Goal: Task Accomplishment & Management: Manage account settings

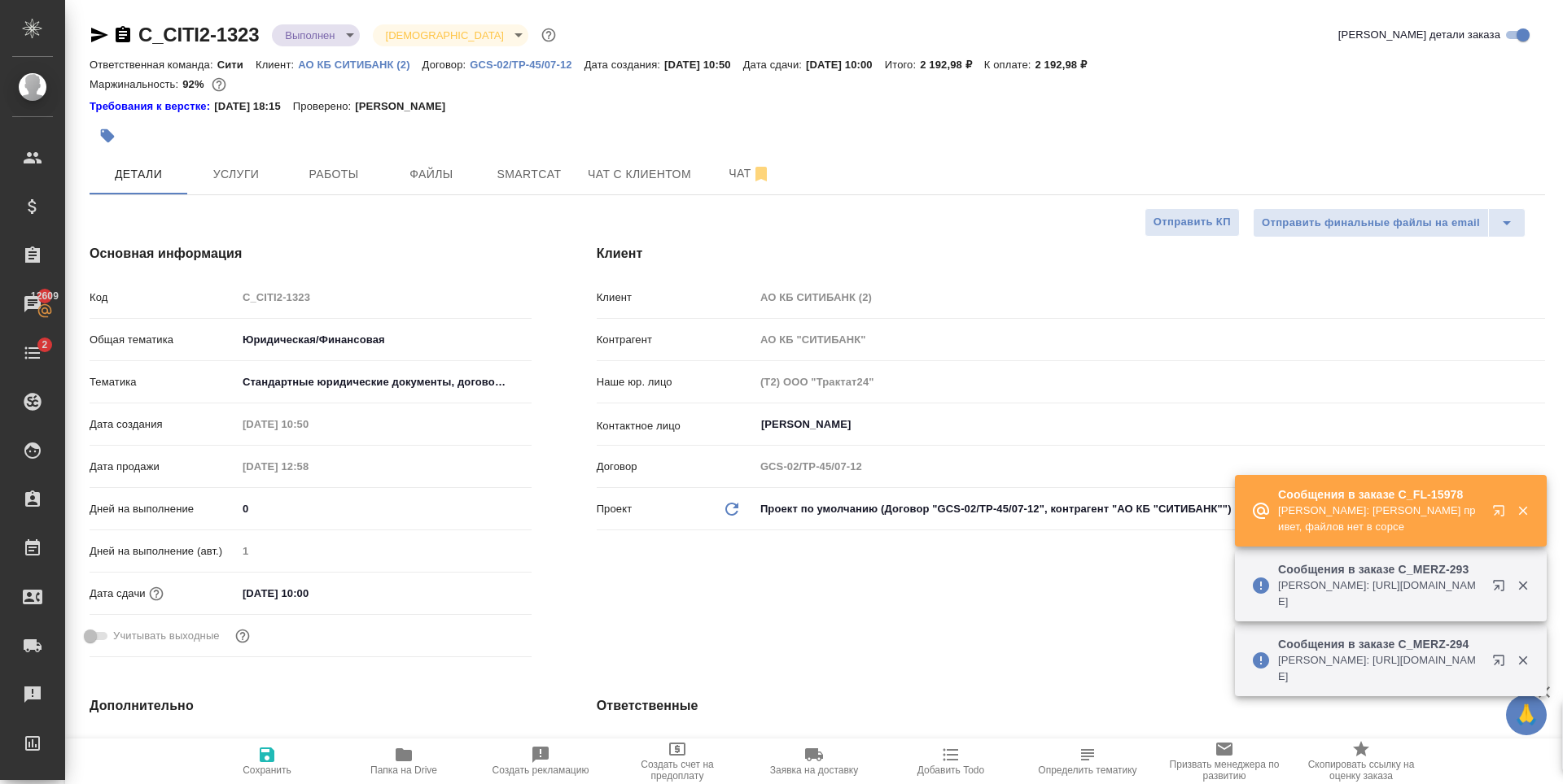
select select "RU"
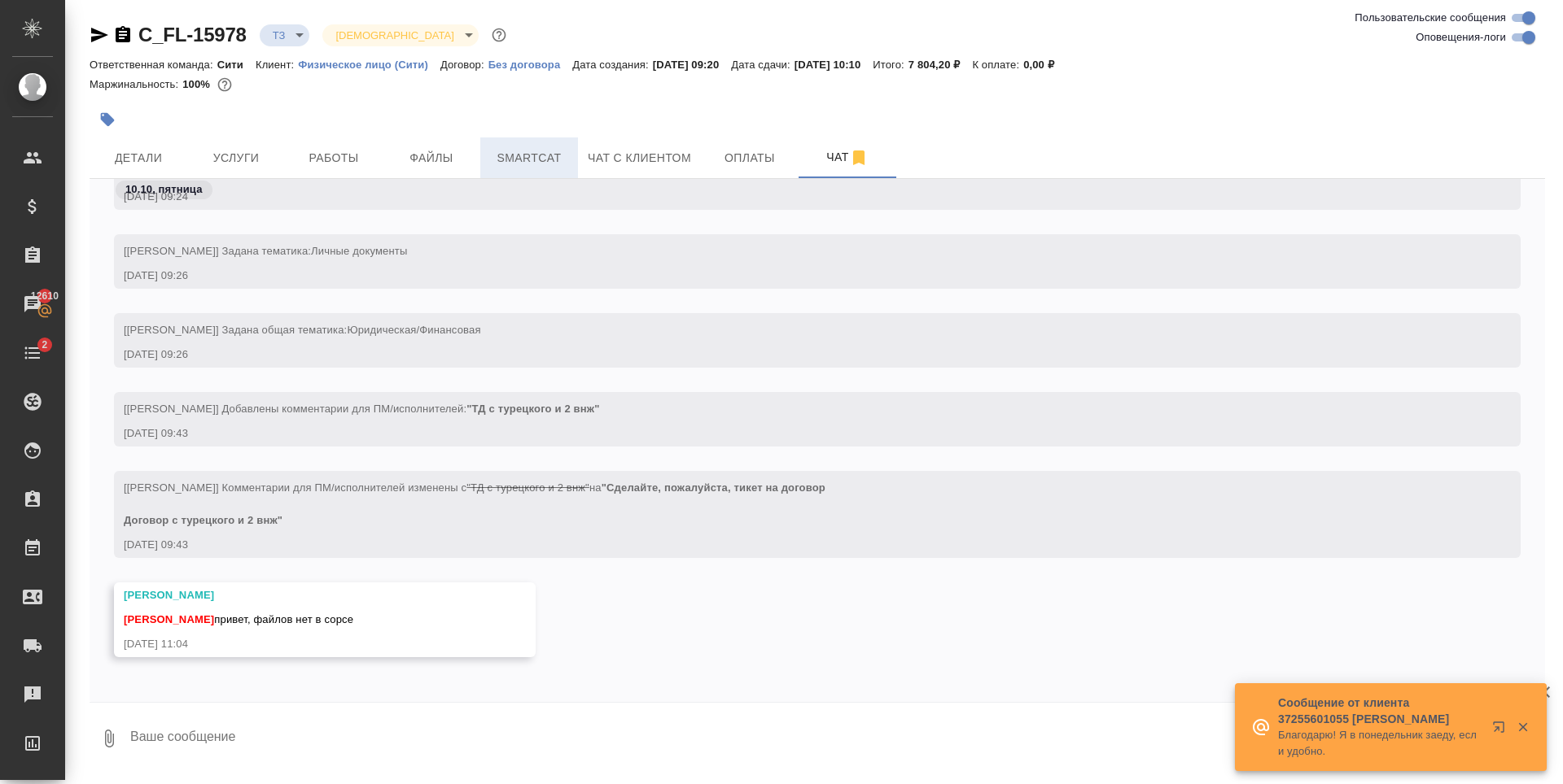
scroll to position [374, 0]
click at [433, 161] on span "Файлы" at bounding box center [431, 158] width 78 height 20
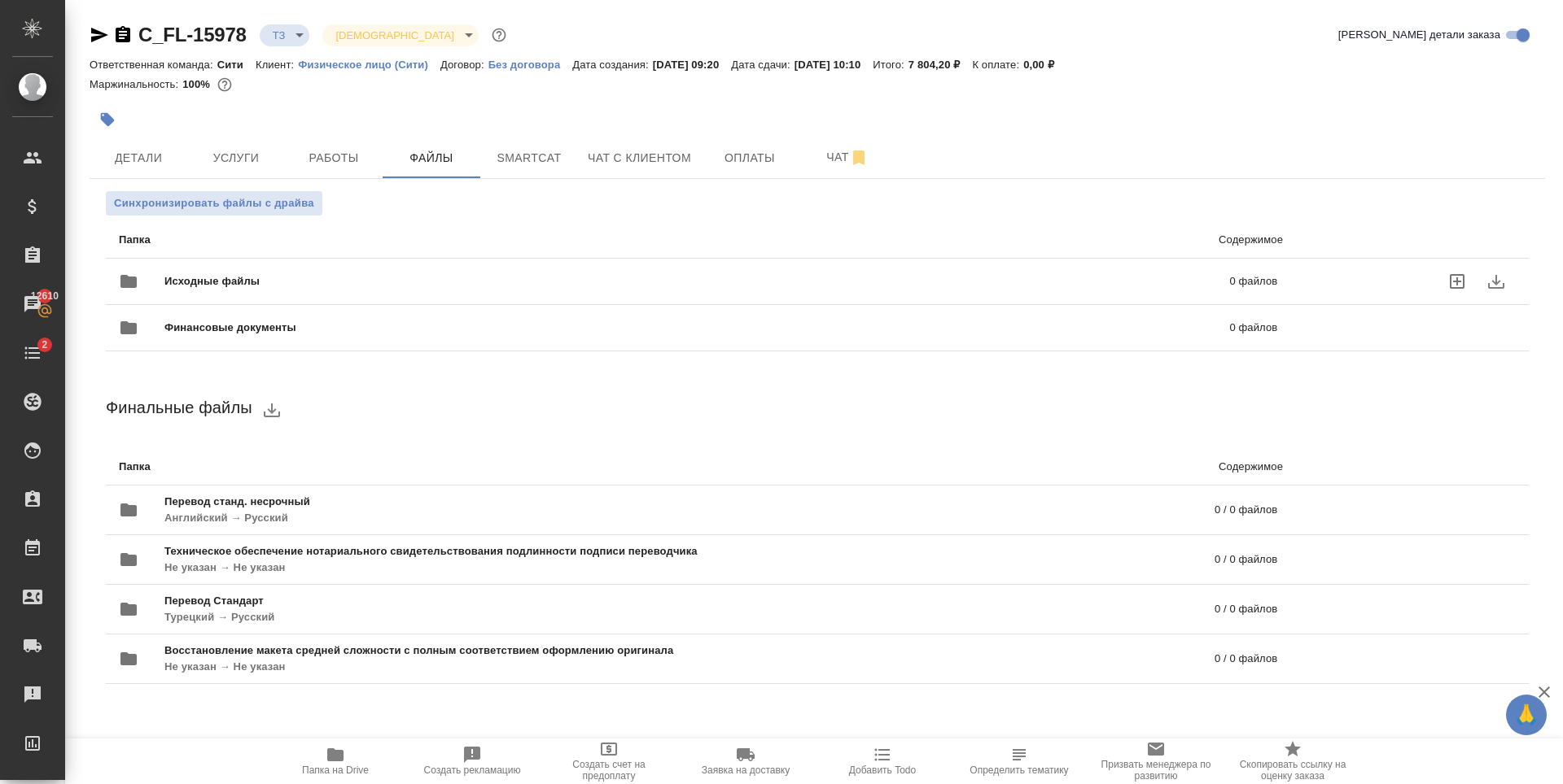
click at [1448, 277] on icon "uploadFiles" at bounding box center [1457, 281] width 19 height 19
click at [0, 0] on input "uploadFiles" at bounding box center [0, 0] width 0 height 0
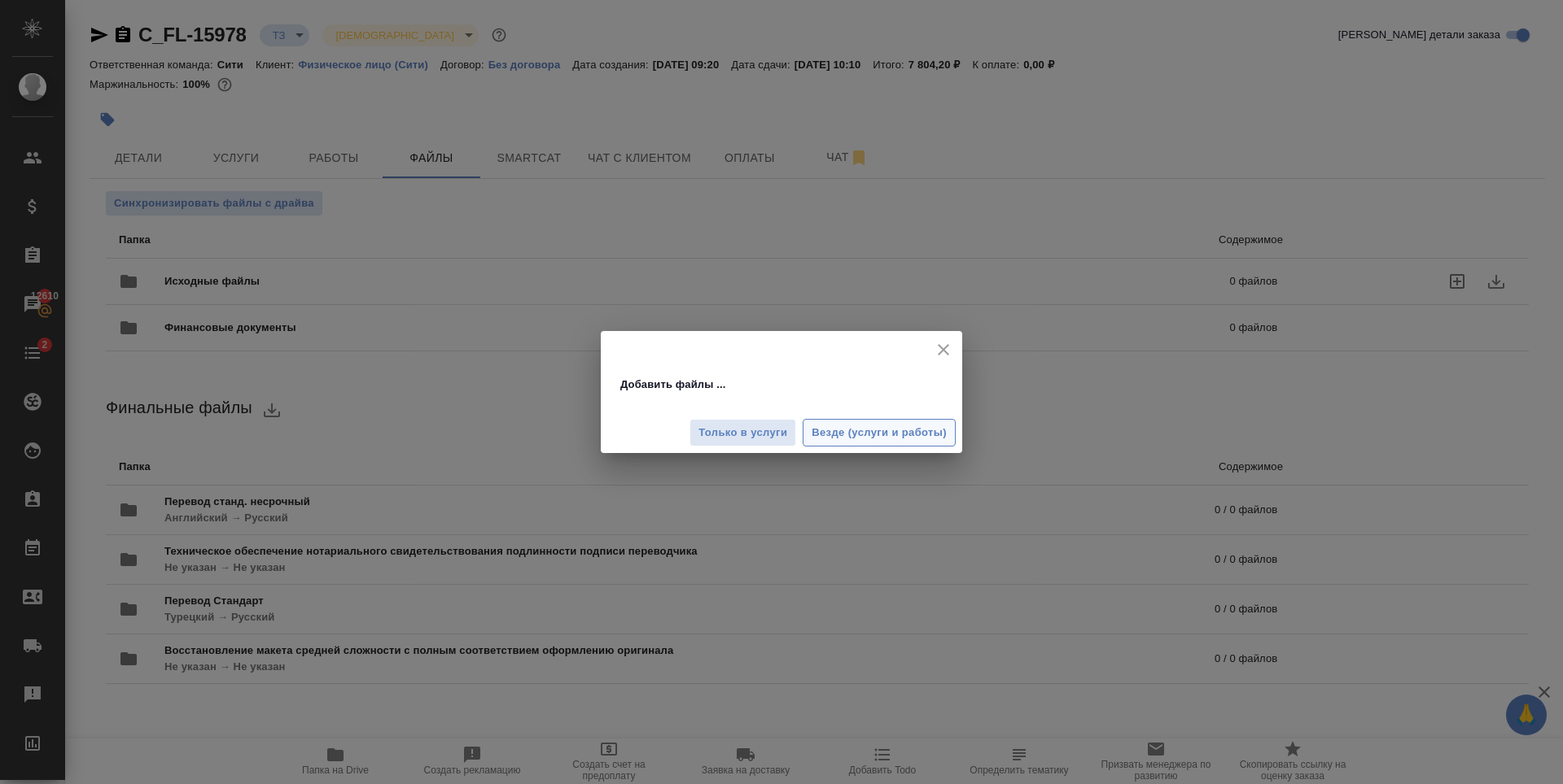
click at [910, 431] on span "Везде (услуги и работы)" at bounding box center [879, 433] width 135 height 18
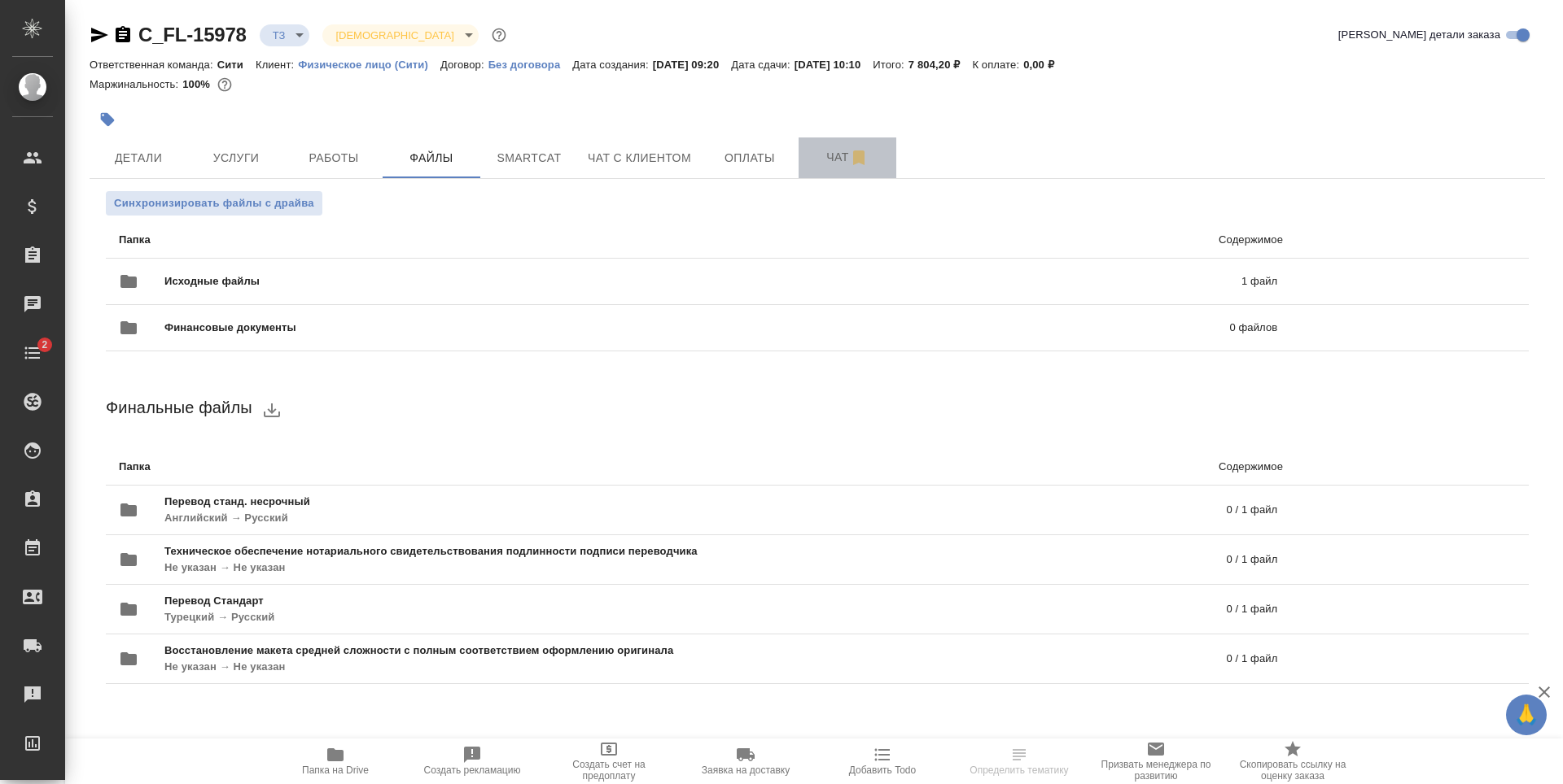
click at [824, 167] on span "Чат" at bounding box center [848, 157] width 78 height 20
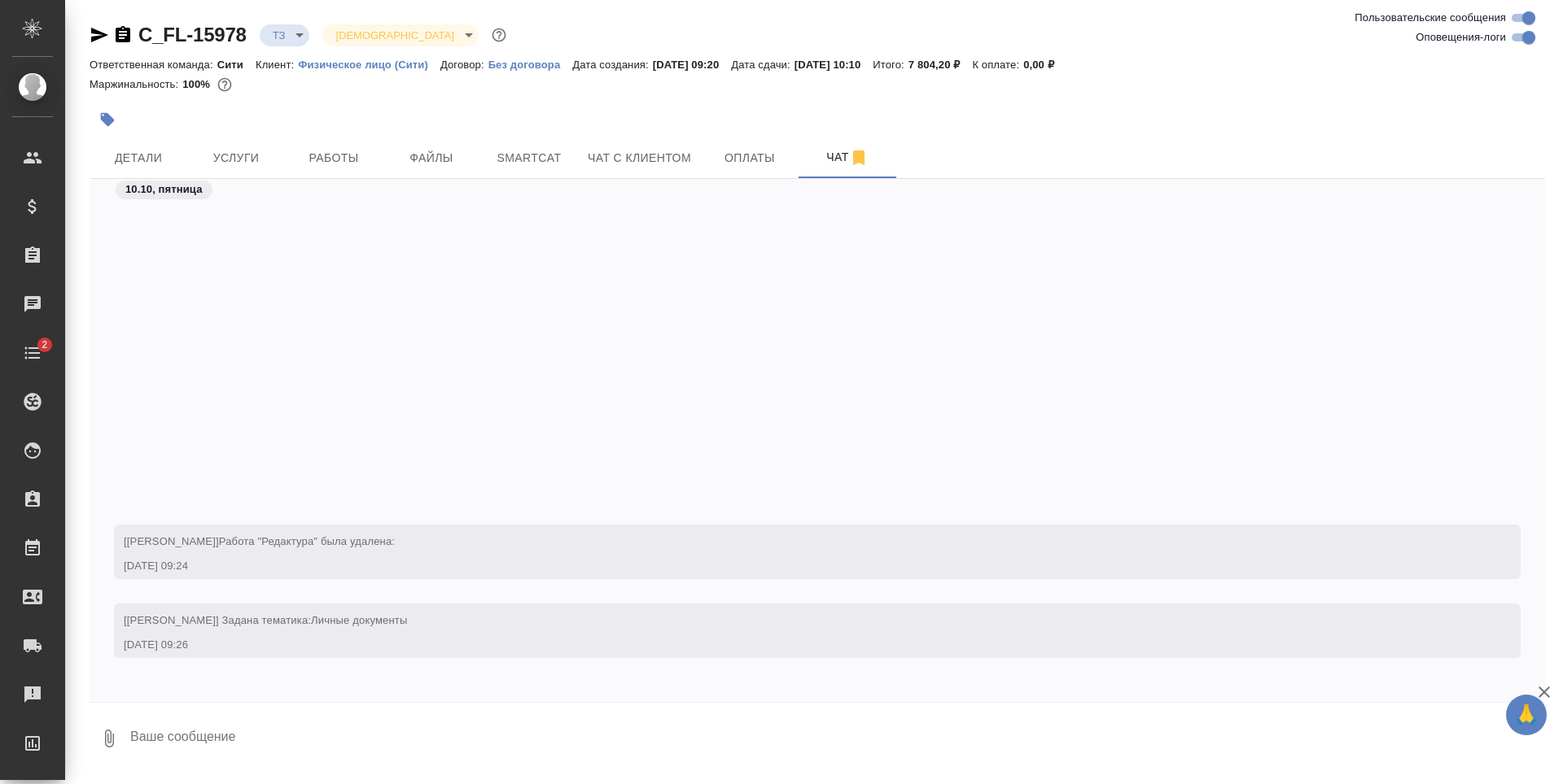
scroll to position [452, 0]
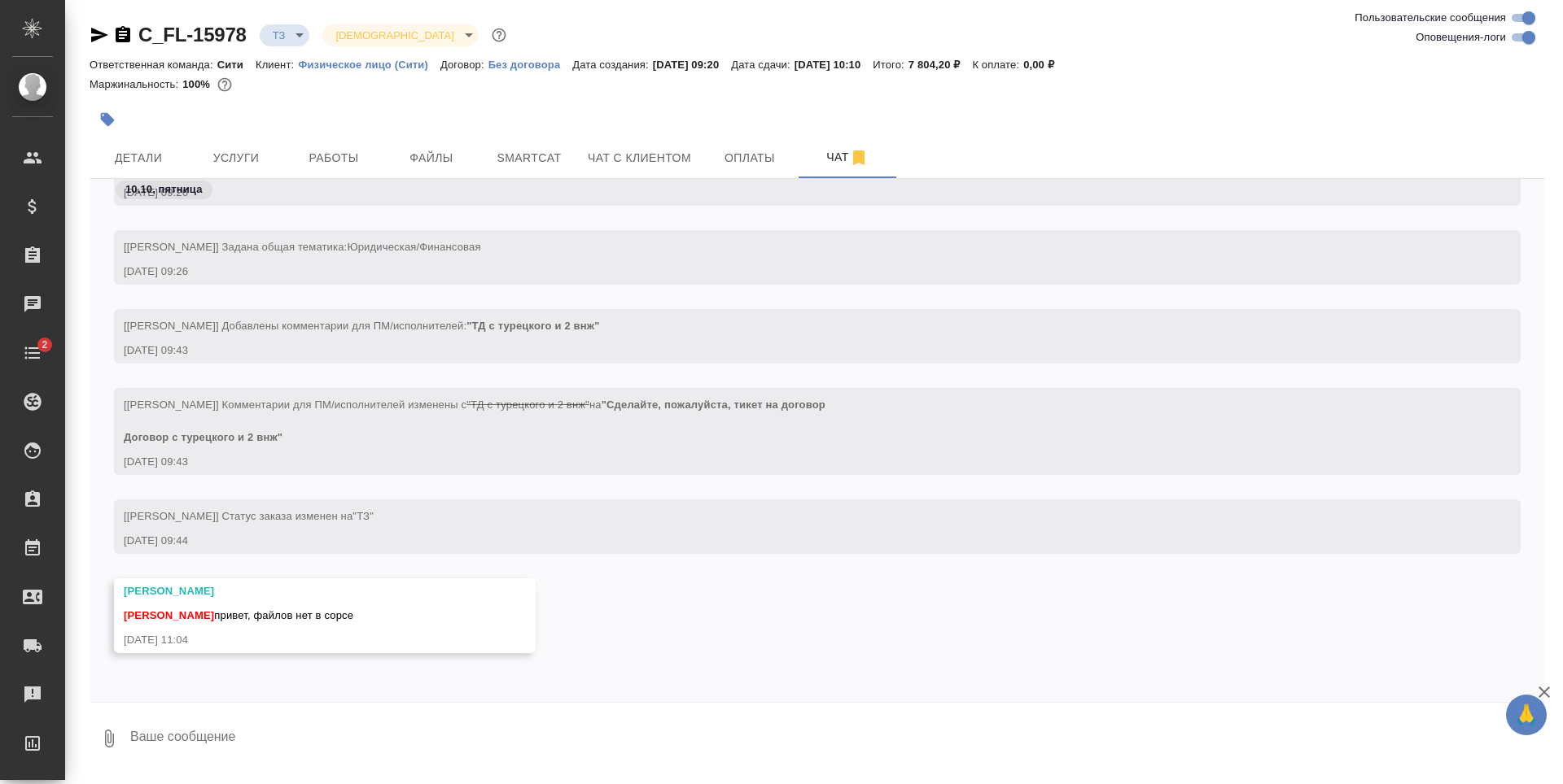
click at [378, 736] on textarea at bounding box center [836, 738] width 1416 height 55
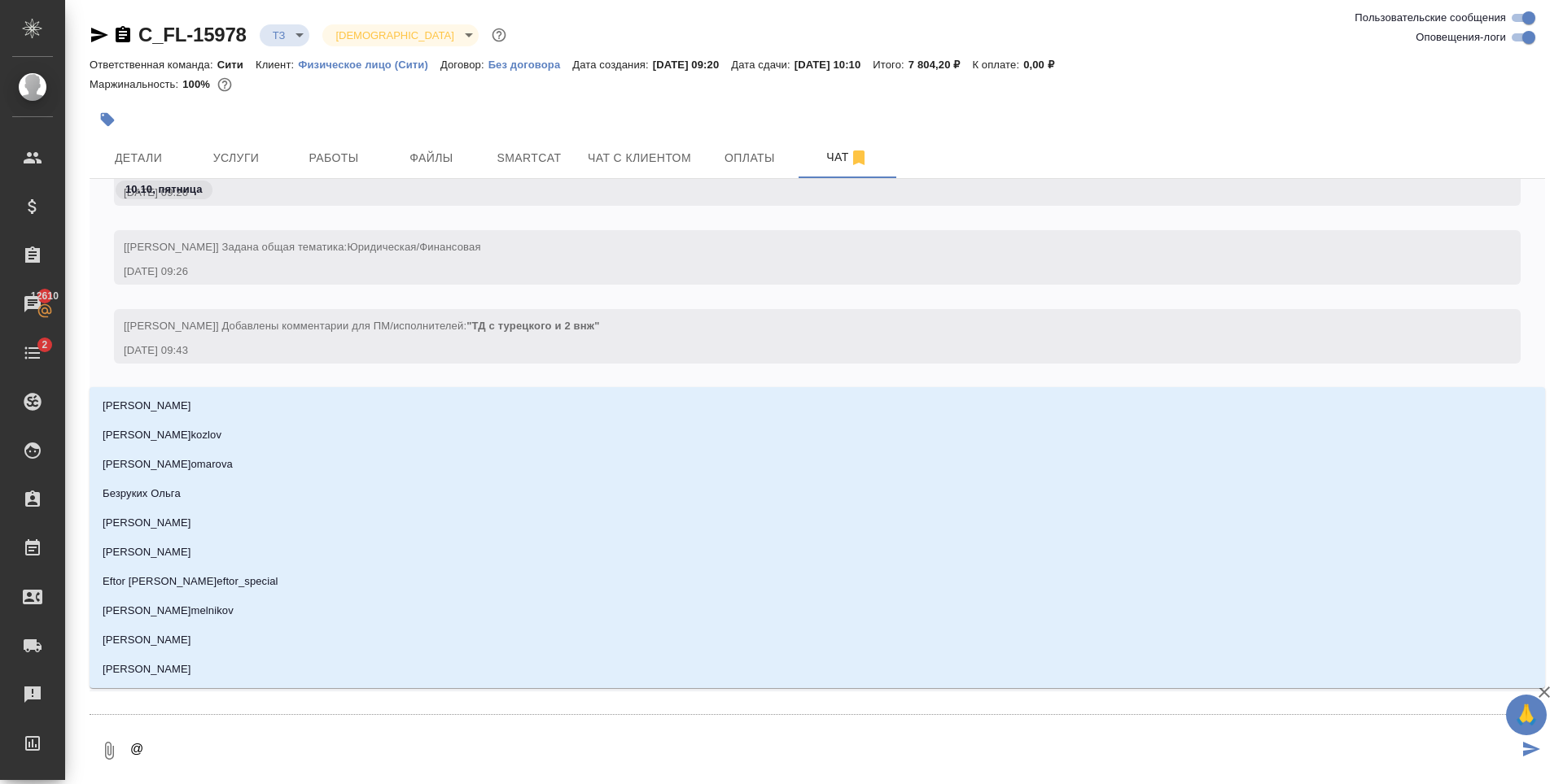
type textarea "@п"
type input "п"
type textarea "@пе"
type input "пе"
type textarea "@пет"
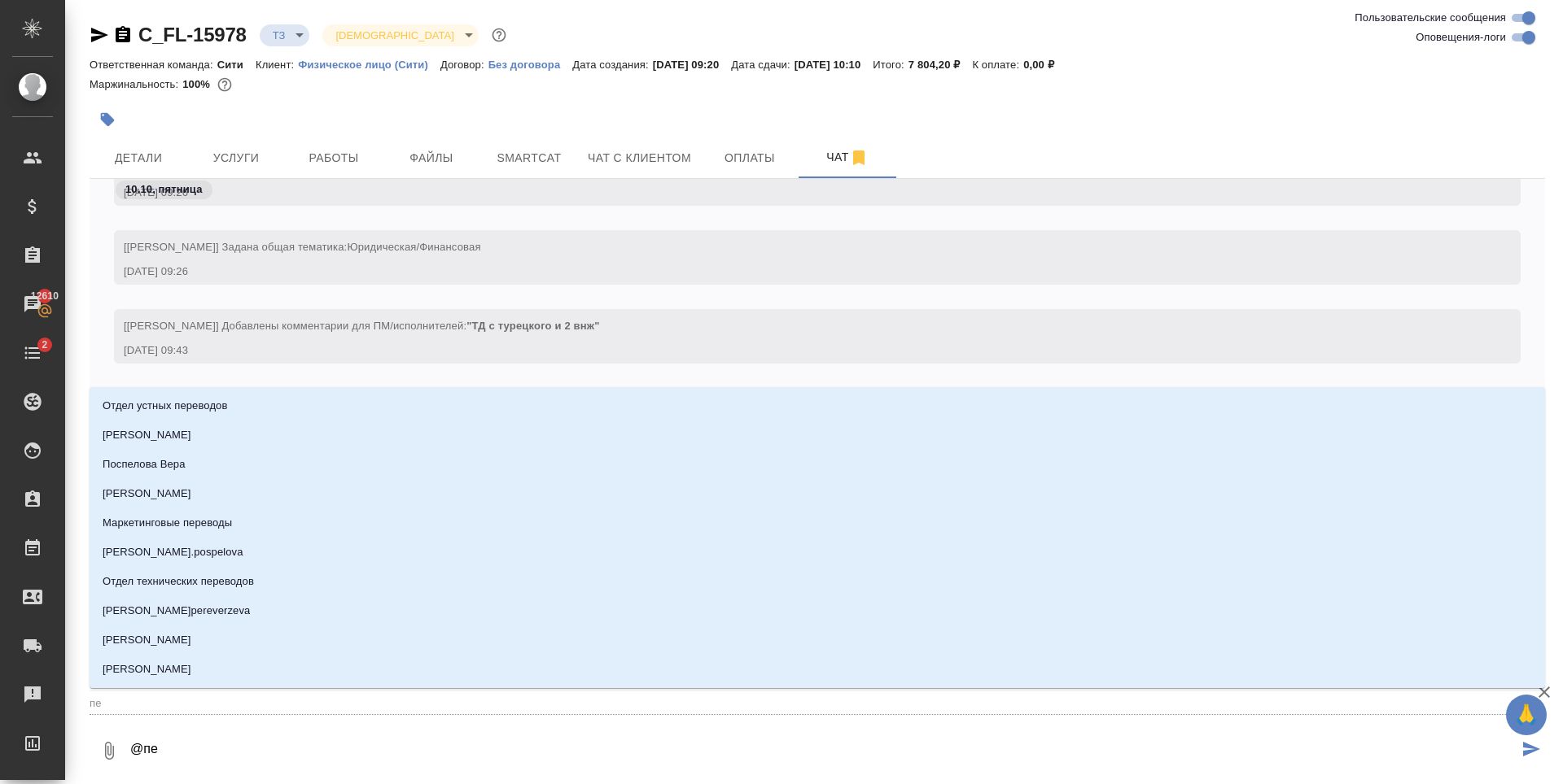
type input "пет"
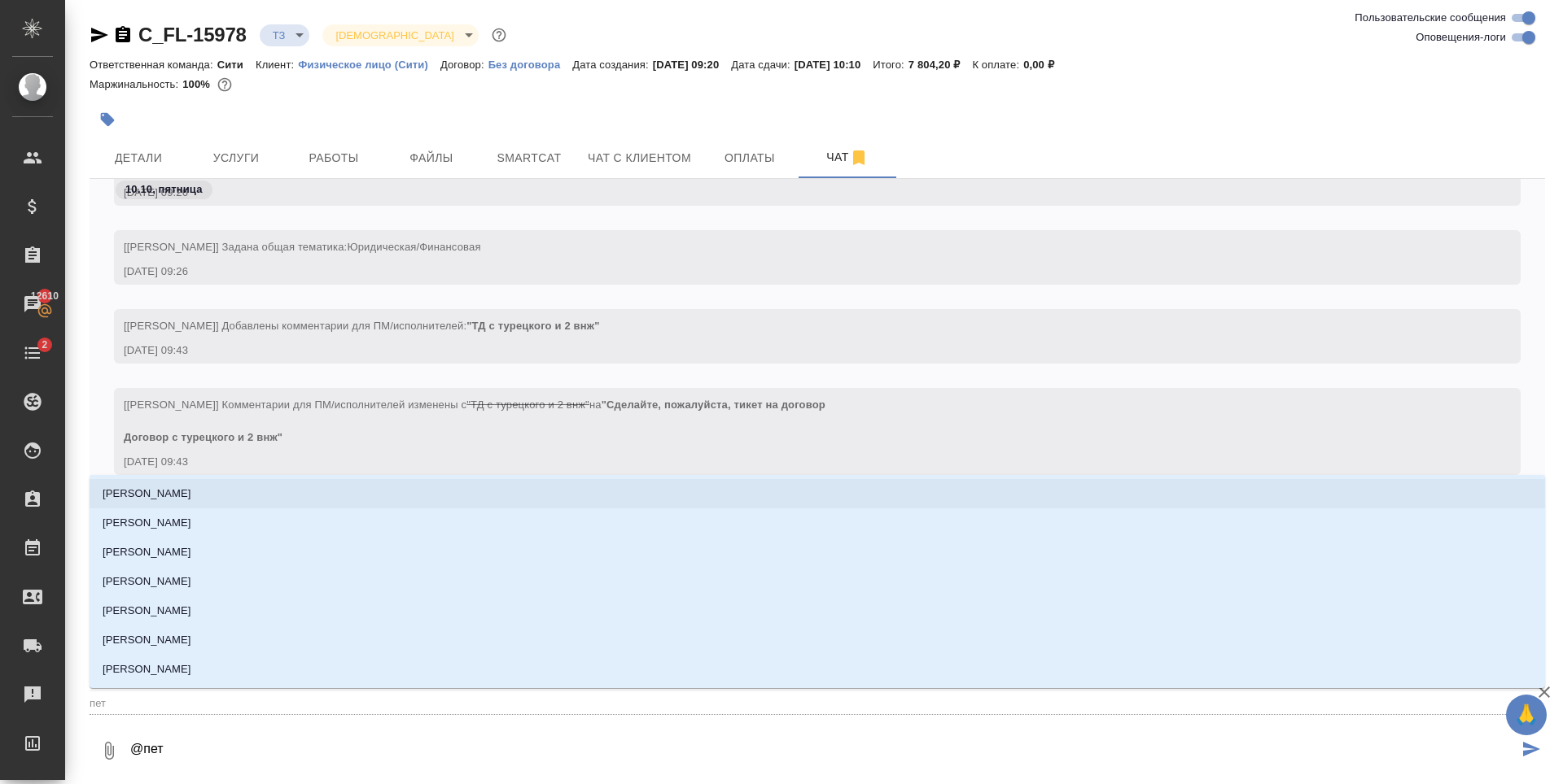
click at [208, 491] on li "[PERSON_NAME]" at bounding box center [816, 494] width 1455 height 29
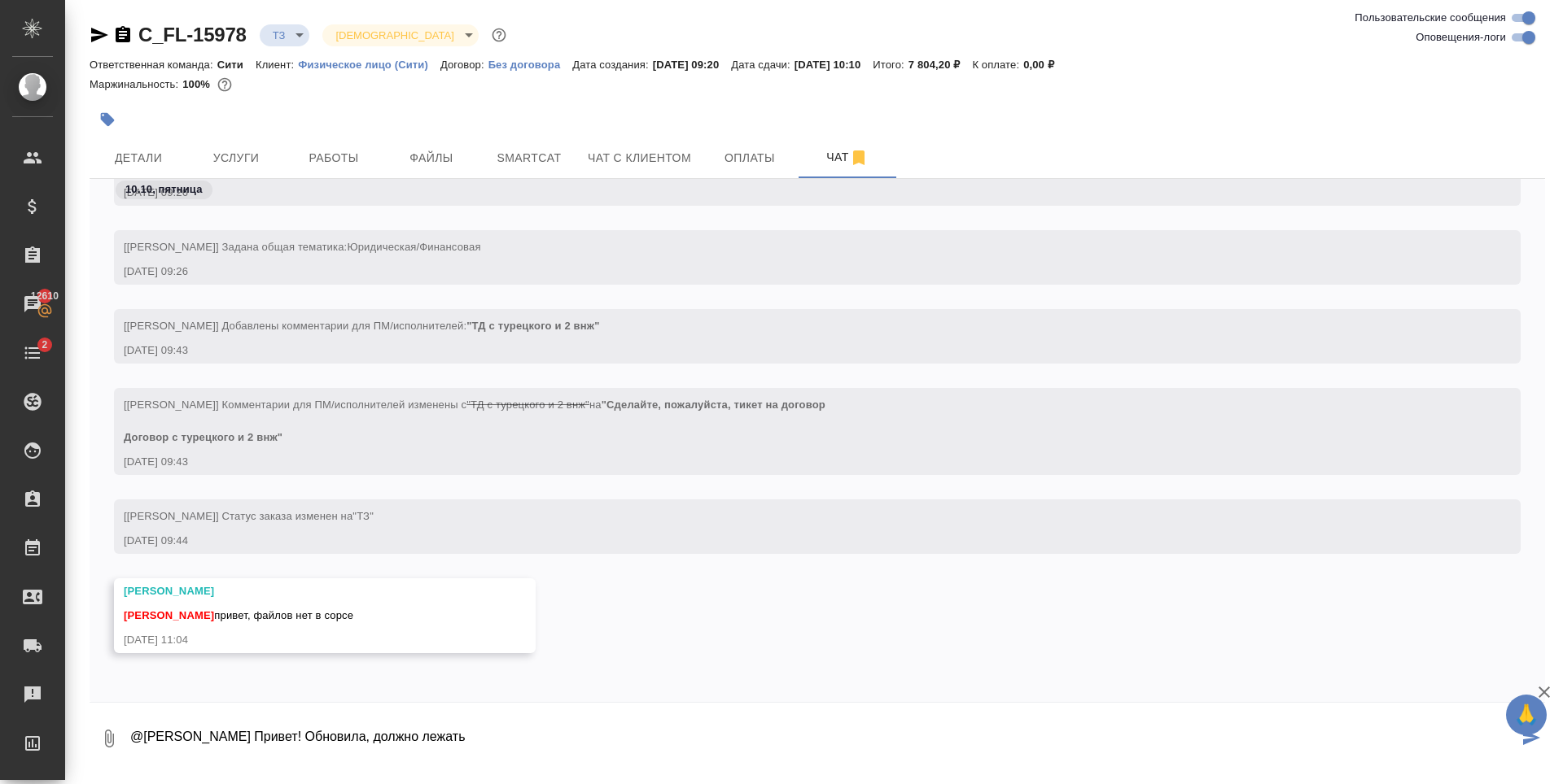
type textarea "@Петрова Валерия Привет! Обновила, должно лежать"
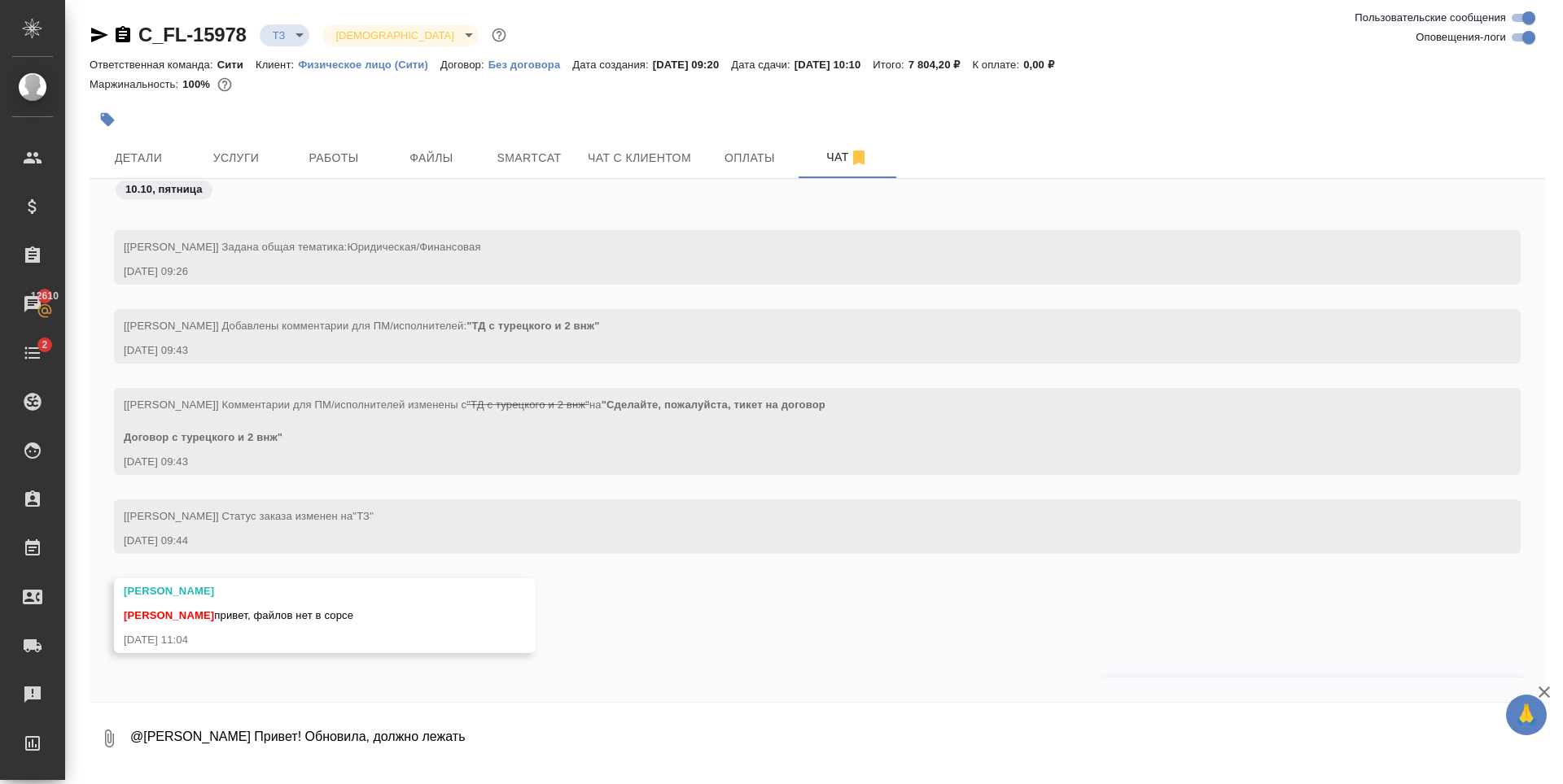
scroll to position [532, 0]
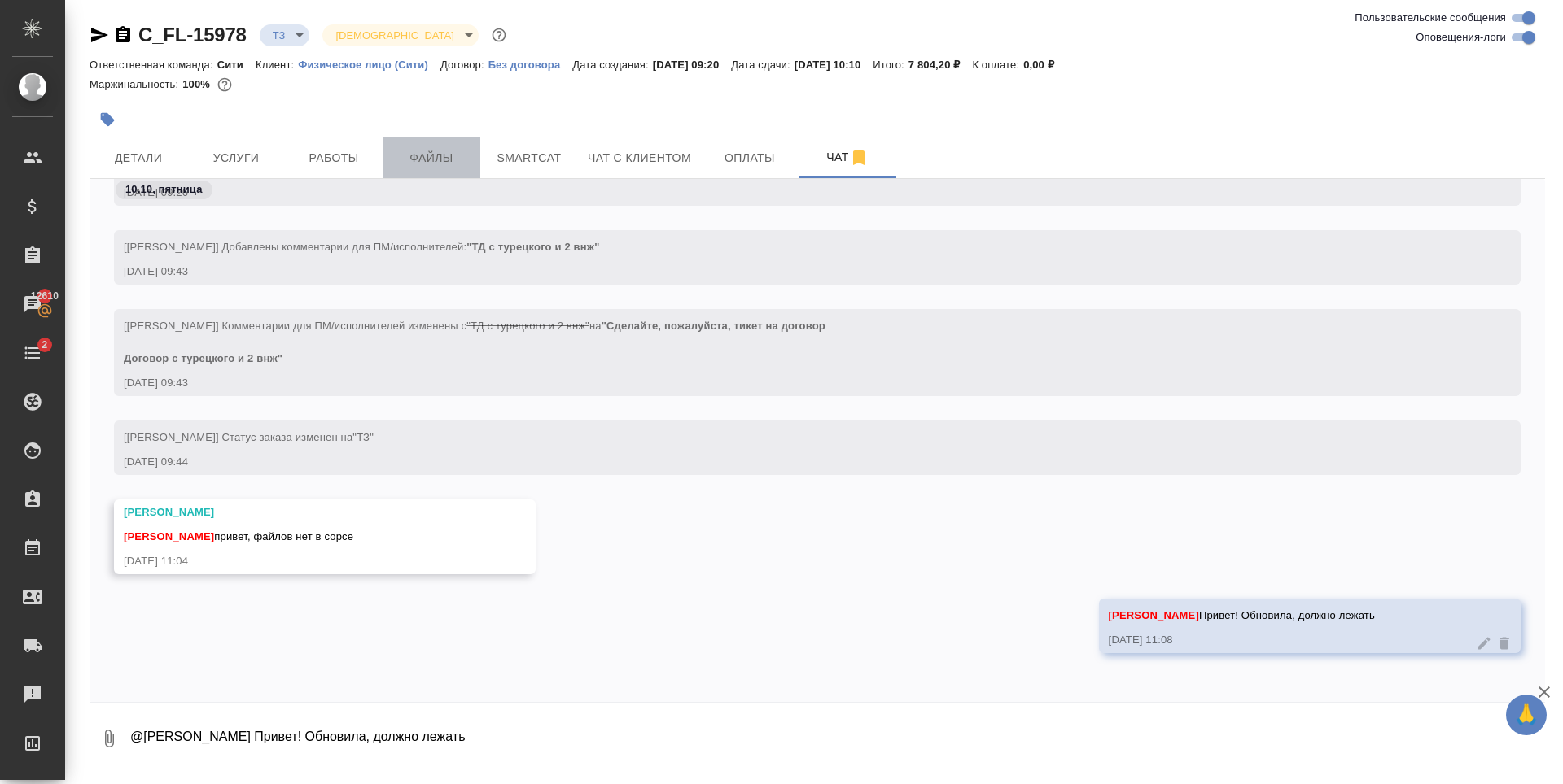
click at [423, 151] on span "Файлы" at bounding box center [431, 158] width 78 height 20
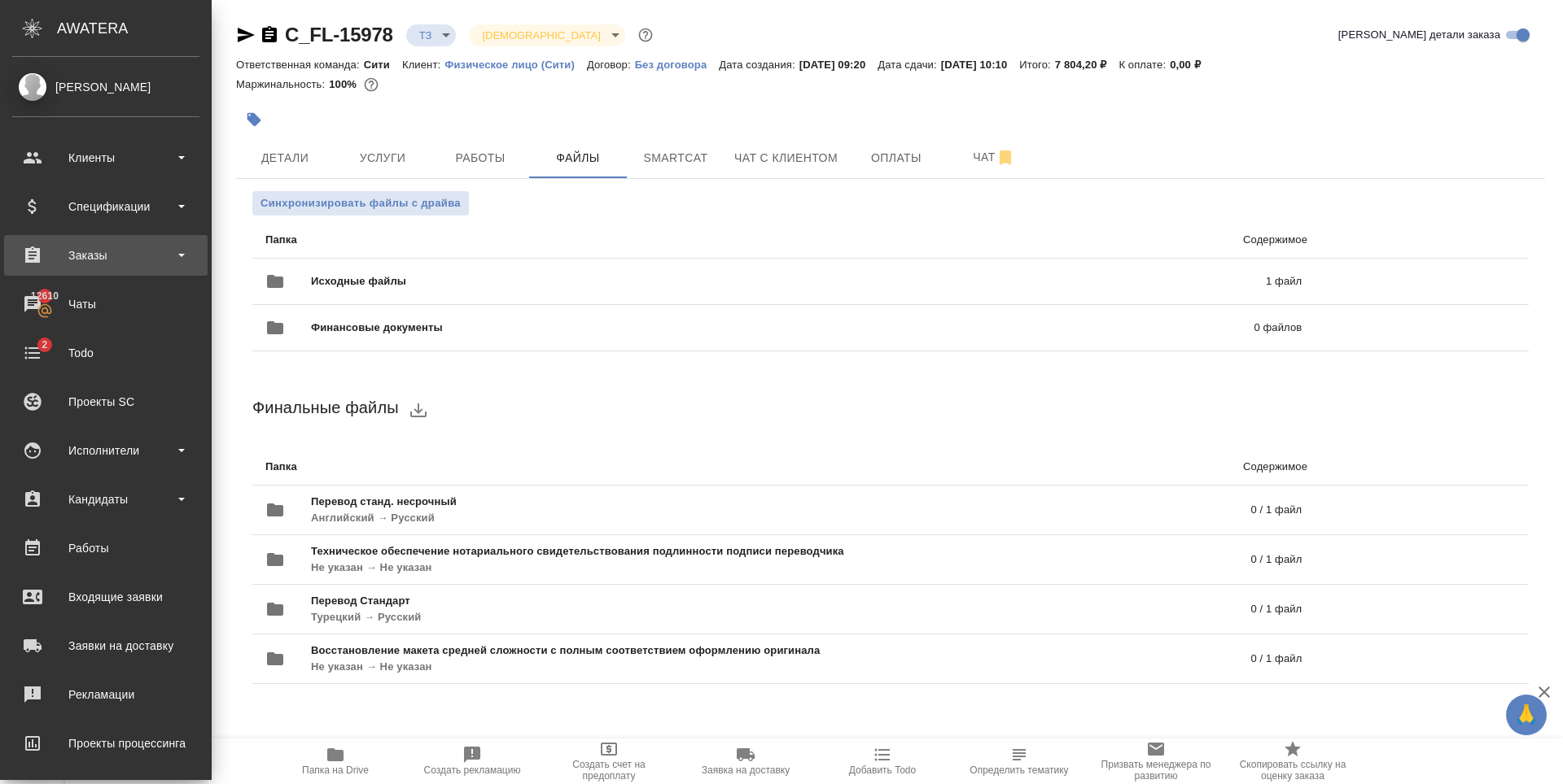
click at [106, 252] on div "Заказы" at bounding box center [106, 255] width 187 height 24
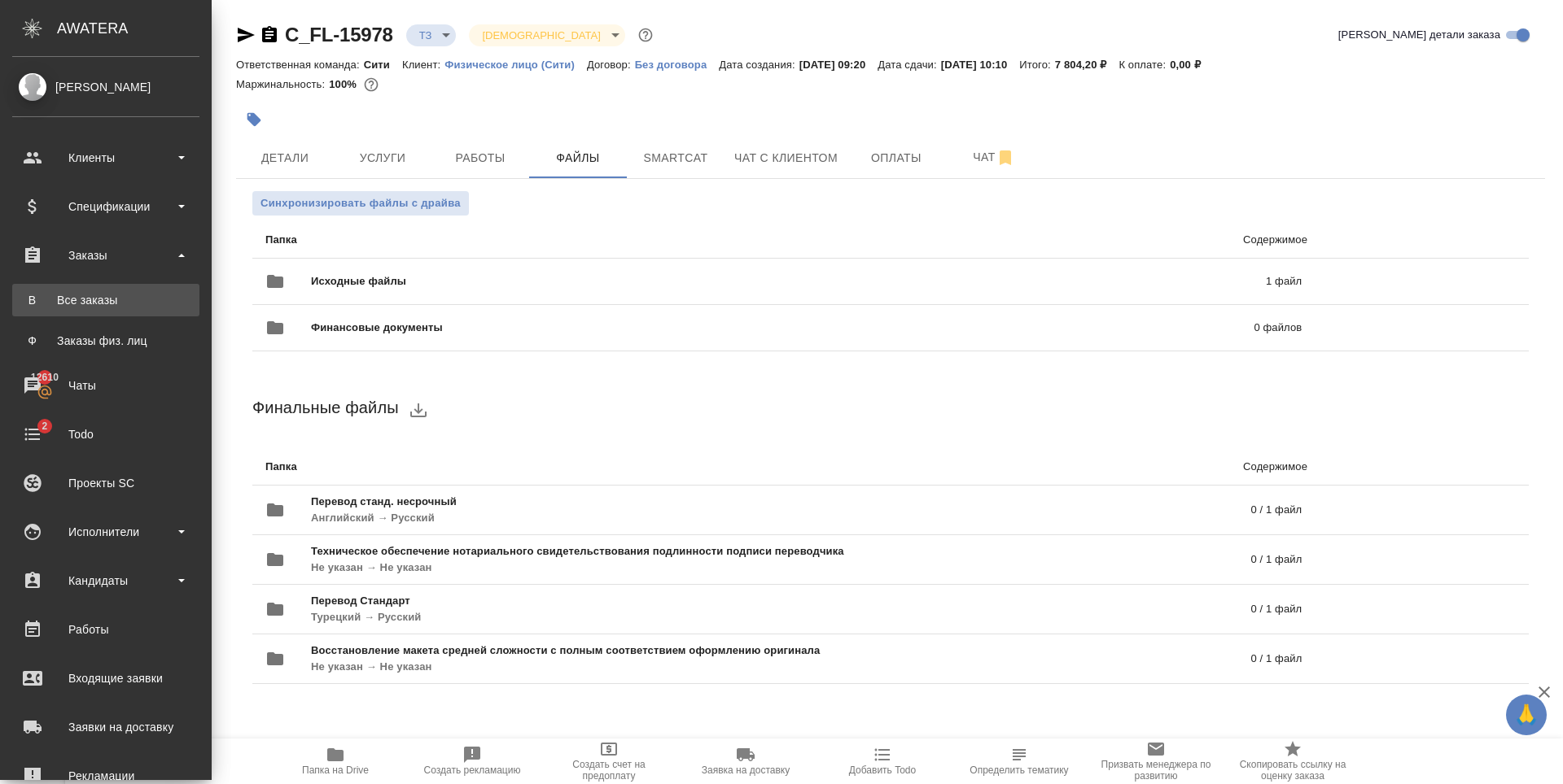
click at [102, 307] on div "Все заказы" at bounding box center [106, 300] width 171 height 16
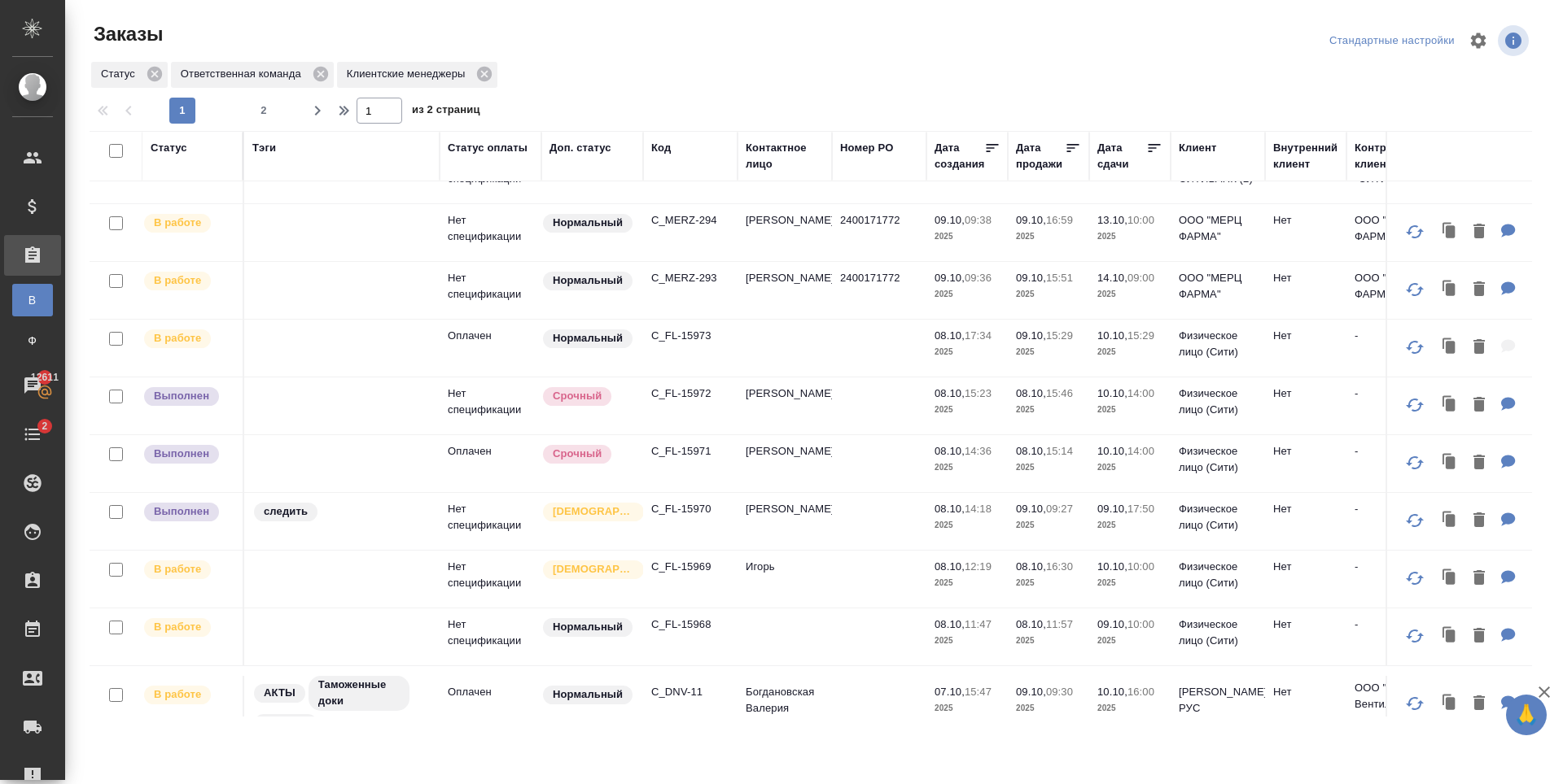
scroll to position [163, 0]
click at [693, 445] on p "C_FL-15971" at bounding box center [690, 448] width 78 height 16
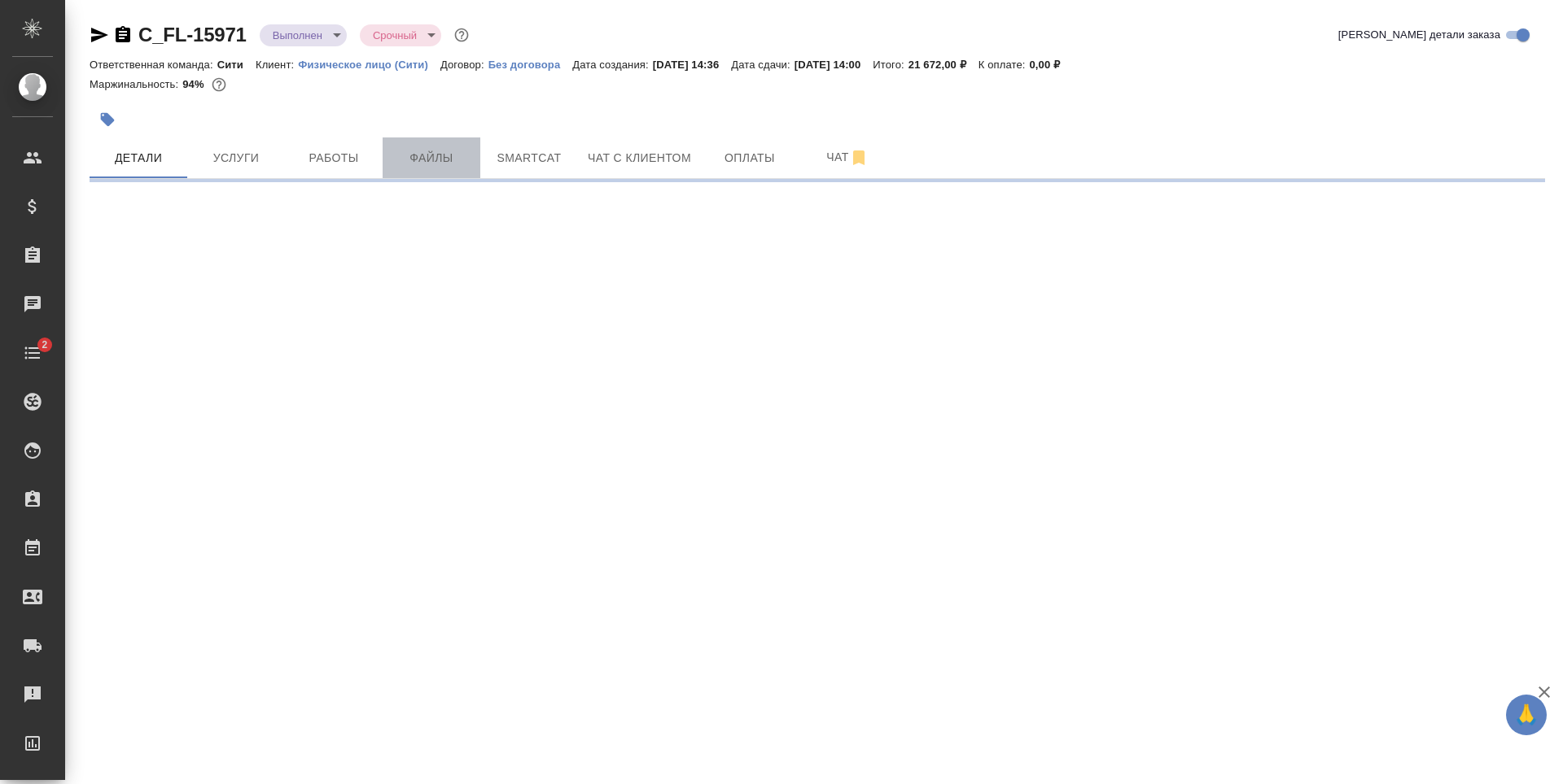
click at [424, 168] on span "Файлы" at bounding box center [431, 158] width 78 height 20
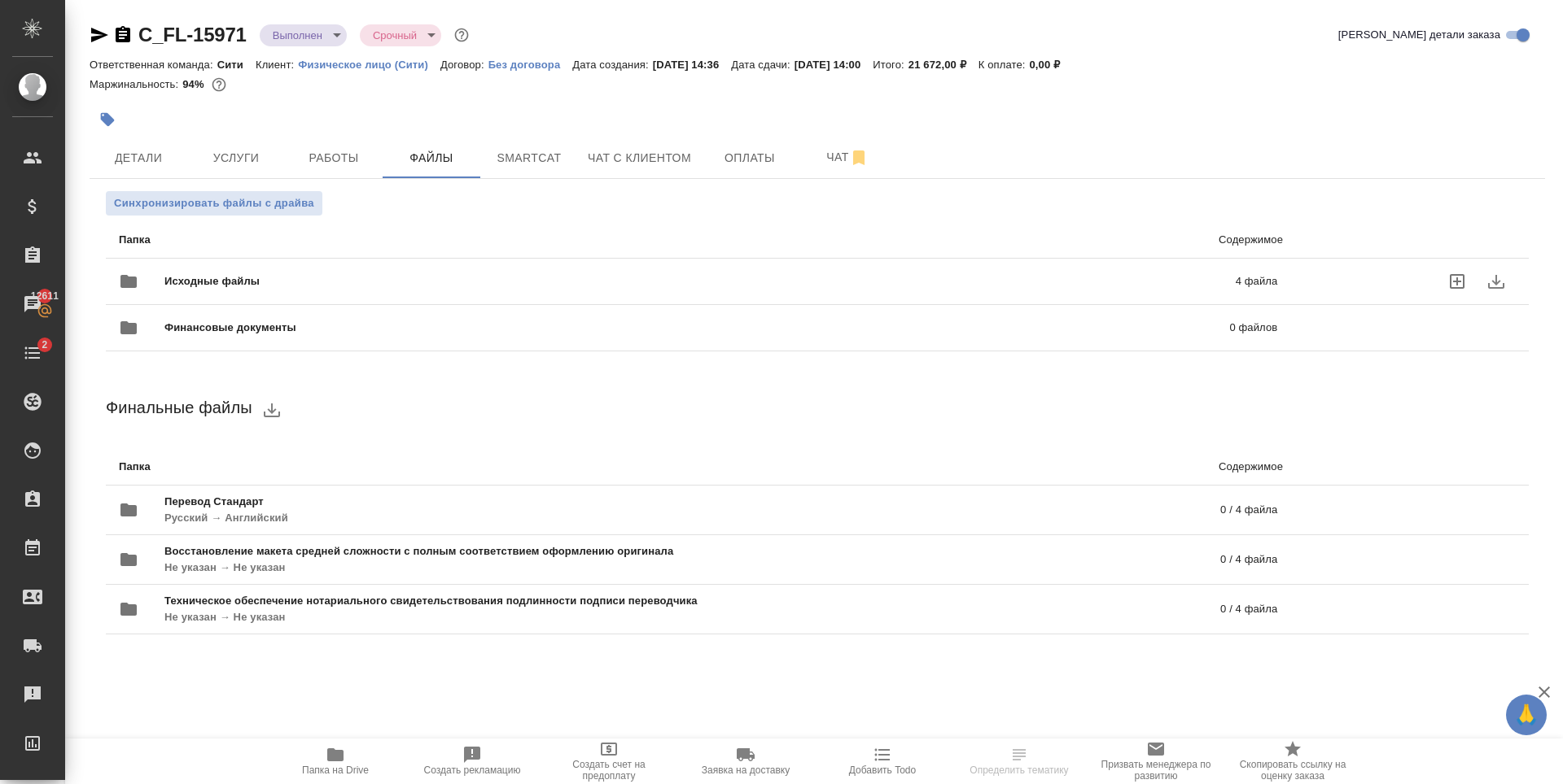
click at [399, 275] on span "Исходные файлы" at bounding box center [455, 281] width 582 height 16
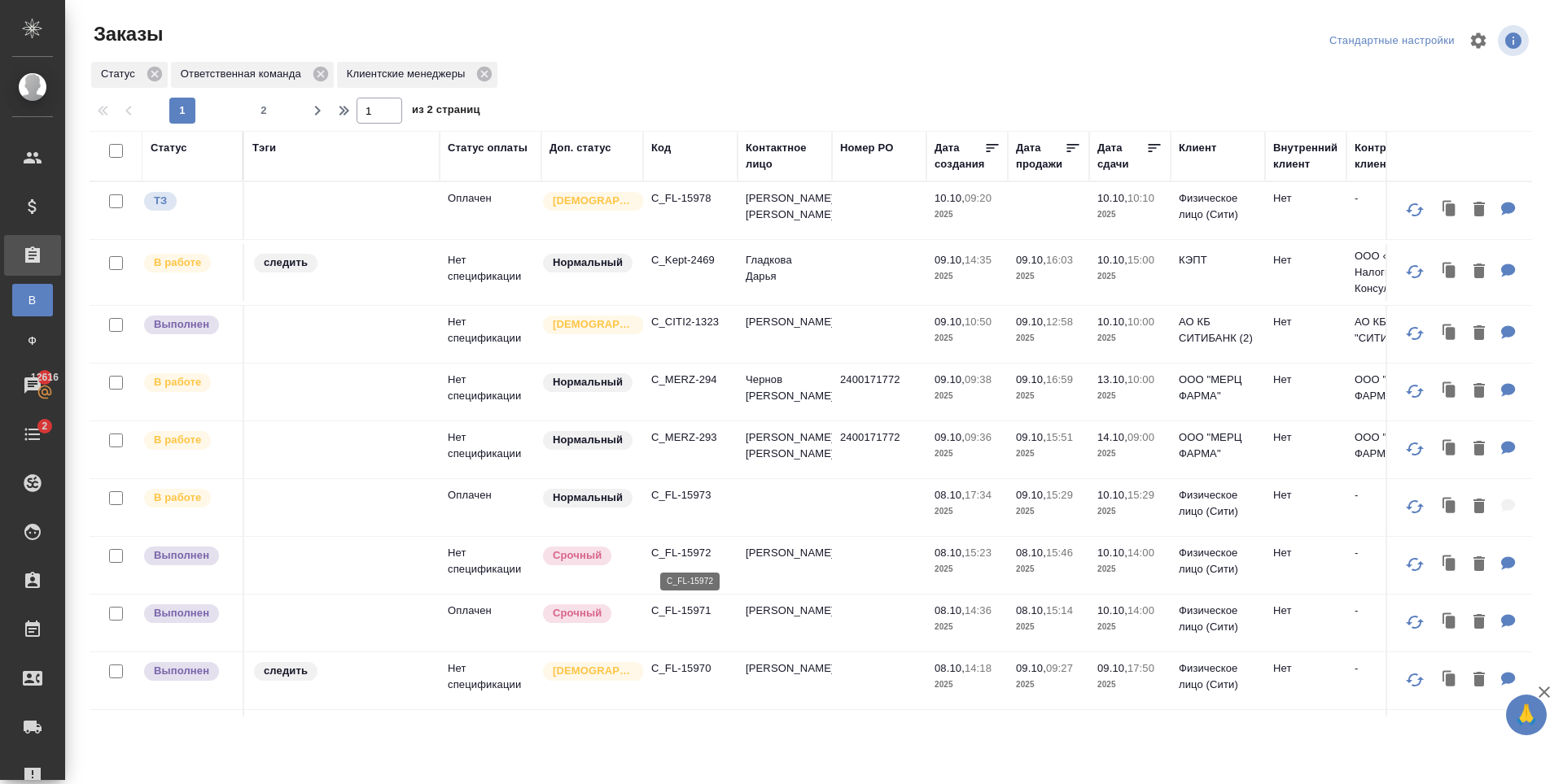
click at [709, 551] on p "C_FL-15972" at bounding box center [690, 553] width 78 height 16
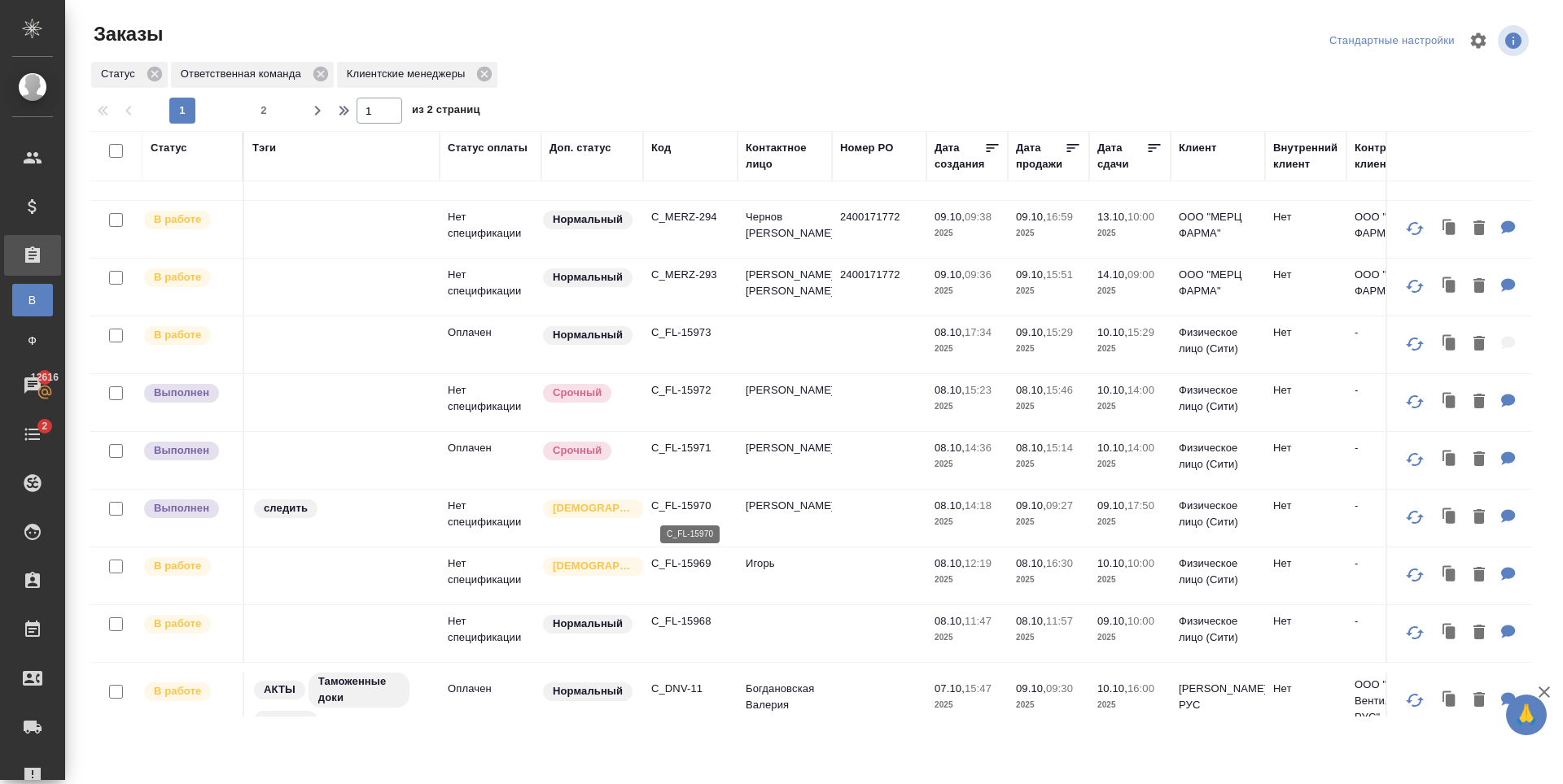
click at [698, 506] on p "C_FL-15970" at bounding box center [690, 506] width 78 height 16
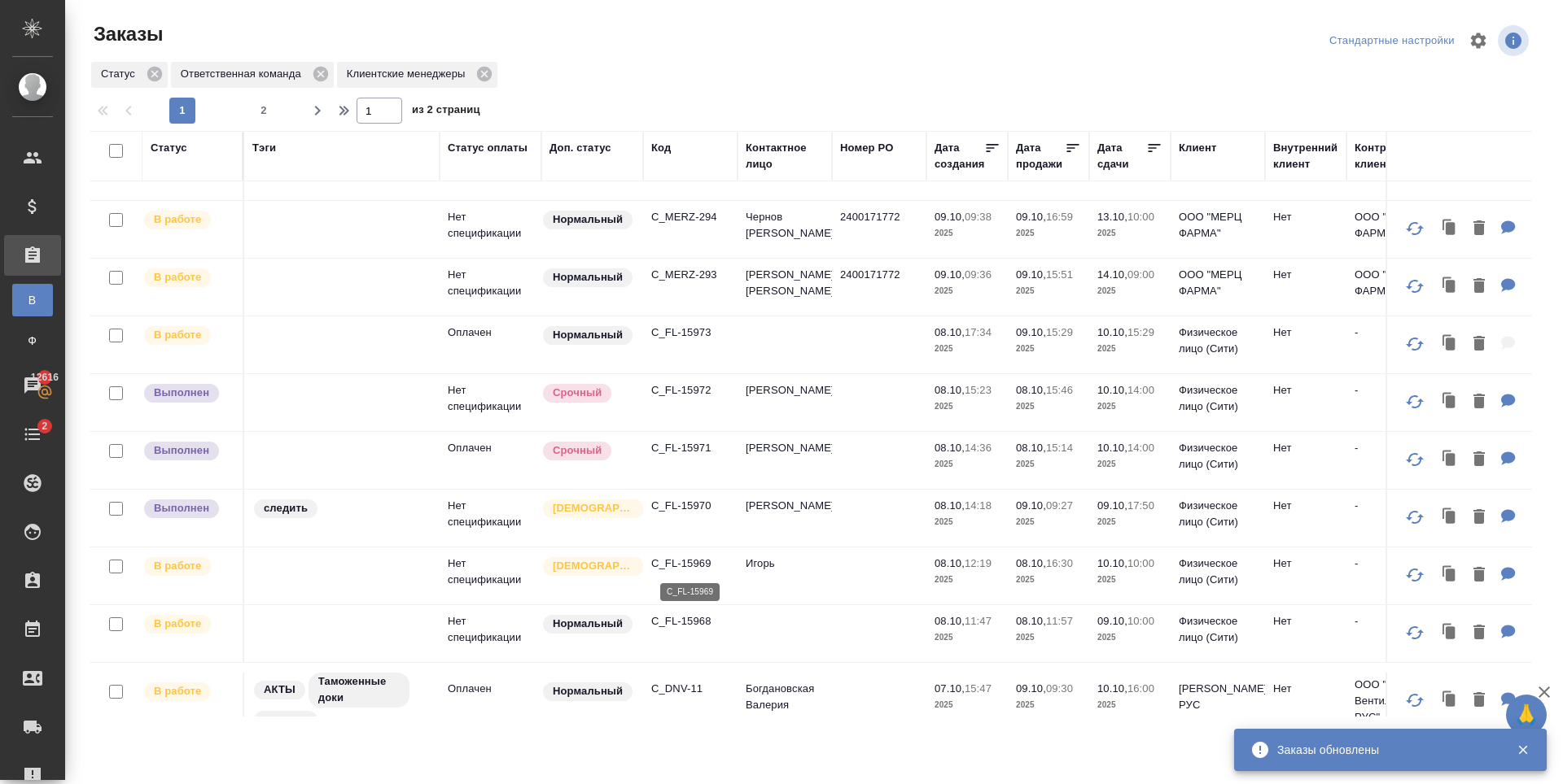
click at [694, 564] on p "C_FL-15969" at bounding box center [690, 564] width 78 height 16
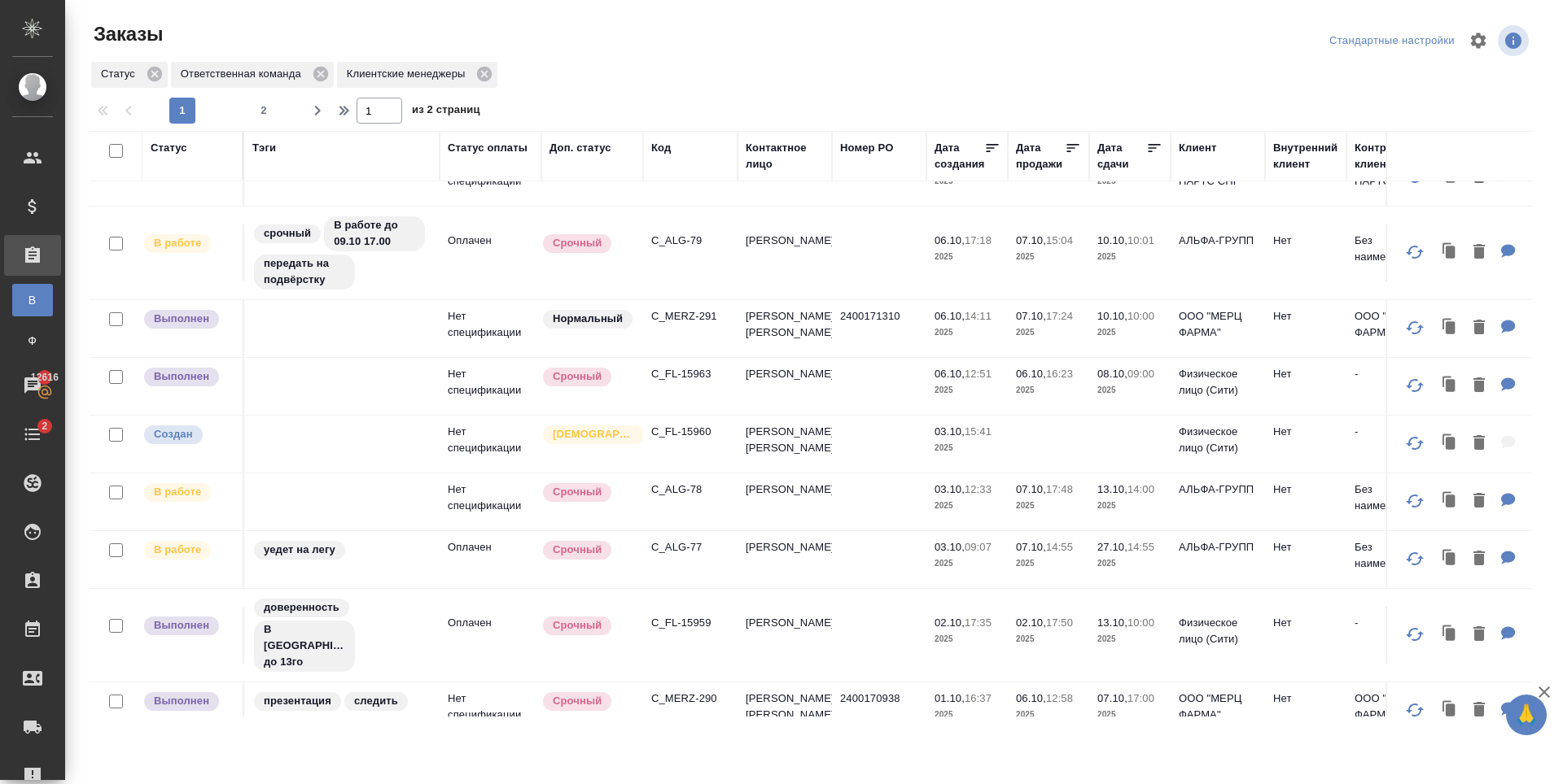
scroll to position [813, 0]
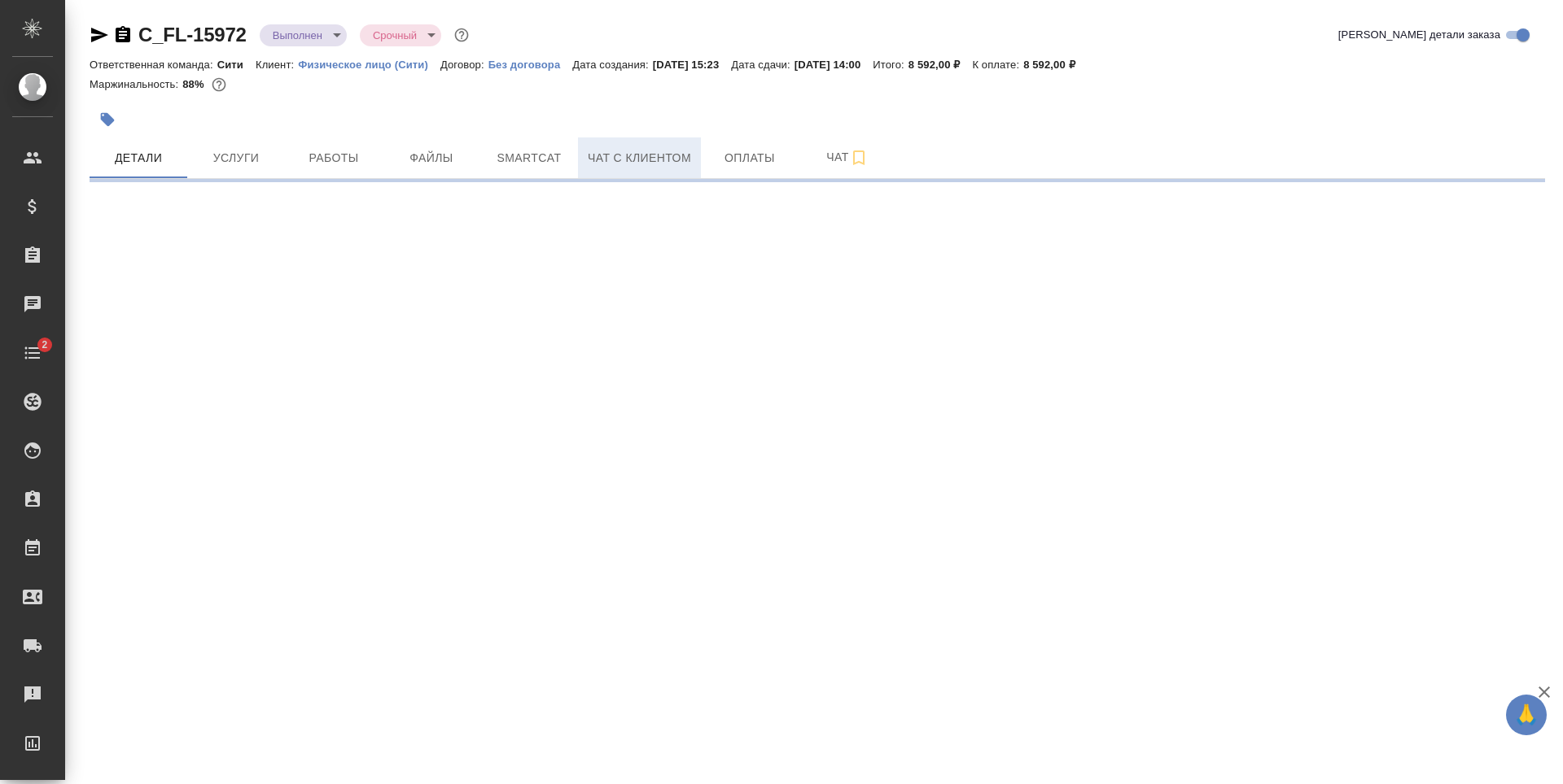
click at [622, 167] on span "Чат с клиентом" at bounding box center [639, 158] width 103 height 20
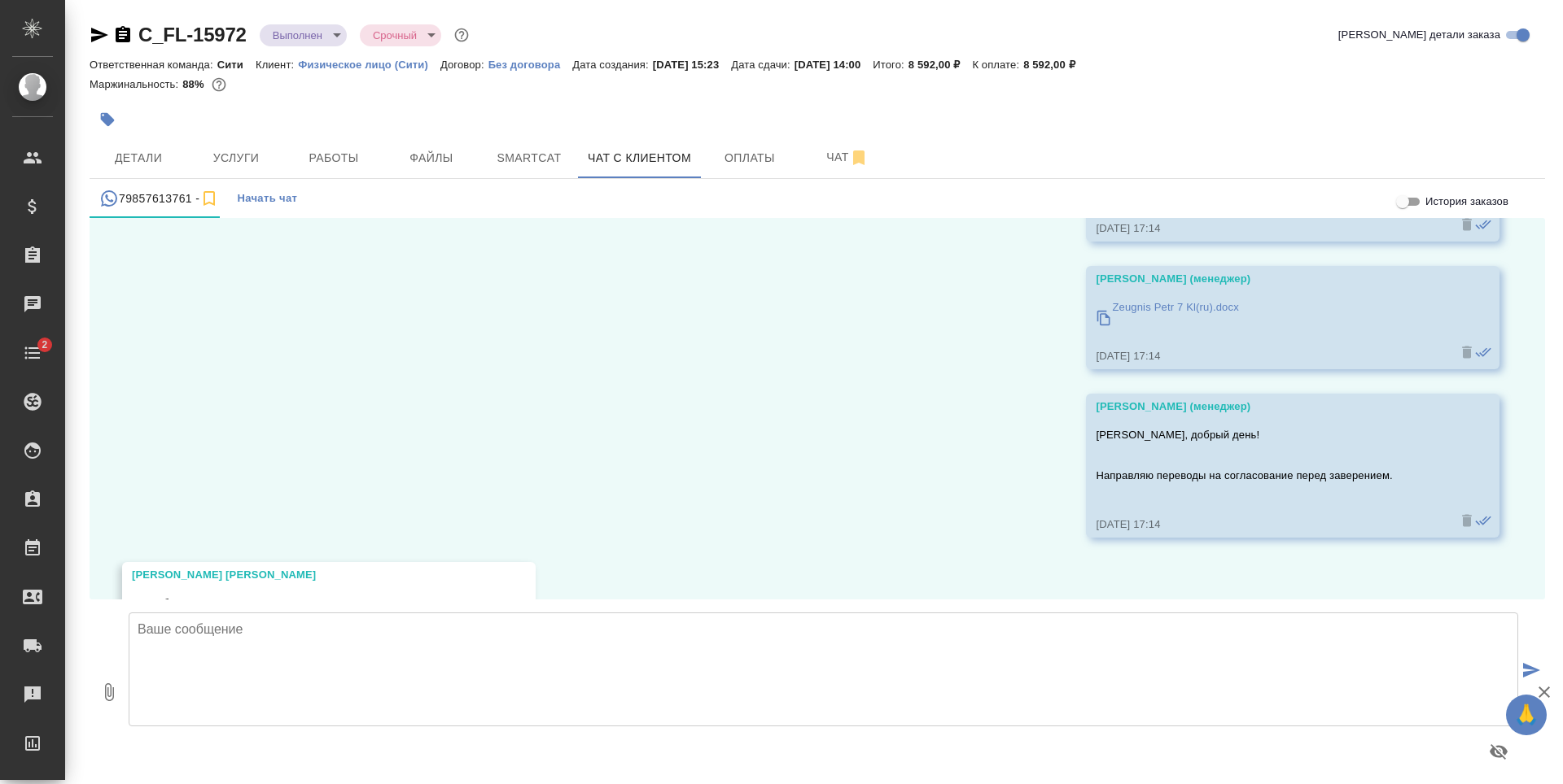
scroll to position [9076, 0]
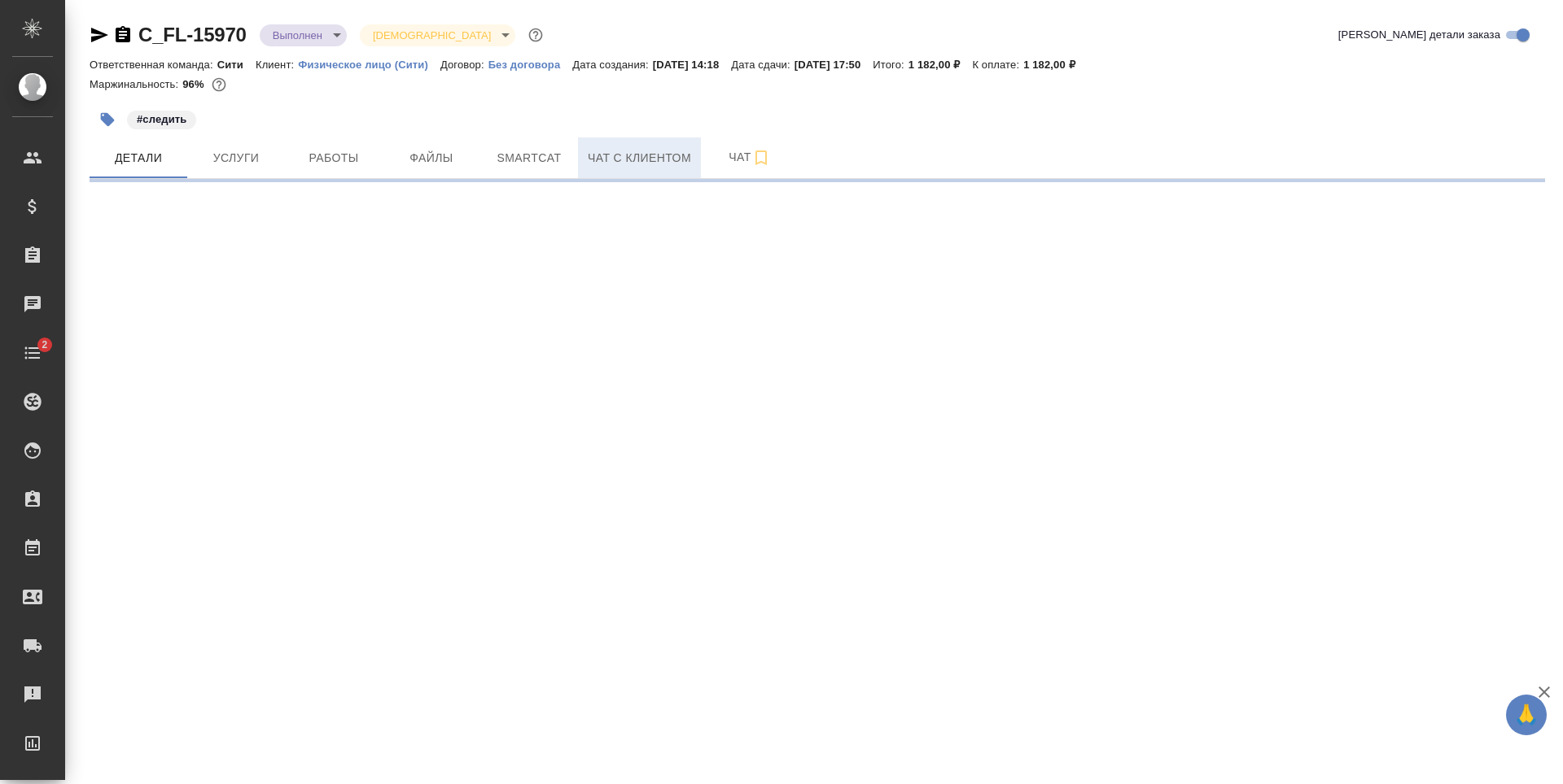
click at [628, 164] on span "Чат с клиентом" at bounding box center [639, 158] width 103 height 20
select select "RU"
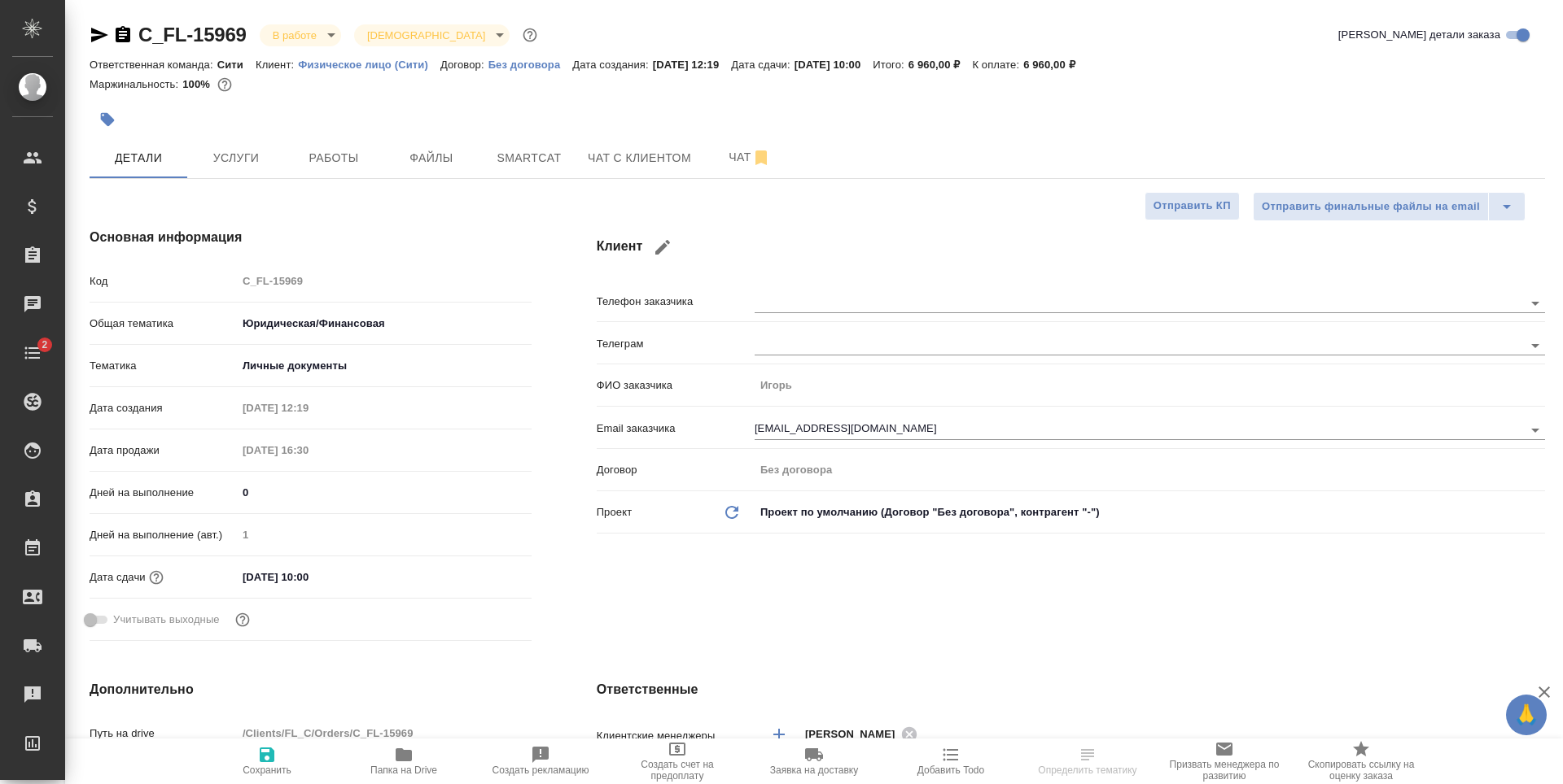
type textarea "x"
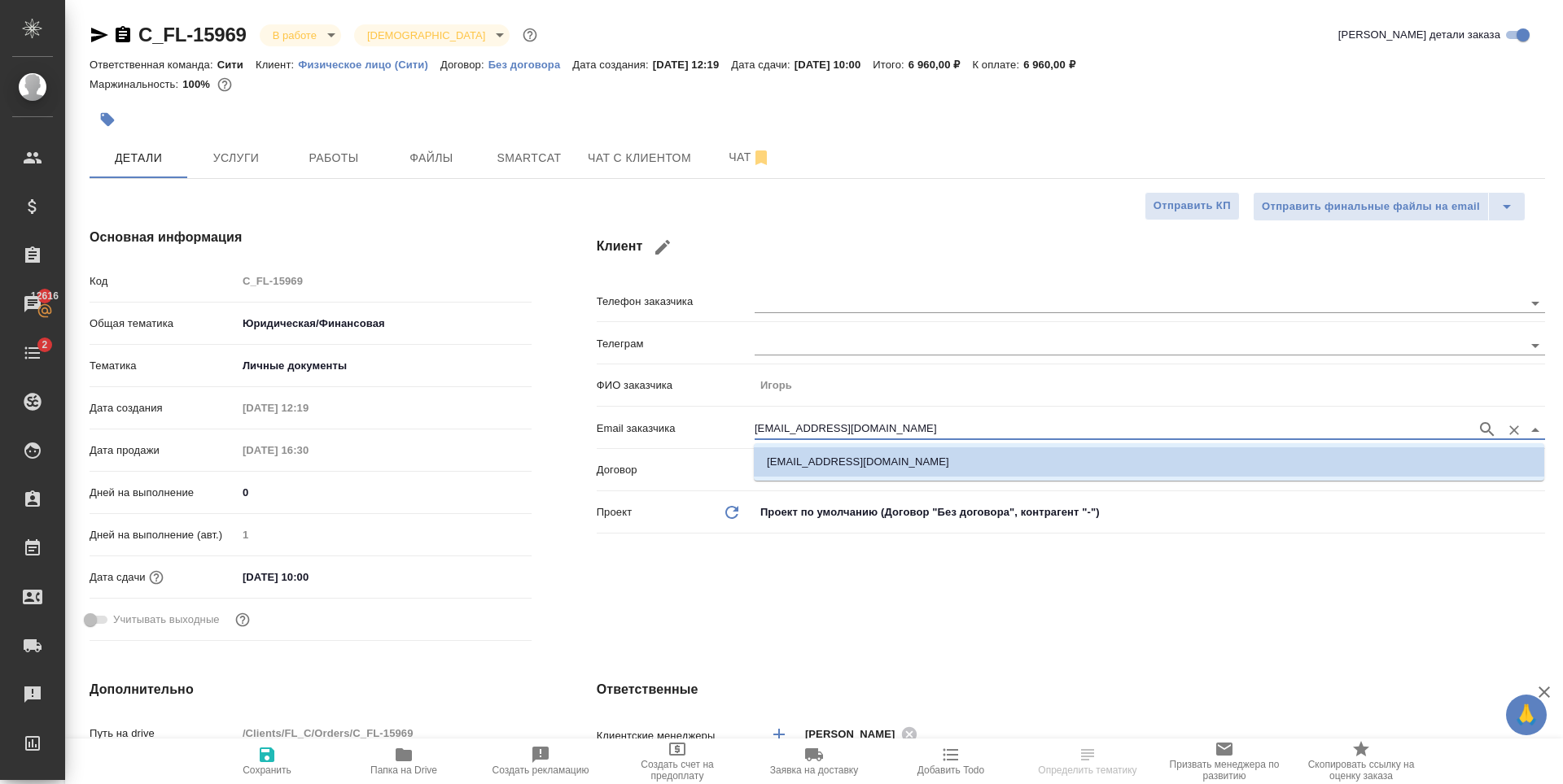
drag, startPoint x: 850, startPoint y: 431, endPoint x: 708, endPoint y: 438, distance: 142.2
click at [709, 438] on div "Email заказчика iloncarevic@mail.ru" at bounding box center [1071, 427] width 948 height 28
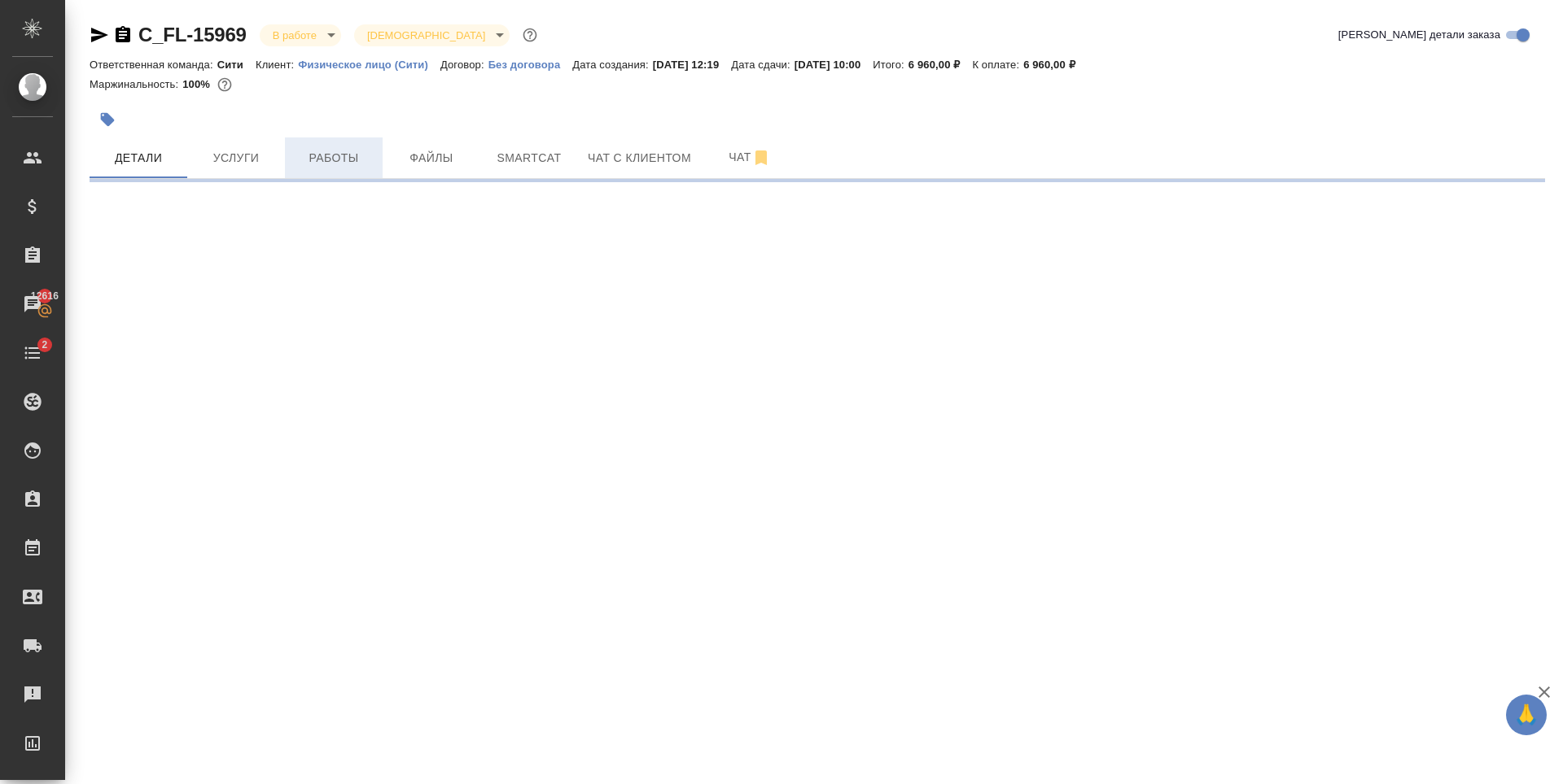
click at [345, 170] on button "Работы" at bounding box center [333, 158] width 98 height 41
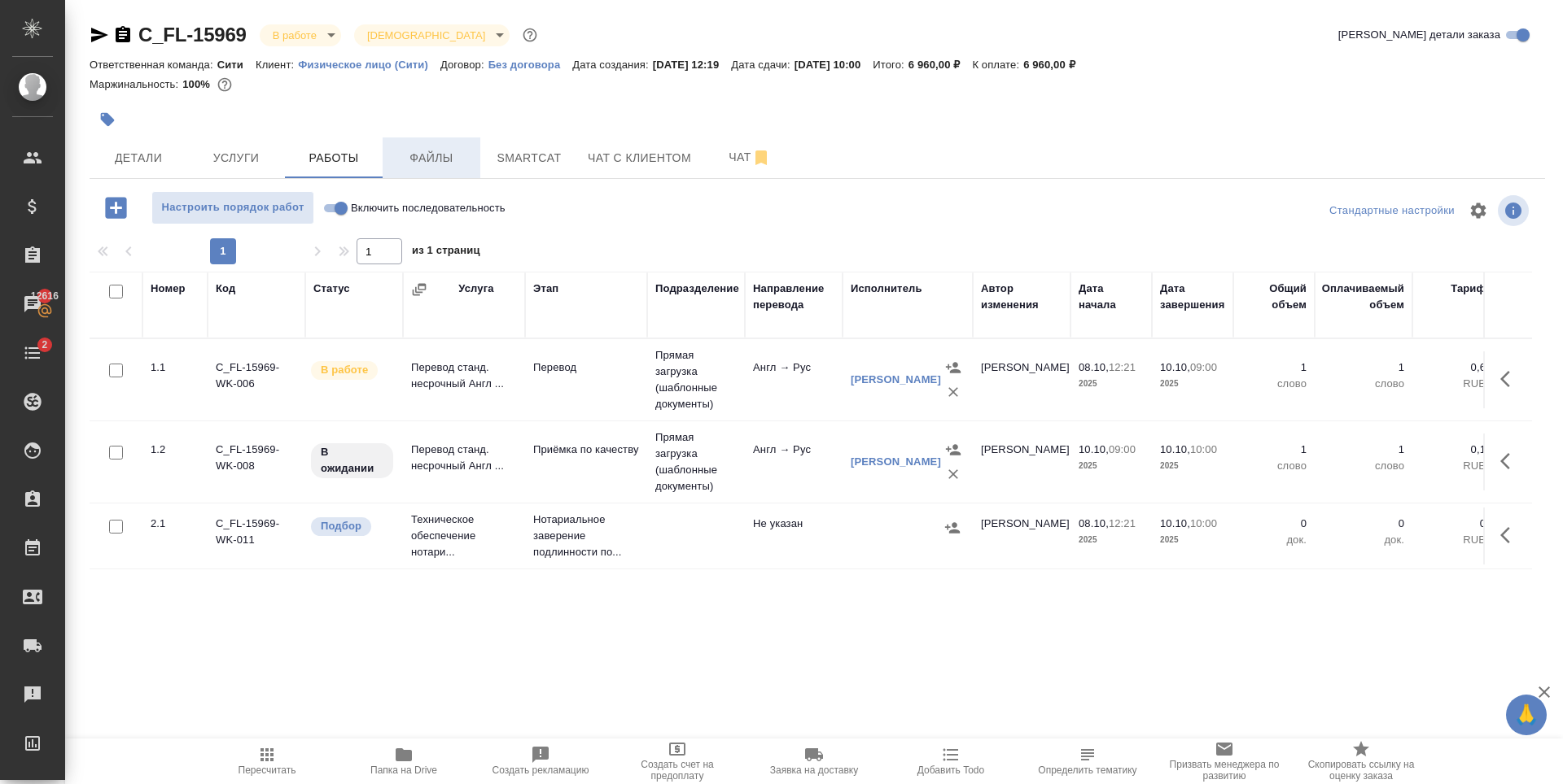
click at [456, 163] on span "Файлы" at bounding box center [431, 158] width 78 height 20
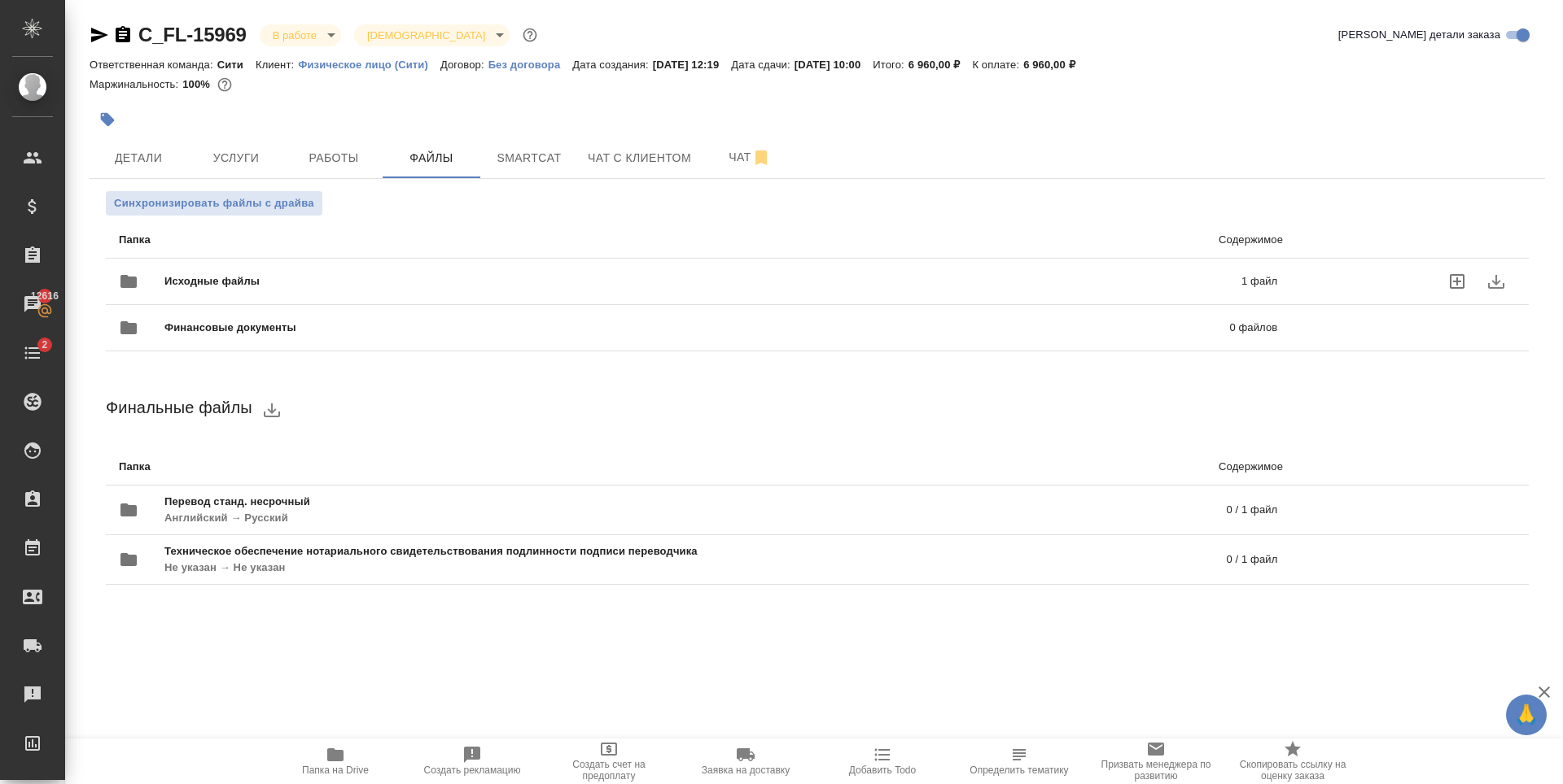
click at [421, 268] on div "Исходные файлы 1 файл" at bounding box center [697, 281] width 1158 height 39
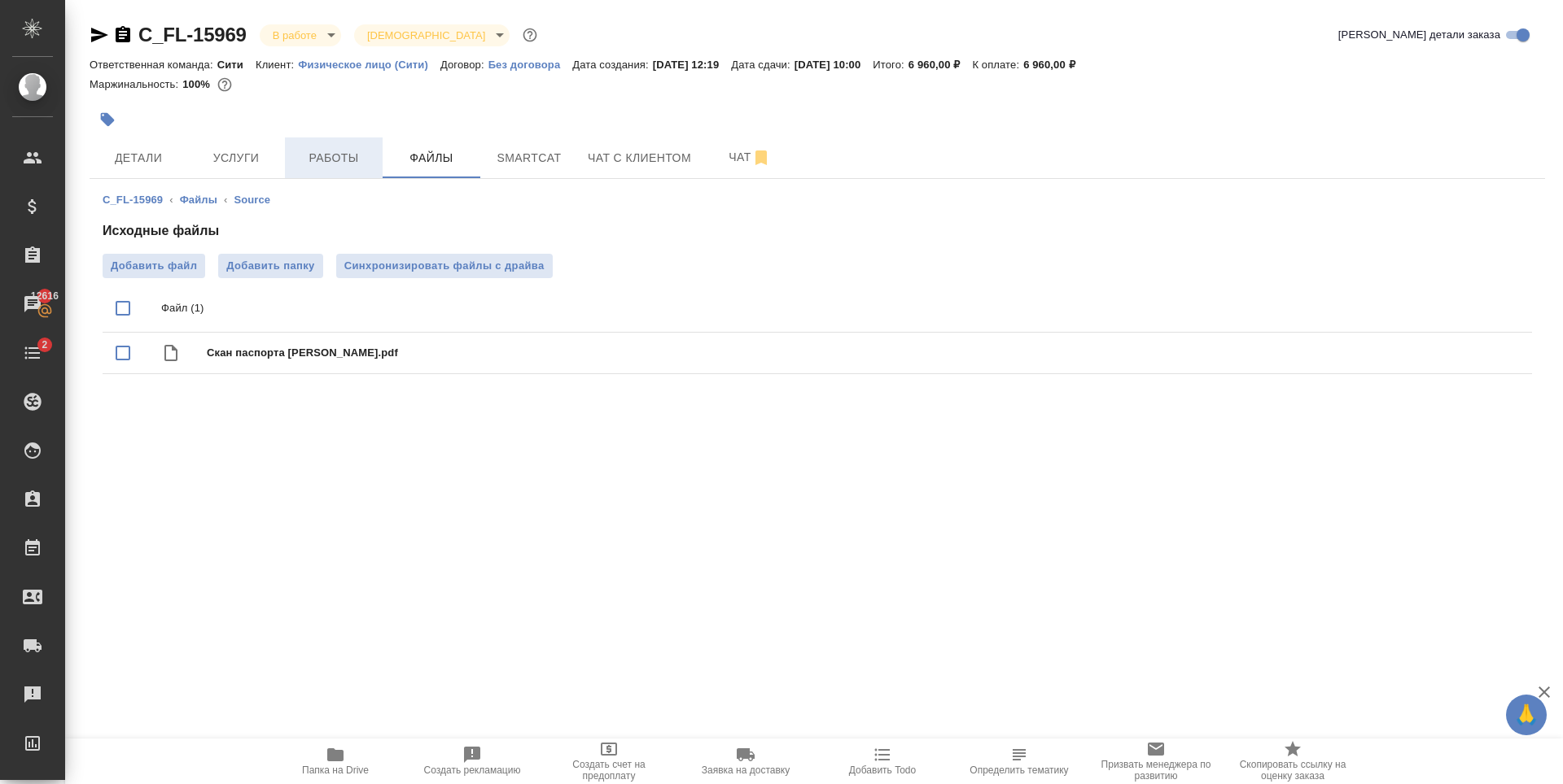
click at [302, 164] on span "Работы" at bounding box center [334, 158] width 78 height 20
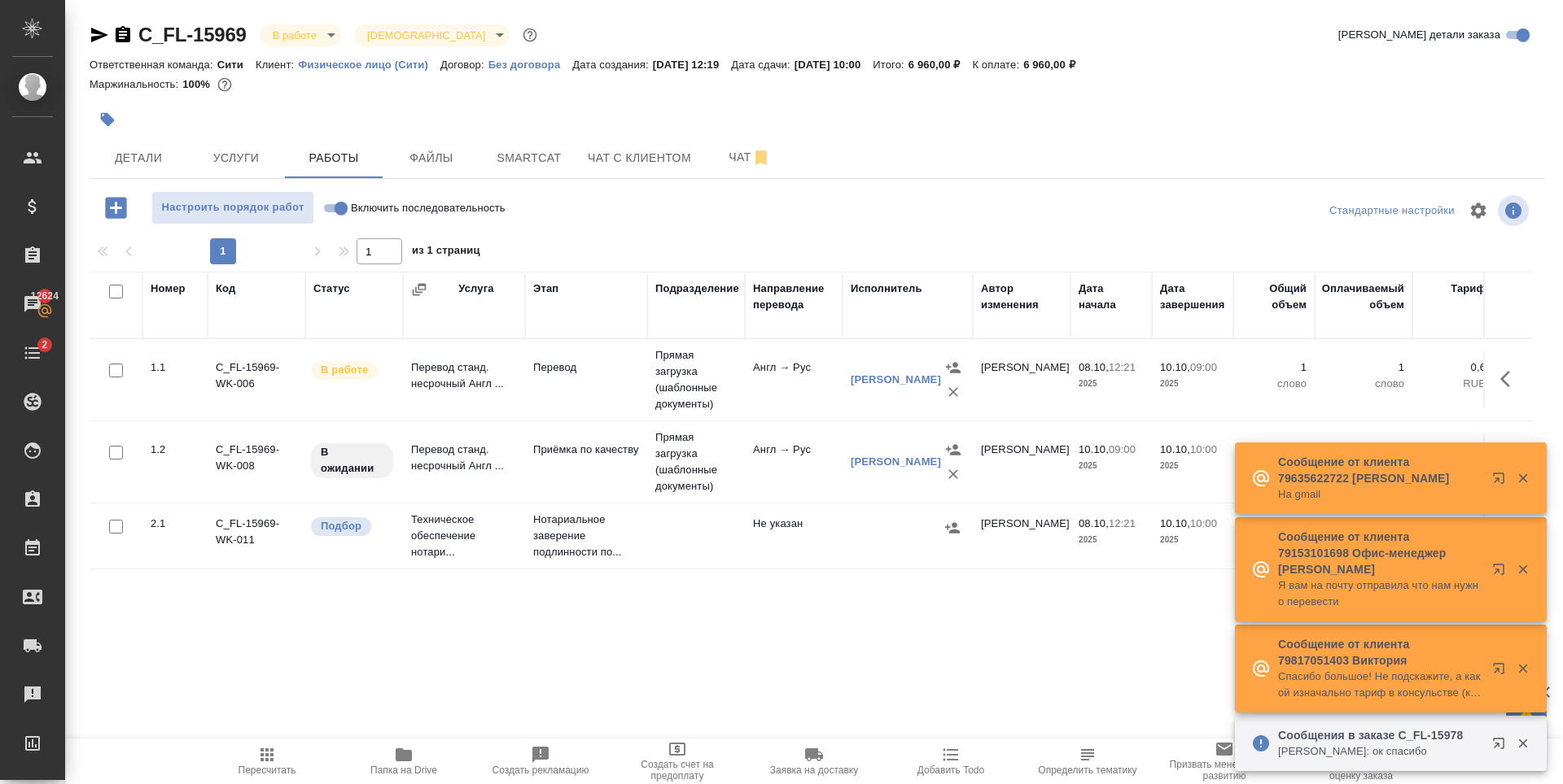
click at [1499, 749] on icon "button" at bounding box center [1502, 747] width 19 height 19
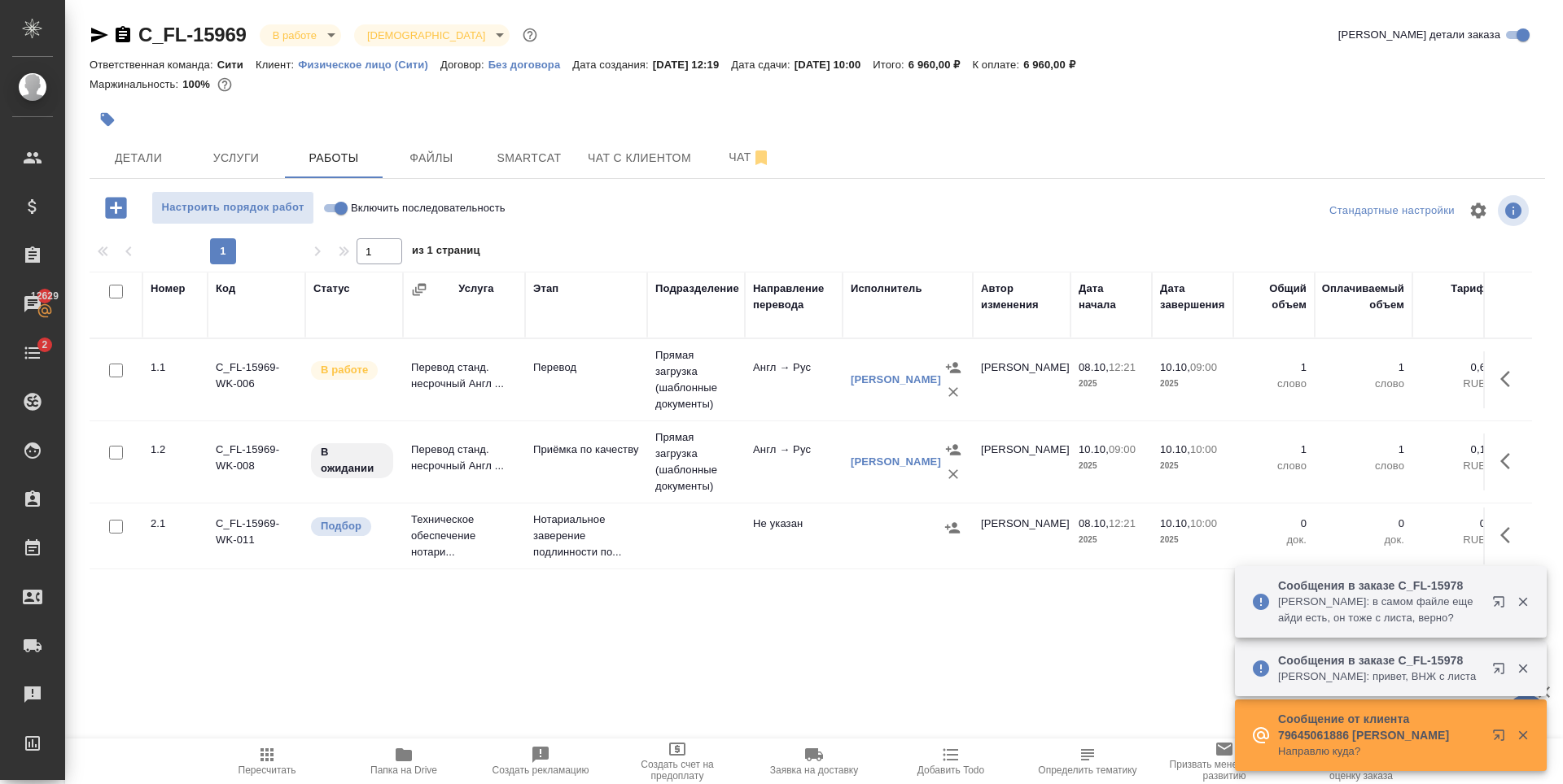
click at [1494, 604] on icon "button" at bounding box center [1502, 605] width 19 height 19
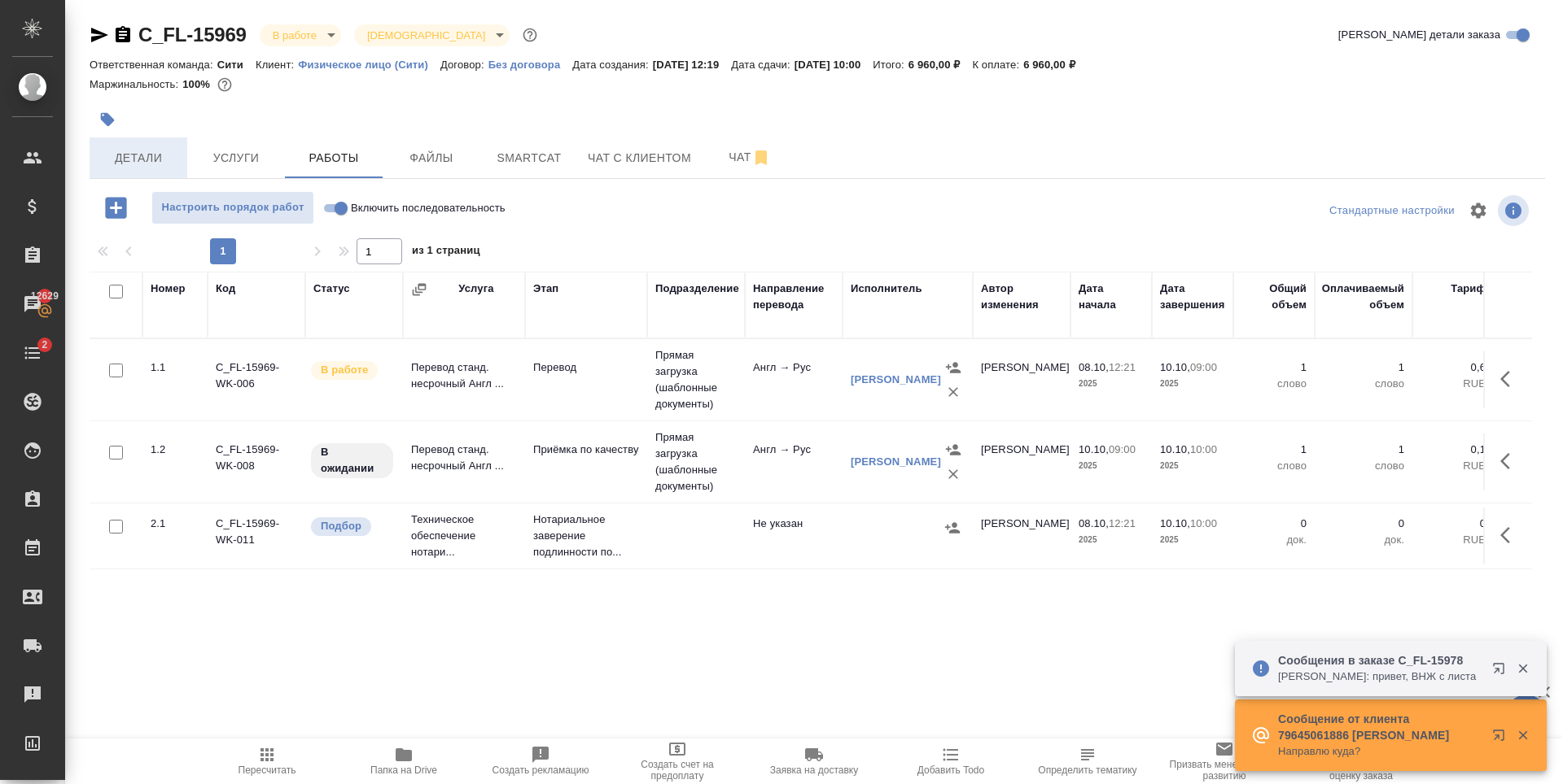
click at [146, 163] on span "Детали" at bounding box center [138, 158] width 78 height 20
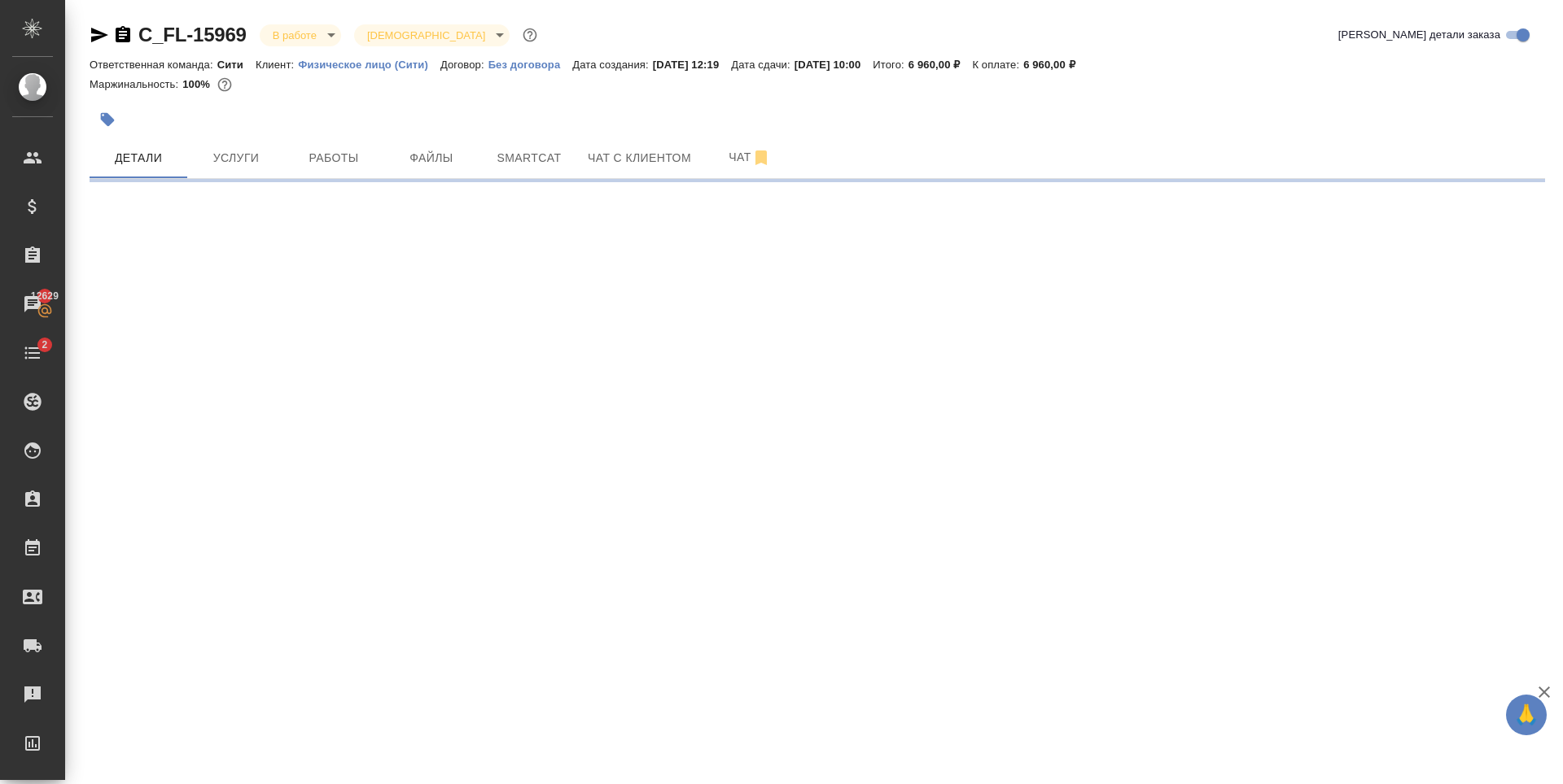
select select "RU"
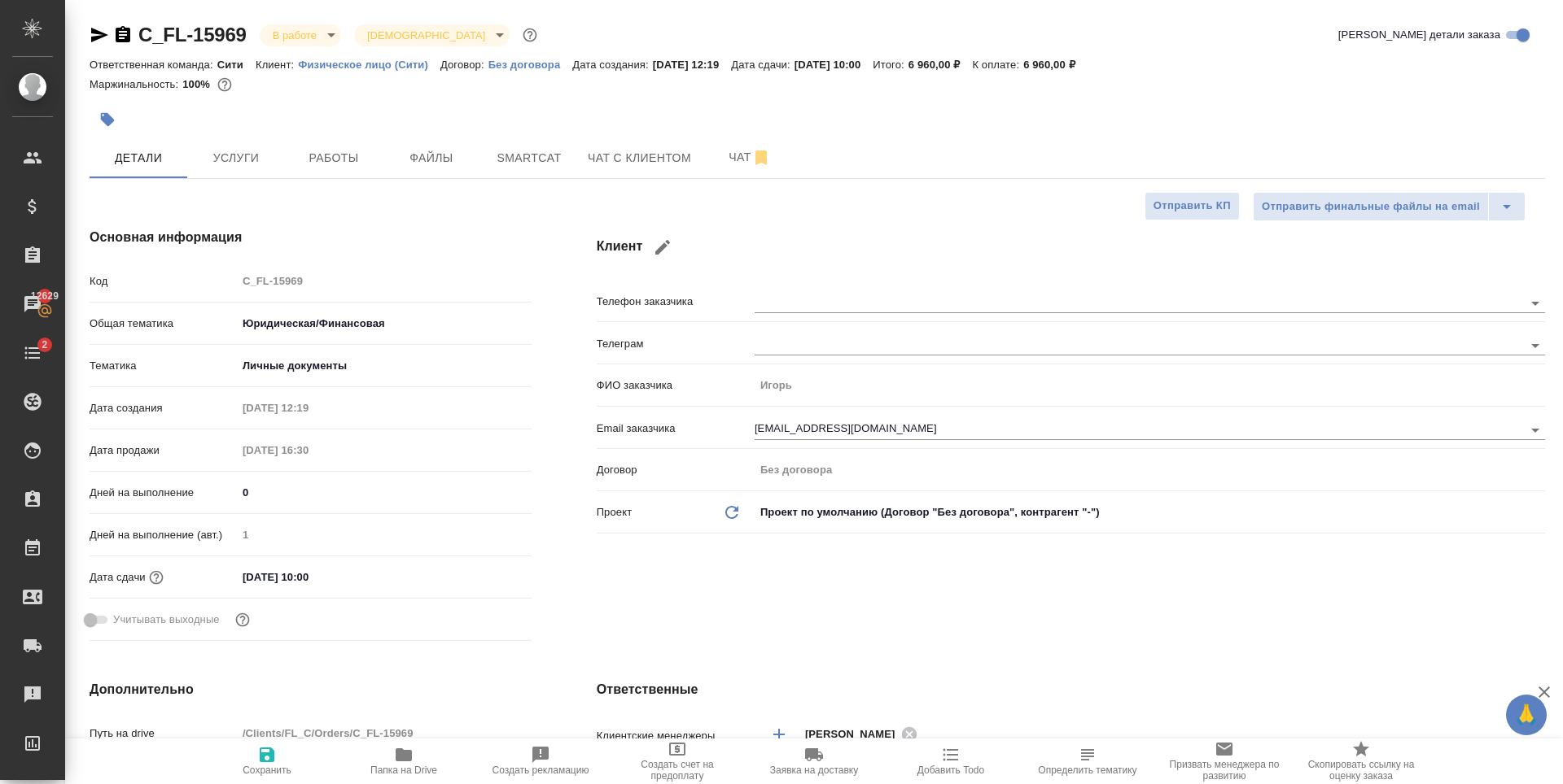
type textarea "x"
click at [310, 158] on span "Работы" at bounding box center [334, 158] width 78 height 20
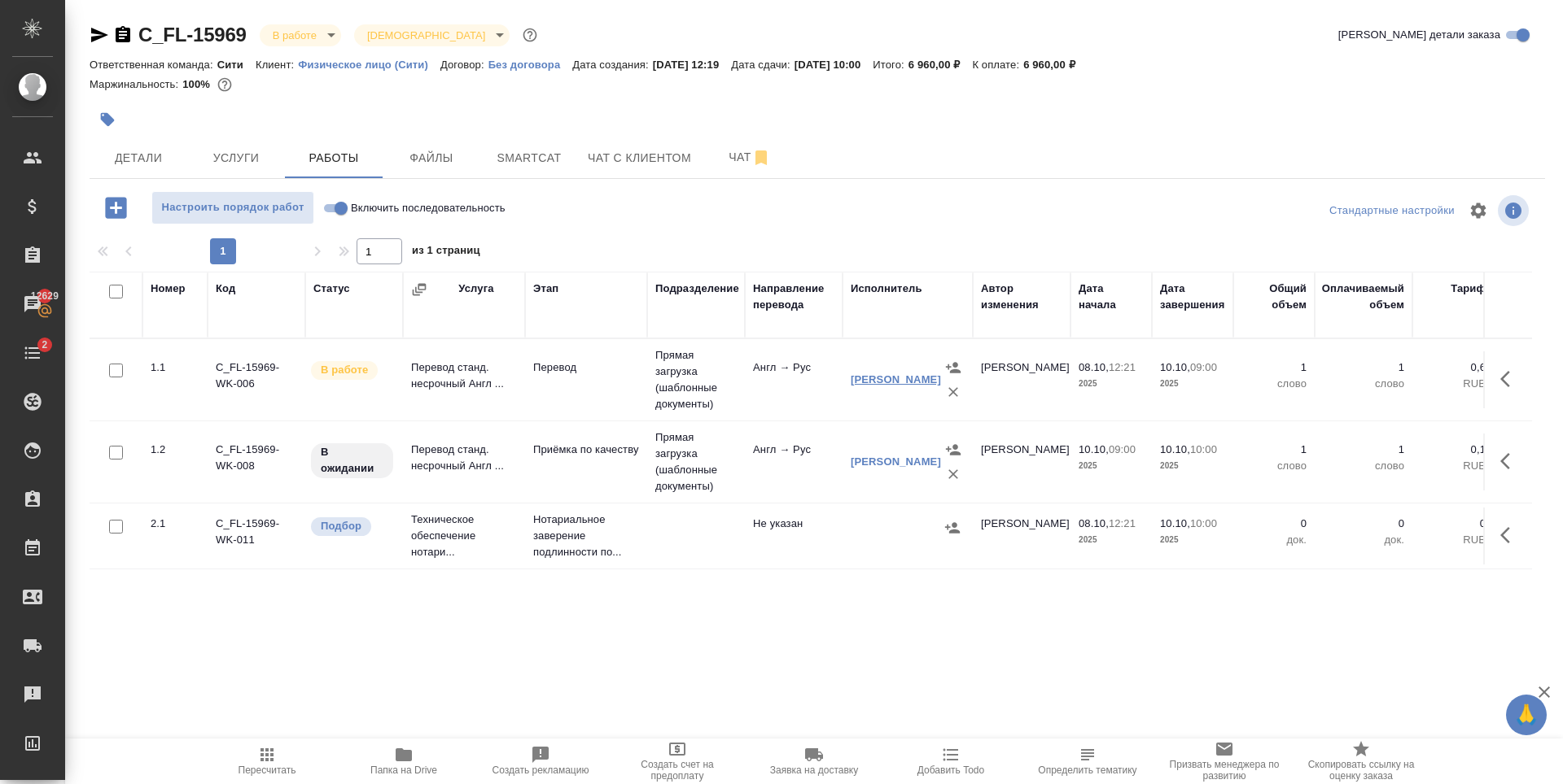
click at [892, 383] on link "[PERSON_NAME]" at bounding box center [895, 379] width 90 height 13
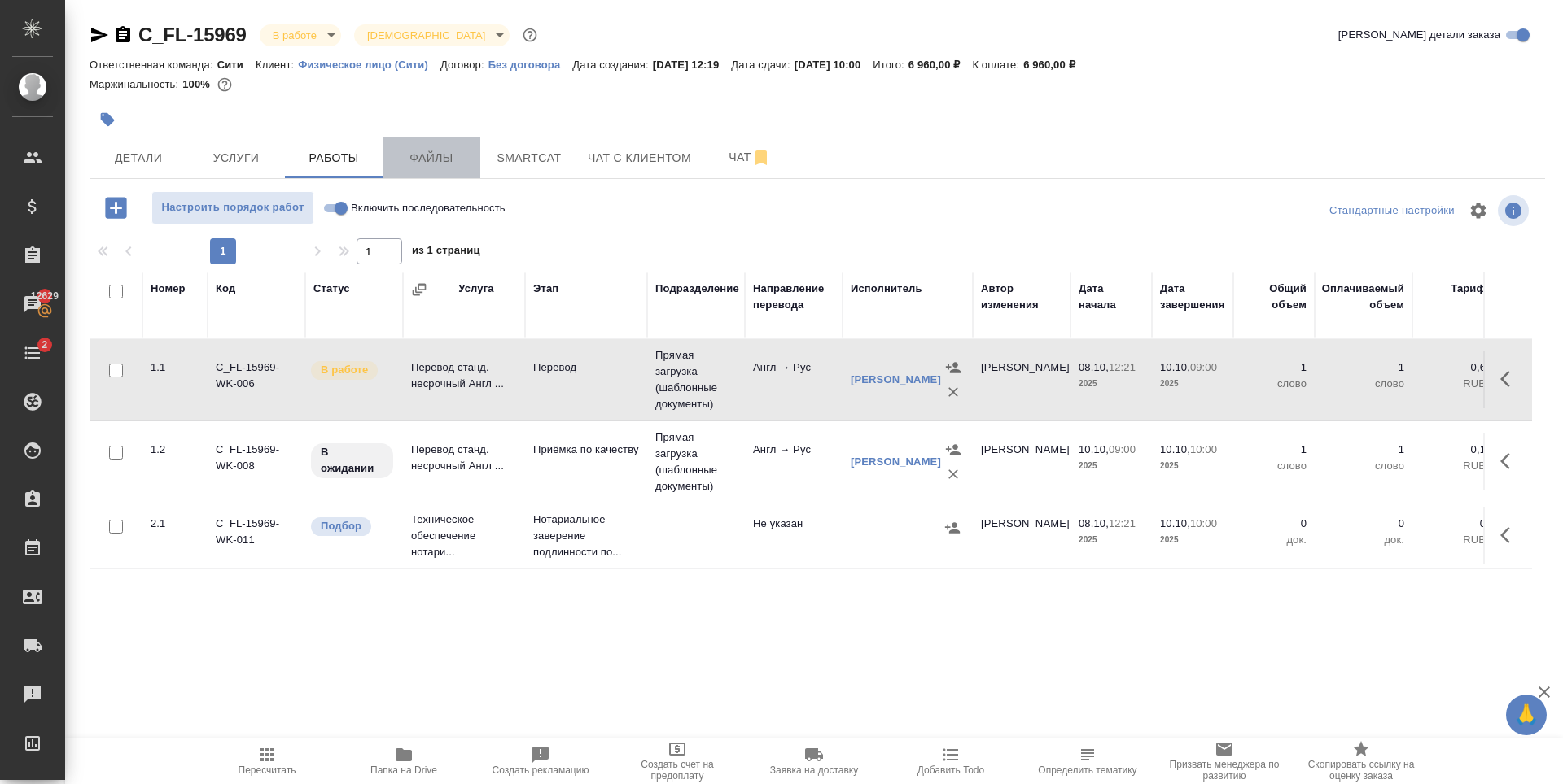
click at [461, 152] on span "Файлы" at bounding box center [431, 158] width 78 height 20
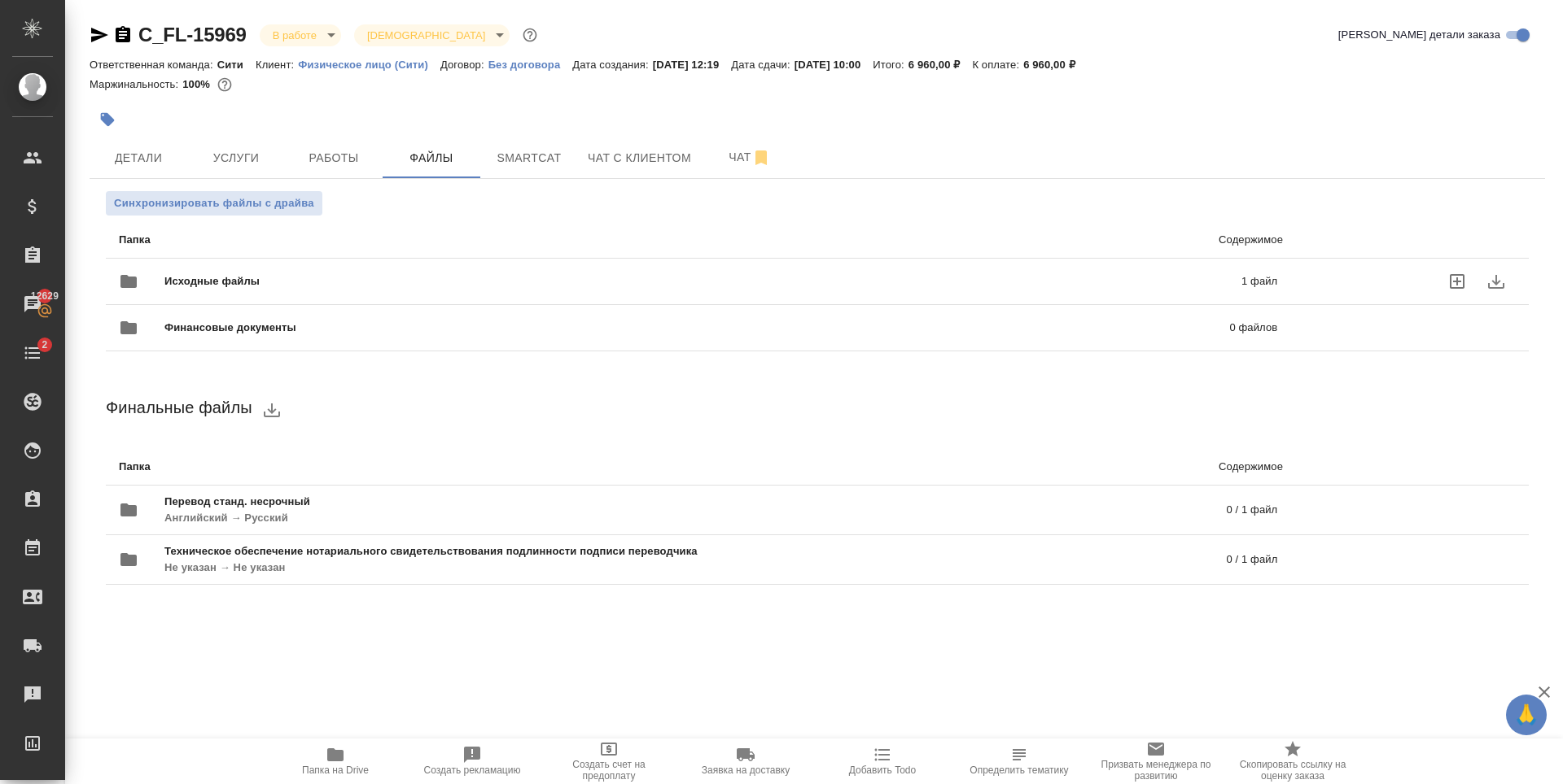
click at [945, 271] on div "Исходные файлы 1 файл" at bounding box center [697, 281] width 1158 height 39
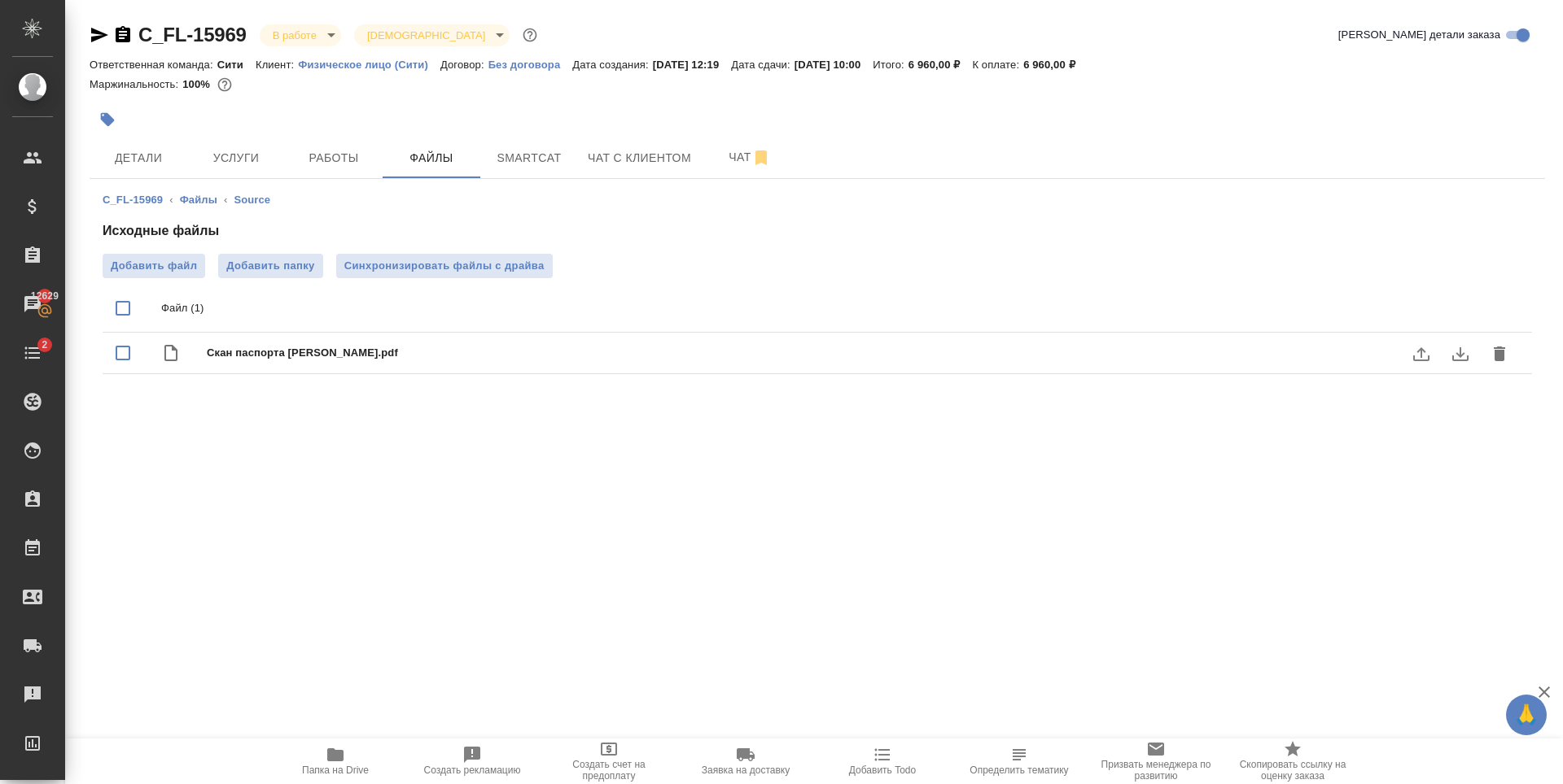
click at [1450, 354] on icon "download" at bounding box center [1460, 354] width 19 height 19
click at [707, 147] on button "Чат" at bounding box center [749, 158] width 98 height 41
click at [694, 148] on button "Чат с клиентом" at bounding box center [639, 158] width 123 height 41
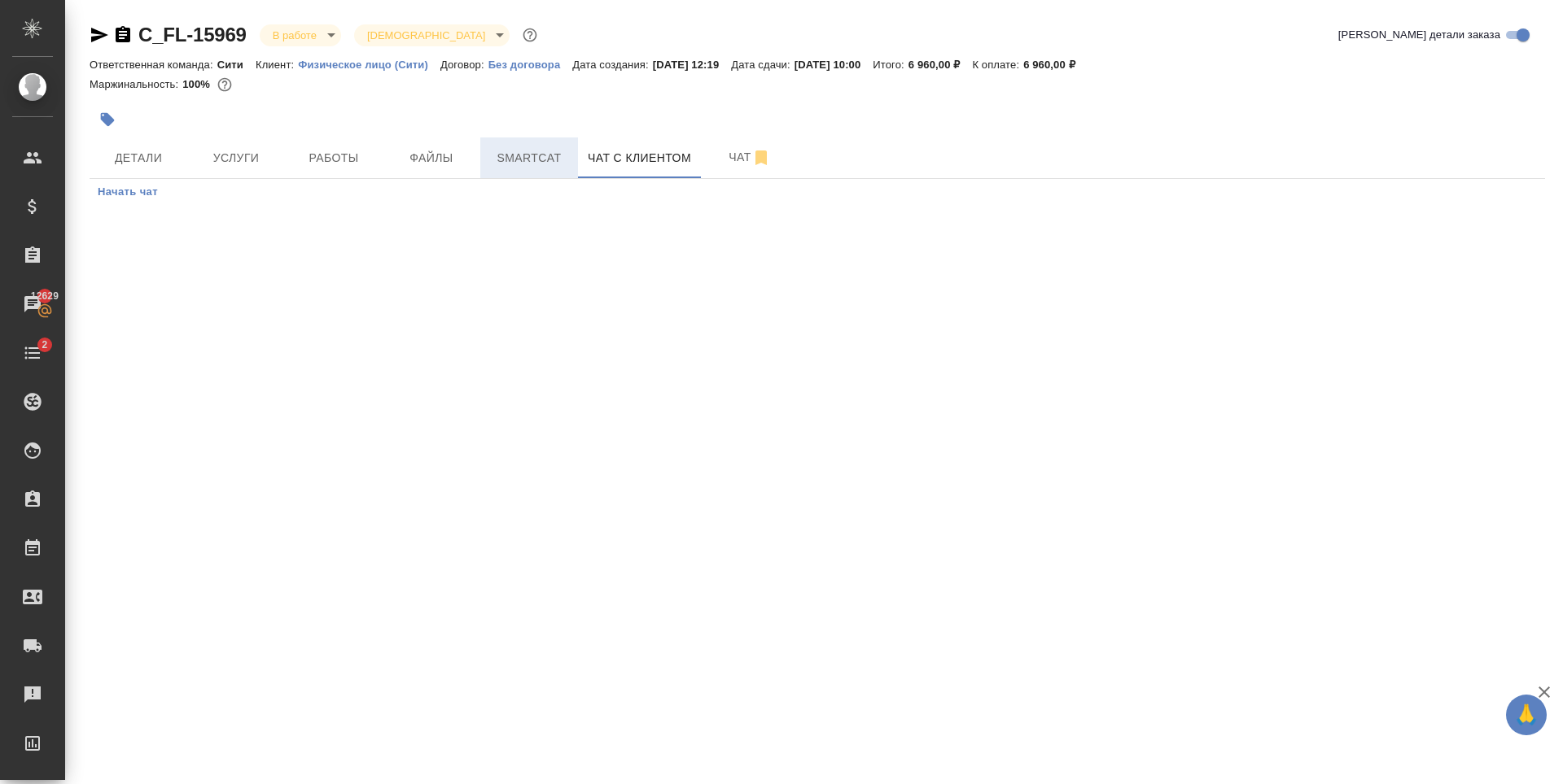
click at [515, 157] on span "Smartcat" at bounding box center [529, 158] width 78 height 20
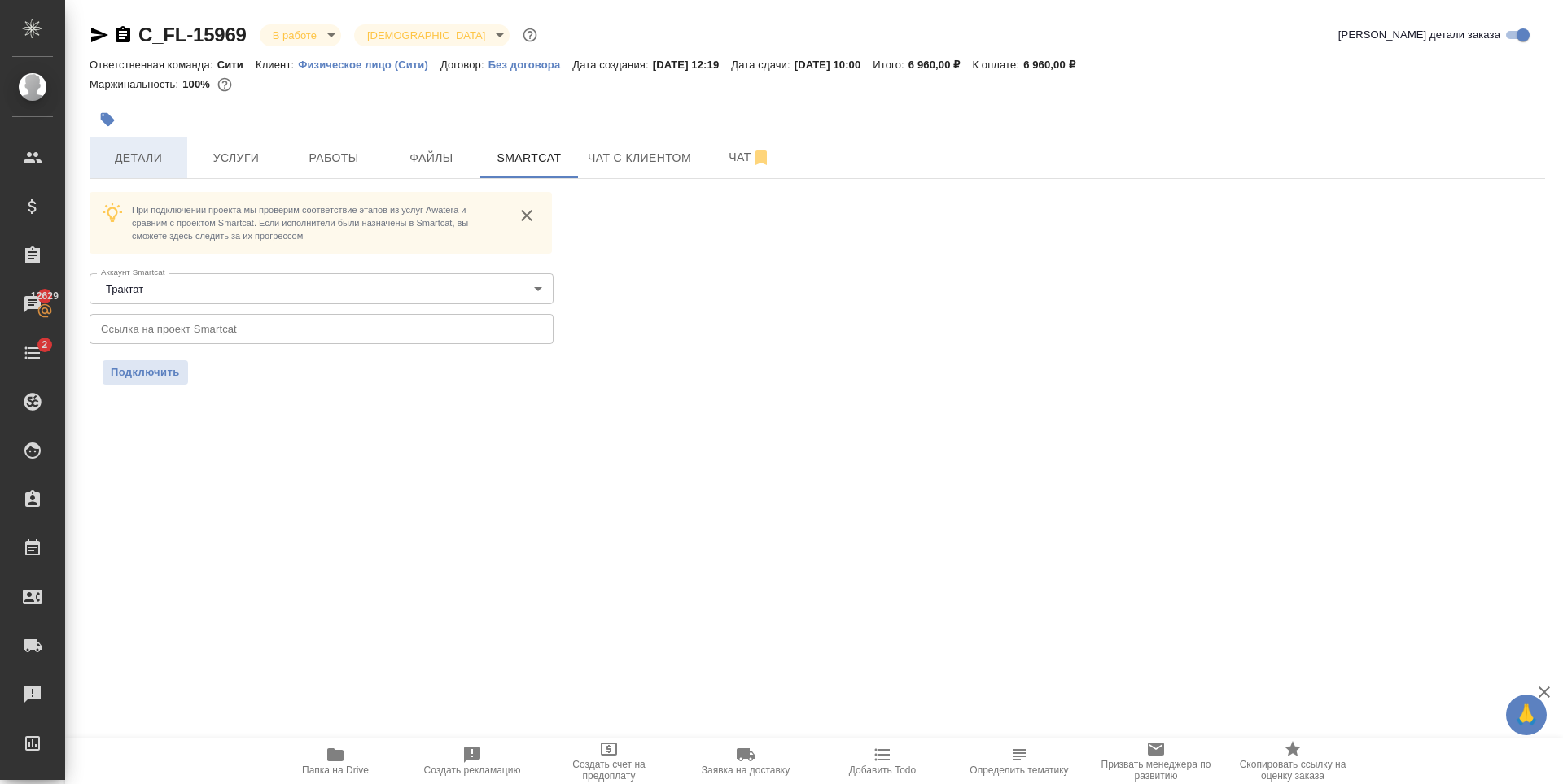
click at [147, 173] on button "Детали" at bounding box center [138, 158] width 98 height 41
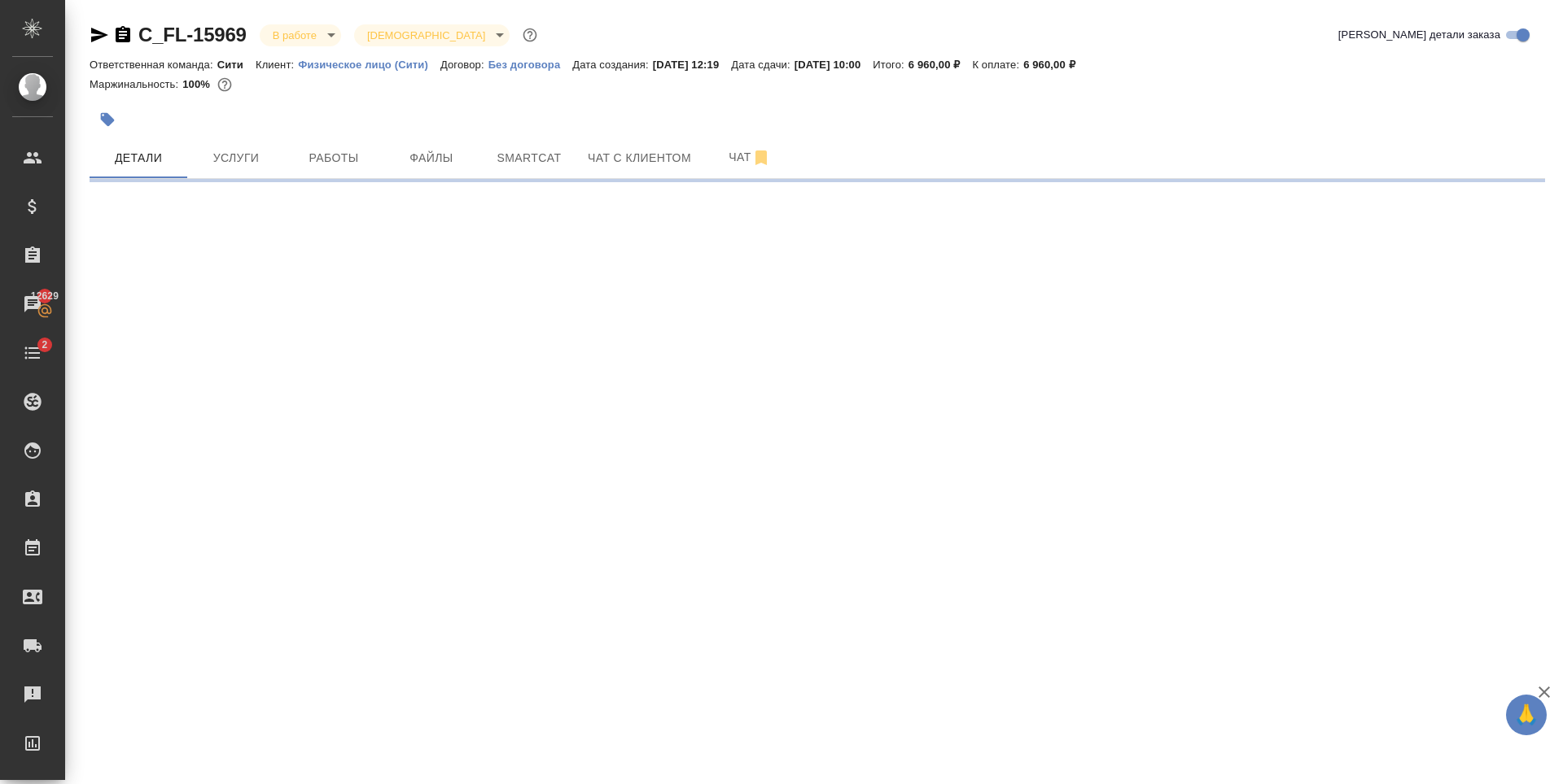
select select "RU"
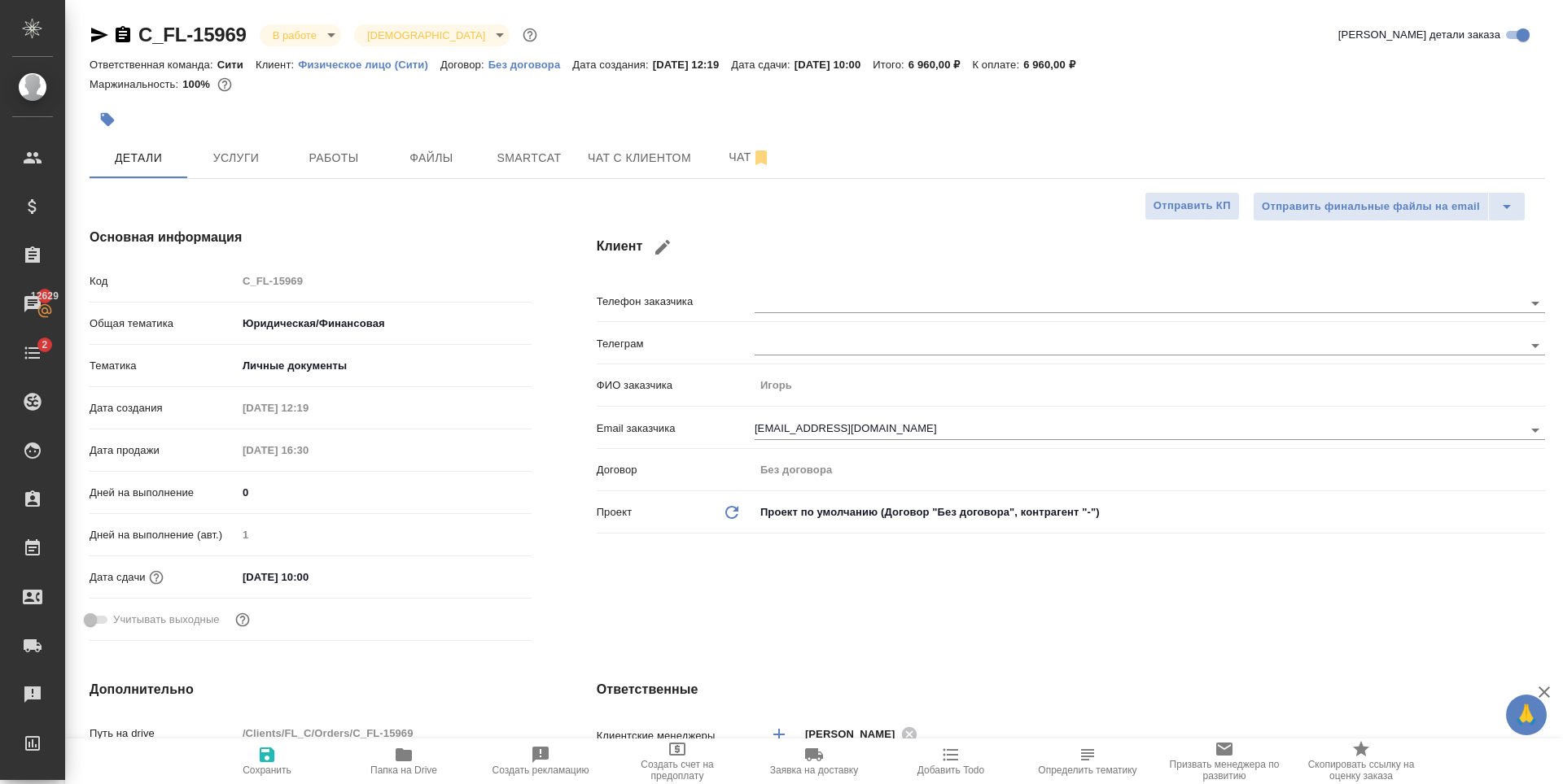
type textarea "x"
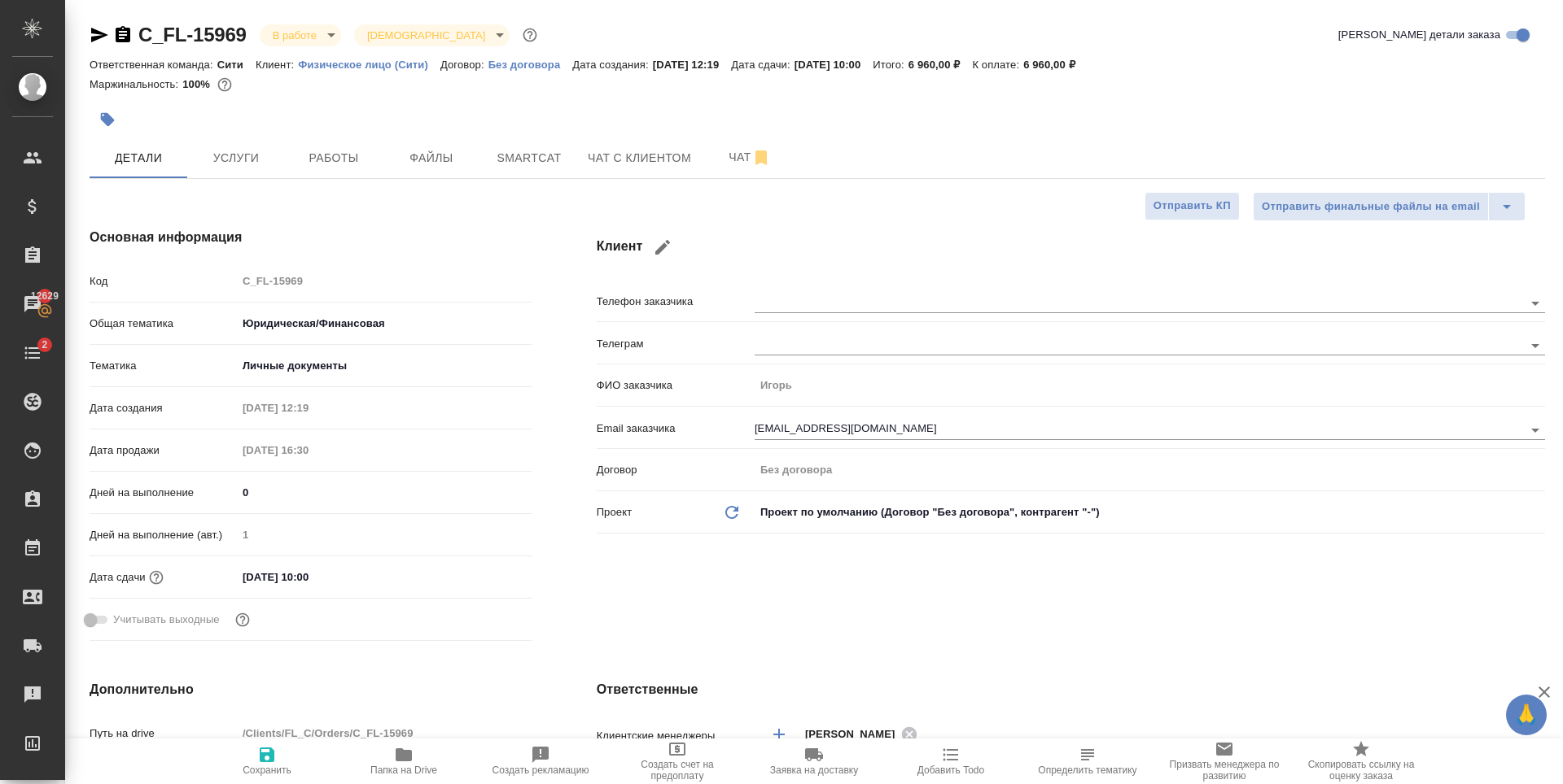
type textarea "x"
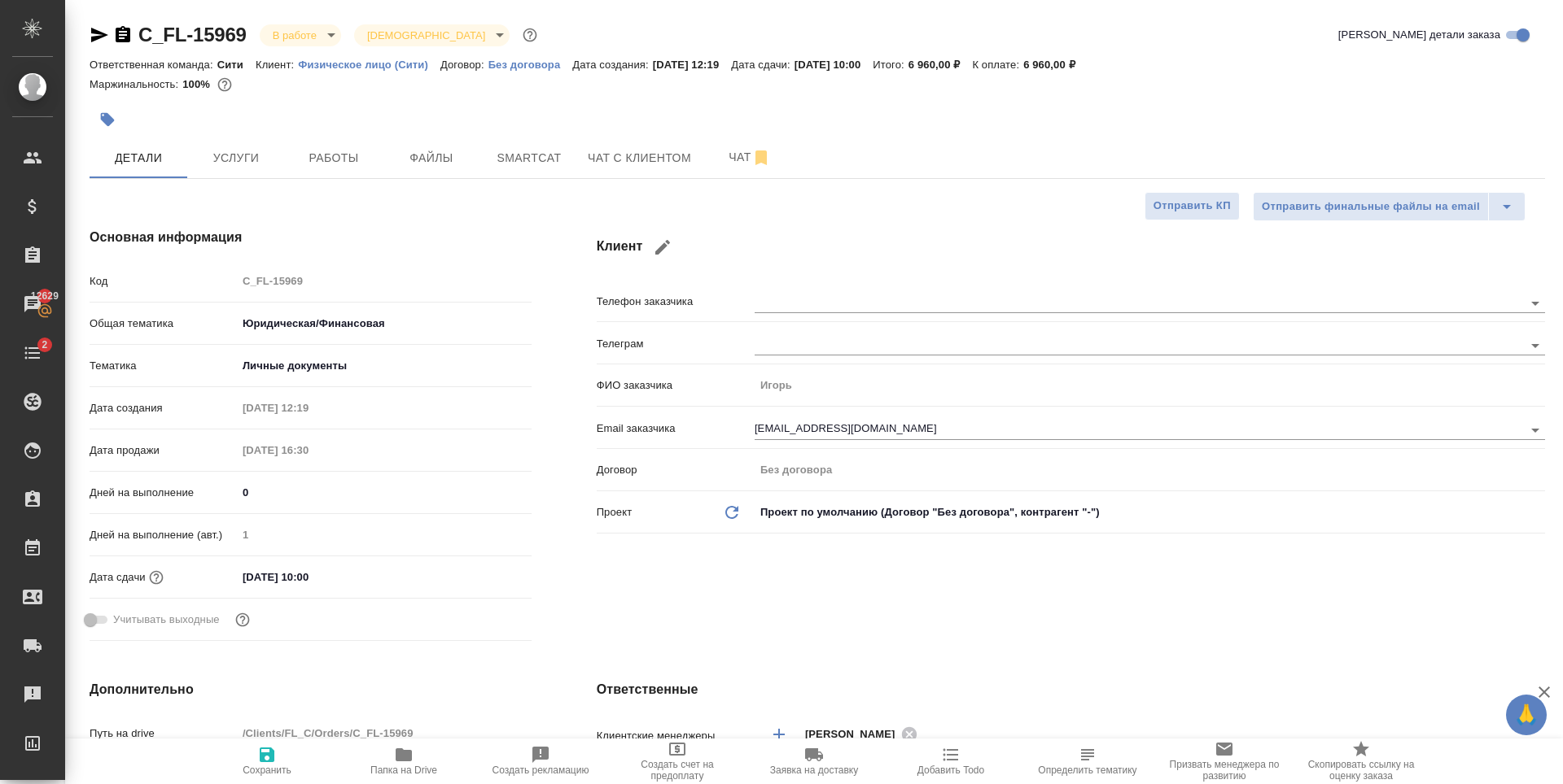
type textarea "x"
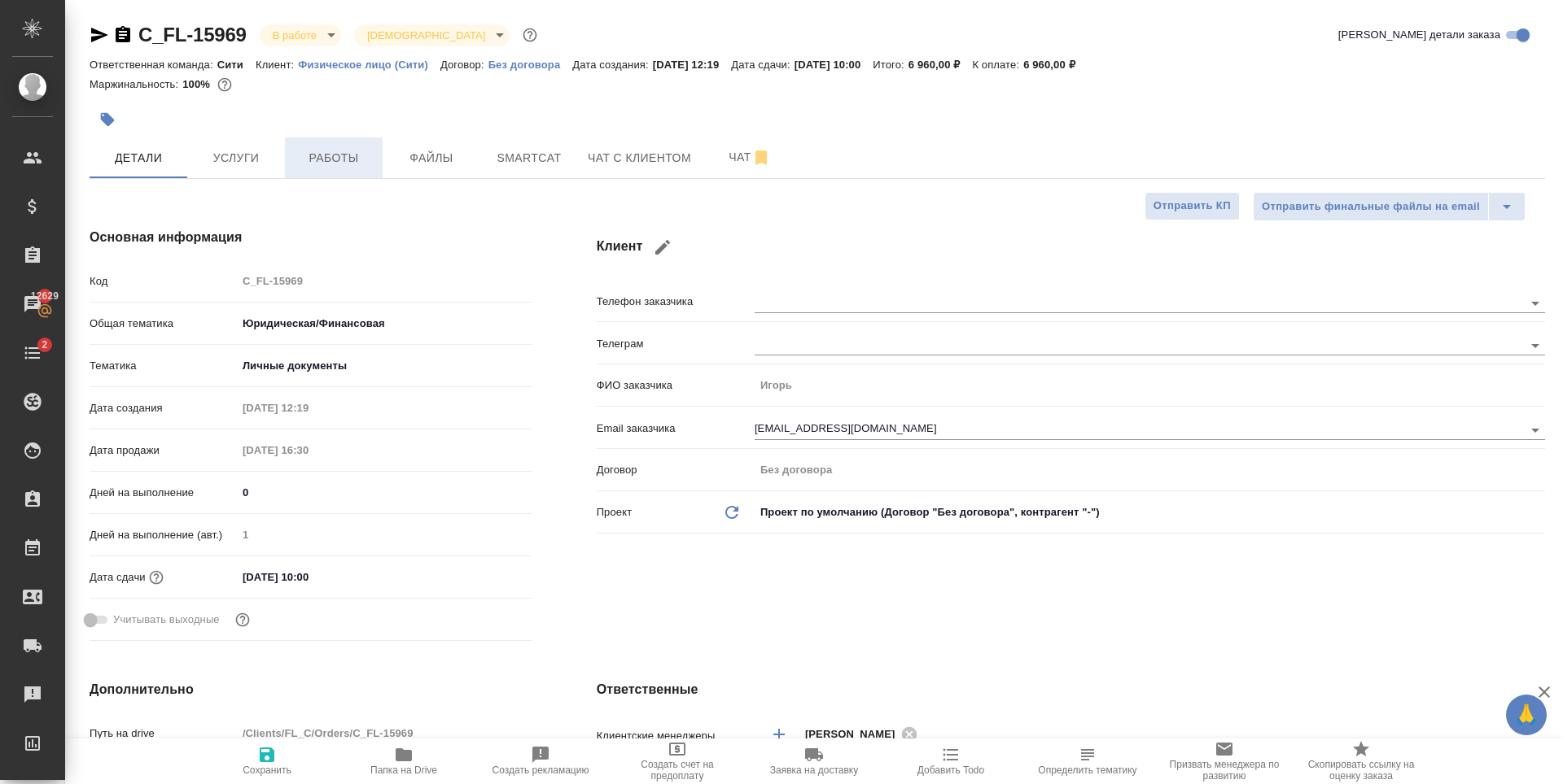
click at [319, 157] on span "Работы" at bounding box center [334, 158] width 78 height 20
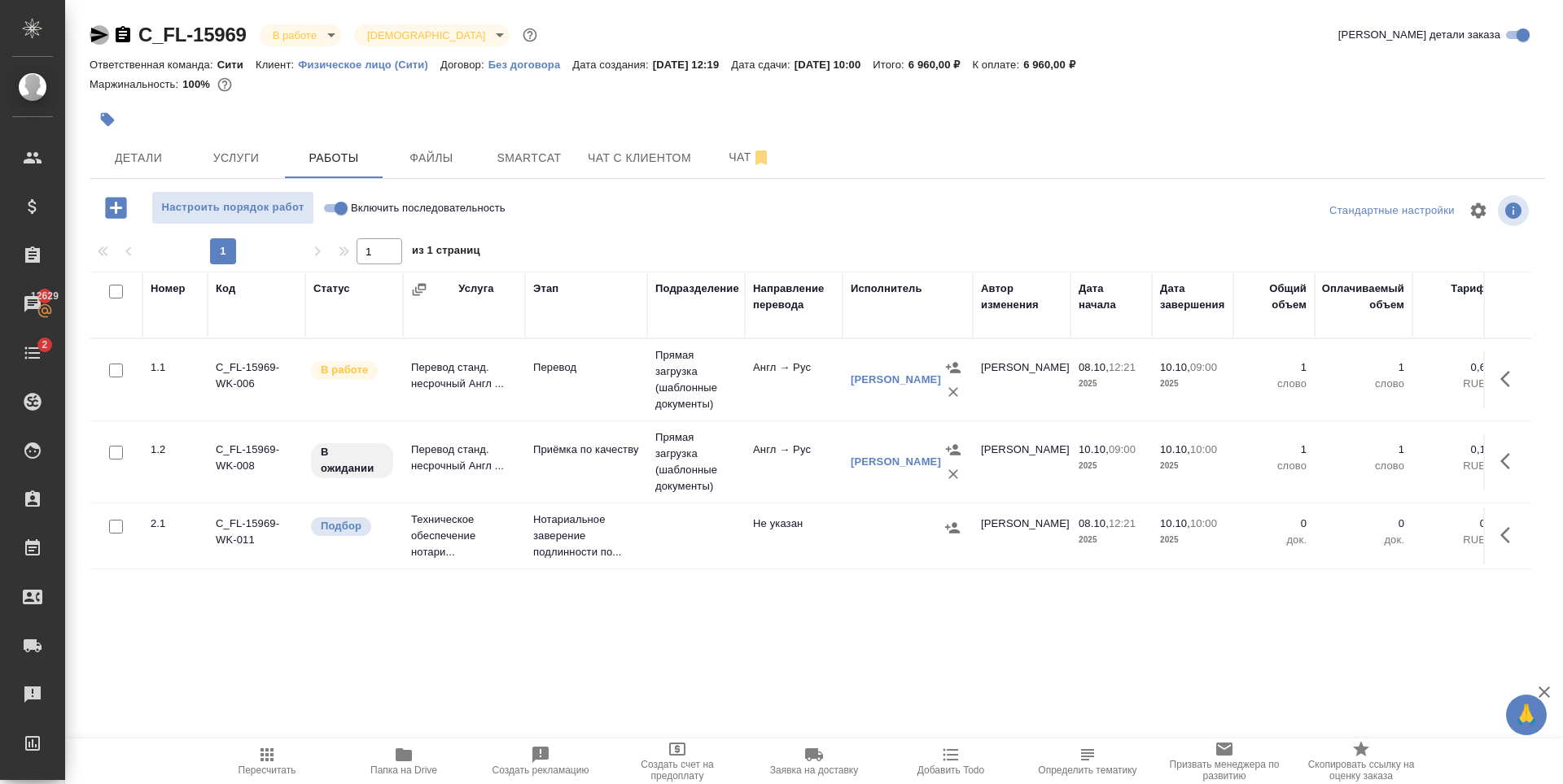
click at [98, 38] on icon "button" at bounding box center [100, 35] width 17 height 15
click at [409, 767] on span "Папка на Drive" at bounding box center [403, 770] width 67 height 12
click at [100, 35] on icon "button" at bounding box center [99, 35] width 19 height 19
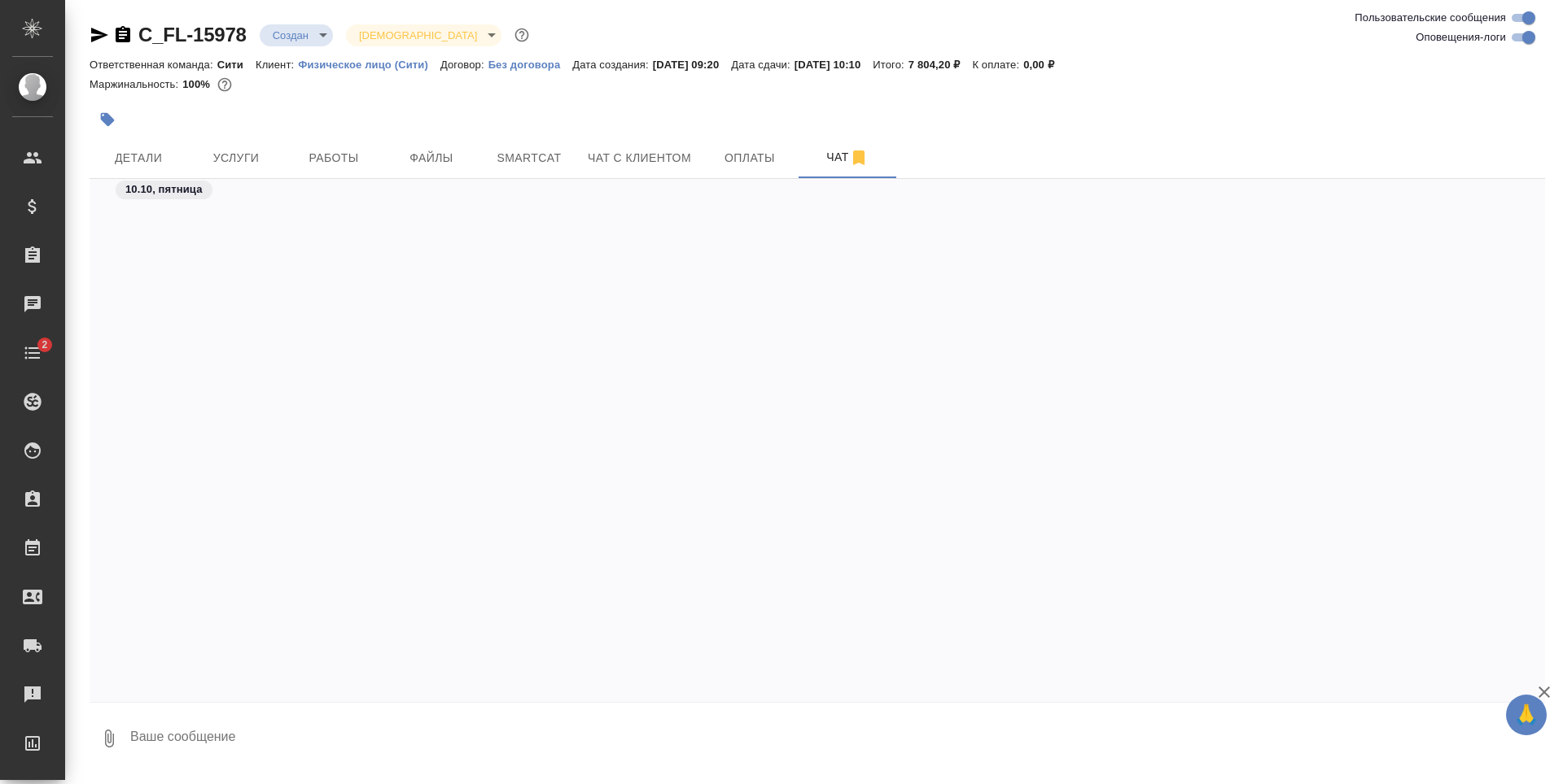
scroll to position [758, 0]
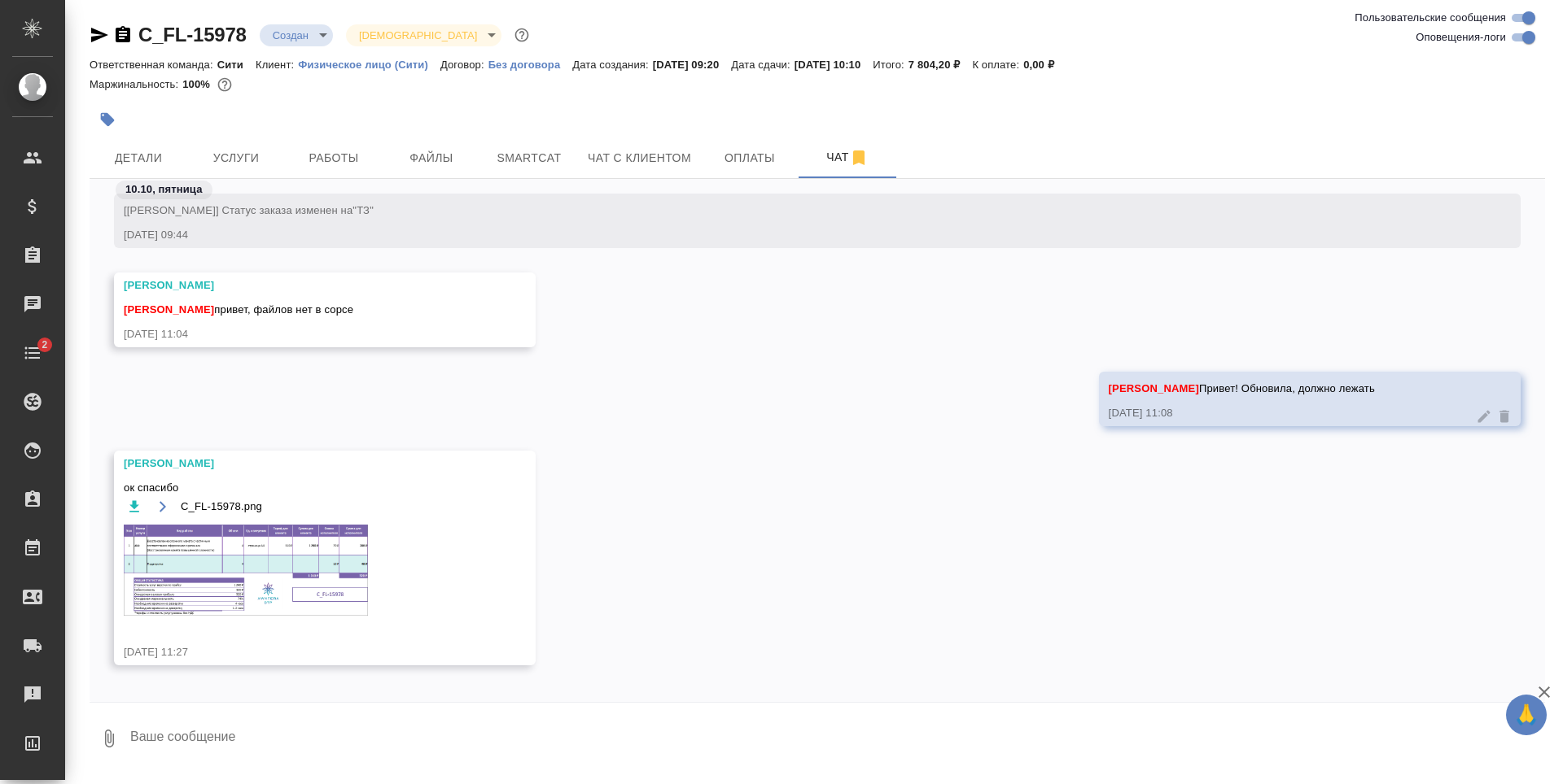
click at [189, 561] on img at bounding box center [246, 571] width 245 height 91
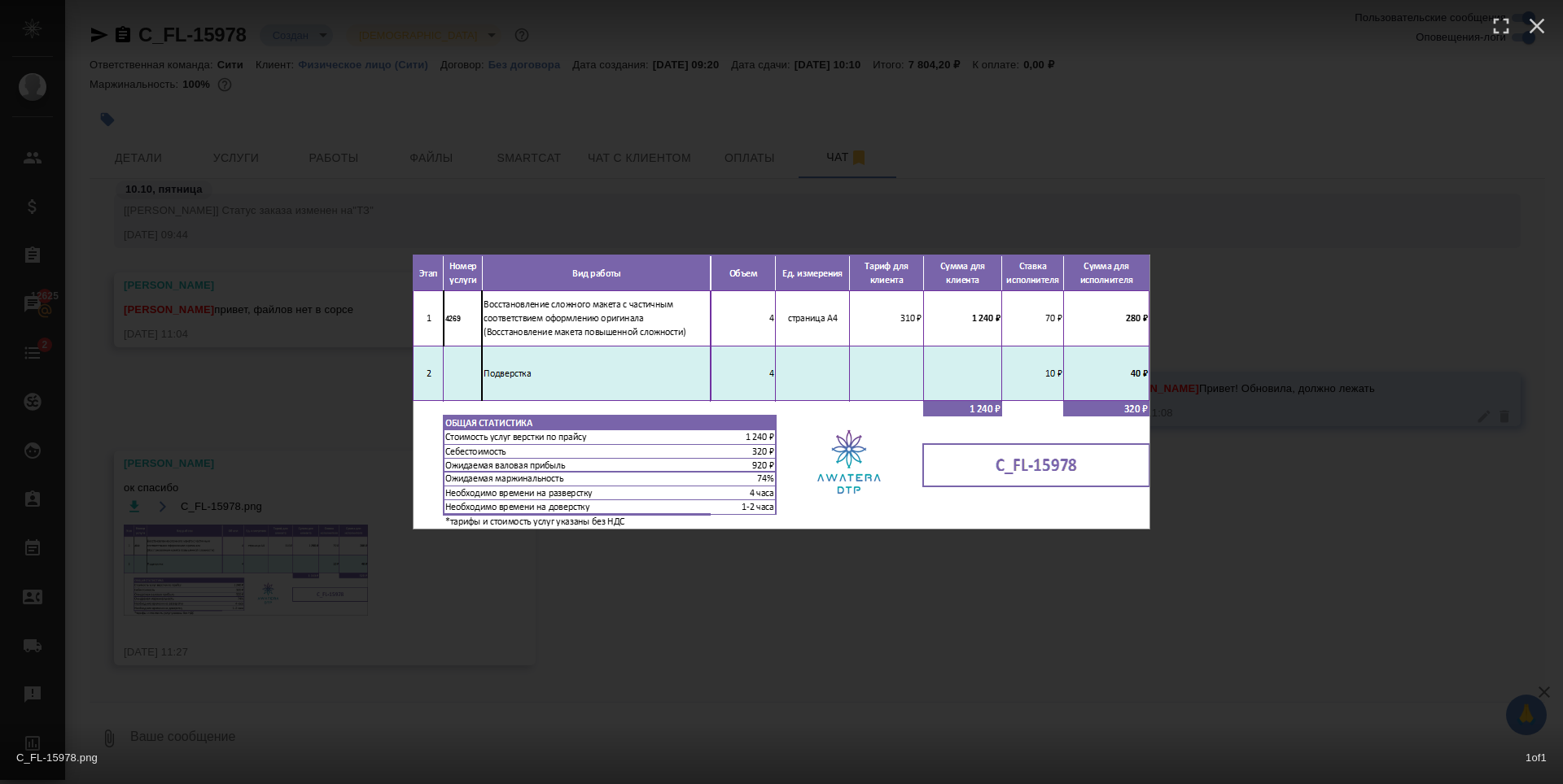
click at [672, 647] on div "C_FL-15978.png 1 of 1" at bounding box center [782, 392] width 1563 height 784
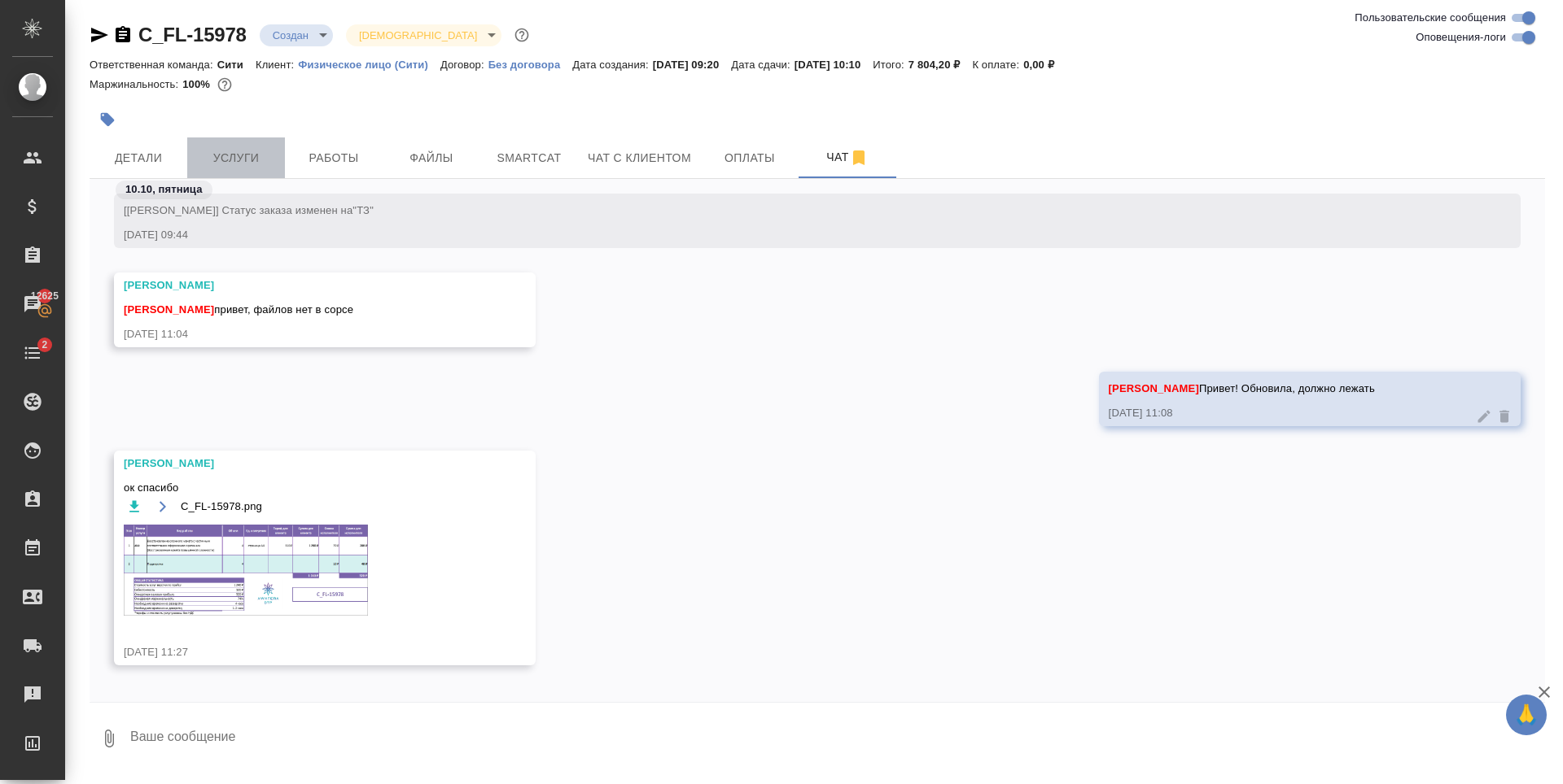
click at [222, 161] on span "Услуги" at bounding box center [236, 158] width 78 height 20
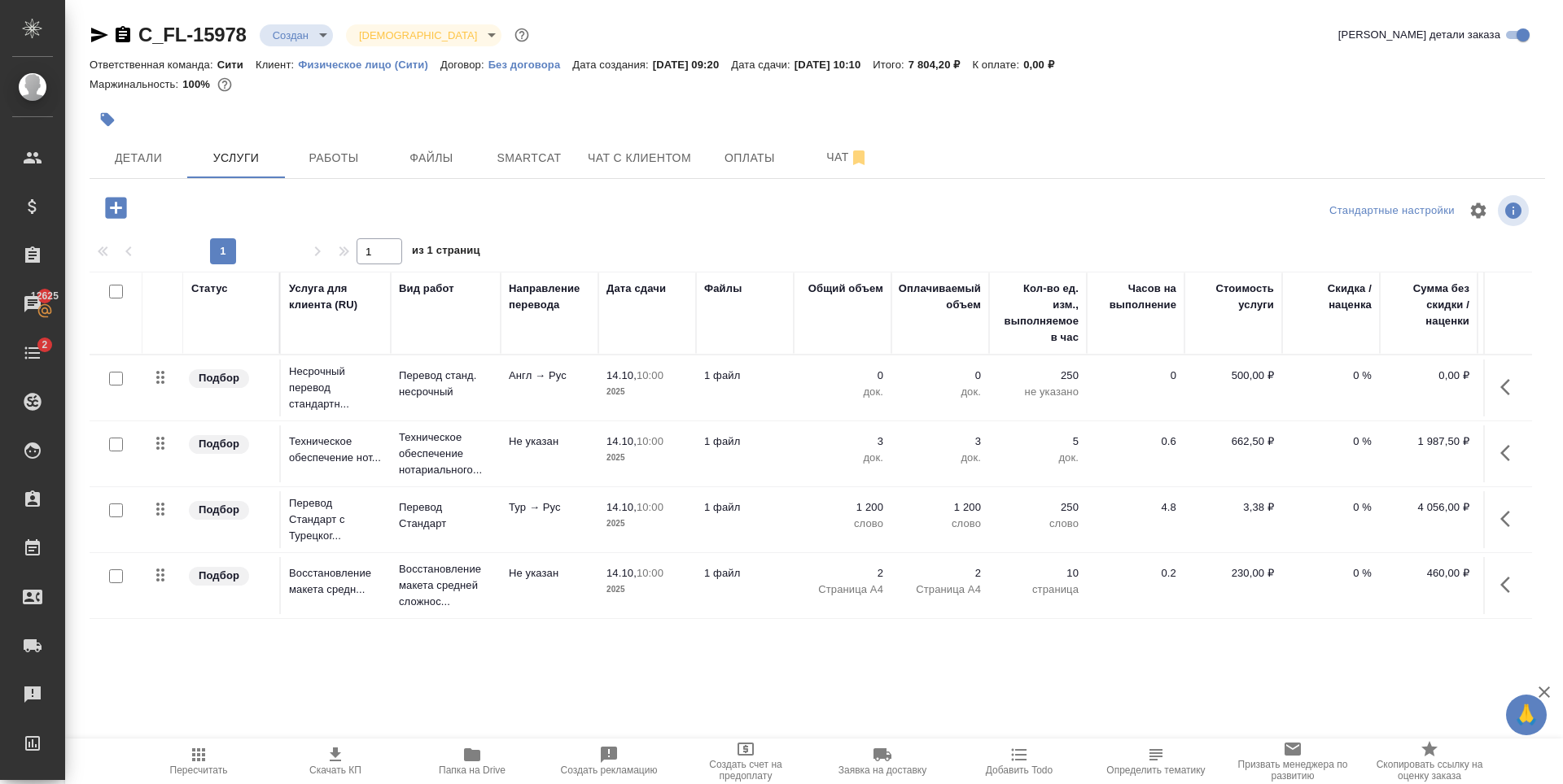
scroll to position [10, 0]
click at [162, 156] on span "Детали" at bounding box center [138, 158] width 78 height 20
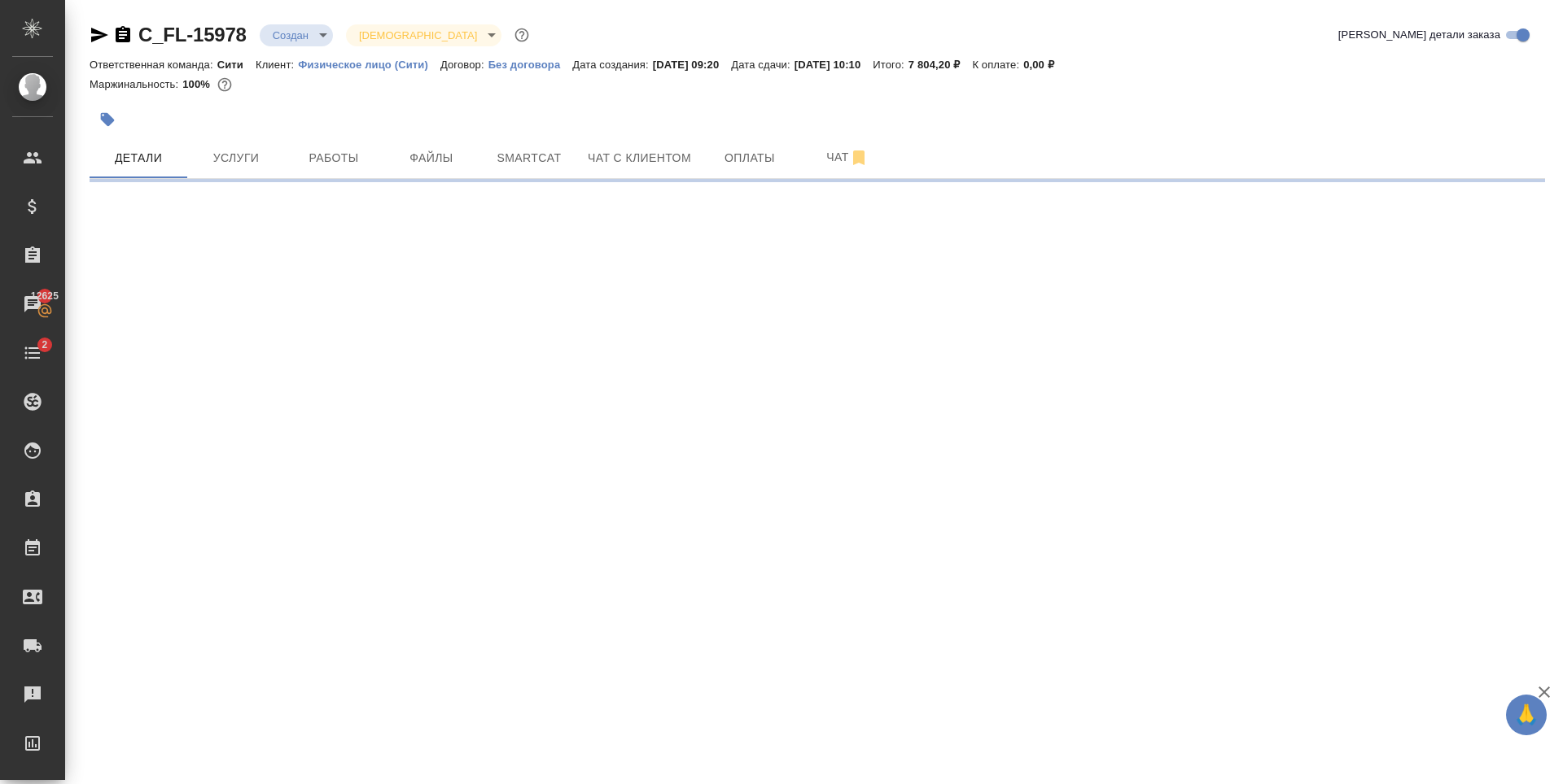
select select "RU"
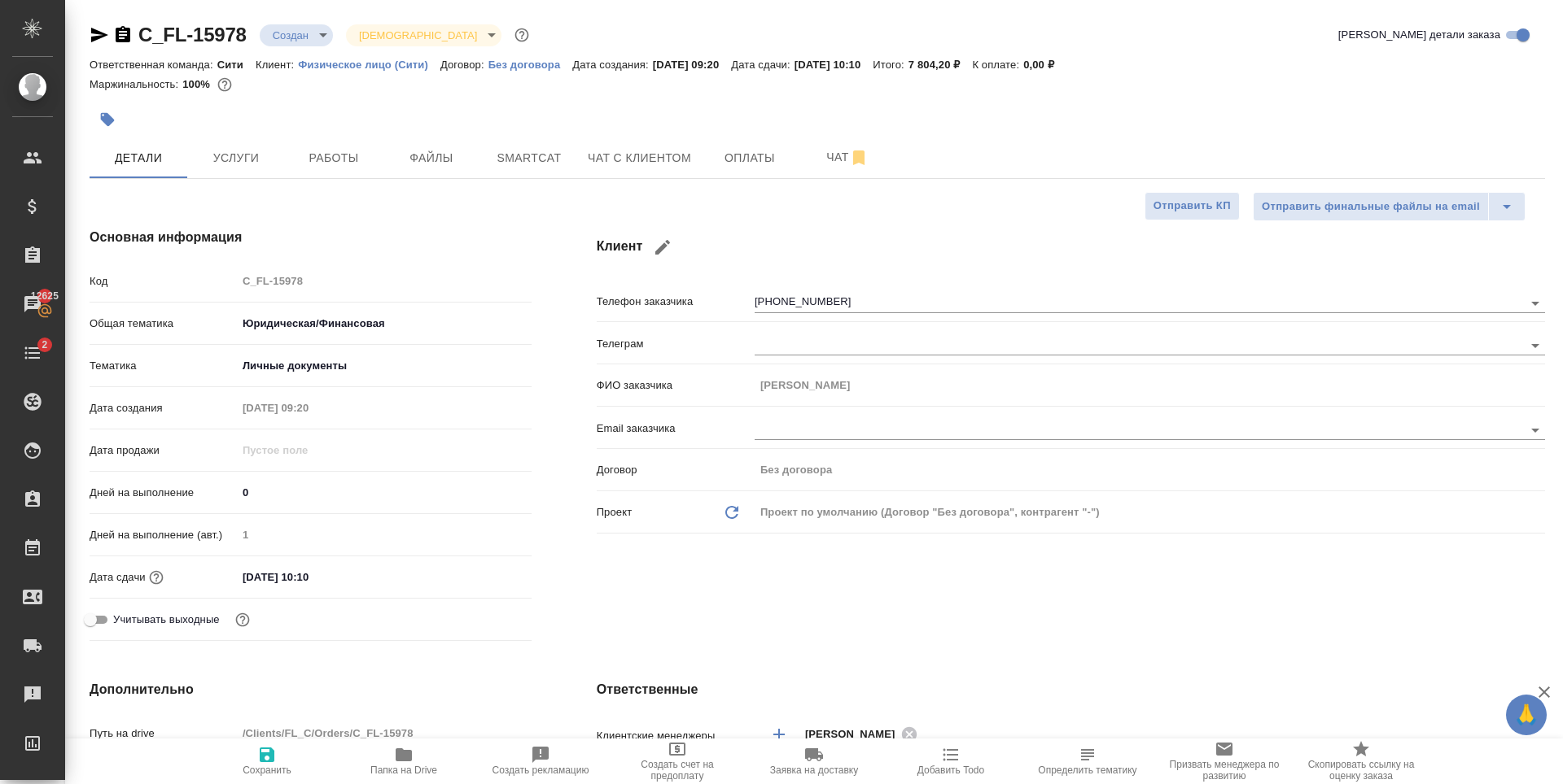
type textarea "x"
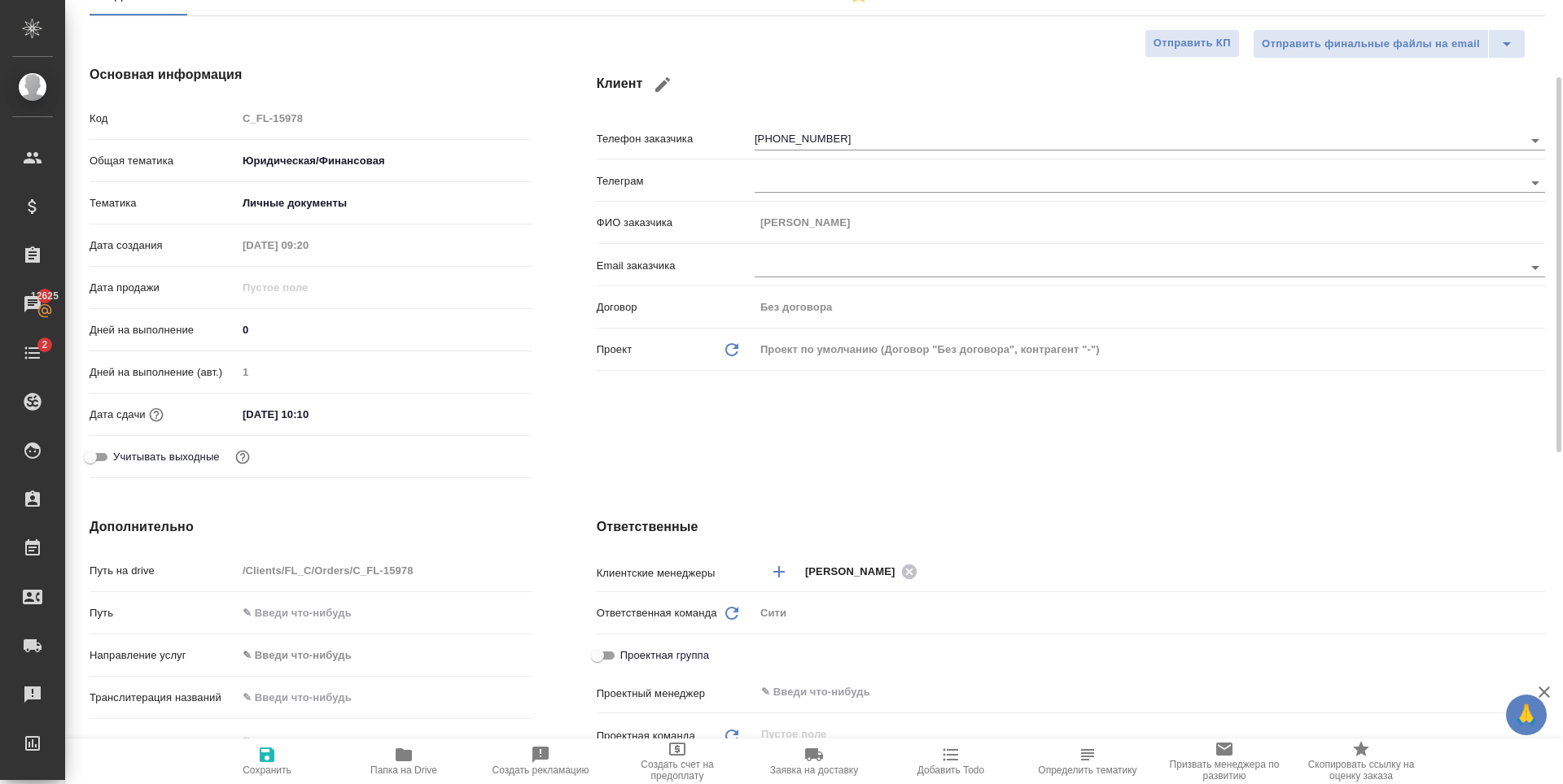
scroll to position [407, 0]
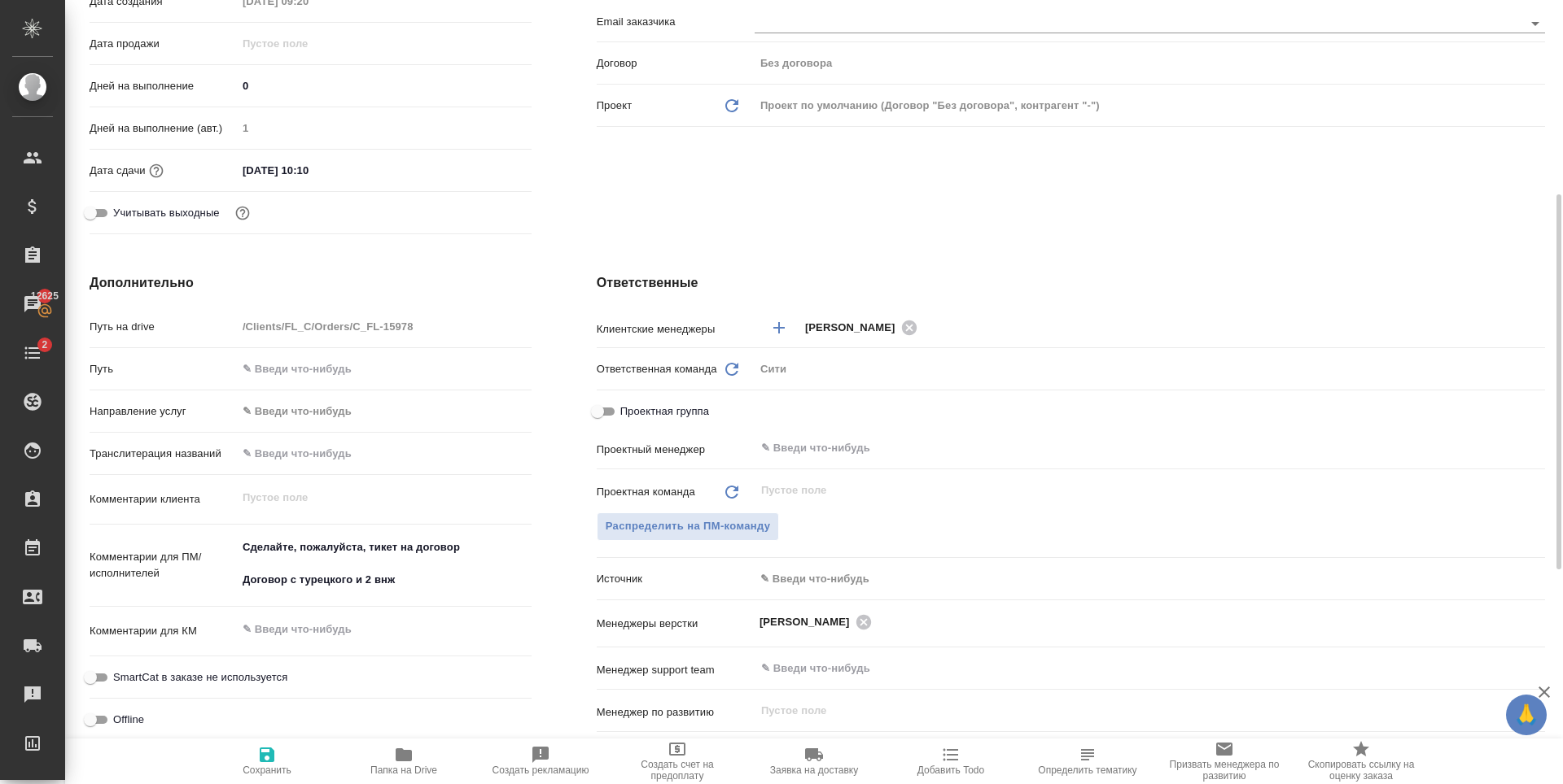
type textarea "x"
drag, startPoint x: 469, startPoint y: 550, endPoint x: 217, endPoint y: 554, distance: 252.0
click at [217, 553] on div "Комментарии для ПМ/исполнителей Сделайте, пожалуйста, тикет на договор Договор …" at bounding box center [310, 567] width 442 height 70
type textarea "x"
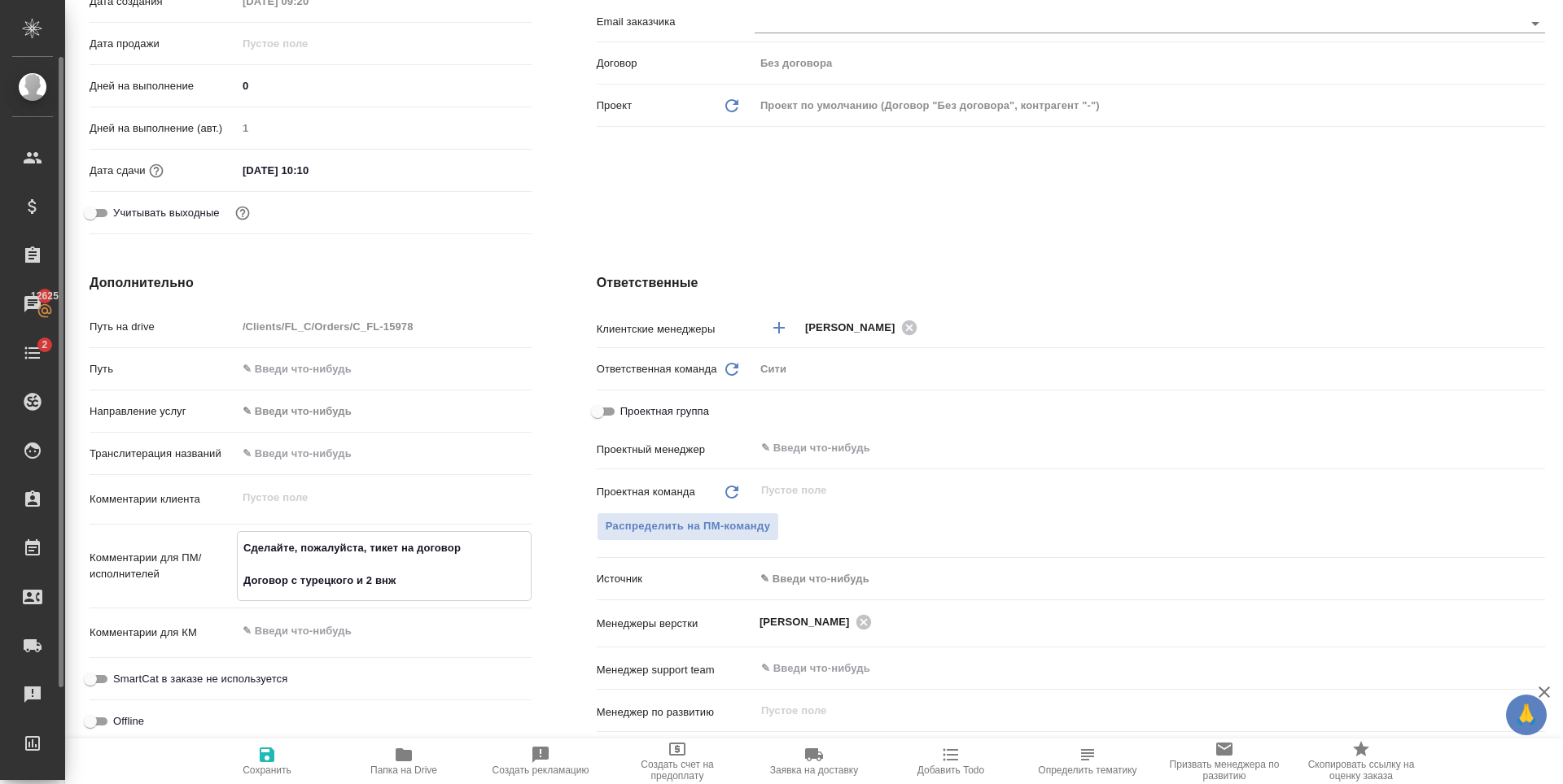
type textarea "x"
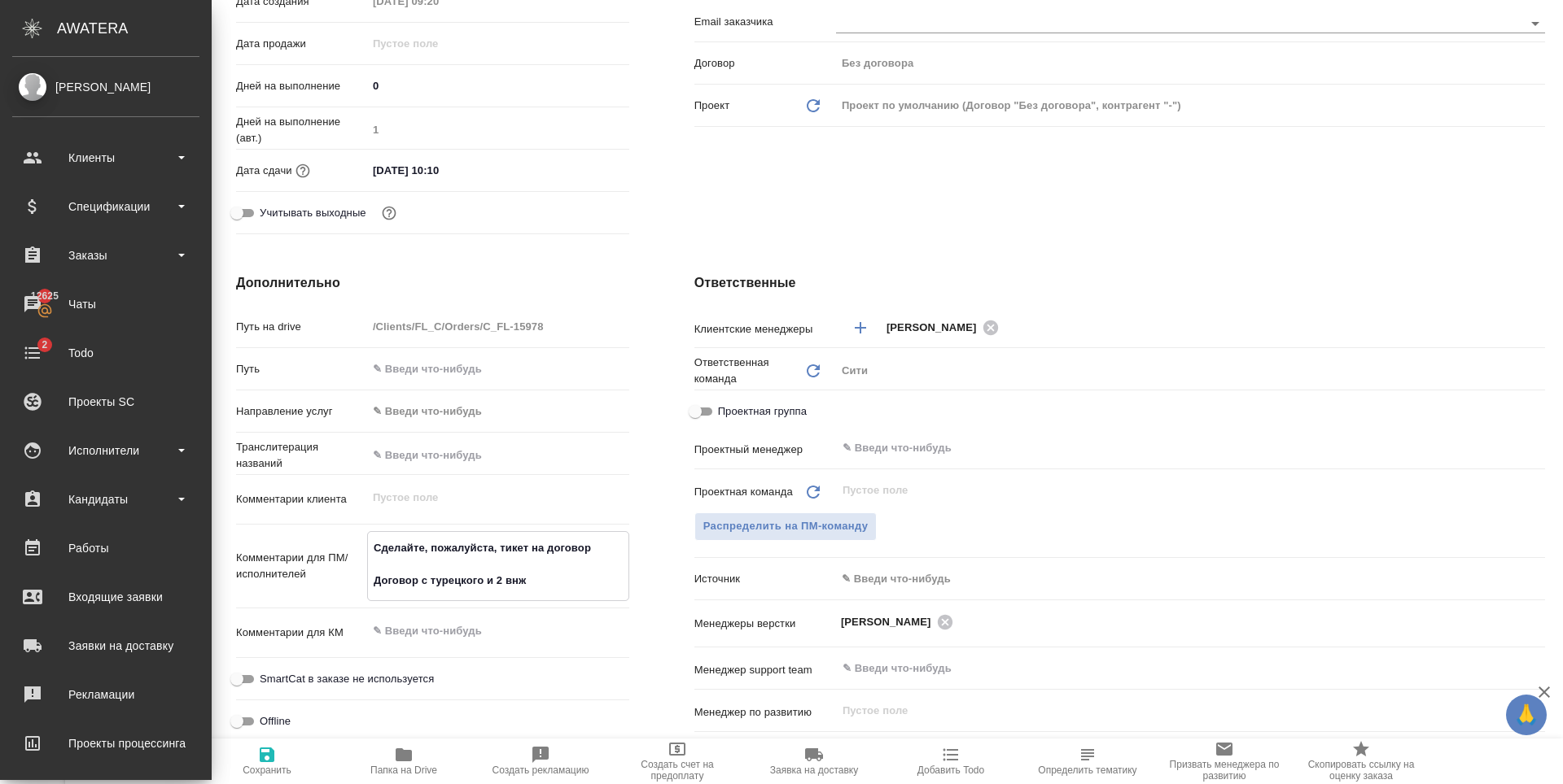
type textarea "Договор с турецкого и 2 внж"
type textarea "x"
type textarea "Договор с турецкого и 2 внж"
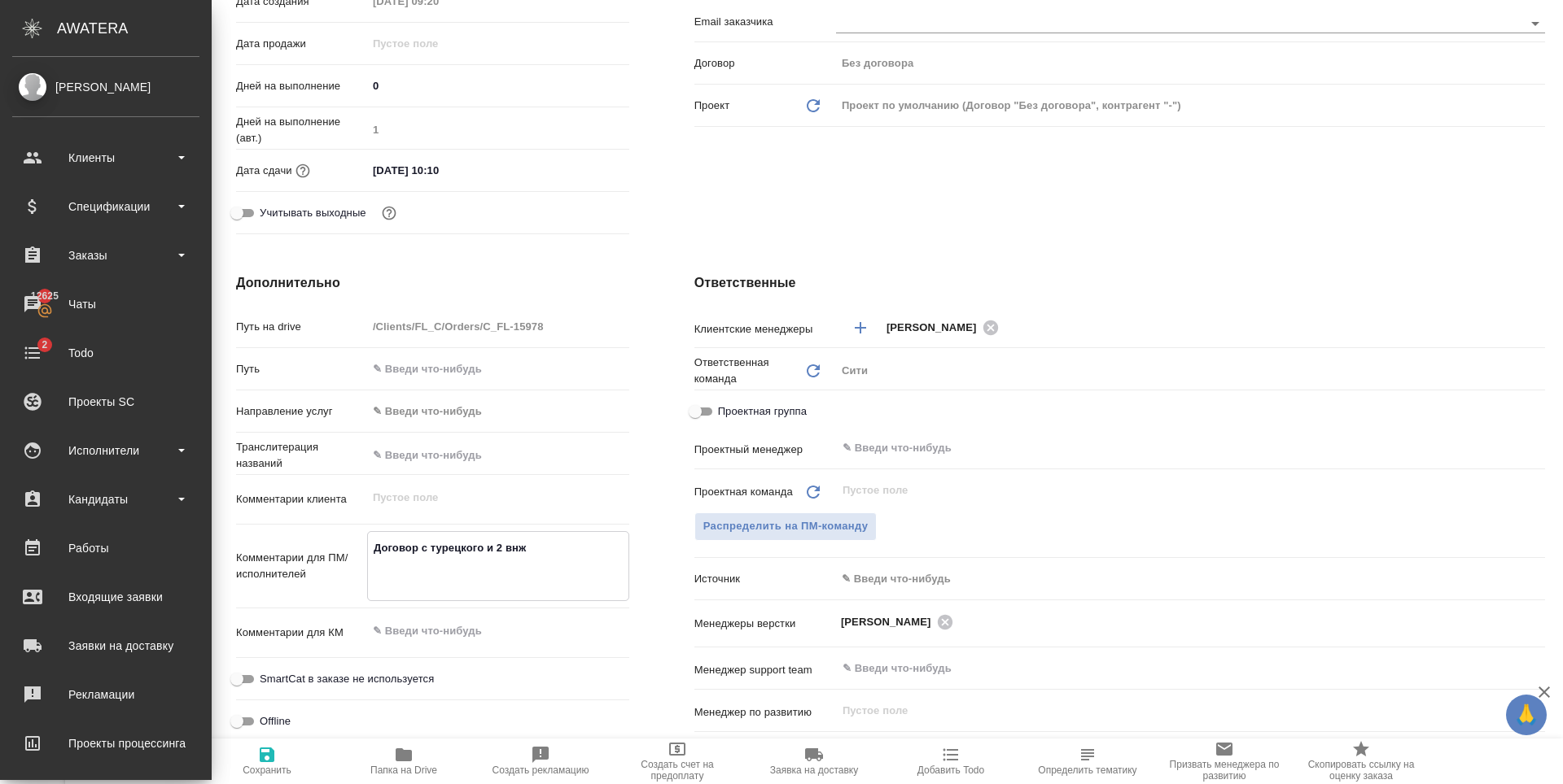
type textarea "x"
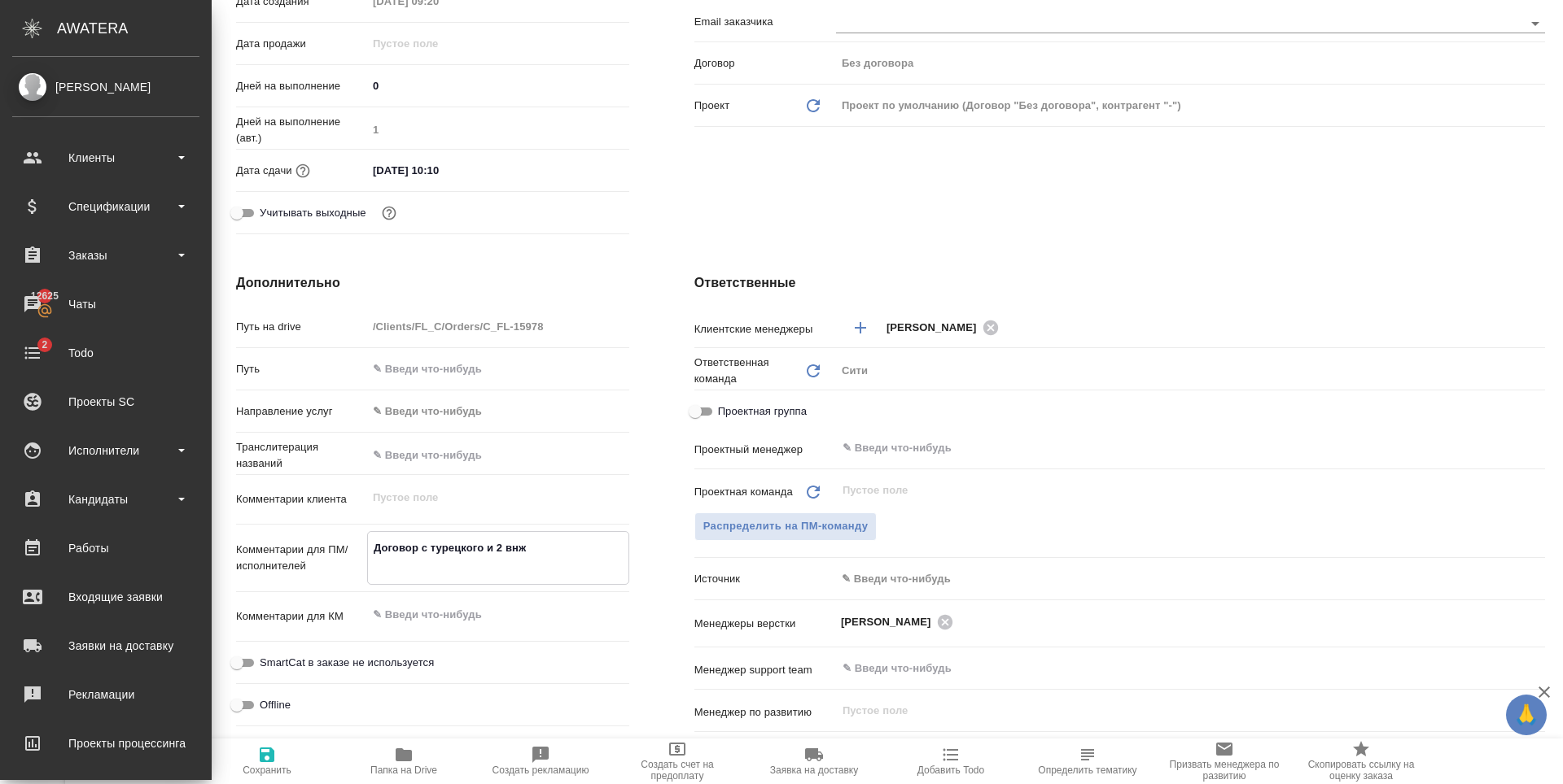
type textarea "Договор с турецкого и 2 внж"
type textarea "x"
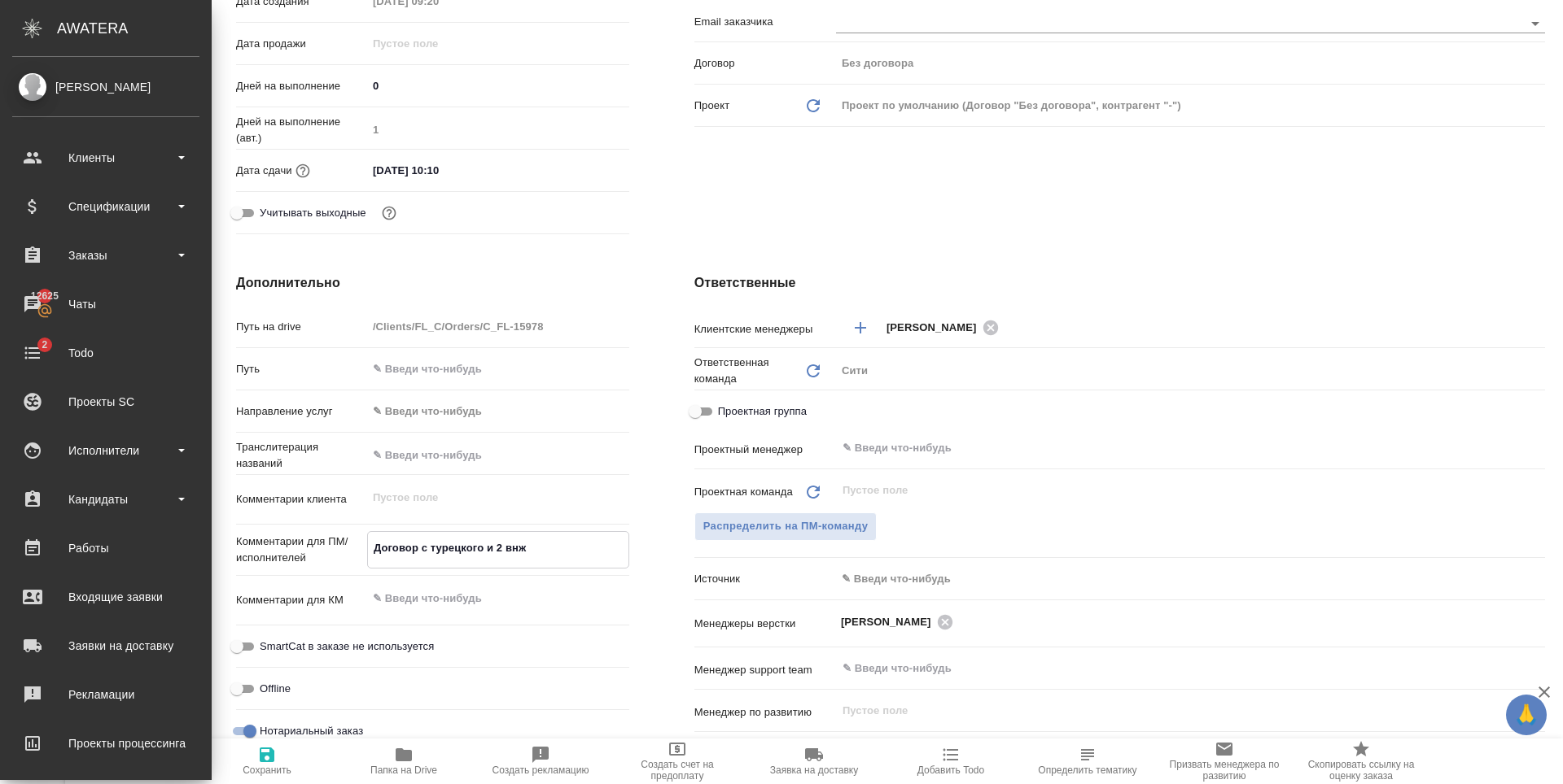
type textarea "x"
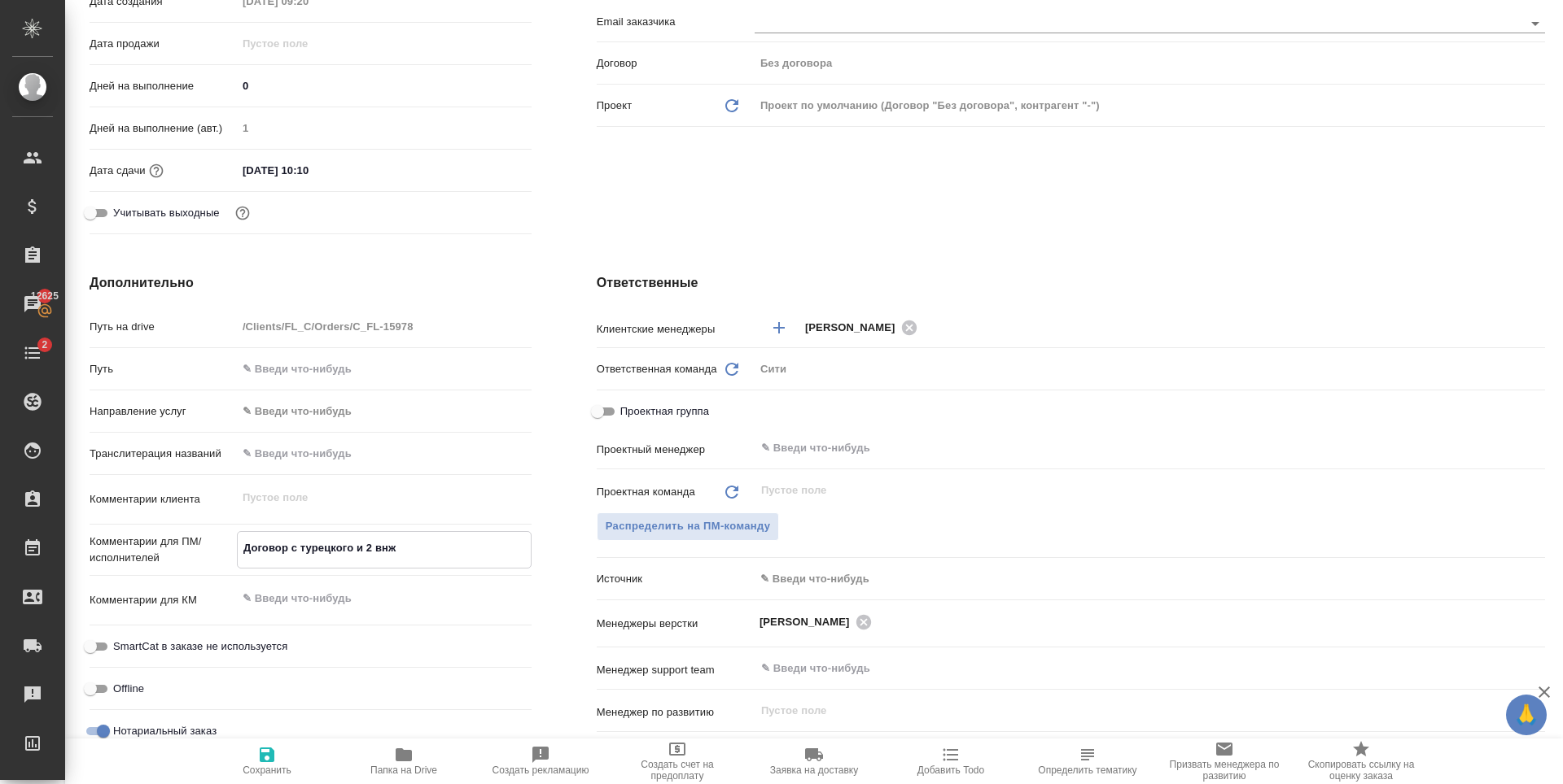
type textarea "Договор с турецкого и 2 внж"
type textarea "x"
click at [271, 759] on icon "button" at bounding box center [266, 755] width 15 height 15
type textarea "x"
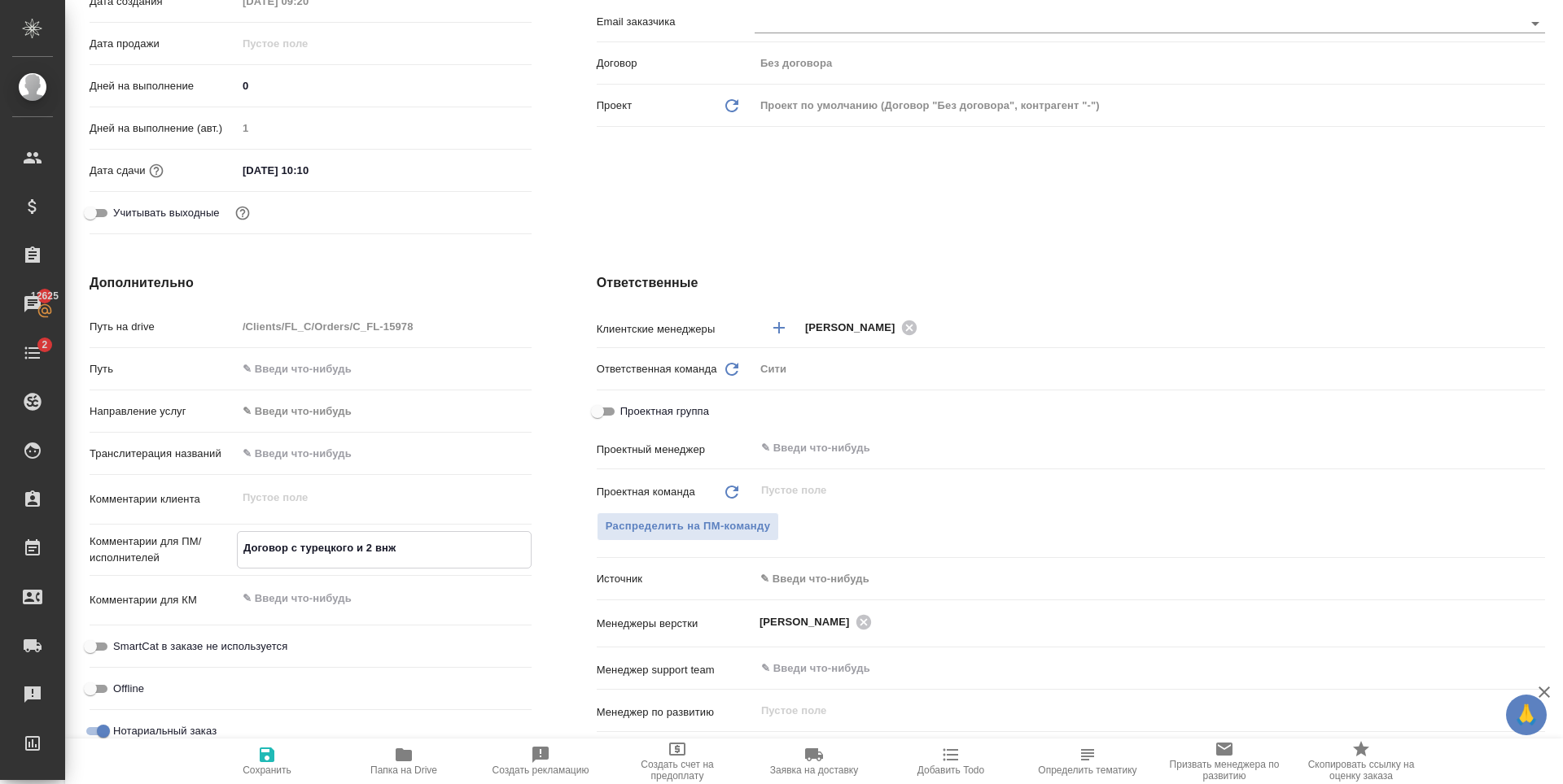
type textarea "x"
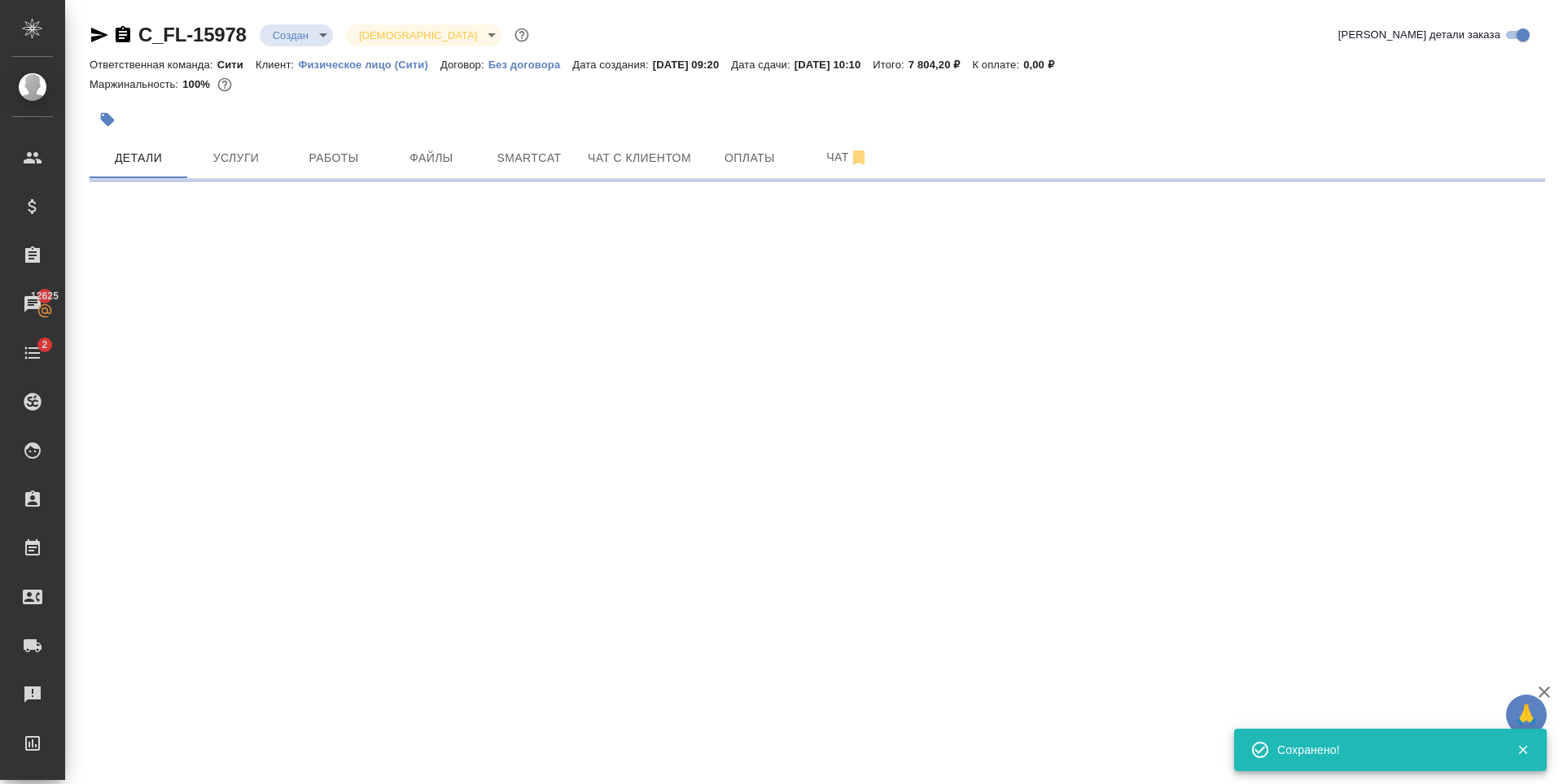
scroll to position [0, 0]
click at [439, 162] on span "Файлы" at bounding box center [431, 158] width 78 height 20
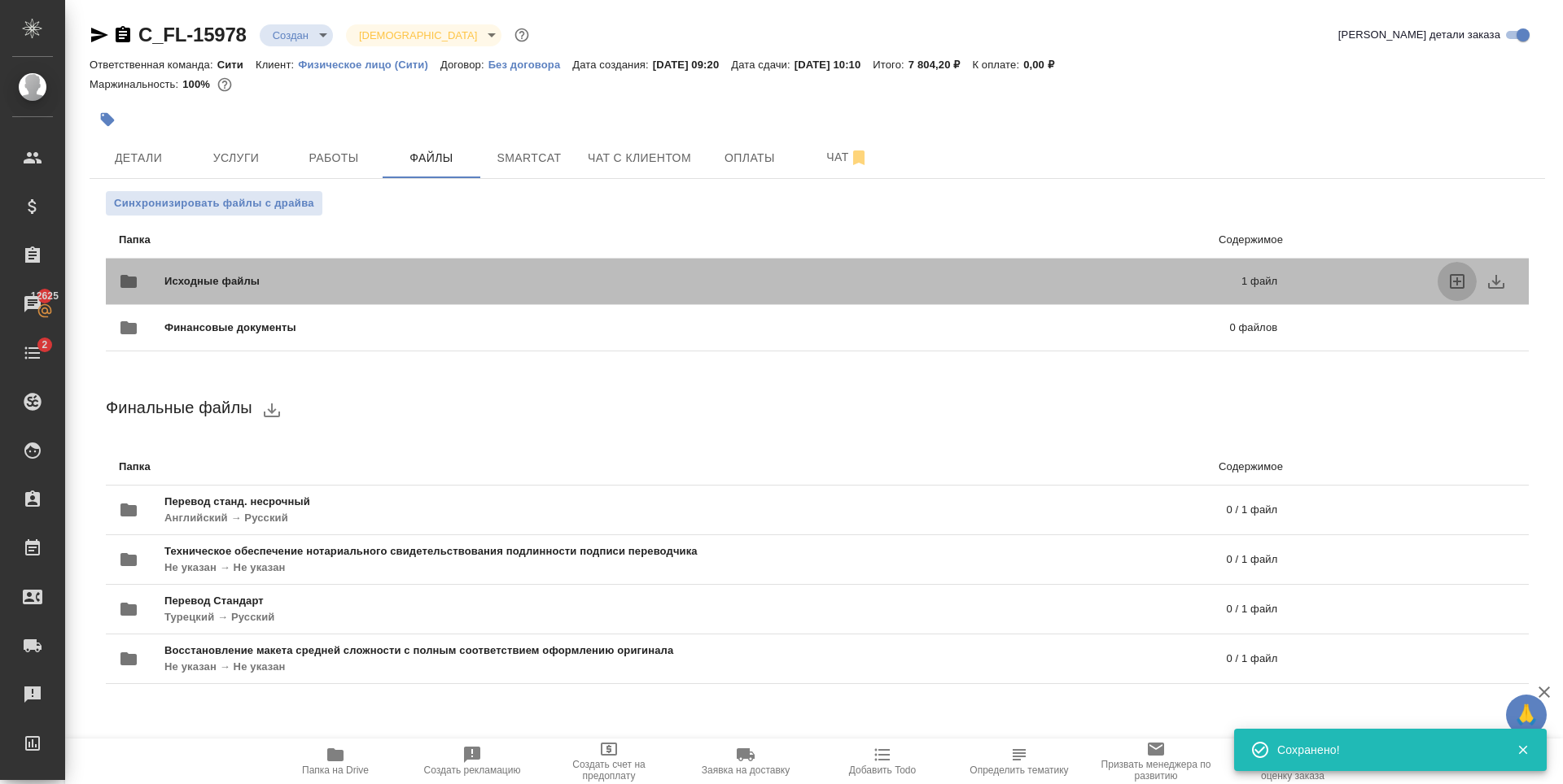
click at [1459, 278] on icon "uploadFiles" at bounding box center [1457, 281] width 19 height 19
click at [0, 0] on input "uploadFiles" at bounding box center [0, 0] width 0 height 0
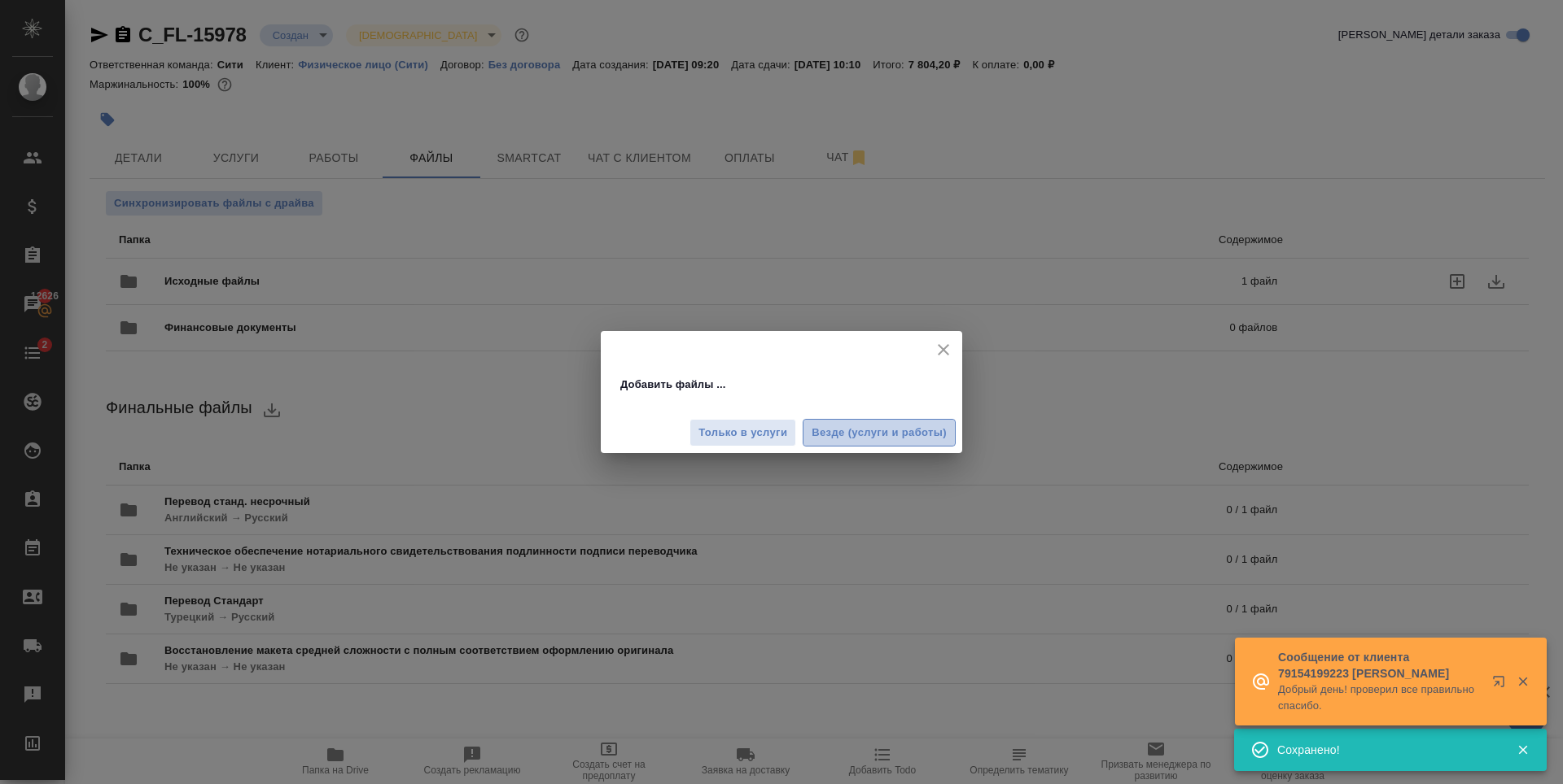
click at [897, 431] on span "Везде (услуги и работы)" at bounding box center [879, 433] width 135 height 18
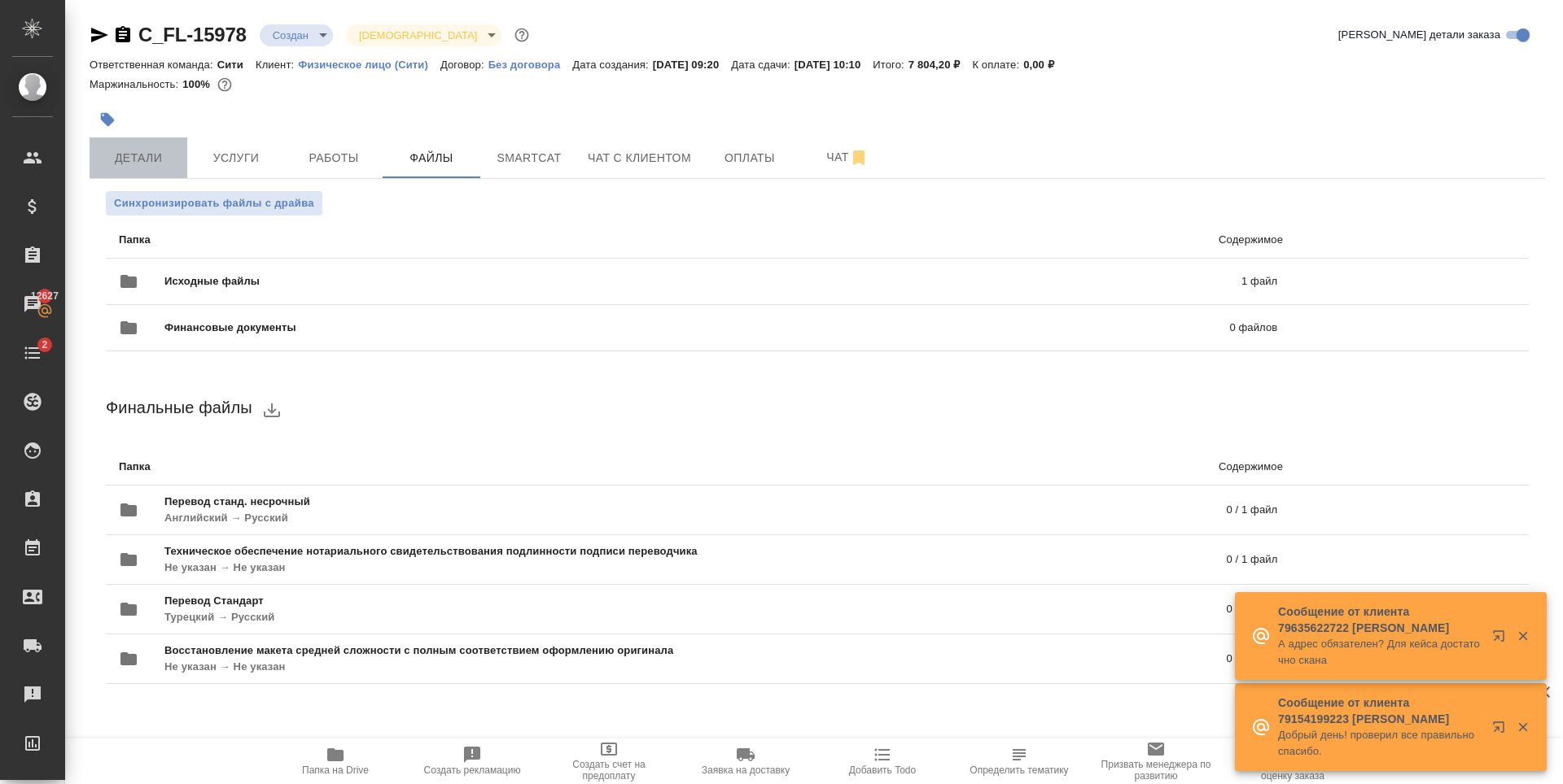
click at [139, 176] on button "Детали" at bounding box center [138, 158] width 98 height 41
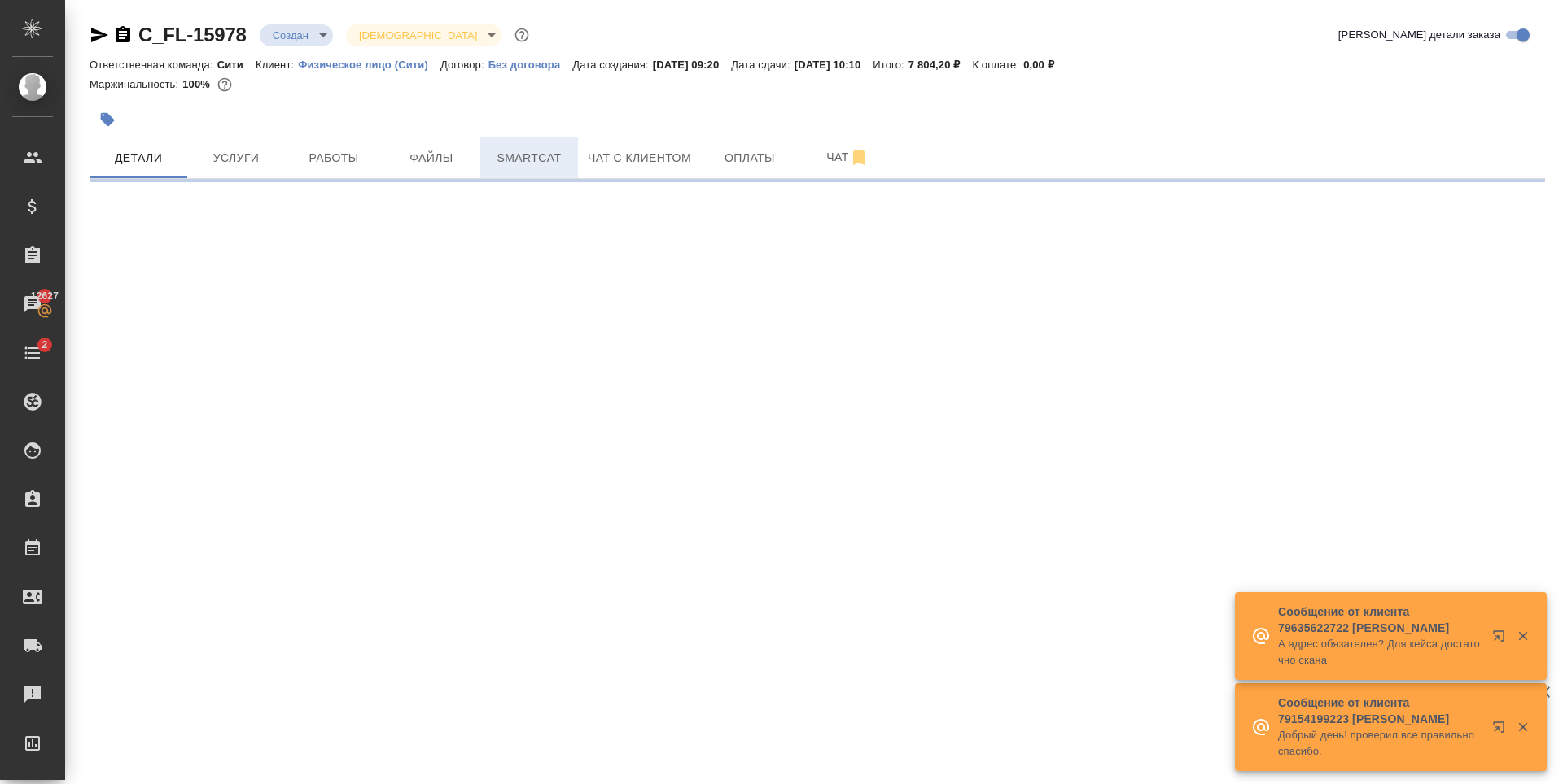
click at [505, 159] on span "Smartcat" at bounding box center [529, 158] width 78 height 20
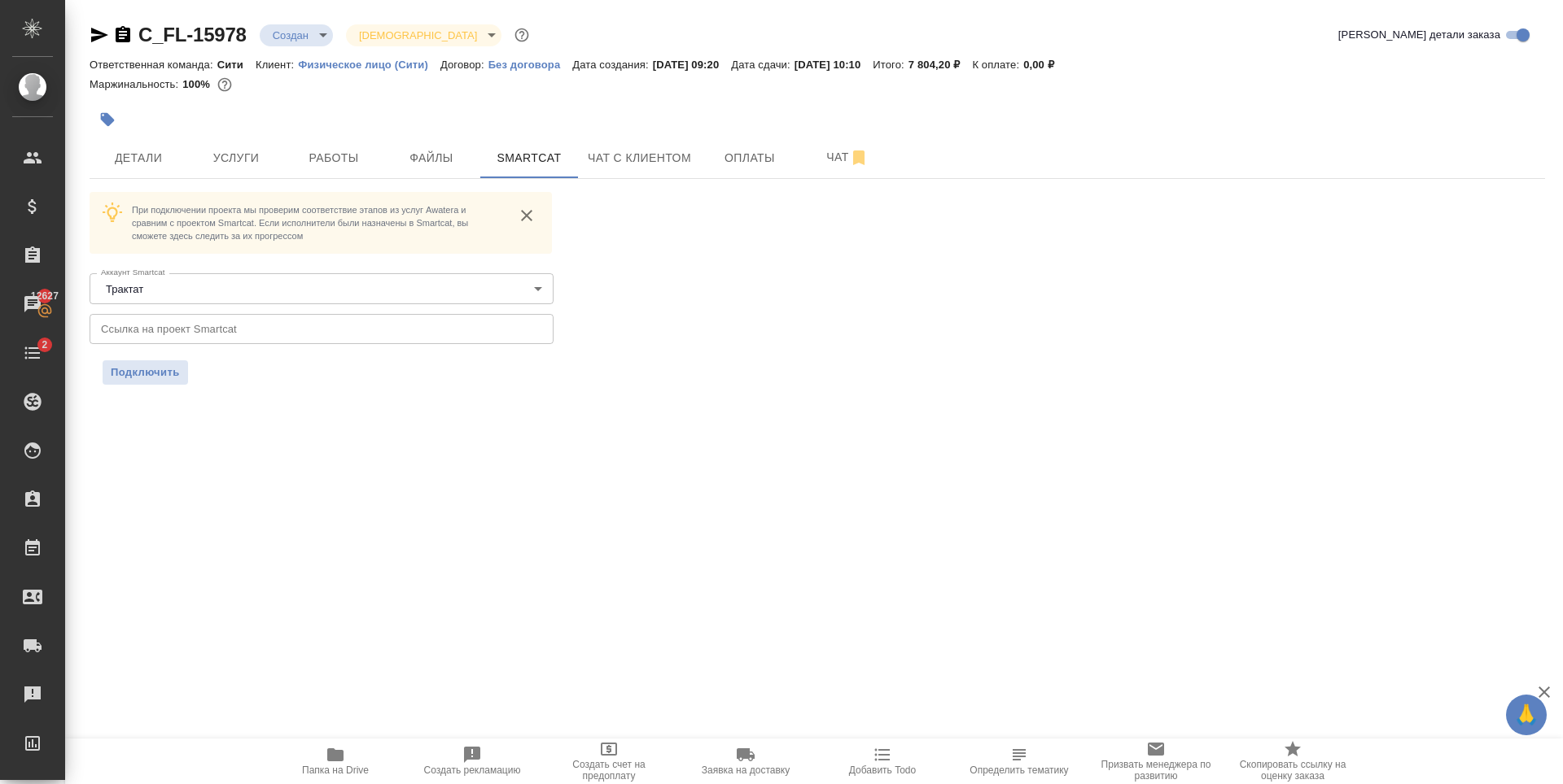
click at [451, 418] on div "C_FL-15978 Создан new Святая троица holyTrinity Кратко детали заказа Ответствен…" at bounding box center [817, 212] width 1474 height 426
click at [252, 154] on span "Услуги" at bounding box center [236, 158] width 78 height 20
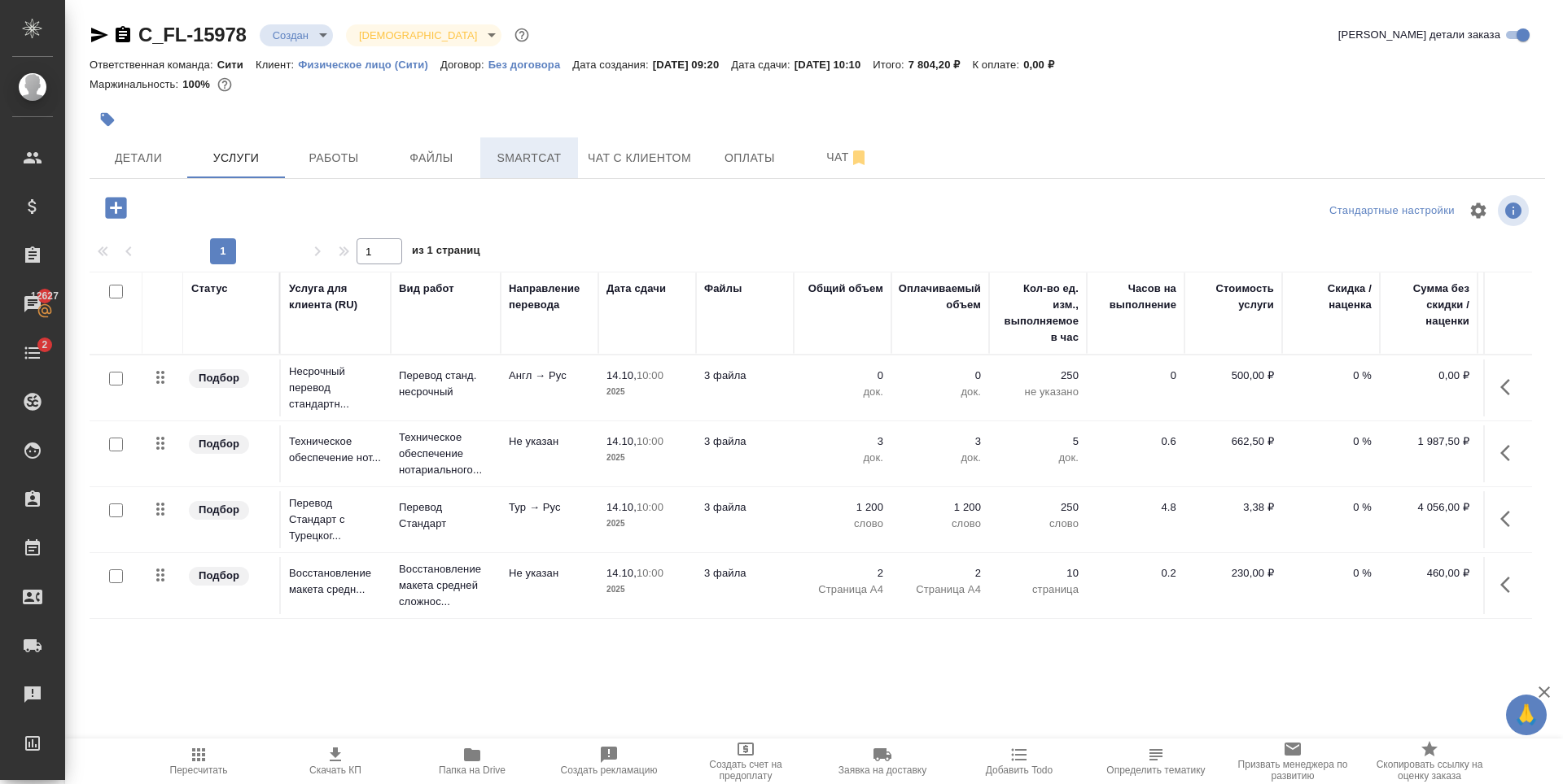
click at [563, 162] on span "Smartcat" at bounding box center [529, 158] width 78 height 20
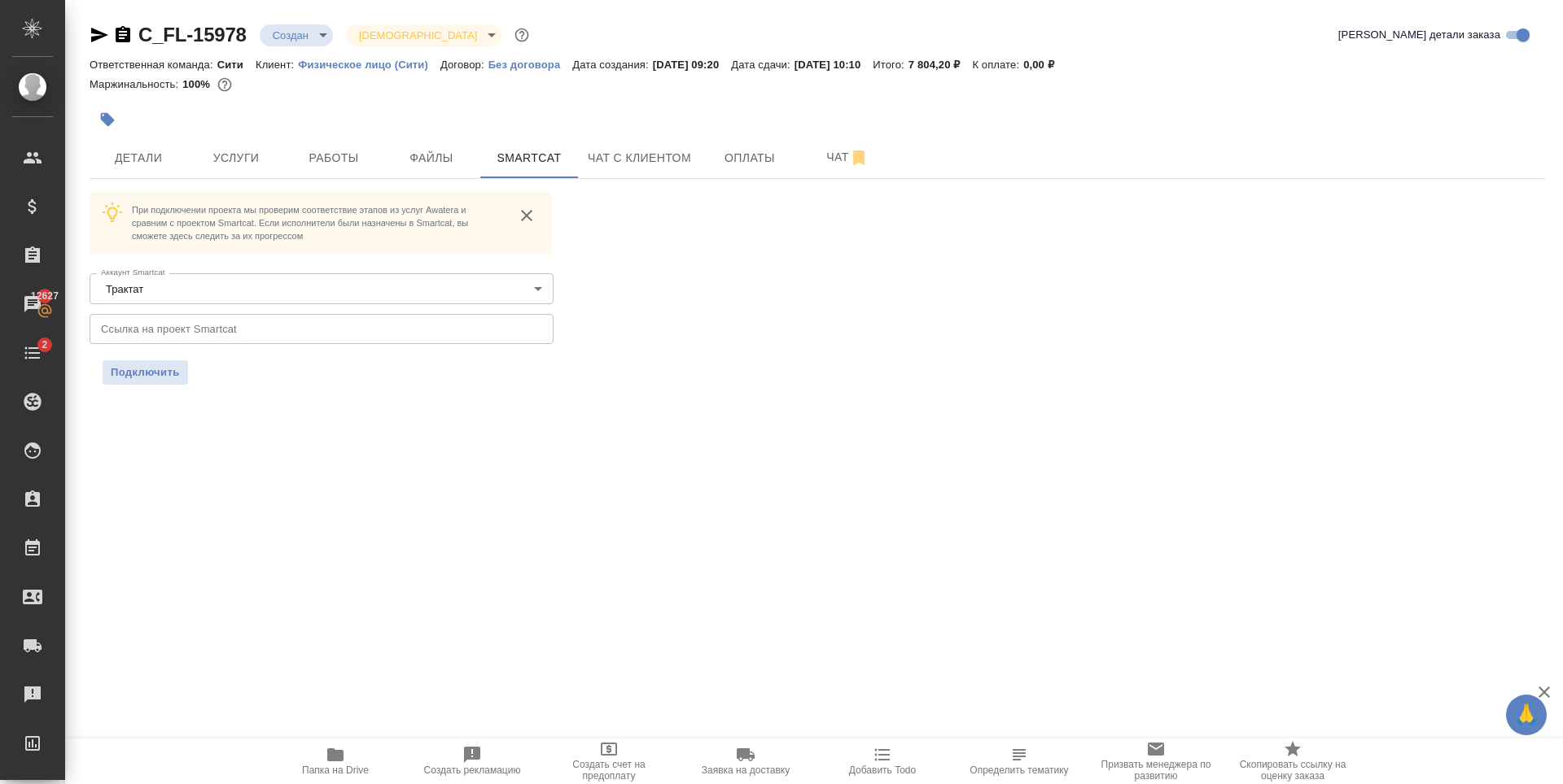
click at [365, 381] on div "Подключить" at bounding box center [321, 372] width 438 height 24
click at [198, 335] on input "text" at bounding box center [321, 329] width 464 height 29
click at [139, 365] on span "Подключить" at bounding box center [145, 373] width 69 height 16
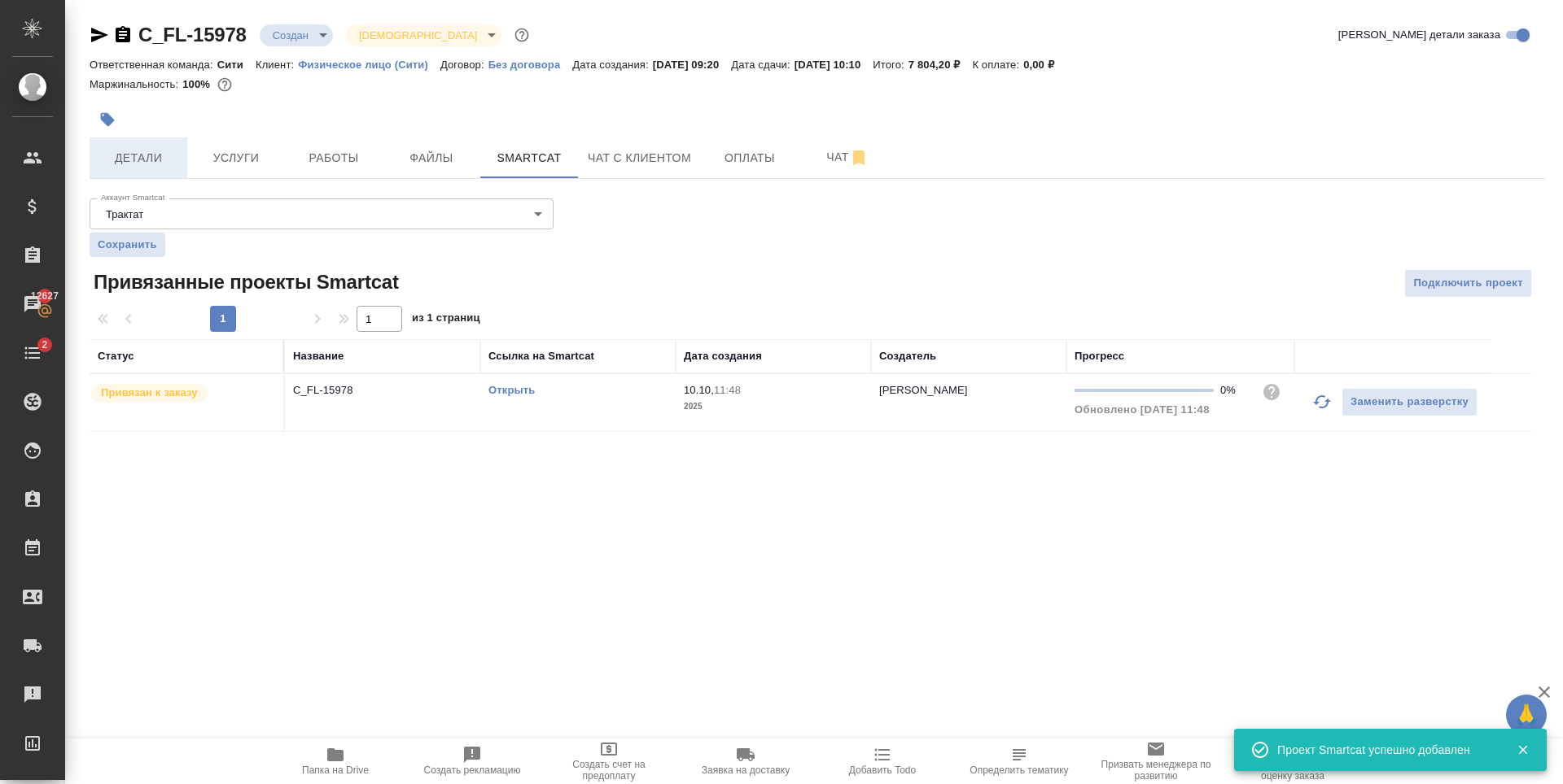
click at [142, 150] on span "Детали" at bounding box center [138, 158] width 78 height 20
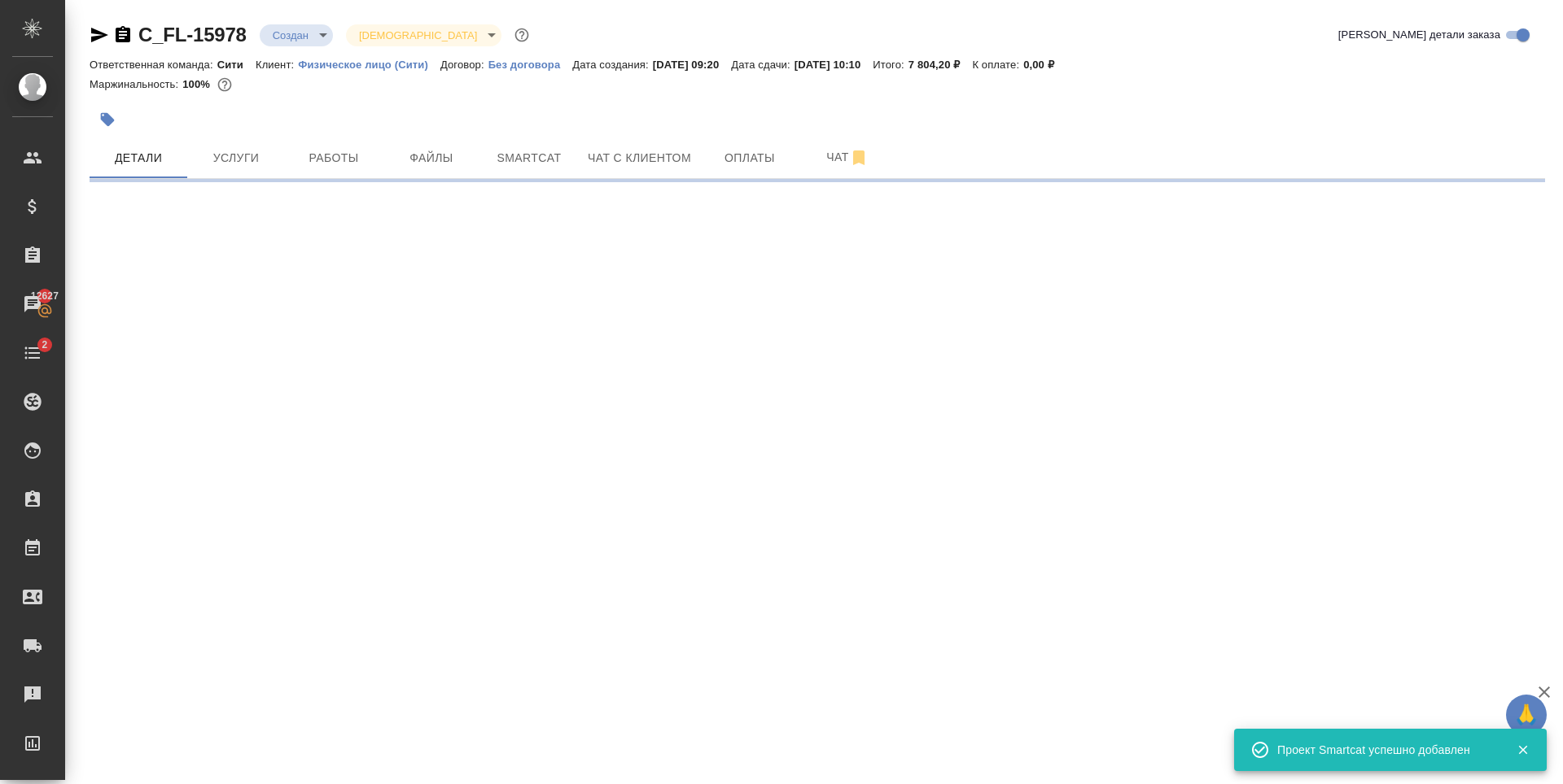
select select "RU"
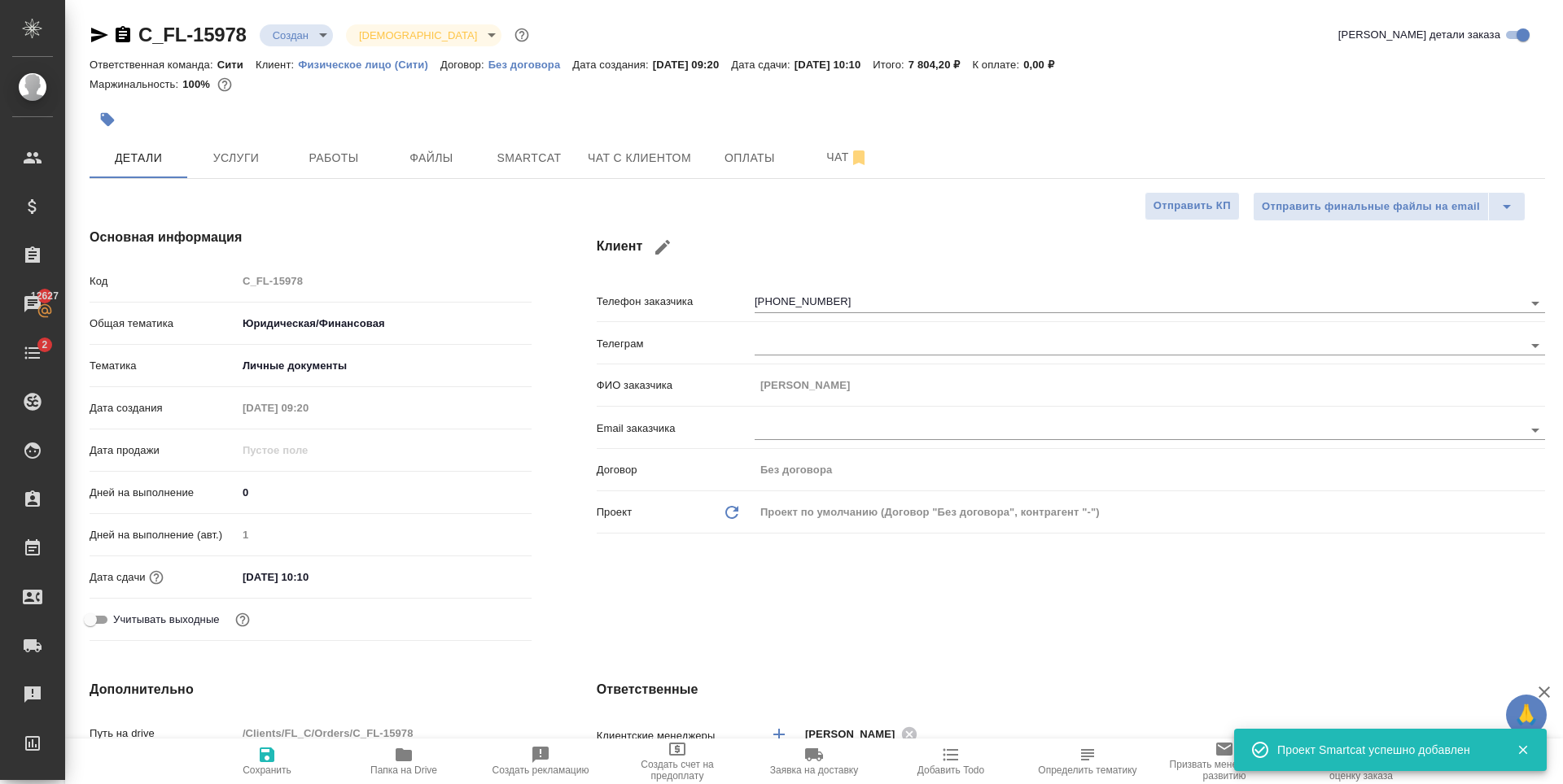
type textarea "x"
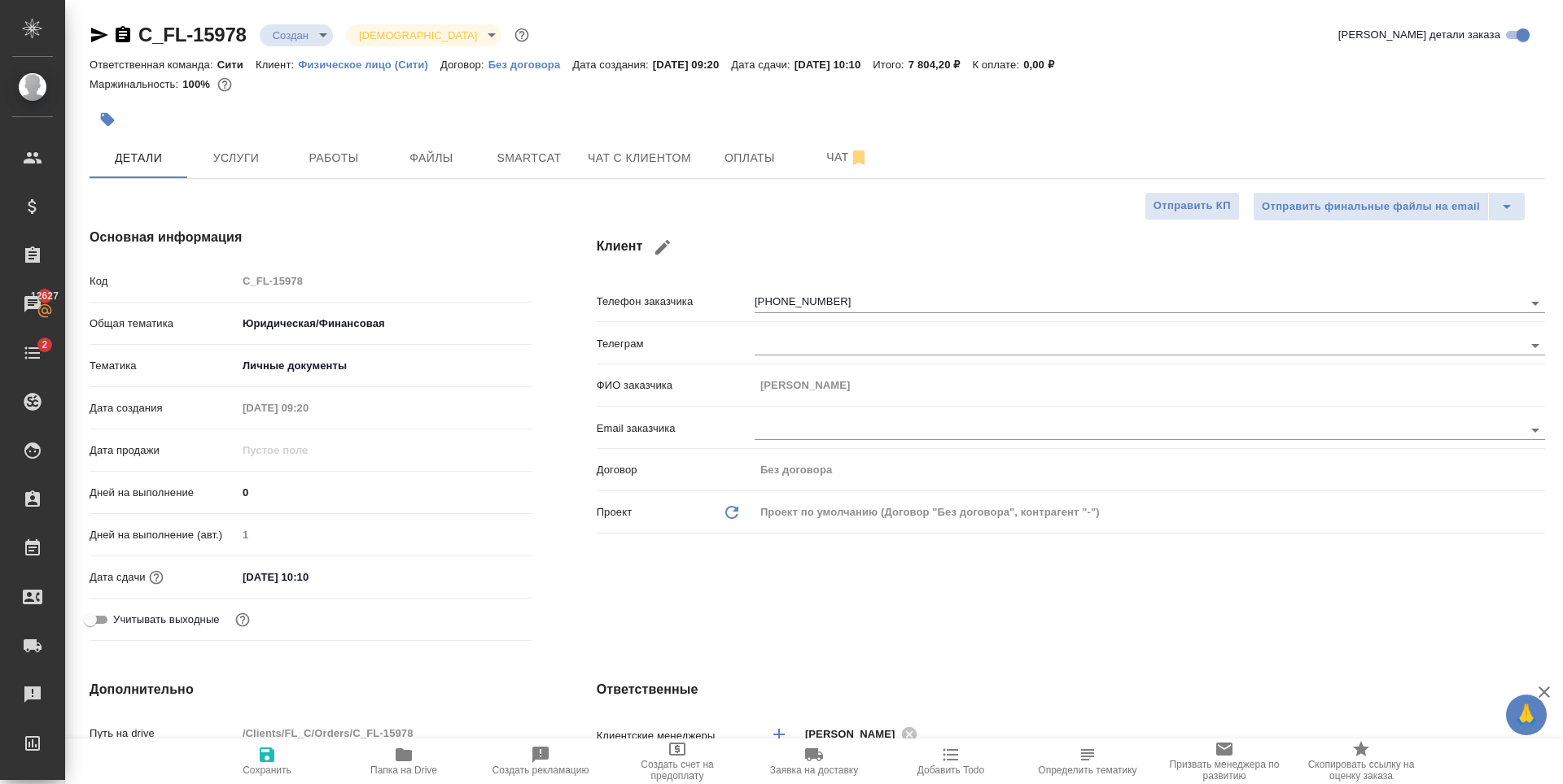
scroll to position [245, 0]
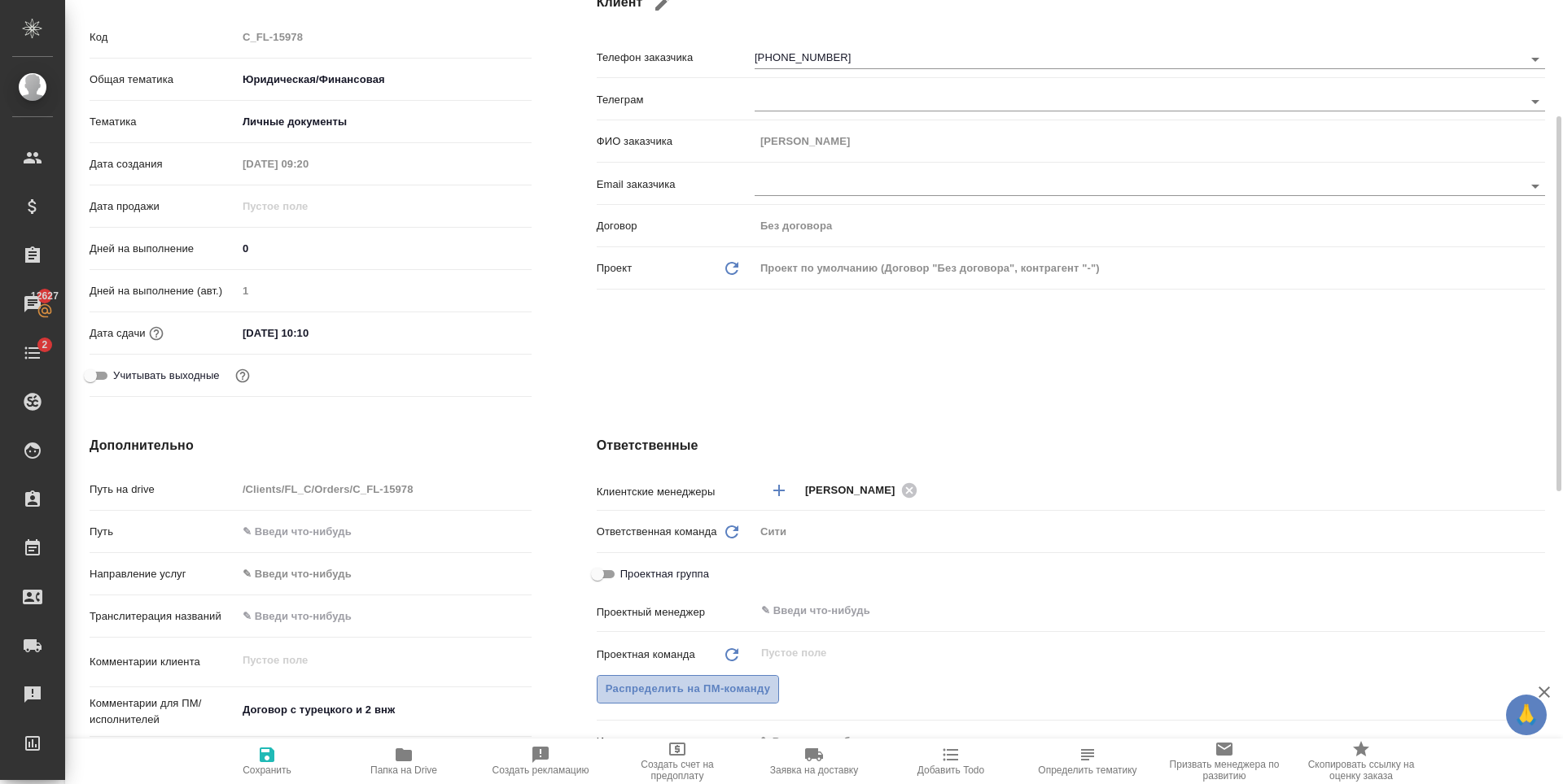
click at [749, 689] on span "Распределить на ПМ-команду" at bounding box center [688, 689] width 165 height 18
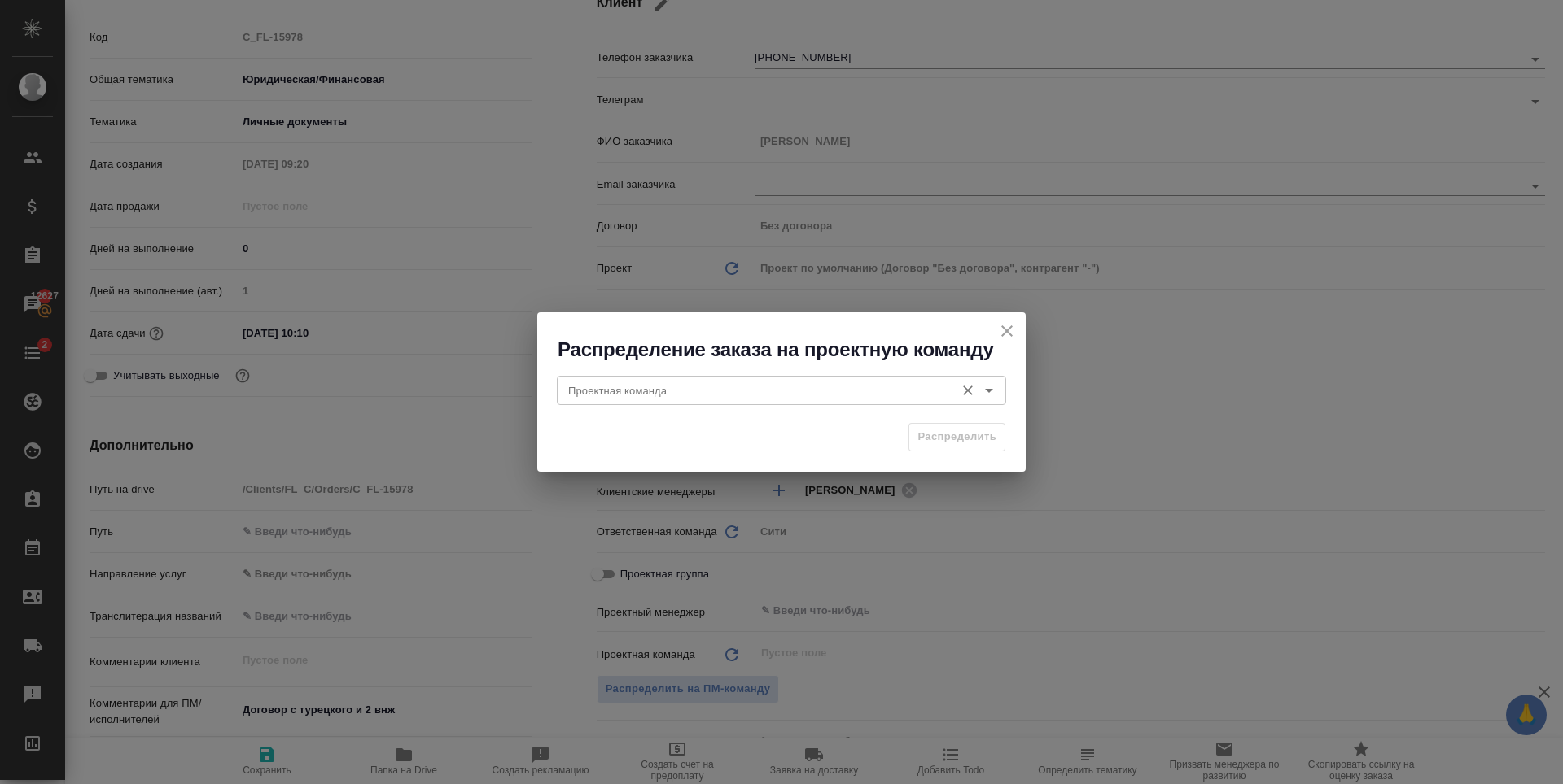
click at [704, 402] on div "Проектная команда" at bounding box center [781, 390] width 449 height 29
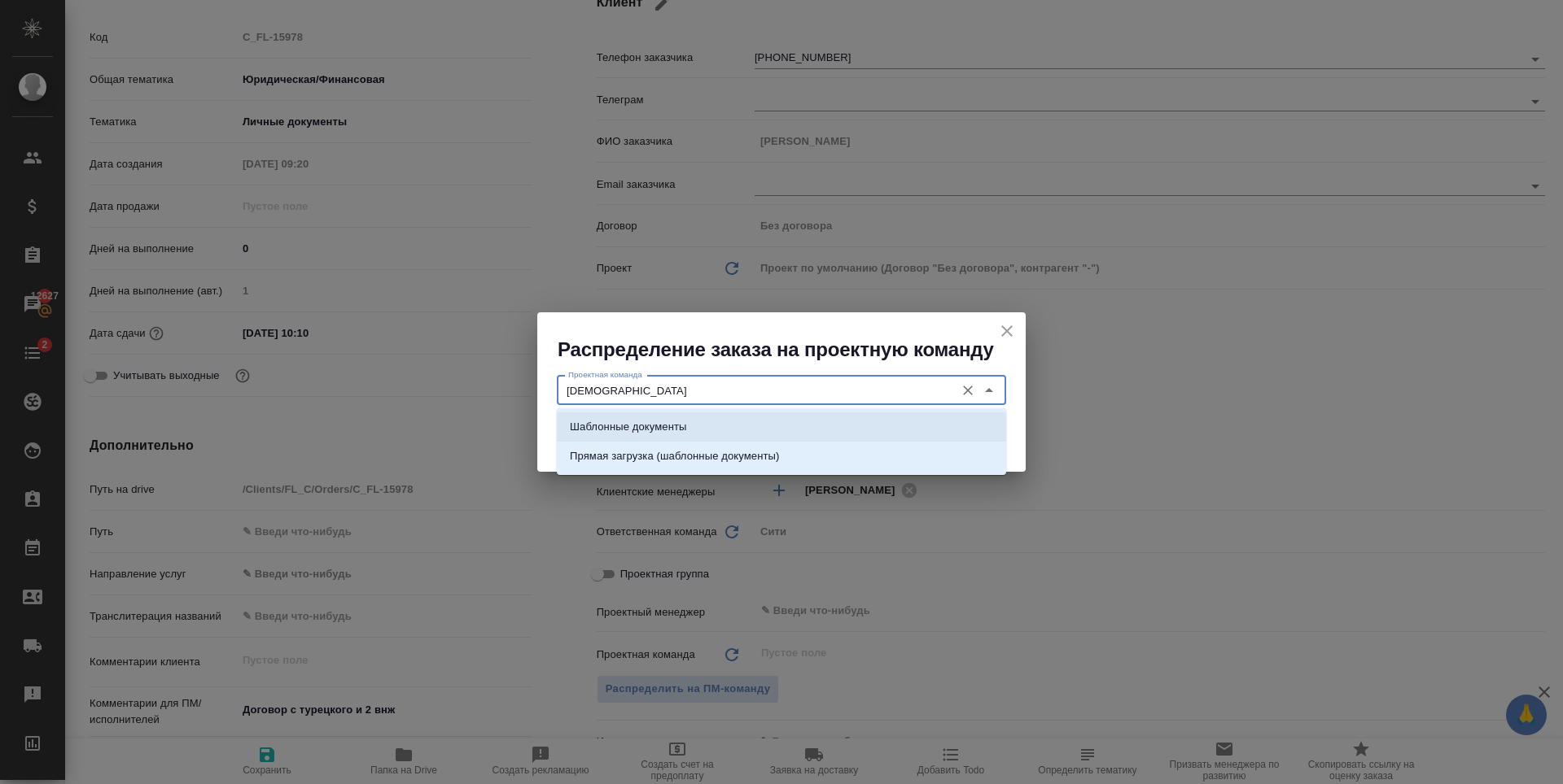
click at [726, 426] on li "Шаблонные документы" at bounding box center [781, 427] width 449 height 29
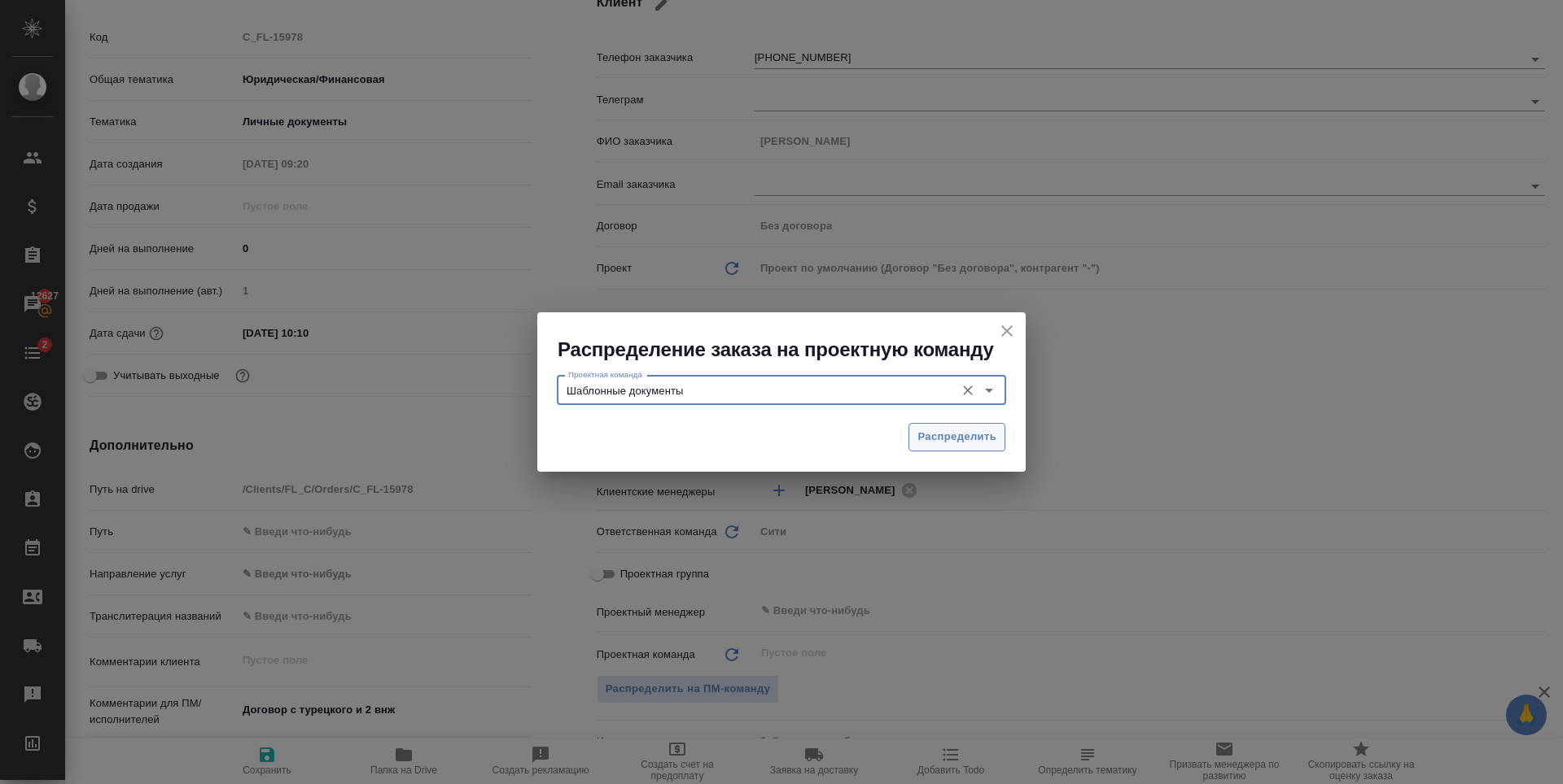
type input "Шаблонные документы"
click at [949, 442] on span "Распределить" at bounding box center [956, 437] width 79 height 18
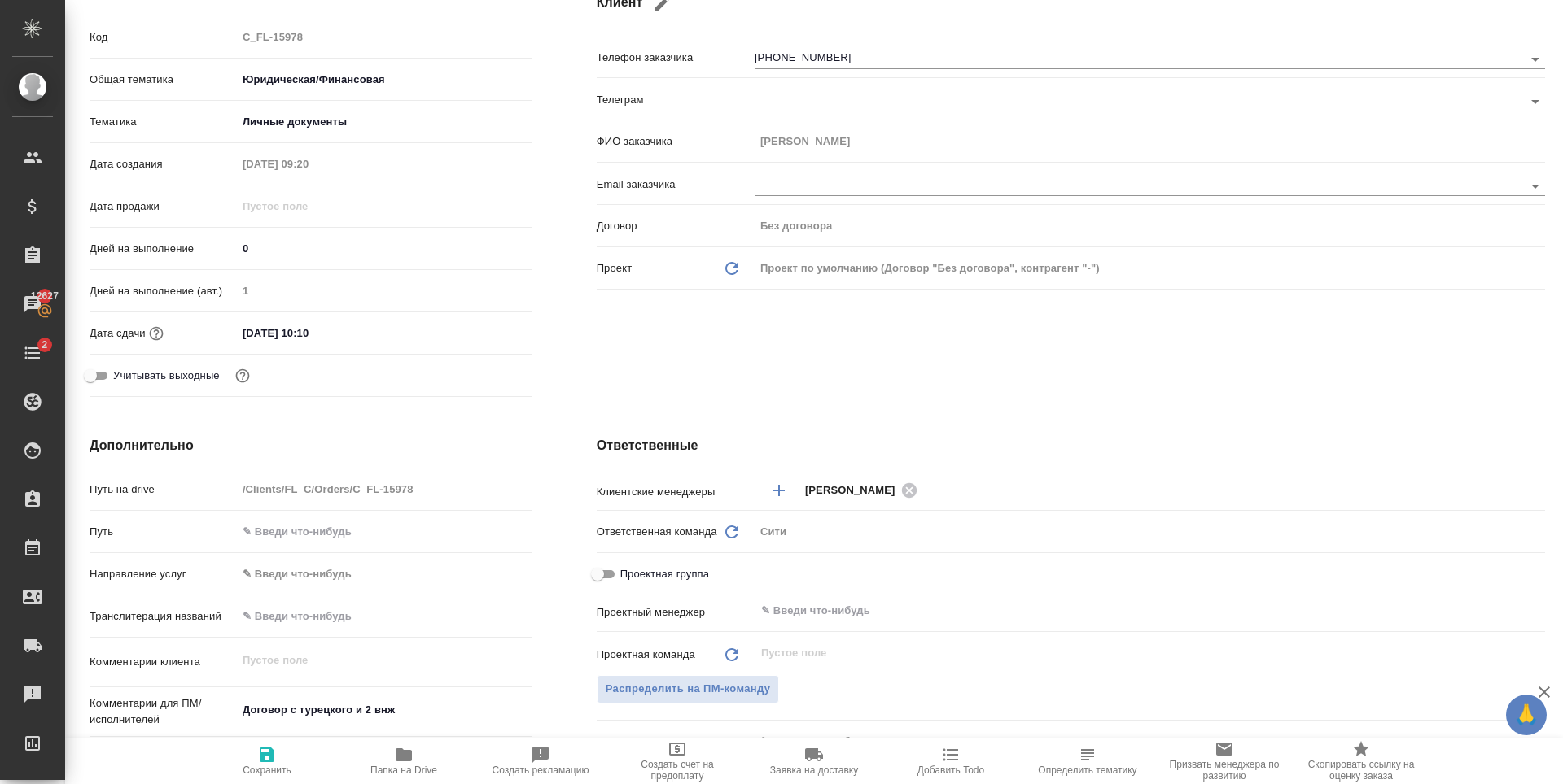
type textarea "x"
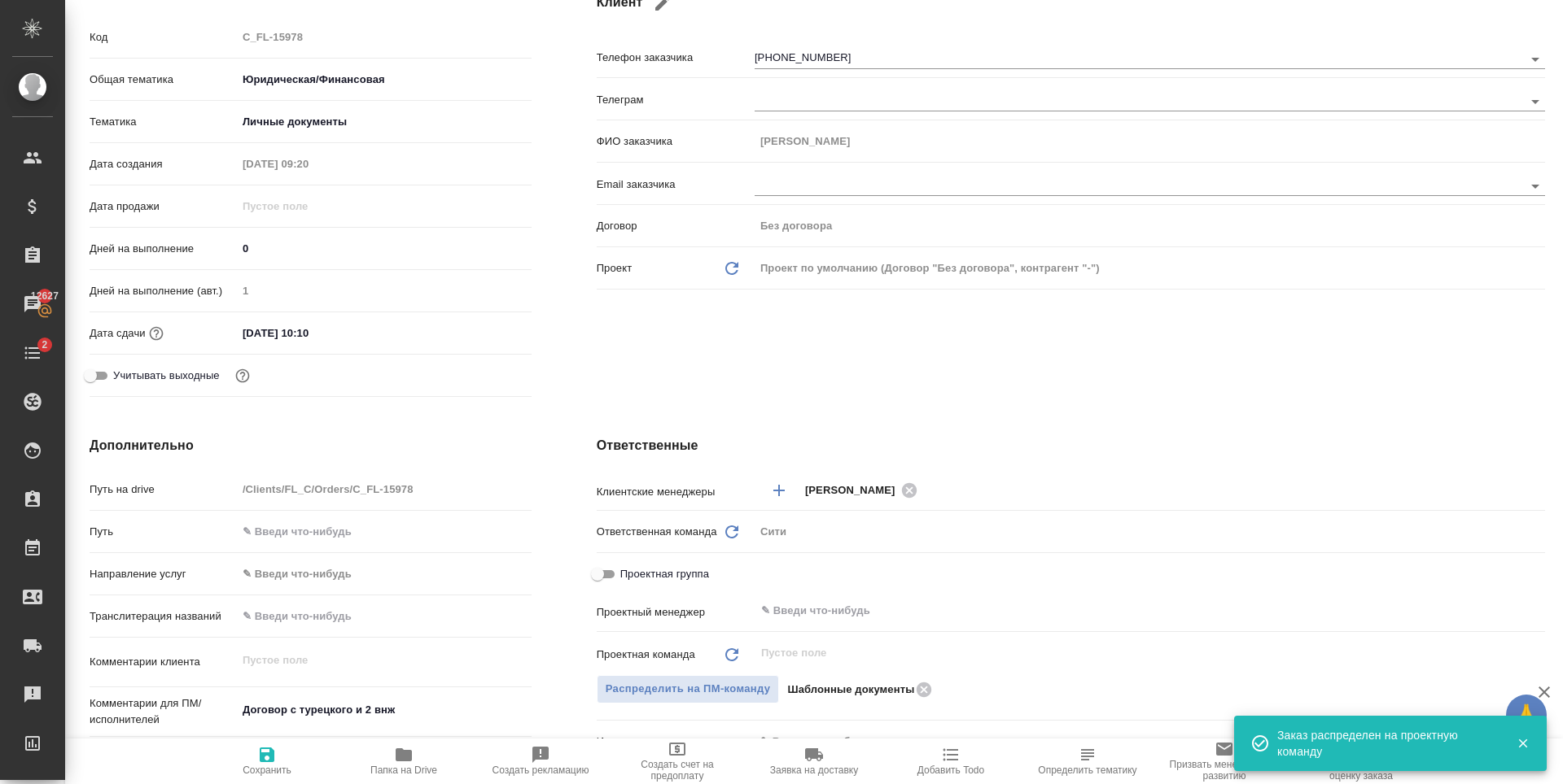
click at [274, 758] on icon "button" at bounding box center [266, 755] width 15 height 15
type textarea "x"
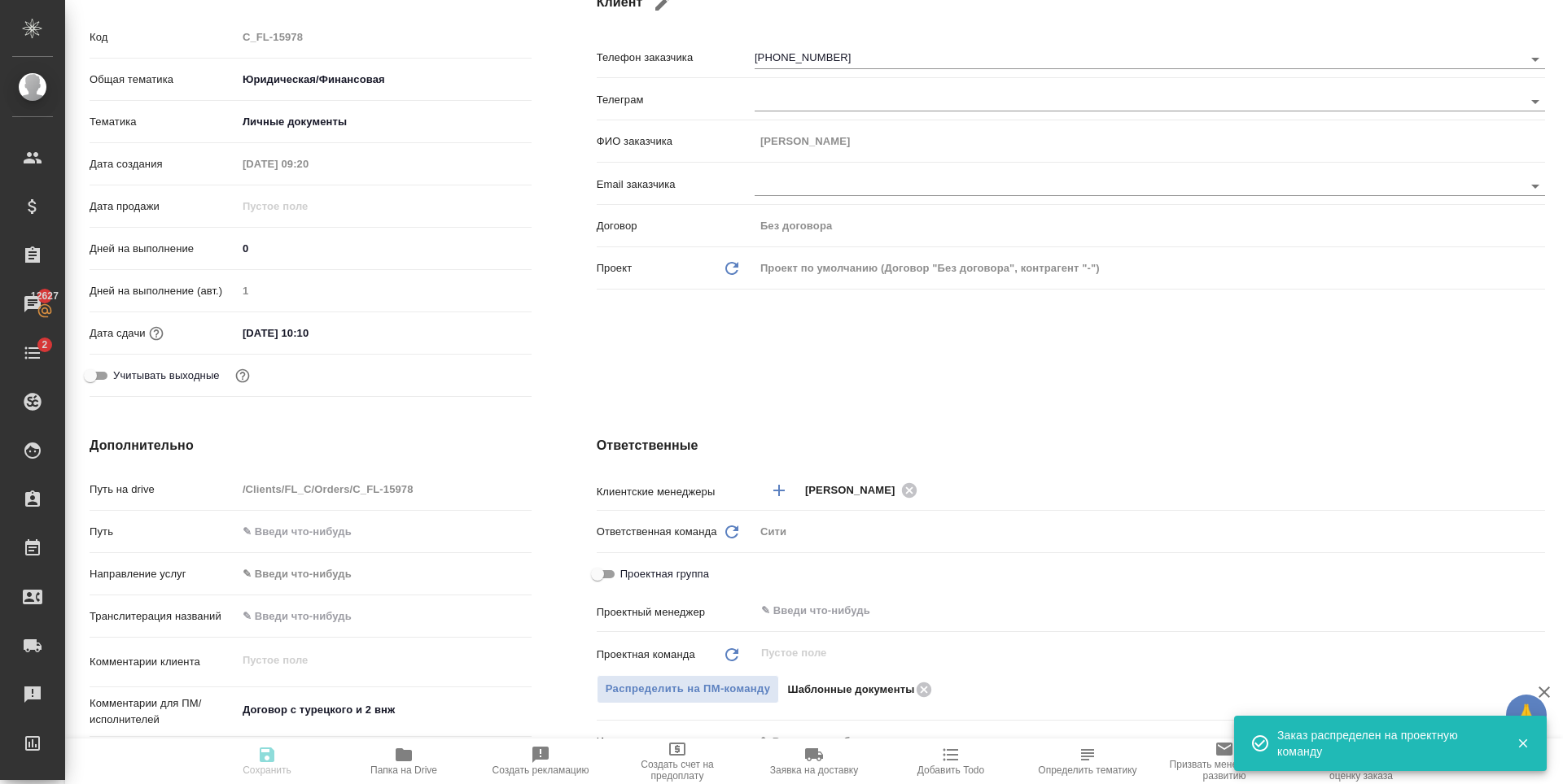
type textarea "x"
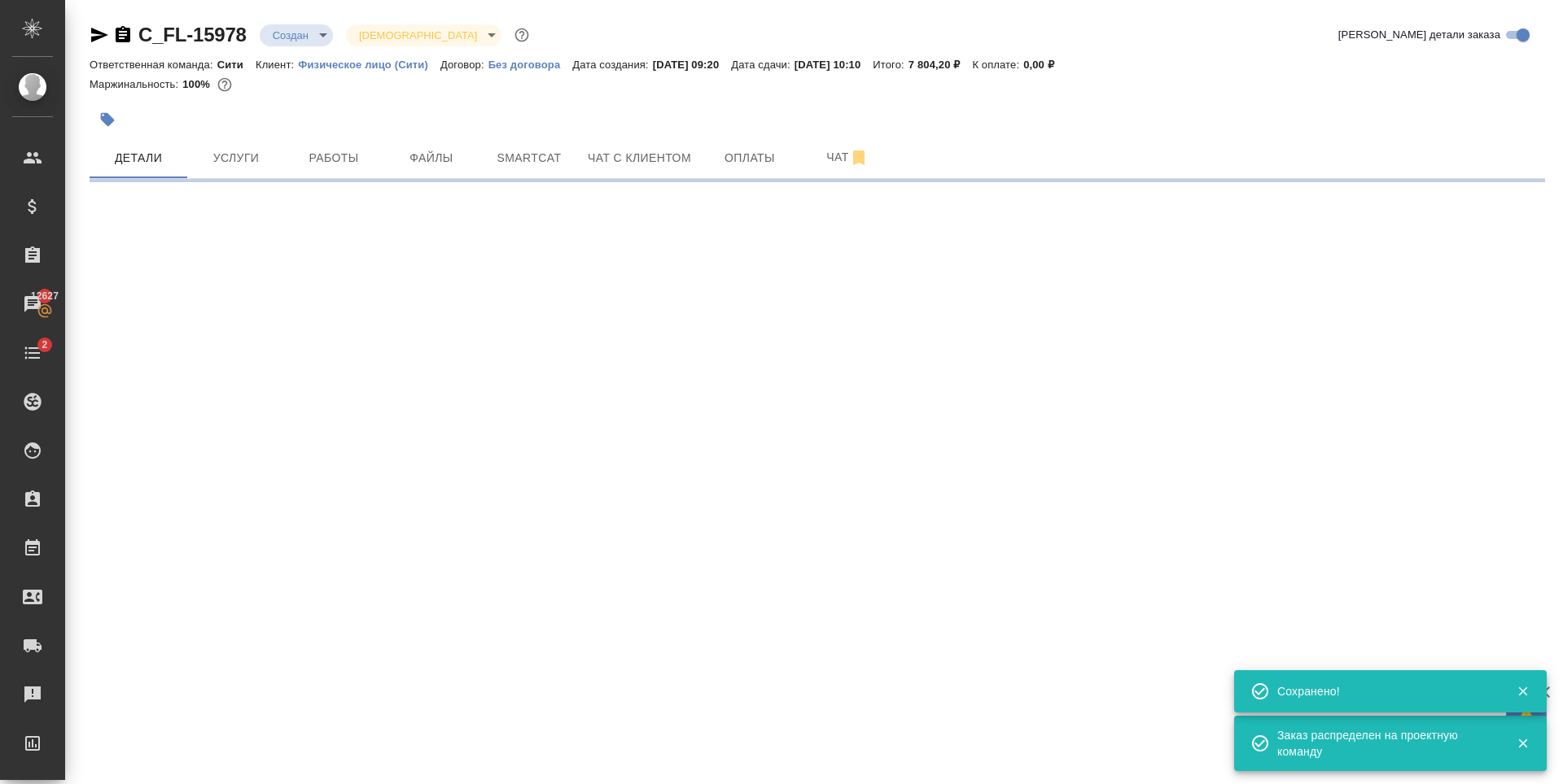
scroll to position [0, 0]
click at [310, 36] on body "🙏 .cls-1 fill:#fff; AWATERA Zaytseva Svetlana Клиенты Спецификации Заказы 12627…" at bounding box center [782, 392] width 1563 height 784
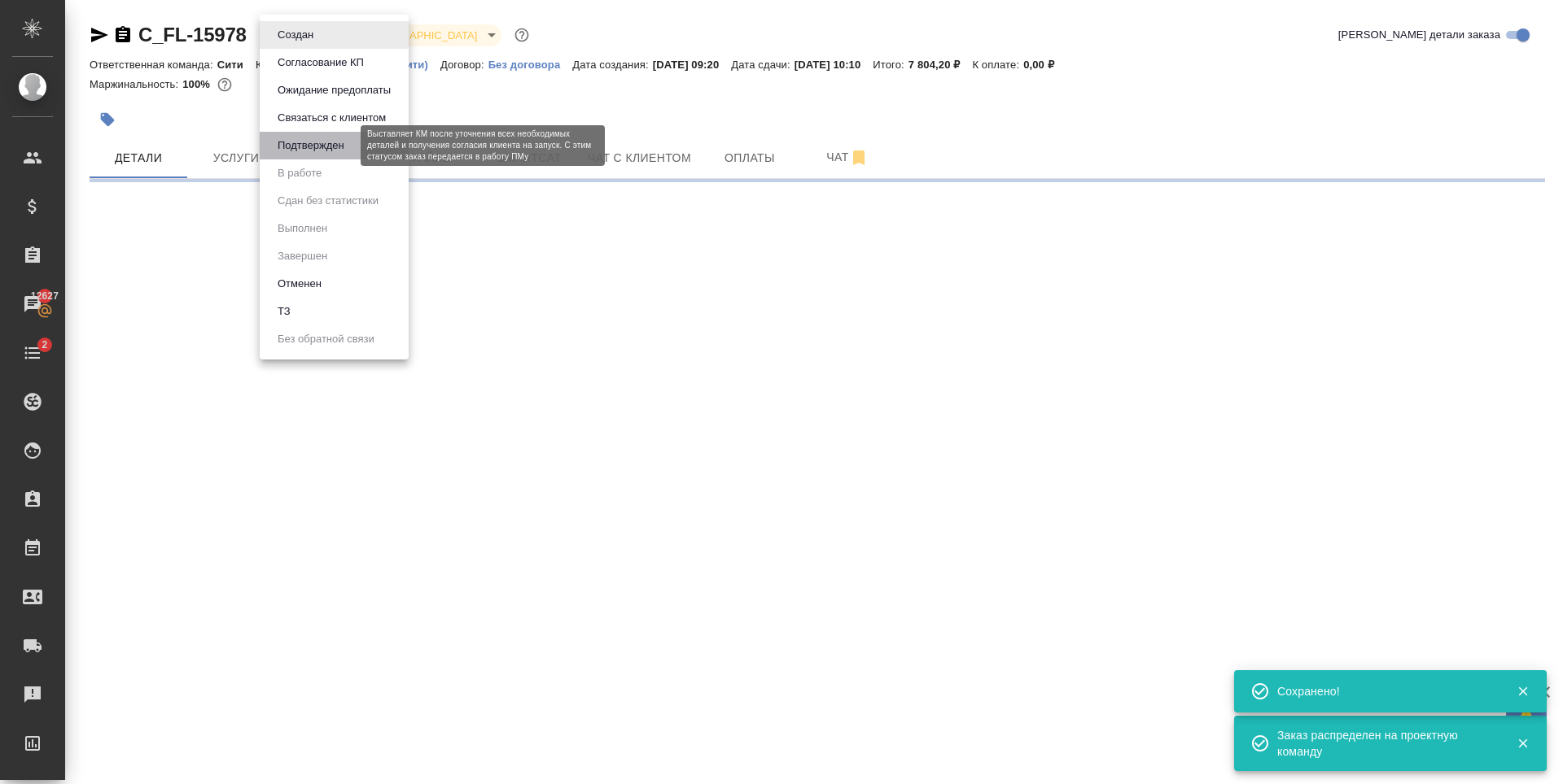
click at [325, 149] on button "Подтвержден" at bounding box center [311, 146] width 77 height 17
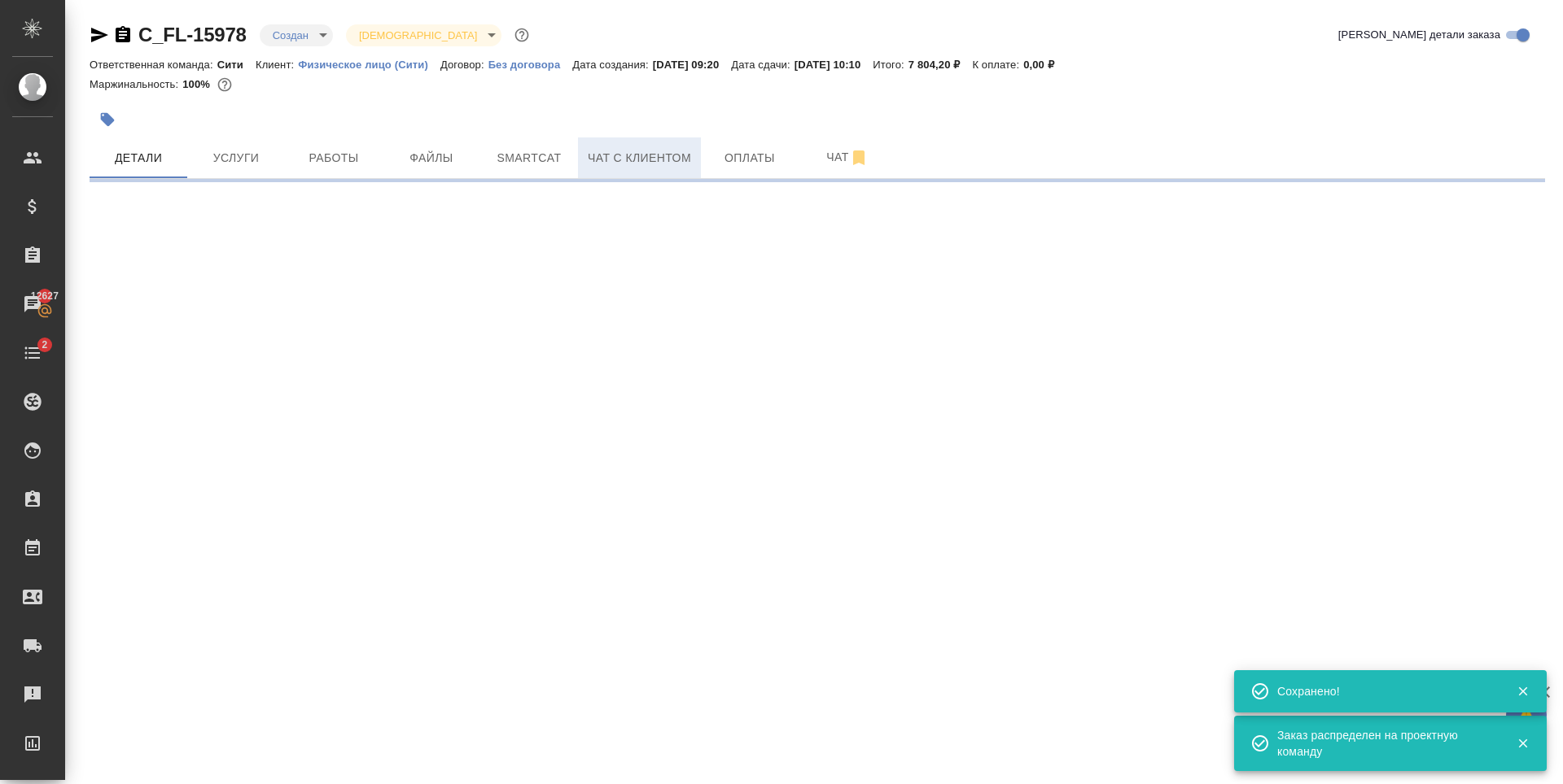
select select "RU"
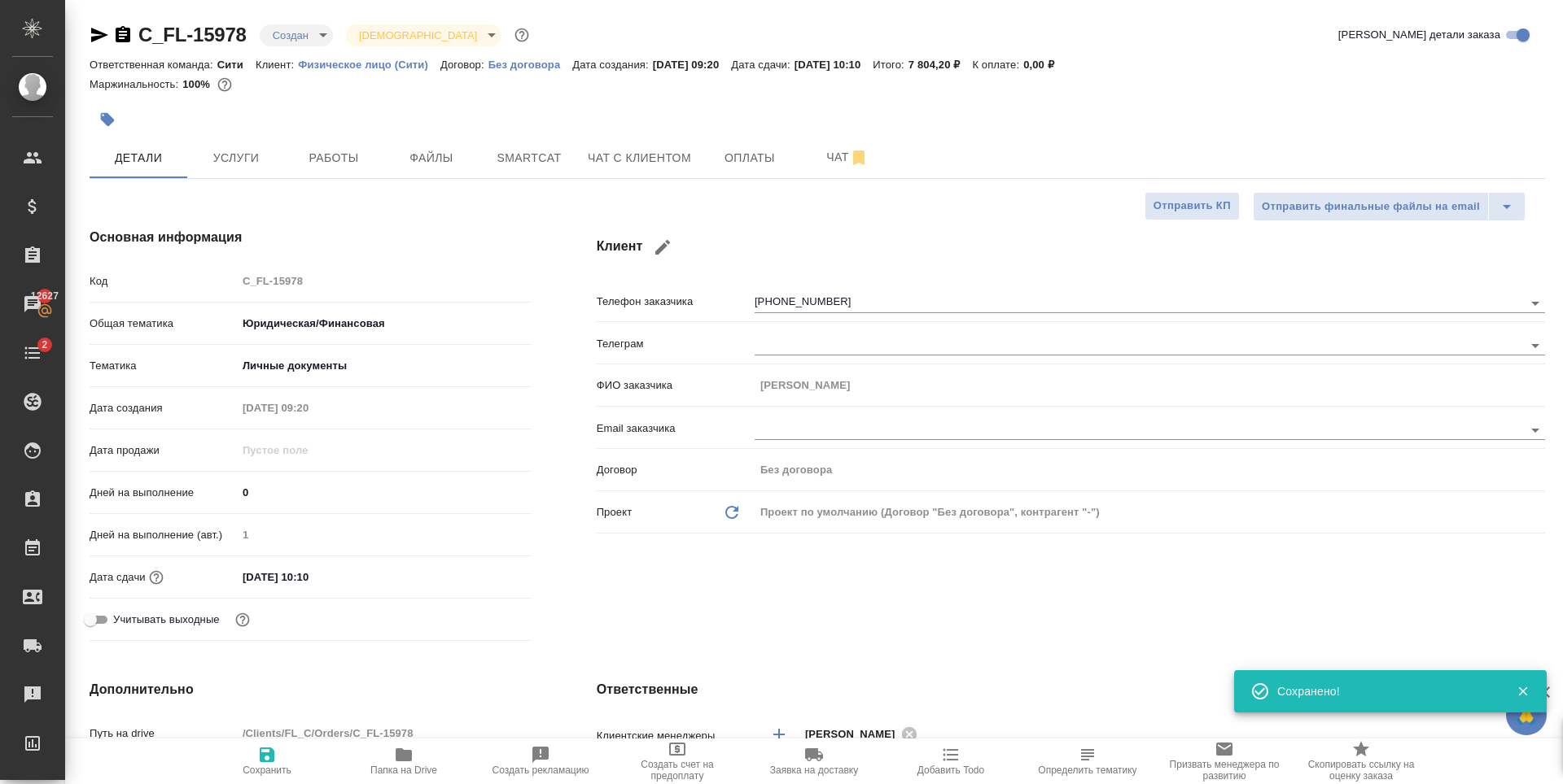
type textarea "x"
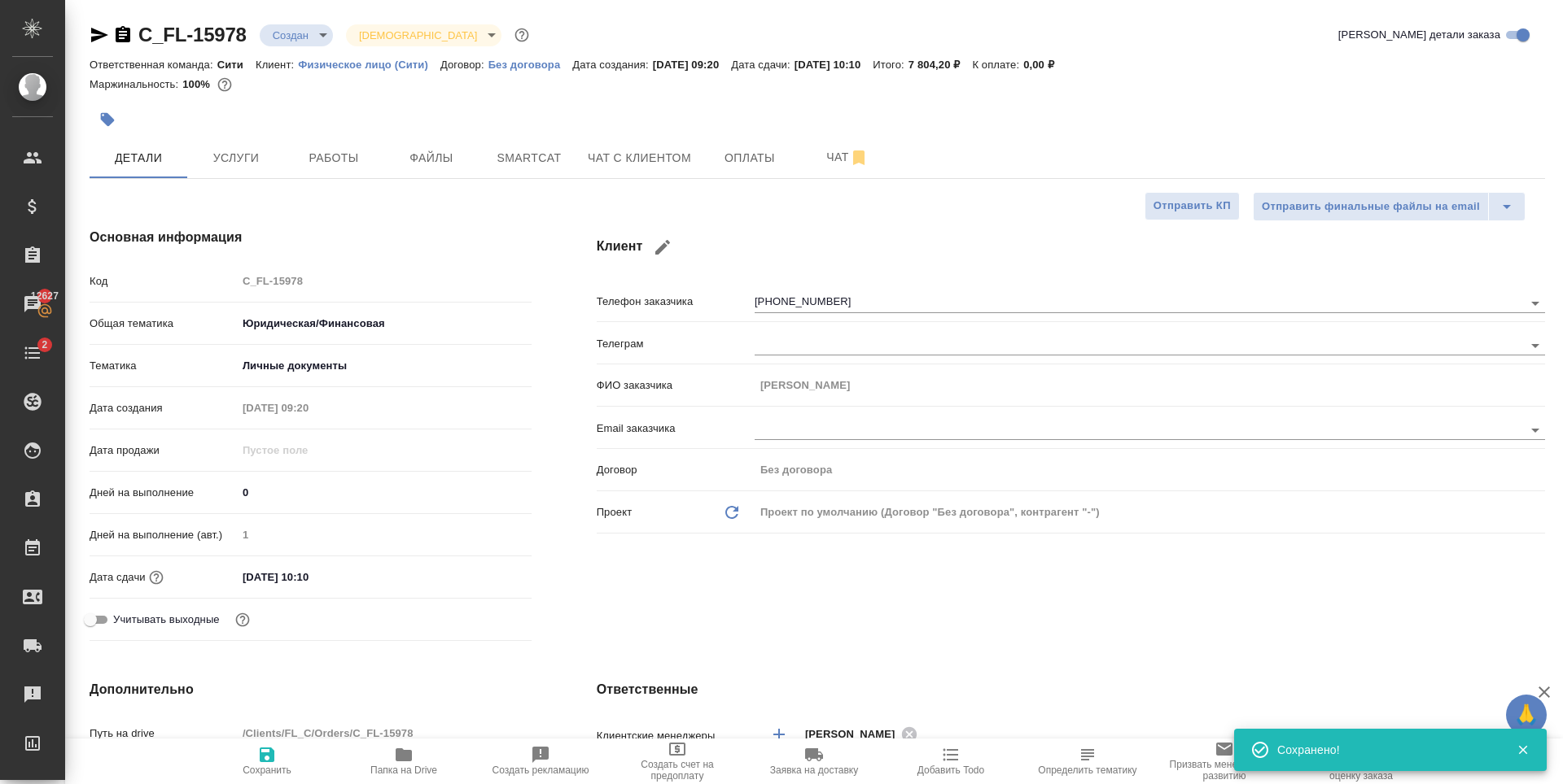
click at [335, 564] on div "Дата сдачи 10.10.2025 10:10" at bounding box center [310, 576] width 442 height 28
click at [358, 584] on input "10.10.2025 10:10" at bounding box center [308, 577] width 143 height 23
click at [482, 571] on icon "button" at bounding box center [483, 574] width 15 height 16
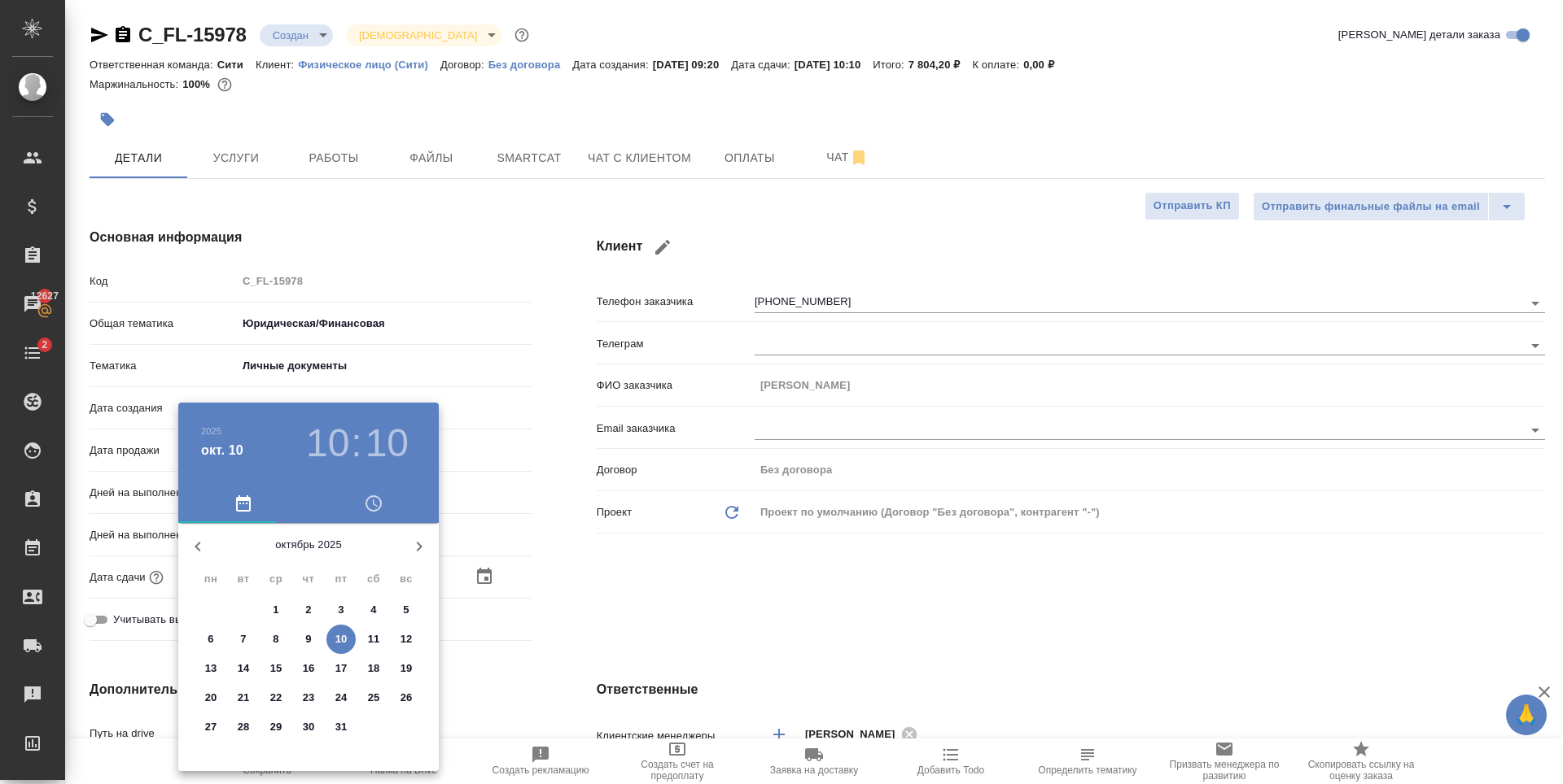
click at [249, 668] on p "14" at bounding box center [244, 669] width 13 height 16
type input "14.10.2025 10:10"
type textarea "x"
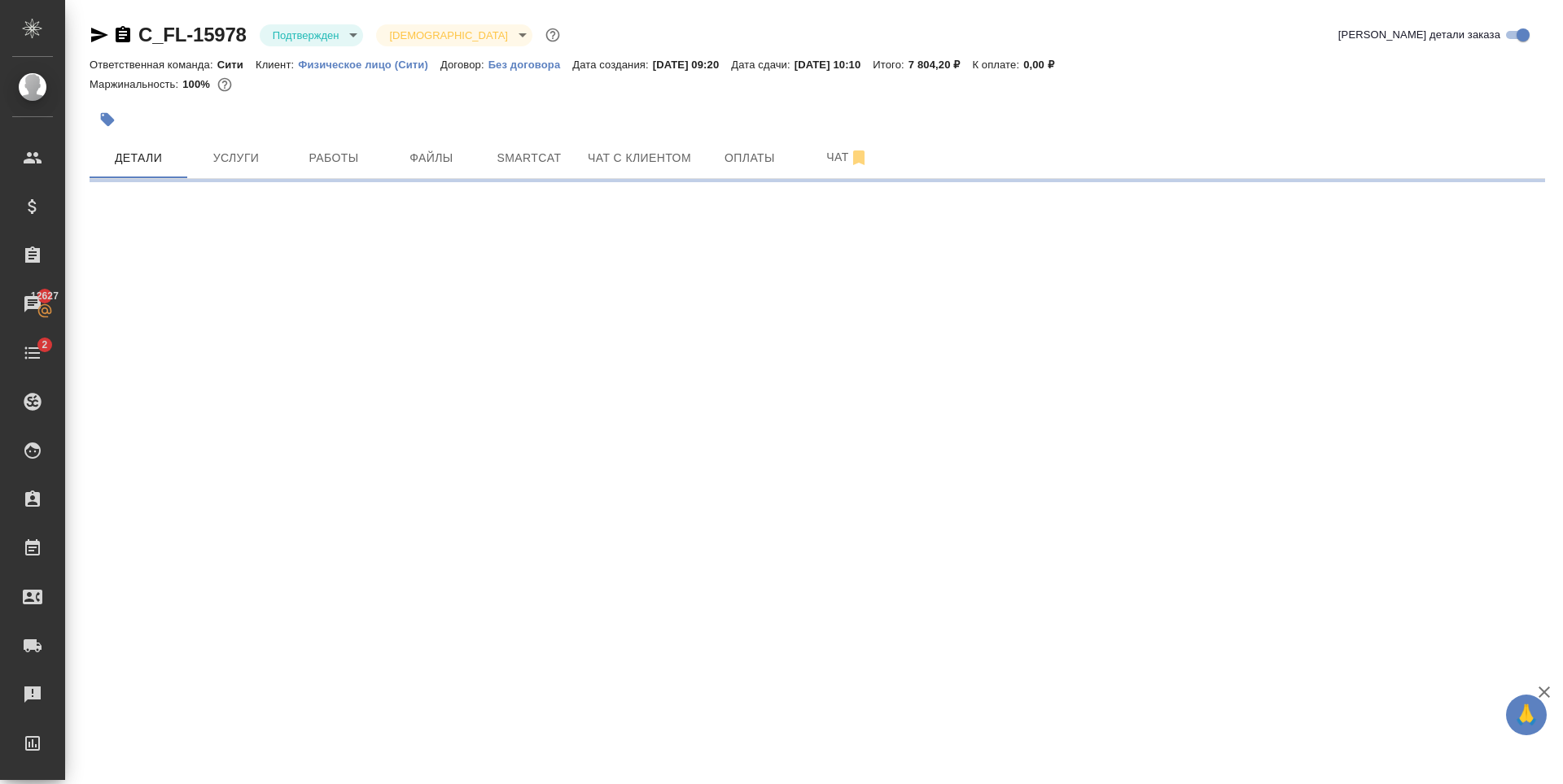
select select "RU"
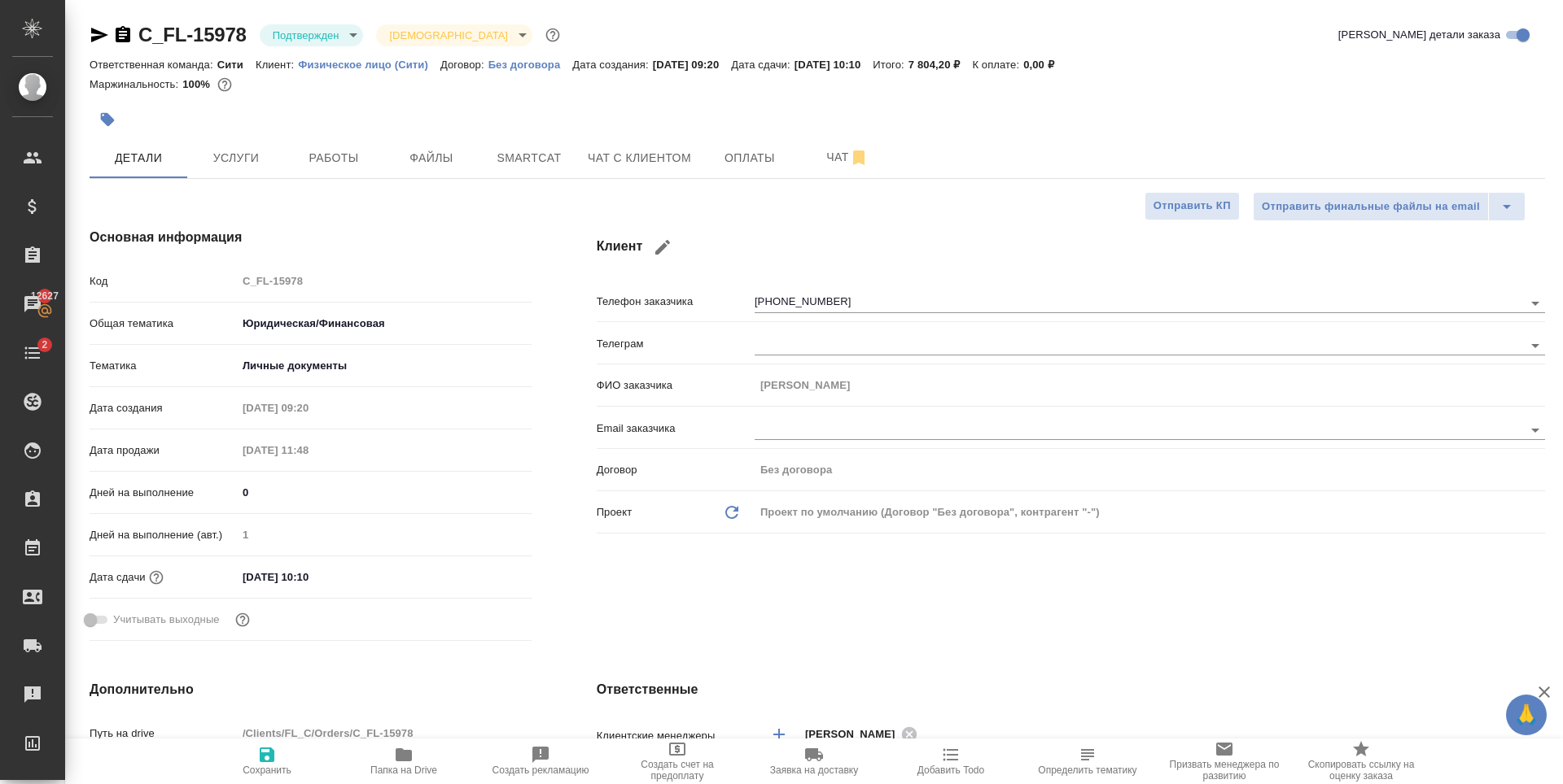
type textarea "x"
click at [294, 574] on input "10.10.2025 10:10" at bounding box center [308, 577] width 143 height 23
click at [477, 573] on icon "button" at bounding box center [484, 576] width 19 height 19
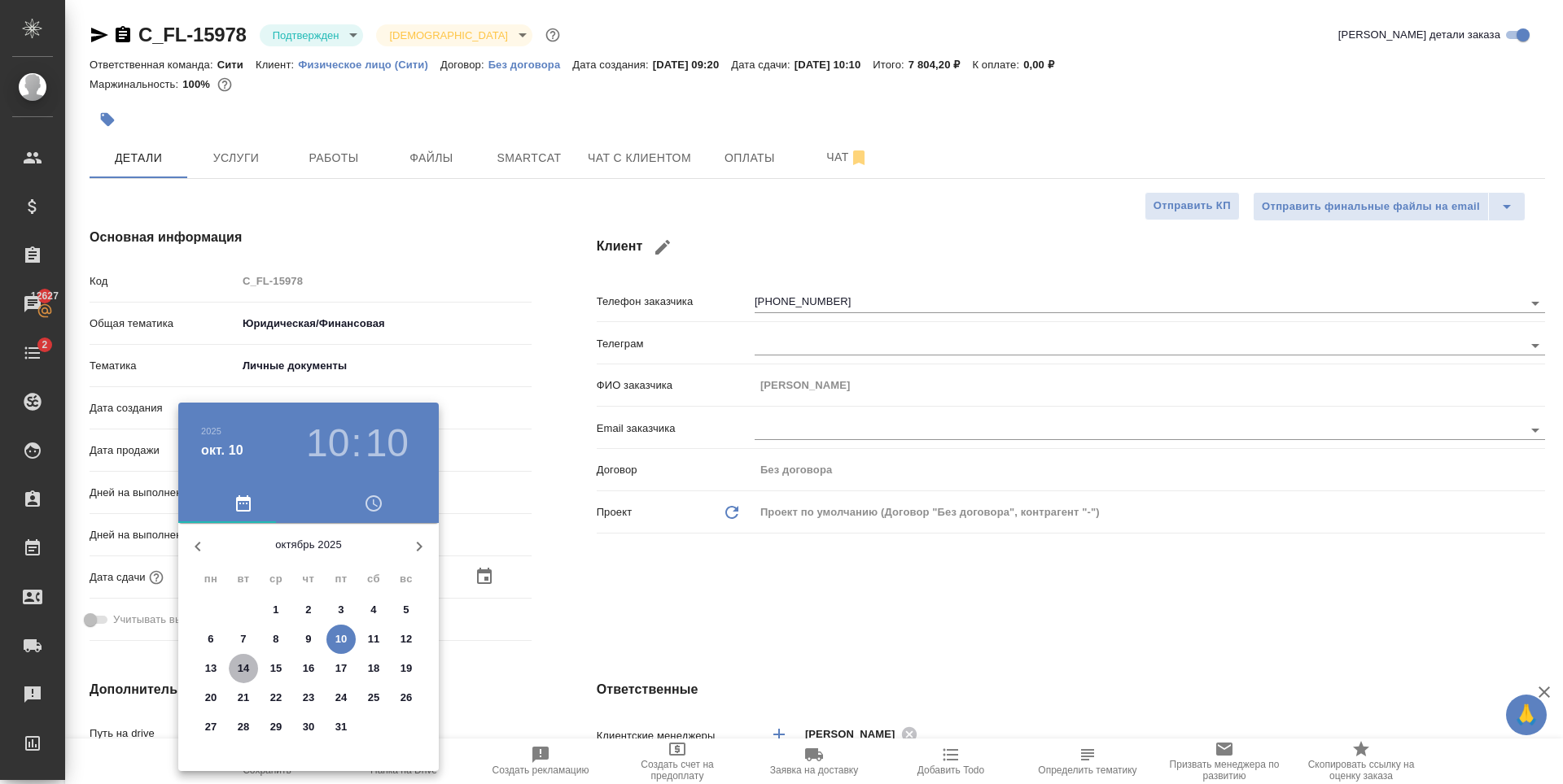
click at [245, 662] on p "14" at bounding box center [244, 669] width 13 height 16
type input "14.10.2025 10:10"
type textarea "x"
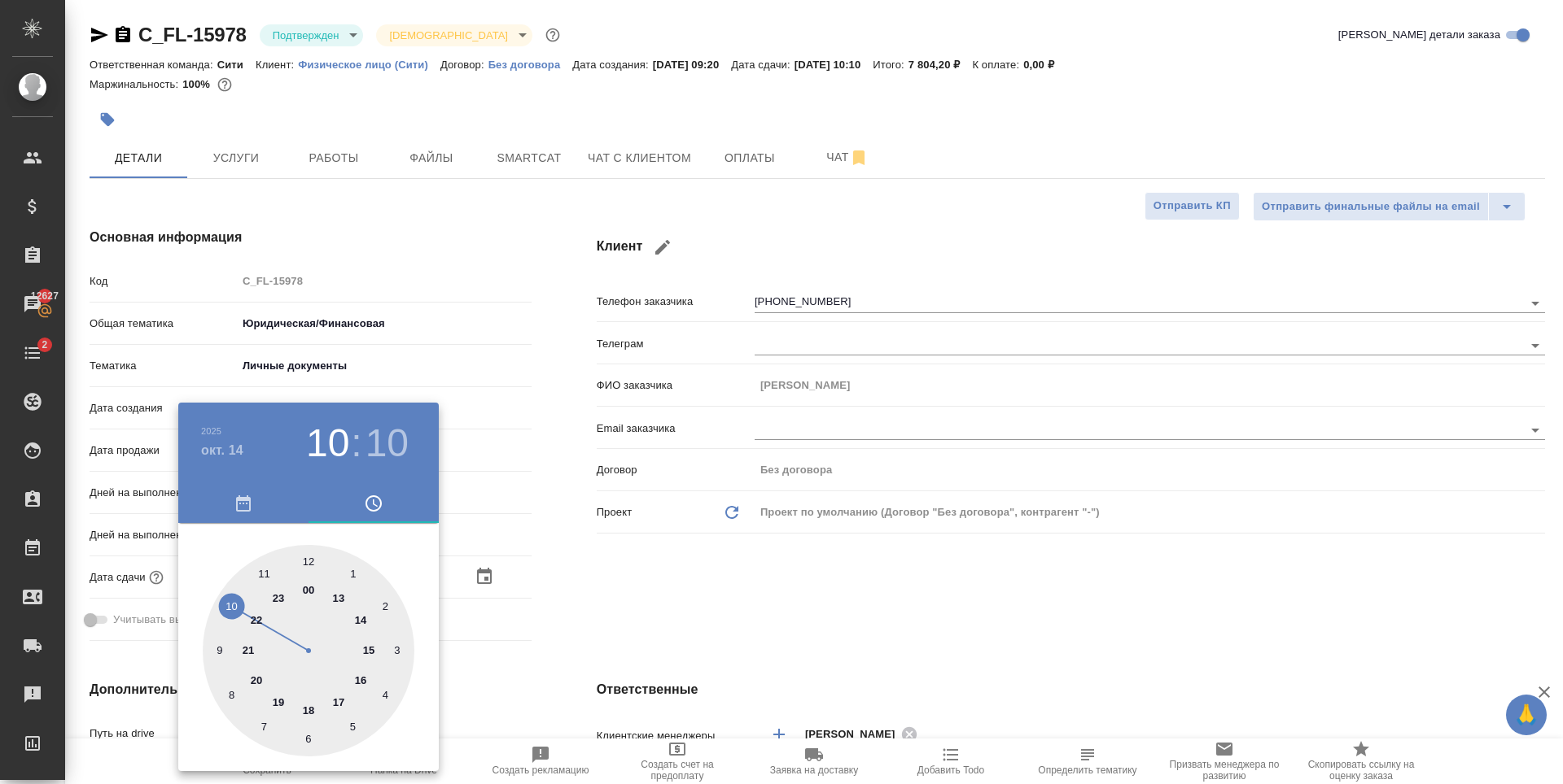
click at [684, 593] on div at bounding box center [782, 392] width 1563 height 784
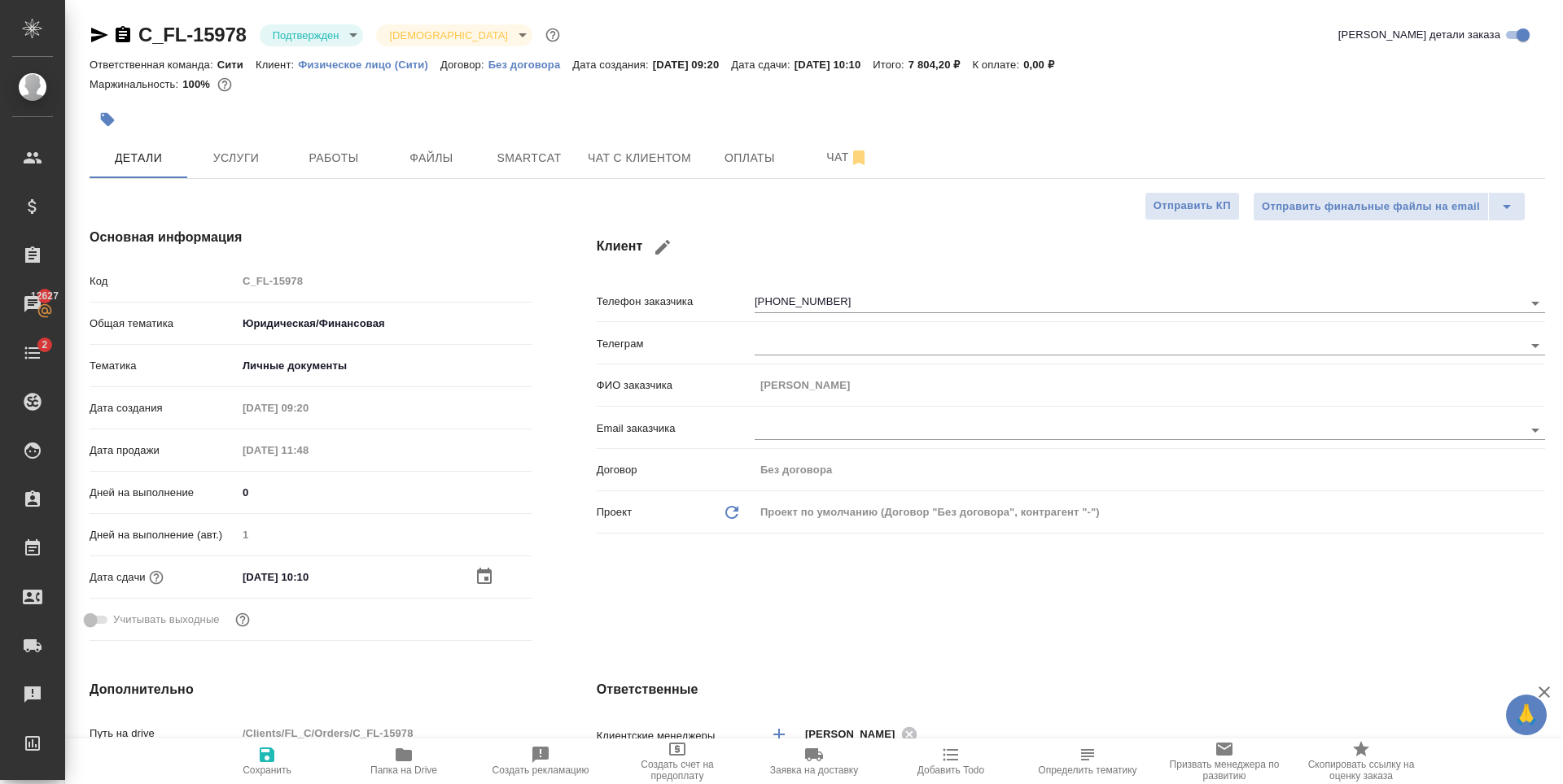
click at [252, 761] on span "Сохранить" at bounding box center [267, 761] width 117 height 31
type textarea "x"
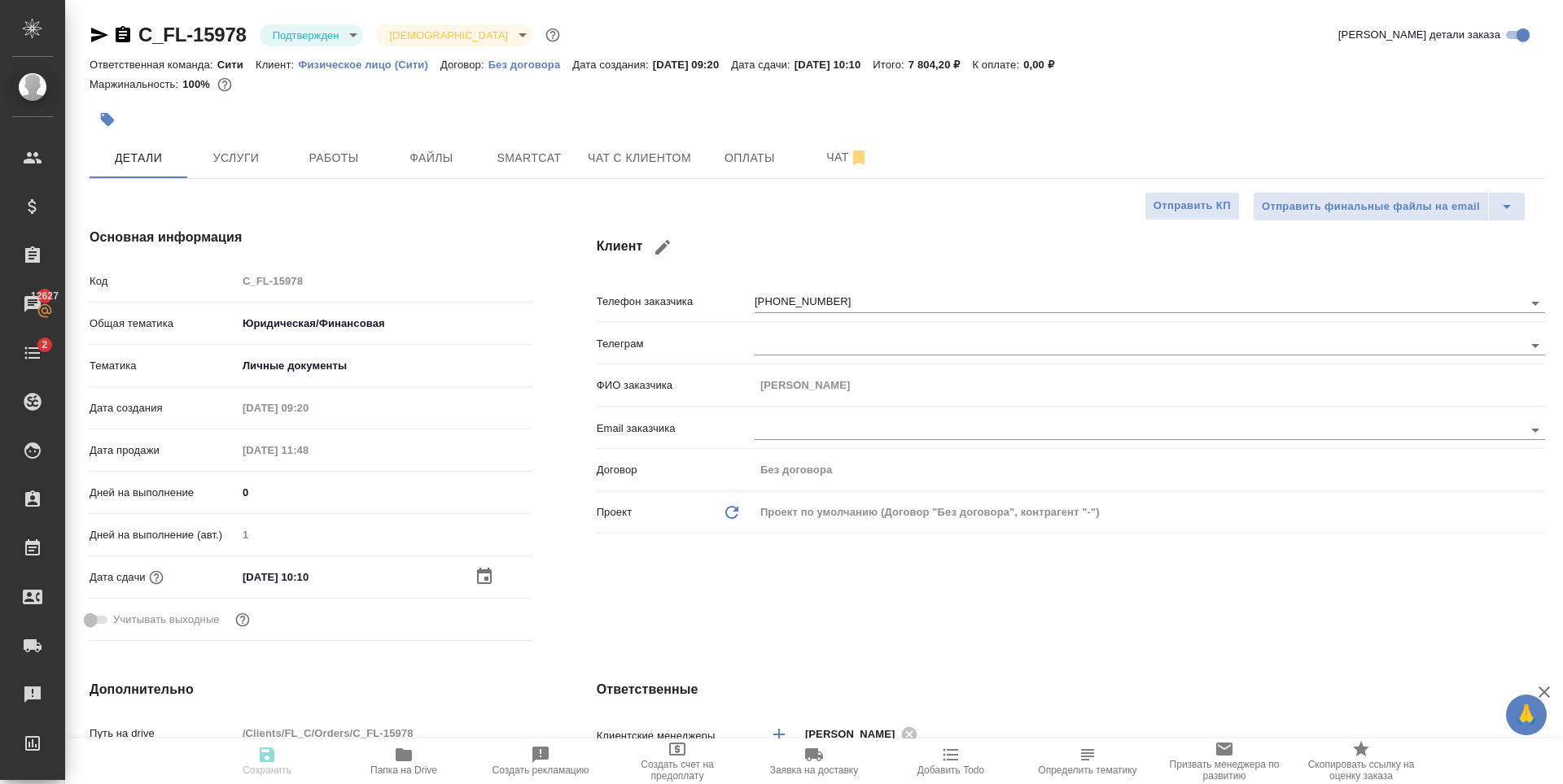
type textarea "x"
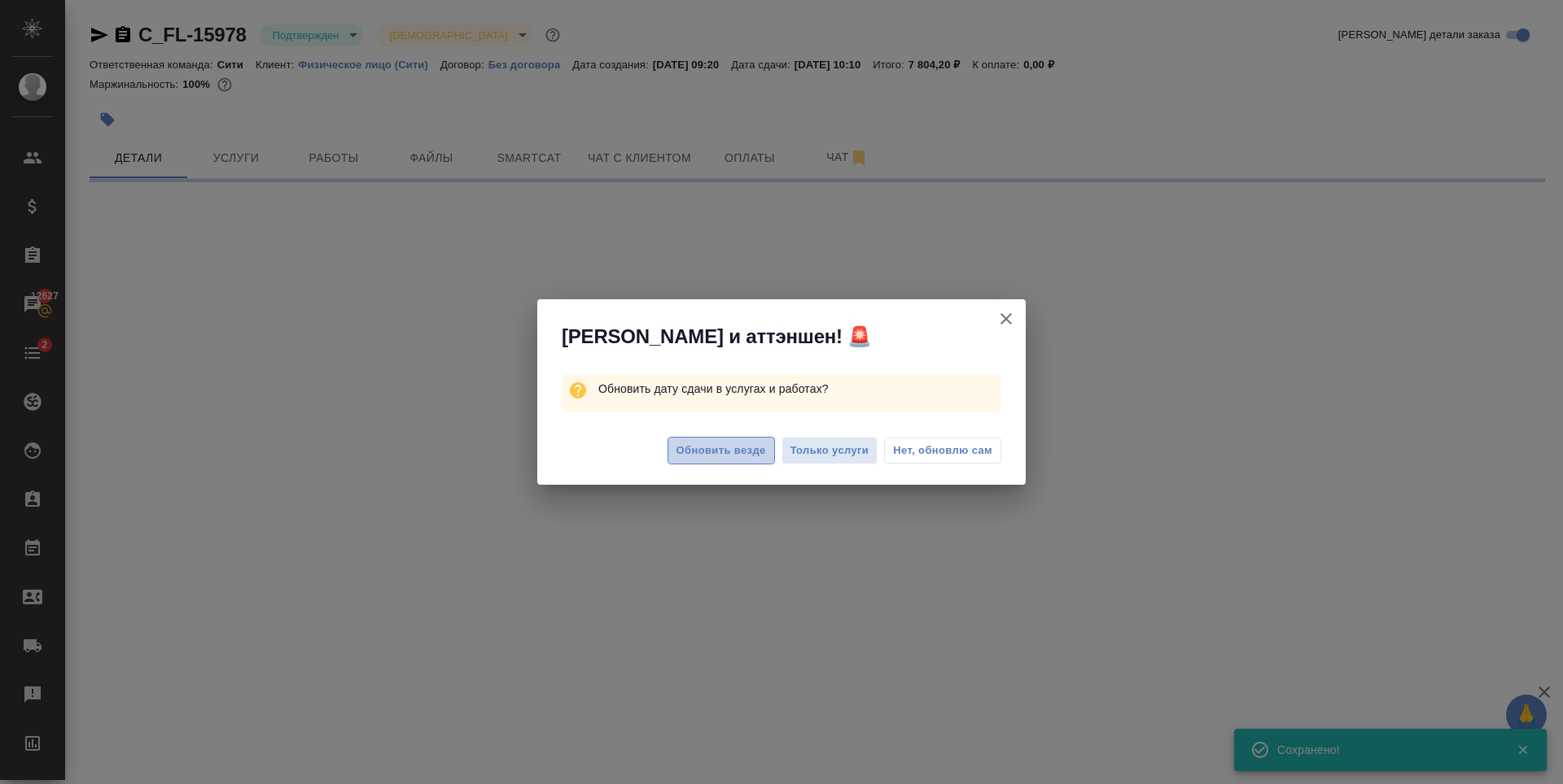
click at [716, 460] on span "Обновить везде" at bounding box center [721, 450] width 89 height 18
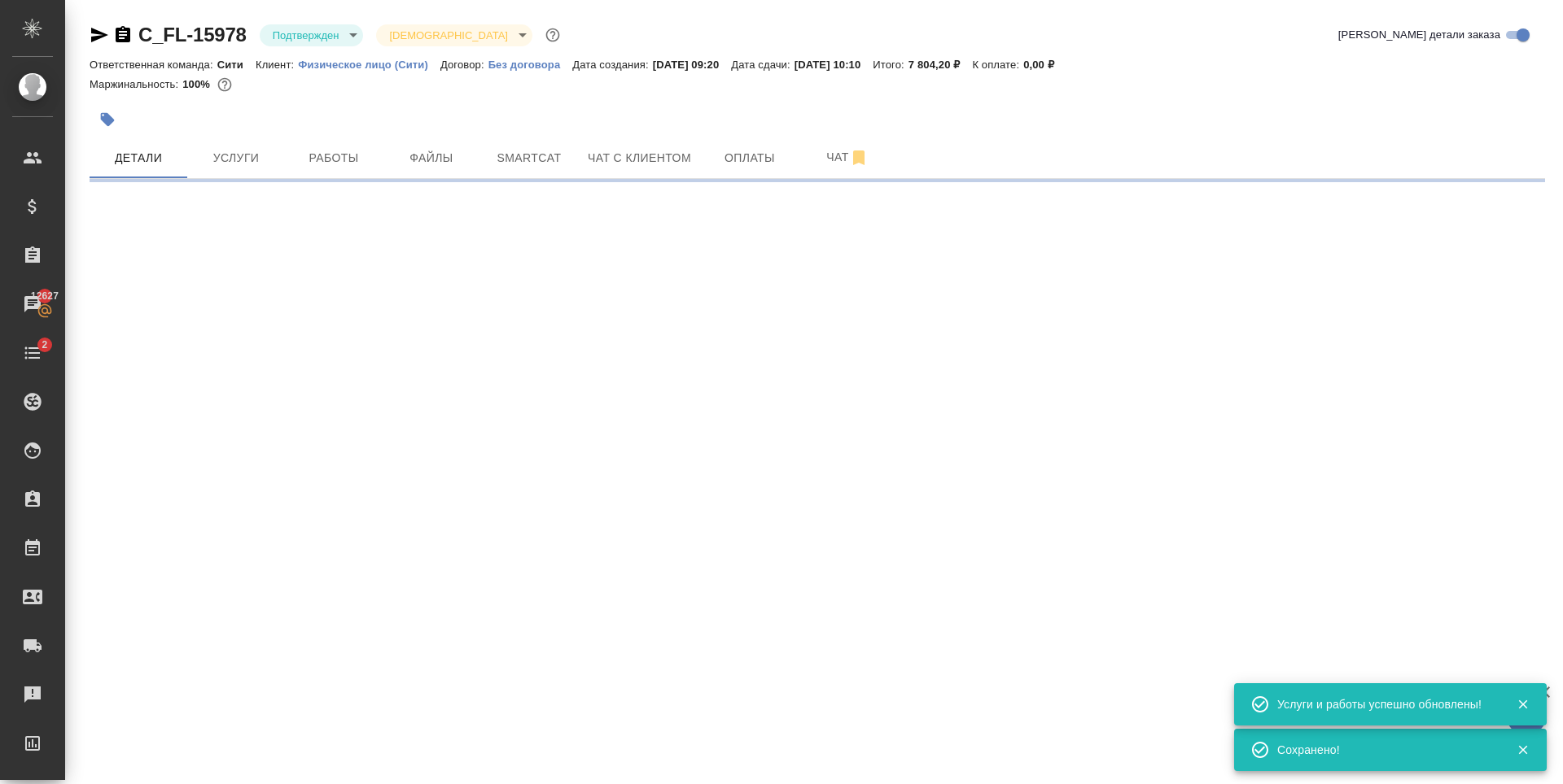
select select "RU"
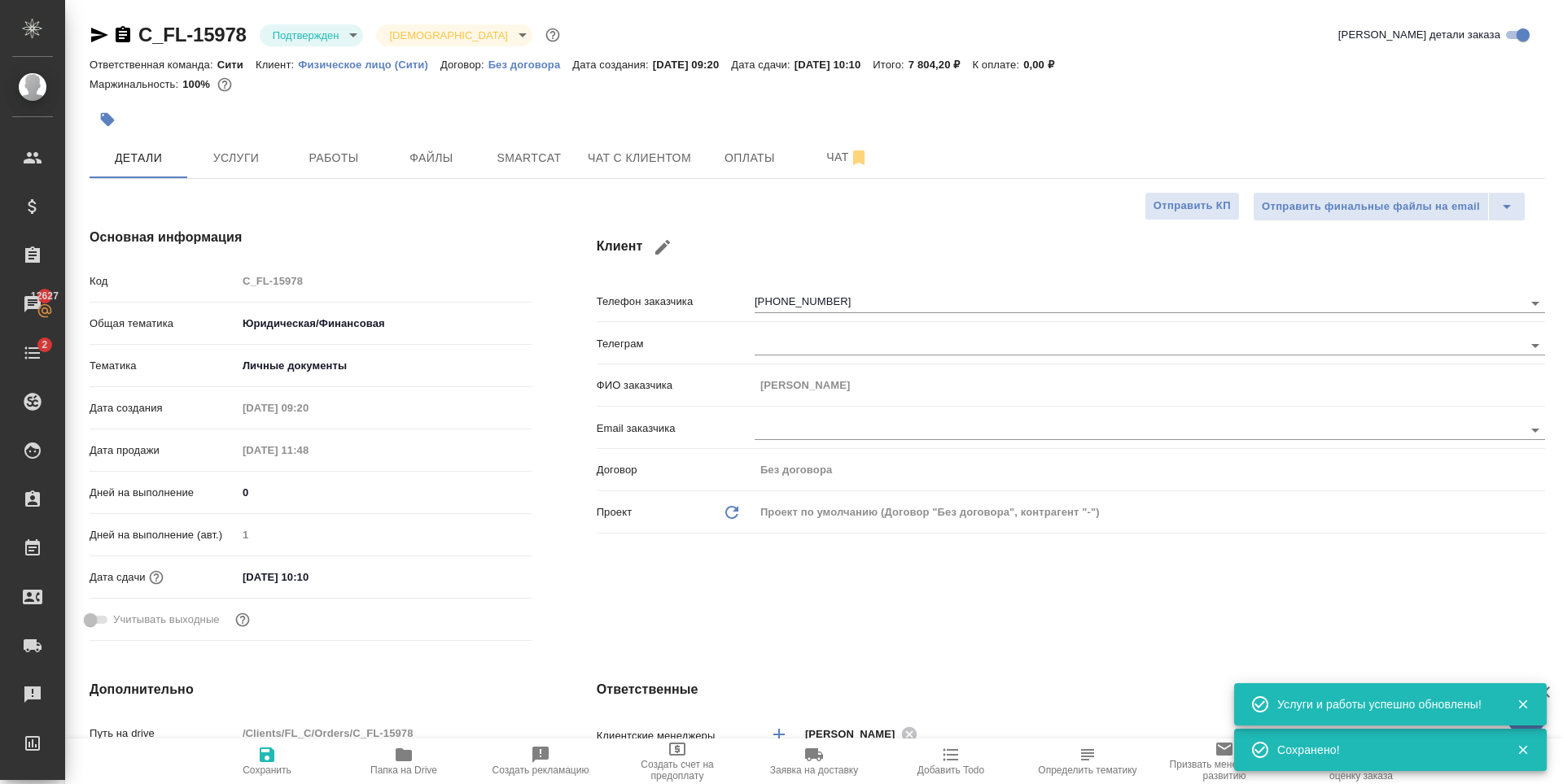
type textarea "x"
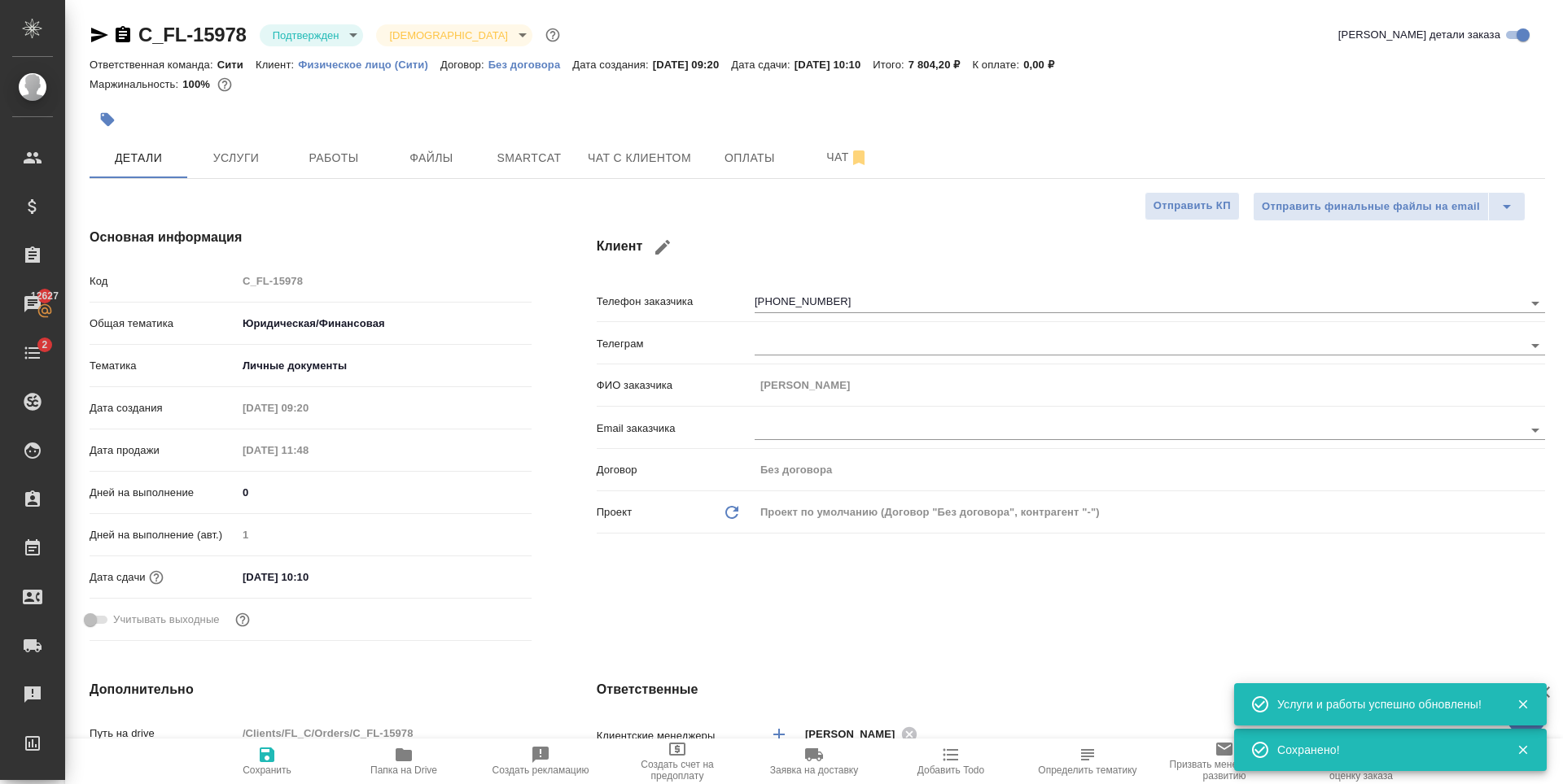
type textarea "x"
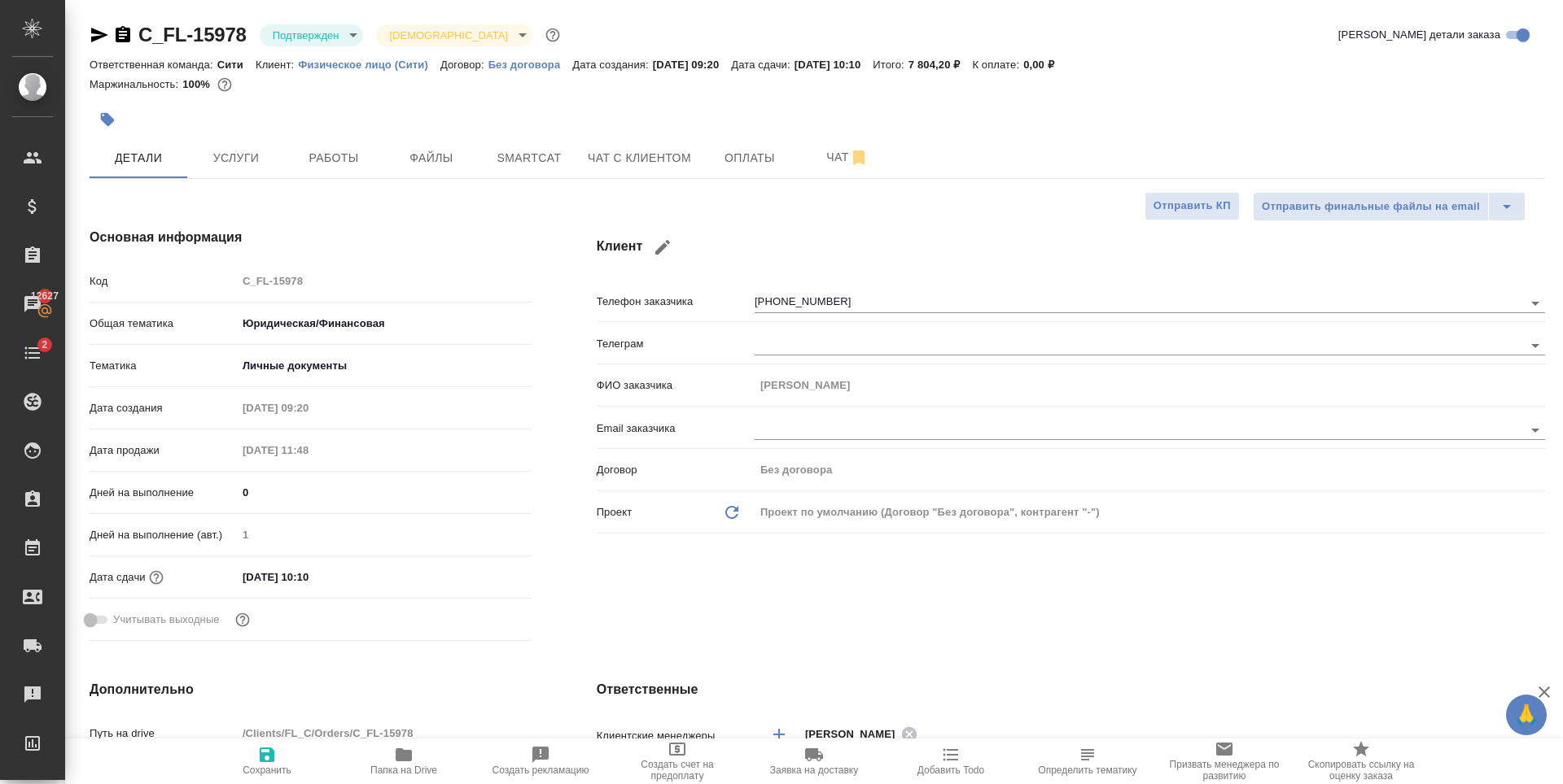
type textarea "x"
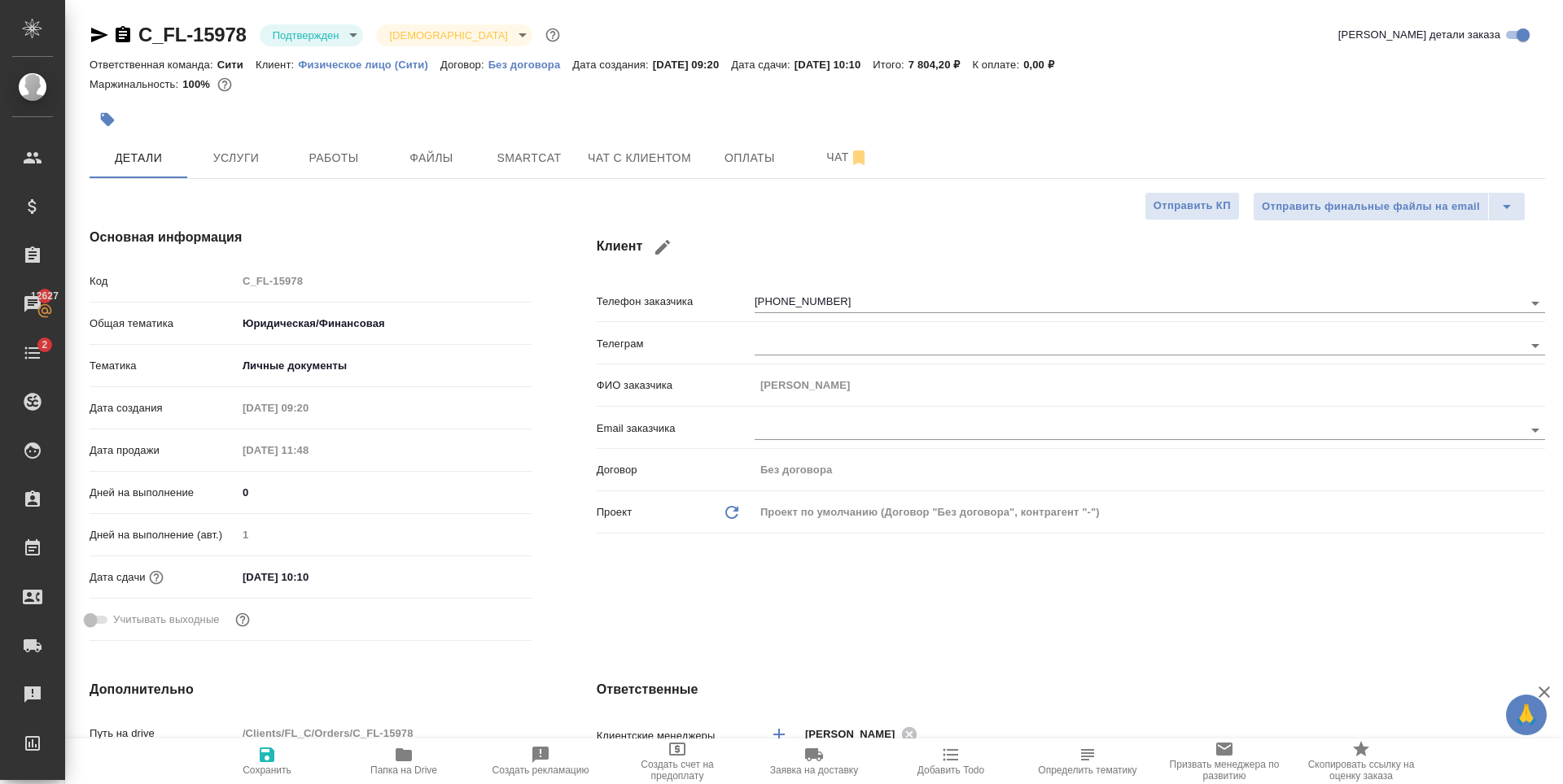
type textarea "x"
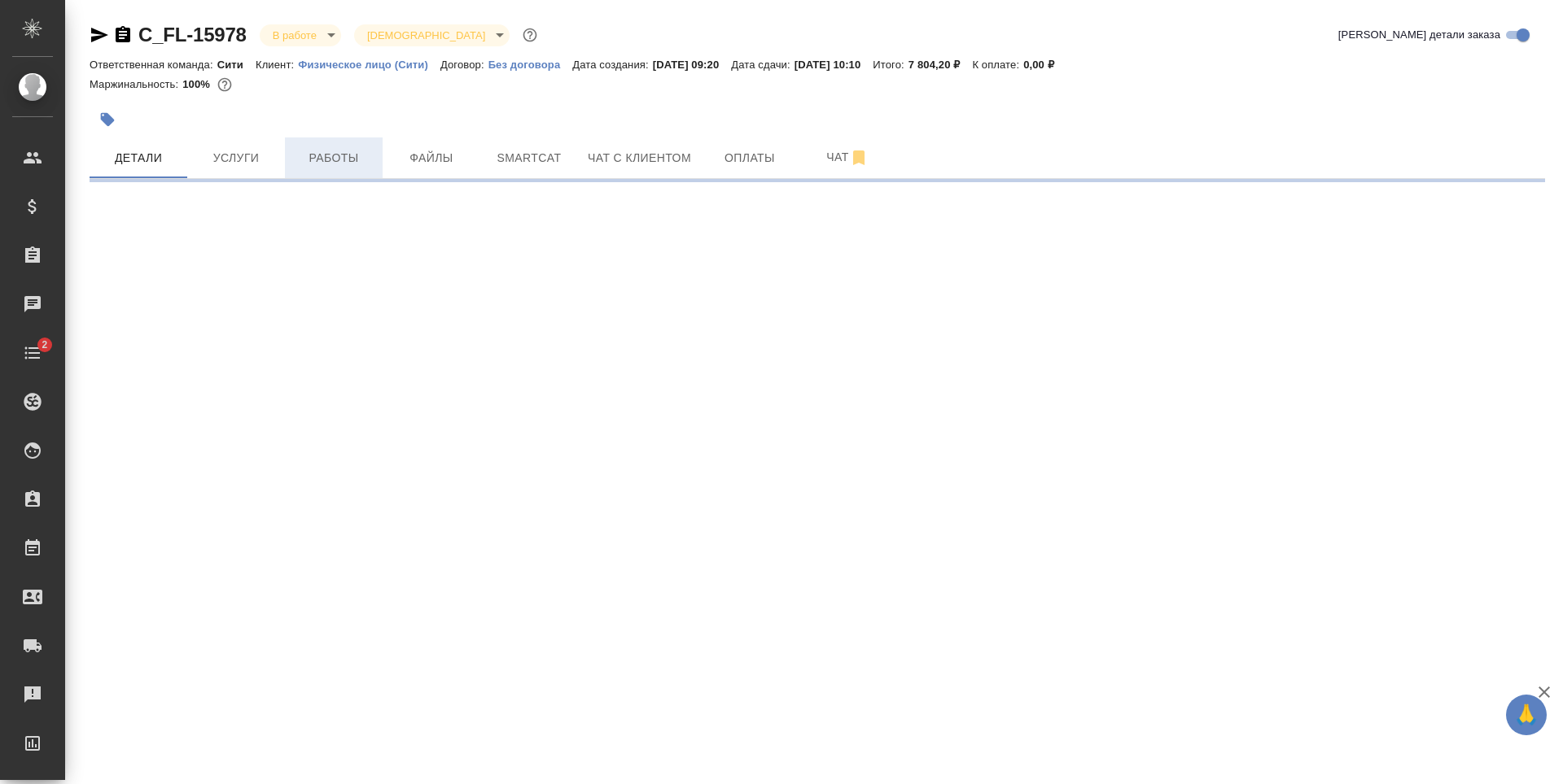
select select "RU"
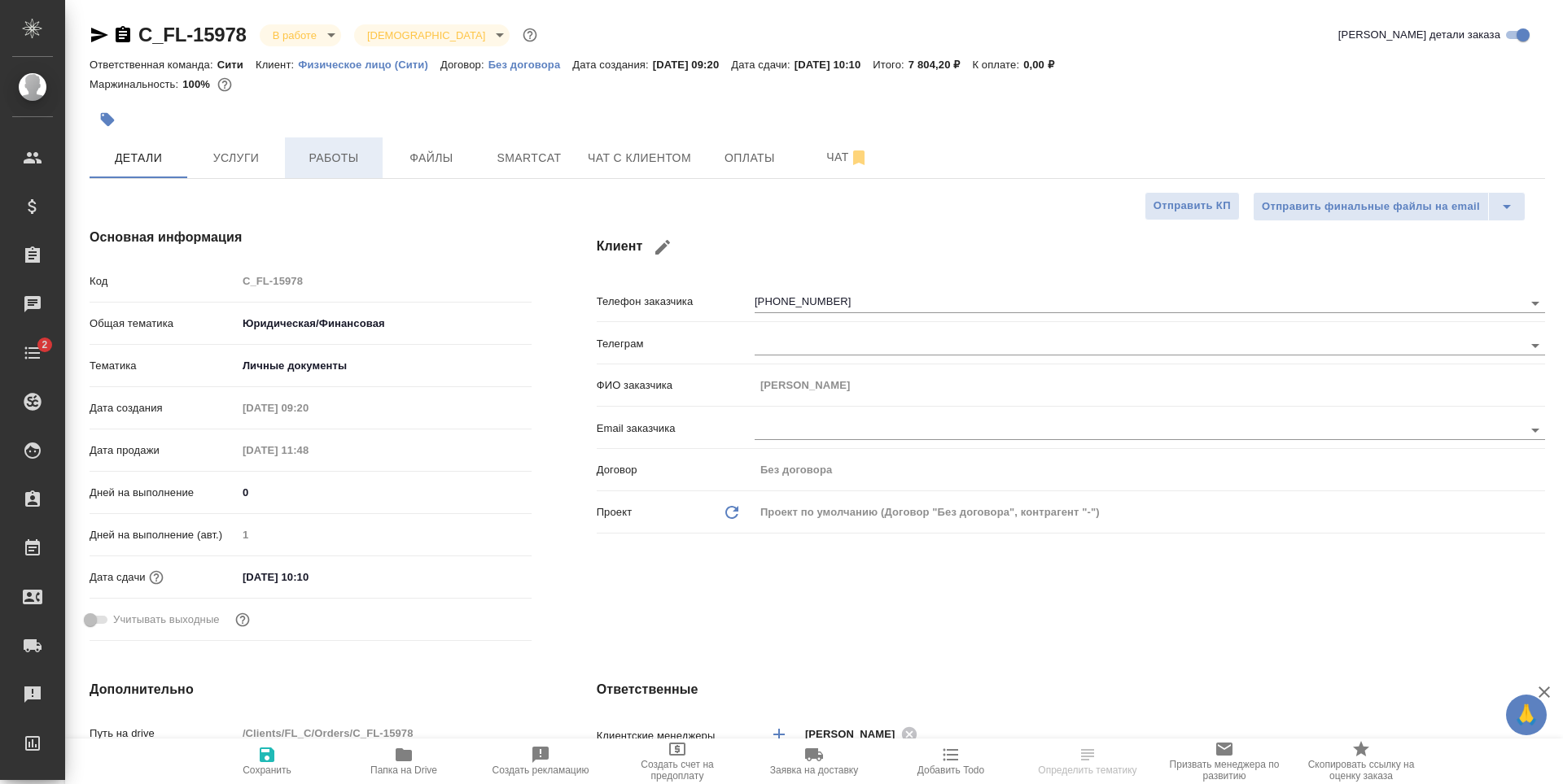
type textarea "x"
click at [321, 150] on span "Работы" at bounding box center [334, 158] width 78 height 20
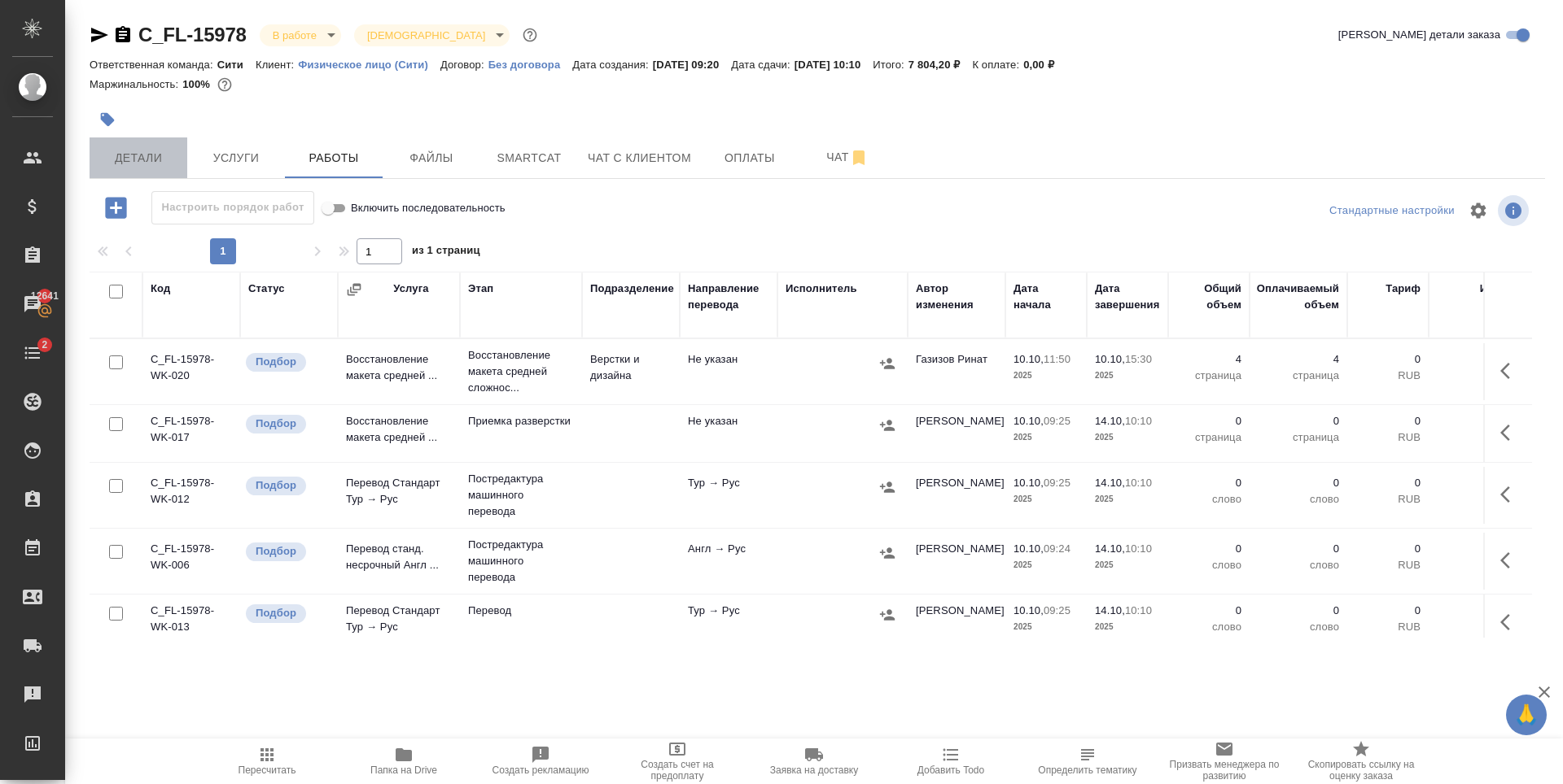
click at [140, 144] on button "Детали" at bounding box center [138, 158] width 98 height 41
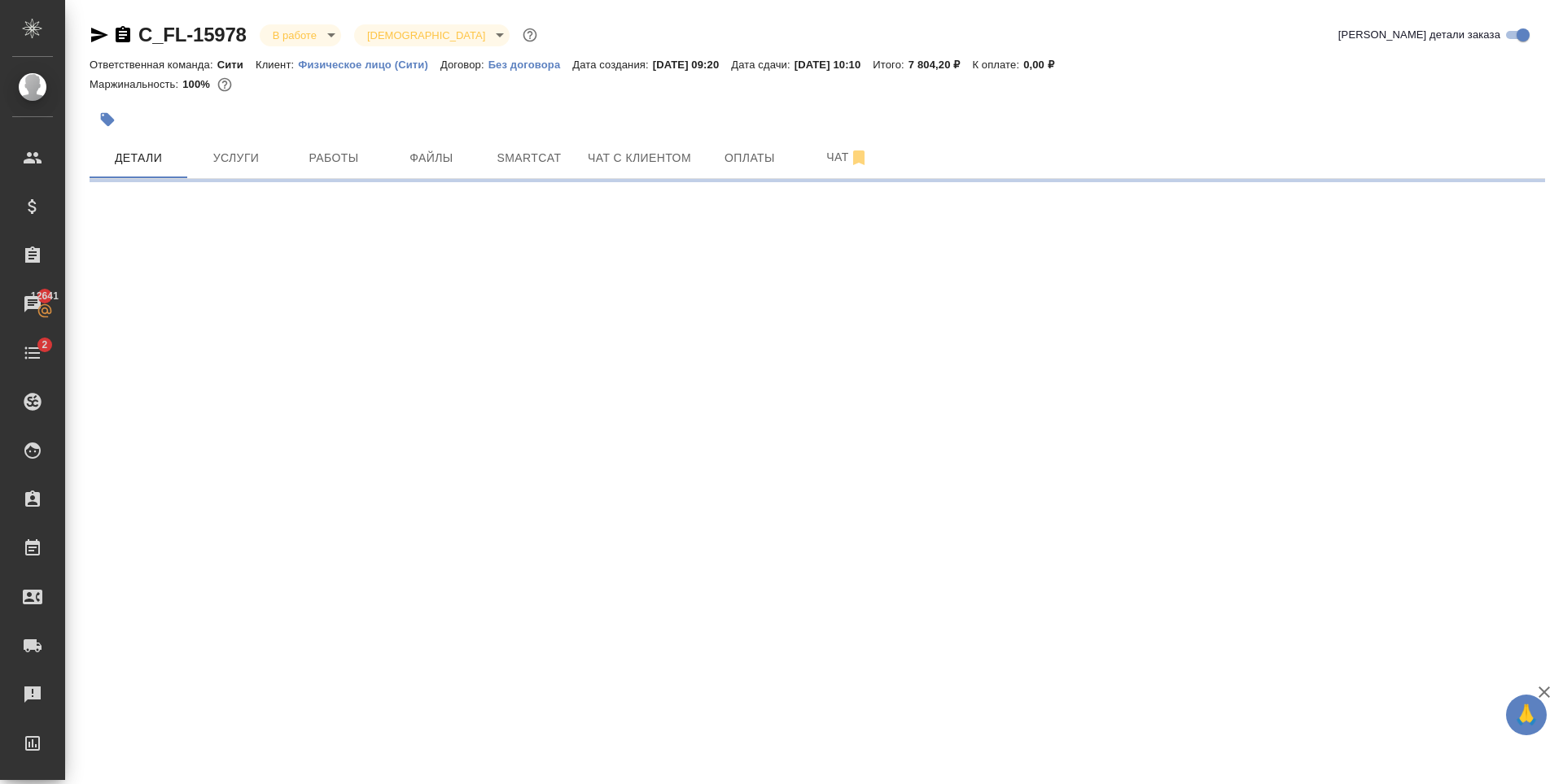
select select "RU"
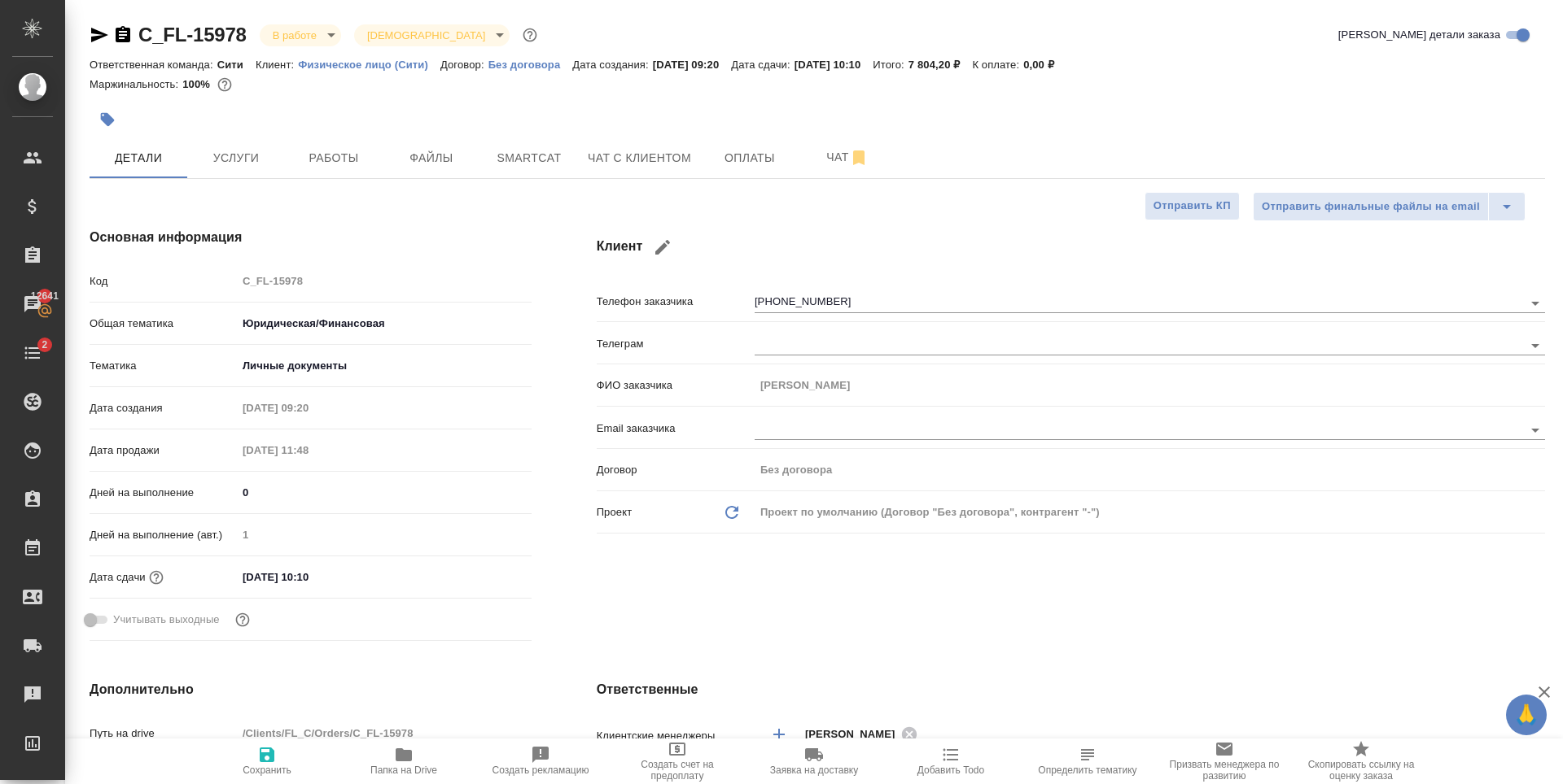
type textarea "x"
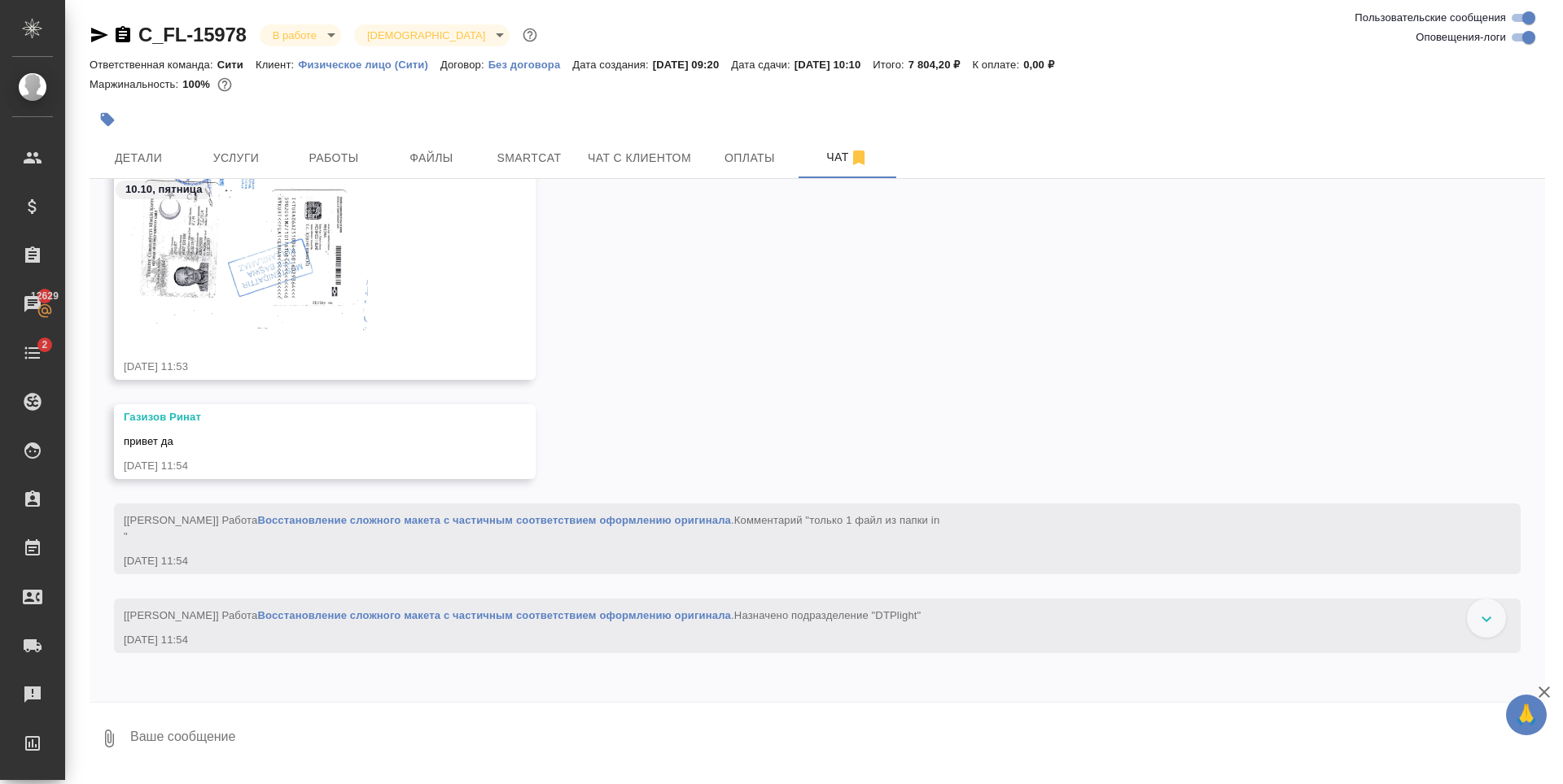
scroll to position [2125, 0]
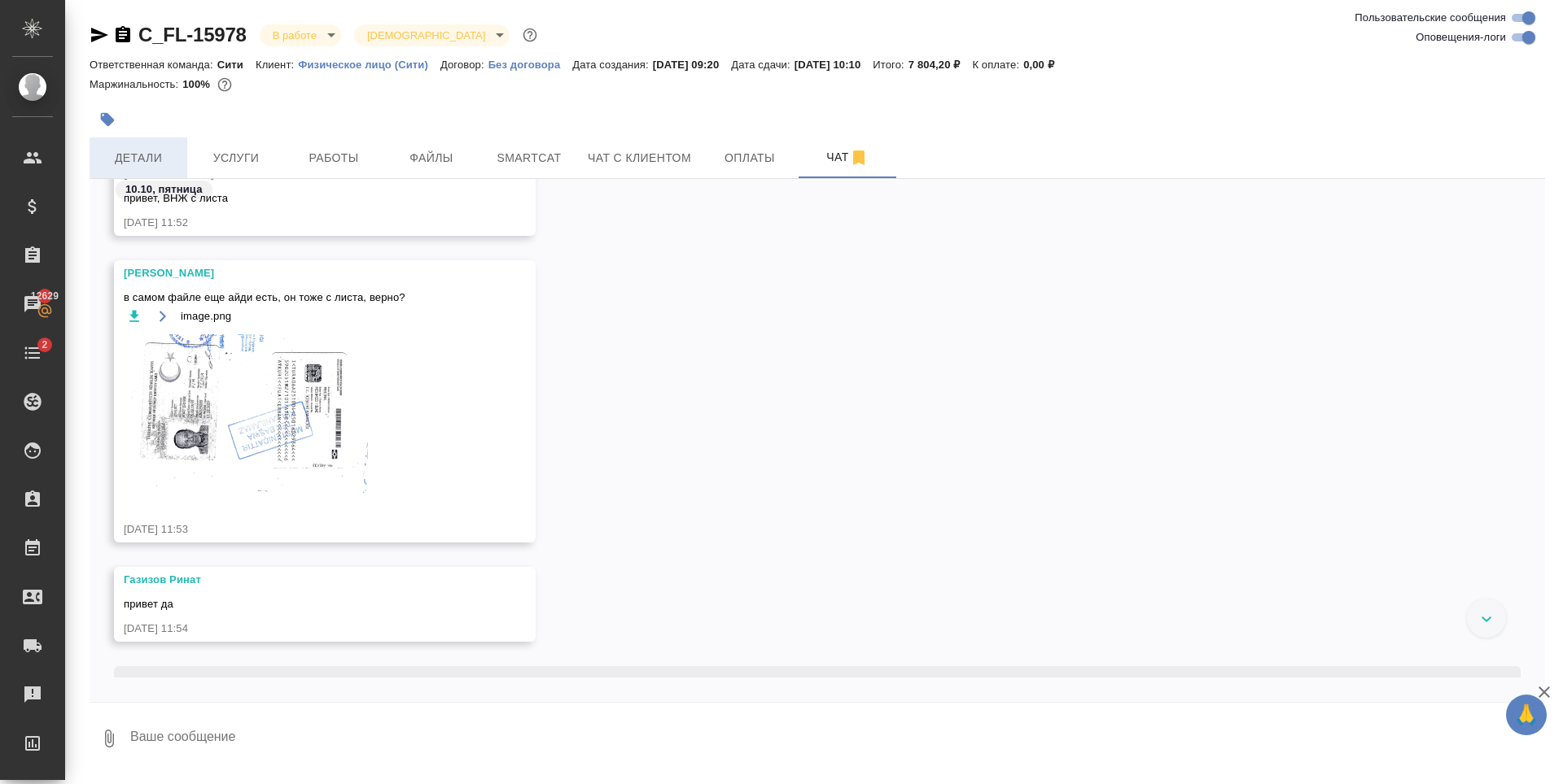
click at [166, 158] on span "Детали" at bounding box center [138, 158] width 78 height 20
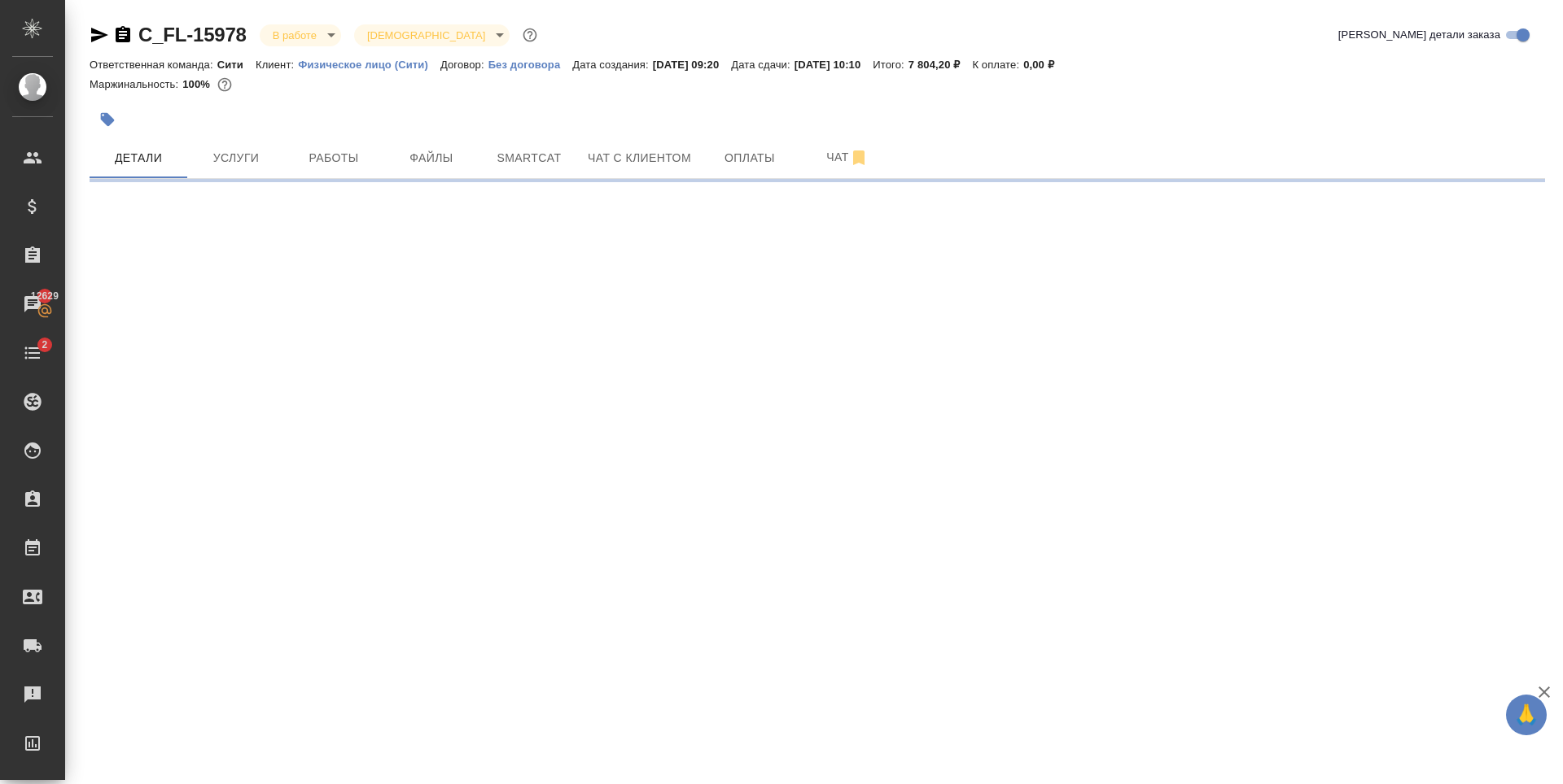
select select "RU"
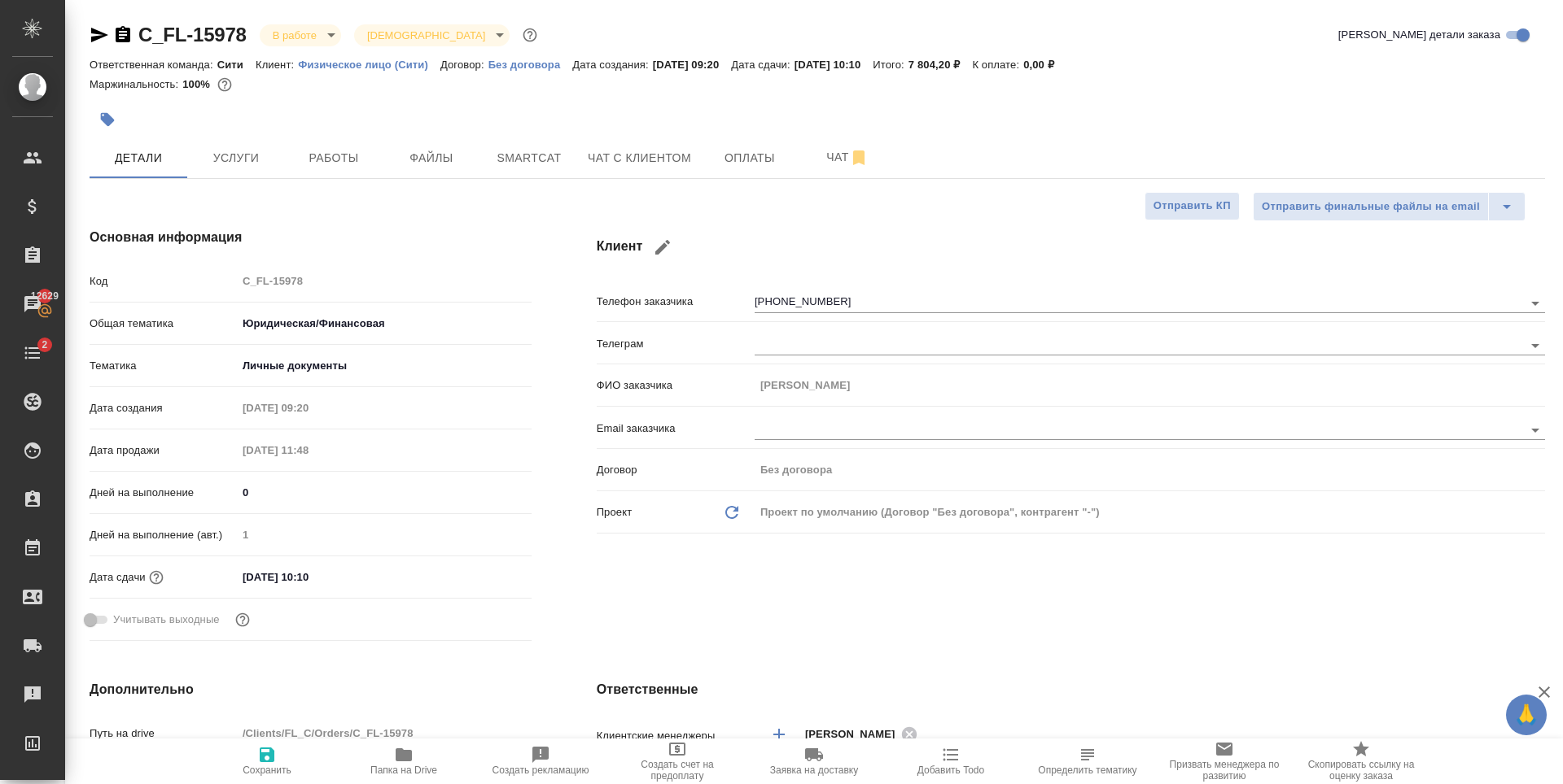
type textarea "x"
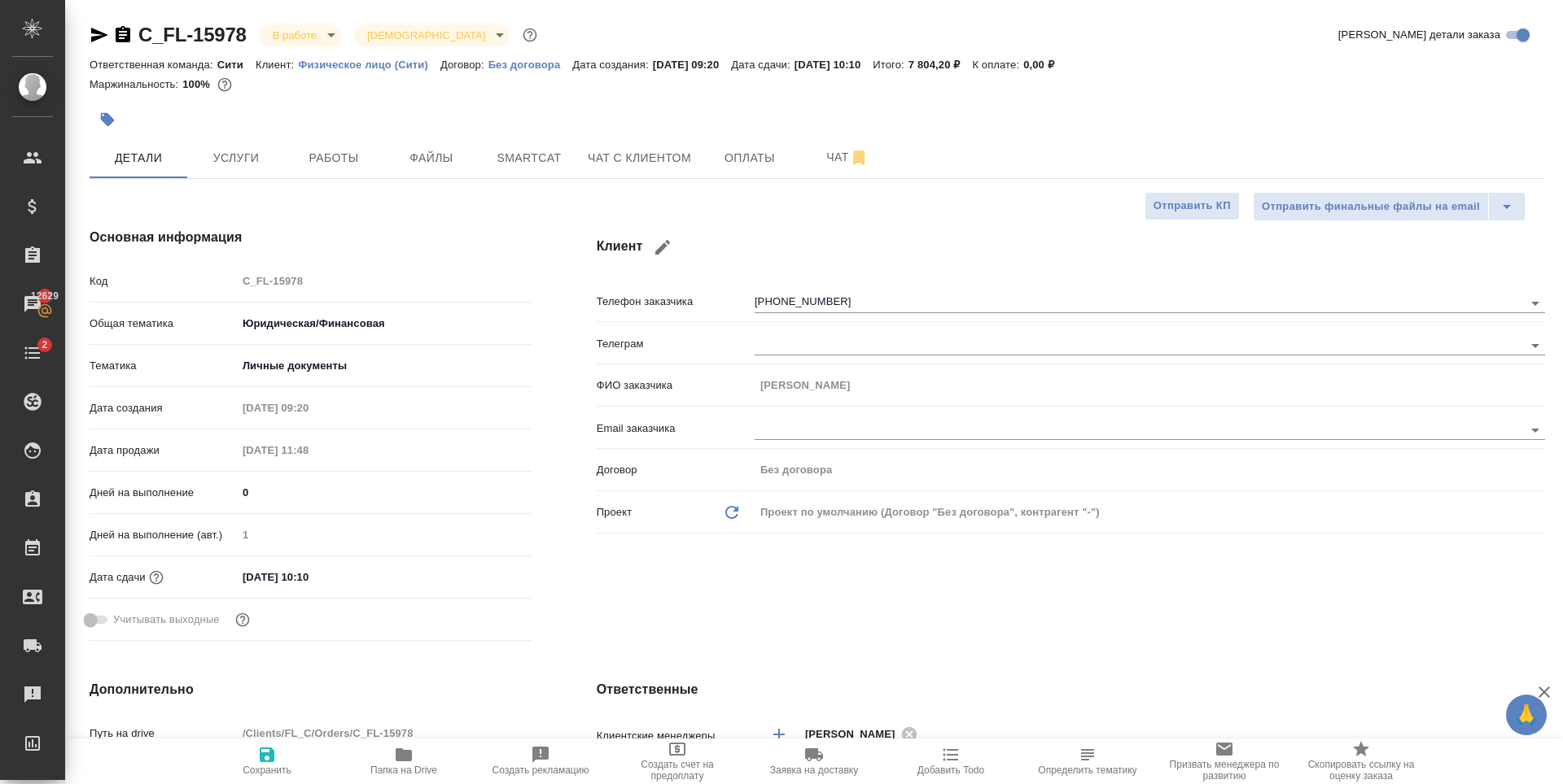
type textarea "x"
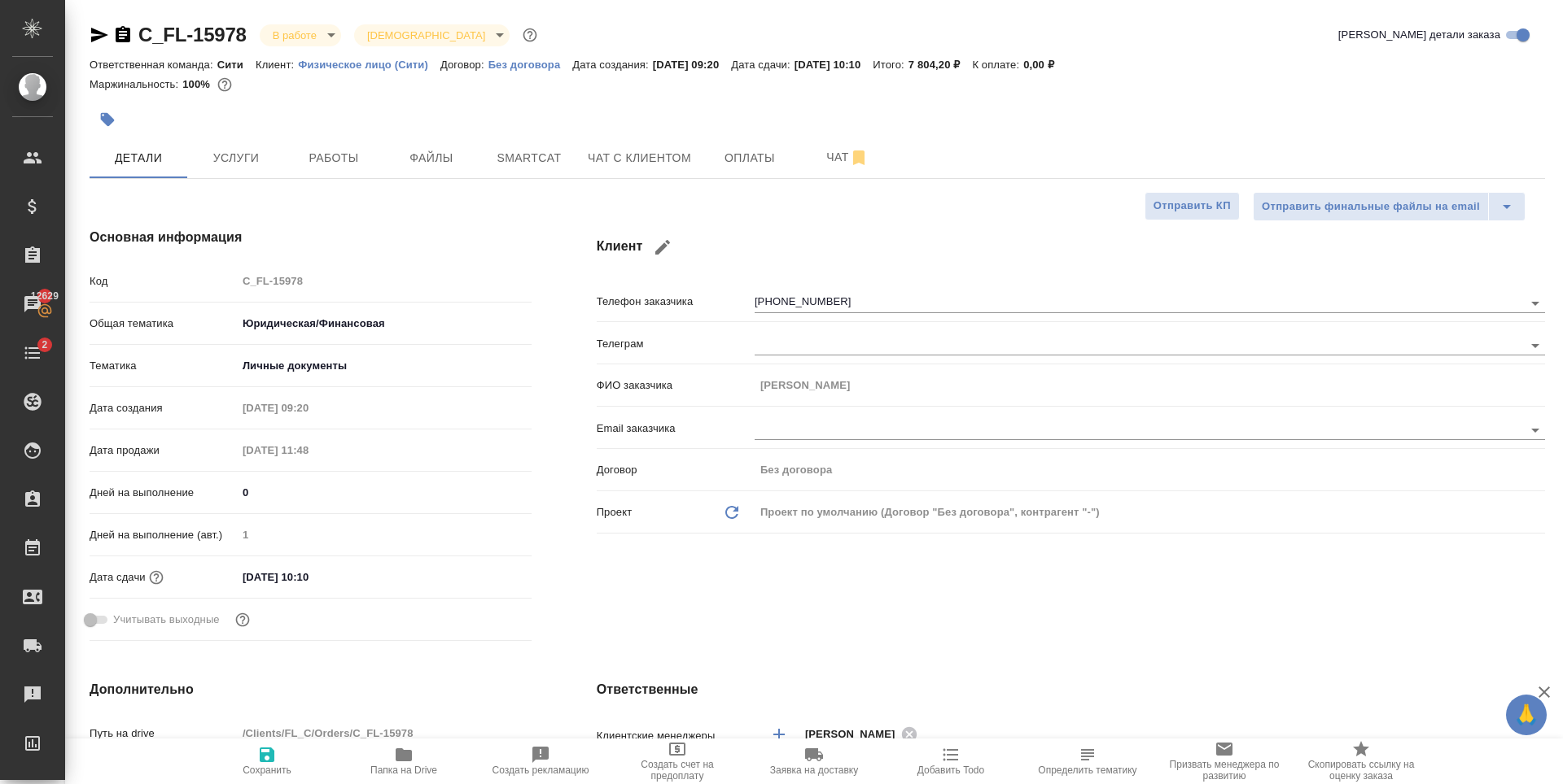
type textarea "x"
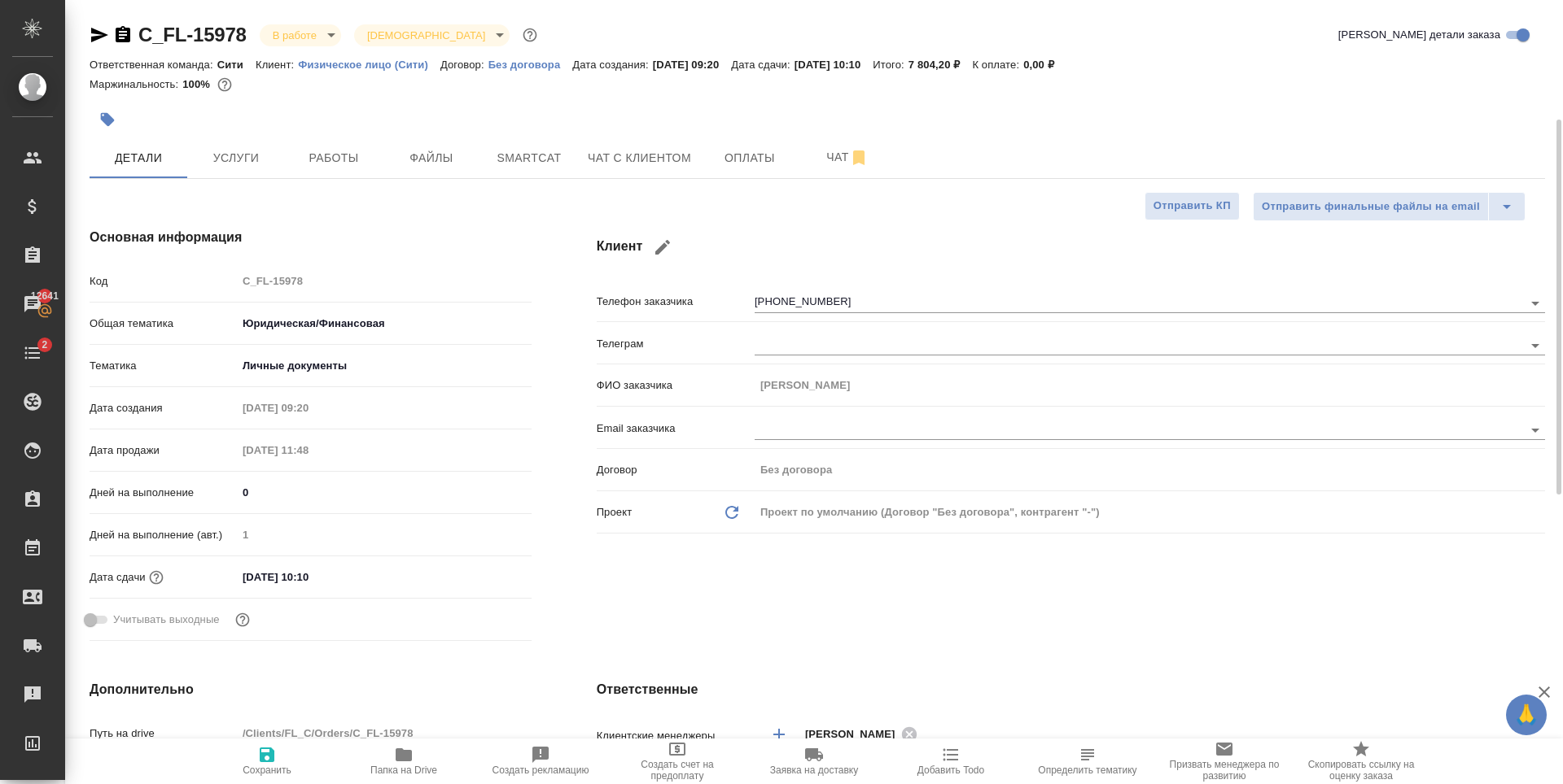
scroll to position [245, 0]
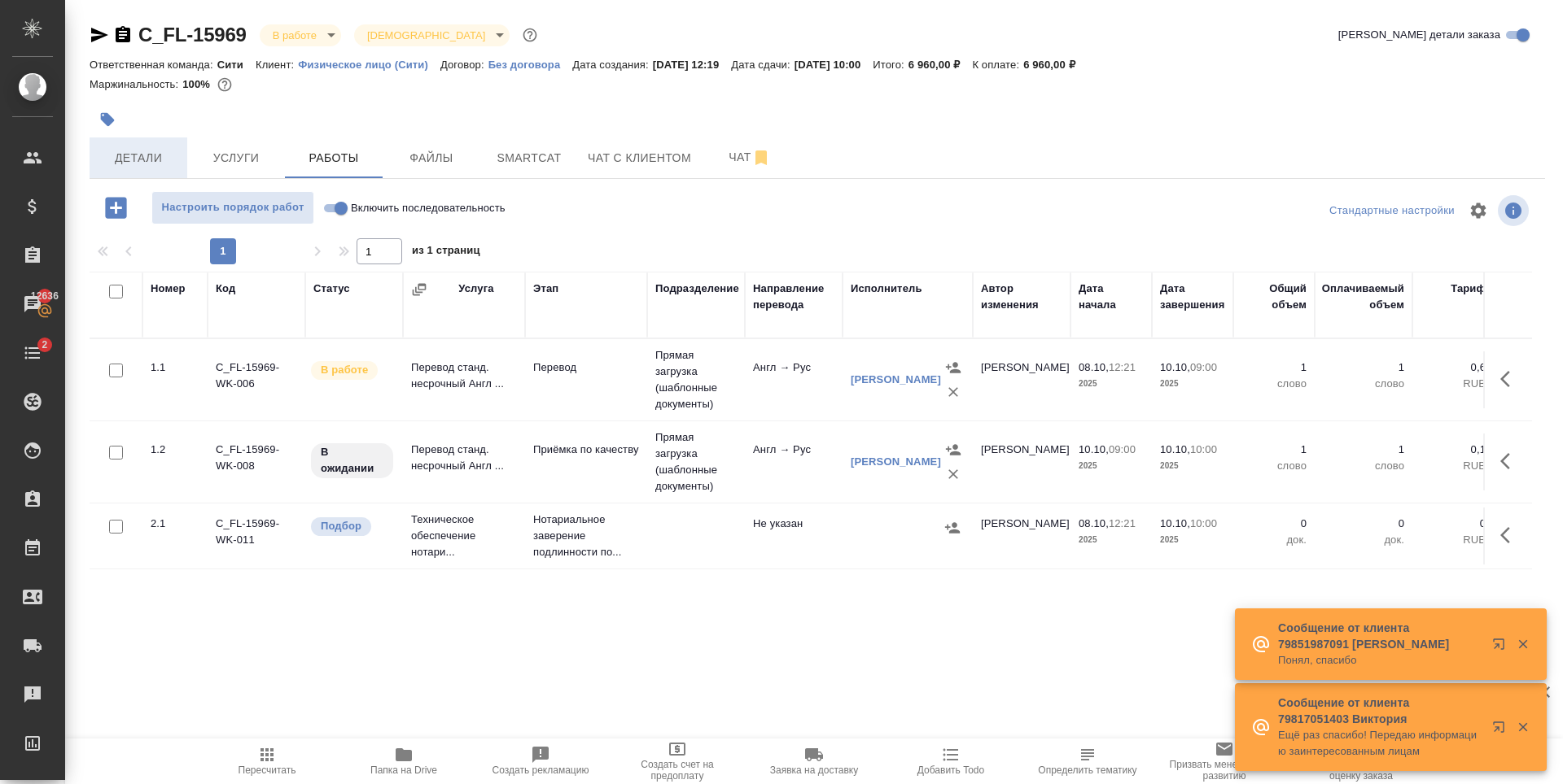
click at [148, 153] on span "Детали" at bounding box center [138, 158] width 78 height 20
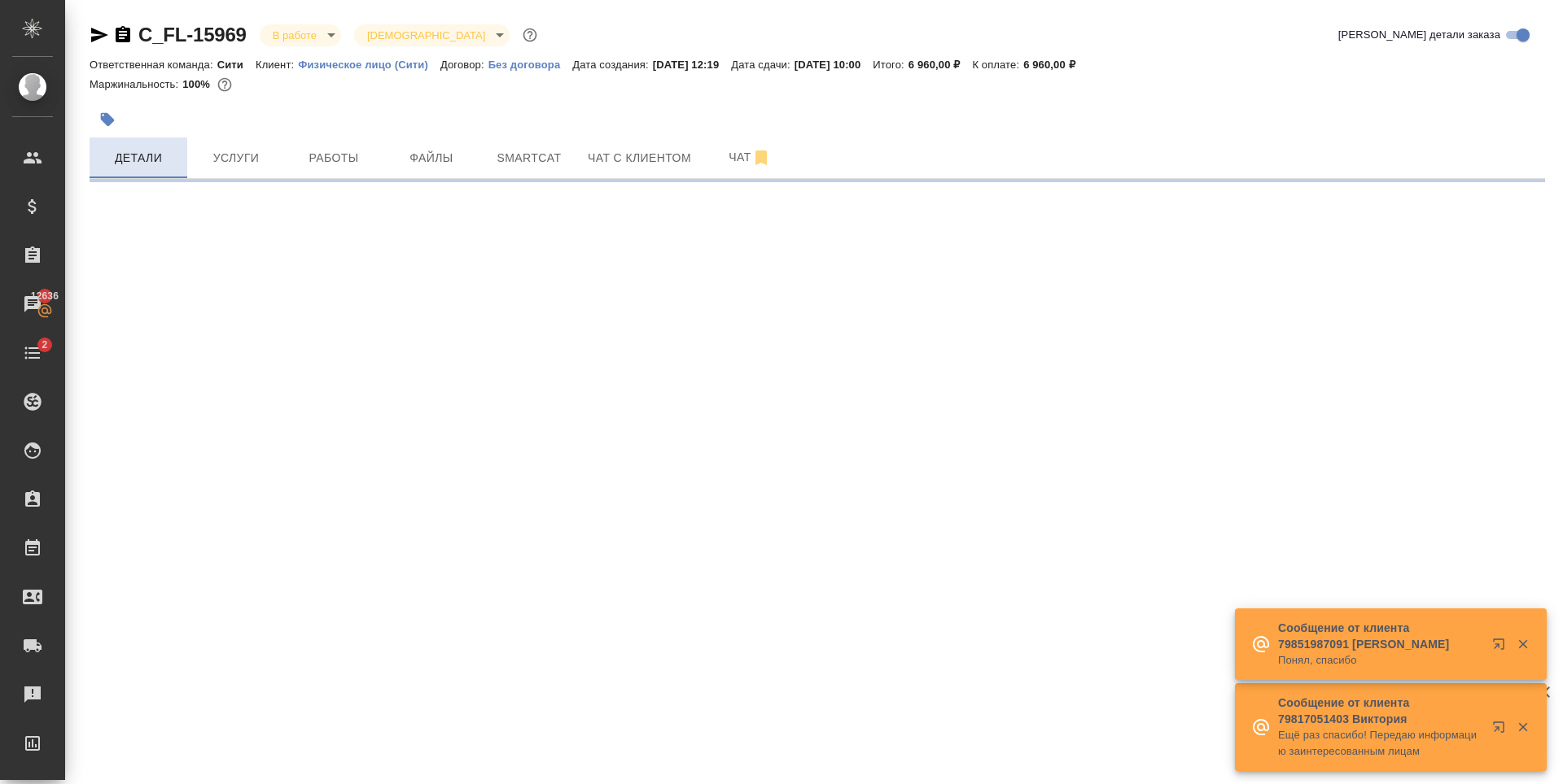
select select "RU"
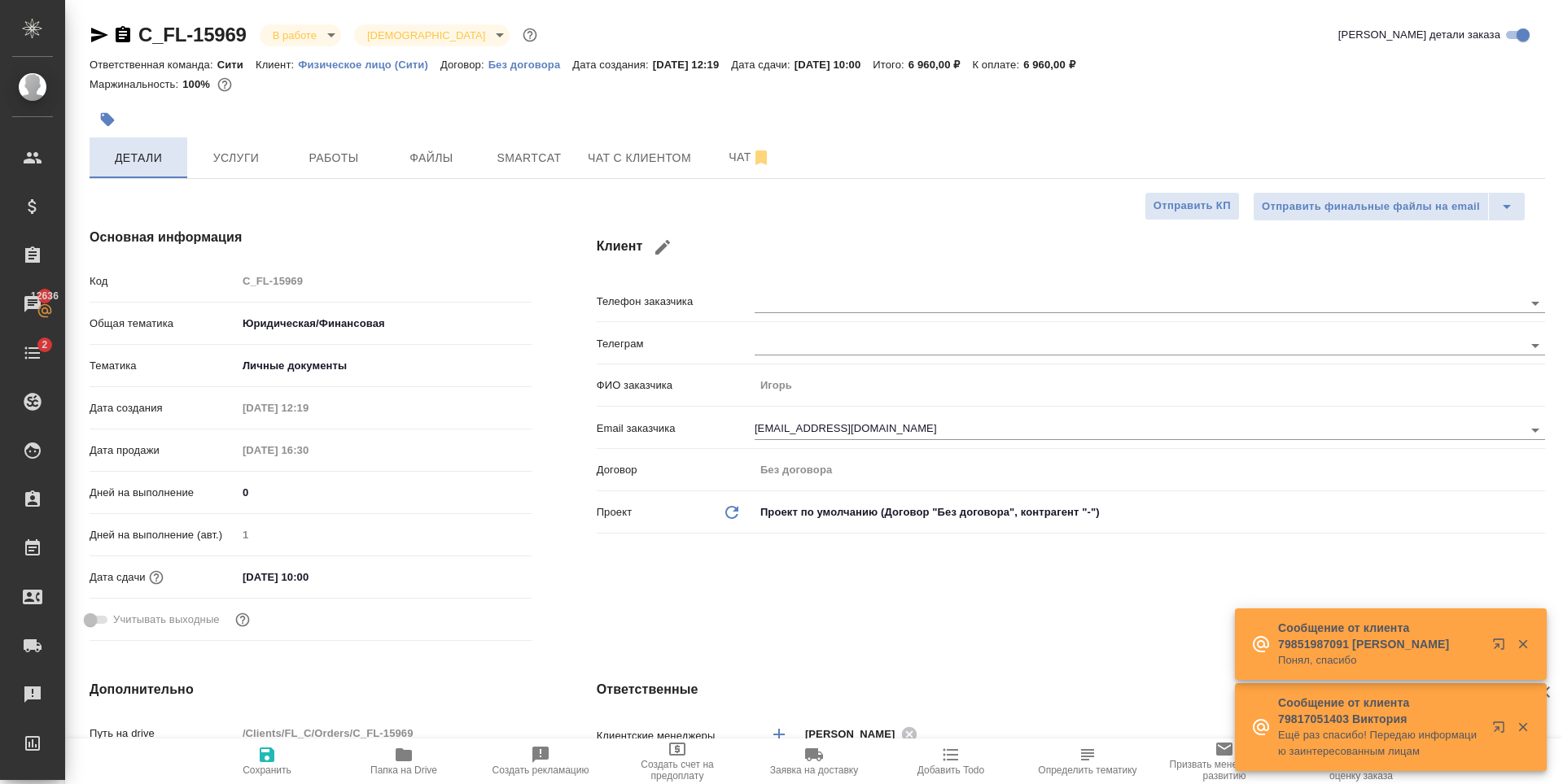
type textarea "x"
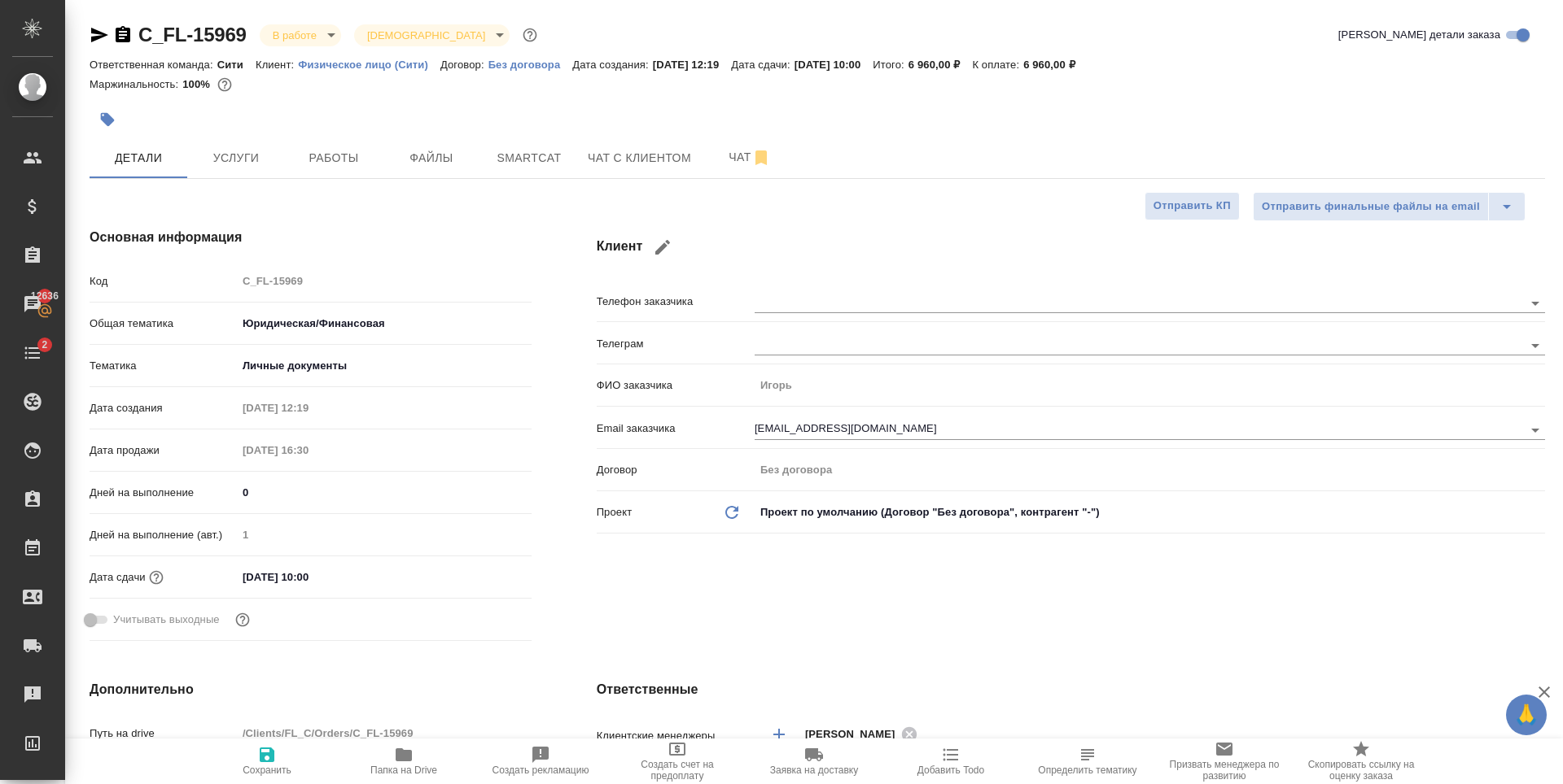
type textarea "x"
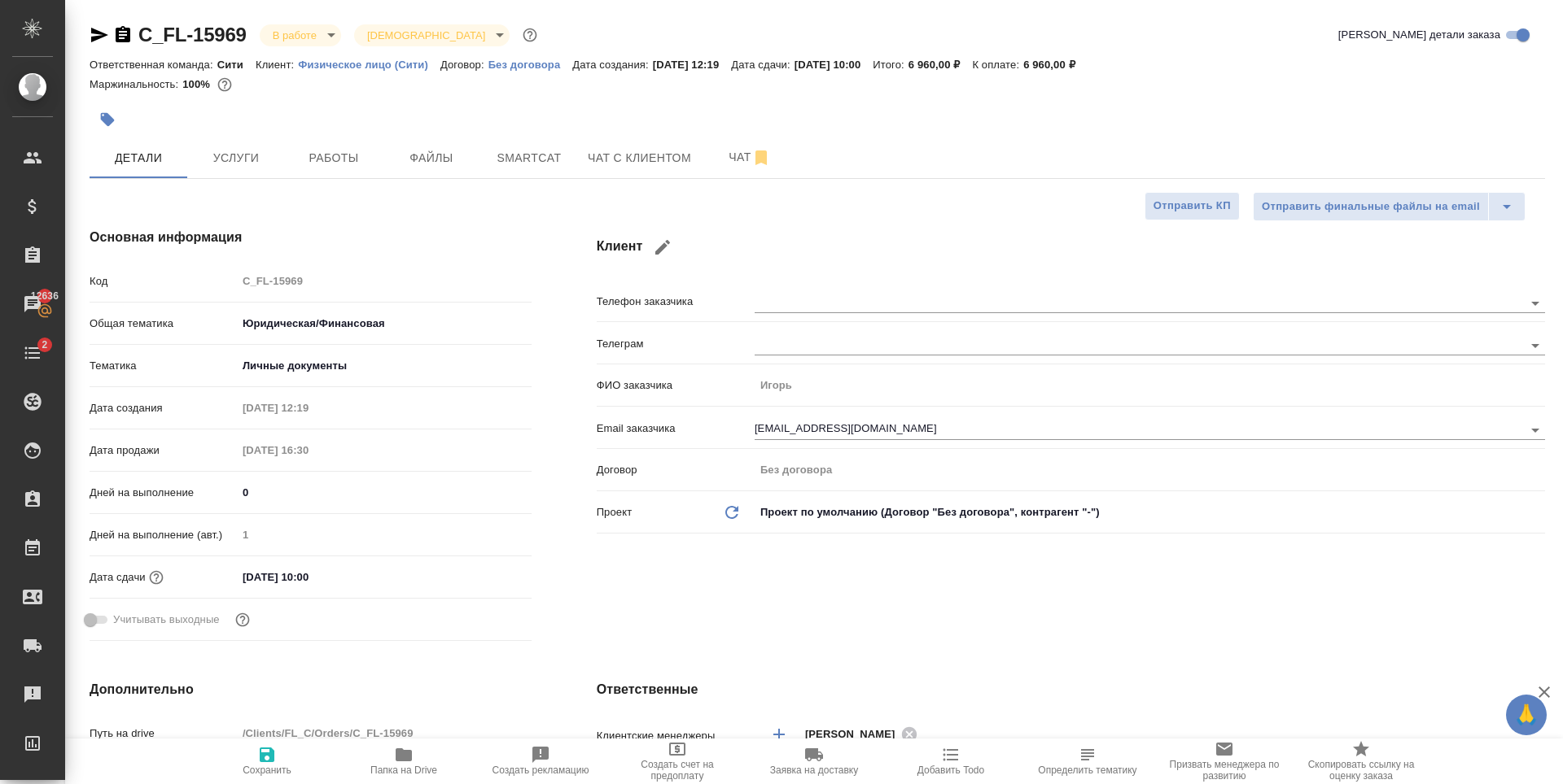
type textarea "x"
click at [775, 431] on input "[EMAIL_ADDRESS][DOMAIN_NAME]" at bounding box center [1111, 430] width 714 height 19
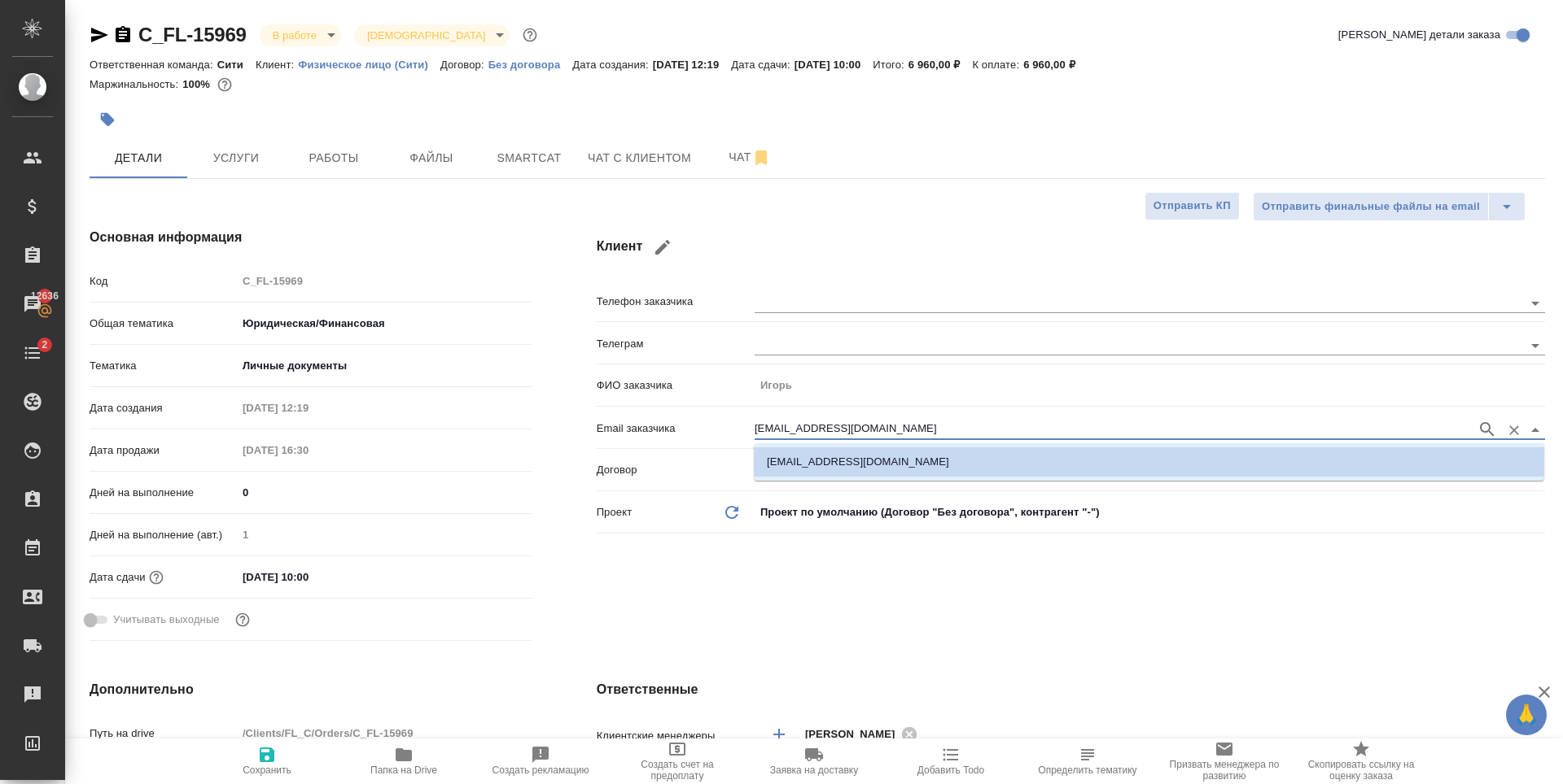
click at [775, 431] on input "[EMAIL_ADDRESS][DOMAIN_NAME]" at bounding box center [1111, 430] width 714 height 19
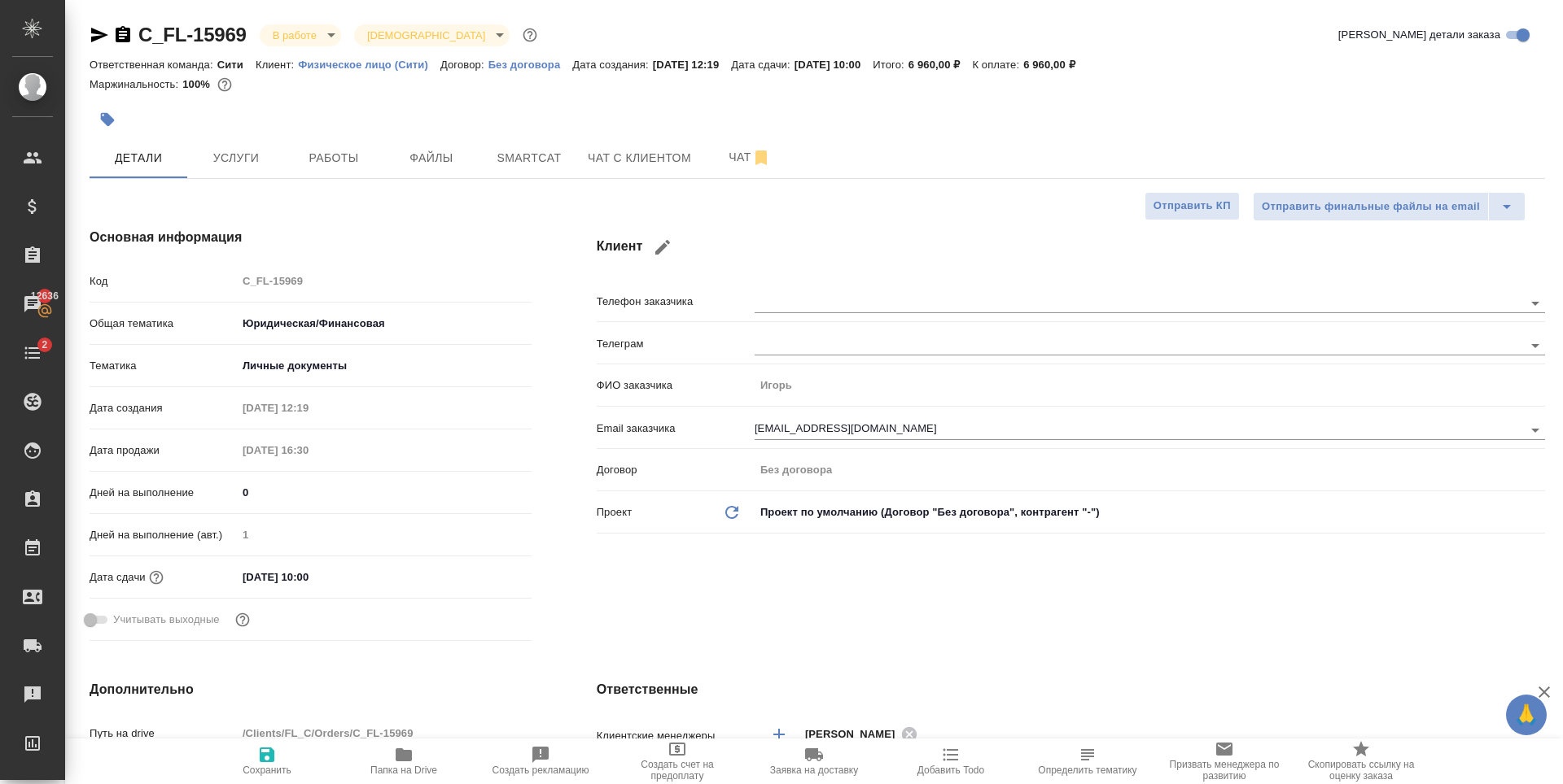
type textarea "x"
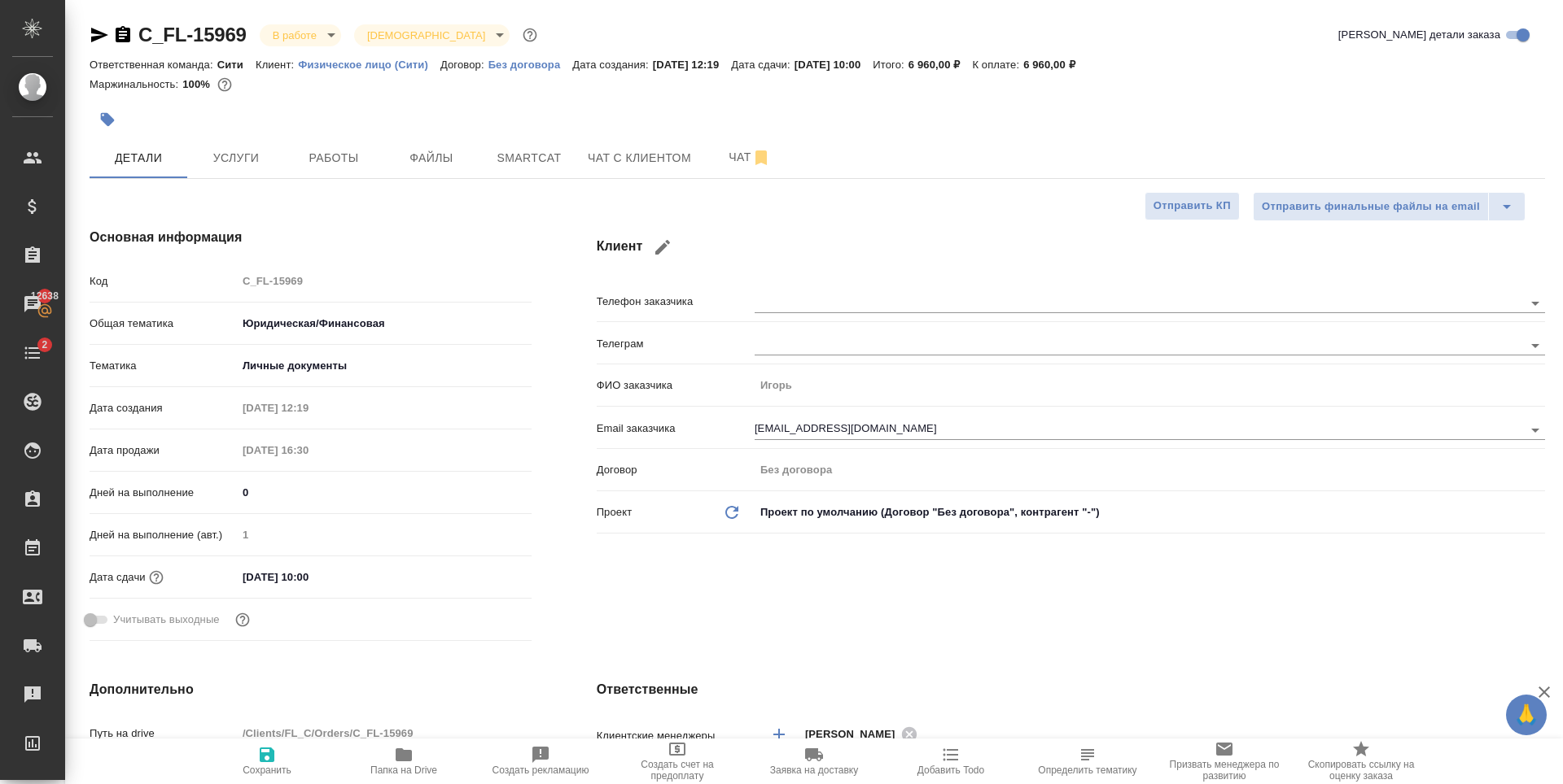
type textarea "x"
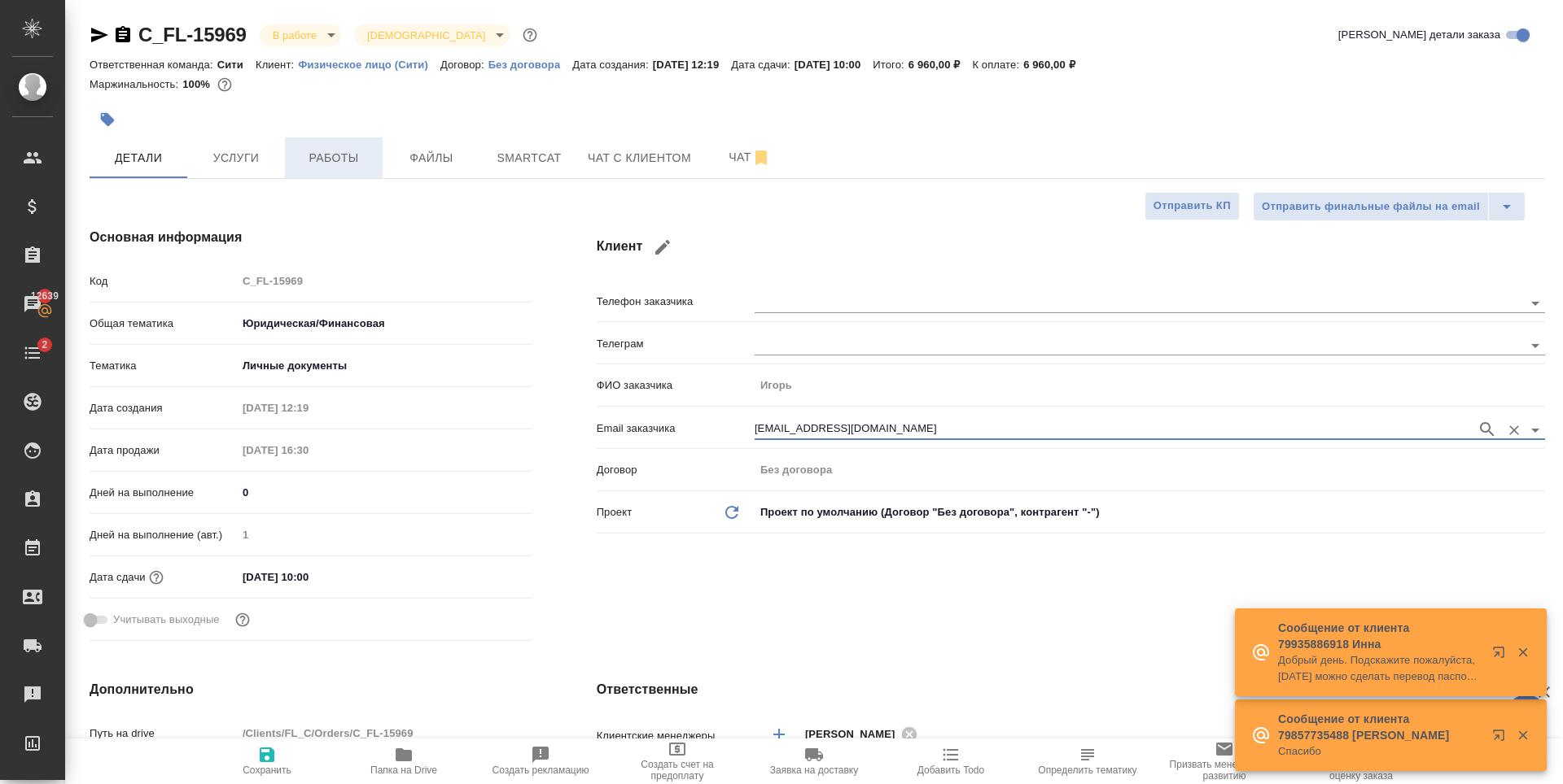
click at [352, 163] on span "Работы" at bounding box center [334, 158] width 78 height 20
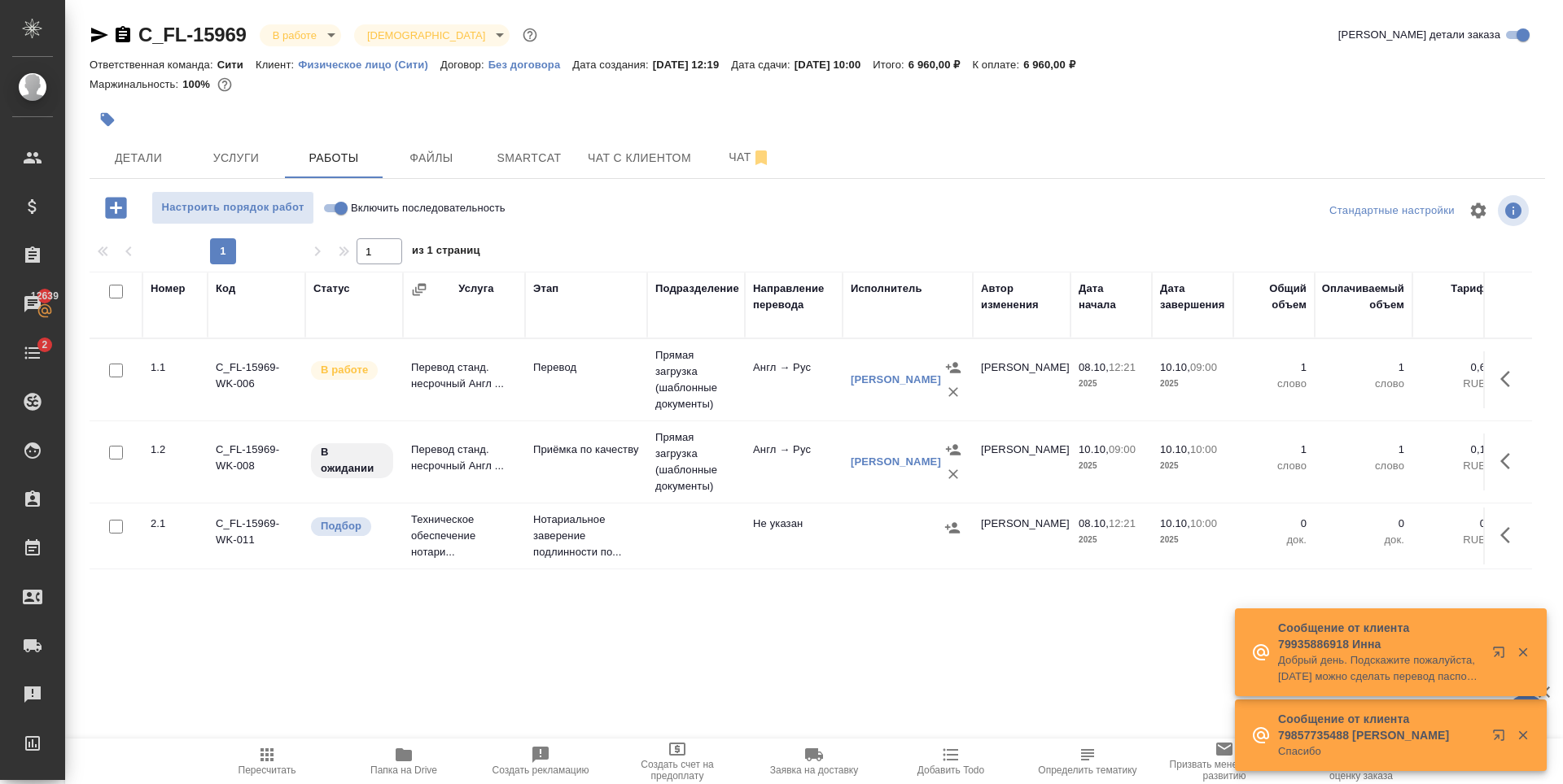
click at [682, 652] on div "C_FL-15969 В работе inProgress Святая троица holyTrinity Кратко детали заказа О…" at bounding box center [817, 340] width 1474 height 679
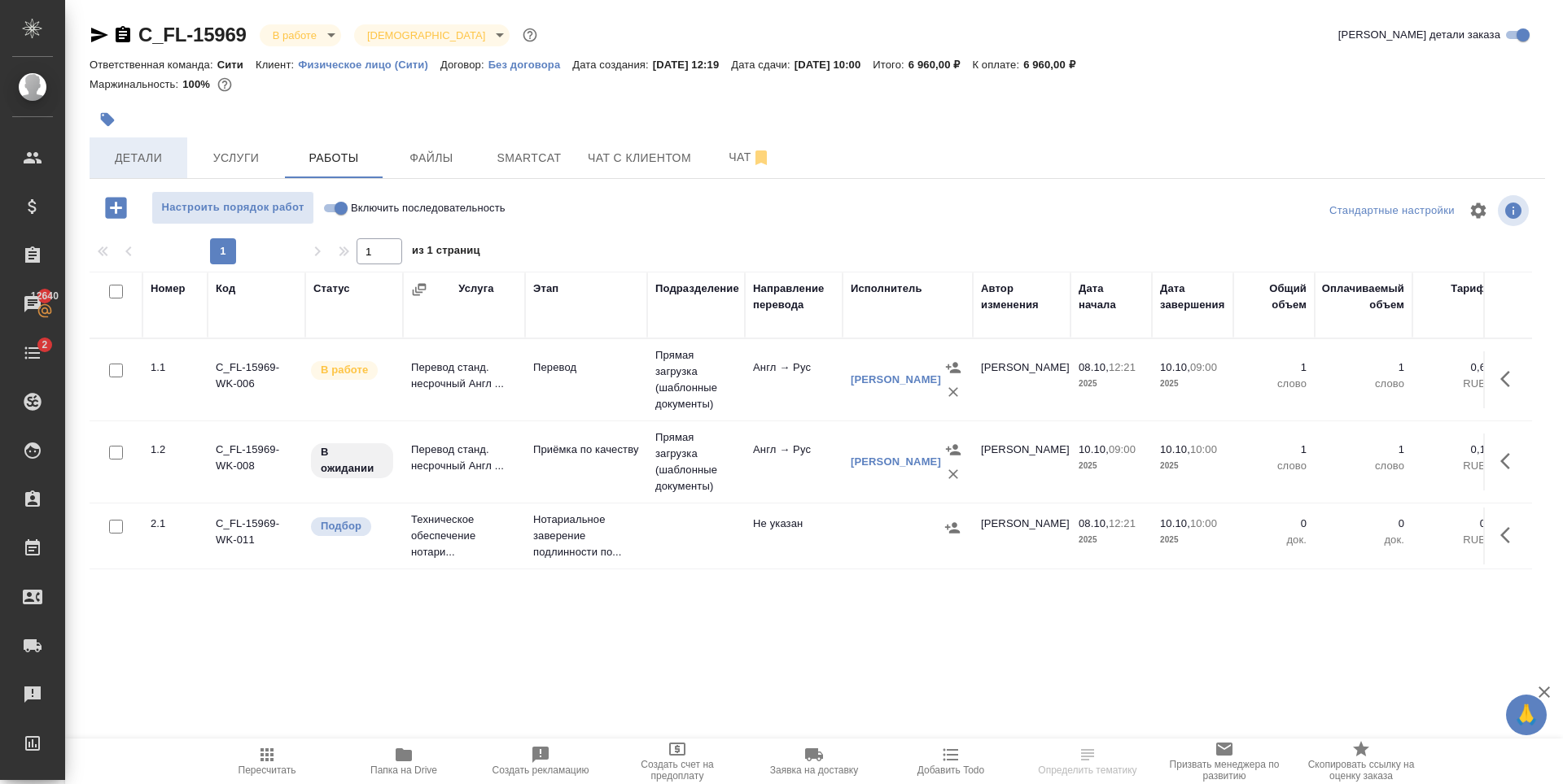
click at [170, 149] on span "Детали" at bounding box center [138, 158] width 78 height 20
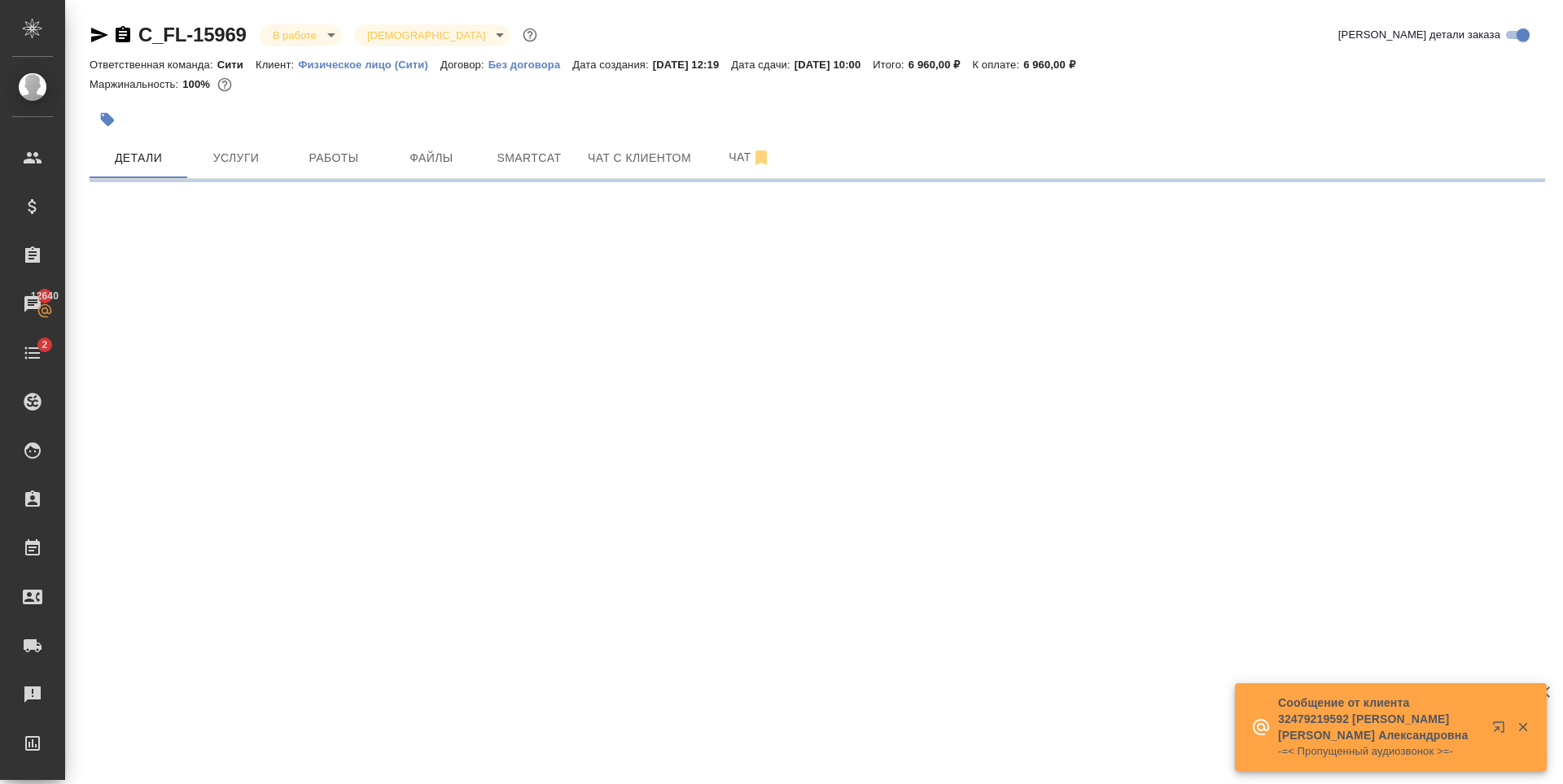
select select "RU"
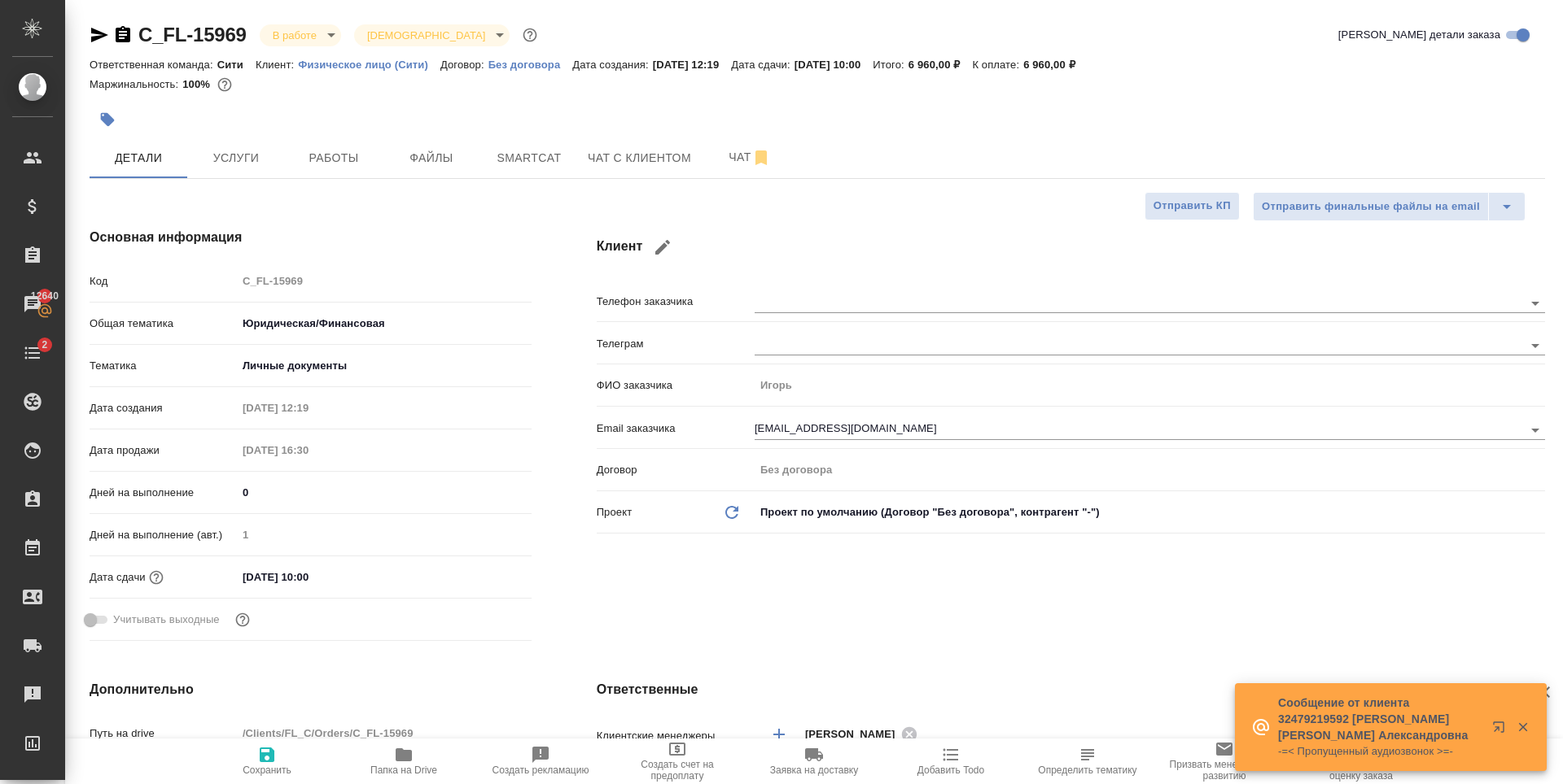
type textarea "x"
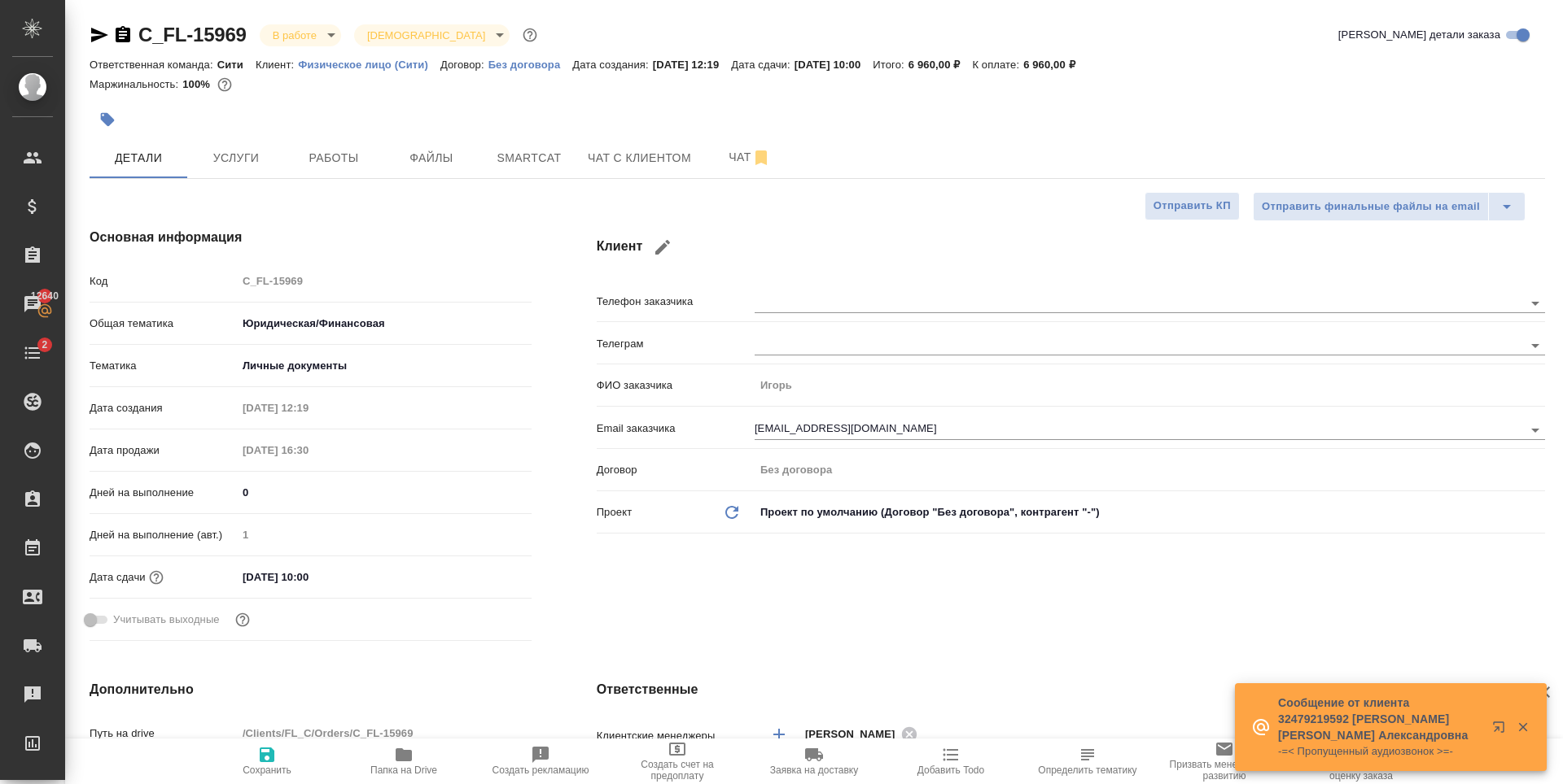
type textarea "x"
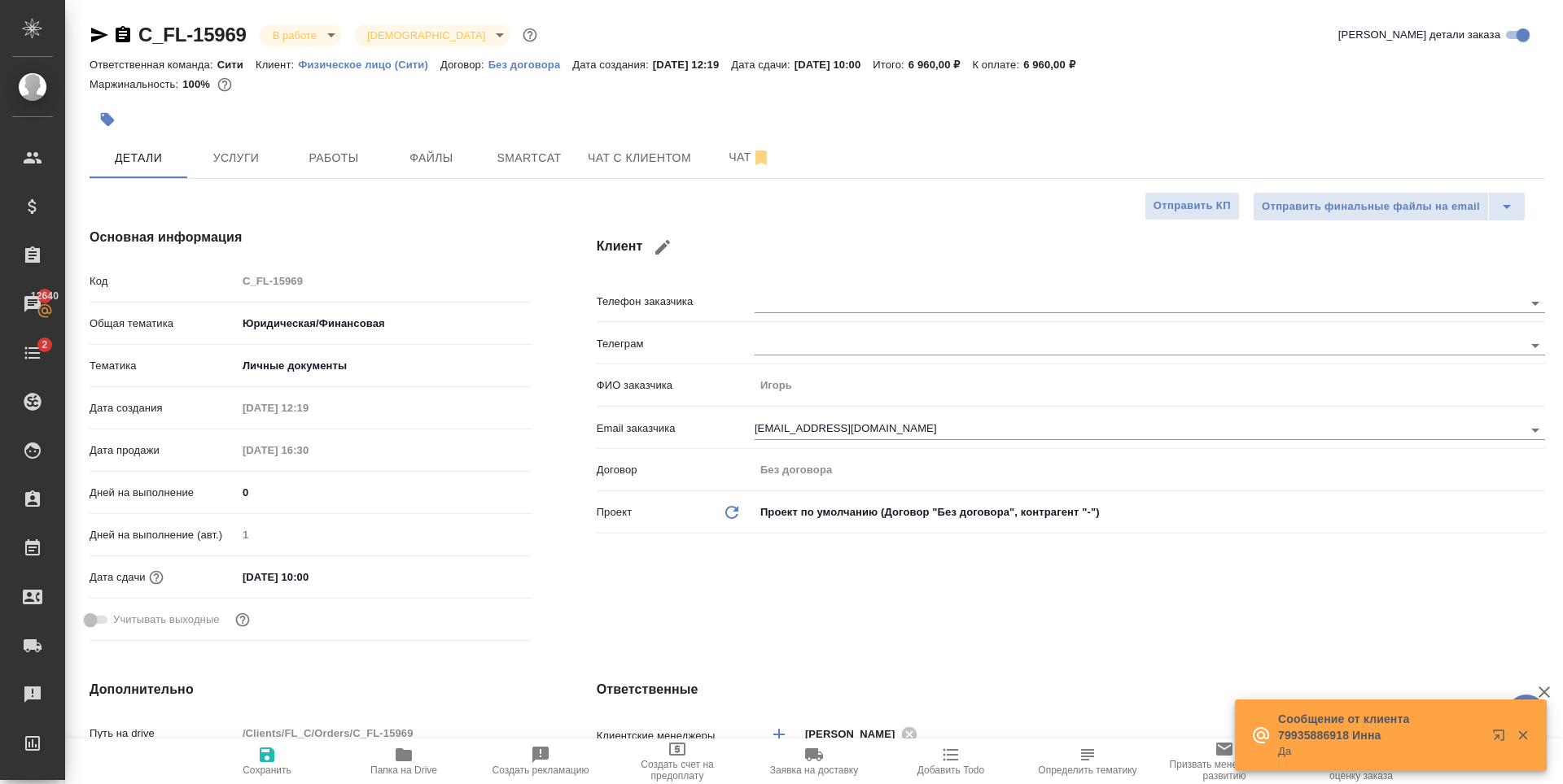
type textarea "x"
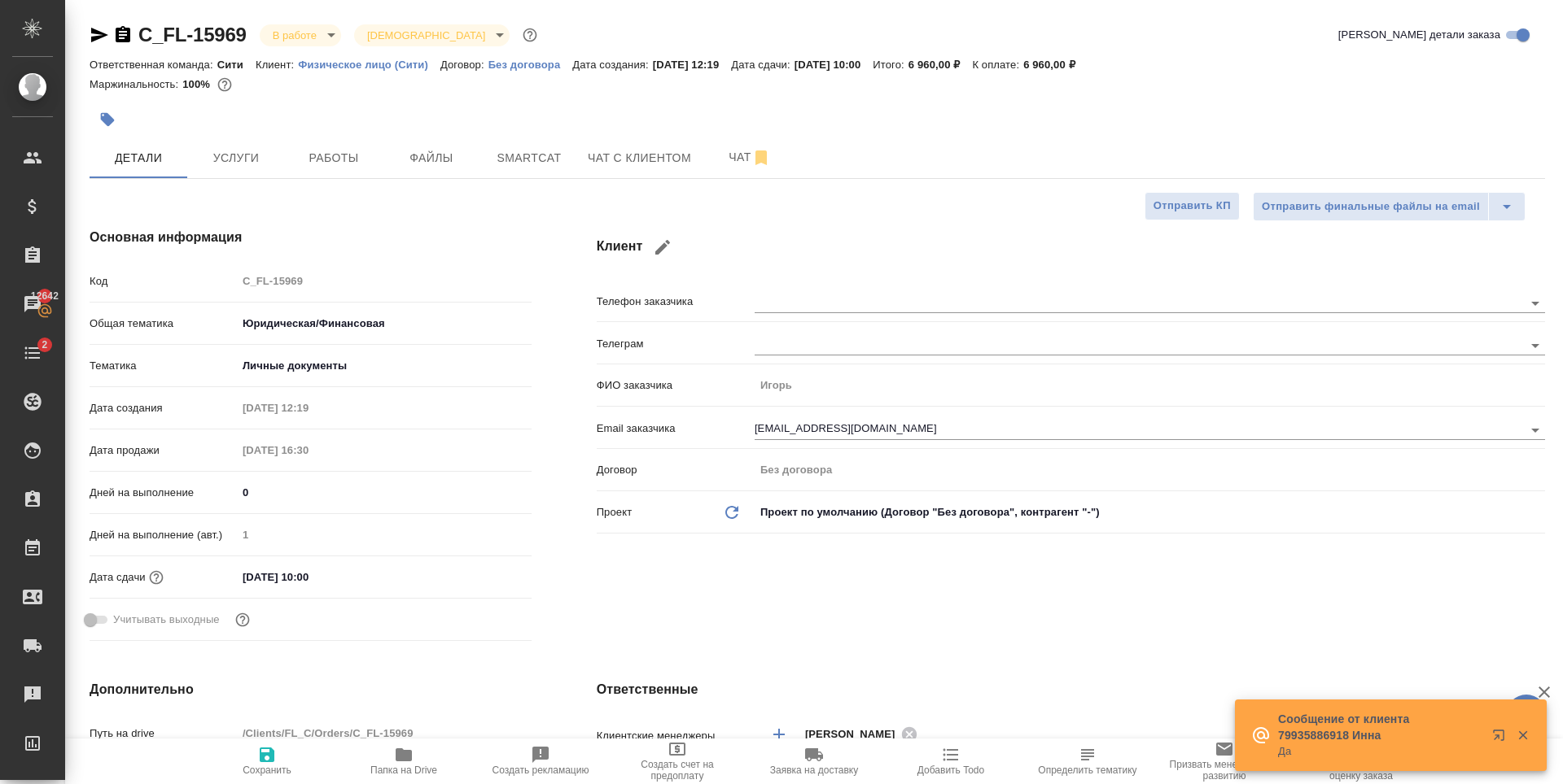
type textarea "x"
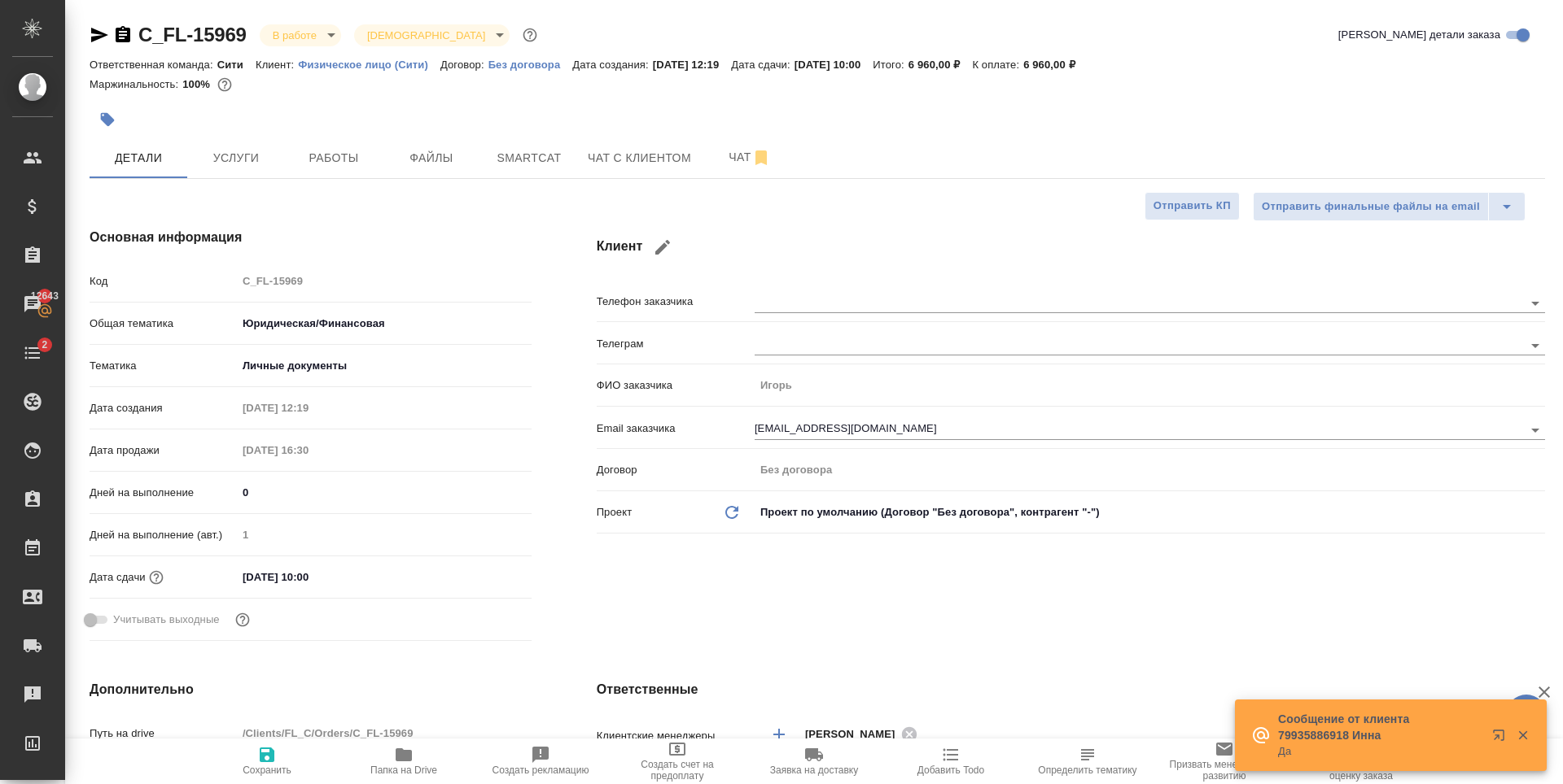
type textarea "x"
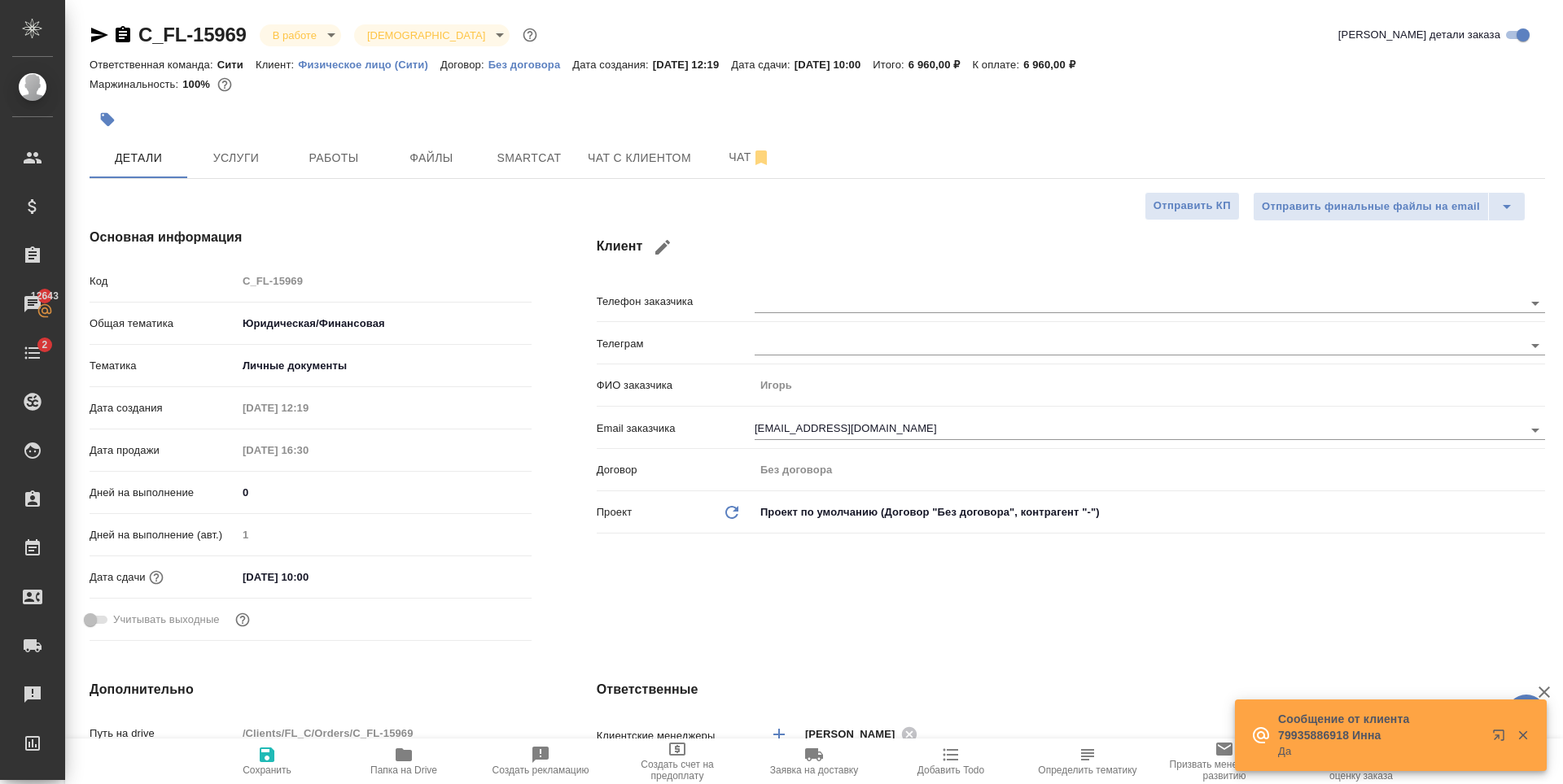
type textarea "x"
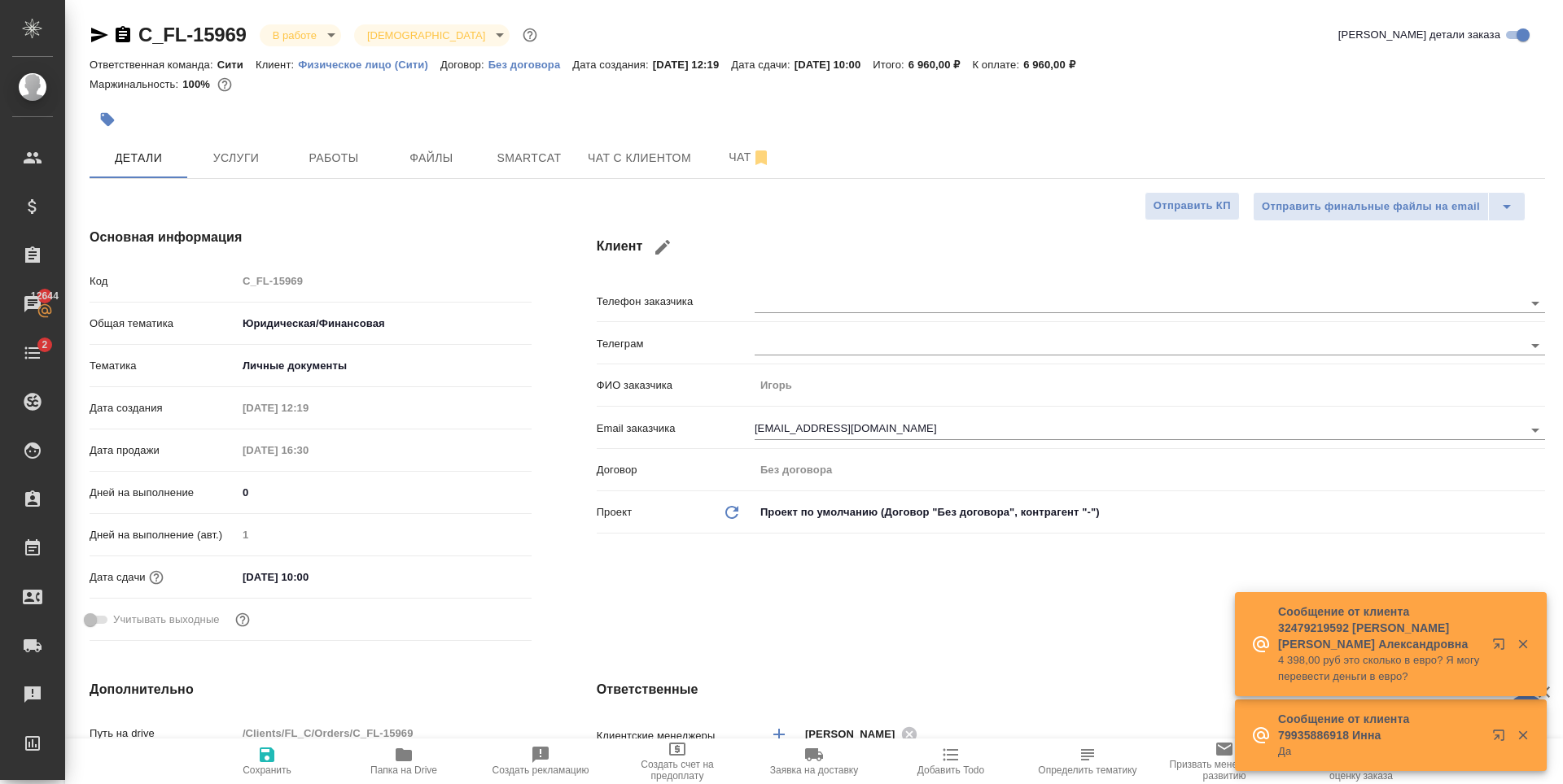
type textarea "x"
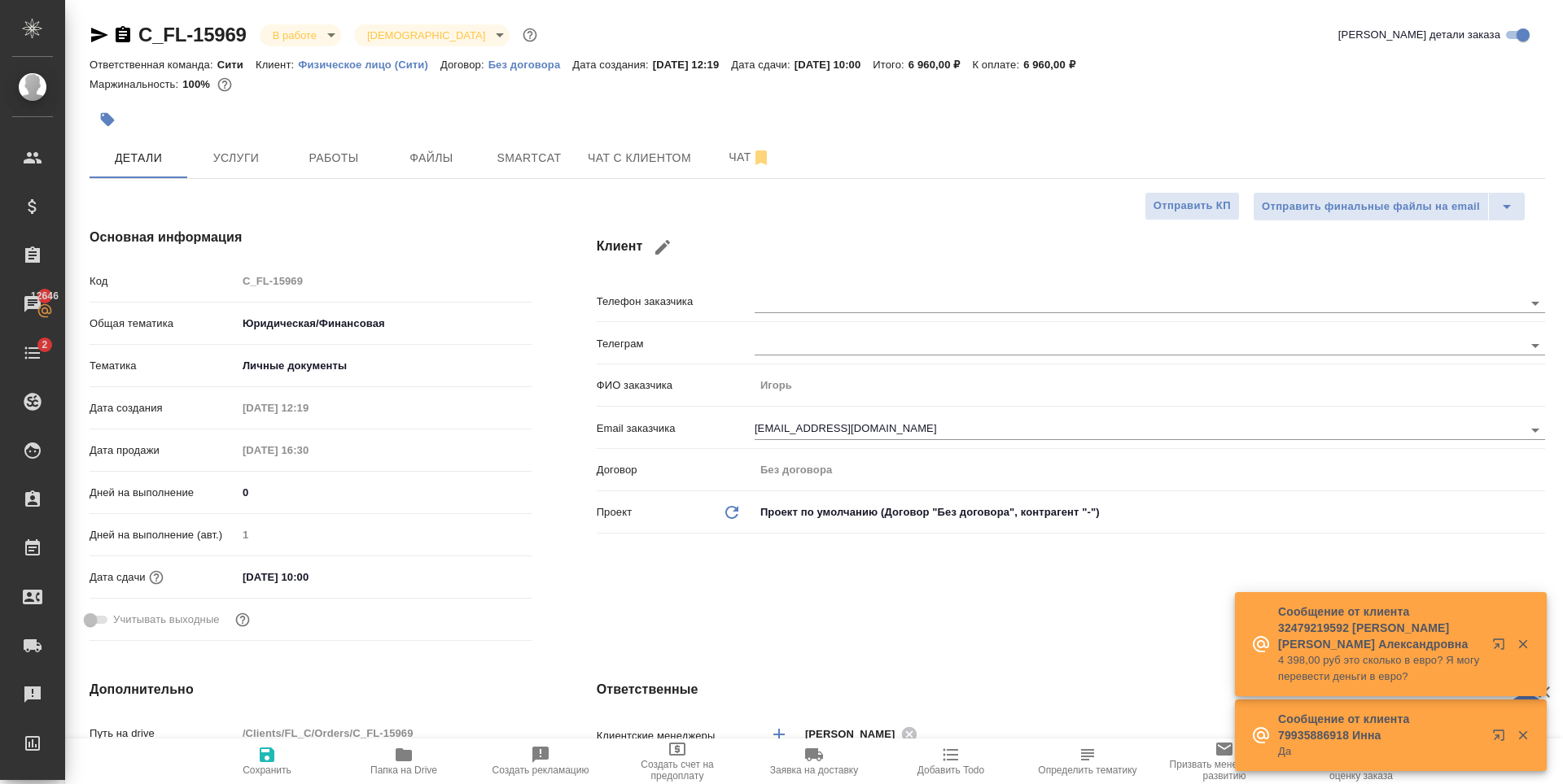
type textarea "x"
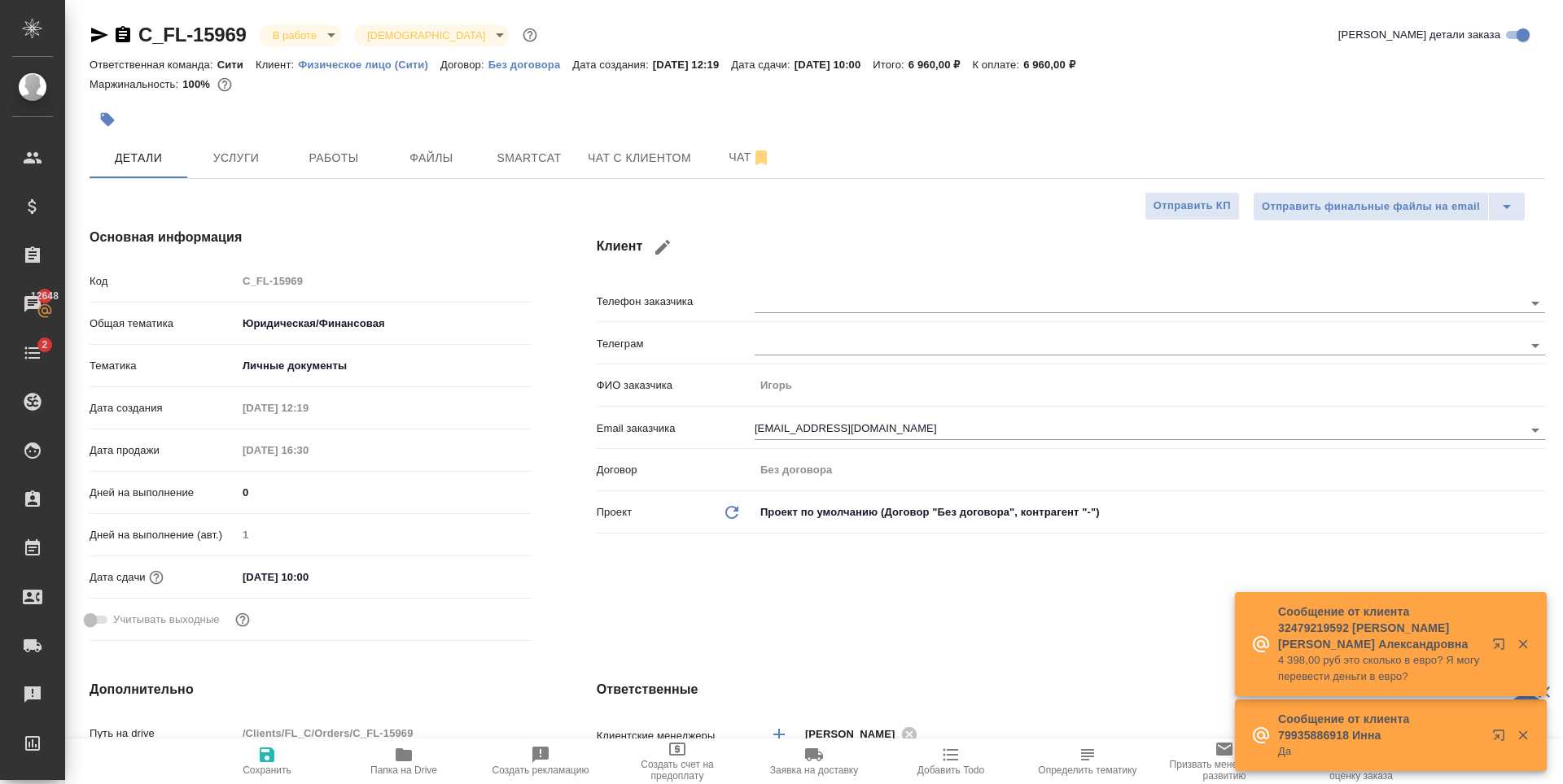
type textarea "x"
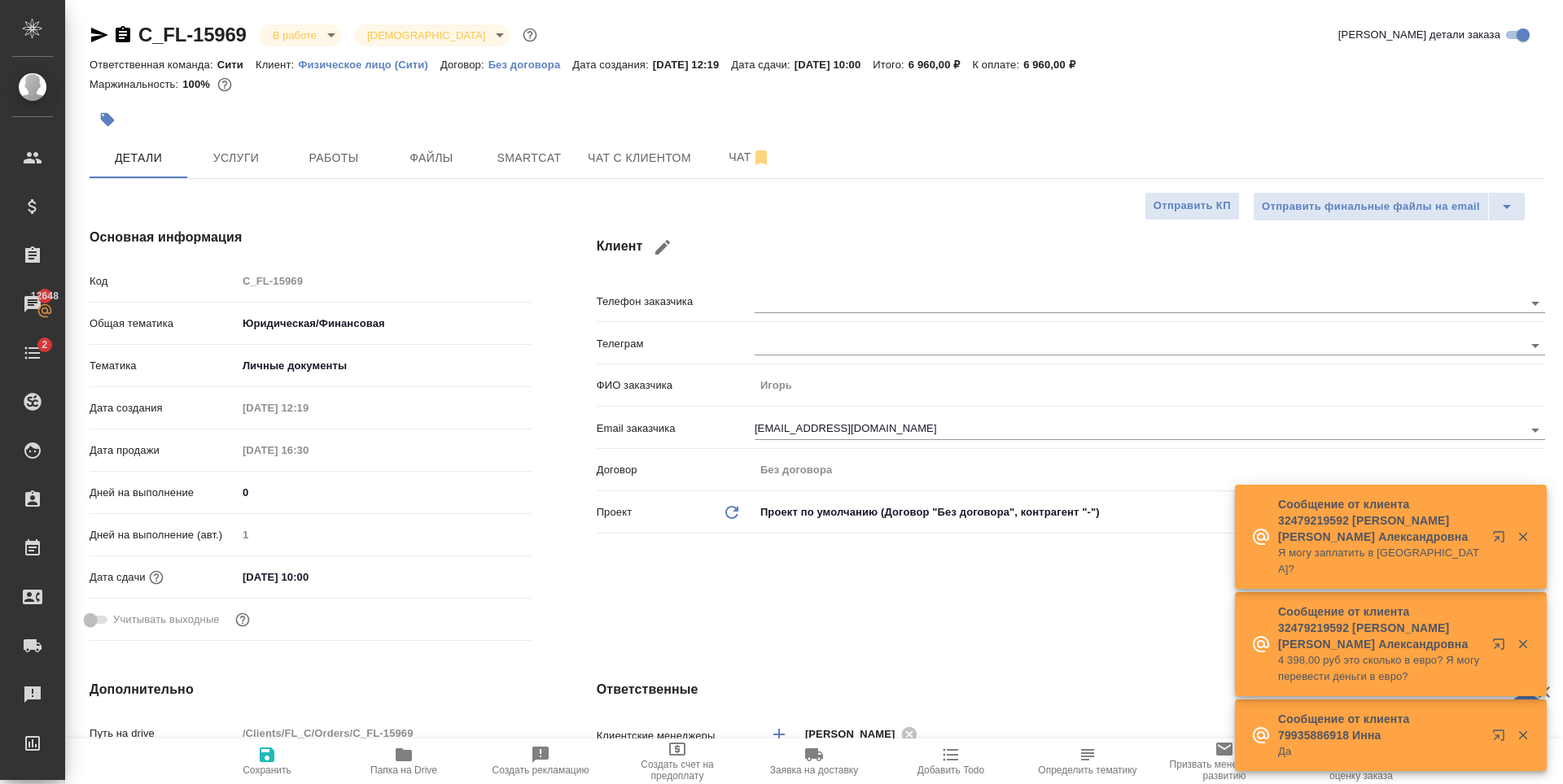
type textarea "x"
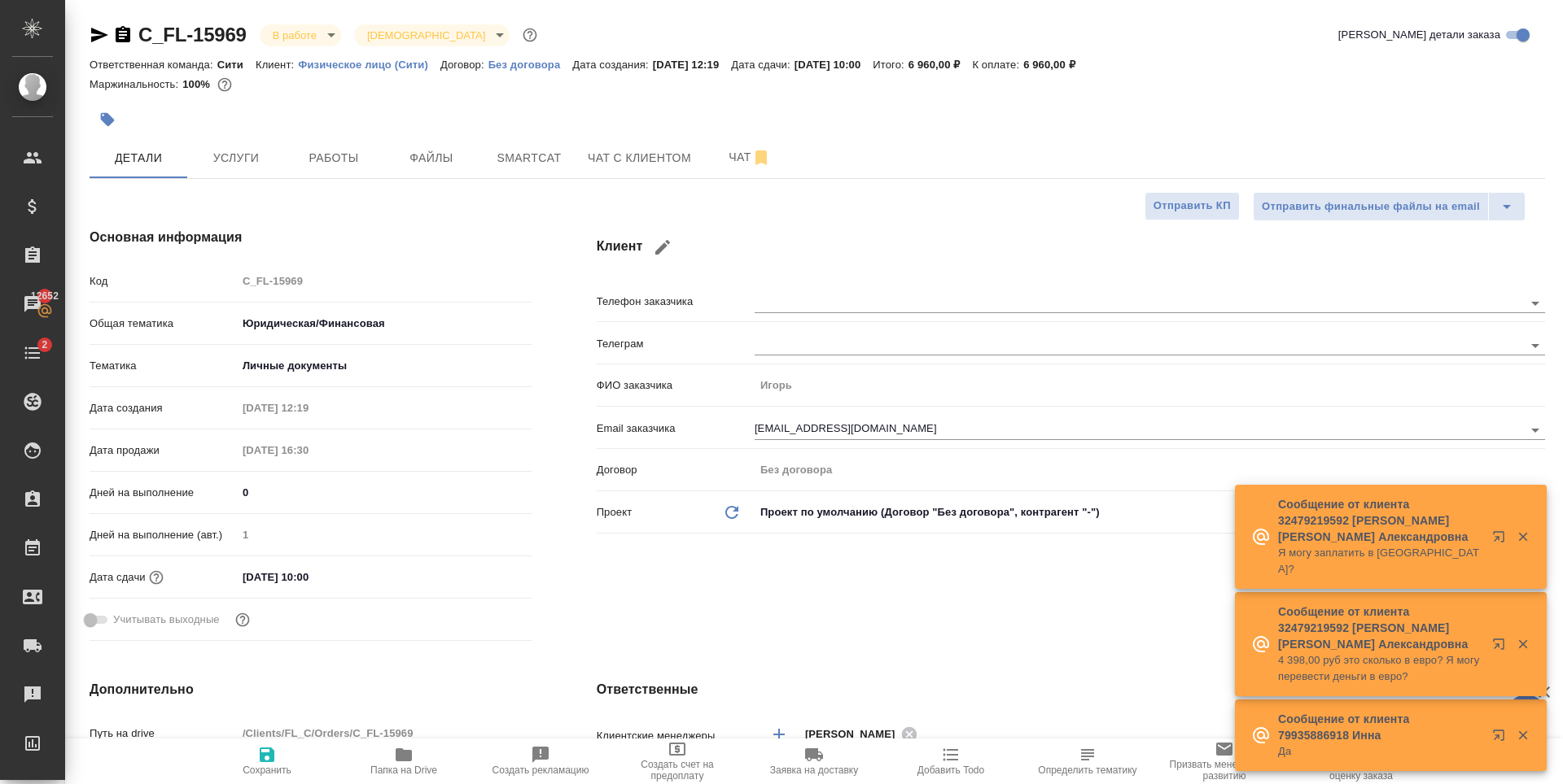
type textarea "x"
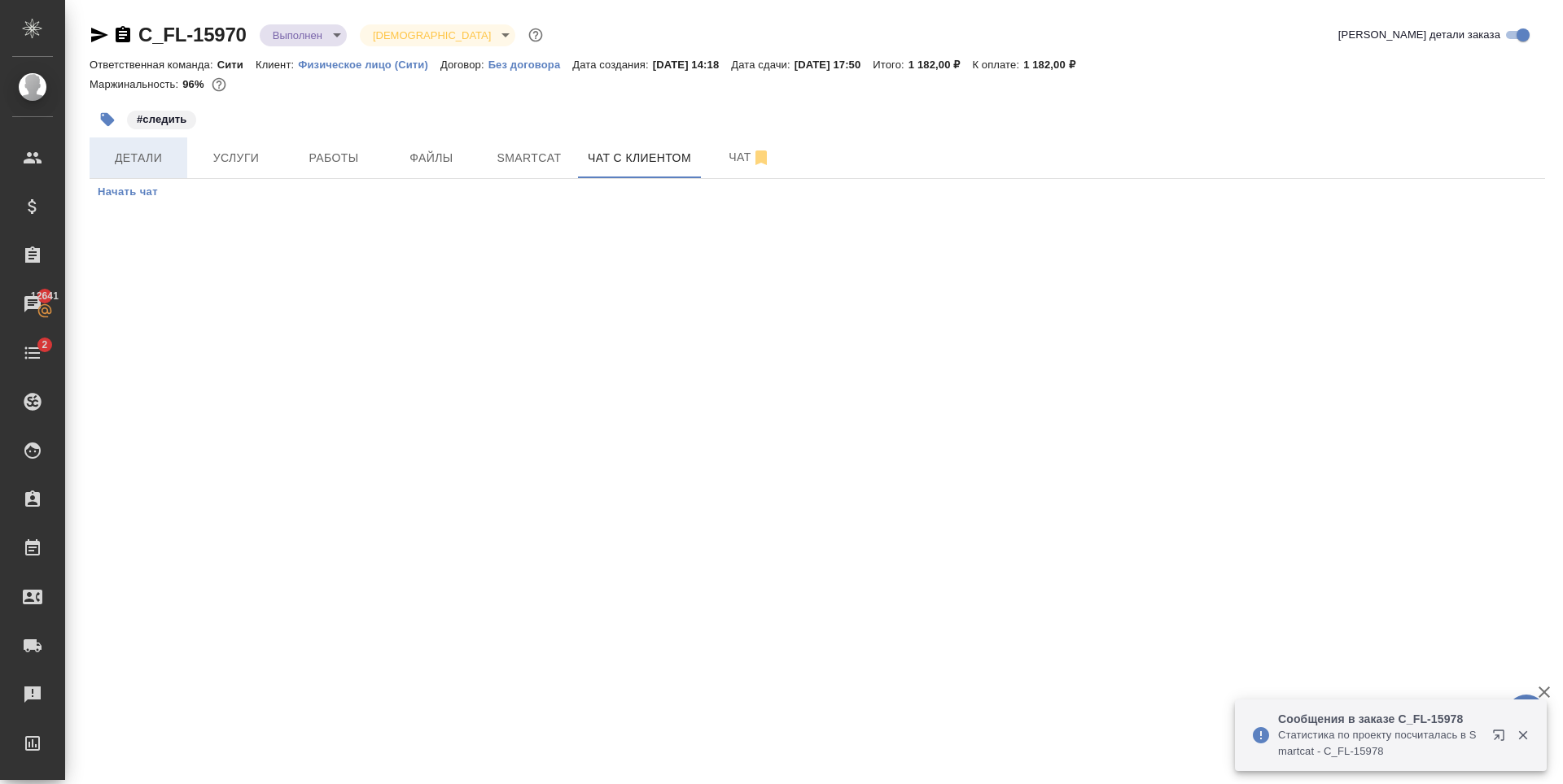
click at [141, 157] on span "Детали" at bounding box center [138, 158] width 78 height 20
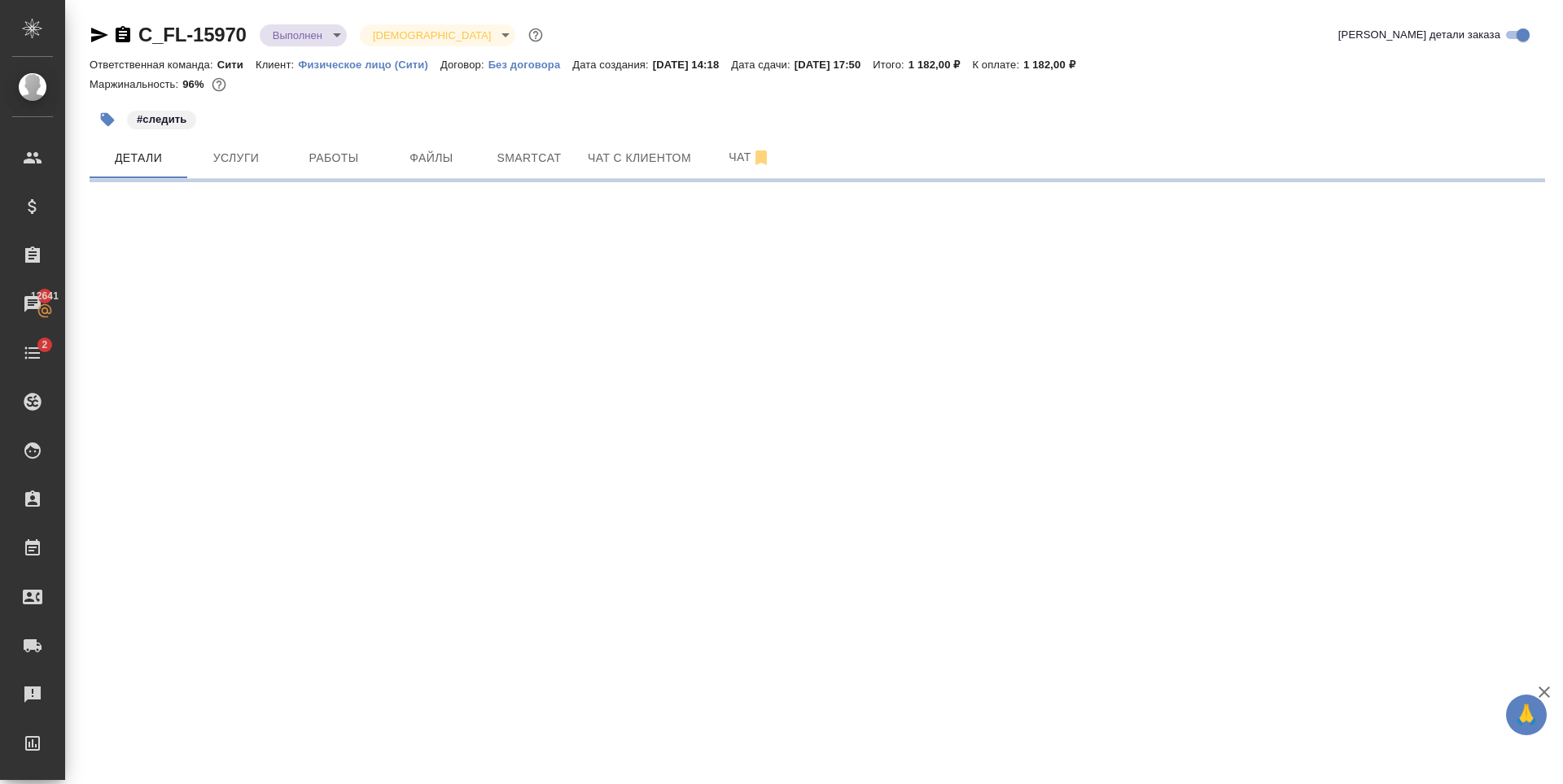
select select "RU"
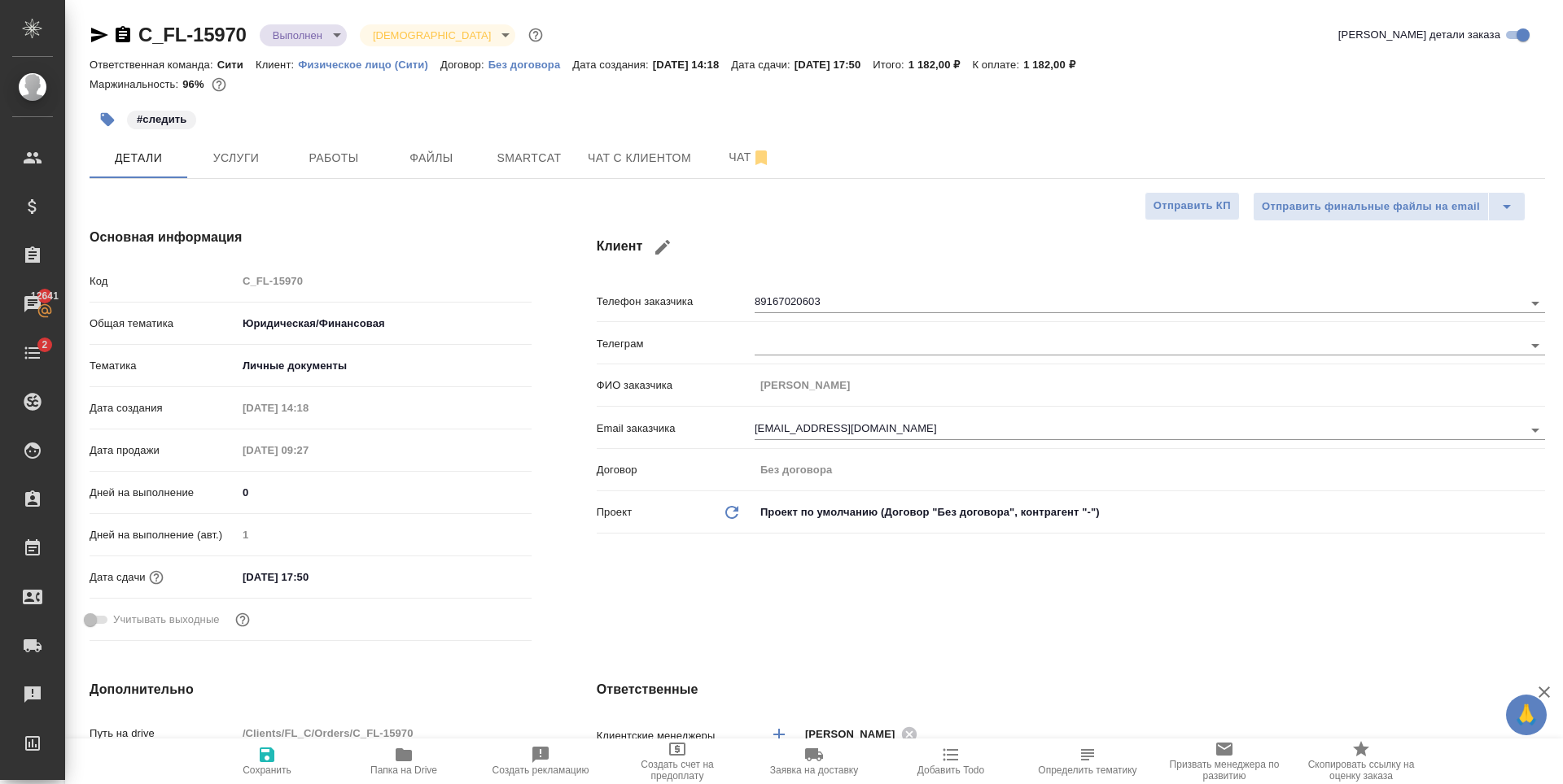
type textarea "x"
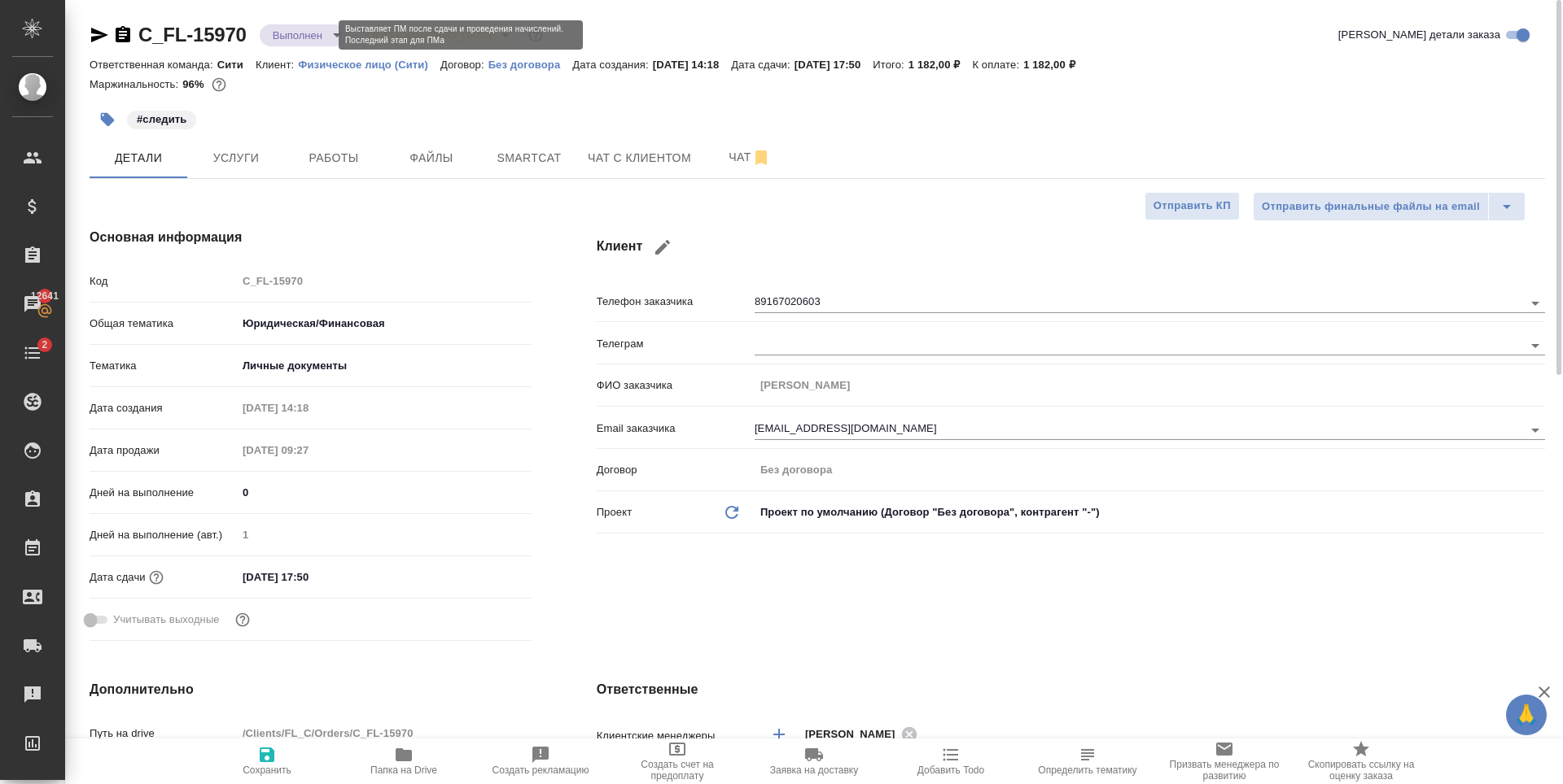
click at [310, 35] on body "🙏 .cls-1 fill:#fff; AWATERA [PERSON_NAME] Спецификации Заказы 12641 Чаты 2 Todo…" at bounding box center [782, 392] width 1563 height 784
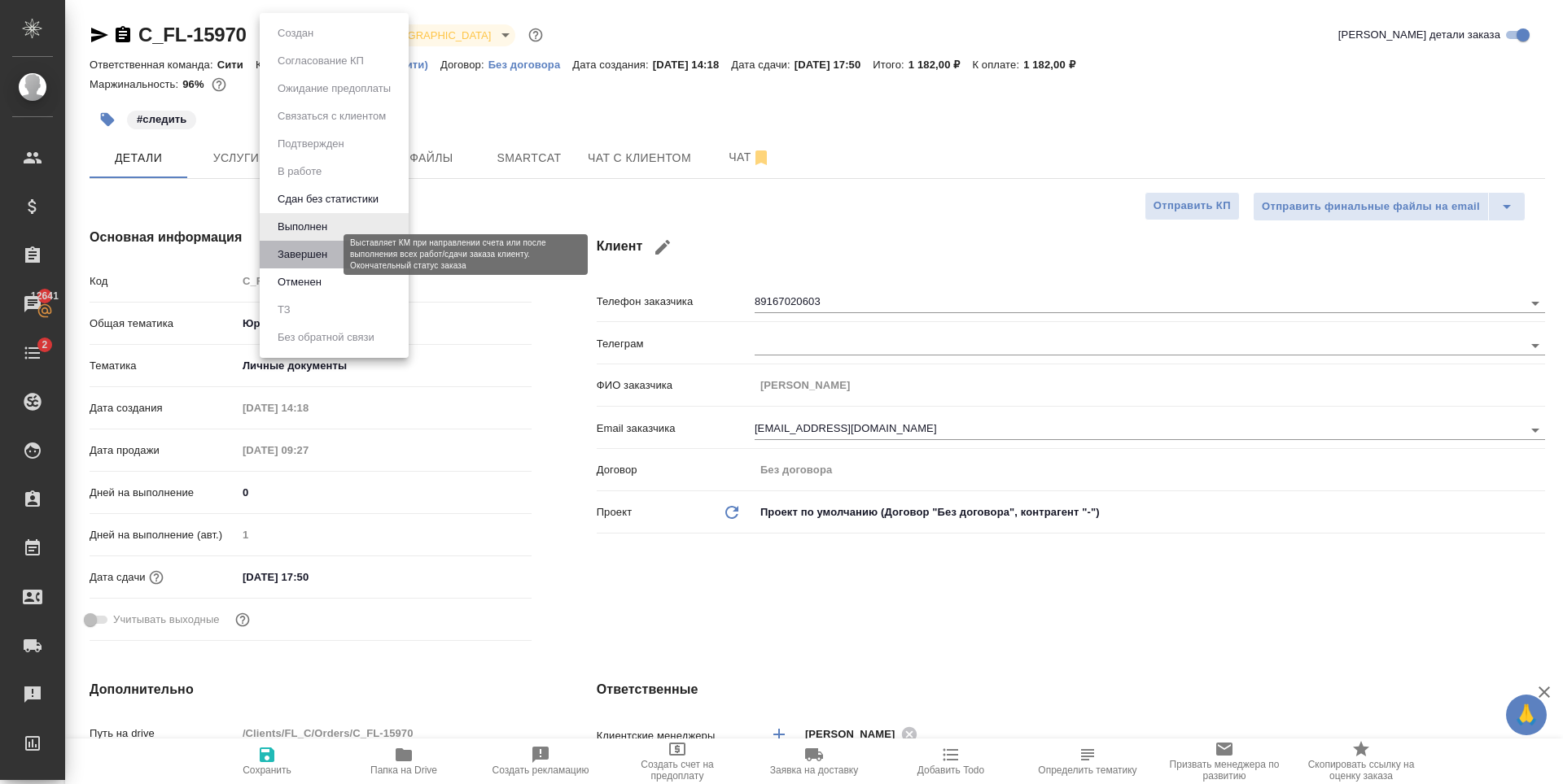
click at [322, 250] on button "Завершен" at bounding box center [302, 254] width 59 height 17
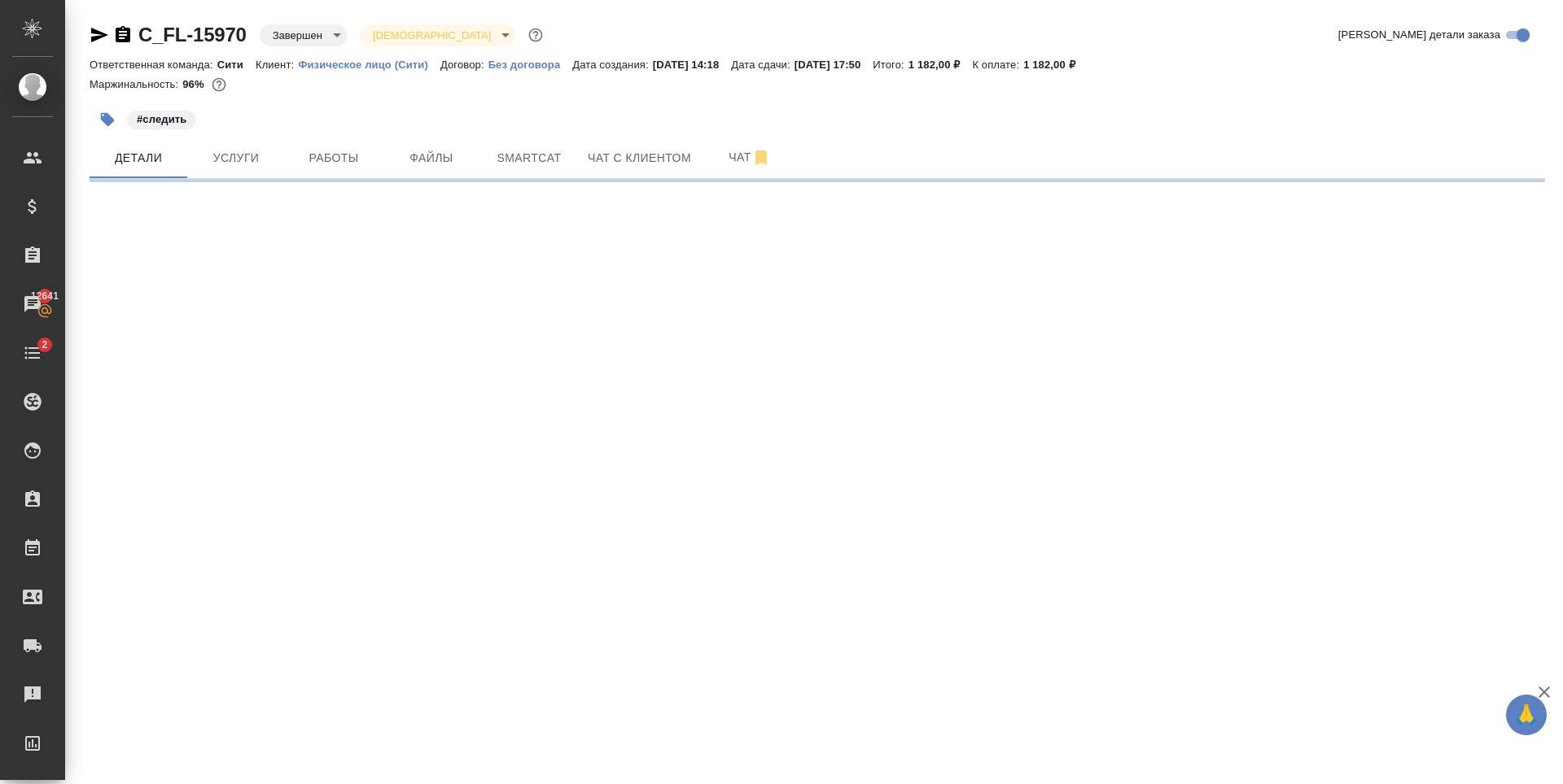
select select "RU"
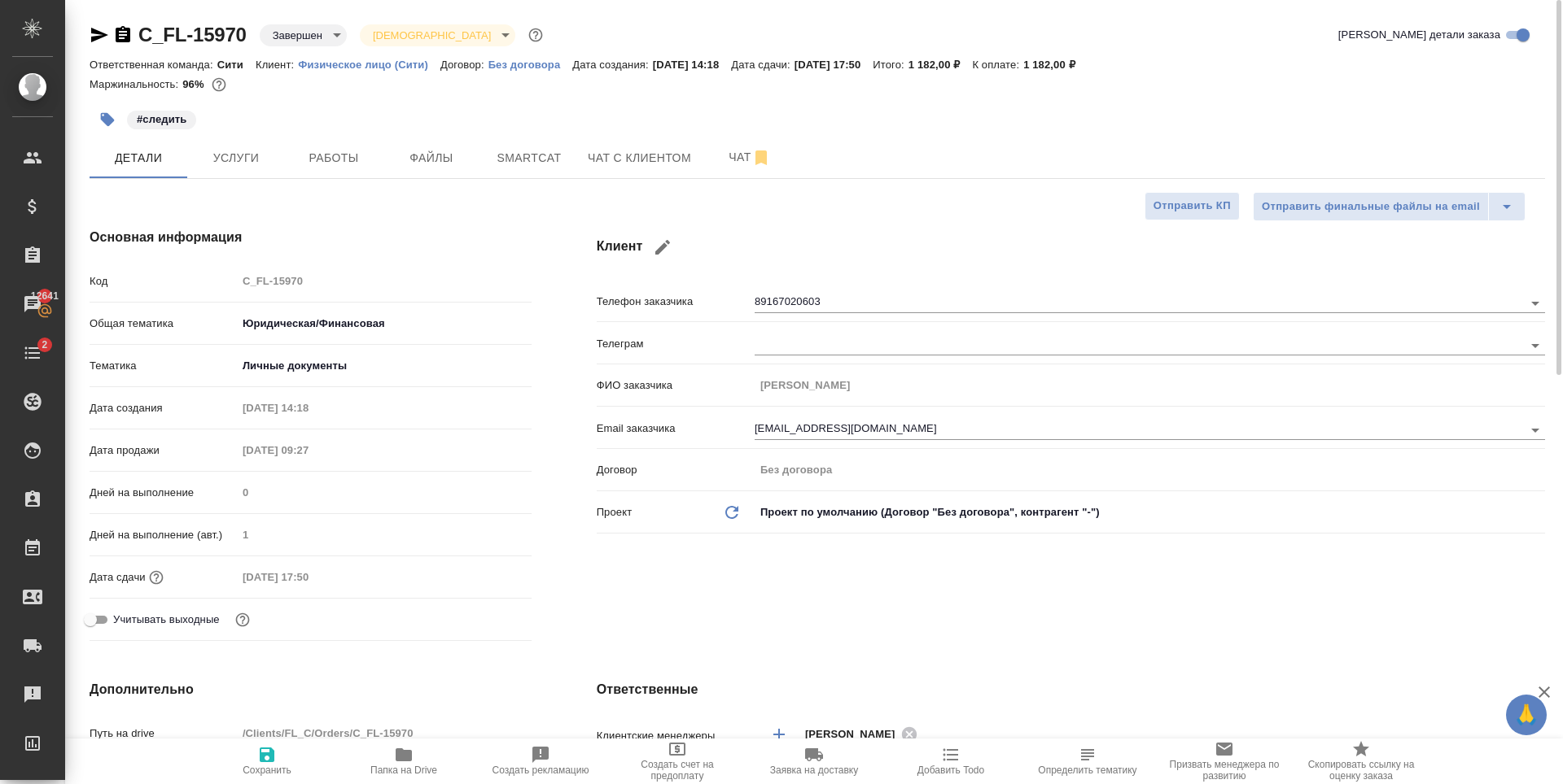
type textarea "x"
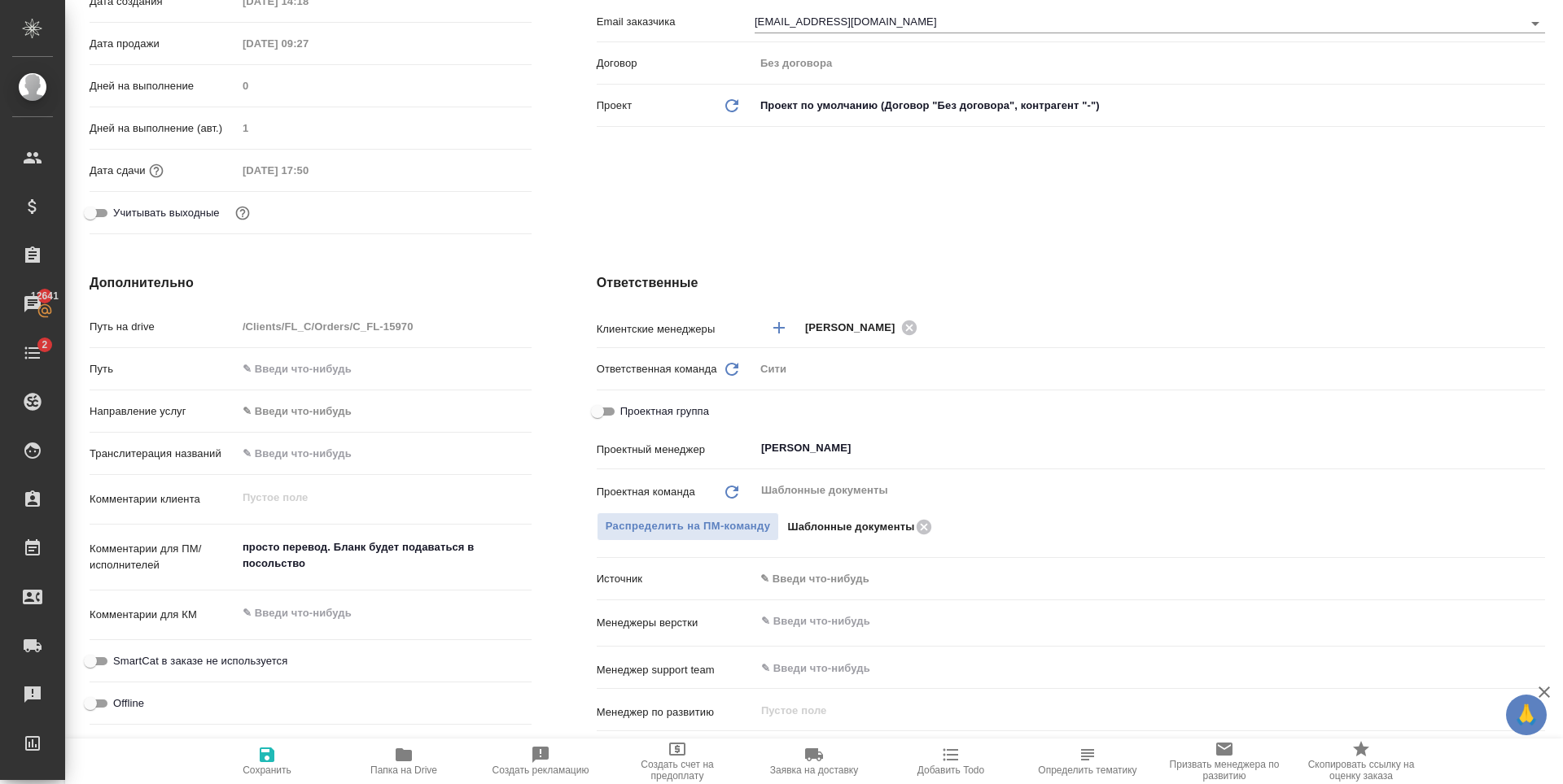
scroll to position [854, 0]
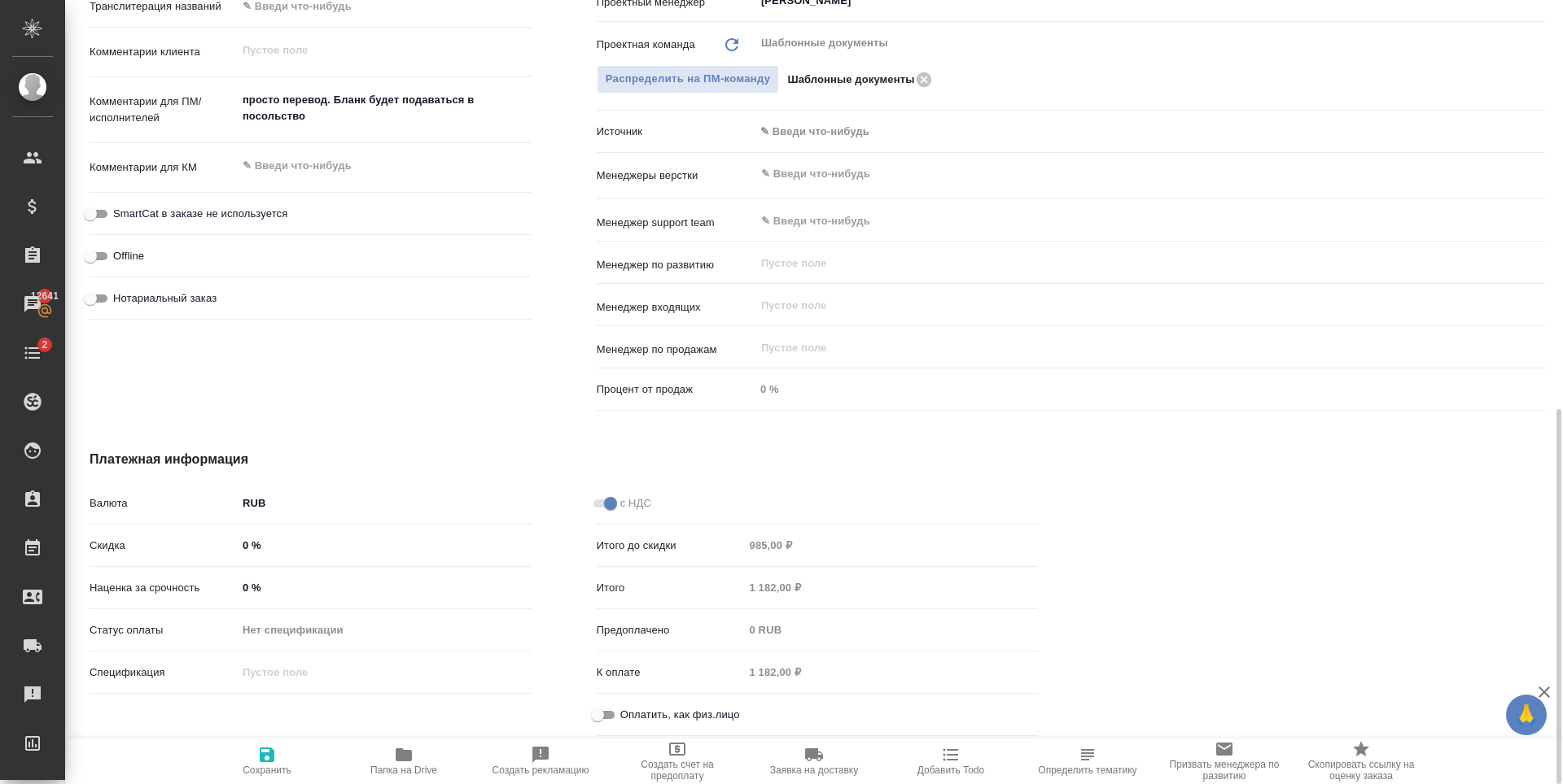
click at [607, 707] on input "Оплатить, как физ.лицо" at bounding box center [597, 715] width 58 height 19
checkbox input "true"
type textarea "x"
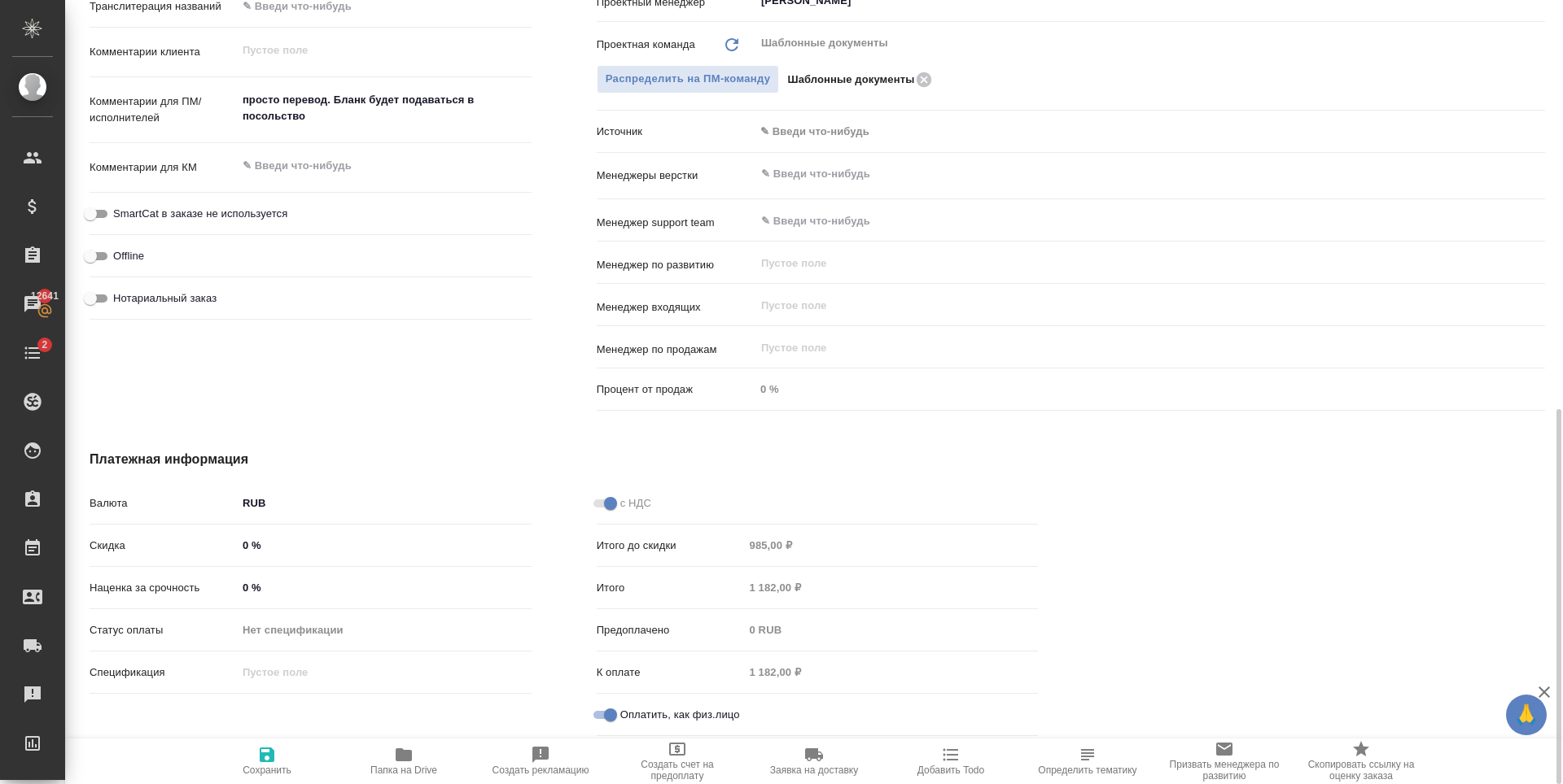
click at [275, 764] on icon "button" at bounding box center [267, 755] width 19 height 19
type textarea "x"
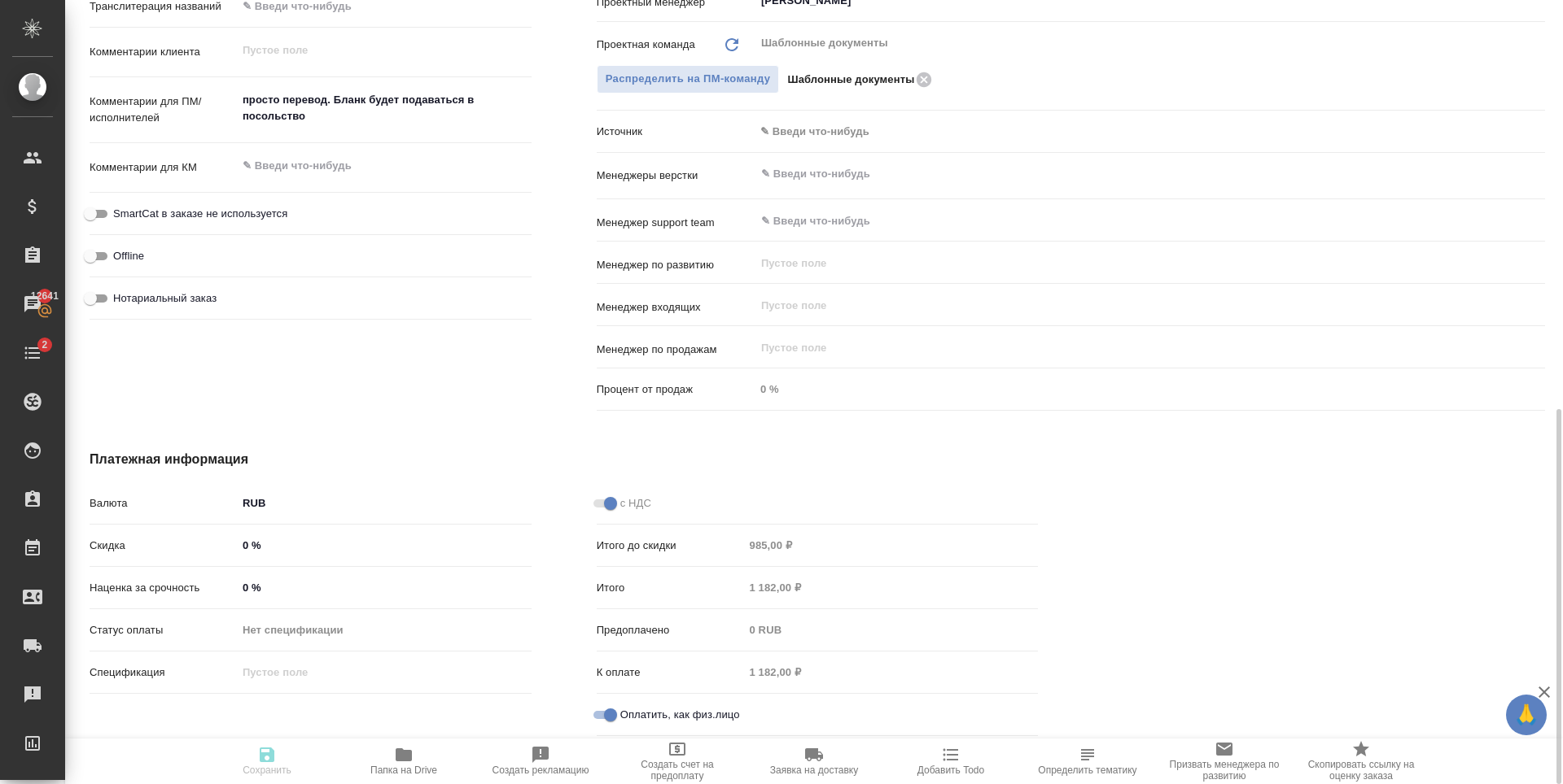
type textarea "x"
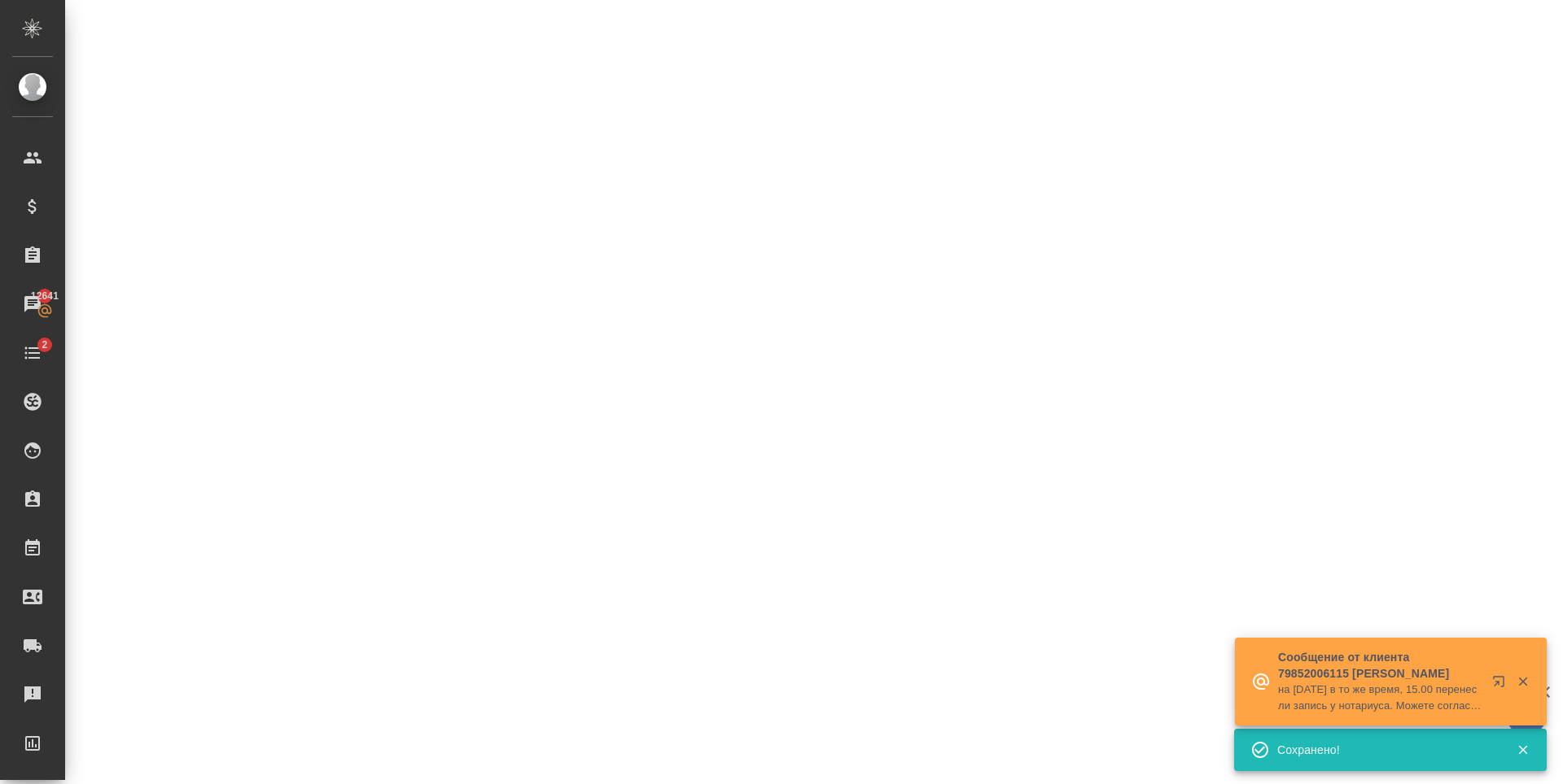
select select "RU"
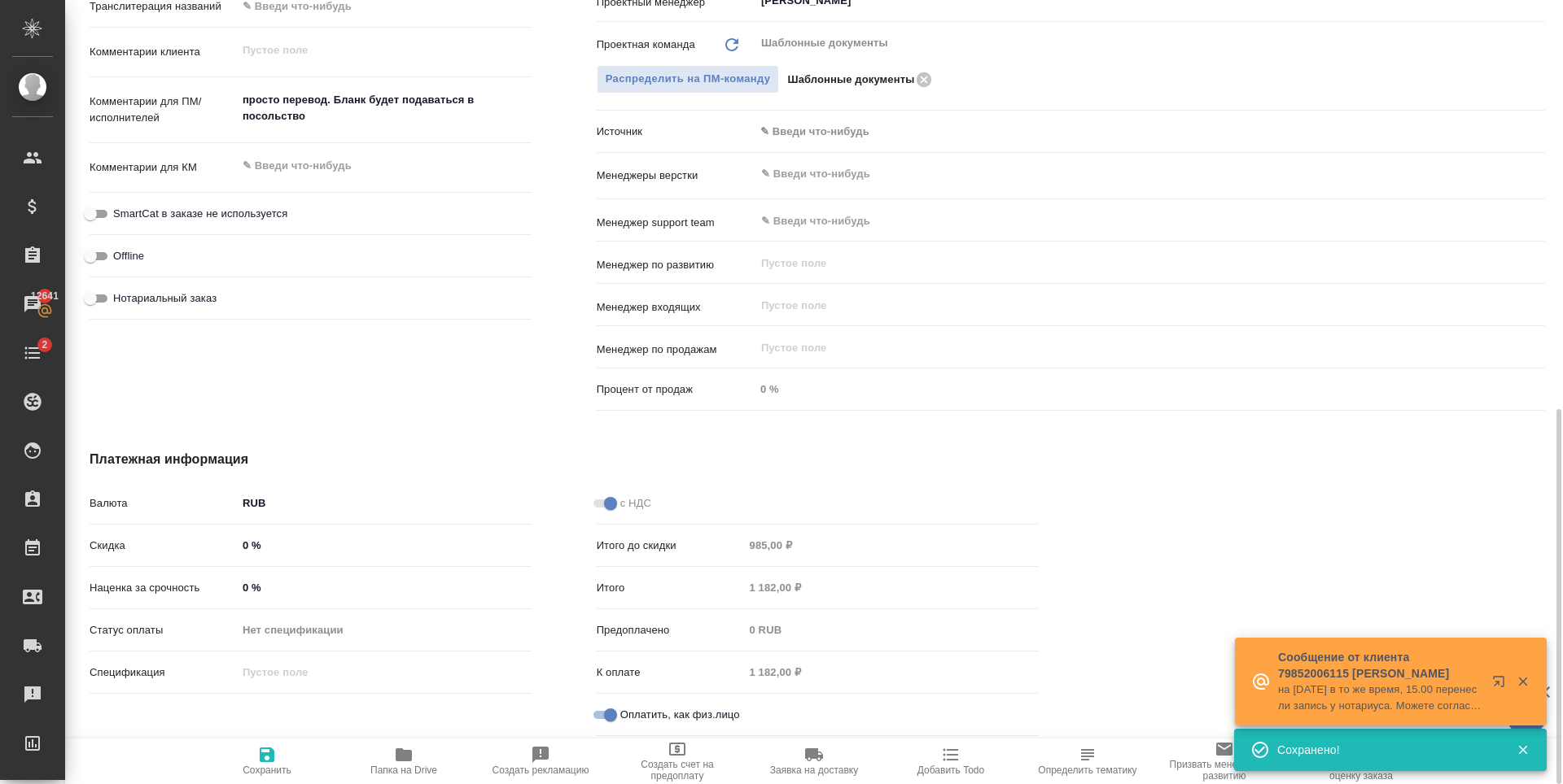
type textarea "x"
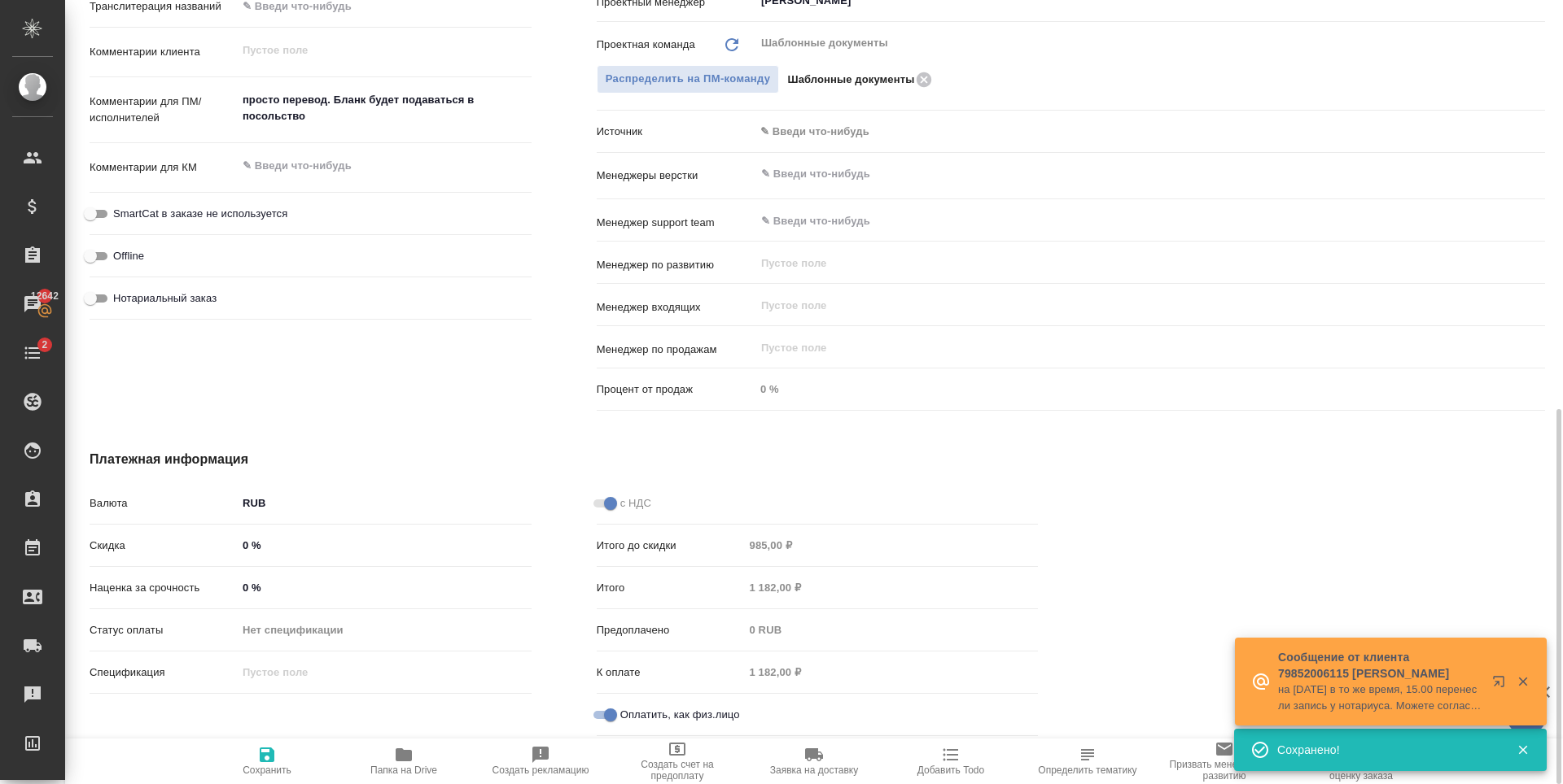
type textarea "x"
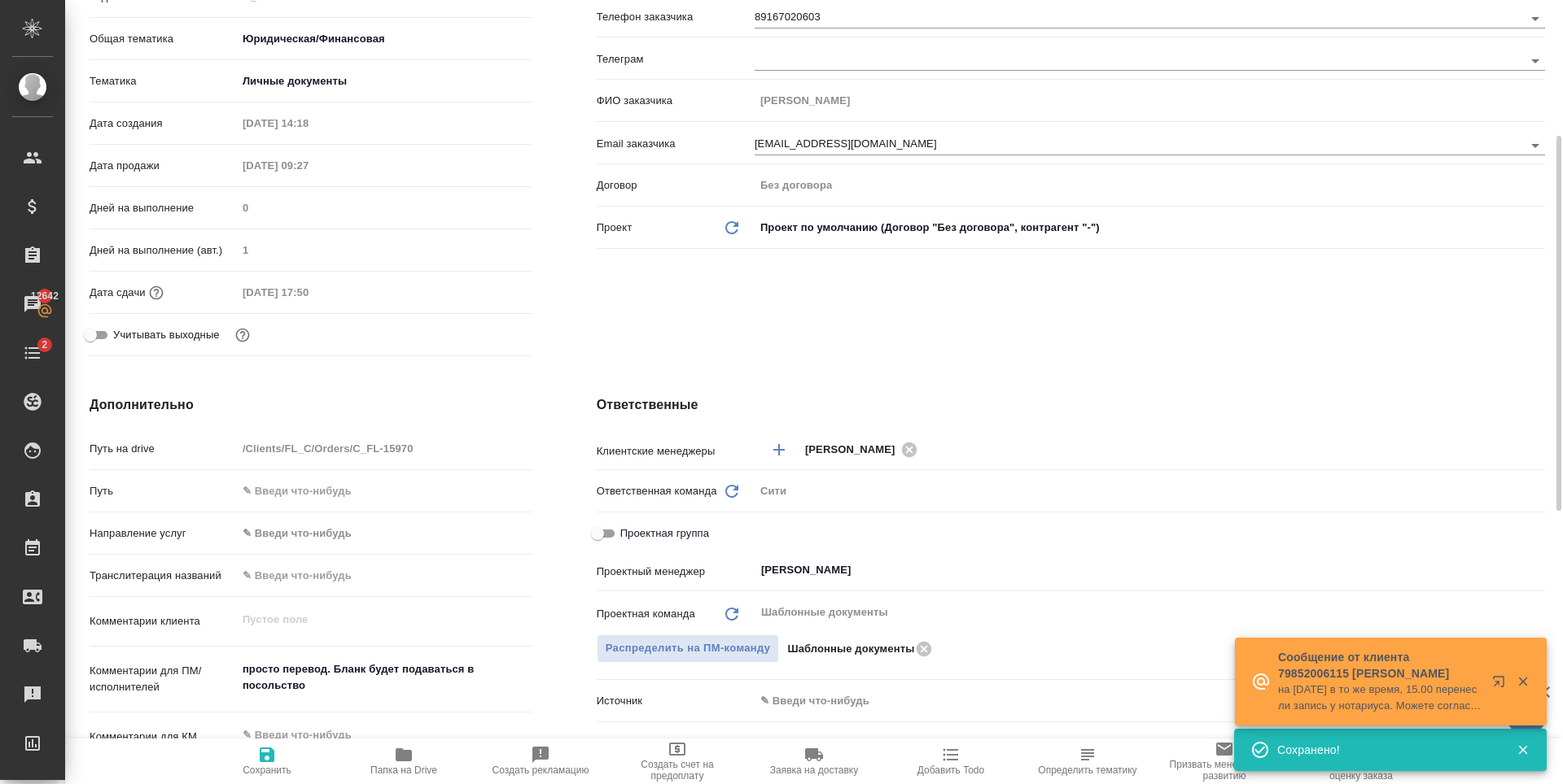
scroll to position [0, 0]
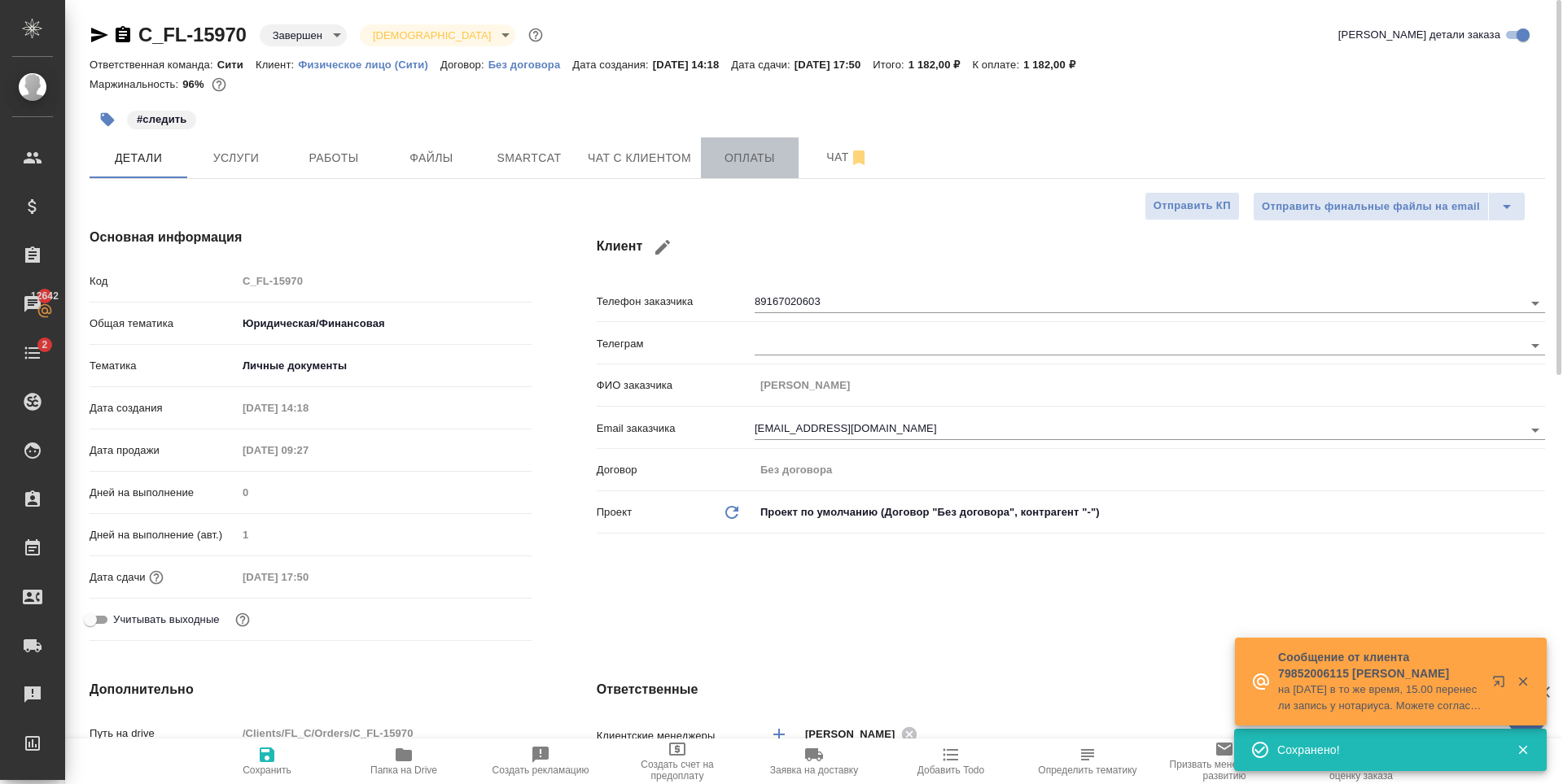
click at [740, 146] on button "Оплаты" at bounding box center [749, 158] width 98 height 41
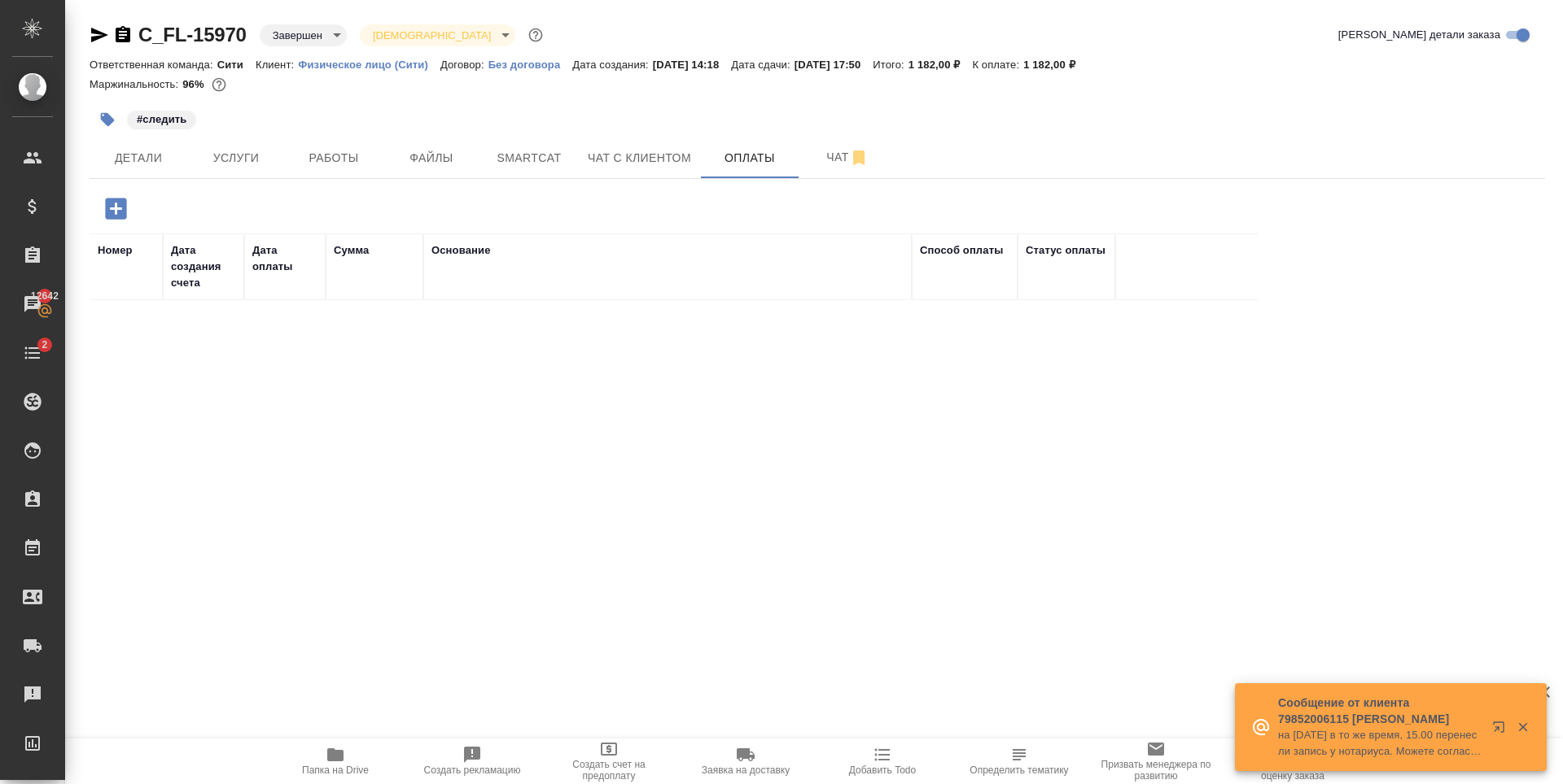
click at [116, 214] on icon "button" at bounding box center [116, 209] width 21 height 21
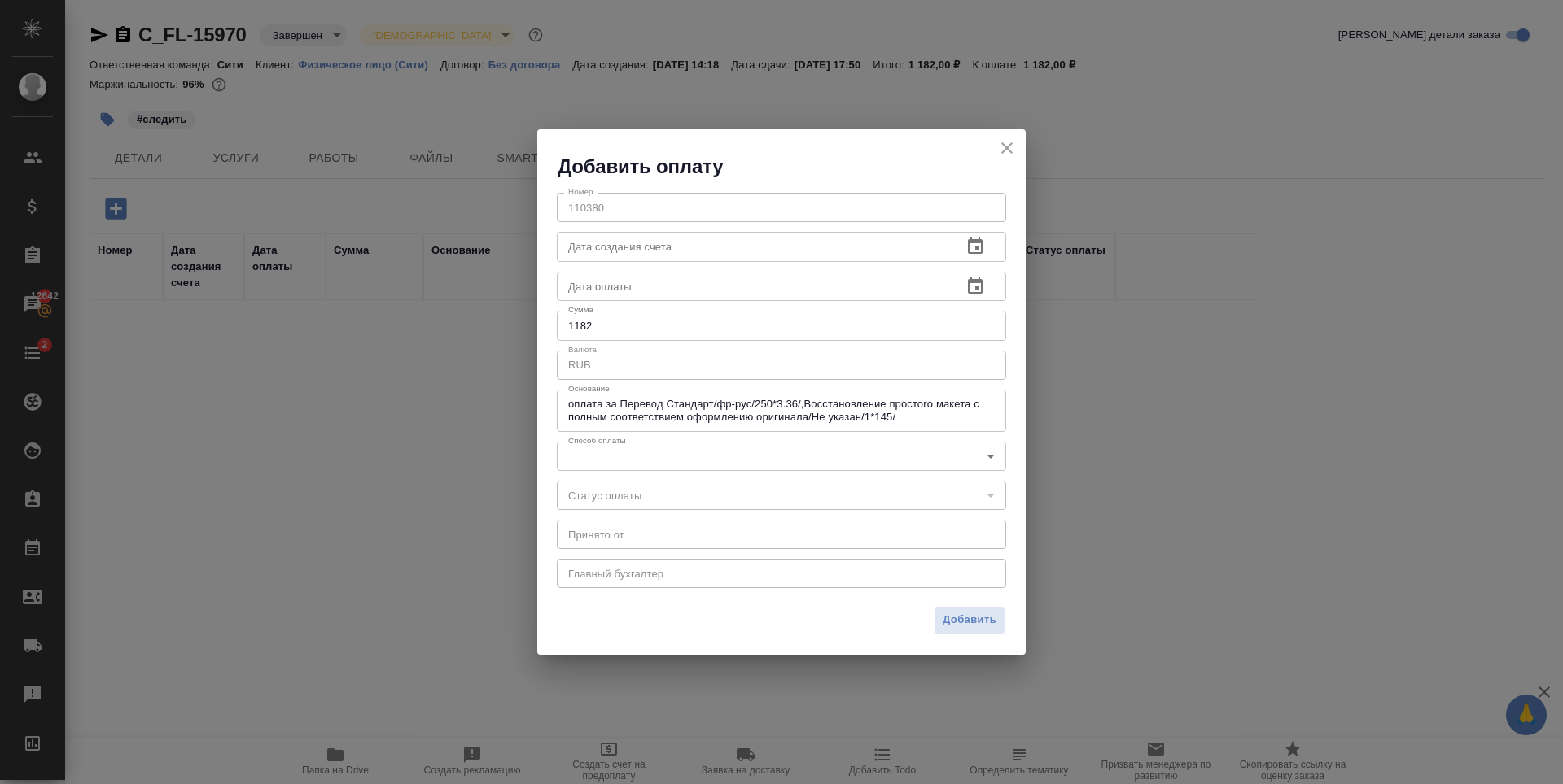
click at [643, 462] on body "🙏 .cls-1 fill:#fff; AWATERA [PERSON_NAME] Спецификации Заказы 12642 Чаты 2 Todo…" at bounding box center [782, 392] width 1563 height 784
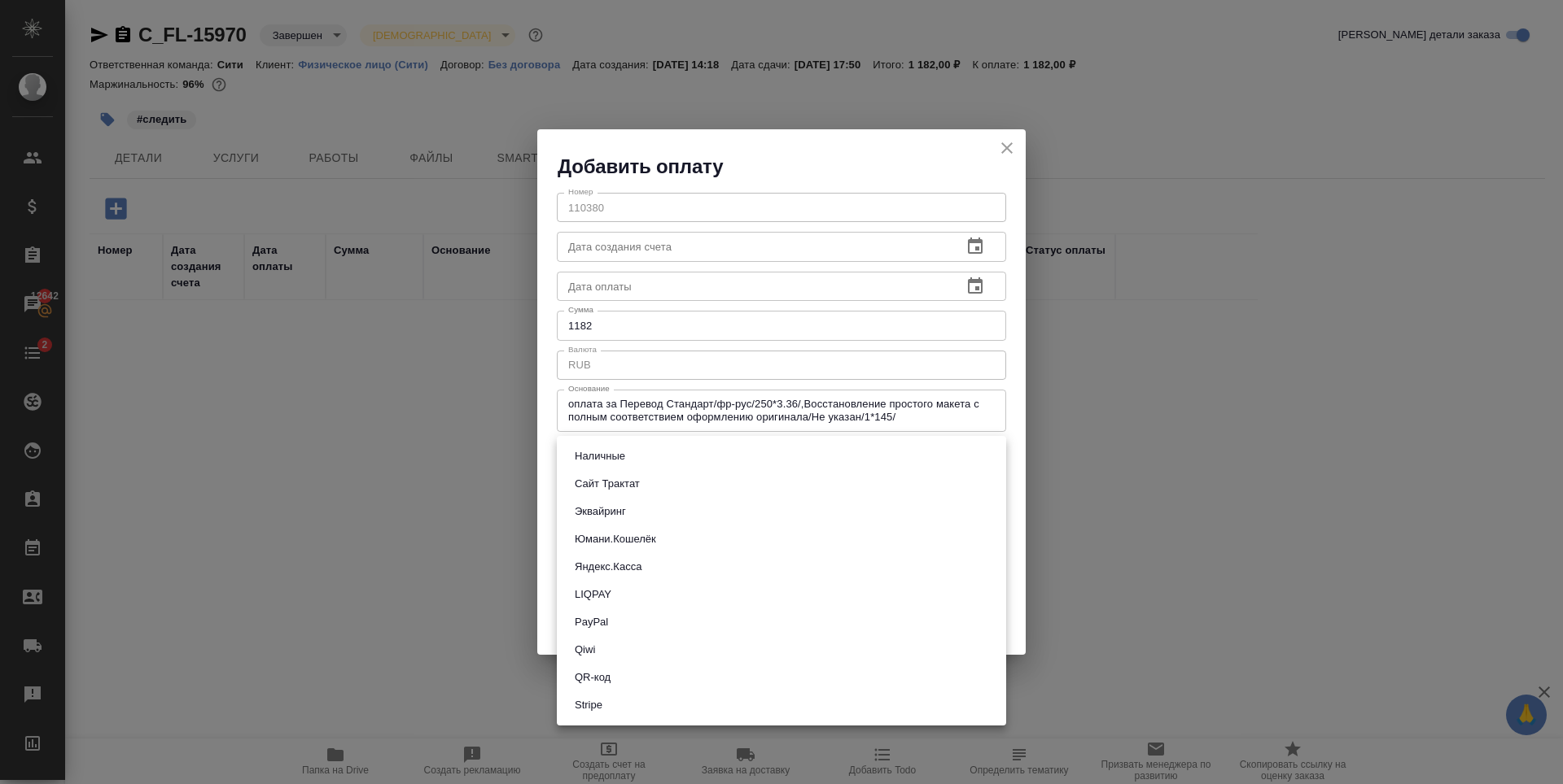
click at [610, 485] on button "Сайт Трактат" at bounding box center [607, 484] width 75 height 17
type input "site-traktat"
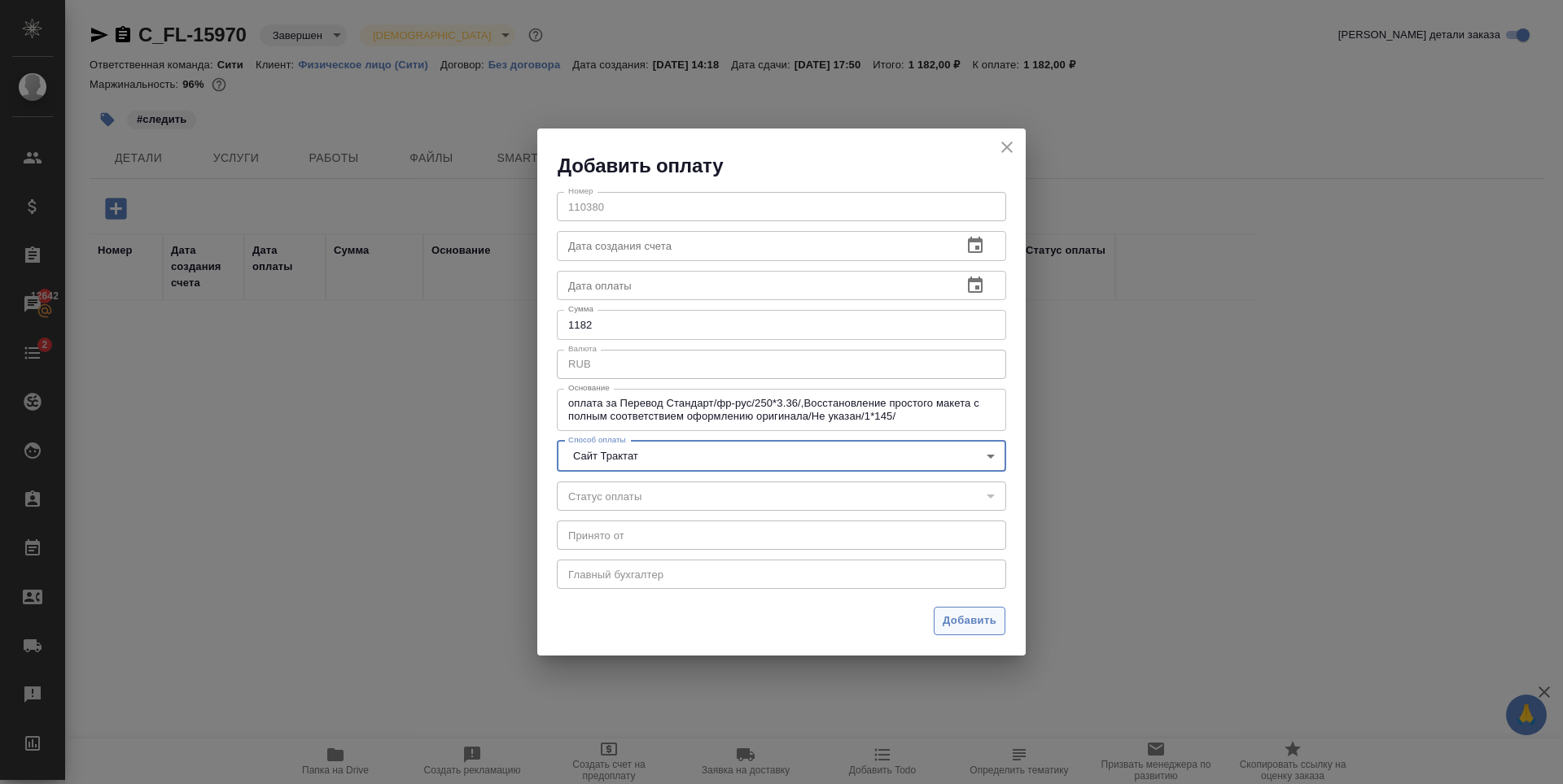
click at [952, 618] on span "Добавить" at bounding box center [969, 621] width 53 height 18
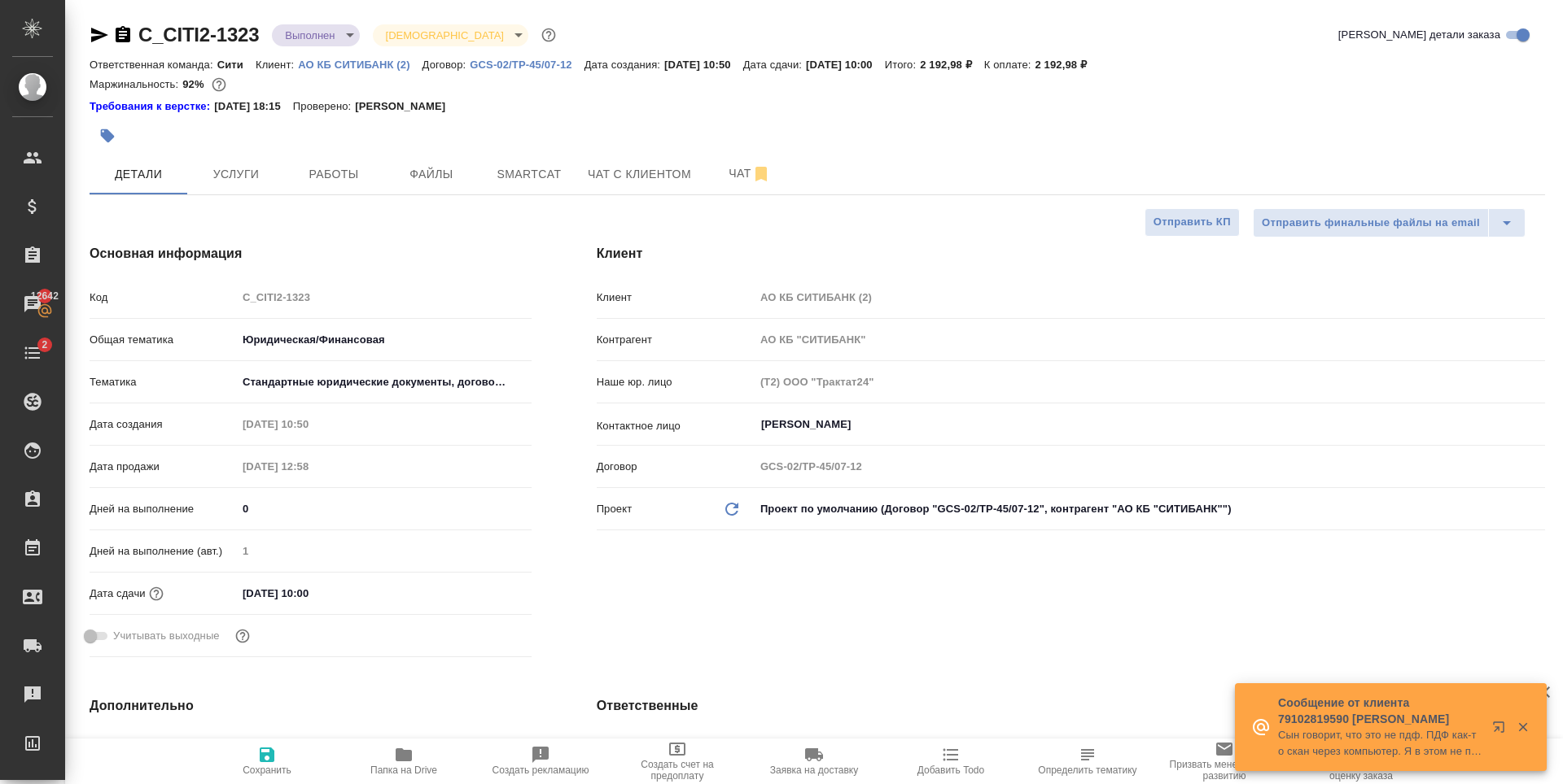
select select "RU"
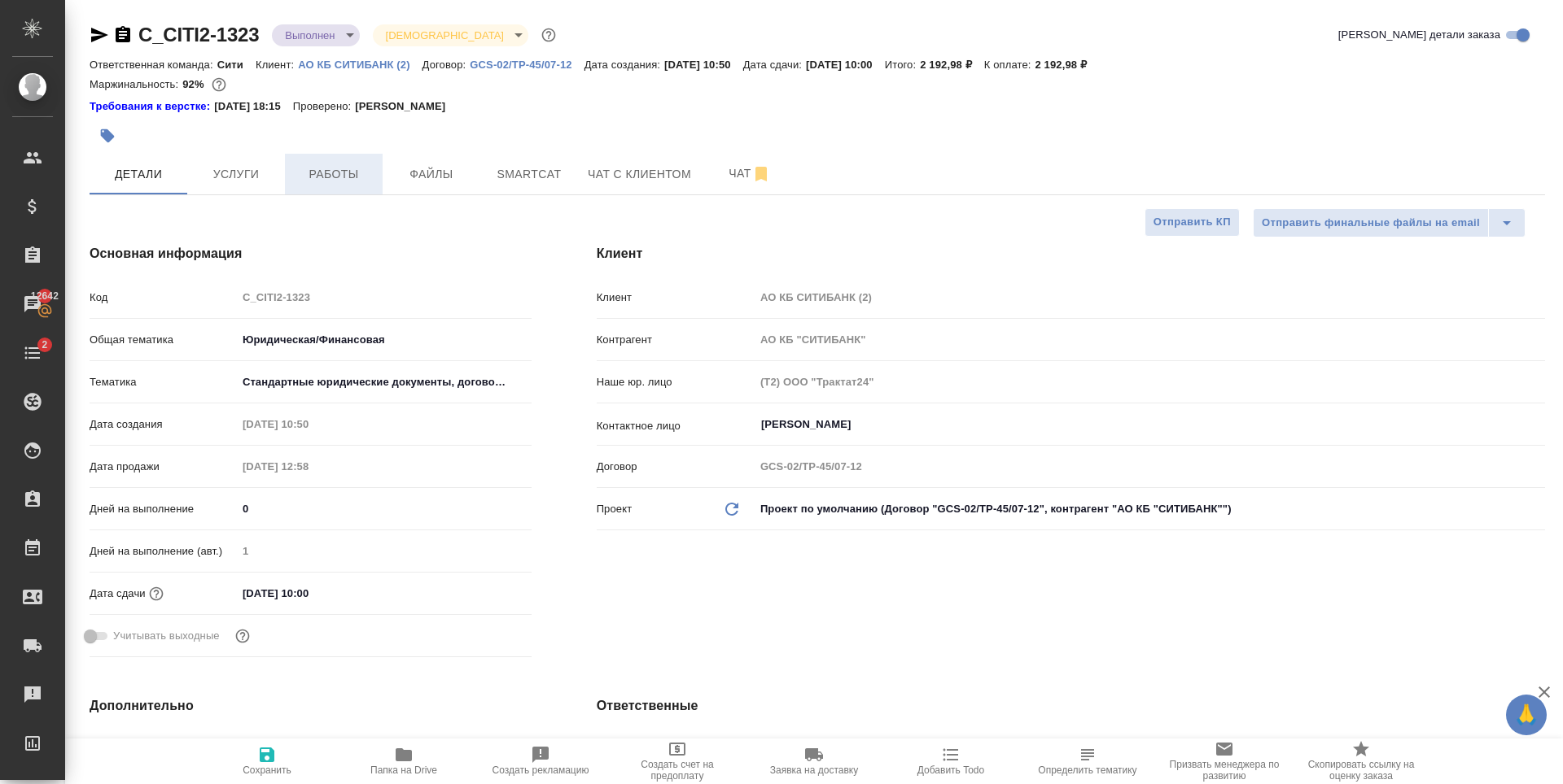
click at [342, 180] on span "Работы" at bounding box center [334, 174] width 78 height 20
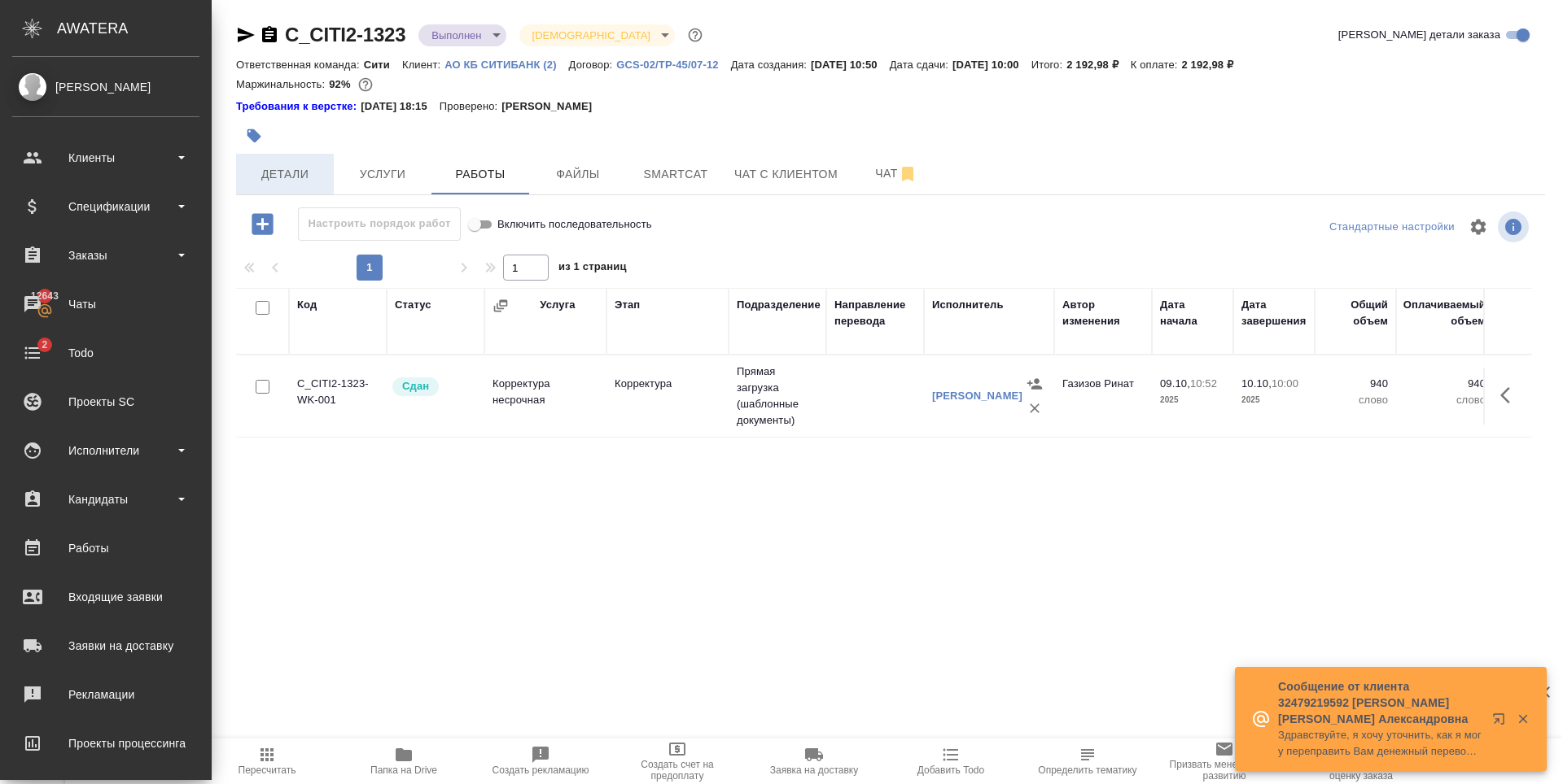
click at [288, 160] on button "Детали" at bounding box center [284, 174] width 98 height 41
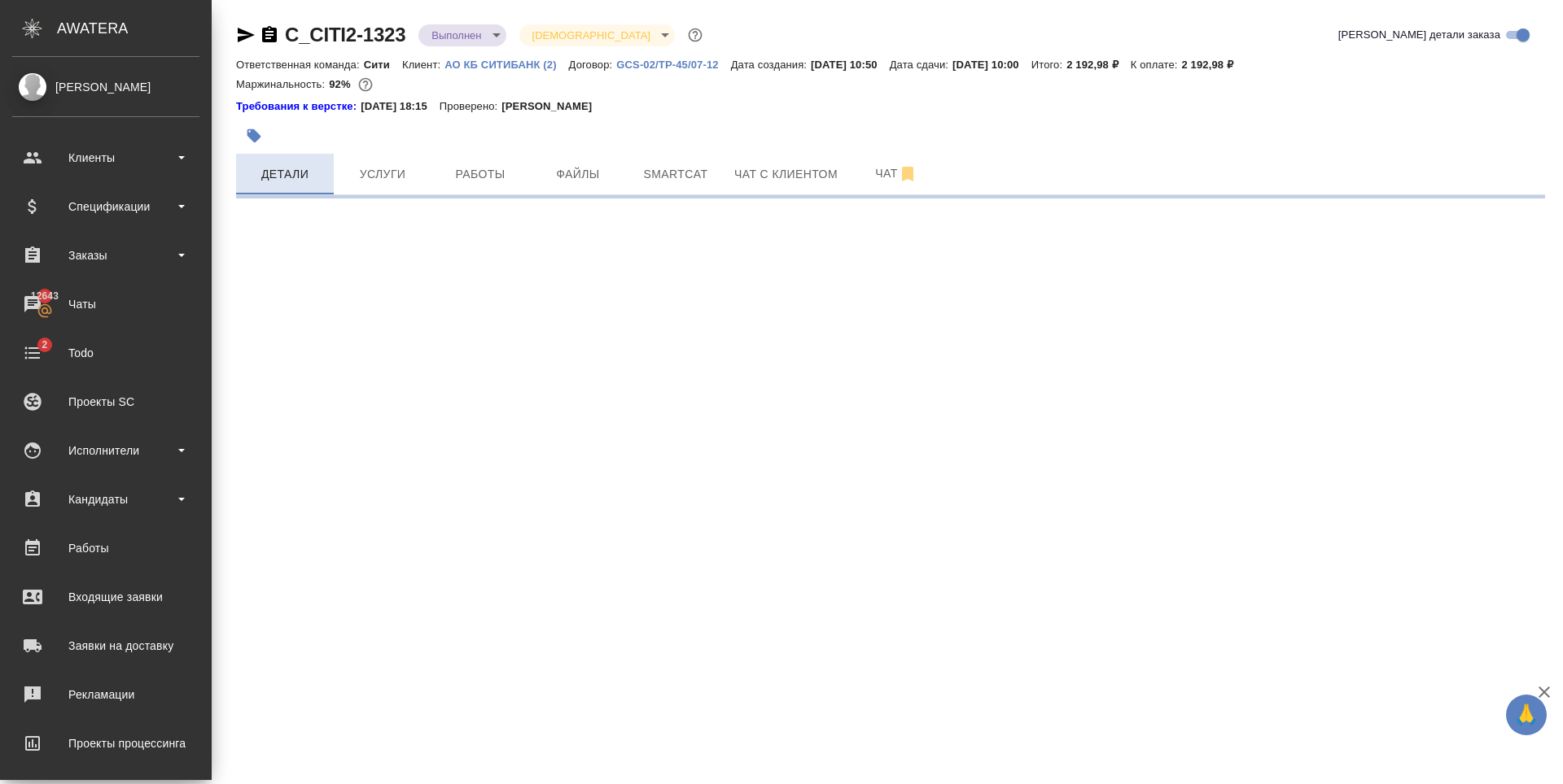
select select "RU"
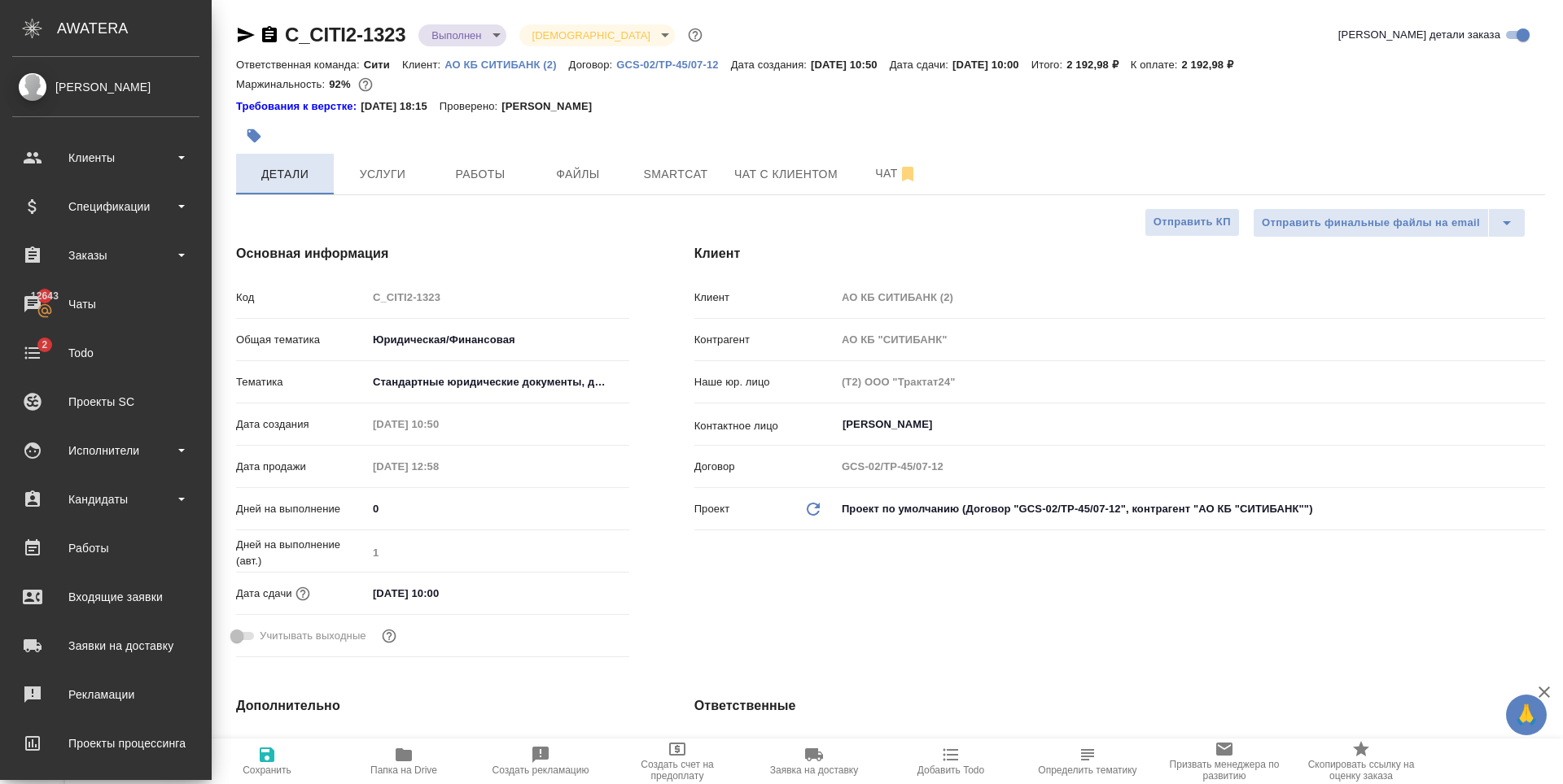
type textarea "x"
click at [490, 37] on body "🙏 .cls-1 fill:#fff; AWATERA Zaytseva Svetlana Клиенты Спецификации Заказы 12643…" at bounding box center [782, 392] width 1563 height 784
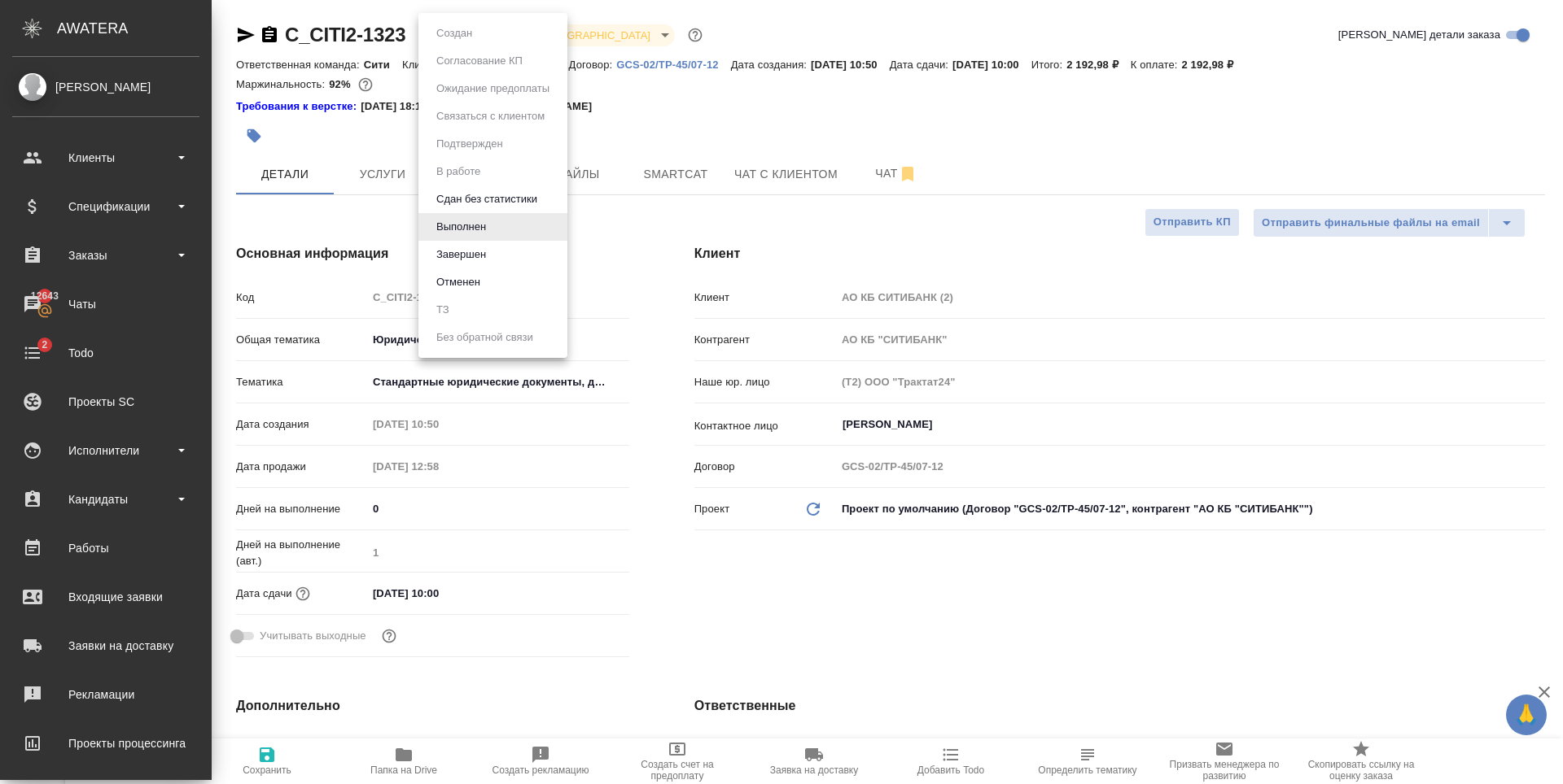
click at [502, 242] on li "Завершен" at bounding box center [492, 254] width 149 height 28
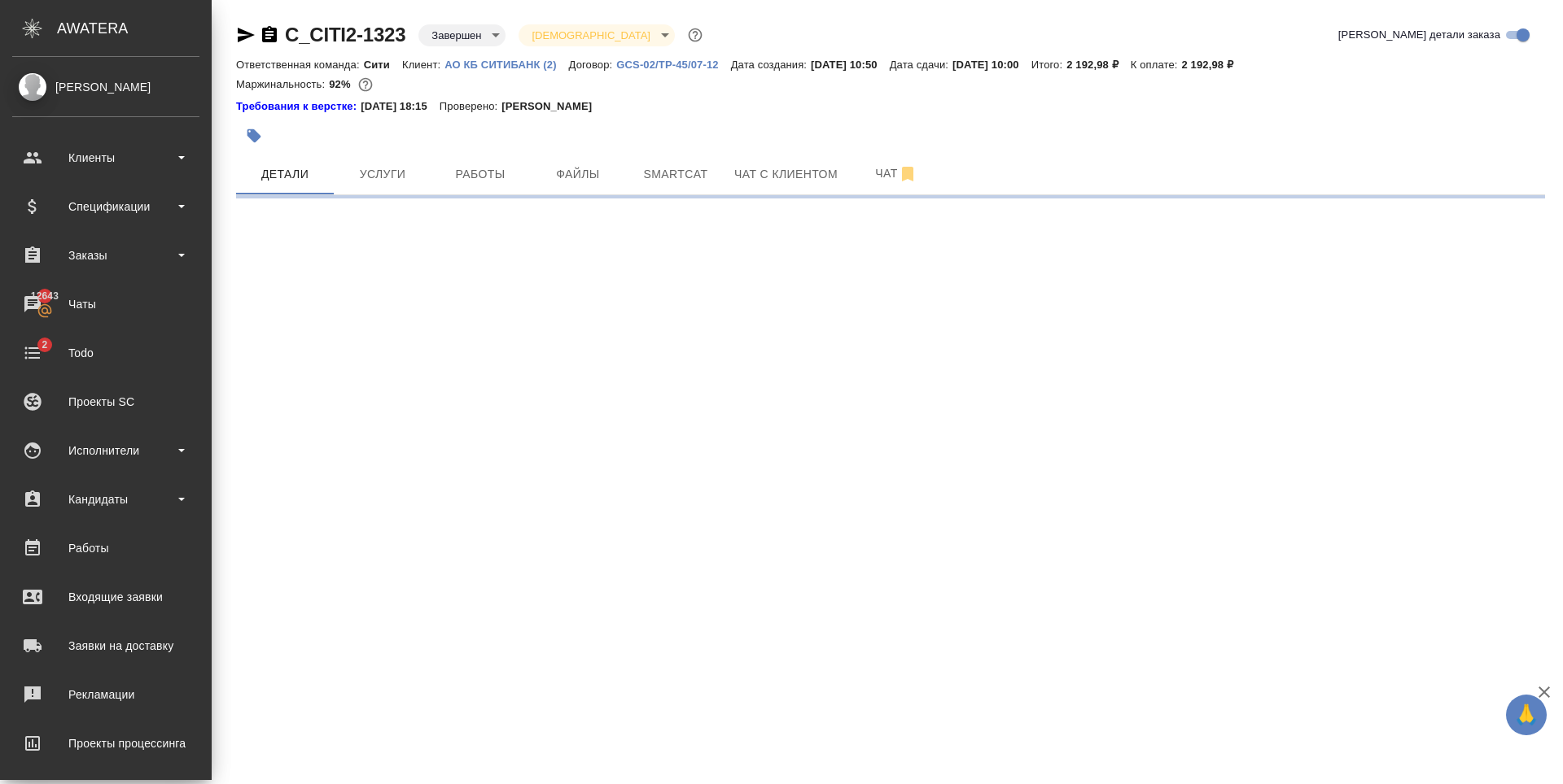
select select "RU"
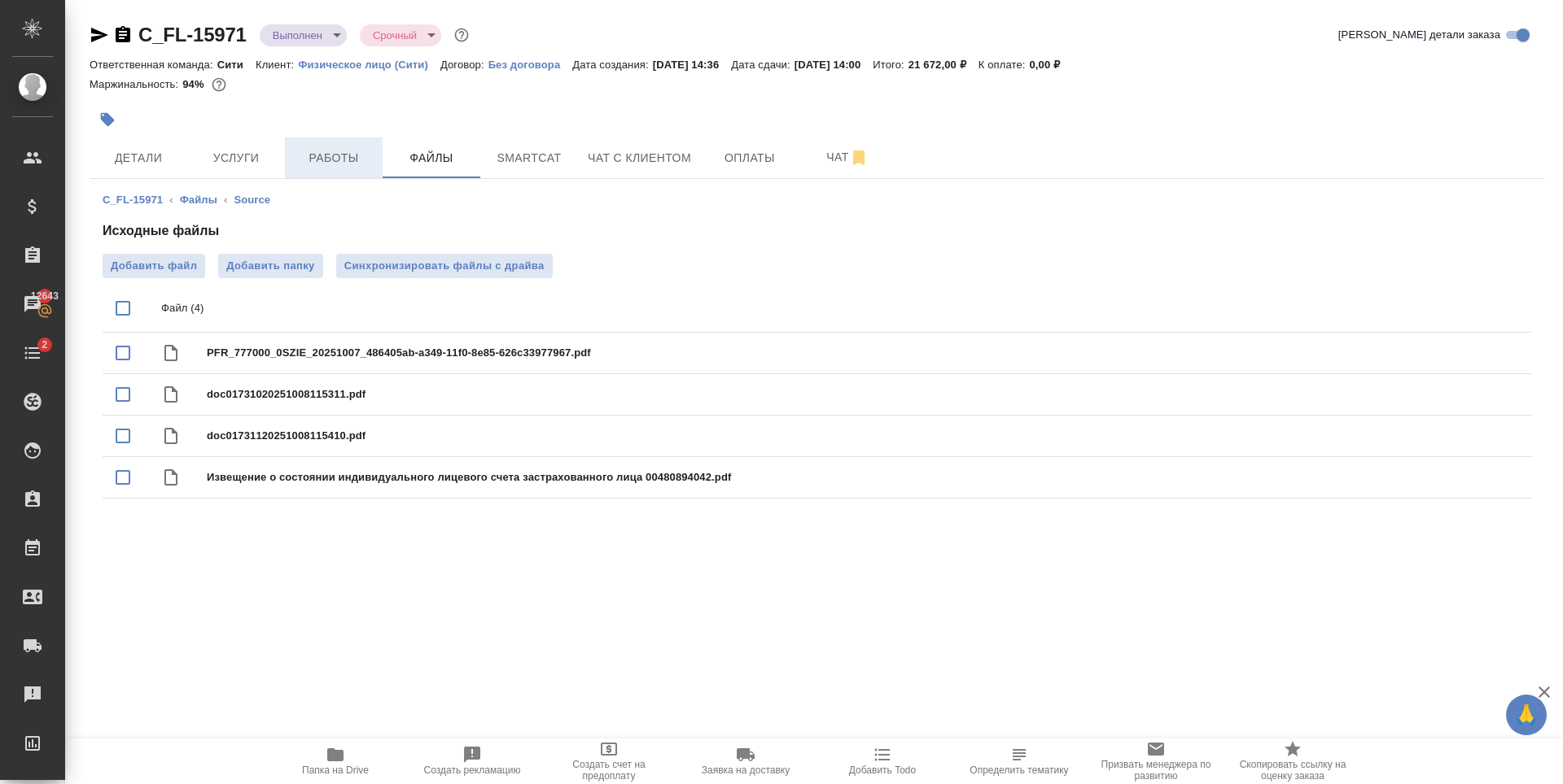
click at [324, 155] on span "Работы" at bounding box center [334, 158] width 78 height 20
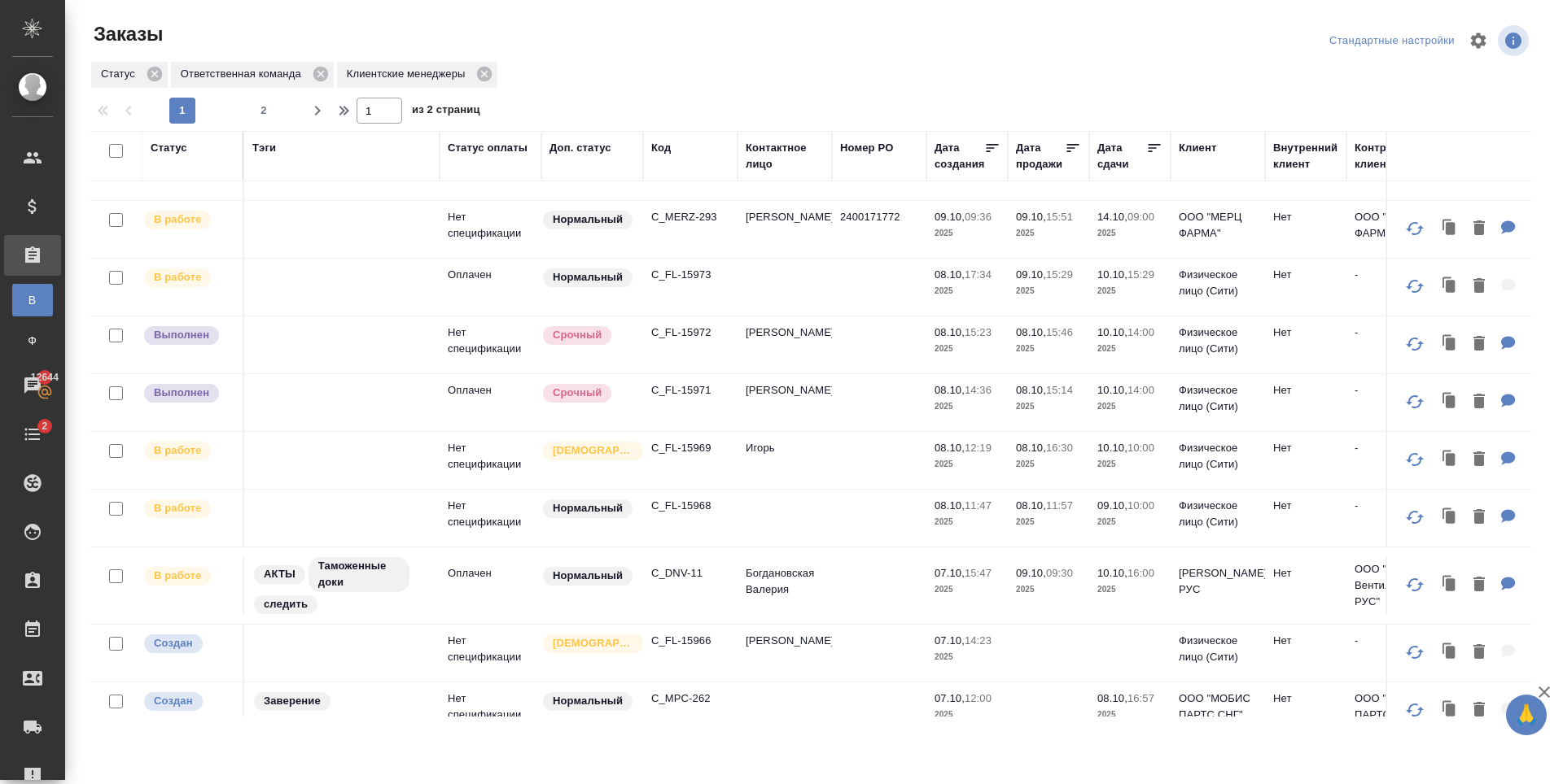
scroll to position [325, 0]
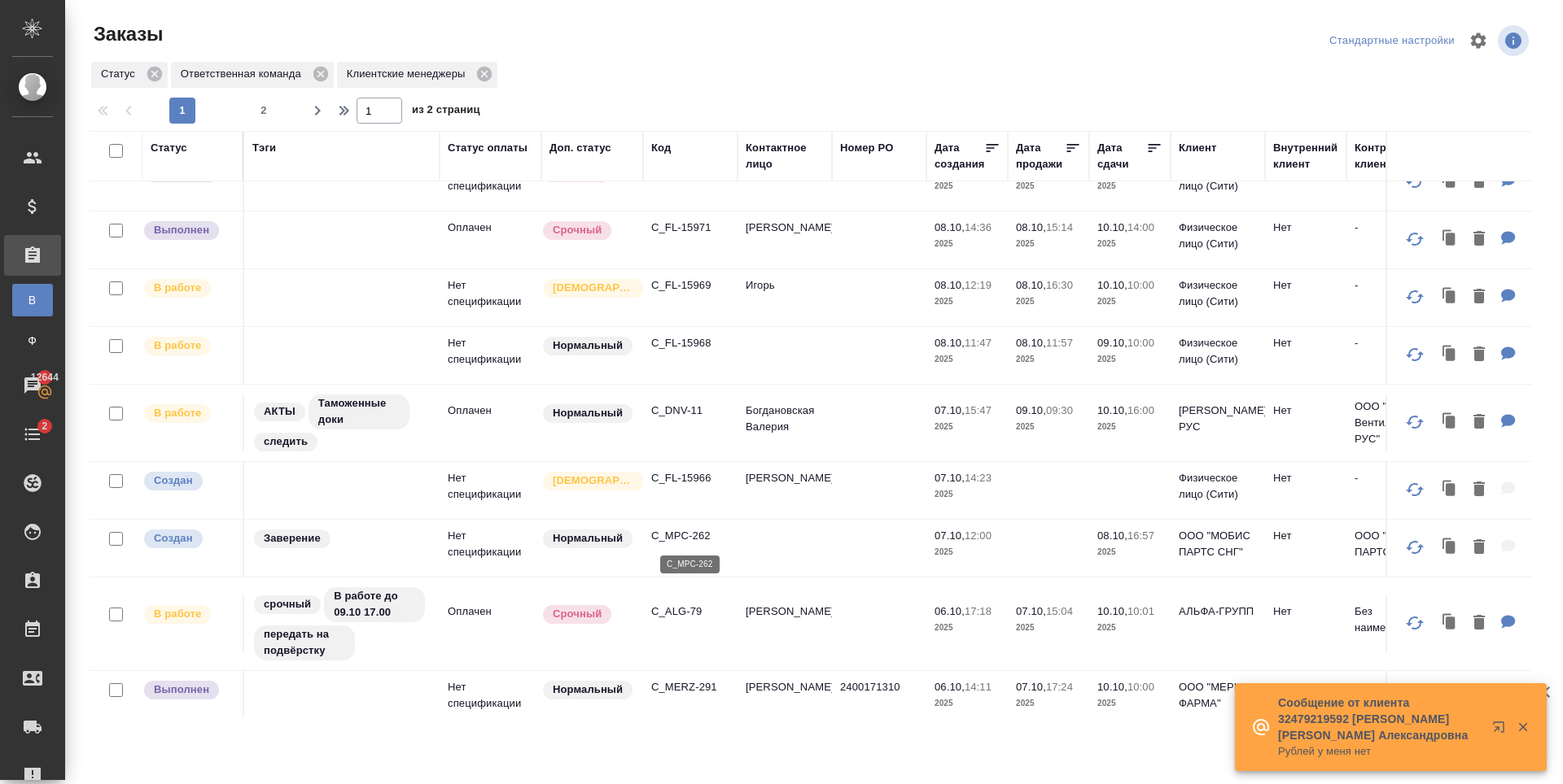
click at [681, 539] on p "C_MPC-262" at bounding box center [690, 536] width 78 height 16
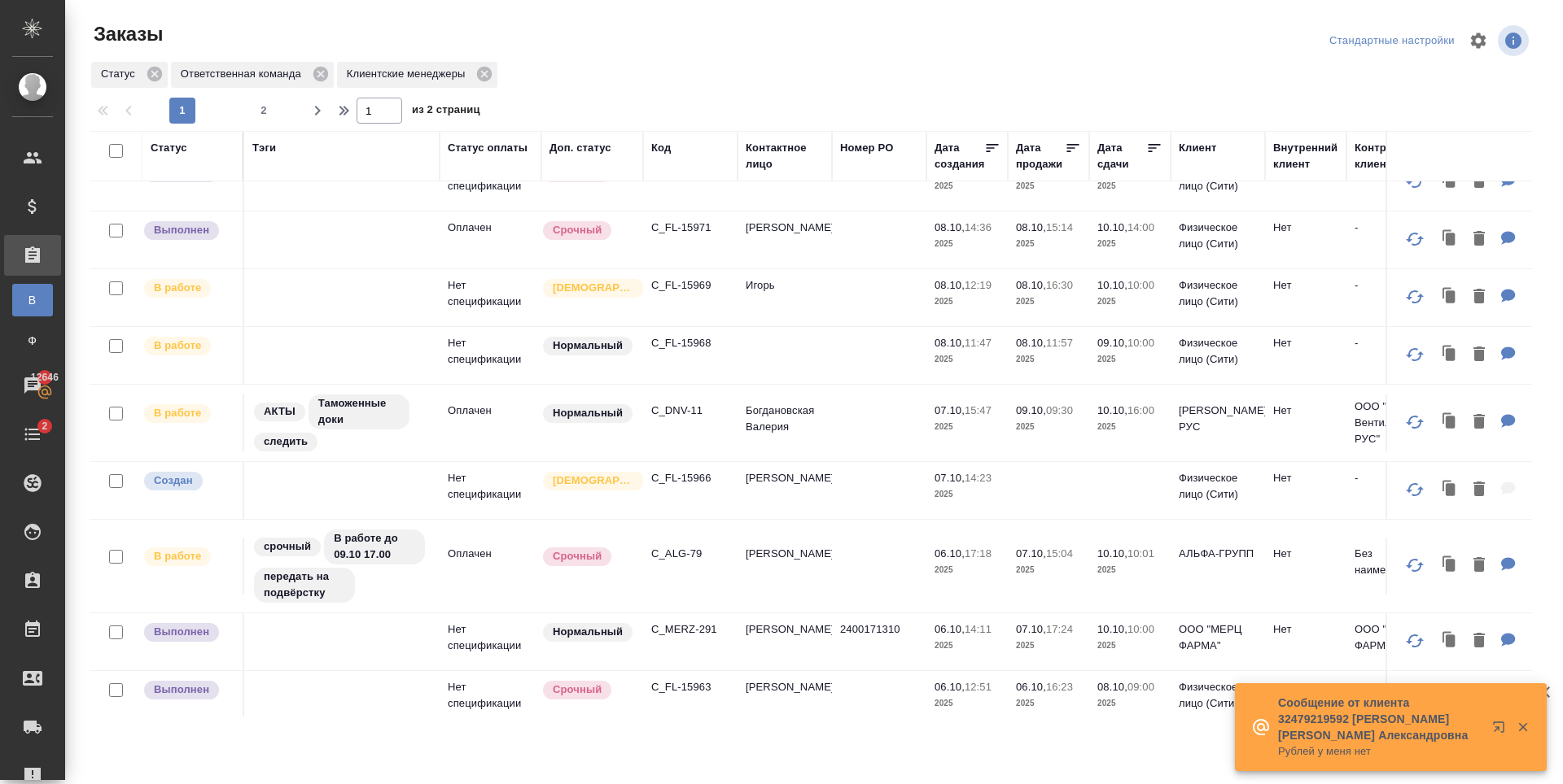
scroll to position [733, 0]
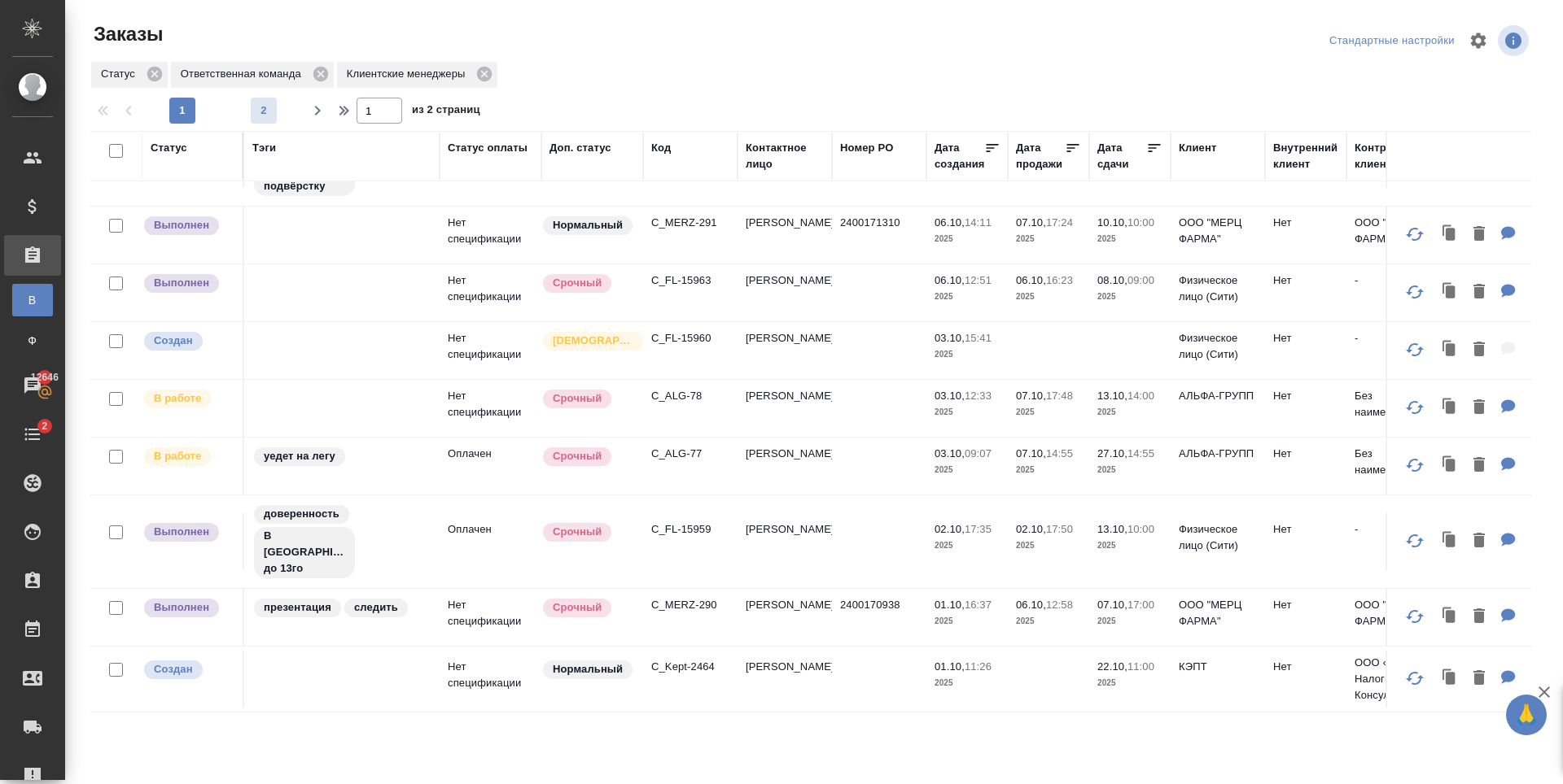
click at [252, 111] on span "2" at bounding box center [263, 111] width 26 height 16
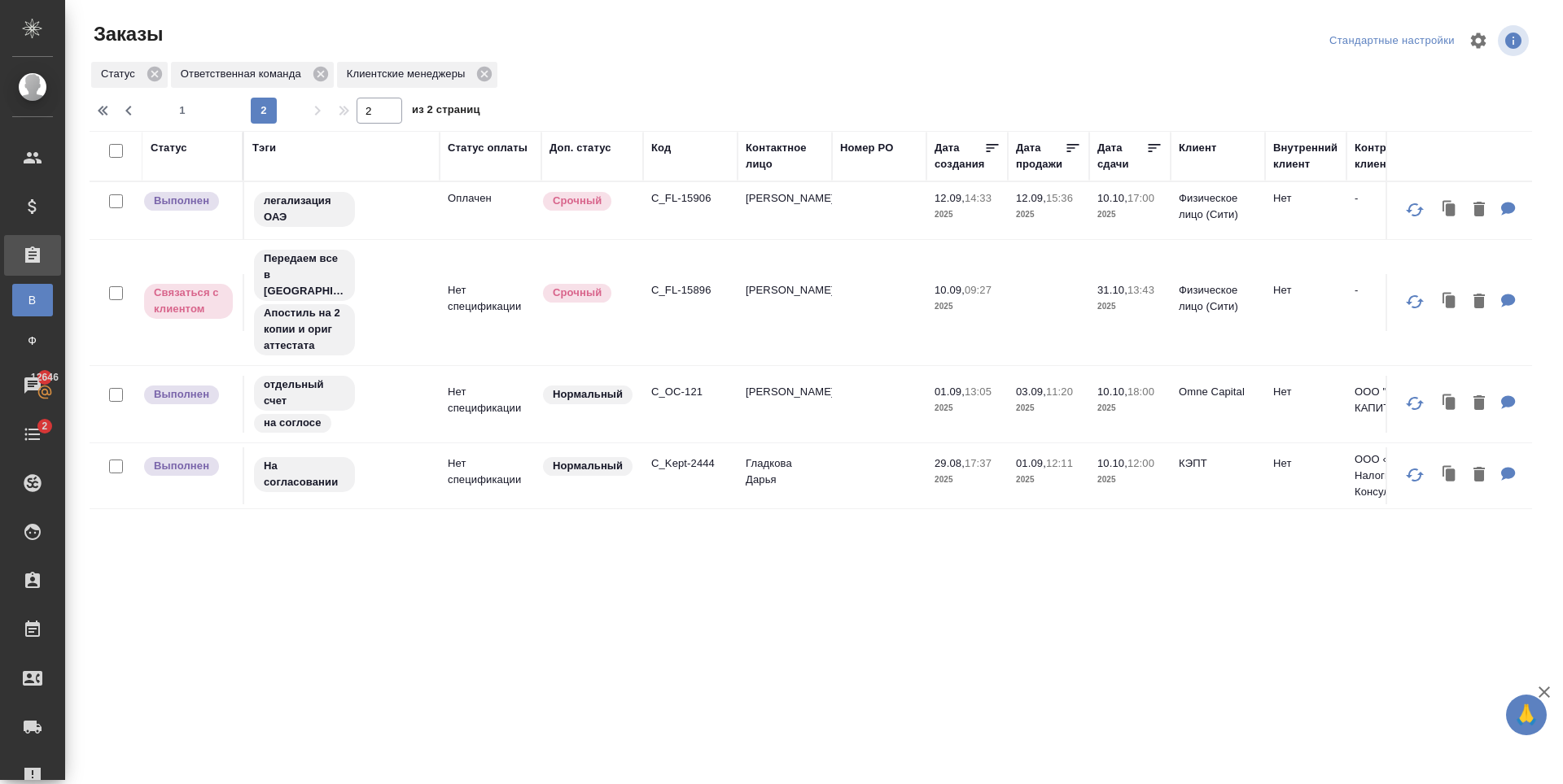
scroll to position [0, 0]
click at [683, 399] on p "C_OC-121" at bounding box center [690, 392] width 78 height 16
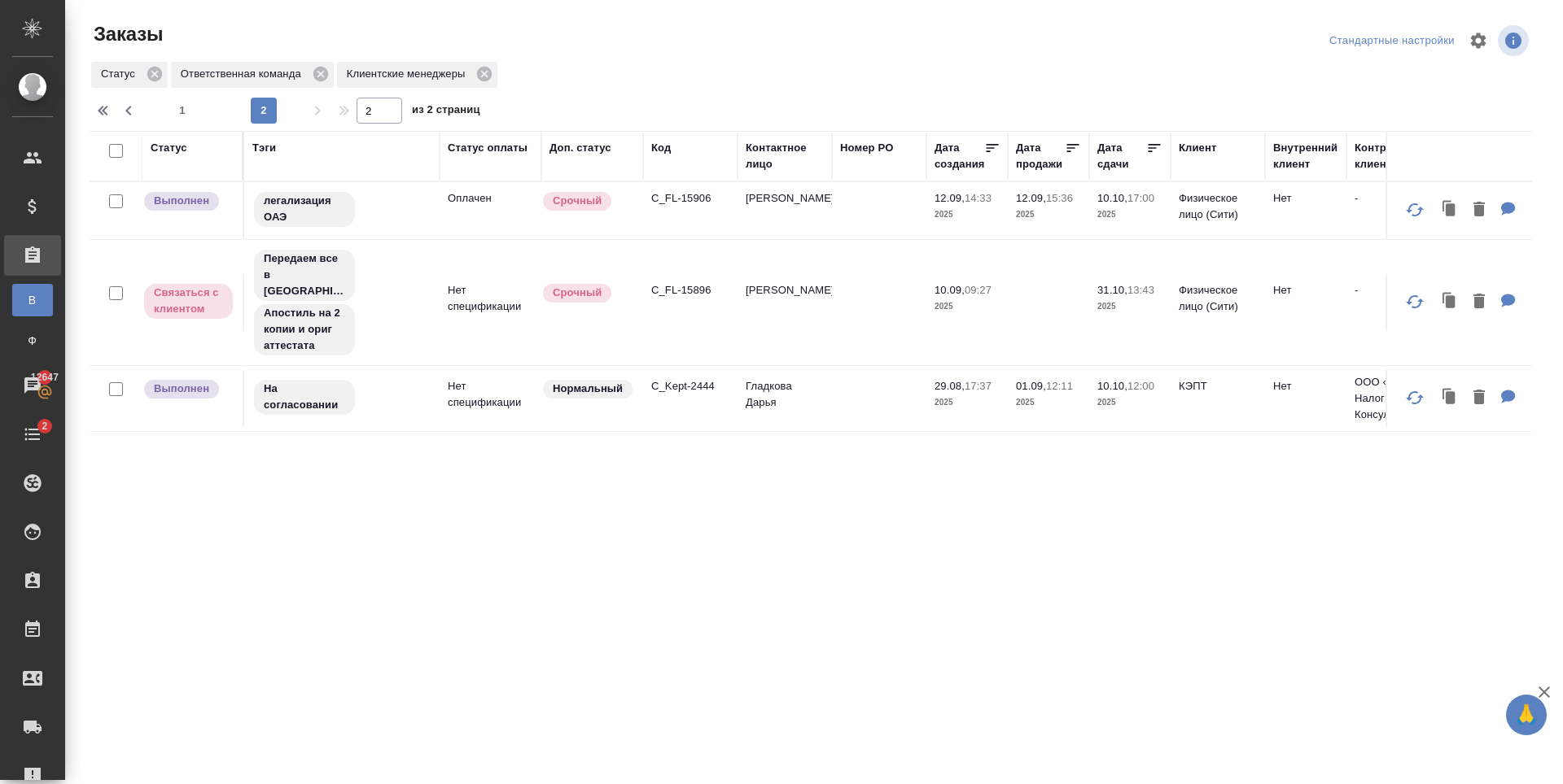
click at [194, 102] on button "1" at bounding box center [182, 111] width 26 height 26
type input "1"
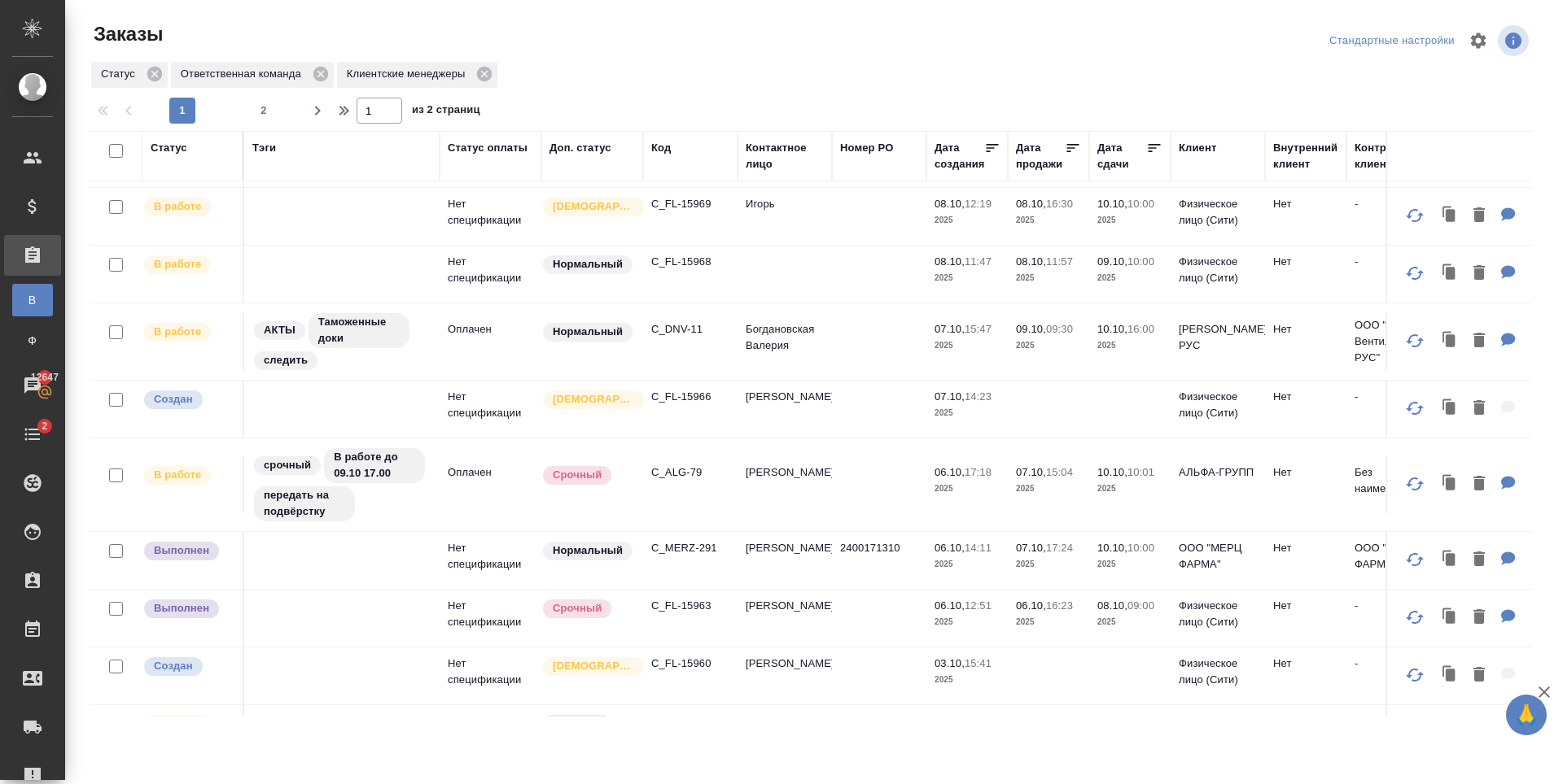
scroll to position [1045, 0]
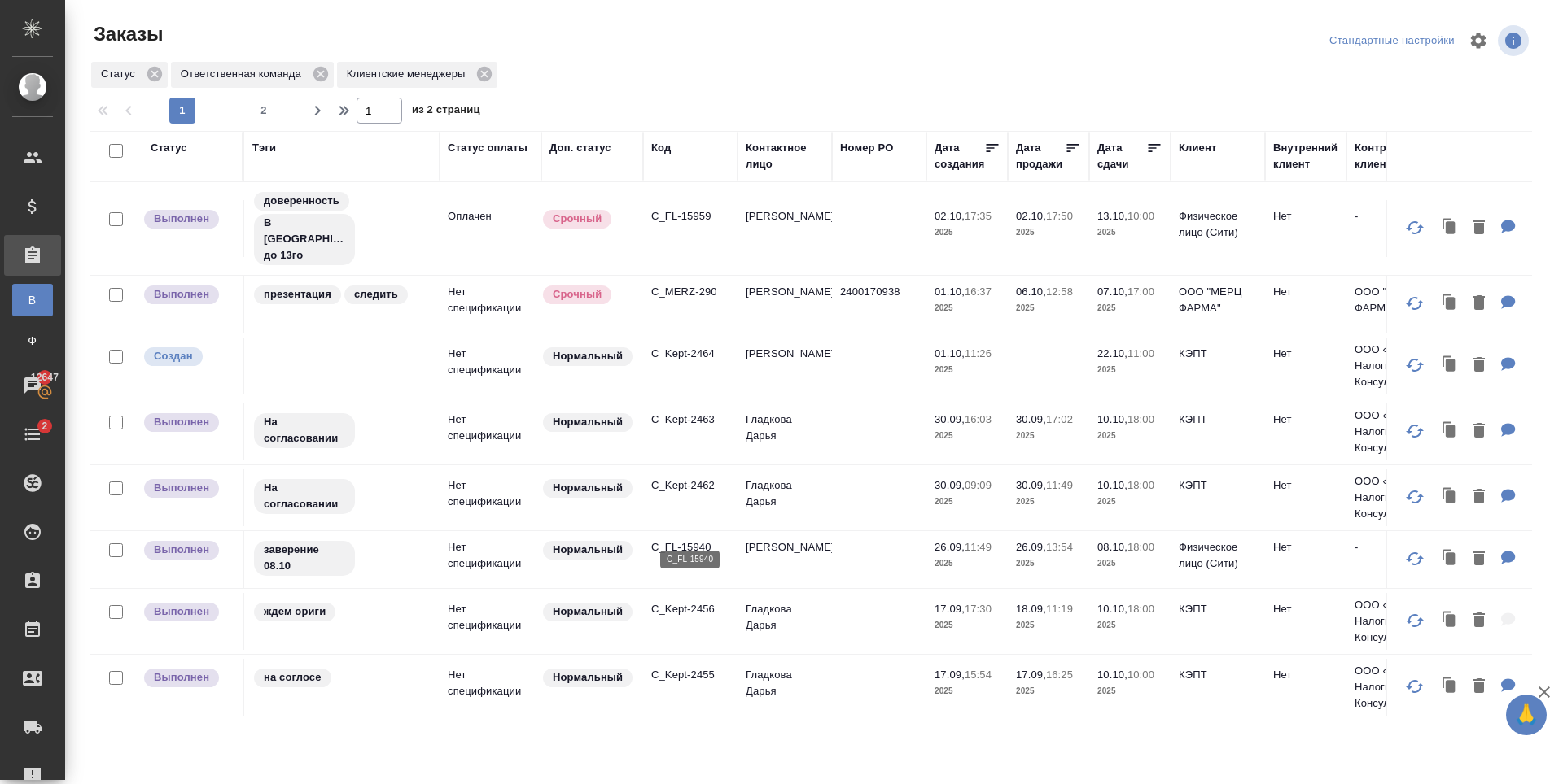
click at [681, 539] on p "C_FL-15940" at bounding box center [690, 547] width 78 height 16
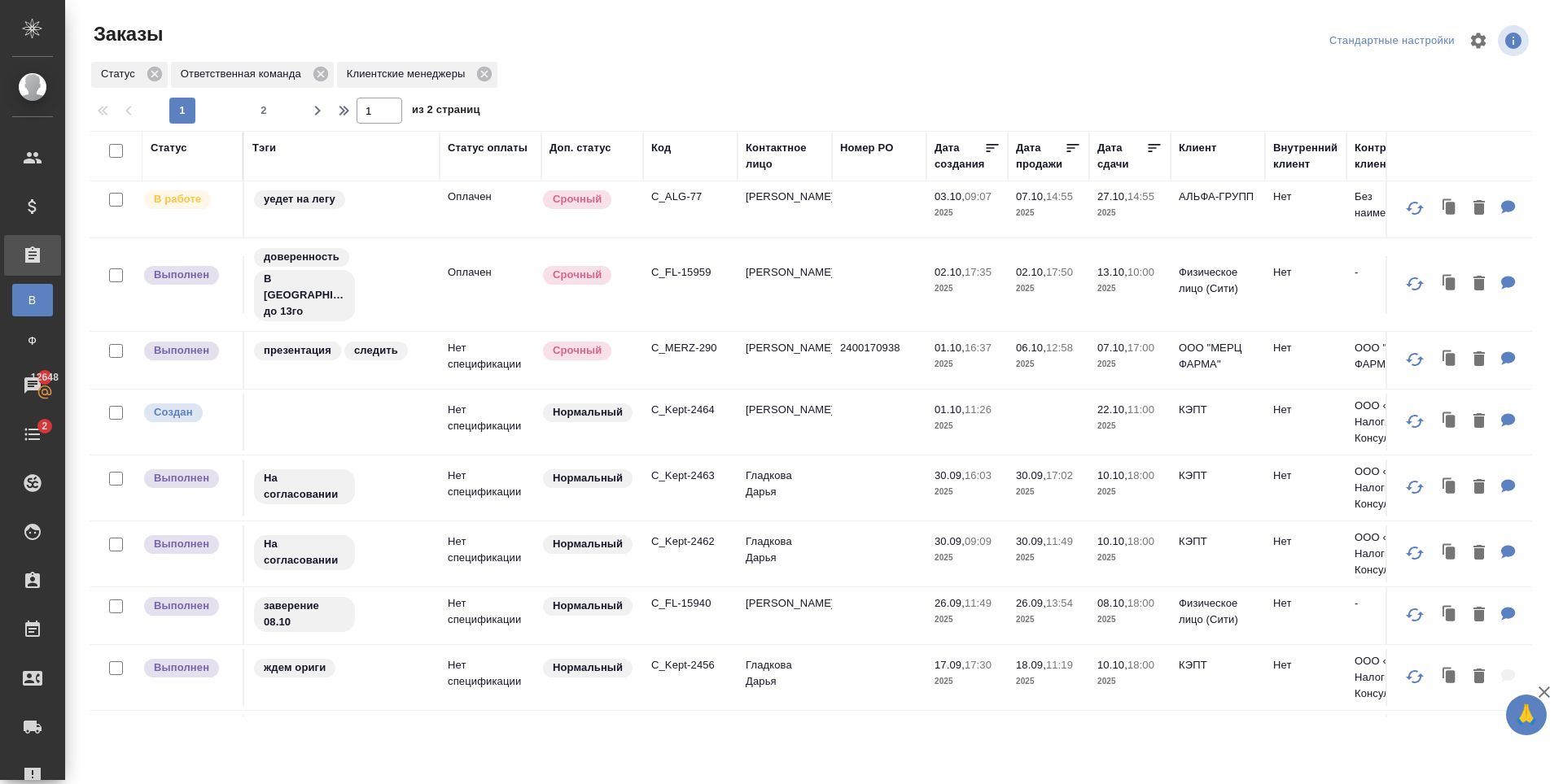
scroll to position [964, 0]
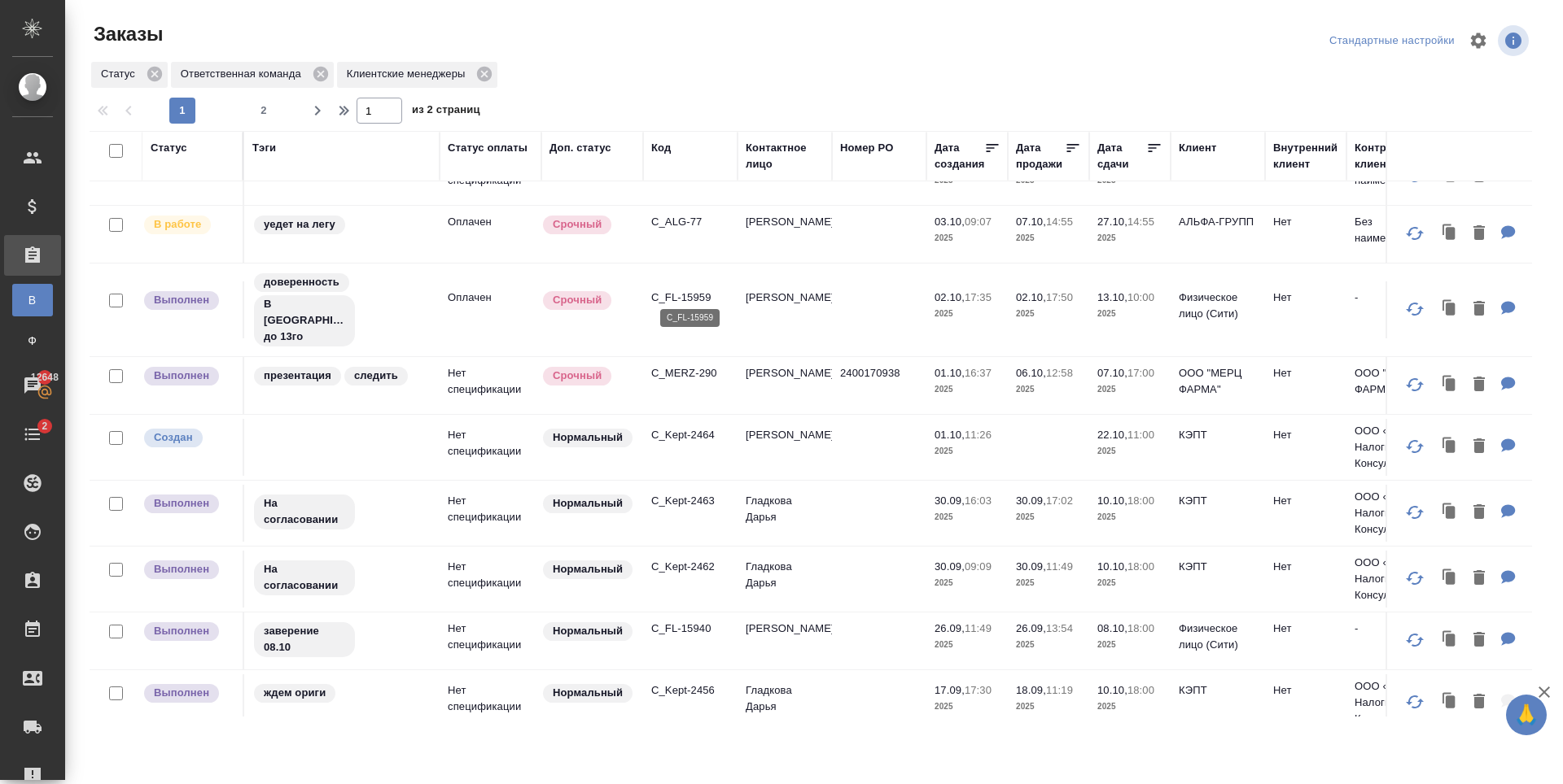
click at [673, 294] on p "C_FL-15959" at bounding box center [690, 297] width 78 height 16
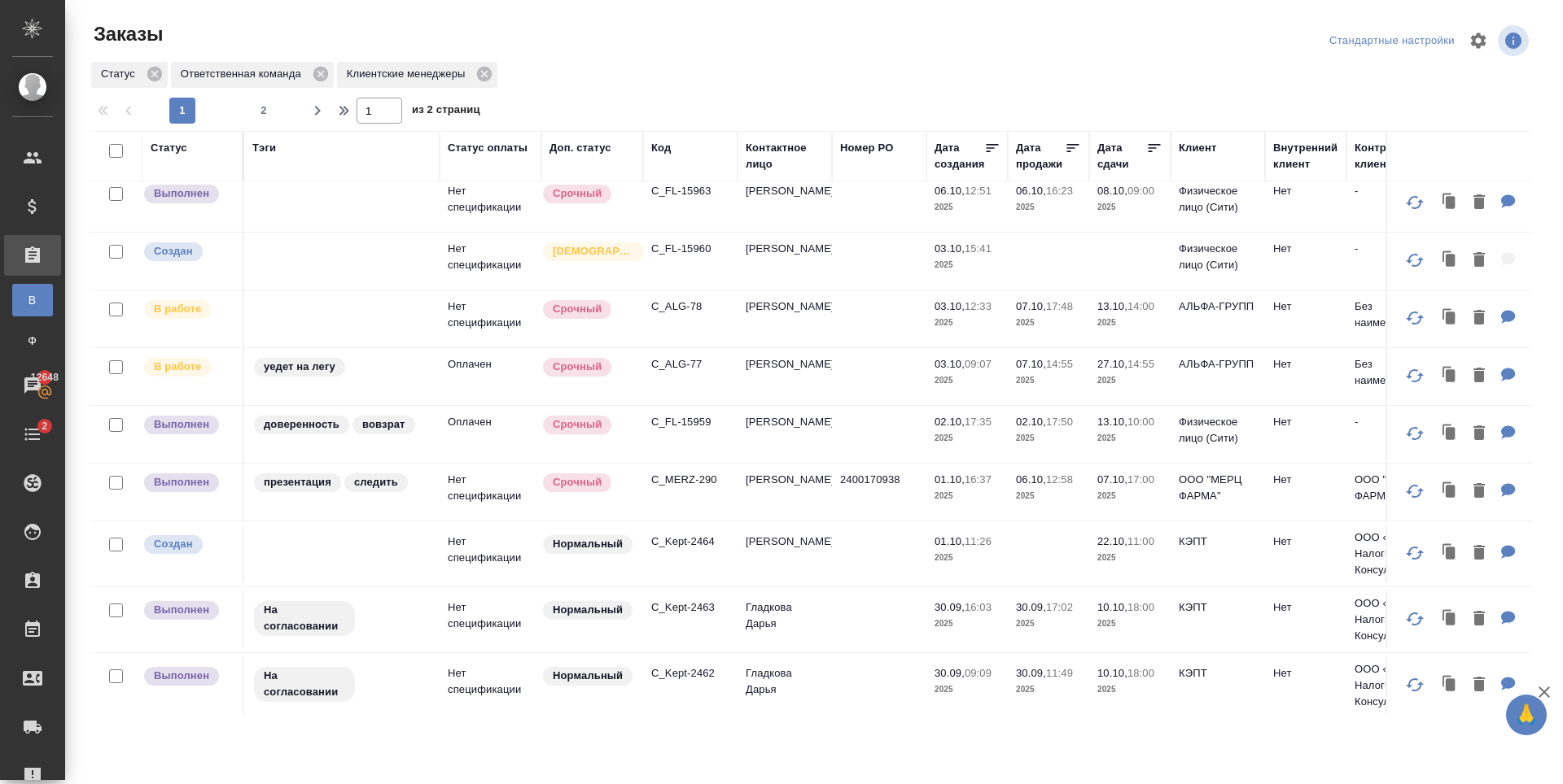
scroll to position [801, 0]
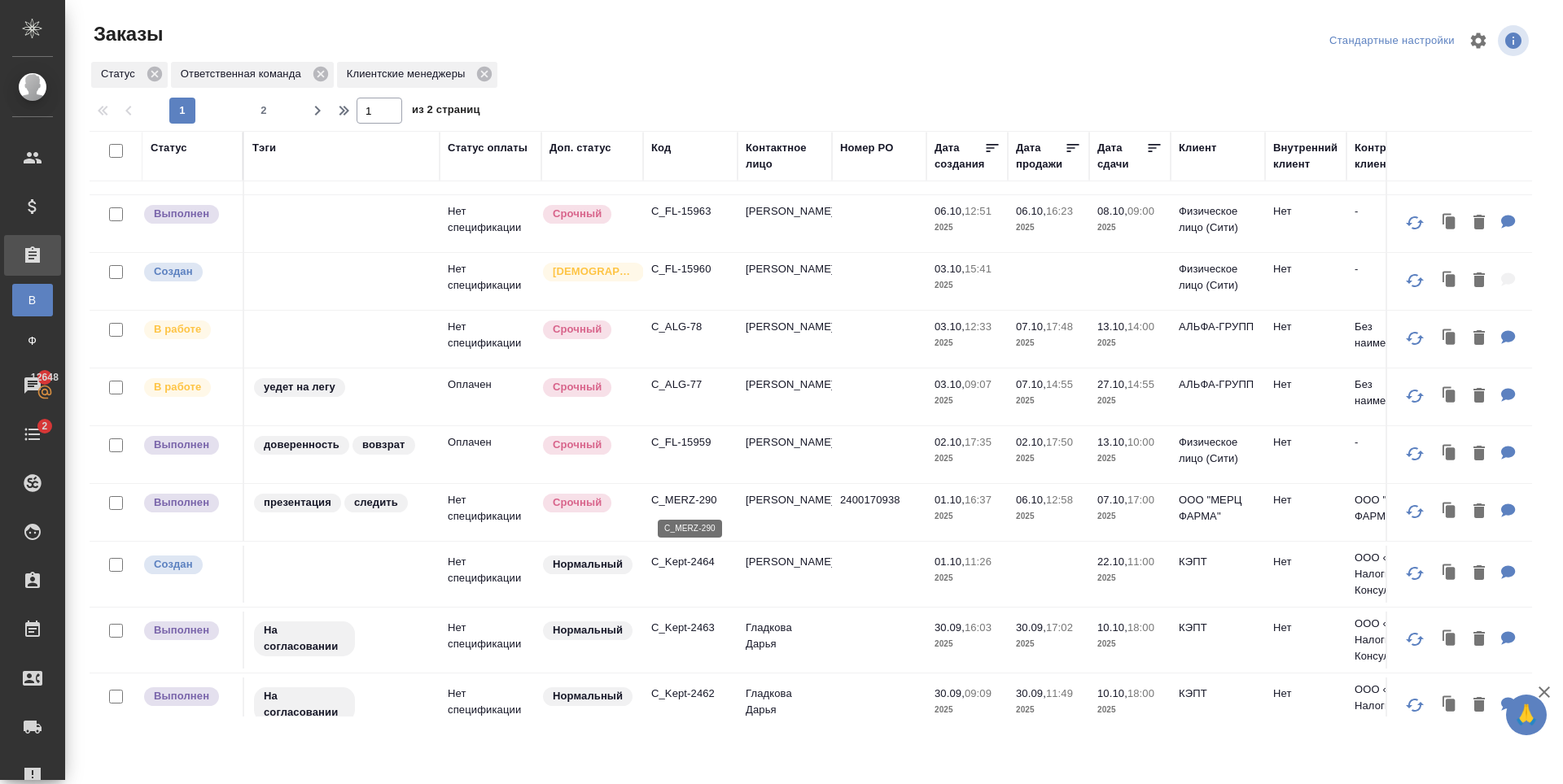
click at [719, 503] on p "C_MERZ-290" at bounding box center [690, 500] width 78 height 16
click at [663, 506] on p "C_MERZ-290" at bounding box center [690, 500] width 78 height 16
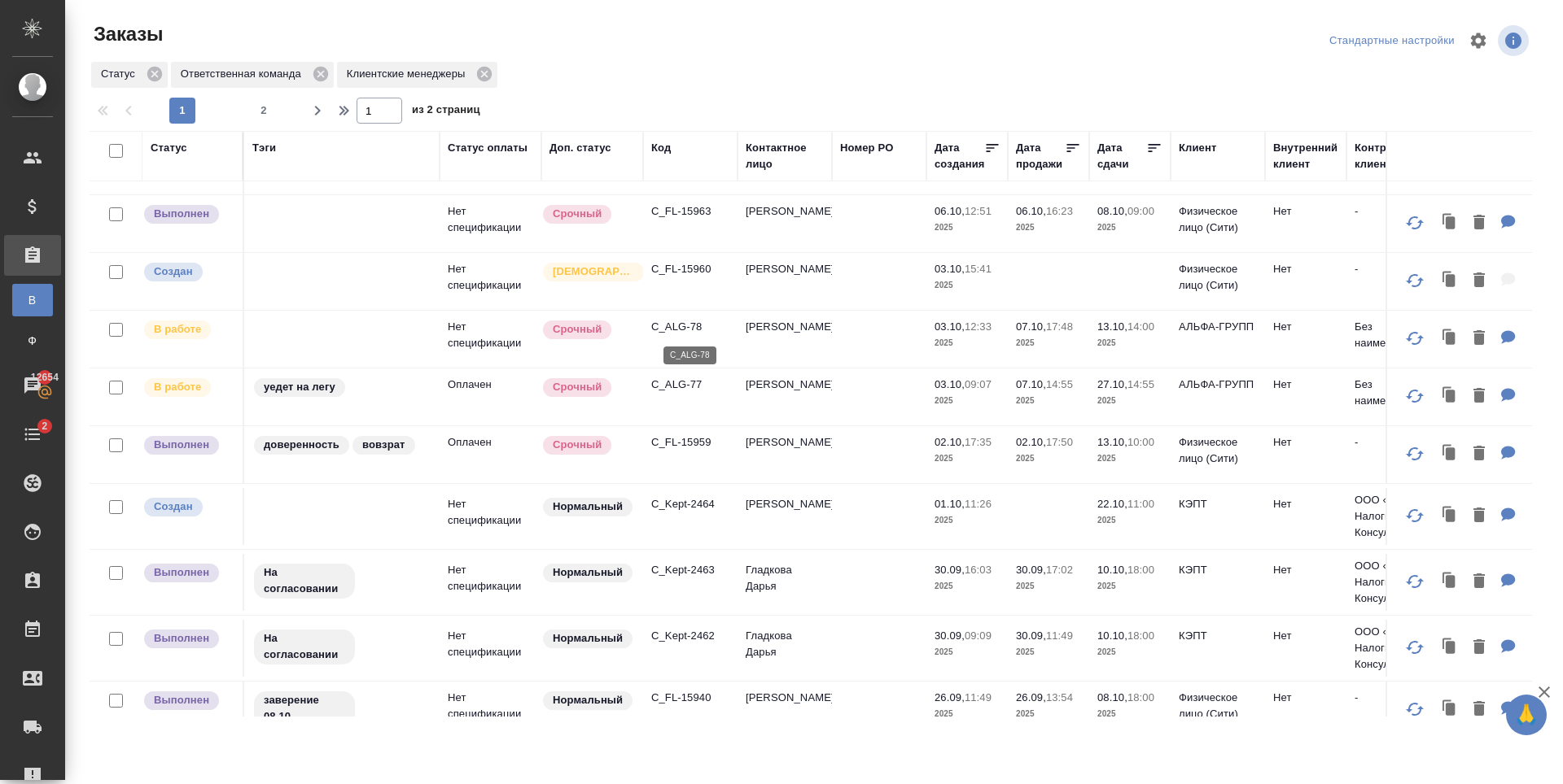
click at [669, 331] on p "C_ALG-78" at bounding box center [690, 327] width 78 height 16
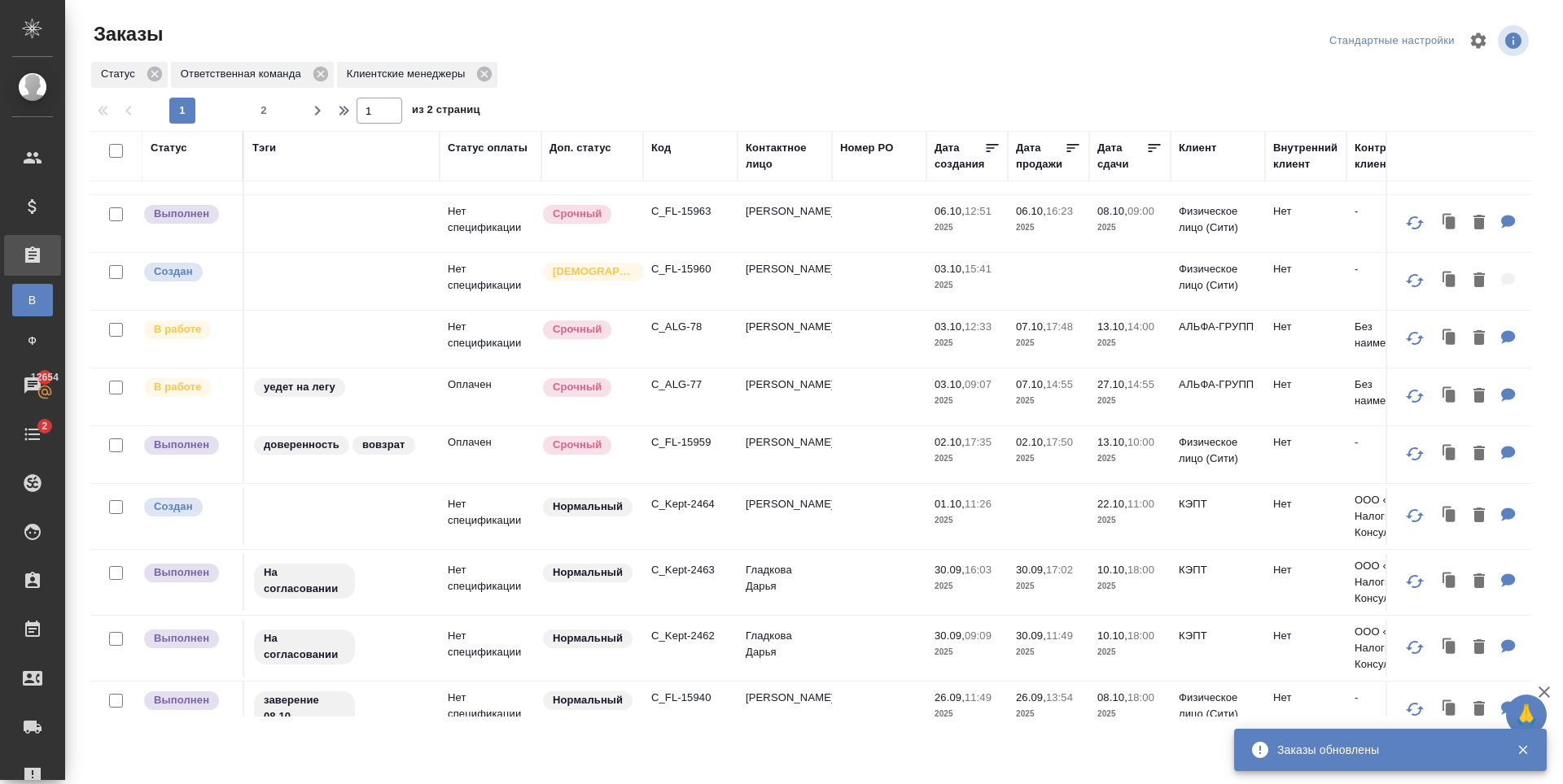
scroll to position [720, 0]
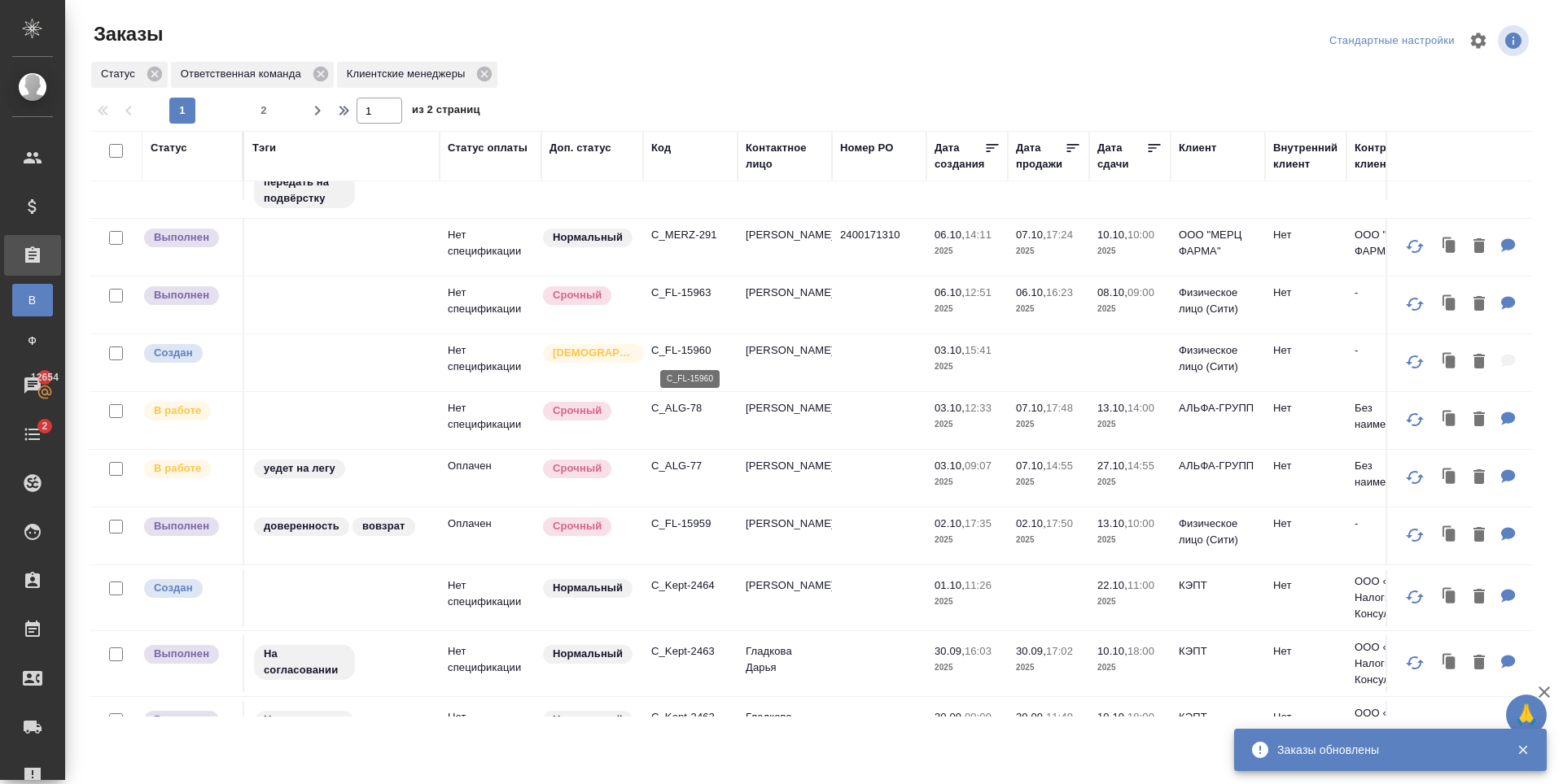
click at [682, 353] on p "C_FL-15960" at bounding box center [690, 350] width 78 height 16
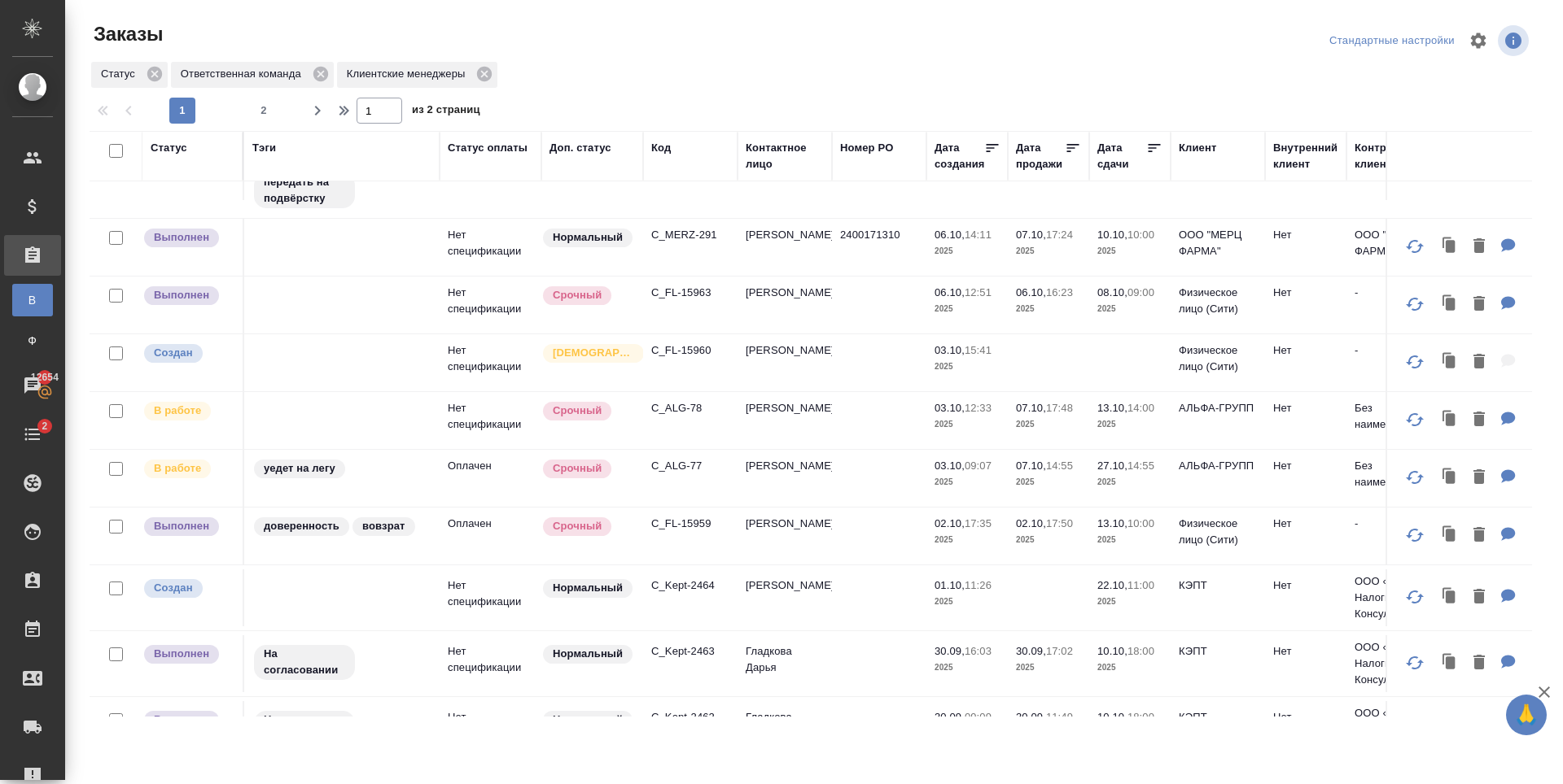
click at [682, 351] on p "C_FL-15960" at bounding box center [690, 350] width 78 height 16
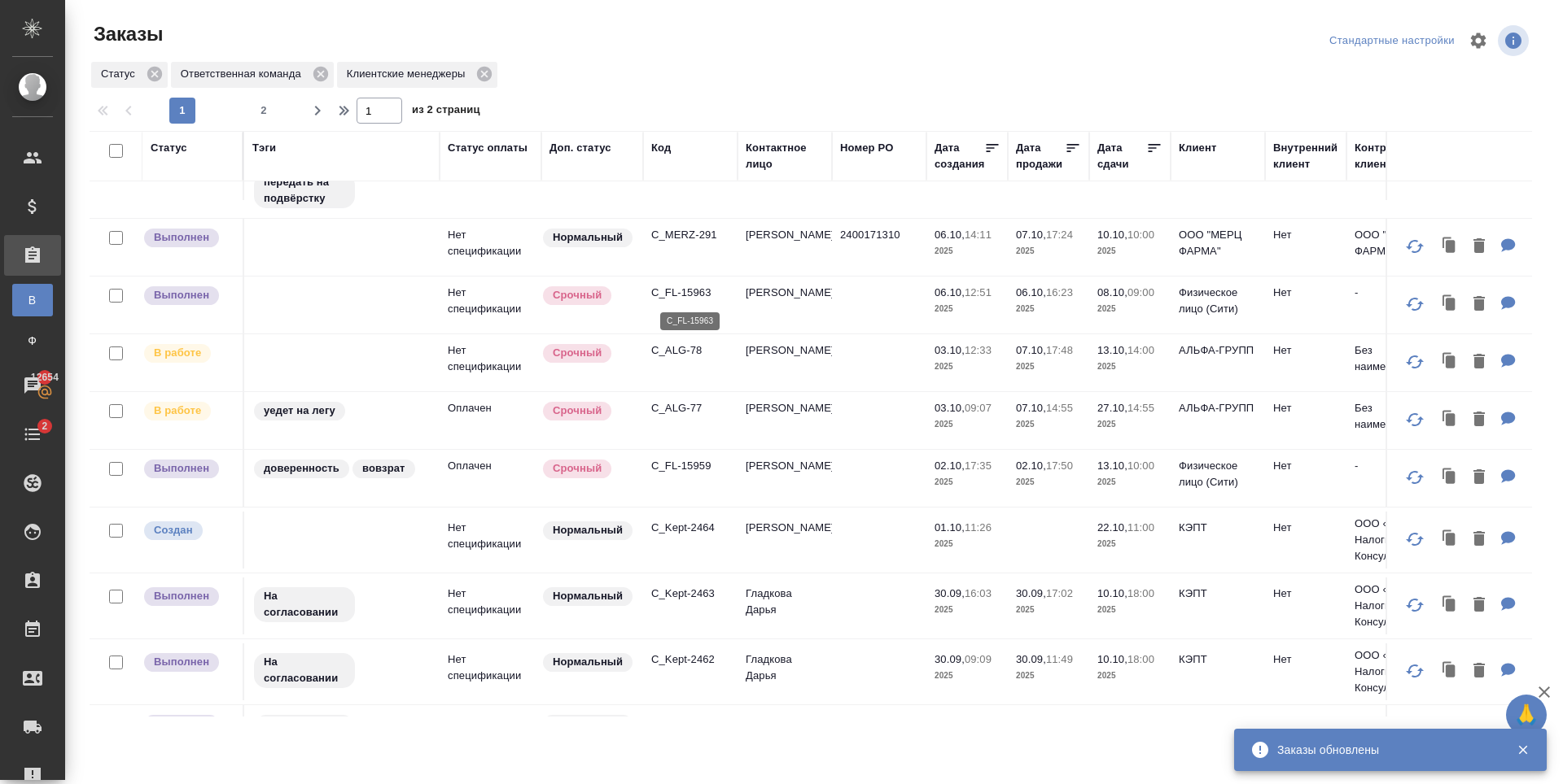
click at [675, 293] on p "C_FL-15963" at bounding box center [690, 292] width 78 height 16
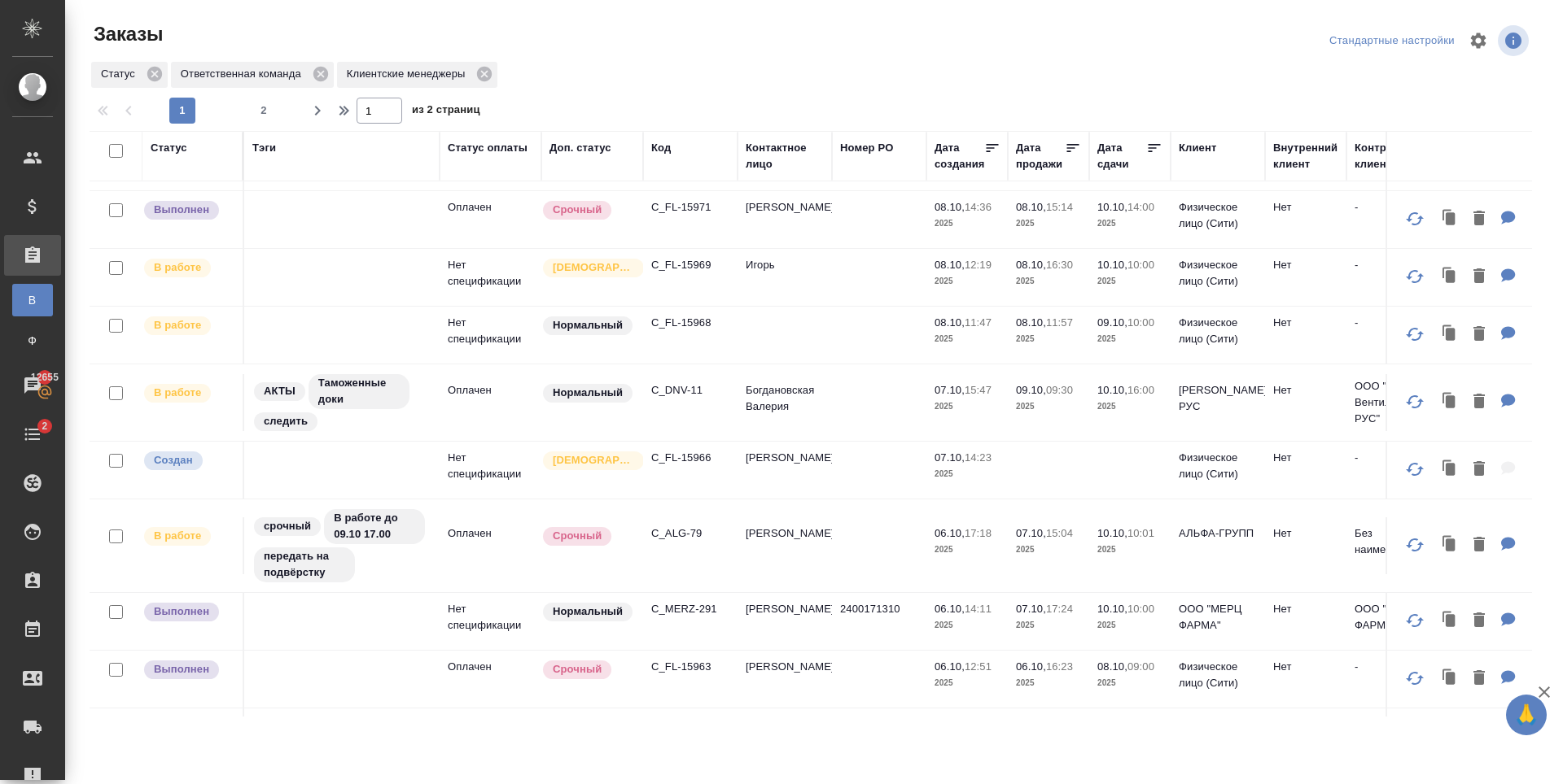
scroll to position [313, 0]
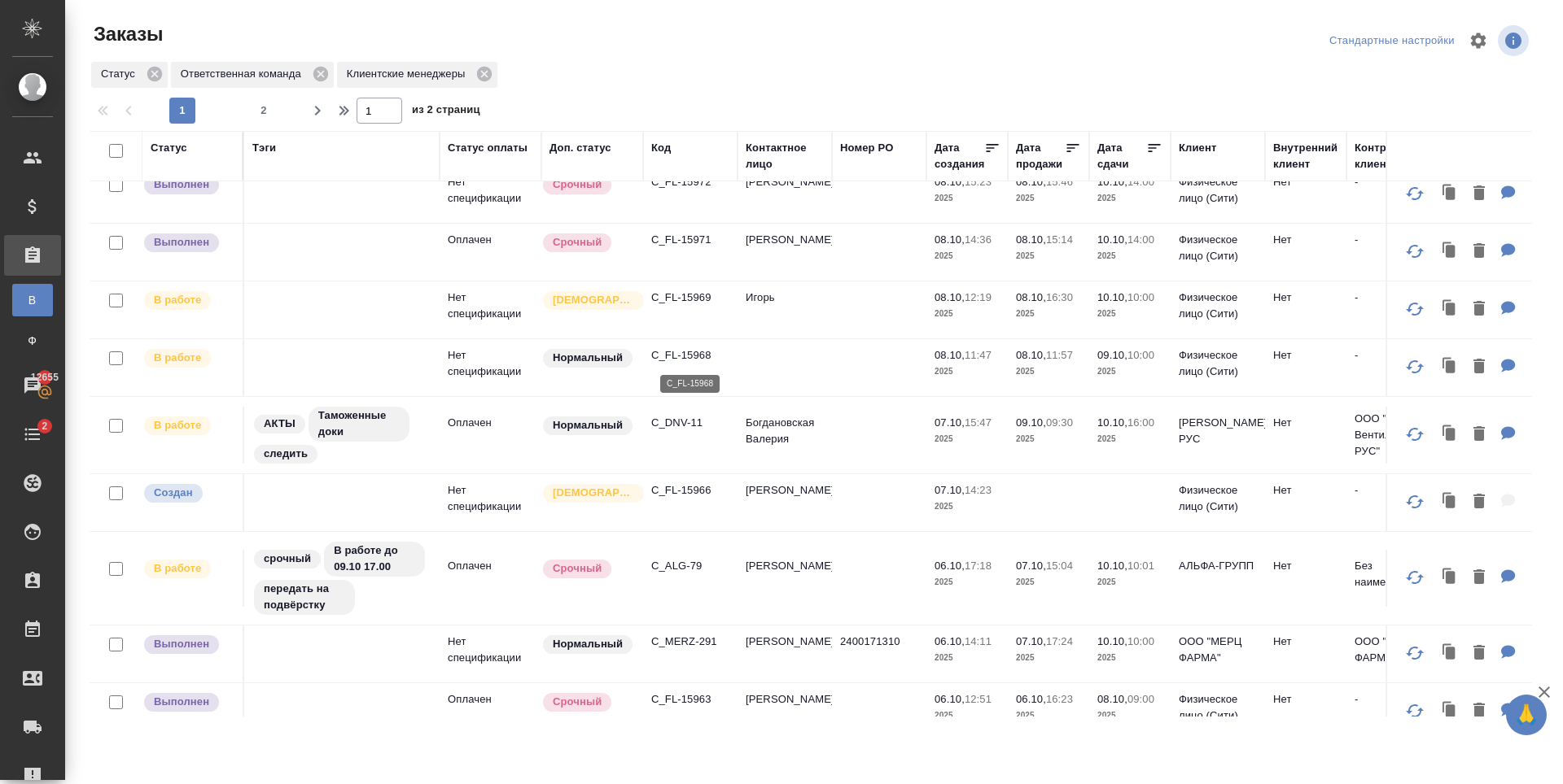
click at [687, 355] on p "C_FL-15968" at bounding box center [690, 355] width 78 height 16
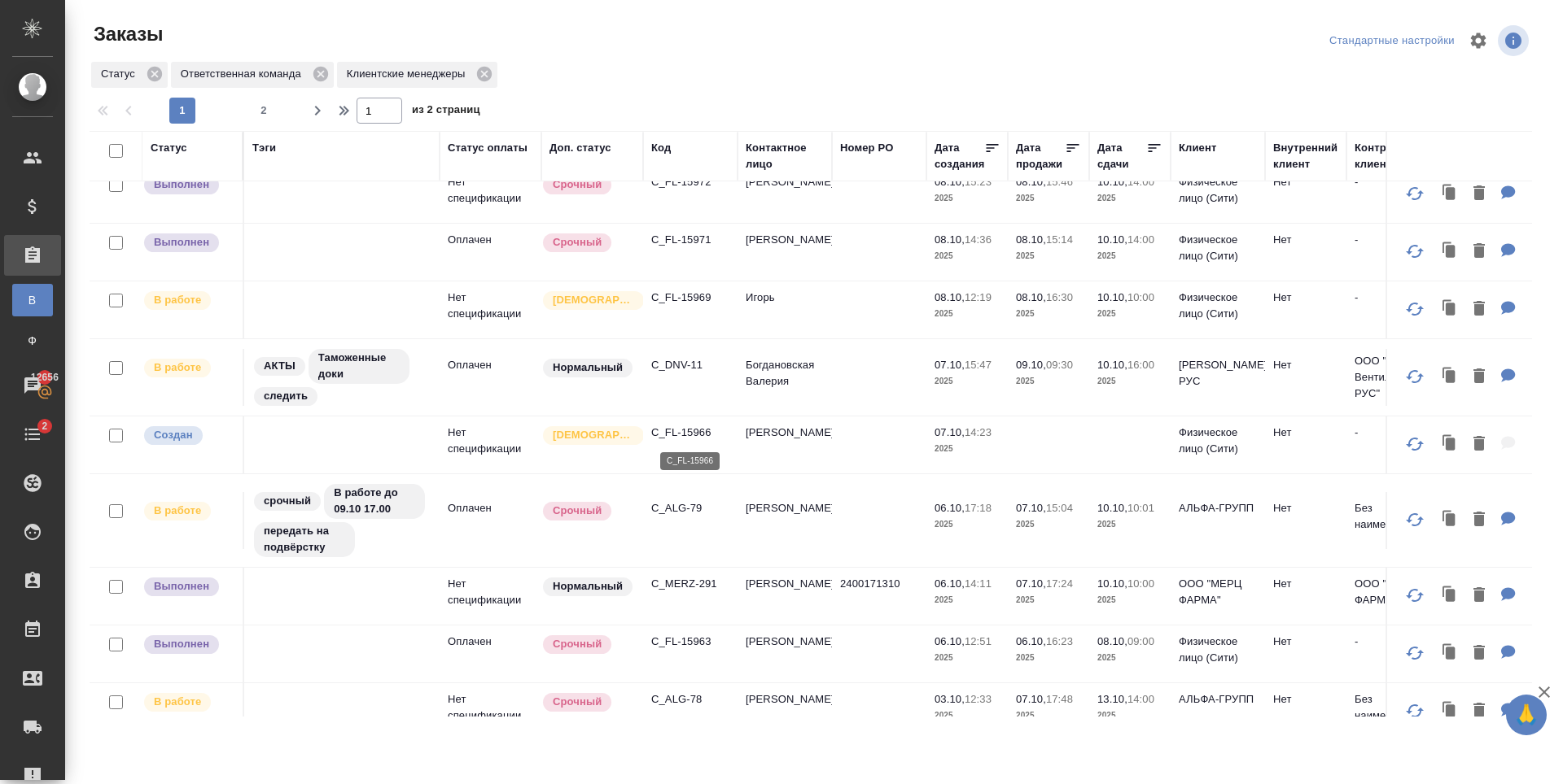
click at [687, 436] on p "C_FL-15966" at bounding box center [690, 433] width 78 height 16
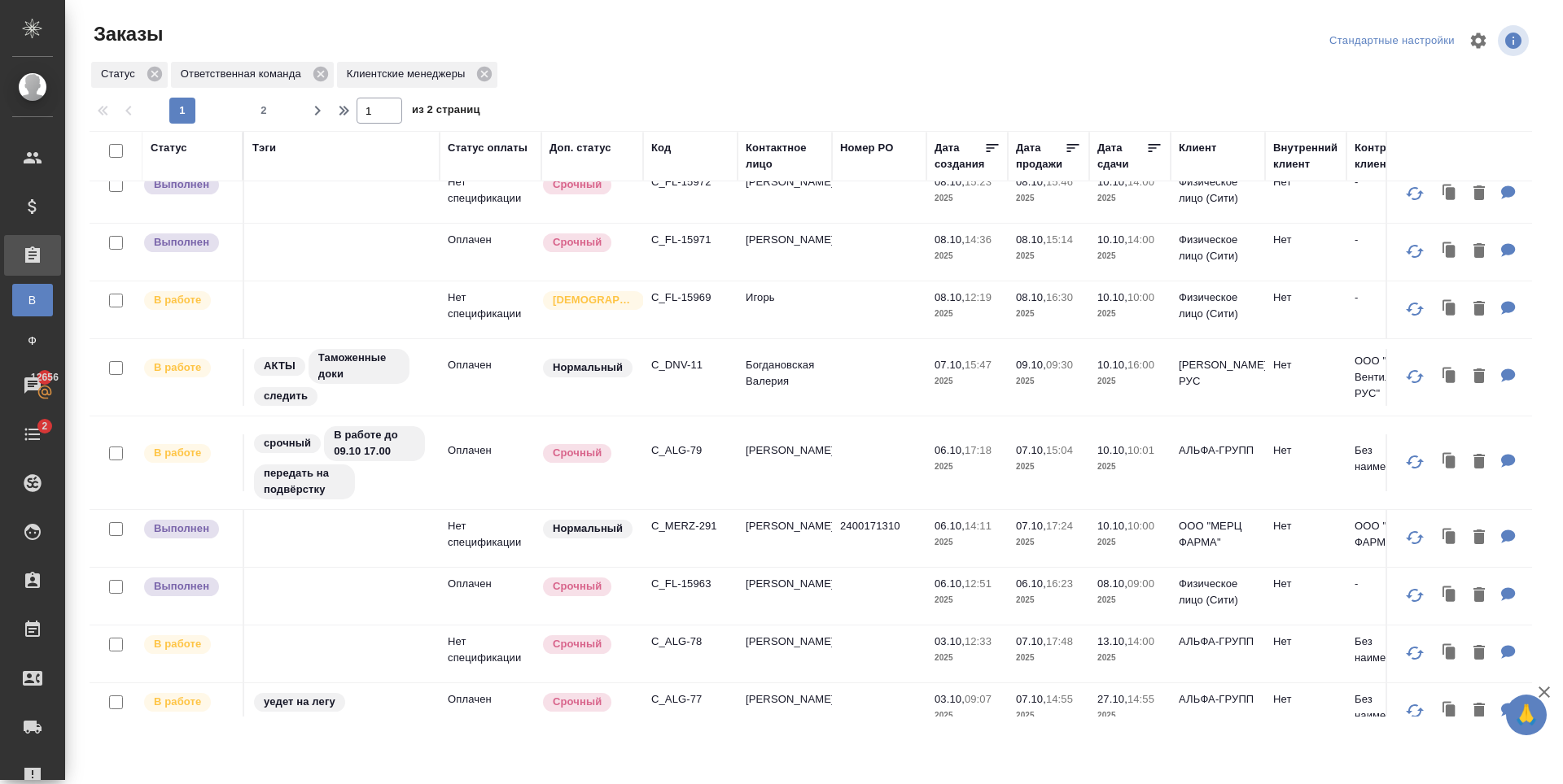
scroll to position [150, 0]
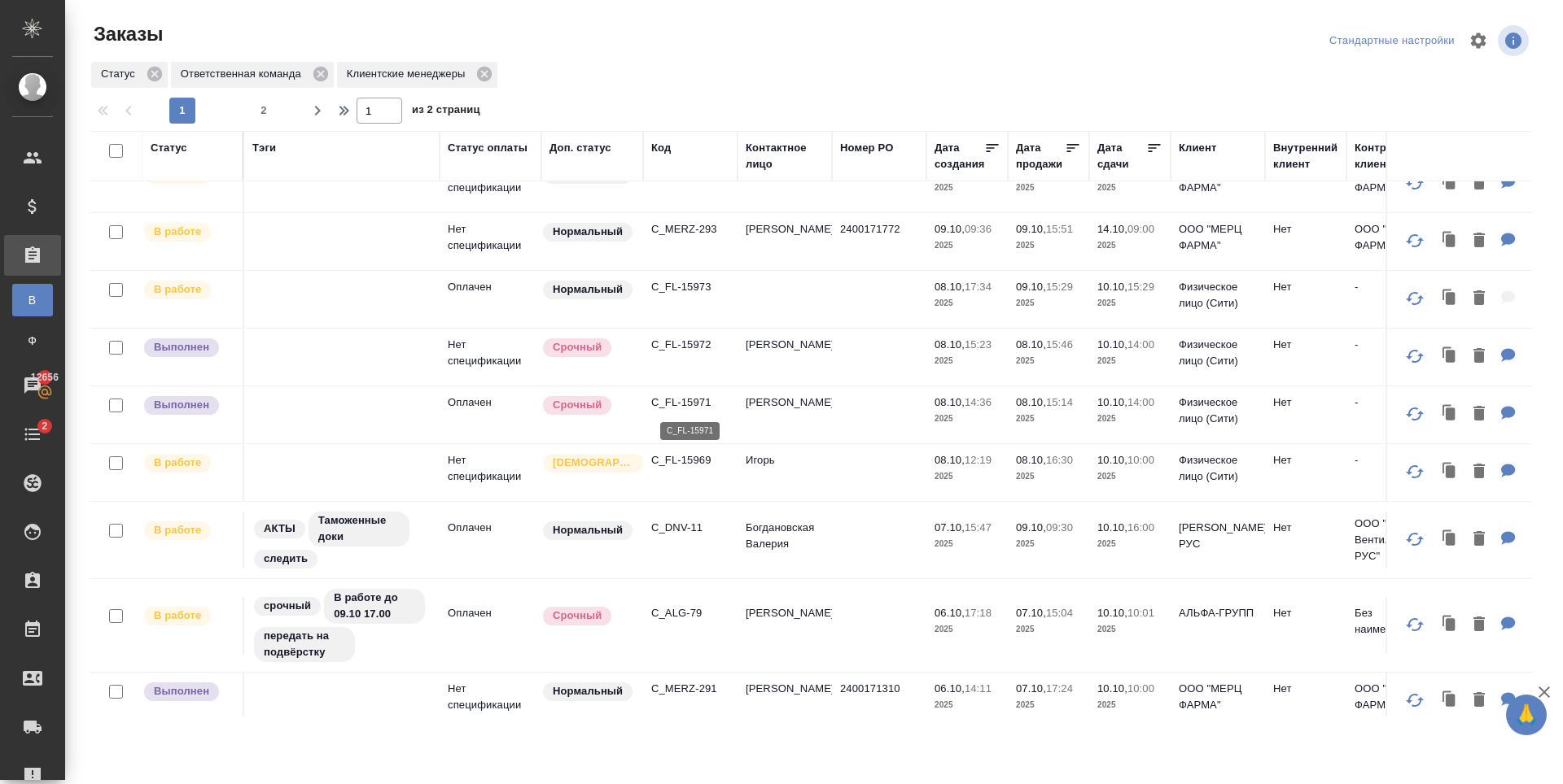
click at [686, 406] on p "C_FL-15971" at bounding box center [690, 403] width 78 height 16
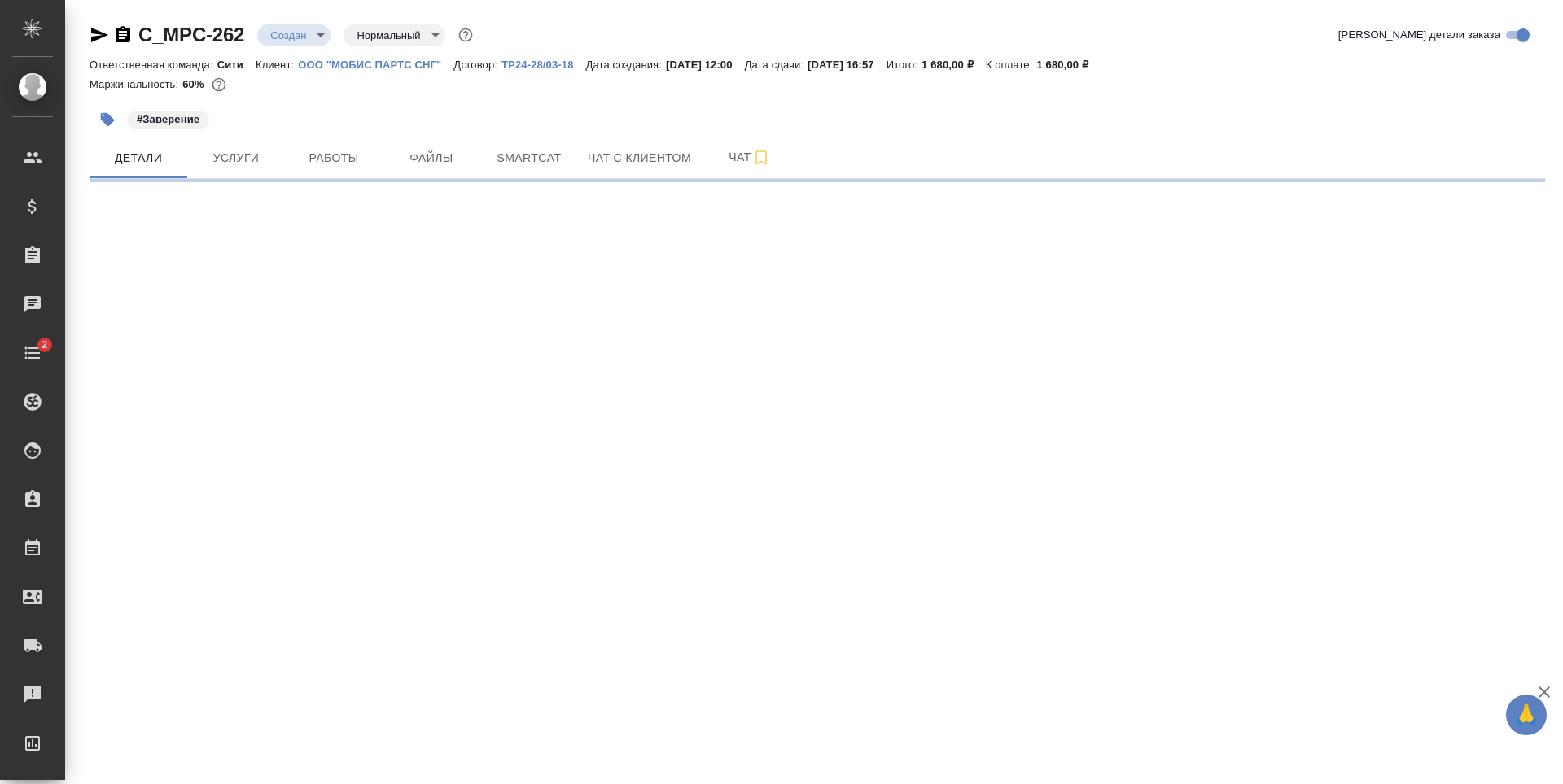
select select "RU"
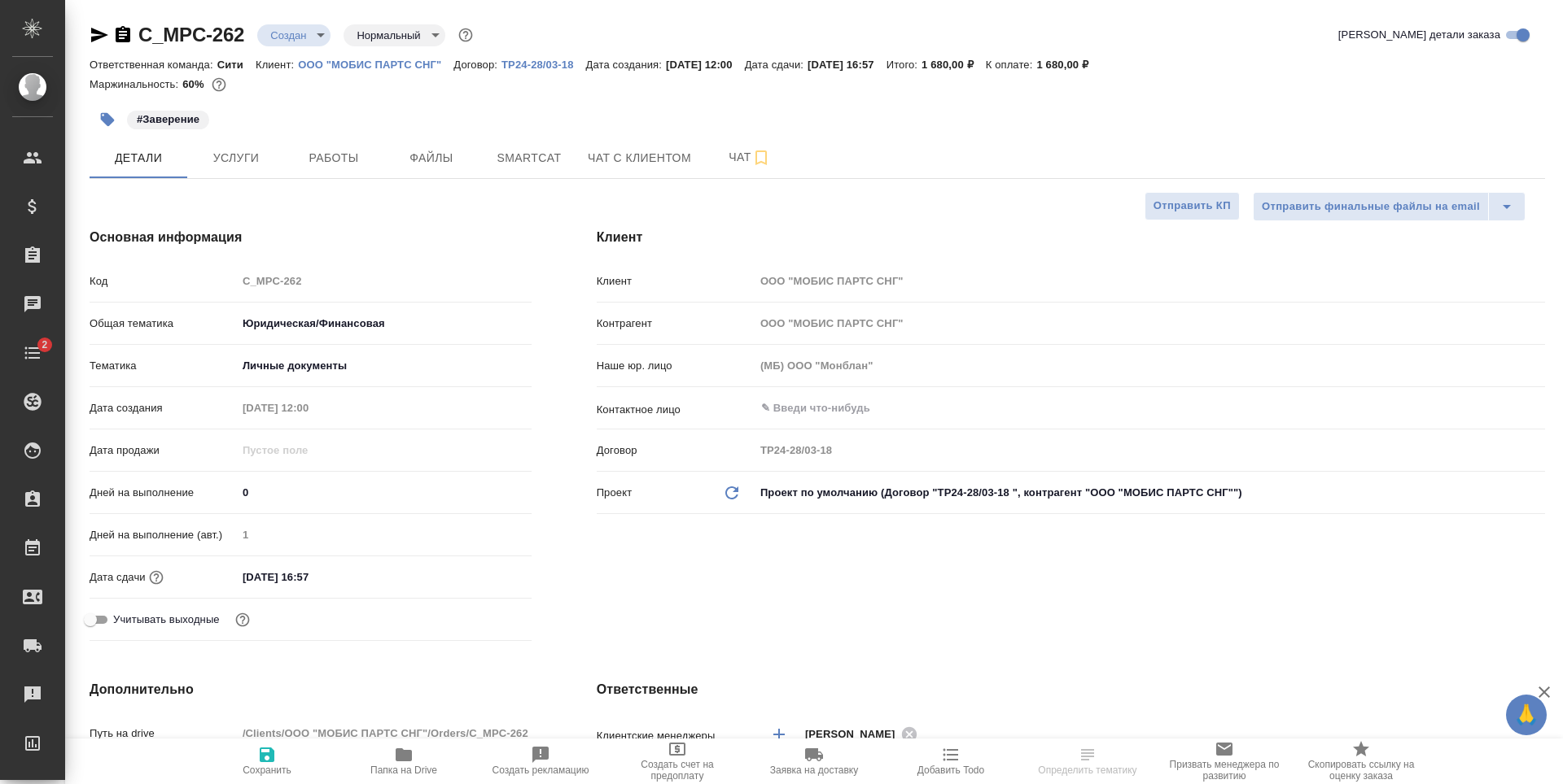
type textarea "x"
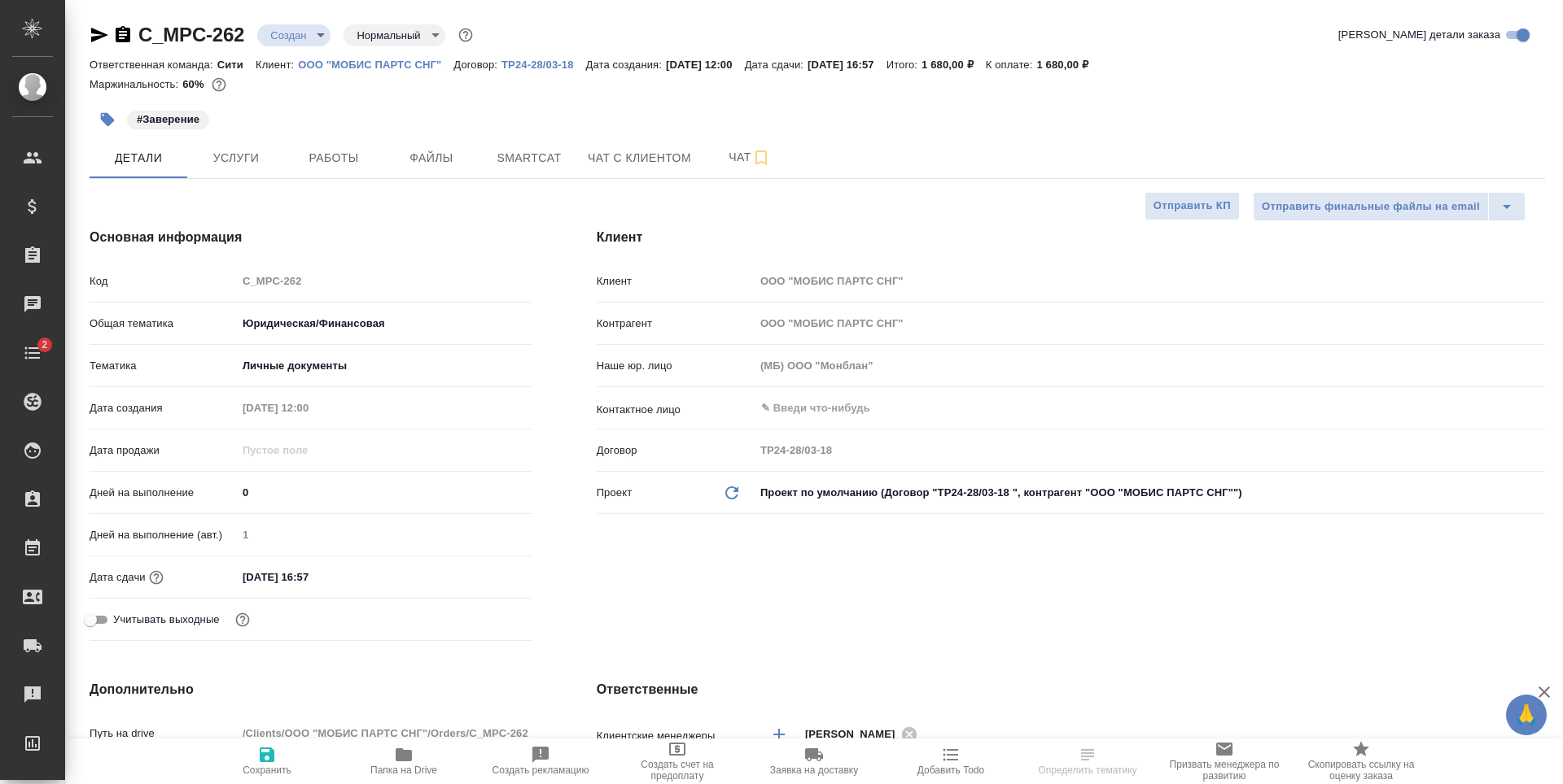
type textarea "x"
click at [329, 161] on span "Работы" at bounding box center [334, 158] width 78 height 20
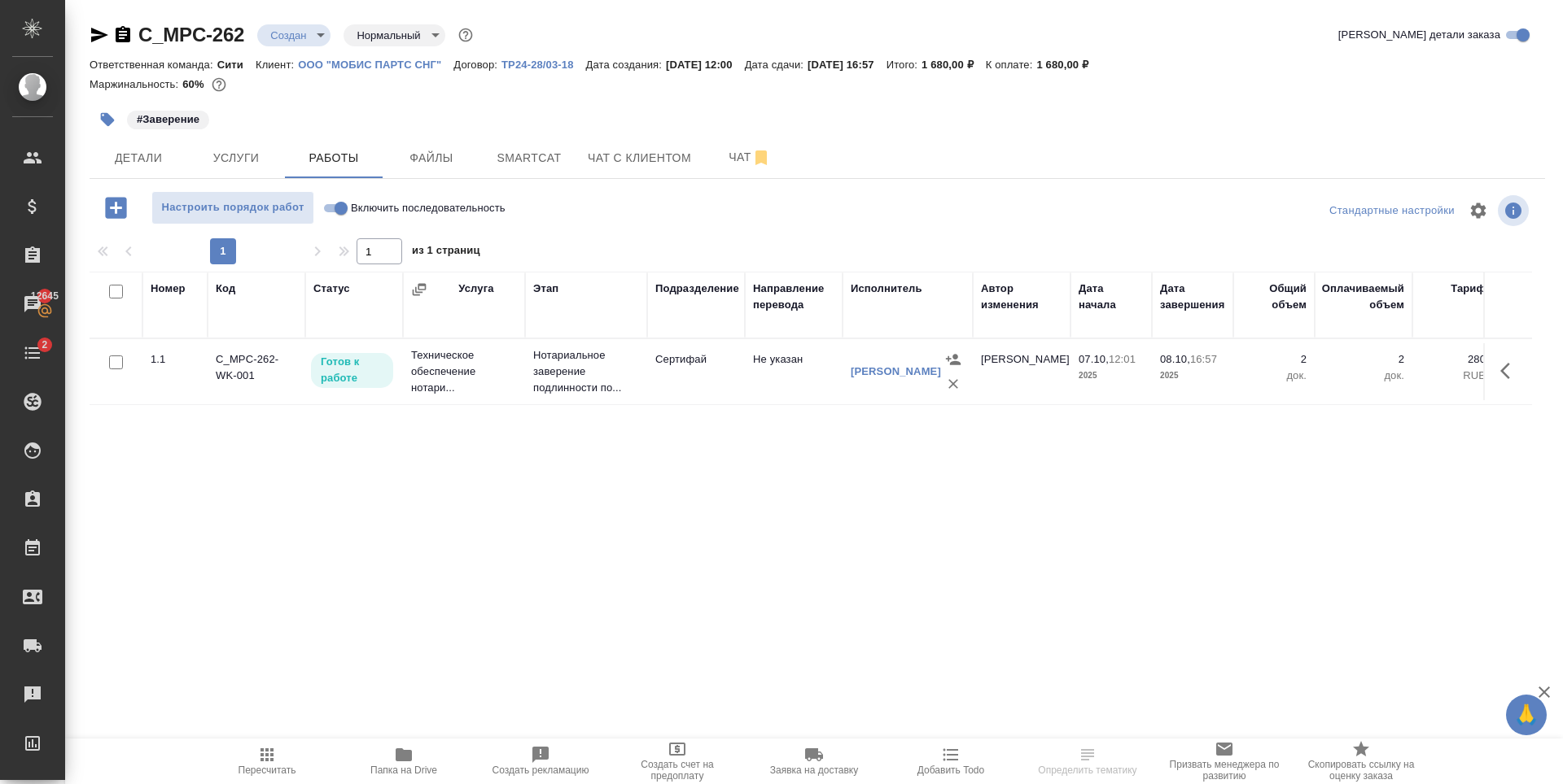
click at [1500, 378] on icon "button" at bounding box center [1510, 371] width 19 height 19
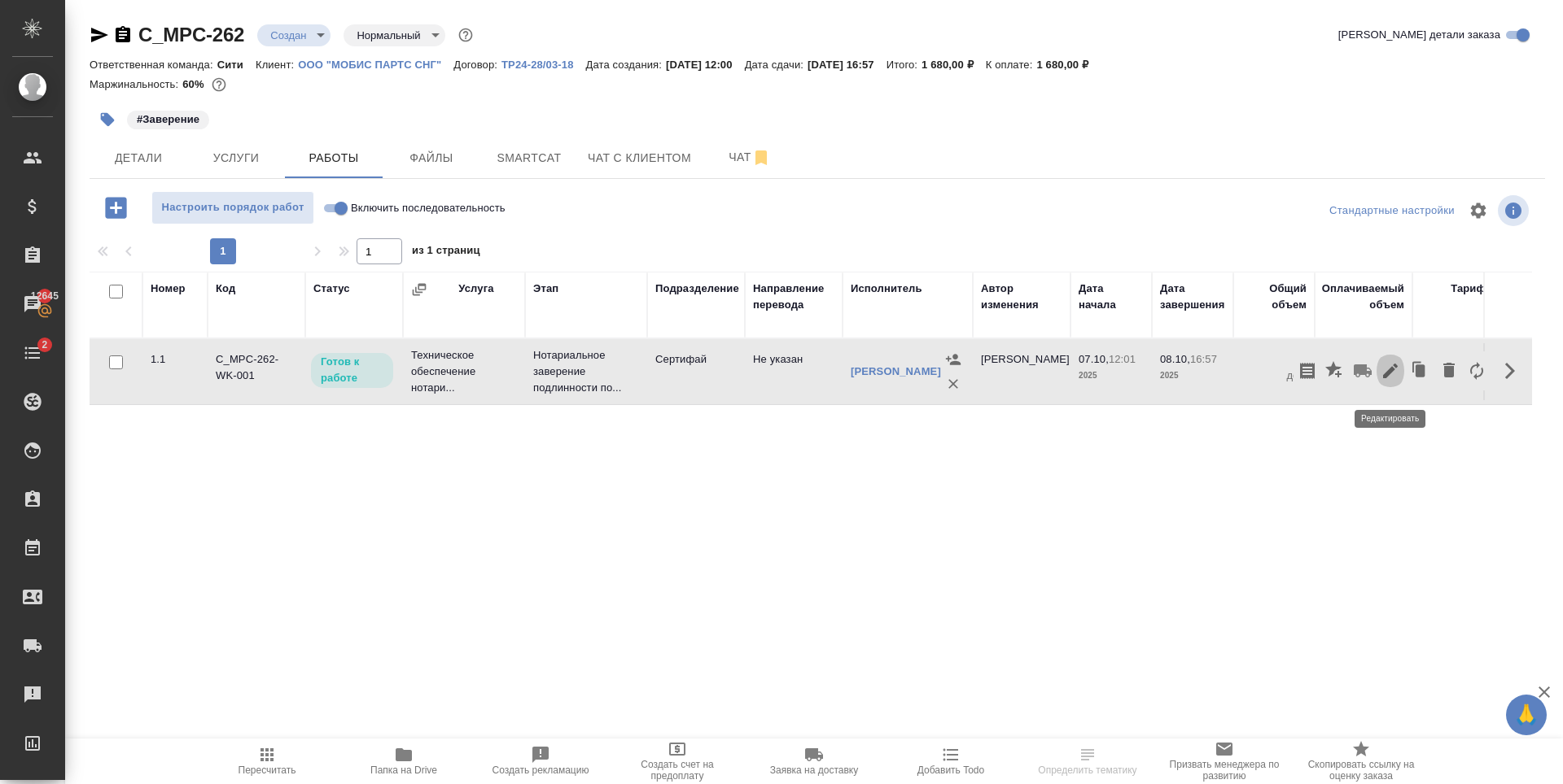
click at [1386, 378] on icon "button" at bounding box center [1390, 371] width 15 height 15
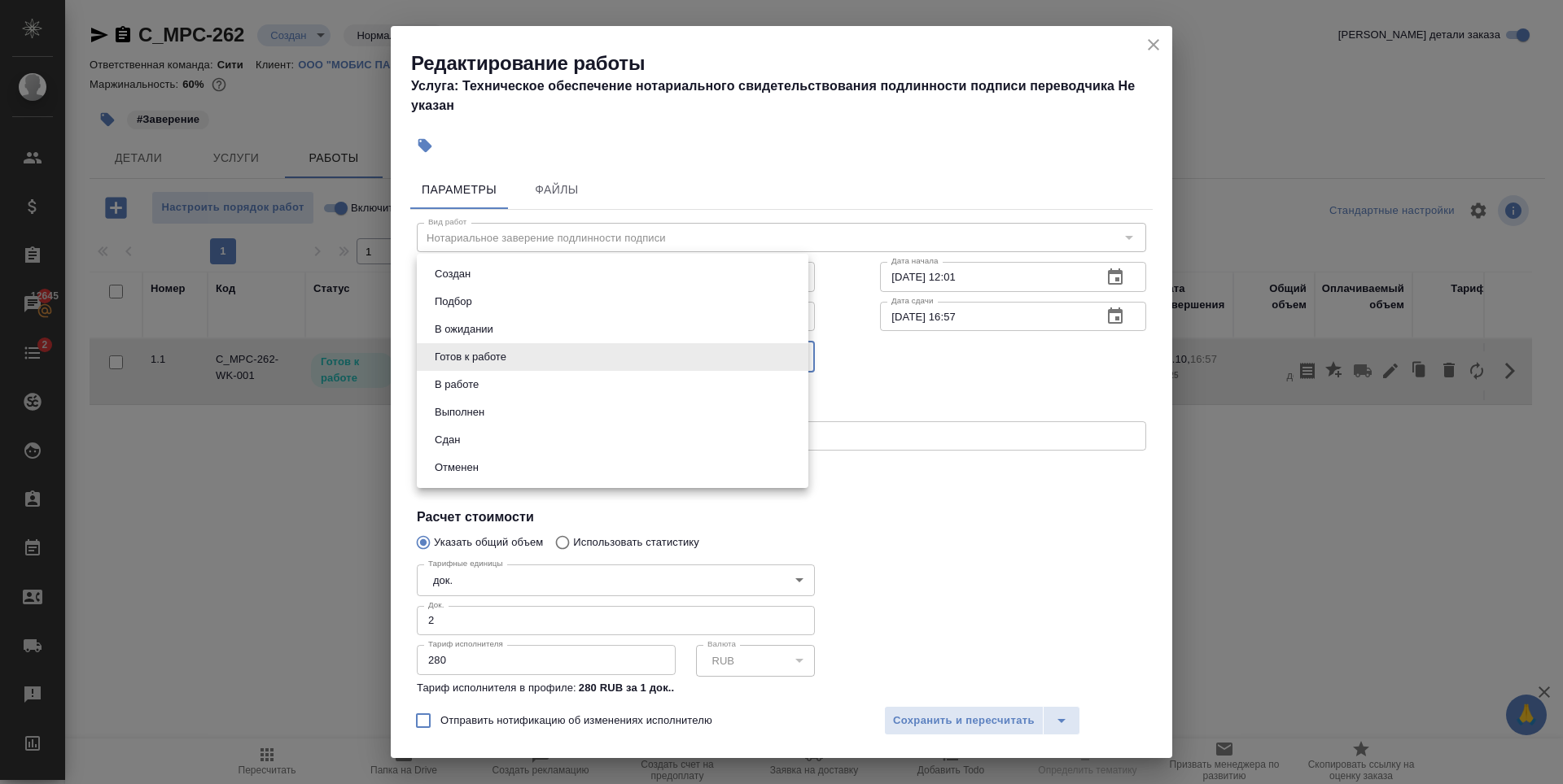
click at [623, 370] on body "🙏 .cls-1 fill:#fff; AWATERA Zaytseva Svetlana Клиенты Спецификации Заказы 12645…" at bounding box center [782, 392] width 1563 height 784
click at [602, 445] on li "Сдан" at bounding box center [612, 440] width 391 height 28
type input "closed"
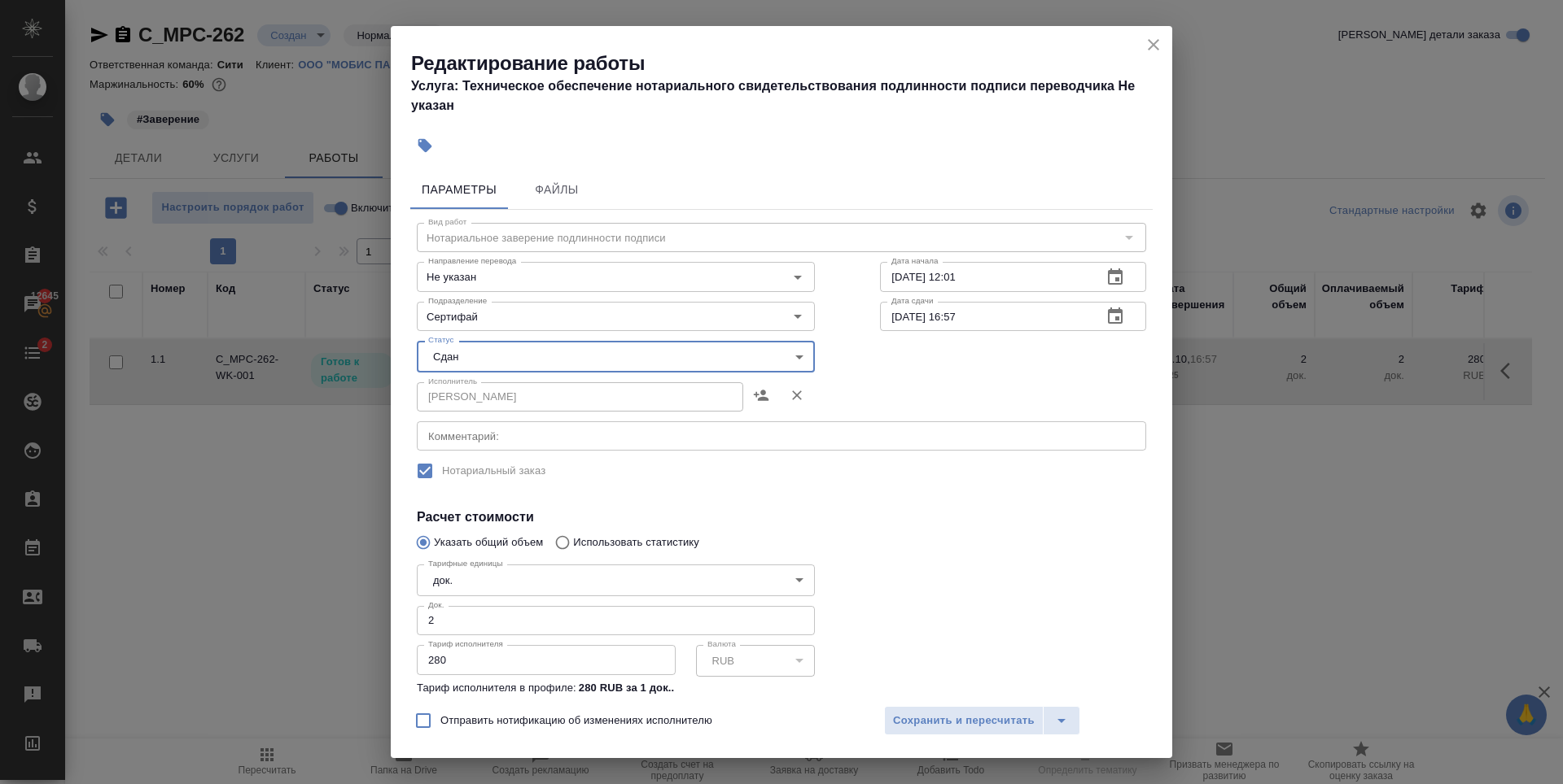
click at [1030, 737] on div "Отправить нотификацию об изменениях исполнителю Сохранить и пересчитать" at bounding box center [781, 727] width 782 height 63
click at [1028, 719] on span "Сохранить и пересчитать" at bounding box center [964, 721] width 142 height 18
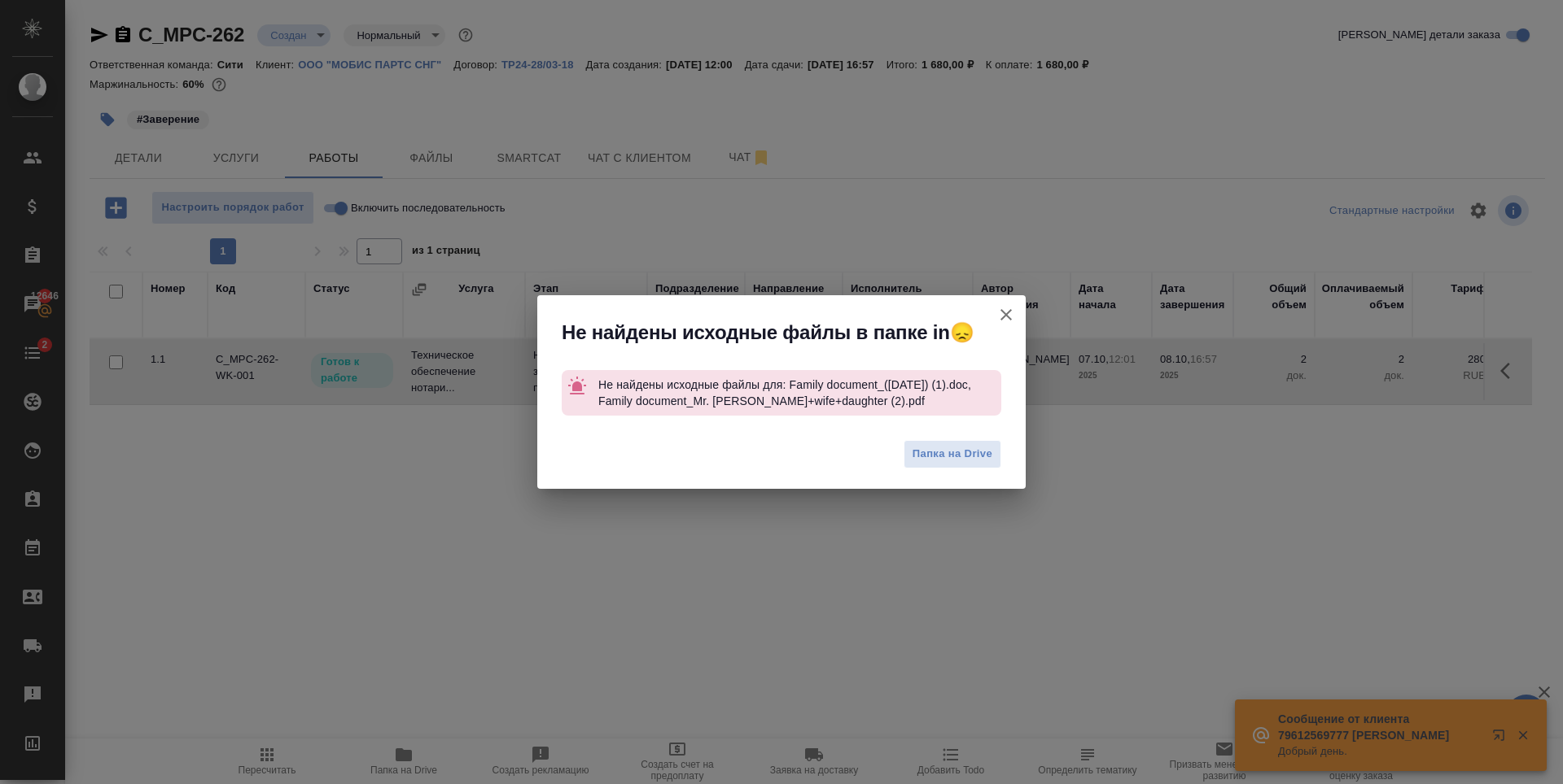
click at [1008, 311] on icon "button" at bounding box center [1006, 314] width 19 height 19
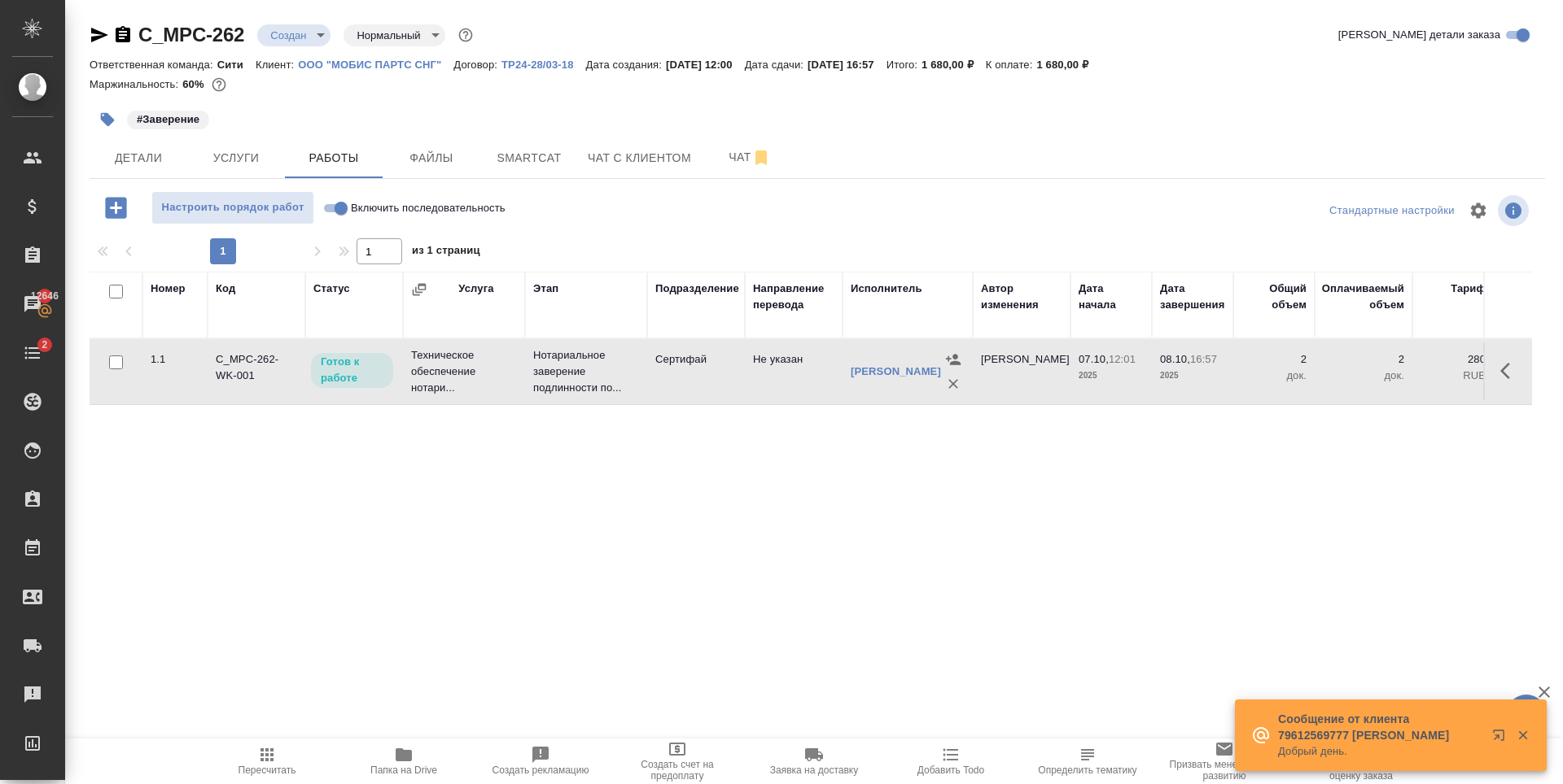
click at [339, 212] on input "Включить последовательность" at bounding box center [341, 209] width 58 height 19
checkbox input "true"
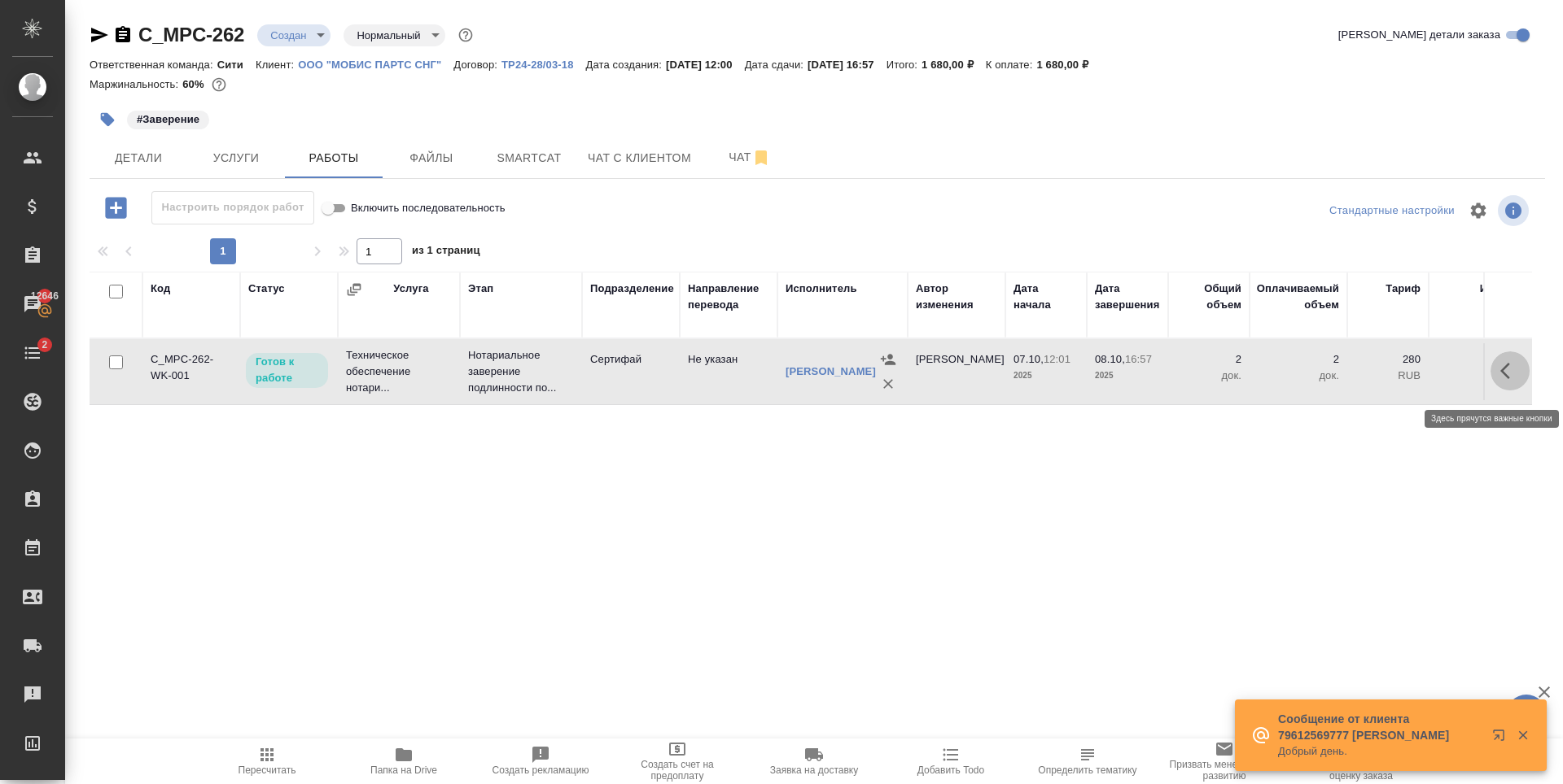
click at [1521, 383] on button "button" at bounding box center [1510, 371] width 39 height 39
click at [1399, 371] on icon "button" at bounding box center [1390, 371] width 19 height 19
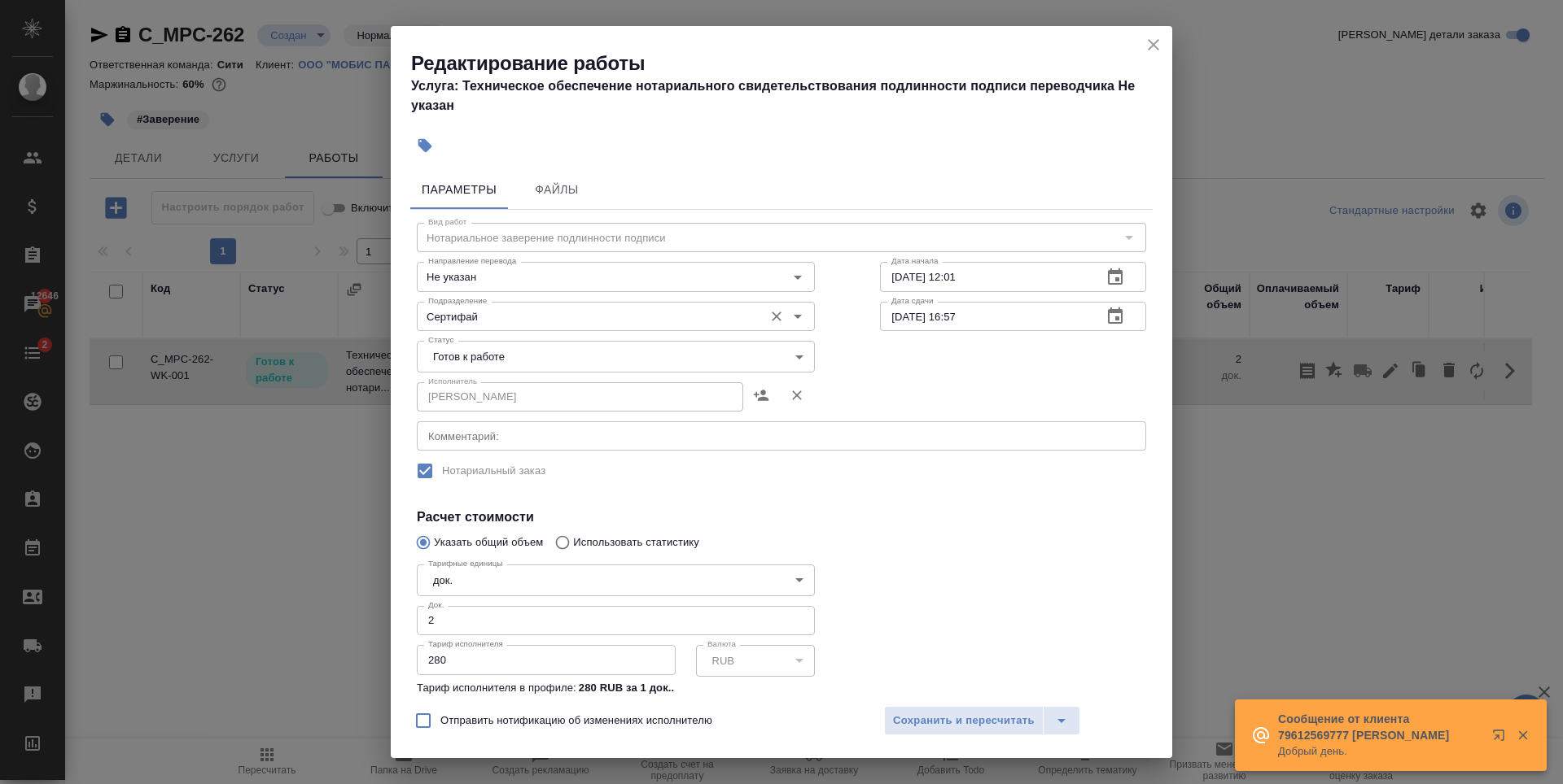
click at [599, 330] on div "Сертифай Подразделение" at bounding box center [615, 316] width 398 height 29
click at [604, 349] on body "🙏 .cls-1 fill:#fff; AWATERA Zaytseva Svetlana Клиенты Спецификации Заказы 12646…" at bounding box center [782, 392] width 1563 height 784
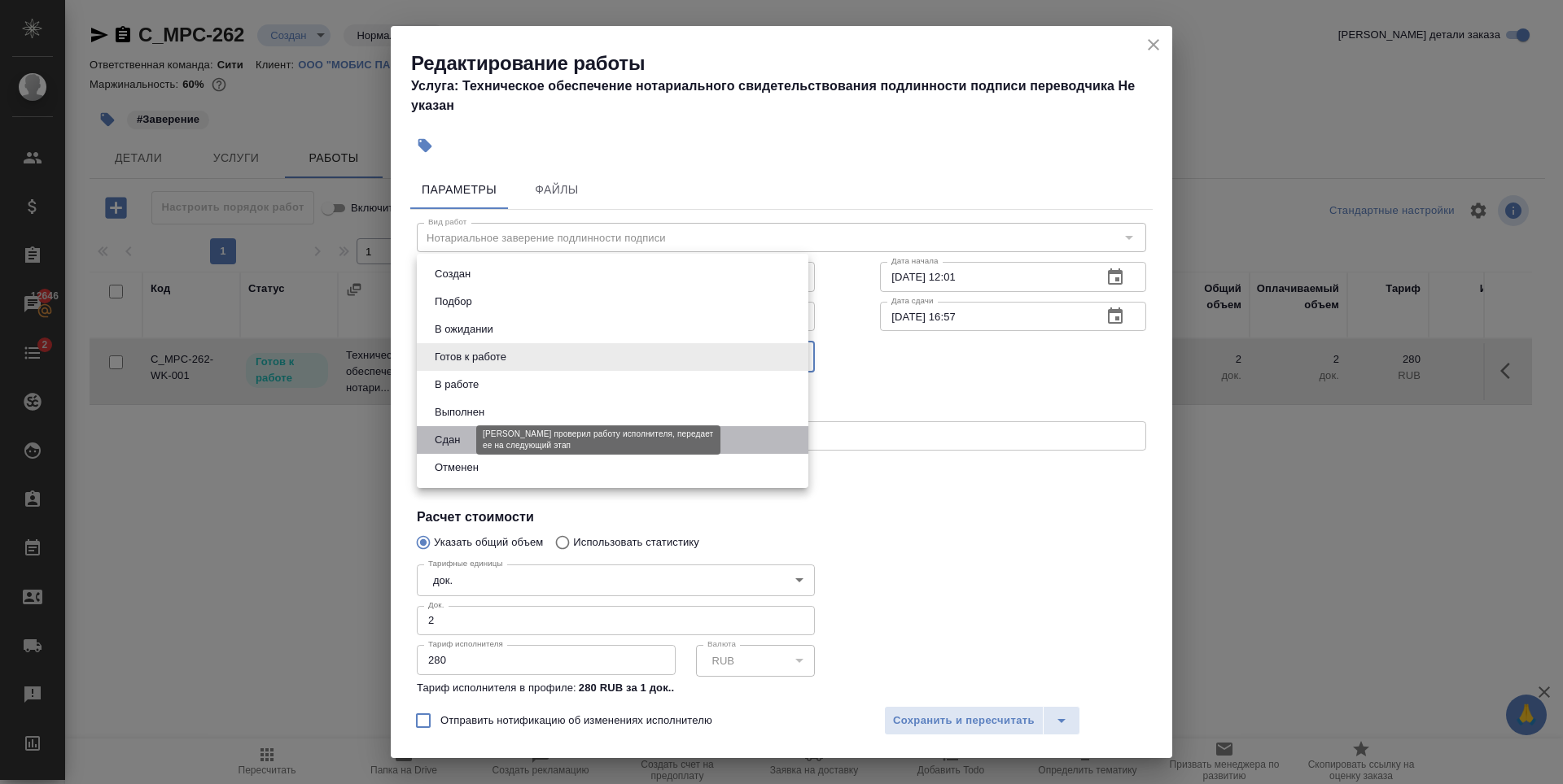
click at [454, 440] on button "Сдан" at bounding box center [448, 440] width 35 height 17
type input "closed"
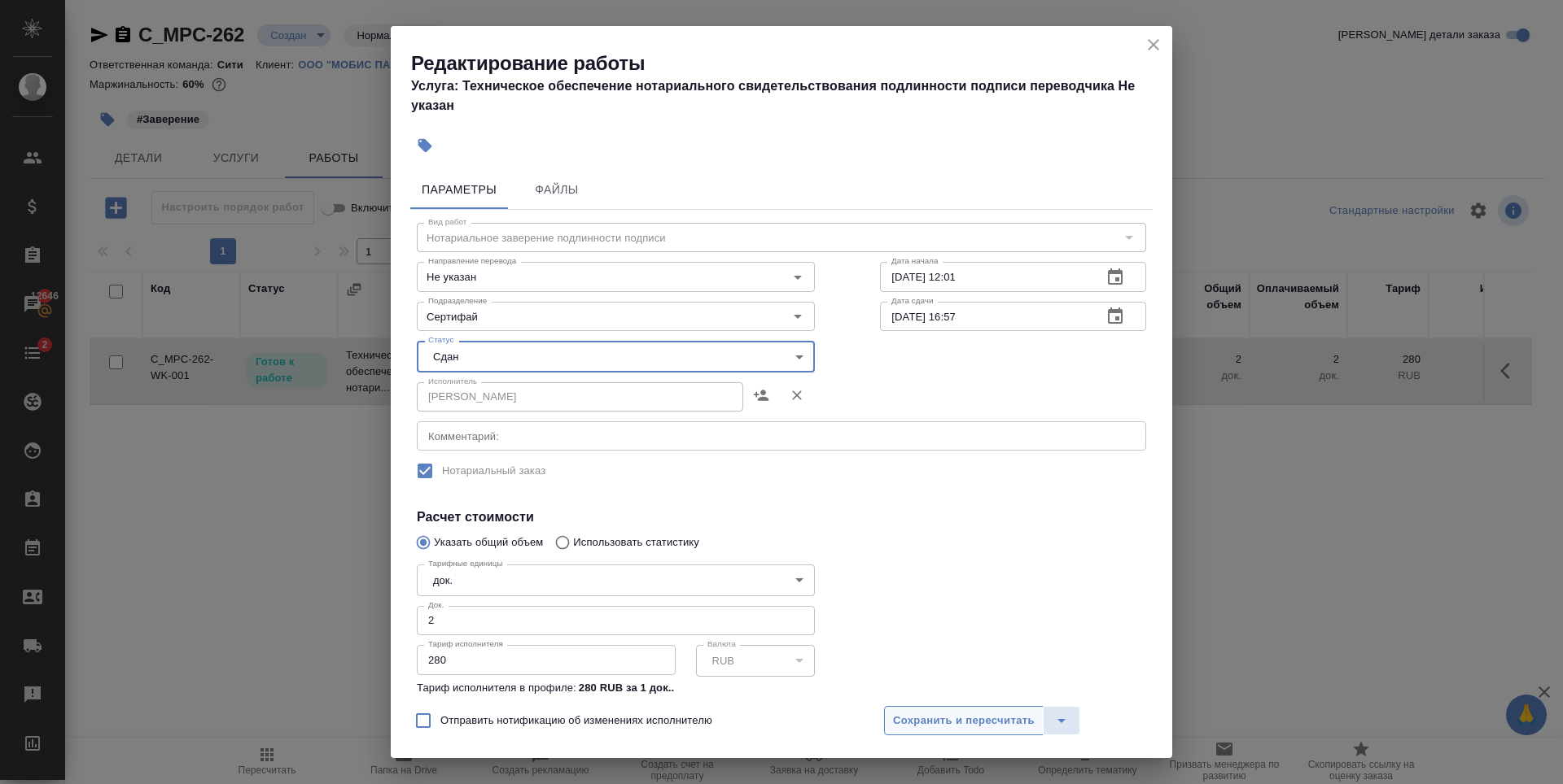
click at [1017, 714] on span "Сохранить и пересчитать" at bounding box center [964, 721] width 142 height 18
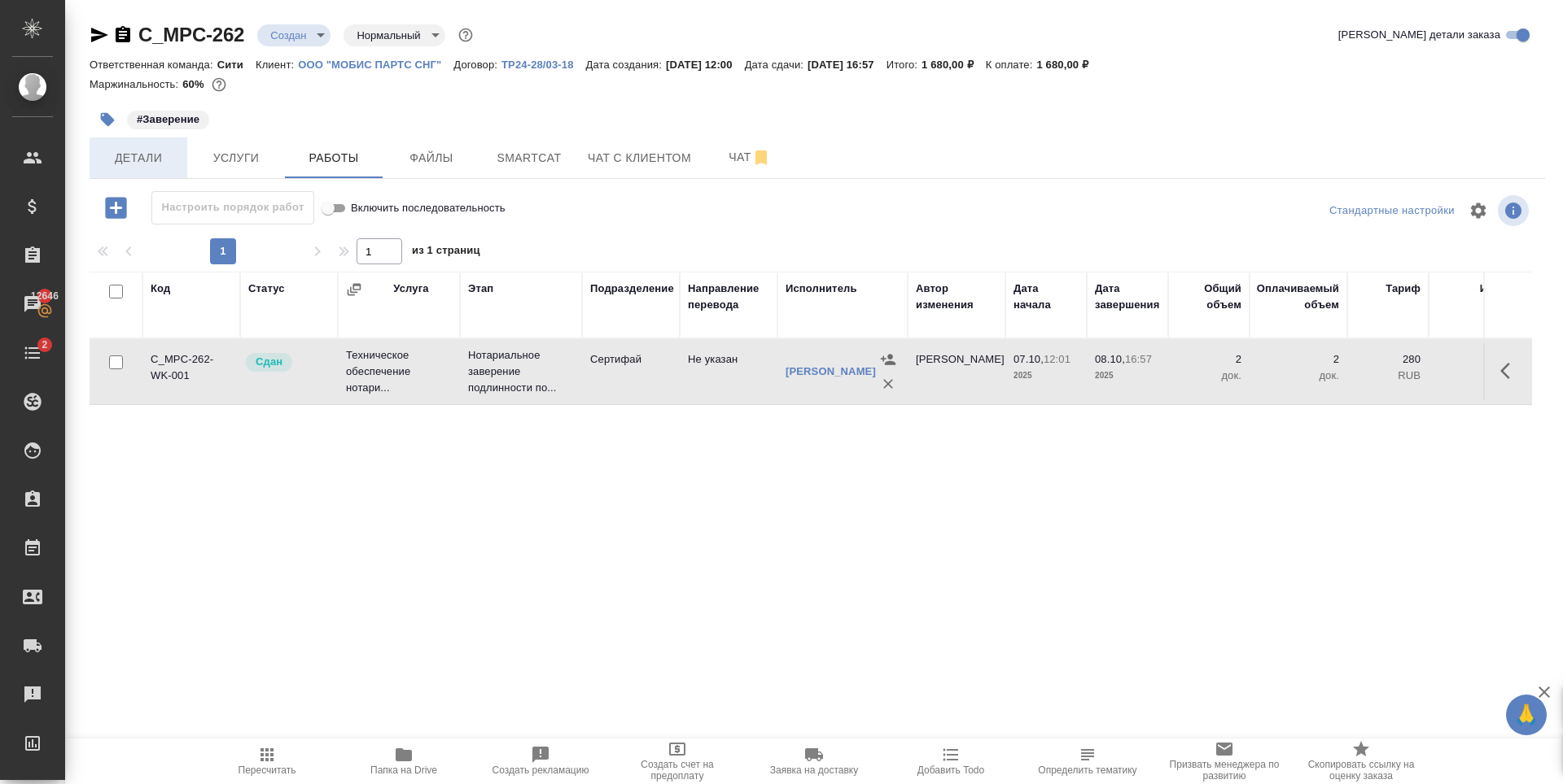
click at [182, 150] on button "Детали" at bounding box center [138, 158] width 98 height 41
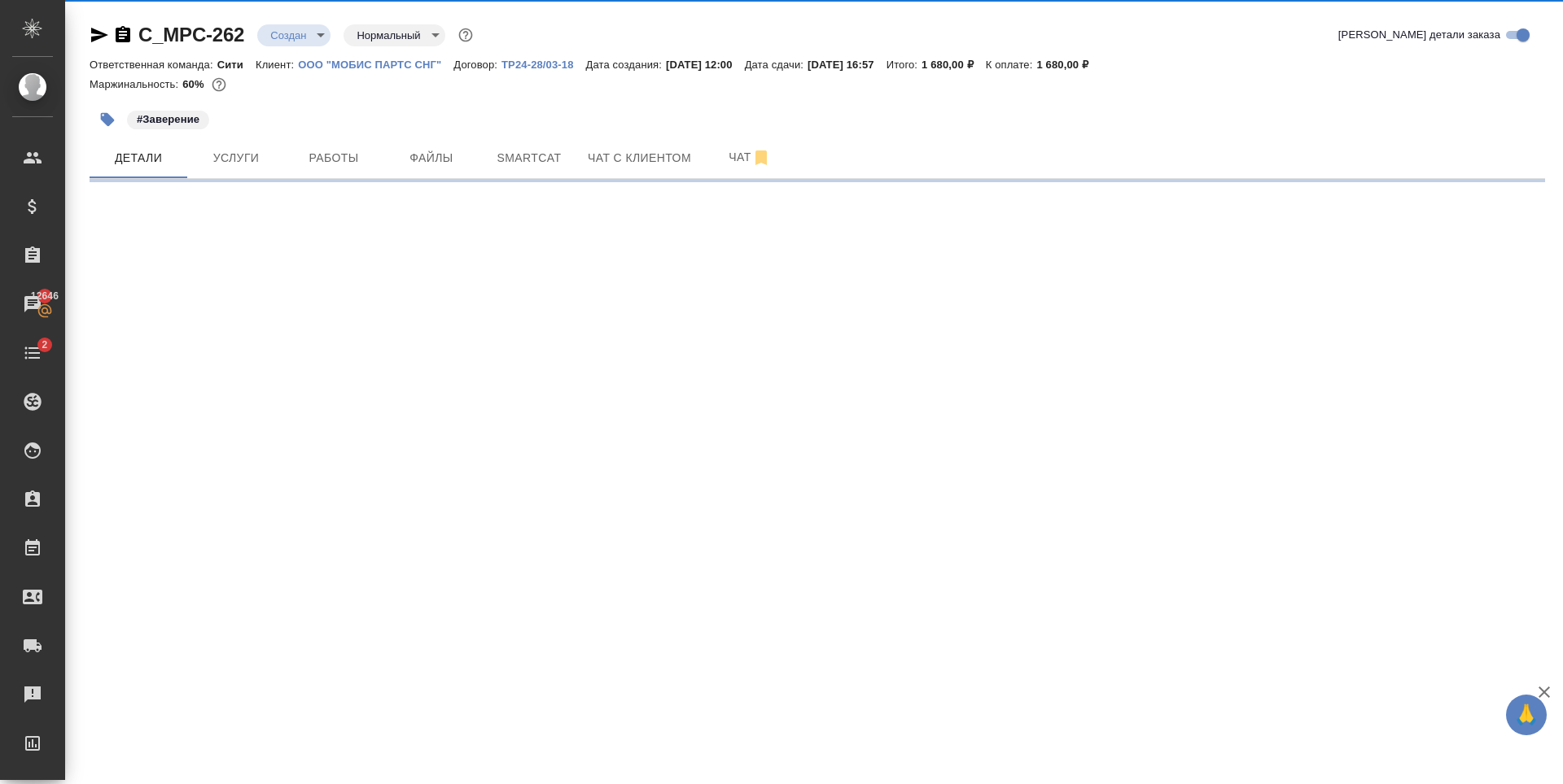
select select "RU"
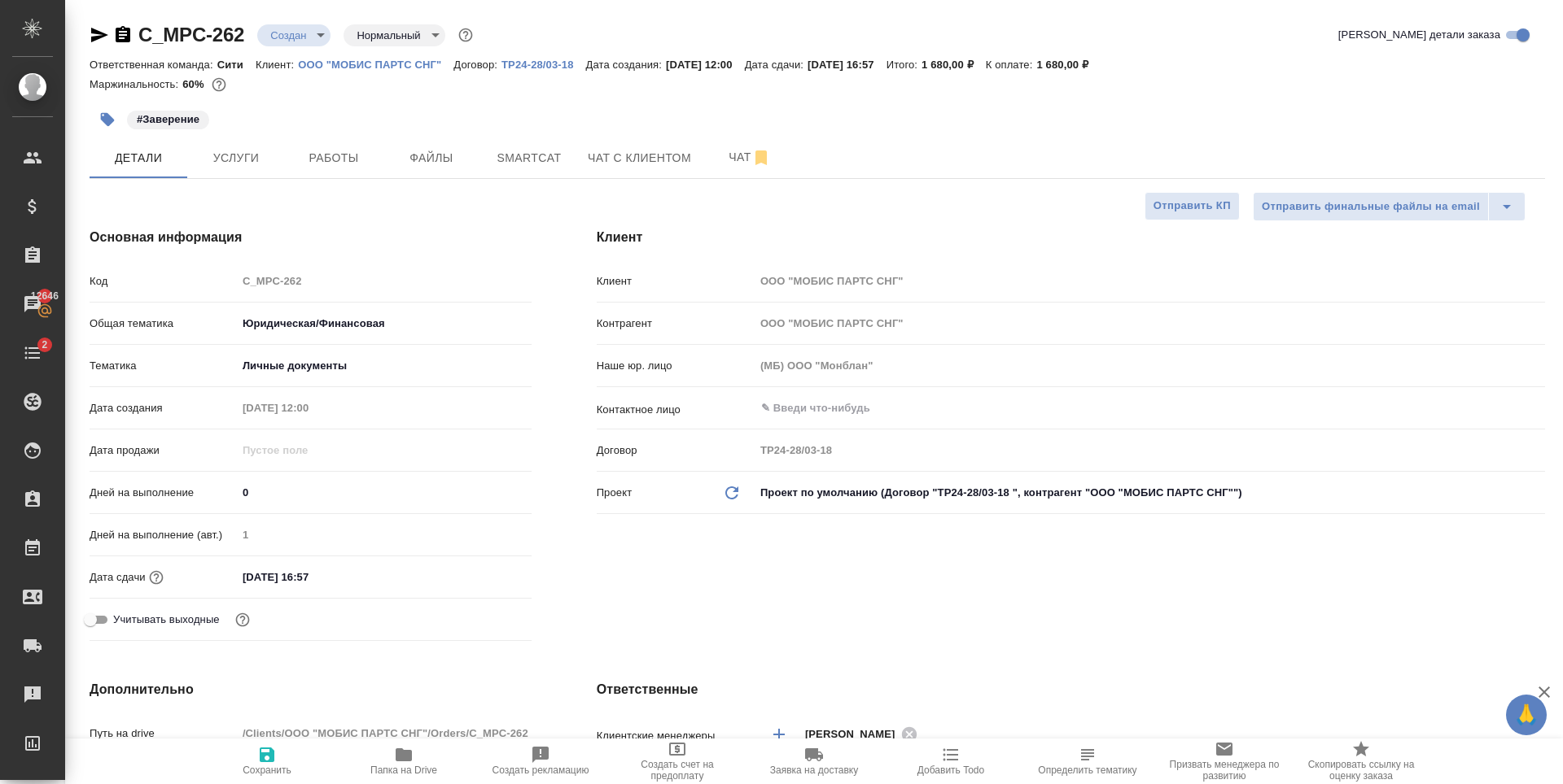
type textarea "x"
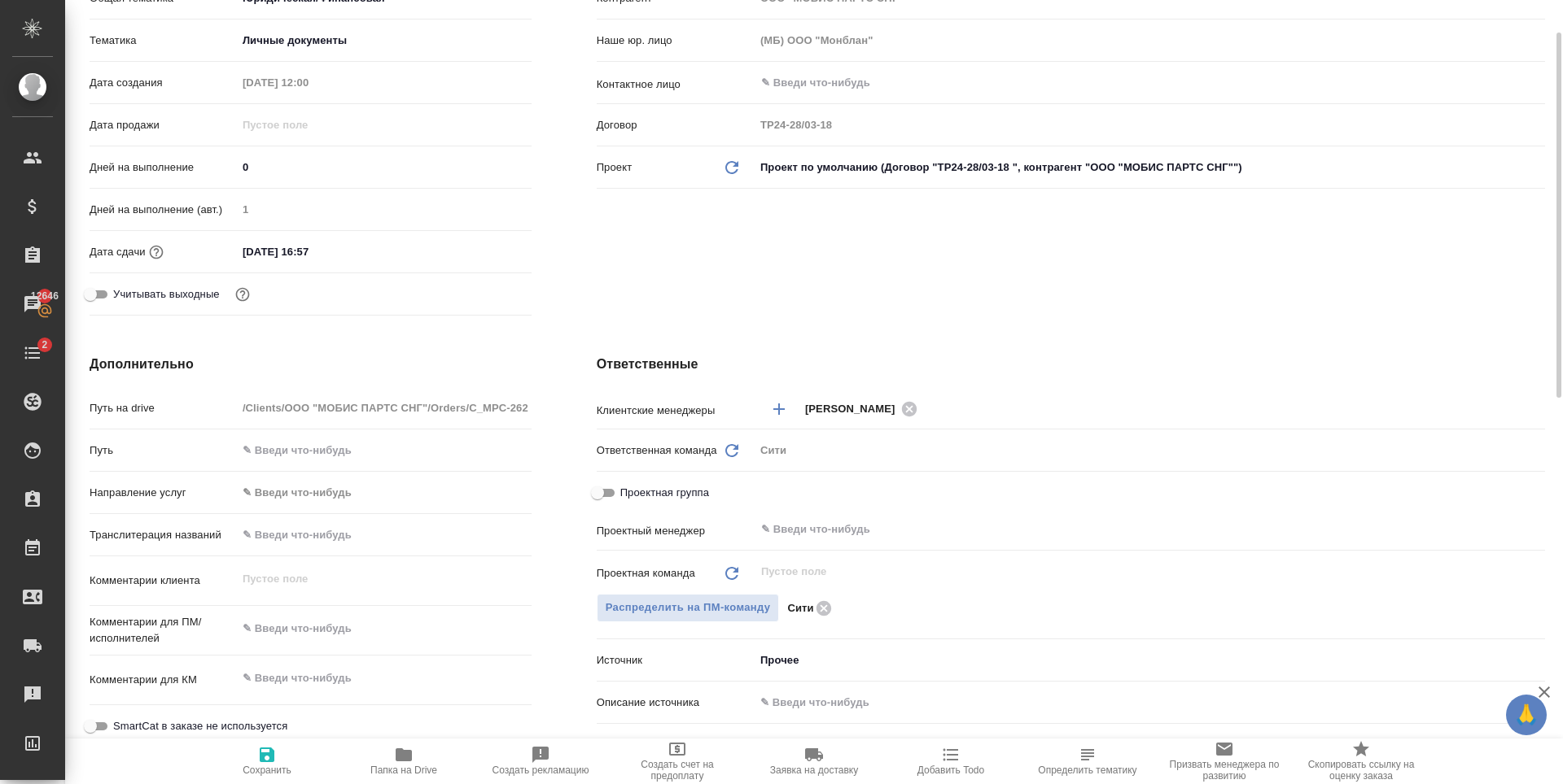
scroll to position [407, 0]
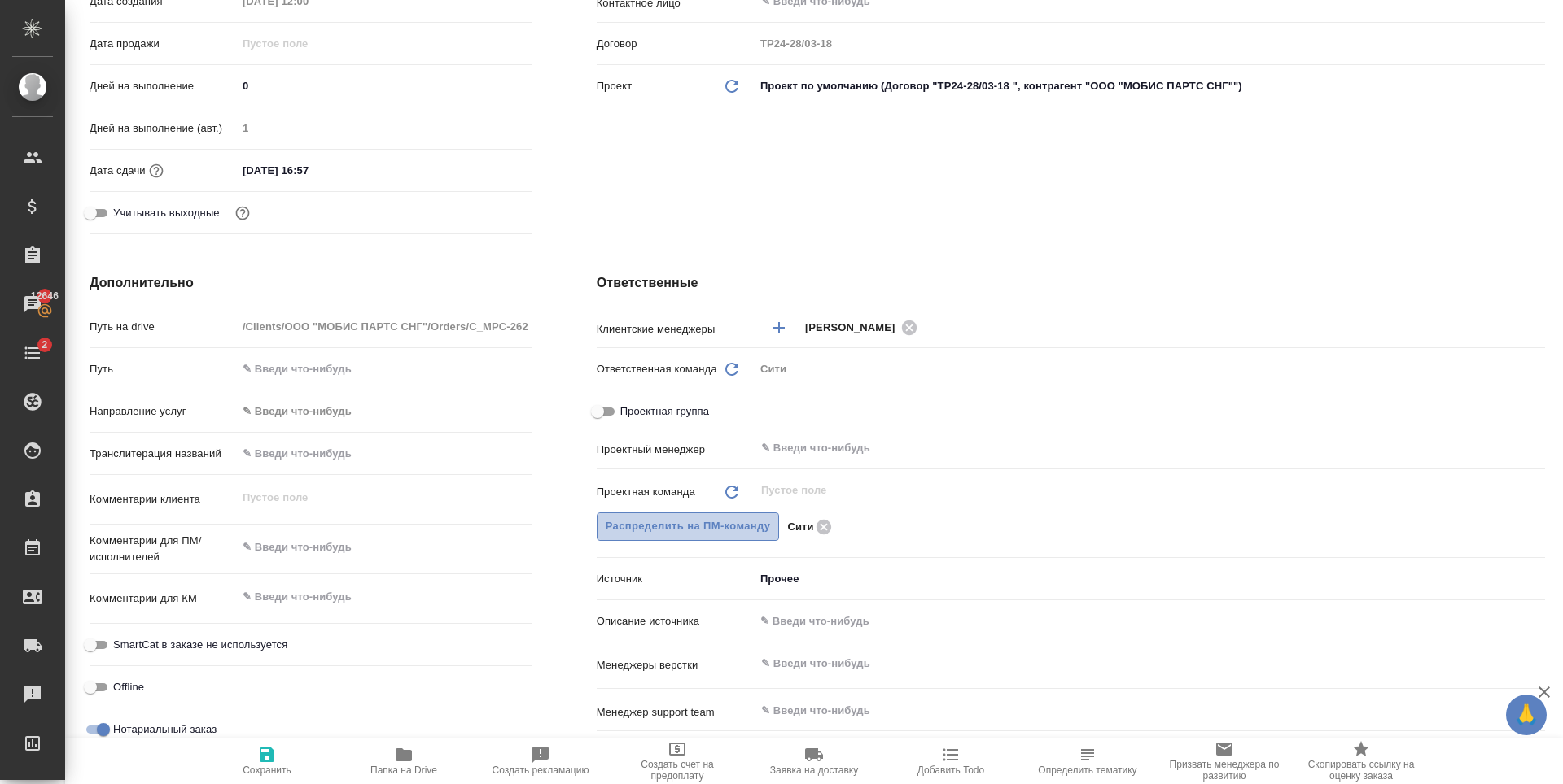
click at [751, 523] on span "Распределить на ПМ-команду" at bounding box center [688, 526] width 165 height 18
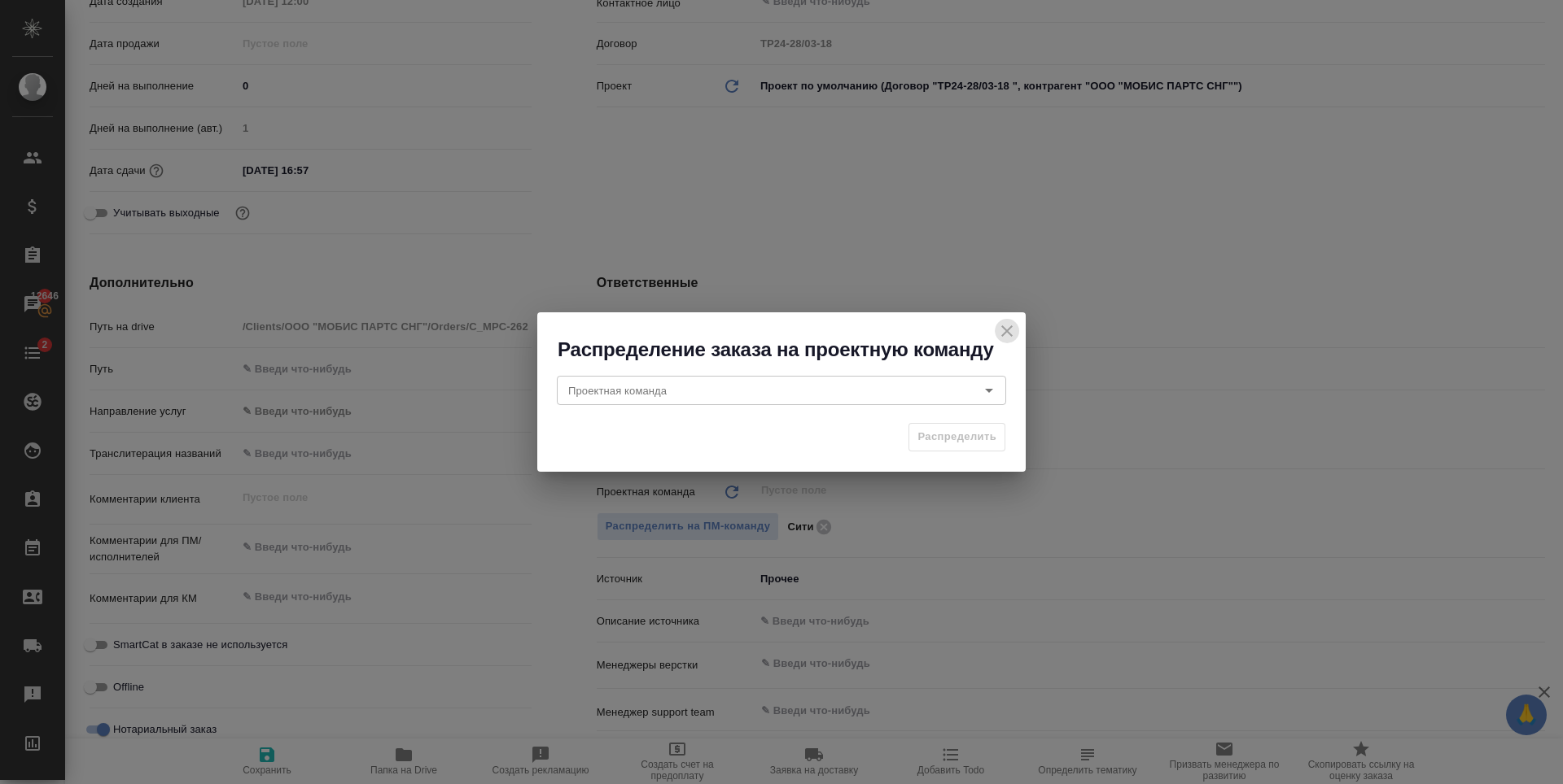
drag, startPoint x: 1011, startPoint y: 330, endPoint x: 984, endPoint y: 352, distance: 34.8
click at [1011, 331] on icon "close" at bounding box center [1007, 331] width 19 height 19
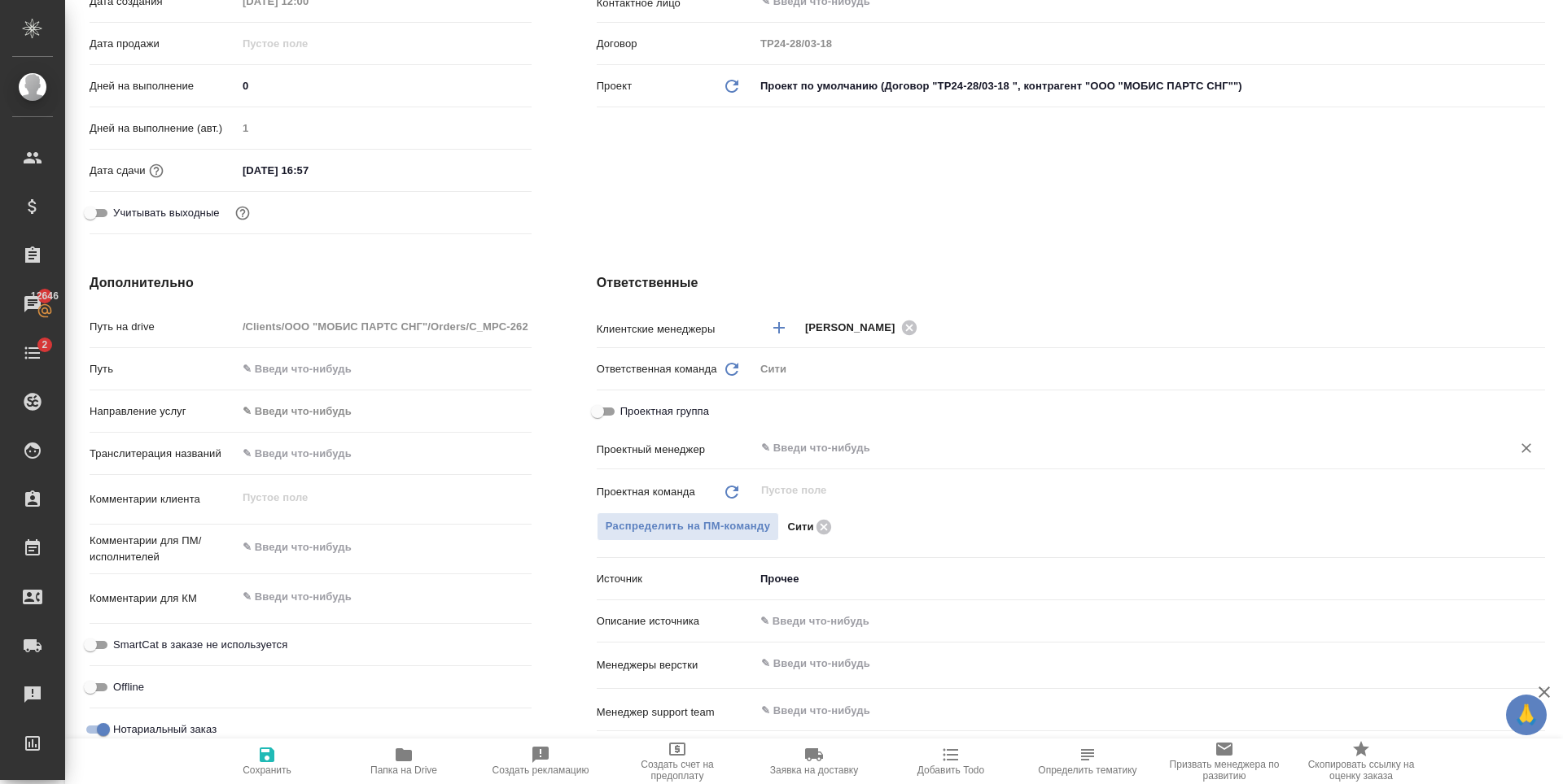
click at [832, 459] on div "​" at bounding box center [1149, 448] width 790 height 29
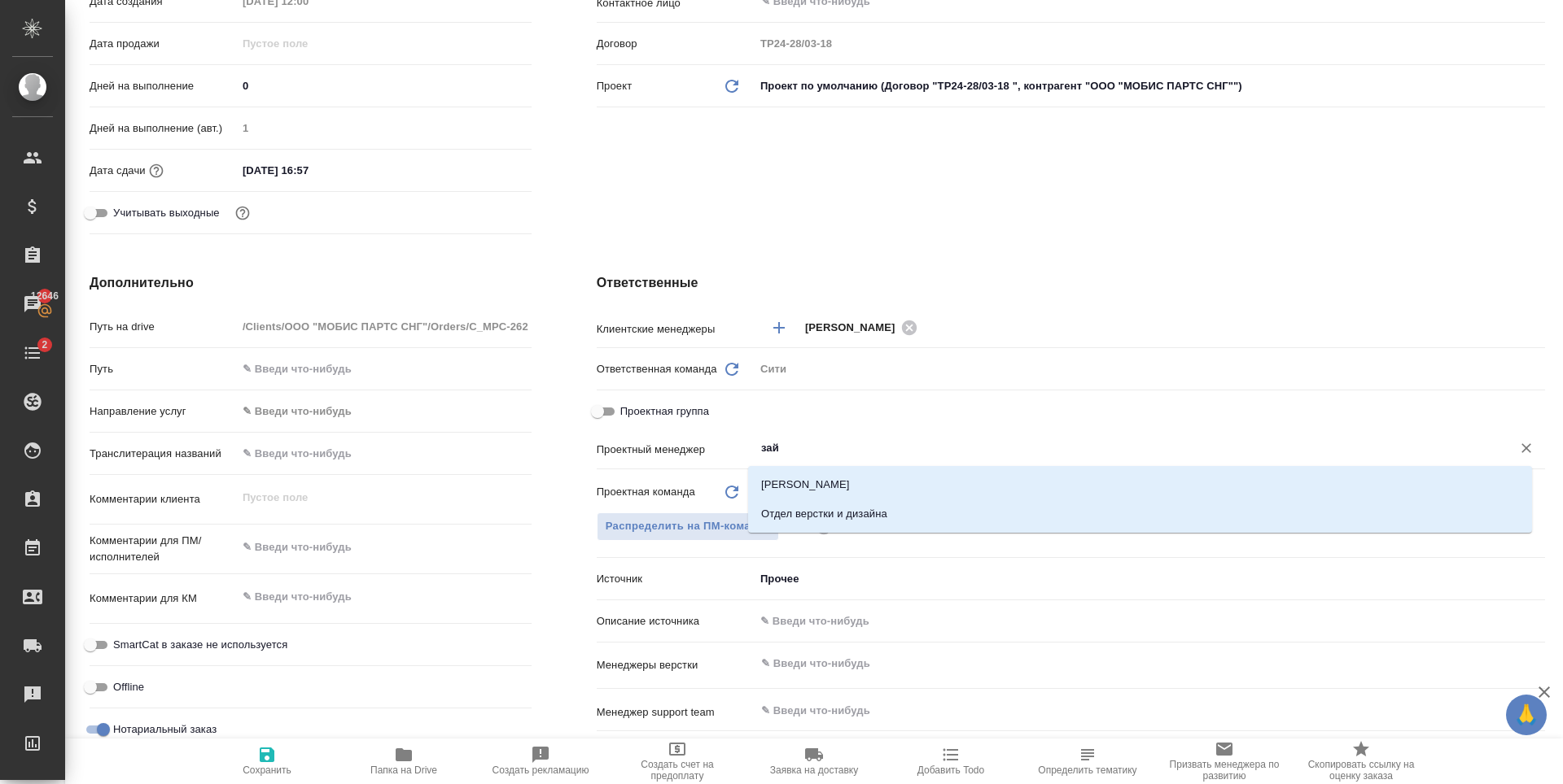
type input "зайц"
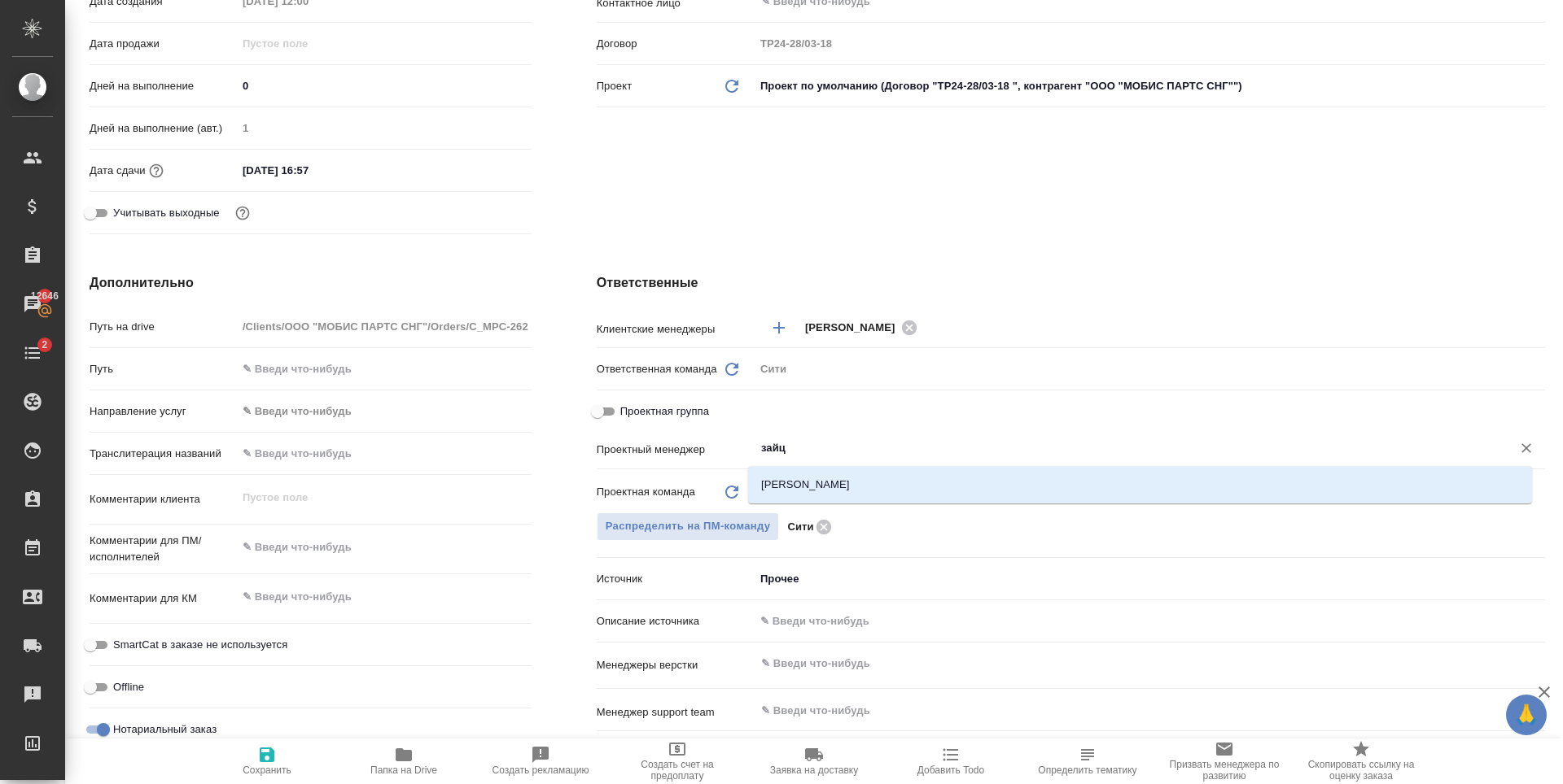
click at [843, 483] on li "[PERSON_NAME]" at bounding box center [1140, 485] width 783 height 29
type textarea "x"
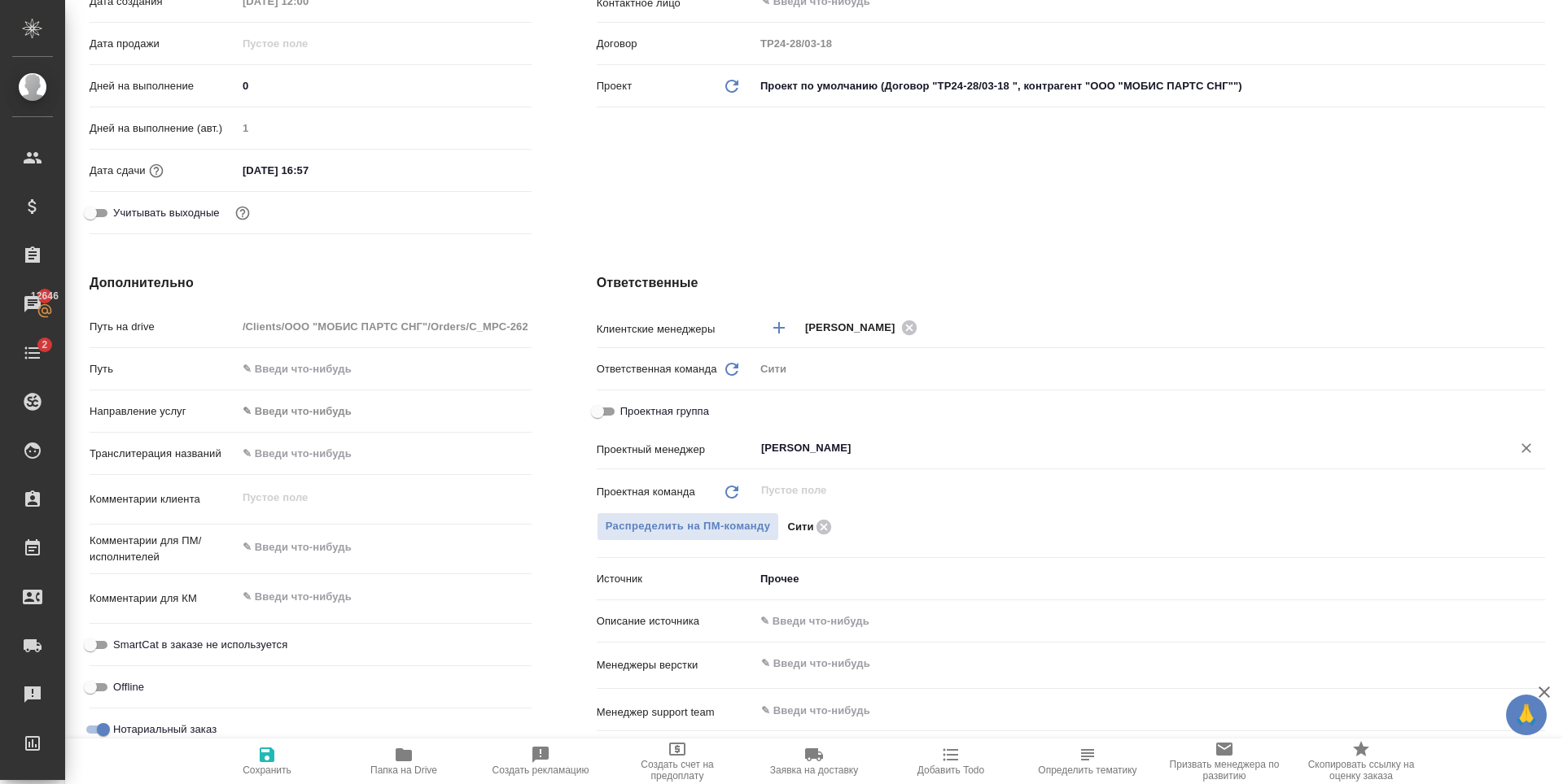
type input "[PERSON_NAME]"
drag, startPoint x: 276, startPoint y: 756, endPoint x: 325, endPoint y: 541, distance: 220.5
click at [278, 756] on span "Сохранить" at bounding box center [267, 761] width 117 height 31
type textarea "x"
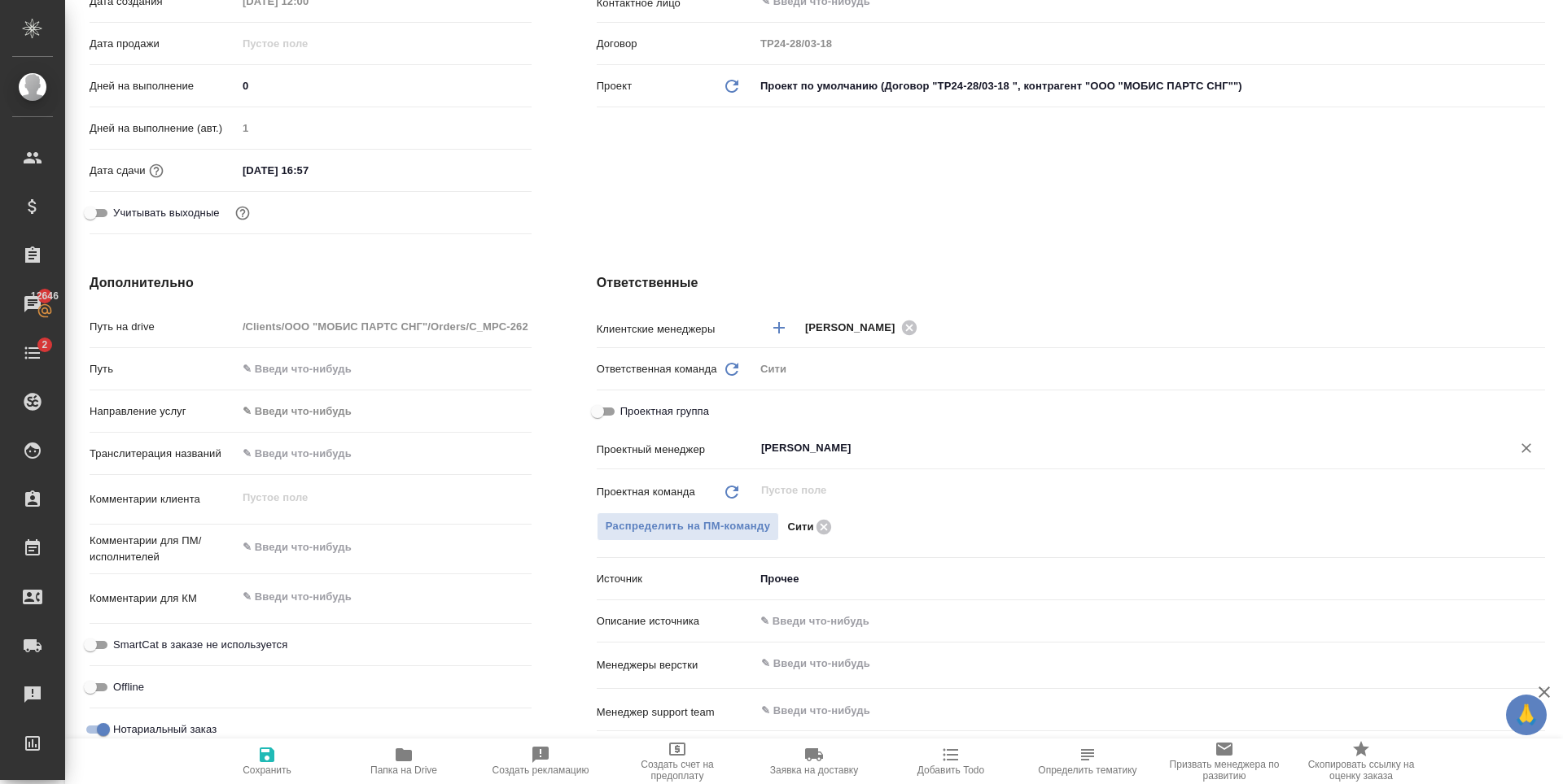
type textarea "x"
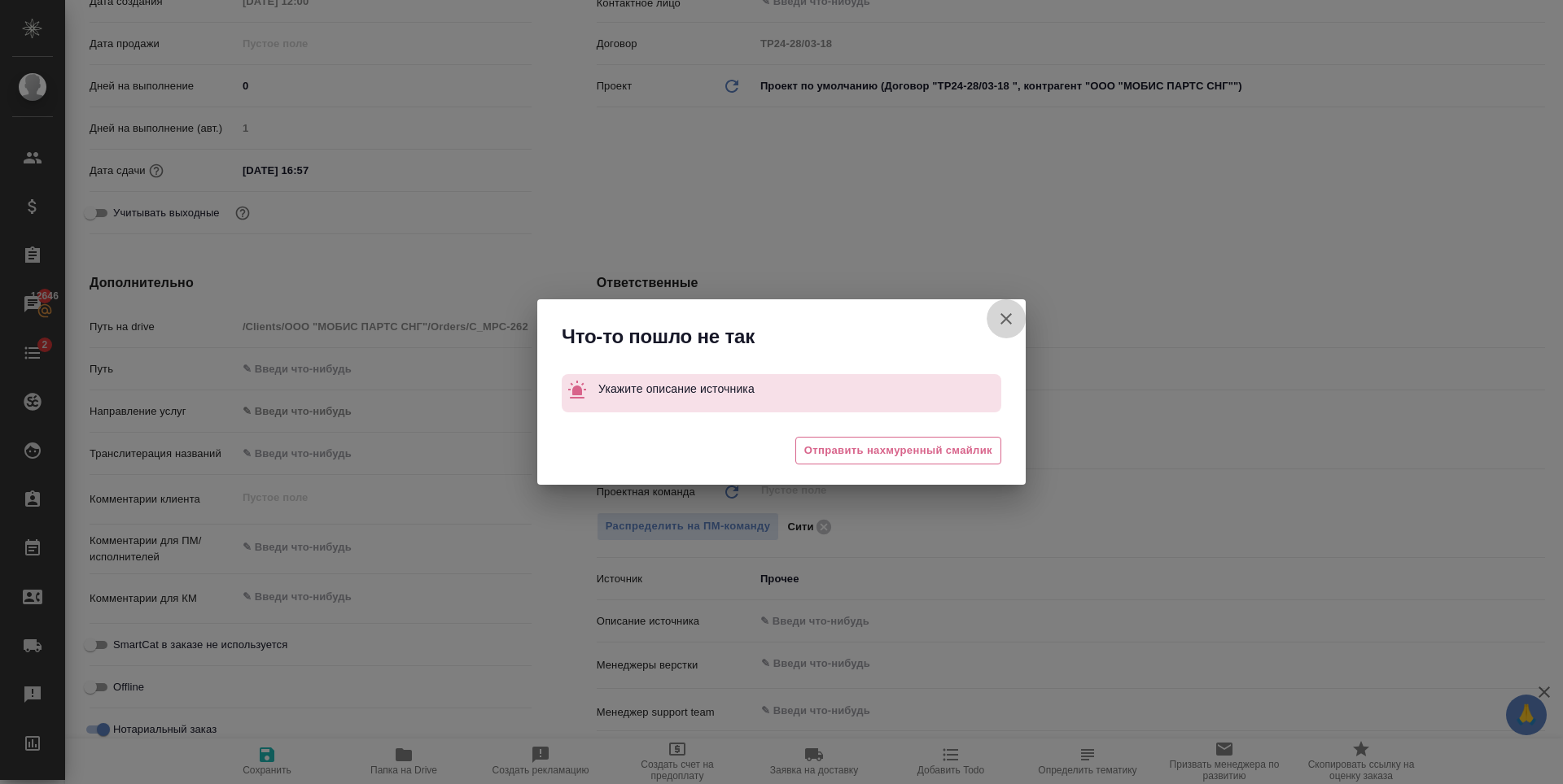
click at [1001, 313] on icon "button" at bounding box center [1006, 319] width 19 height 19
type textarea "x"
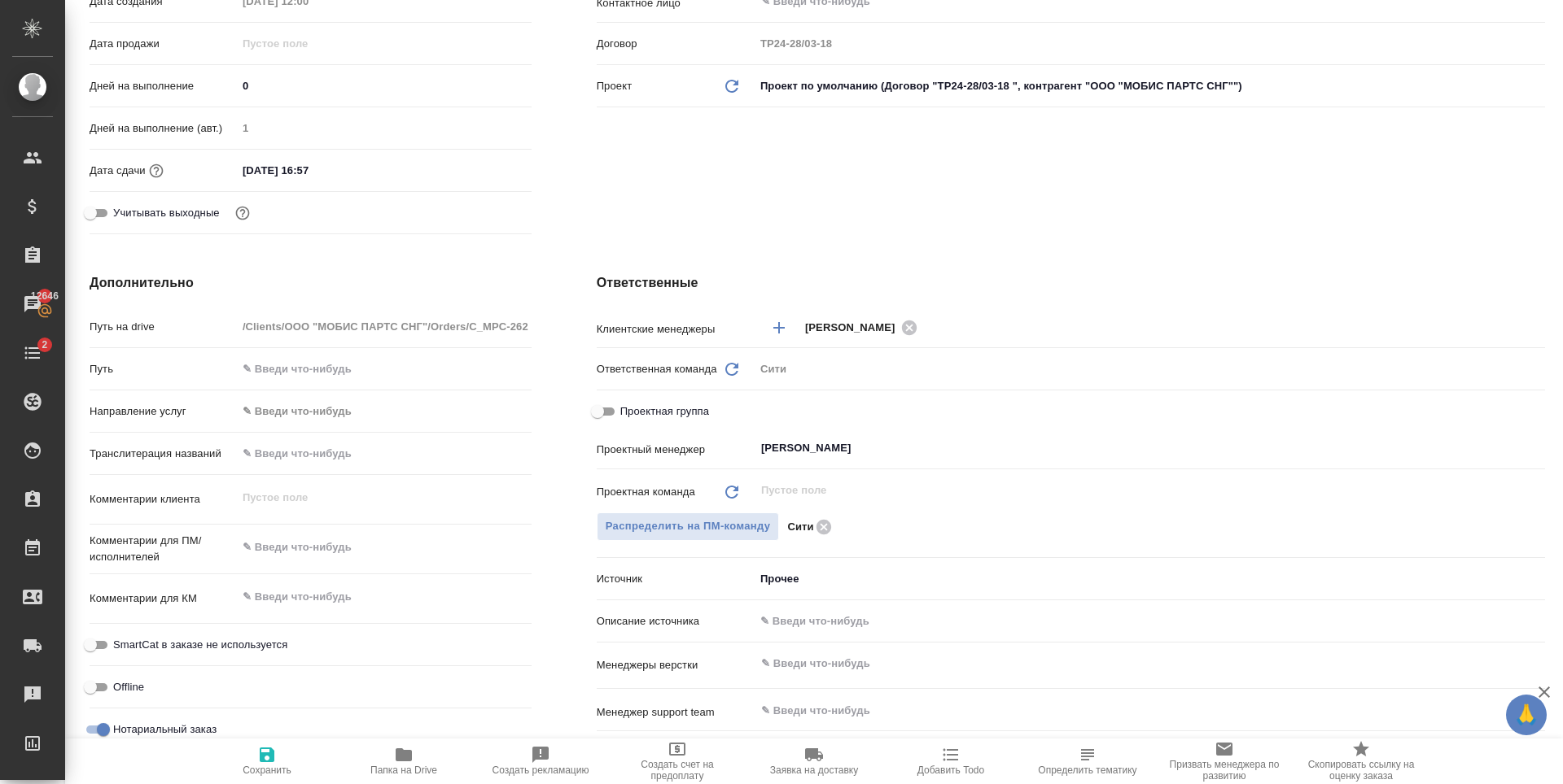
click at [814, 577] on body "🙏 .cls-1 fill:#fff; AWATERA Zaytseva Svetlana Клиенты Спецификации Заказы 12646…" at bounding box center [782, 392] width 1563 height 784
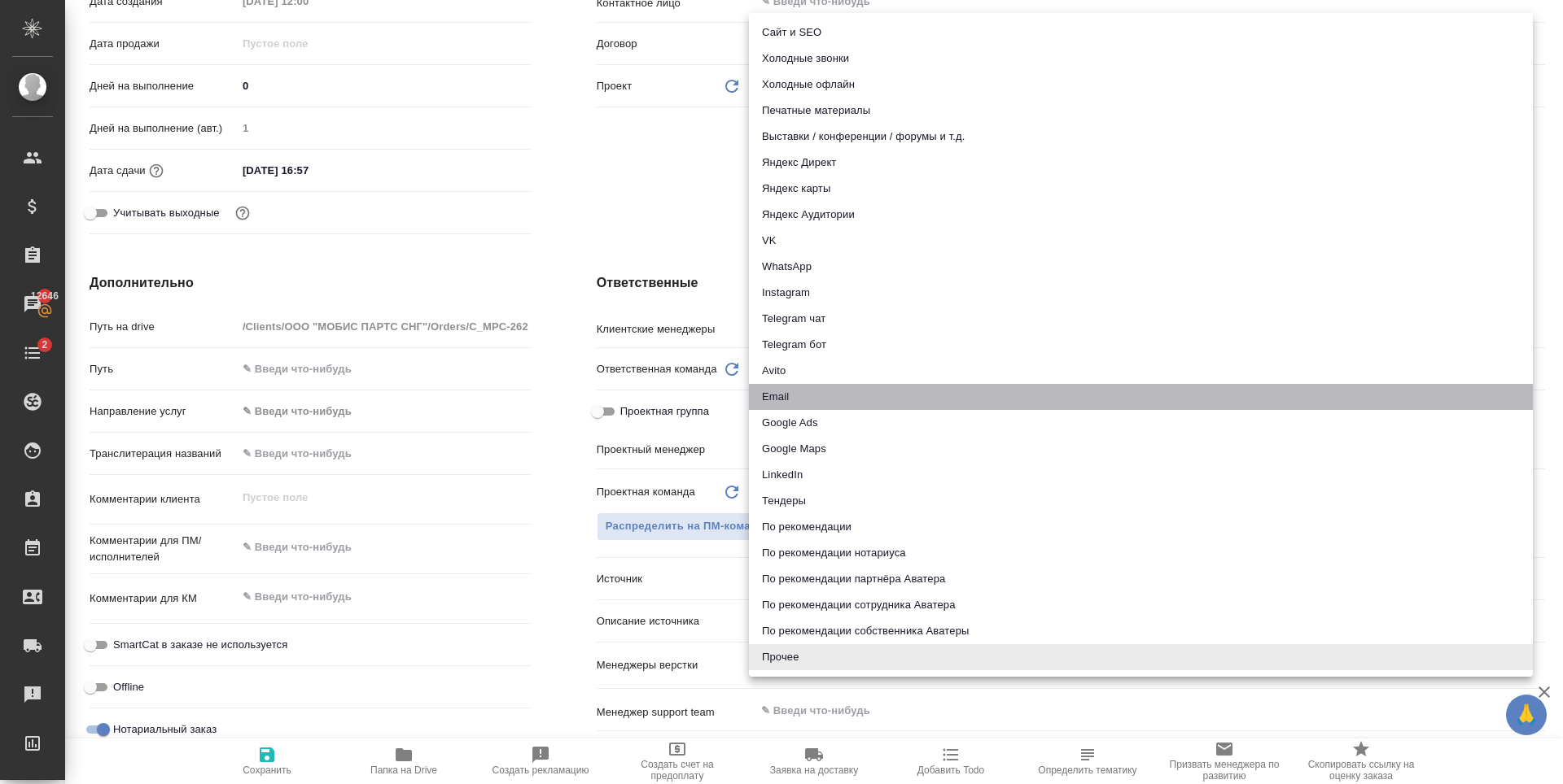
click at [844, 387] on li "Email" at bounding box center [1140, 397] width 783 height 26
type textarea "x"
type input "emailAds"
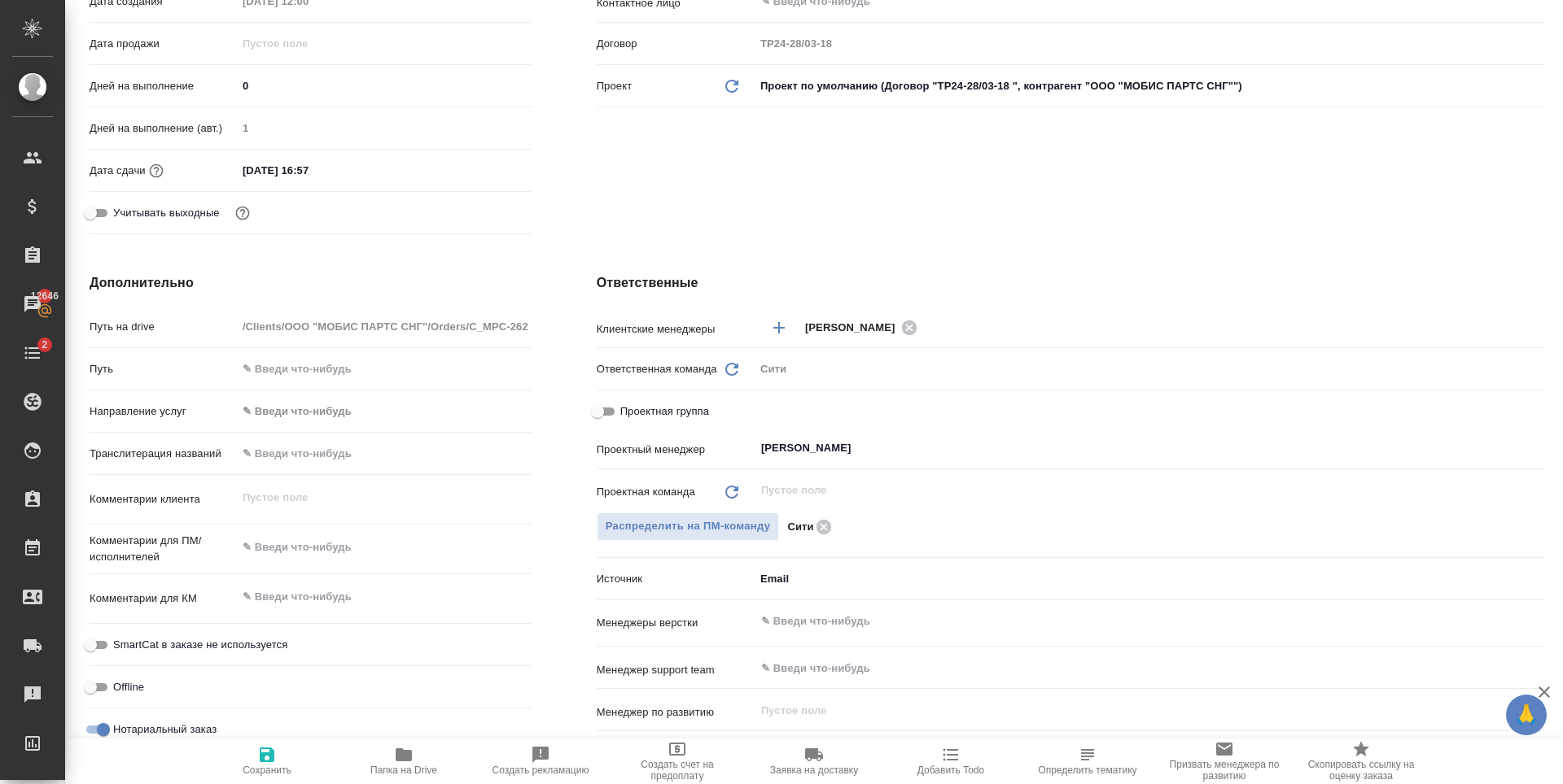
click at [241, 768] on span "Сохранить" at bounding box center [267, 761] width 117 height 31
type textarea "x"
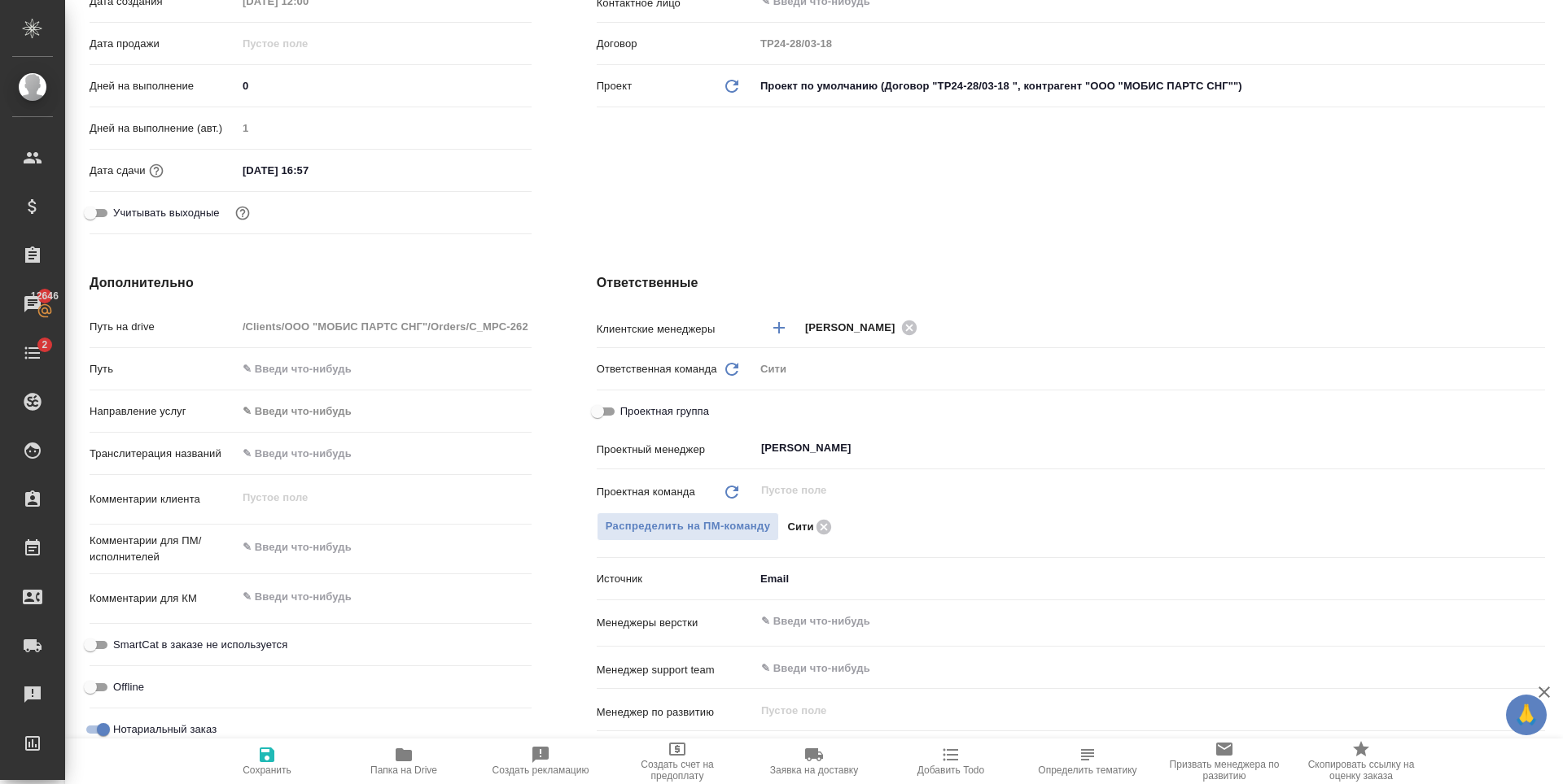
type textarea "x"
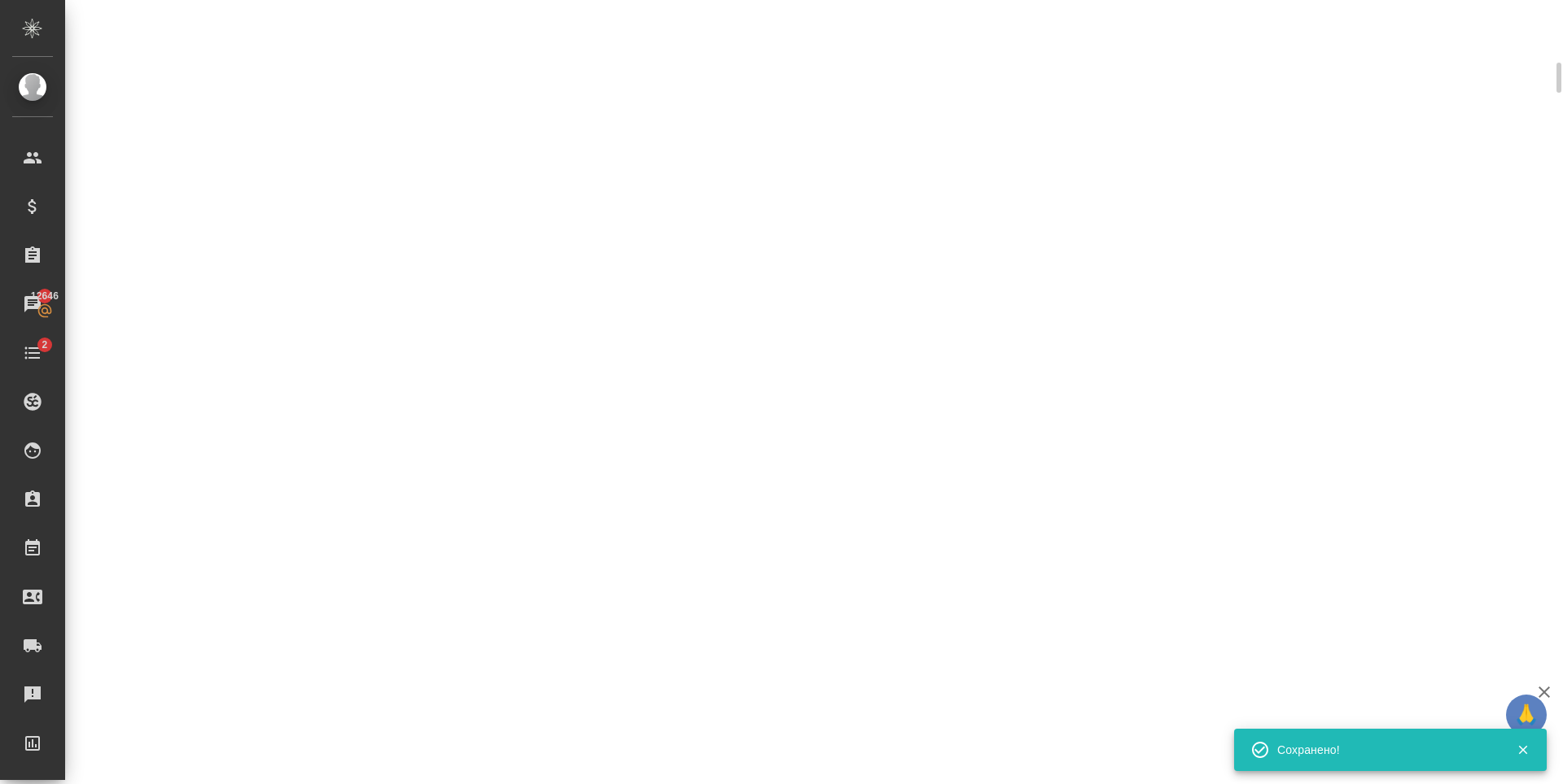
select select "RU"
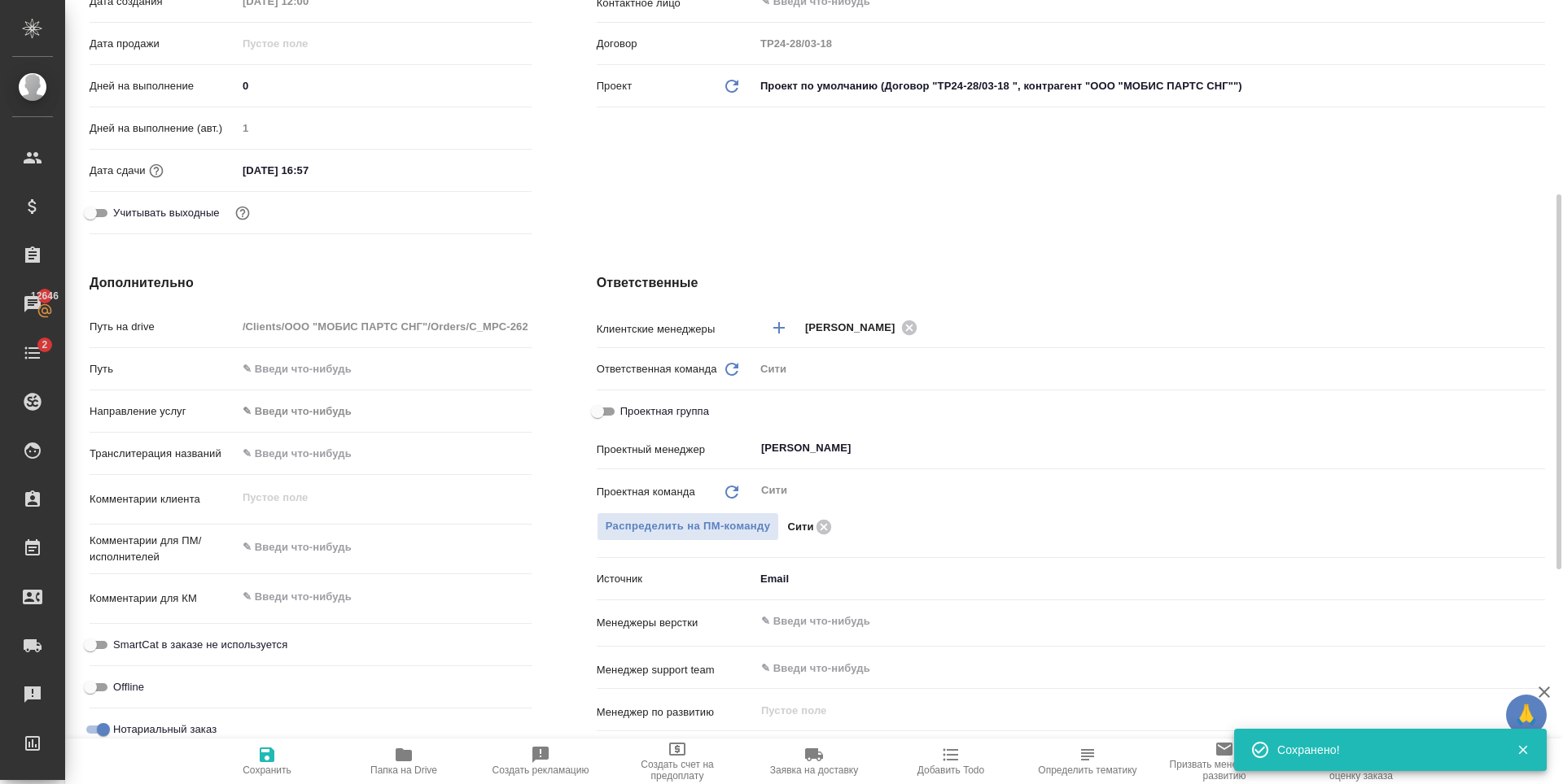
type textarea "x"
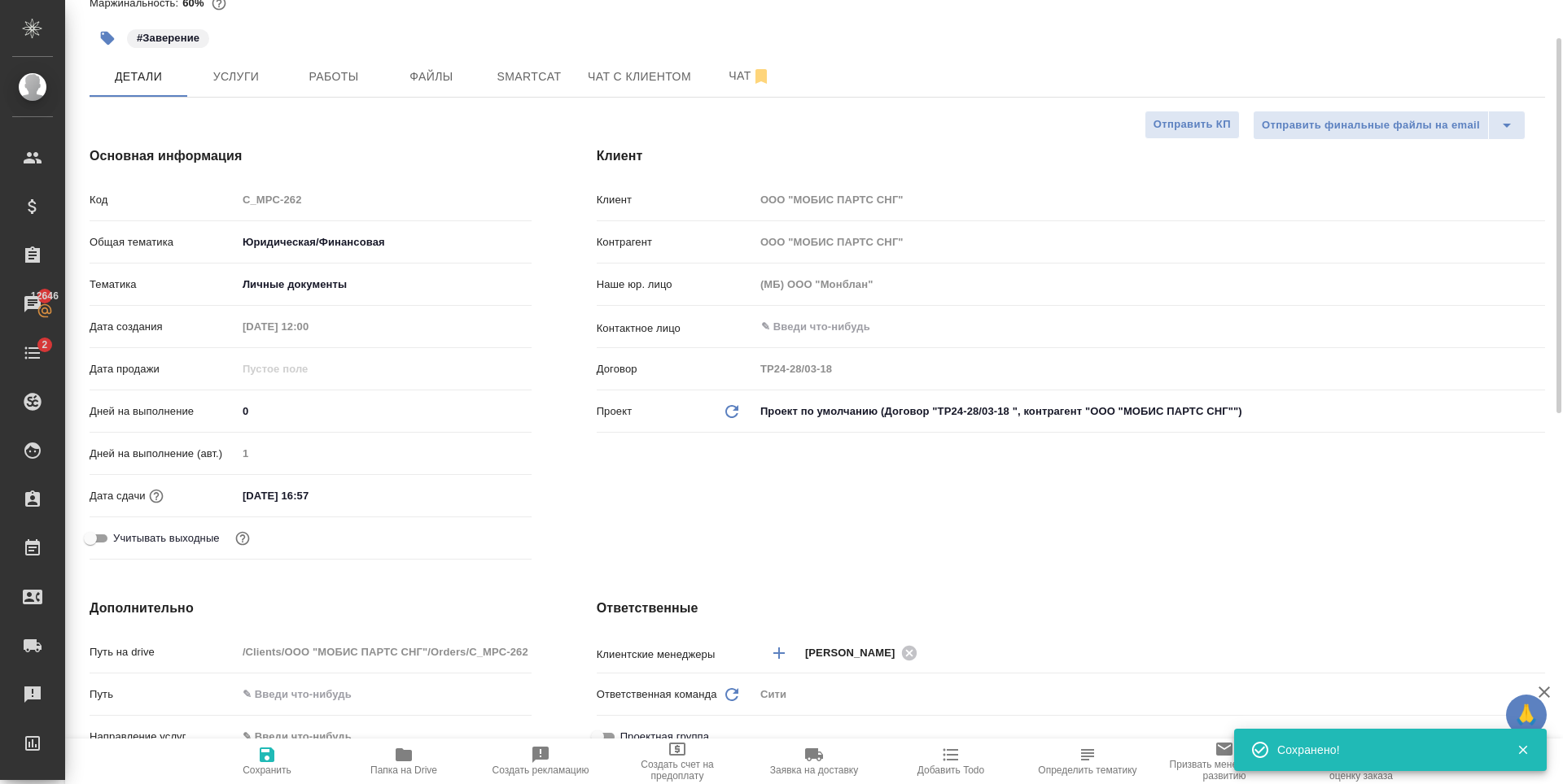
scroll to position [0, 0]
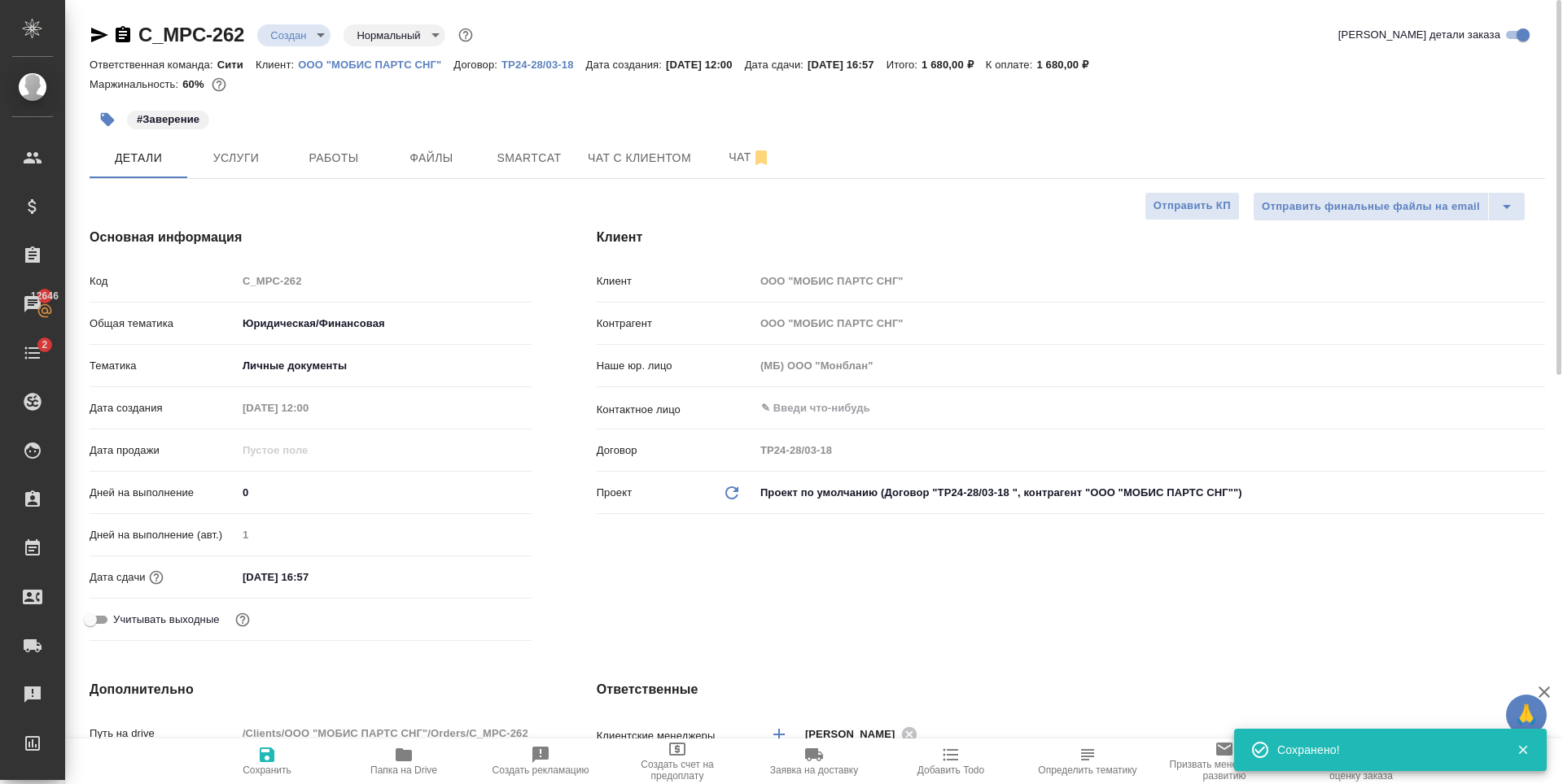
click at [300, 45] on body "🙏 .cls-1 fill:#fff; AWATERA Zaytseva Svetlana Клиенты Спецификации Заказы 12646…" at bounding box center [782, 392] width 1563 height 784
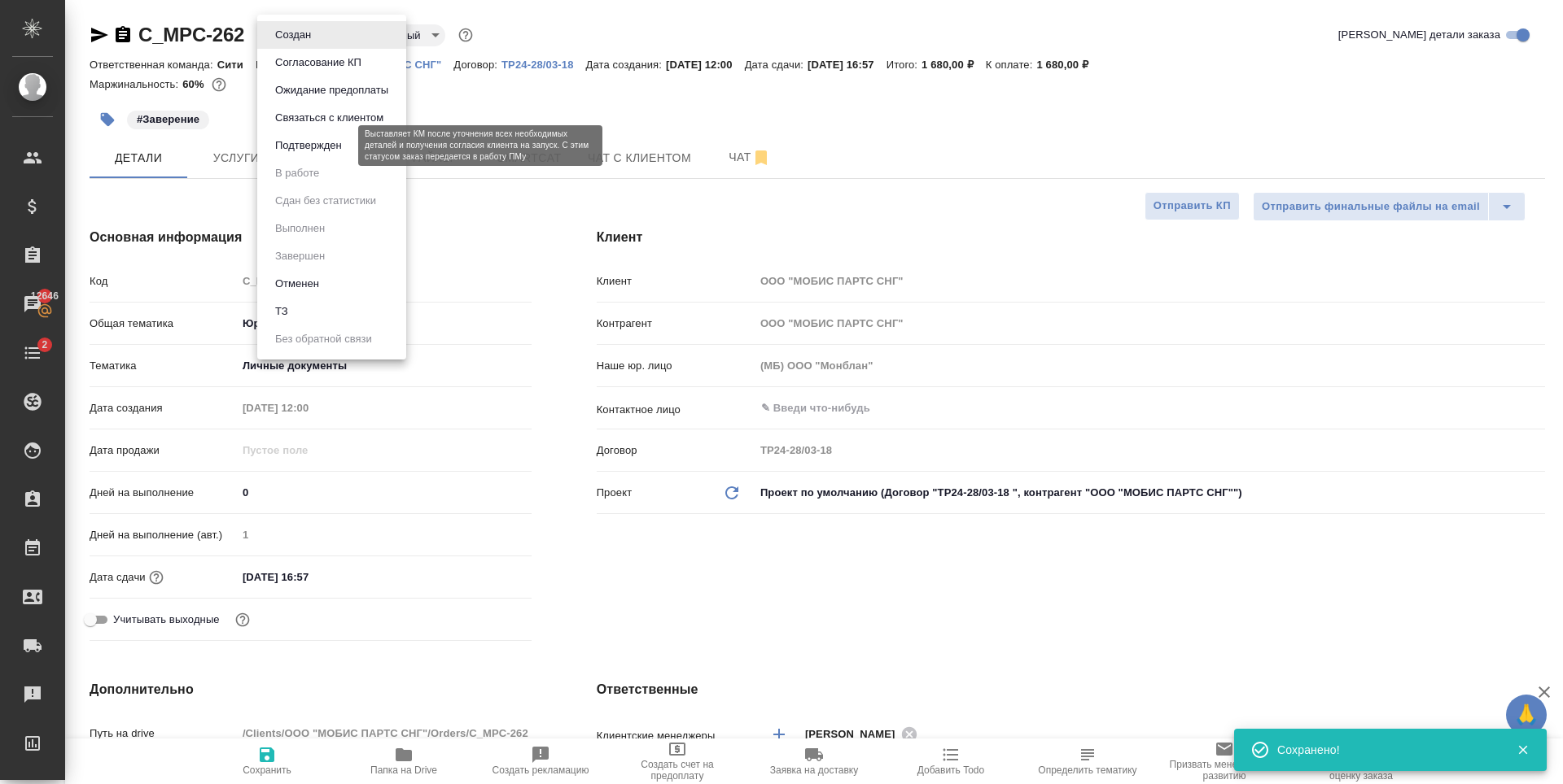
click at [320, 146] on button "Подтвержден" at bounding box center [308, 146] width 77 height 17
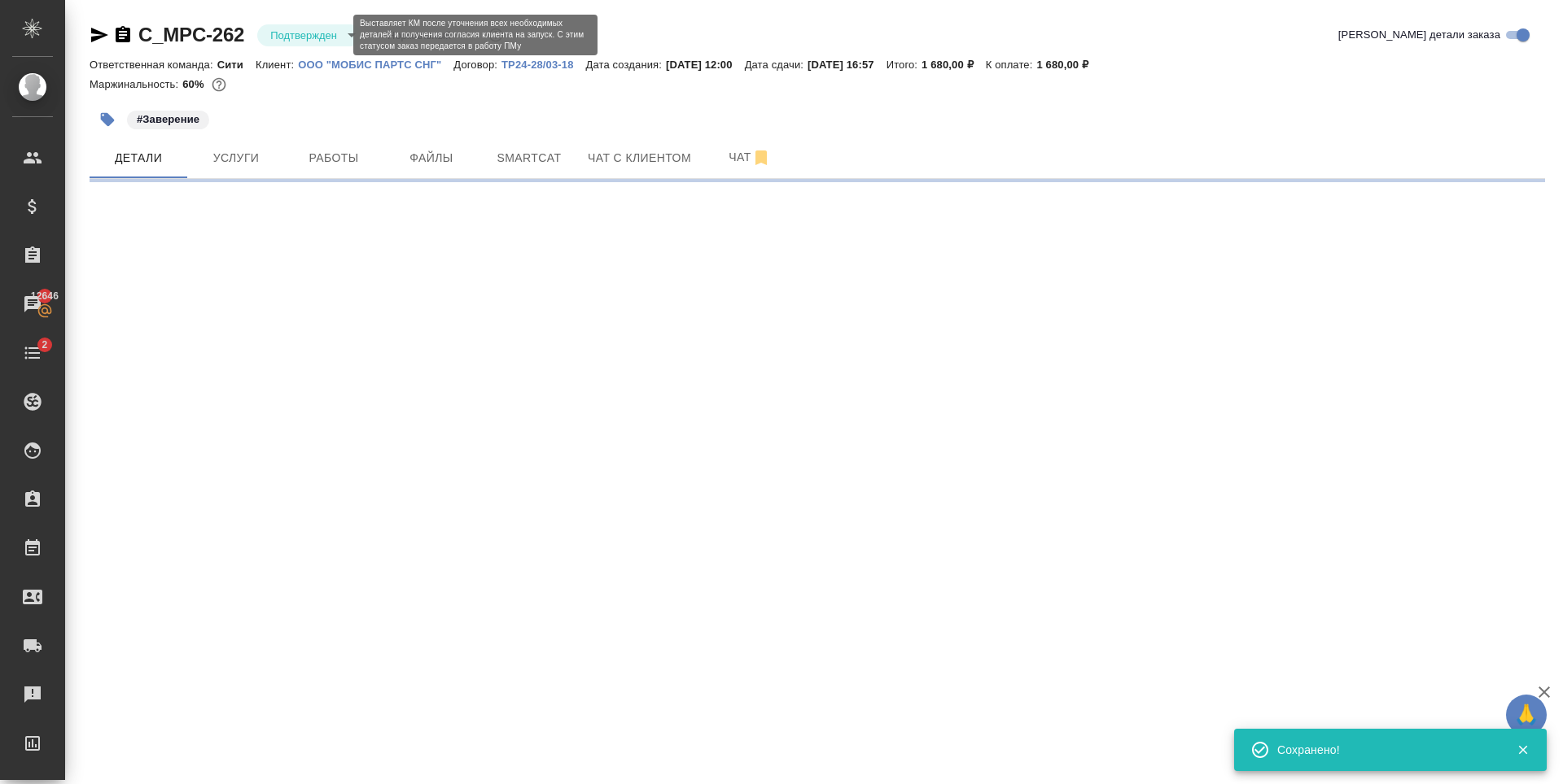
select select "RU"
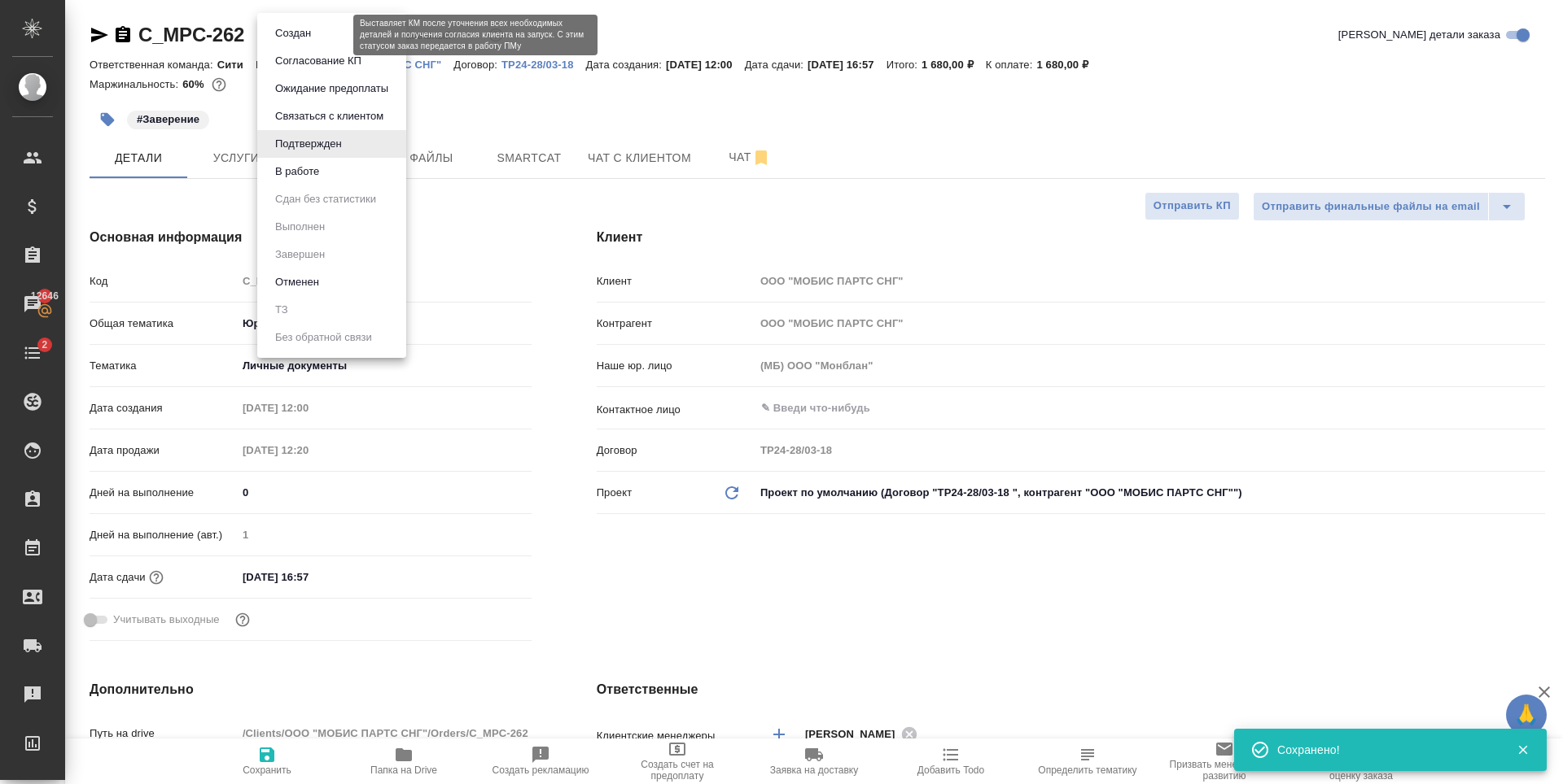
click at [297, 39] on body "🙏 .cls-1 fill:#fff; AWATERA Zaytseva Svetlana Клиенты Спецификации Заказы 12646…" at bounding box center [782, 392] width 1563 height 784
type textarea "x"
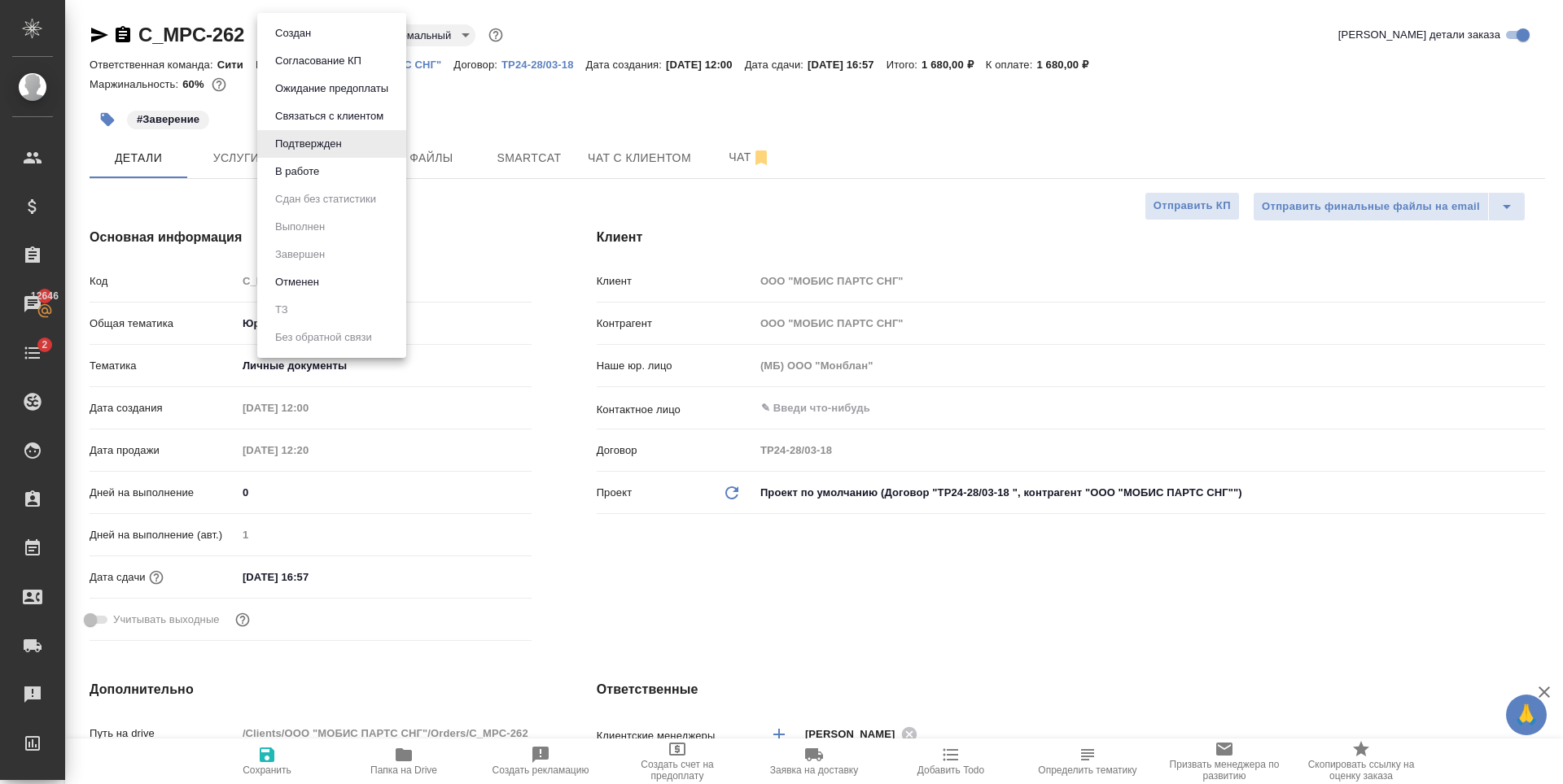
click at [324, 178] on button "В работе" at bounding box center [296, 172] width 53 height 17
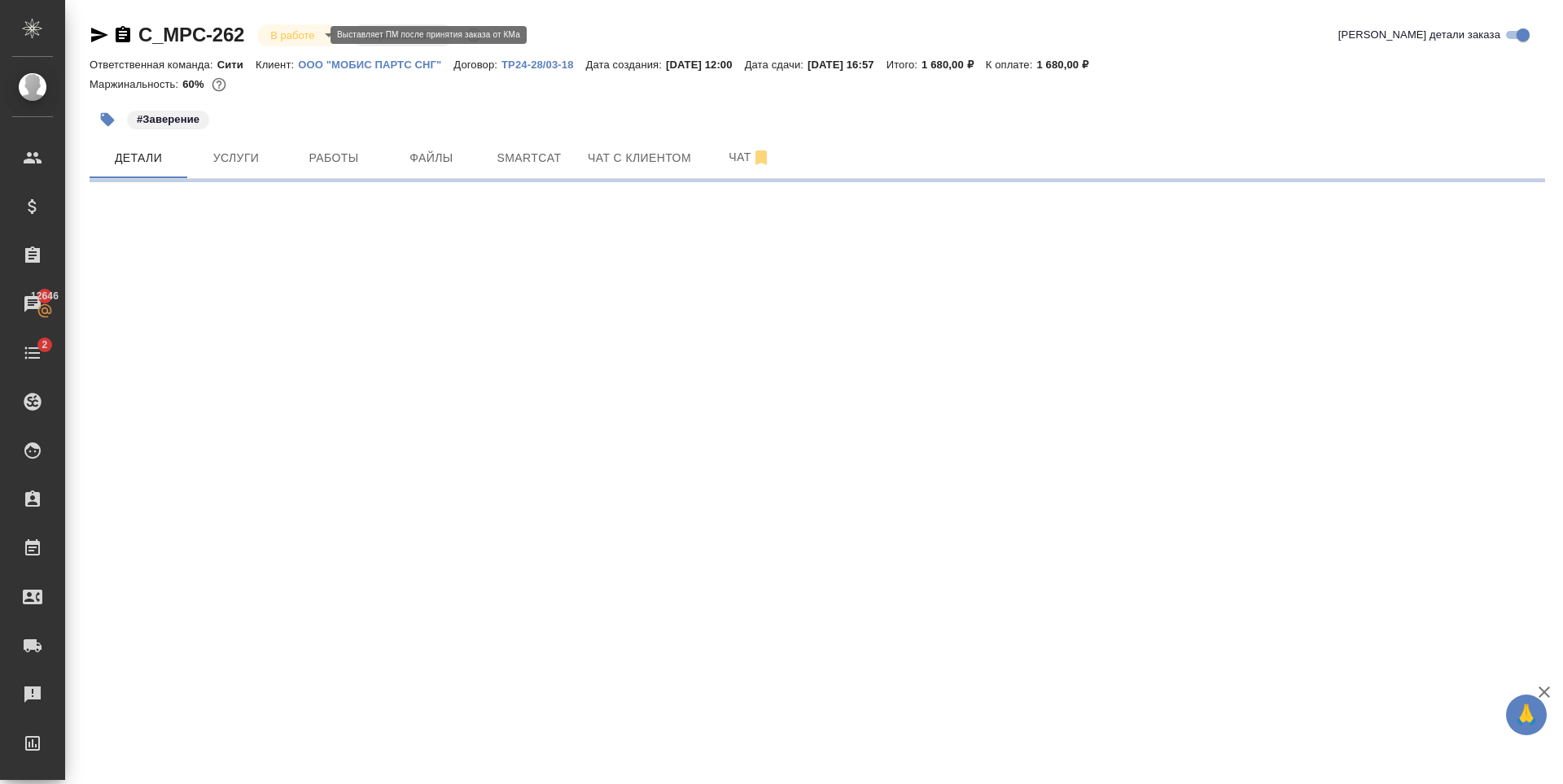
click at [300, 33] on body "🙏 .cls-1 fill:#fff; AWATERA Zaytseva Svetlana Клиенты Спецификации Заказы 12646…" at bounding box center [782, 392] width 1563 height 784
select select "RU"
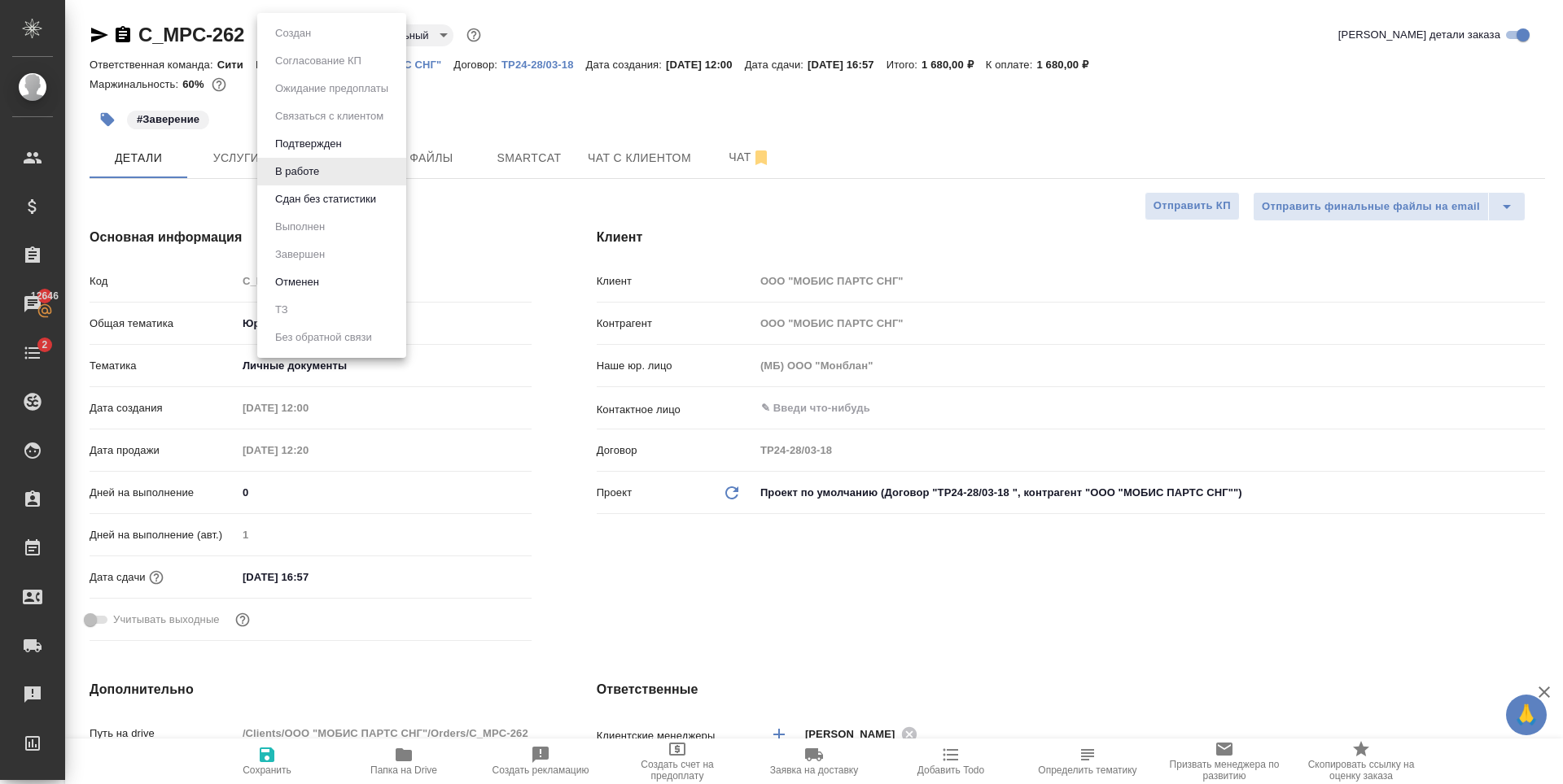
type textarea "x"
click at [290, 205] on button "Сдан без статистики" at bounding box center [325, 199] width 111 height 17
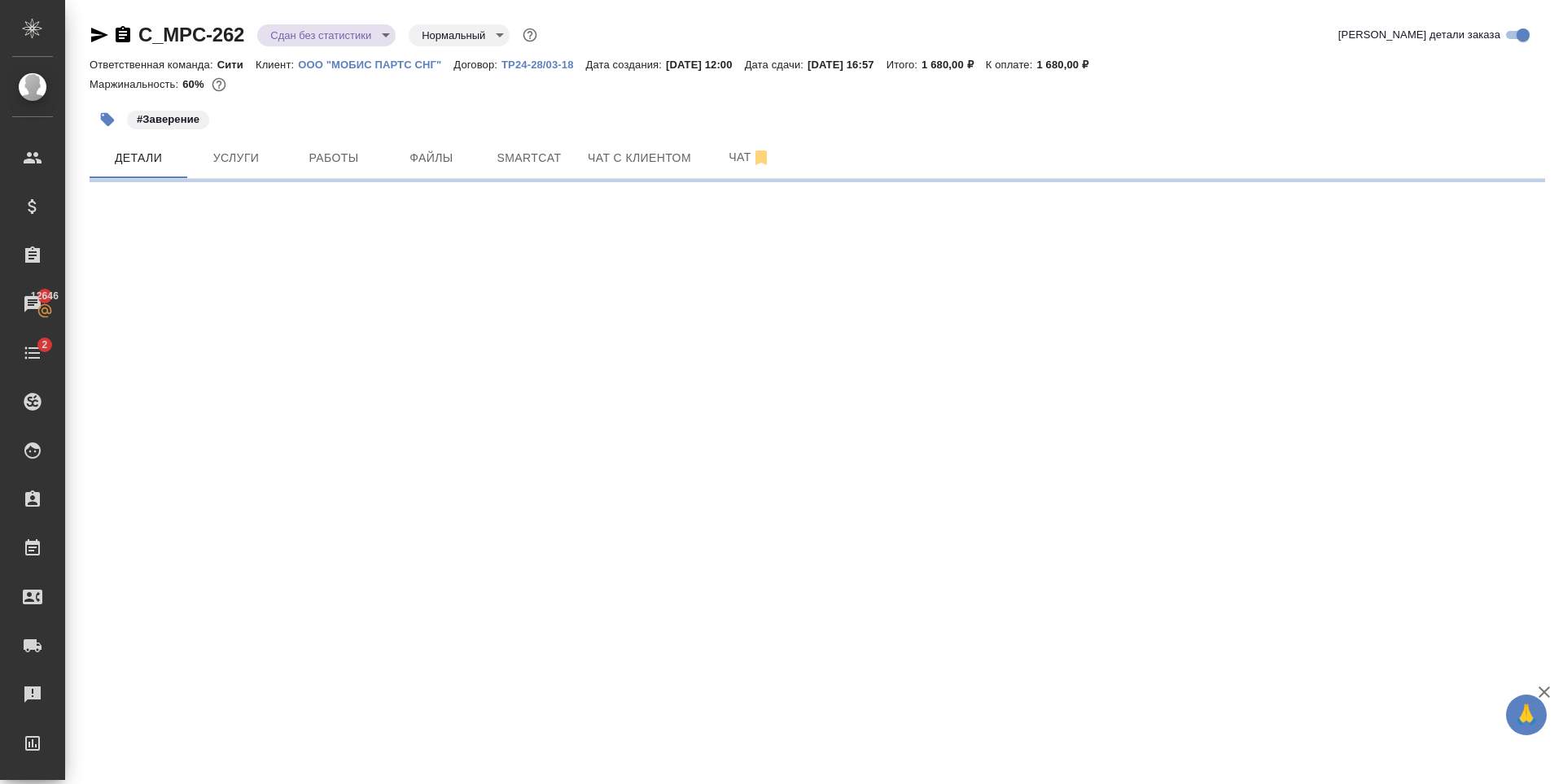
click at [272, 28] on body "🙏 .cls-1 fill:#fff; AWATERA Zaytseva Svetlana Клиенты Спецификации Заказы 12646…" at bounding box center [782, 392] width 1563 height 784
select select "RU"
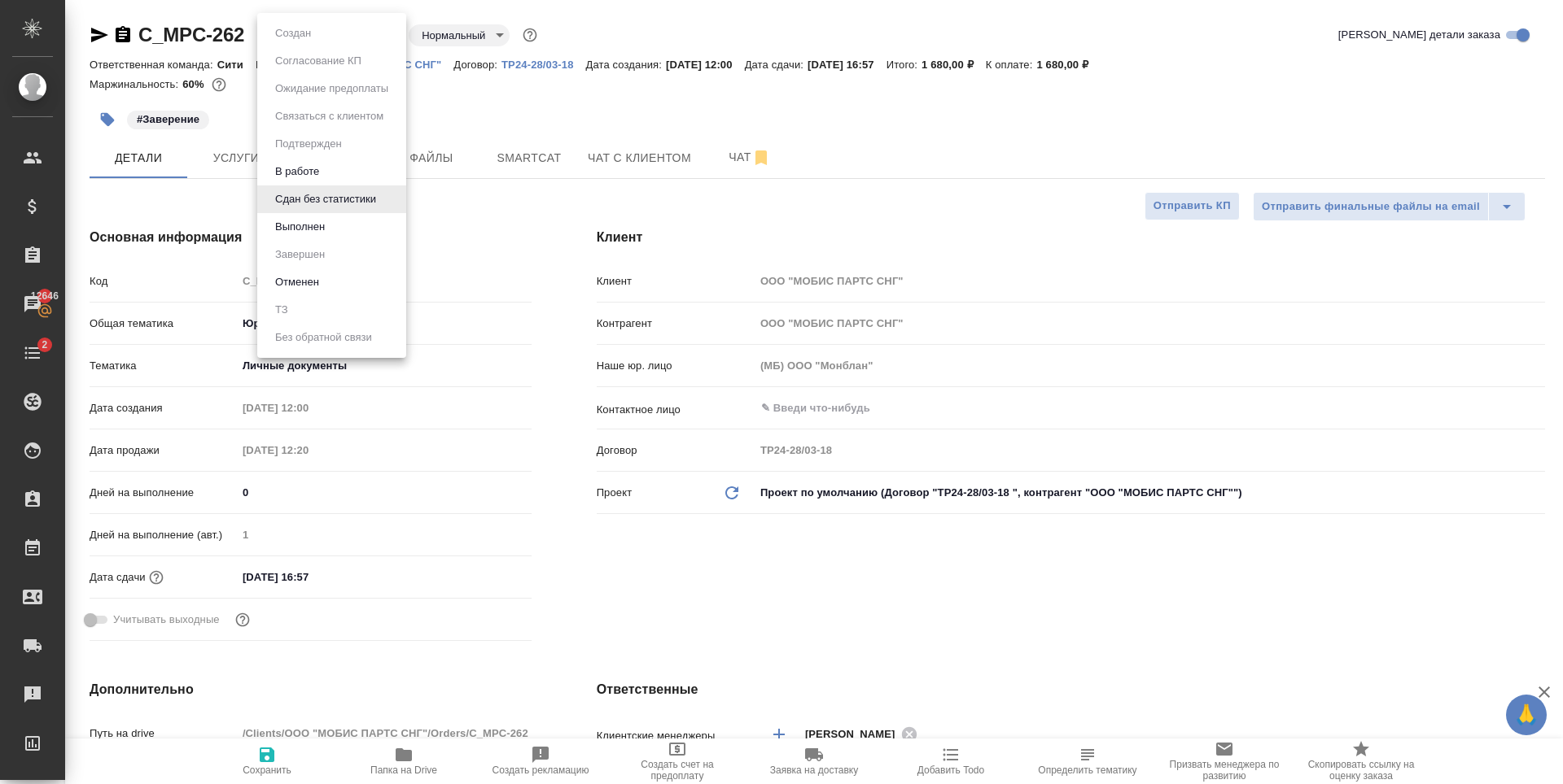
type textarea "x"
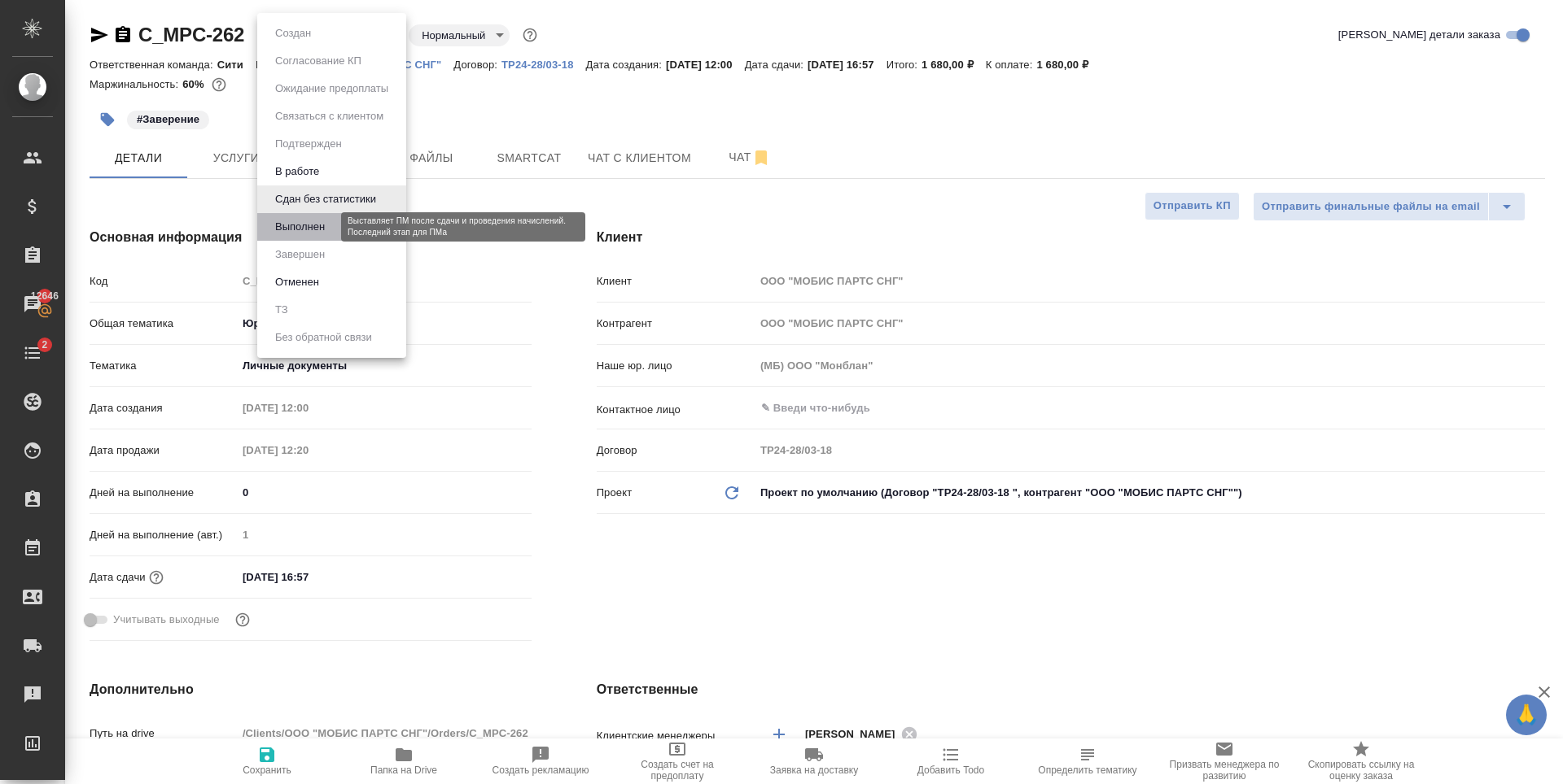
click at [310, 226] on button "Выполнен" at bounding box center [299, 227] width 59 height 17
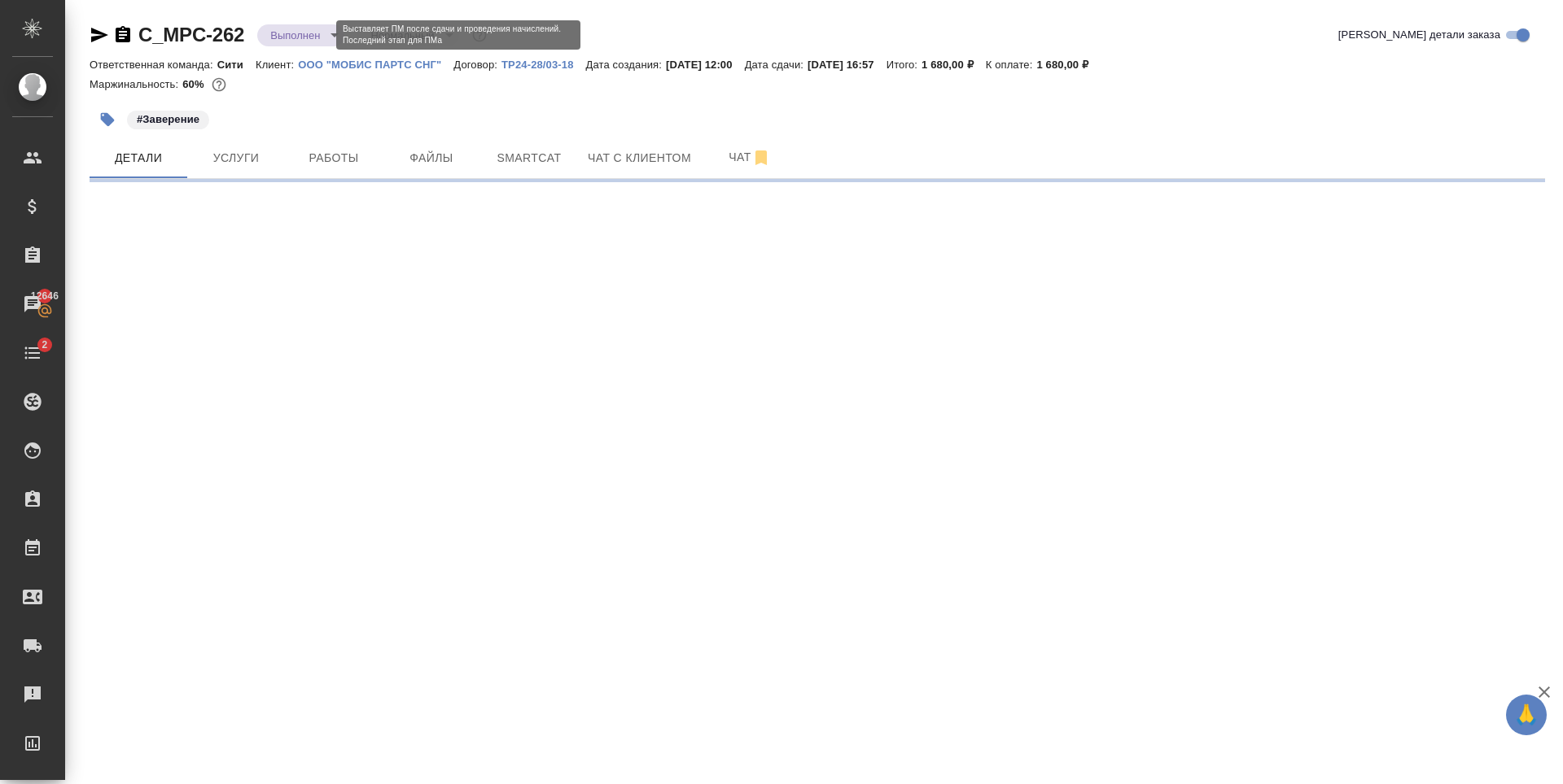
select select "RU"
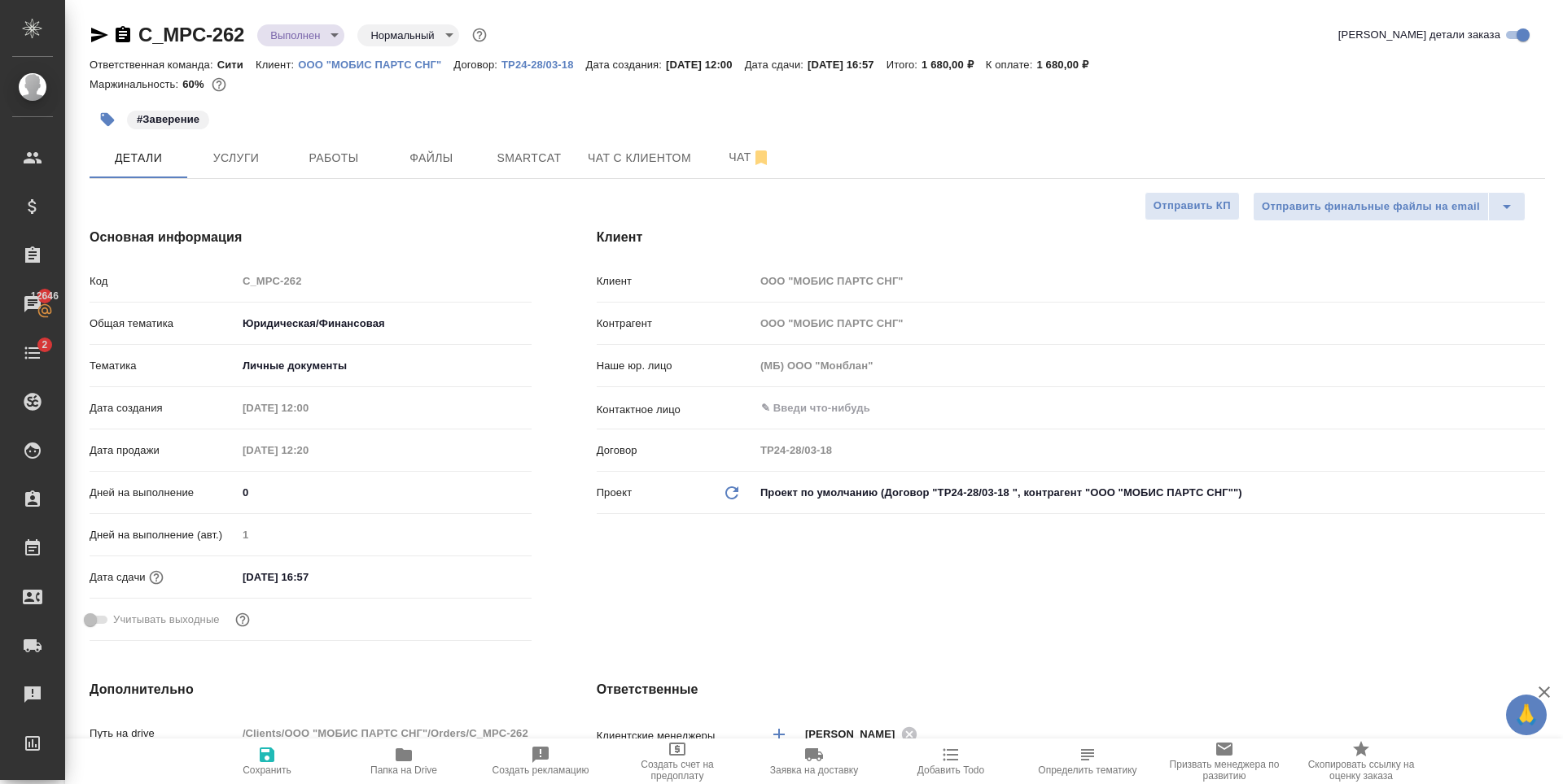
type textarea "x"
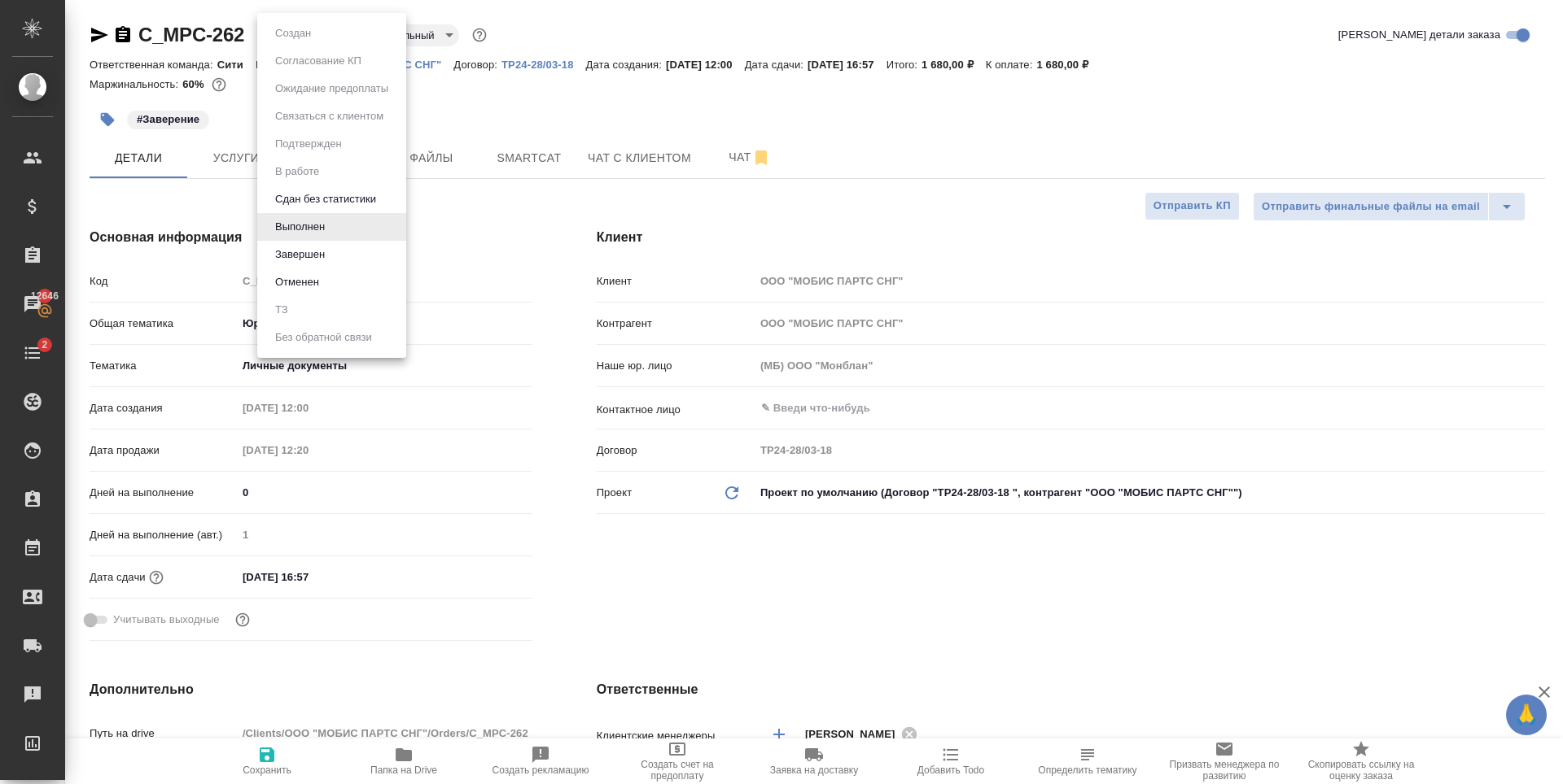
click at [297, 36] on body "🙏 .cls-1 fill:#fff; AWATERA Zaytseva Svetlana Клиенты Спецификации Заказы 12646…" at bounding box center [782, 392] width 1563 height 784
click at [311, 246] on button "Завершен" at bounding box center [299, 254] width 59 height 17
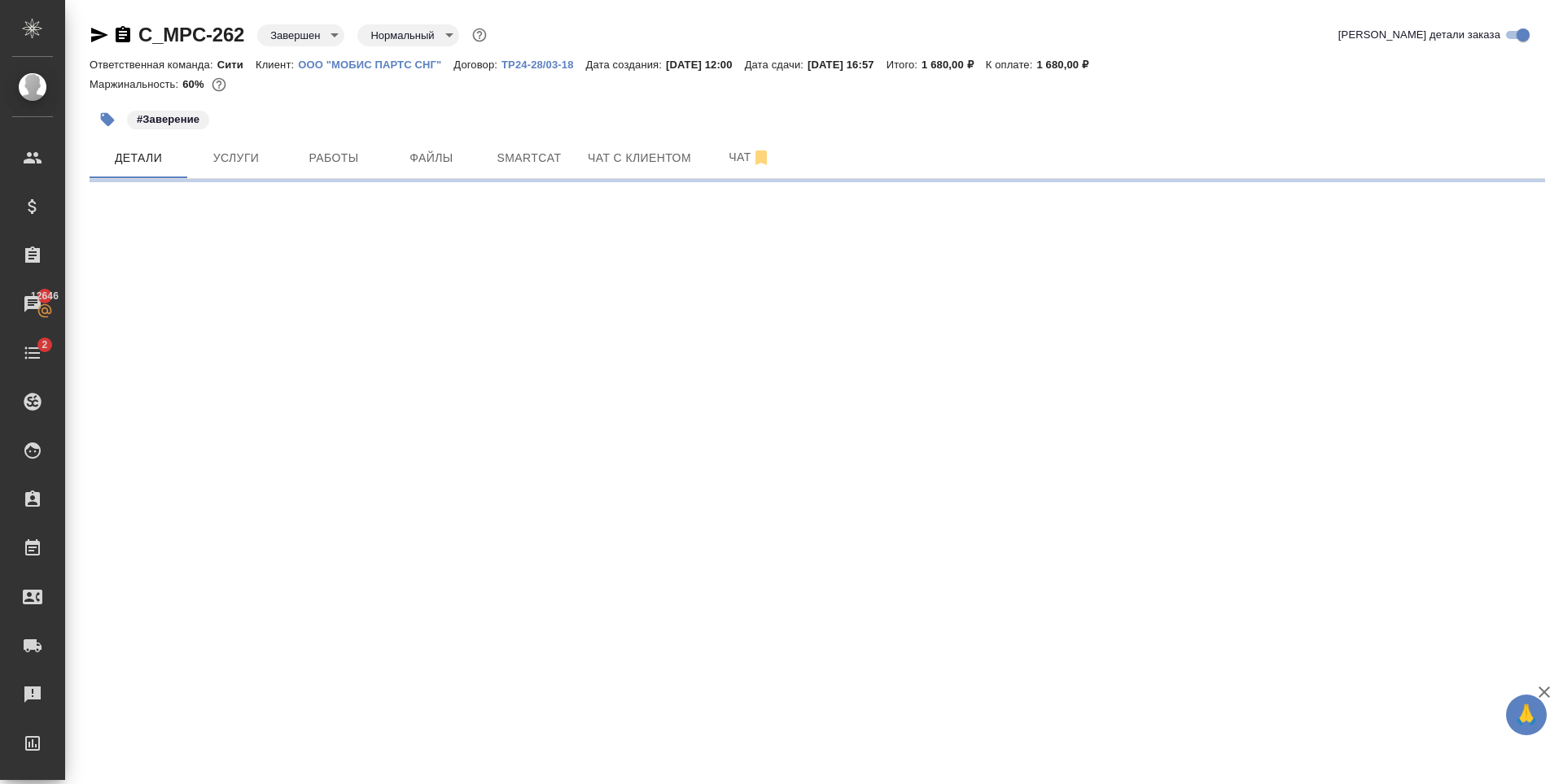
select select "RU"
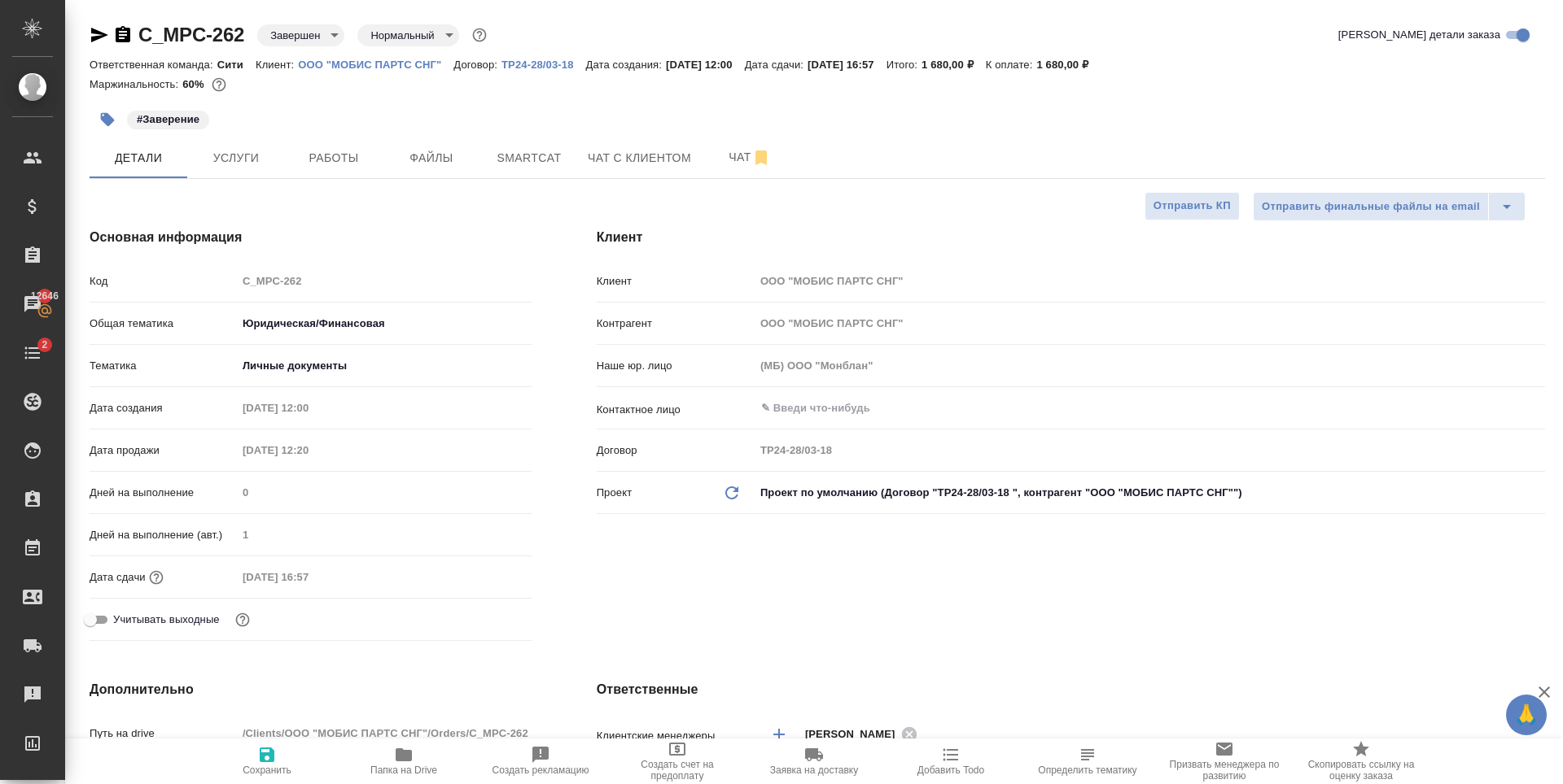
type textarea "x"
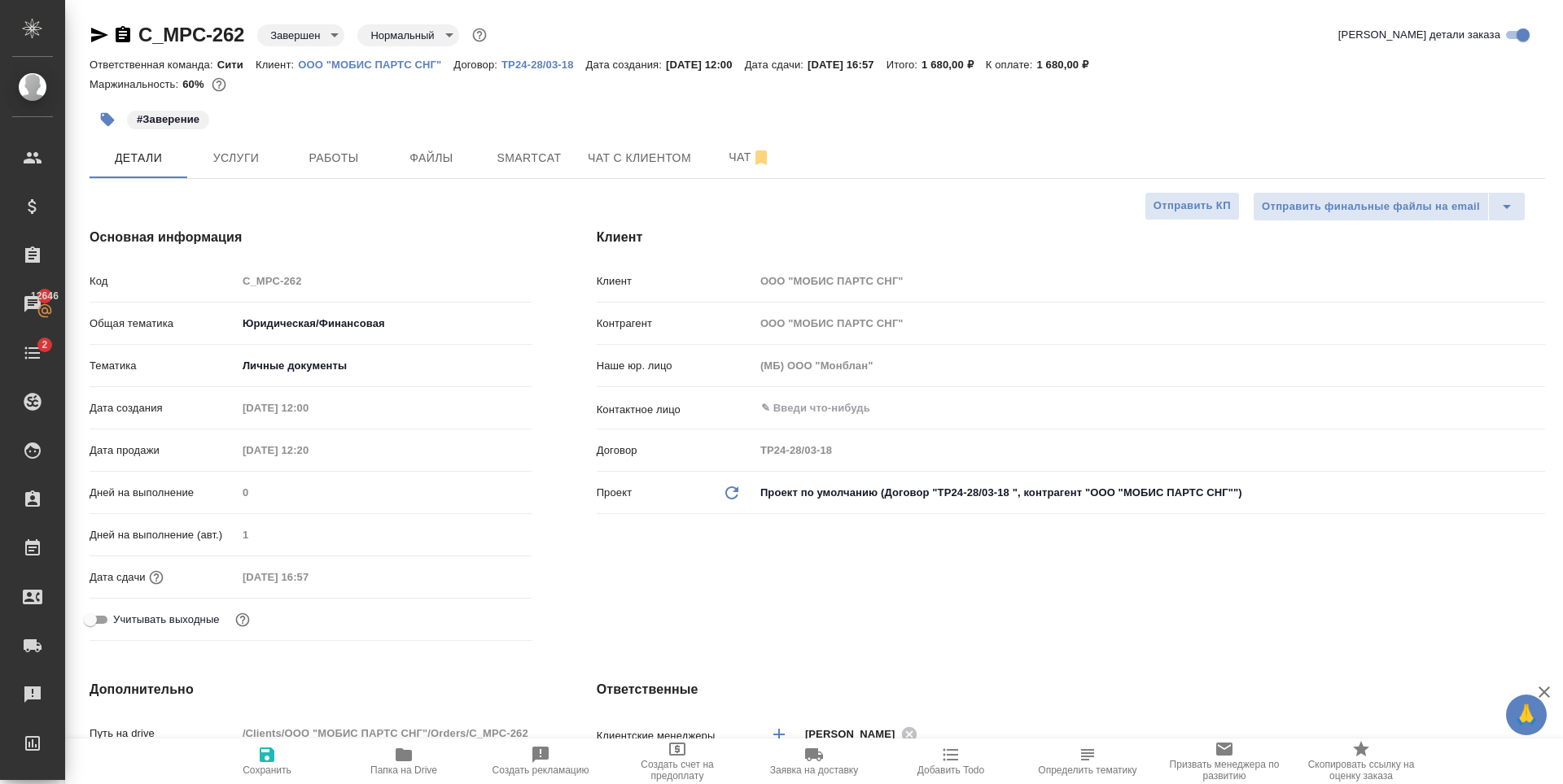
type textarea "x"
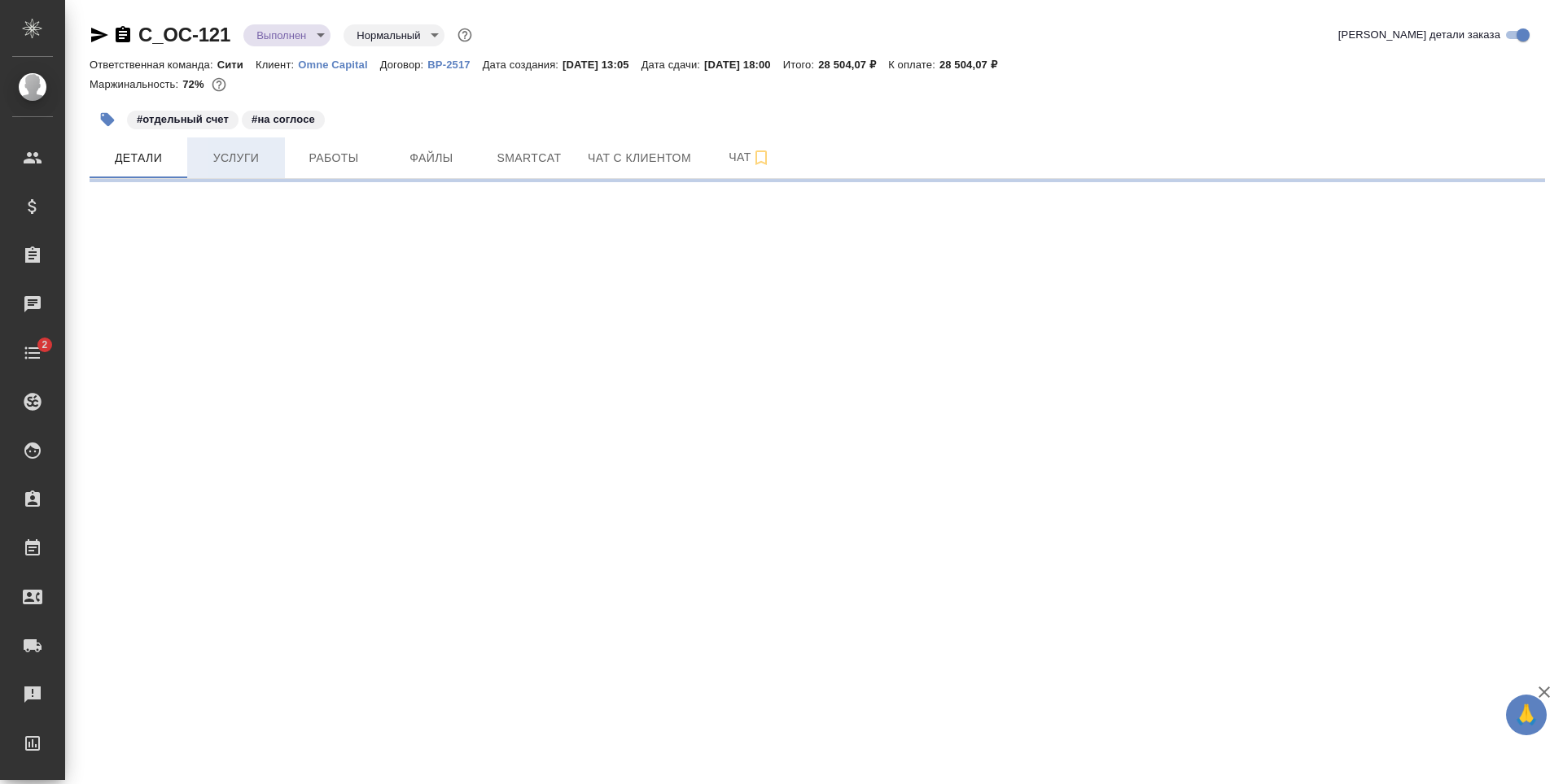
select select "RU"
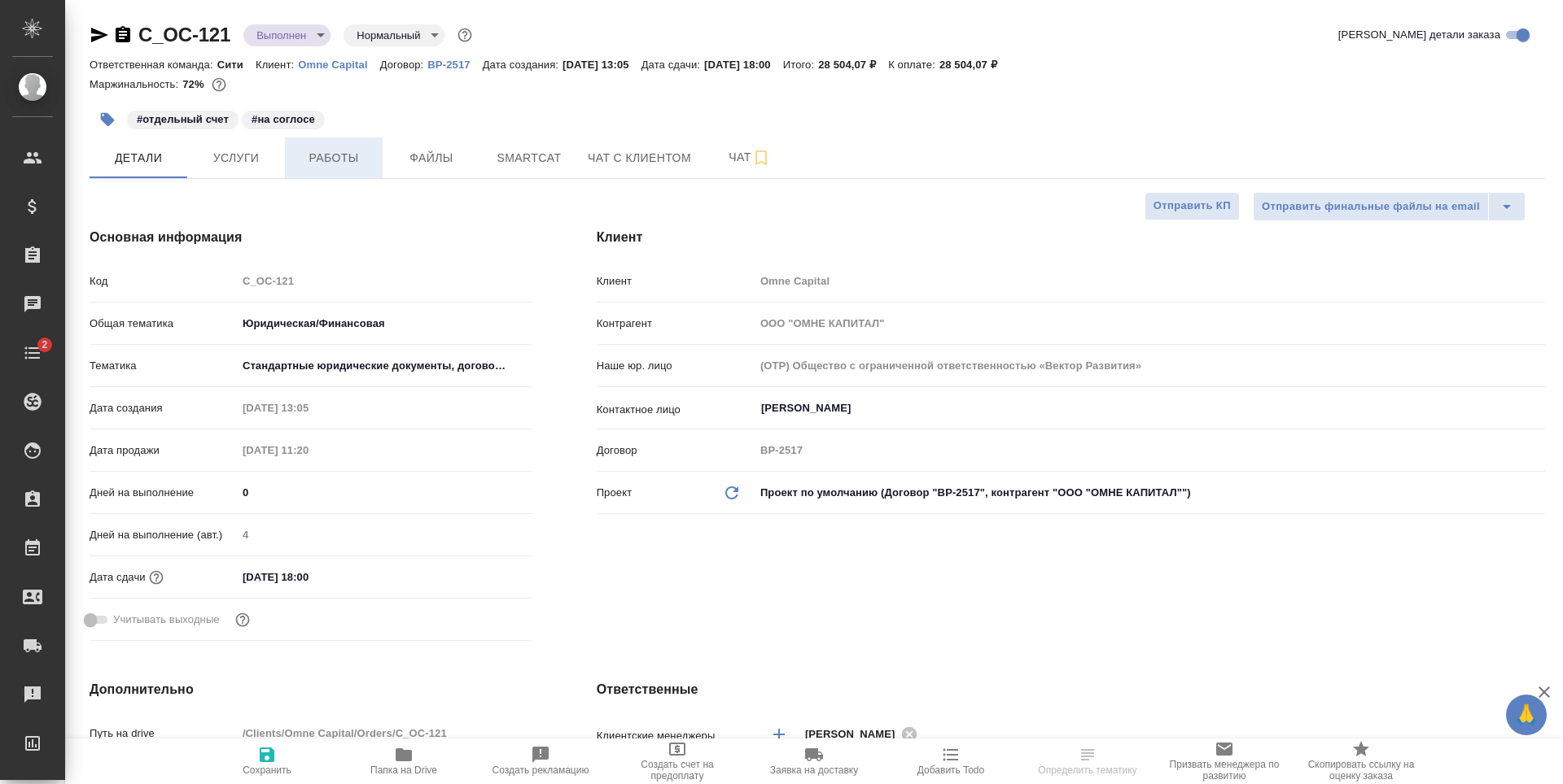
click at [306, 161] on span "Работы" at bounding box center [334, 158] width 78 height 20
type textarea "x"
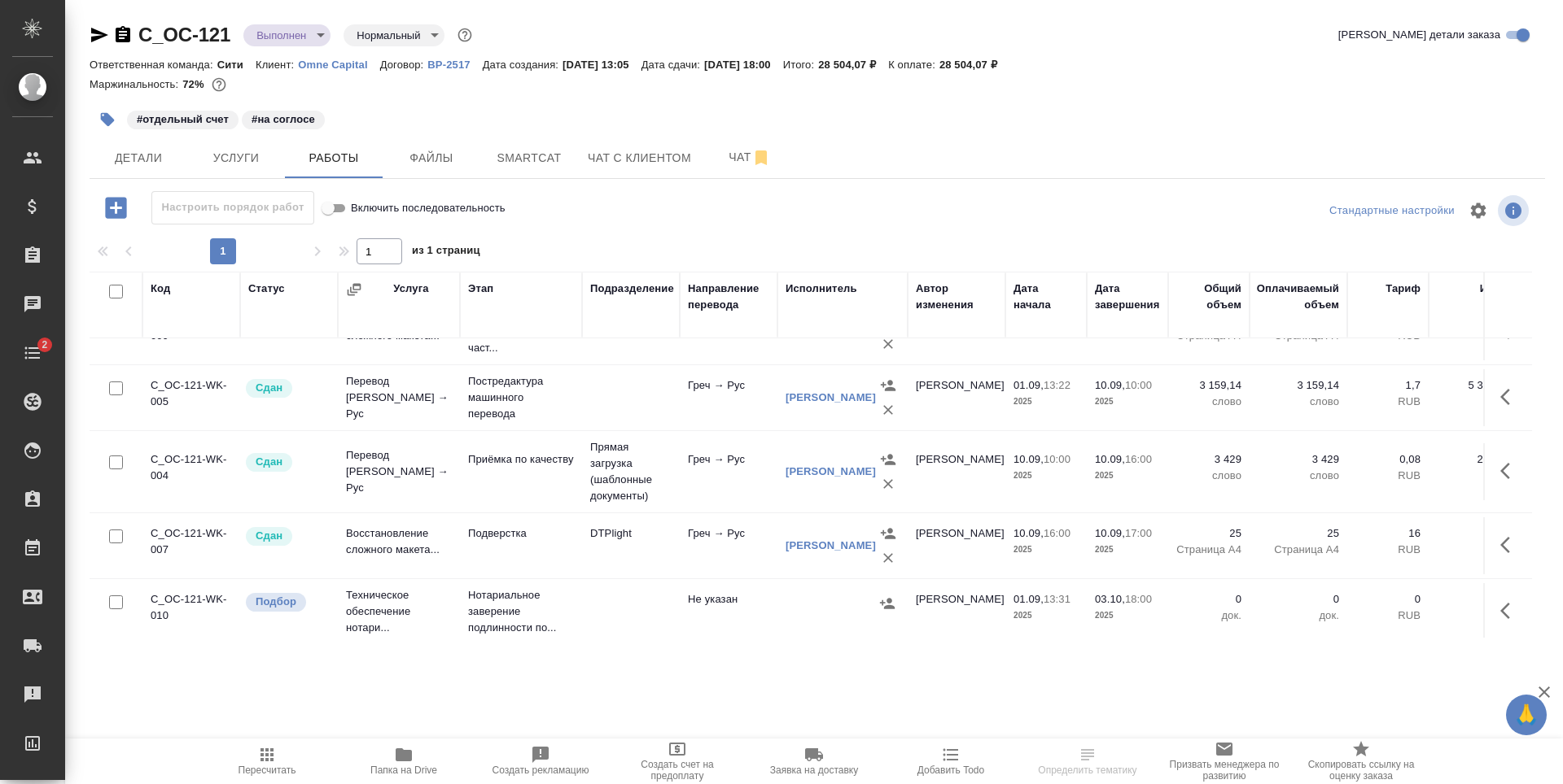
scroll to position [59, 0]
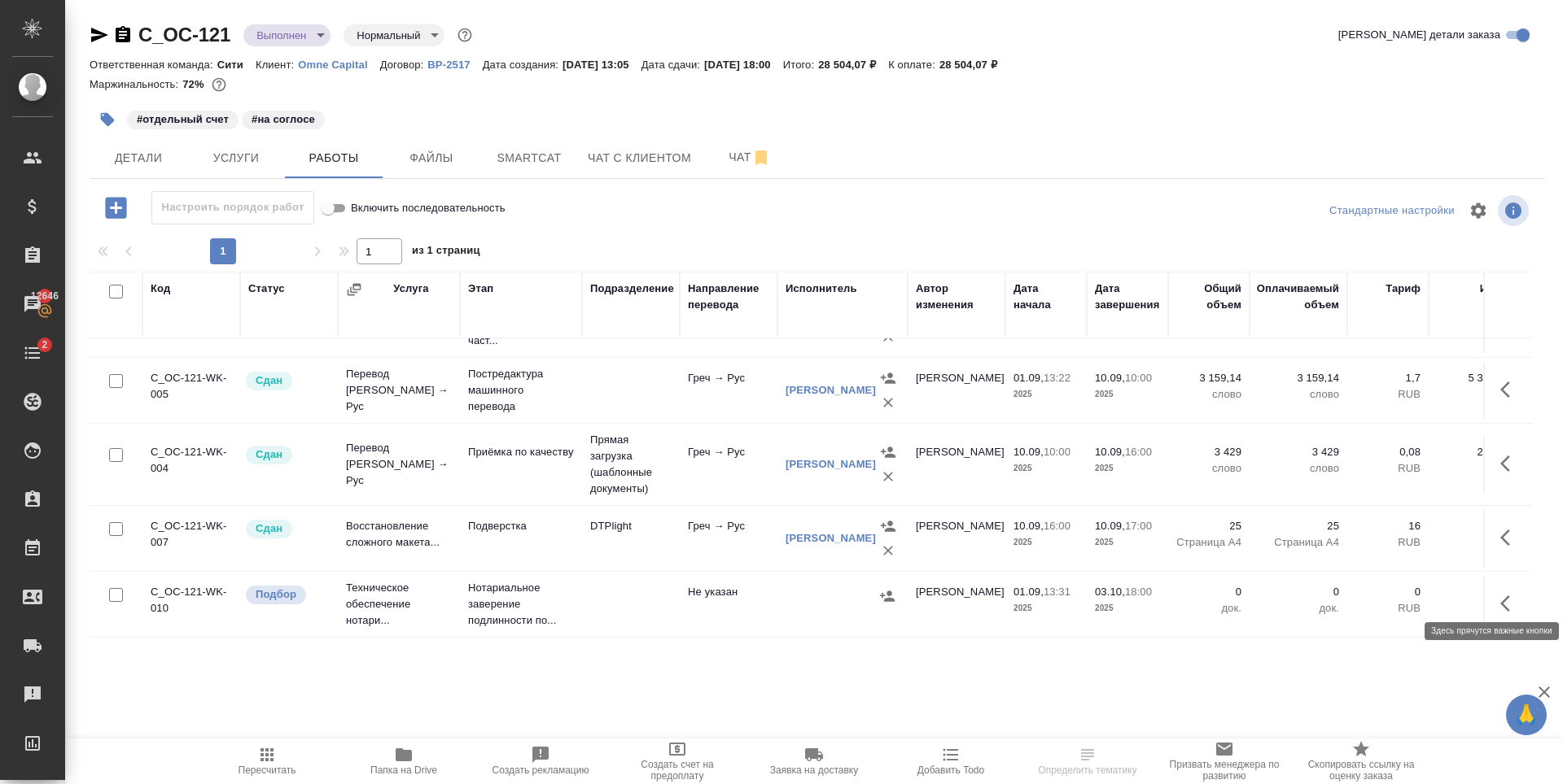
click at [1500, 596] on icon "button" at bounding box center [1505, 604] width 10 height 16
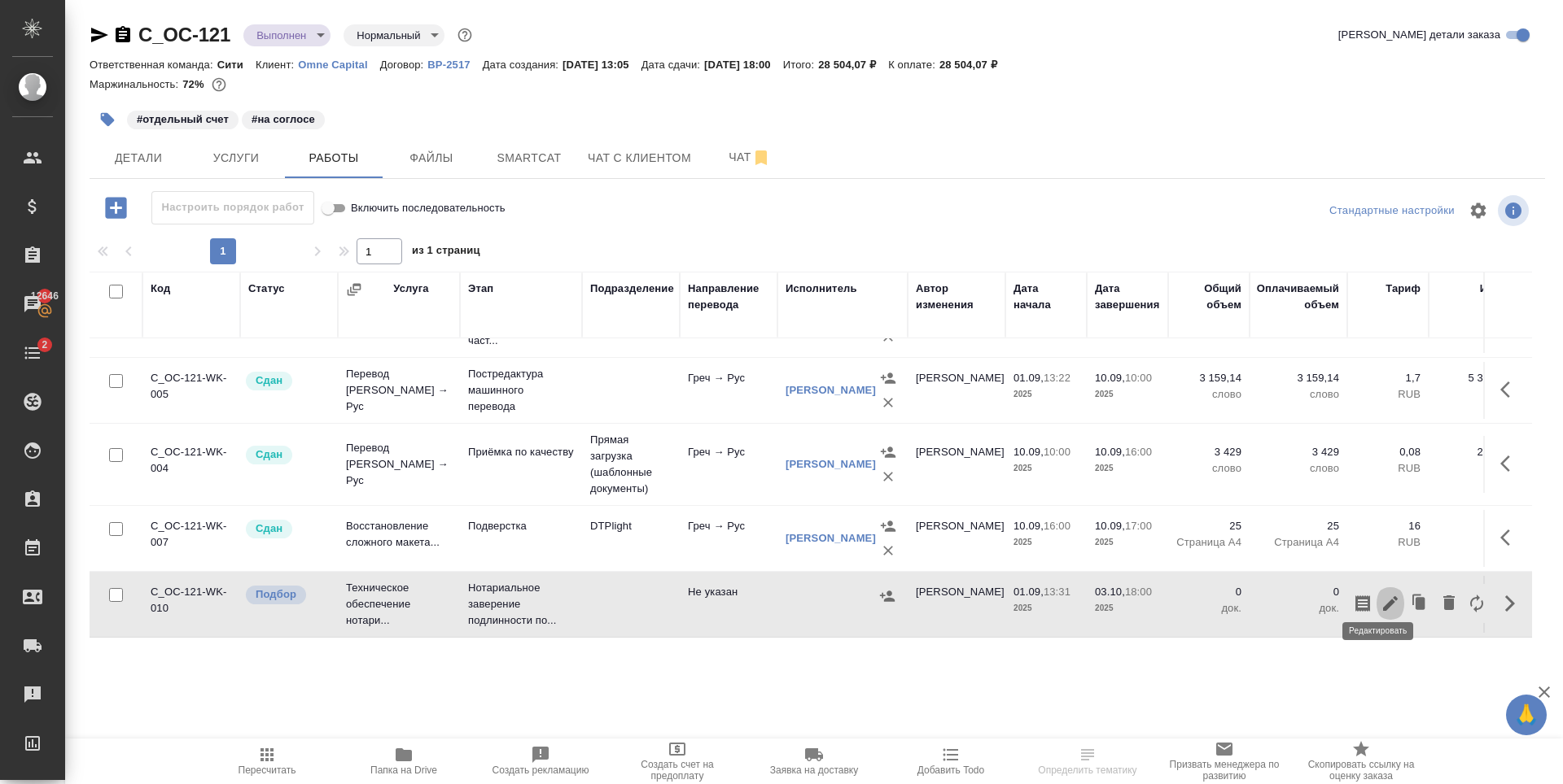
click at [1383, 597] on icon "button" at bounding box center [1390, 604] width 15 height 15
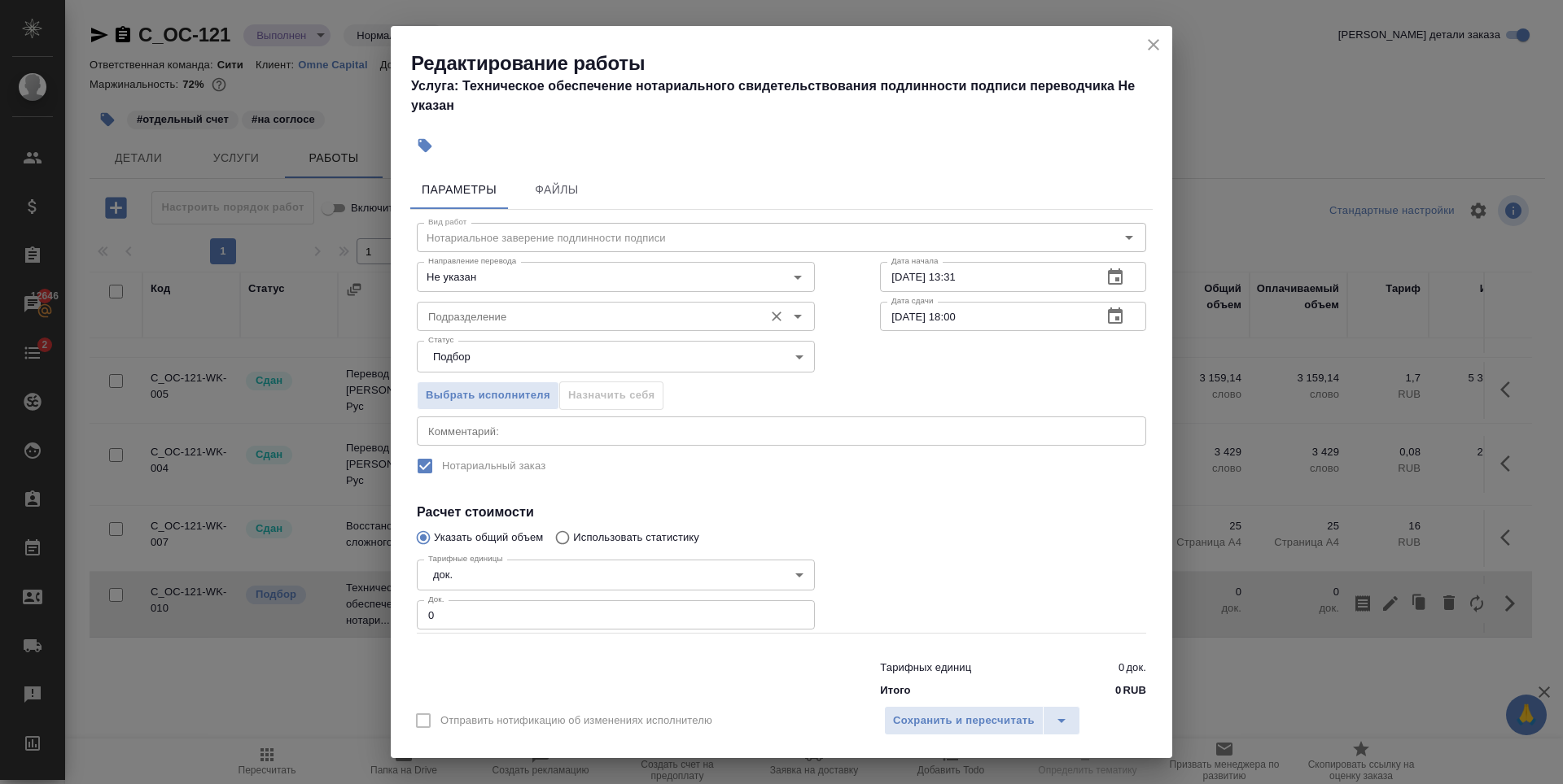
click at [521, 320] on input "Подразделение" at bounding box center [588, 316] width 334 height 19
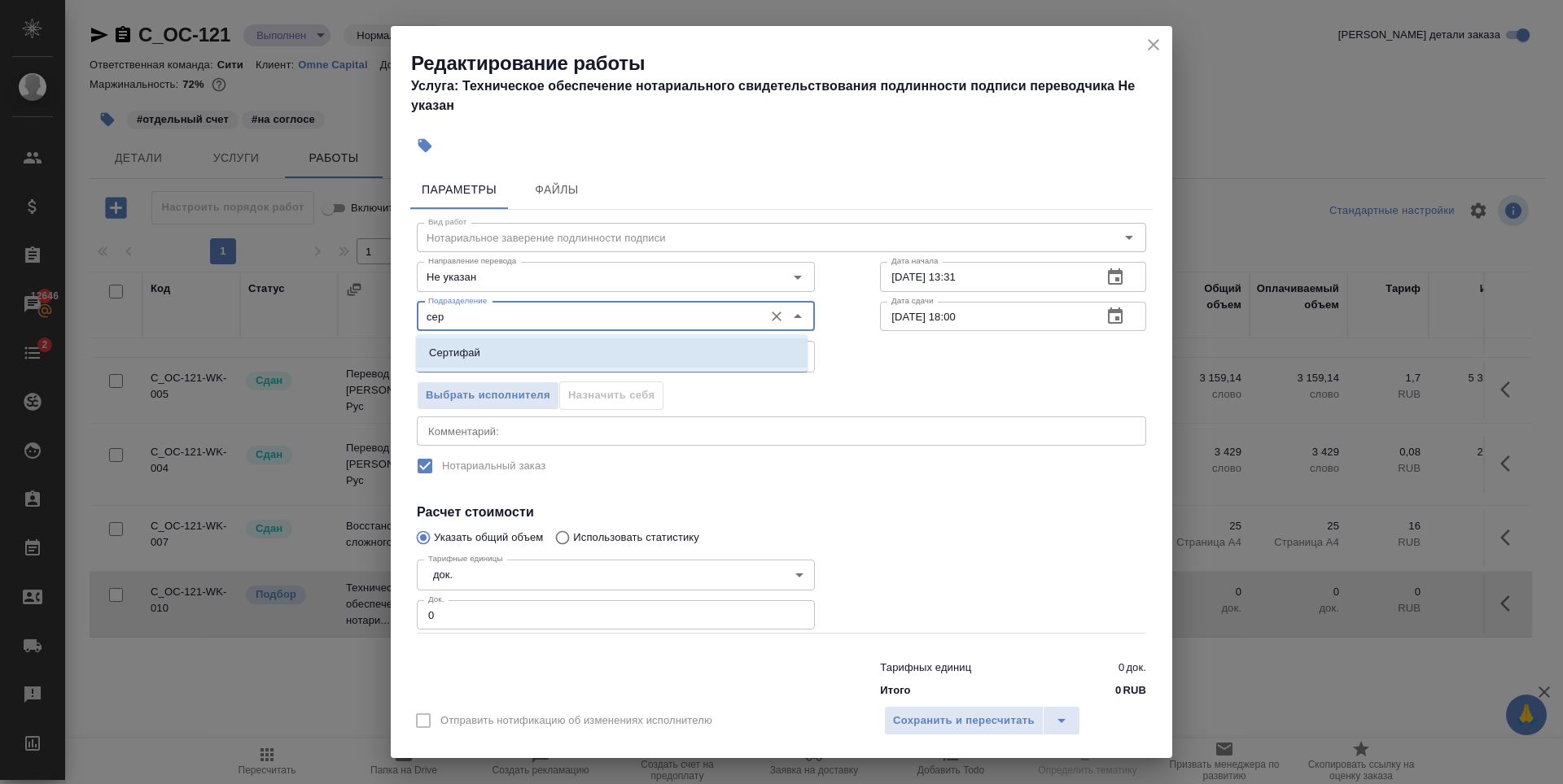
click at [584, 350] on li "Сертифай" at bounding box center [611, 353] width 391 height 29
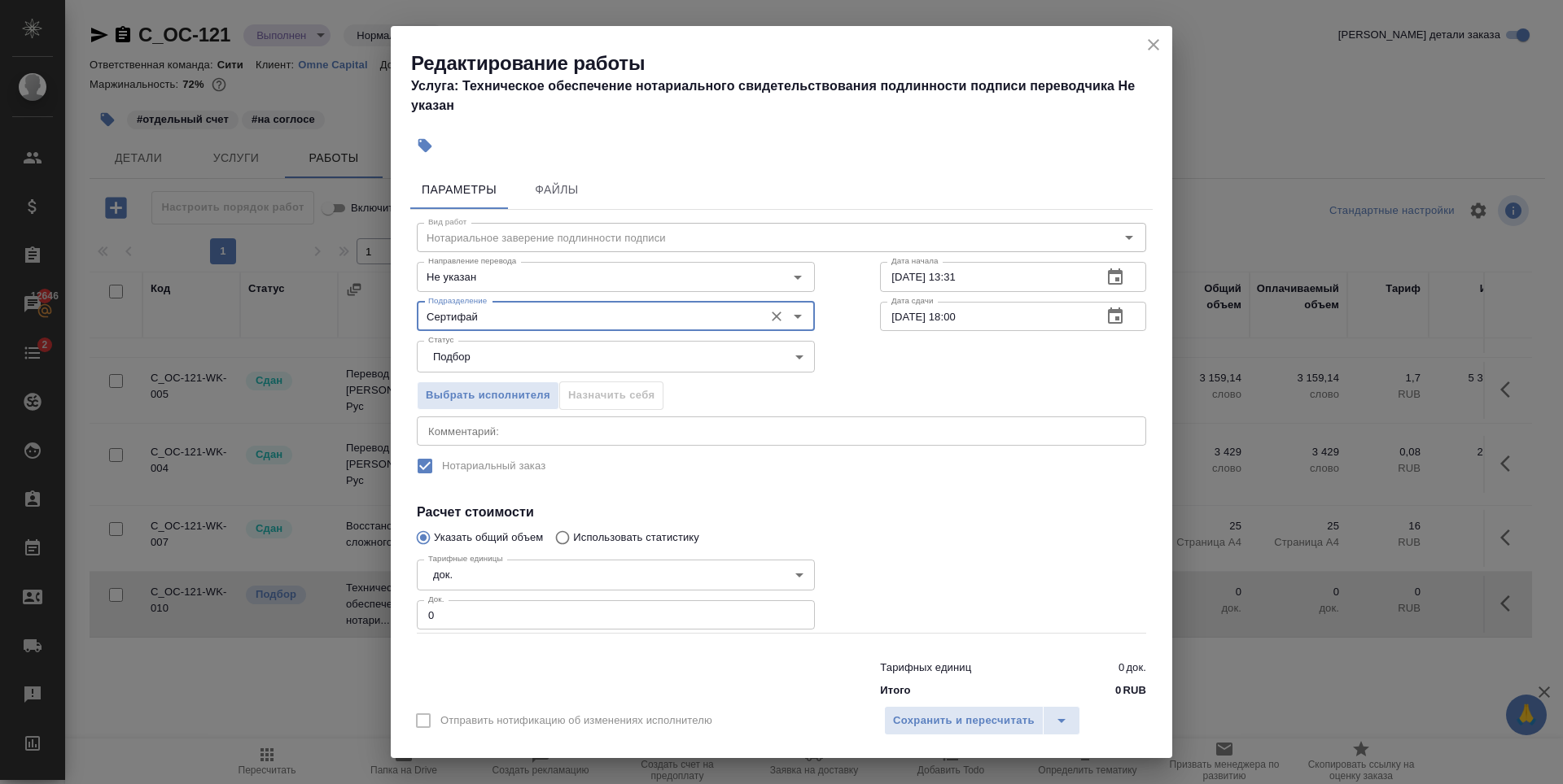
type input "Сертифай"
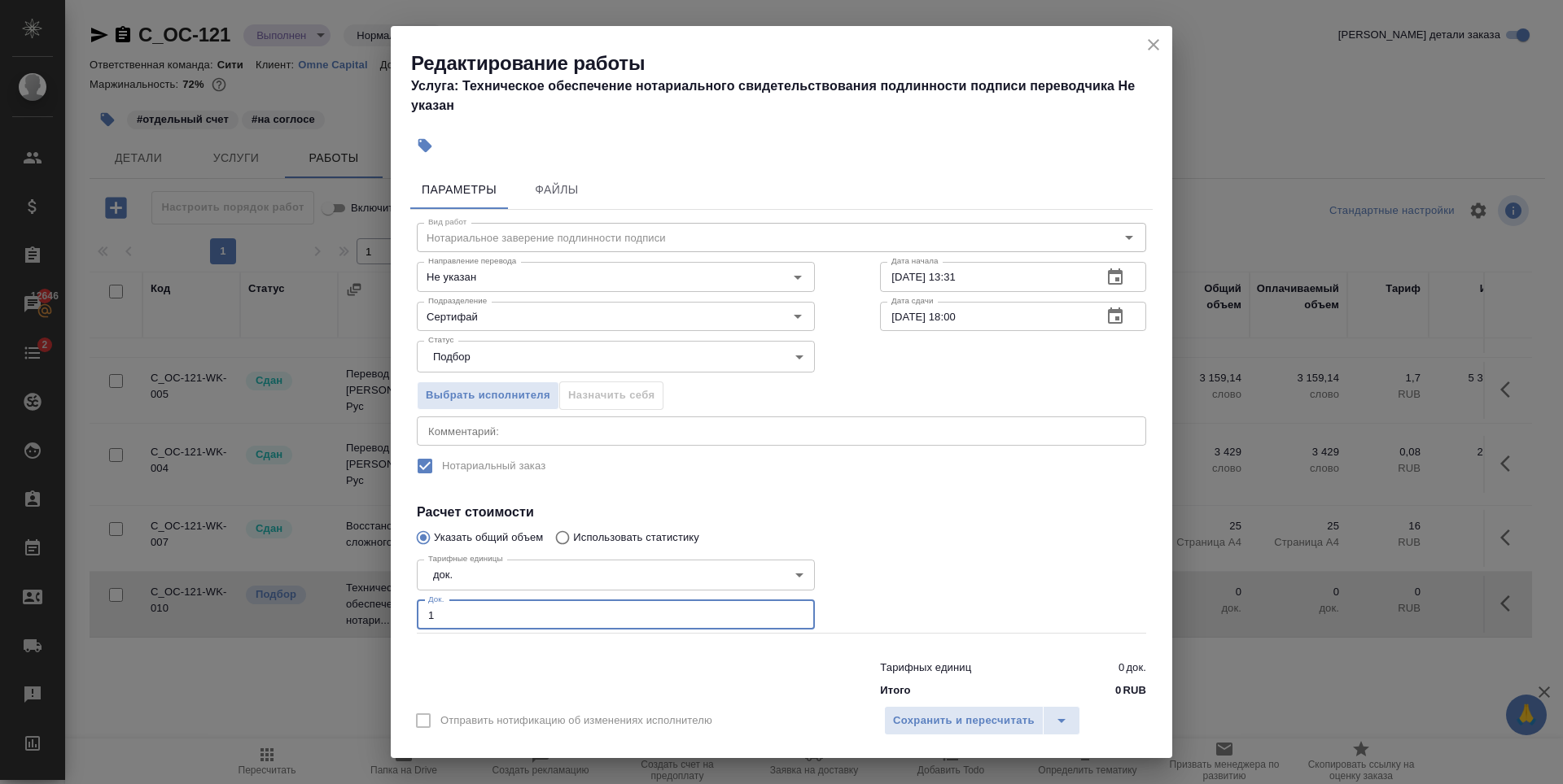
type input "1"
click at [791, 610] on input "1" at bounding box center [615, 615] width 398 height 29
click at [983, 714] on span "Сохранить и пересчитать" at bounding box center [964, 721] width 142 height 18
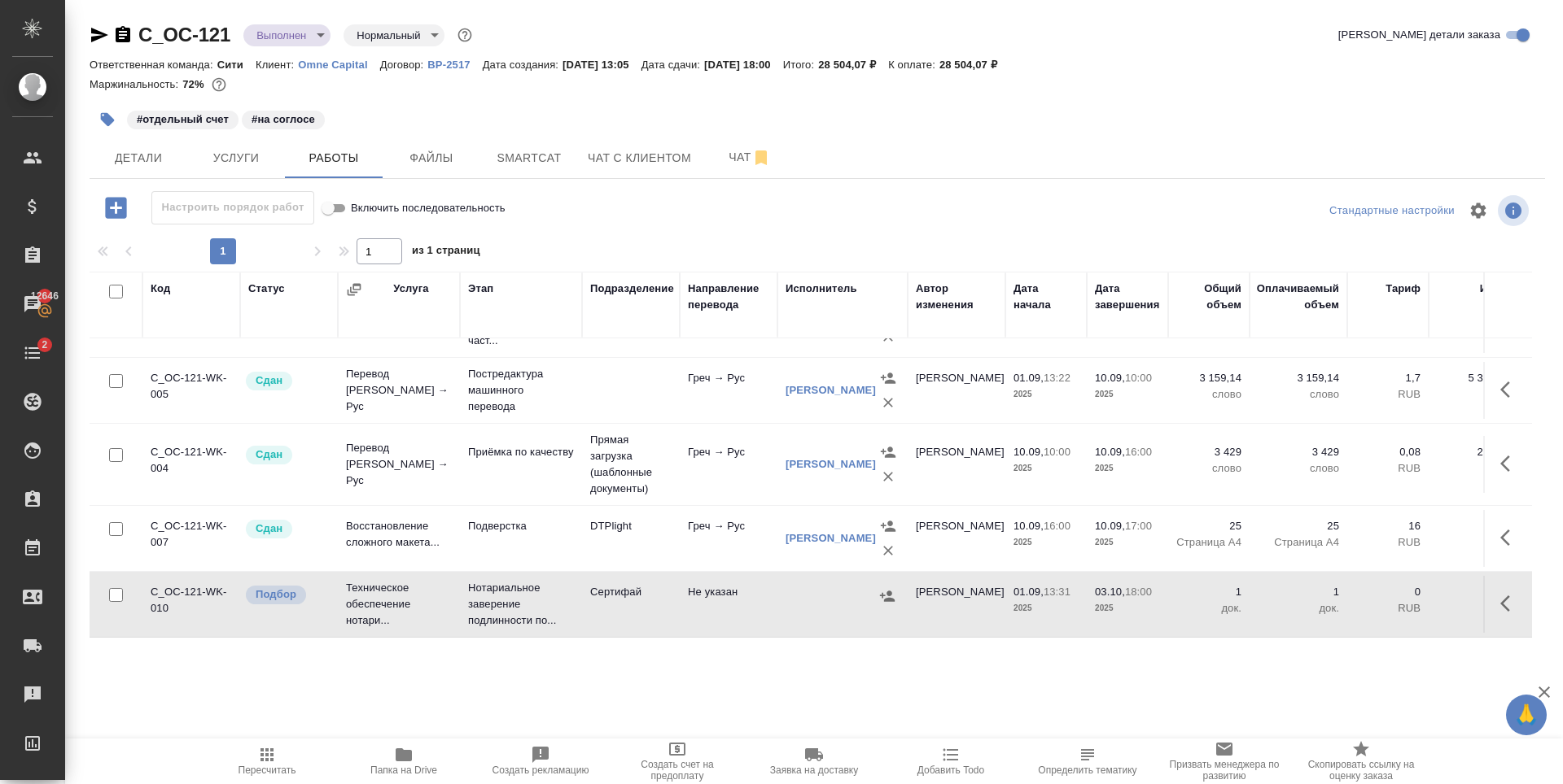
click at [882, 591] on icon "button" at bounding box center [886, 596] width 15 height 11
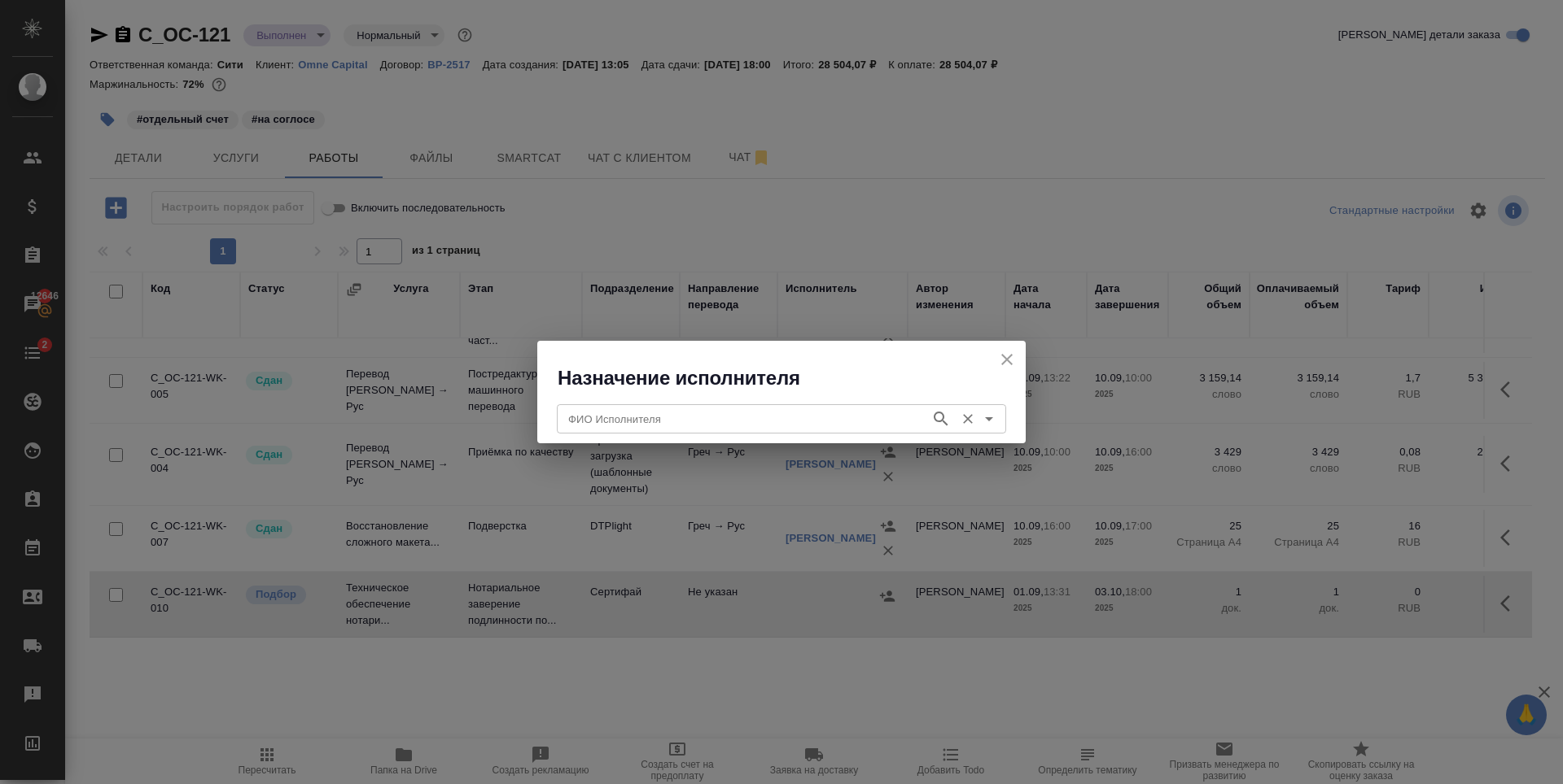
click at [777, 409] on input "ФИО Исполнителя" at bounding box center [742, 419] width 360 height 19
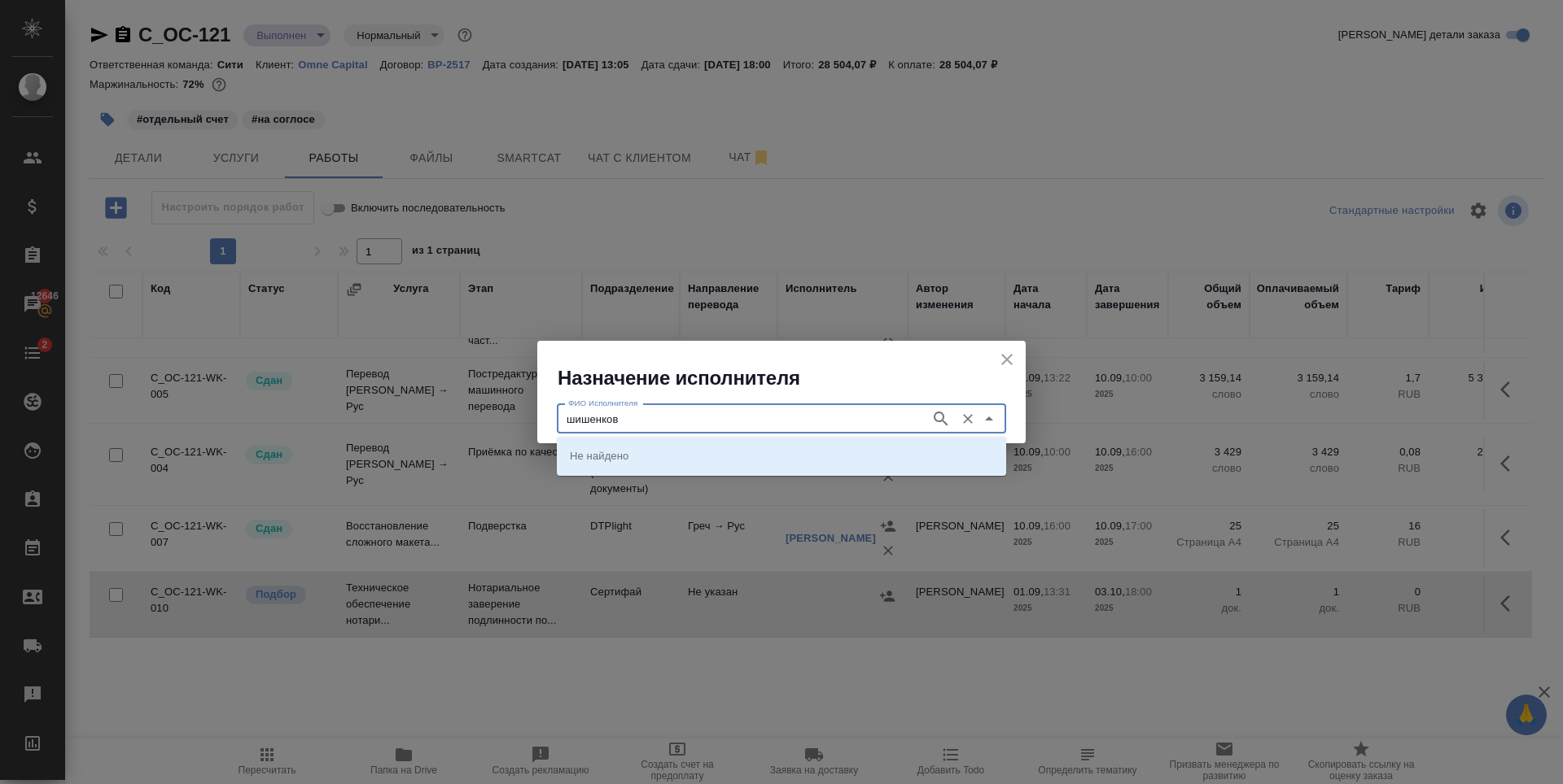
type input "шишенков"
click at [799, 468] on li "[PERSON_NAME]" at bounding box center [781, 455] width 449 height 29
type input "[PERSON_NAME]"
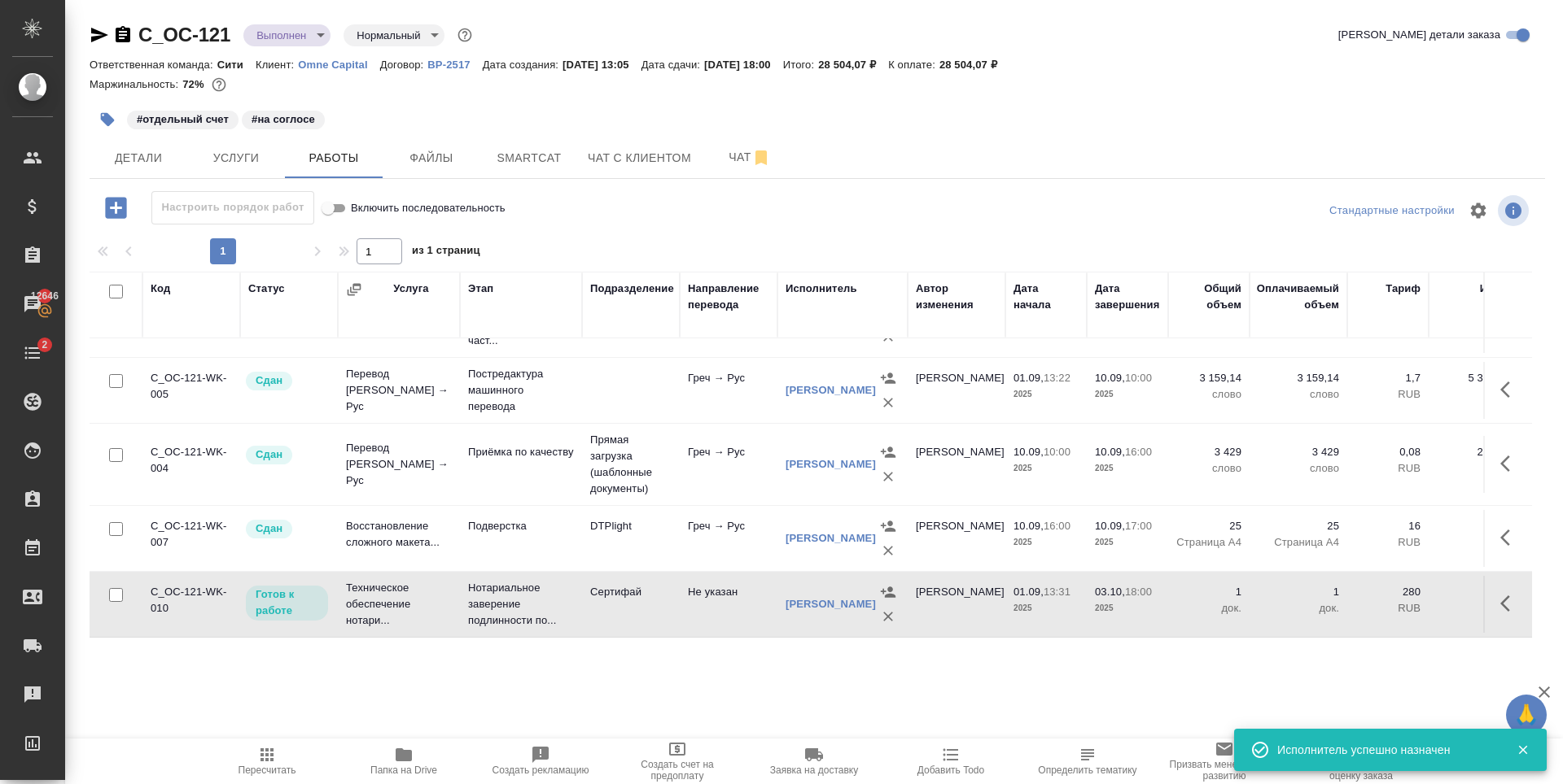
click at [1500, 597] on icon "button" at bounding box center [1510, 604] width 19 height 19
click at [1380, 602] on icon "button" at bounding box center [1390, 604] width 19 height 19
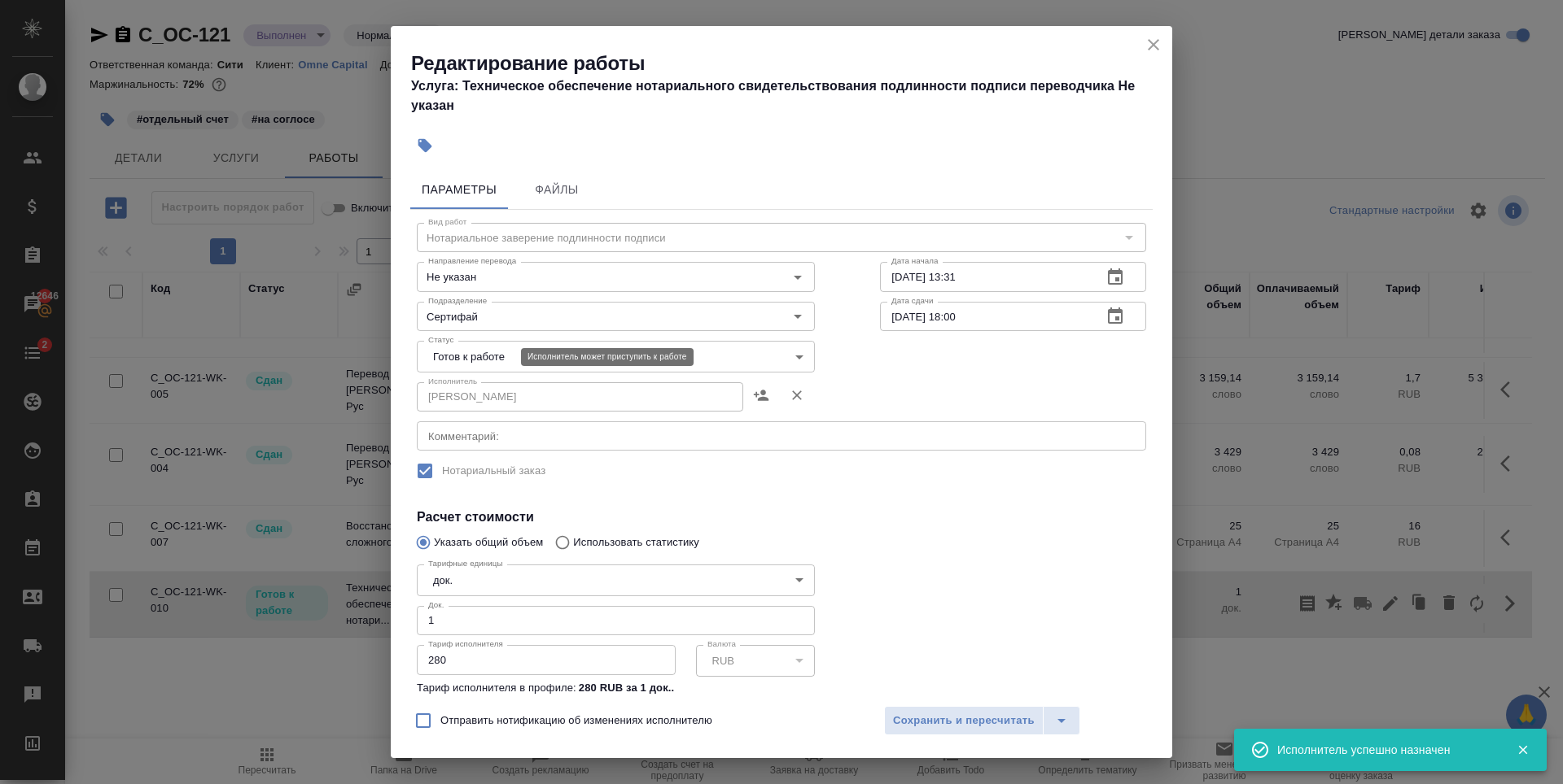
click at [466, 355] on body "🙏 .cls-1 fill:#fff; AWATERA Zaytseva Svetlana Клиенты Спецификации Заказы 12646…" at bounding box center [782, 392] width 1563 height 784
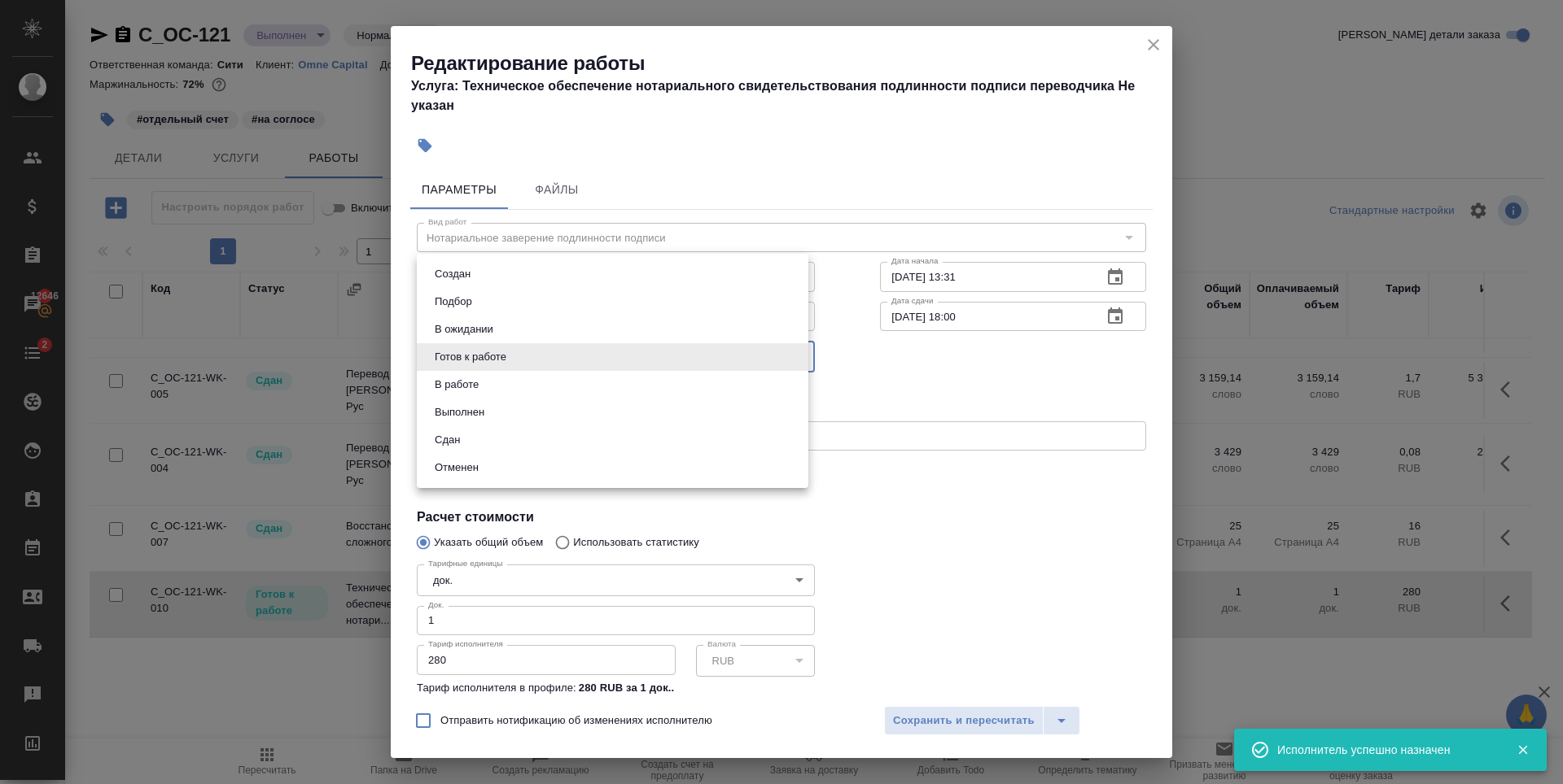
click at [460, 442] on button "Сдан" at bounding box center [448, 440] width 35 height 17
type input "closed"
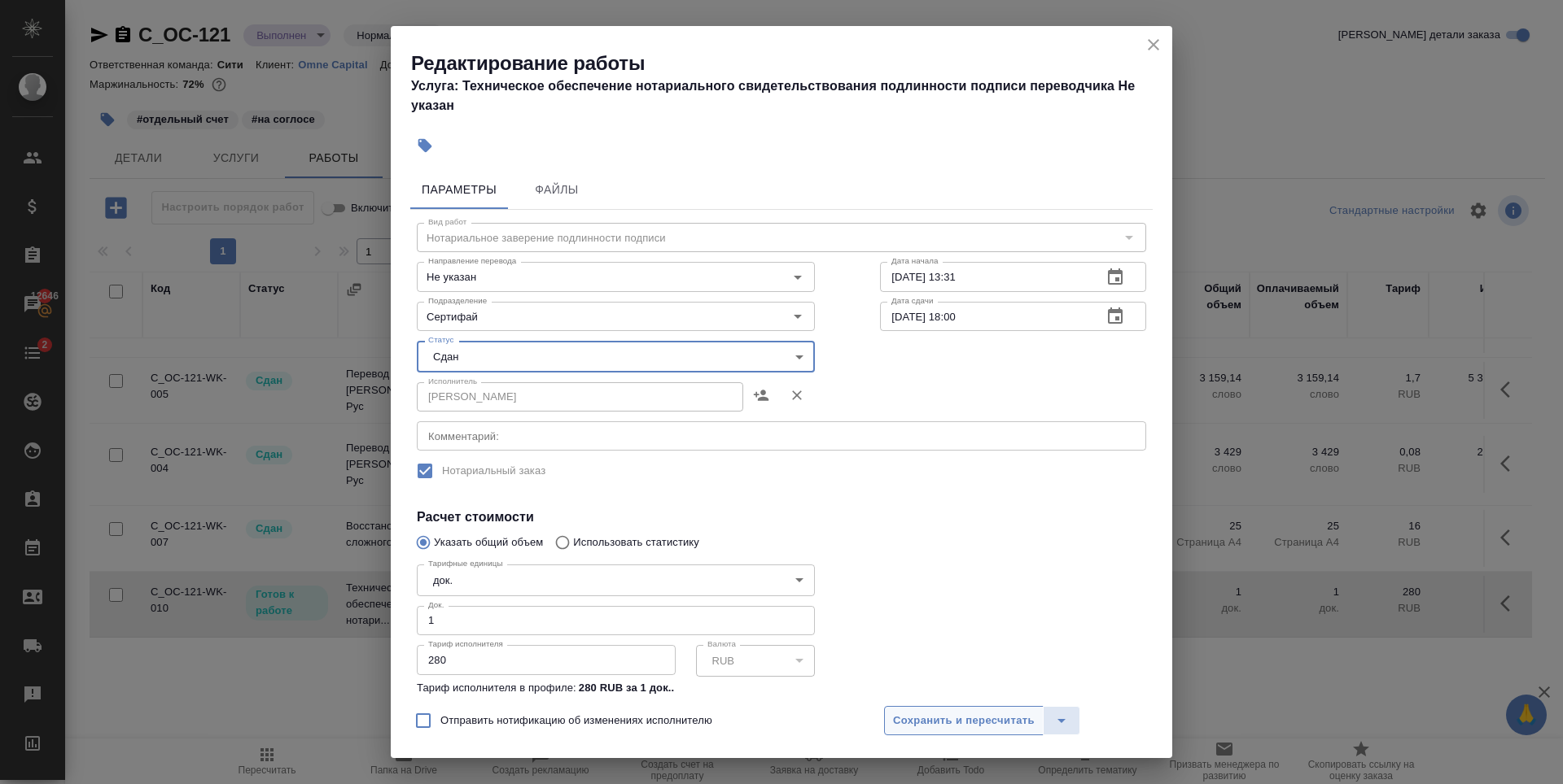
click at [988, 723] on span "Сохранить и пересчитать" at bounding box center [964, 721] width 142 height 18
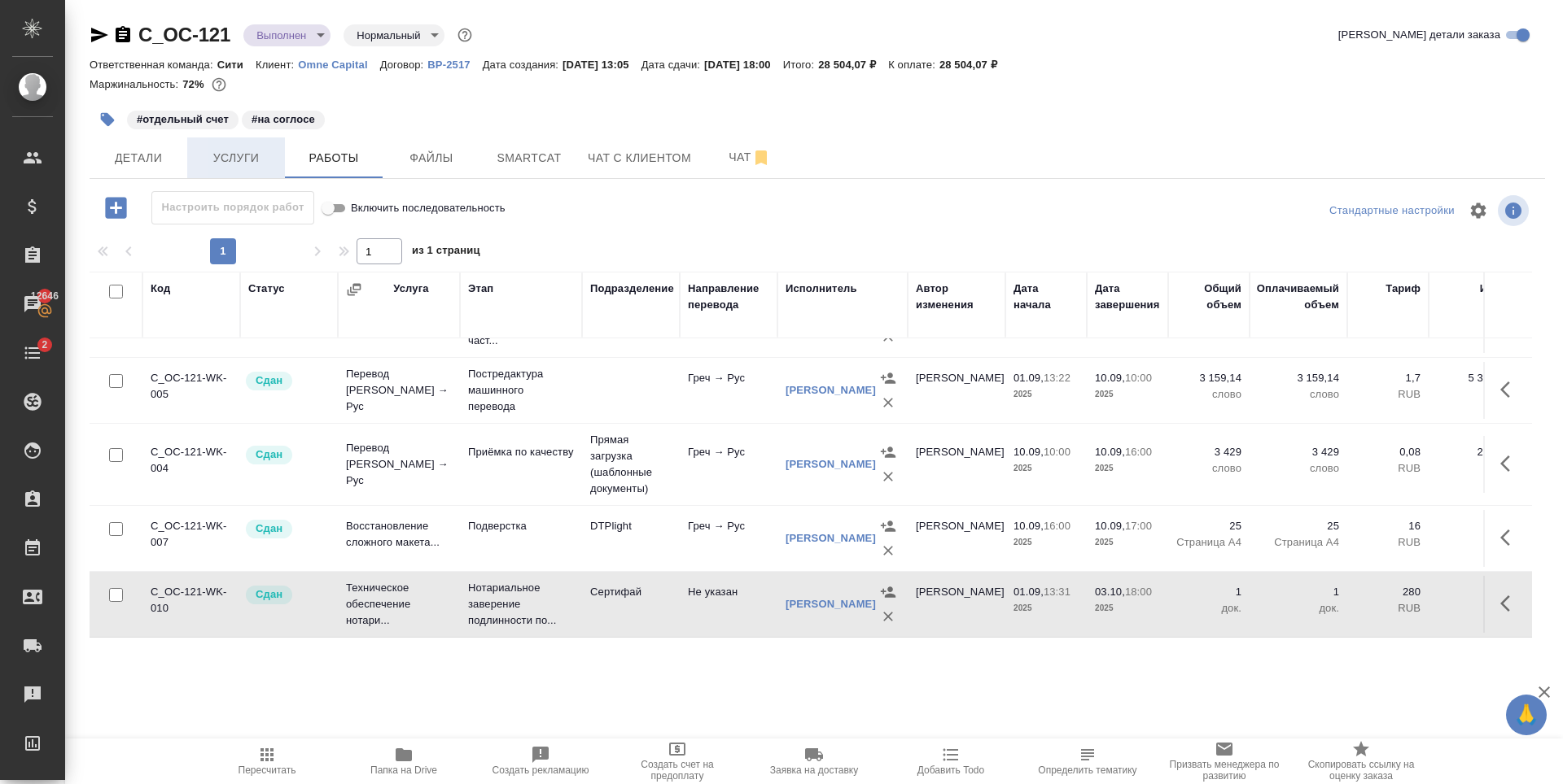
click at [238, 162] on span "Услуги" at bounding box center [236, 158] width 78 height 20
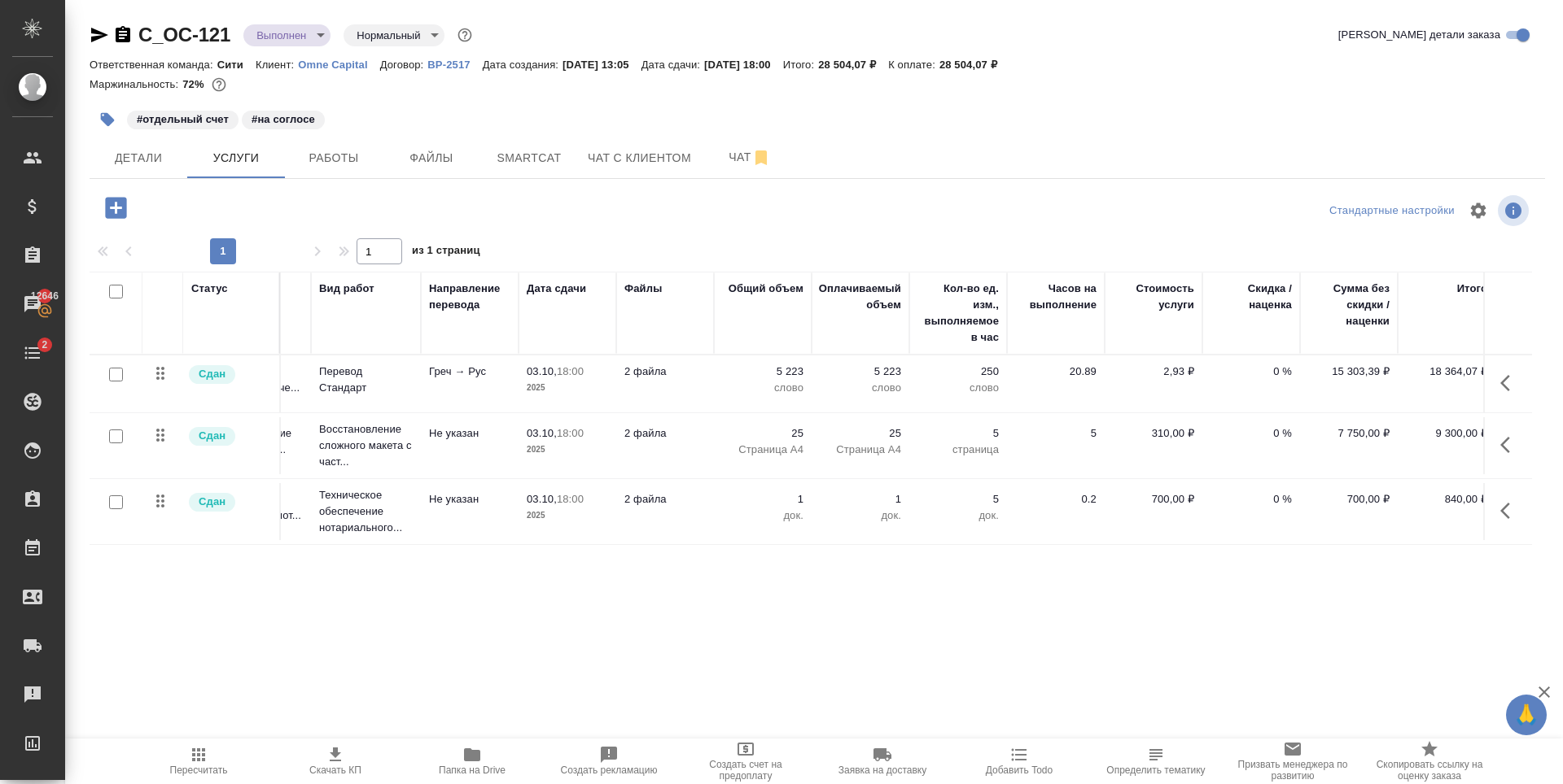
scroll to position [0, 92]
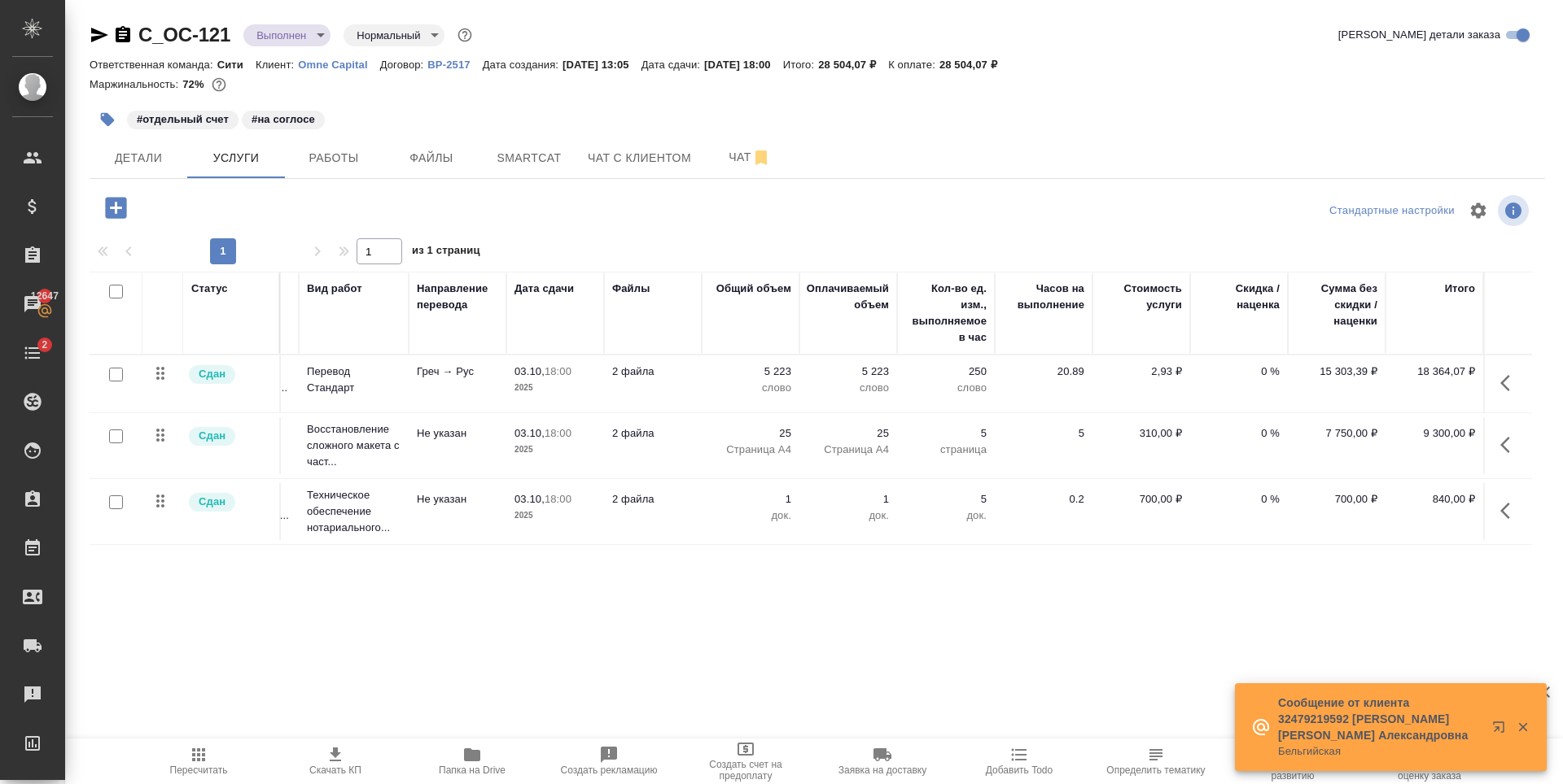
click at [296, 43] on body "🙏 .cls-1 fill:#fff; AWATERA Zaytseva Svetlana Клиенты Спецификации Заказы 12647…" at bounding box center [782, 392] width 1563 height 784
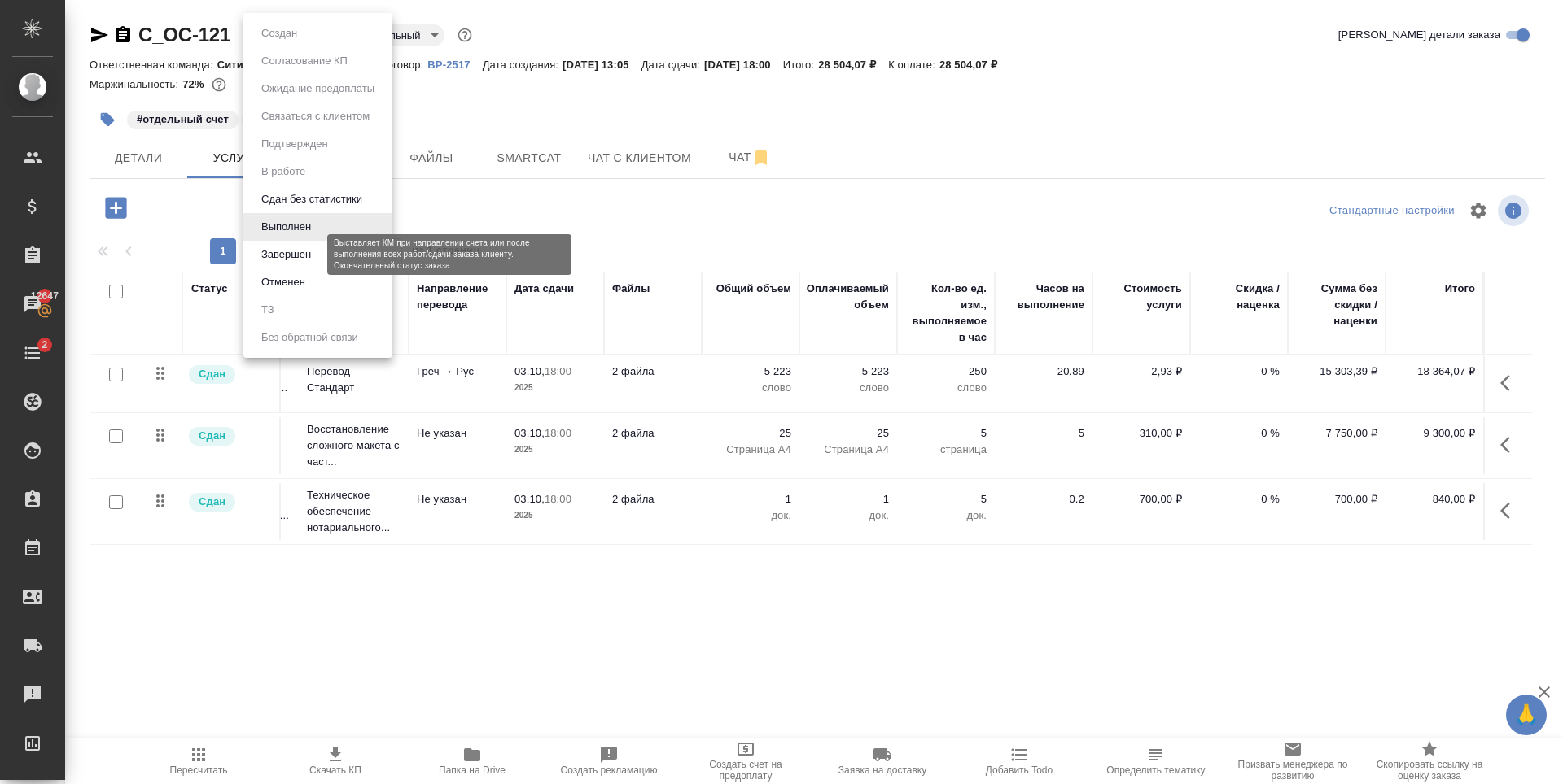
click at [314, 257] on button "Завершен" at bounding box center [285, 254] width 59 height 17
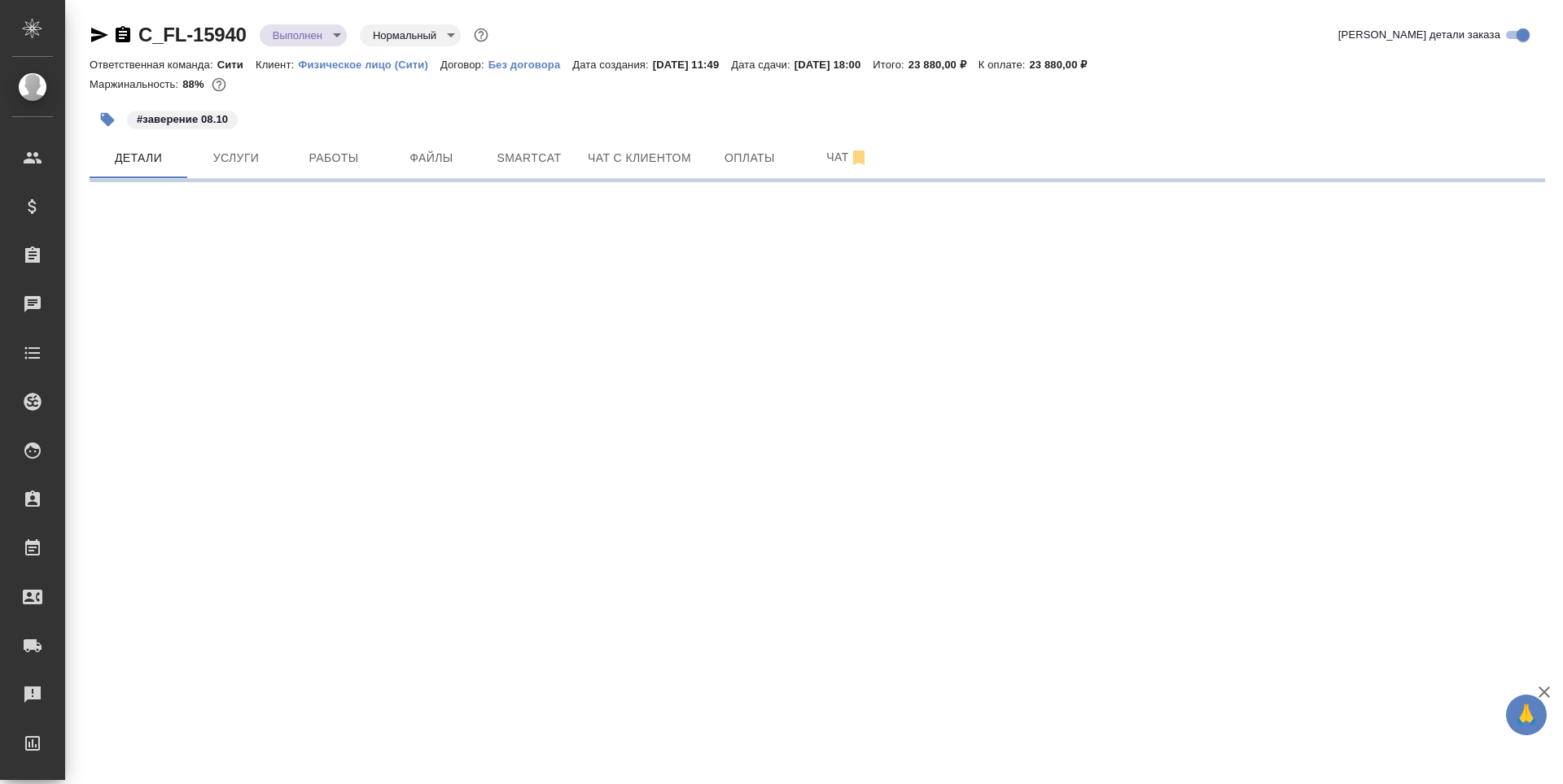
select select "RU"
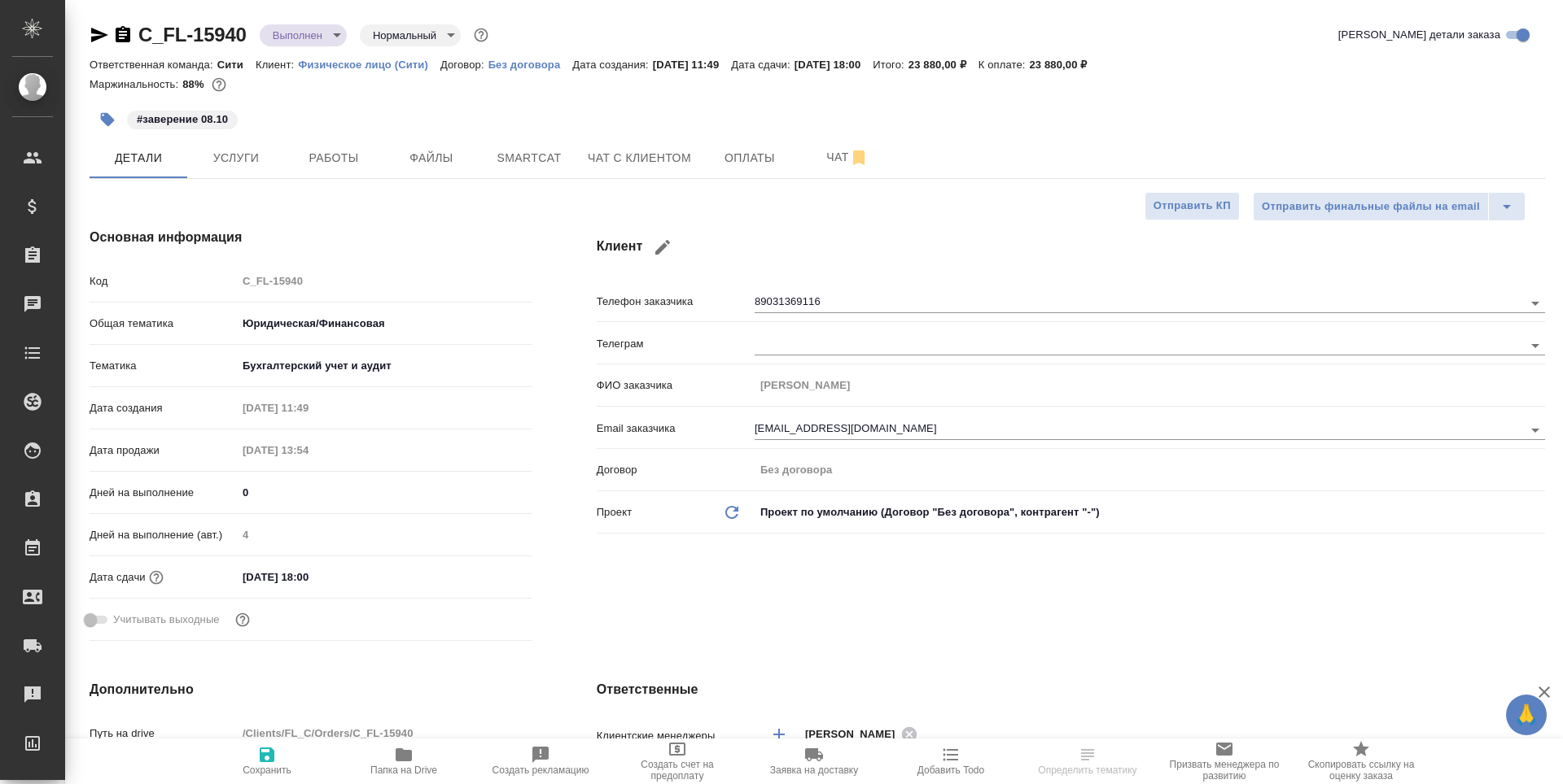
type textarea "x"
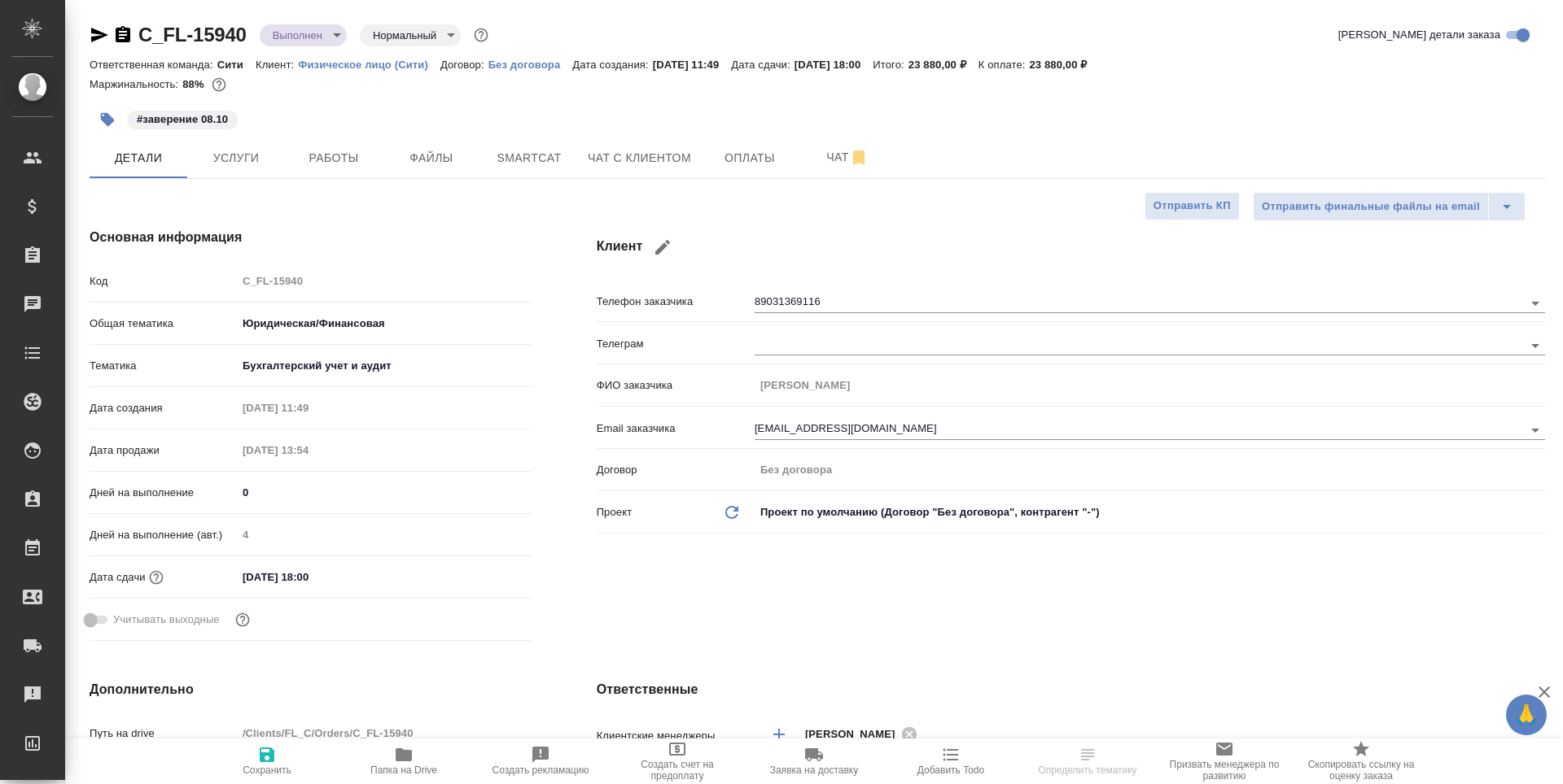
type textarea "x"
click at [845, 420] on input "[EMAIL_ADDRESS][DOMAIN_NAME]" at bounding box center [1111, 430] width 714 height 19
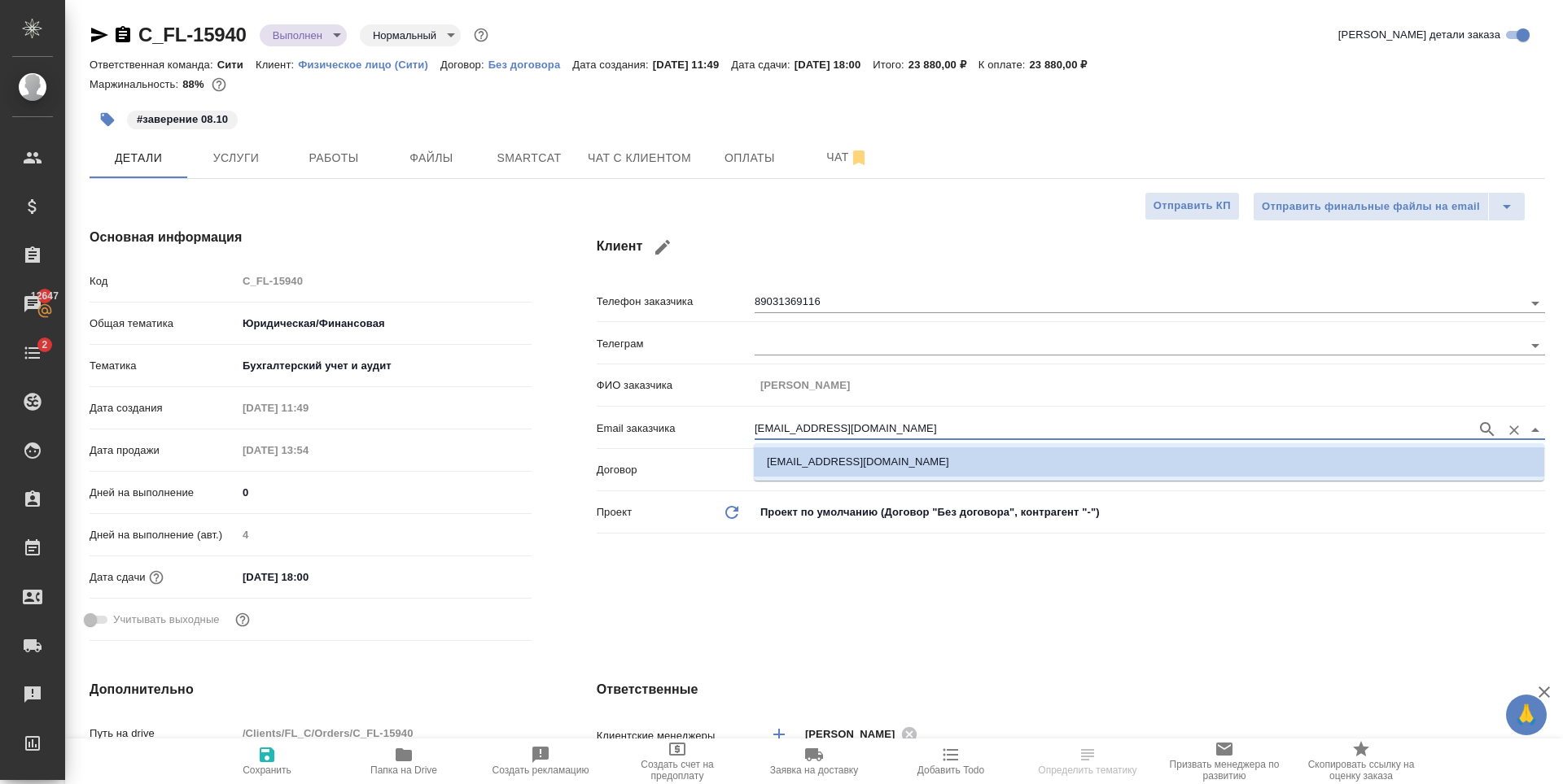
click at [845, 420] on input "[EMAIL_ADDRESS][DOMAIN_NAME]" at bounding box center [1111, 430] width 714 height 19
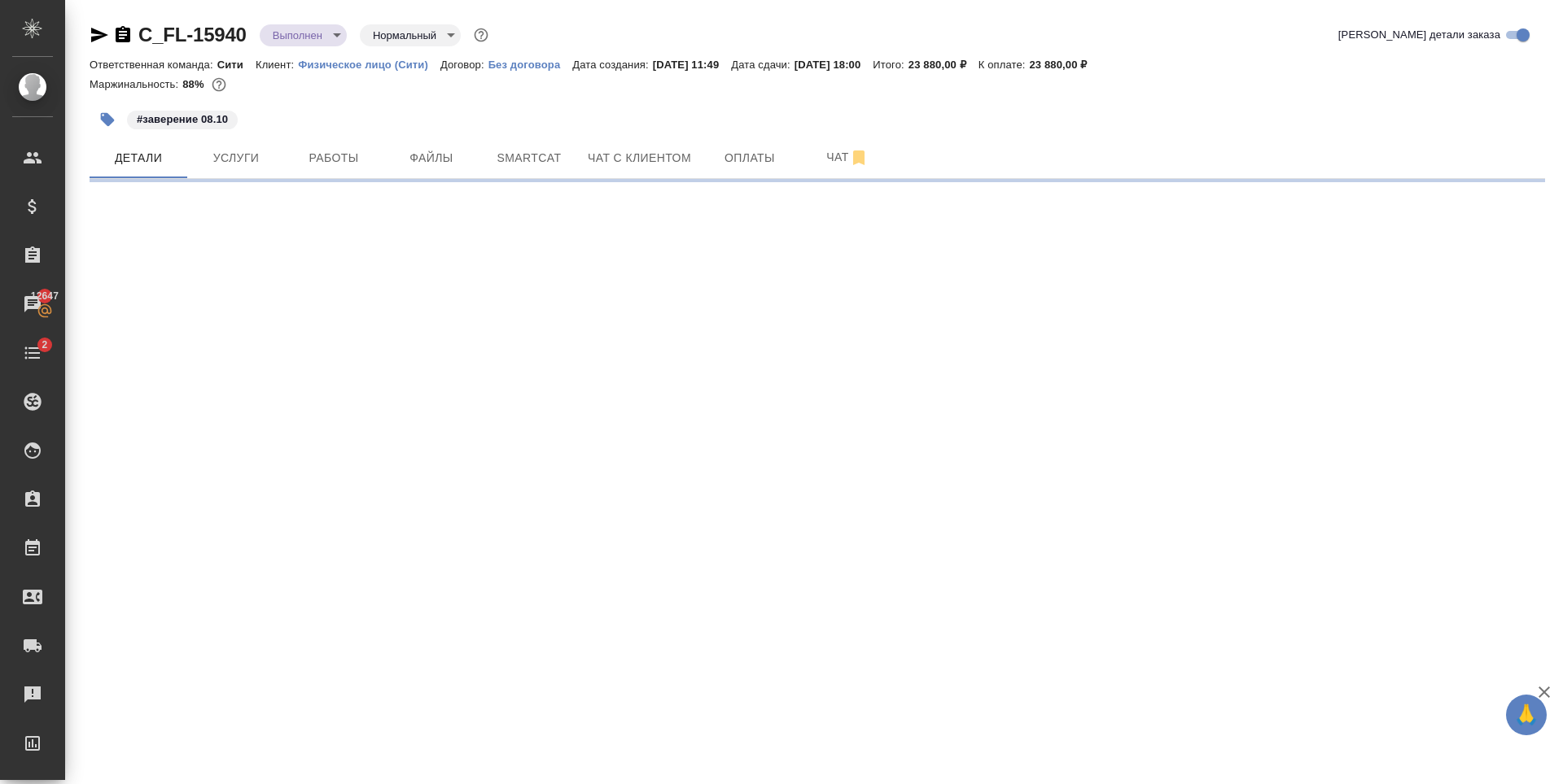
select select "RU"
click at [638, 152] on span "Чат с клиентом" at bounding box center [639, 158] width 103 height 20
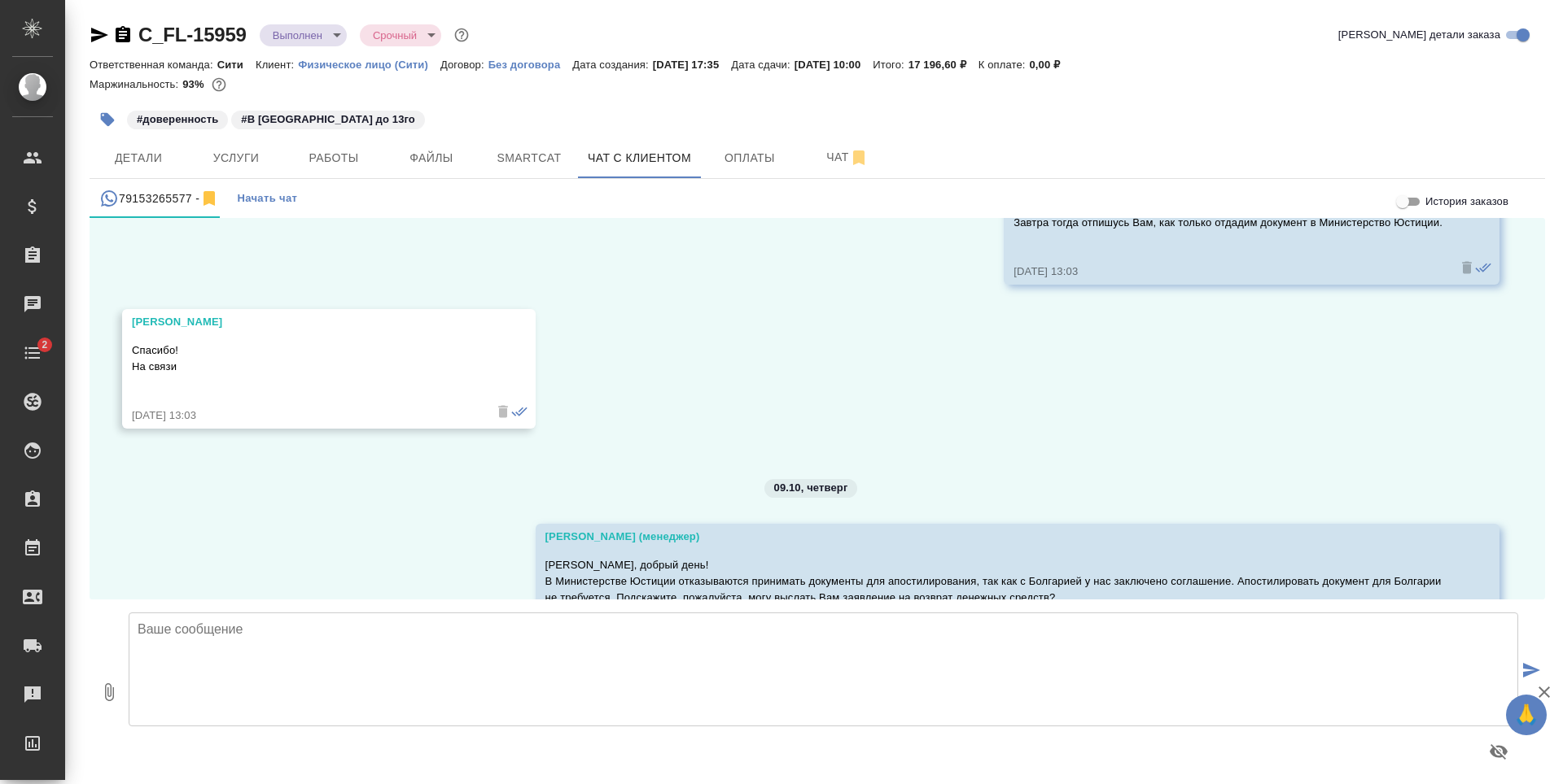
scroll to position [2303, 0]
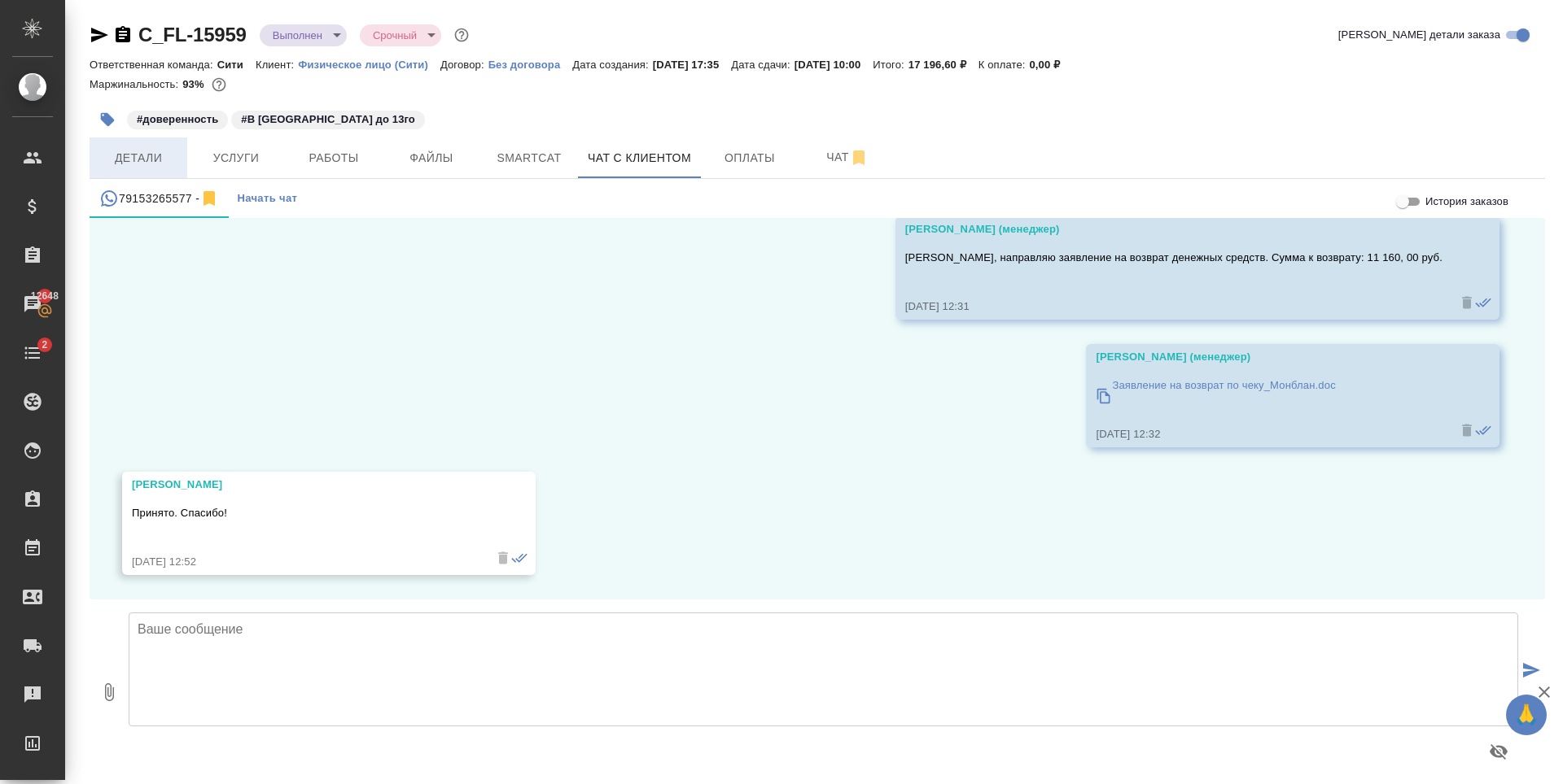
click at [137, 155] on span "Детали" at bounding box center [138, 158] width 78 height 20
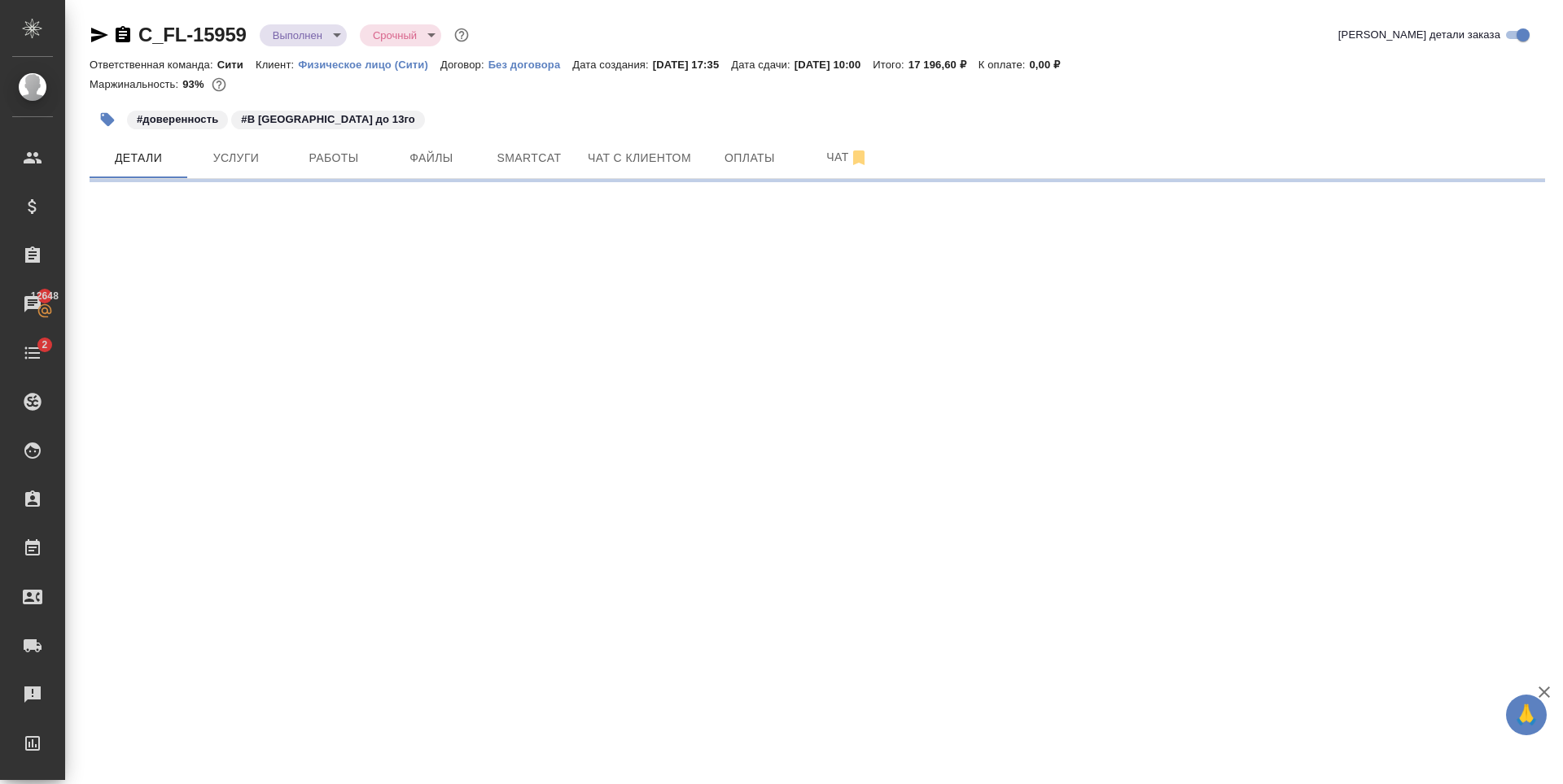
click at [103, 115] on icon "button" at bounding box center [107, 119] width 17 height 16
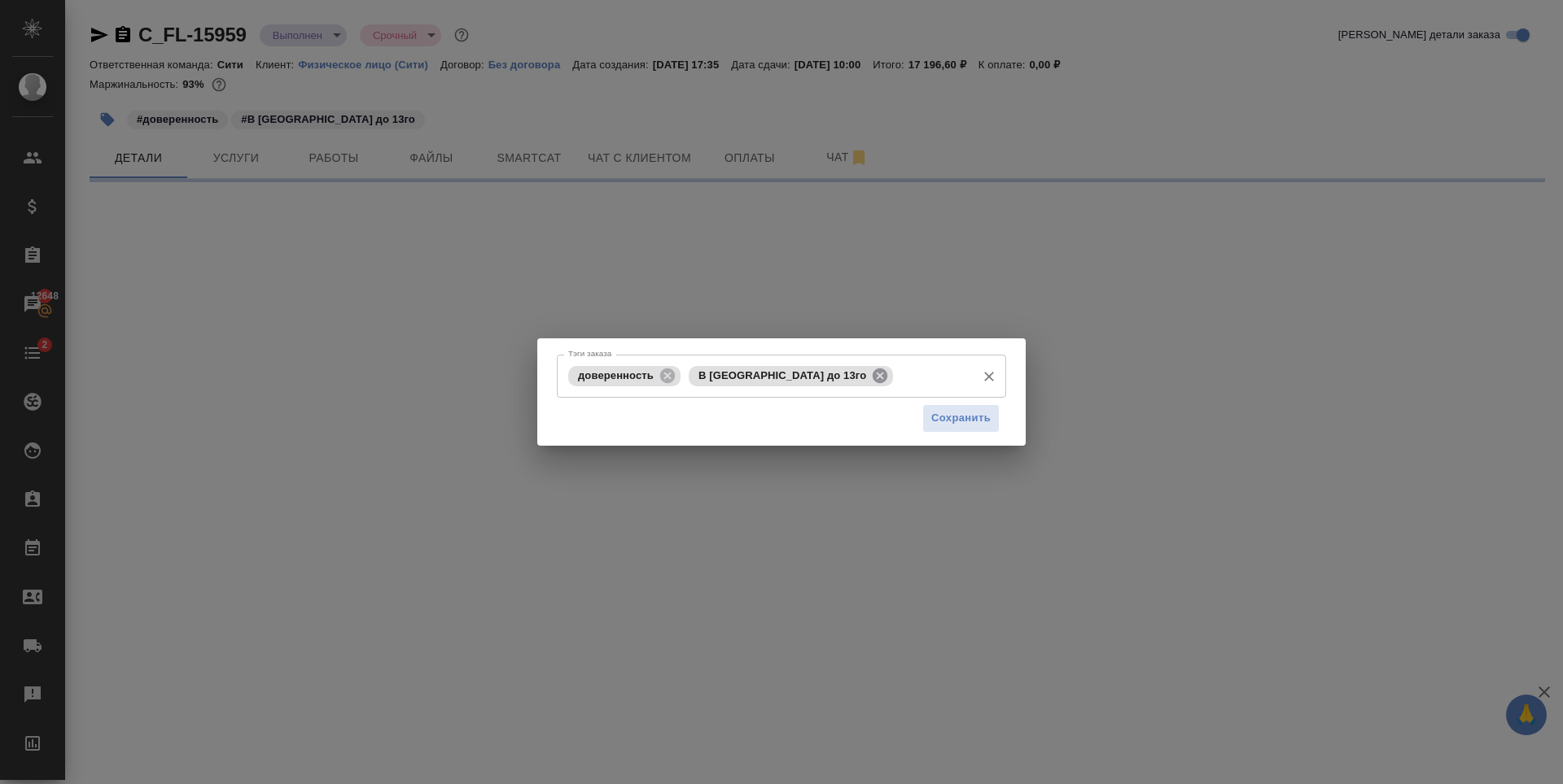
click at [873, 369] on icon at bounding box center [880, 375] width 15 height 15
click at [778, 386] on input "Тэги заказа" at bounding box center [826, 376] width 283 height 28
type input "вовз"
select select "RU"
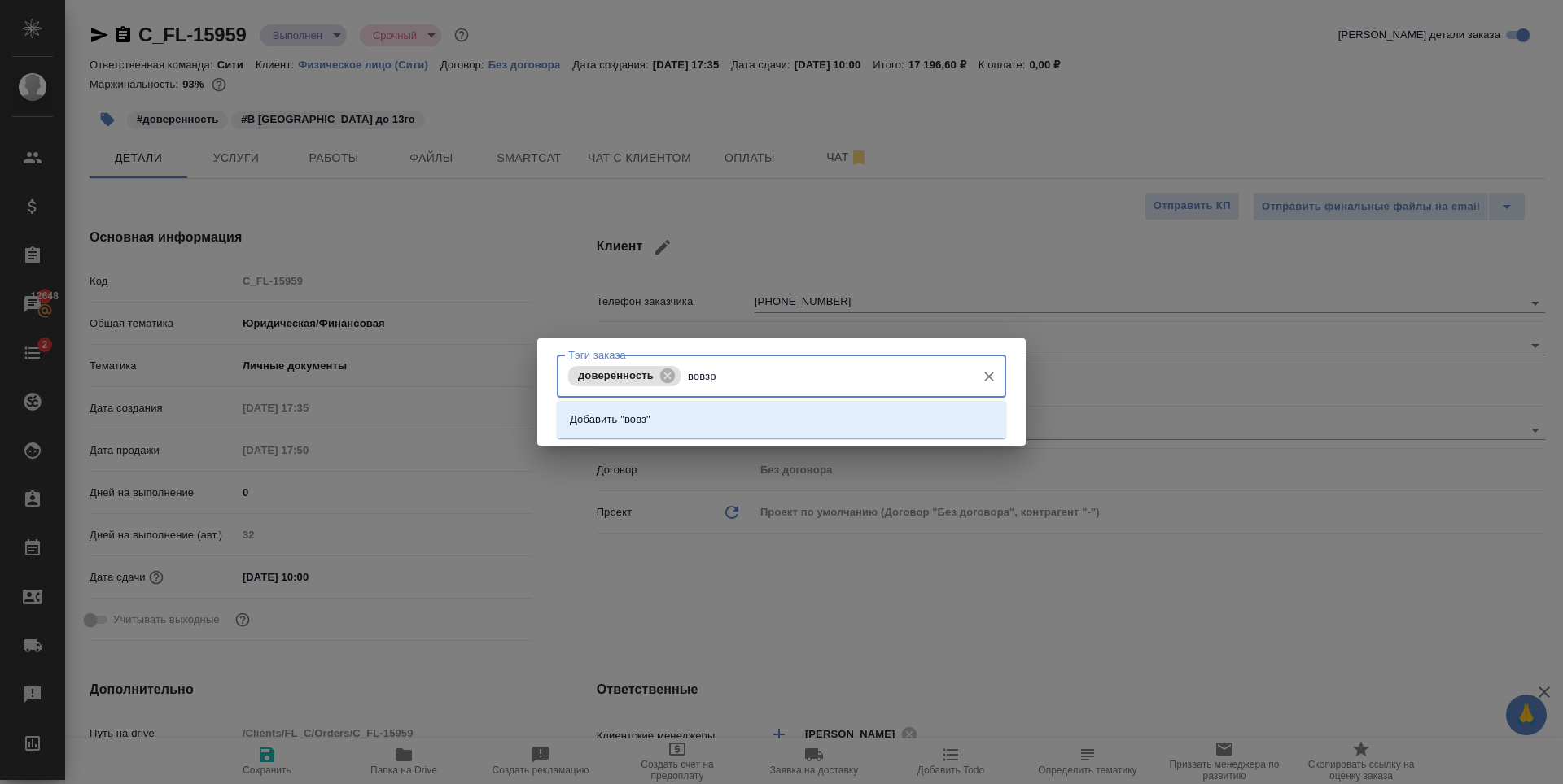
type input "вовзра"
type textarea "x"
type input "вовзрат"
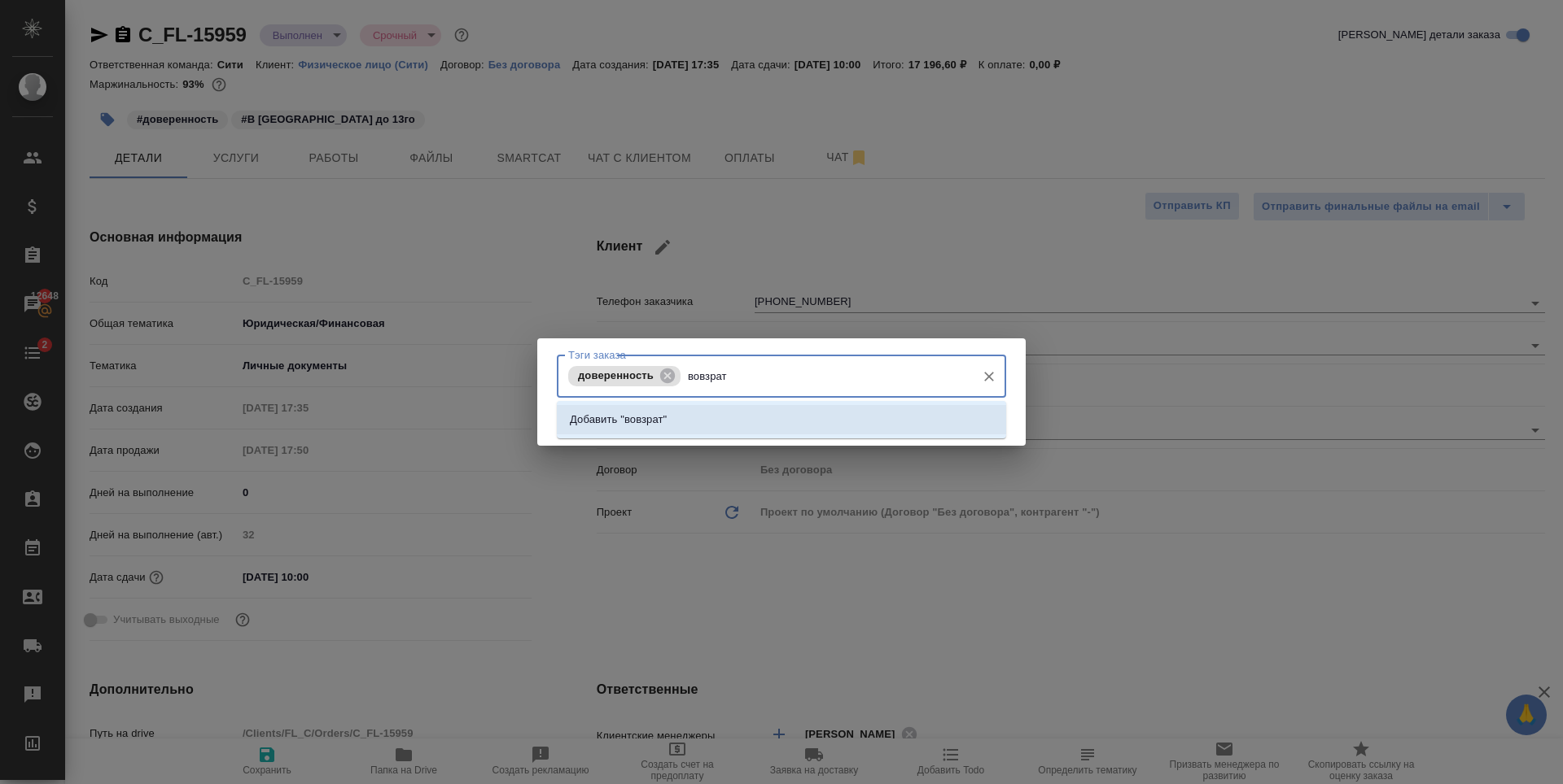
click at [819, 413] on li "Добавить "вовзрат"" at bounding box center [781, 420] width 449 height 29
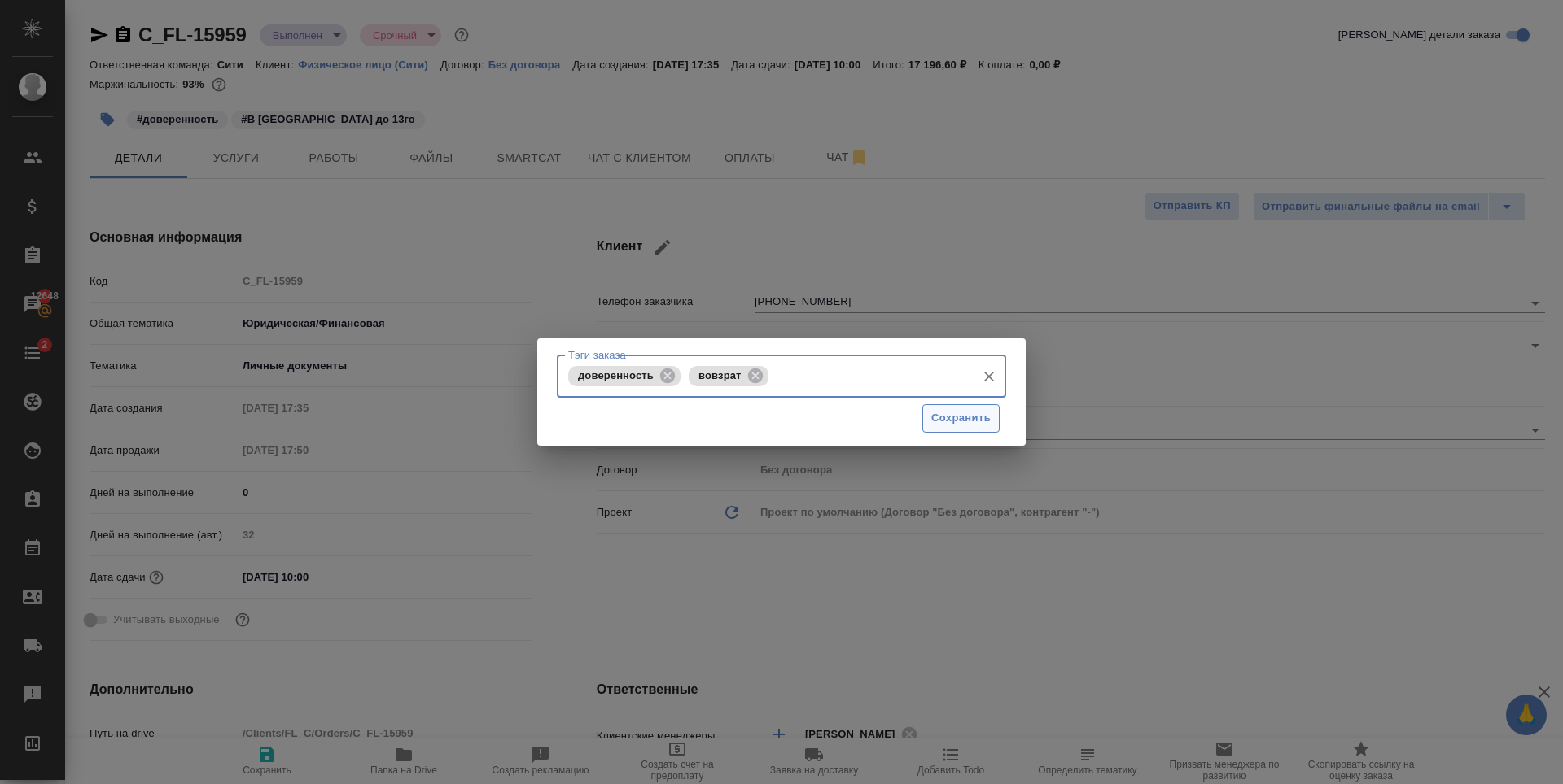
click at [936, 415] on span "Сохранить" at bounding box center [960, 418] width 59 height 18
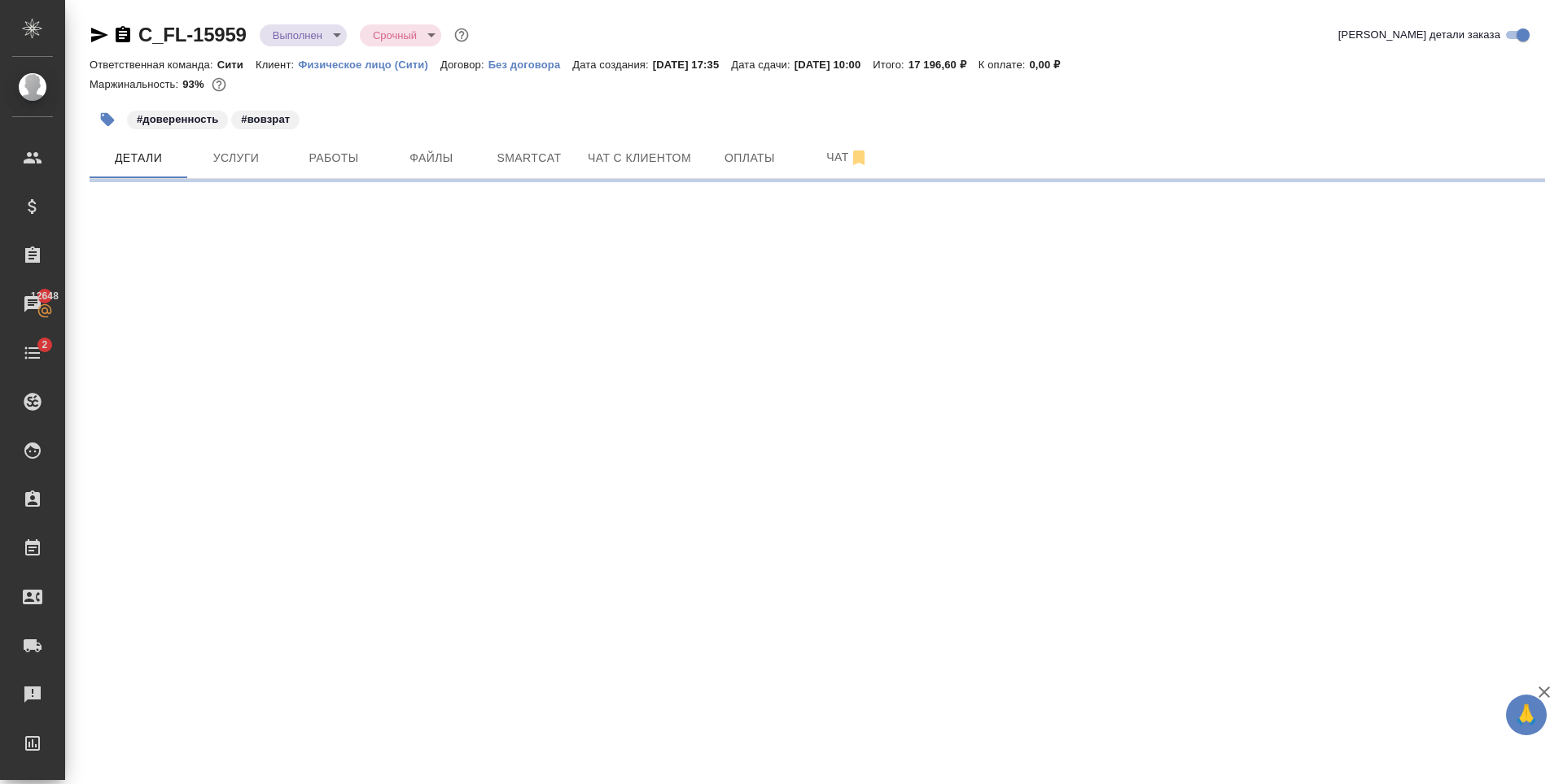
select select "RU"
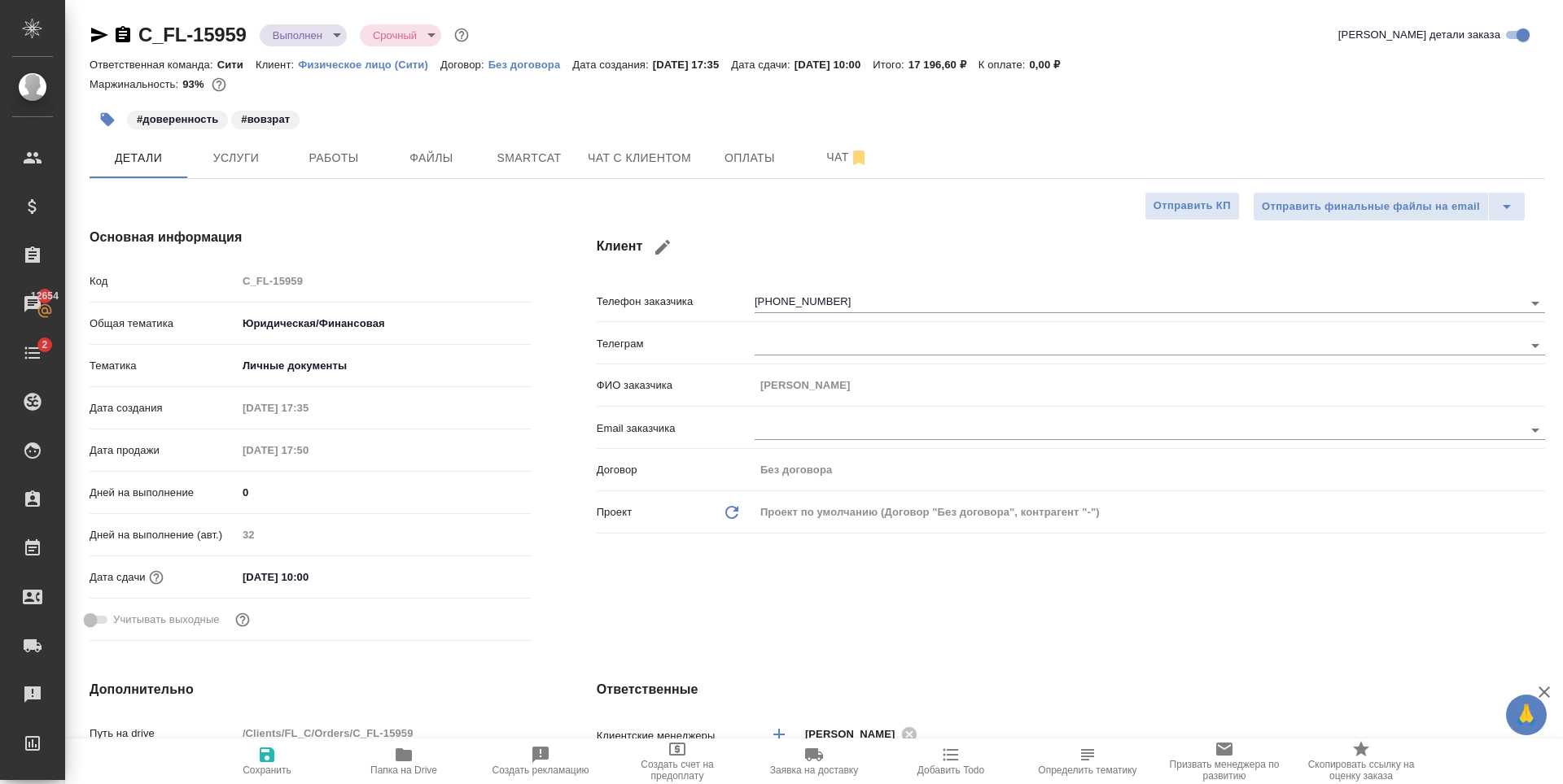
type textarea "x"
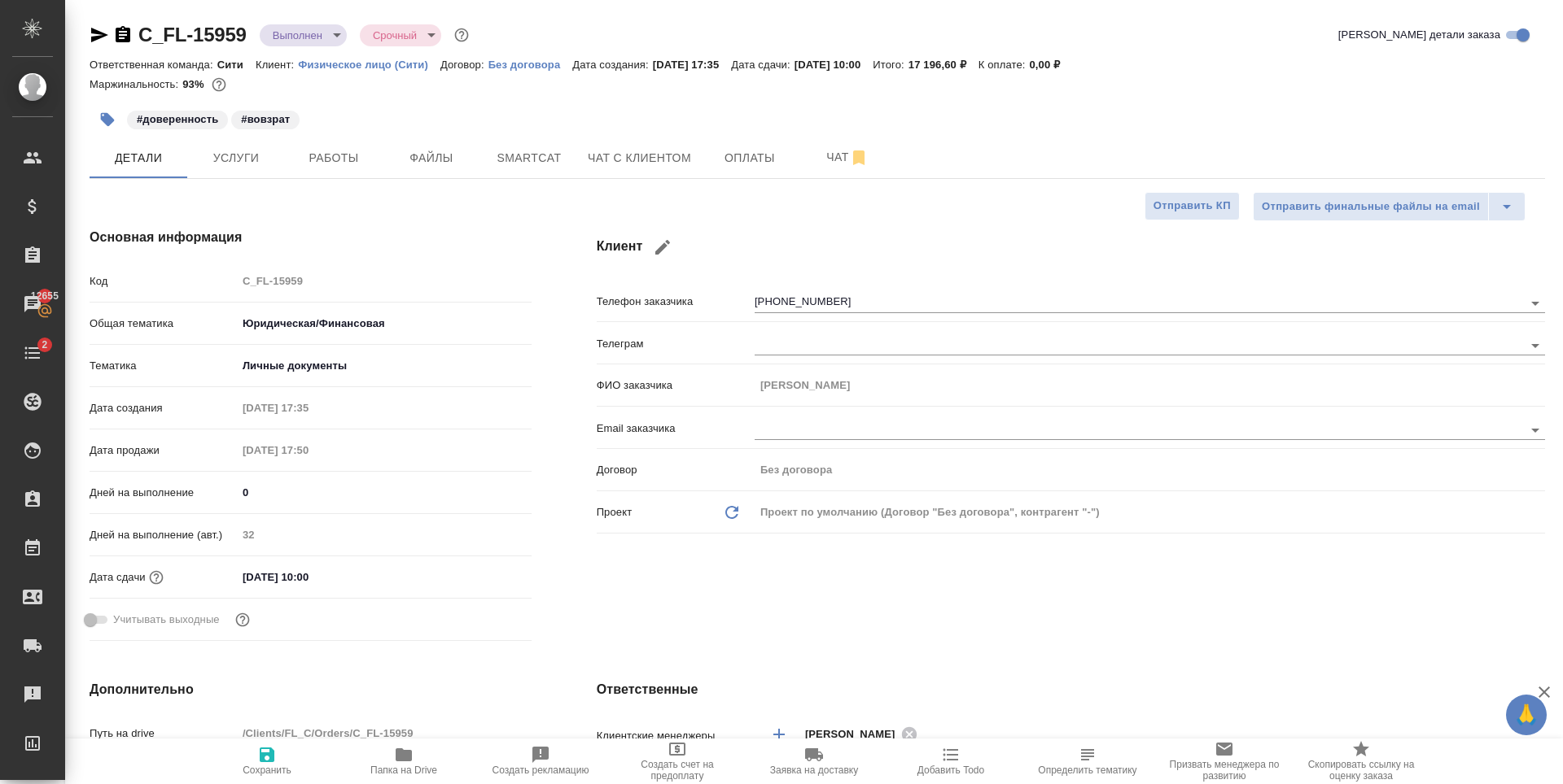
type textarea "x"
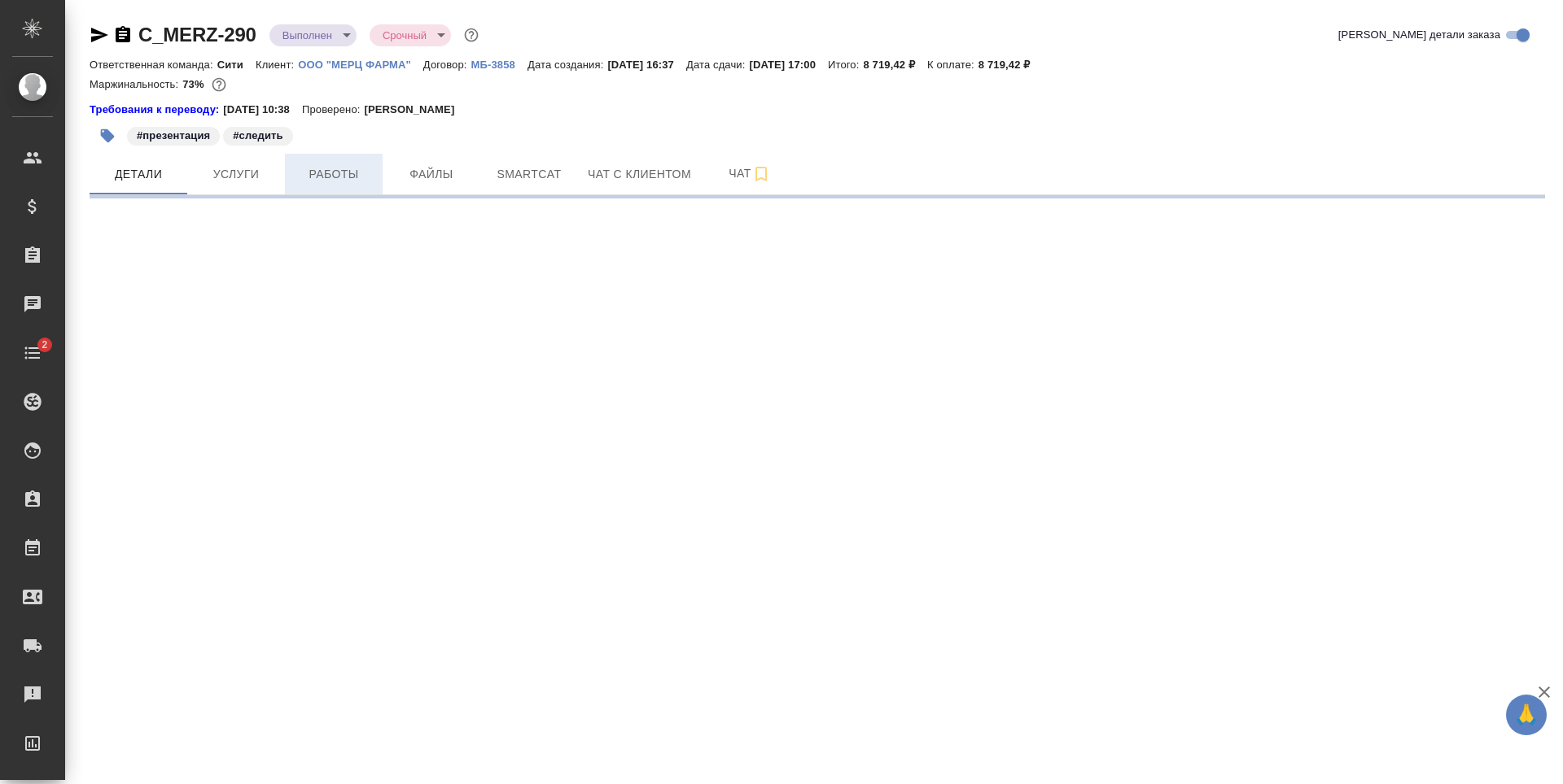
select select "RU"
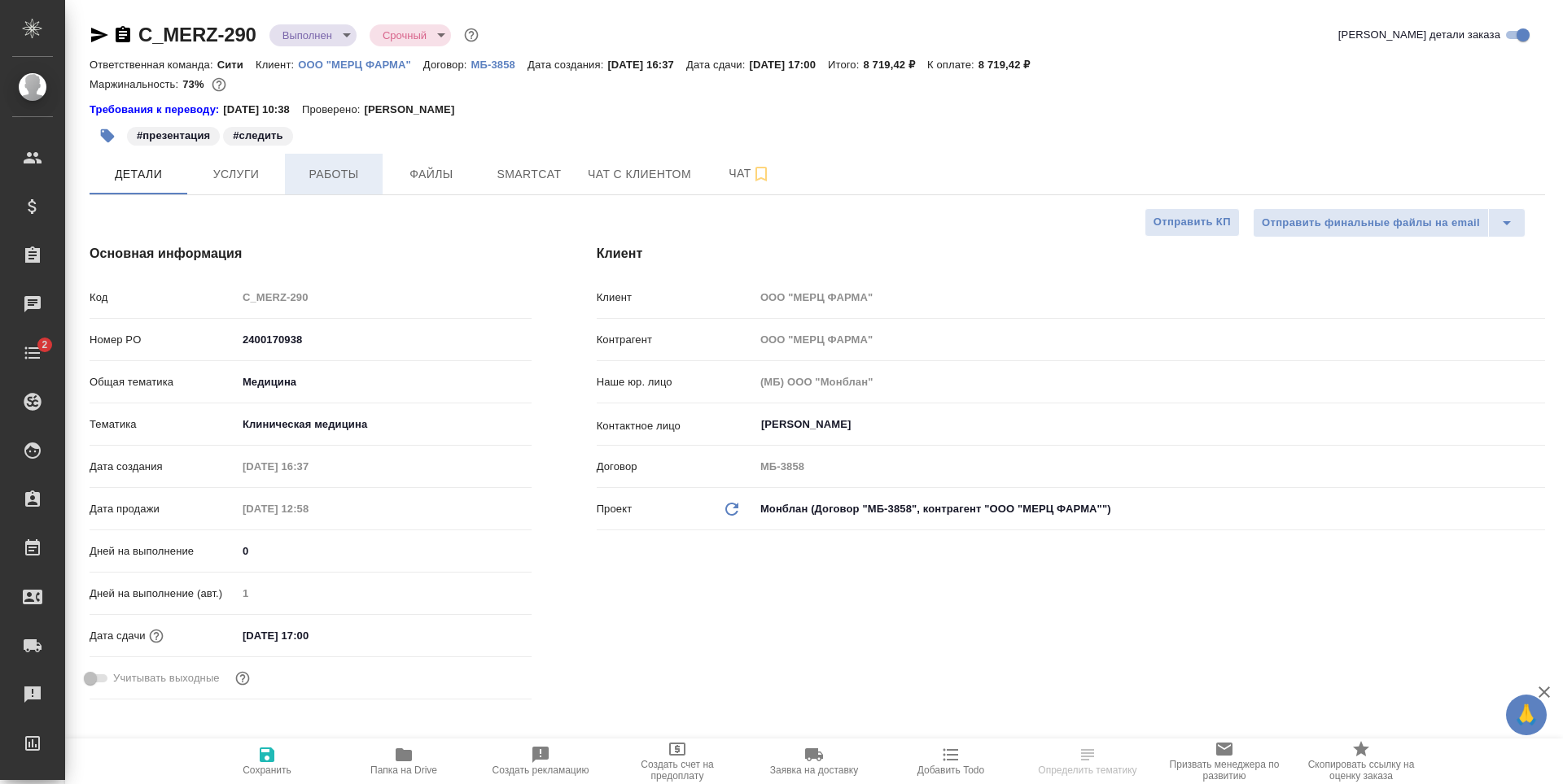
type textarea "x"
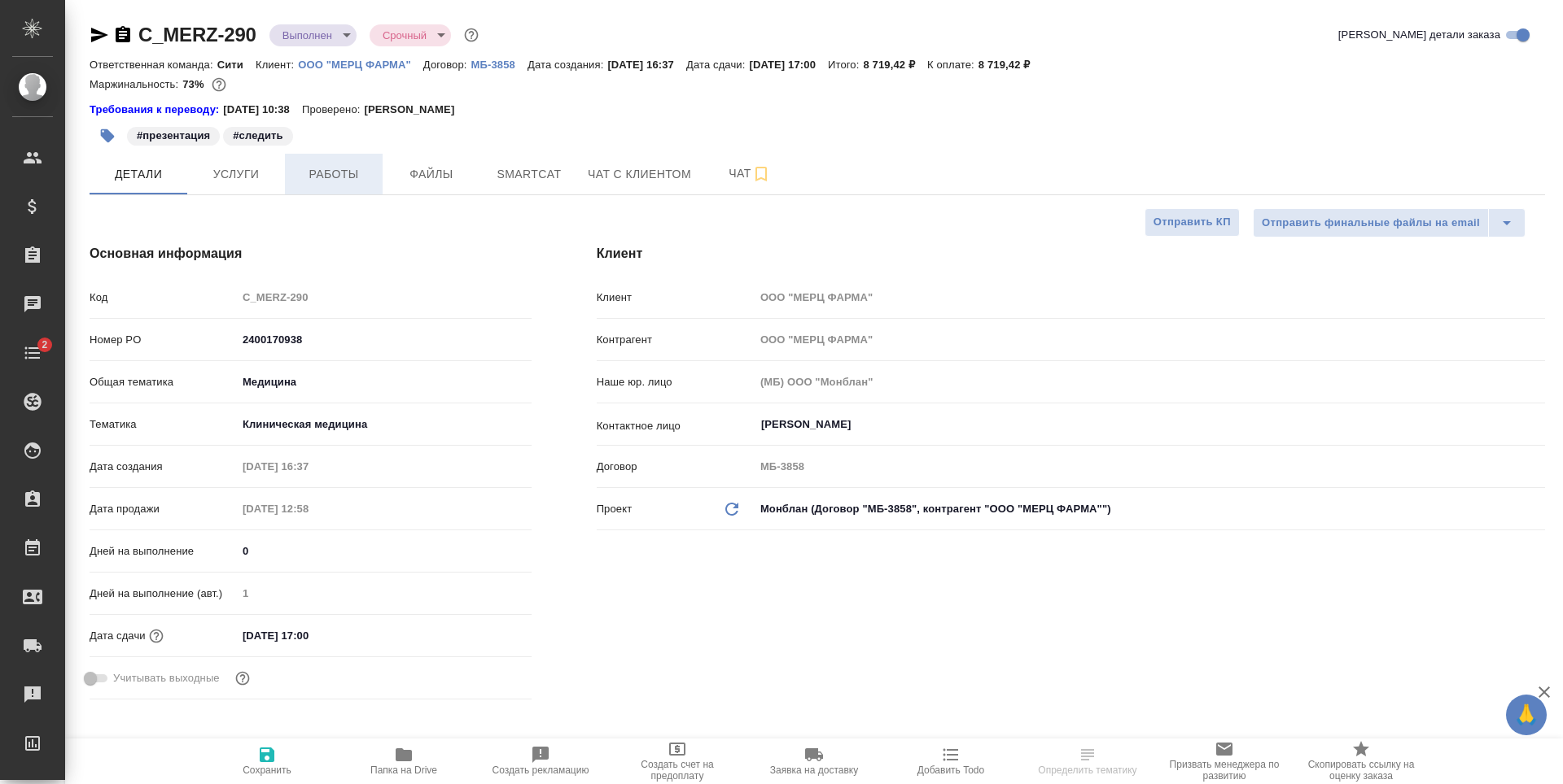
type textarea "x"
click at [315, 181] on span "Работы" at bounding box center [334, 174] width 78 height 20
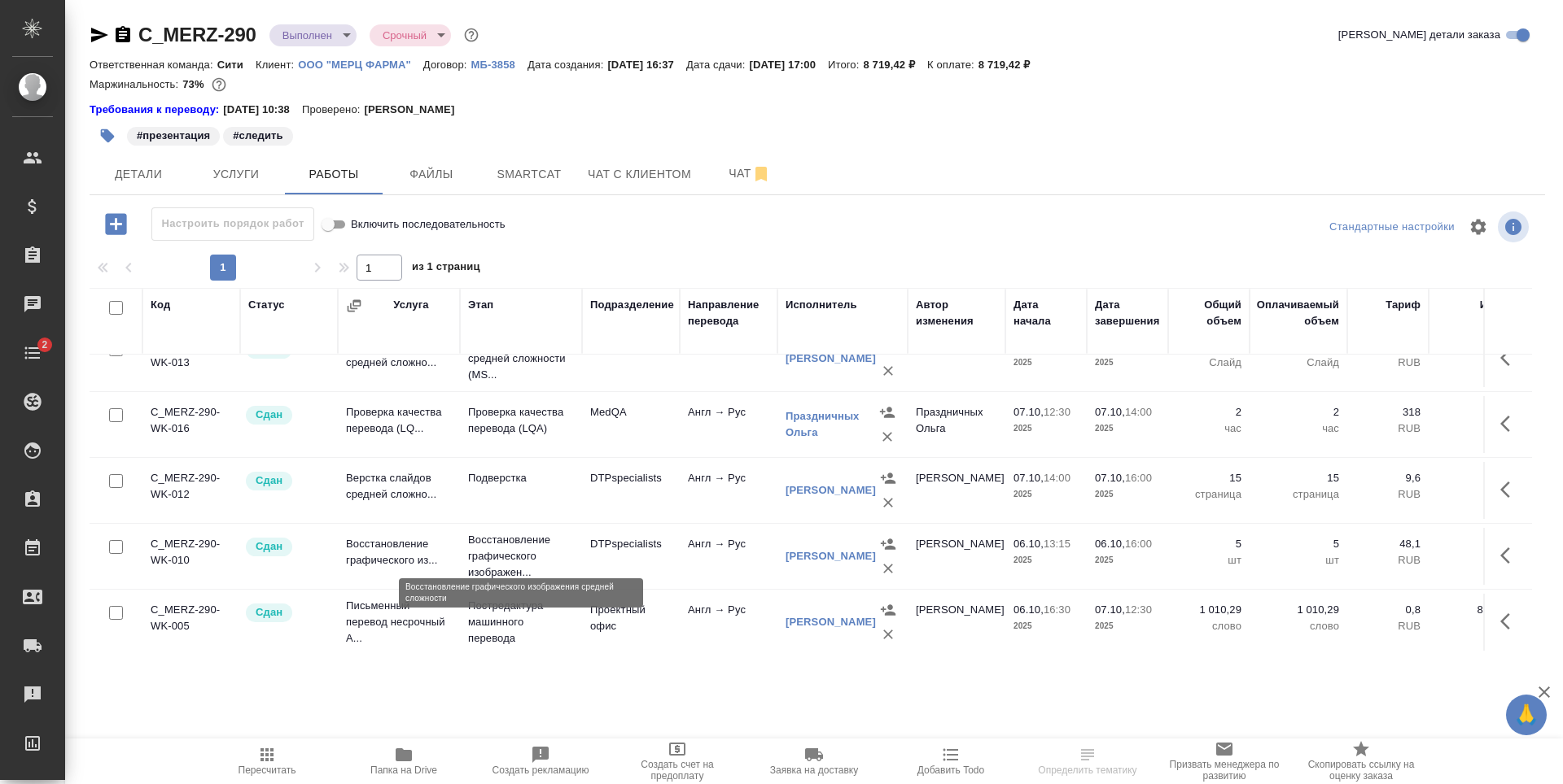
scroll to position [43, 0]
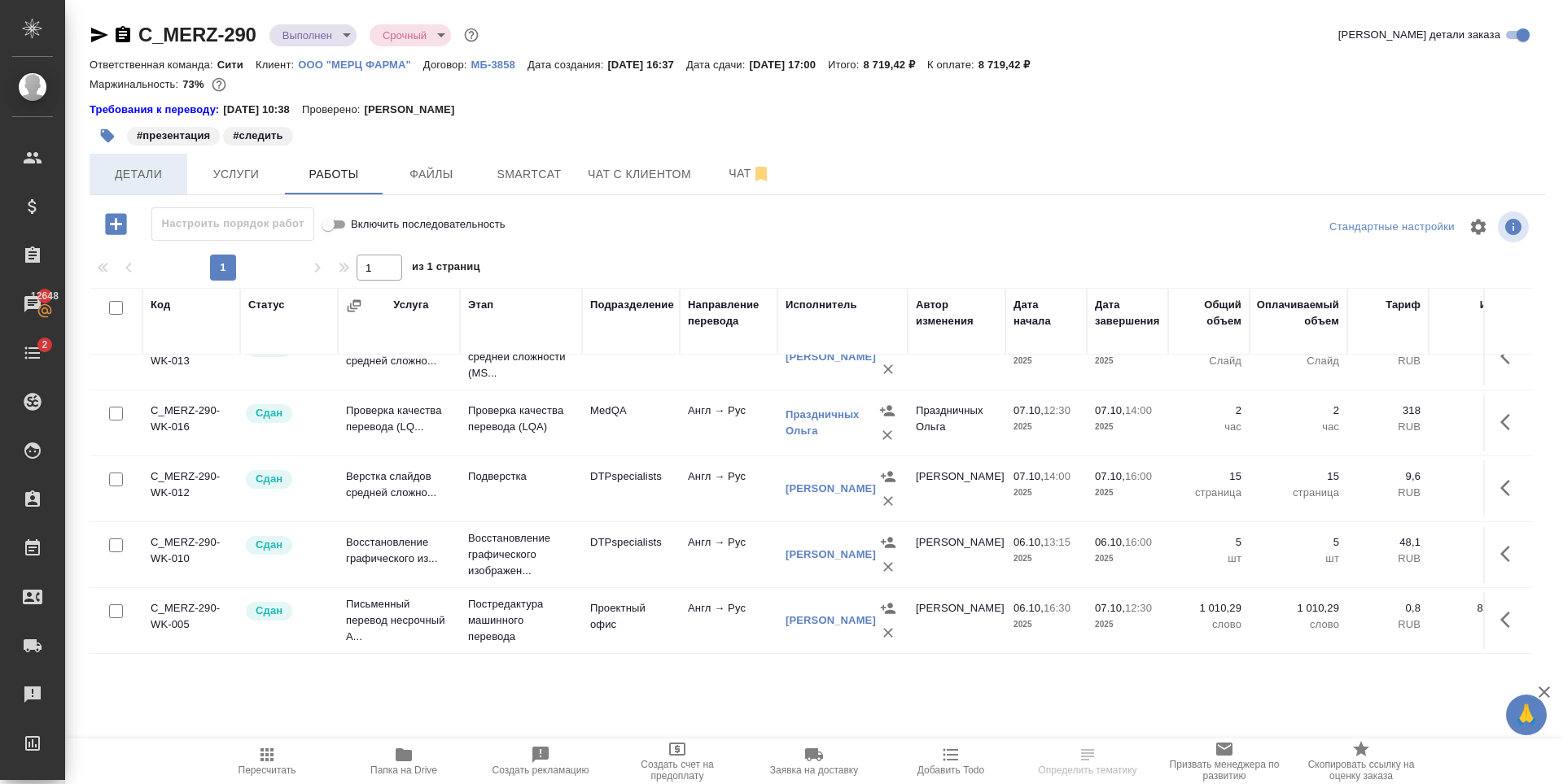
click at [152, 174] on span "Детали" at bounding box center [138, 174] width 78 height 20
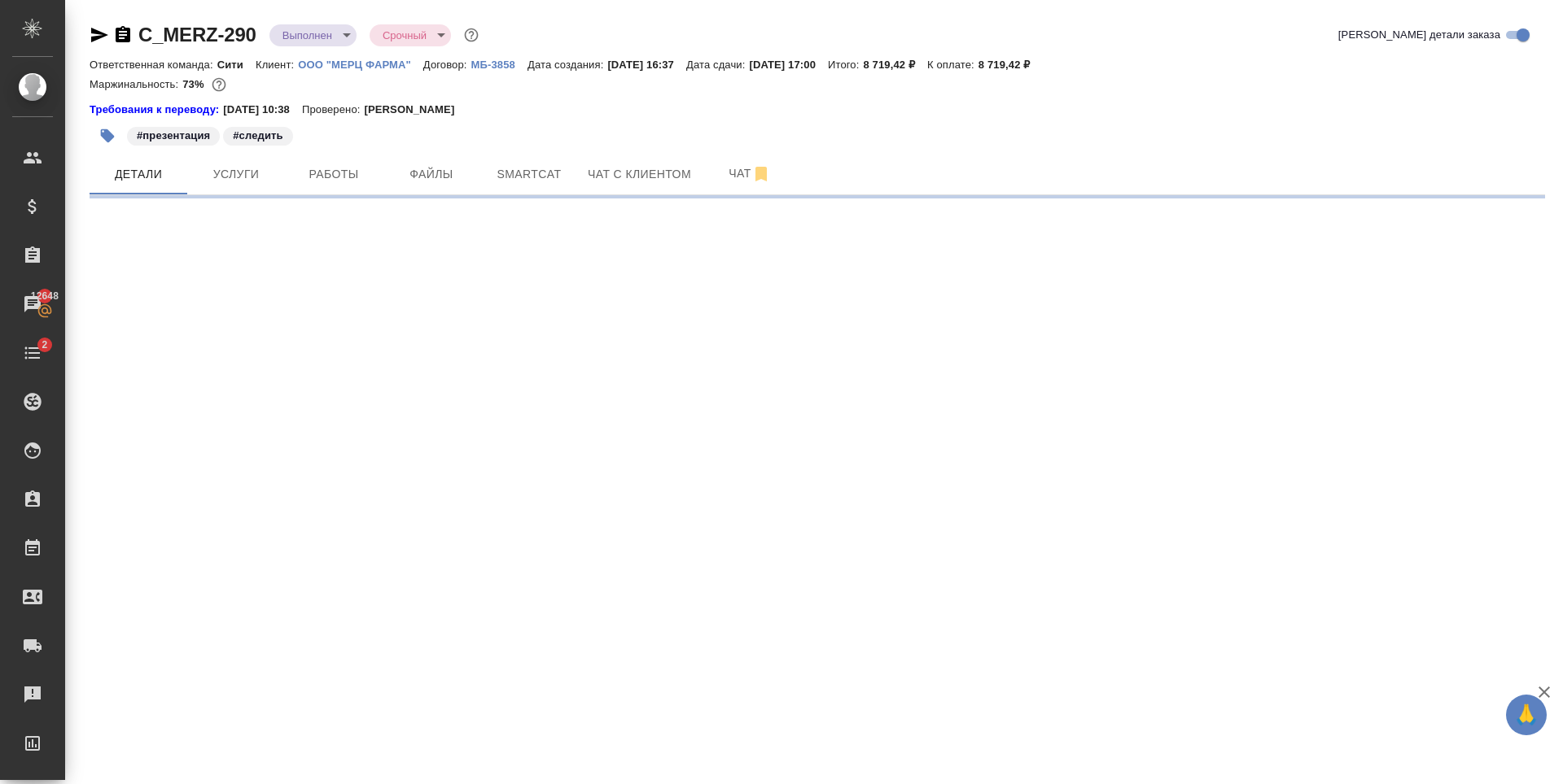
select select "RU"
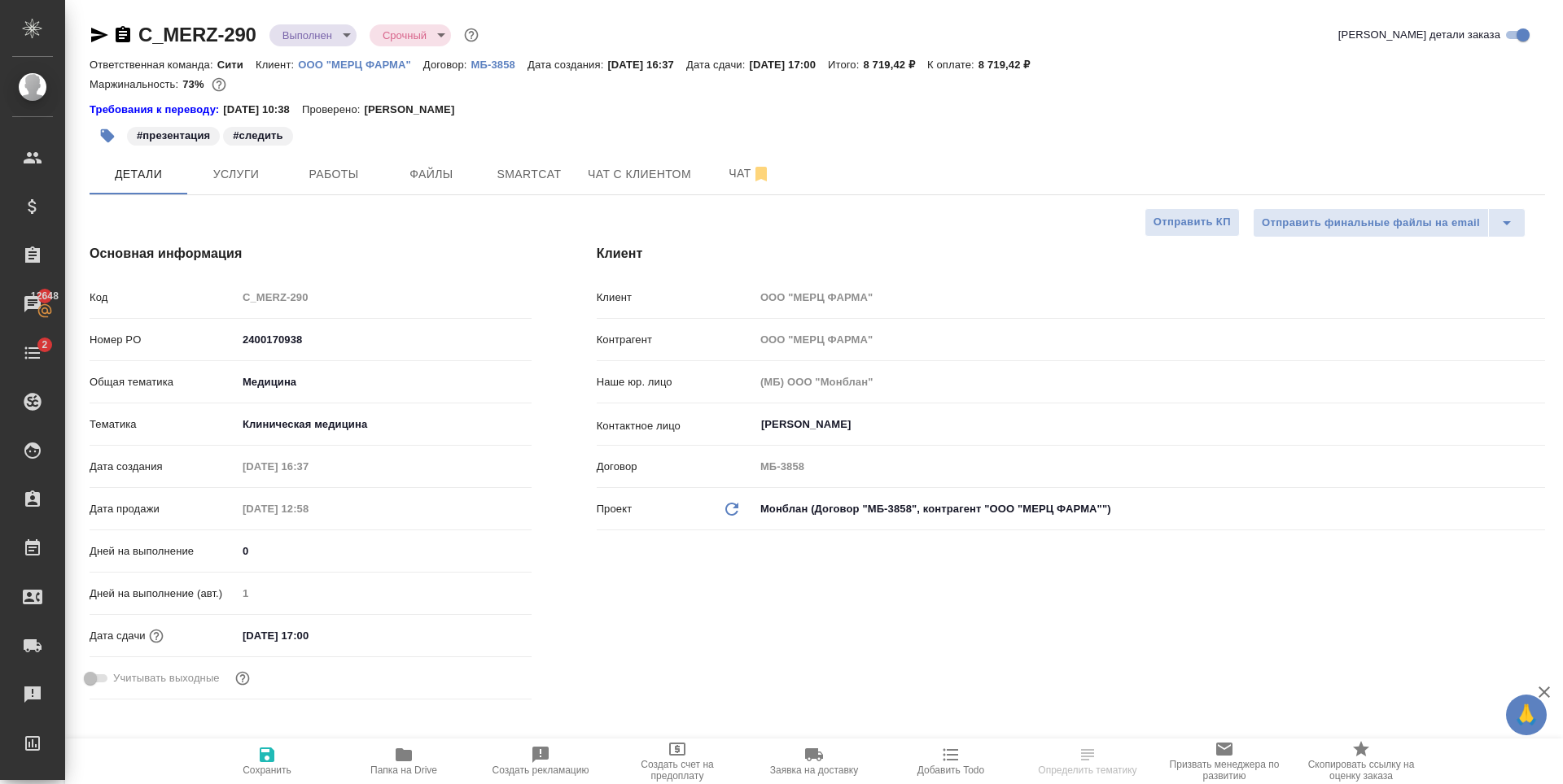
type textarea "x"
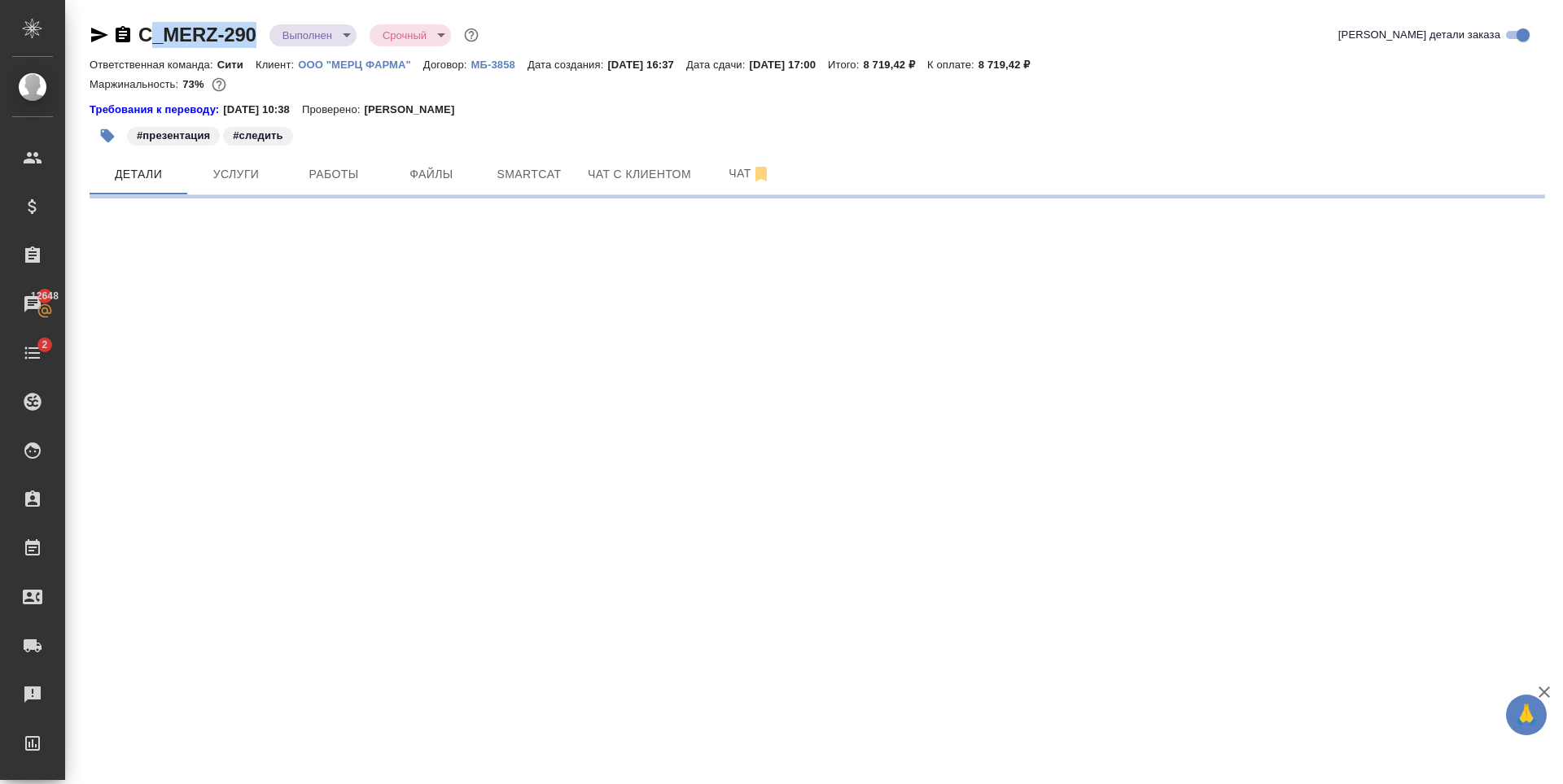
drag, startPoint x: 258, startPoint y: 32, endPoint x: 141, endPoint y: 38, distance: 117.2
click at [140, 38] on div "C_MERZ-290 Выполнен completed Срочный urgent" at bounding box center [285, 35] width 392 height 26
select select "RU"
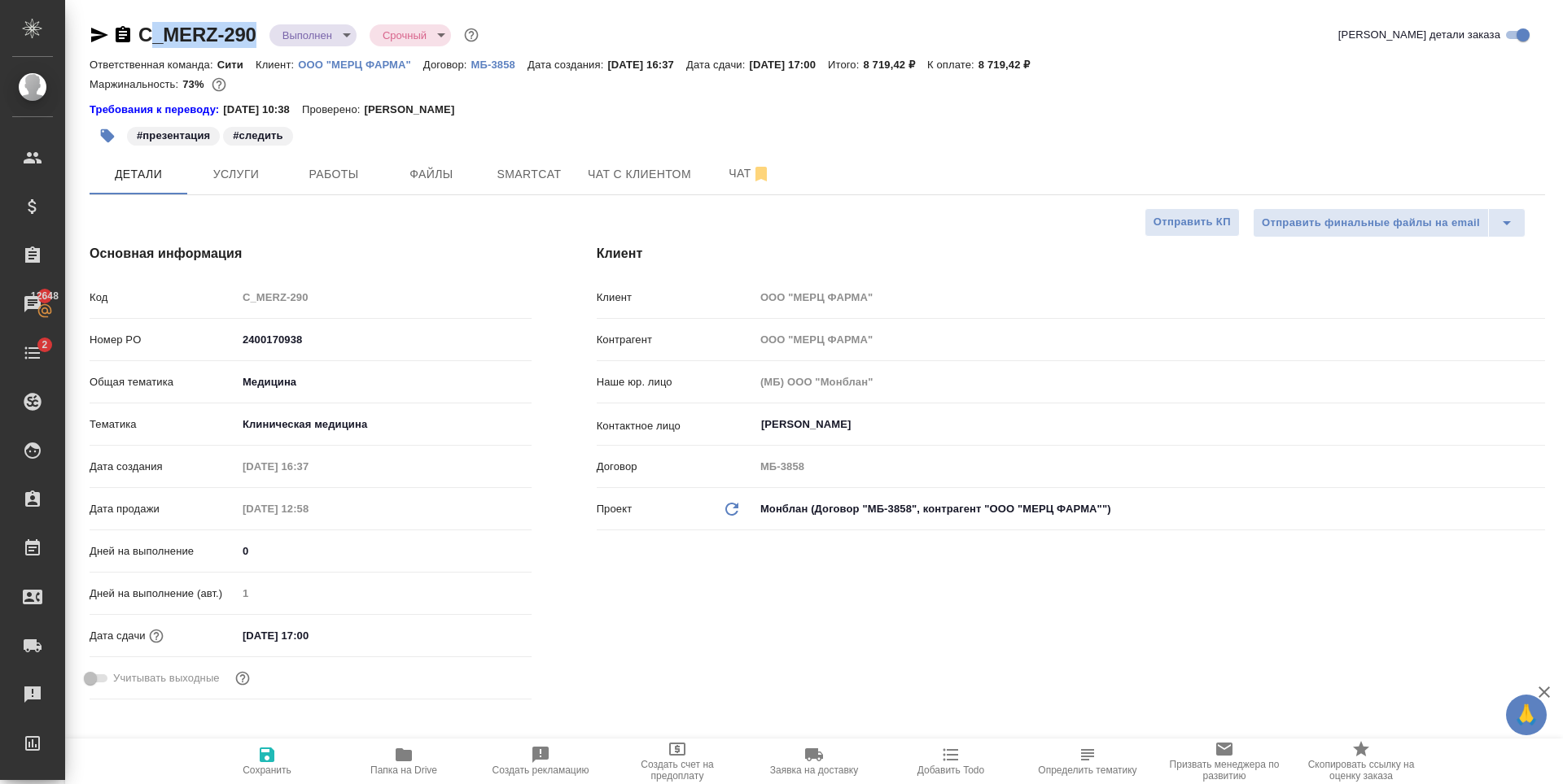
type textarea "x"
copy link "C_MERZ-290"
type textarea "x"
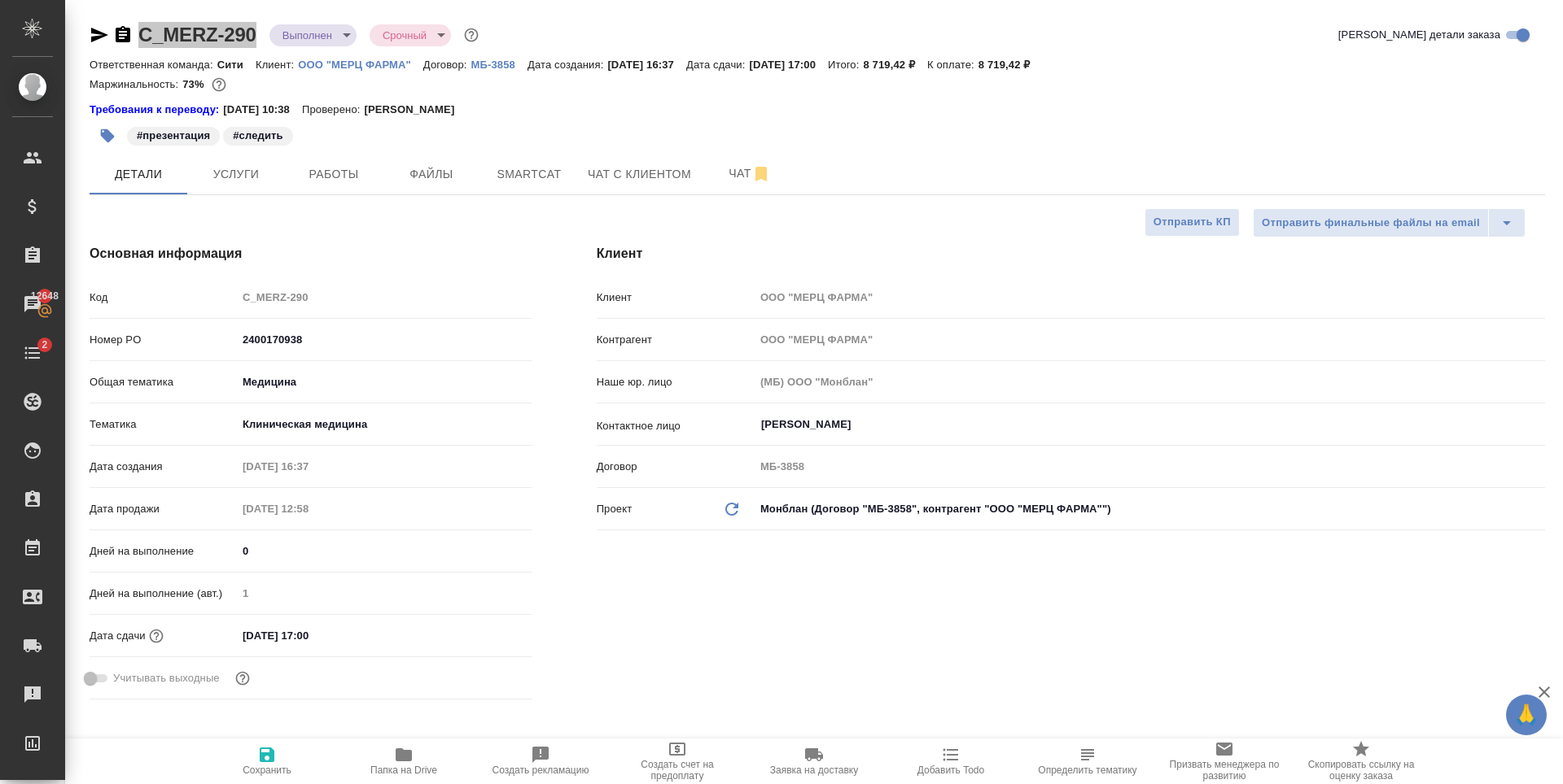
type textarea "x"
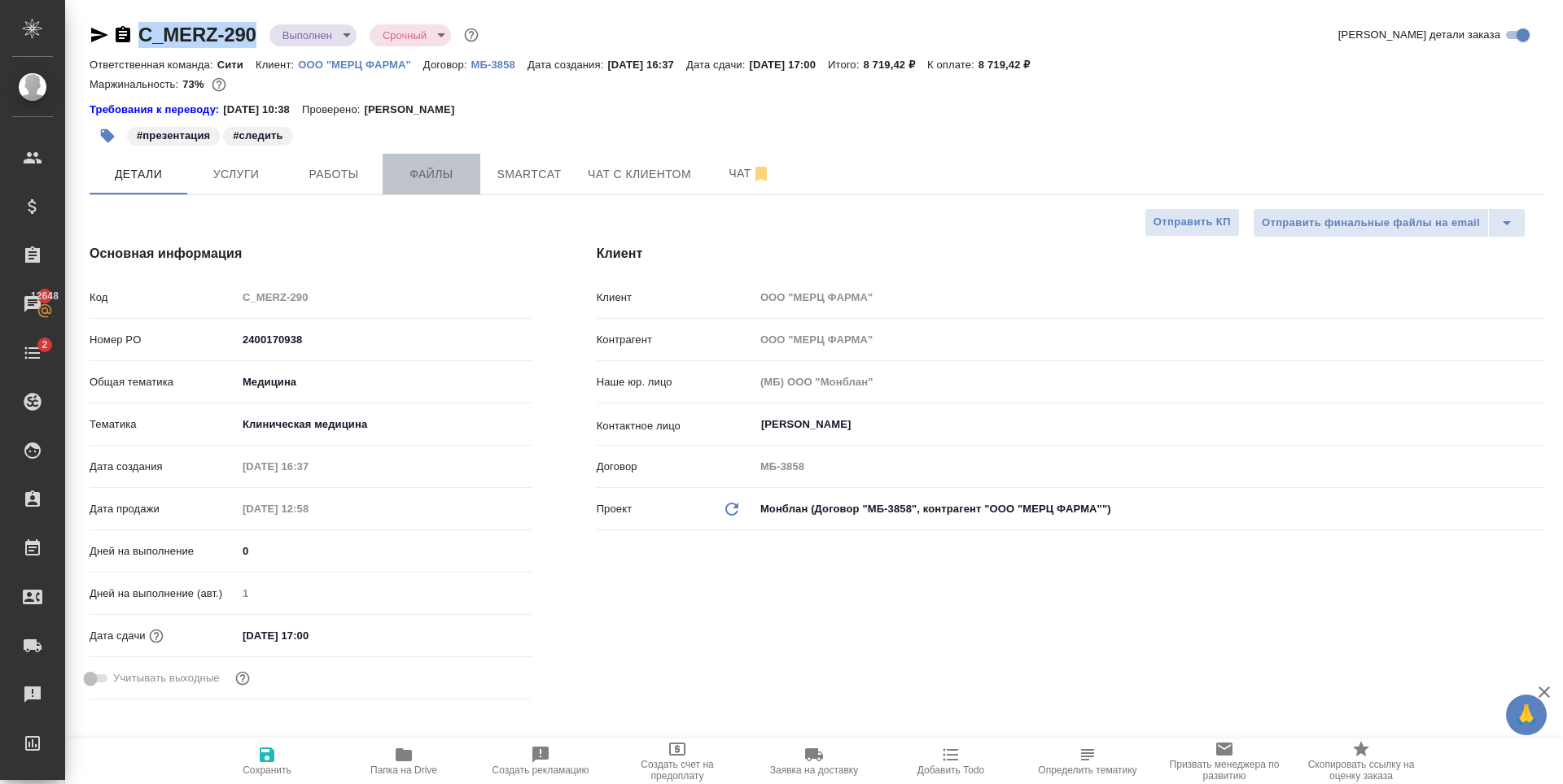
click at [461, 179] on span "Файлы" at bounding box center [431, 174] width 78 height 20
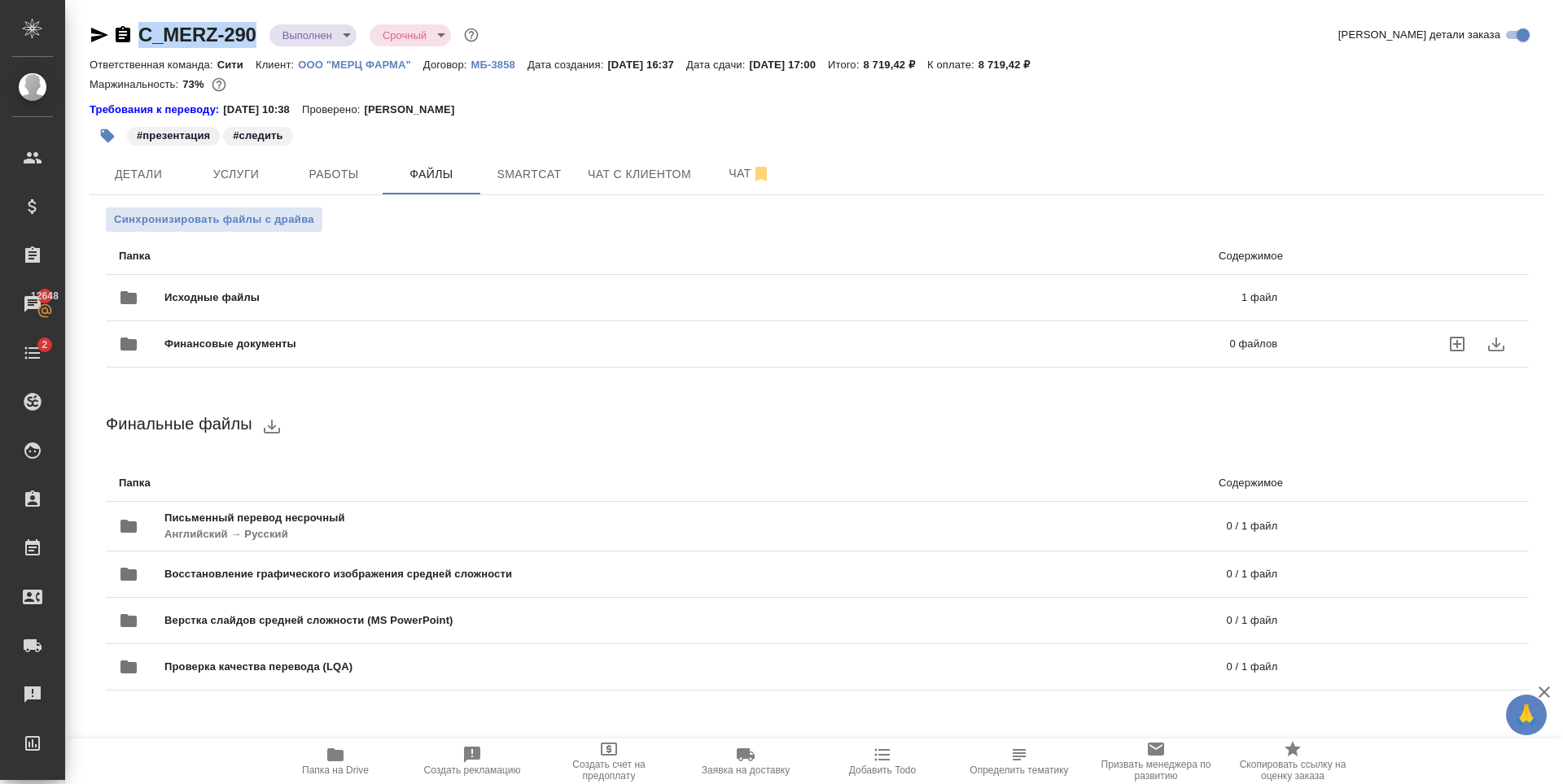
click at [743, 310] on div "Финансовые документы 0 файлов" at bounding box center [698, 344] width 1191 height 72
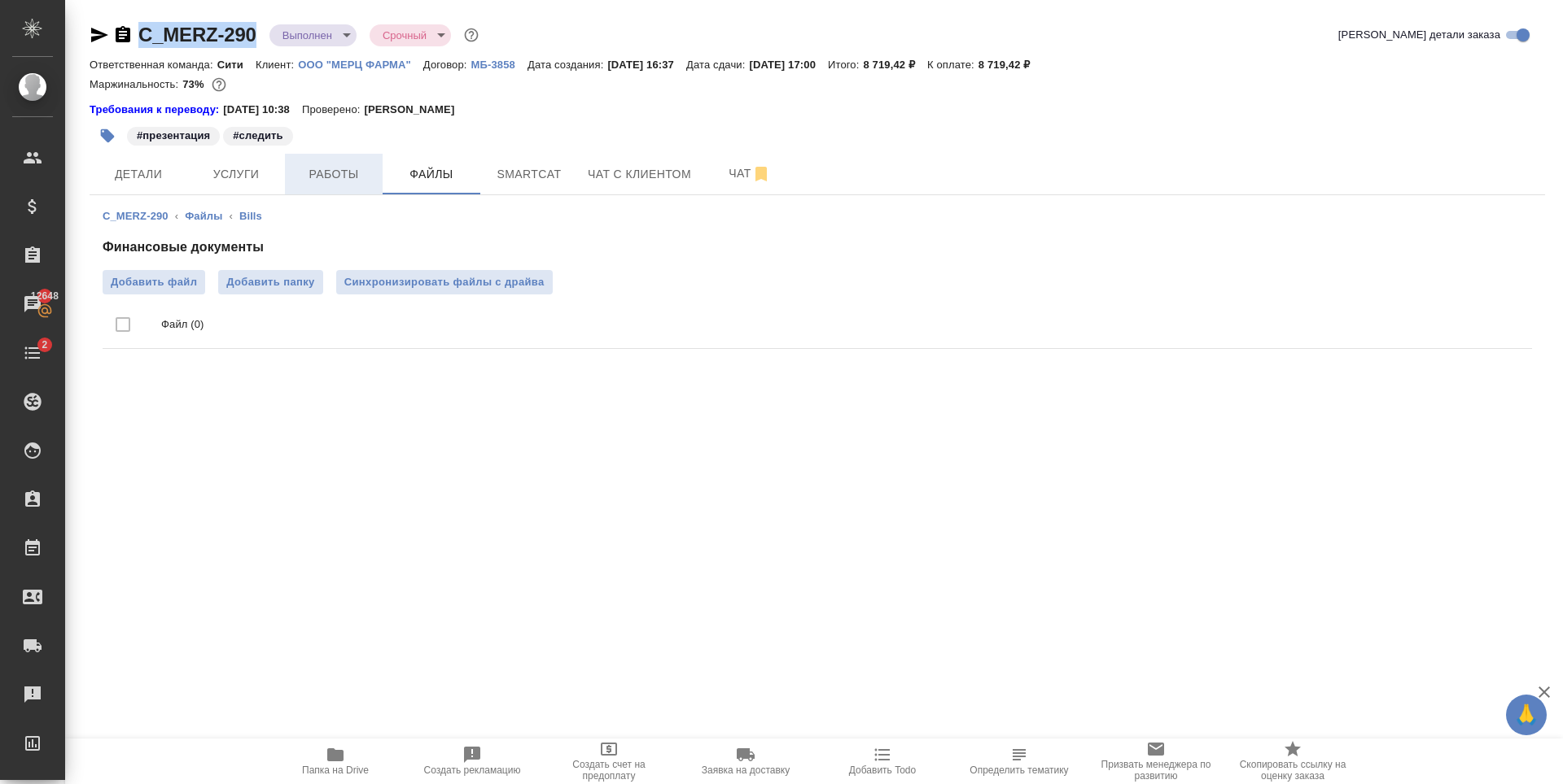
click at [326, 169] on span "Работы" at bounding box center [334, 174] width 78 height 20
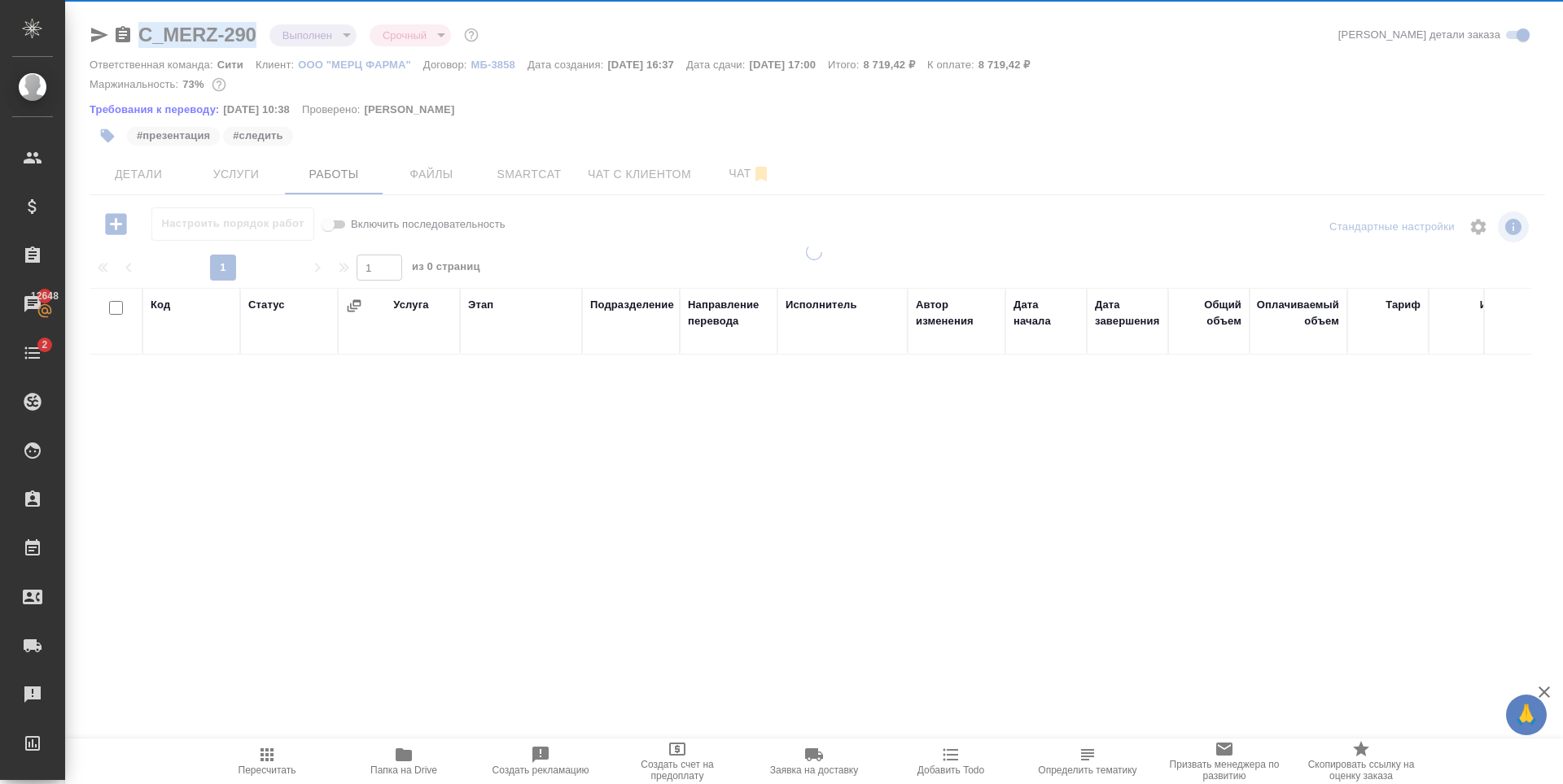
click at [464, 182] on span "Файлы" at bounding box center [431, 174] width 78 height 20
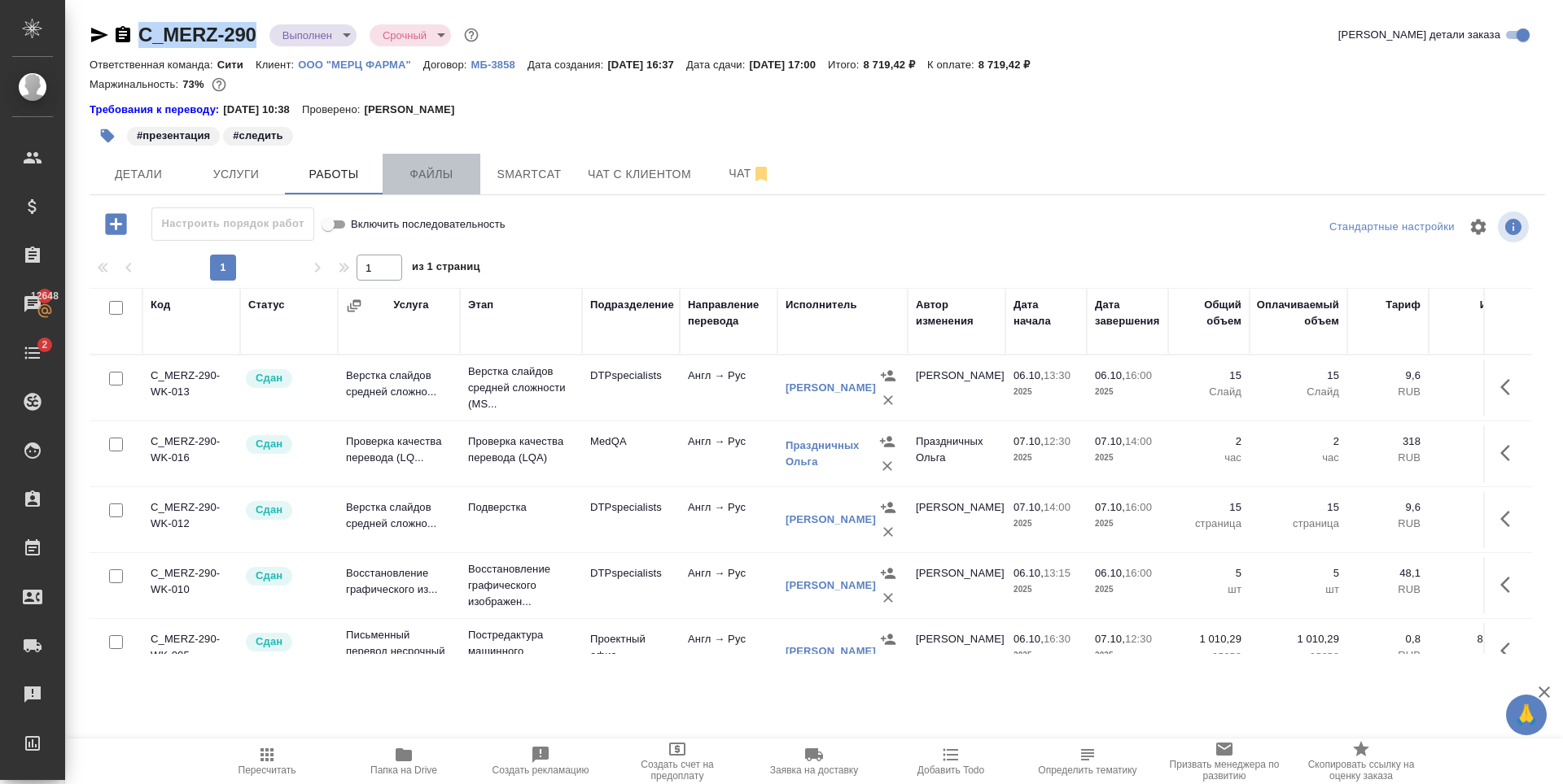
click at [444, 178] on span "Файлы" at bounding box center [431, 174] width 78 height 20
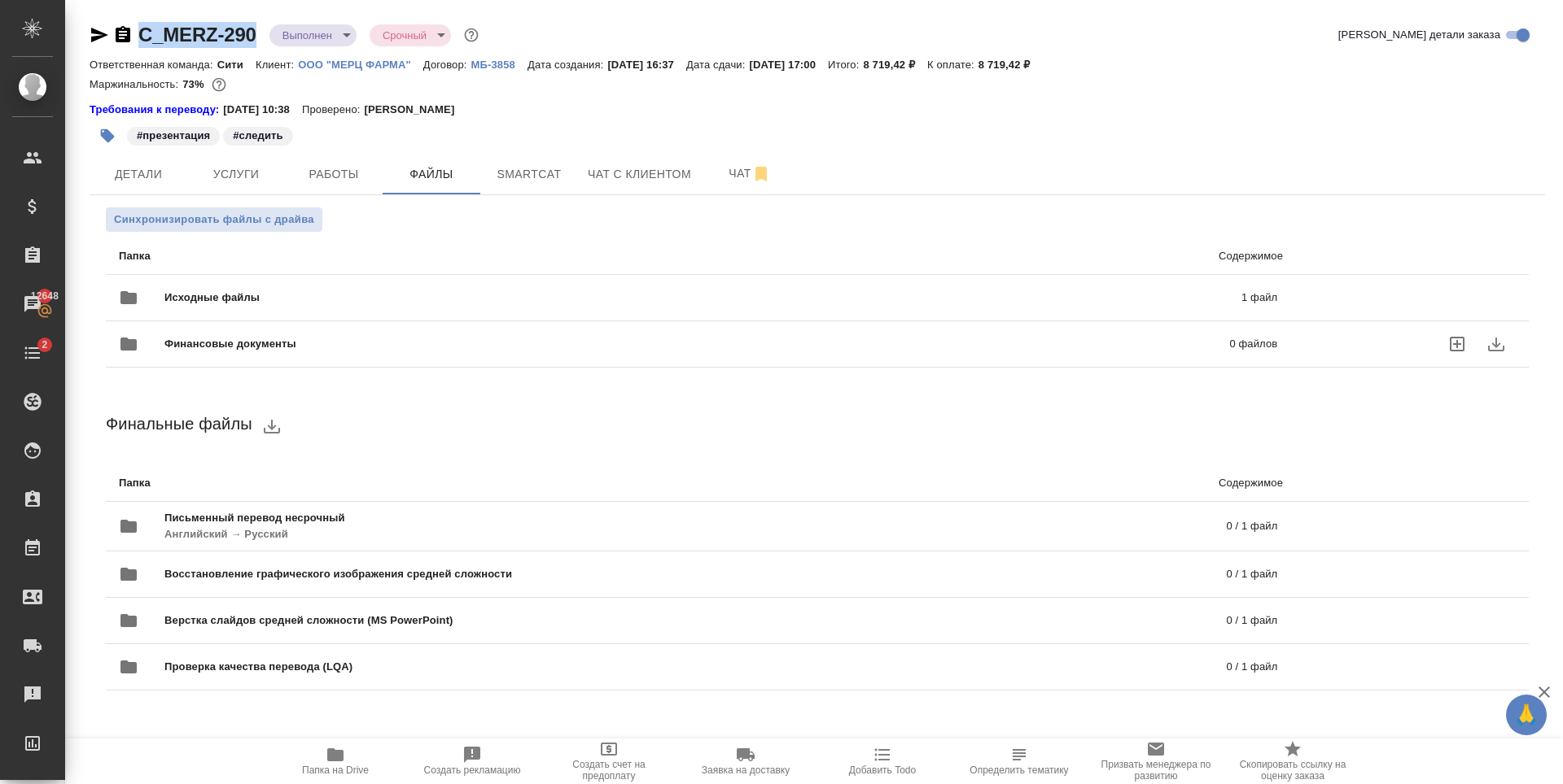
click at [714, 308] on div "Исходные файлы 1 файл" at bounding box center [697, 298] width 1158 height 39
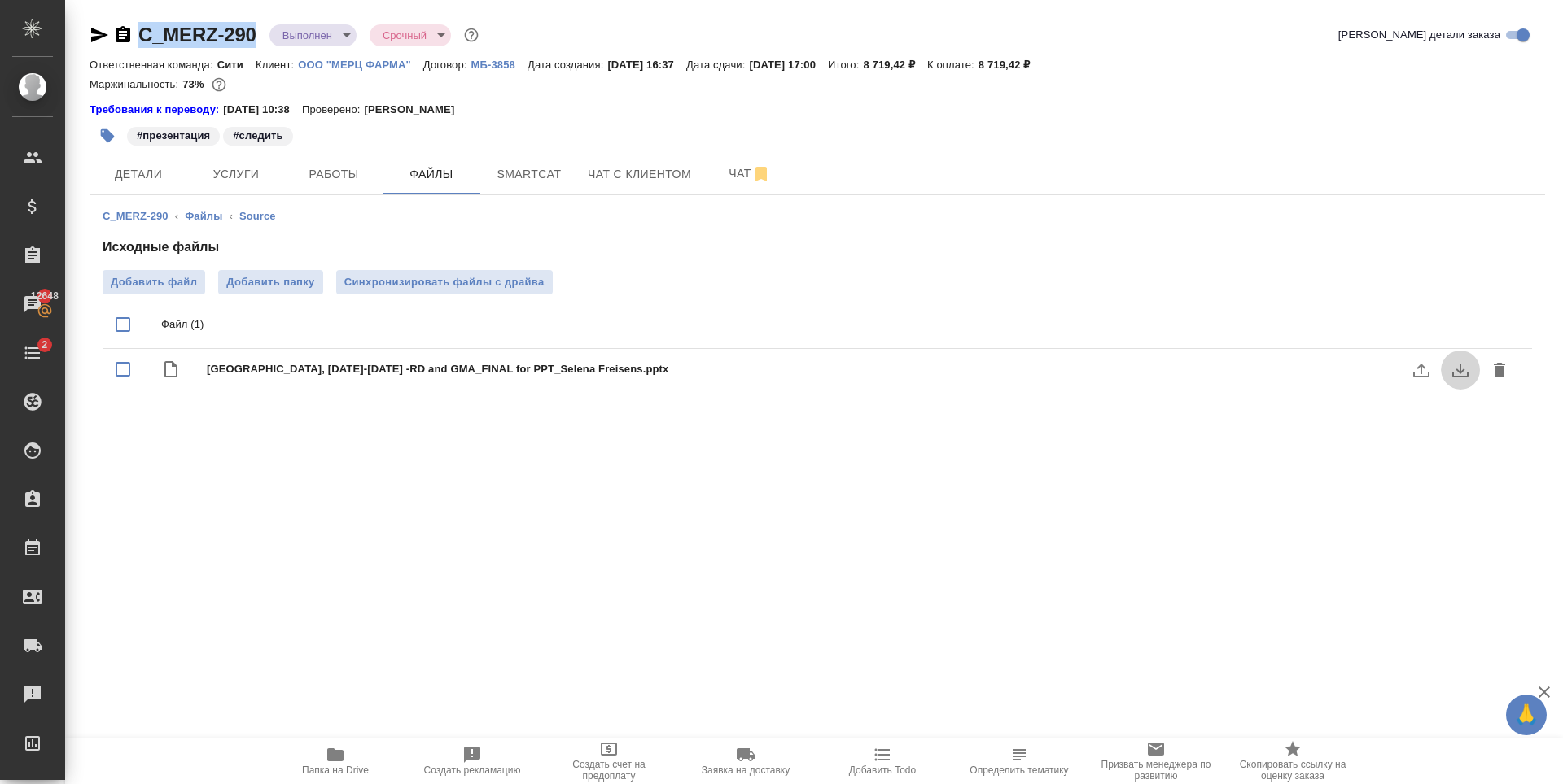
click at [1453, 378] on icon "download" at bounding box center [1460, 370] width 19 height 19
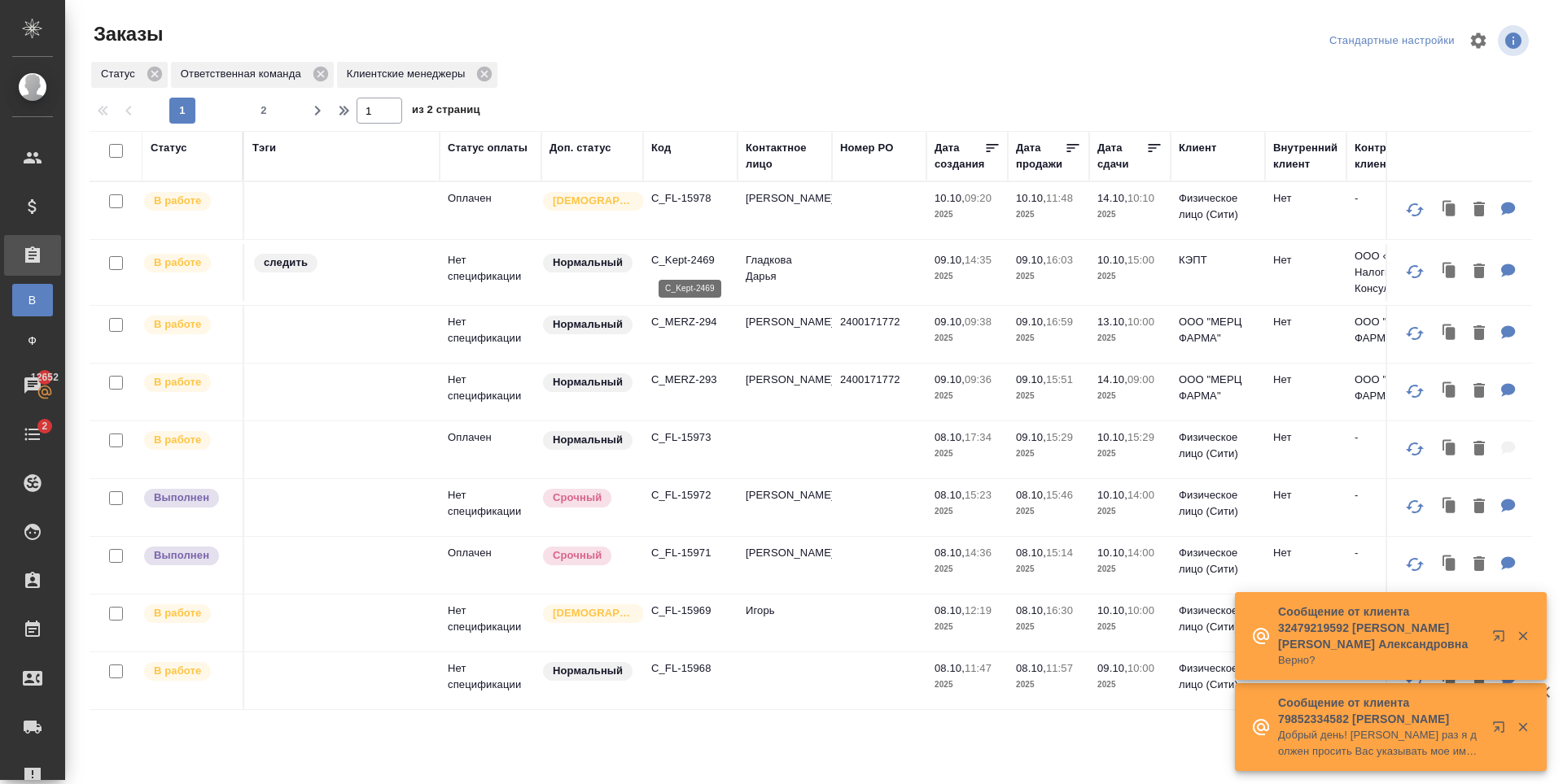
click at [693, 264] on p "C_Kept-2469" at bounding box center [690, 260] width 78 height 16
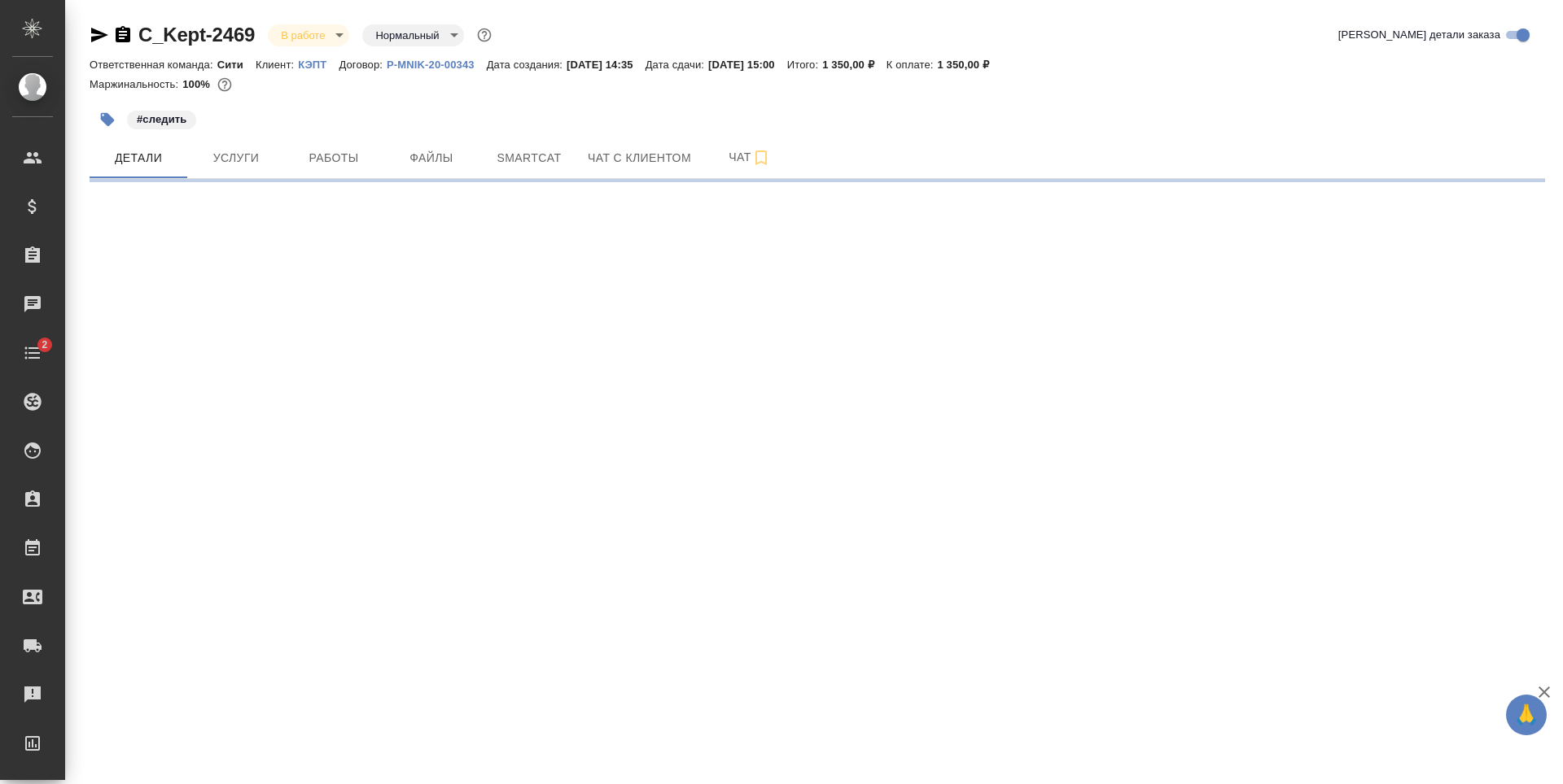
select select "RU"
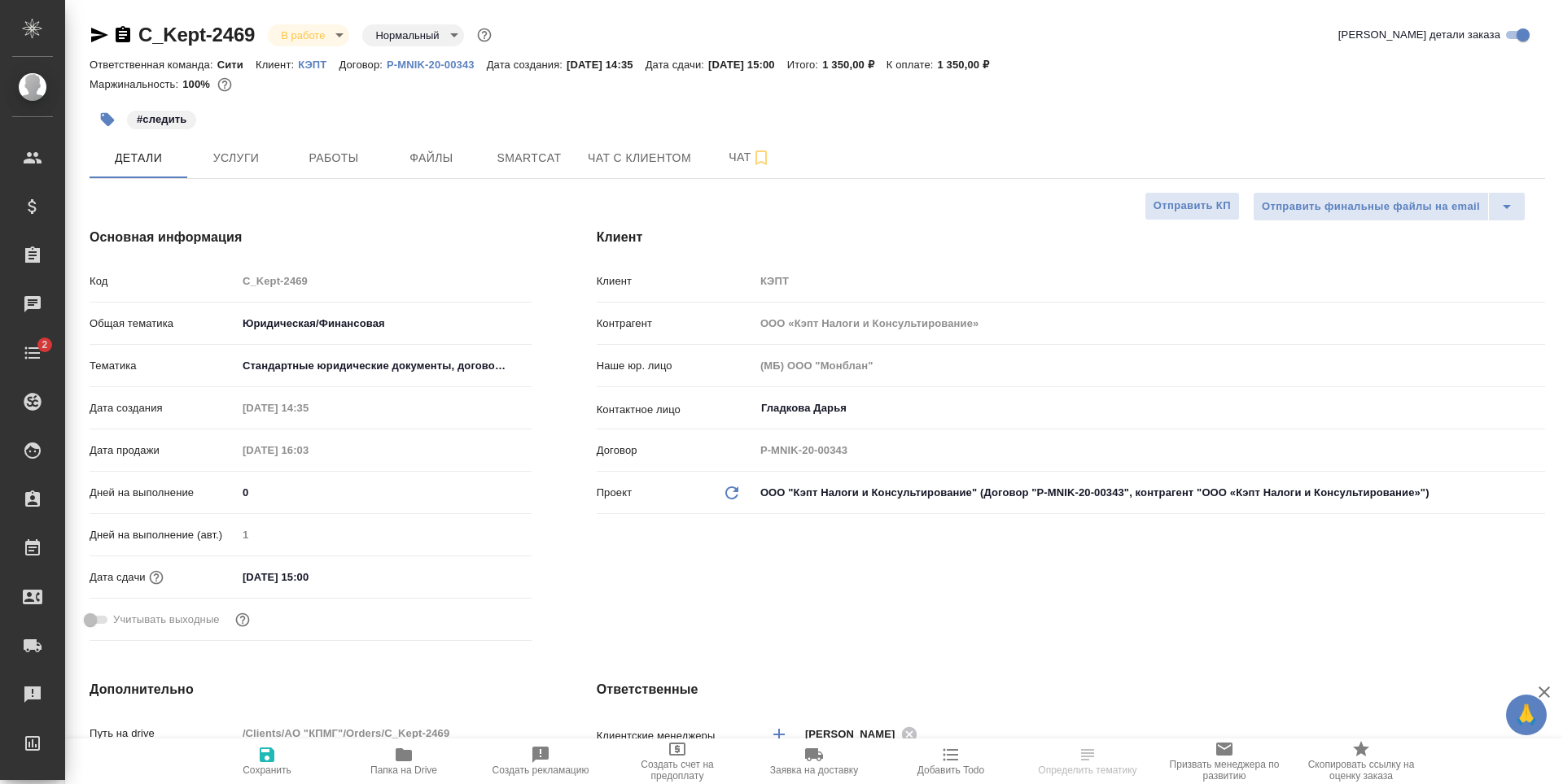
type textarea "x"
click at [204, 161] on span "Услуги" at bounding box center [236, 158] width 78 height 20
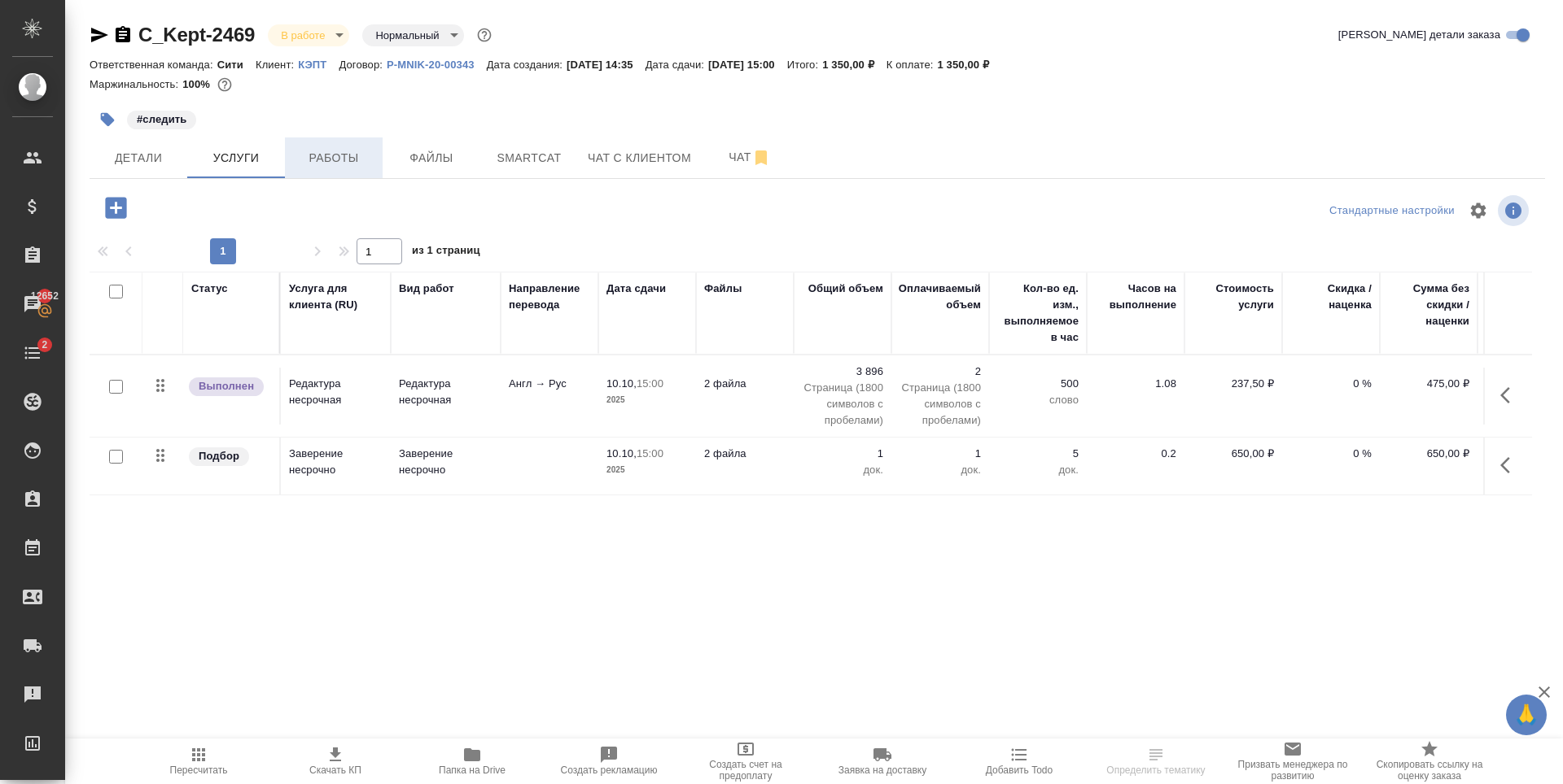
click at [333, 158] on span "Работы" at bounding box center [334, 158] width 78 height 20
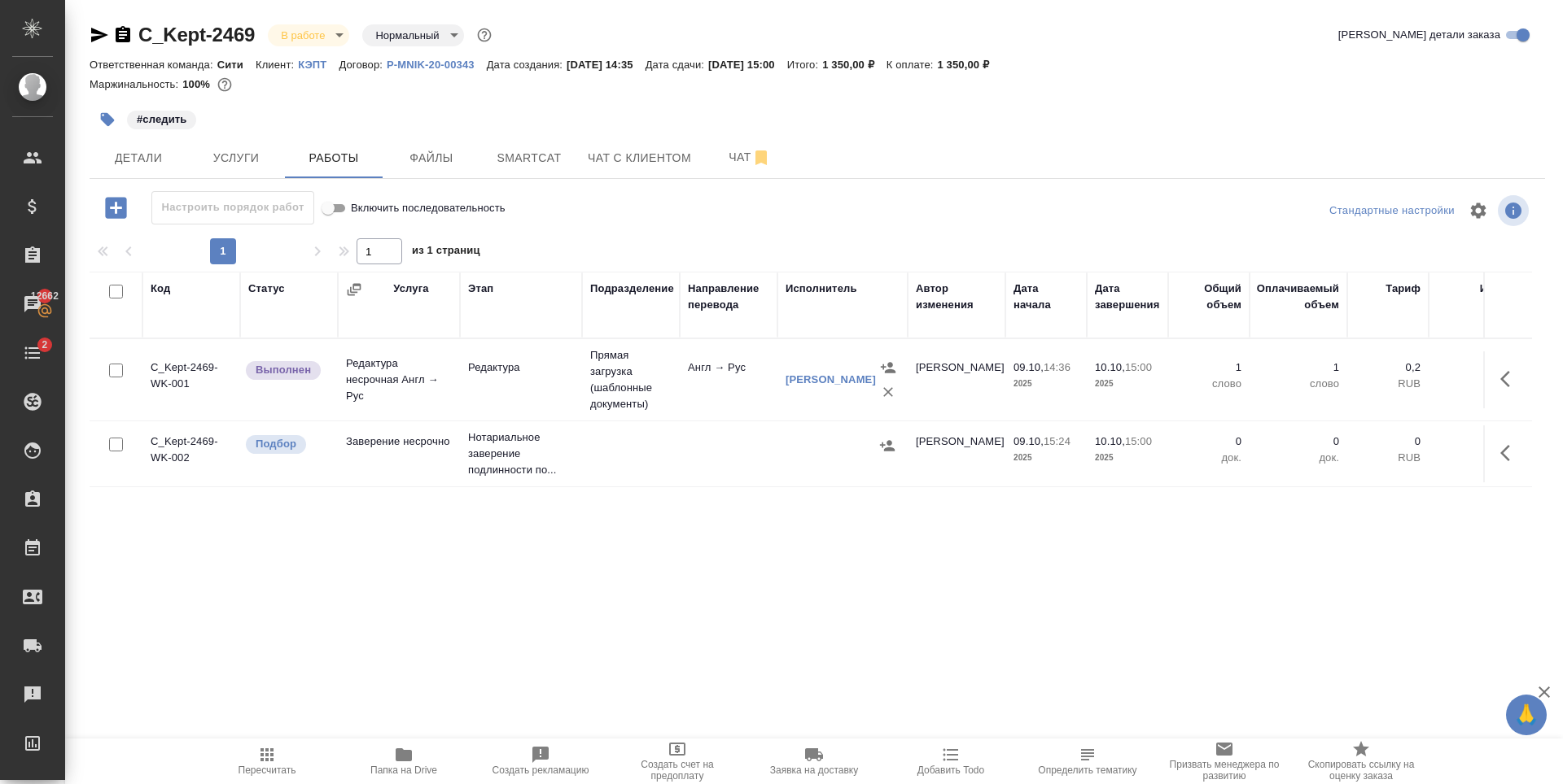
click at [657, 573] on div "Код Статус Услуга Этап Подразделение Направление перевода Исполнитель Автор изм…" at bounding box center [811, 454] width 1443 height 366
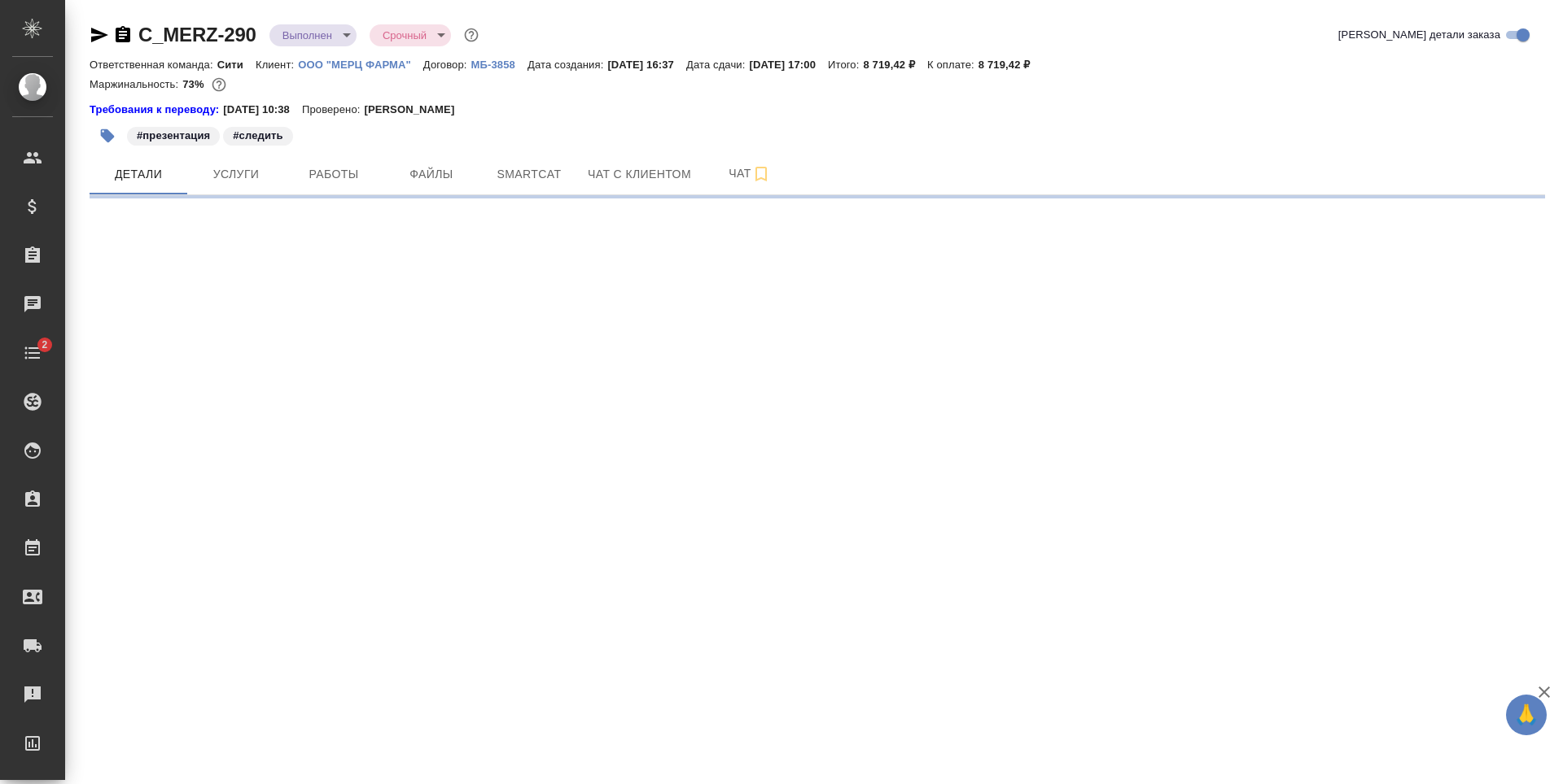
select select "RU"
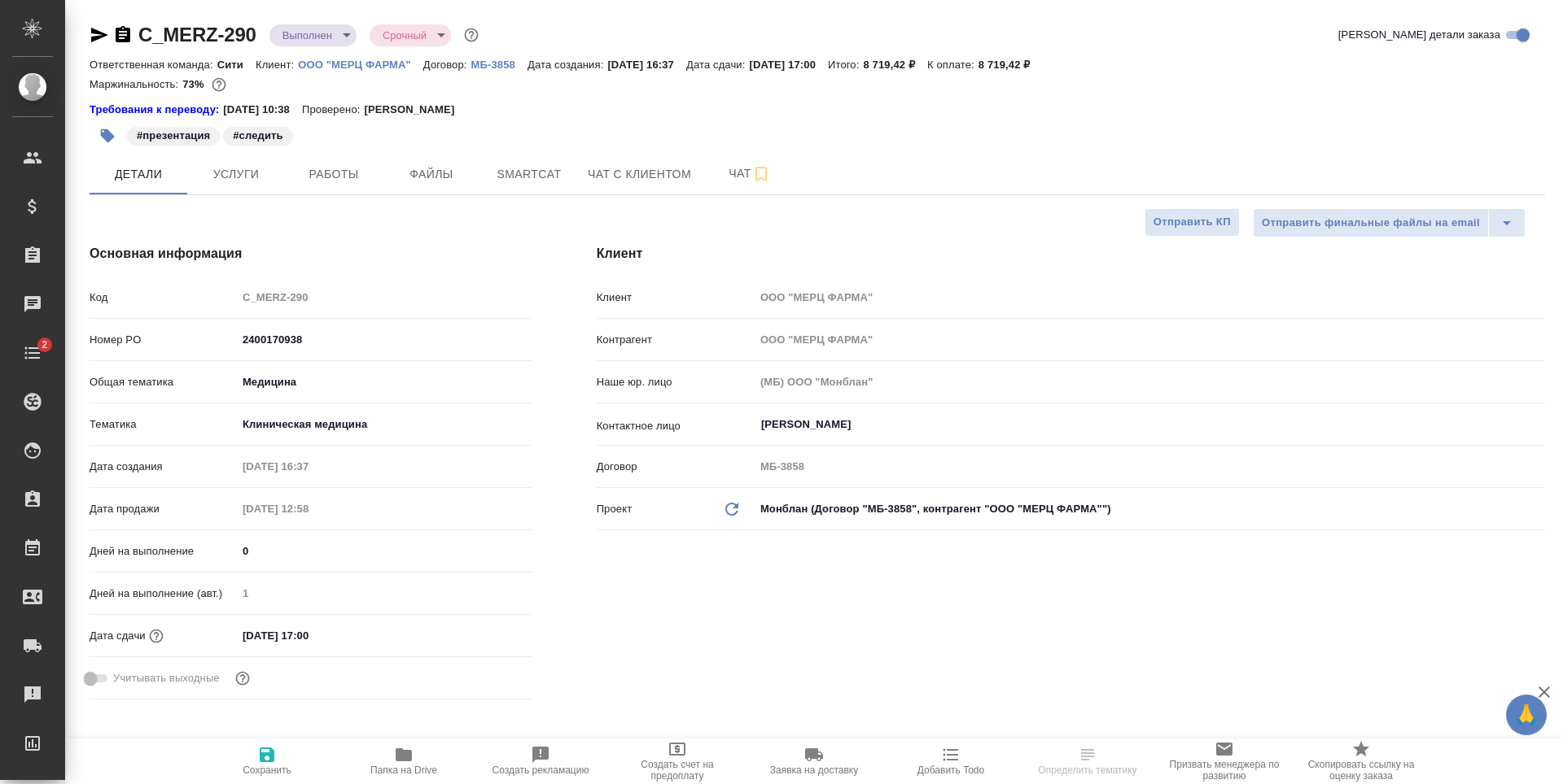
type textarea "x"
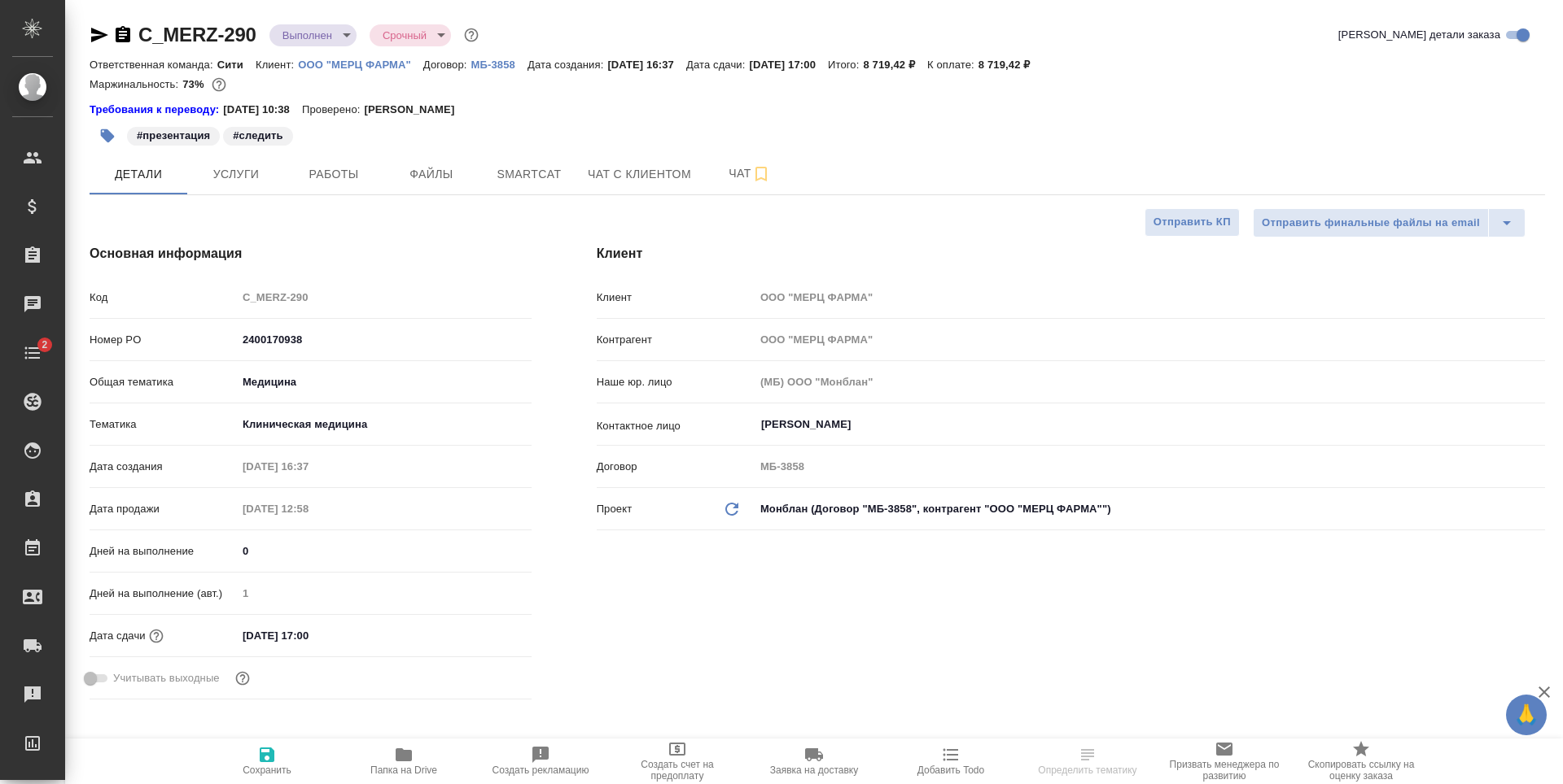
type textarea "x"
click at [298, 42] on body "🙏 .cls-1 fill:#fff; AWATERA [PERSON_NAME] Спецификации Заказы Чаты 2 Todo Проек…" at bounding box center [782, 392] width 1563 height 784
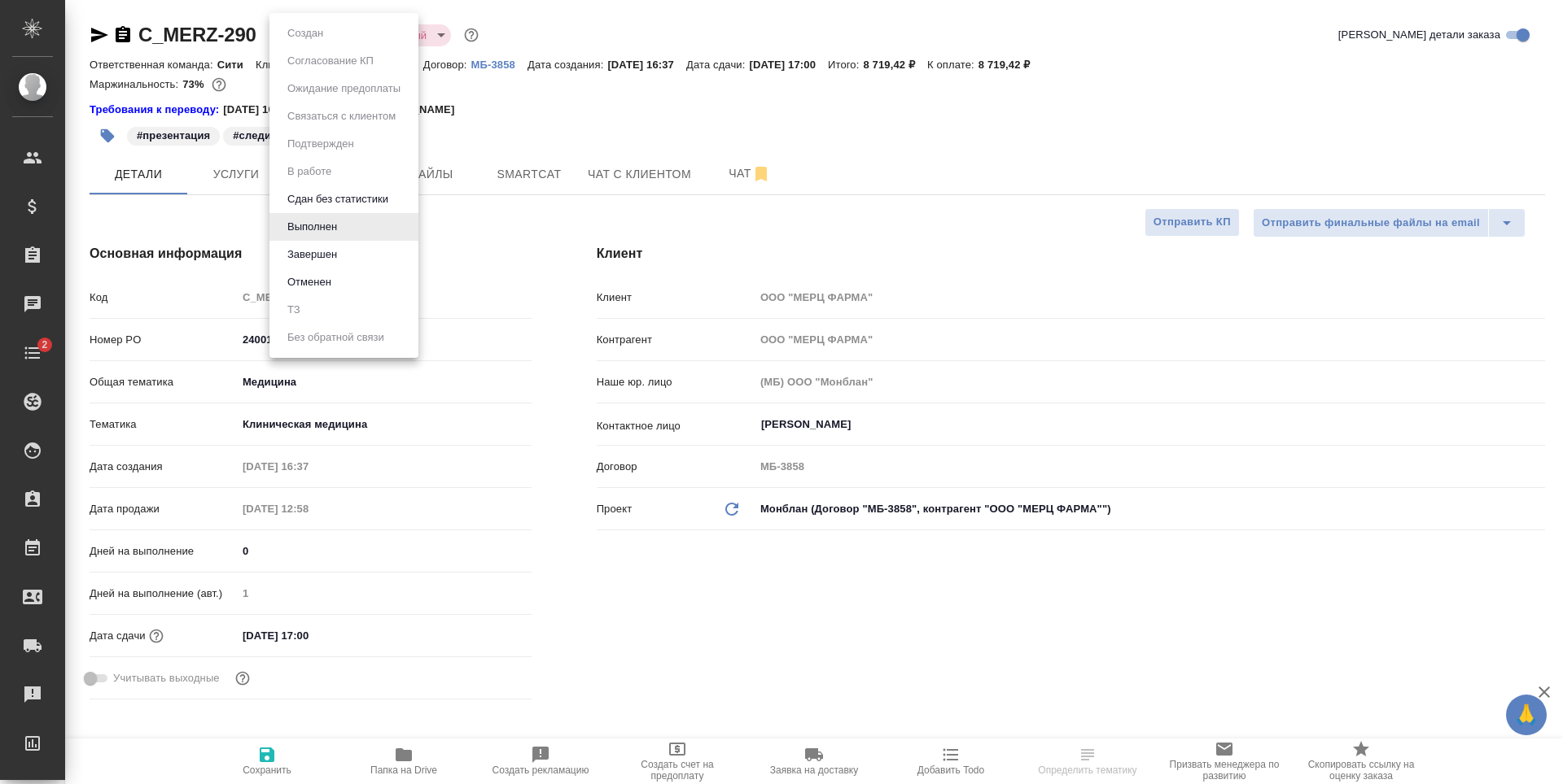
click at [323, 245] on li "Завершен" at bounding box center [344, 254] width 149 height 28
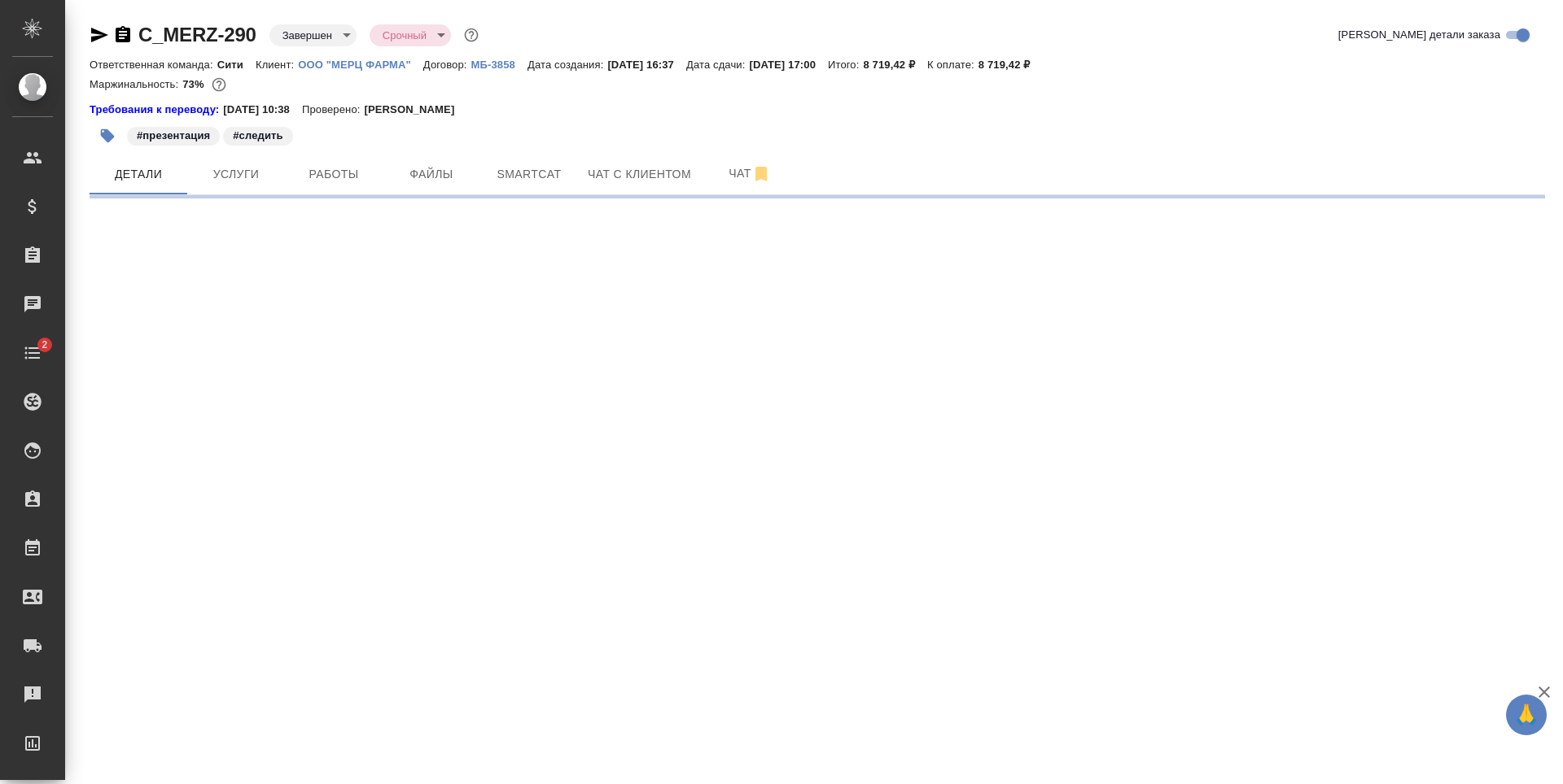
select select "RU"
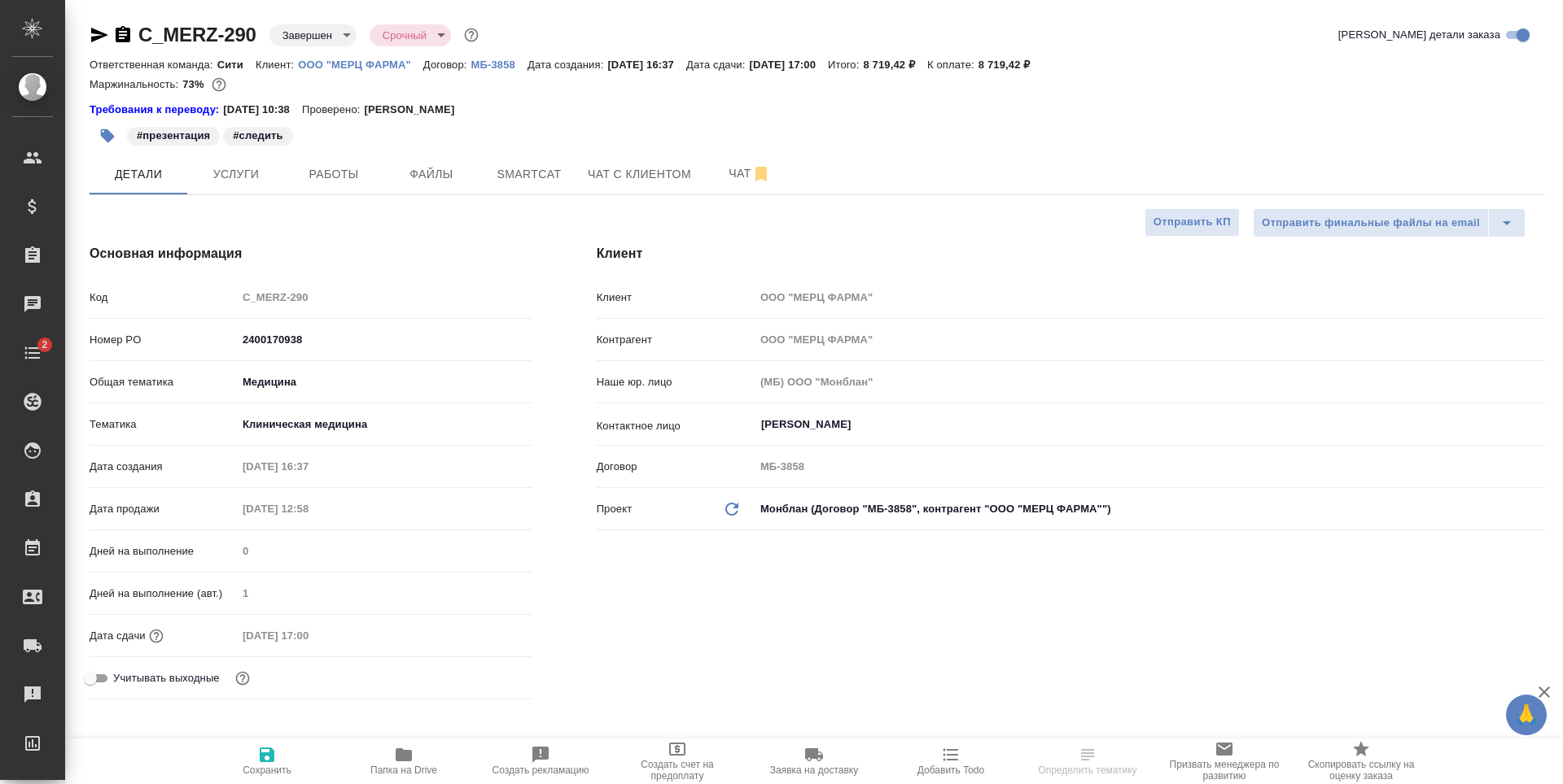
type textarea "x"
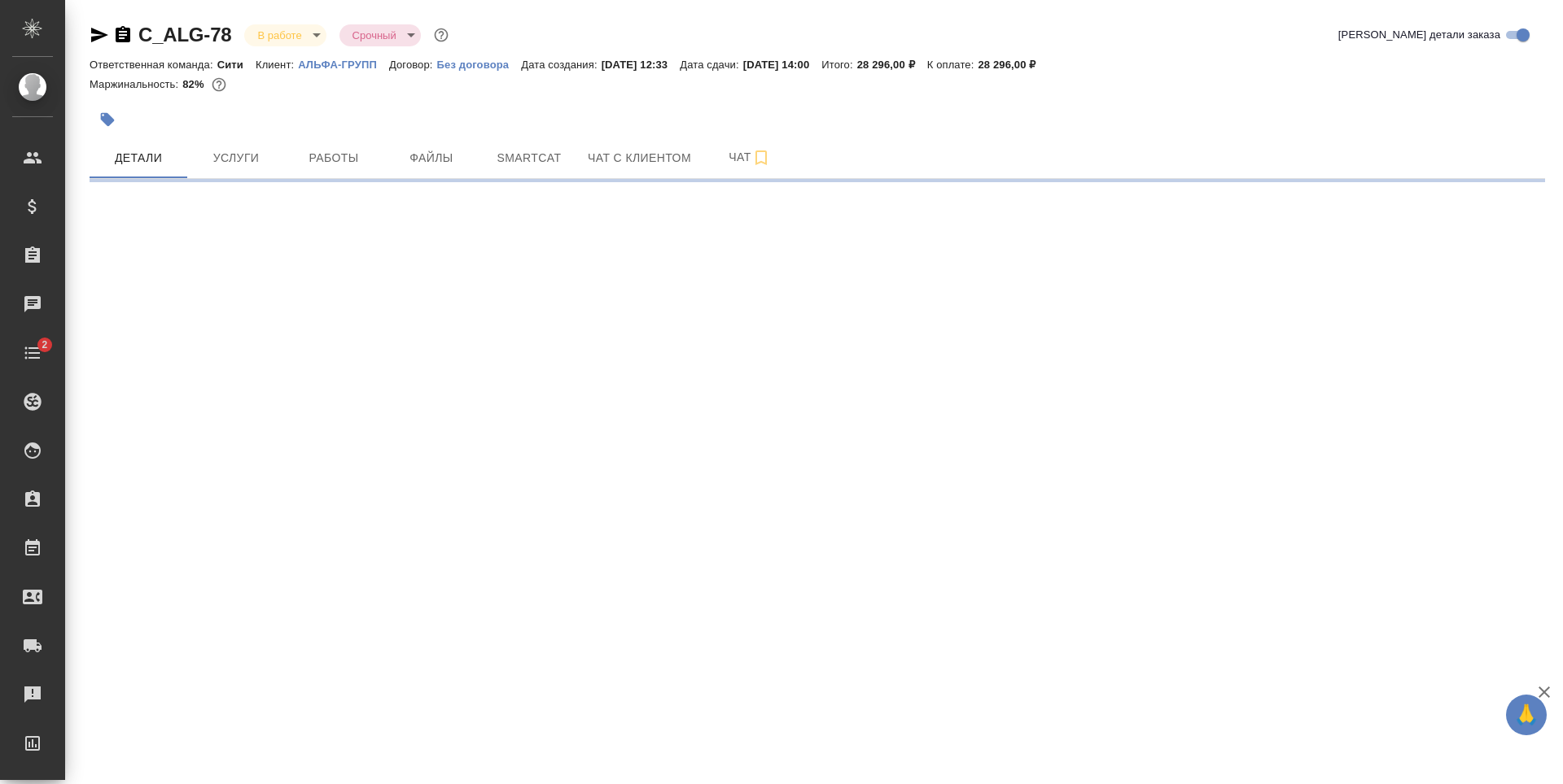
select select "RU"
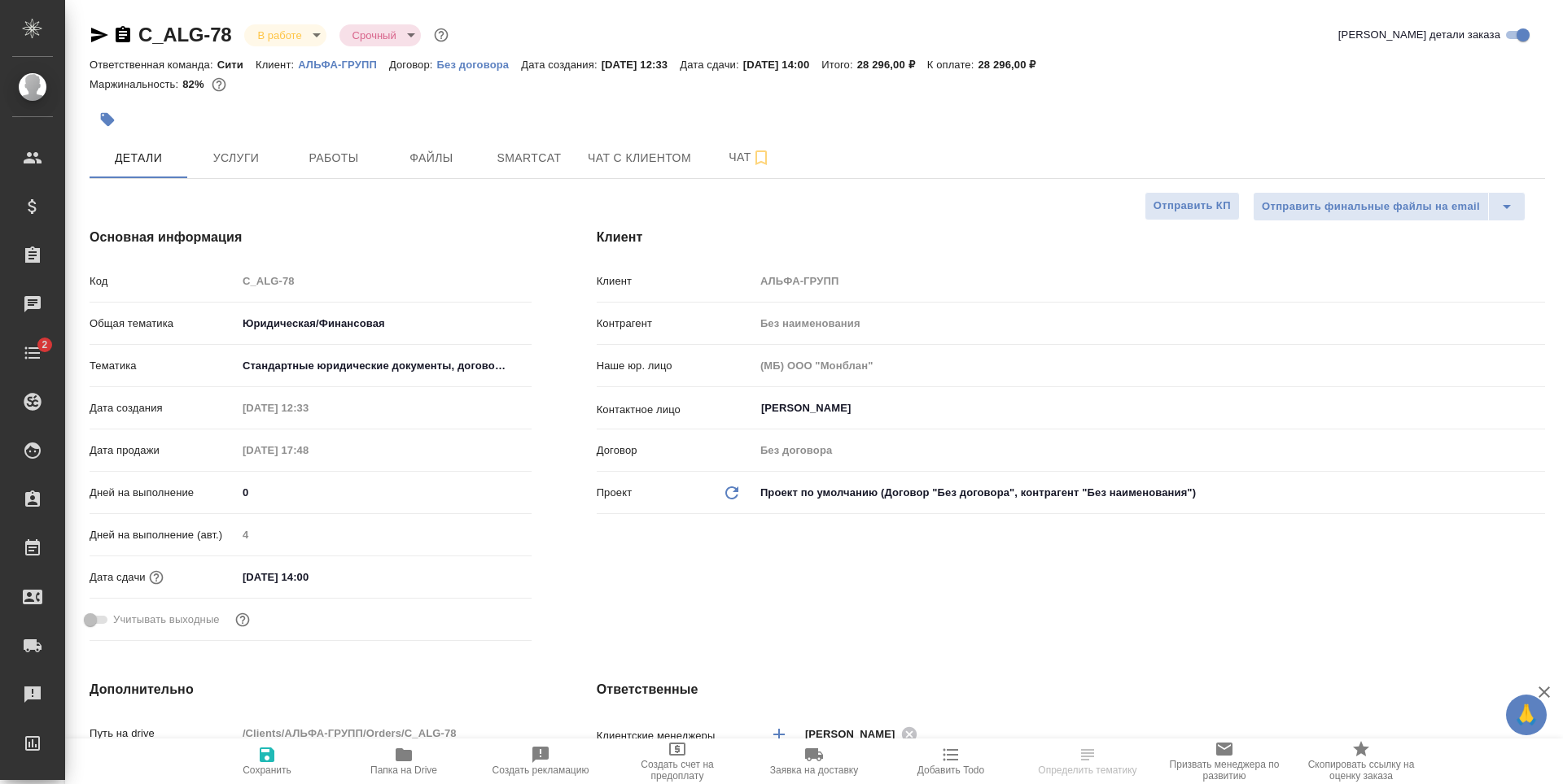
type textarea "x"
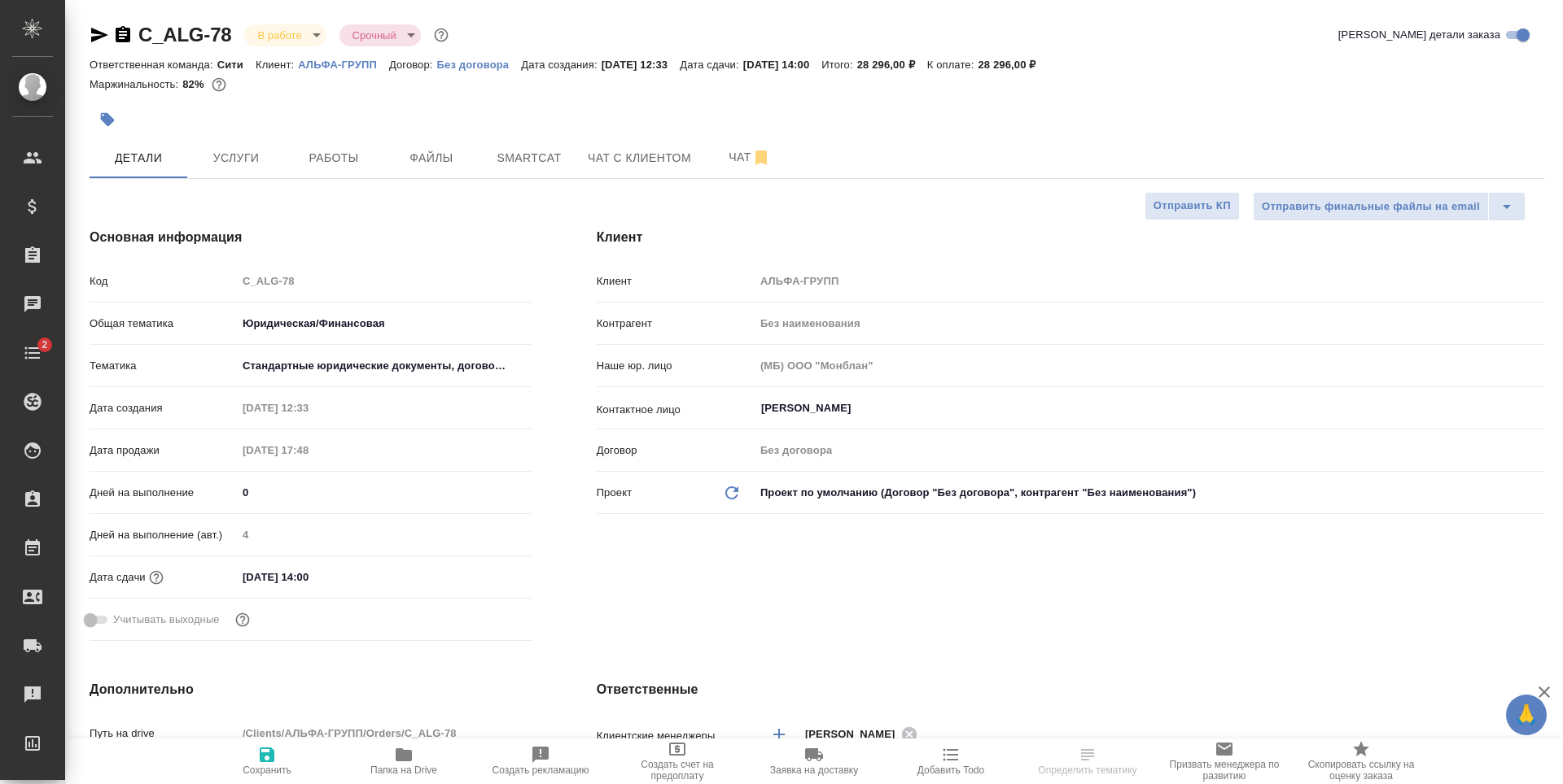
type textarea "x"
select select "RU"
type textarea "x"
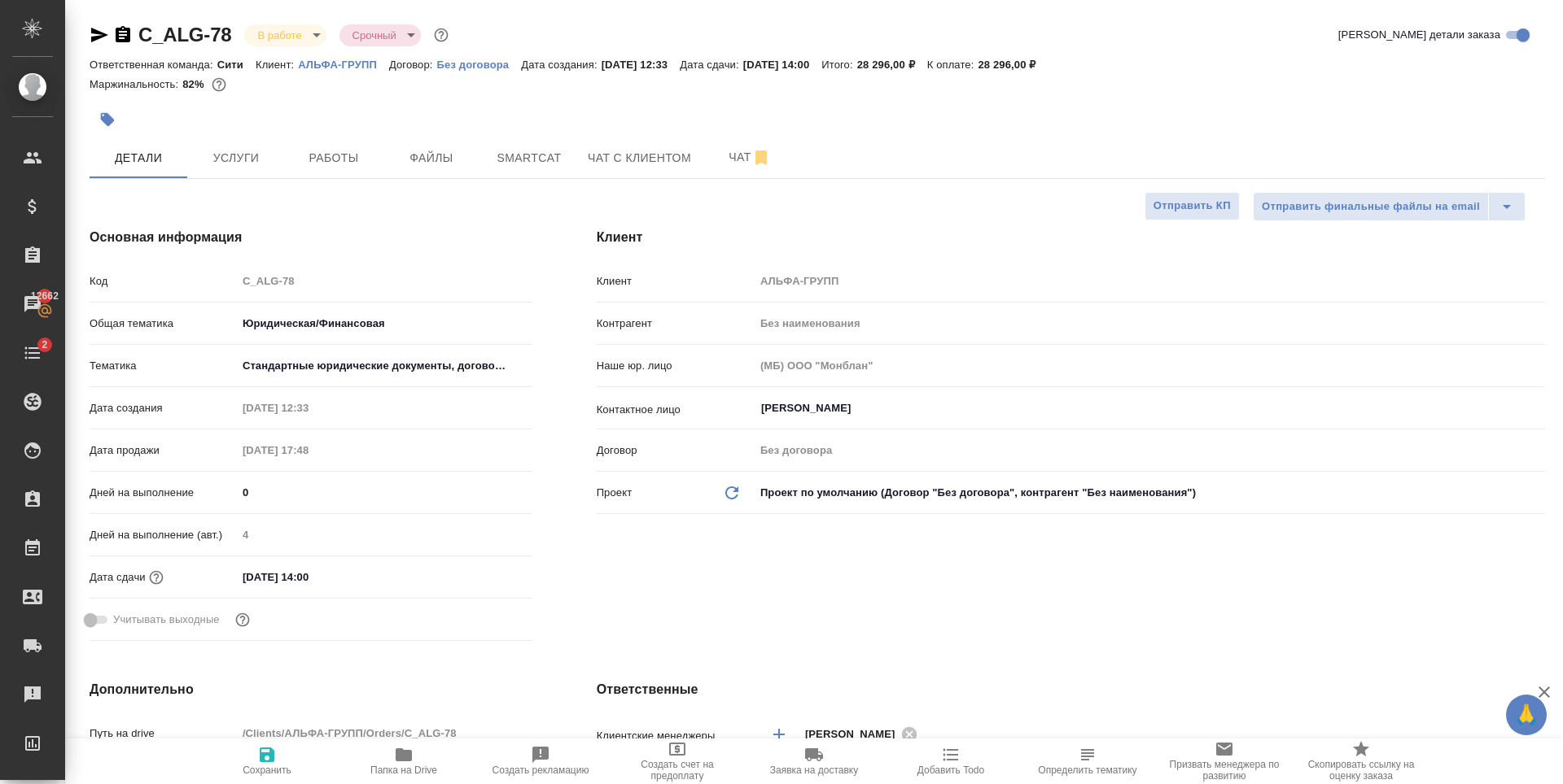
type textarea "x"
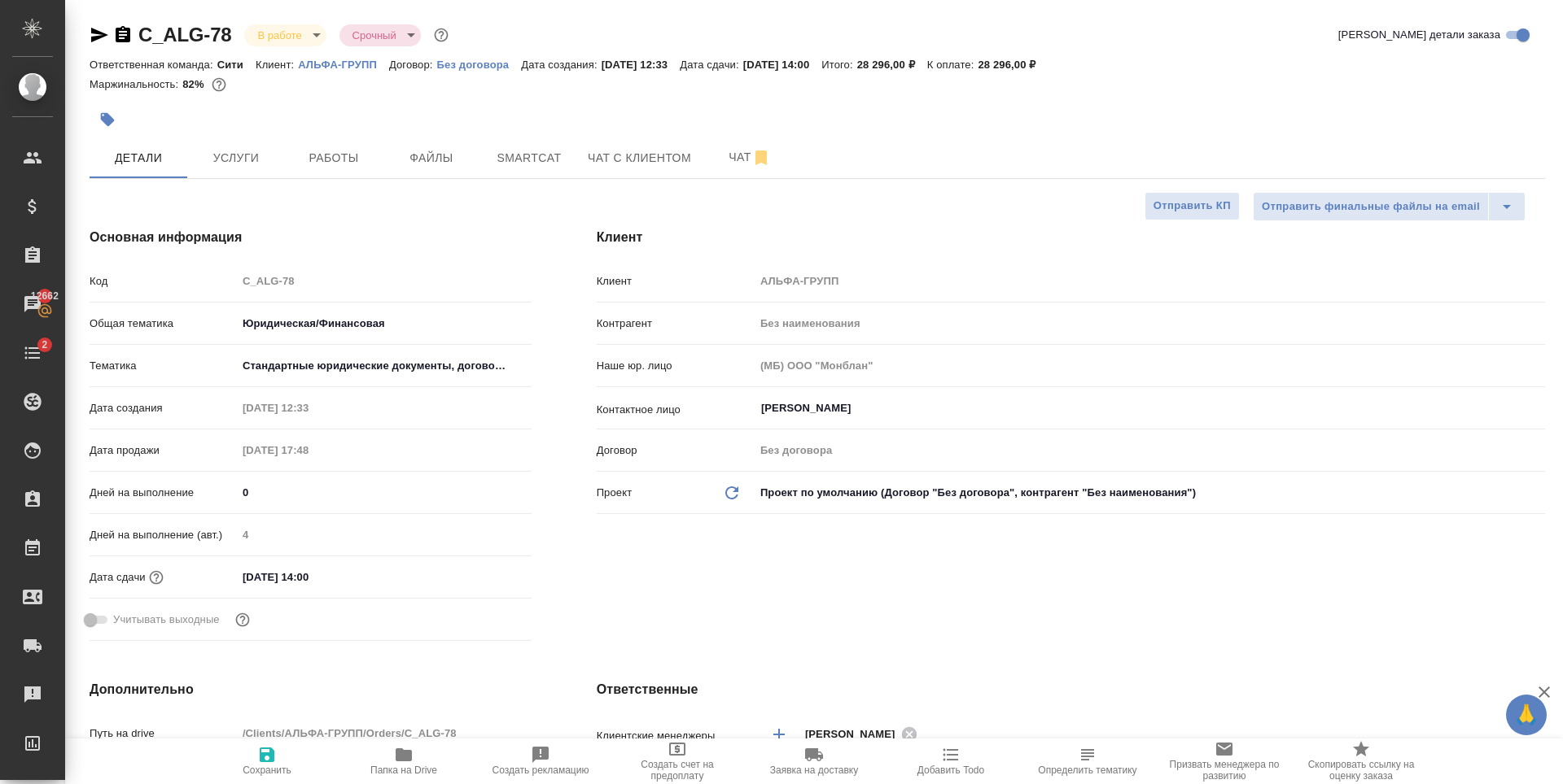
type textarea "x"
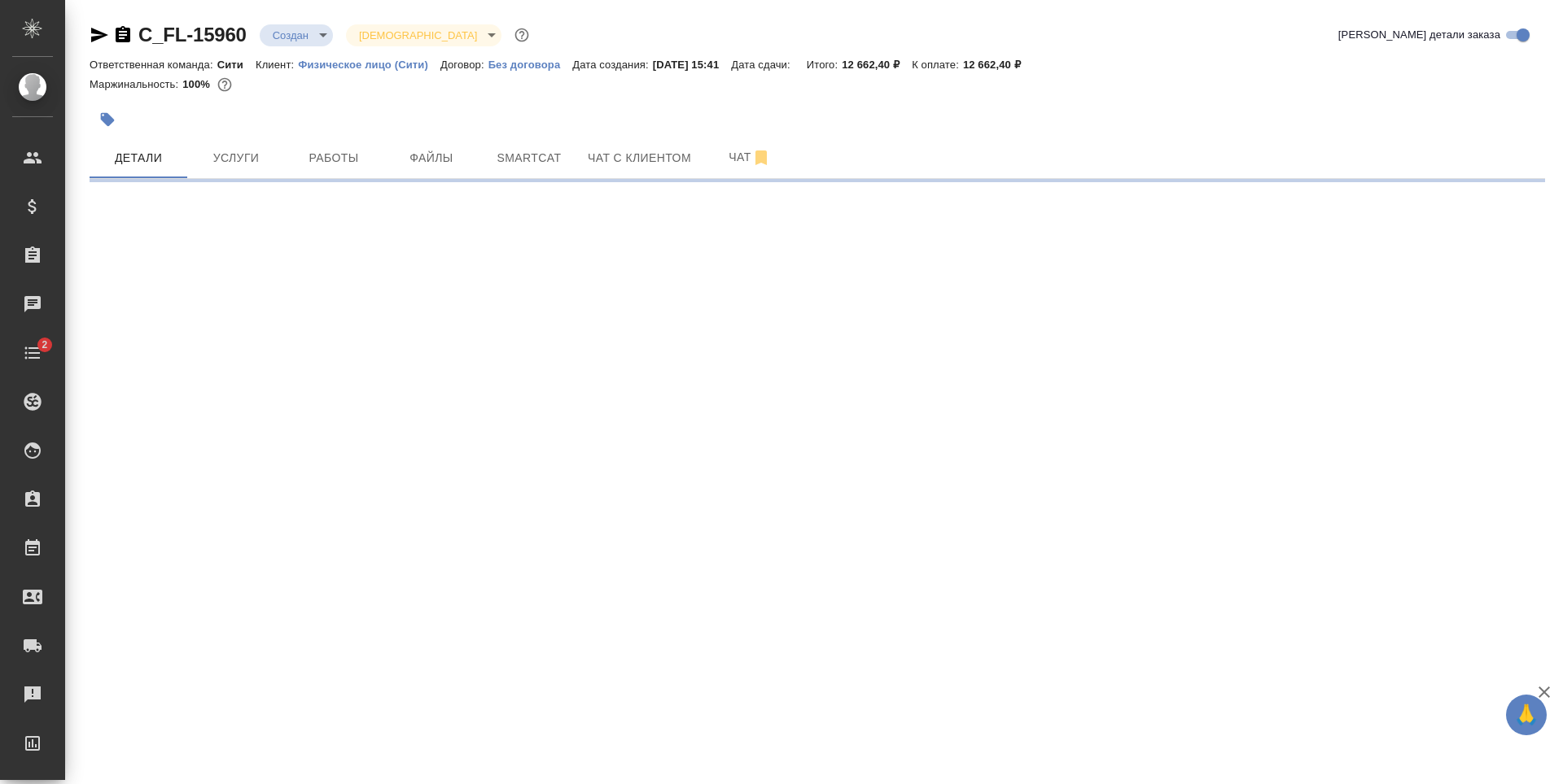
select select "RU"
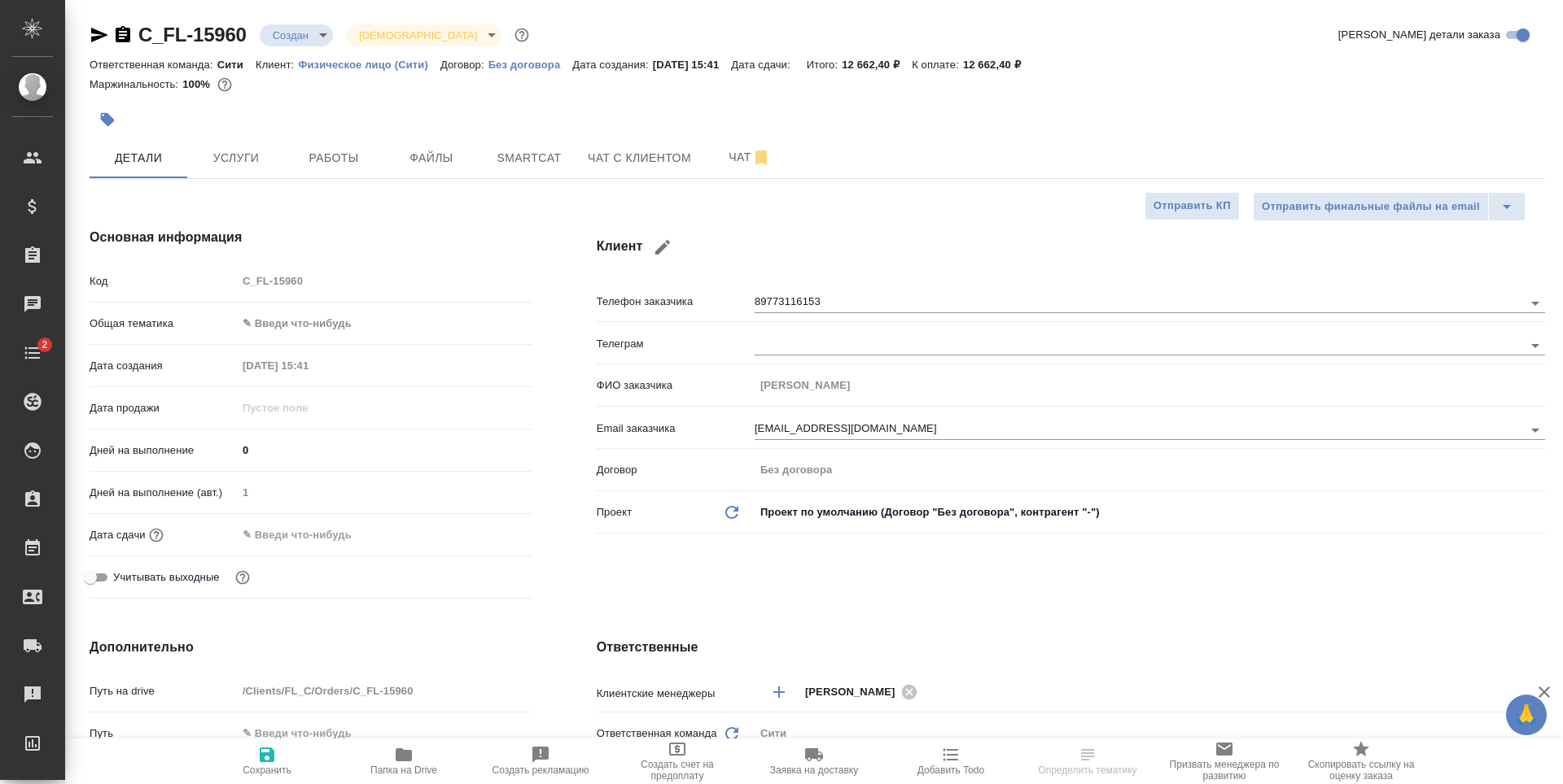
type textarea "x"
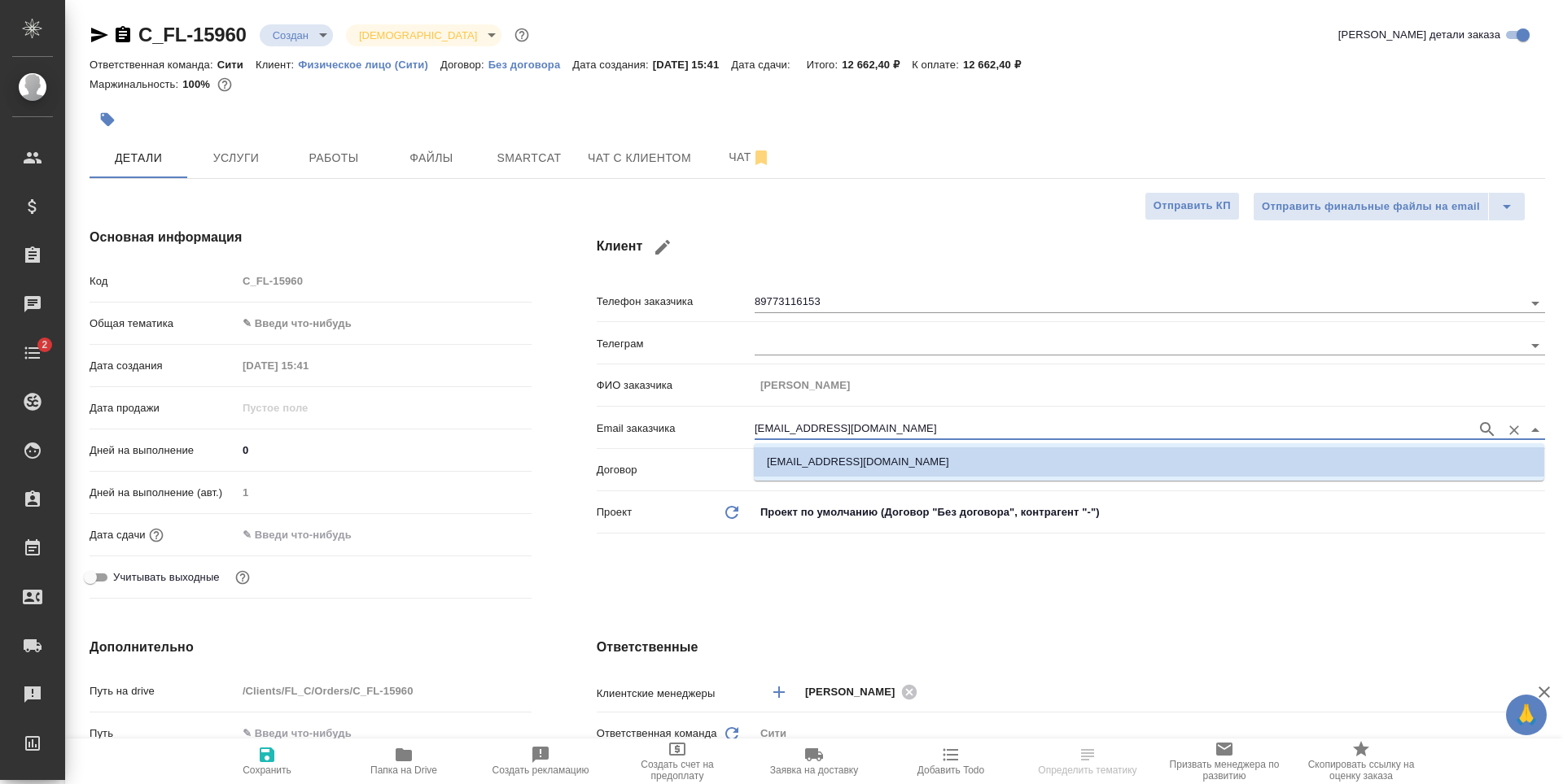
click at [822, 426] on input "[EMAIL_ADDRESS][DOMAIN_NAME]" at bounding box center [1111, 430] width 714 height 19
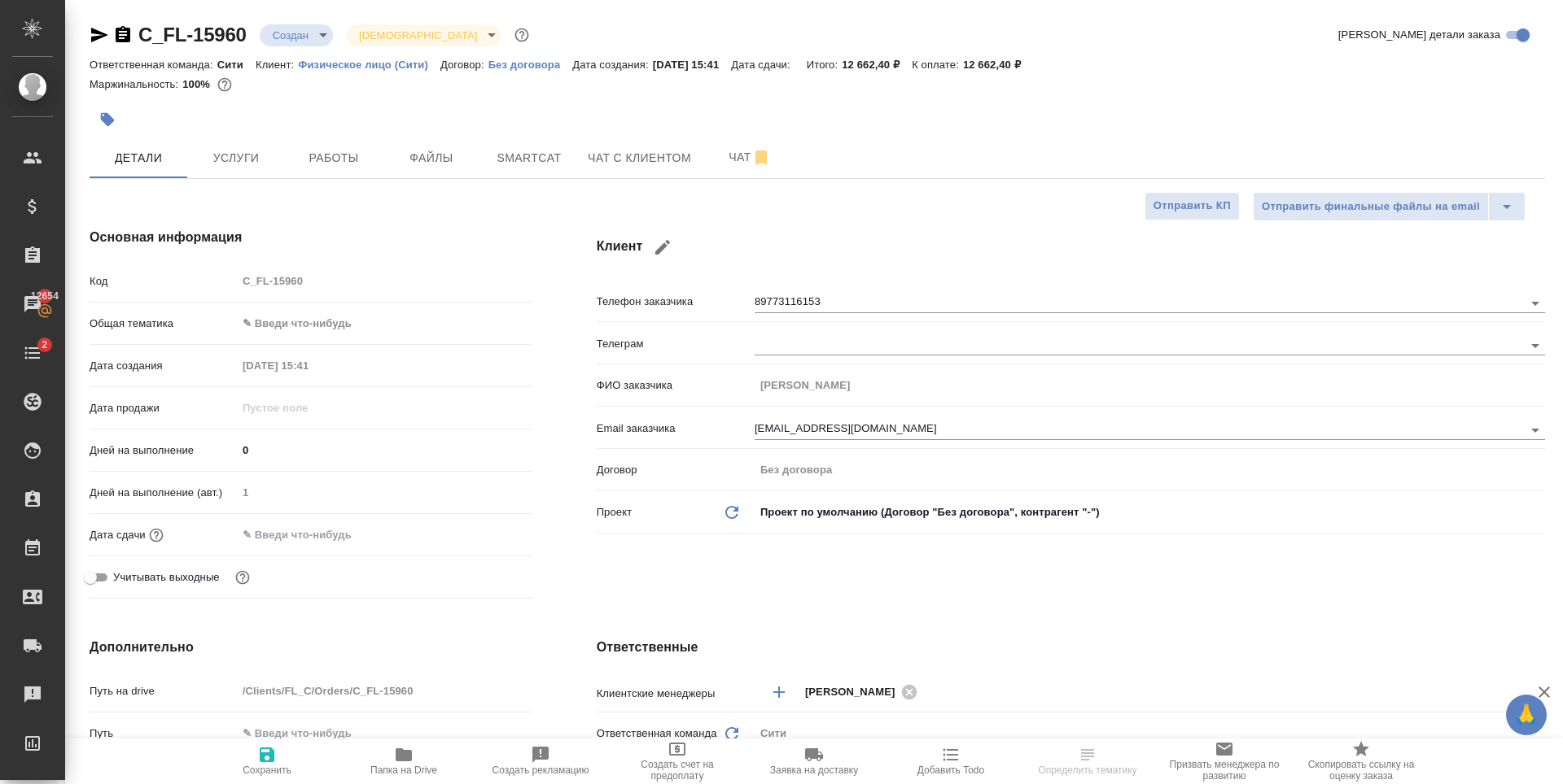
type textarea "x"
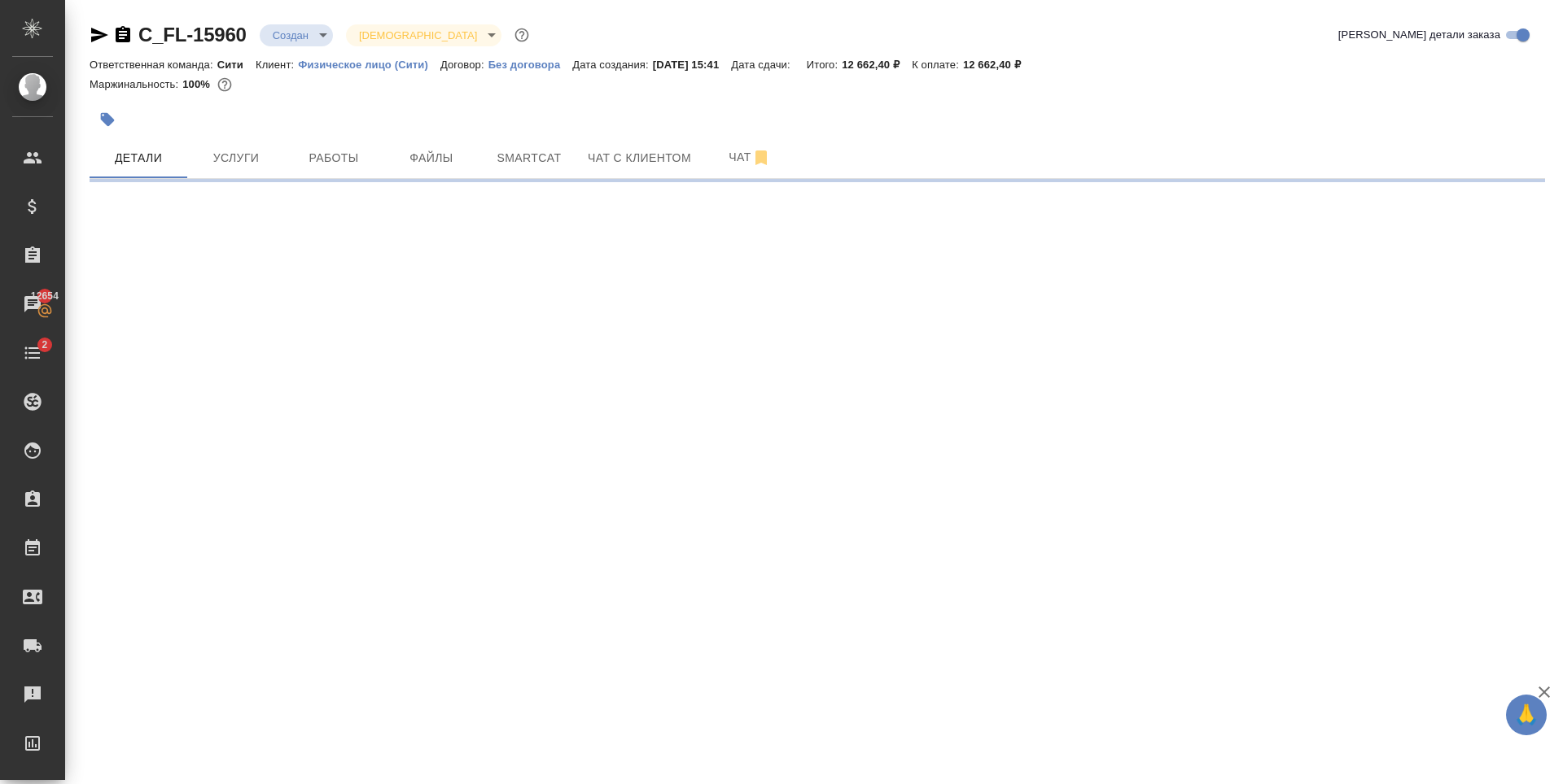
select select "RU"
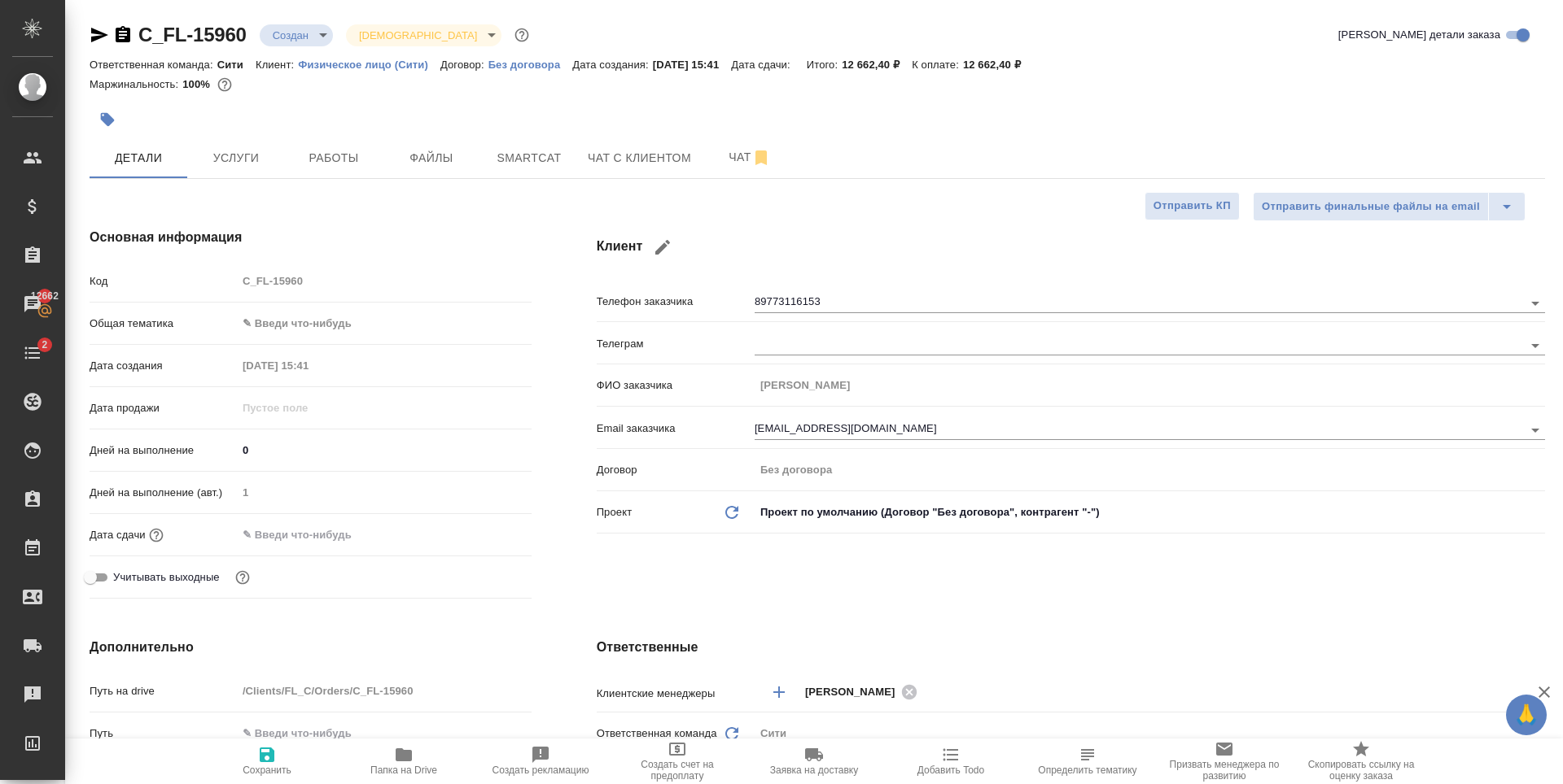
type textarea "x"
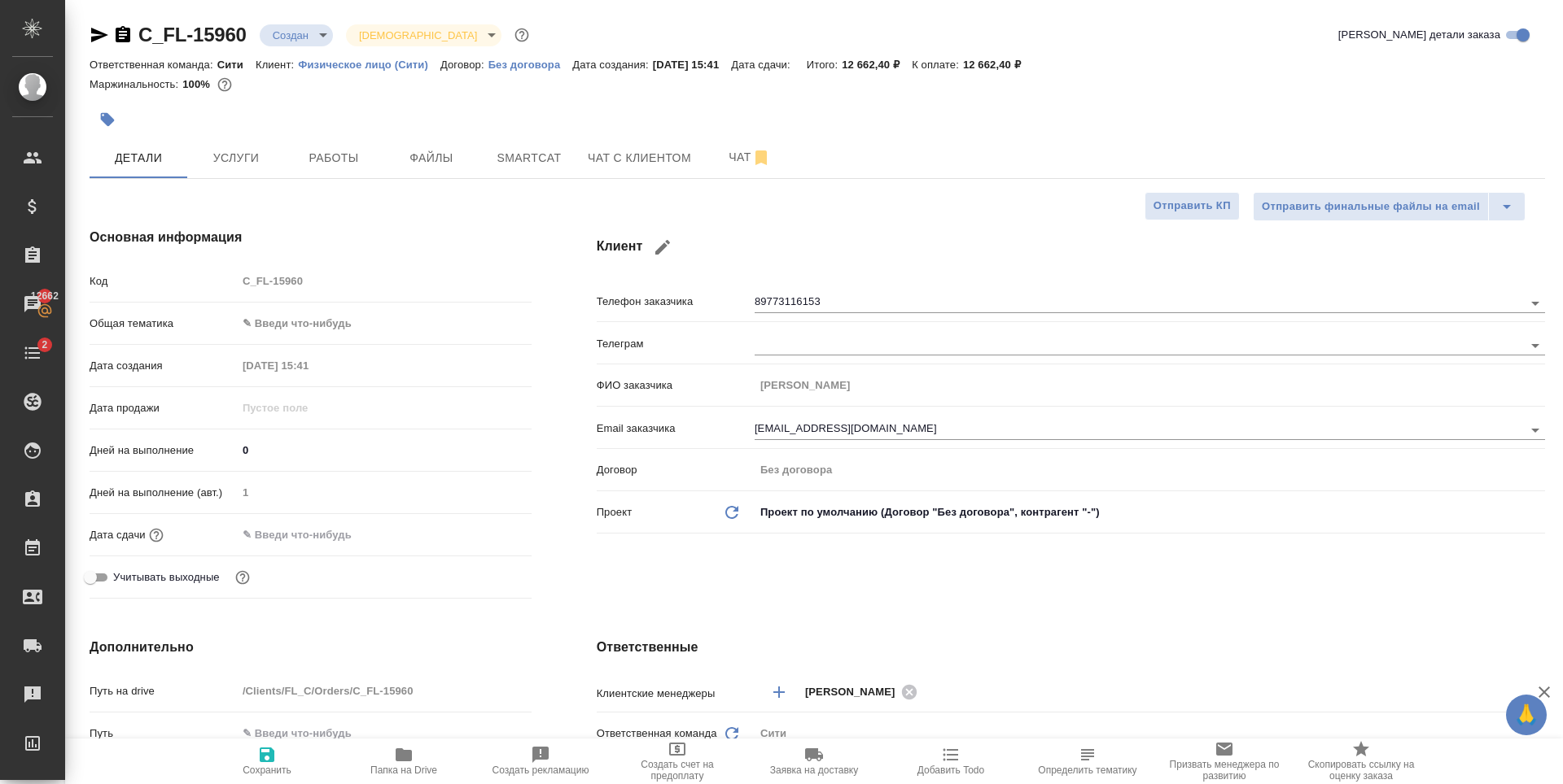
type textarea "x"
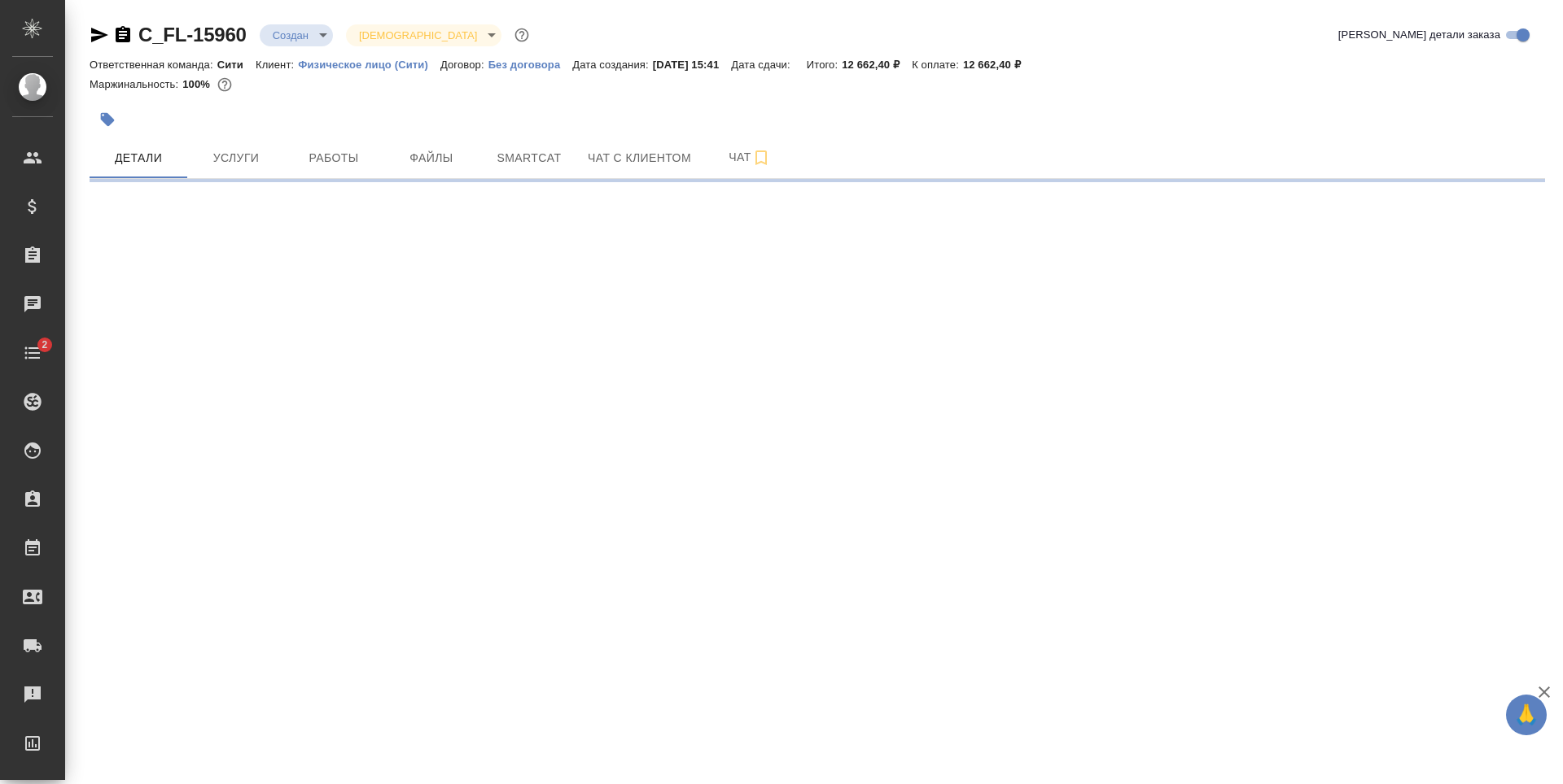
click at [297, 23] on body "🙏 .cls-1 fill:#fff; AWATERA [PERSON_NAME] Спецификации Заказы Чаты 2 Todo Проек…" at bounding box center [782, 392] width 1563 height 784
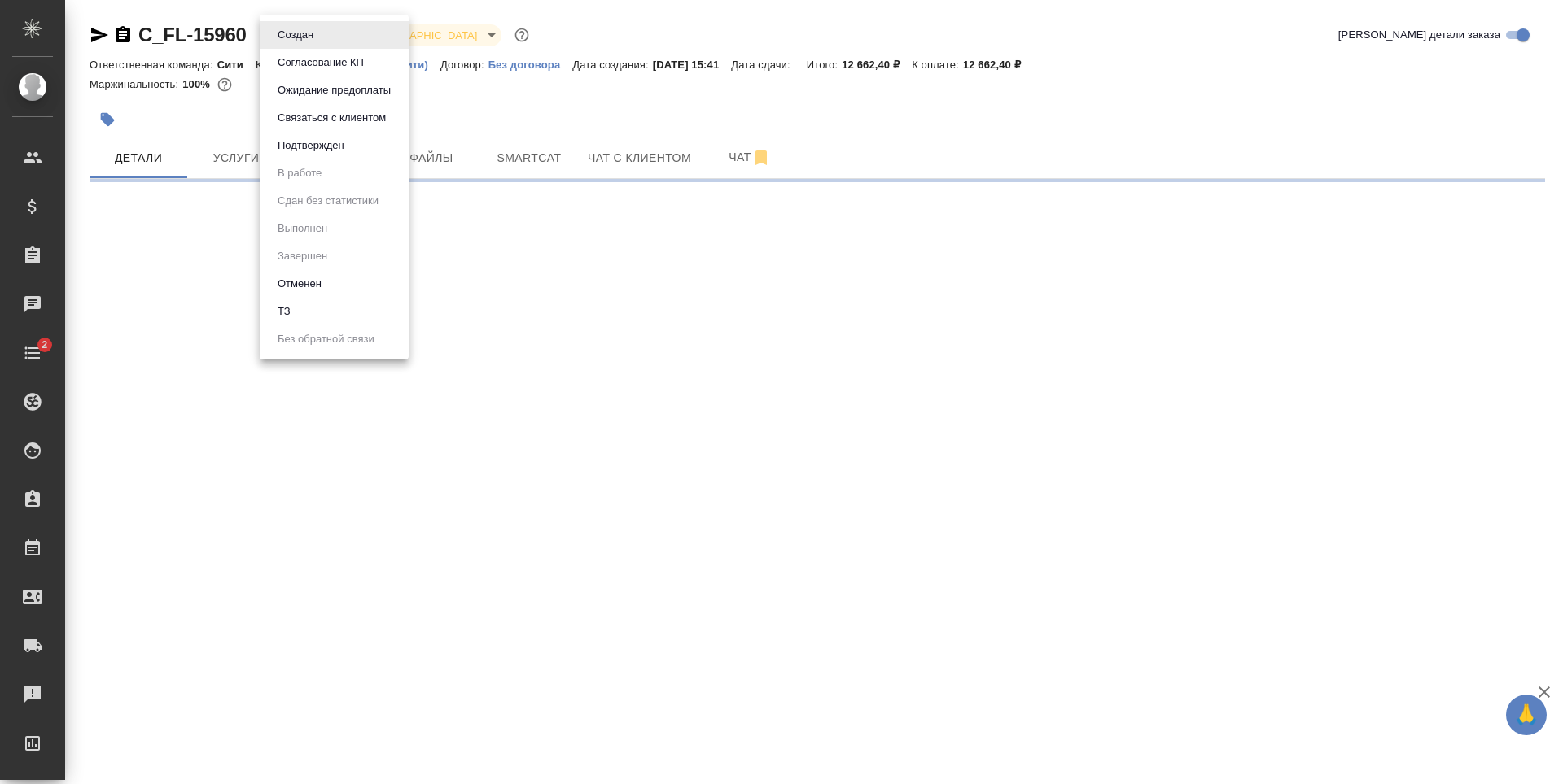
click at [322, 289] on button "Отменен" at bounding box center [299, 283] width 53 height 17
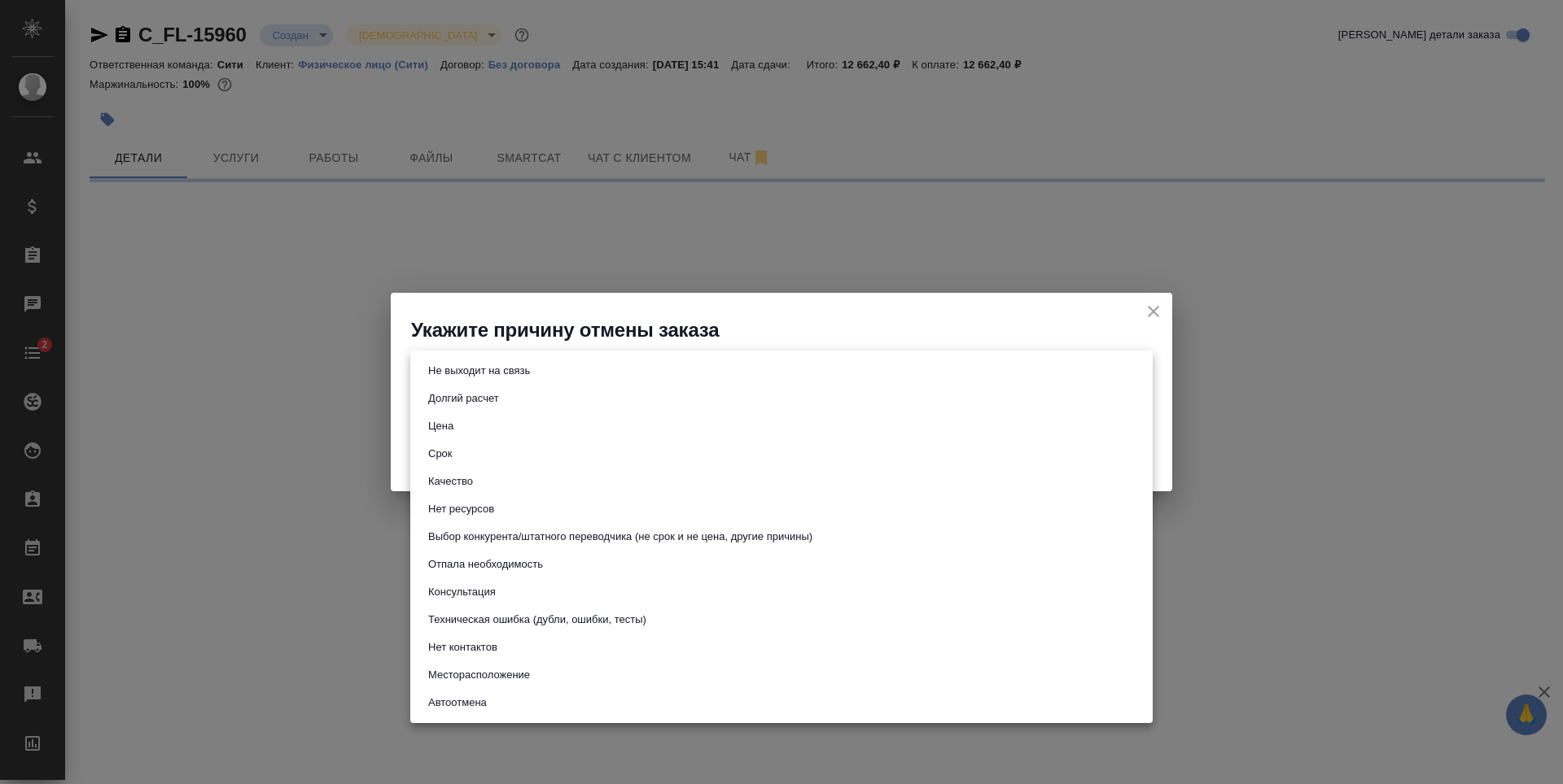
click at [619, 375] on body "🙏 .cls-1 fill:#fff; AWATERA [PERSON_NAME] Спецификации Заказы Чаты 2 Todo Проек…" at bounding box center [782, 392] width 1563 height 784
select select "RU"
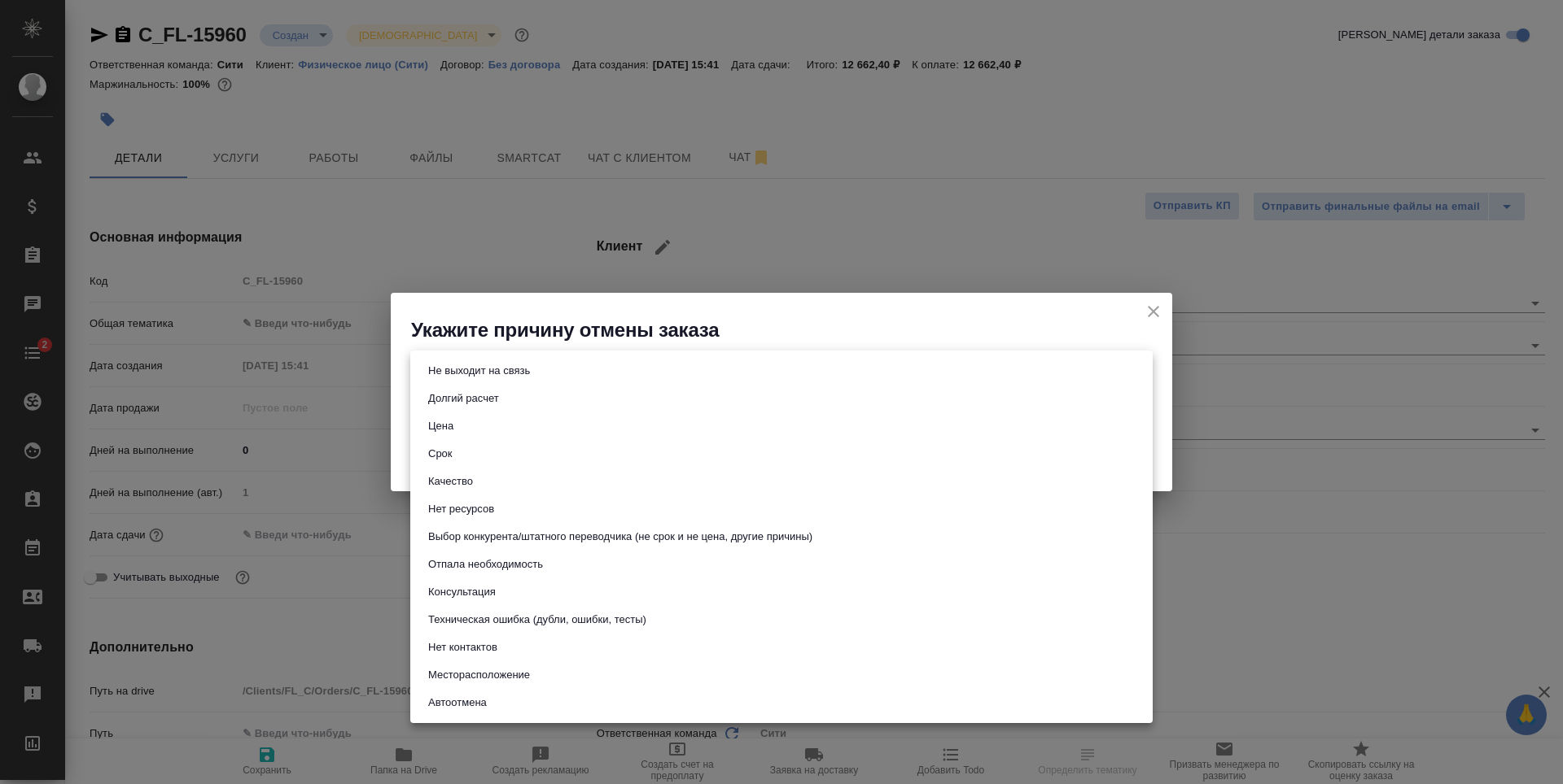
type textarea "x"
click at [509, 370] on button "Не выходит на связь" at bounding box center [479, 371] width 112 height 17
type input "stopContacting"
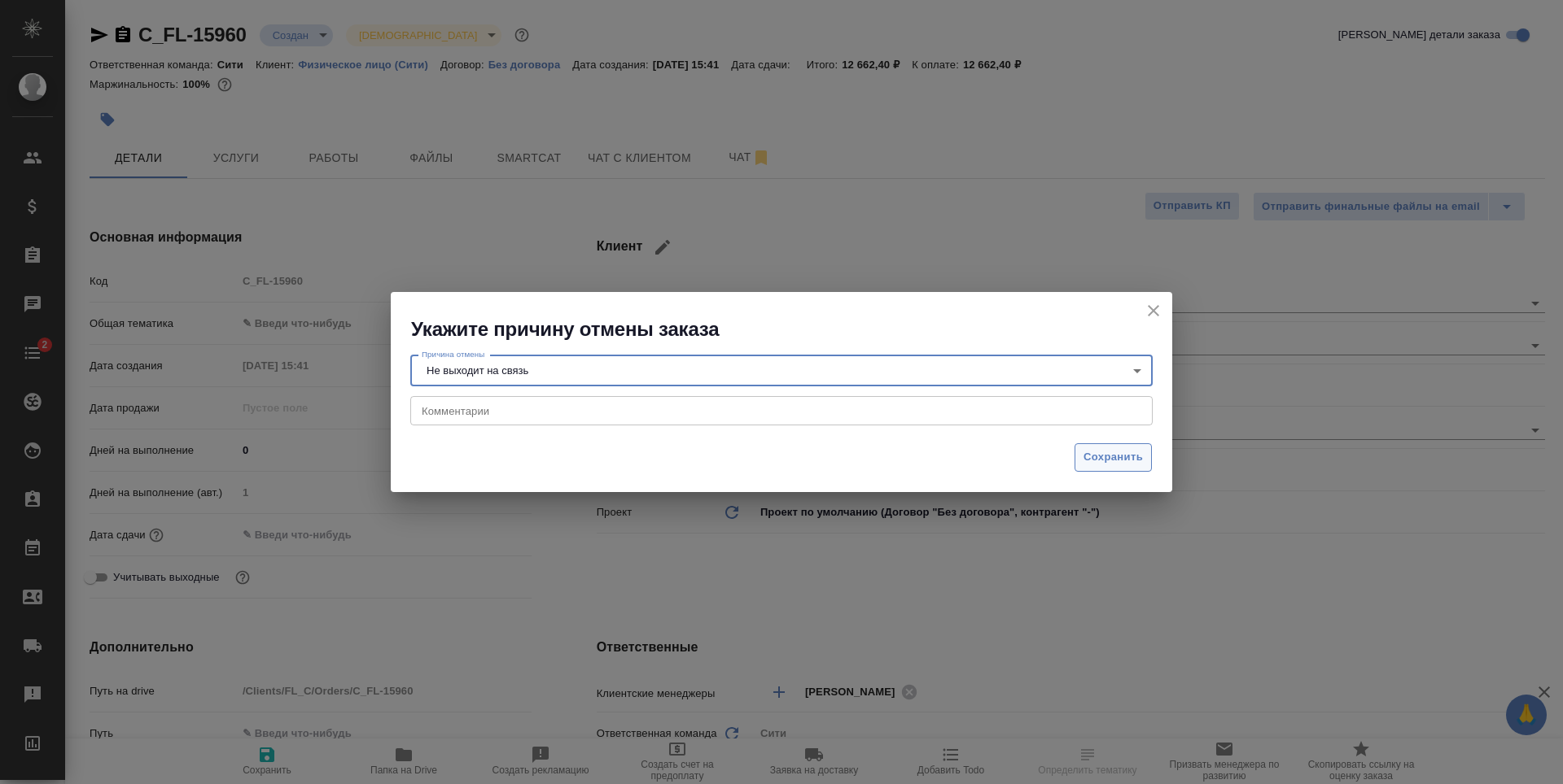
click at [1111, 464] on span "Сохранить" at bounding box center [1113, 457] width 59 height 18
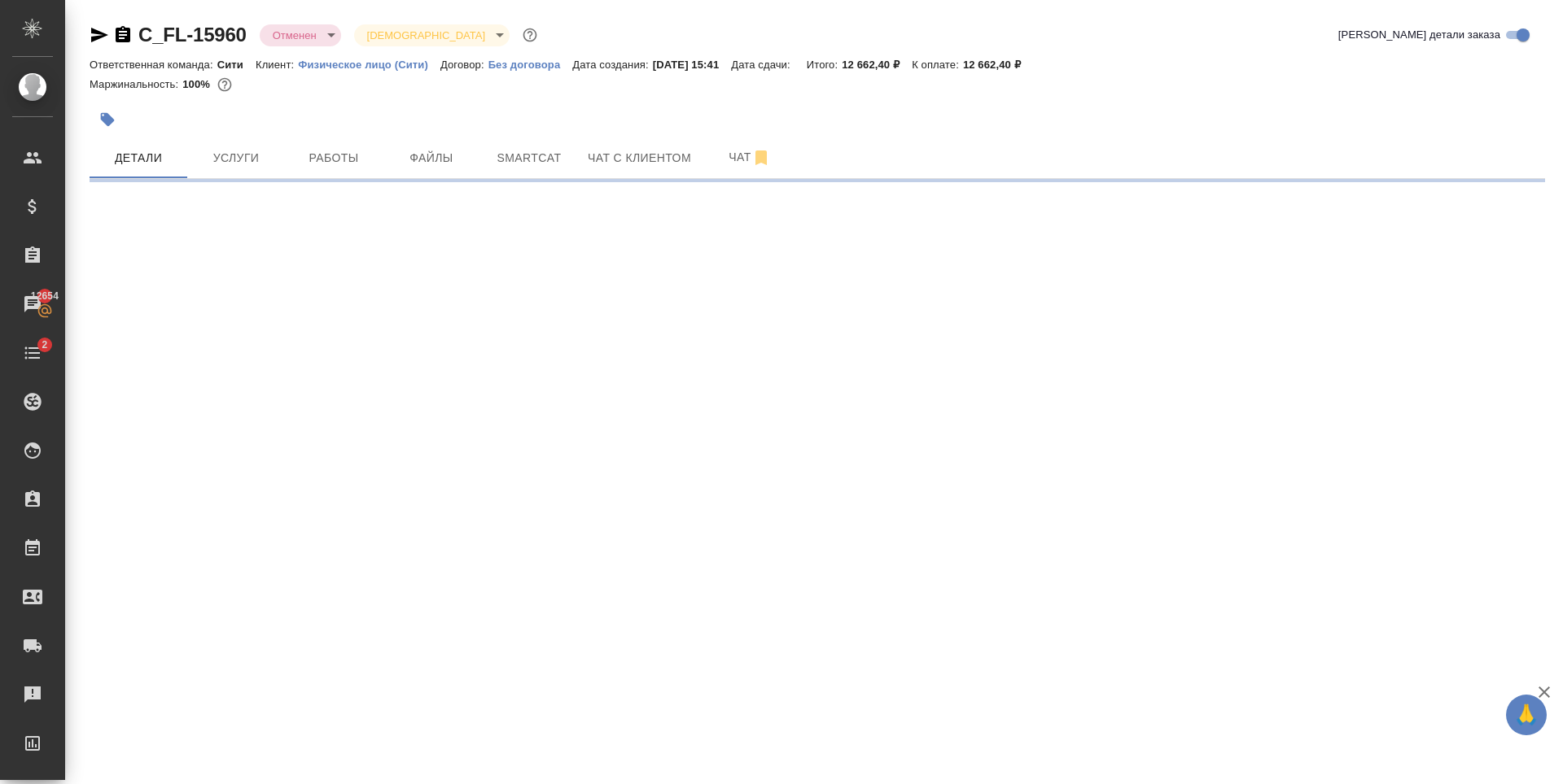
select select "RU"
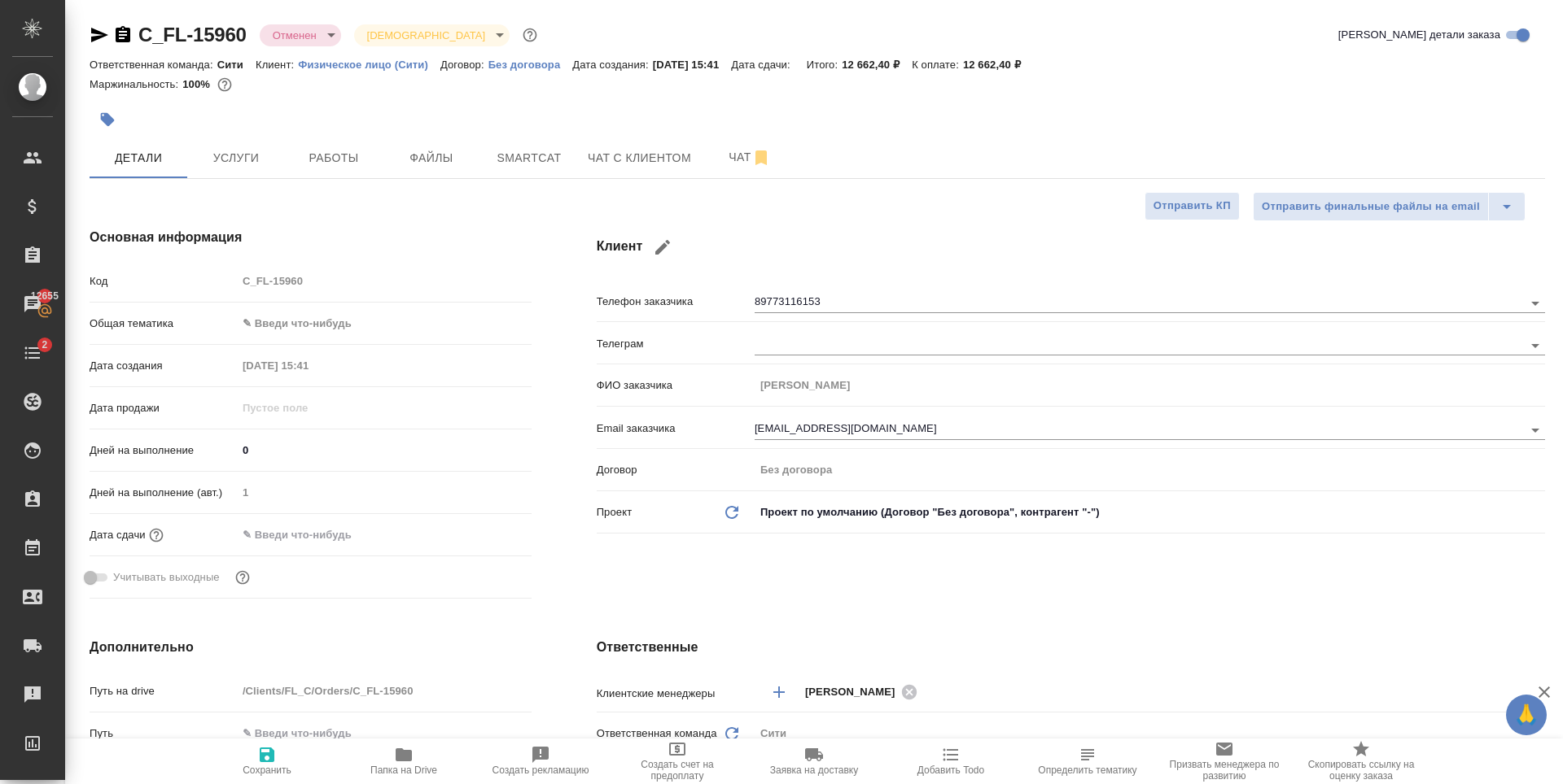
type textarea "x"
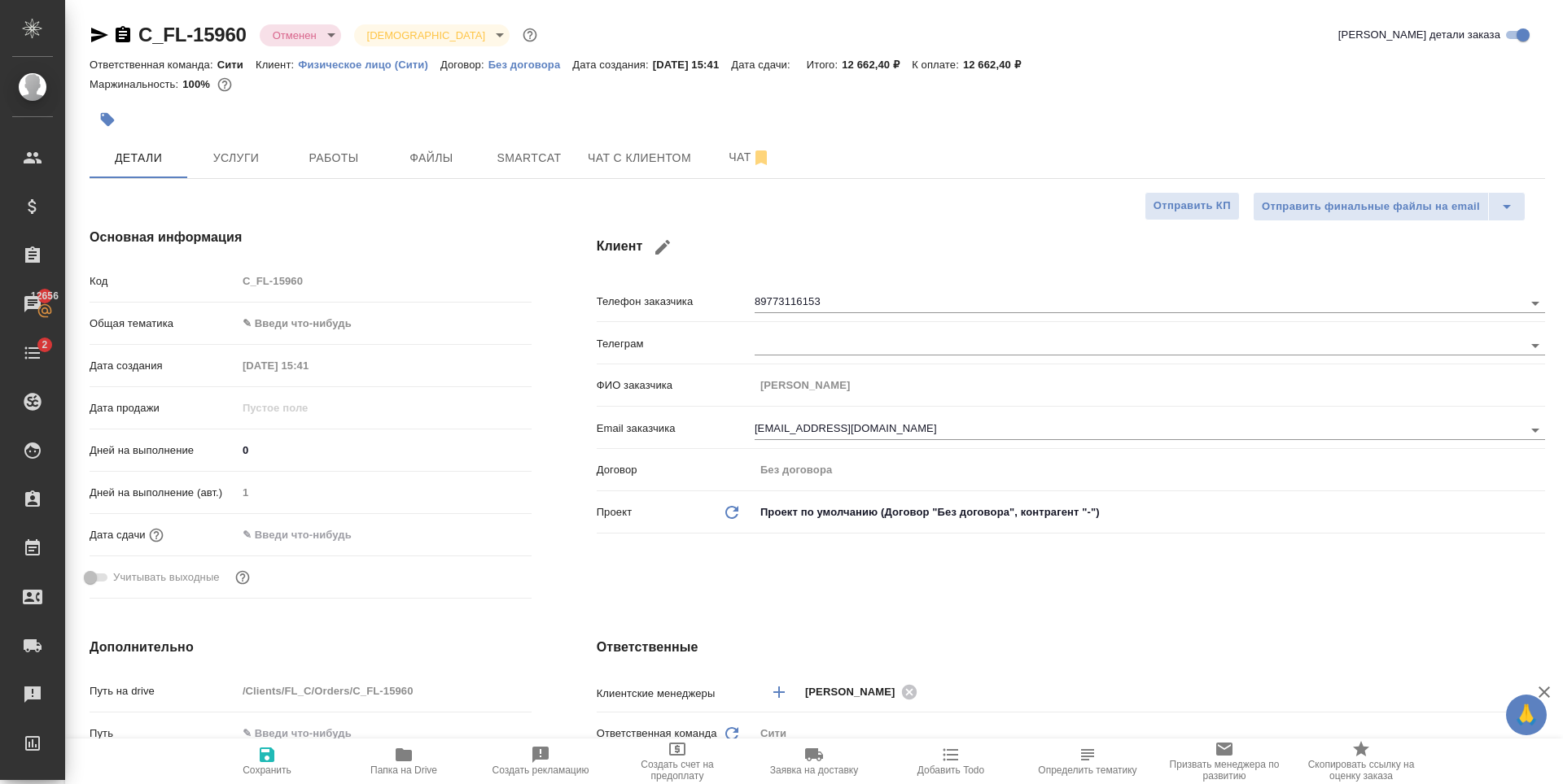
type textarea "x"
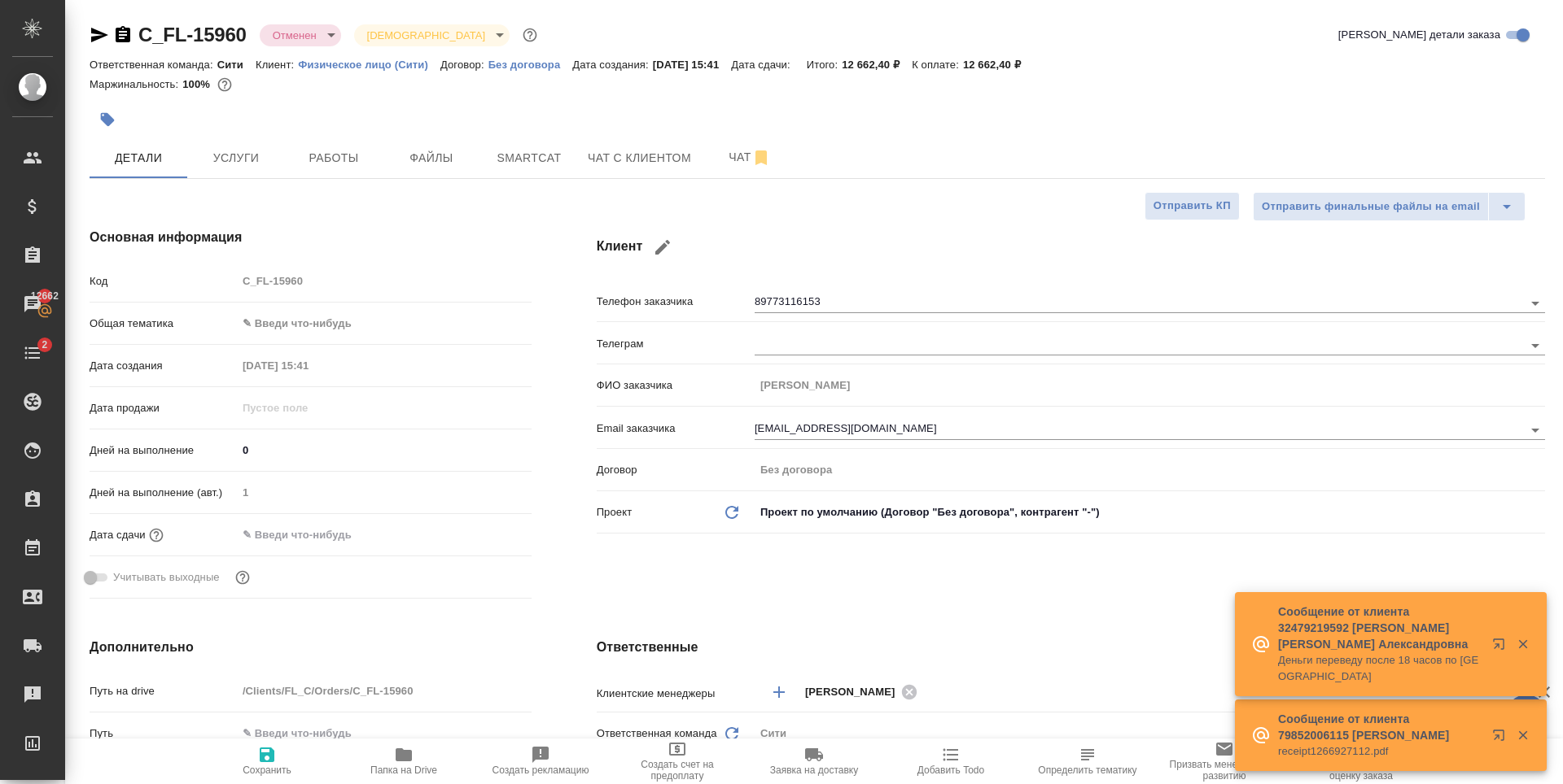
type textarea "x"
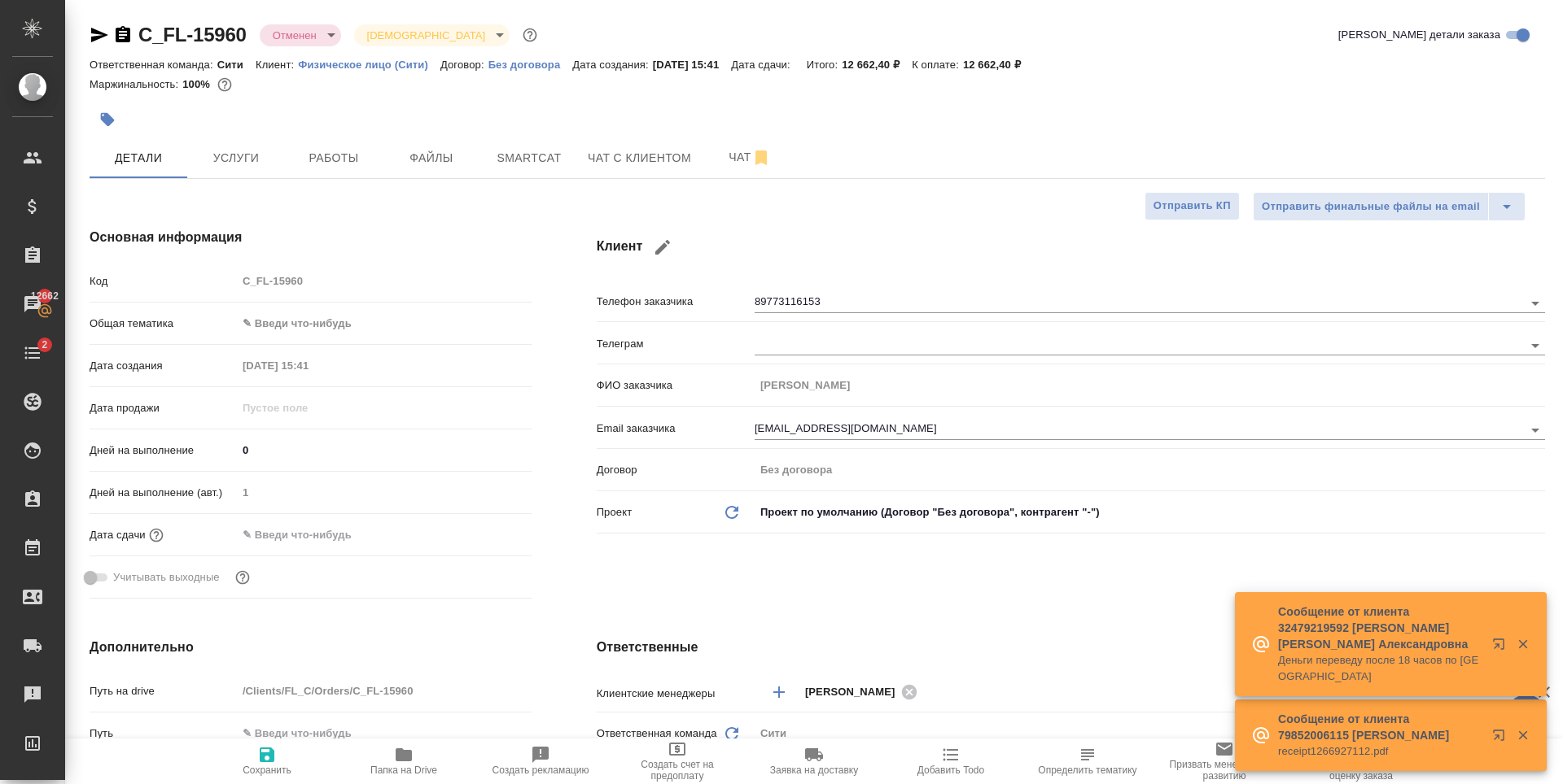
type textarea "x"
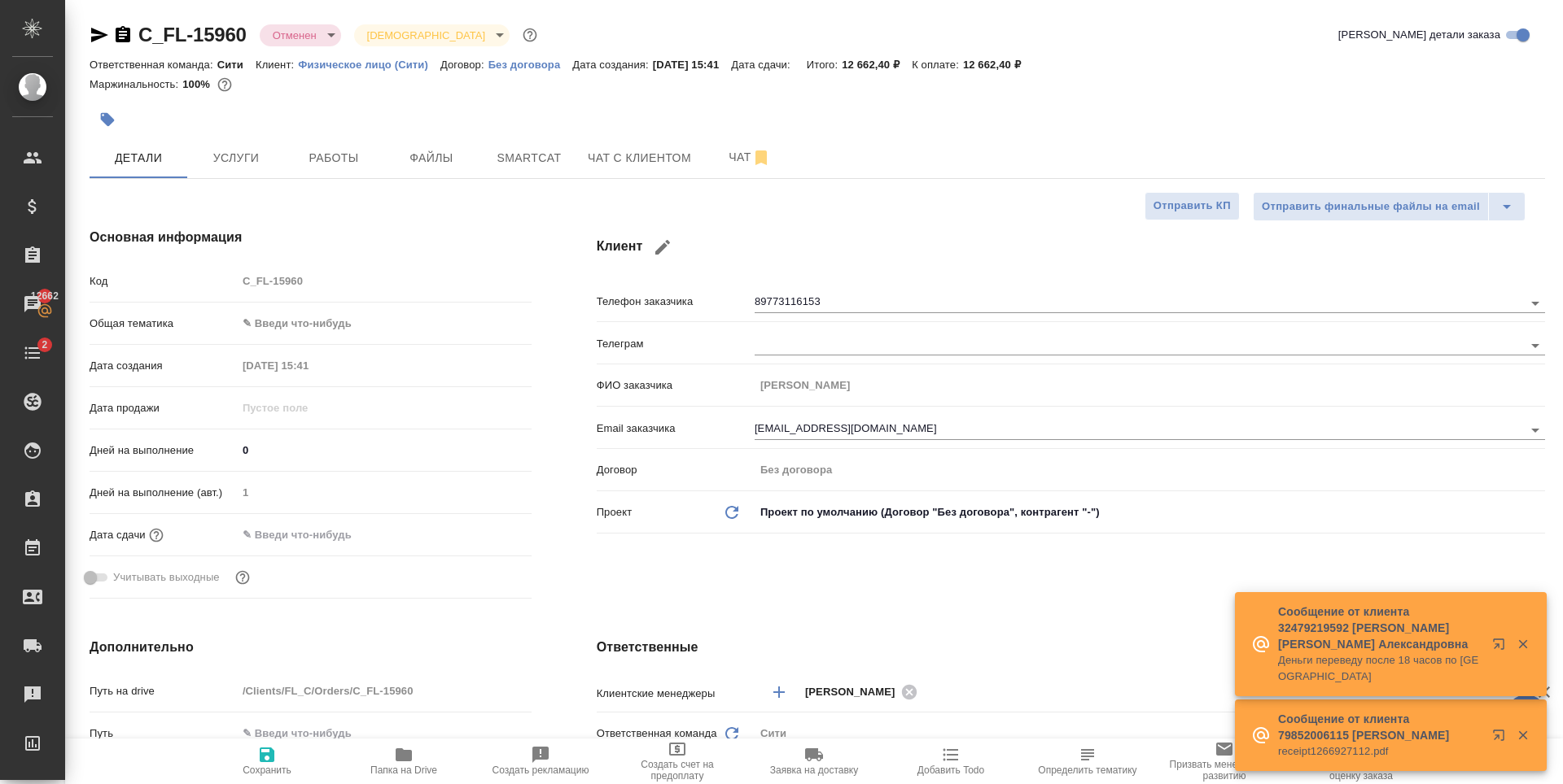
type textarea "x"
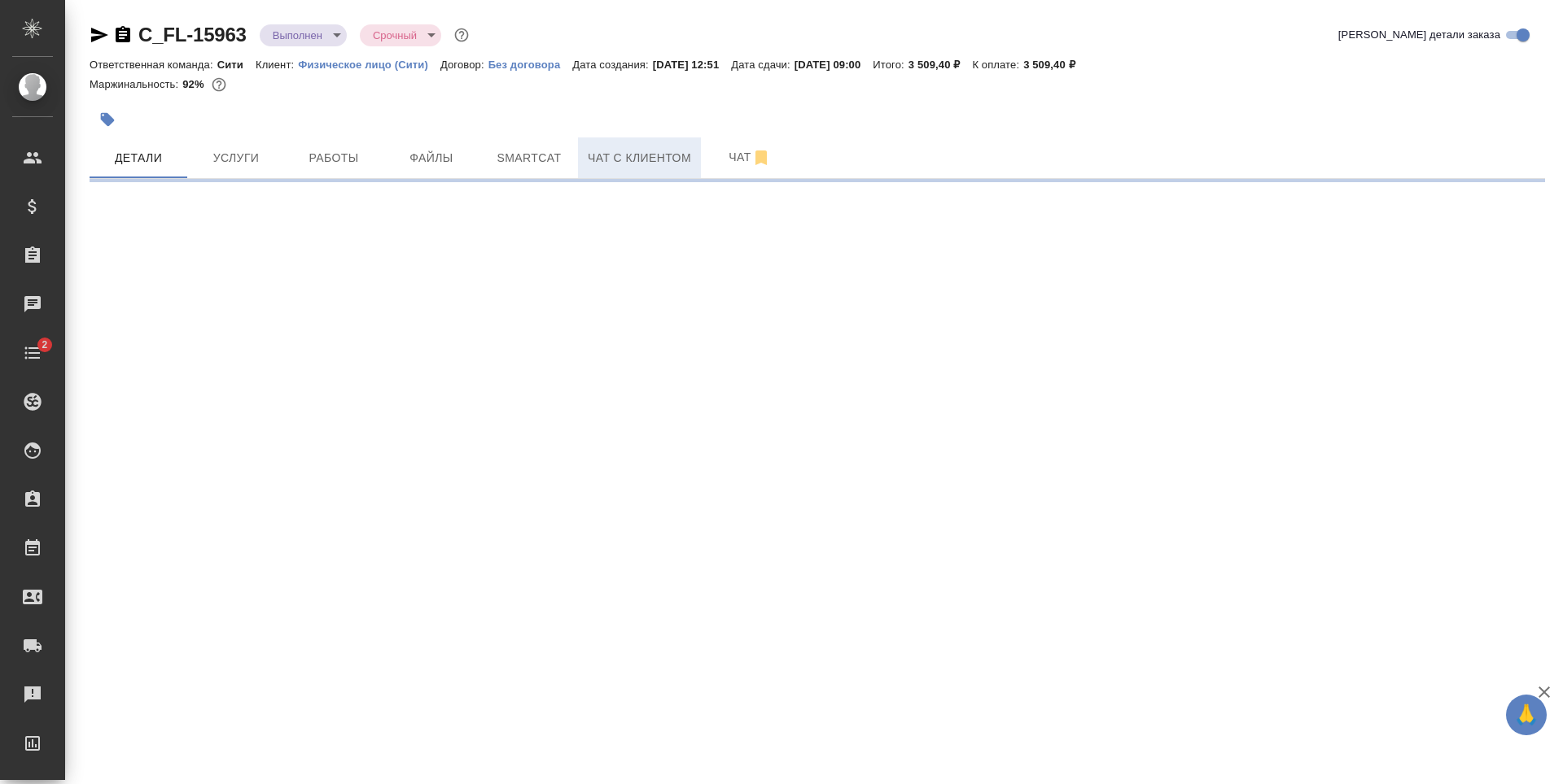
select select "RU"
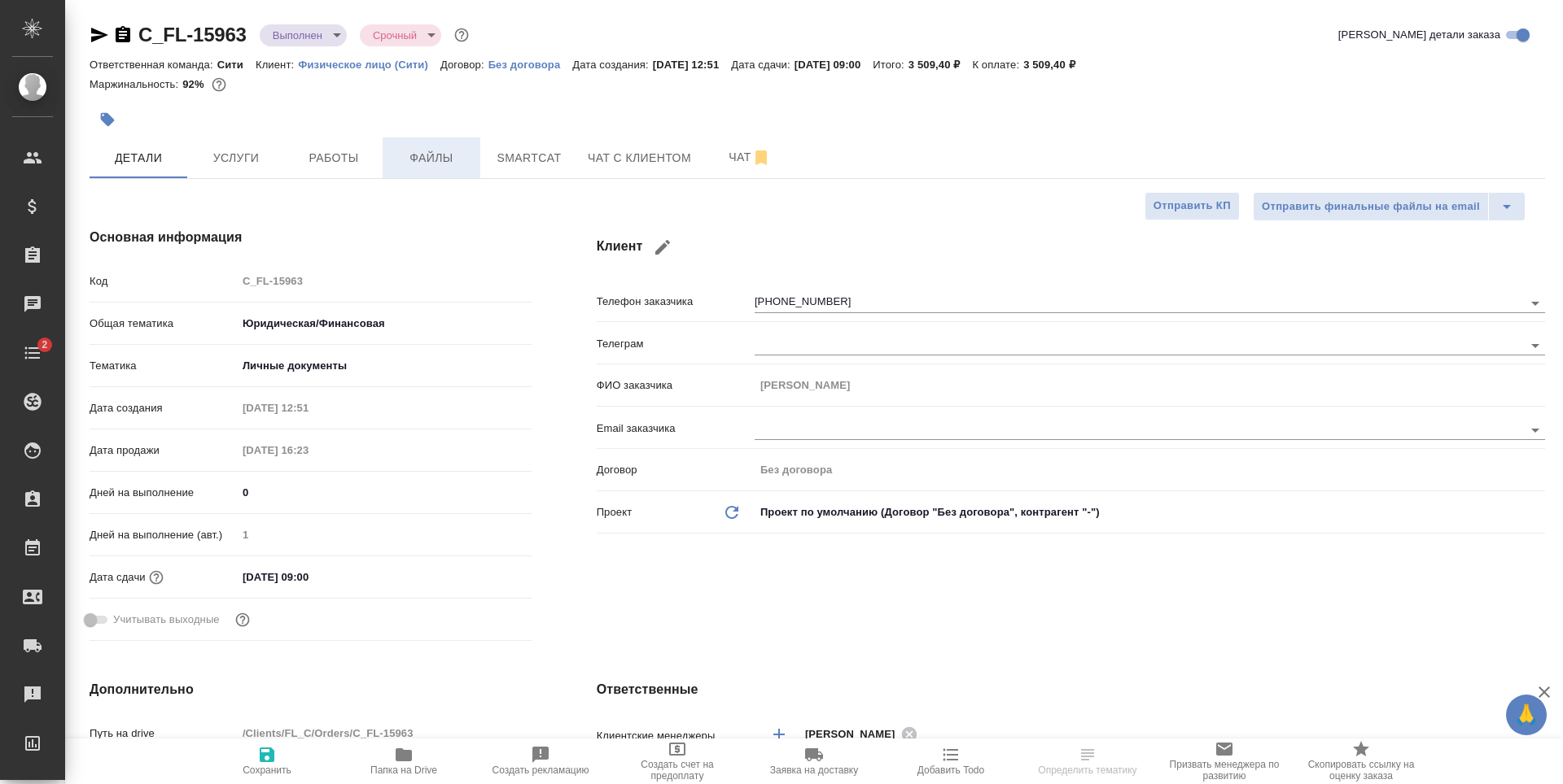
type textarea "x"
click at [611, 164] on span "Чат с клиентом" at bounding box center [639, 158] width 103 height 20
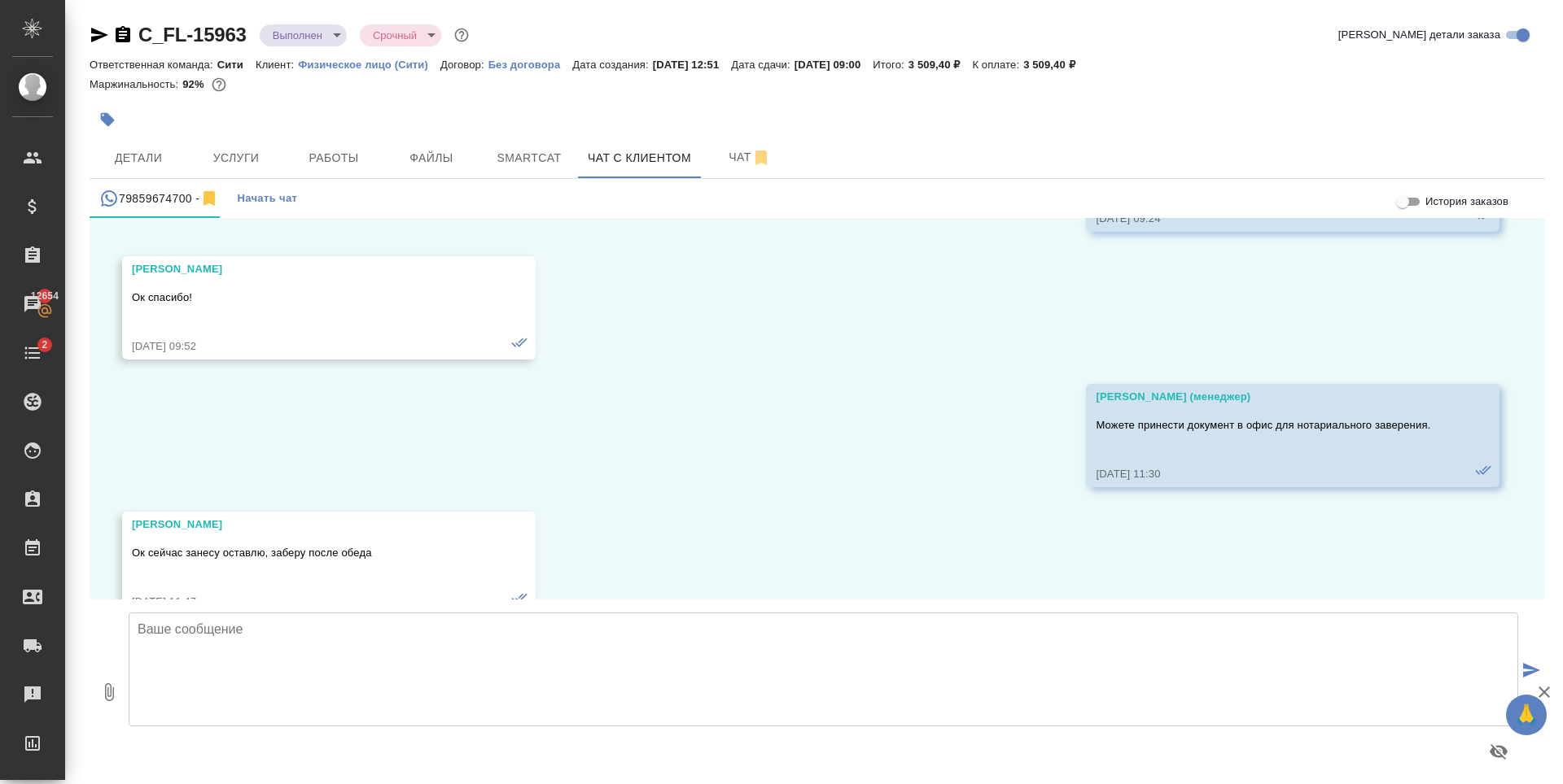
scroll to position [1554, 0]
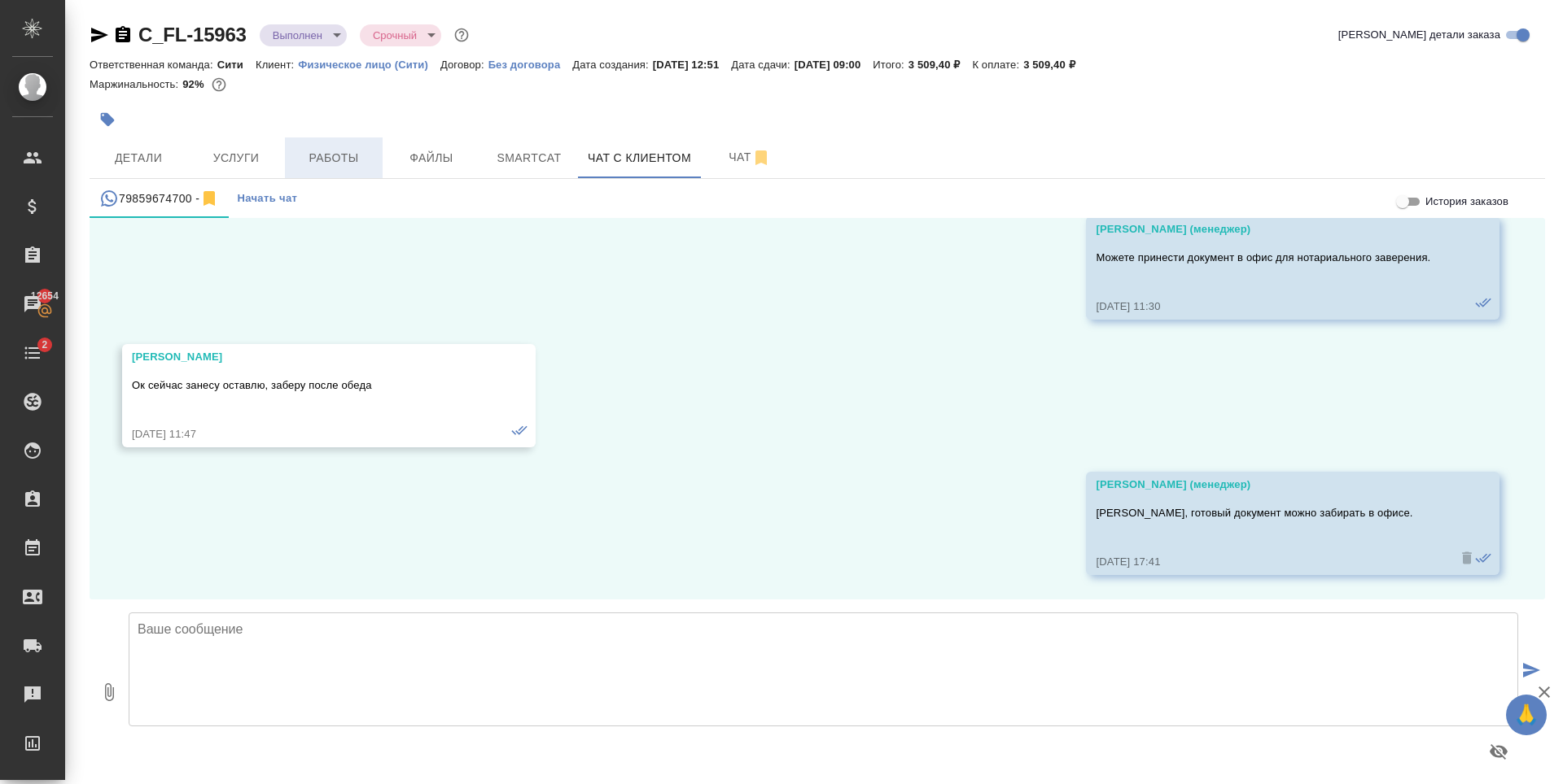
click at [300, 154] on span "Работы" at bounding box center [334, 158] width 78 height 20
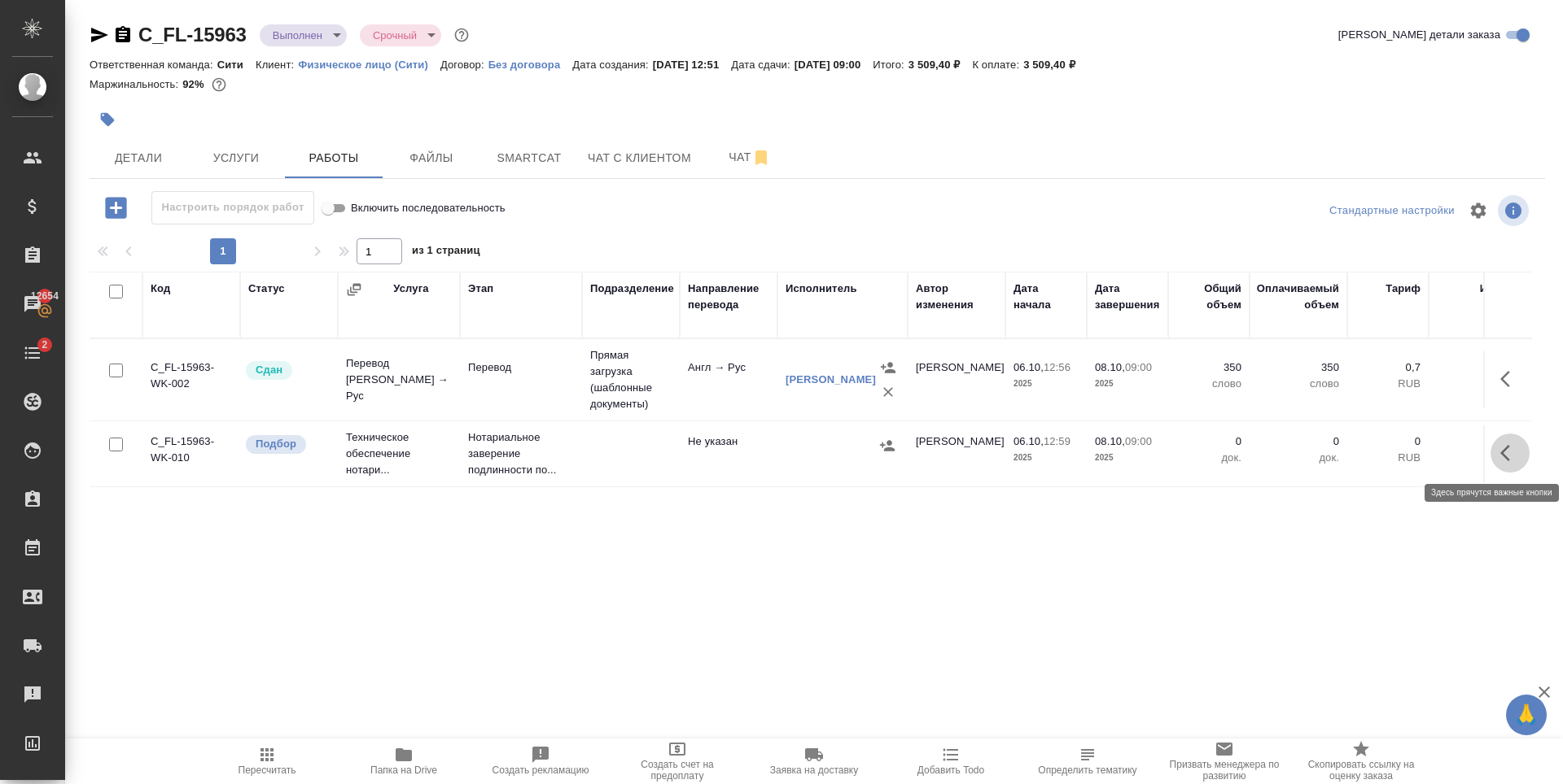
click at [1513, 456] on icon "button" at bounding box center [1510, 453] width 19 height 19
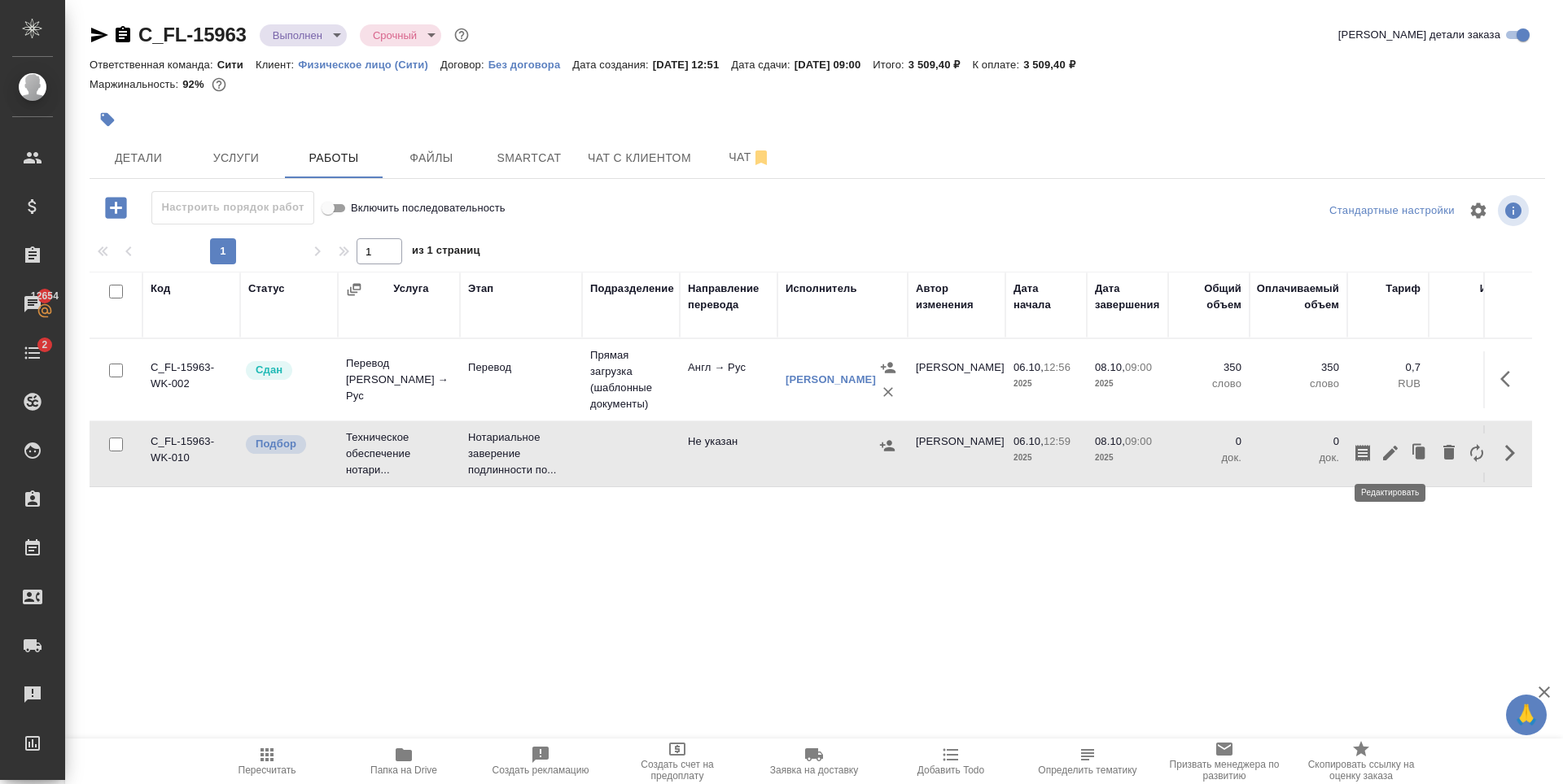
click at [1387, 446] on icon "button" at bounding box center [1390, 453] width 19 height 19
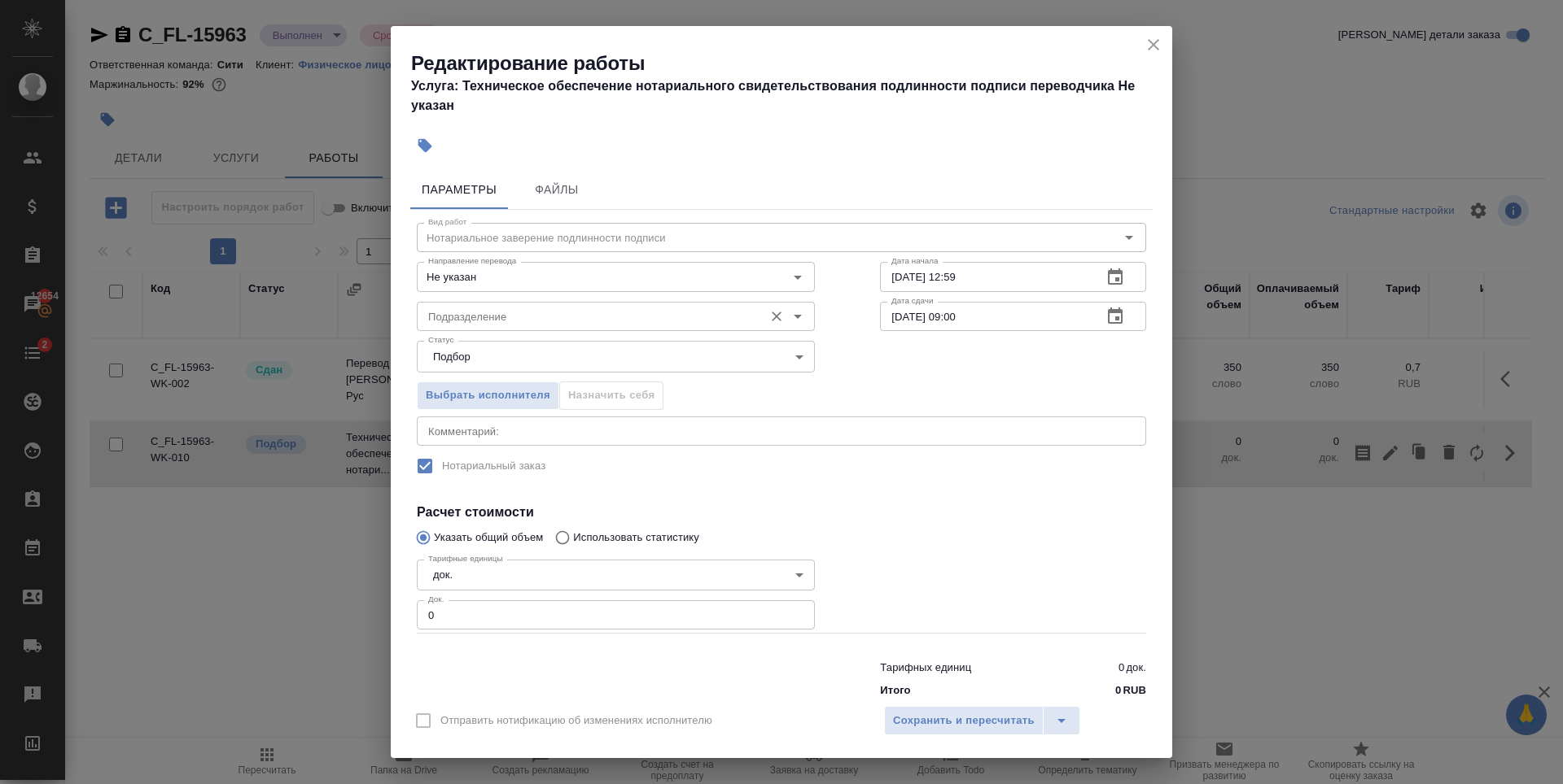
click at [501, 307] on input "Подразделение" at bounding box center [588, 316] width 334 height 19
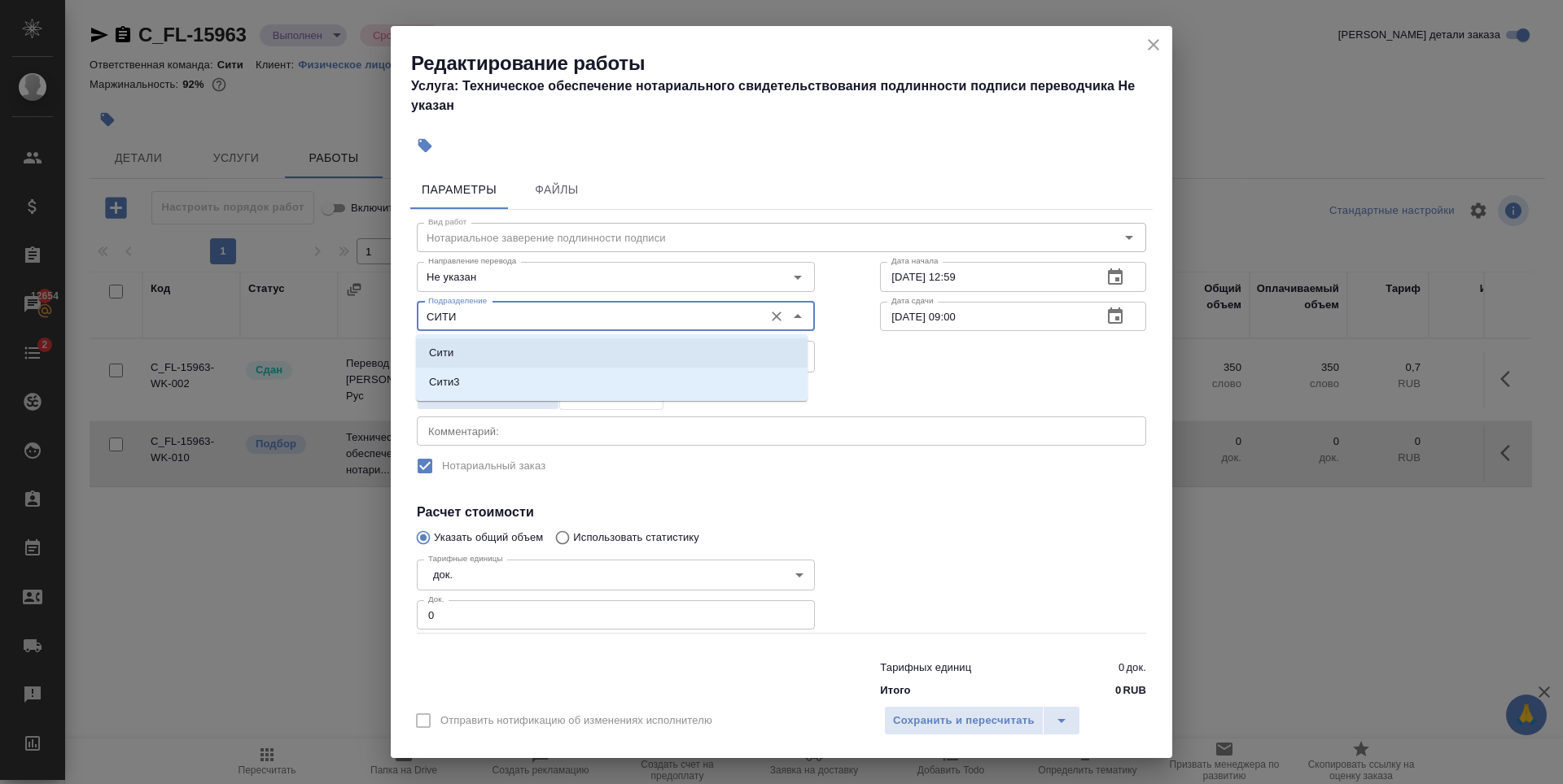
click at [521, 348] on li "Сити" at bounding box center [611, 353] width 391 height 29
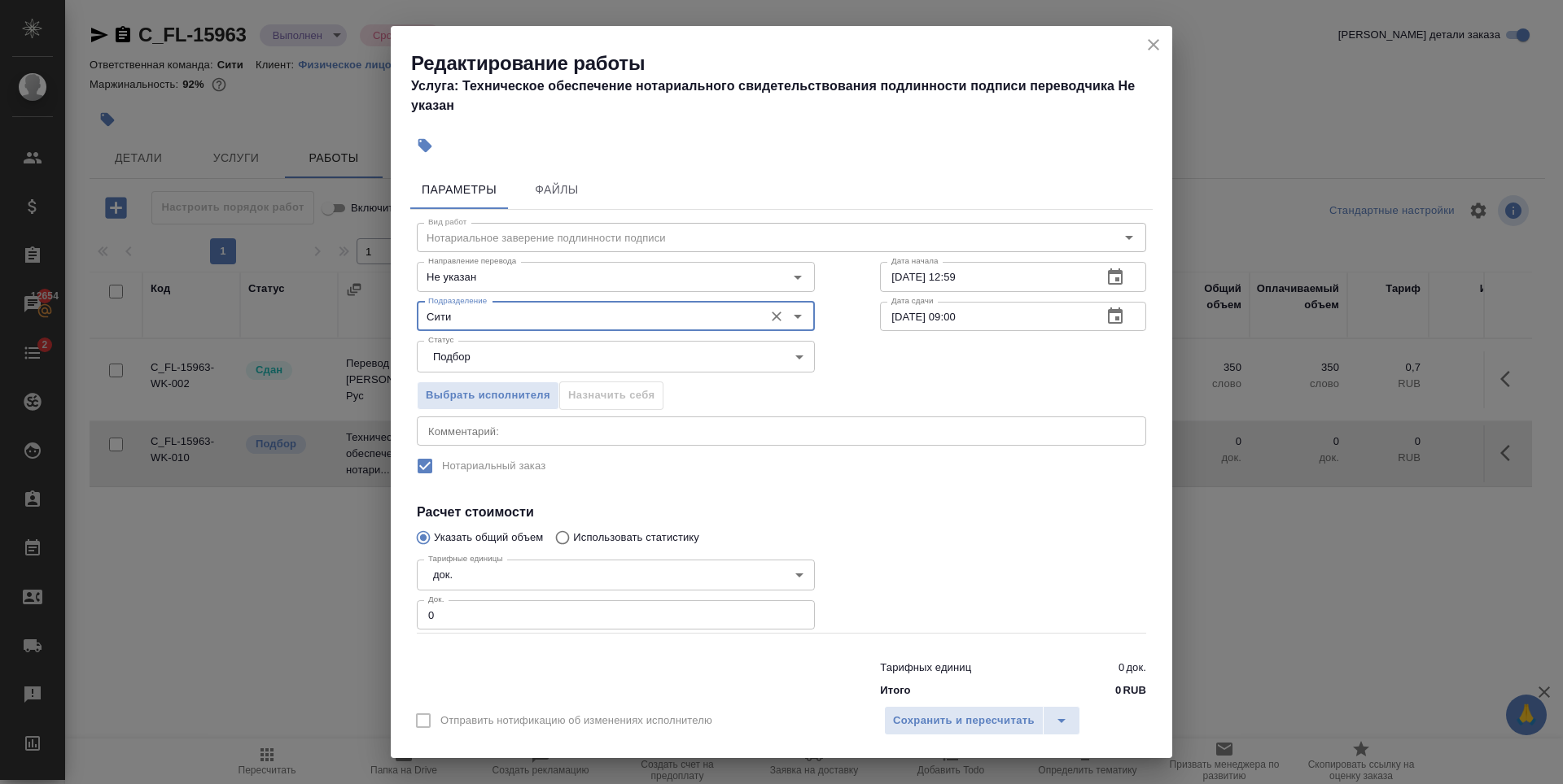
type input "Сити"
drag, startPoint x: 790, startPoint y: 611, endPoint x: 869, endPoint y: 601, distance: 79.6
type input "1"
click at [789, 611] on input "1" at bounding box center [615, 615] width 398 height 29
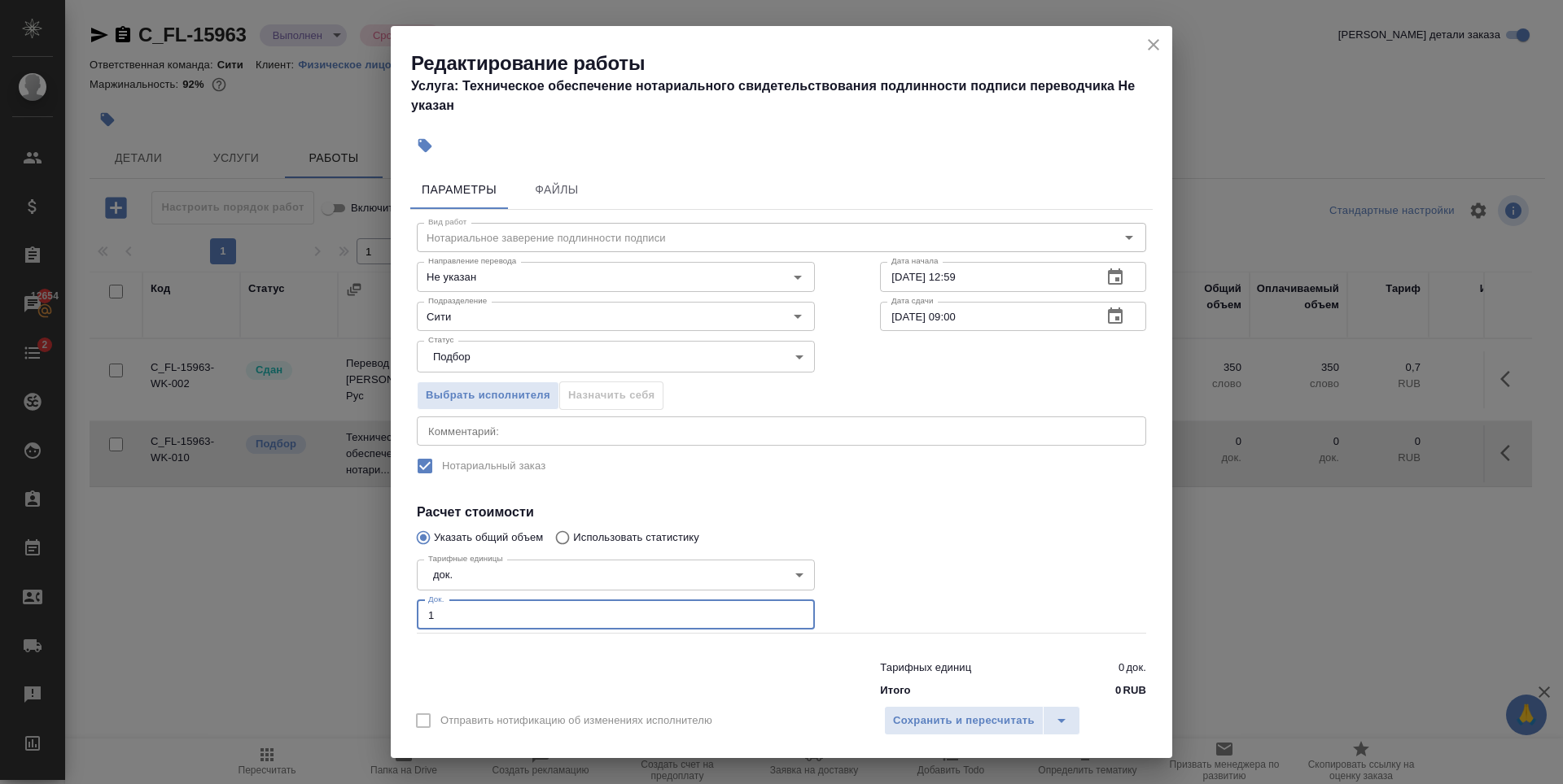
click at [887, 592] on div at bounding box center [1013, 594] width 331 height 146
click at [915, 707] on button "Сохранить и пересчитать" at bounding box center [964, 721] width 159 height 29
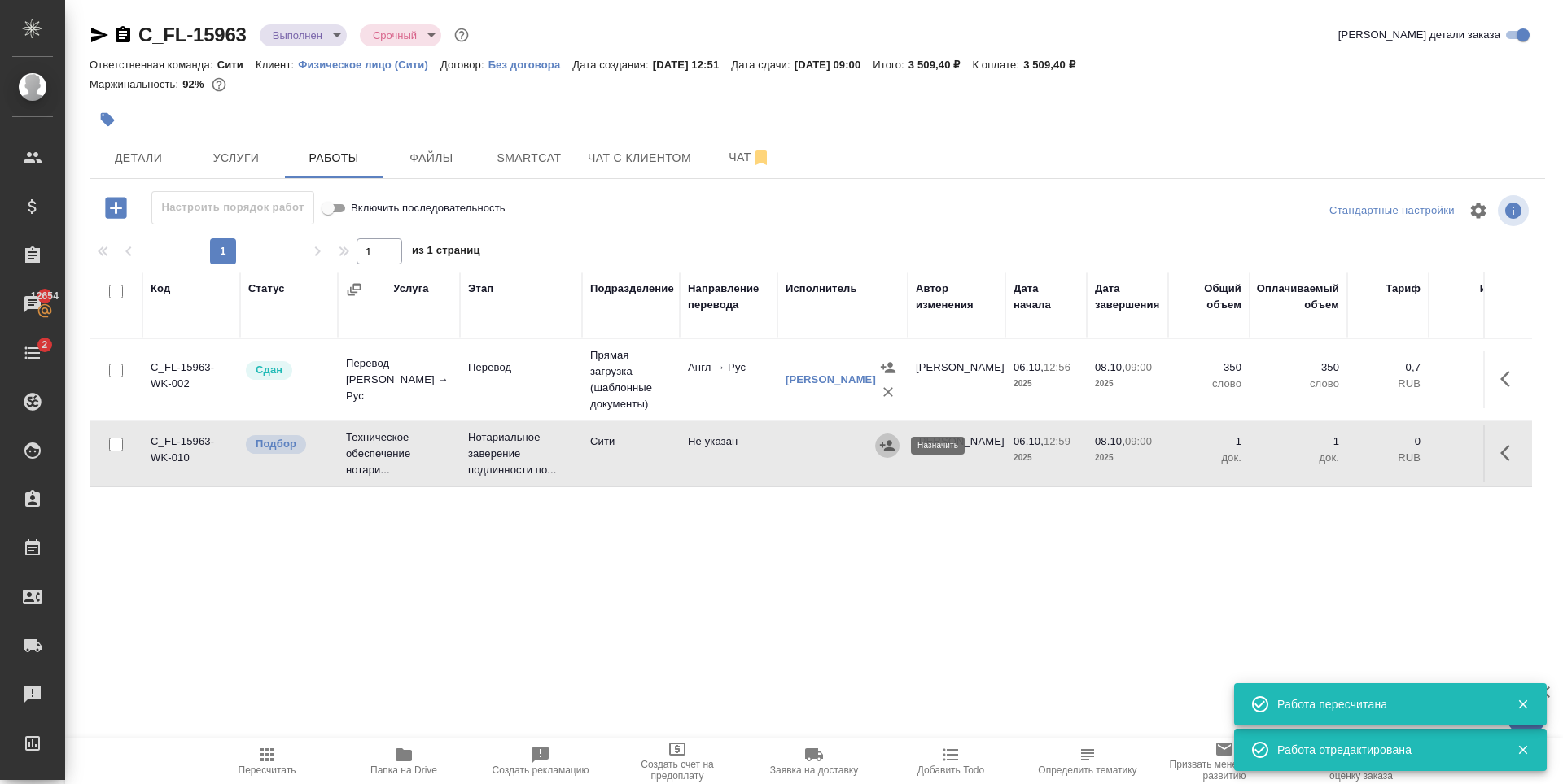
click at [889, 449] on icon "button" at bounding box center [886, 445] width 15 height 11
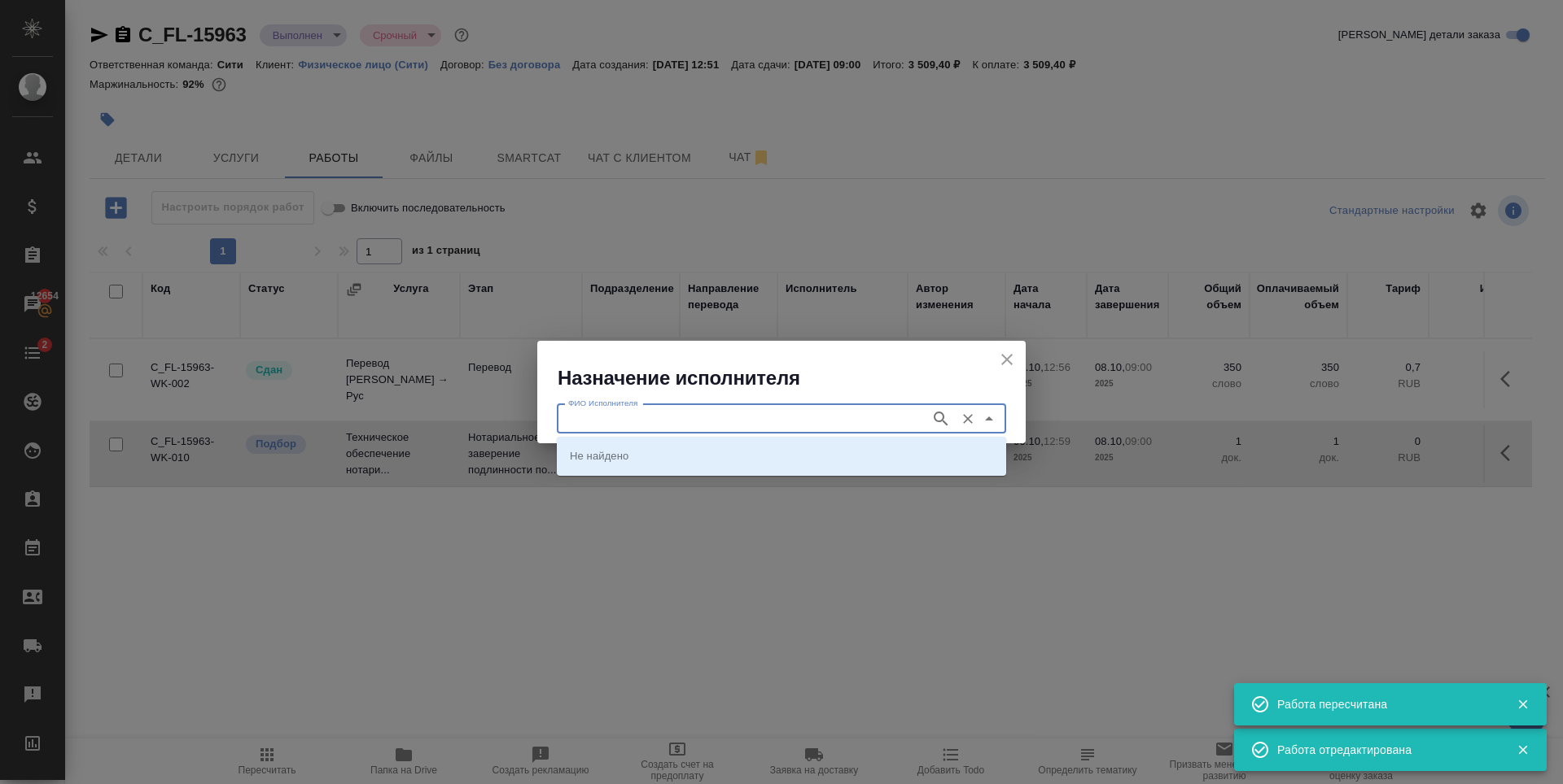
click at [718, 423] on input "ФИО Исполнителя" at bounding box center [742, 419] width 360 height 19
type input "Крылова"
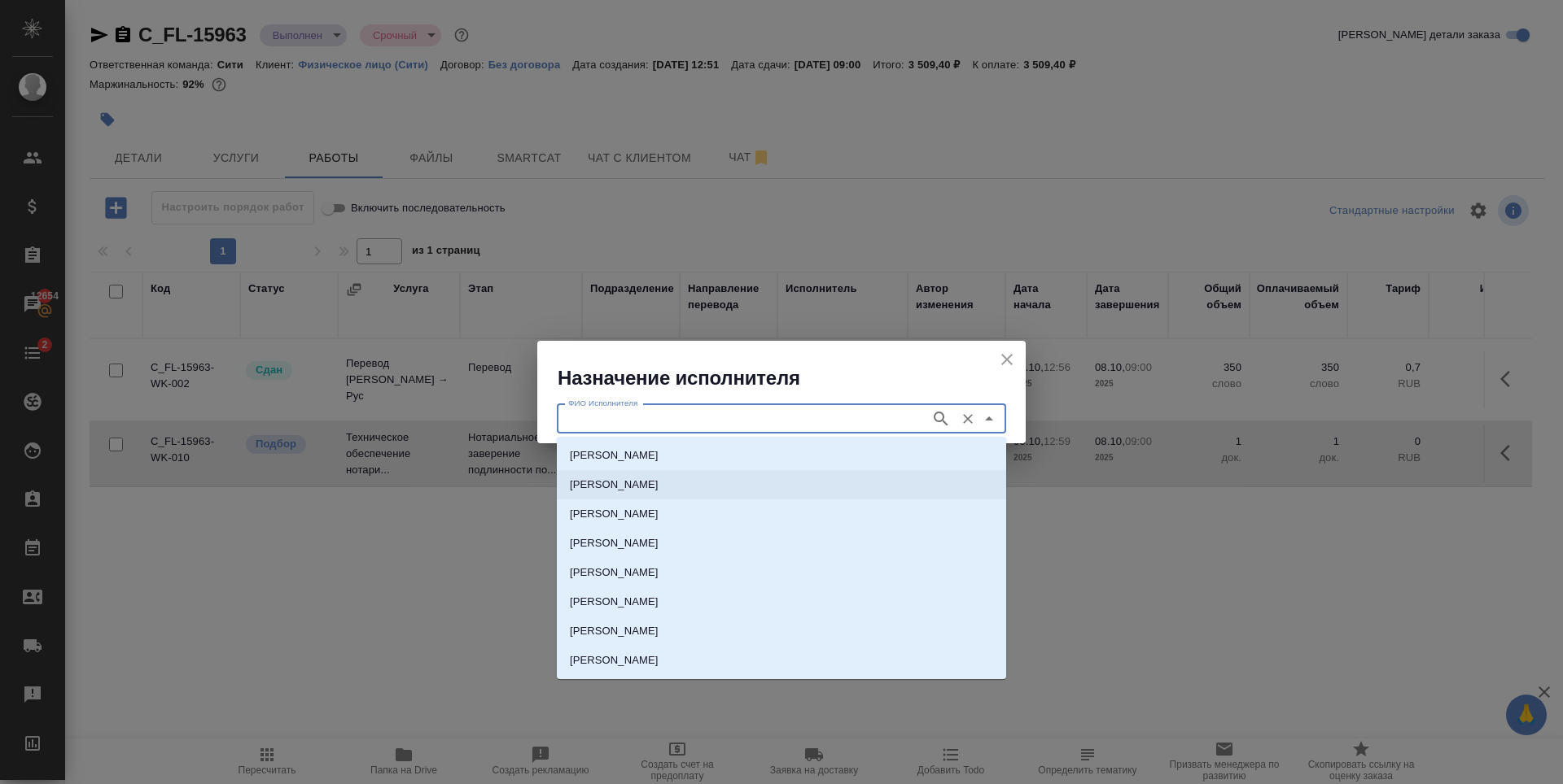
click at [658, 476] on p "НОТАРИУС Крылова Юлия Владимировна" at bounding box center [614, 484] width 88 height 16
type input "НОТАРИУС Крылова Юлия Владимировна"
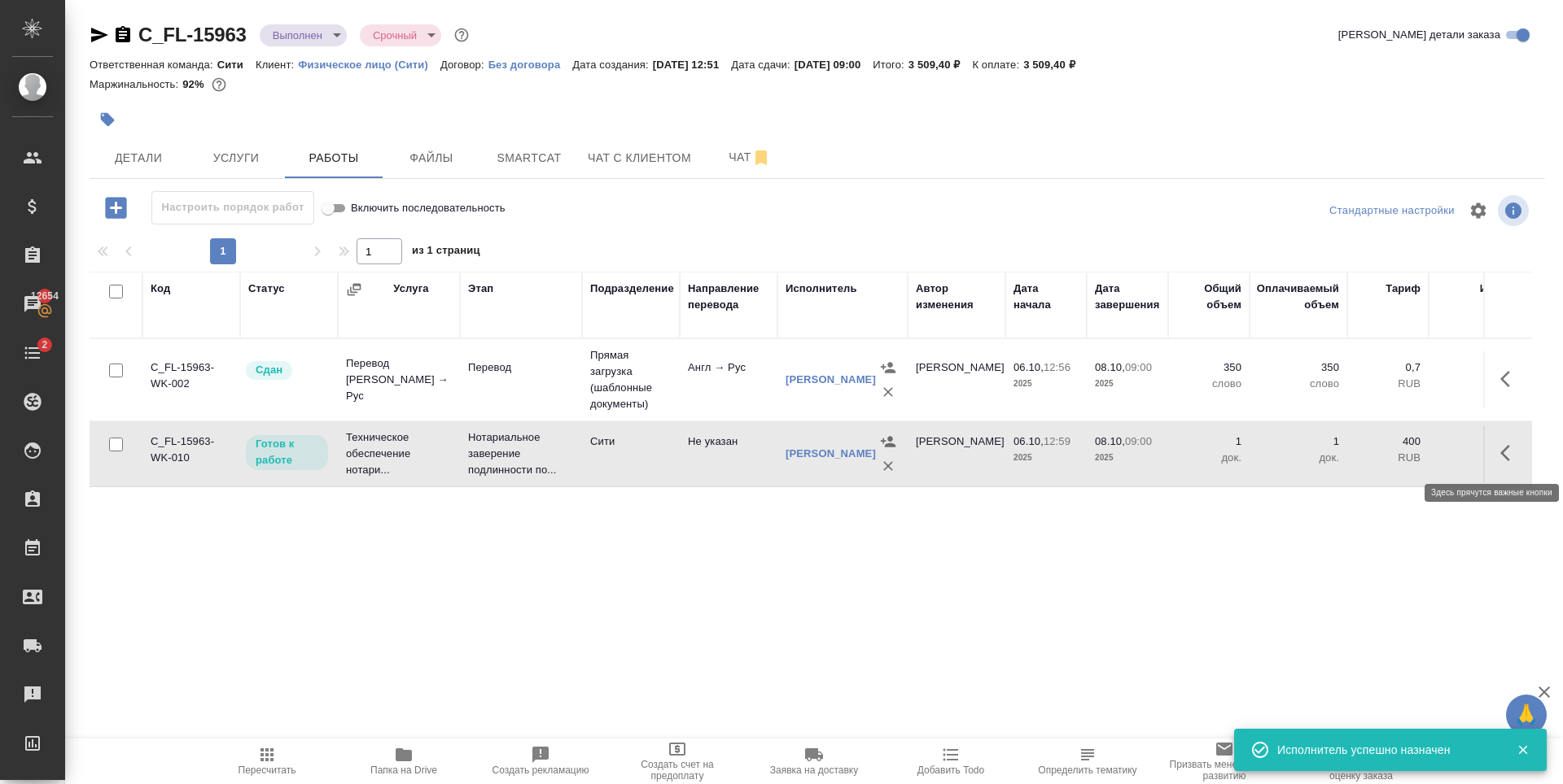
click at [1508, 448] on icon "button" at bounding box center [1505, 453] width 10 height 16
click at [1380, 455] on icon "button" at bounding box center [1390, 453] width 19 height 19
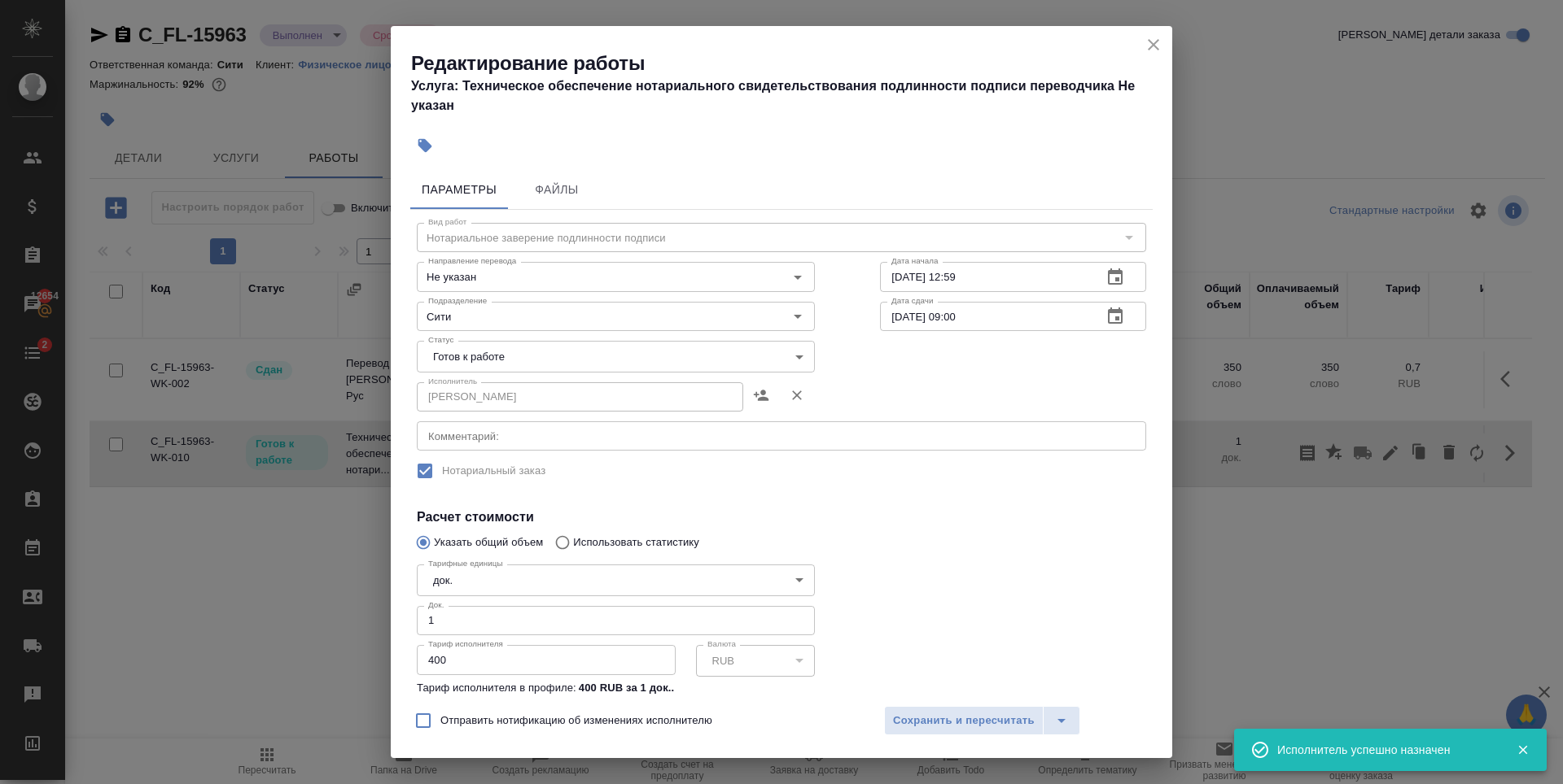
click at [576, 357] on body "🙏 .cls-1 fill:#fff; AWATERA Zaytseva Svetlana Клиенты Спецификации Заказы 12654…" at bounding box center [782, 392] width 1563 height 784
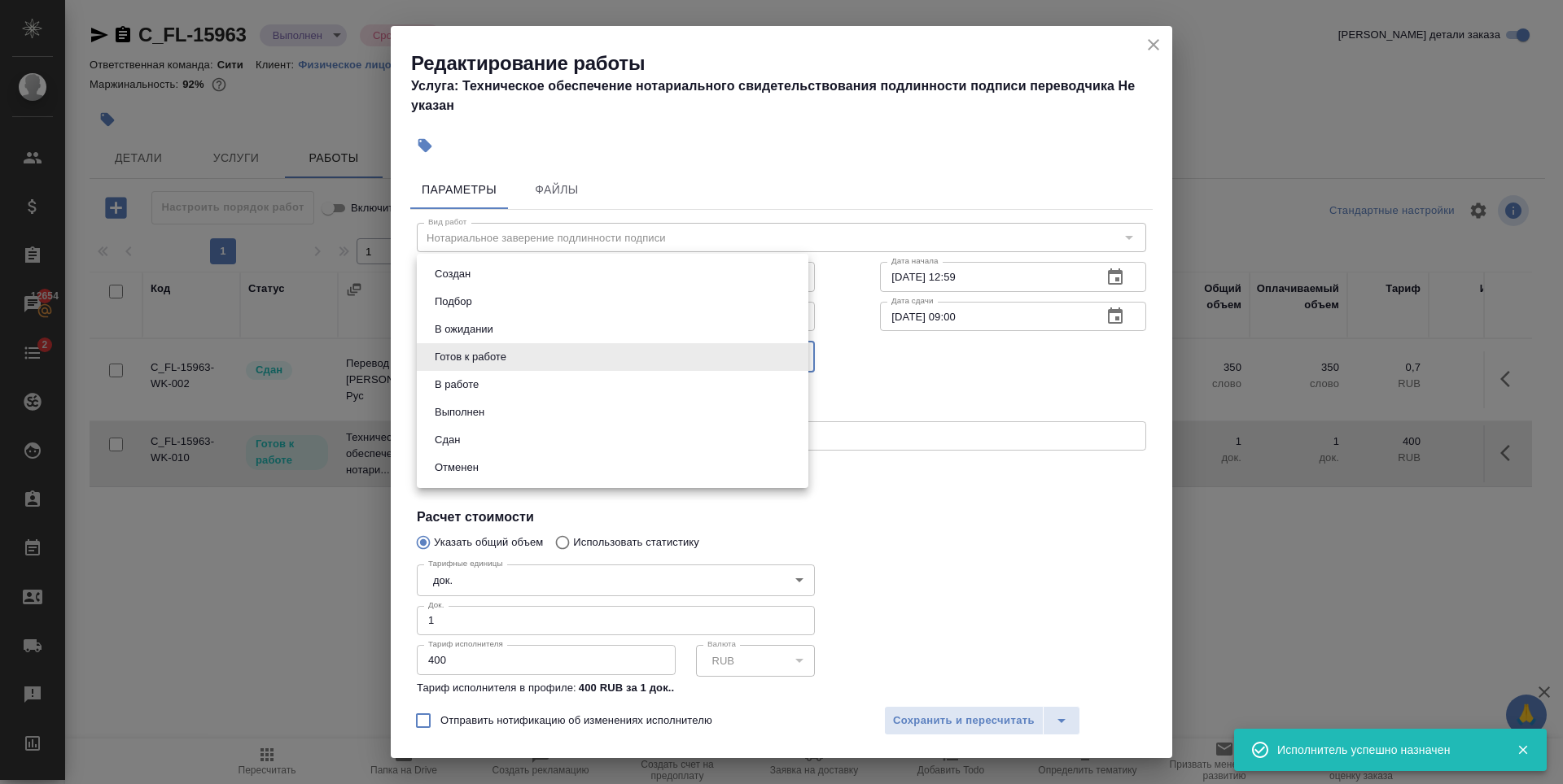
click at [489, 441] on li "Сдан" at bounding box center [612, 440] width 391 height 28
type input "closed"
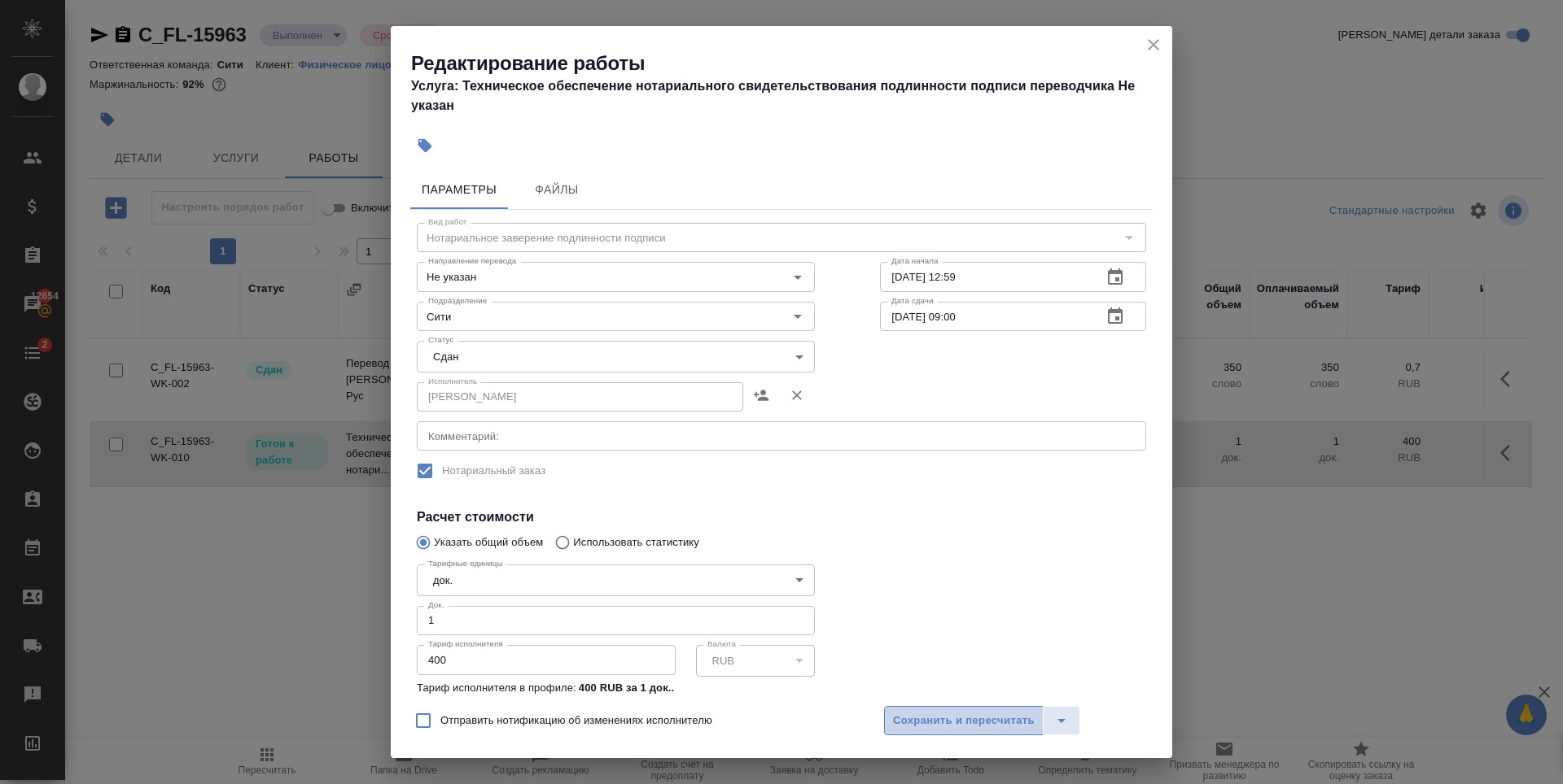
click at [960, 718] on span "Сохранить и пересчитать" at bounding box center [964, 721] width 142 height 18
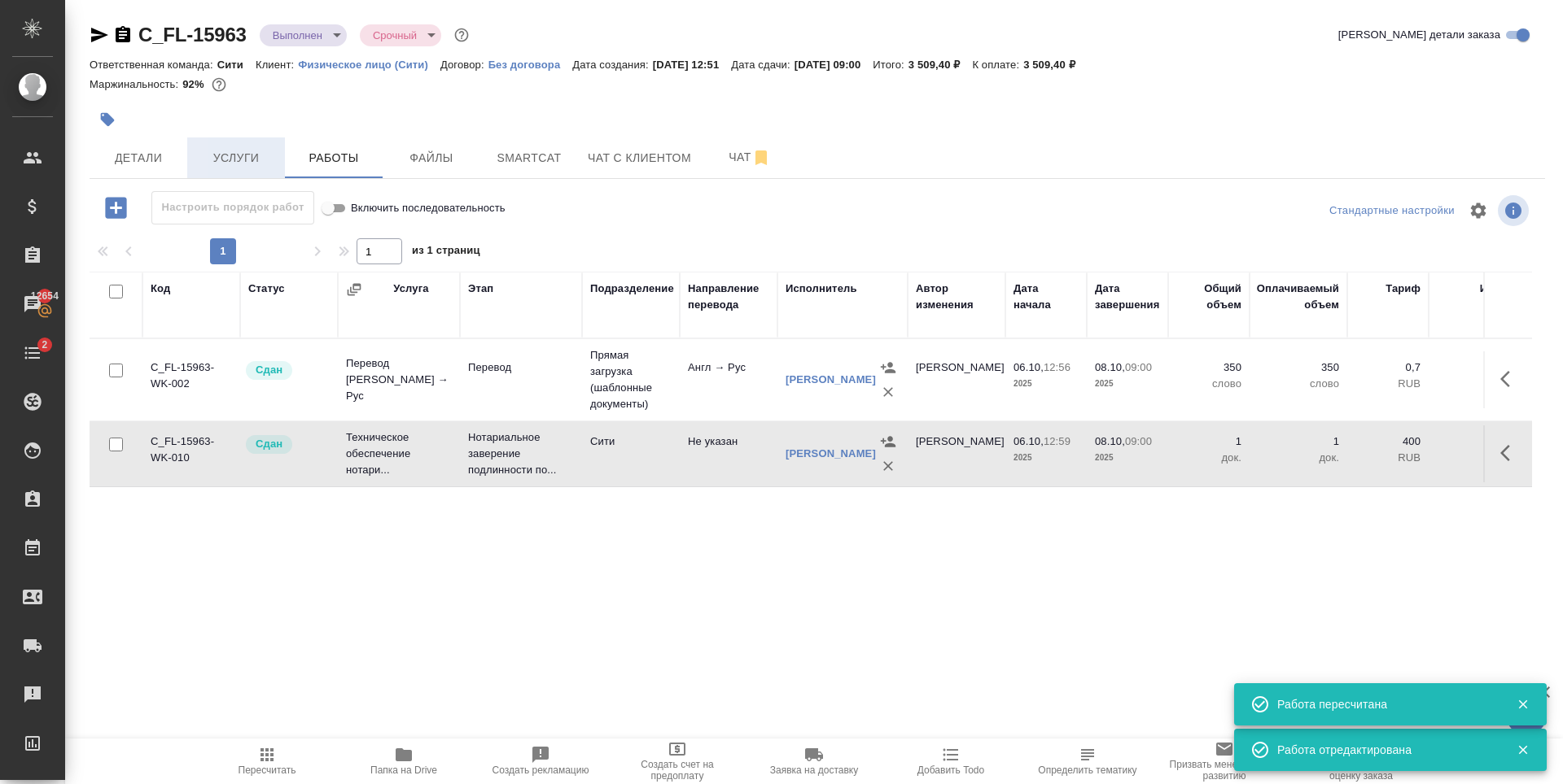
click at [226, 173] on button "Услуги" at bounding box center [236, 158] width 98 height 41
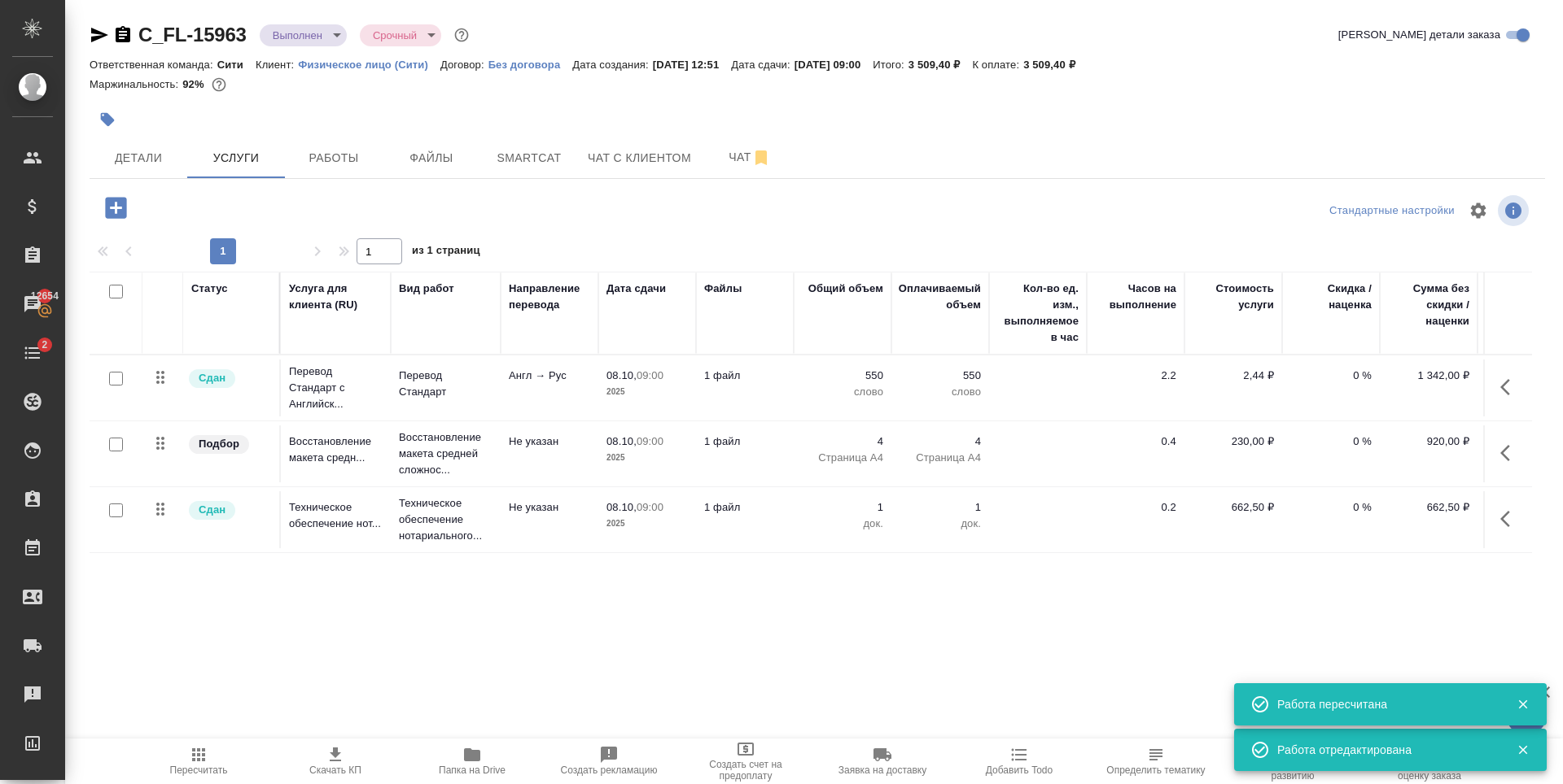
scroll to position [0, 92]
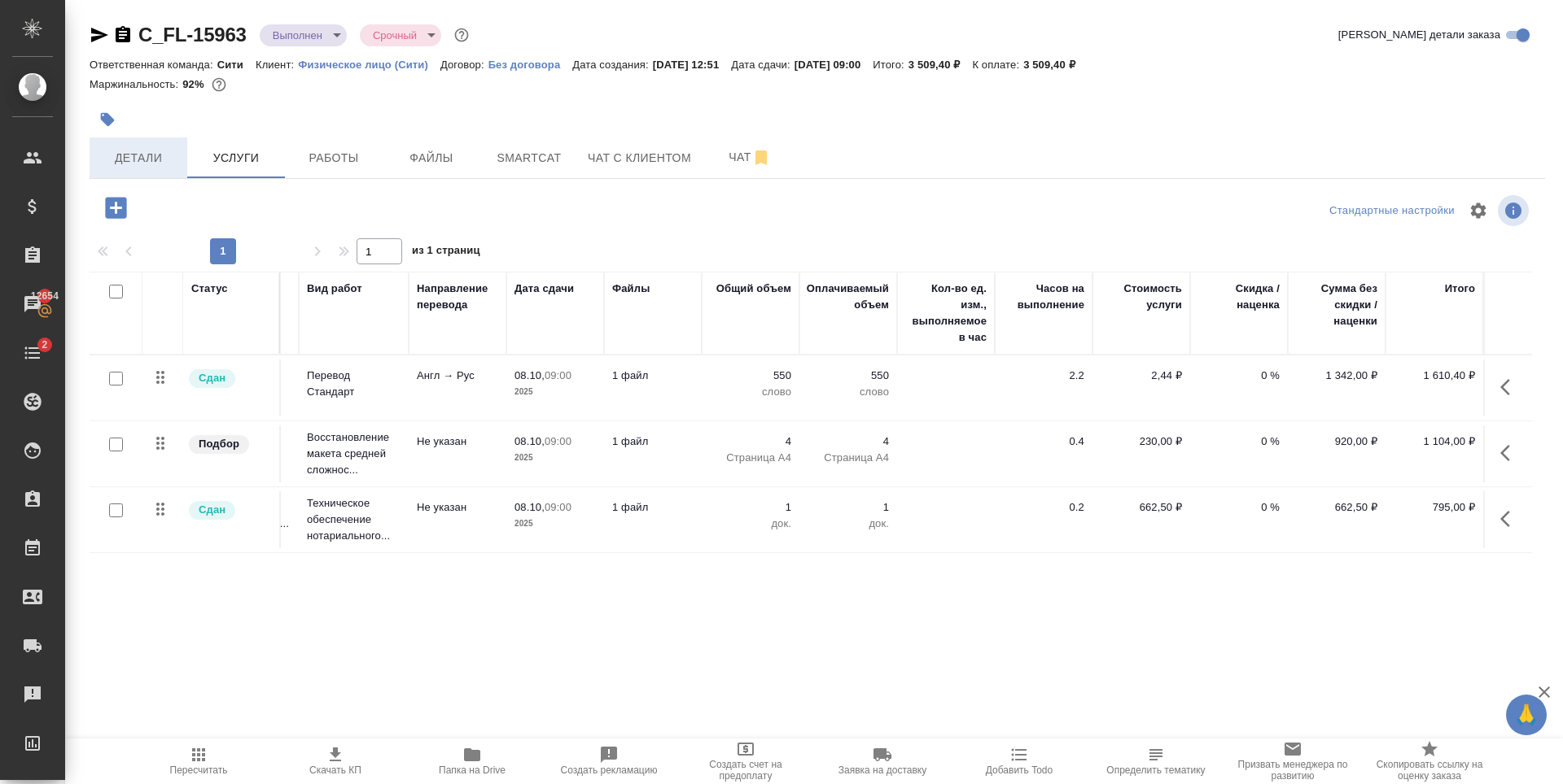
click at [149, 169] on button "Детали" at bounding box center [138, 158] width 98 height 41
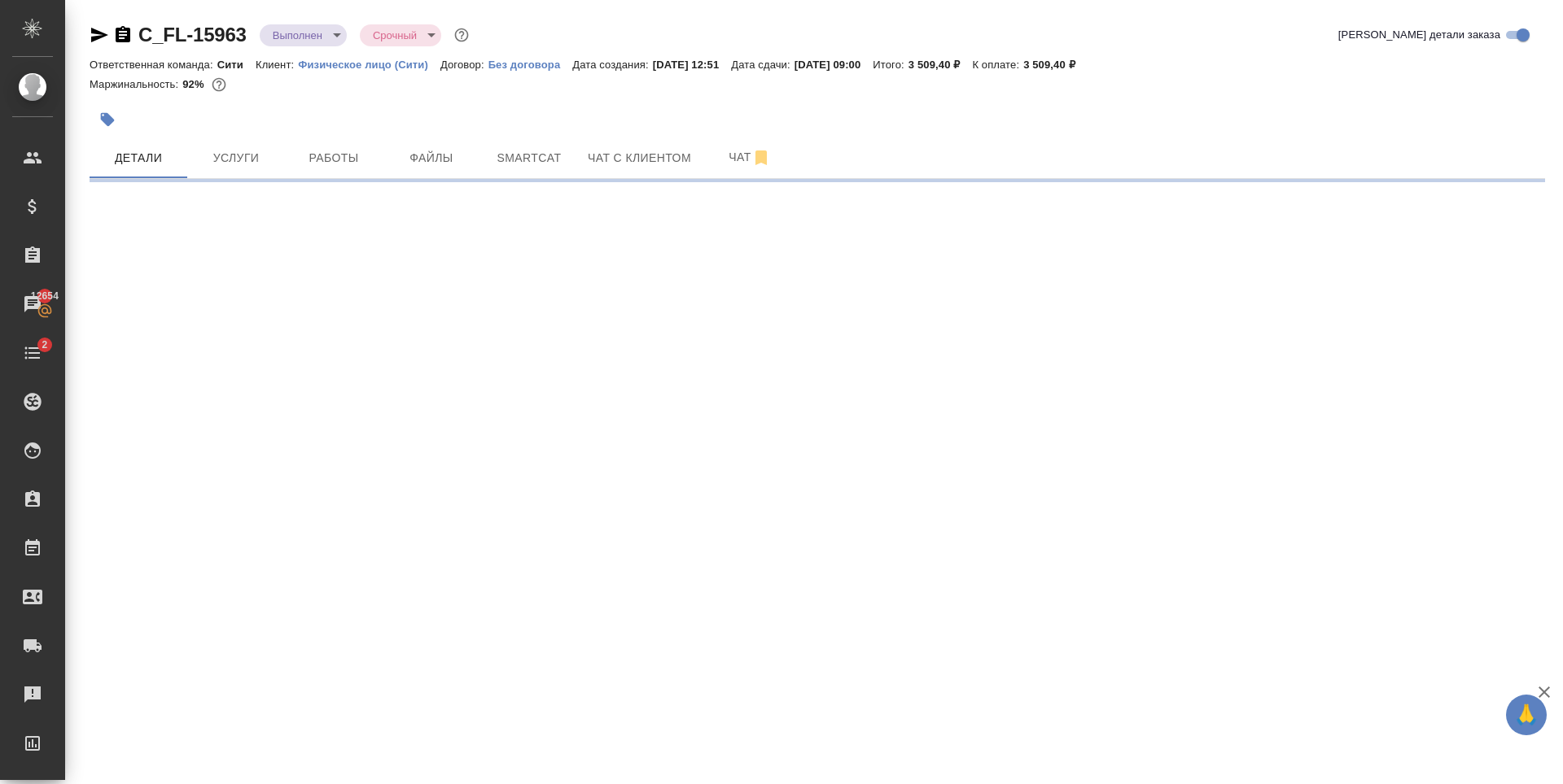
select select "RU"
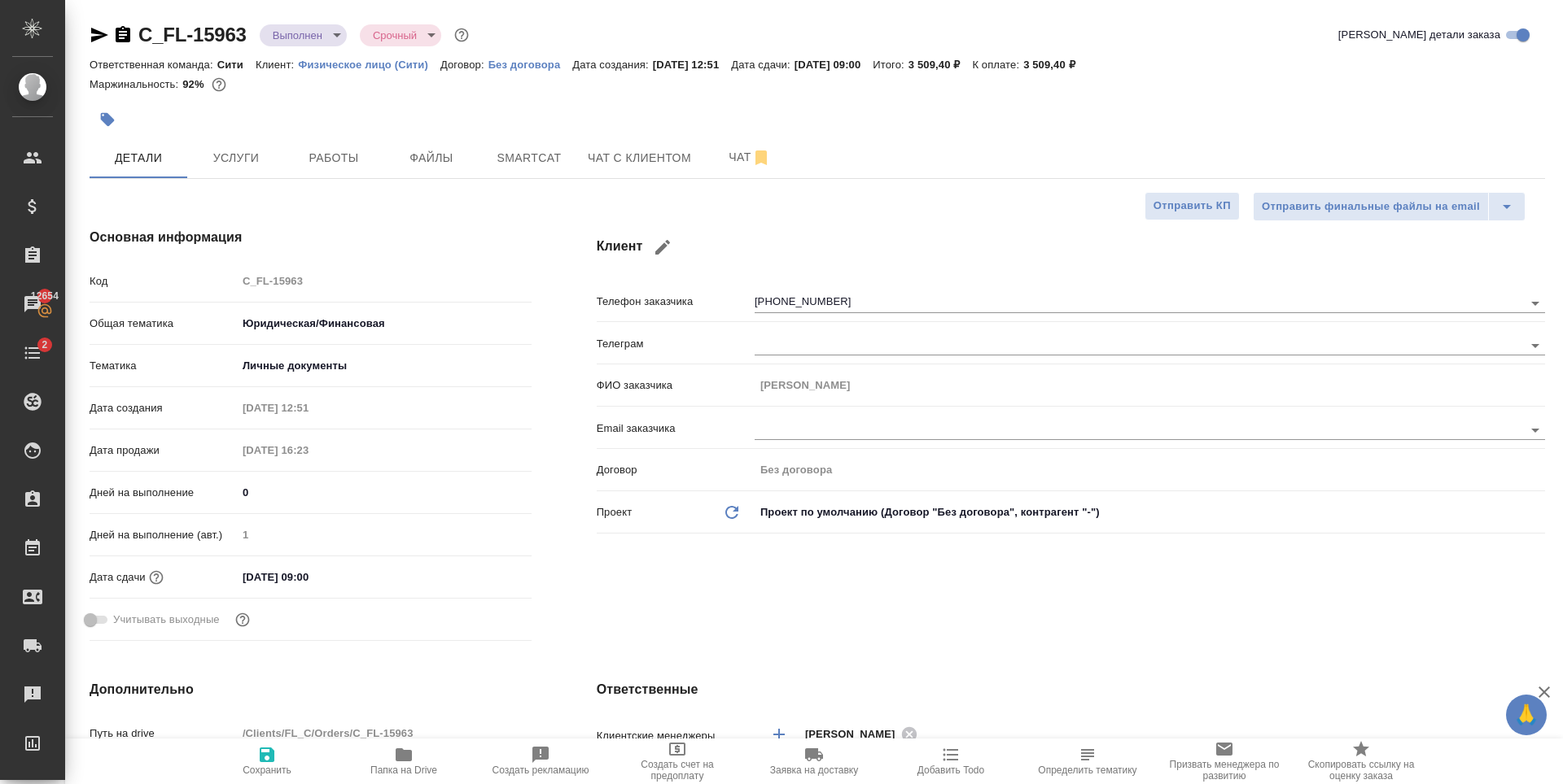
type textarea "x"
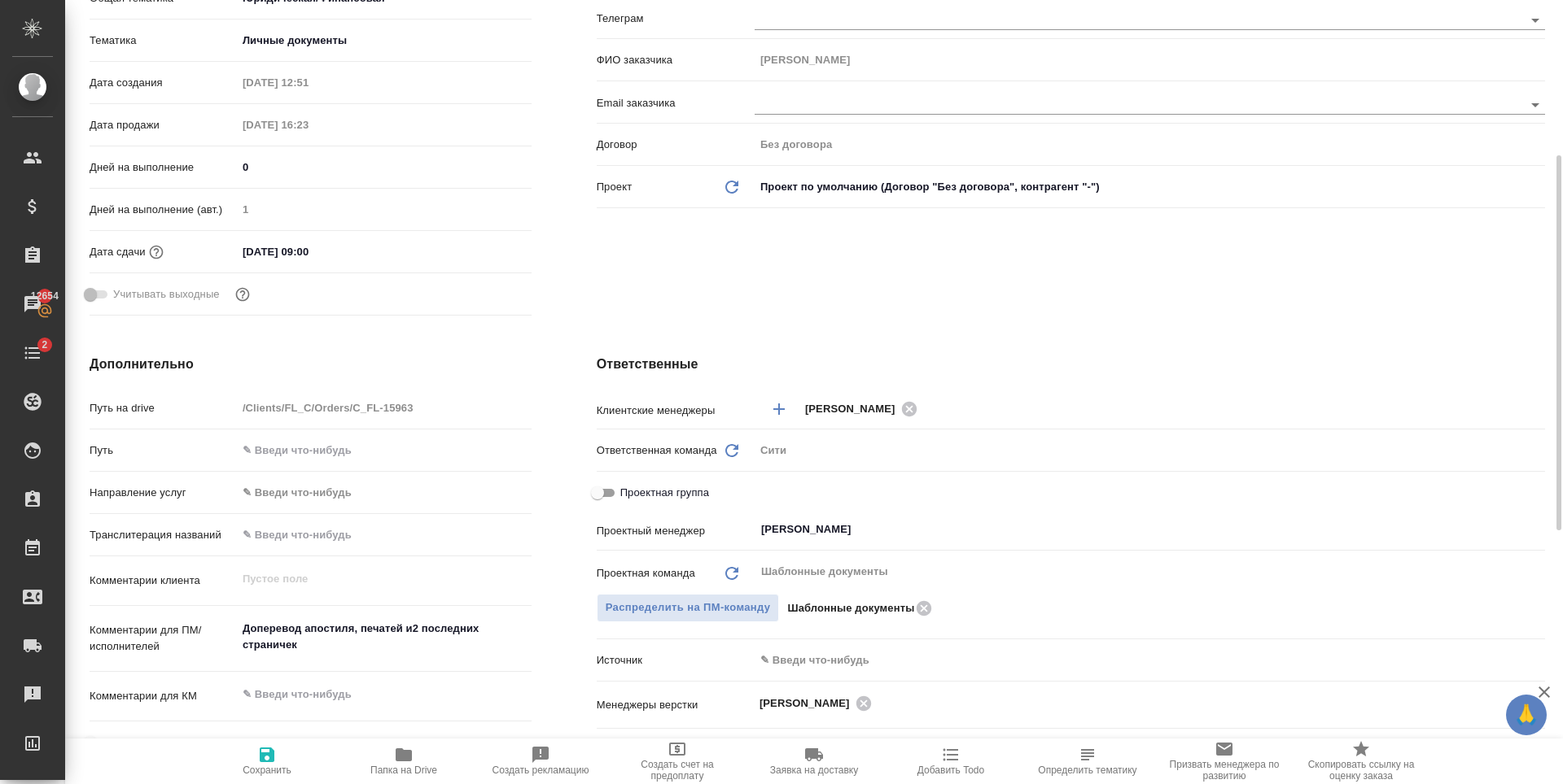
click at [600, 496] on input "Проектная группа" at bounding box center [597, 493] width 58 height 19
checkbox input "true"
type textarea "x"
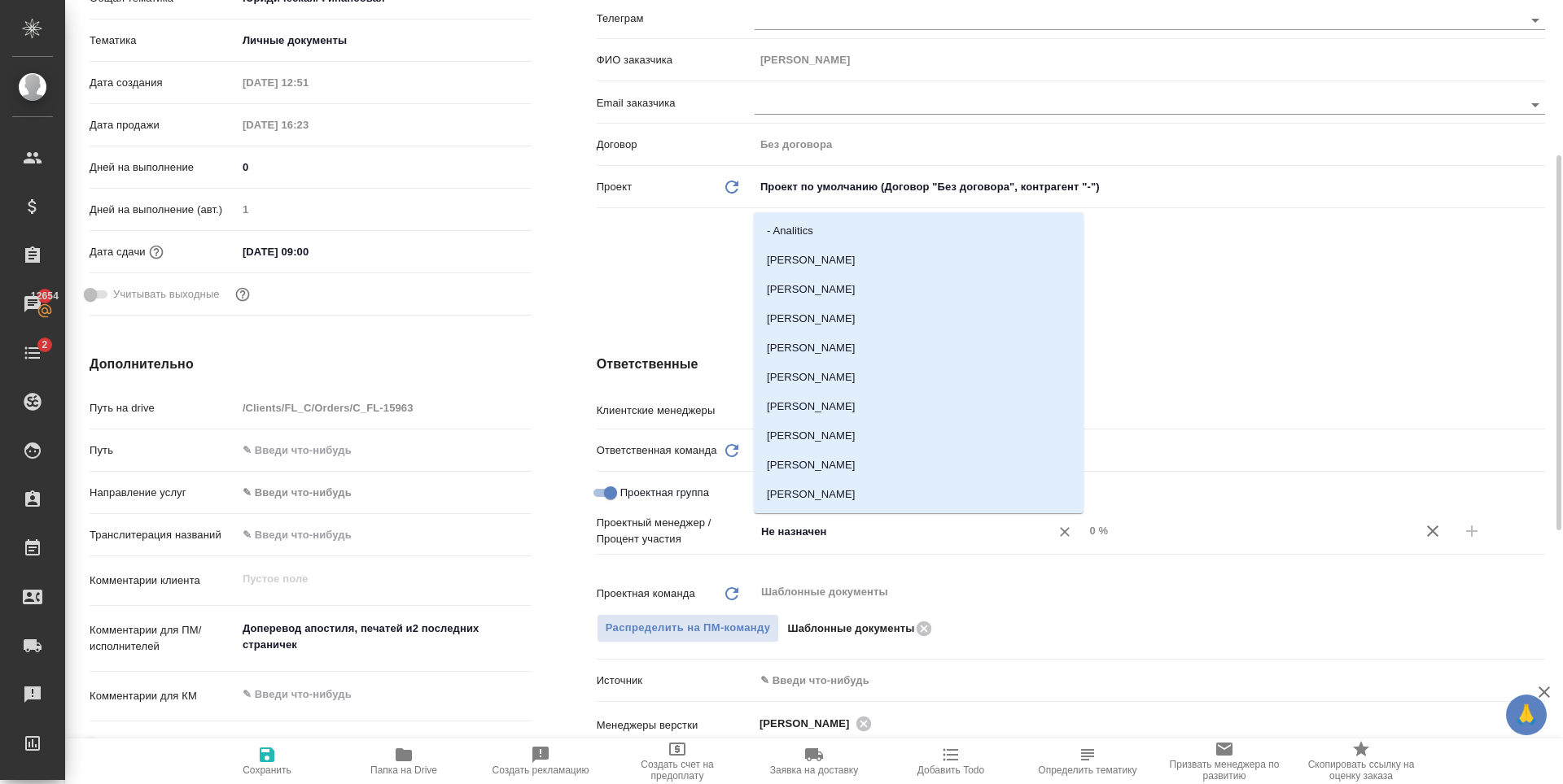
click at [817, 532] on input "Не назначен" at bounding box center [891, 531] width 265 height 19
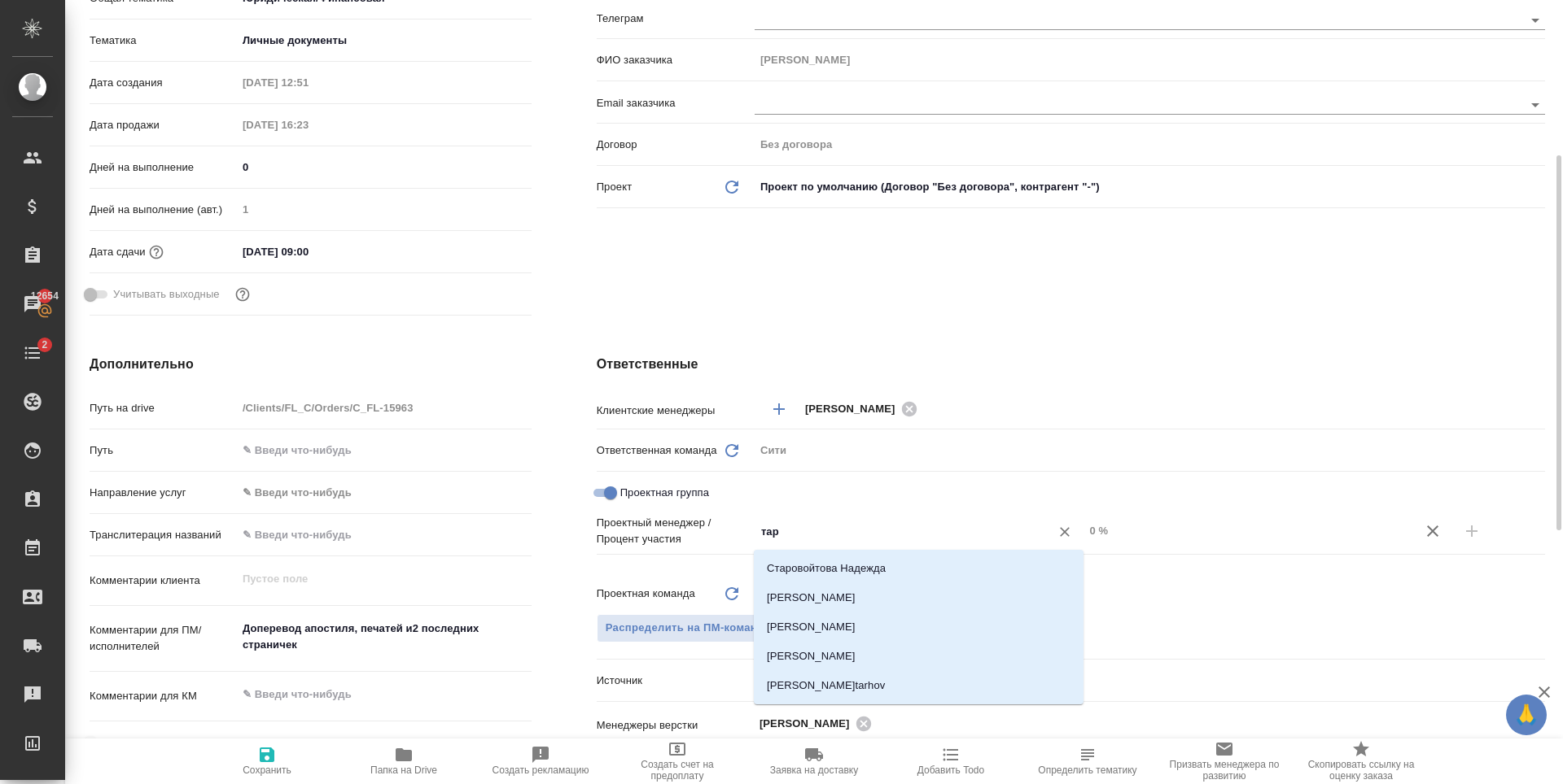
type input "тара"
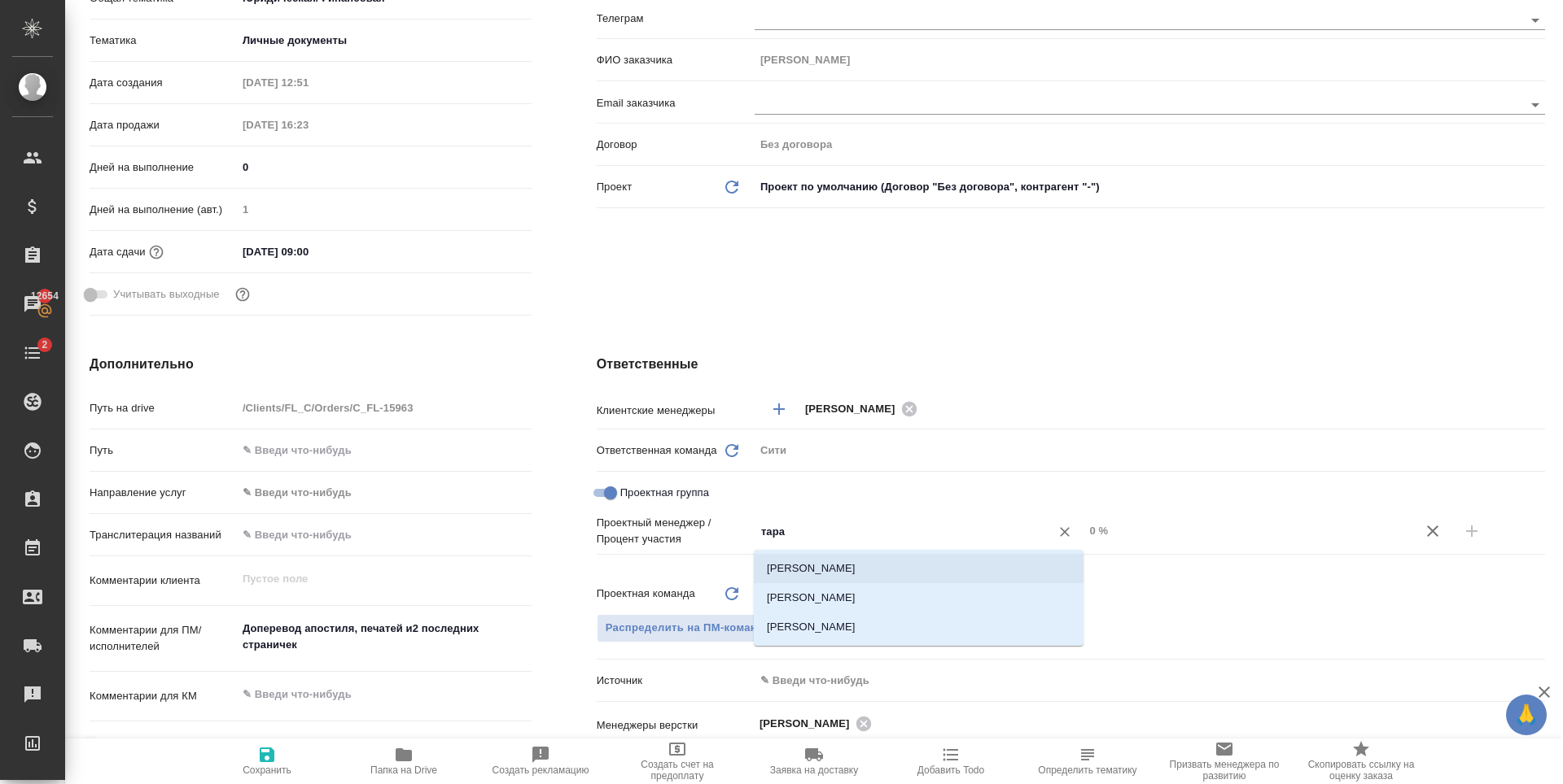
click at [829, 571] on li "Тарабановская Анастасия" at bounding box center [918, 569] width 330 height 29
type textarea "x"
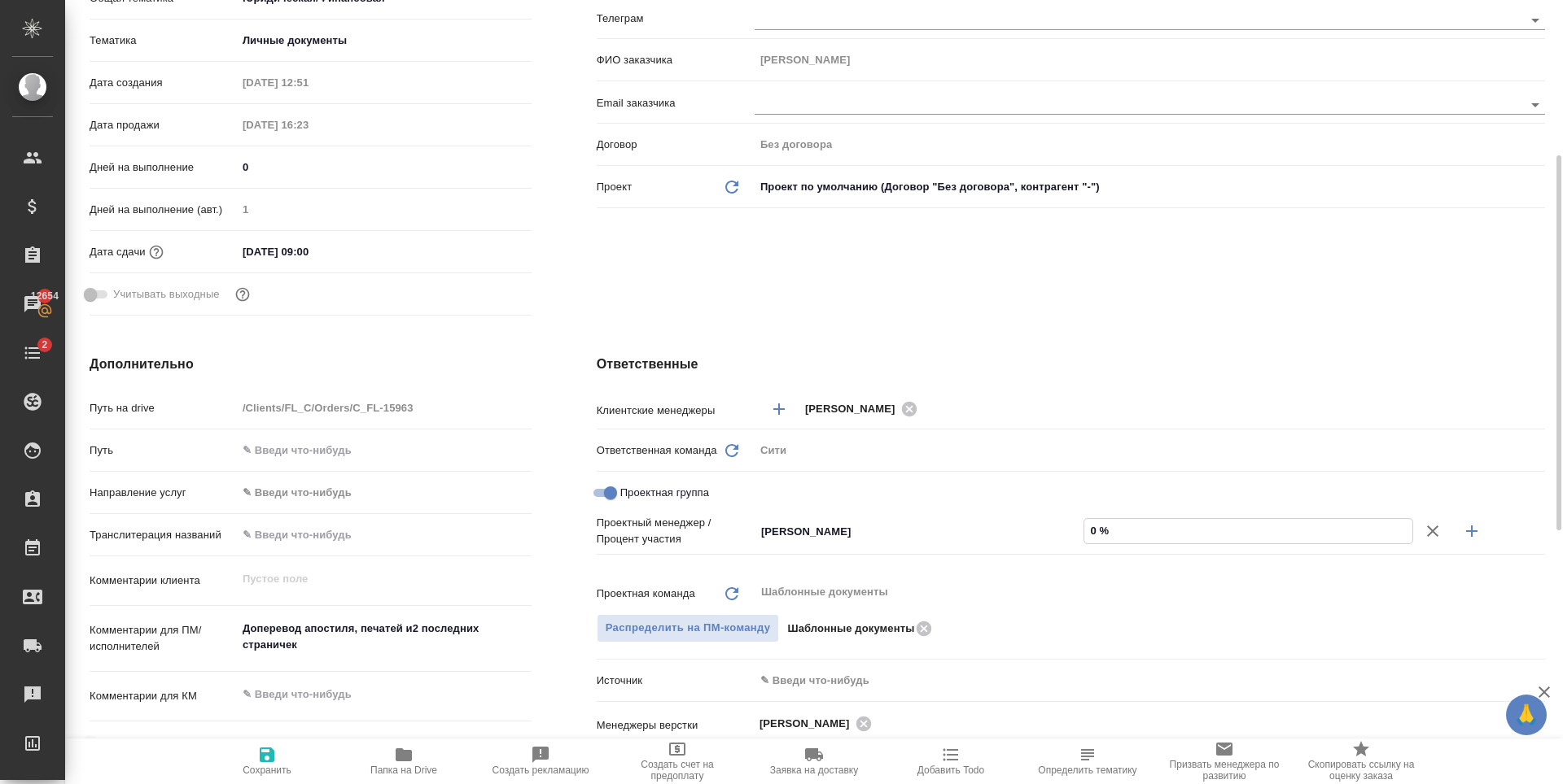
drag, startPoint x: 1099, startPoint y: 536, endPoint x: 1083, endPoint y: 538, distance: 16.1
click at [1083, 538] on div "0 %" at bounding box center [1248, 531] width 330 height 25
type textarea "x"
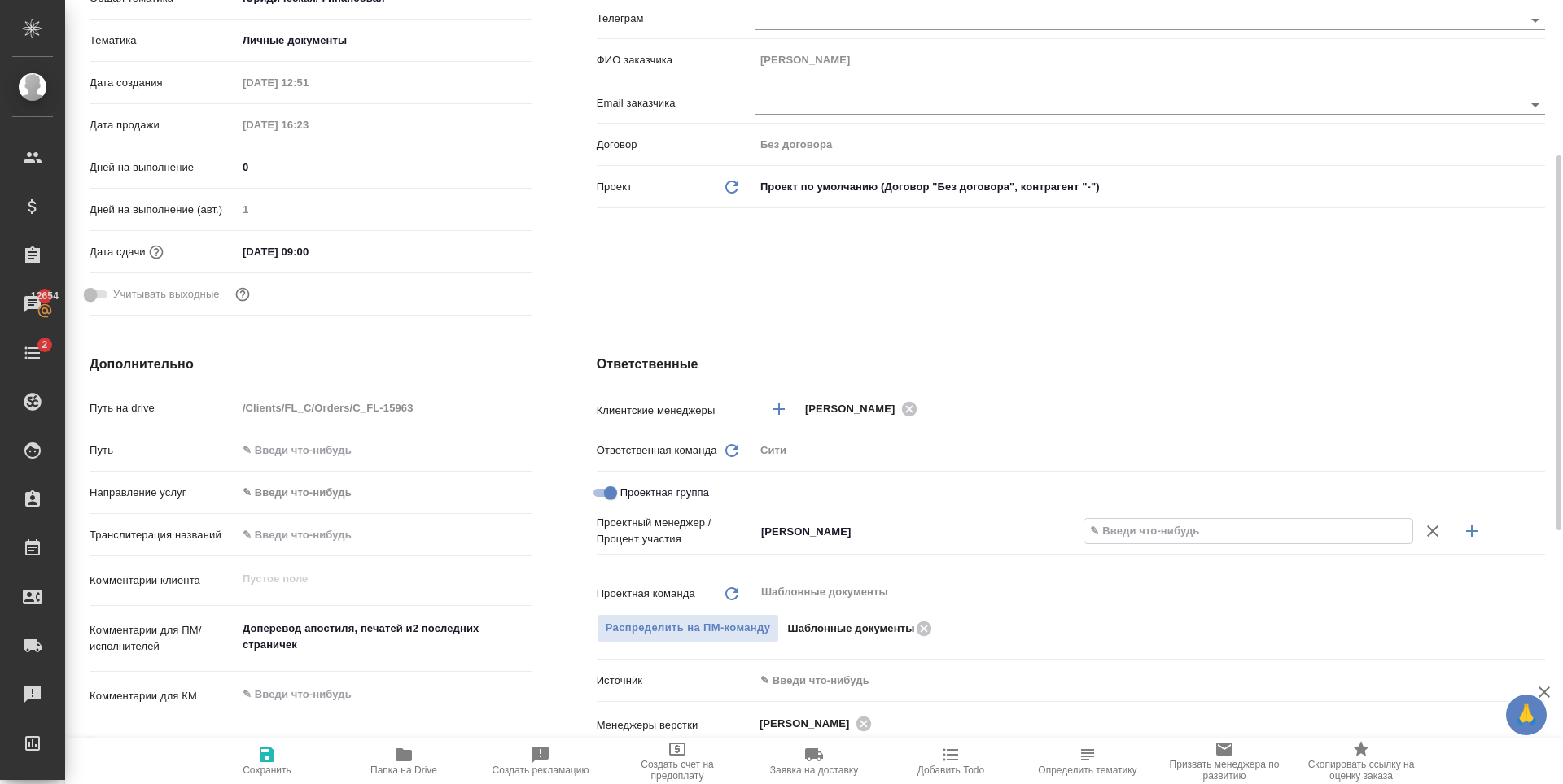
type textarea "x"
type input "78 %"
type textarea "x"
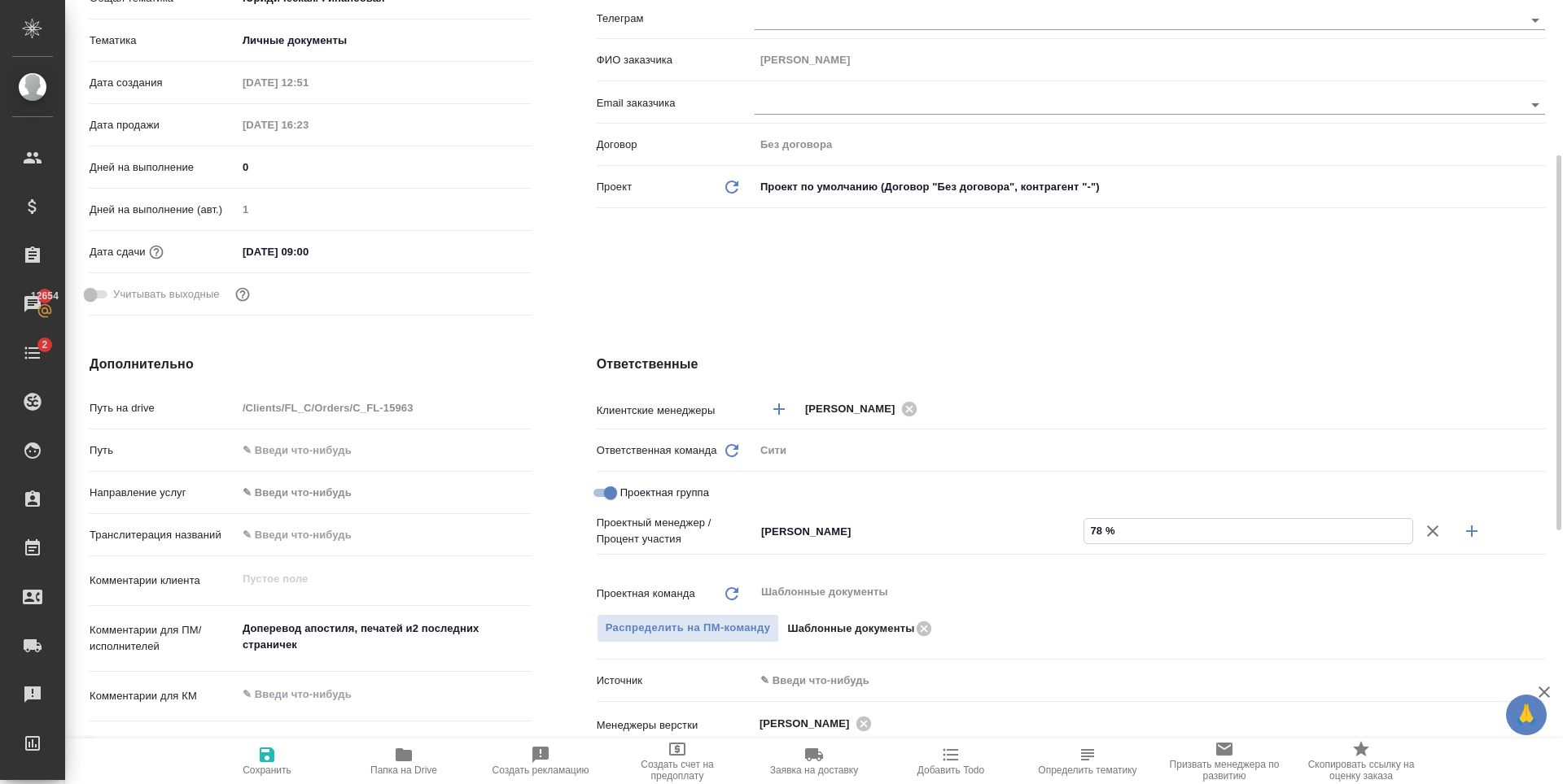
type textarea "x"
type input "78 %"
click at [1474, 529] on icon "button" at bounding box center [1472, 531] width 19 height 19
type textarea "x"
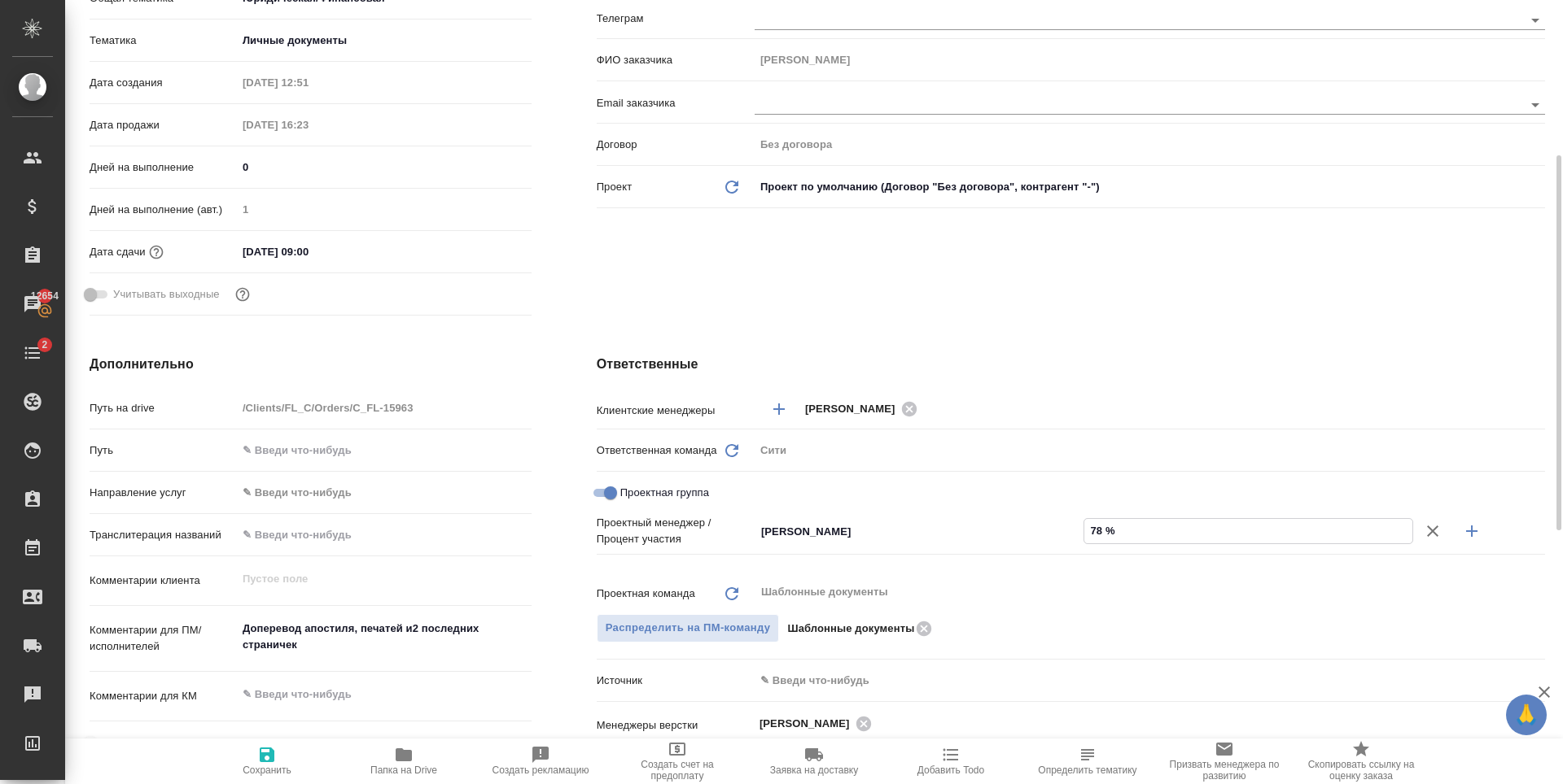
type textarea "x"
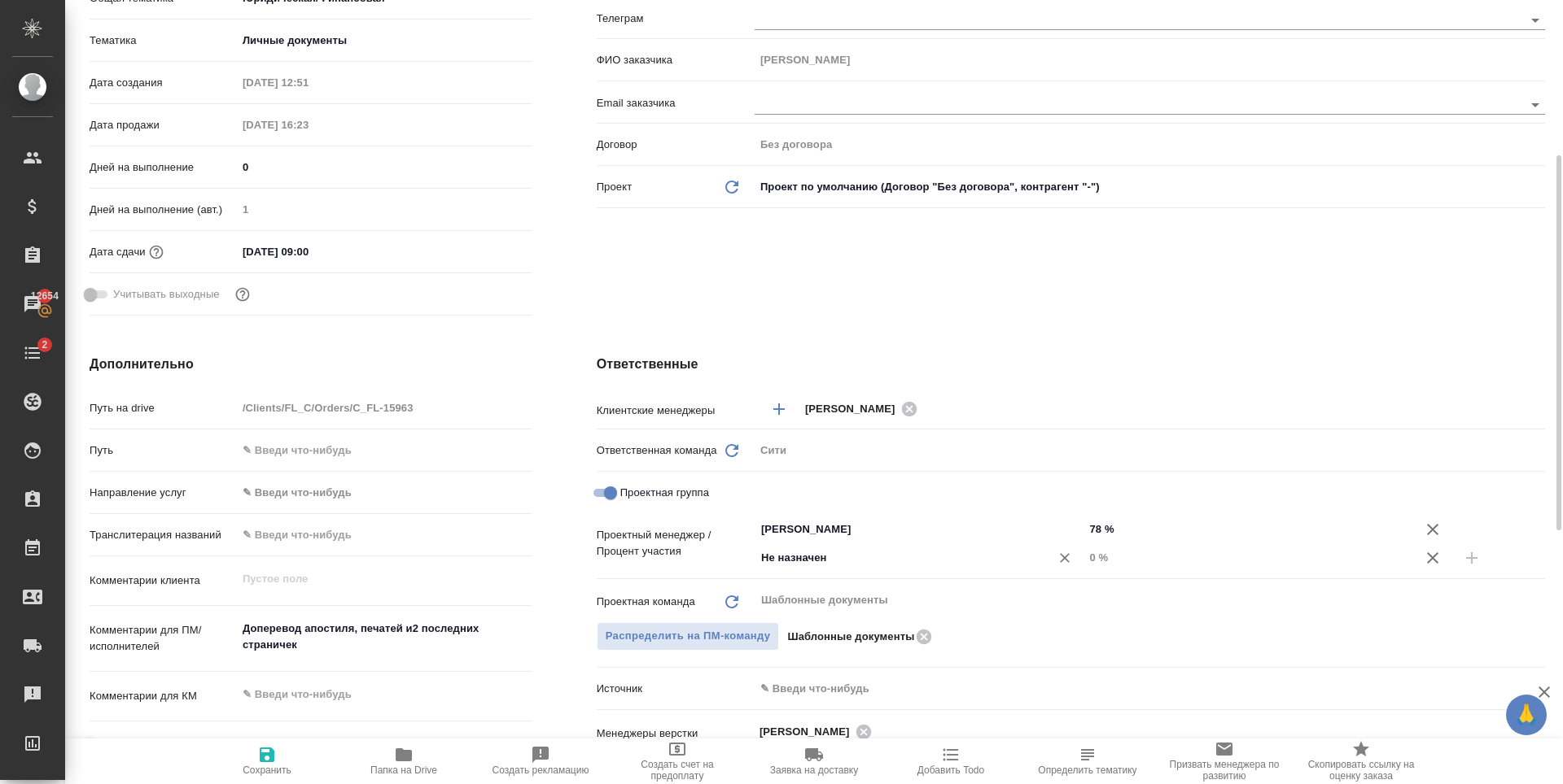
click at [793, 562] on input "Не назначен" at bounding box center [891, 558] width 265 height 19
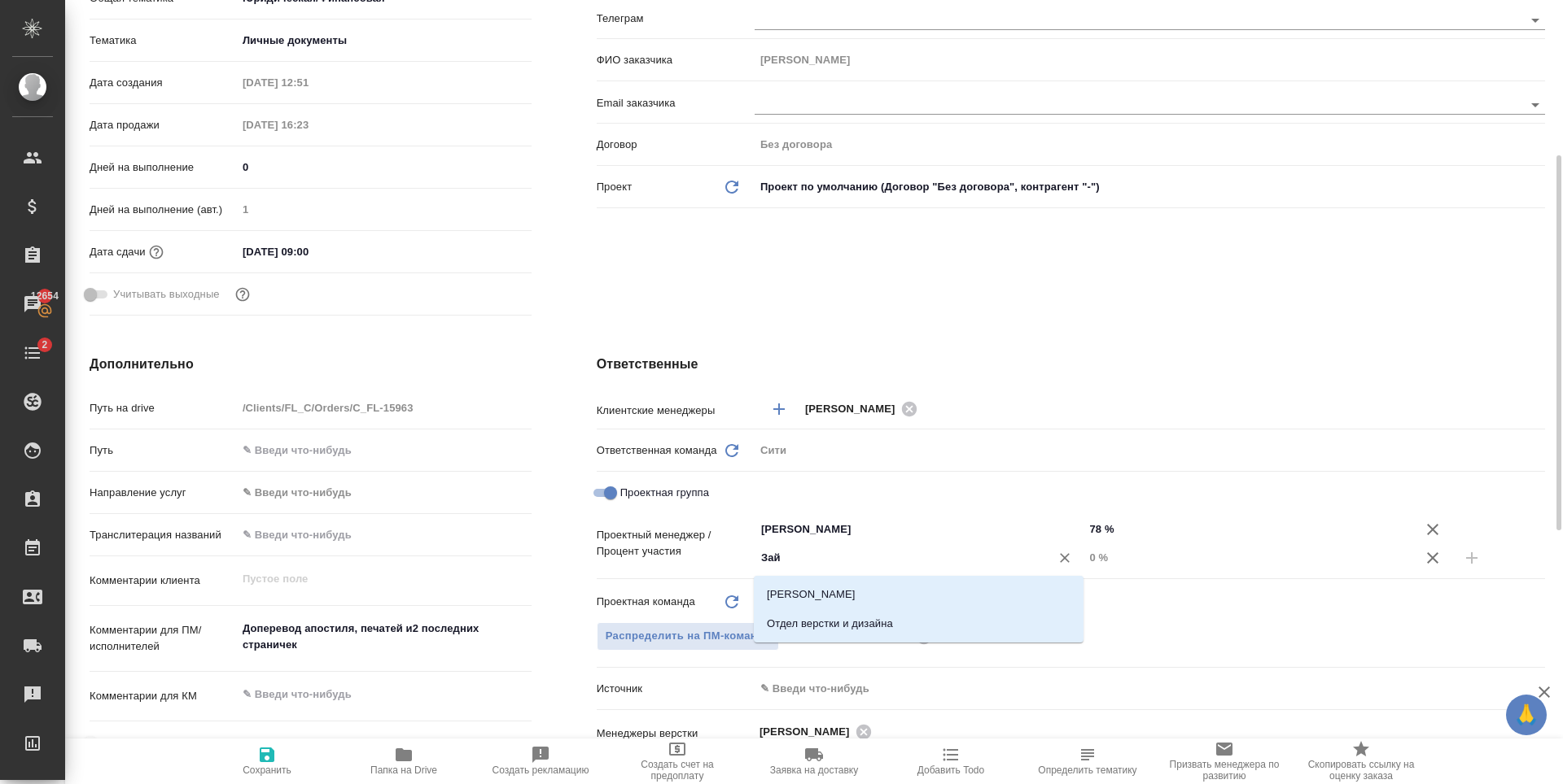
type input "Зайц"
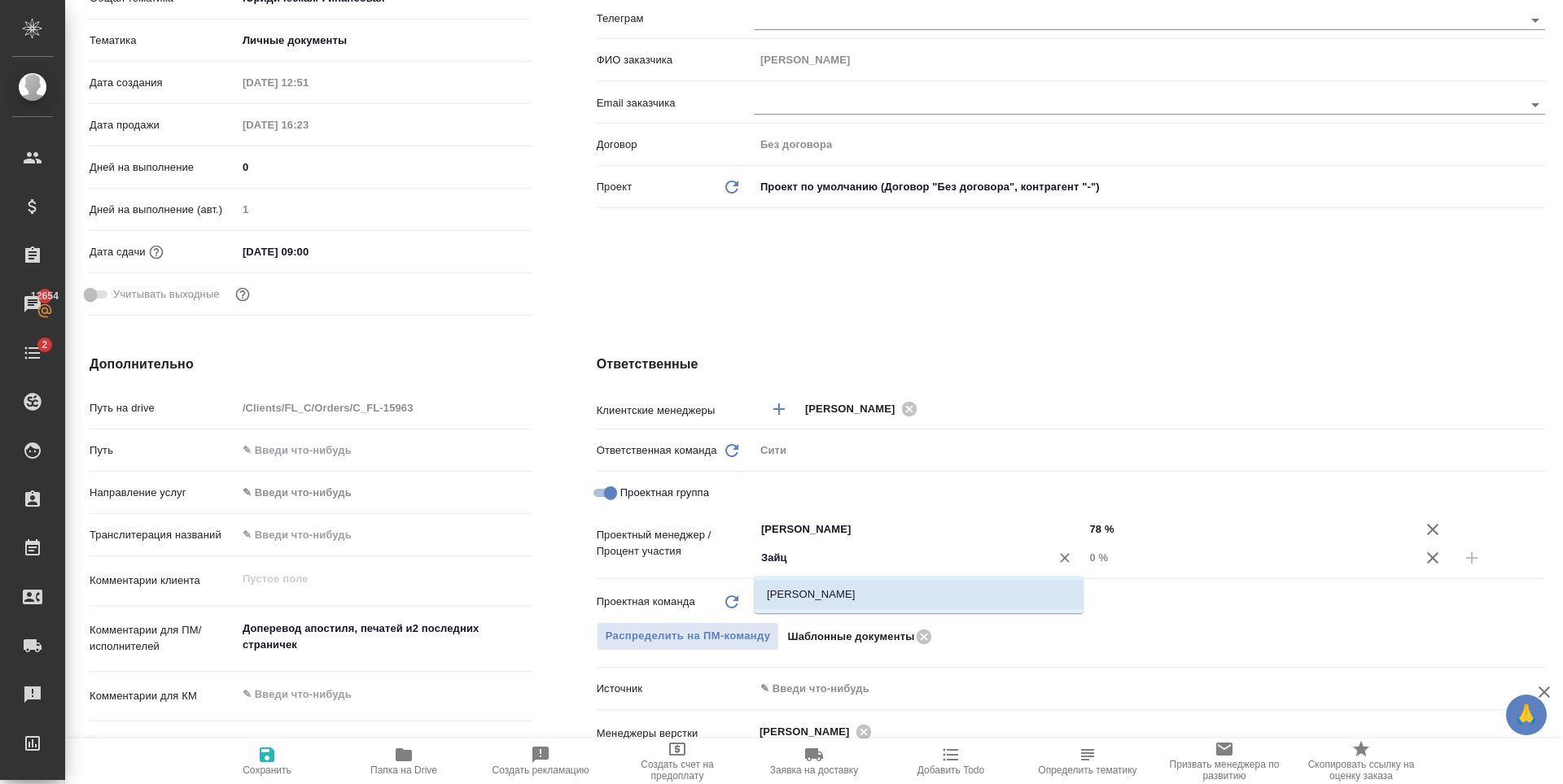
click at [807, 597] on li "[PERSON_NAME]" at bounding box center [918, 595] width 330 height 29
type textarea "x"
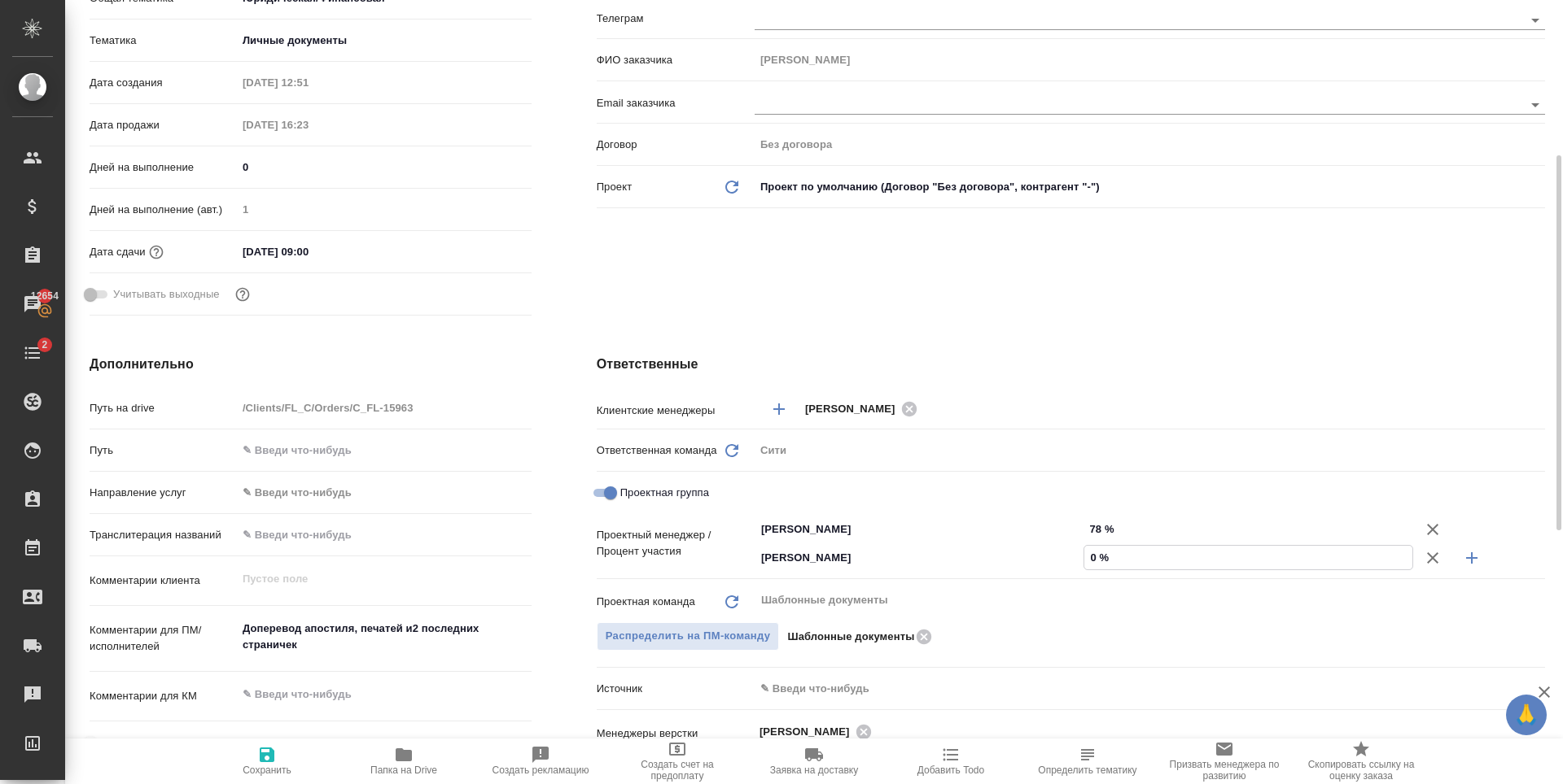
drag, startPoint x: 1100, startPoint y: 556, endPoint x: 1085, endPoint y: 560, distance: 15.5
click at [1085, 560] on input "0 %" at bounding box center [1248, 558] width 328 height 23
type input "2 %"
type textarea "x"
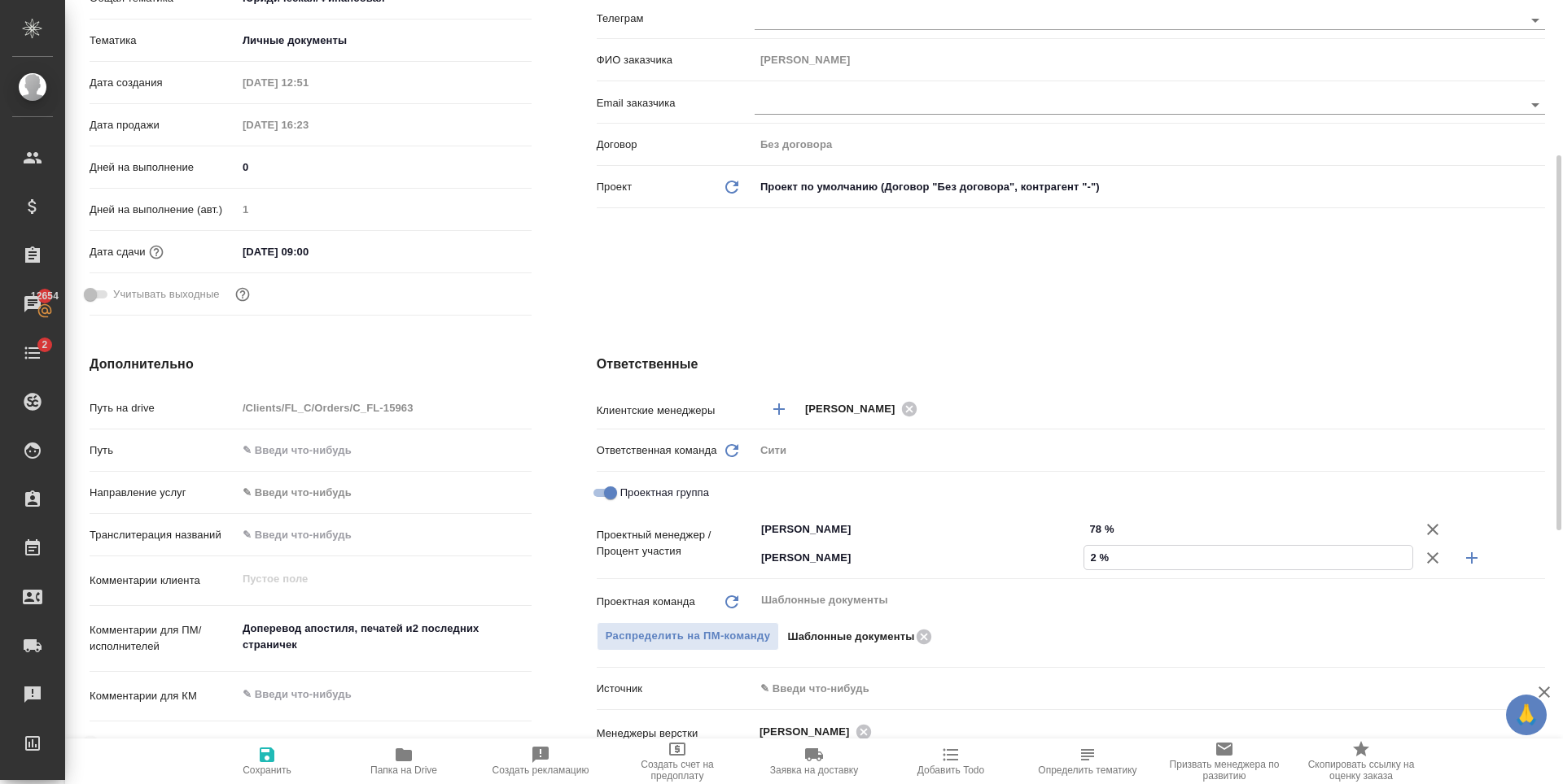
type textarea "x"
type input "22 %"
type textarea "x"
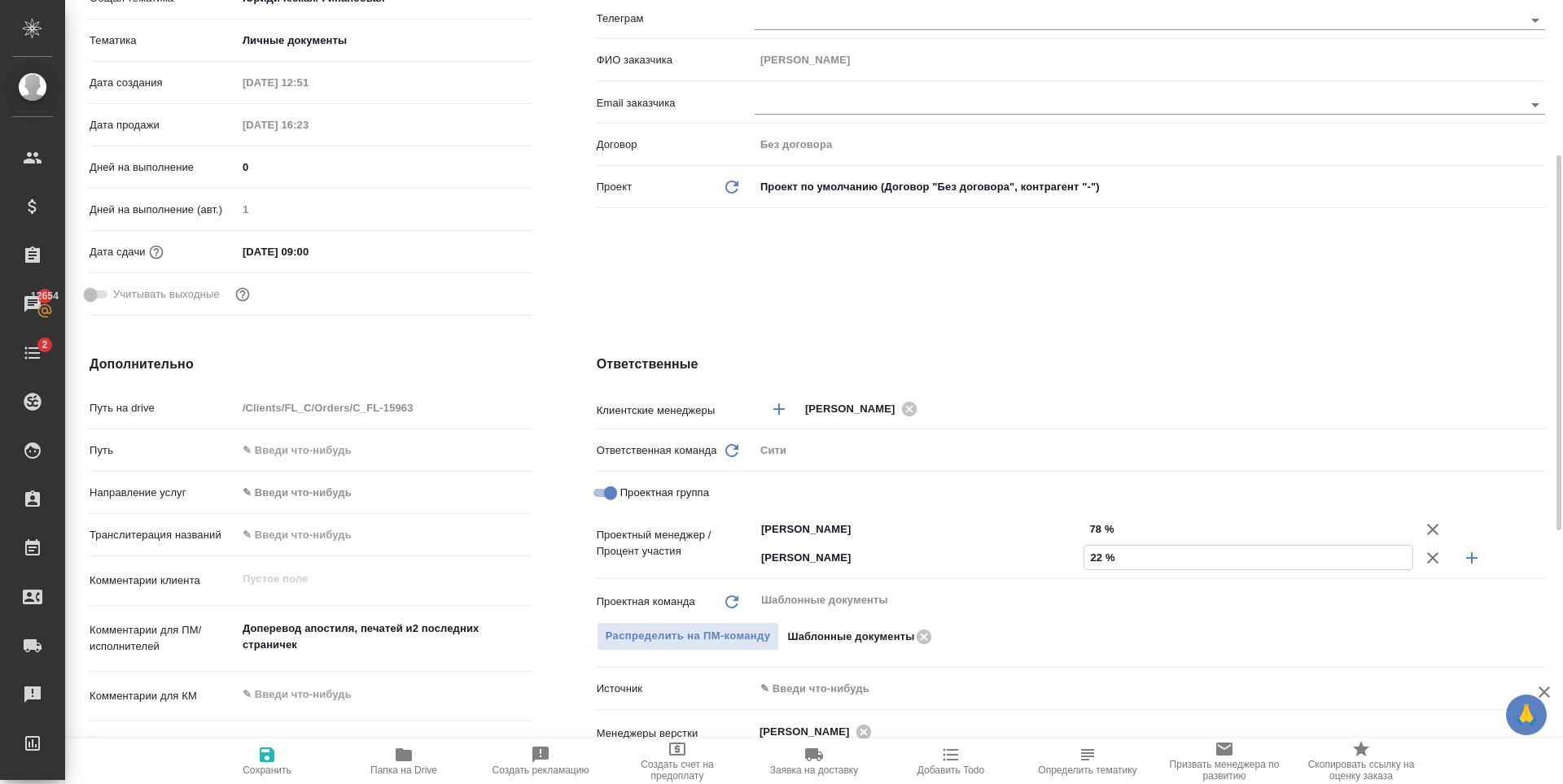
type input "22 %"
click at [829, 315] on div "Клиент Телефон заказчика +79859674700 Телеграм ФИО заказчика Андрей Email заказ…" at bounding box center [1071, 113] width 1014 height 485
click at [255, 757] on span "Сохранить" at bounding box center [267, 761] width 117 height 31
type textarea "x"
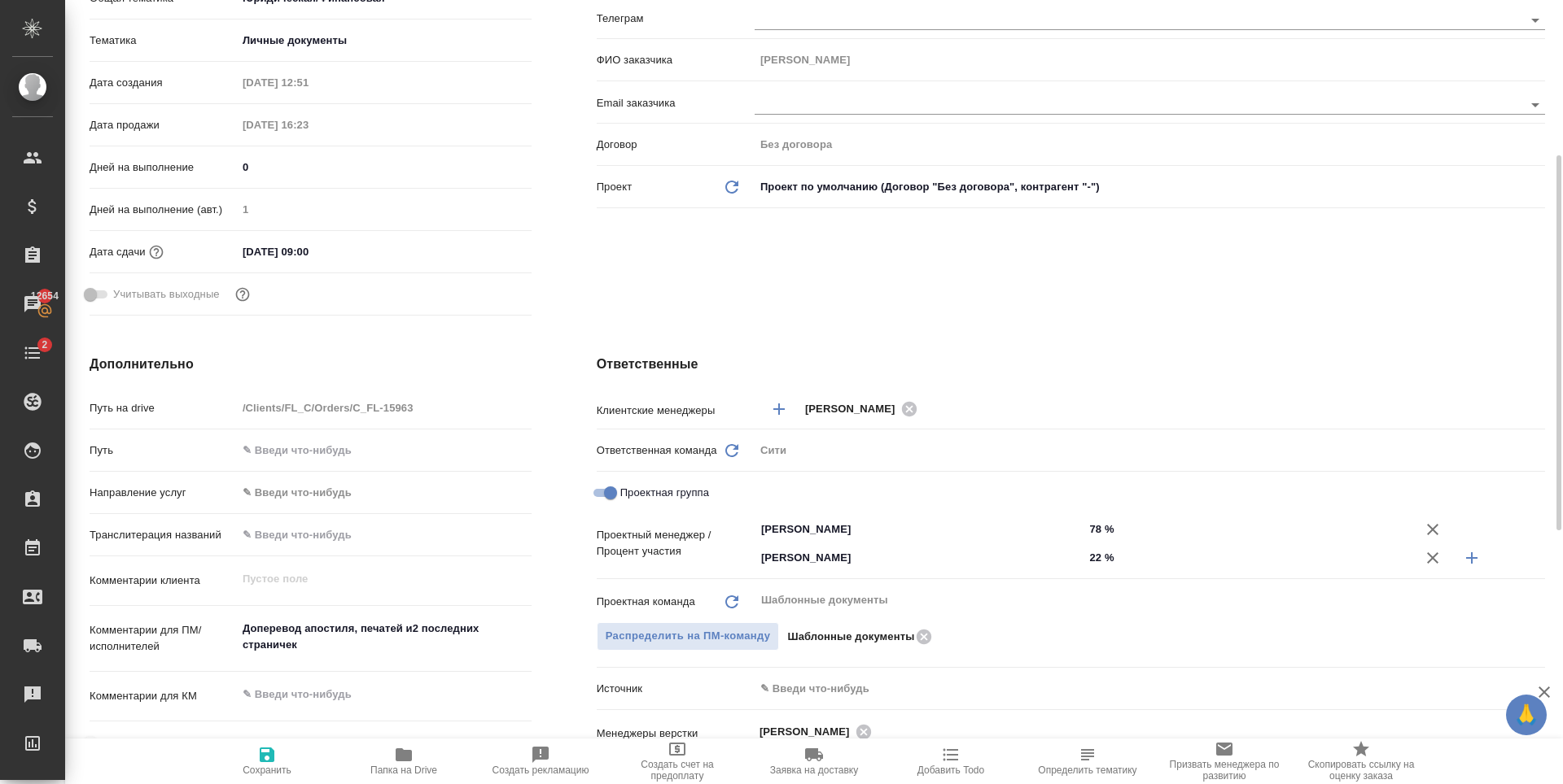
type textarea "x"
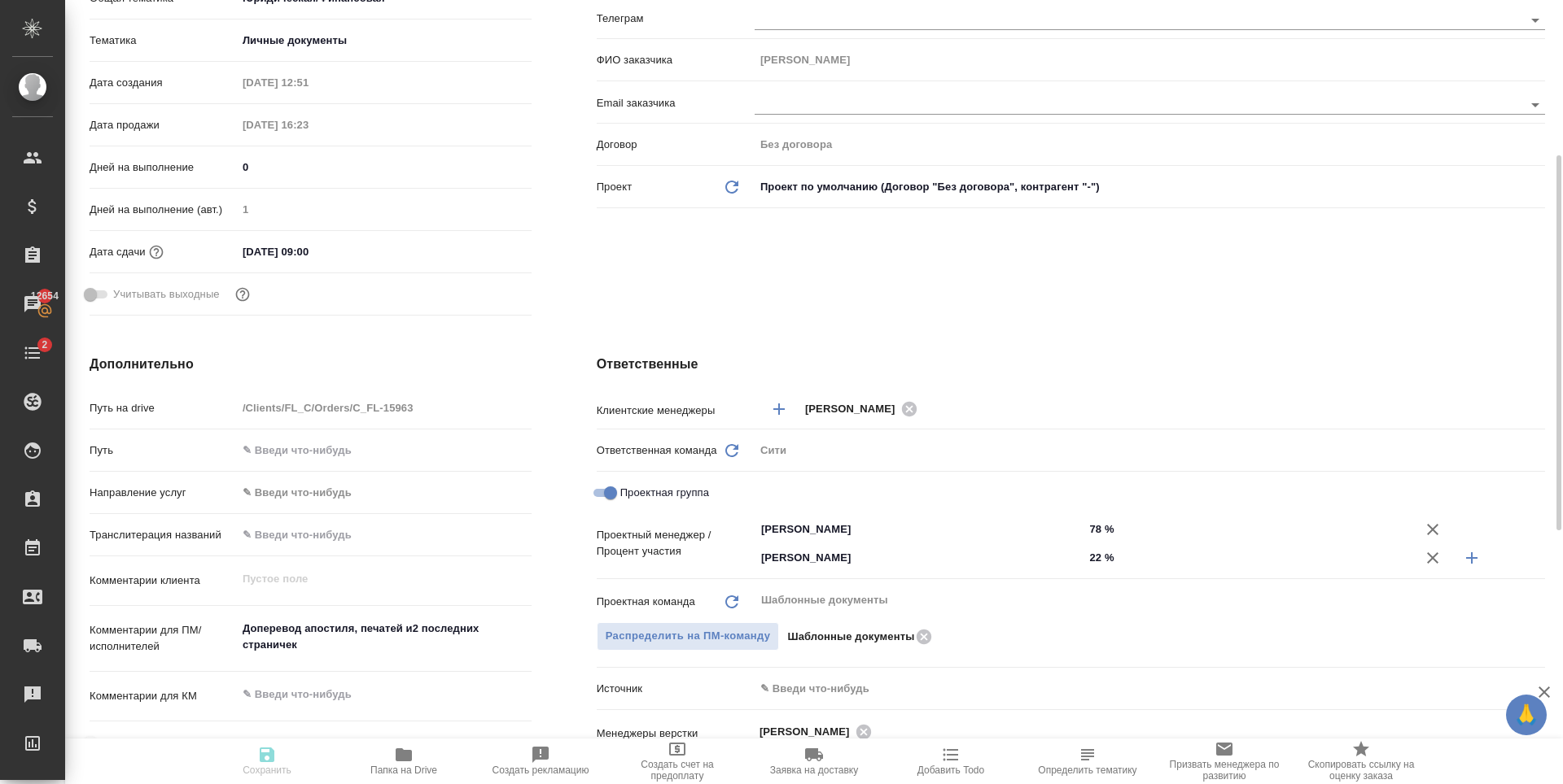
type textarea "x"
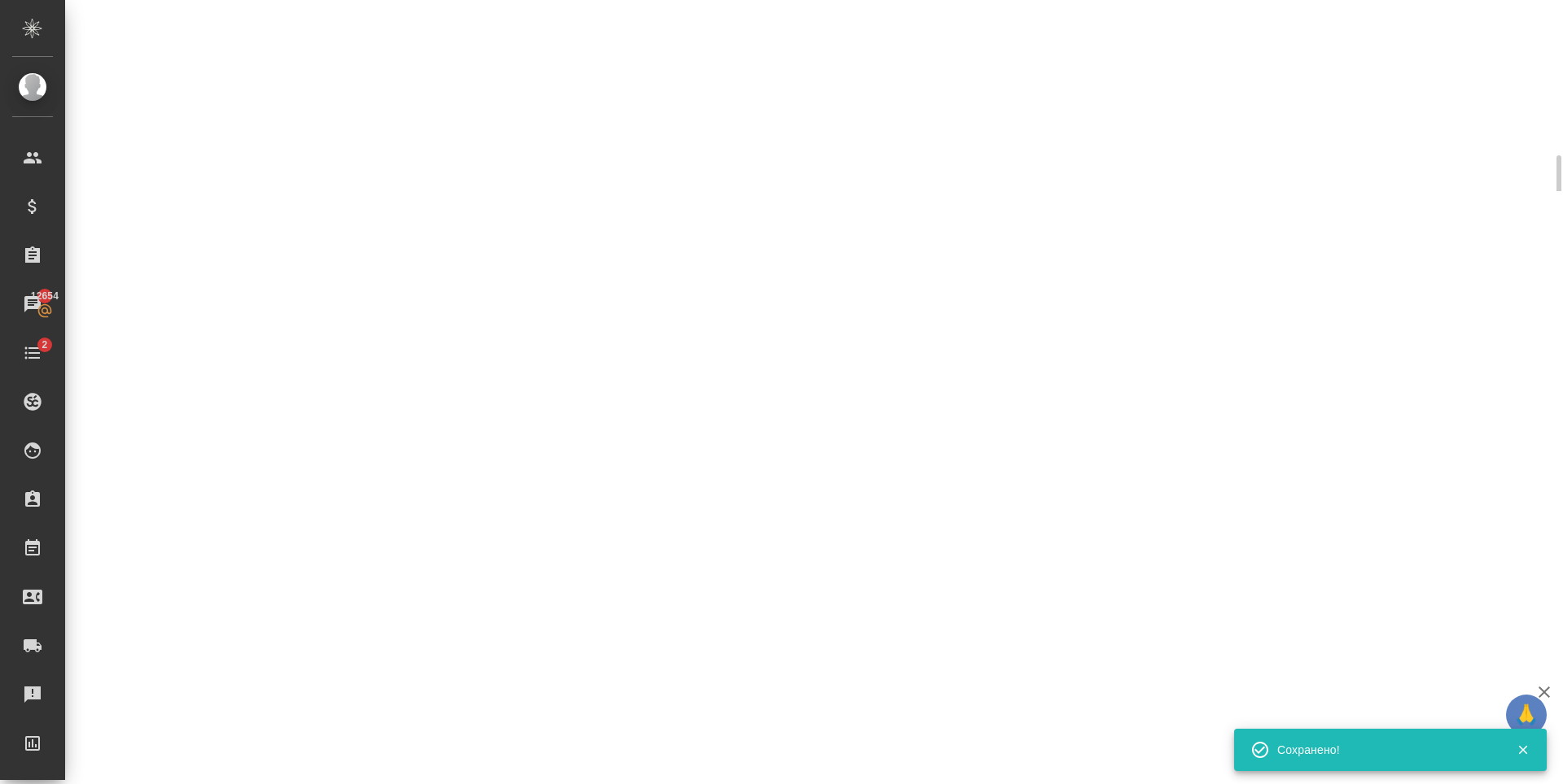
select select "RU"
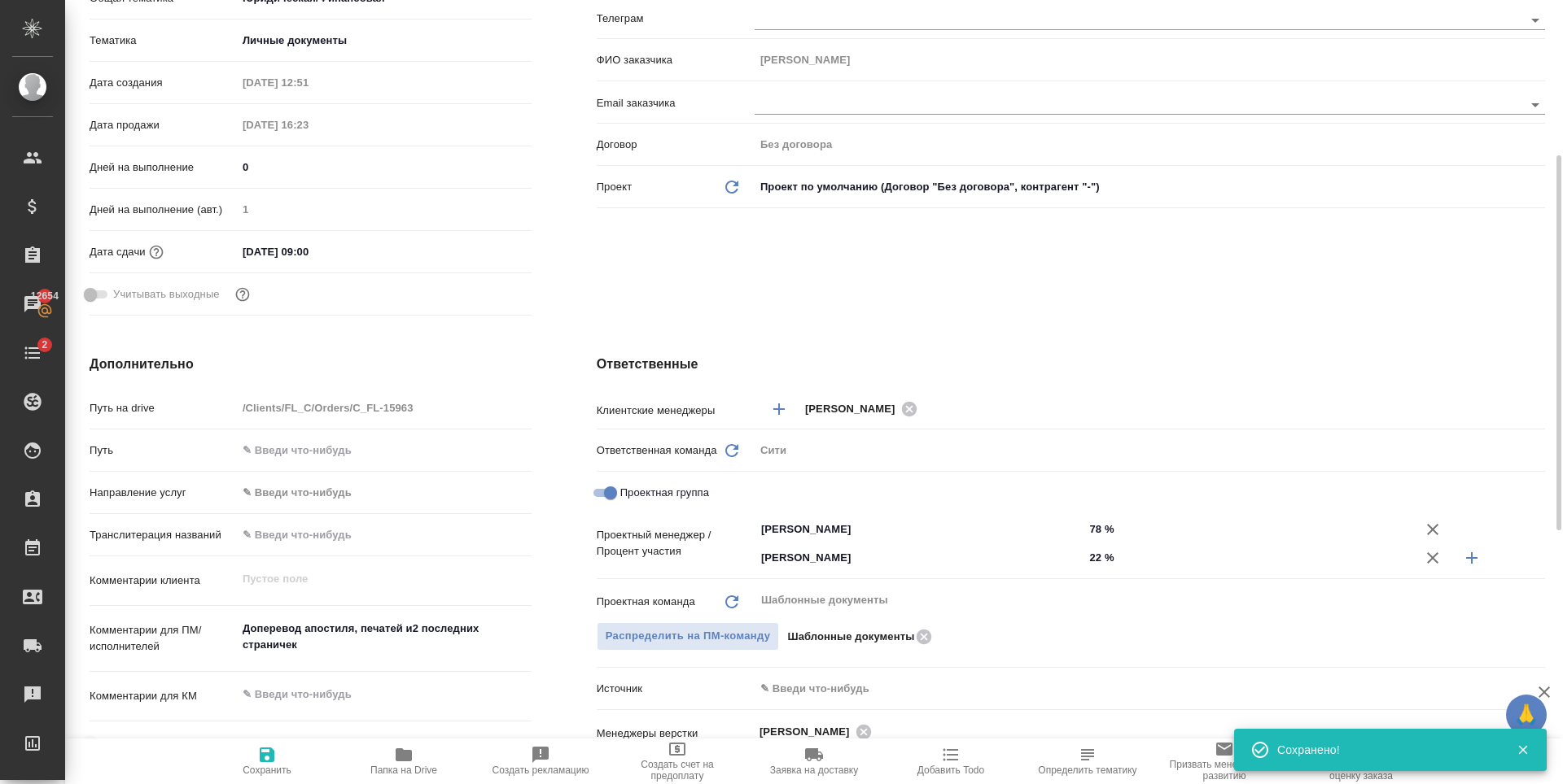
type textarea "x"
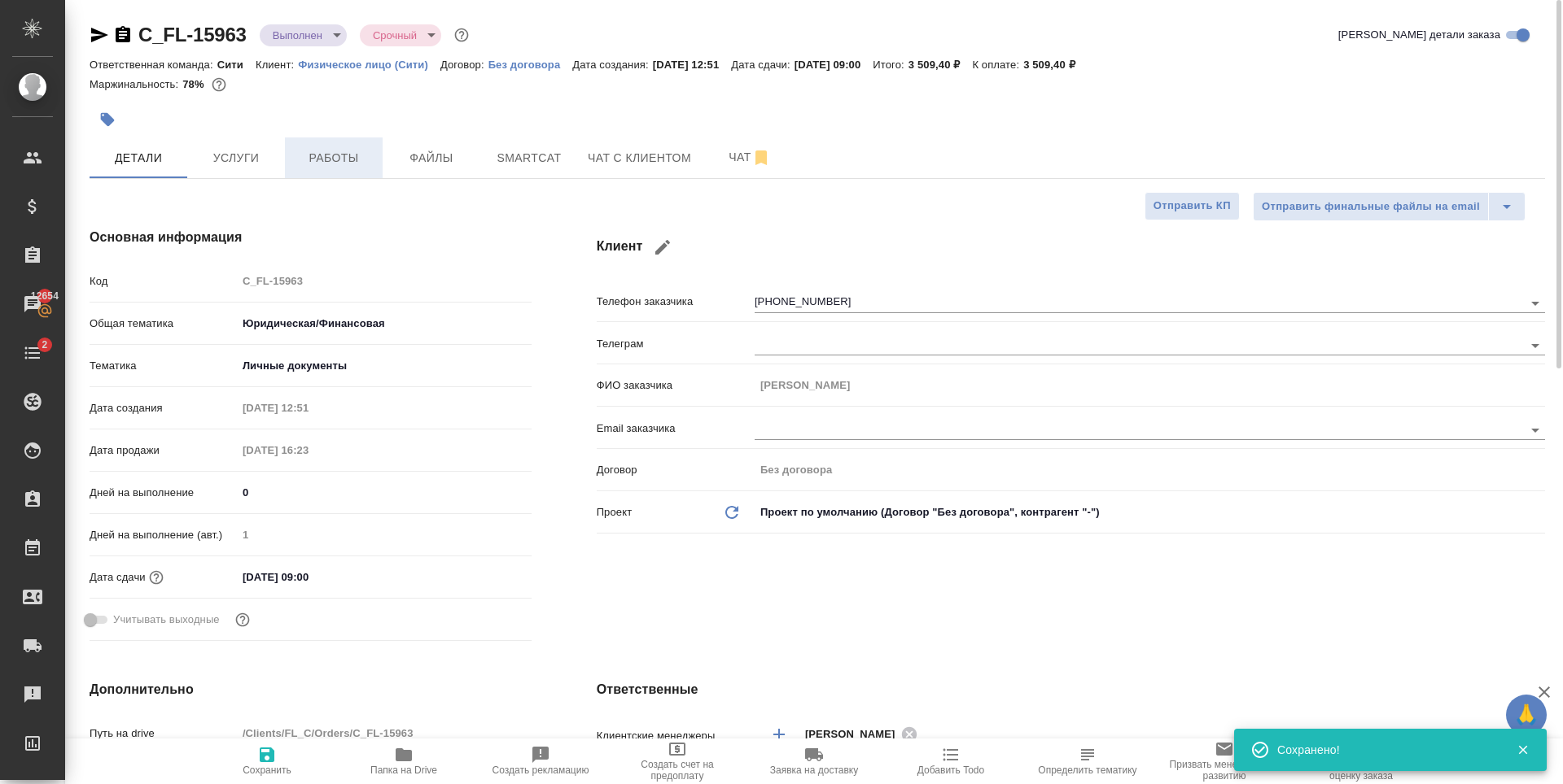
click at [338, 164] on span "Работы" at bounding box center [334, 158] width 78 height 20
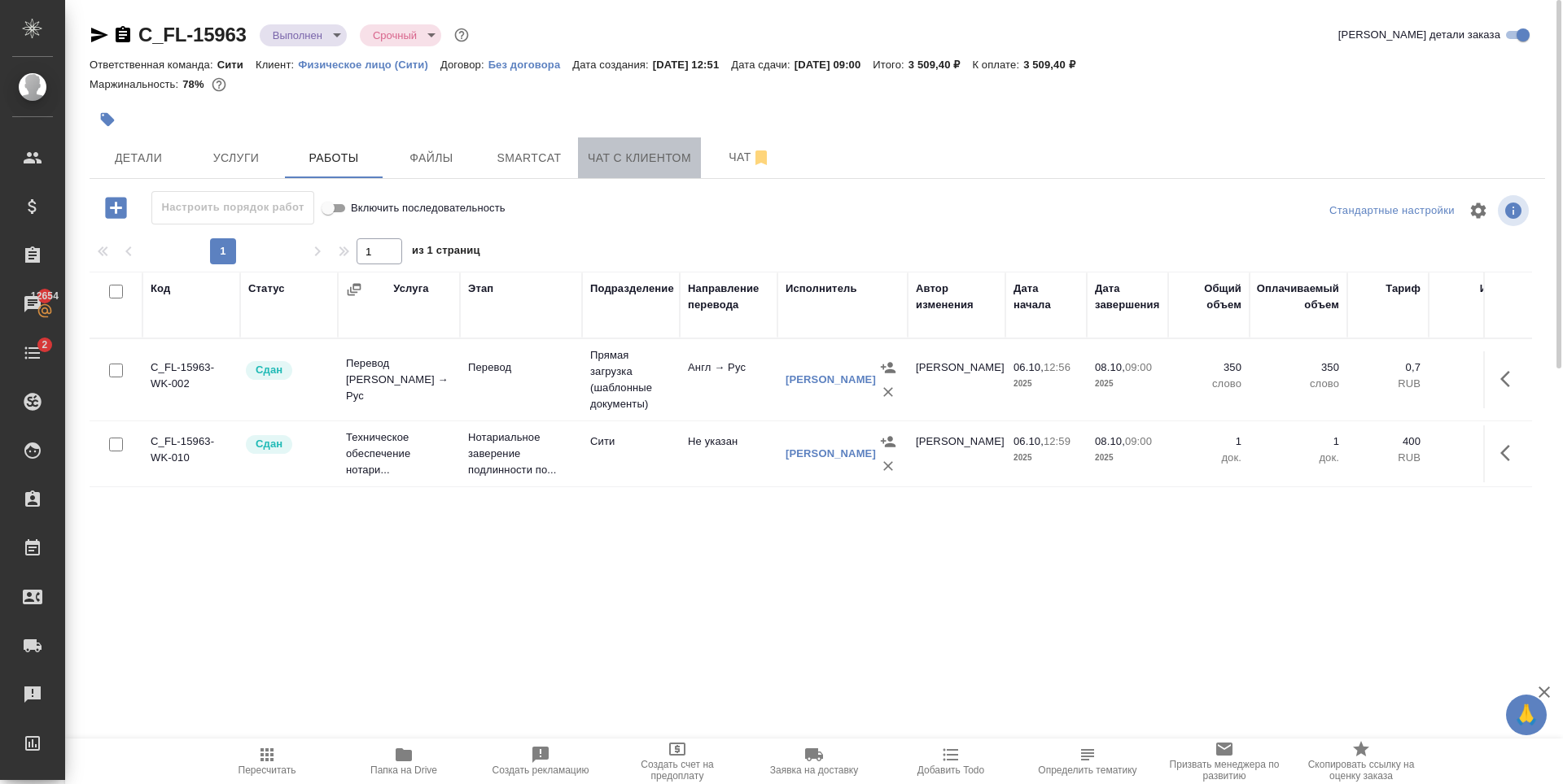
click at [635, 161] on span "Чат с клиентом" at bounding box center [639, 158] width 103 height 20
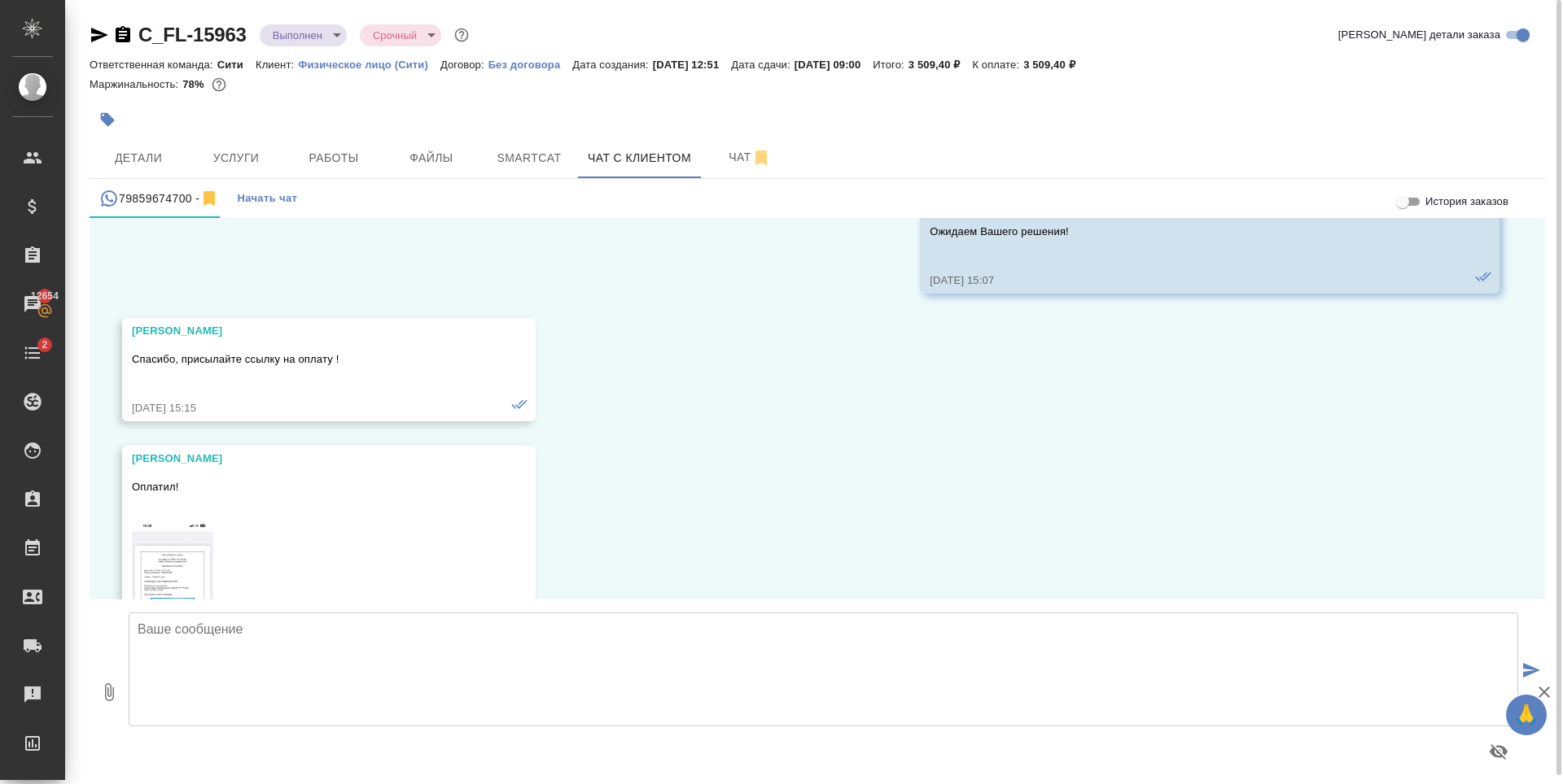
scroll to position [335, 0]
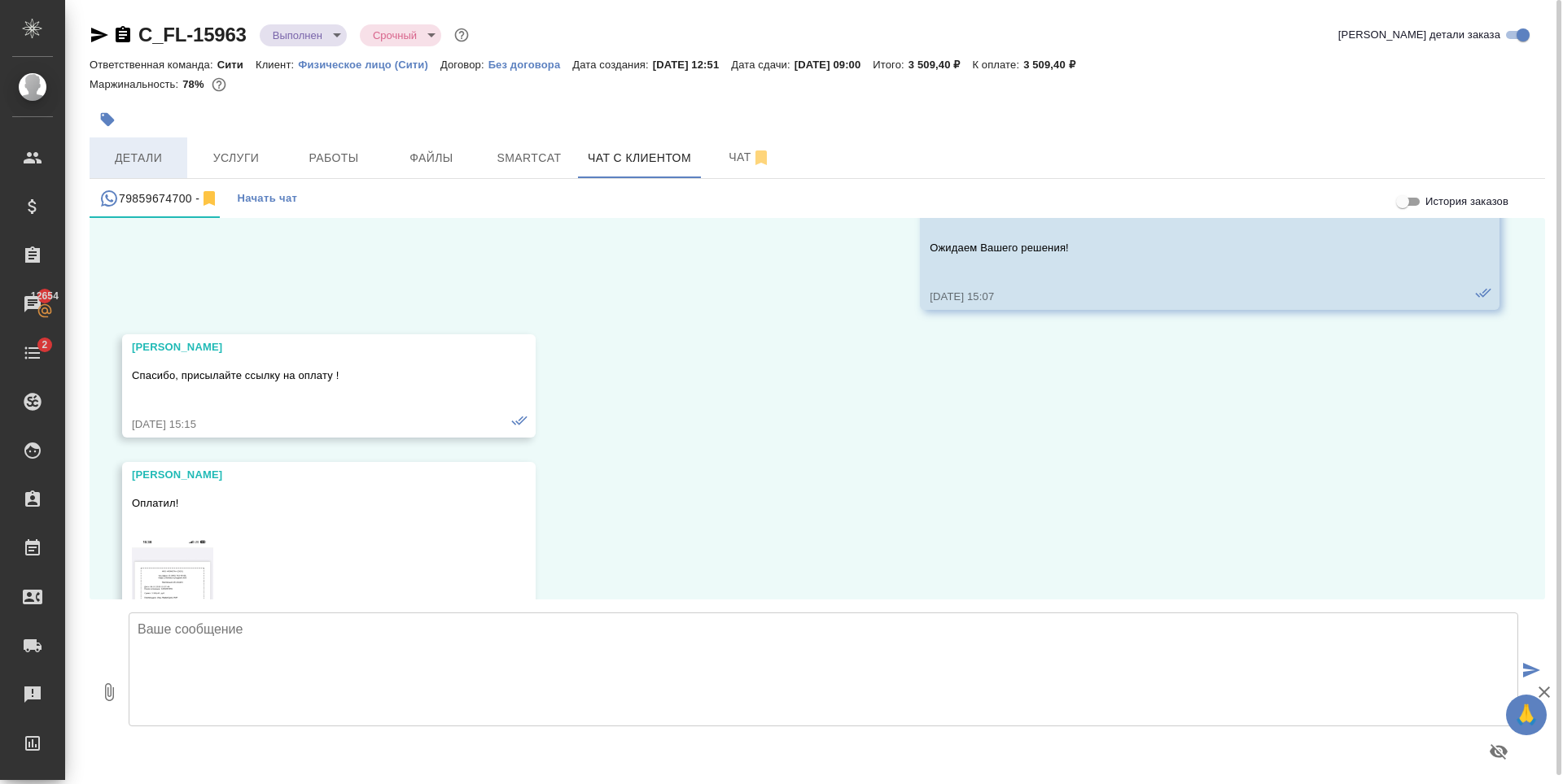
click at [143, 153] on span "Детали" at bounding box center [138, 158] width 78 height 20
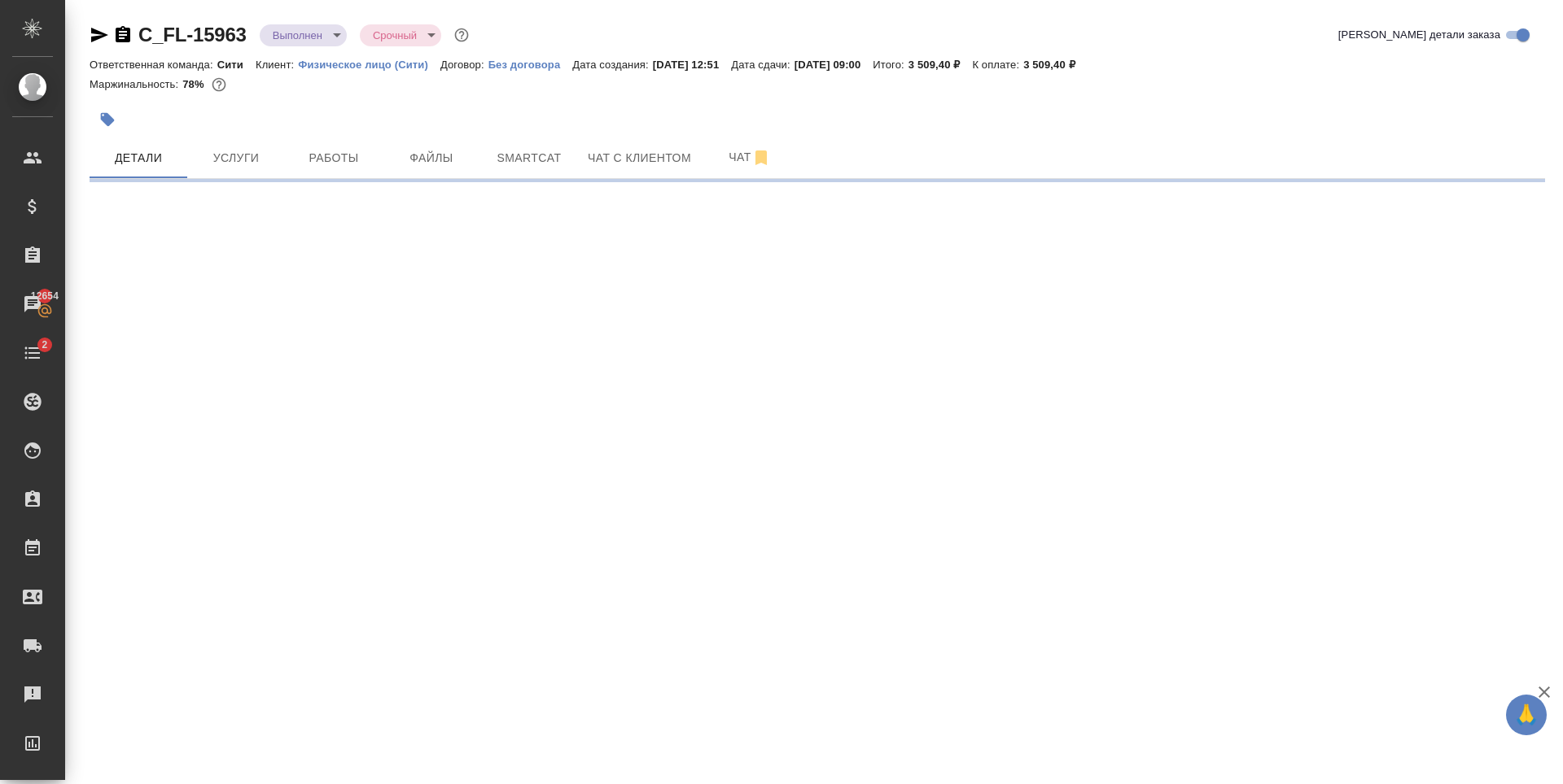
select select "RU"
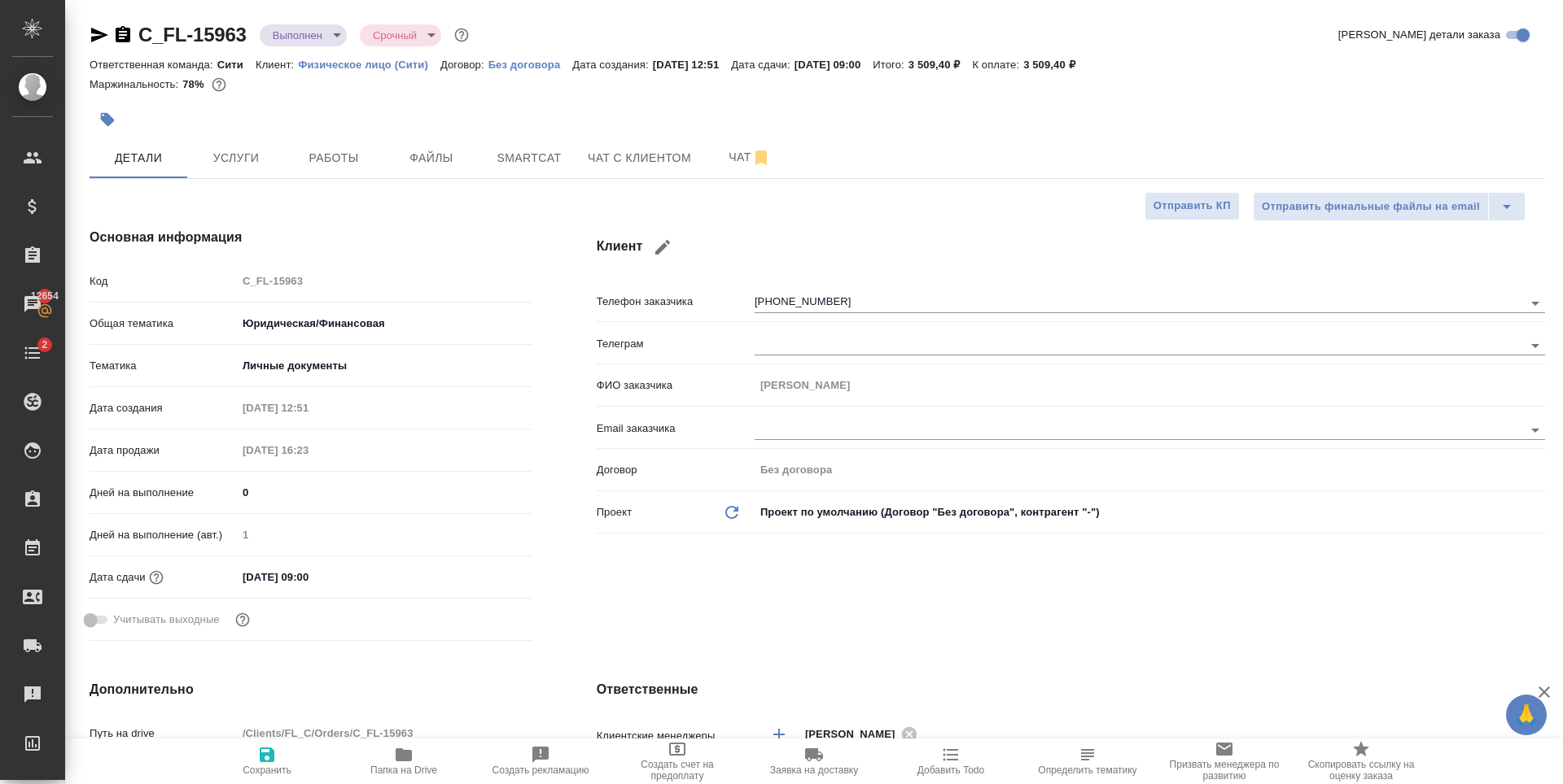
type textarea "x"
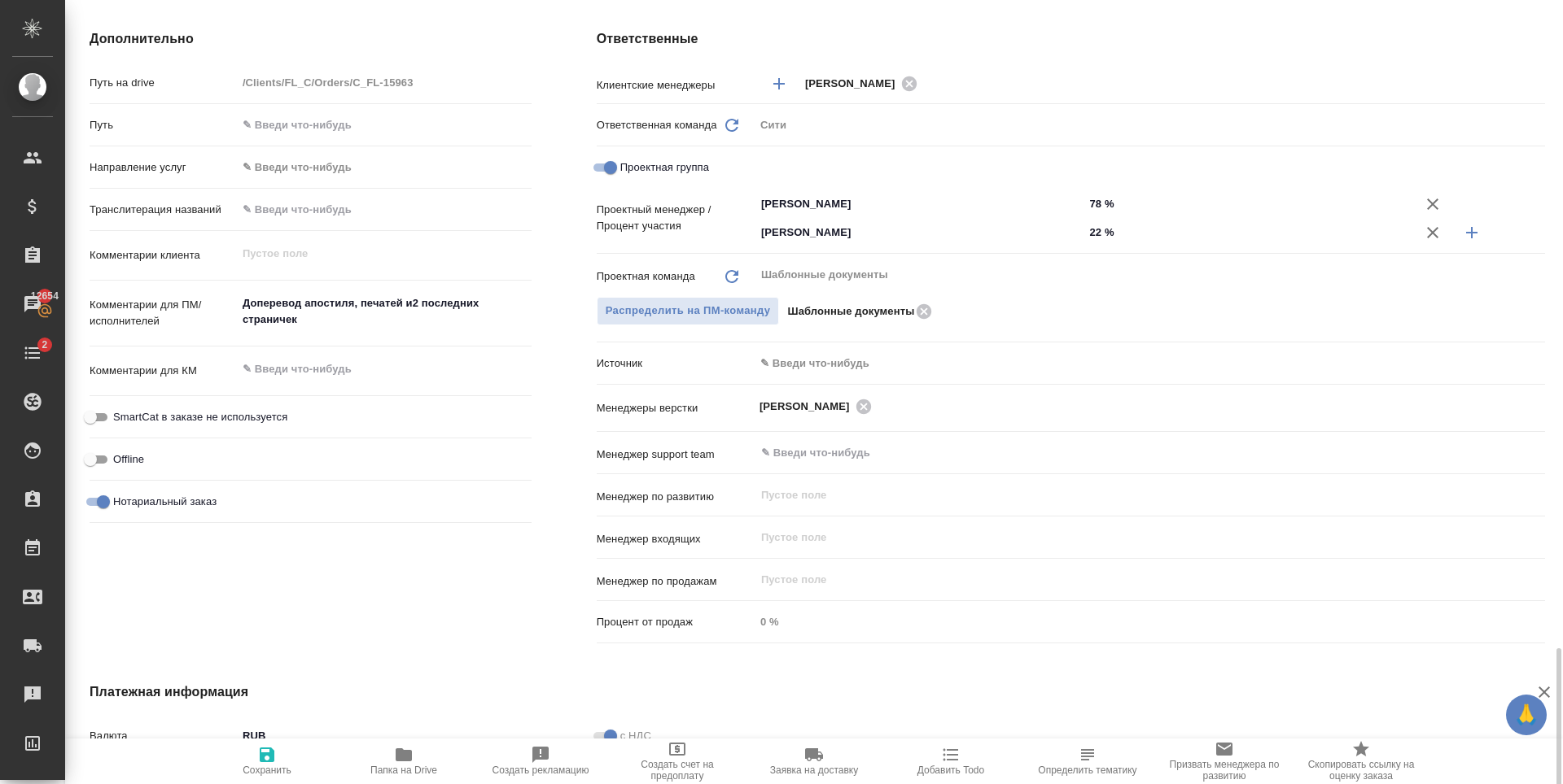
scroll to position [884, 0]
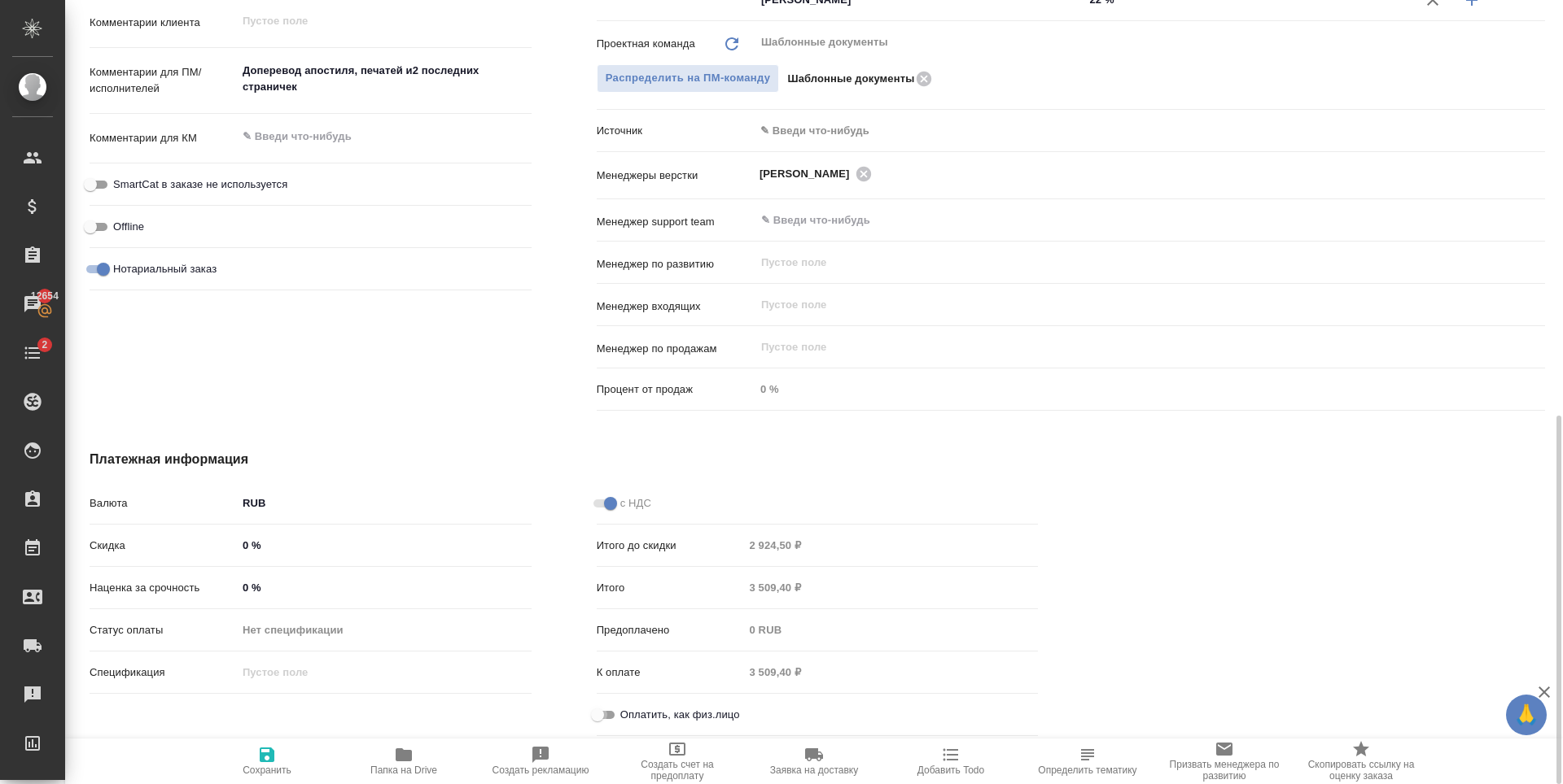
click at [598, 720] on input "Оплатить, как физ.лицо" at bounding box center [597, 715] width 58 height 19
checkbox input "true"
type textarea "x"
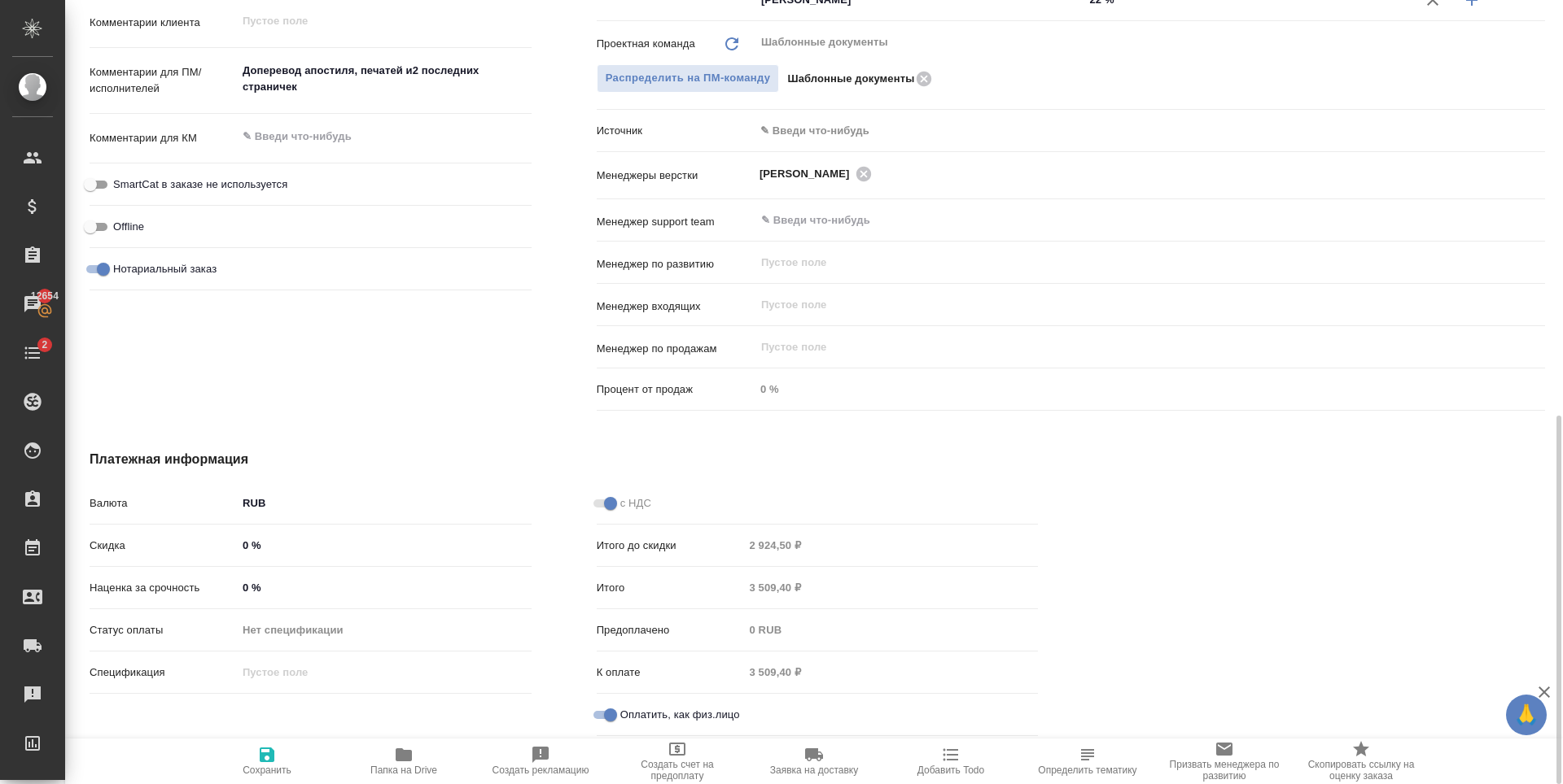
click at [274, 741] on button "Сохранить" at bounding box center [267, 761] width 137 height 46
type textarea "x"
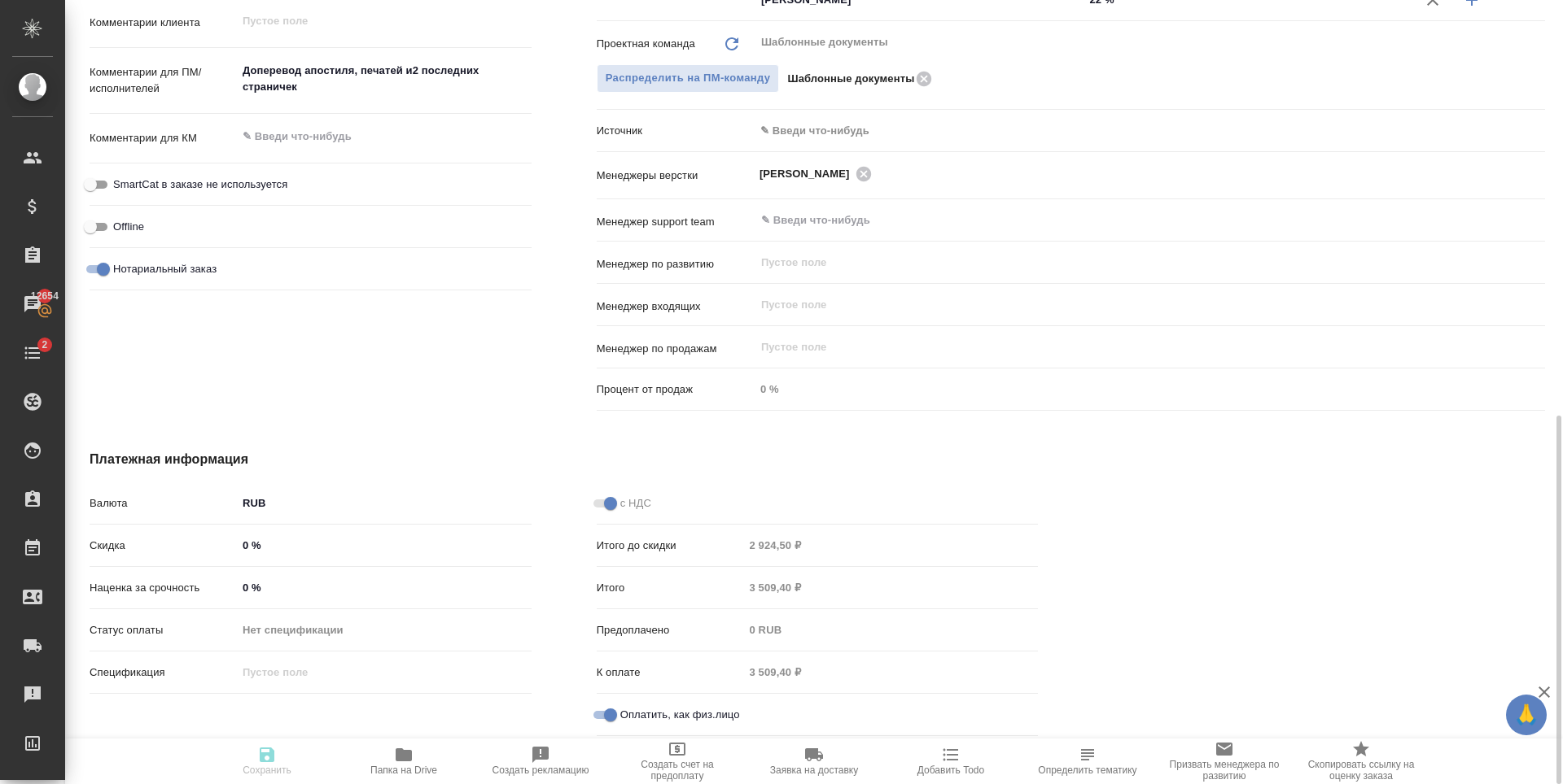
type textarea "x"
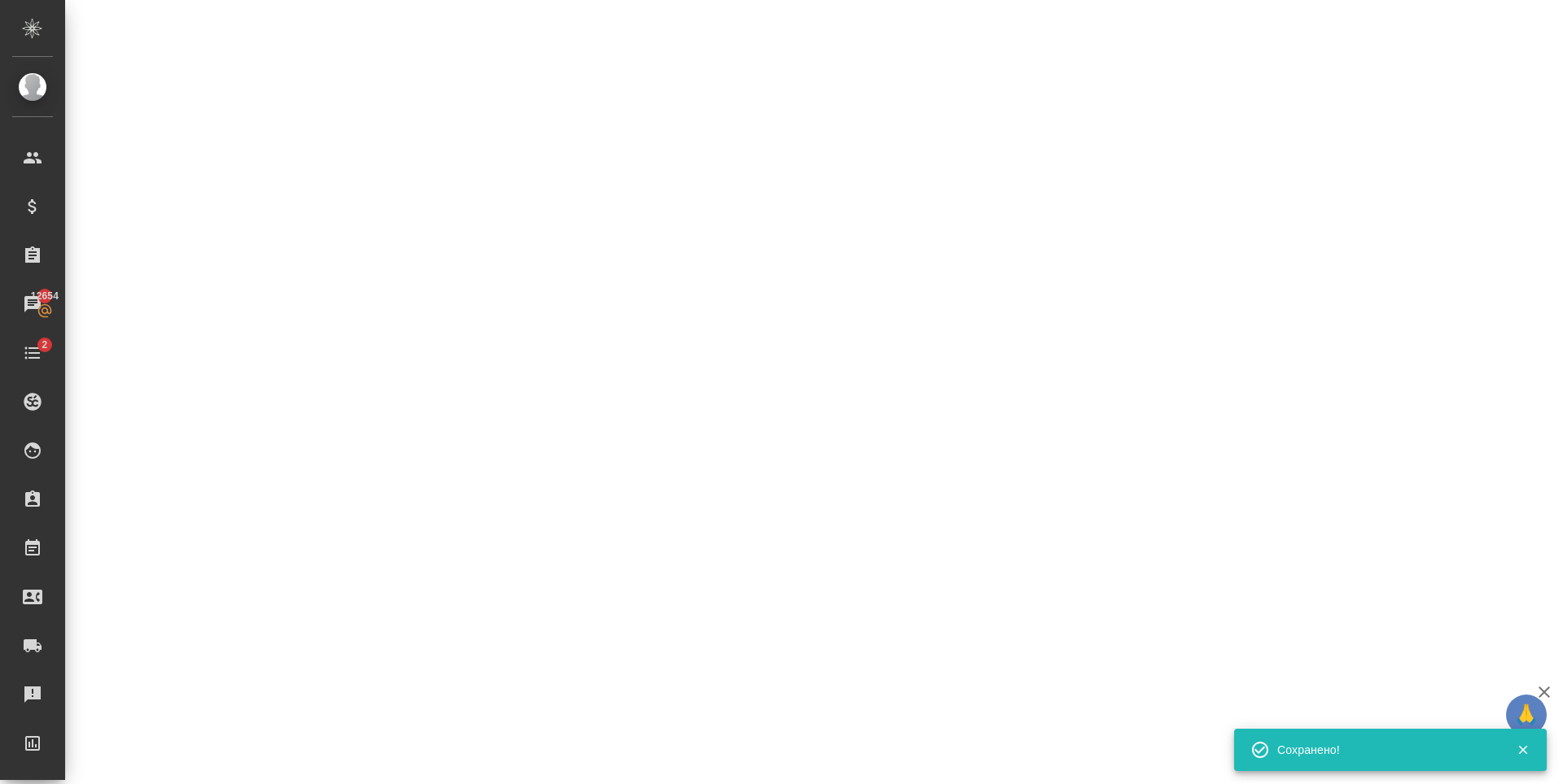
select select "RU"
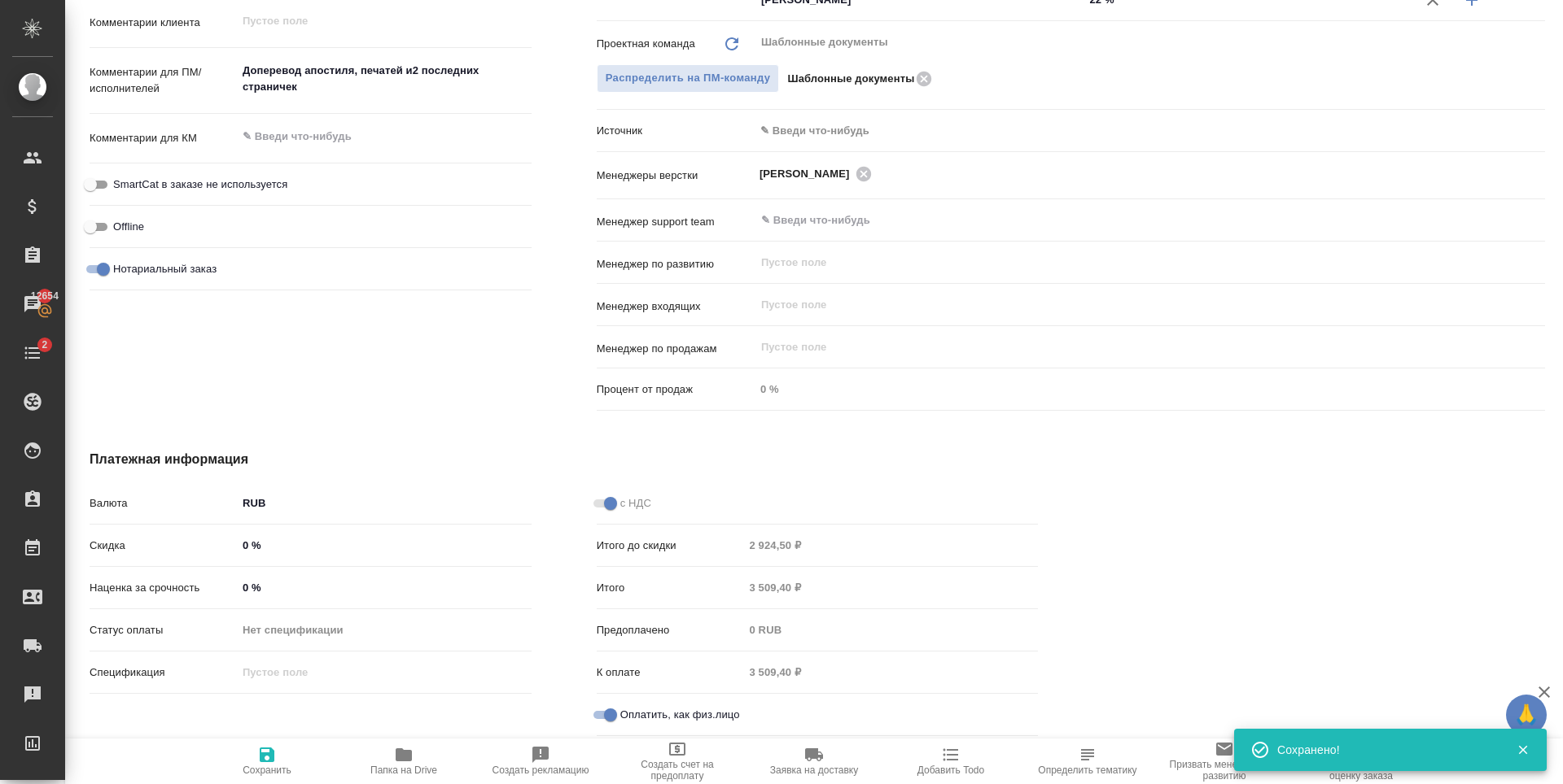
type textarea "x"
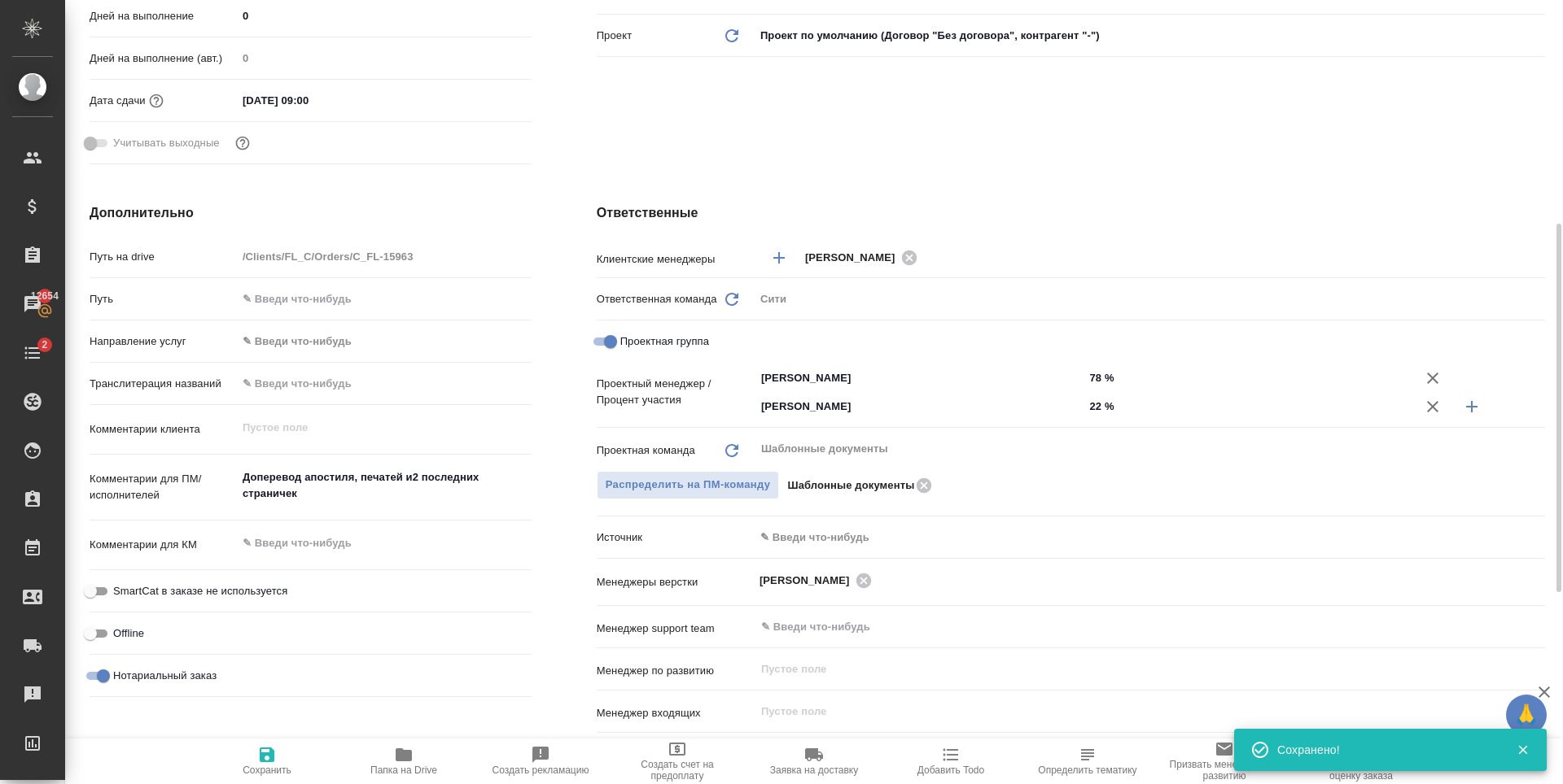
scroll to position [0, 0]
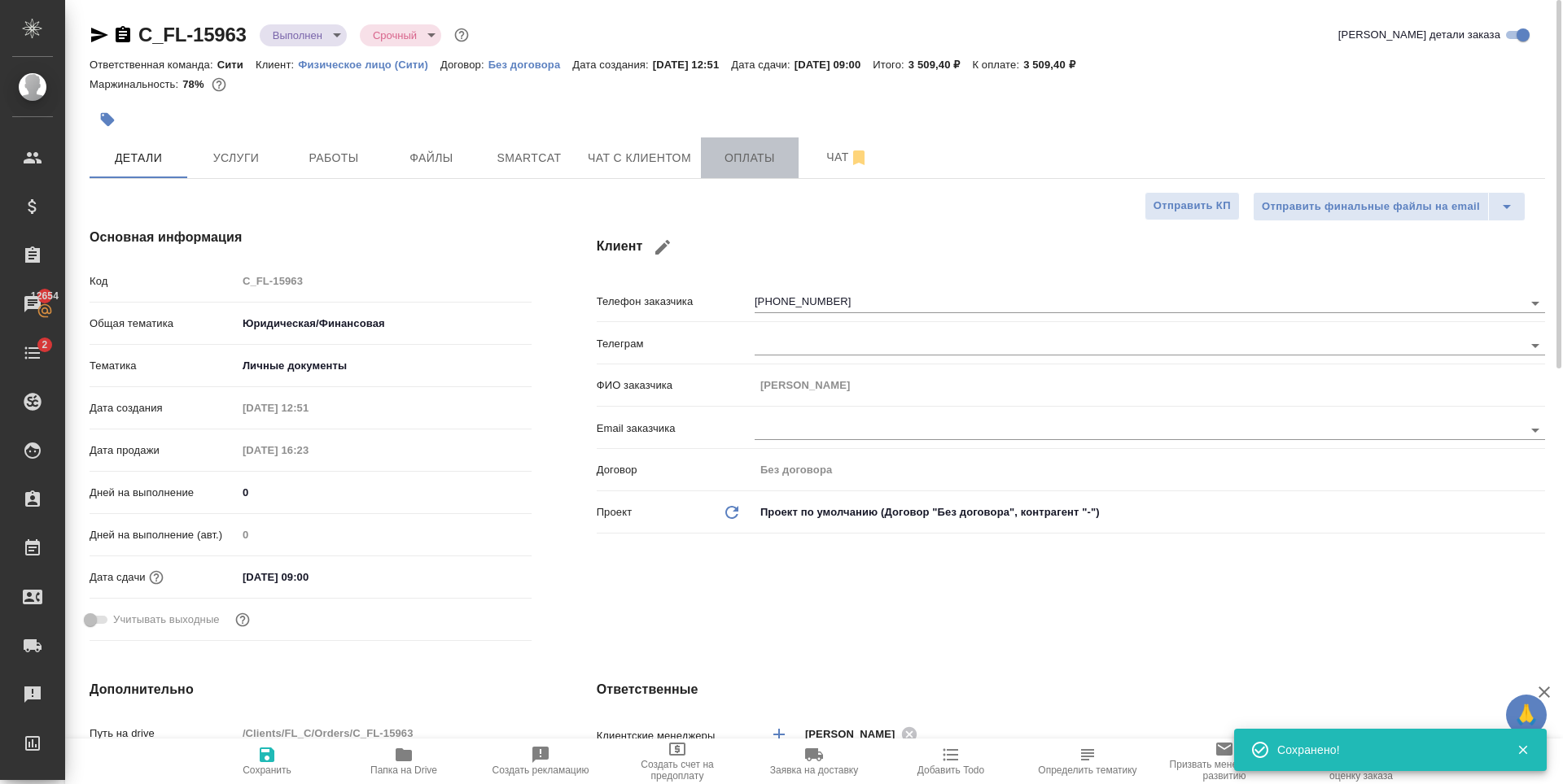
click at [734, 170] on button "Оплаты" at bounding box center [749, 158] width 98 height 41
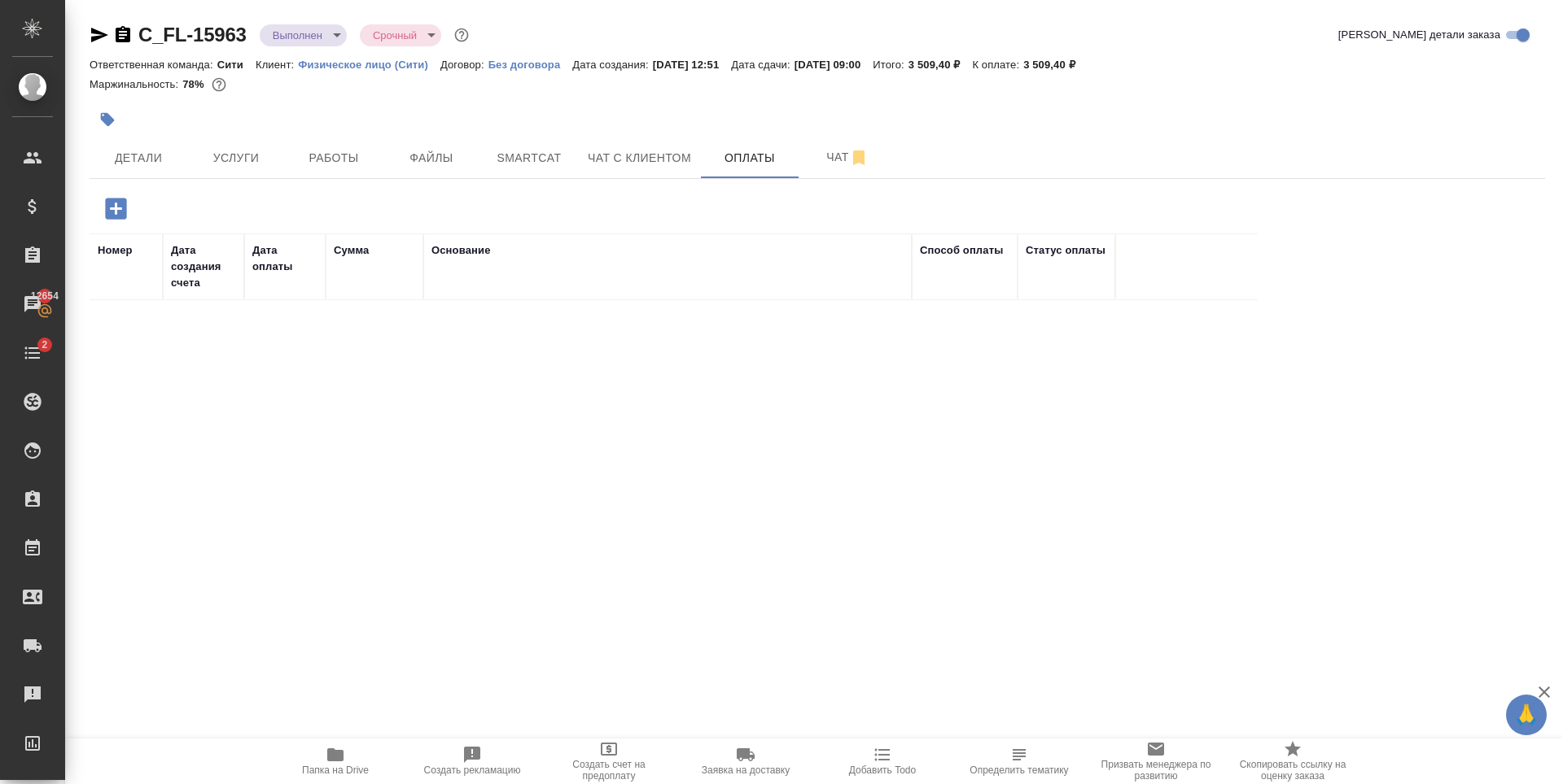
click at [96, 211] on button "button" at bounding box center [116, 209] width 45 height 33
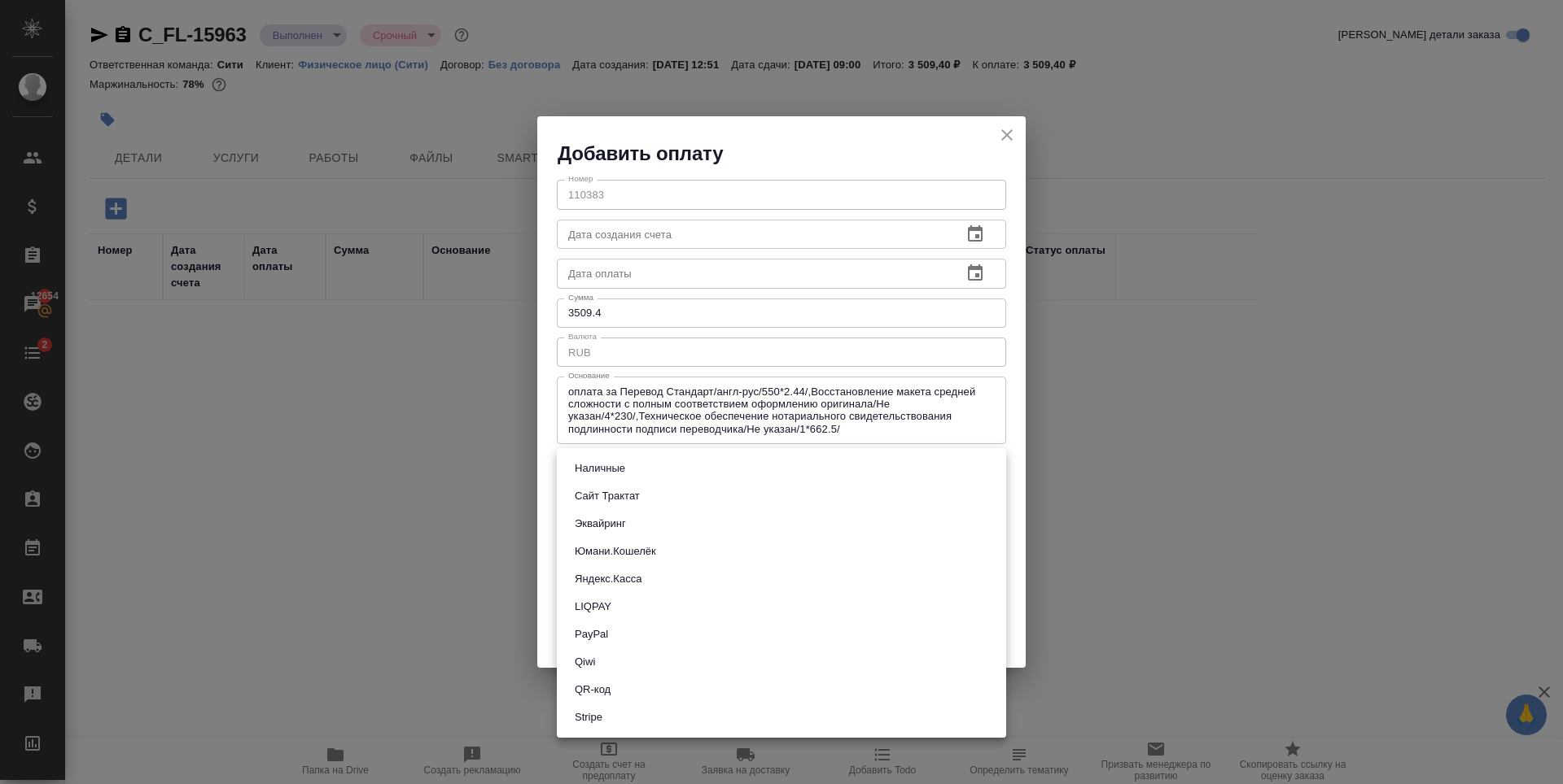
click at [637, 457] on body "🙏 .cls-1 fill:#fff; AWATERA Zaytseva Svetlana Клиенты Спецификации Заказы 12654…" at bounding box center [782, 392] width 1563 height 784
click at [604, 496] on button "Сайт Трактат" at bounding box center [607, 496] width 75 height 17
type input "site-traktat"
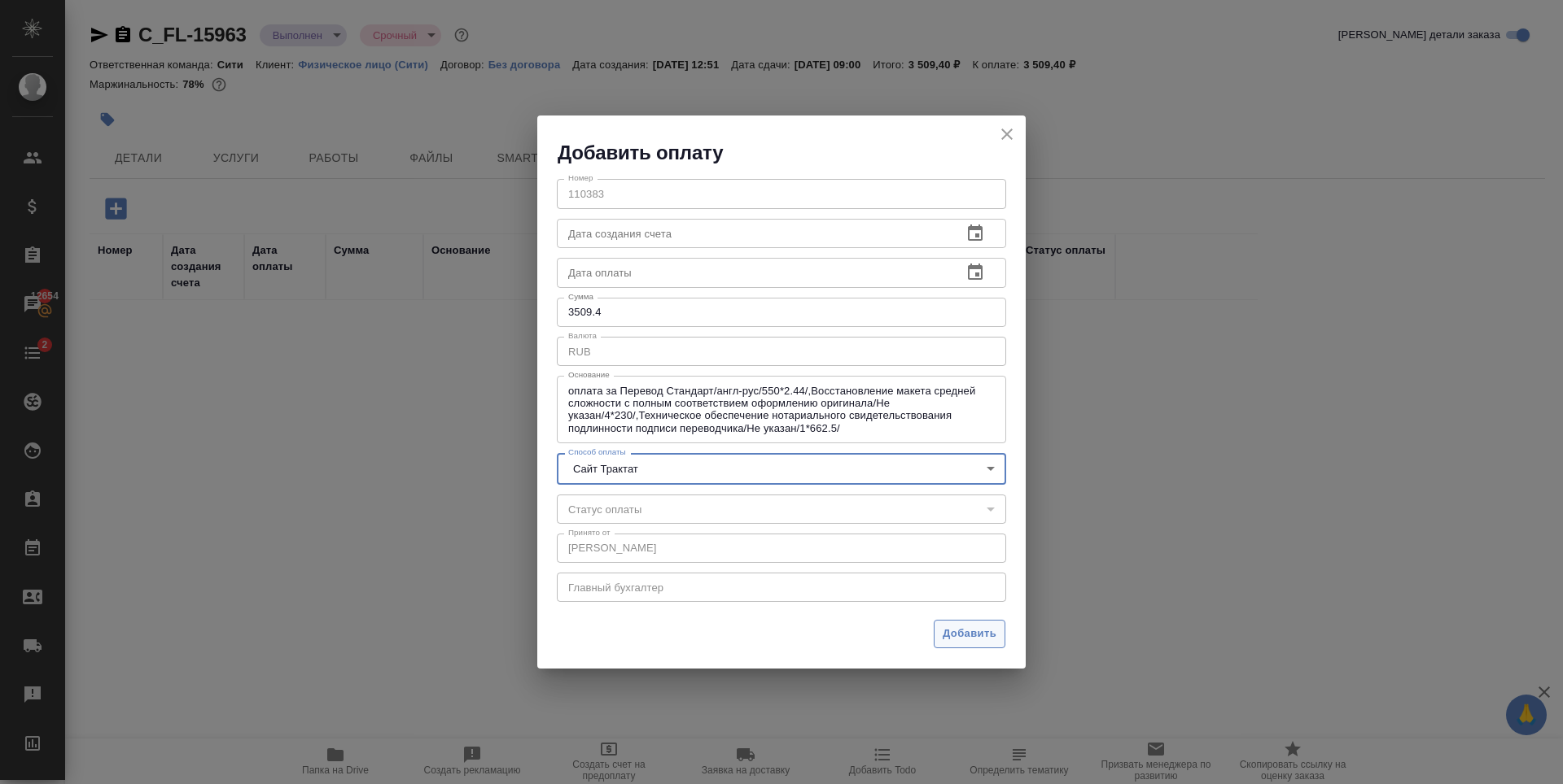
click at [991, 637] on span "Добавить" at bounding box center [969, 634] width 53 height 18
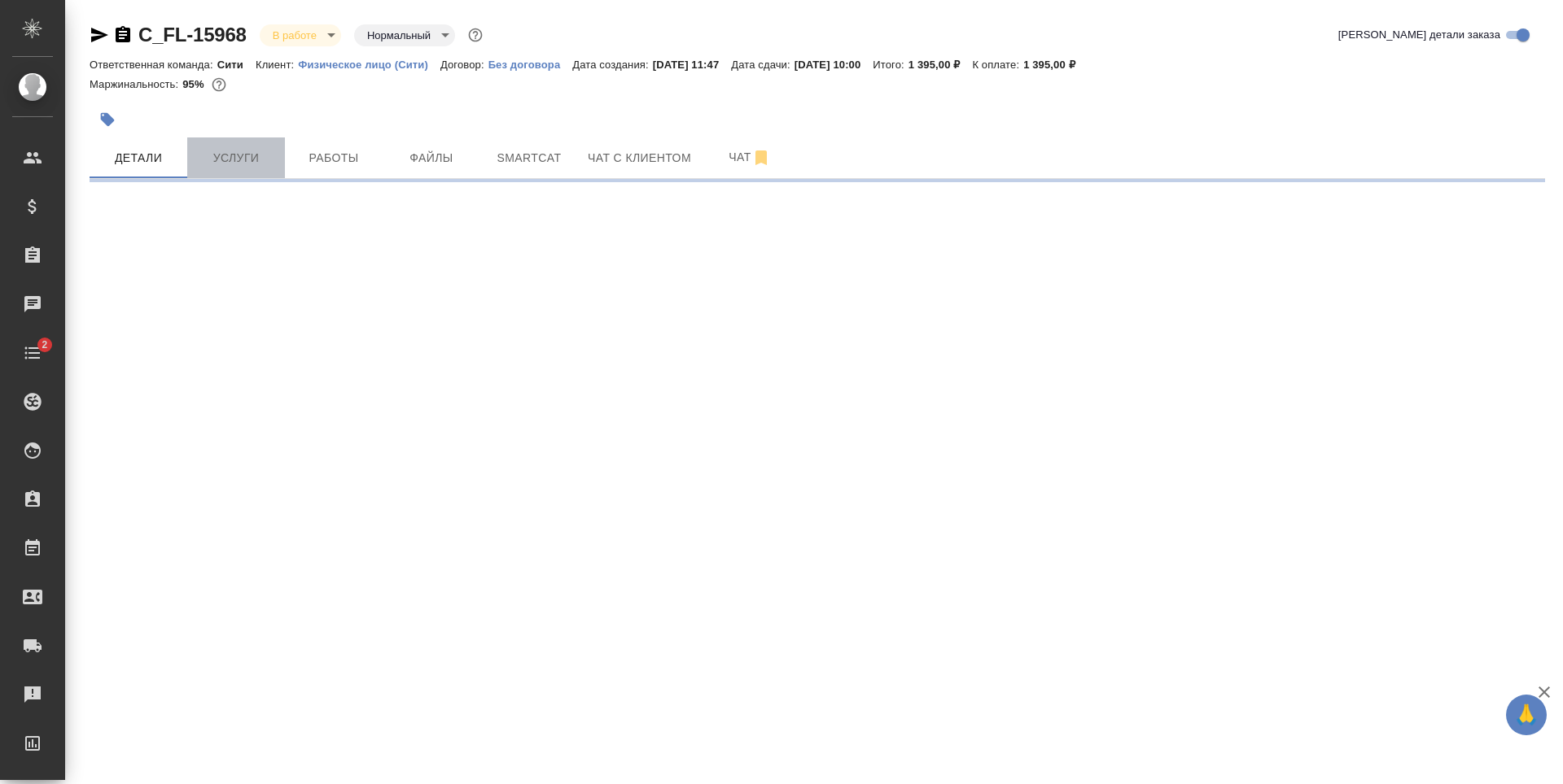
click at [251, 167] on span "Услуги" at bounding box center [236, 158] width 78 height 20
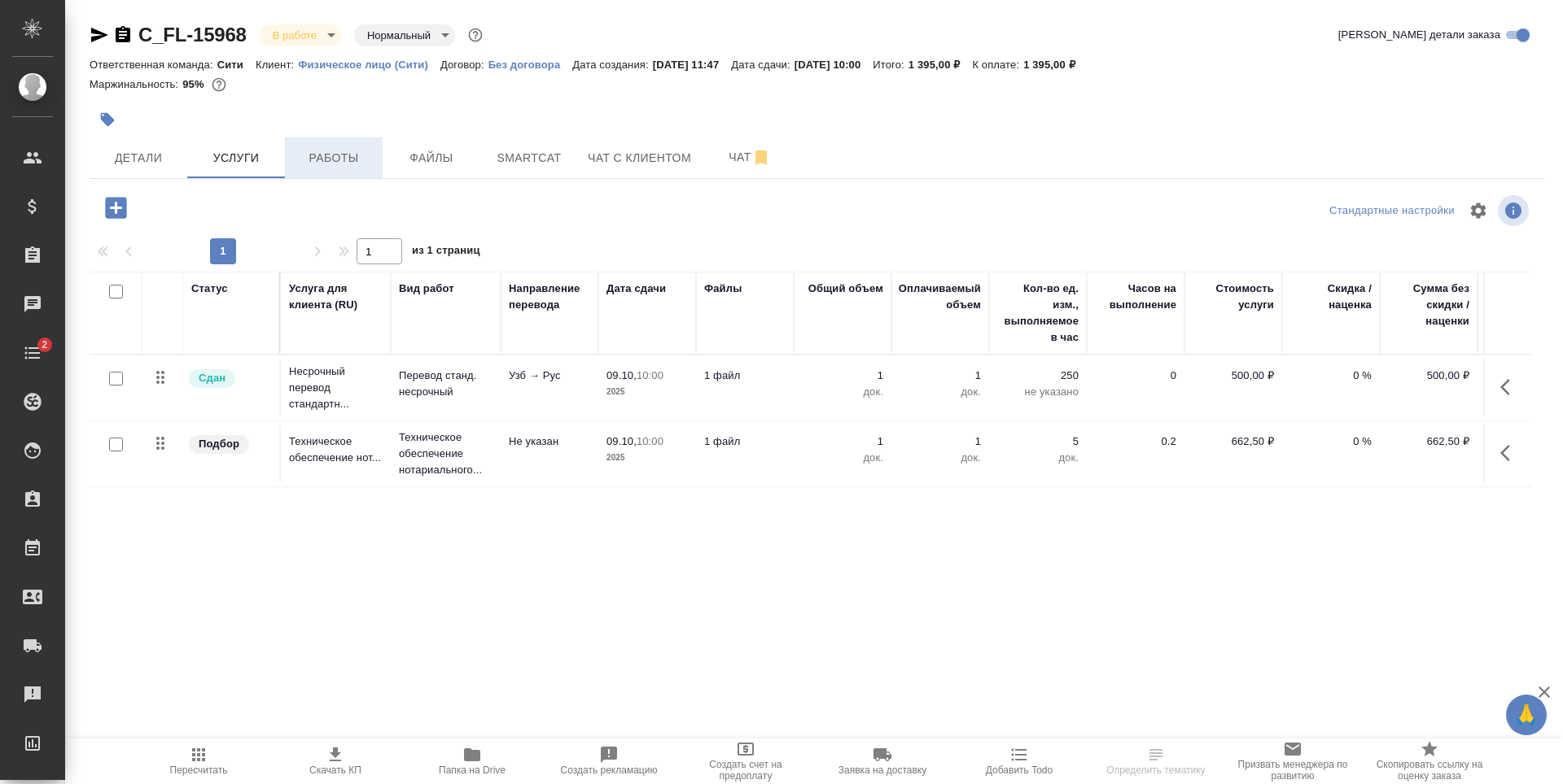
click at [318, 169] on button "Работы" at bounding box center [333, 158] width 98 height 41
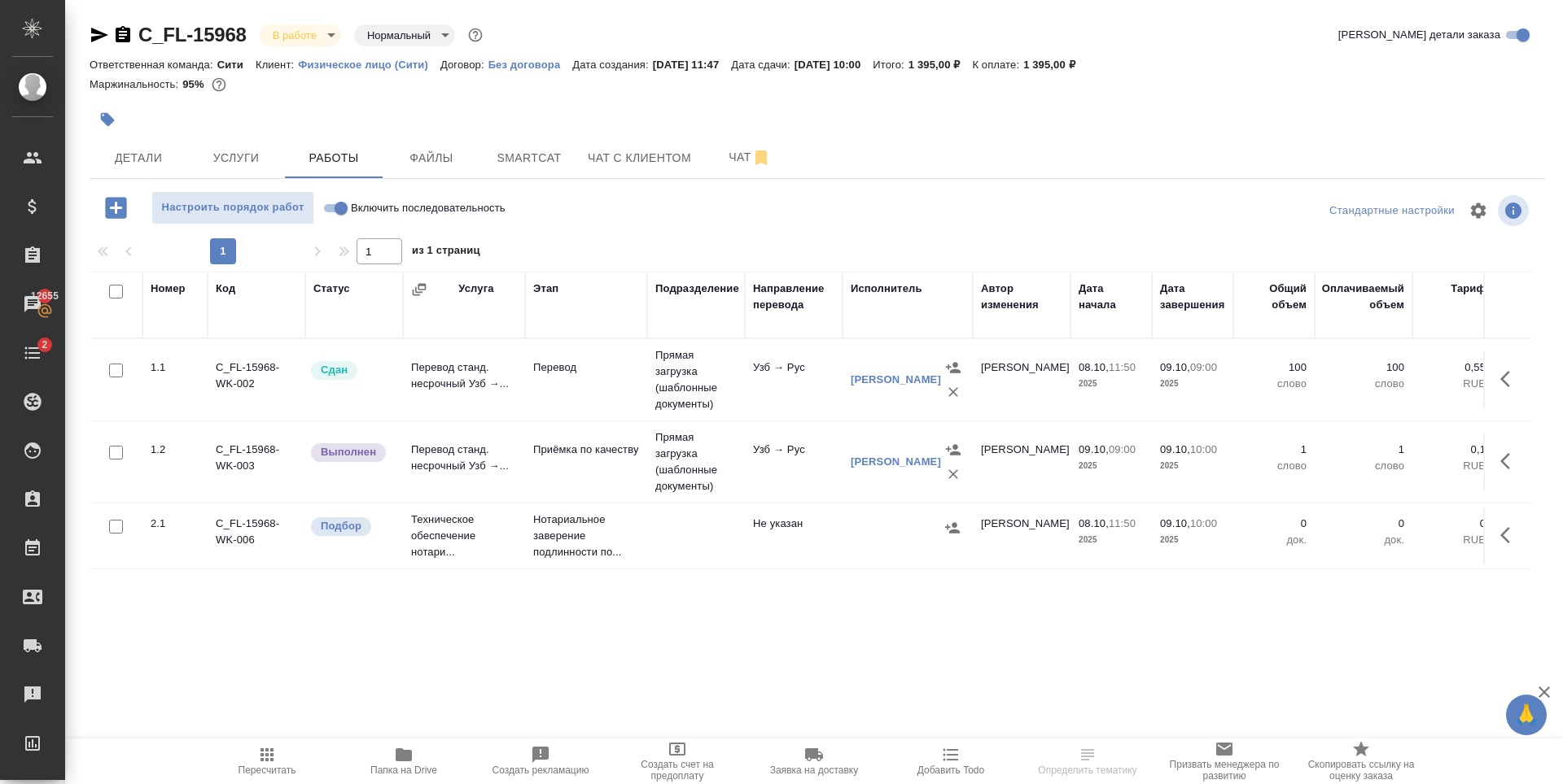
click at [1505, 544] on icon "button" at bounding box center [1510, 536] width 19 height 19
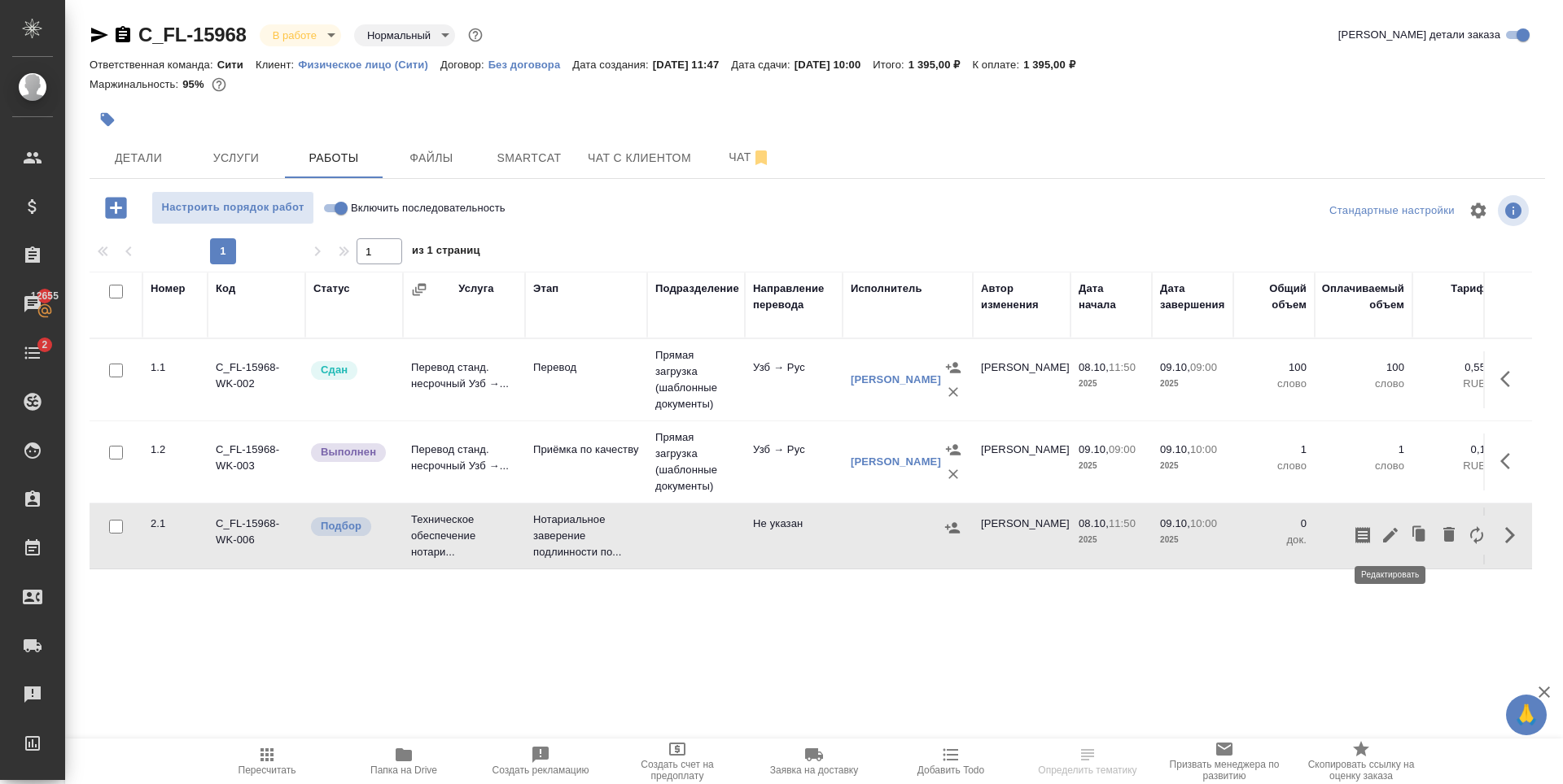
click at [1385, 536] on icon "button" at bounding box center [1390, 536] width 19 height 19
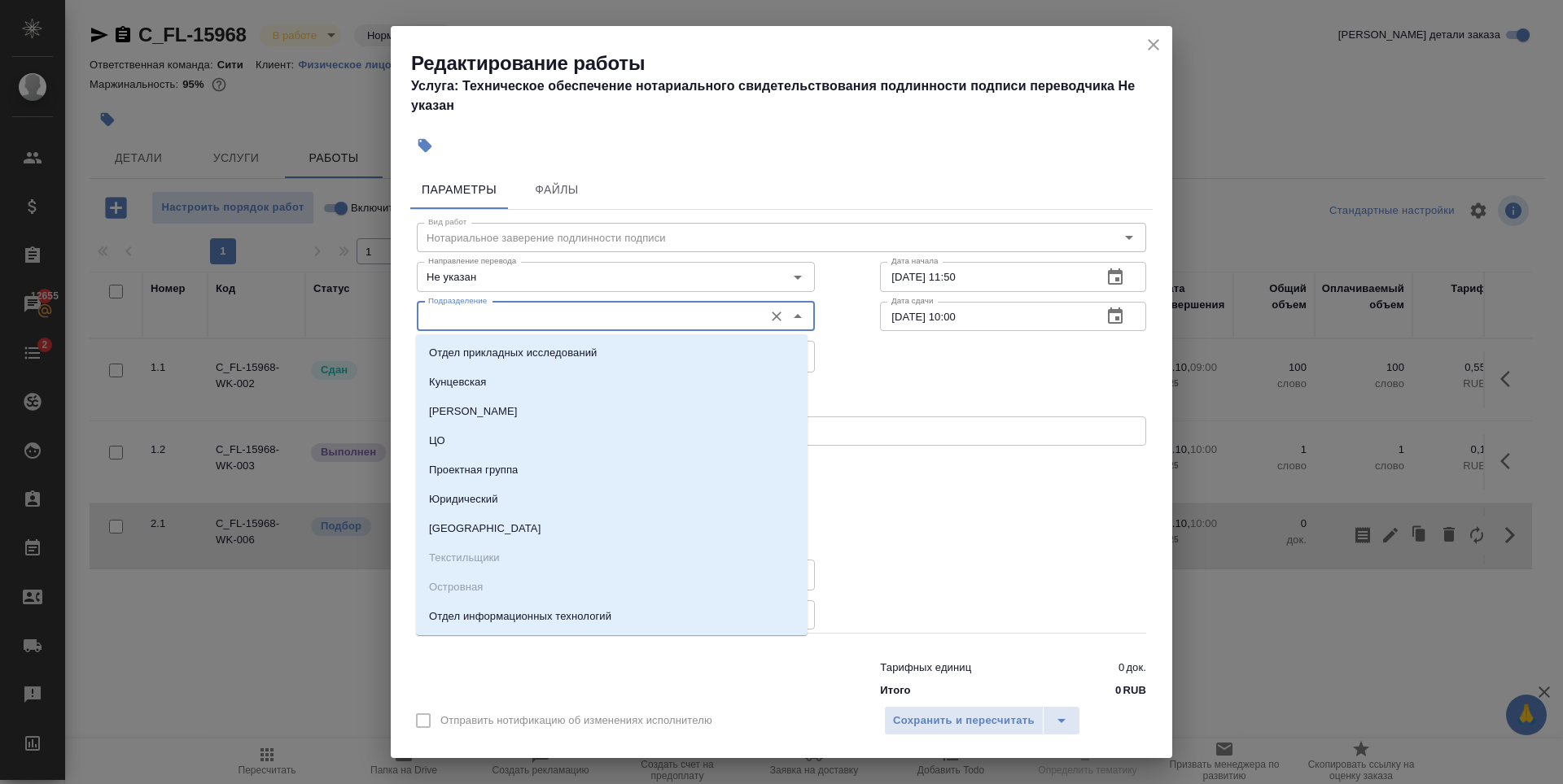
click at [491, 310] on input "Подразделение" at bounding box center [588, 316] width 334 height 19
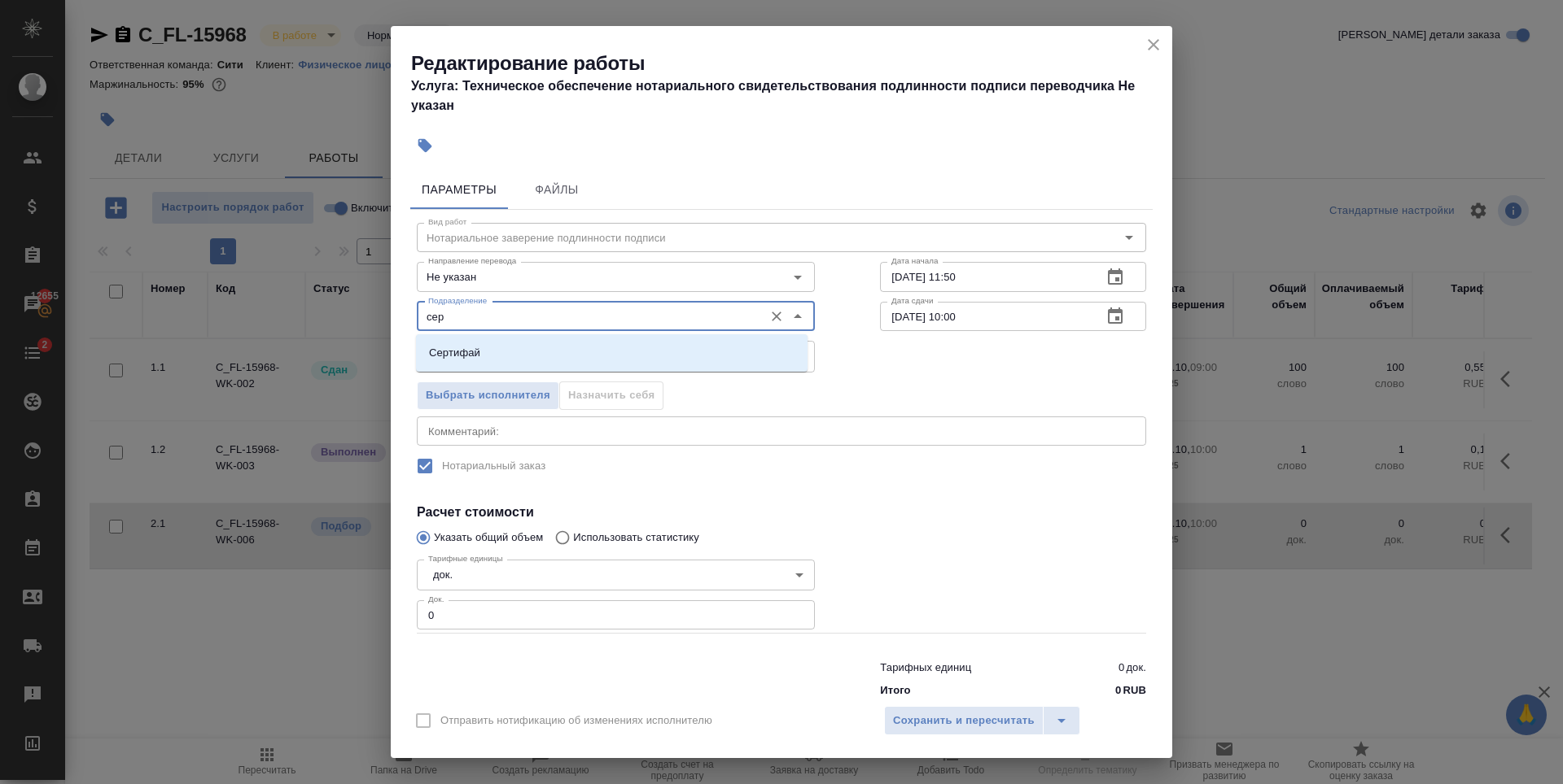
click at [428, 355] on li "Сертифай" at bounding box center [611, 353] width 391 height 29
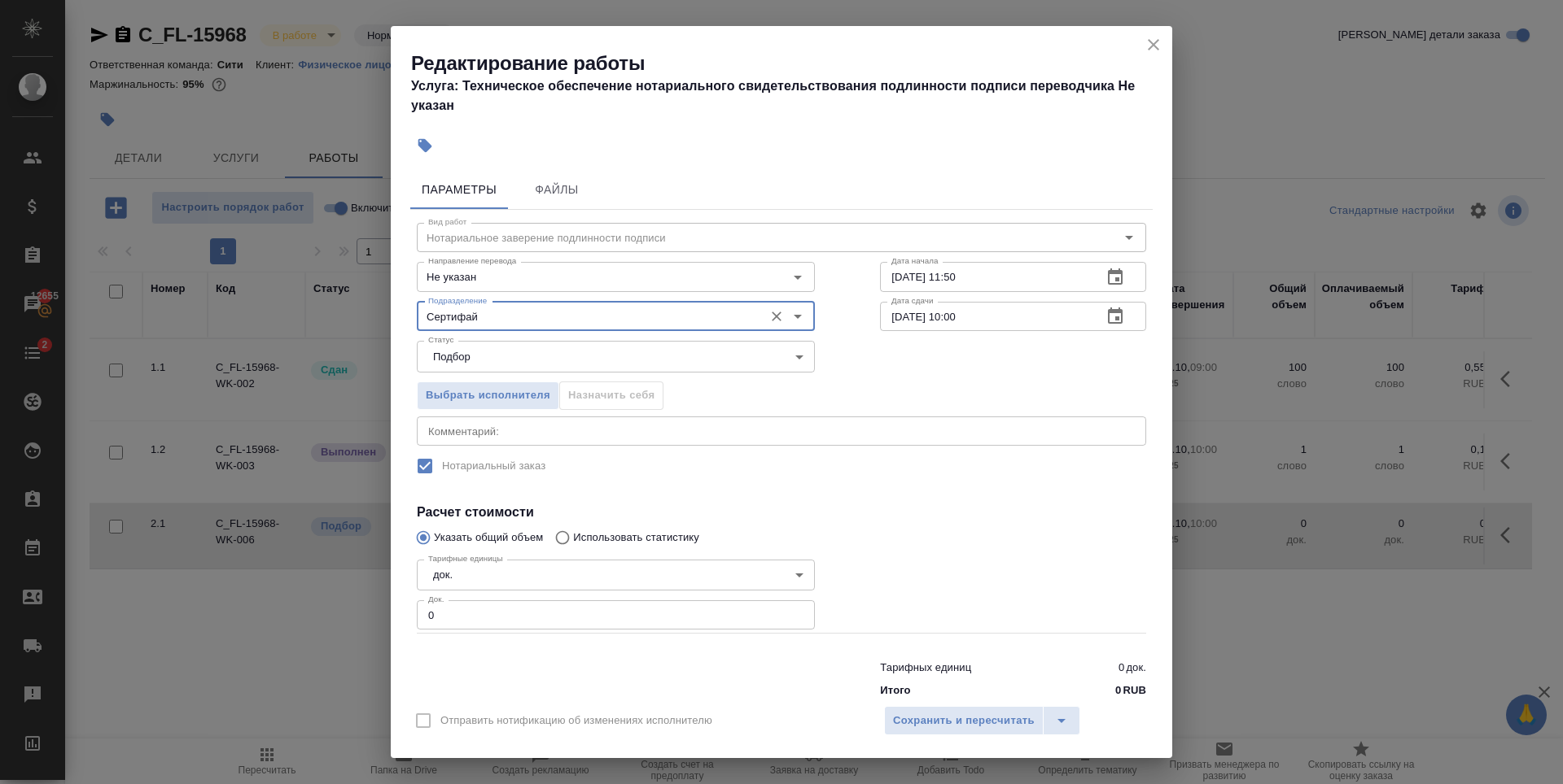
type input "Сертифай"
type input "1"
click at [792, 612] on input "1" at bounding box center [615, 615] width 398 height 29
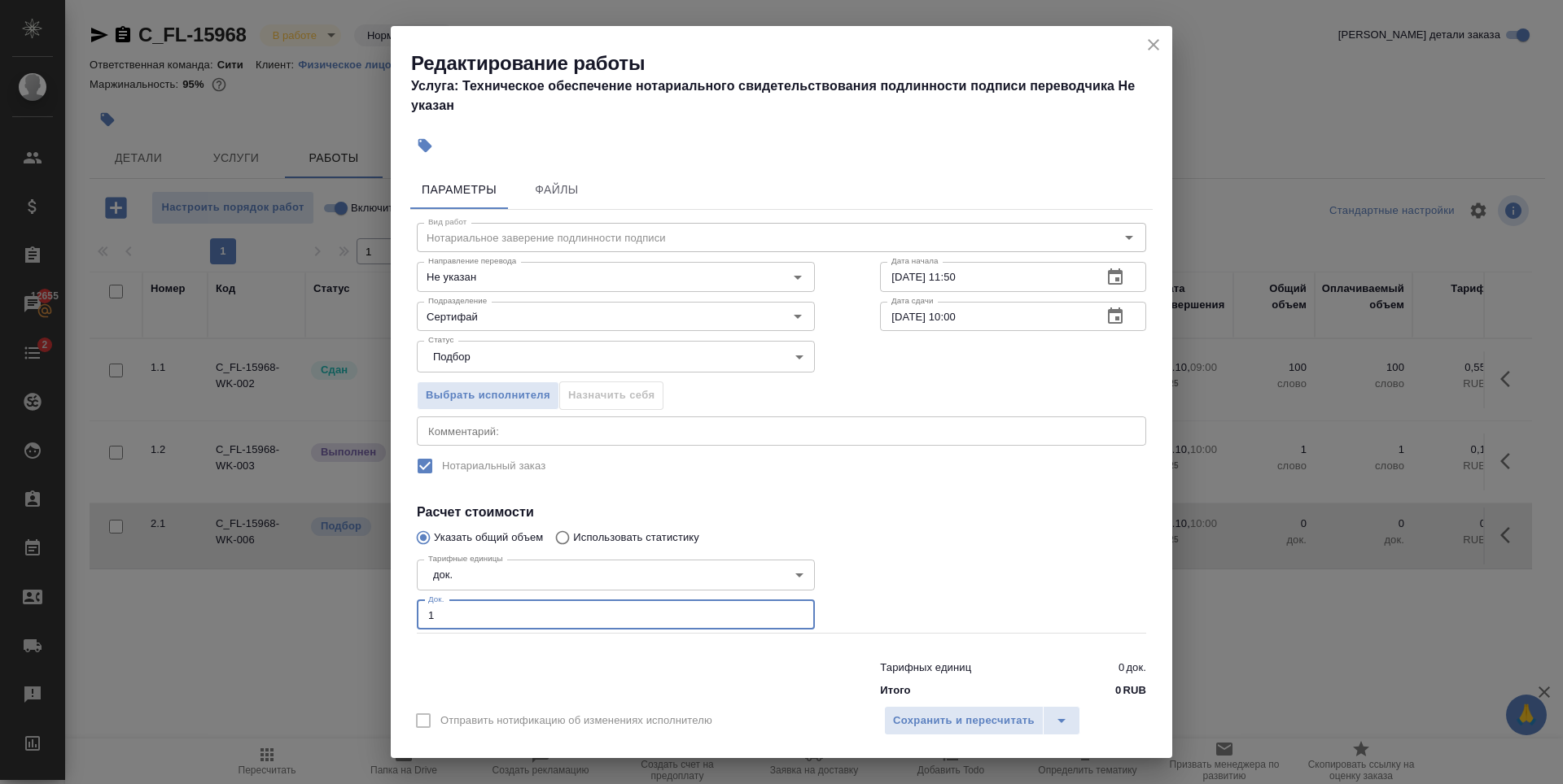
click at [912, 704] on div "Отправить нотификацию об изменениях исполнителю Сохранить и пересчитать" at bounding box center [781, 727] width 782 height 63
click at [913, 714] on span "Сохранить и пересчитать" at bounding box center [964, 721] width 142 height 18
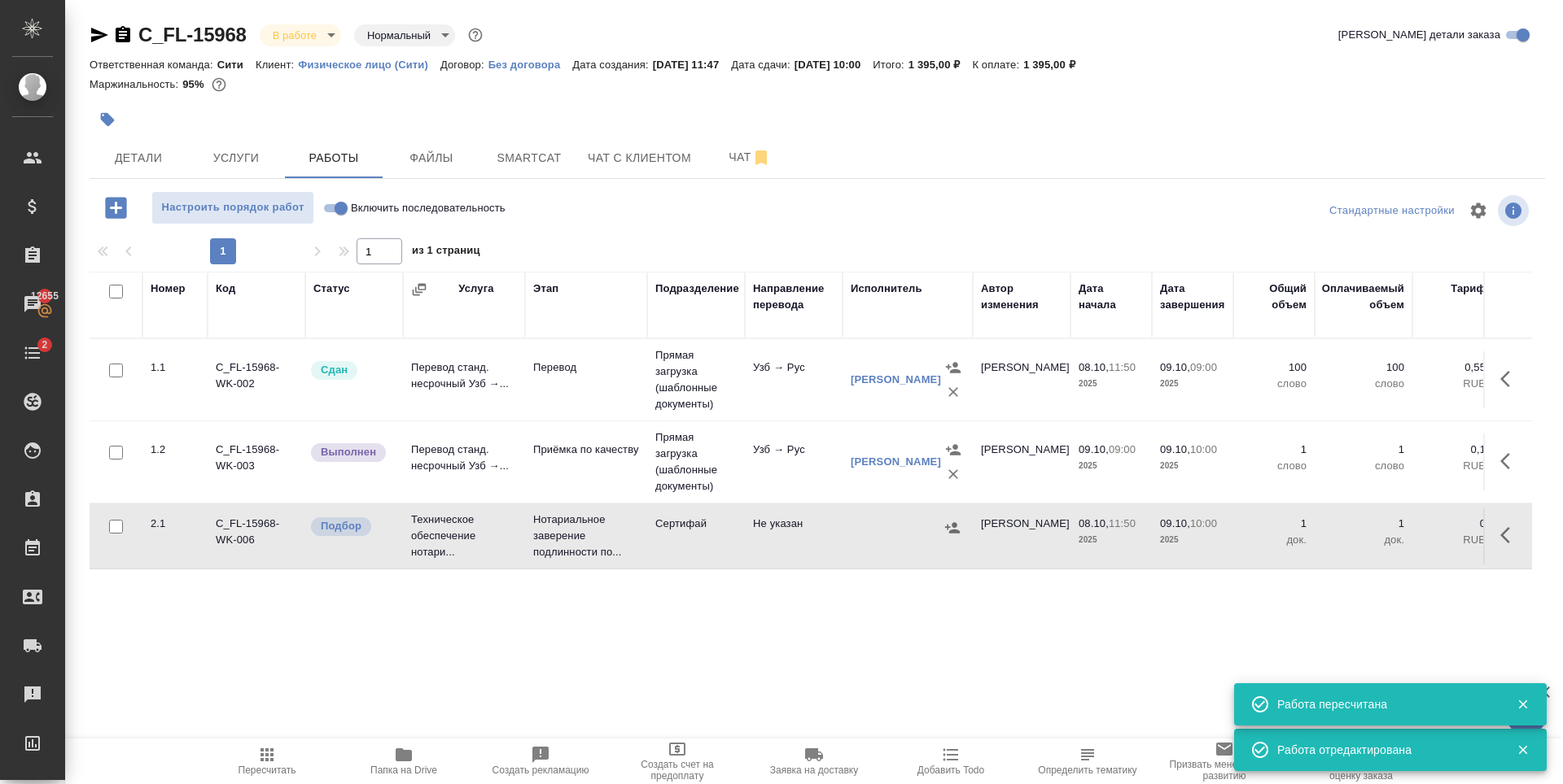
click at [95, 32] on icon "button" at bounding box center [100, 35] width 17 height 15
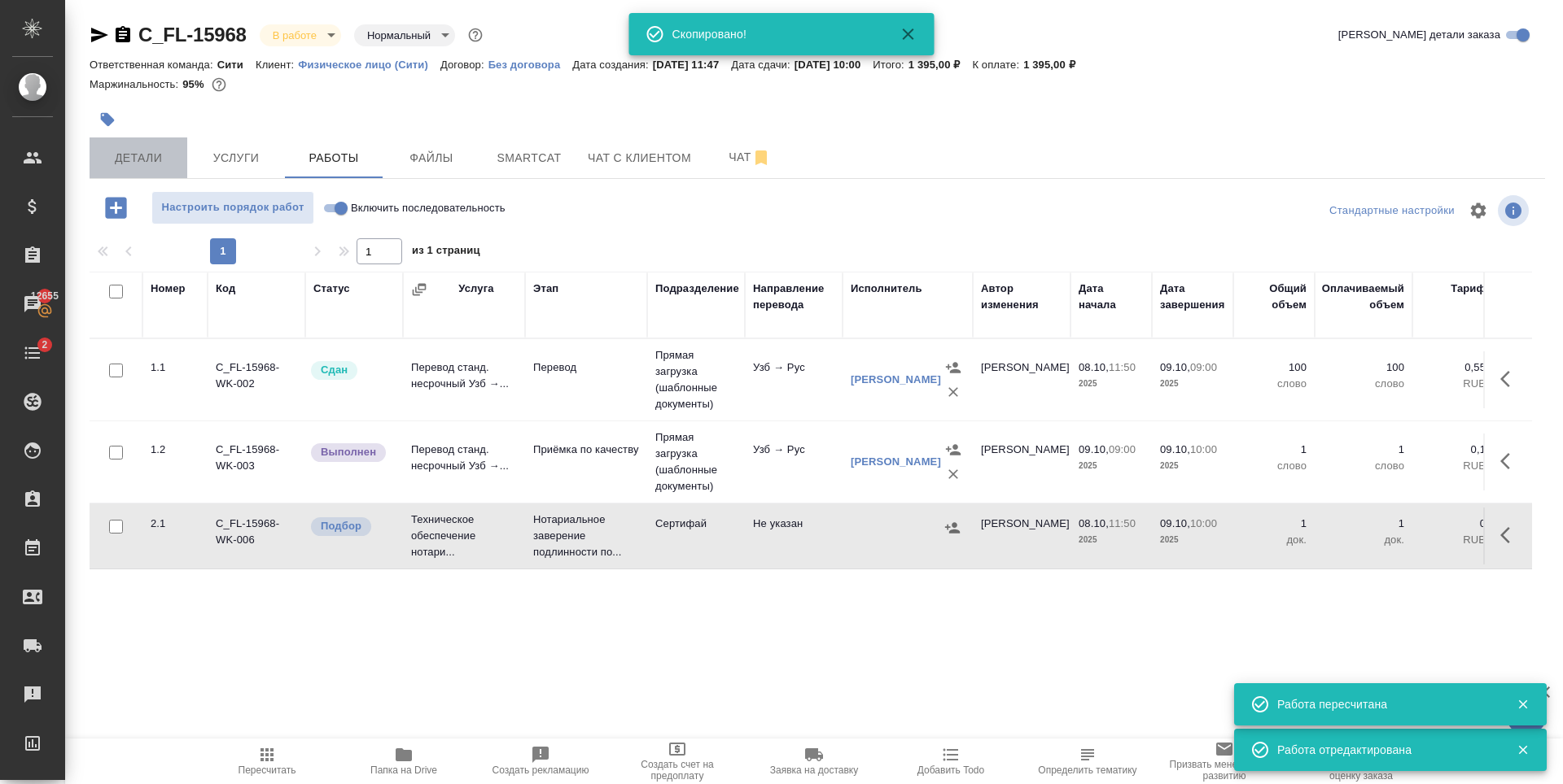
click at [143, 167] on span "Детали" at bounding box center [138, 158] width 78 height 20
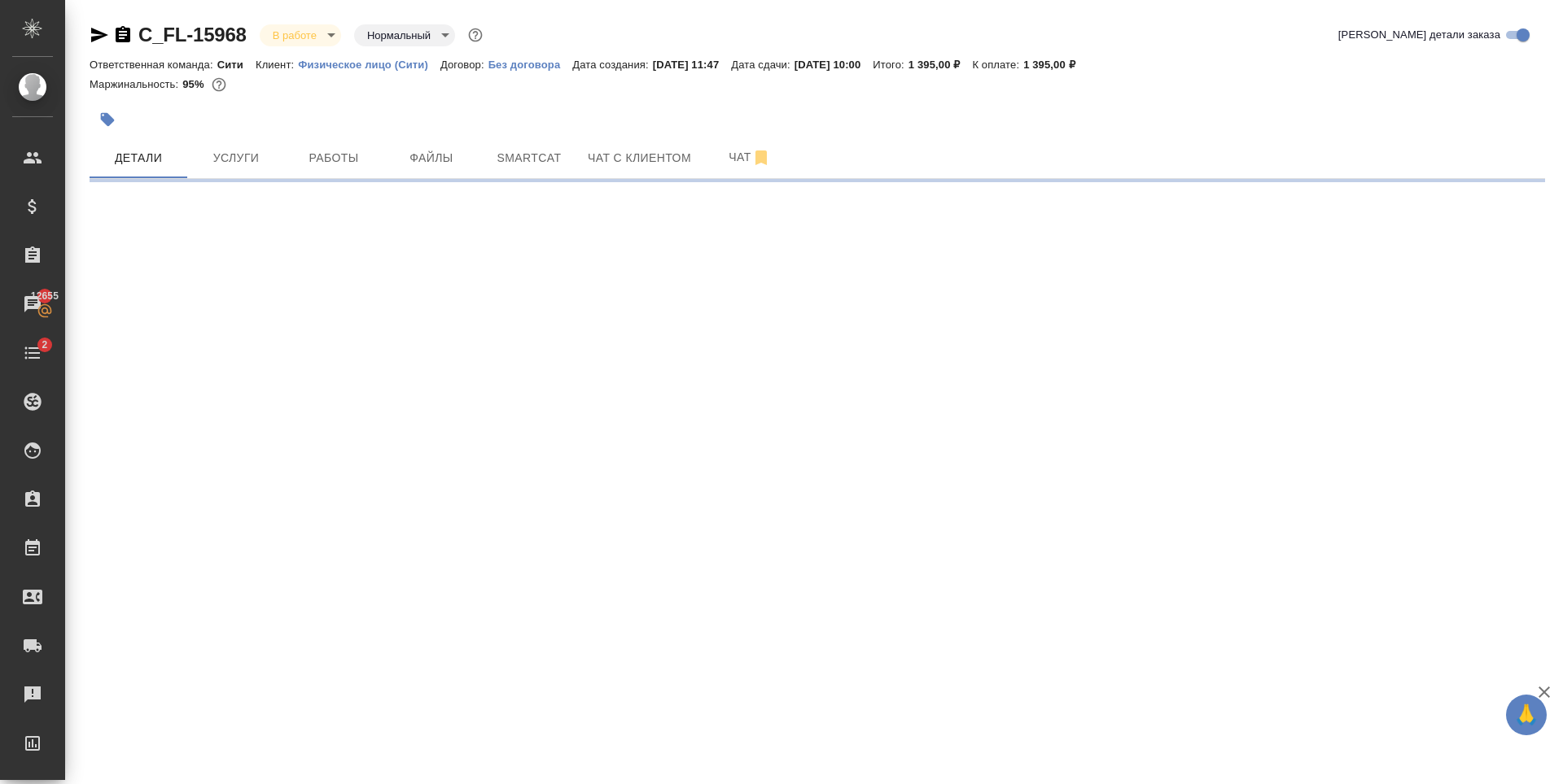
select select "RU"
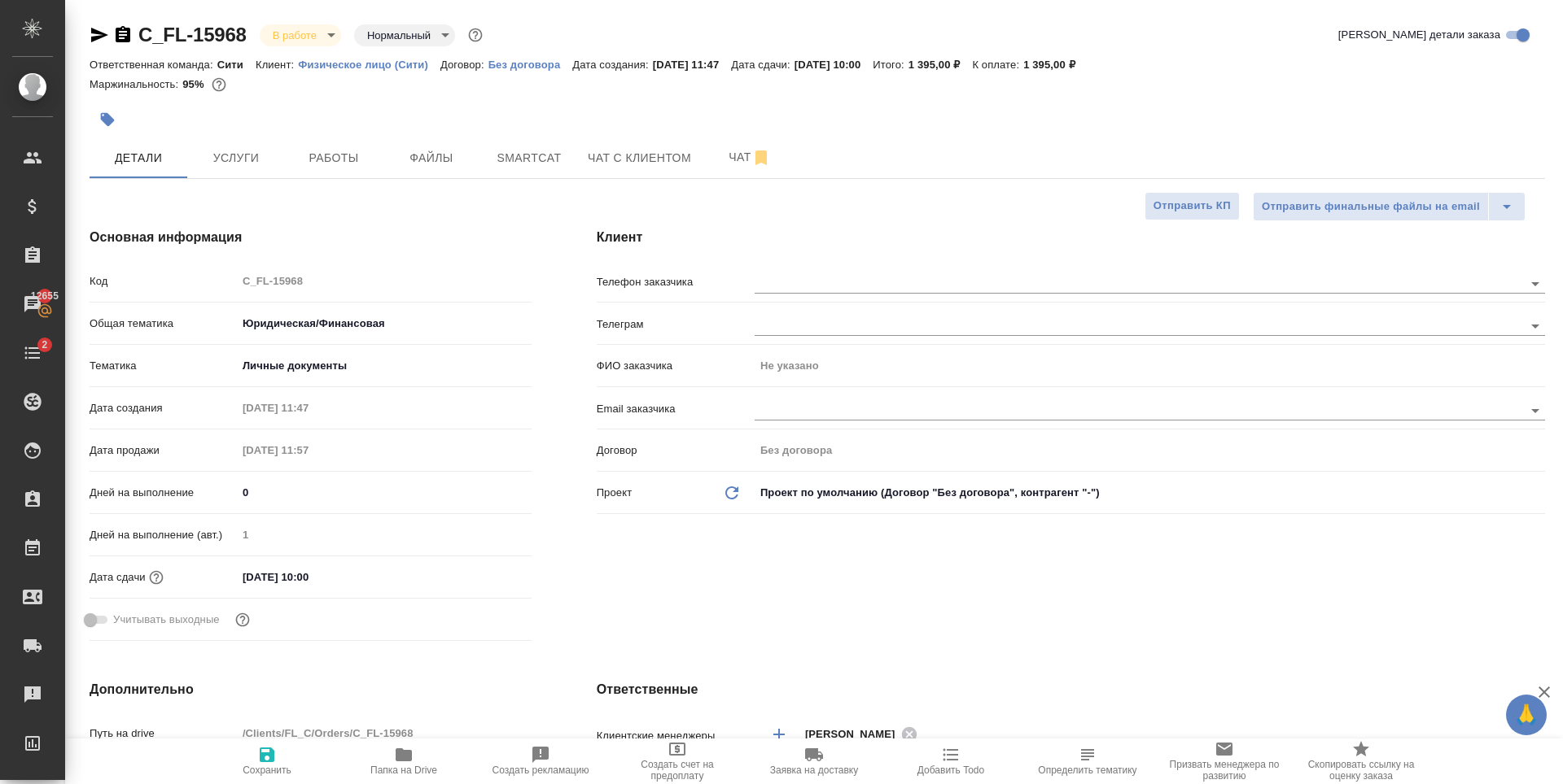
type textarea "x"
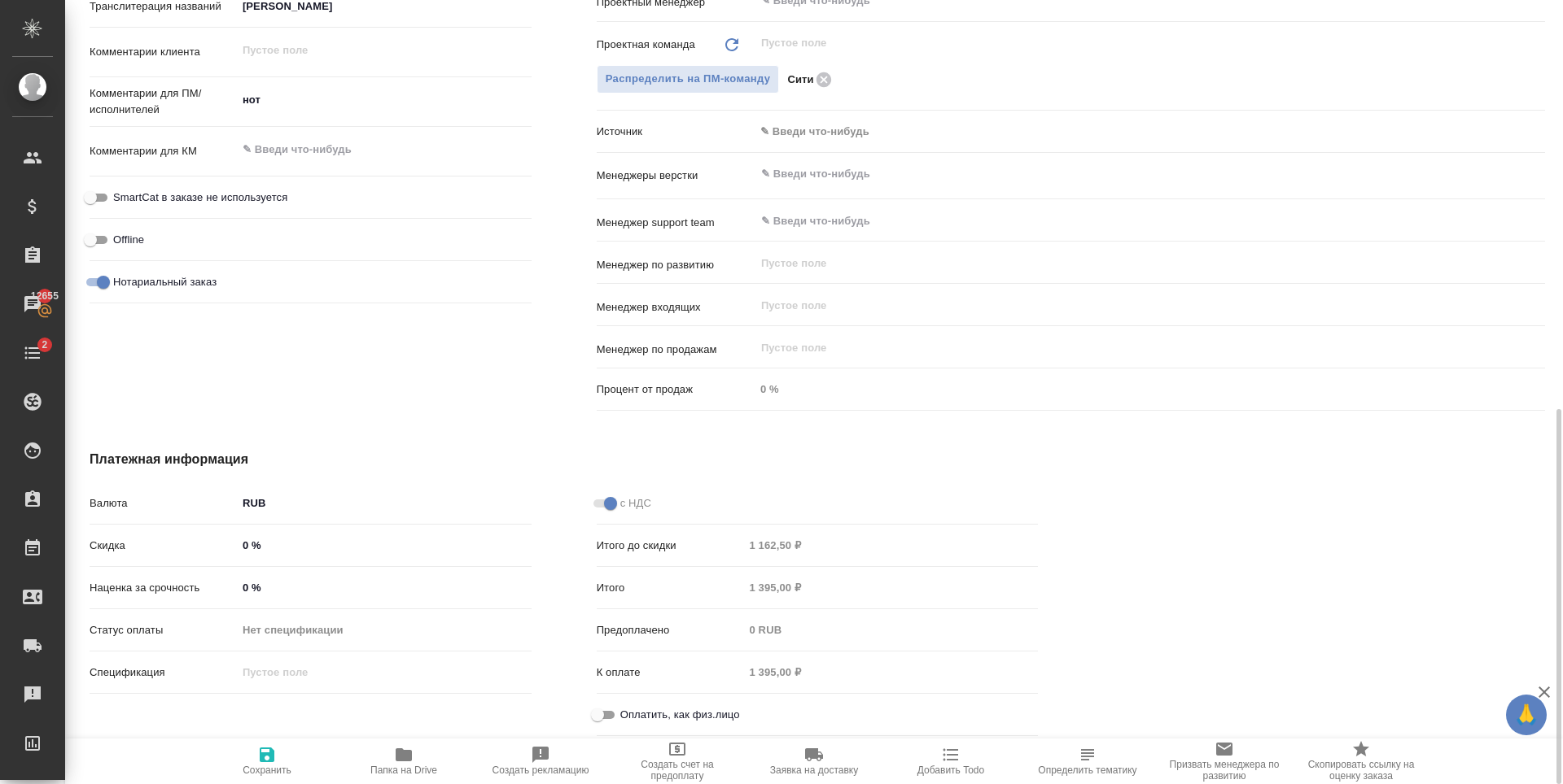
click at [614, 711] on input "Оплатить, как физ.лицо" at bounding box center [597, 715] width 58 height 19
checkbox input "true"
type textarea "x"
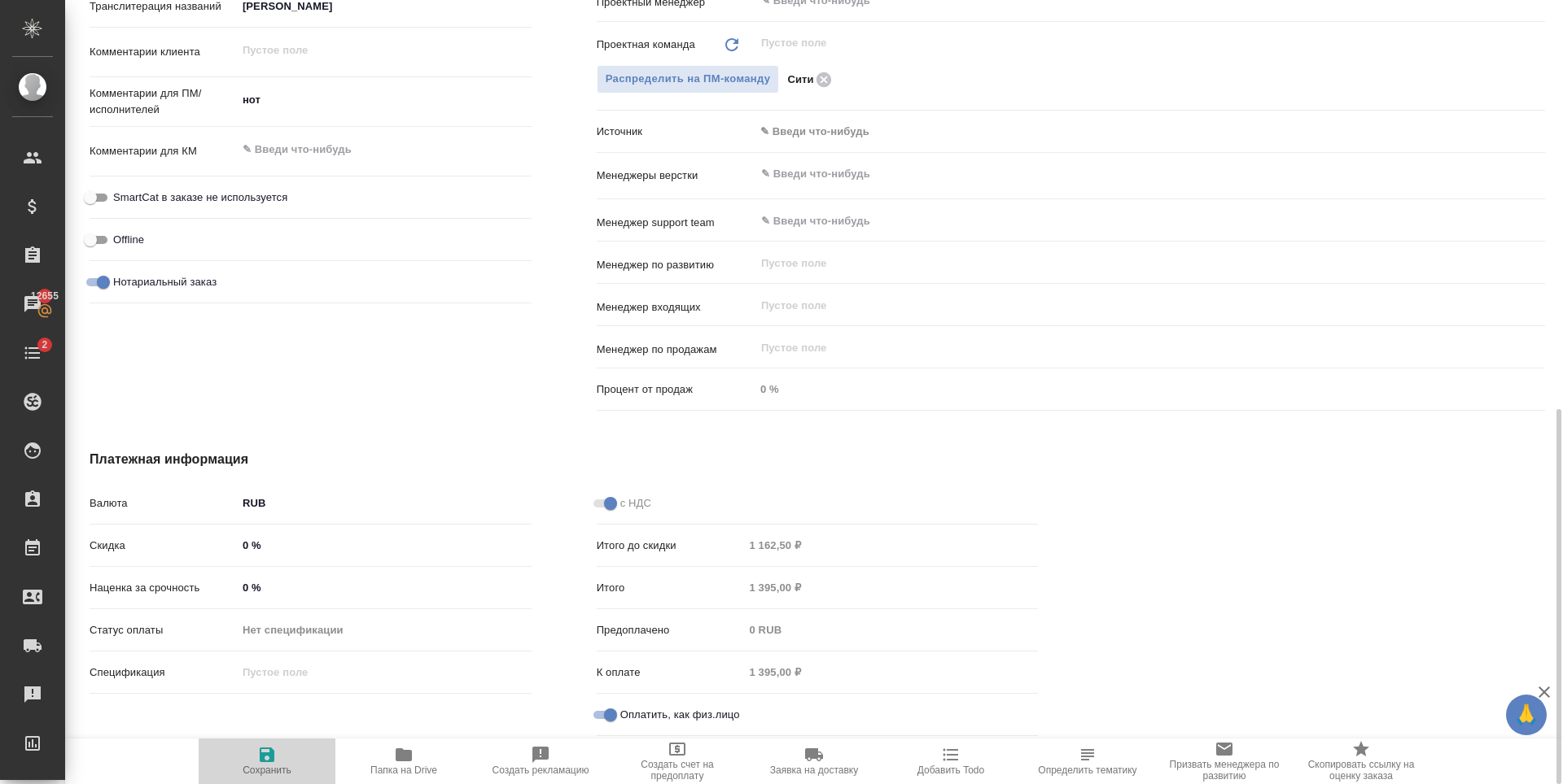
click at [254, 754] on span "Сохранить" at bounding box center [267, 761] width 117 height 31
type textarea "x"
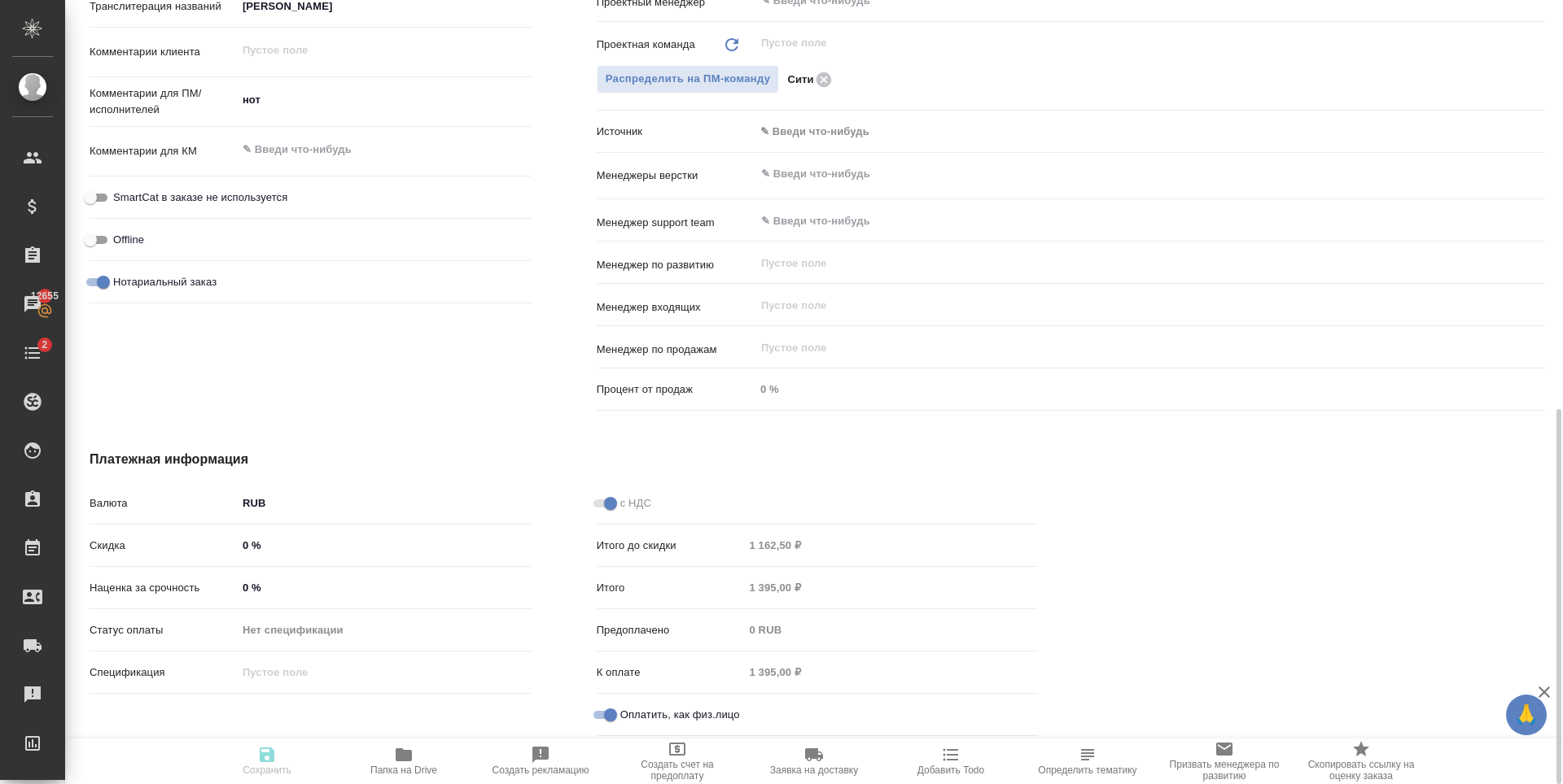
type textarea "x"
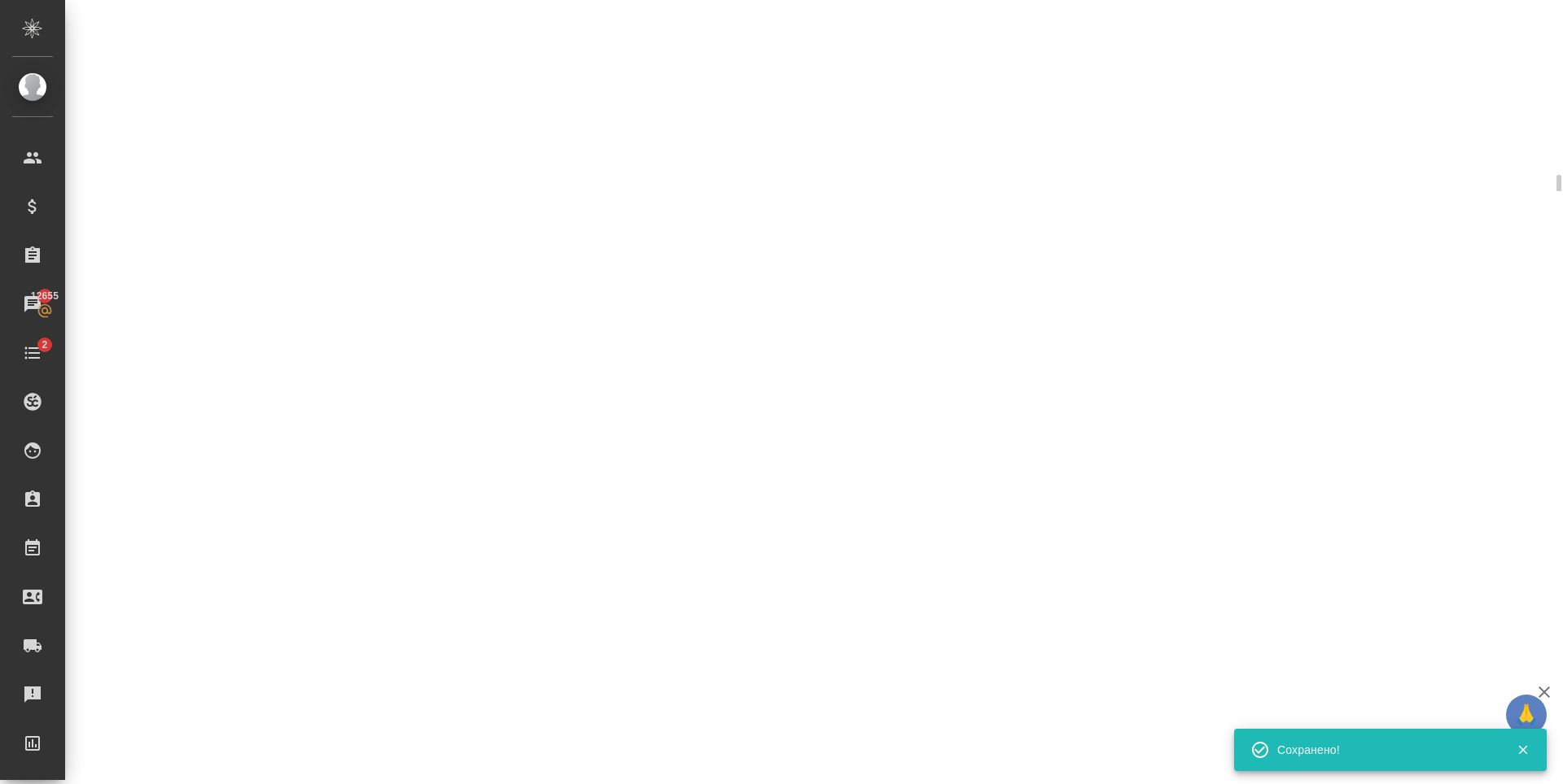
scroll to position [0, 0]
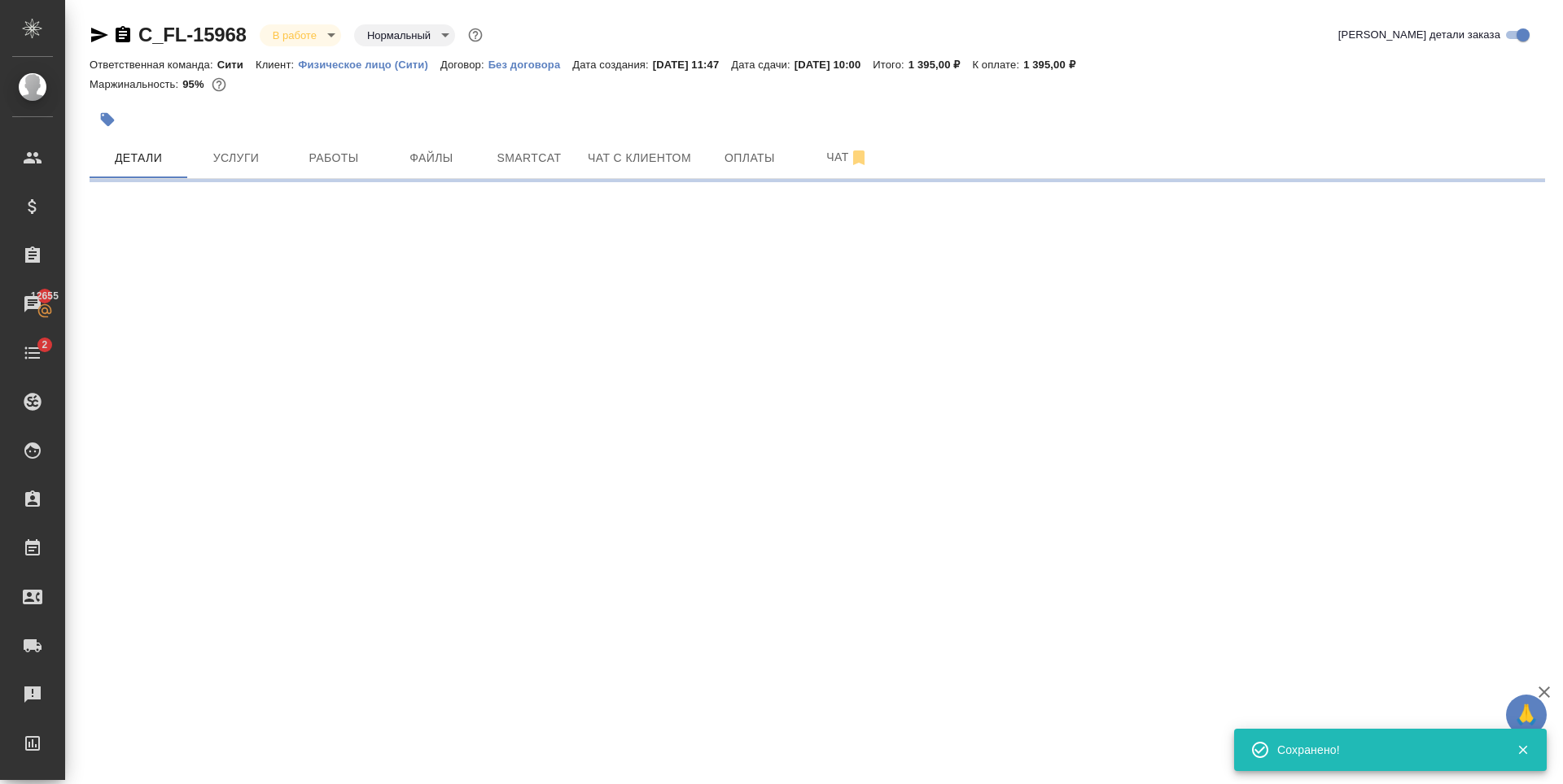
click at [91, 30] on icon "button" at bounding box center [99, 35] width 19 height 19
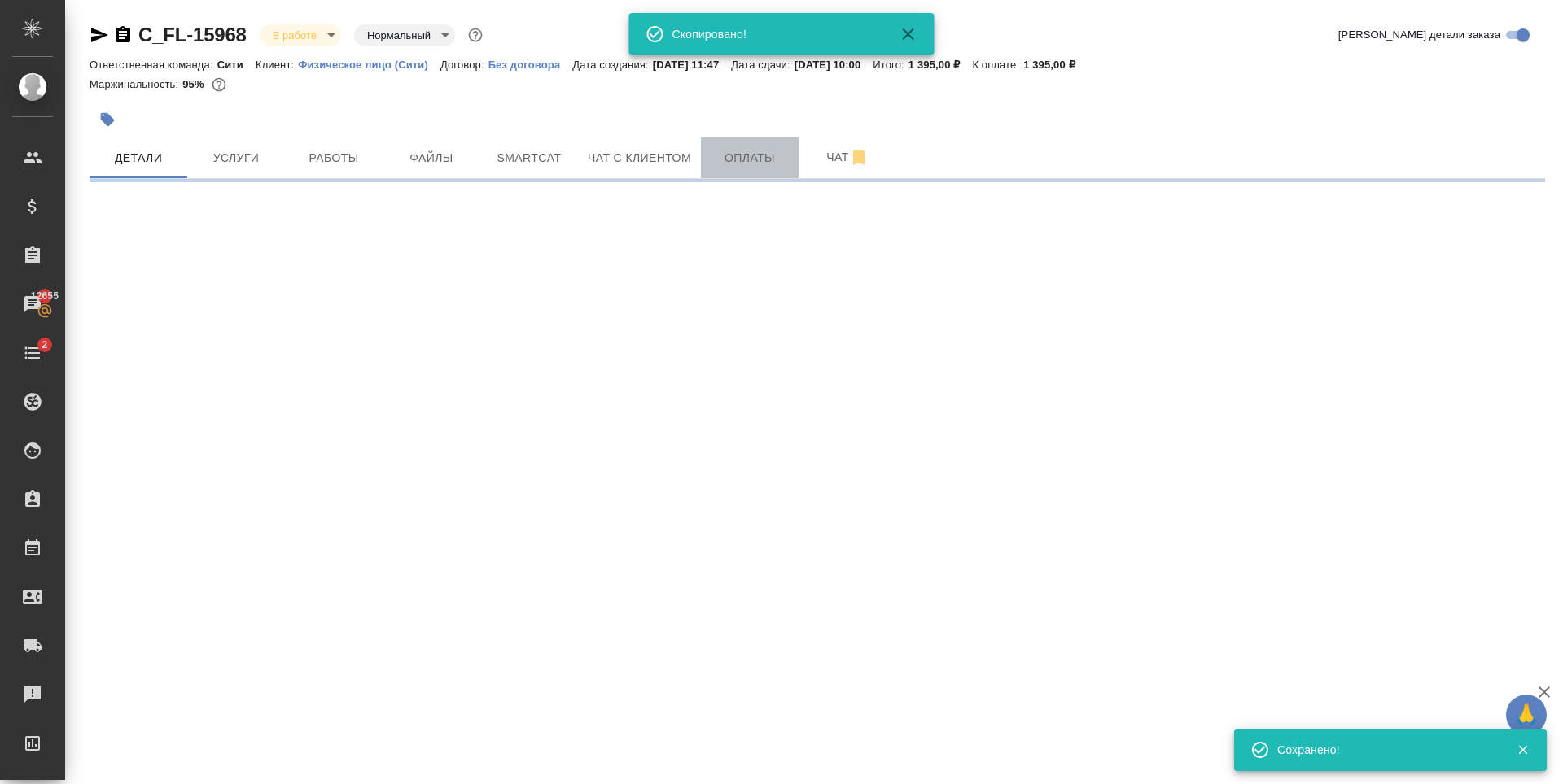
click at [737, 150] on span "Оплаты" at bounding box center [749, 158] width 78 height 20
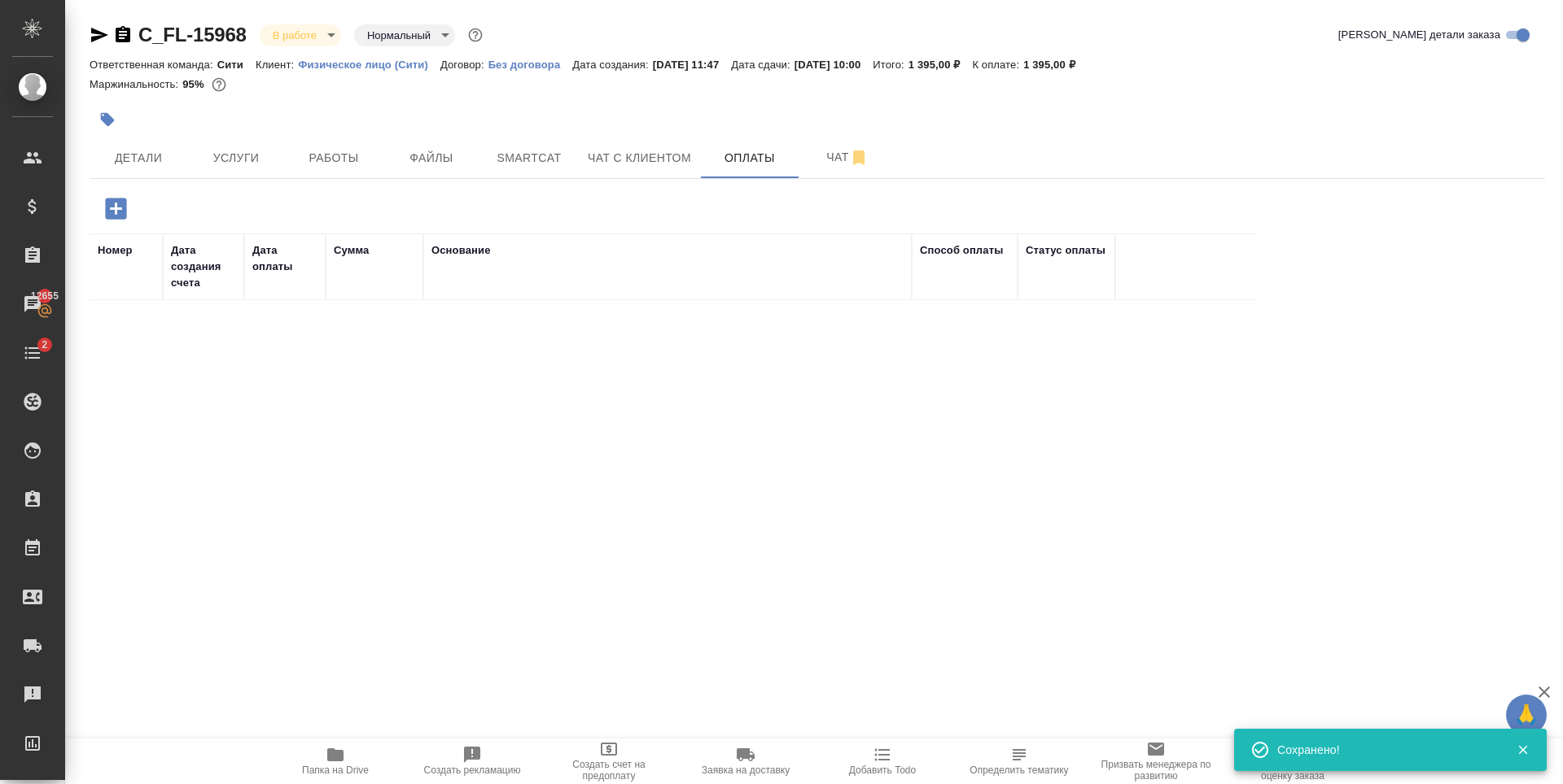
click at [117, 208] on icon "button" at bounding box center [116, 209] width 21 height 21
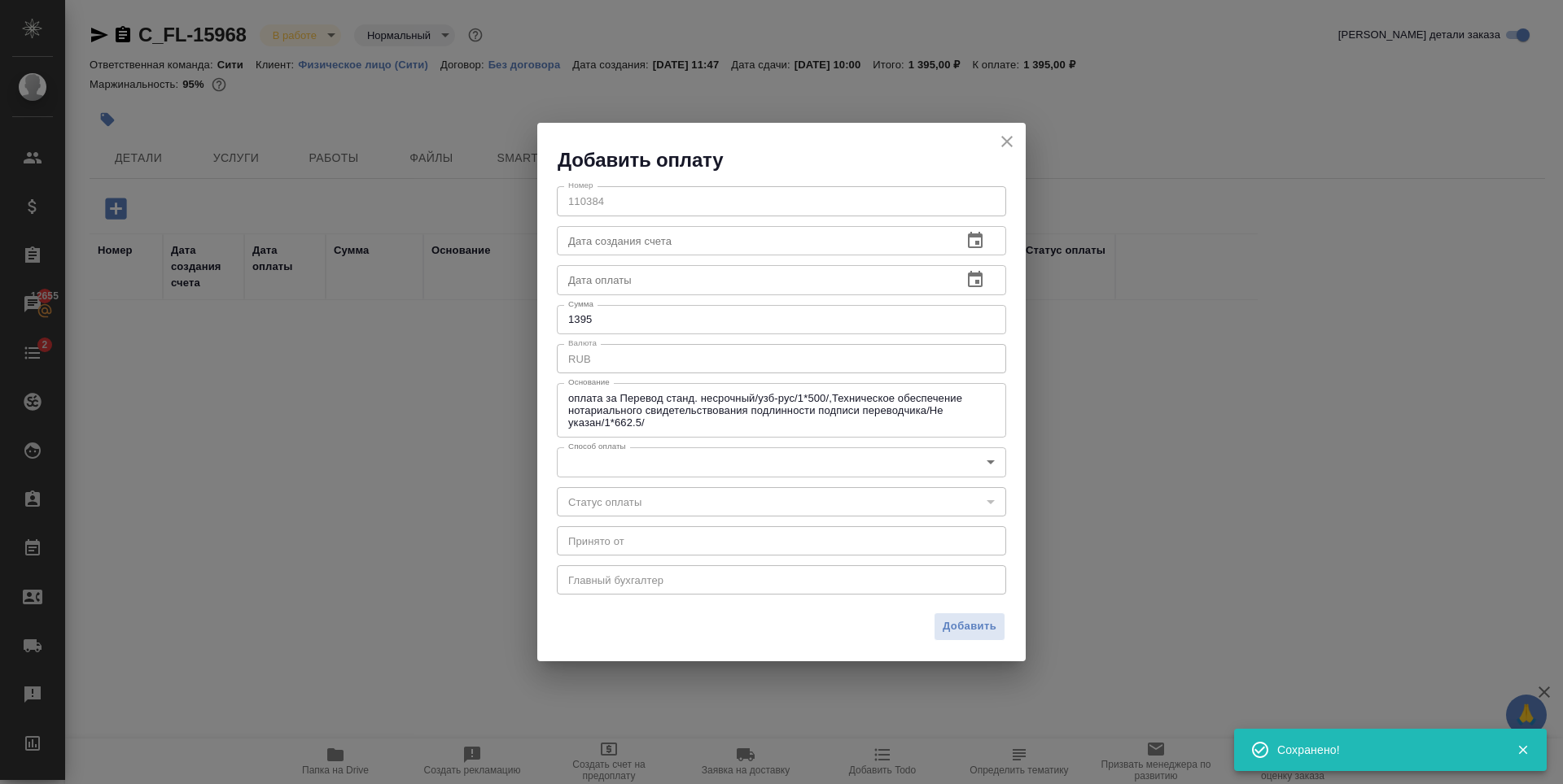
click at [682, 288] on input "text" at bounding box center [752, 279] width 392 height 29
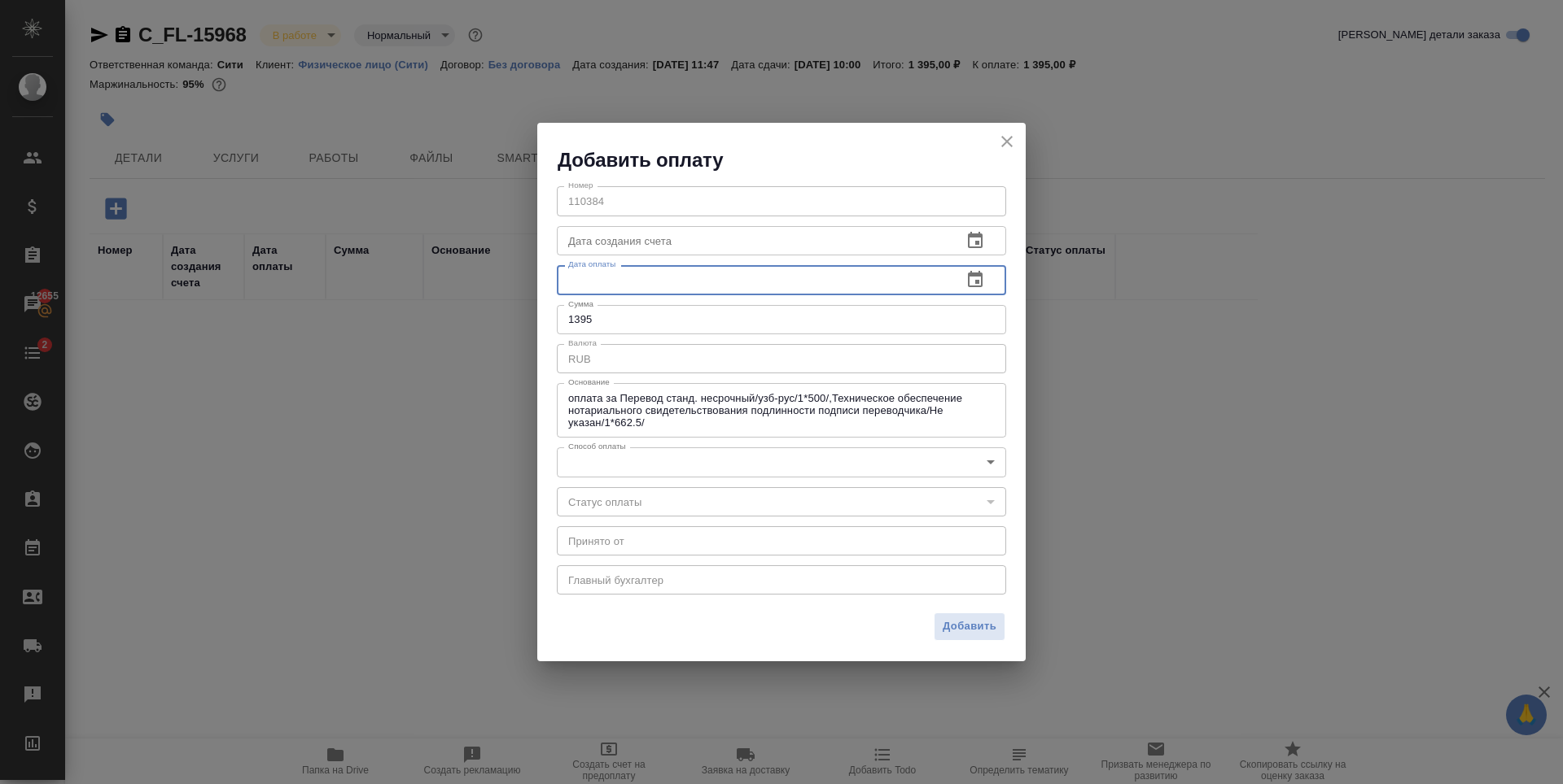
click at [676, 474] on body "🙏 .cls-1 fill:#fff; AWATERA Zaytseva Svetlana Клиенты Спецификации Заказы 12655…" at bounding box center [782, 392] width 1563 height 784
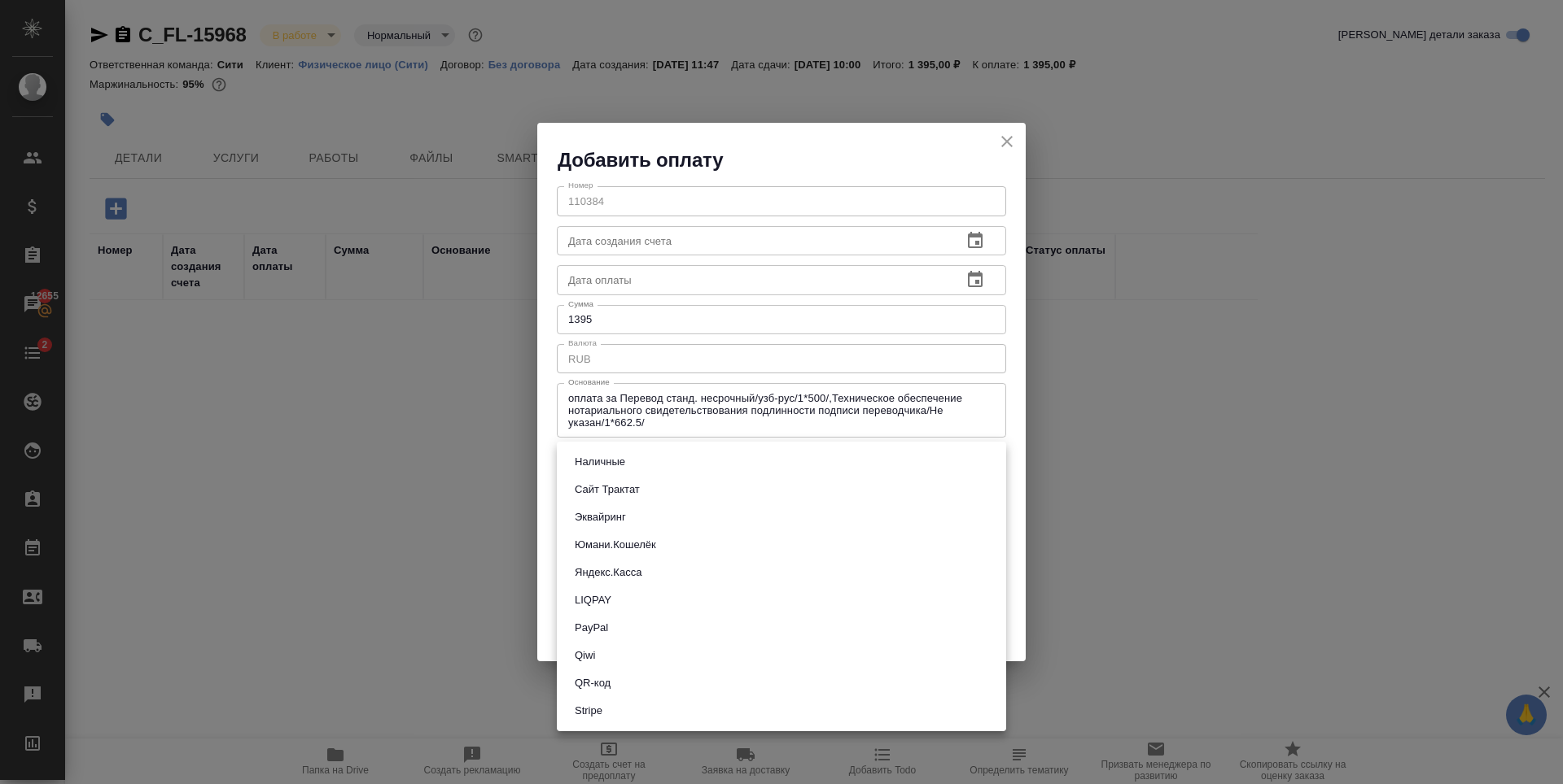
click at [615, 461] on button "Наличные" at bounding box center [600, 462] width 60 height 17
type input "cash"
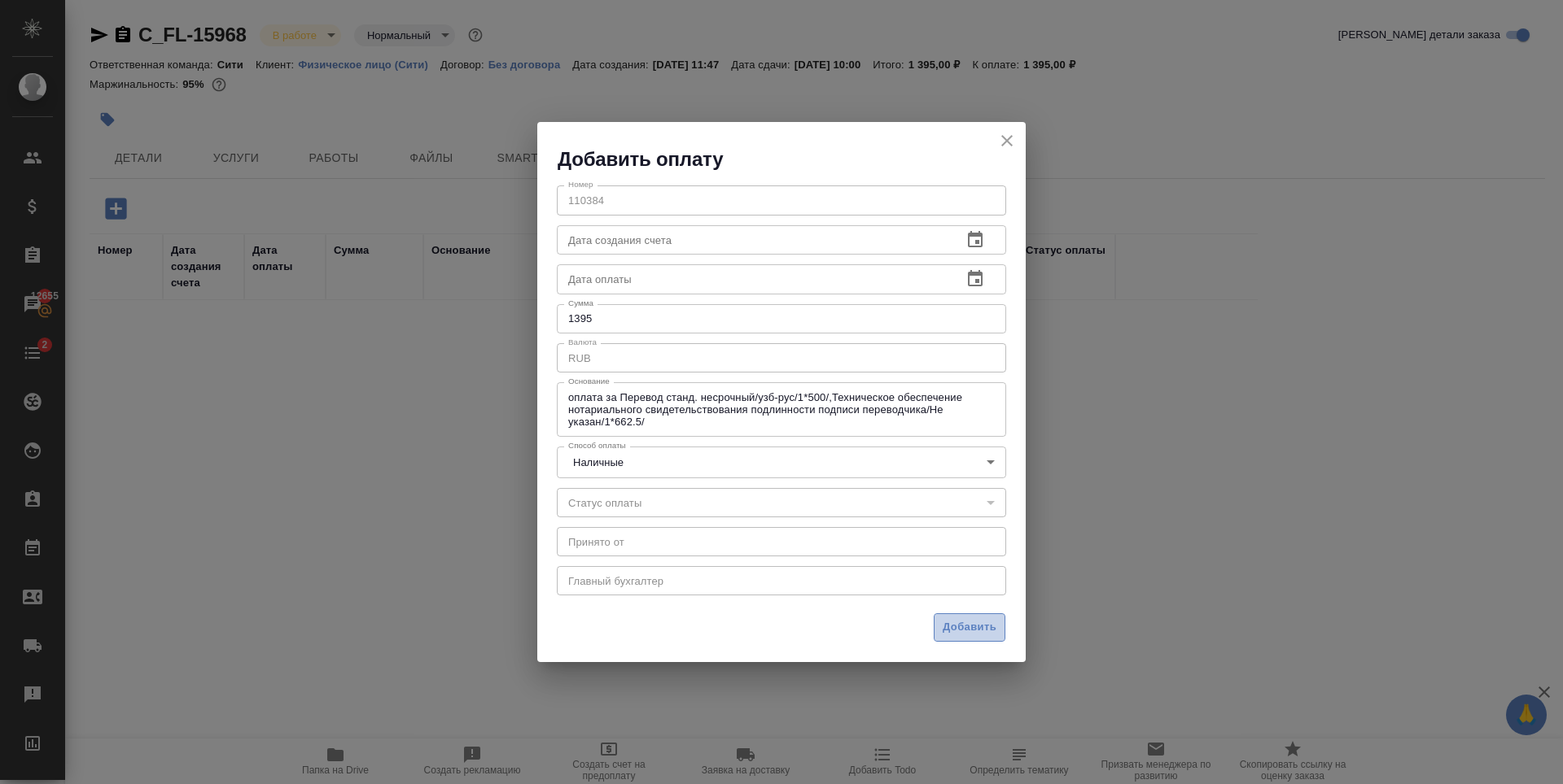
click at [944, 625] on span "Добавить" at bounding box center [969, 627] width 53 height 18
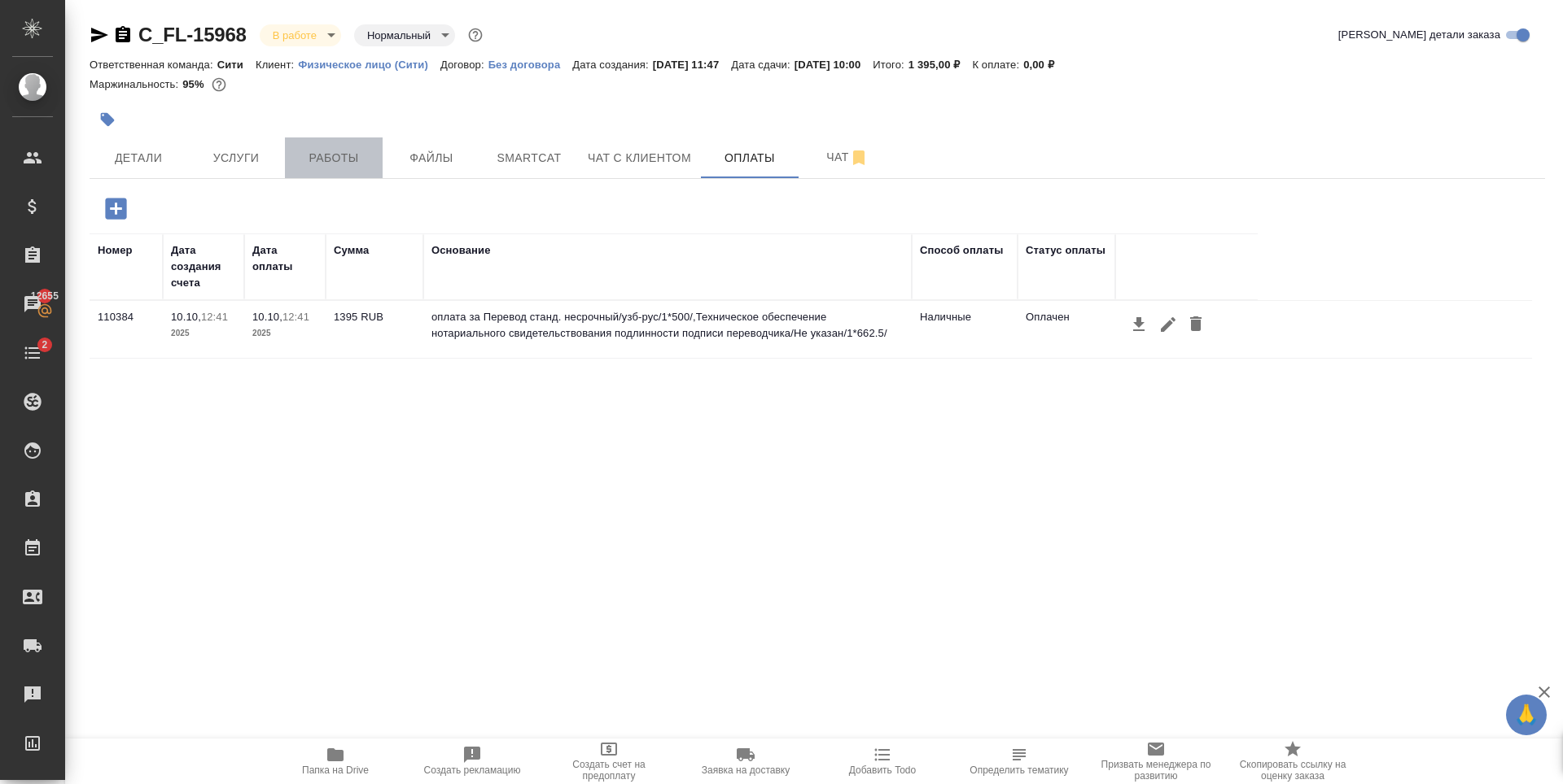
click at [310, 168] on span "Работы" at bounding box center [334, 158] width 78 height 20
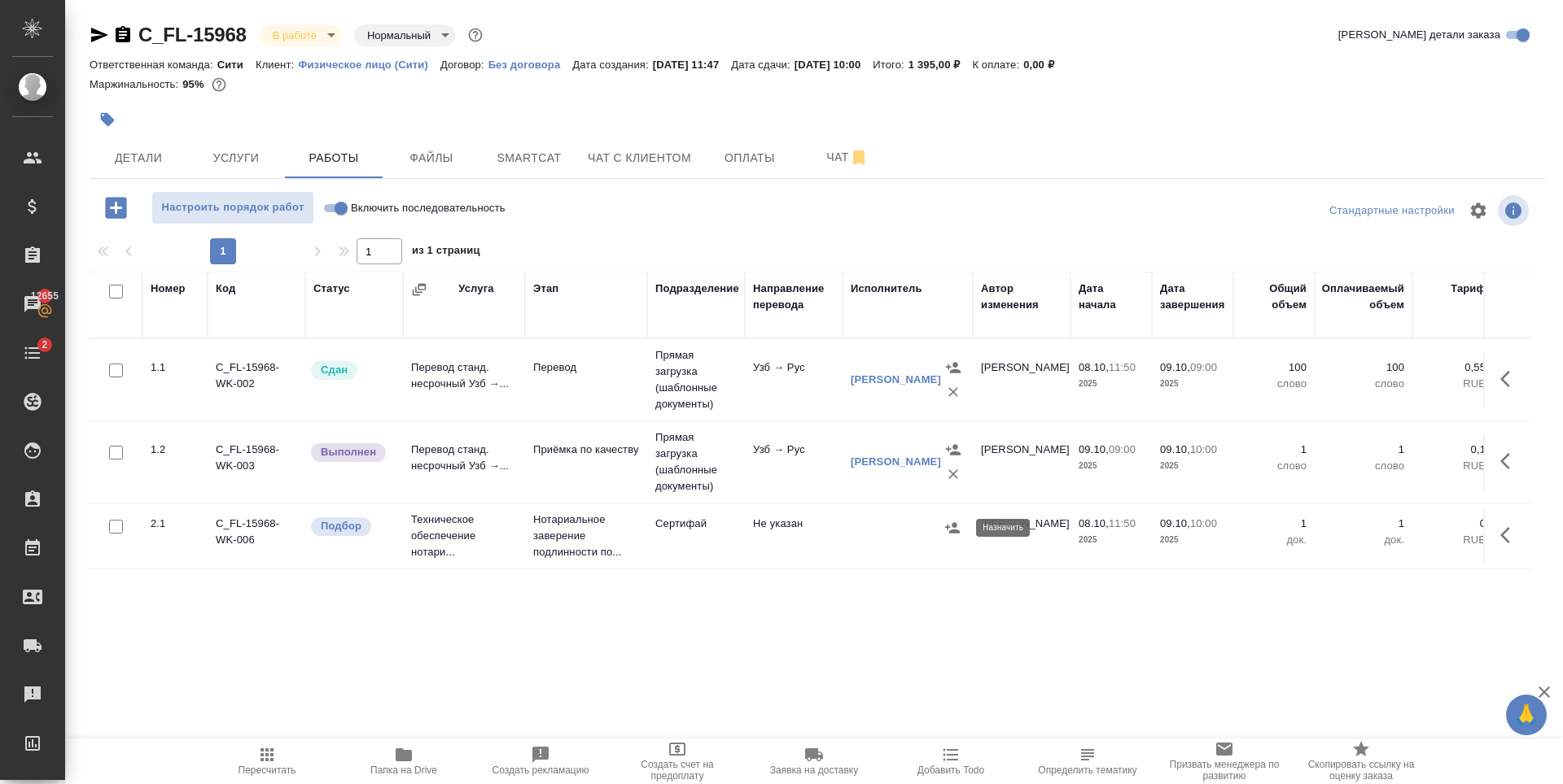
click at [954, 528] on icon "button" at bounding box center [952, 528] width 17 height 16
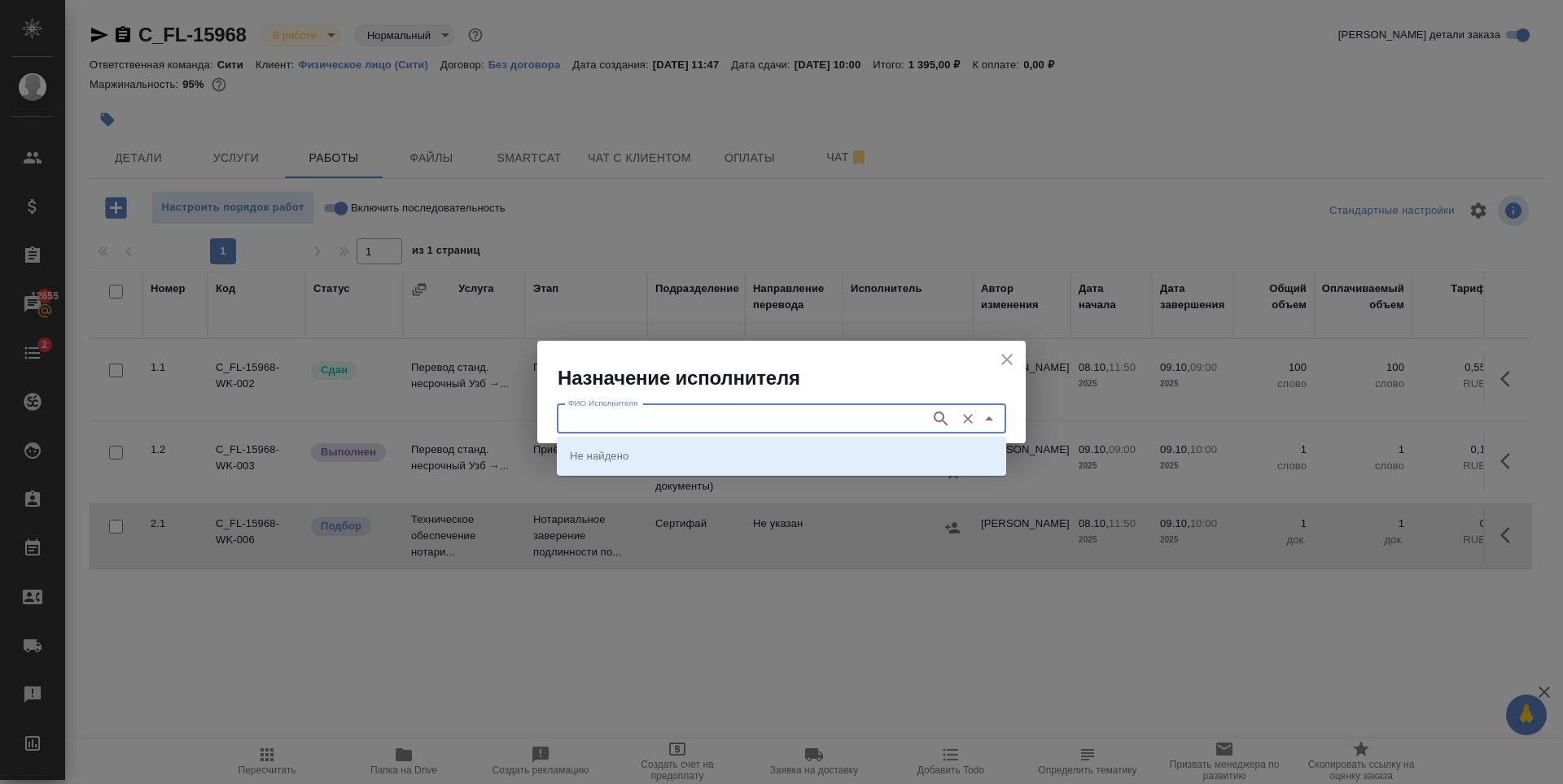
click at [662, 417] on input "ФИО Исполнителя" at bounding box center [742, 419] width 360 height 19
type input "шишенков"
click at [658, 445] on li "НОТАРИУС Шишенков Леонид Васильевич" at bounding box center [781, 455] width 449 height 29
type input "НОТАРИУС Шишенков Леонид Васильевич"
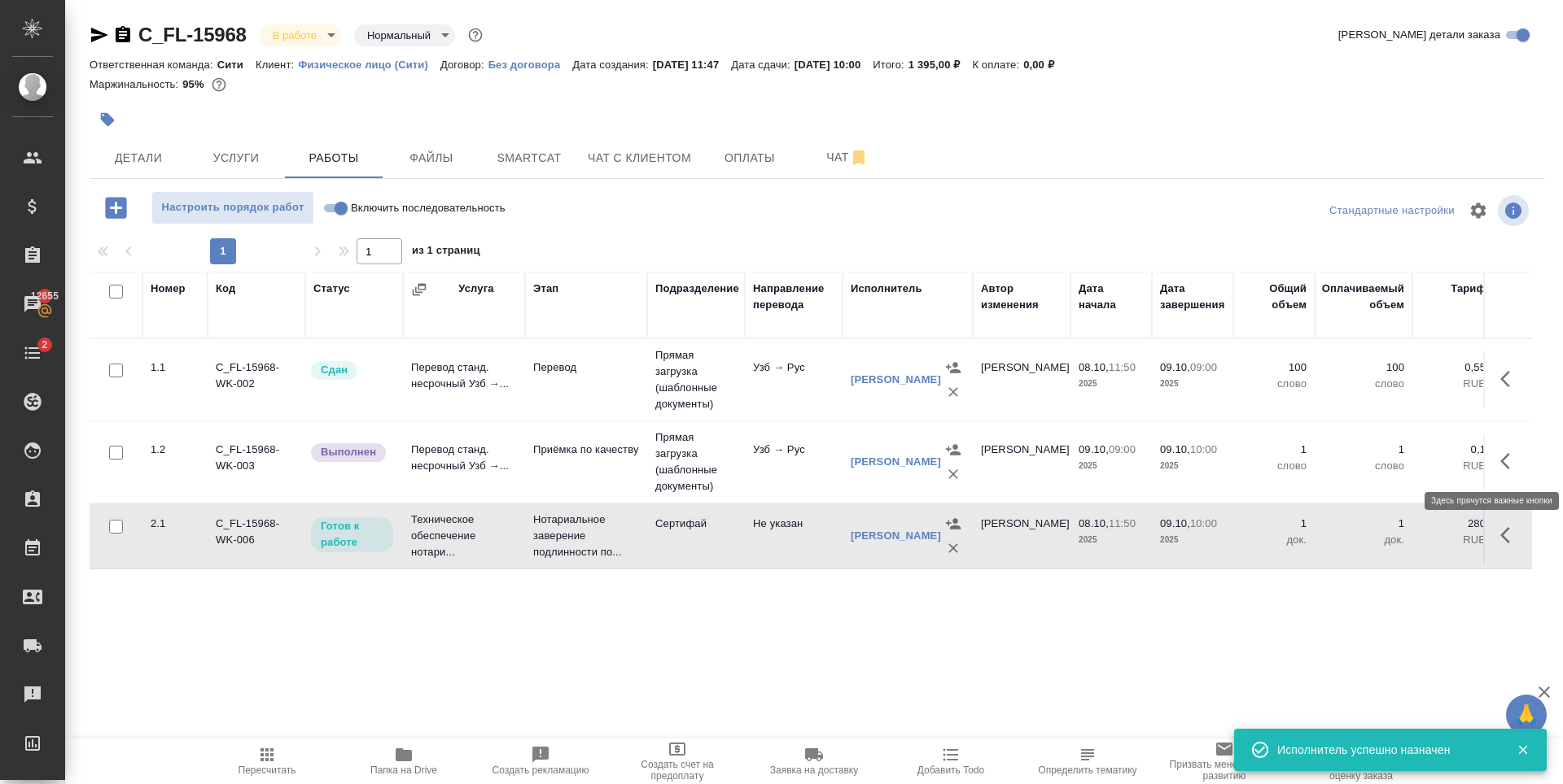
click at [1499, 466] on button "button" at bounding box center [1510, 461] width 39 height 39
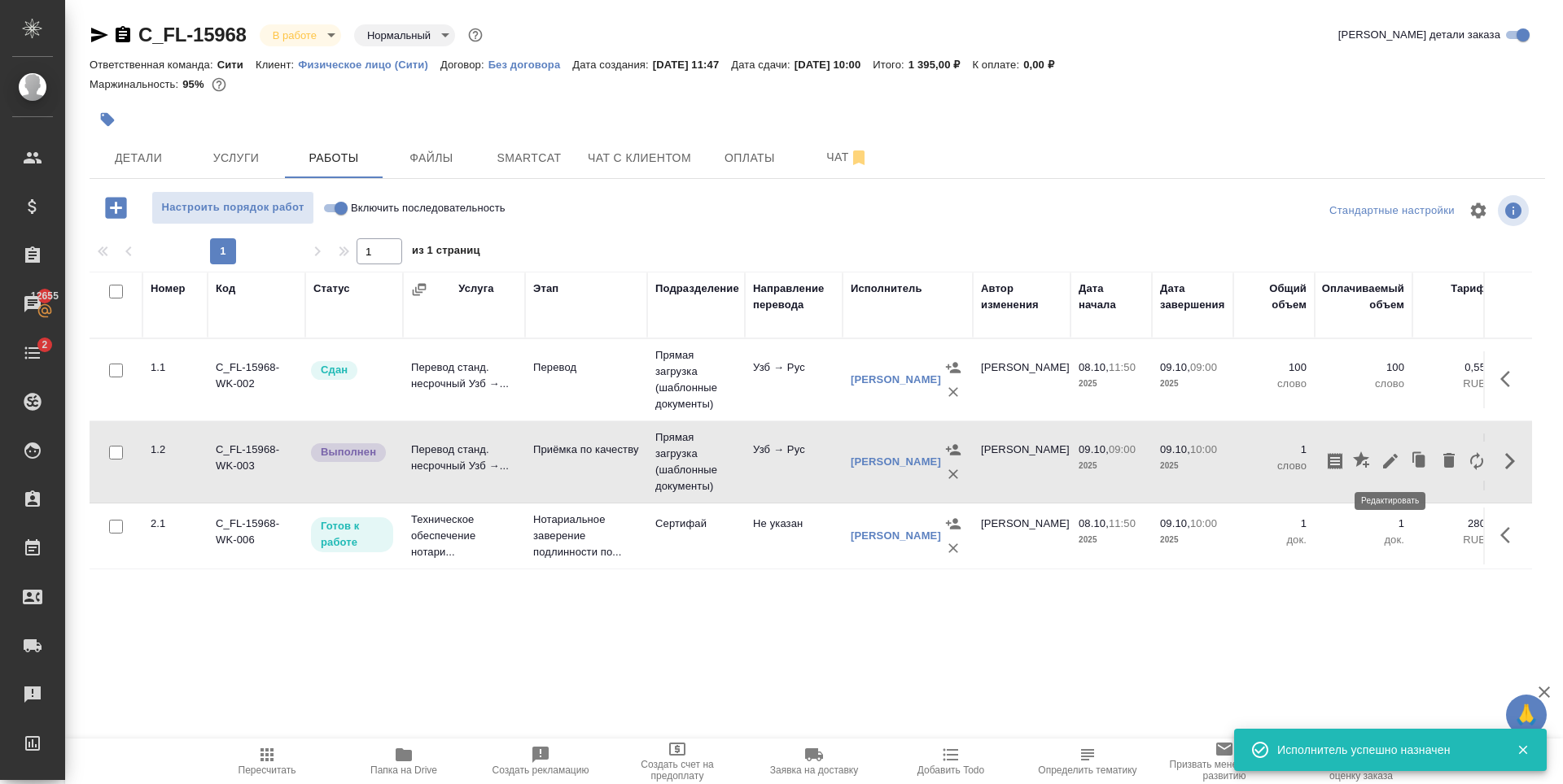
click at [1388, 464] on icon "button" at bounding box center [1390, 461] width 15 height 15
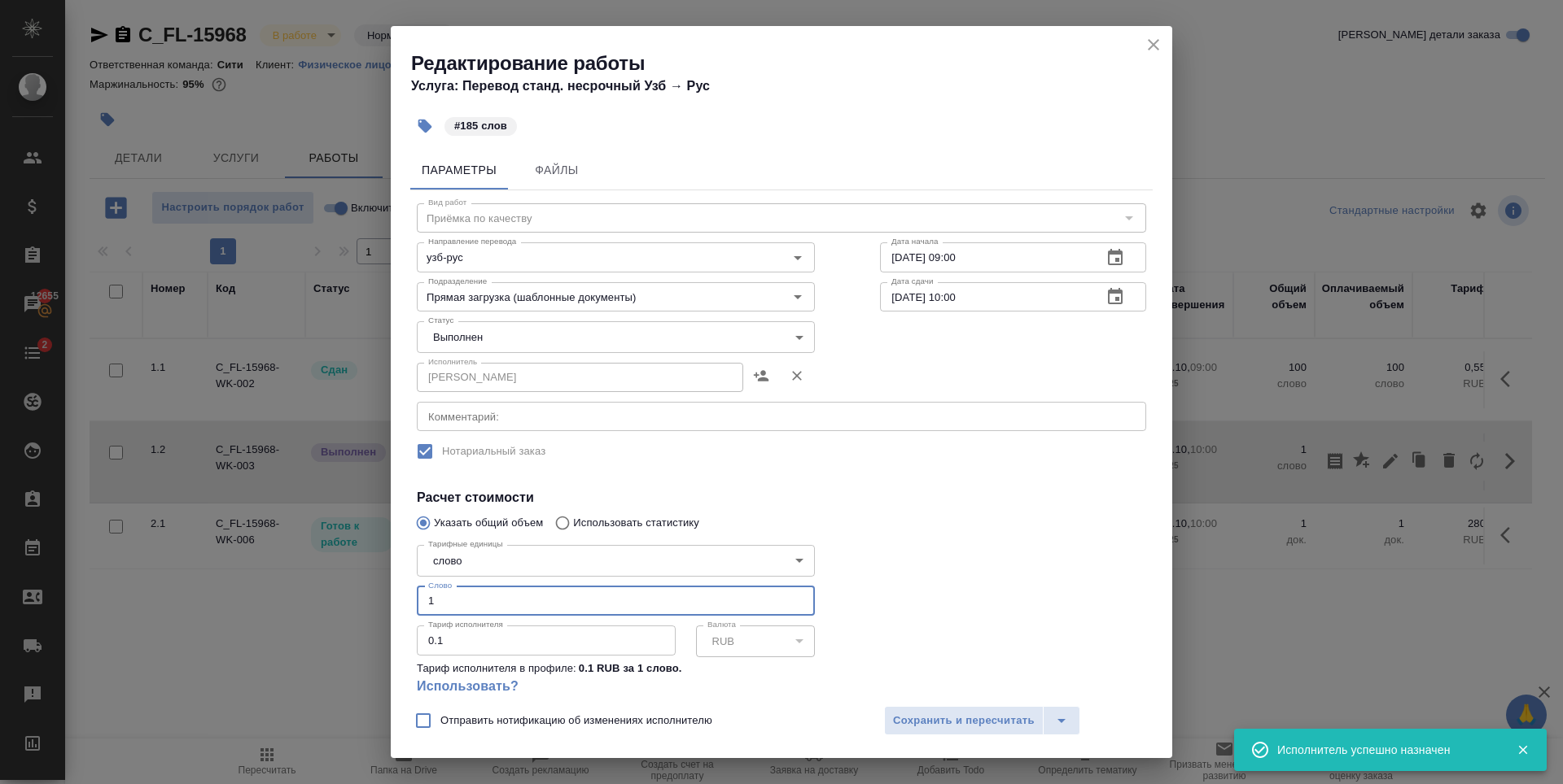
click at [462, 610] on input "1" at bounding box center [615, 602] width 398 height 29
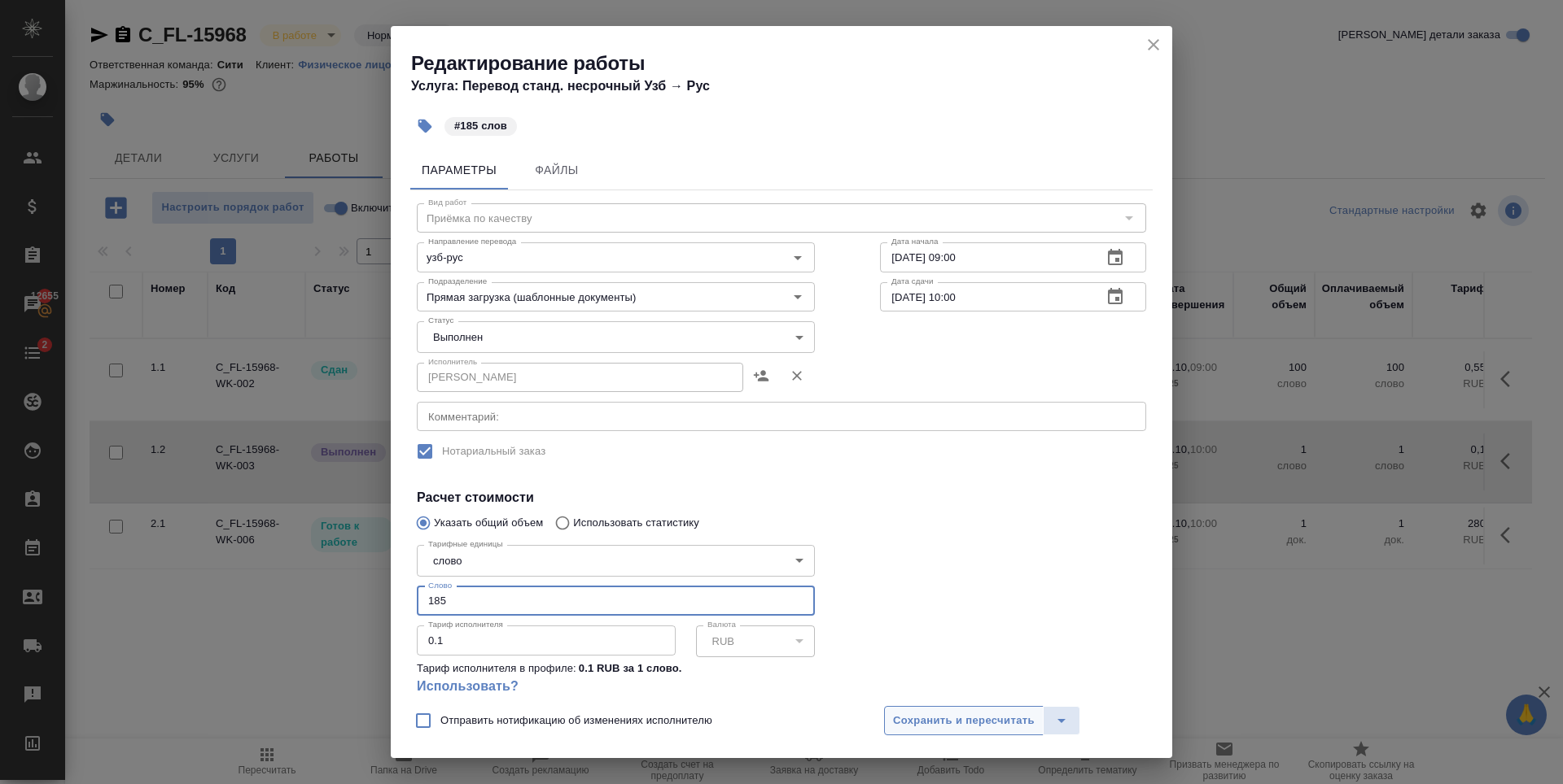
type input "185"
click at [951, 717] on span "Сохранить и пересчитать" at bounding box center [964, 721] width 142 height 18
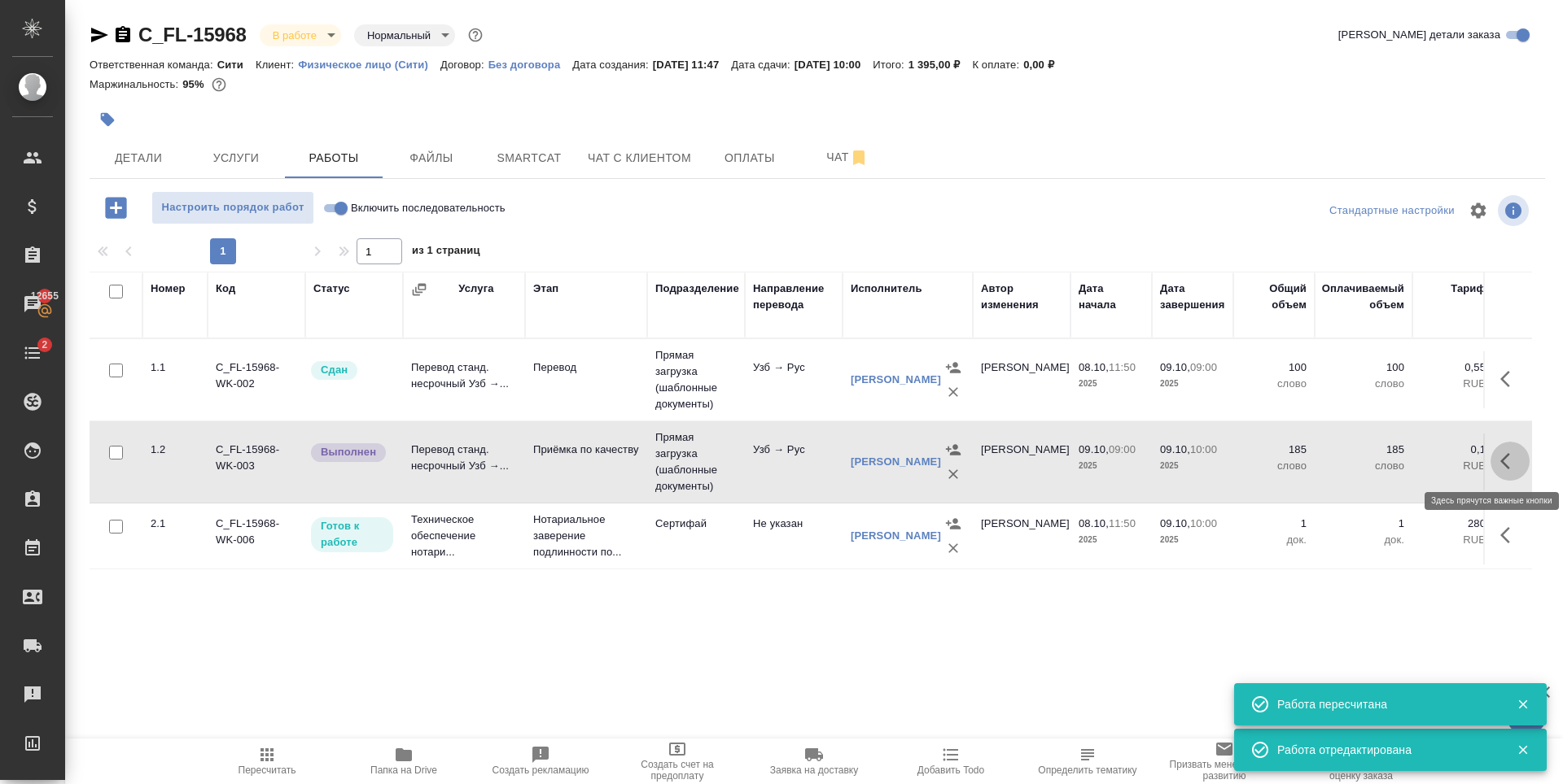
click at [1514, 456] on icon "button" at bounding box center [1510, 461] width 19 height 19
click at [1381, 470] on icon "button" at bounding box center [1390, 461] width 19 height 19
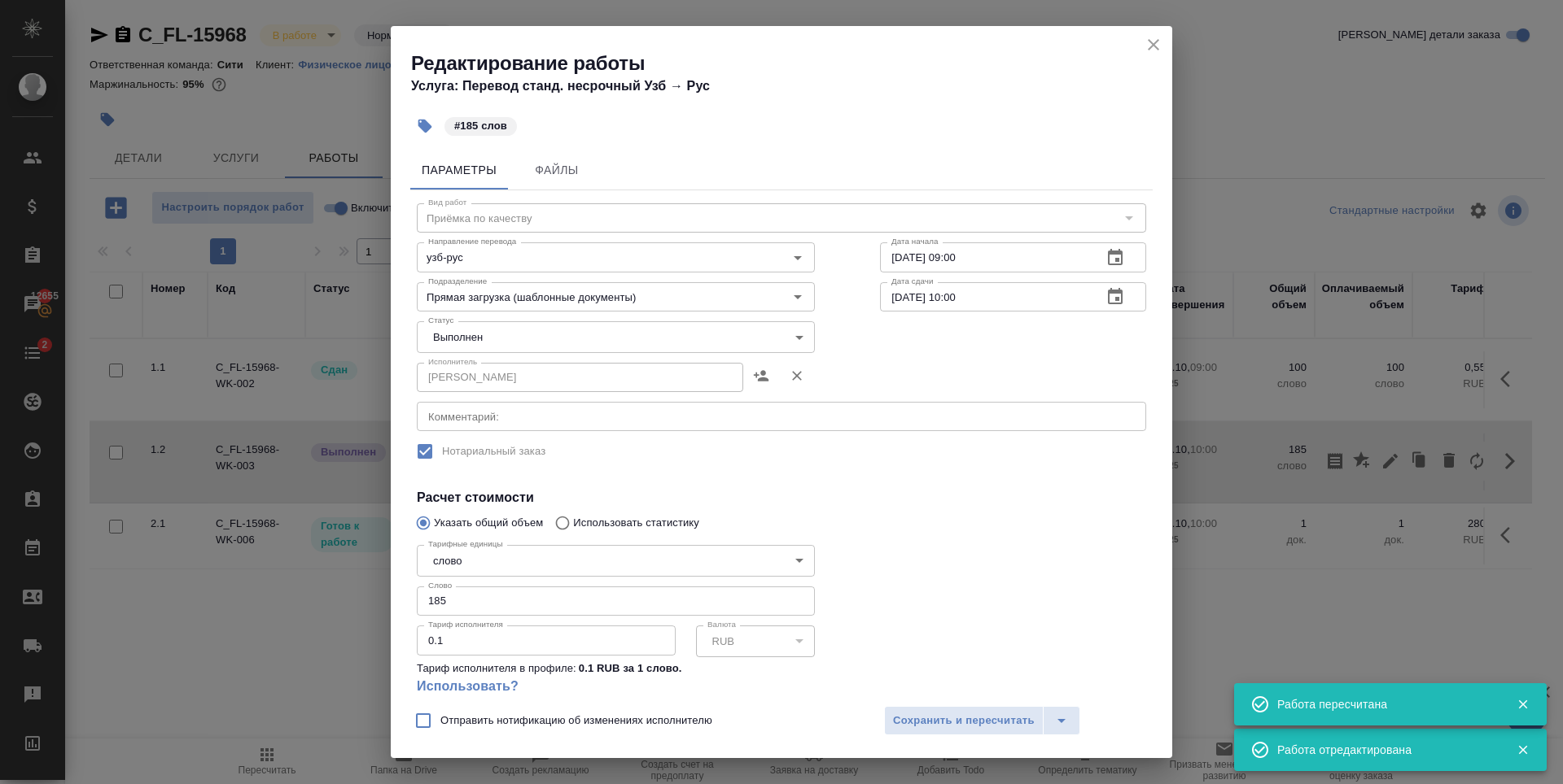
click at [511, 339] on body "🙏 .cls-1 fill:#fff; AWATERA Zaytseva Svetlana Клиенты Спецификации Заказы 12655…" at bounding box center [782, 392] width 1563 height 784
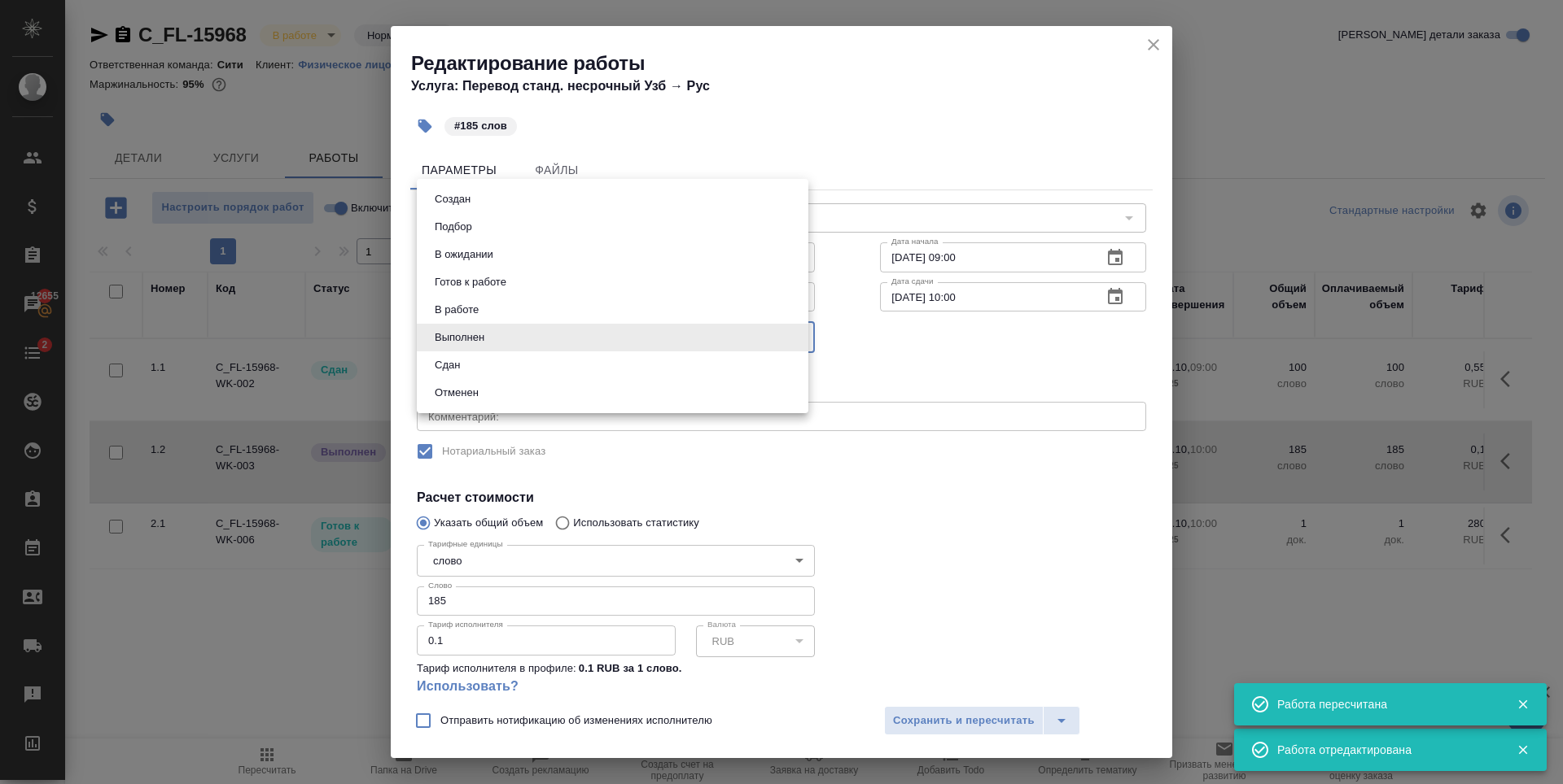
click at [485, 363] on li "Сдан" at bounding box center [612, 365] width 391 height 28
type input "closed"
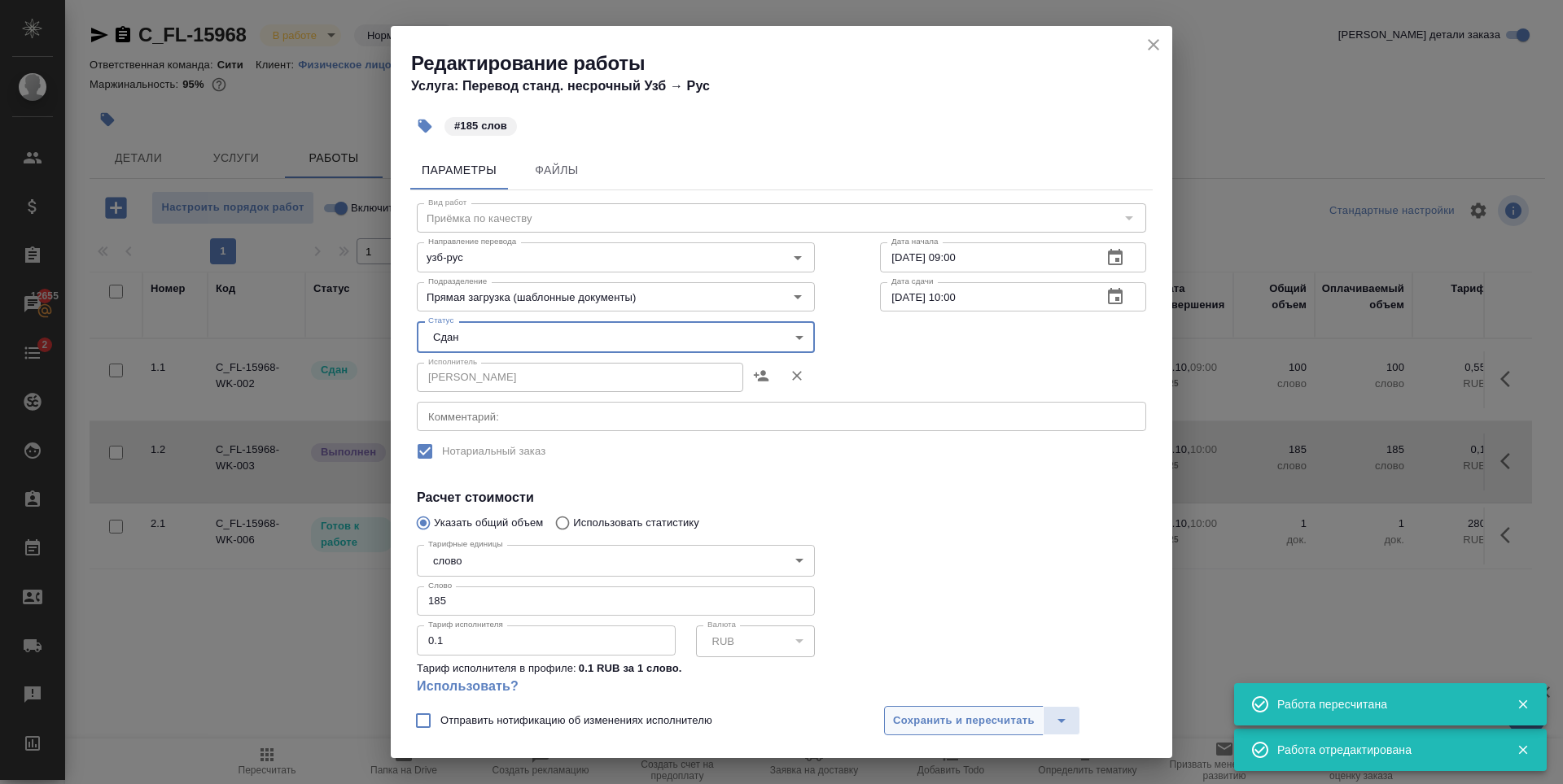
click at [960, 712] on span "Сохранить и пересчитать" at bounding box center [964, 721] width 142 height 18
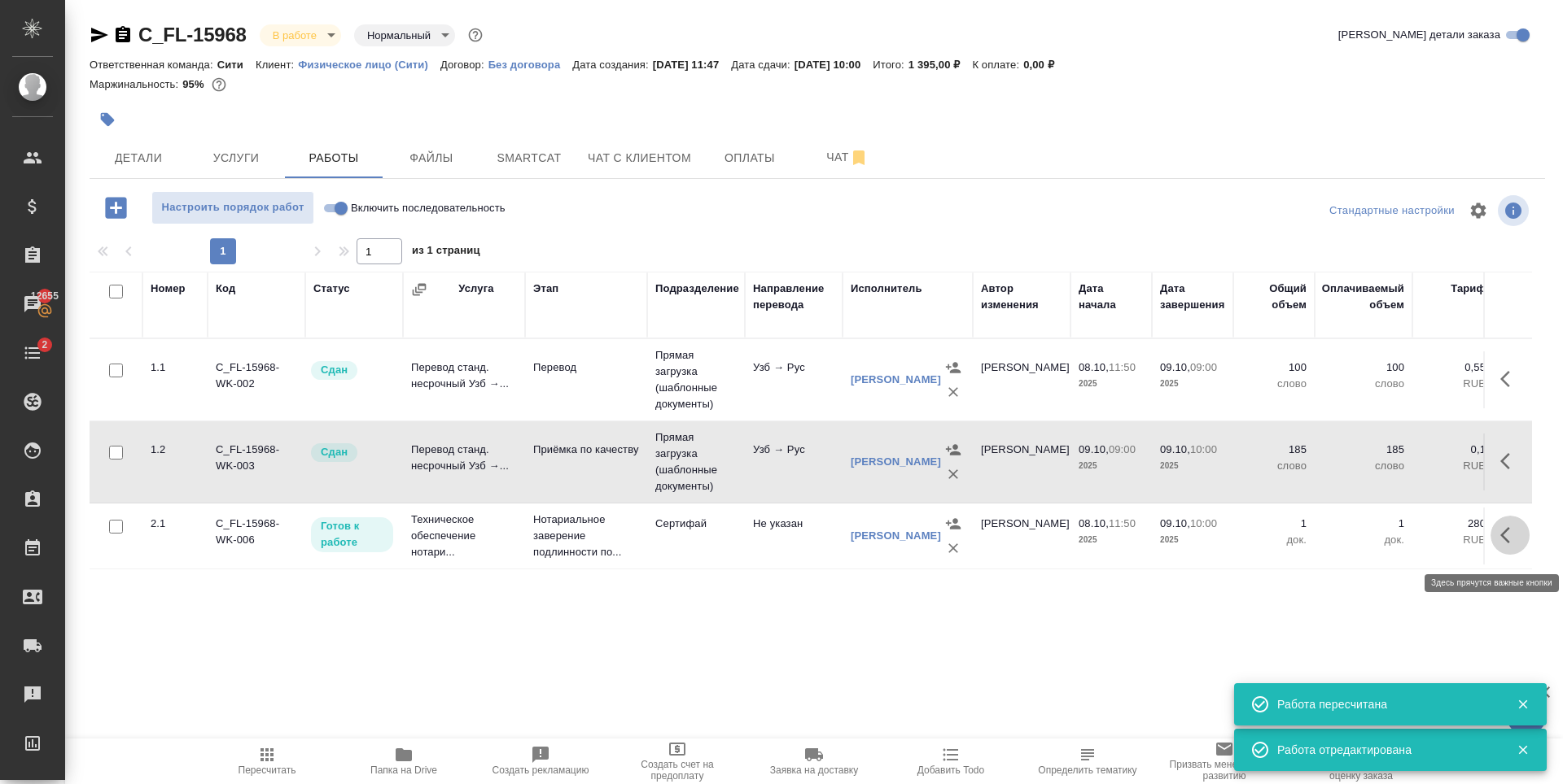
click at [1504, 545] on icon "button" at bounding box center [1510, 536] width 19 height 19
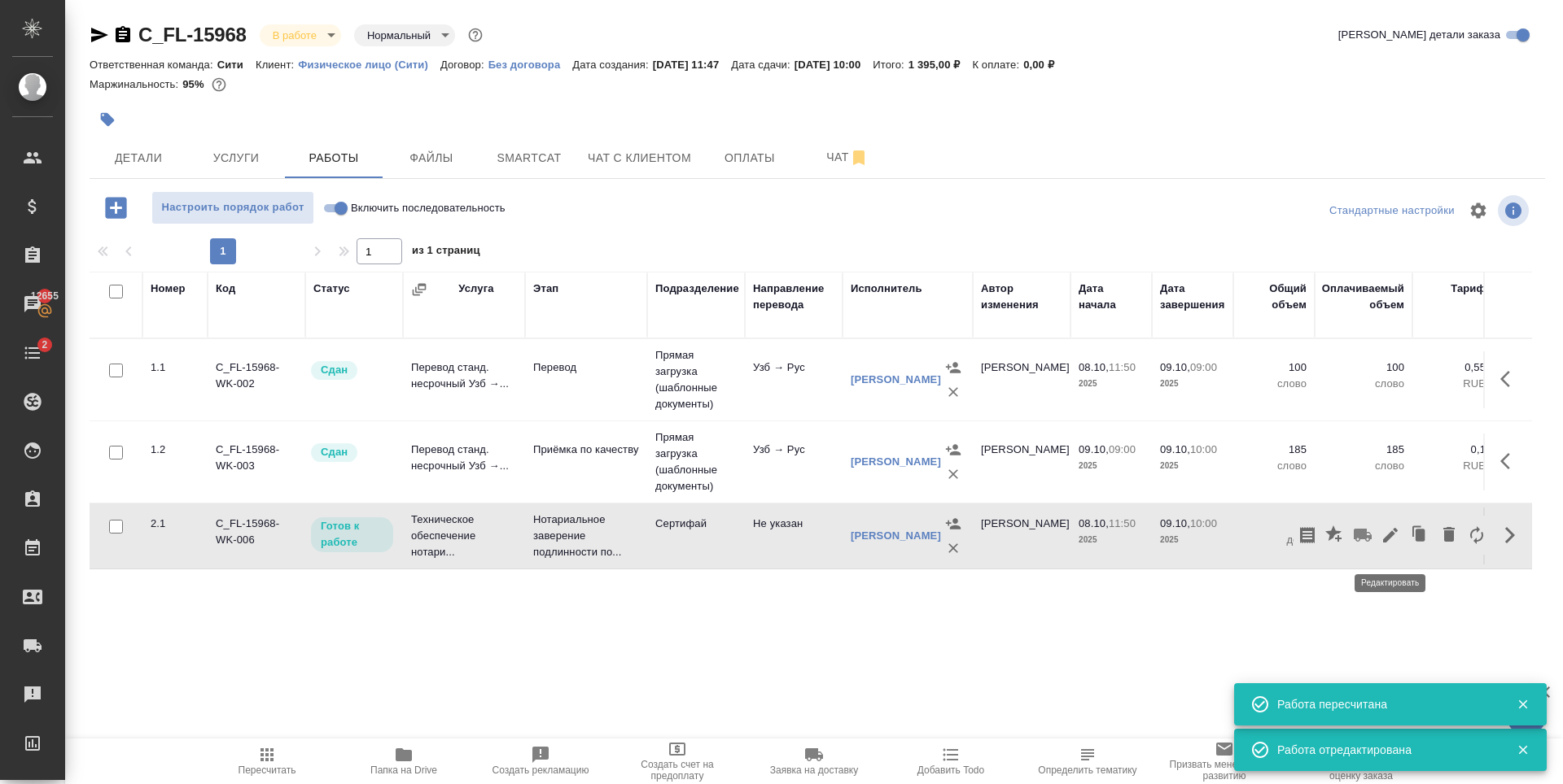
click at [1393, 545] on icon "button" at bounding box center [1390, 536] width 19 height 19
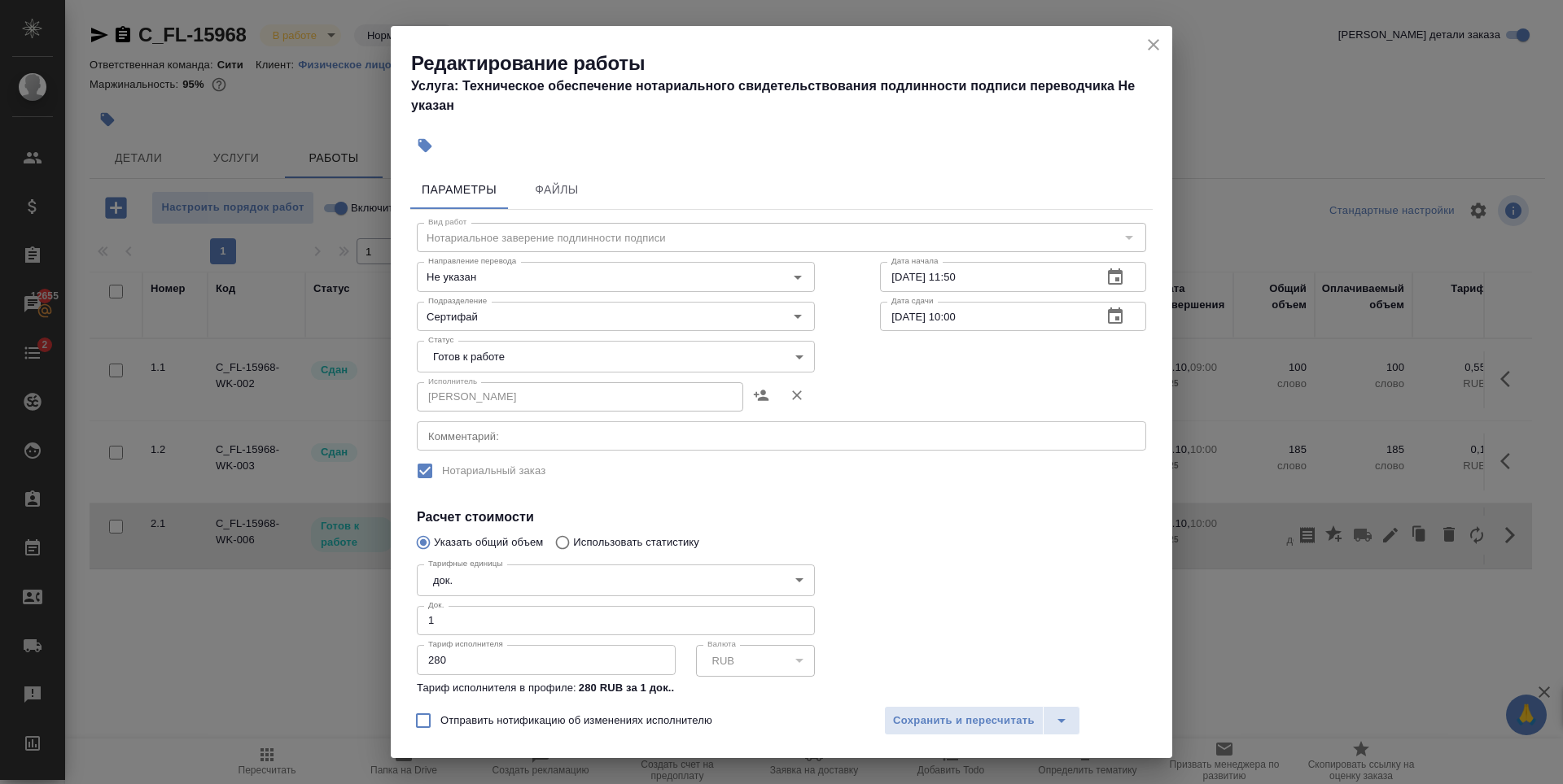
click at [543, 360] on body "🙏 .cls-1 fill:#fff; AWATERA Zaytseva Svetlana Клиенты Спецификации Заказы 12655…" at bounding box center [782, 392] width 1563 height 784
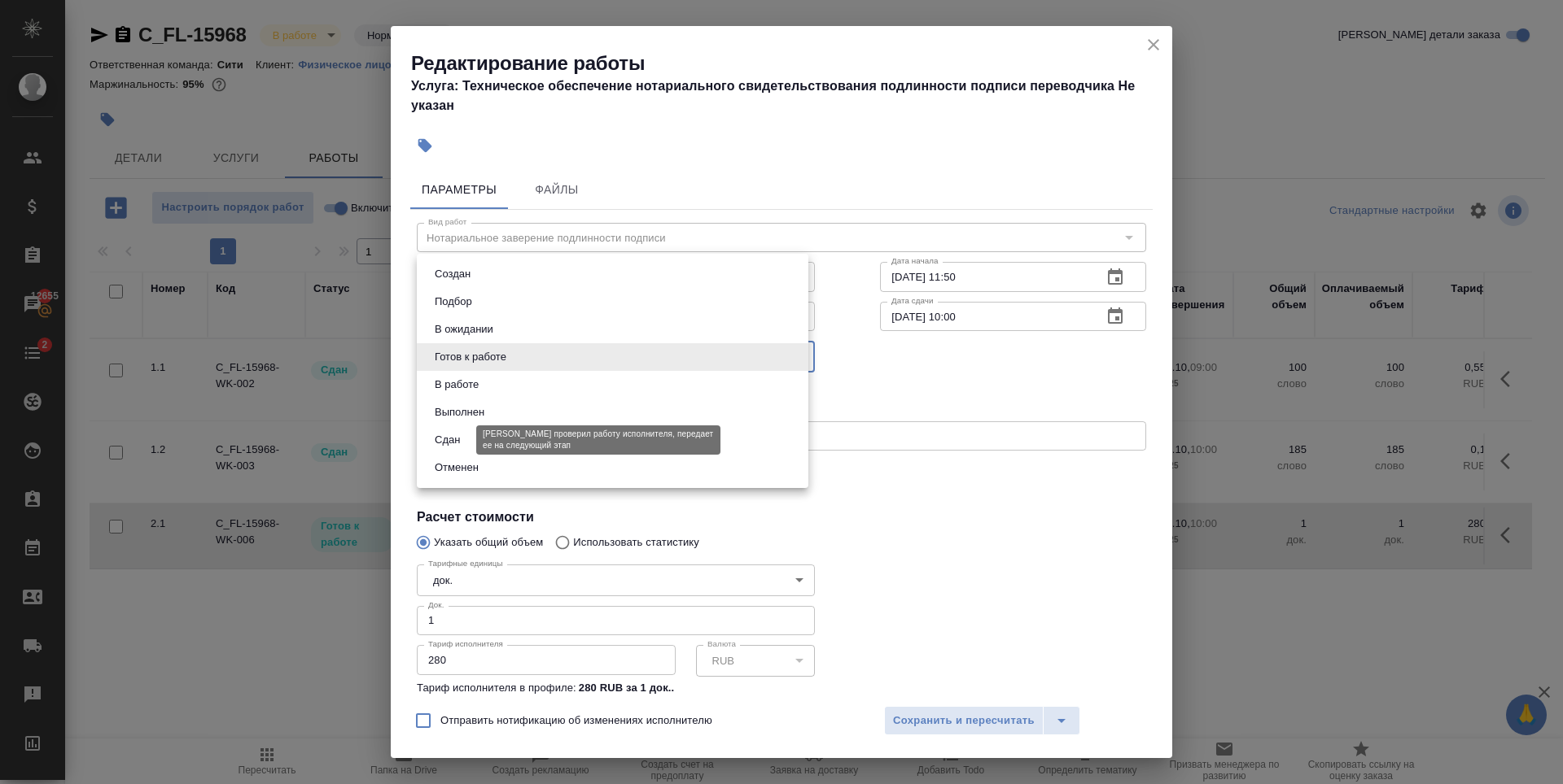
click at [451, 440] on button "Сдан" at bounding box center [448, 440] width 35 height 17
type input "closed"
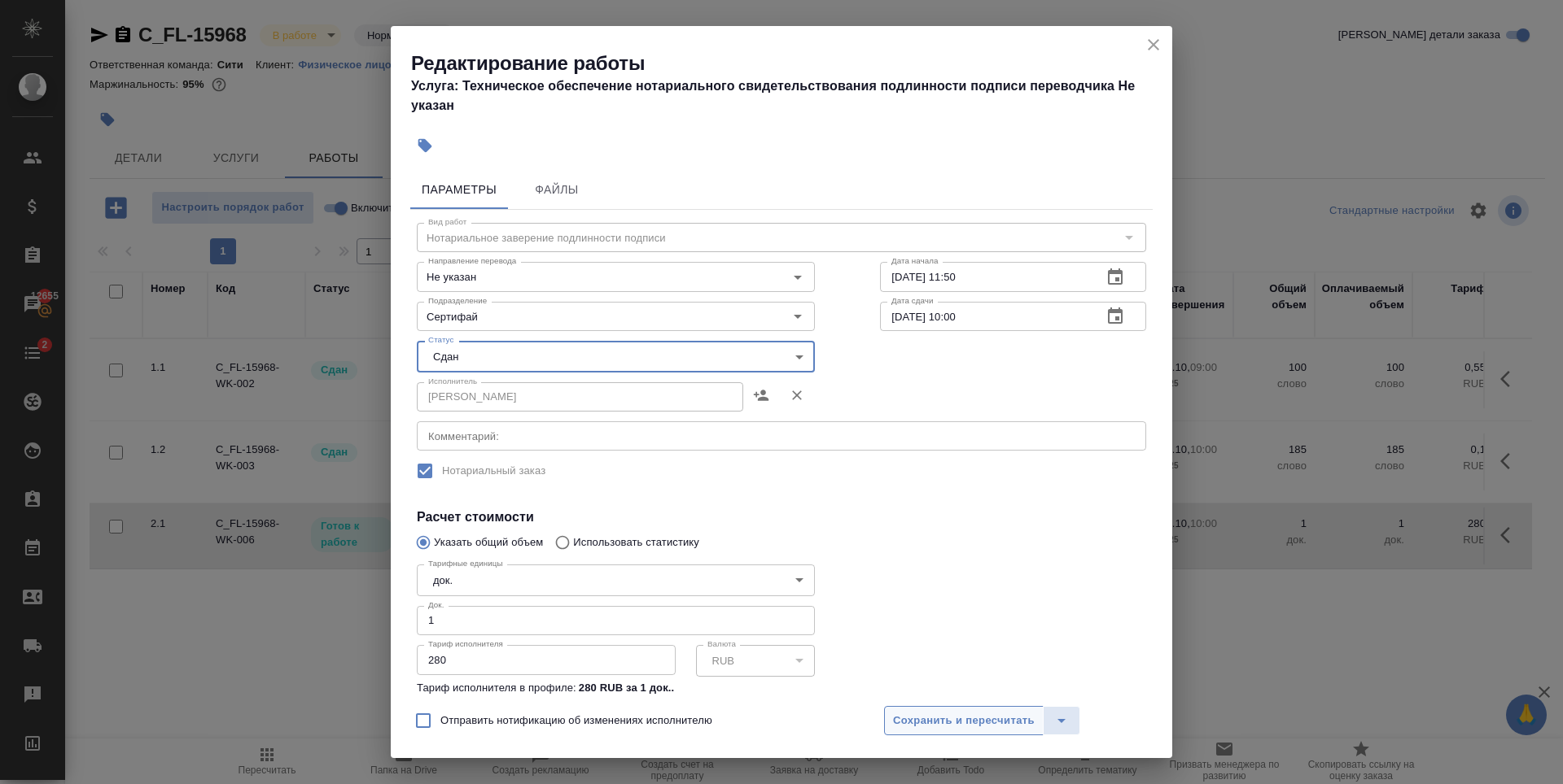
click at [961, 728] on span "Сохранить и пересчитать" at bounding box center [964, 721] width 142 height 18
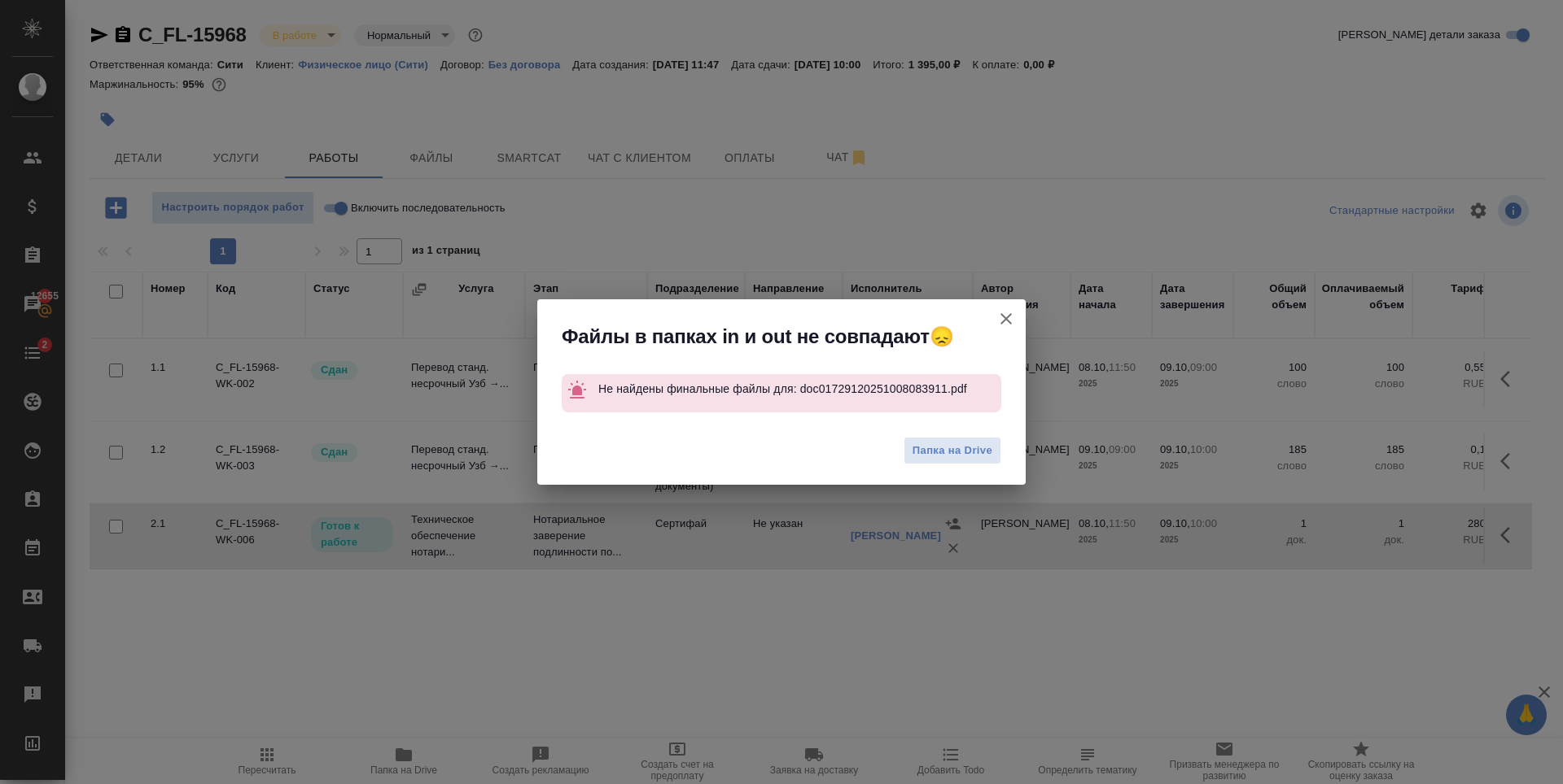
click at [1000, 311] on icon "button" at bounding box center [1006, 319] width 19 height 19
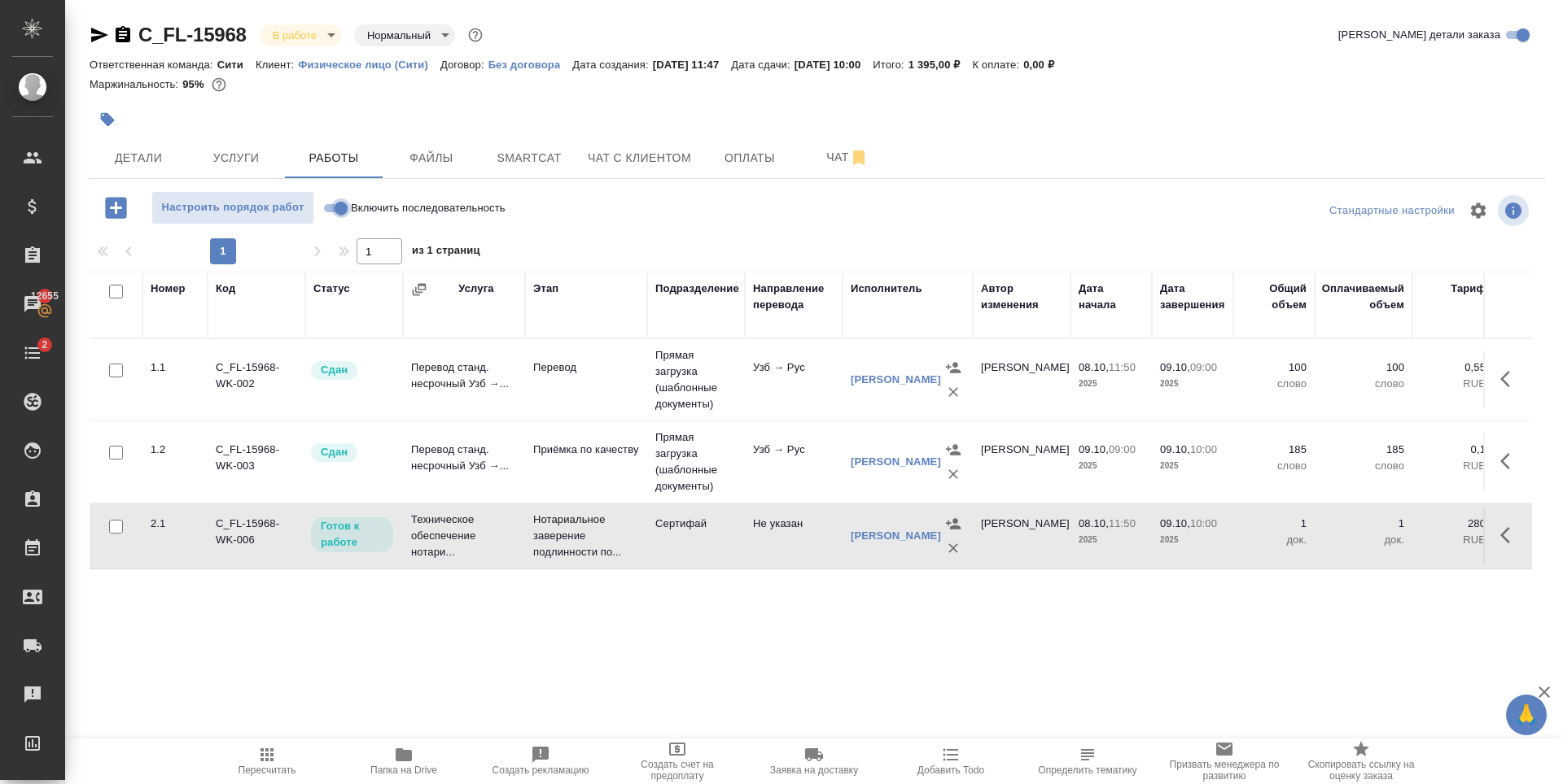
click at [327, 205] on input "Включить последовательность" at bounding box center [341, 209] width 58 height 19
checkbox input "true"
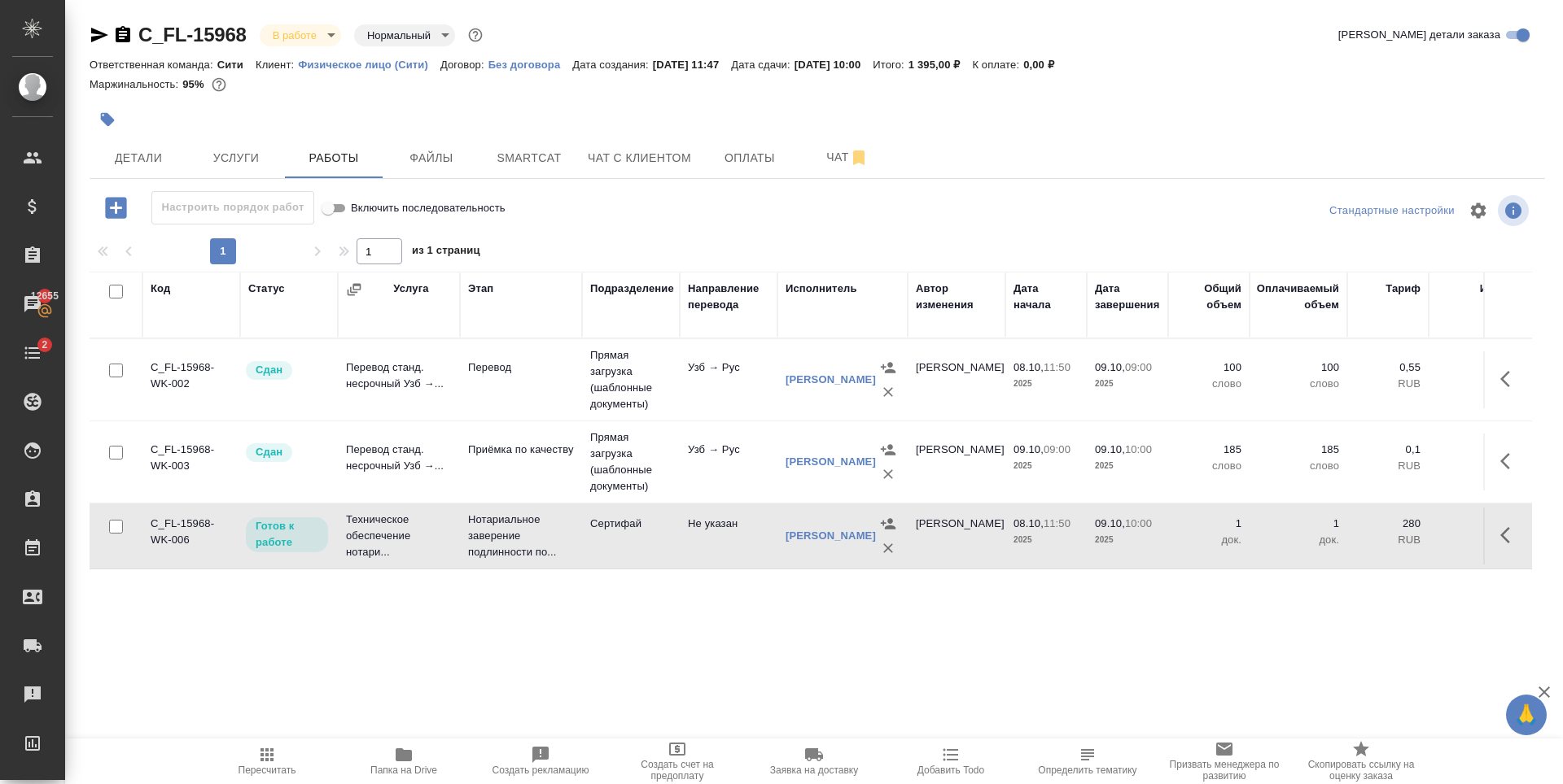
click at [1508, 541] on icon "button" at bounding box center [1510, 536] width 19 height 19
click at [1392, 540] on icon "button" at bounding box center [1390, 535] width 15 height 15
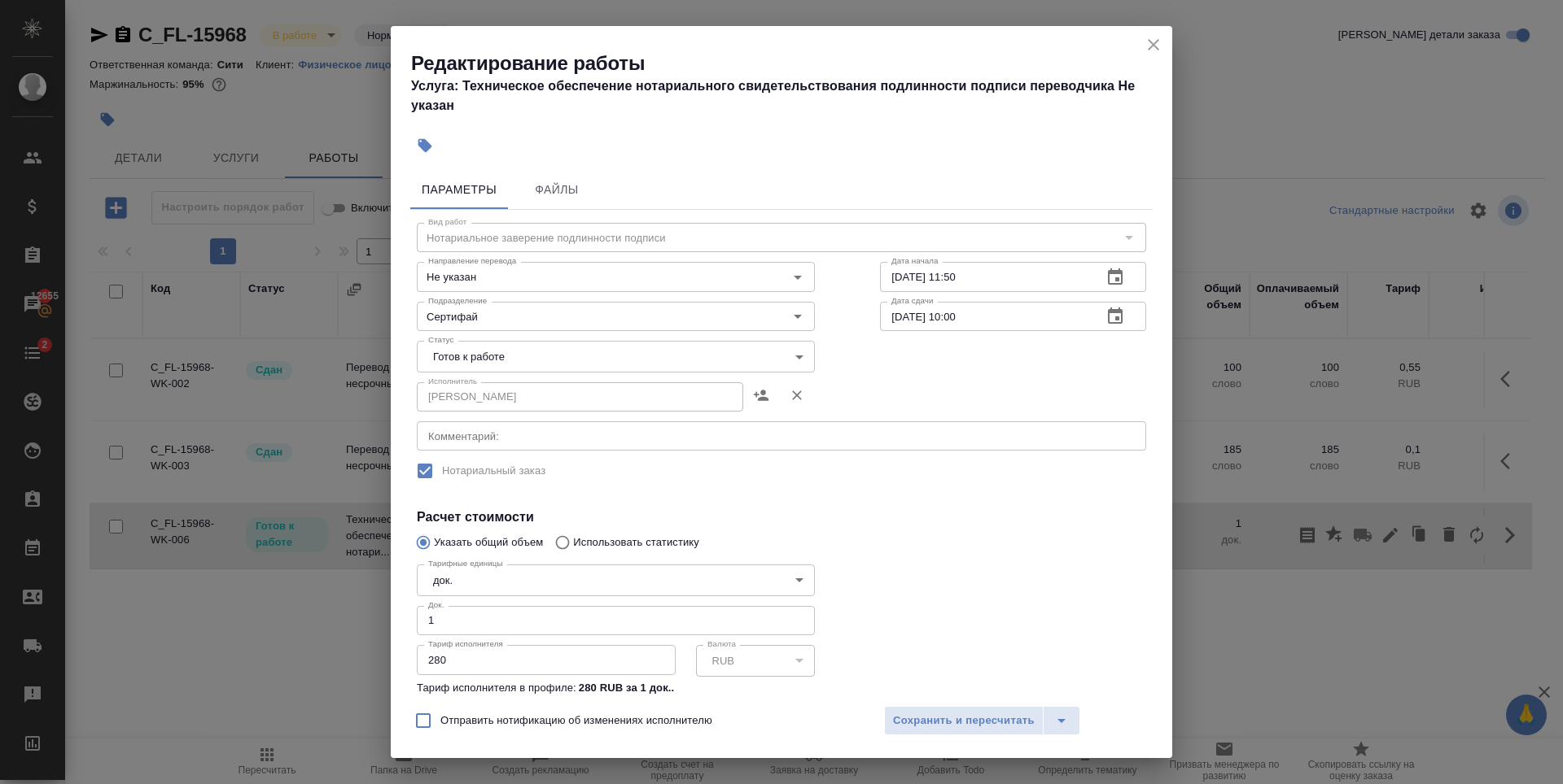
click at [570, 351] on body "🙏 .cls-1 fill:#fff; AWATERA Zaytseva Svetlana Клиенты Спецификации Заказы 12655…" at bounding box center [782, 392] width 1563 height 784
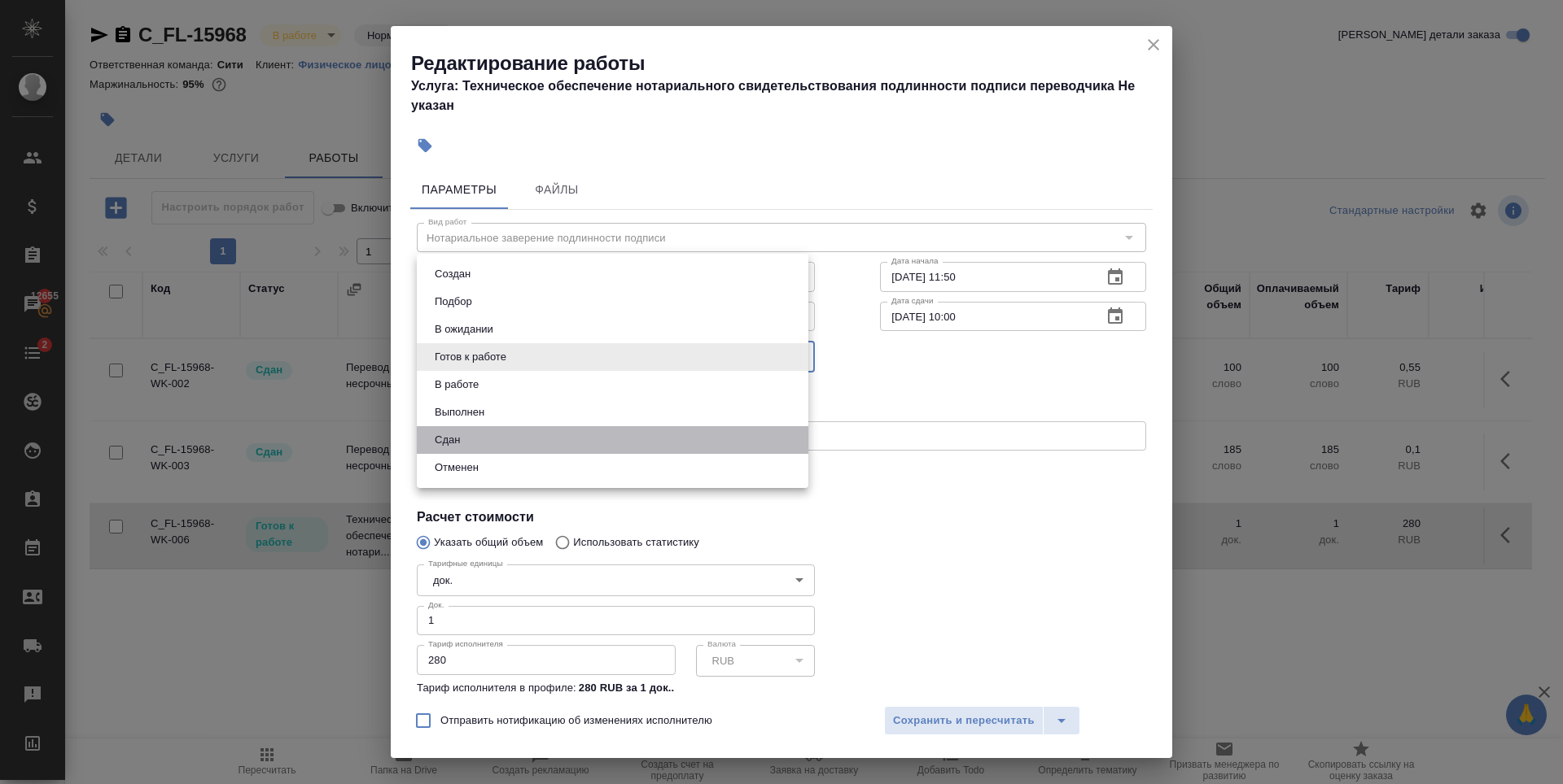
click at [487, 440] on li "Сдан" at bounding box center [612, 440] width 391 height 28
type input "closed"
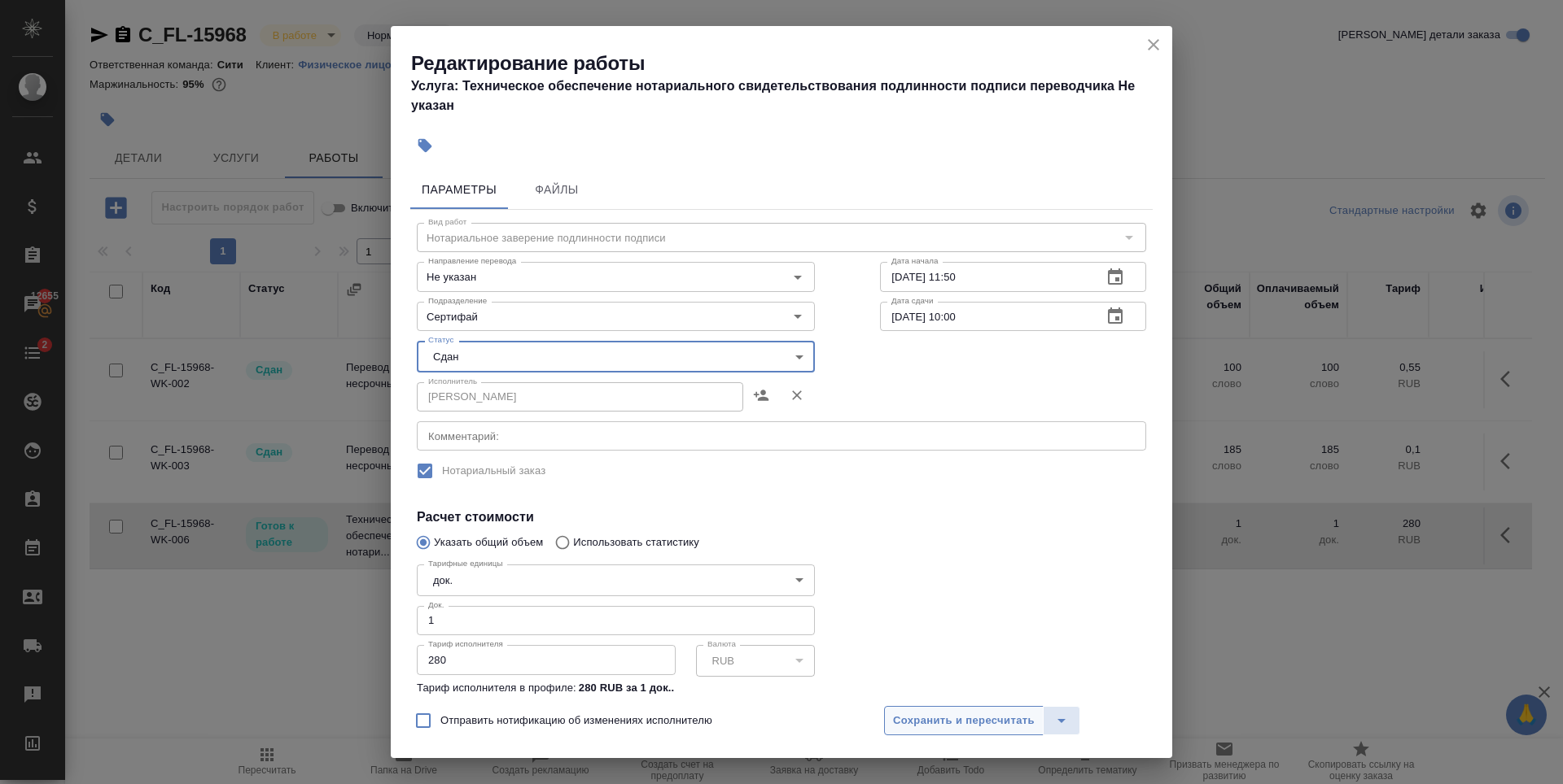
click at [926, 709] on button "Сохранить и пересчитать" at bounding box center [964, 721] width 159 height 29
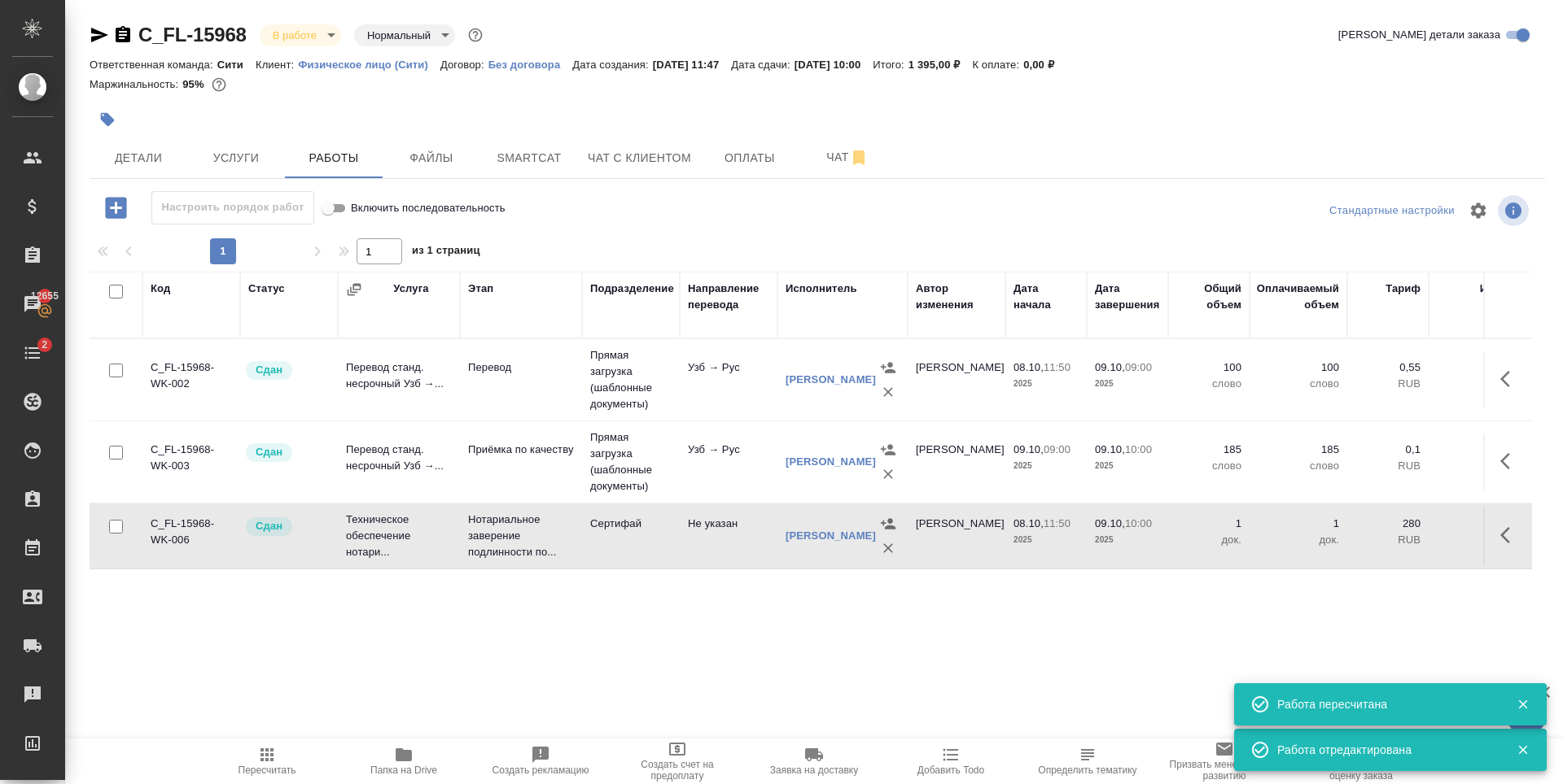
click at [284, 54] on div "Ответственная команда: Сити Клиент: Физическое лицо (Сити) Договор: Без договор…" at bounding box center [816, 64] width 1455 height 19
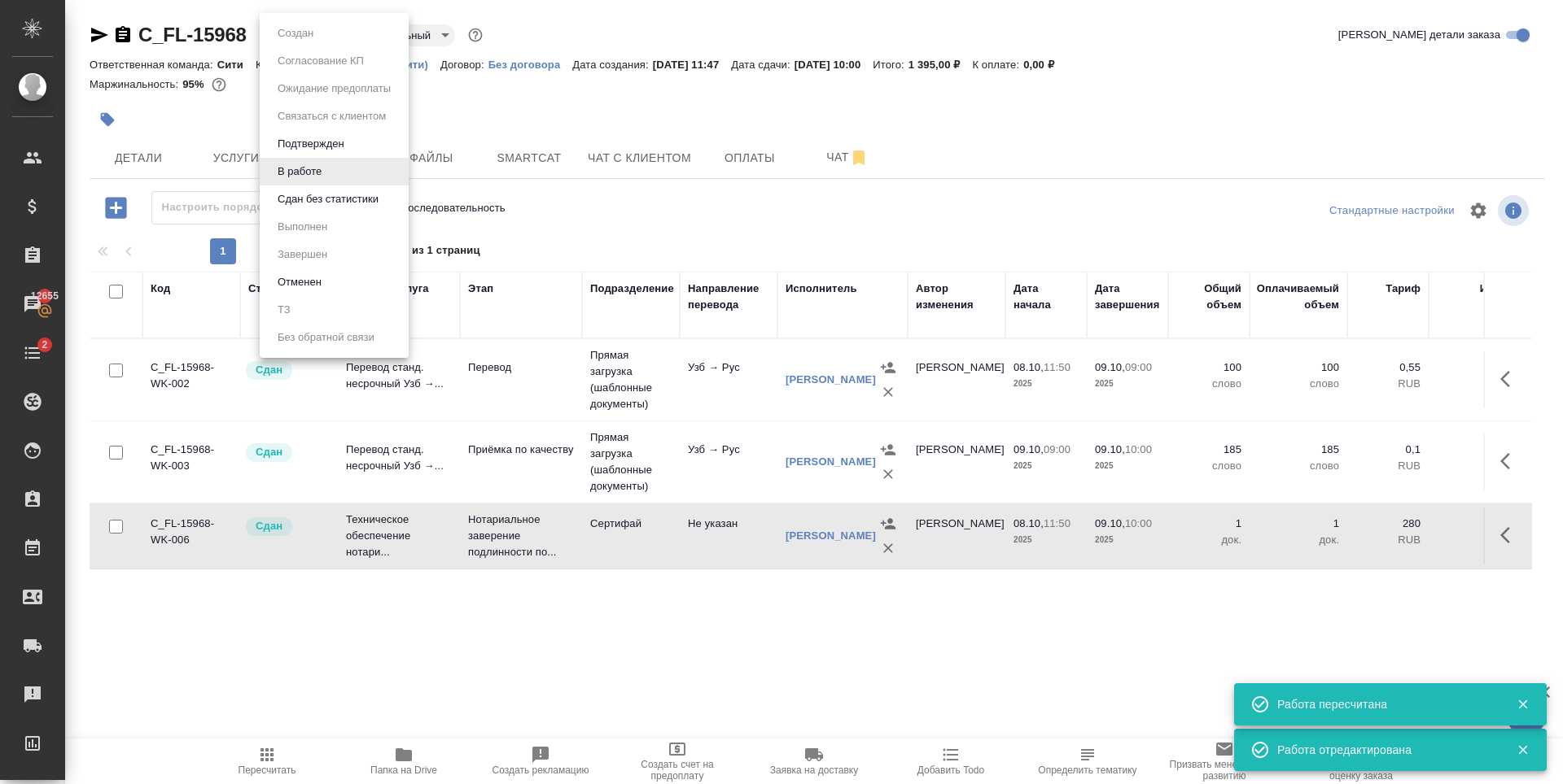
click at [290, 36] on body "🙏 .cls-1 fill:#fff; AWATERA Zaytseva Svetlana Клиенты Спецификации Заказы 12655…" at bounding box center [782, 392] width 1563 height 784
click at [309, 208] on button "Сдан без статистики" at bounding box center [328, 199] width 111 height 17
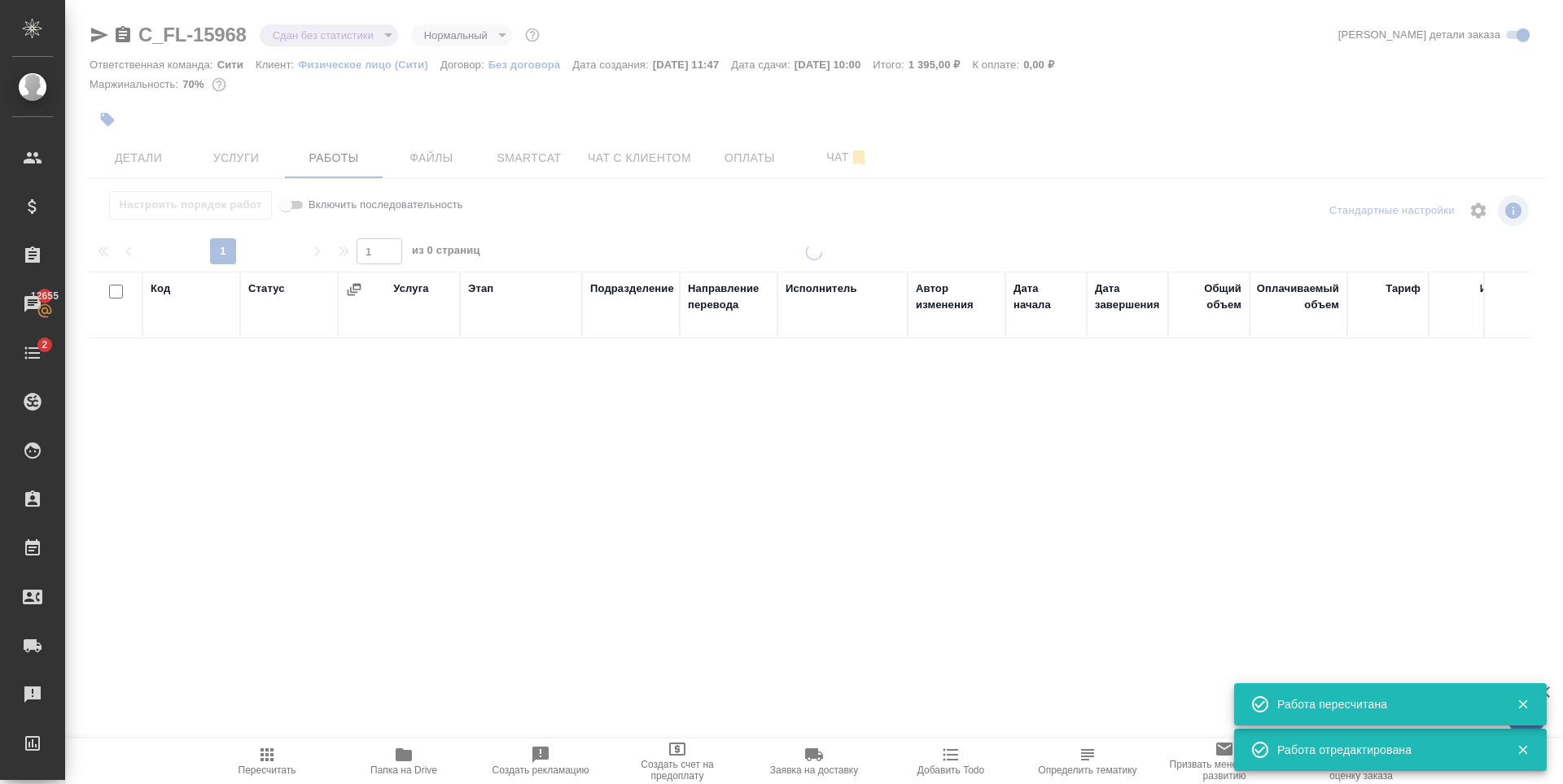
click at [301, 39] on body "🙏 .cls-1 fill:#fff; AWATERA Zaytseva Svetlana Клиенты Спецификации Заказы 12655…" at bounding box center [782, 392] width 1563 height 784
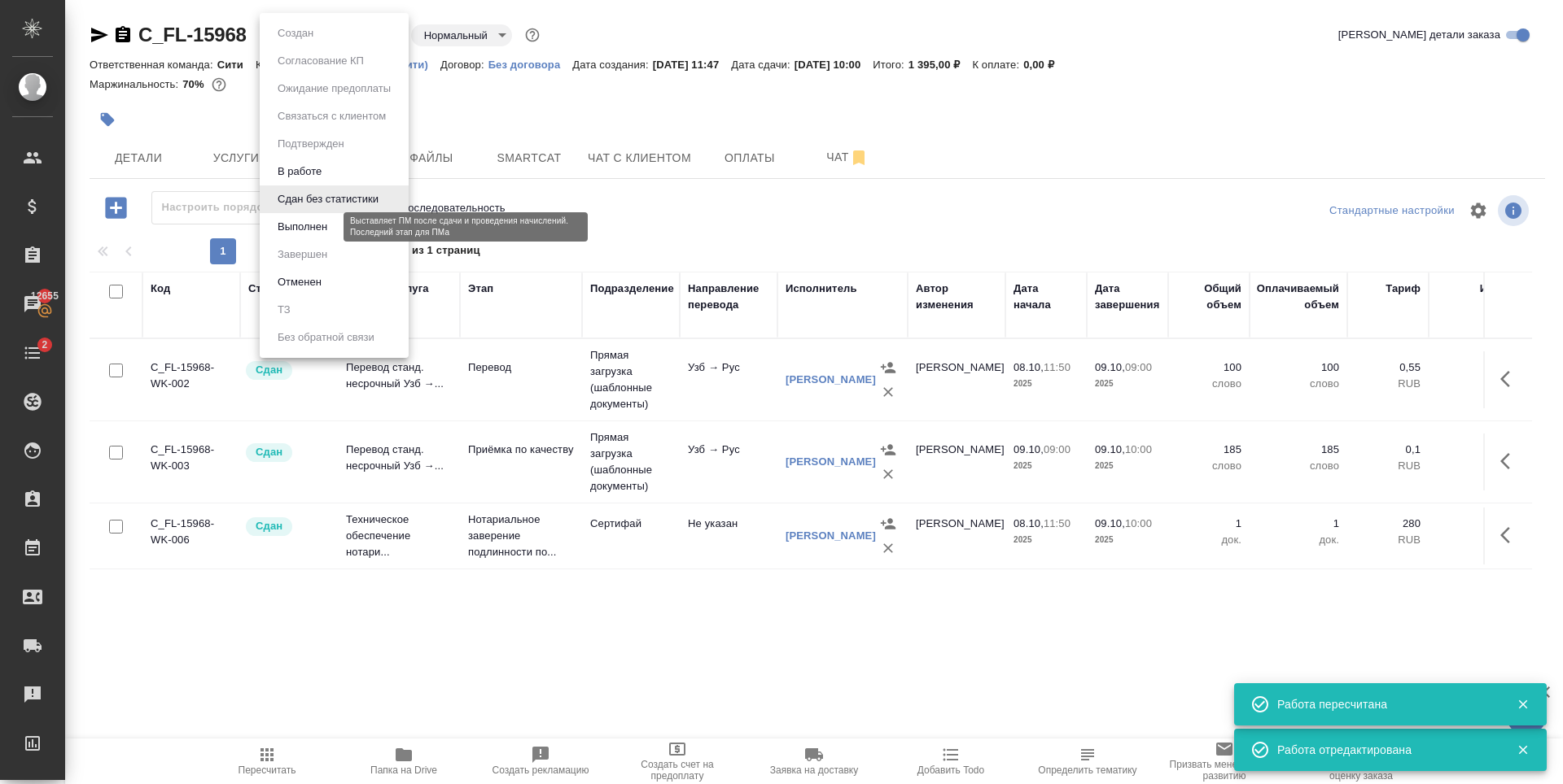
click at [310, 234] on button "Выполнен" at bounding box center [302, 227] width 59 height 17
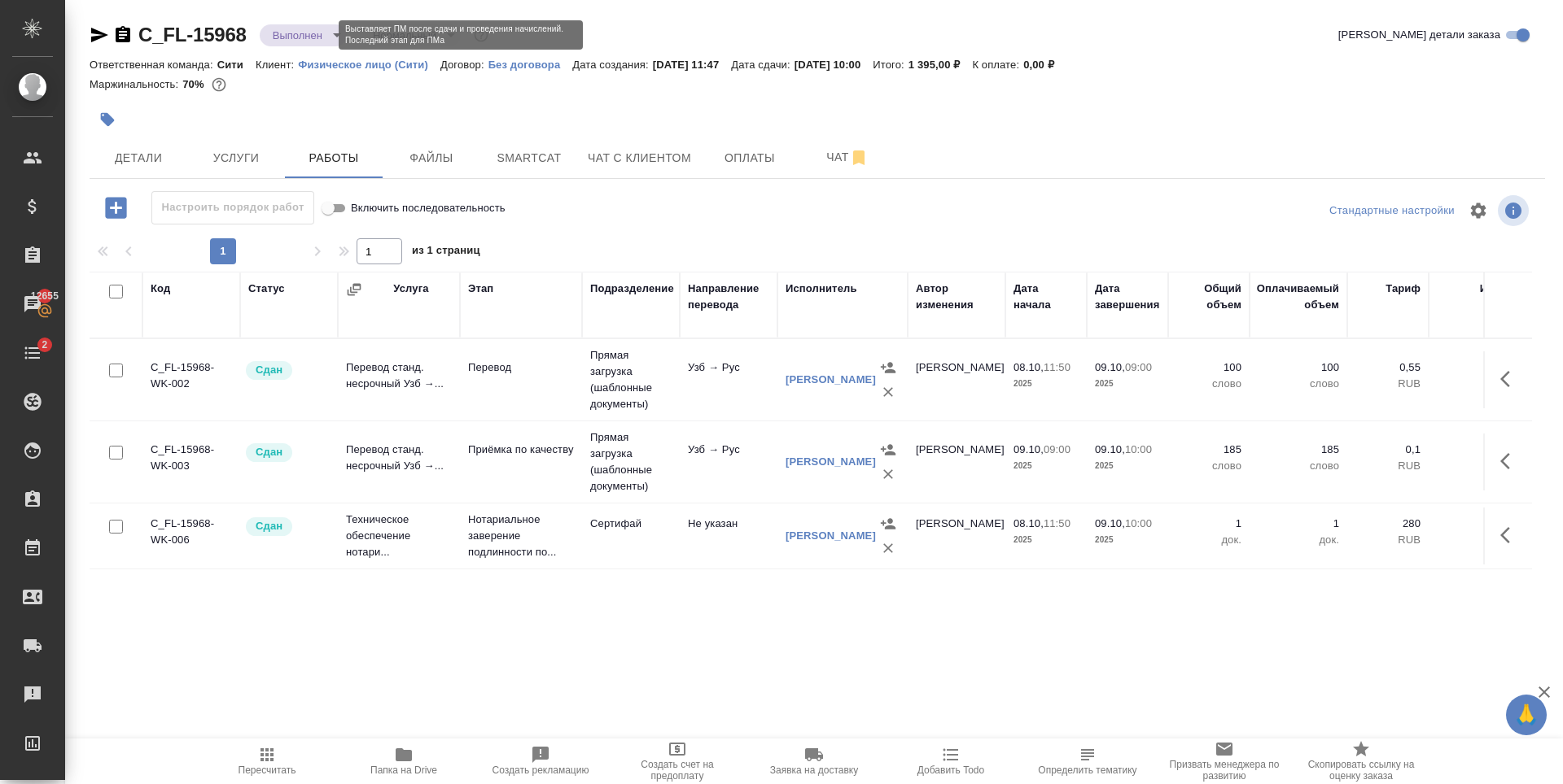
click at [305, 40] on body "🙏 .cls-1 fill:#fff; AWATERA Zaytseva Svetlana Клиенты Спецификации Заказы 12655…" at bounding box center [782, 392] width 1563 height 784
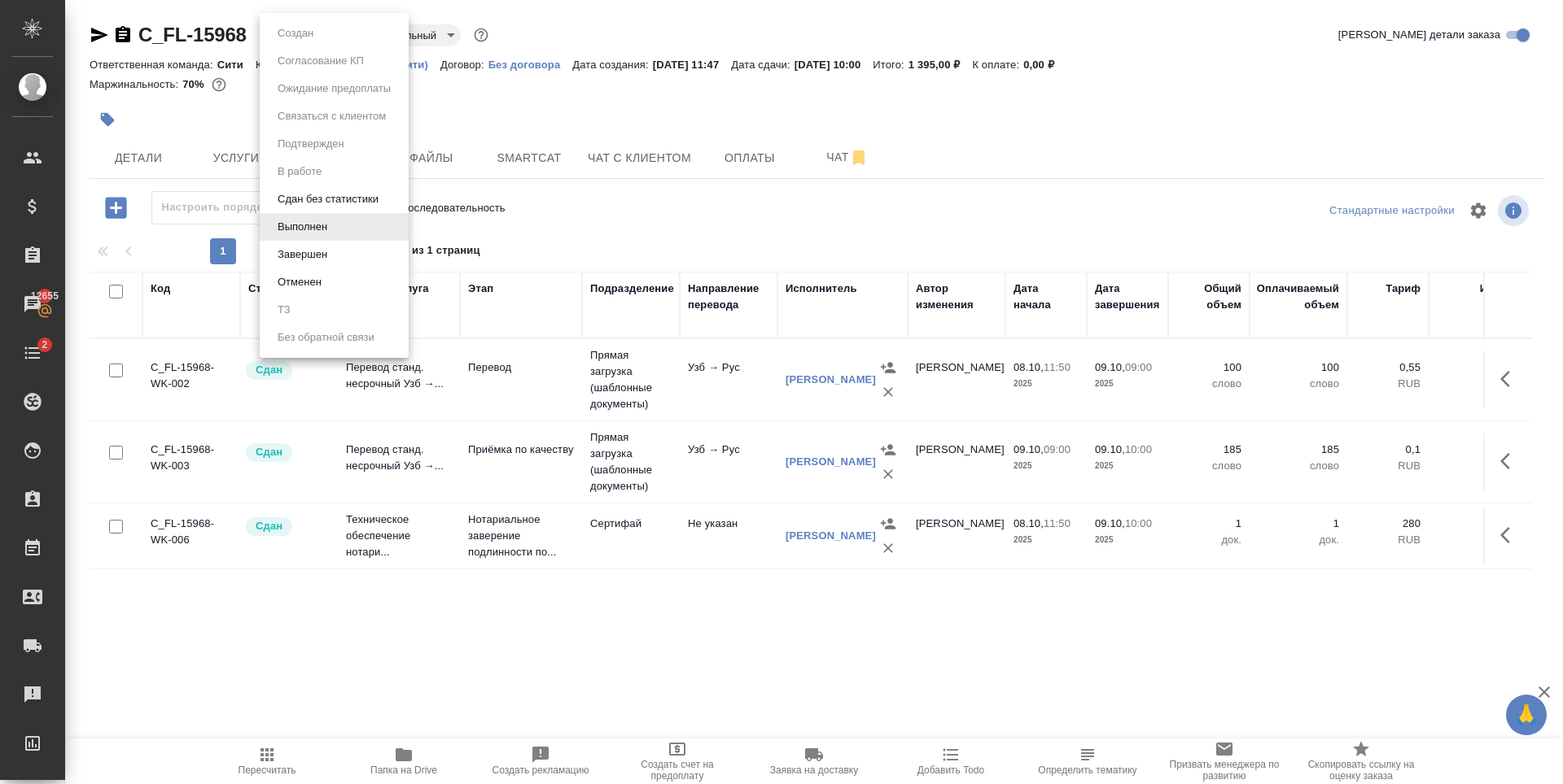
click at [128, 162] on div at bounding box center [782, 392] width 1563 height 784
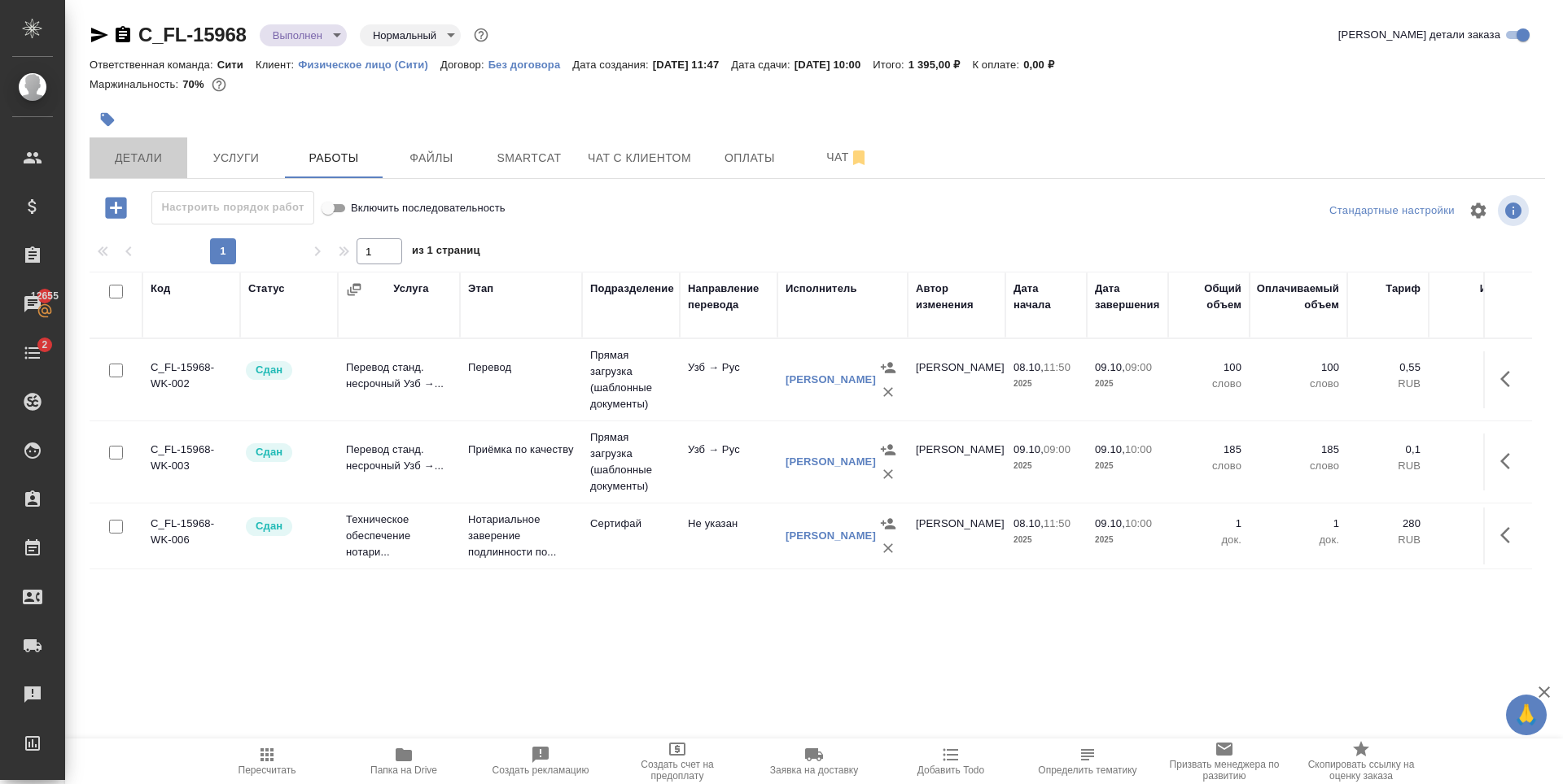
click at [128, 162] on span "Детали" at bounding box center [138, 158] width 78 height 20
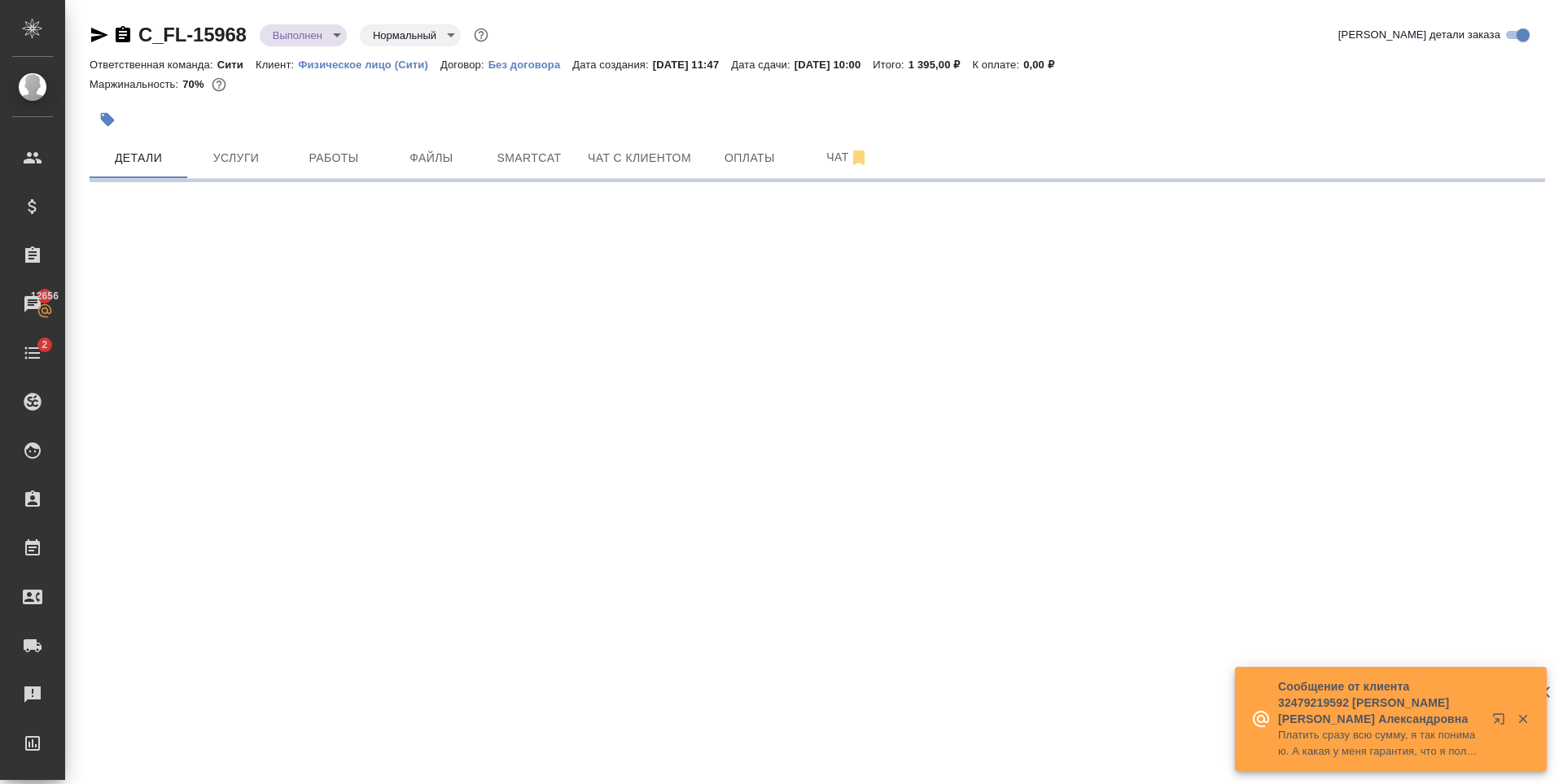
select select "RU"
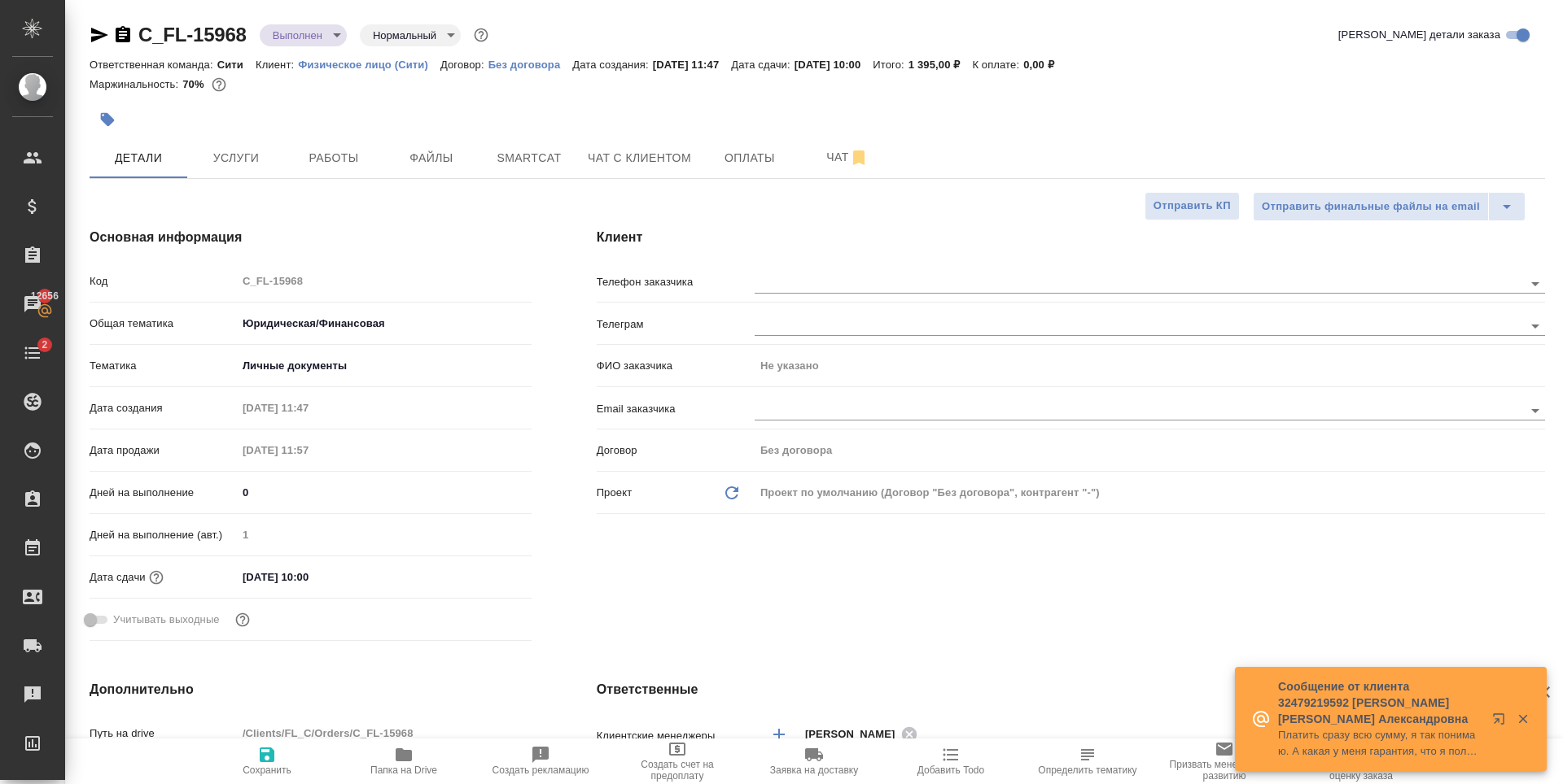
type textarea "x"
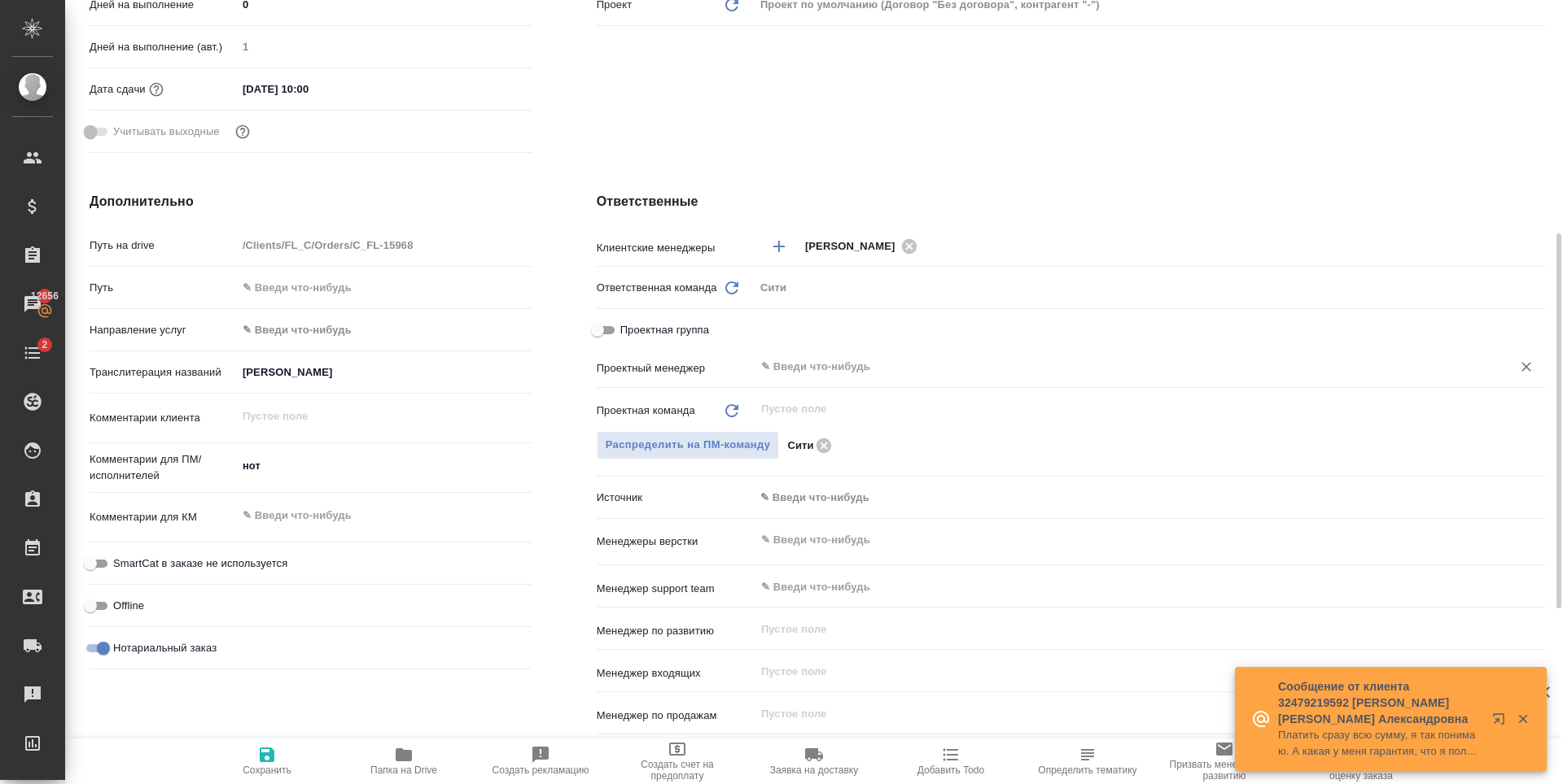
click at [824, 376] on input "text" at bounding box center [1122, 367] width 726 height 19
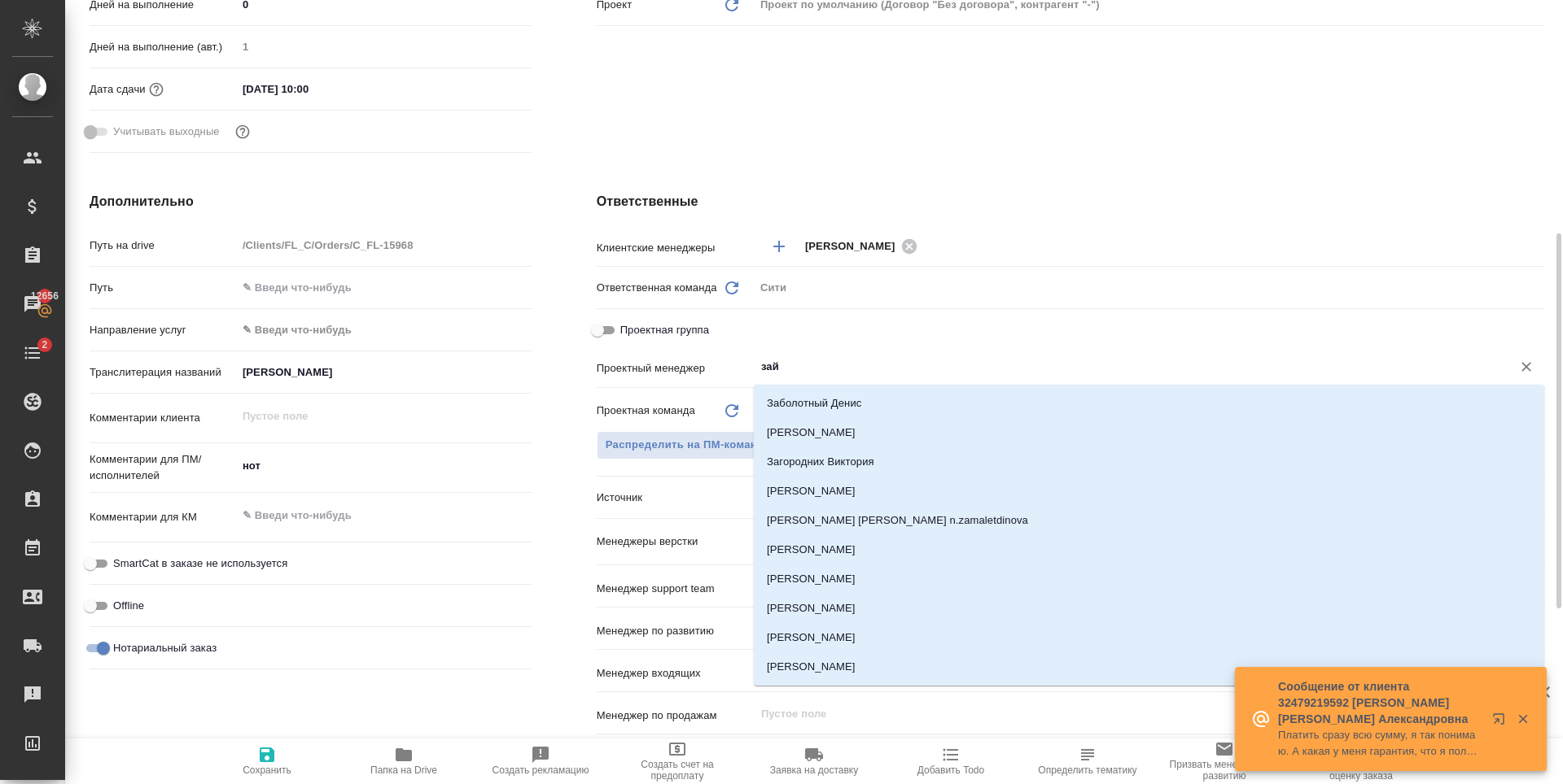
type input "зайц"
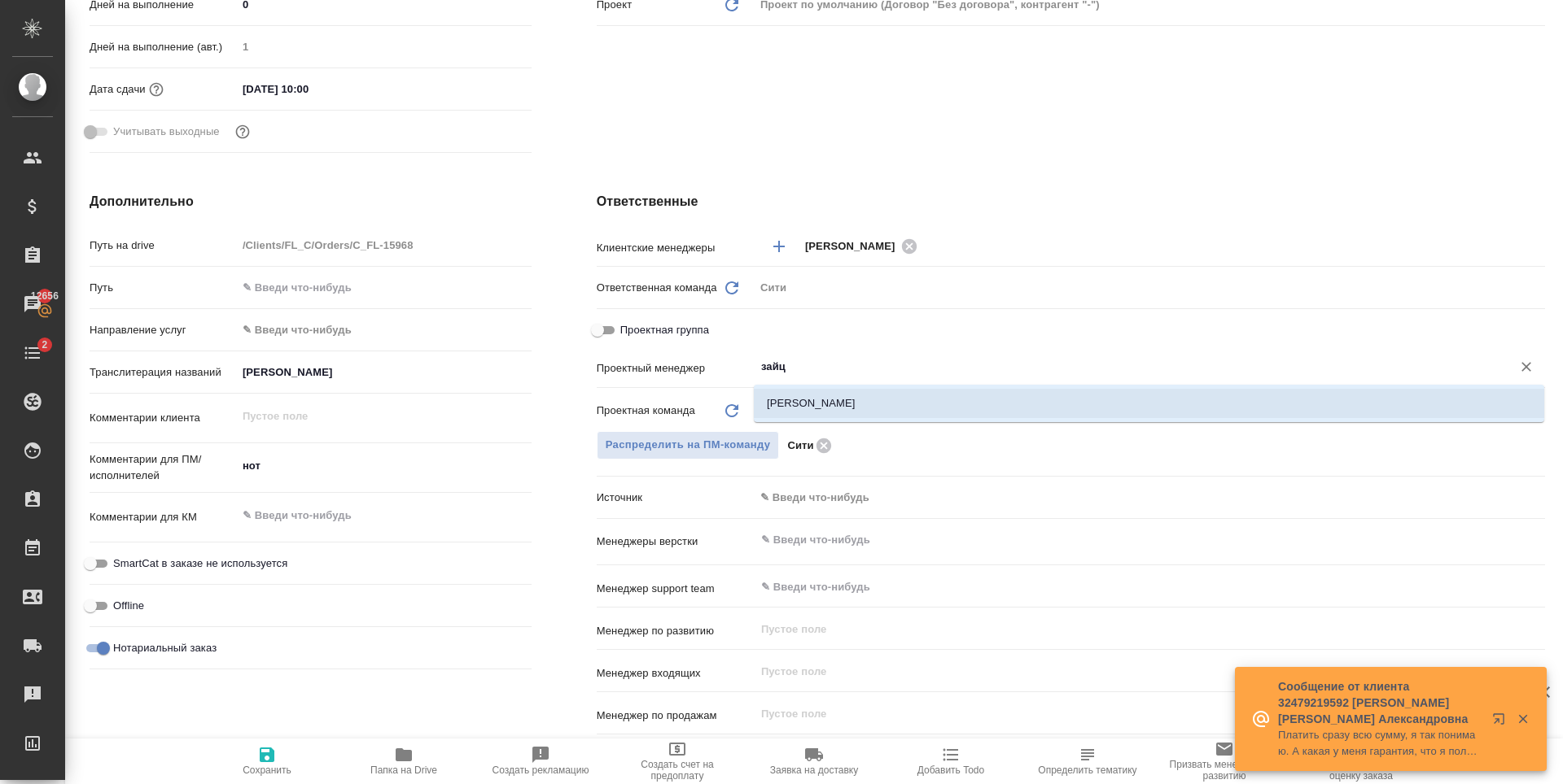
click at [841, 399] on li "[PERSON_NAME]" at bounding box center [1148, 404] width 790 height 29
type textarea "x"
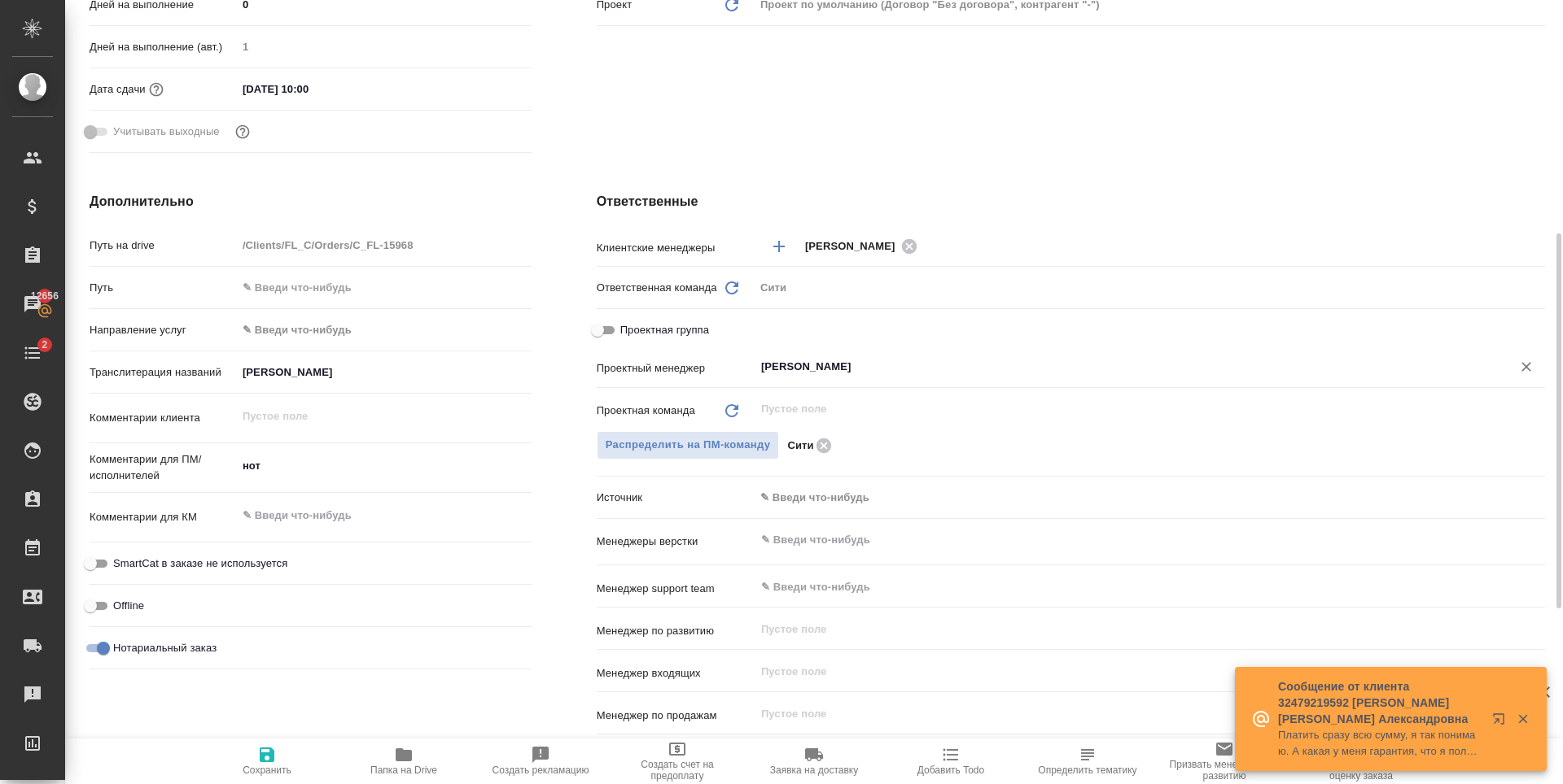
type input "[PERSON_NAME]"
click at [275, 761] on icon "button" at bounding box center [266, 755] width 15 height 15
type textarea "x"
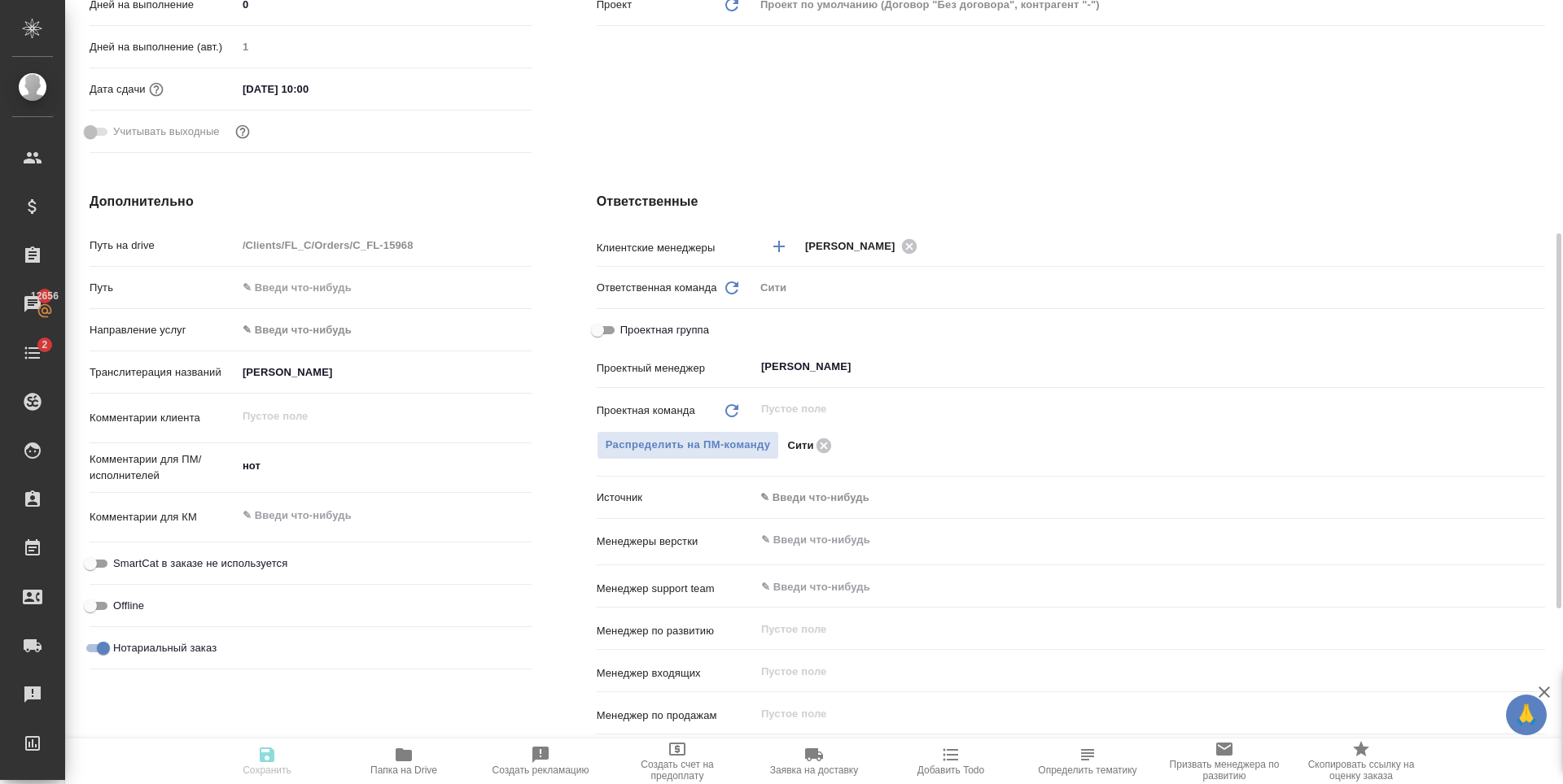
type textarea "x"
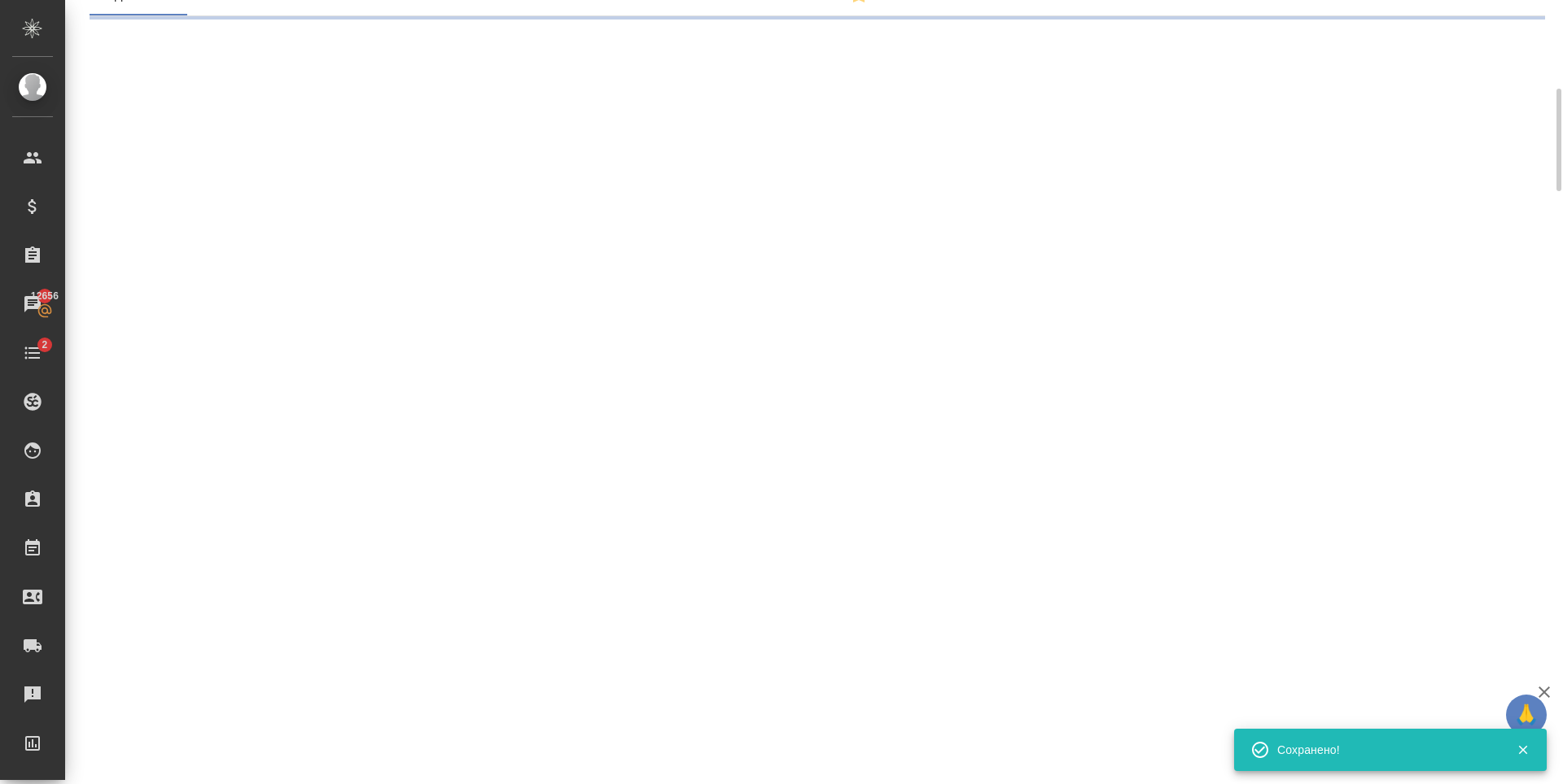
scroll to position [0, 0]
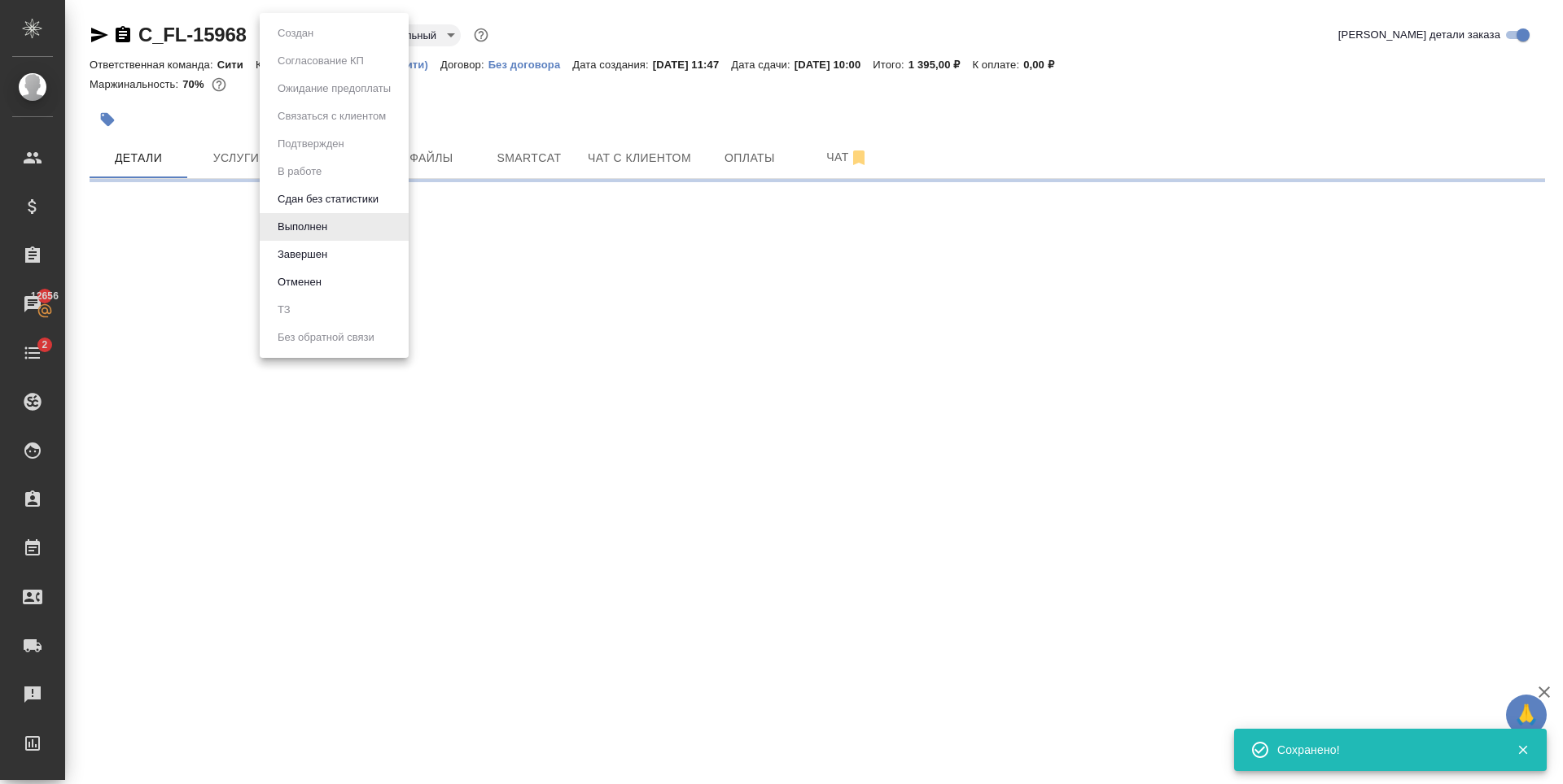
click at [298, 30] on body "🙏 .cls-1 fill:#fff; AWATERA Zaytseva Svetlana Клиенты Спецификации Заказы 12656…" at bounding box center [782, 392] width 1563 height 784
click at [314, 261] on button "Завершен" at bounding box center [302, 254] width 59 height 17
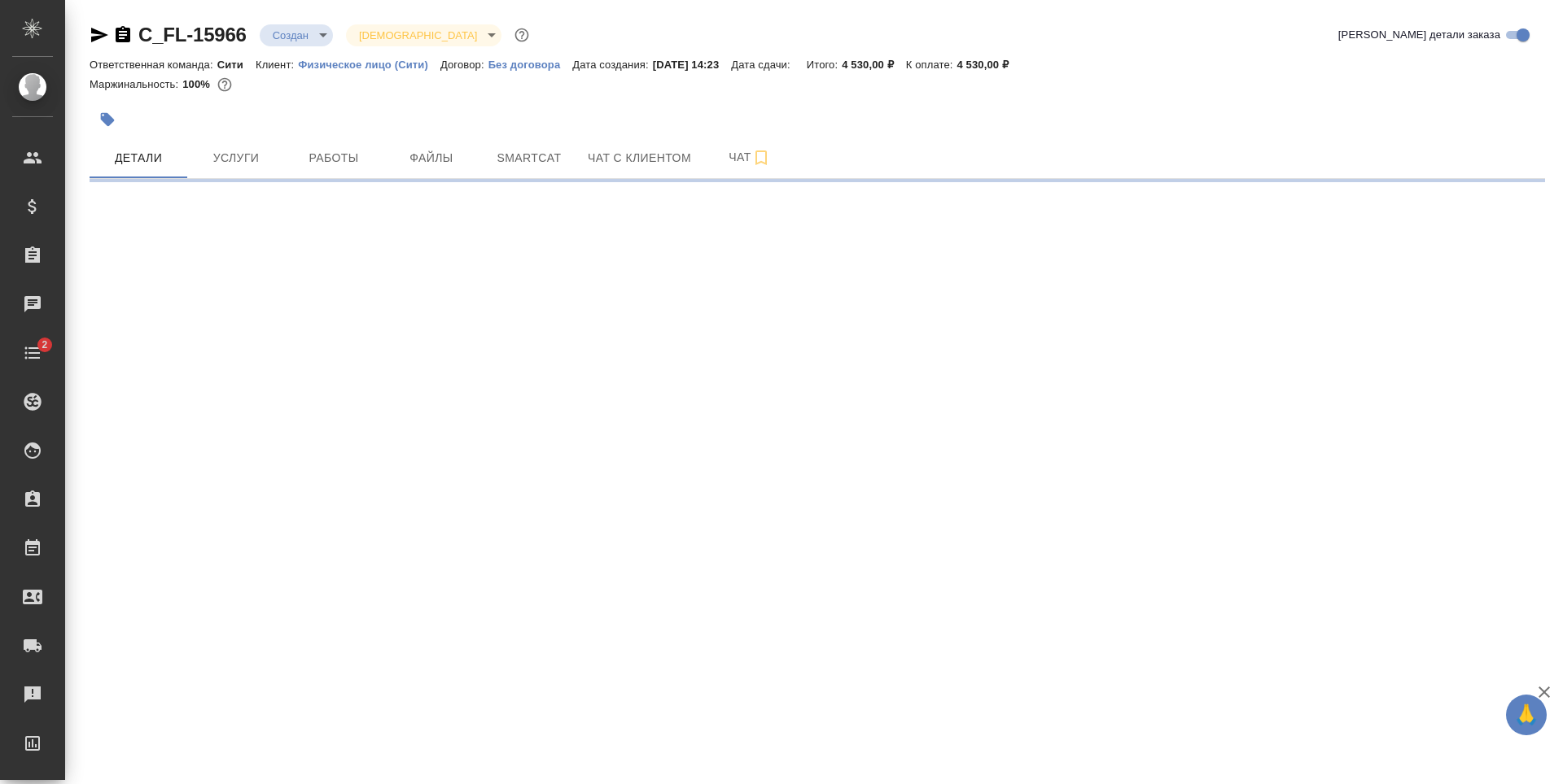
click at [303, 39] on body "🙏 .cls-1 fill:#fff; AWATERA [PERSON_NAME] Спецификации Заказы Чаты 2 Todo Проек…" at bounding box center [782, 392] width 1563 height 784
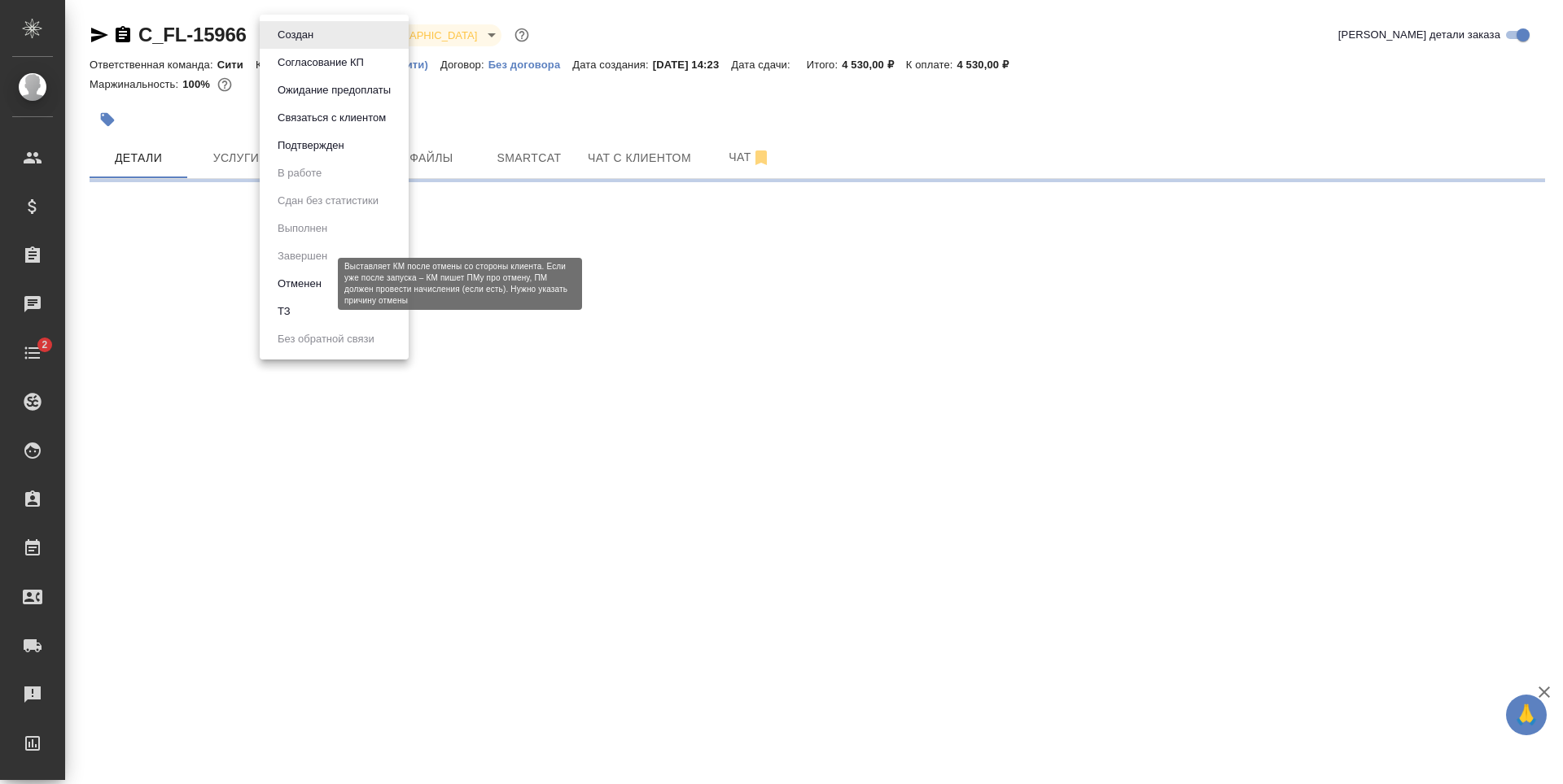
click at [315, 282] on button "Отменен" at bounding box center [299, 283] width 53 height 17
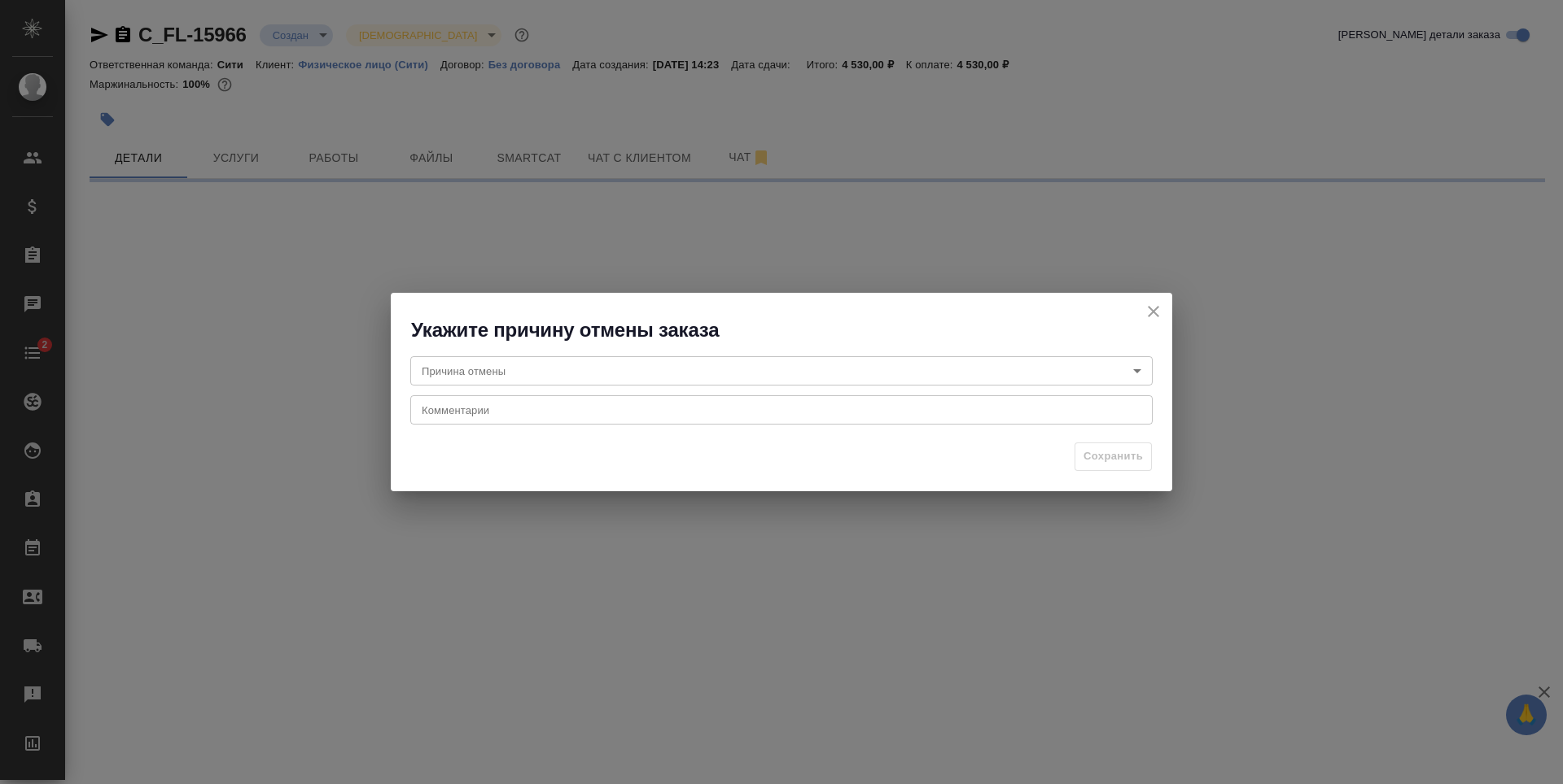
click at [662, 376] on body "🙏 .cls-1 fill:#fff; AWATERA [PERSON_NAME] Спецификации Заказы Чаты 2 Todo Проек…" at bounding box center [782, 392] width 1563 height 784
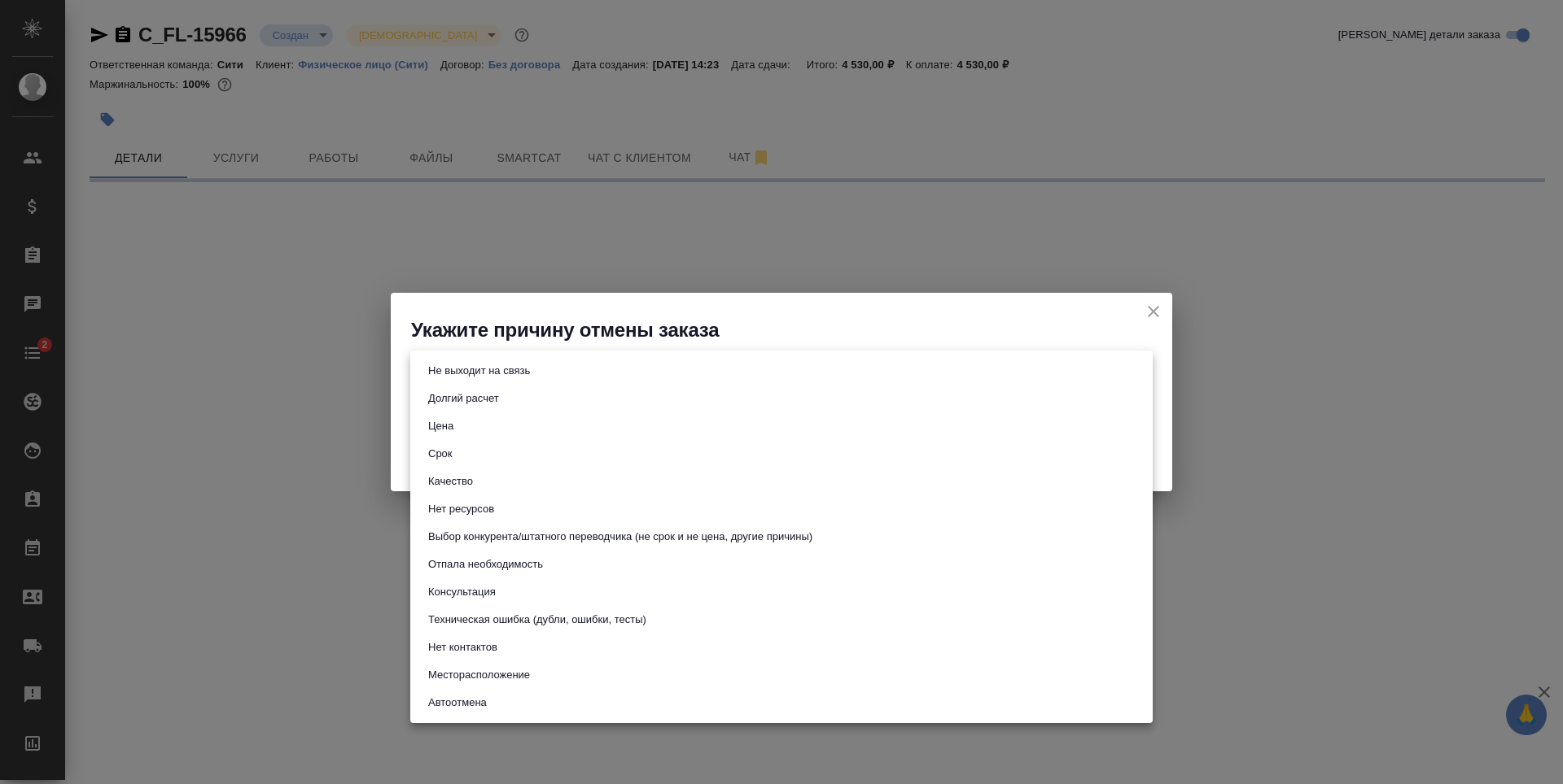
click at [511, 372] on button "Не выходит на связь" at bounding box center [479, 371] width 112 height 17
select select "RU"
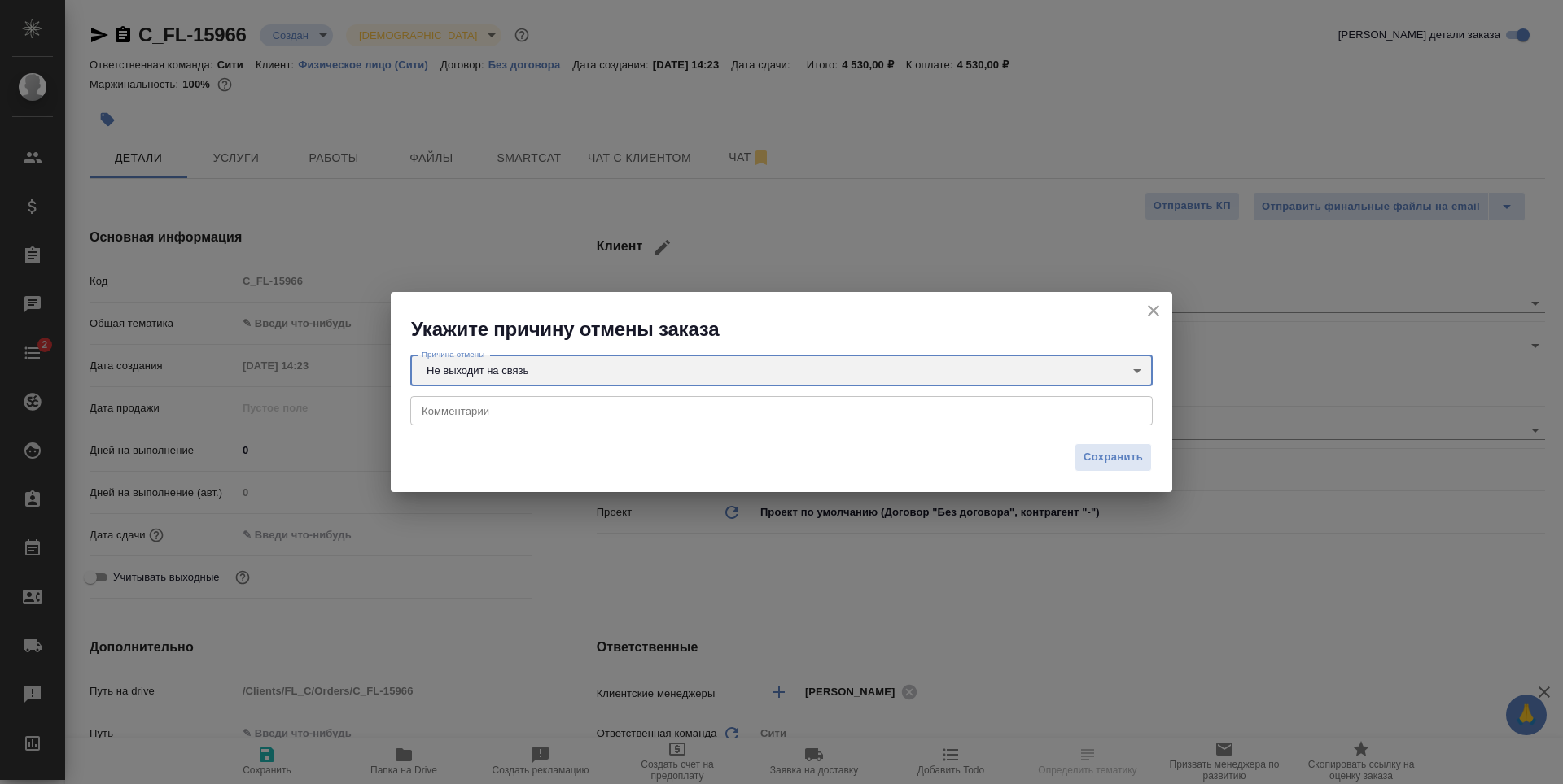
type input "stopContacting"
type textarea "x"
click at [1105, 460] on span "Сохранить" at bounding box center [1113, 457] width 59 height 18
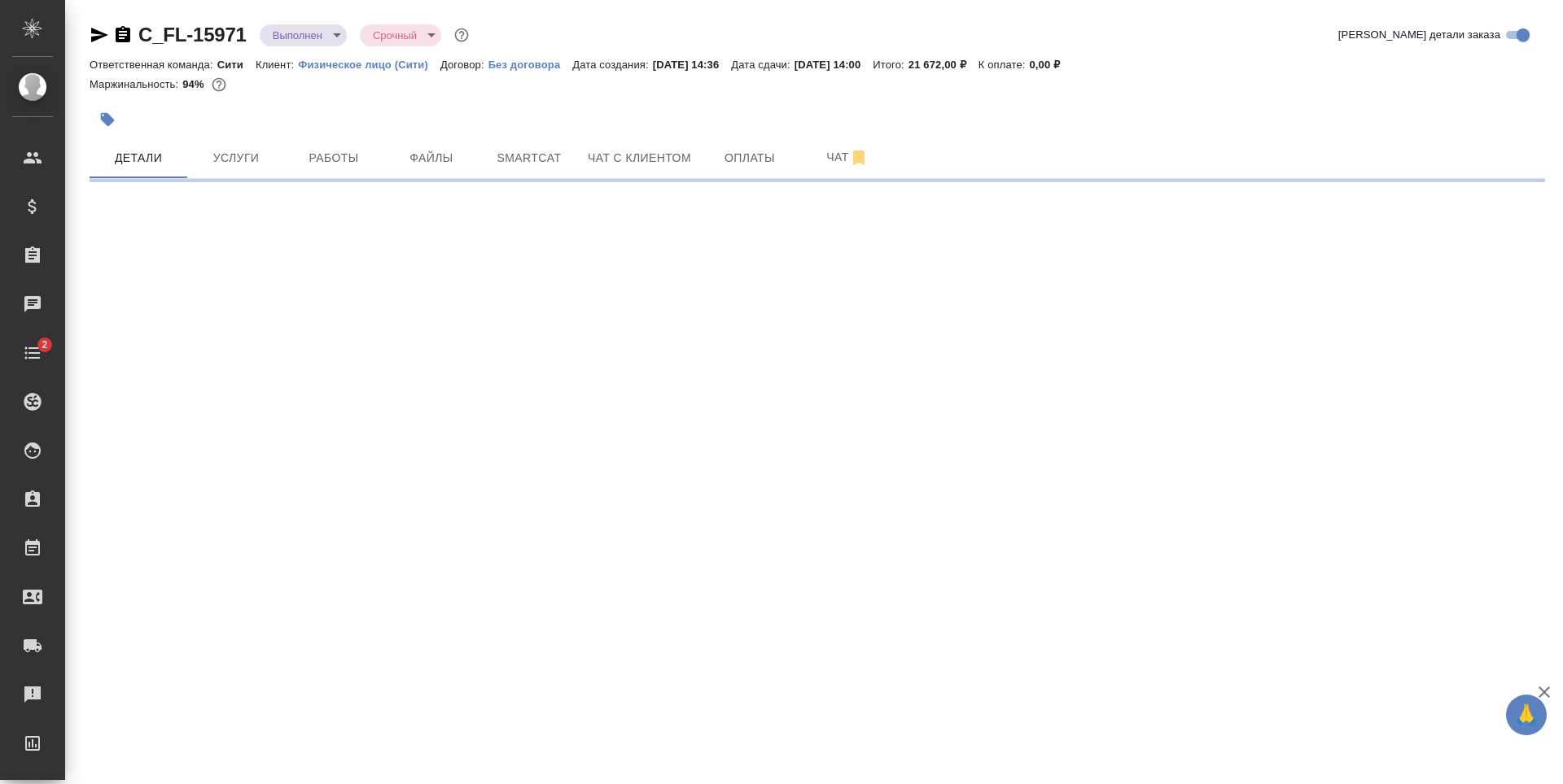
select select "RU"
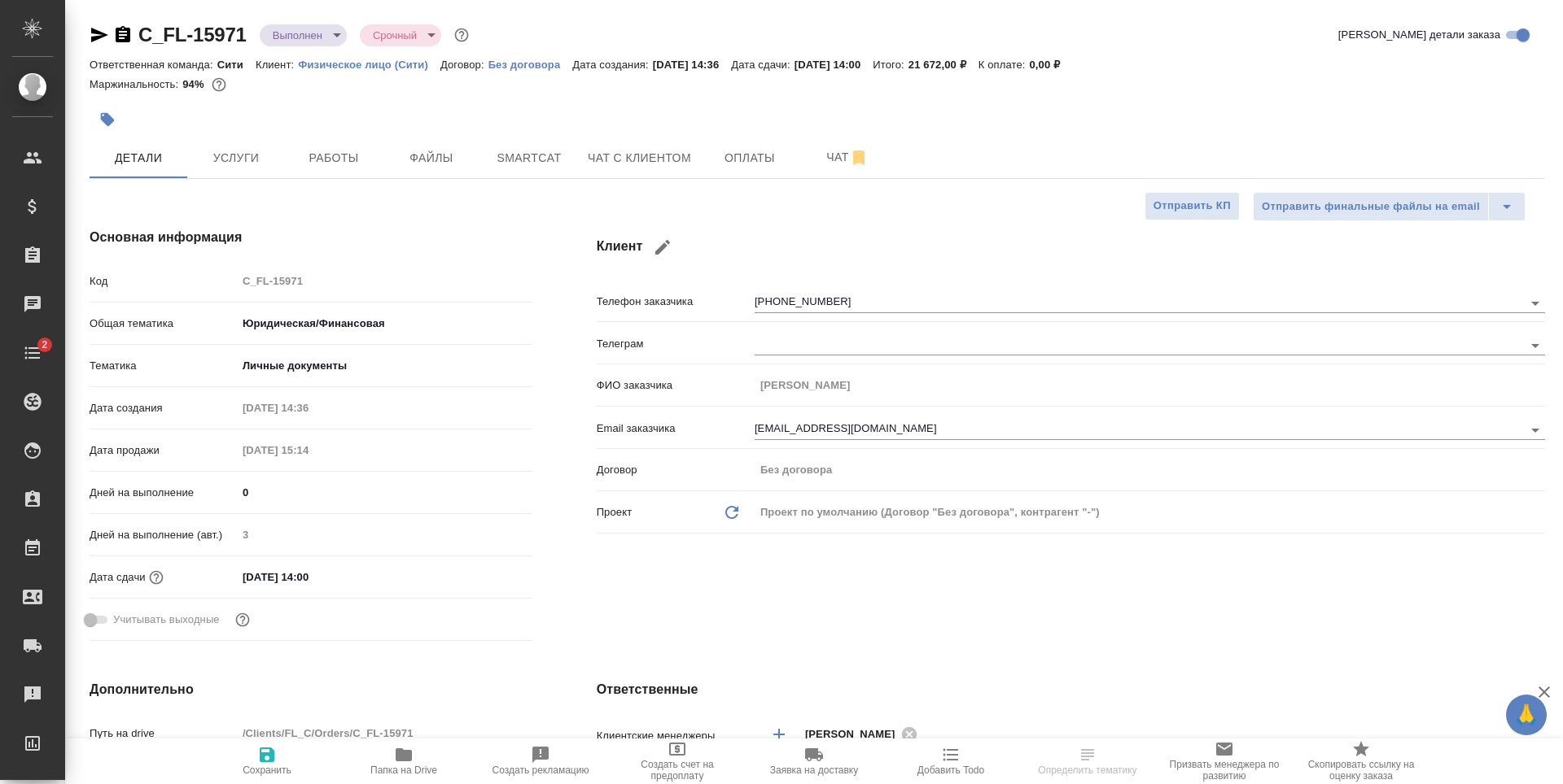
type textarea "x"
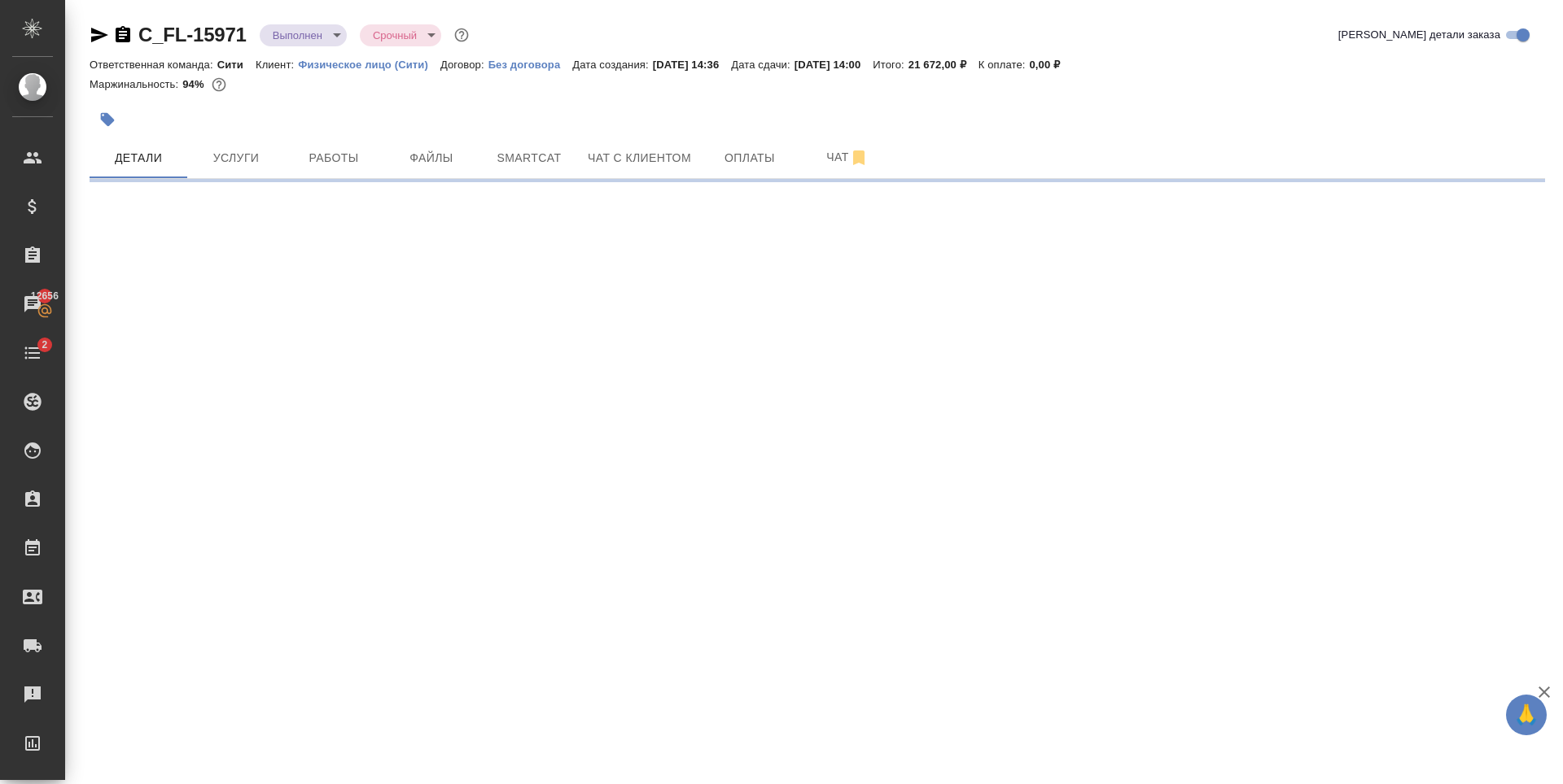
select select "RU"
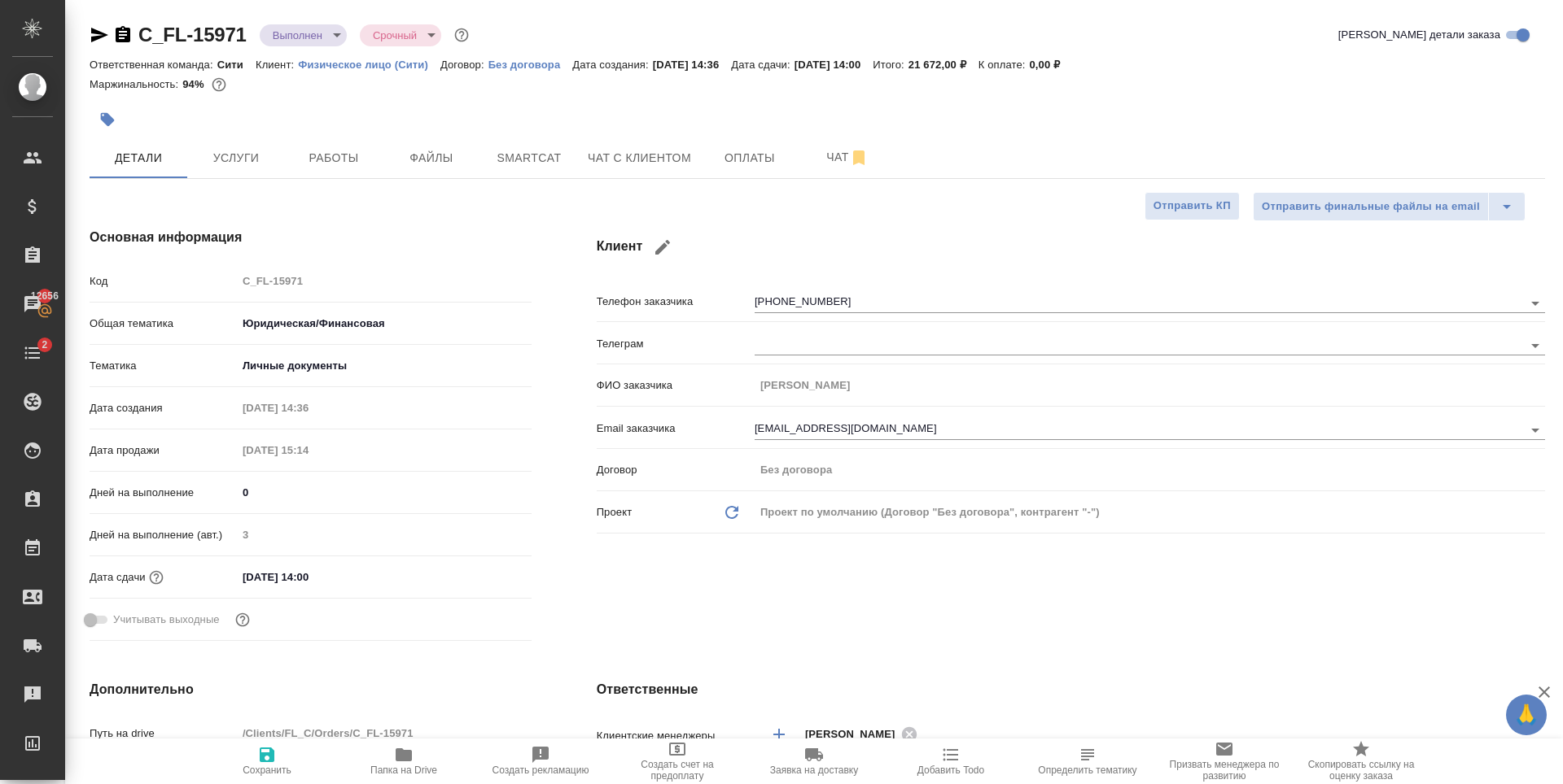
type textarea "x"
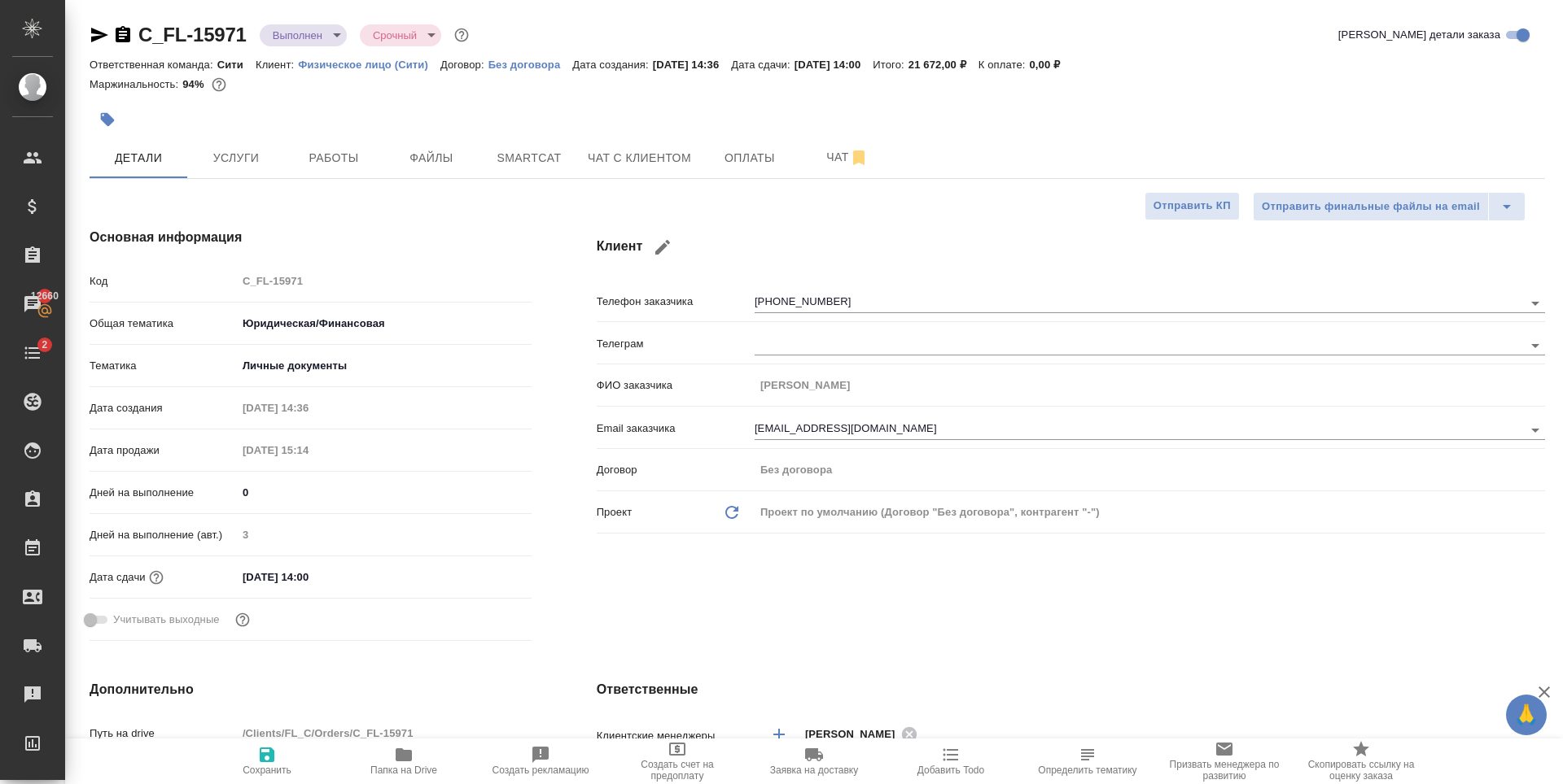
type textarea "x"
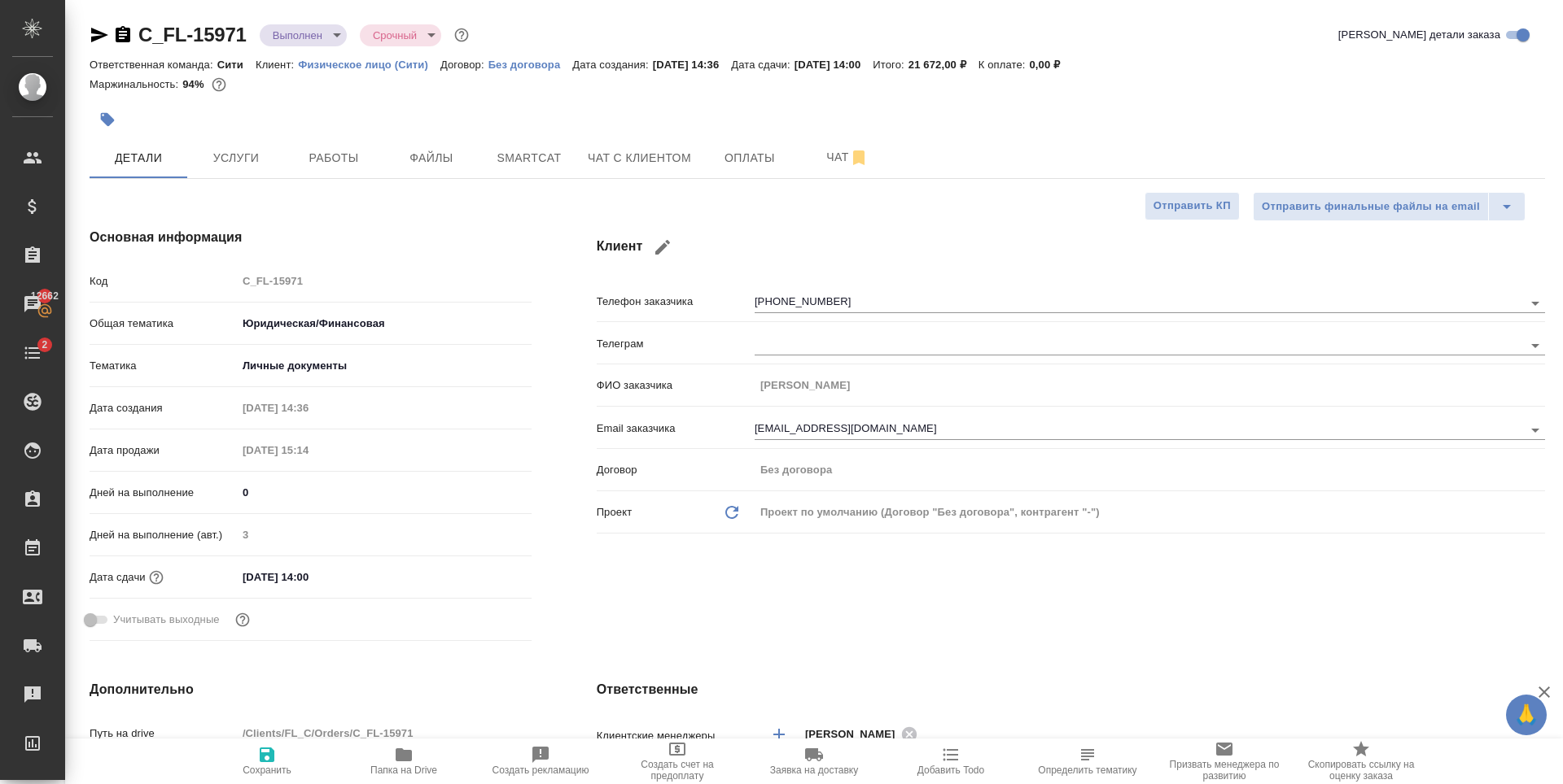
type textarea "x"
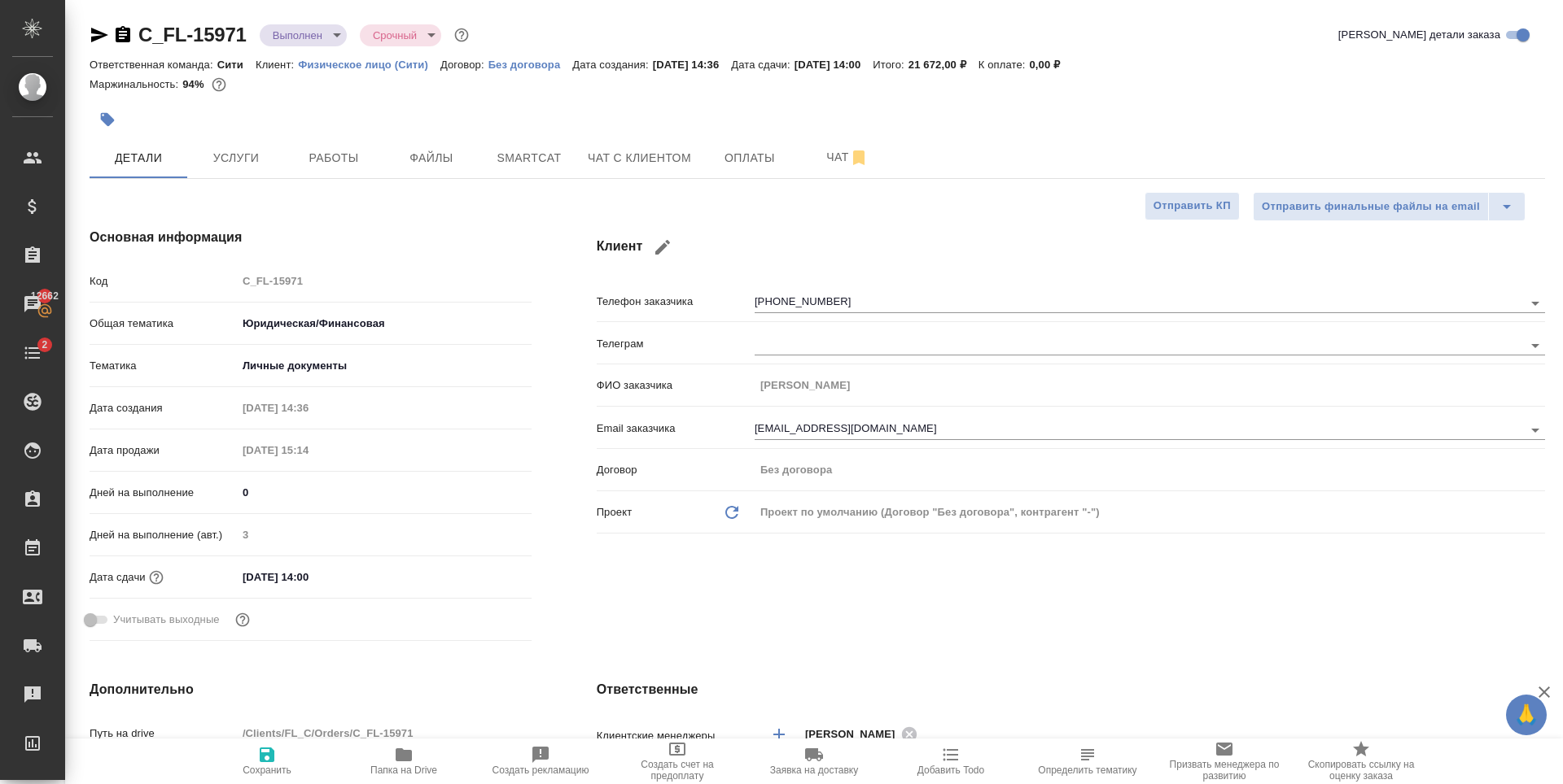
type textarea "x"
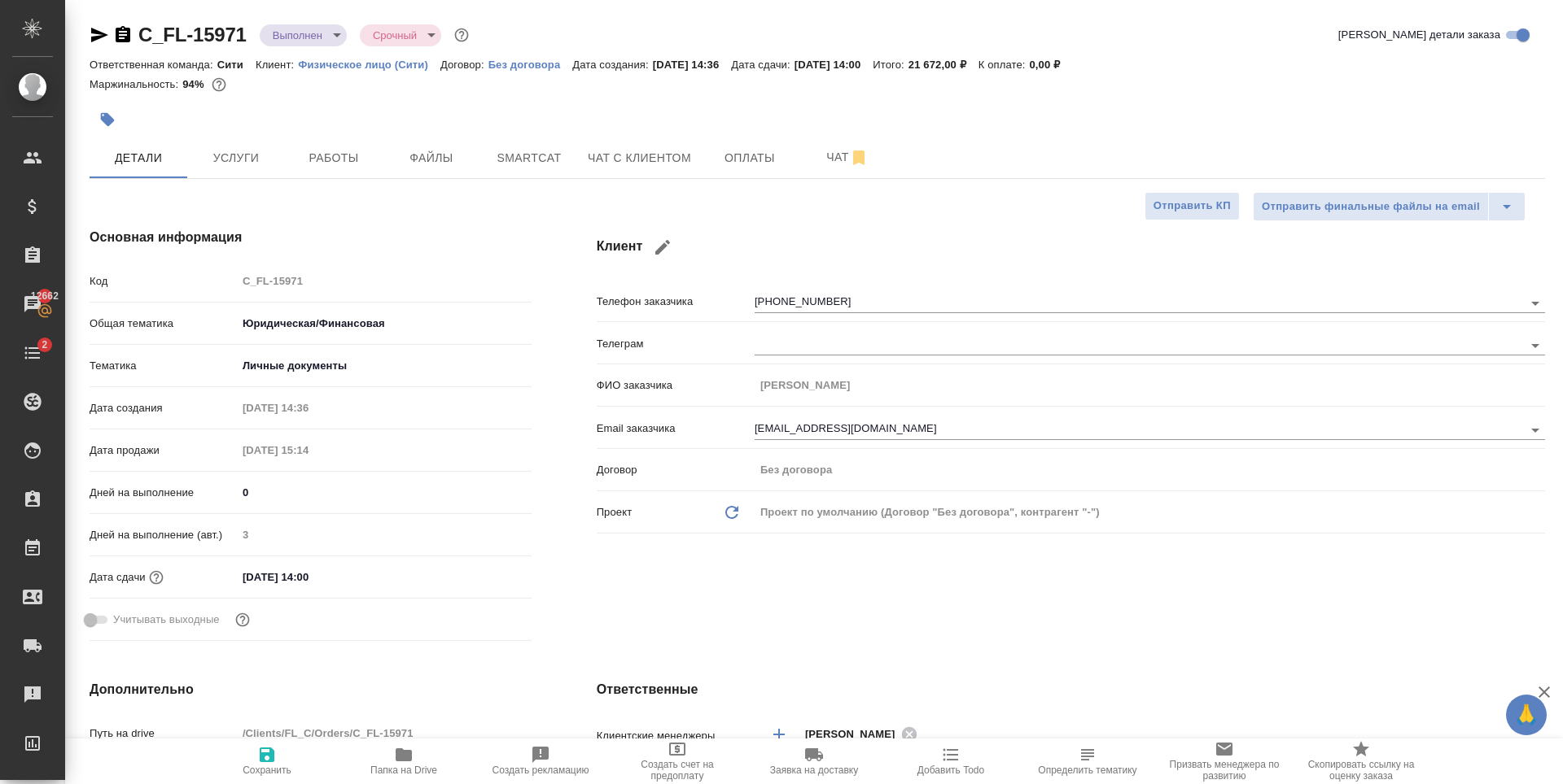
type textarea "x"
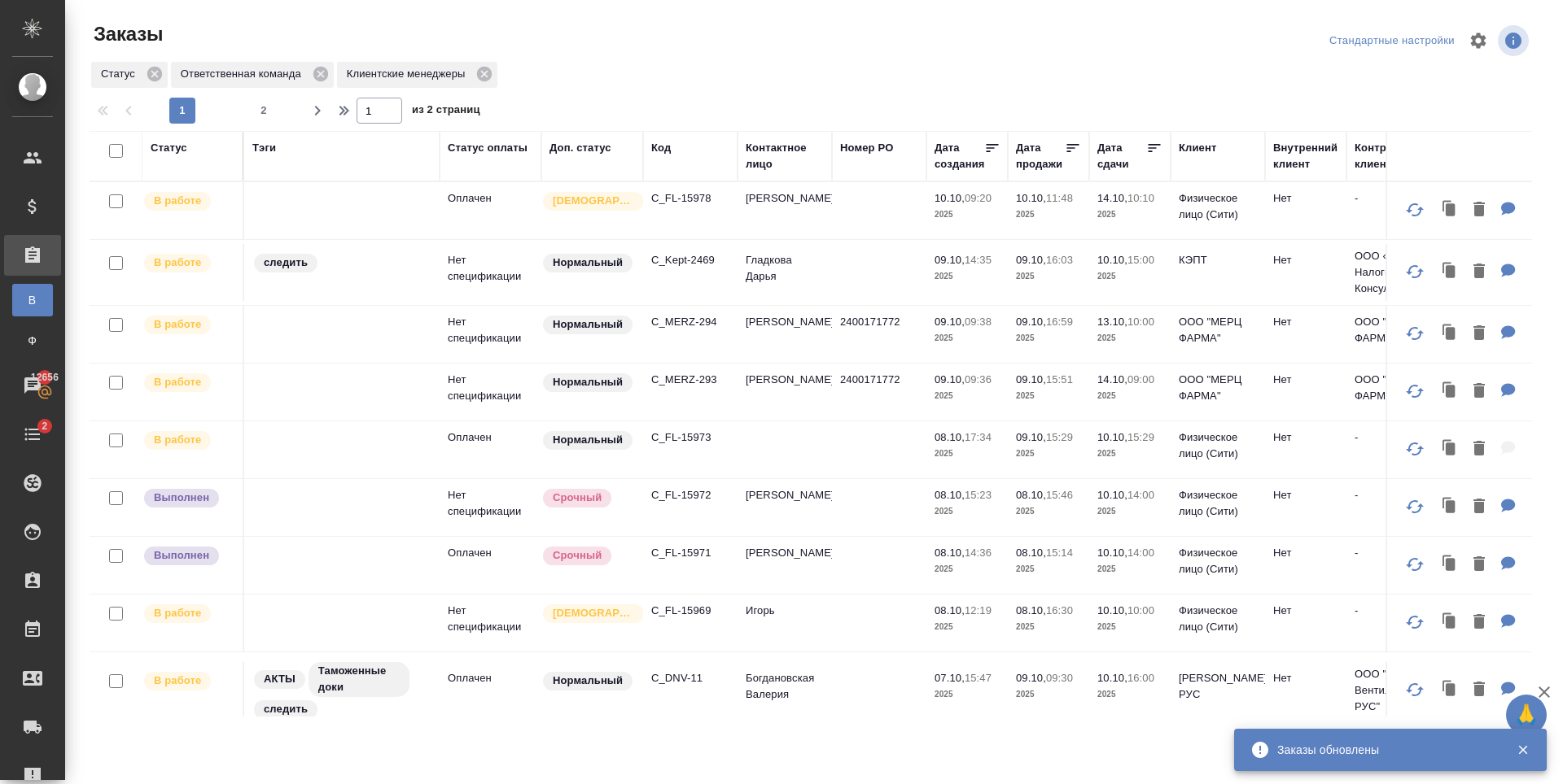
scroll to position [150, 0]
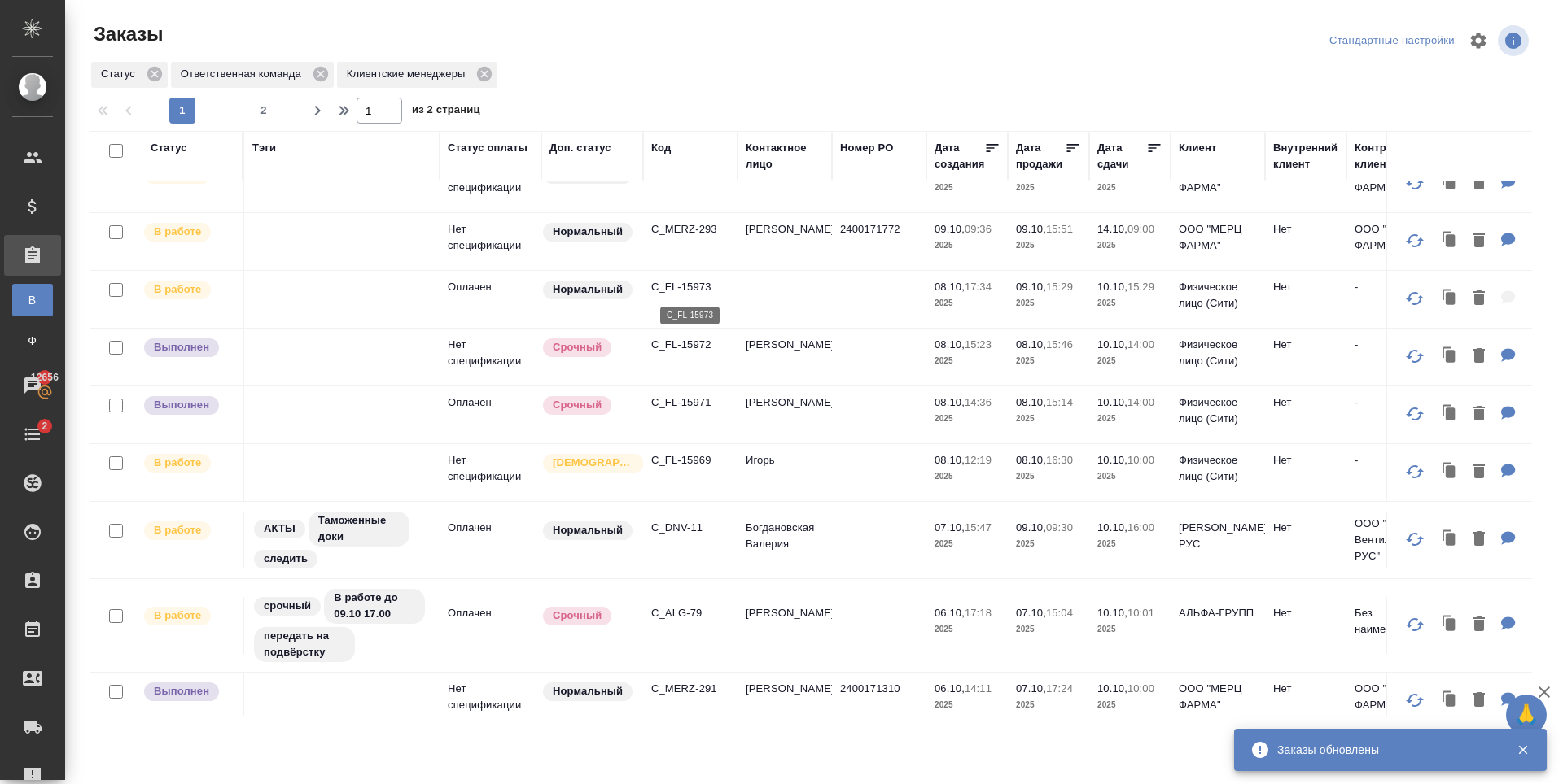
click at [682, 292] on p "C_FL-15973" at bounding box center [690, 287] width 78 height 16
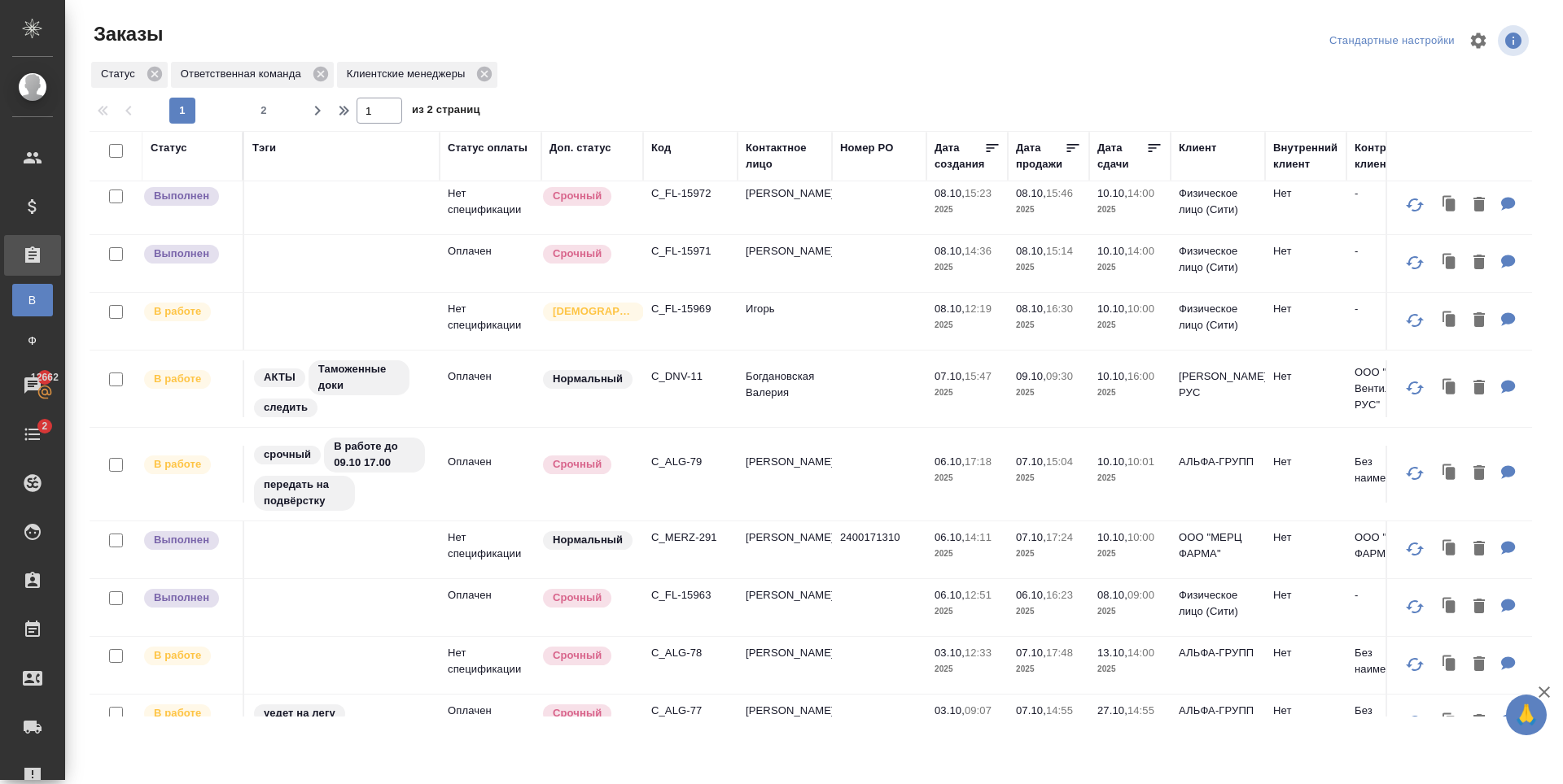
scroll to position [0, 0]
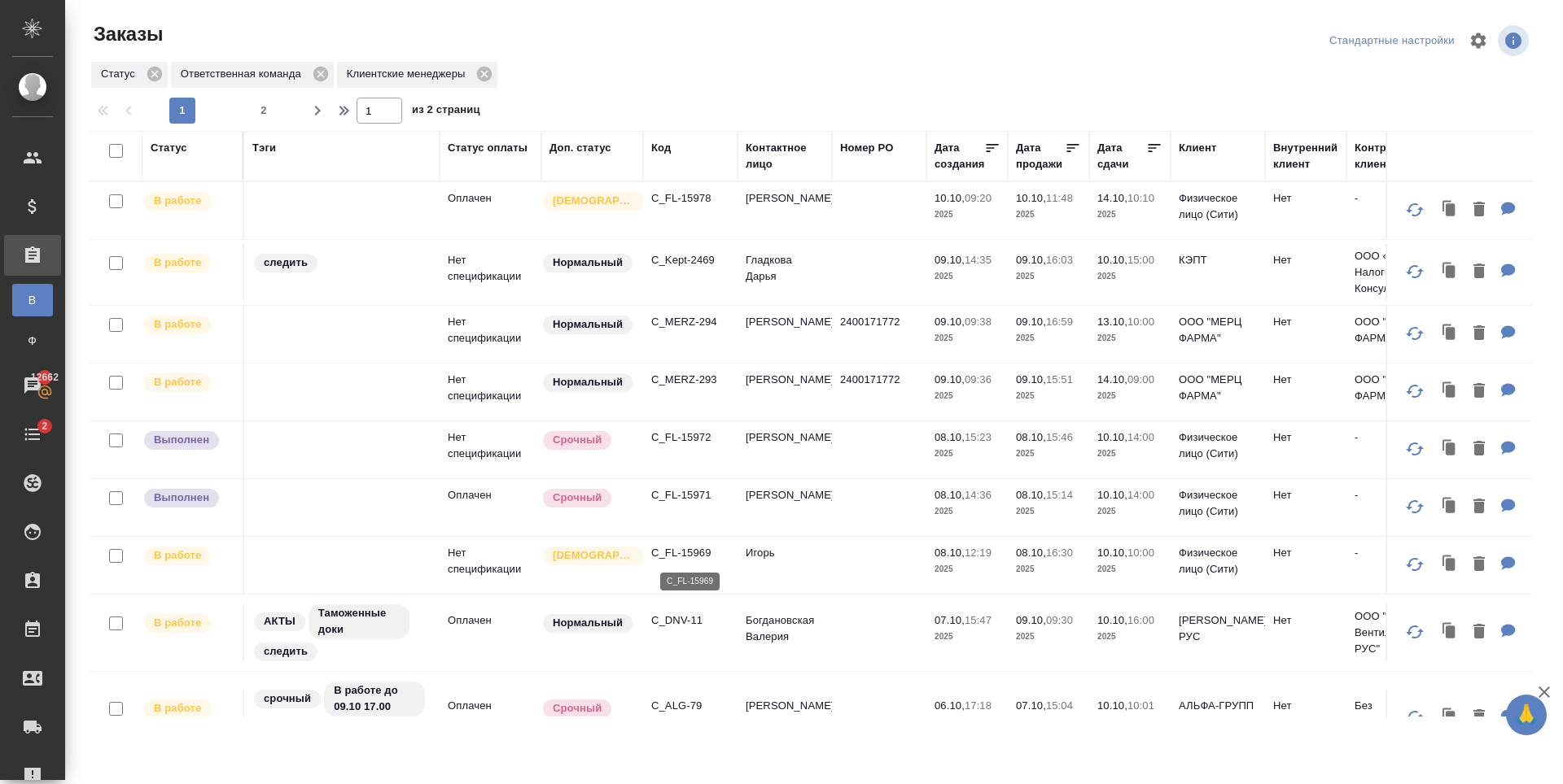
click at [682, 548] on p "C_FL-15969" at bounding box center [690, 553] width 78 height 16
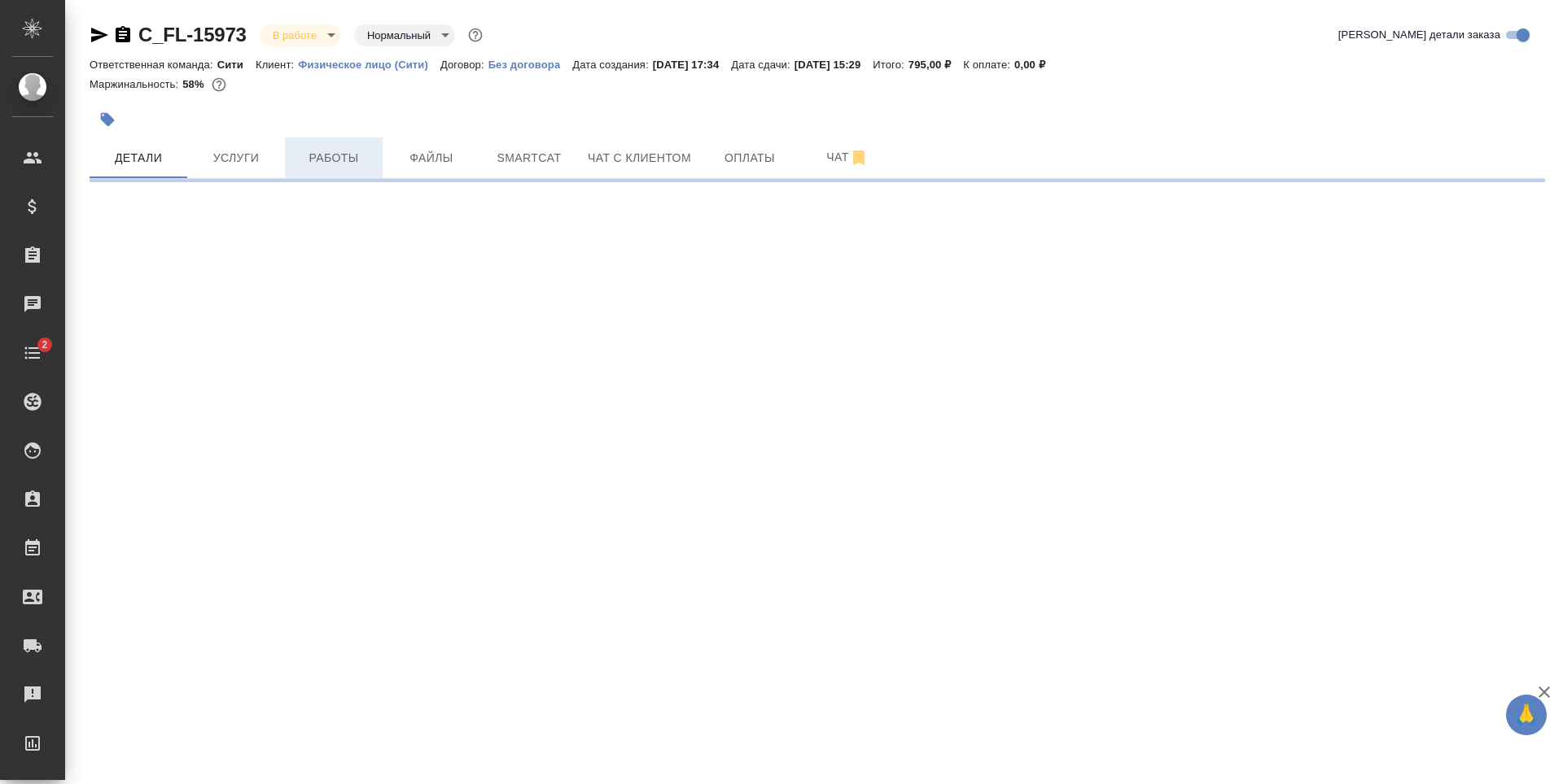
select select "RU"
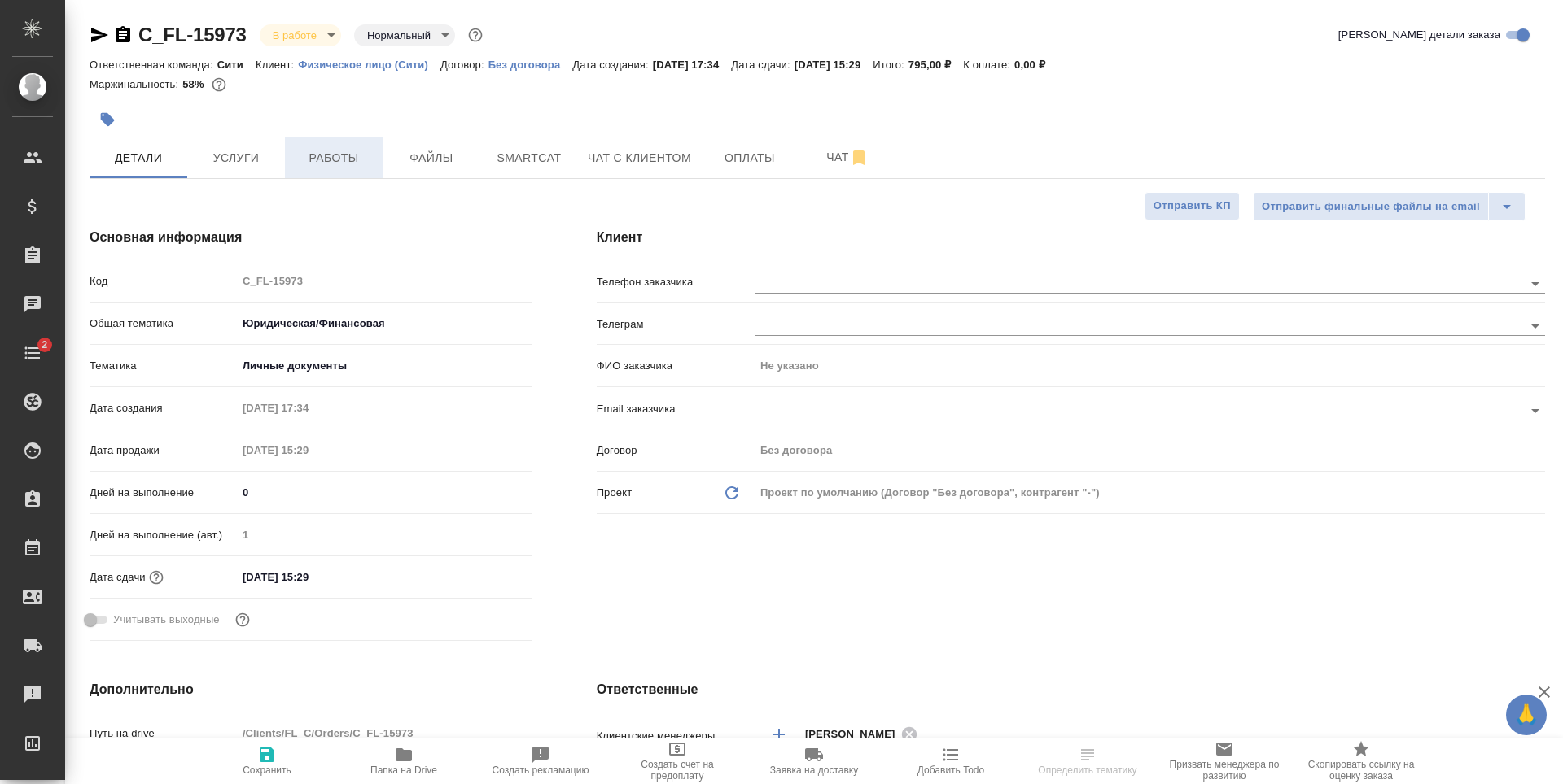
type textarea "x"
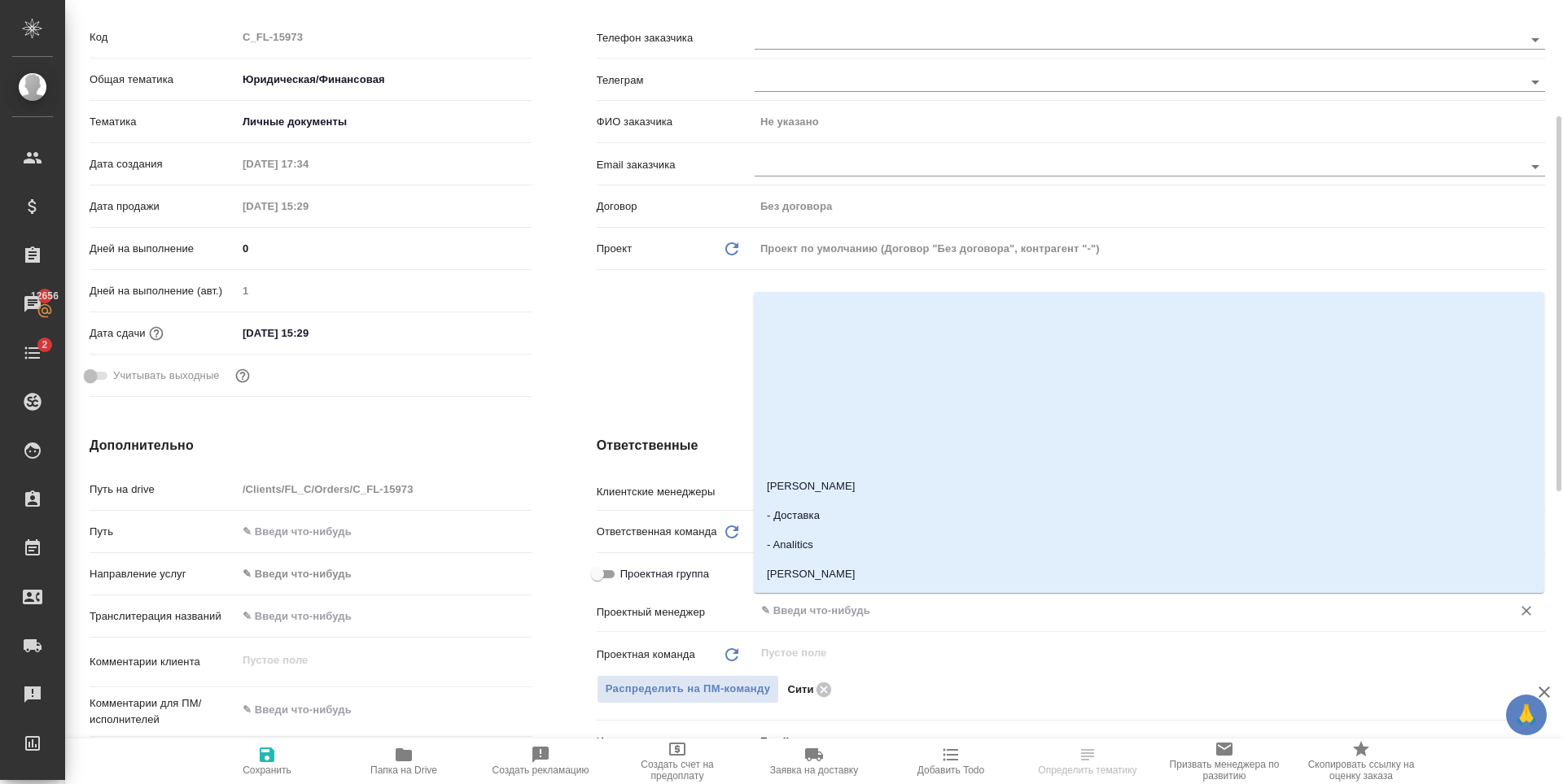
click at [795, 616] on input "text" at bounding box center [1122, 611] width 726 height 19
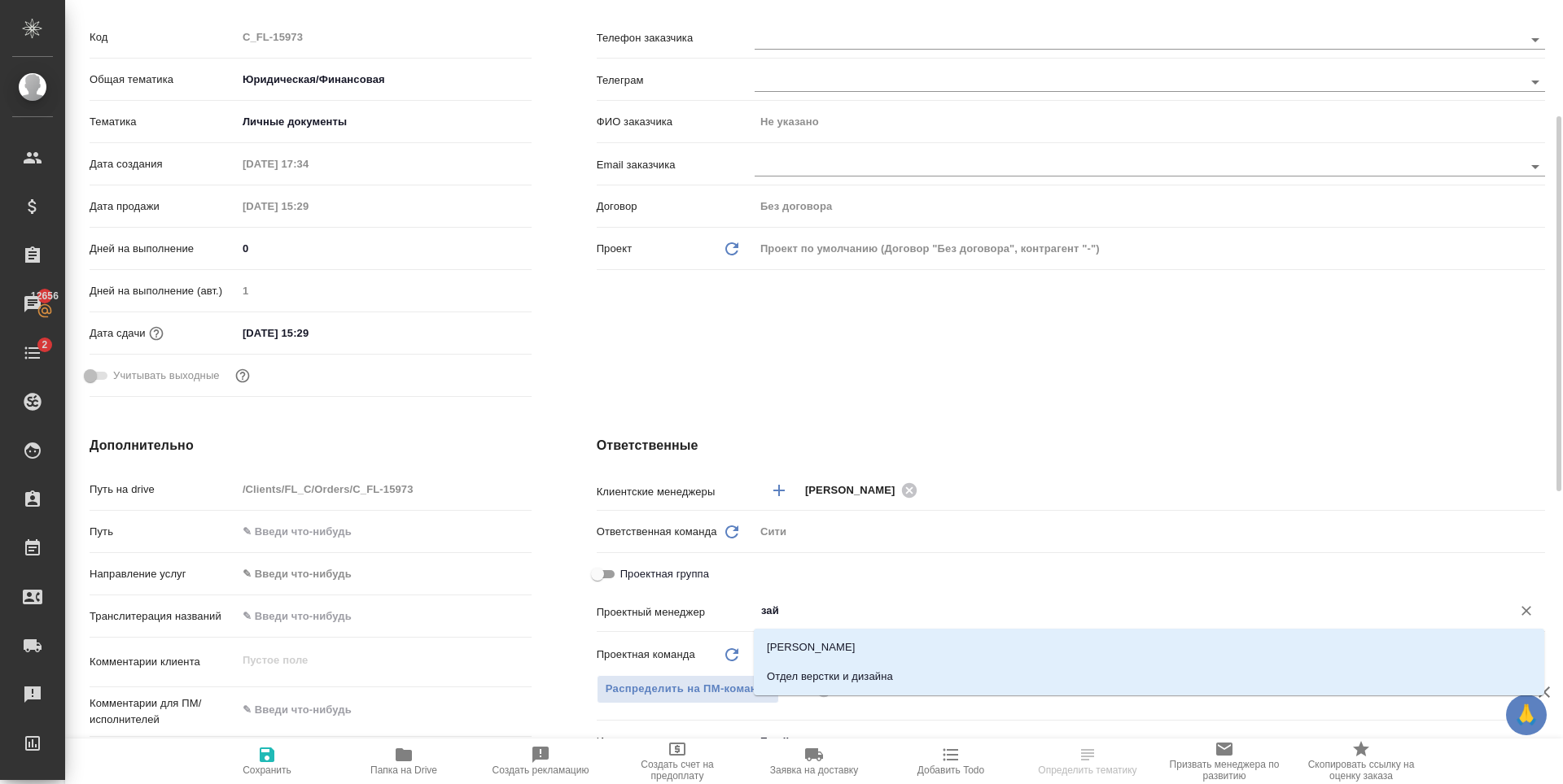
type input "зайц"
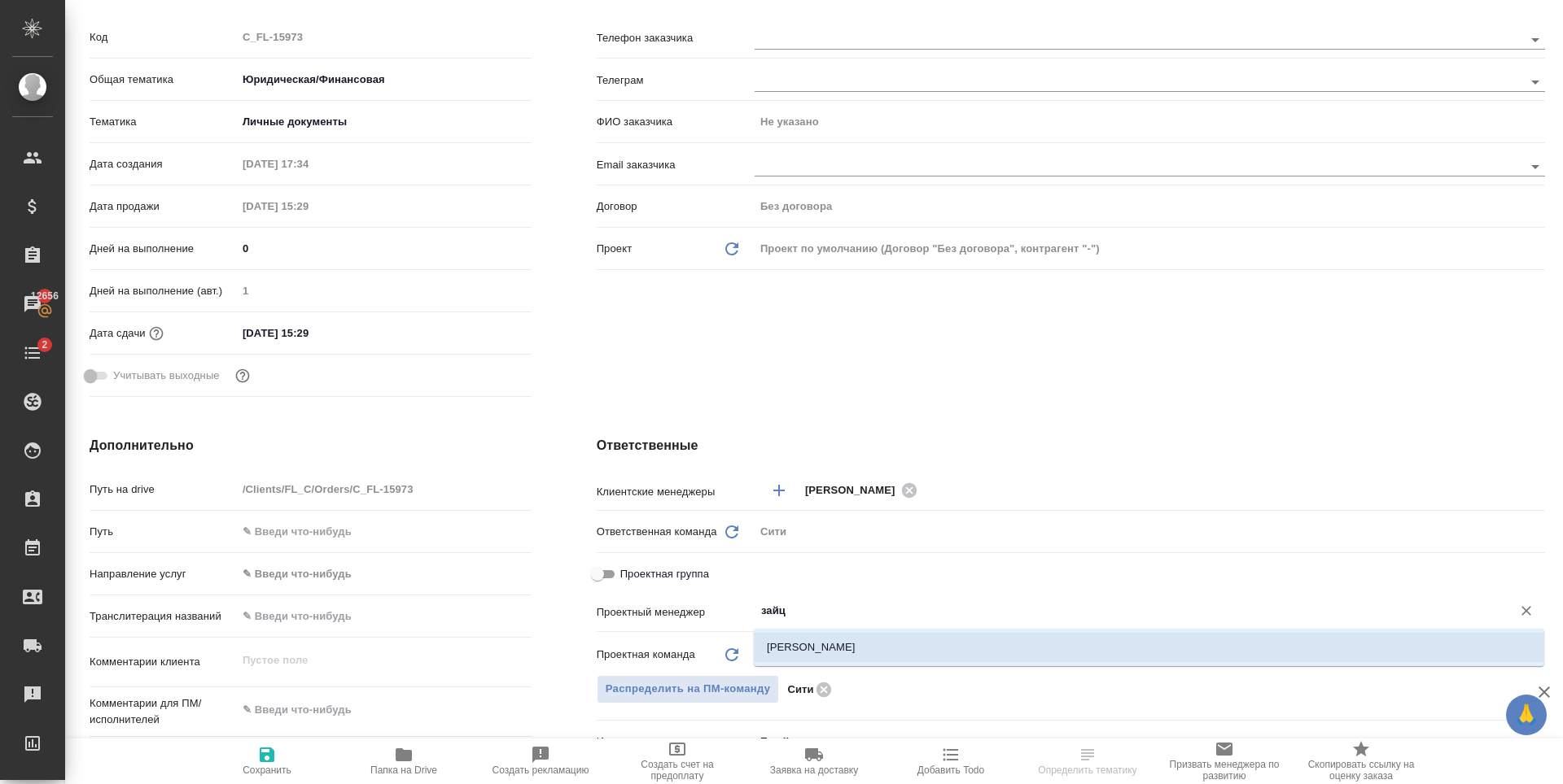
click at [788, 645] on li "Зайцева Светлана" at bounding box center [1148, 647] width 790 height 29
type textarea "x"
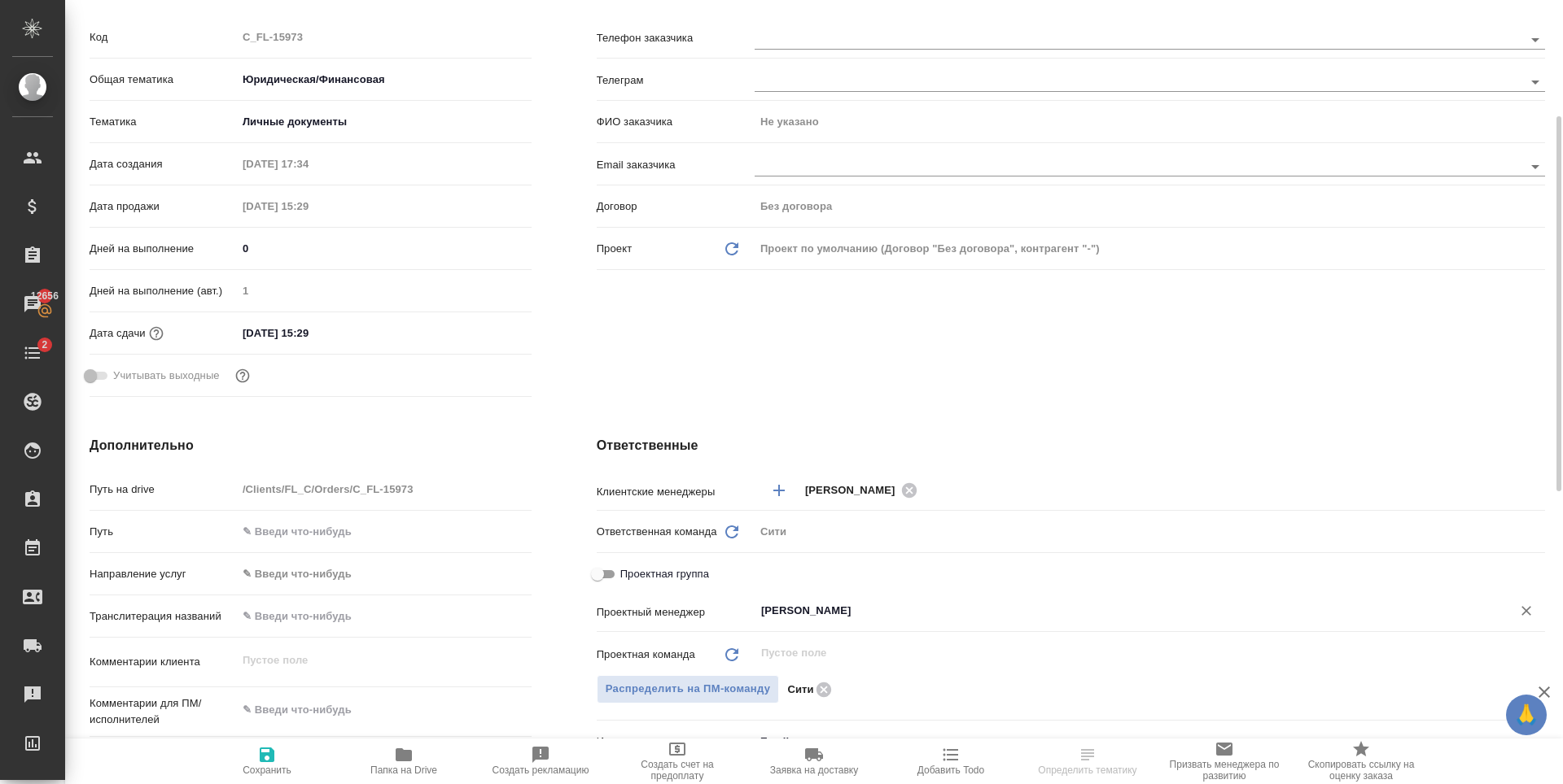
type input "Зайцева Светлана"
click at [295, 768] on span "Сохранить" at bounding box center [267, 761] width 117 height 31
type textarea "x"
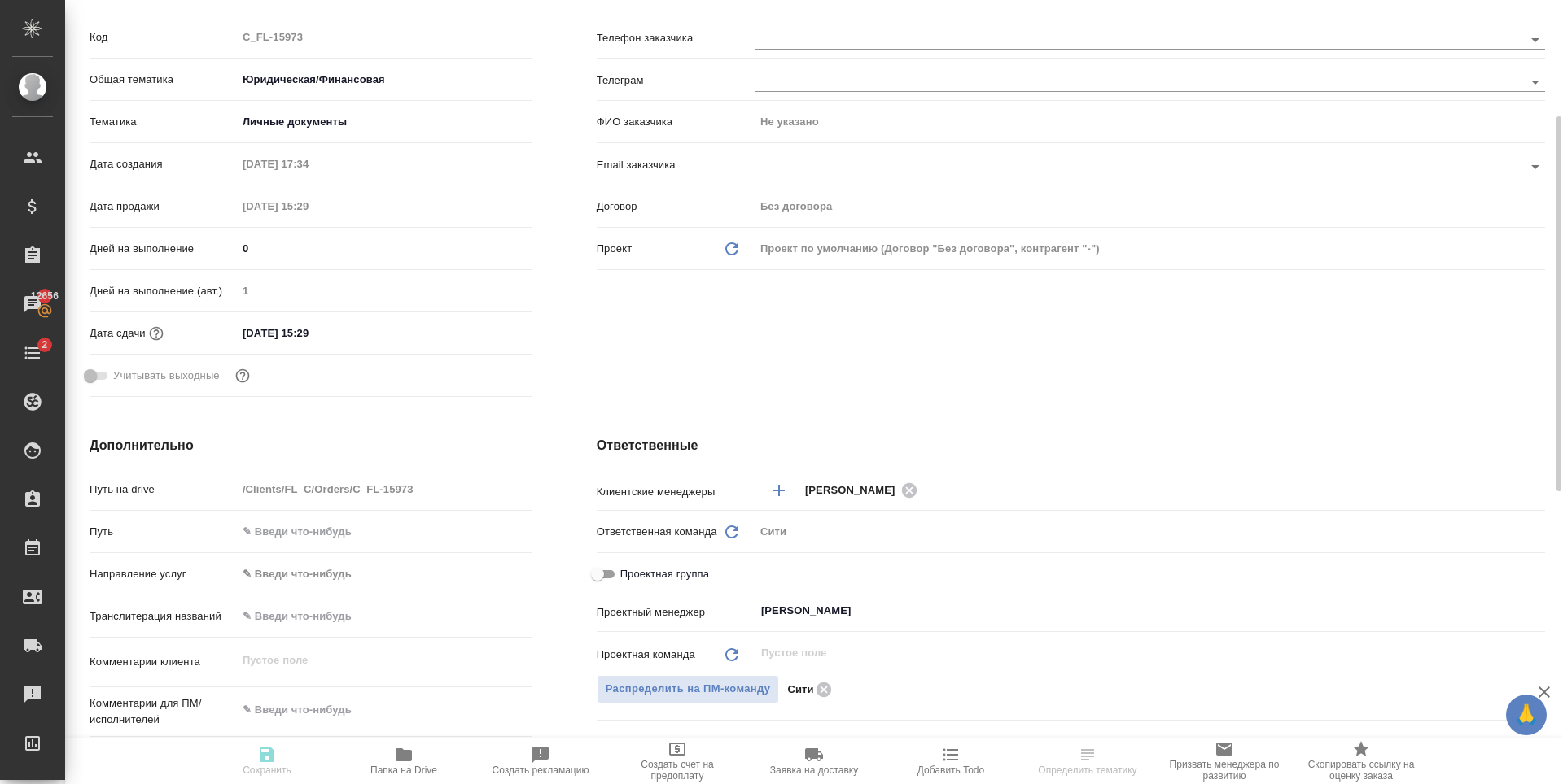
type textarea "x"
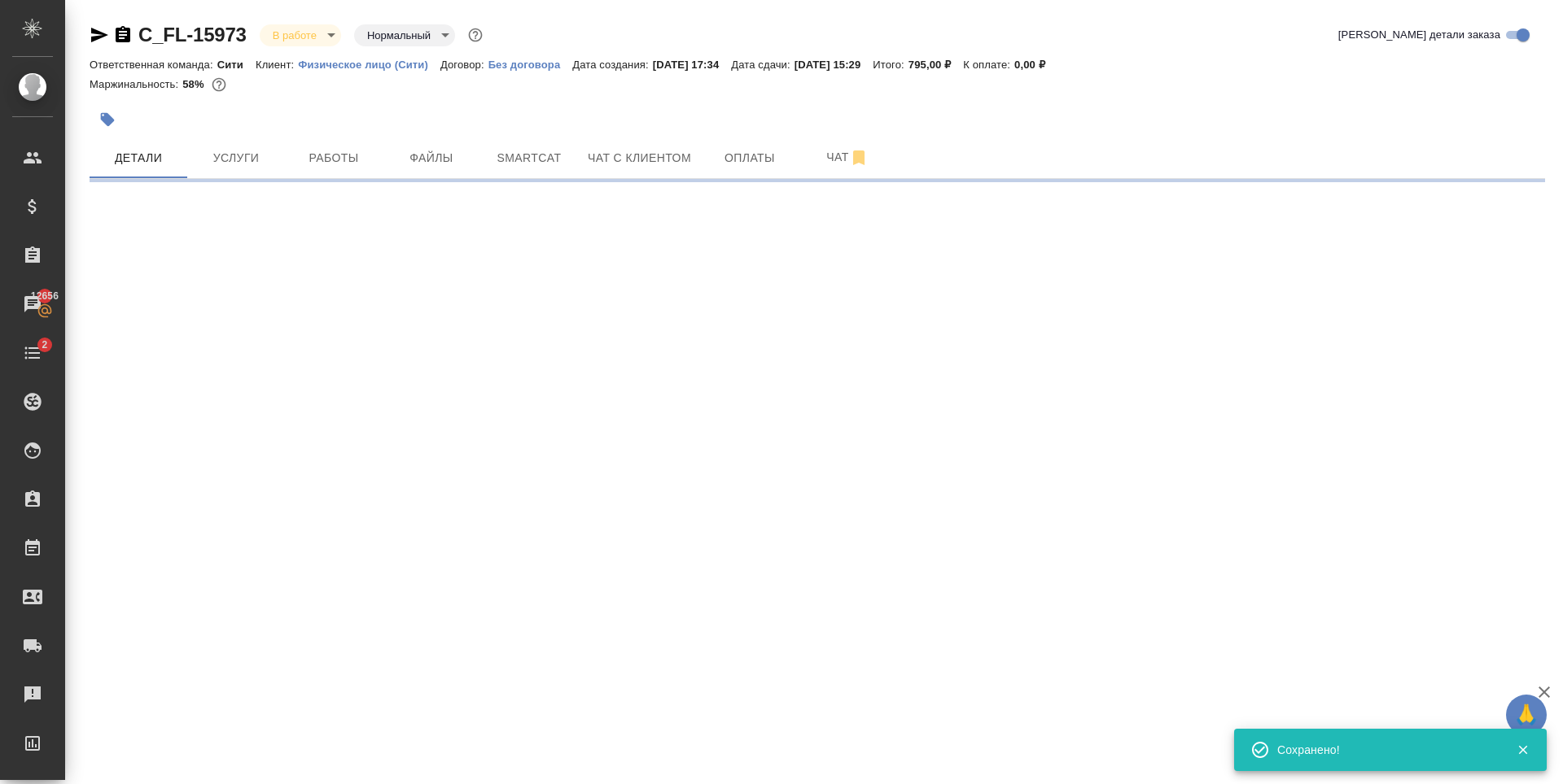
scroll to position [0, 0]
click at [222, 160] on span "Услуги" at bounding box center [236, 158] width 78 height 20
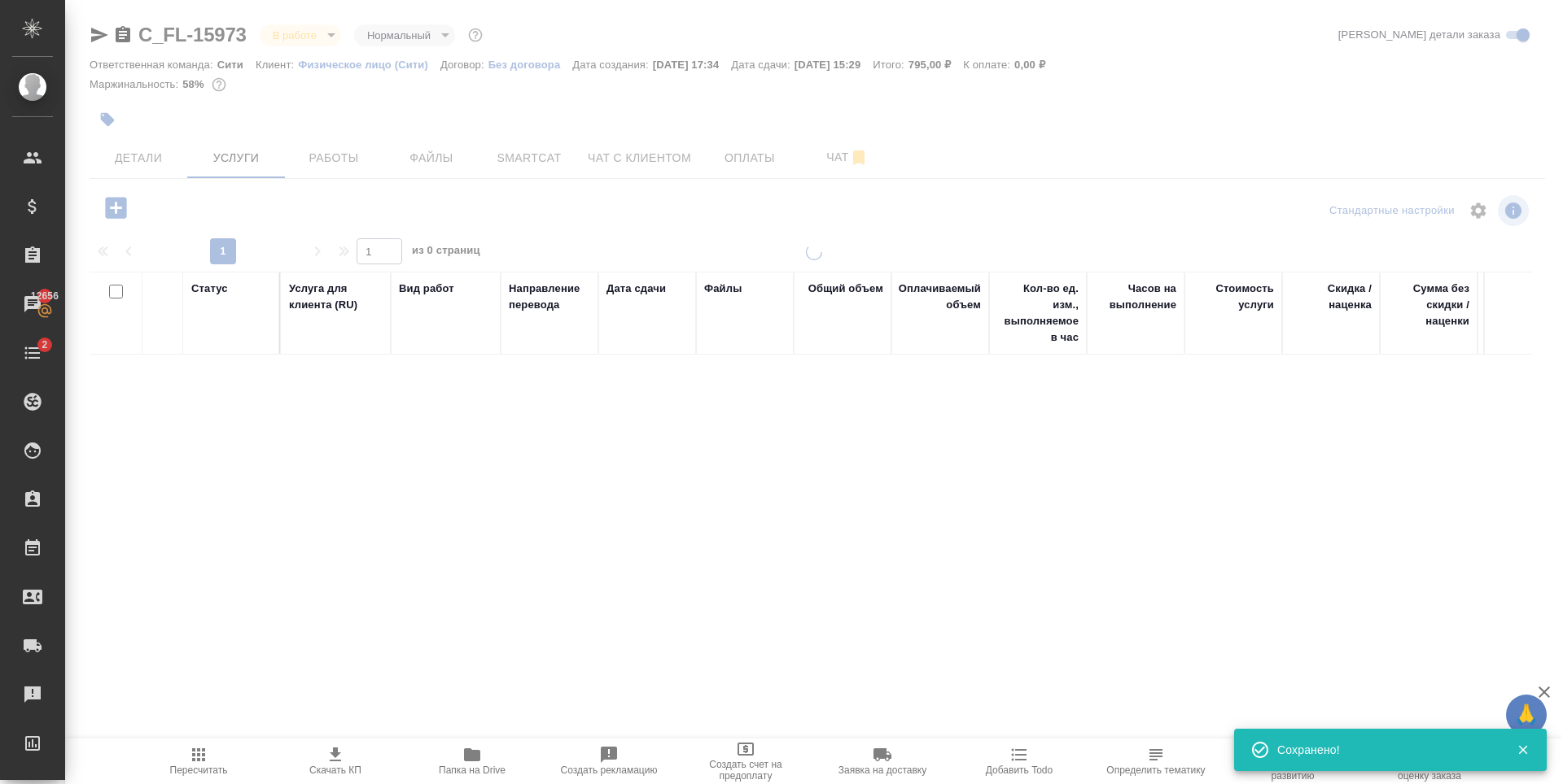
click at [326, 158] on span "Работы" at bounding box center [334, 158] width 78 height 20
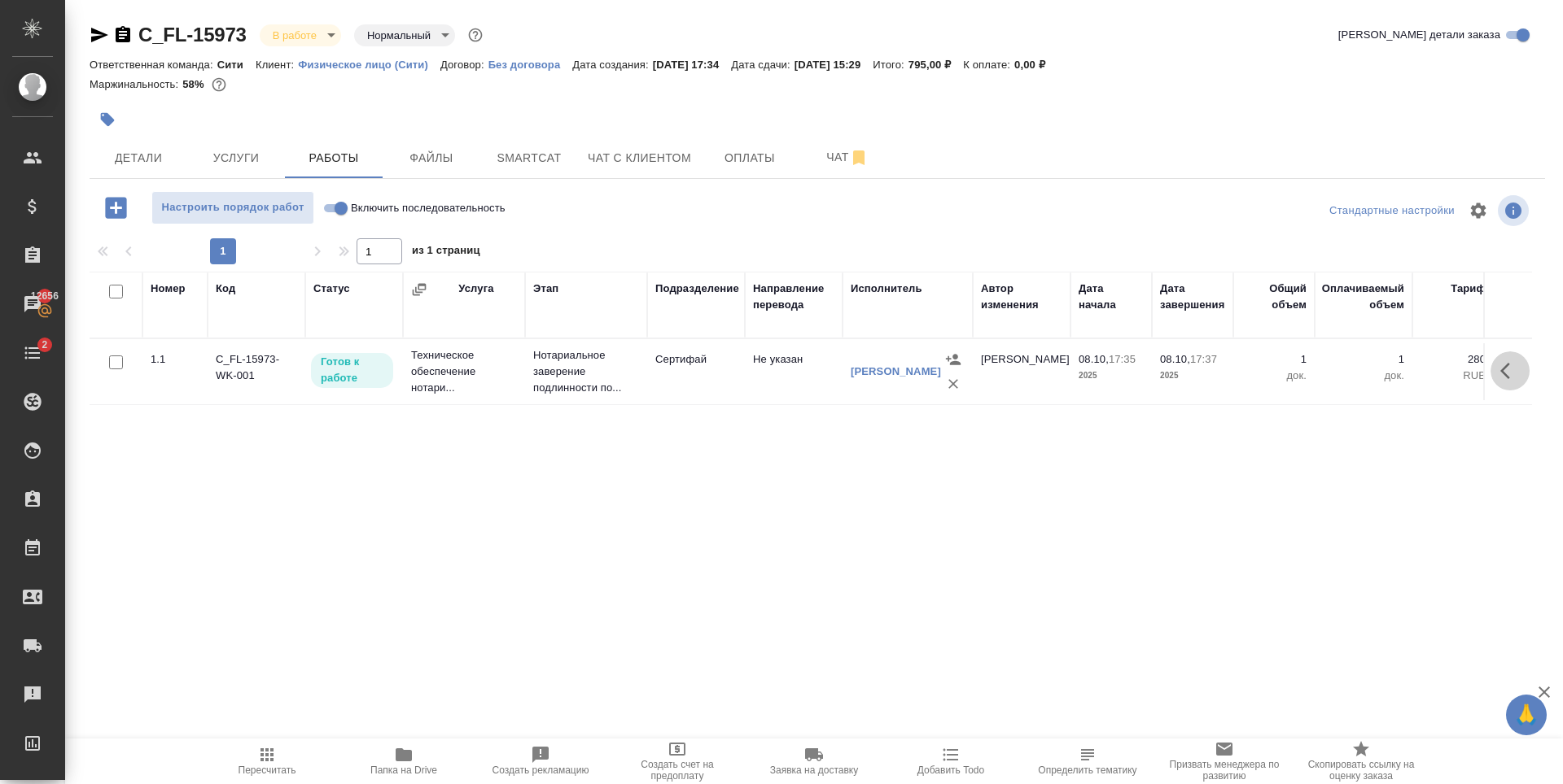
click at [1513, 380] on icon "button" at bounding box center [1510, 371] width 19 height 19
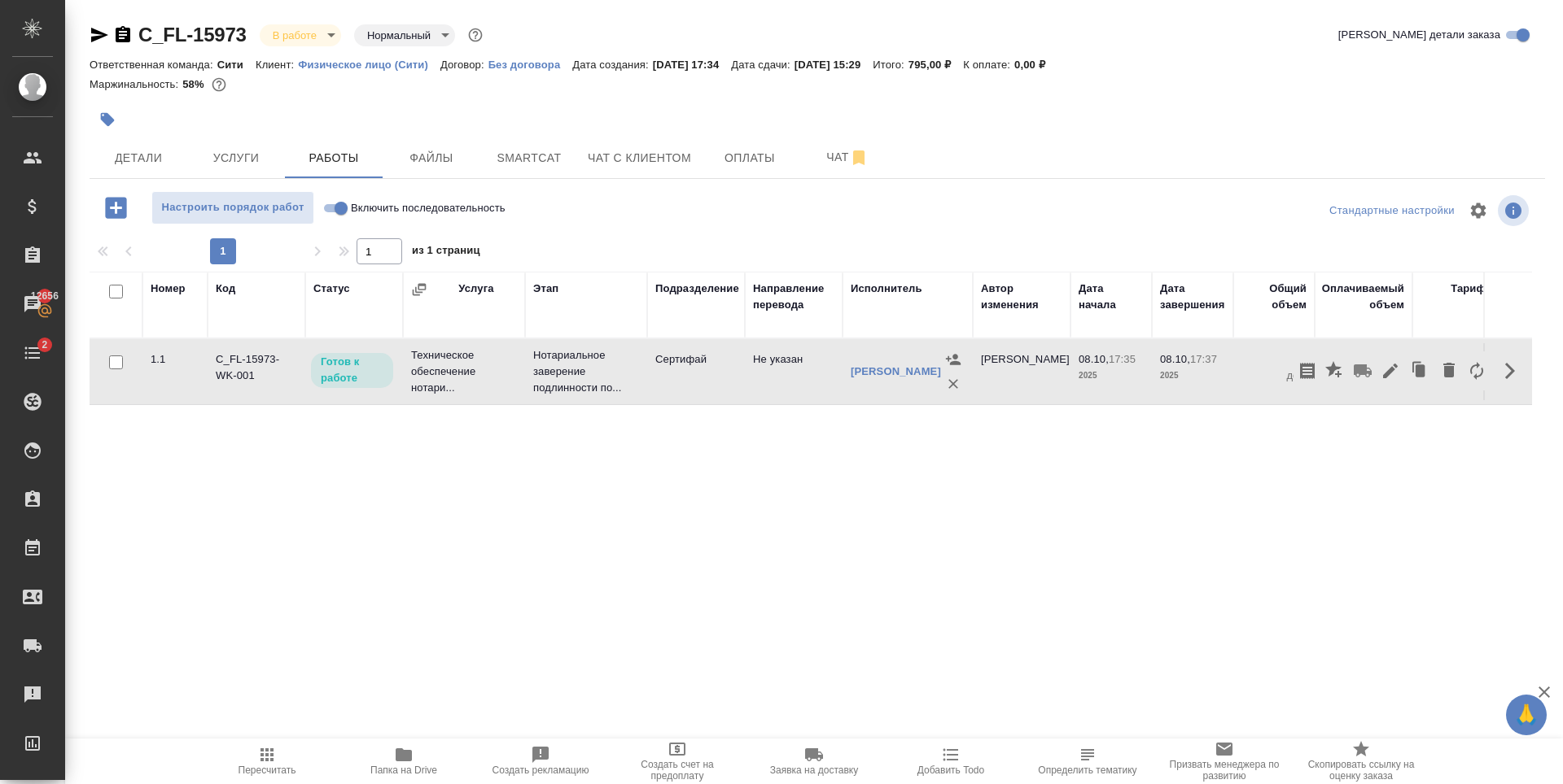
click at [326, 210] on input "Включить последовательность" at bounding box center [341, 209] width 58 height 19
checkbox input "true"
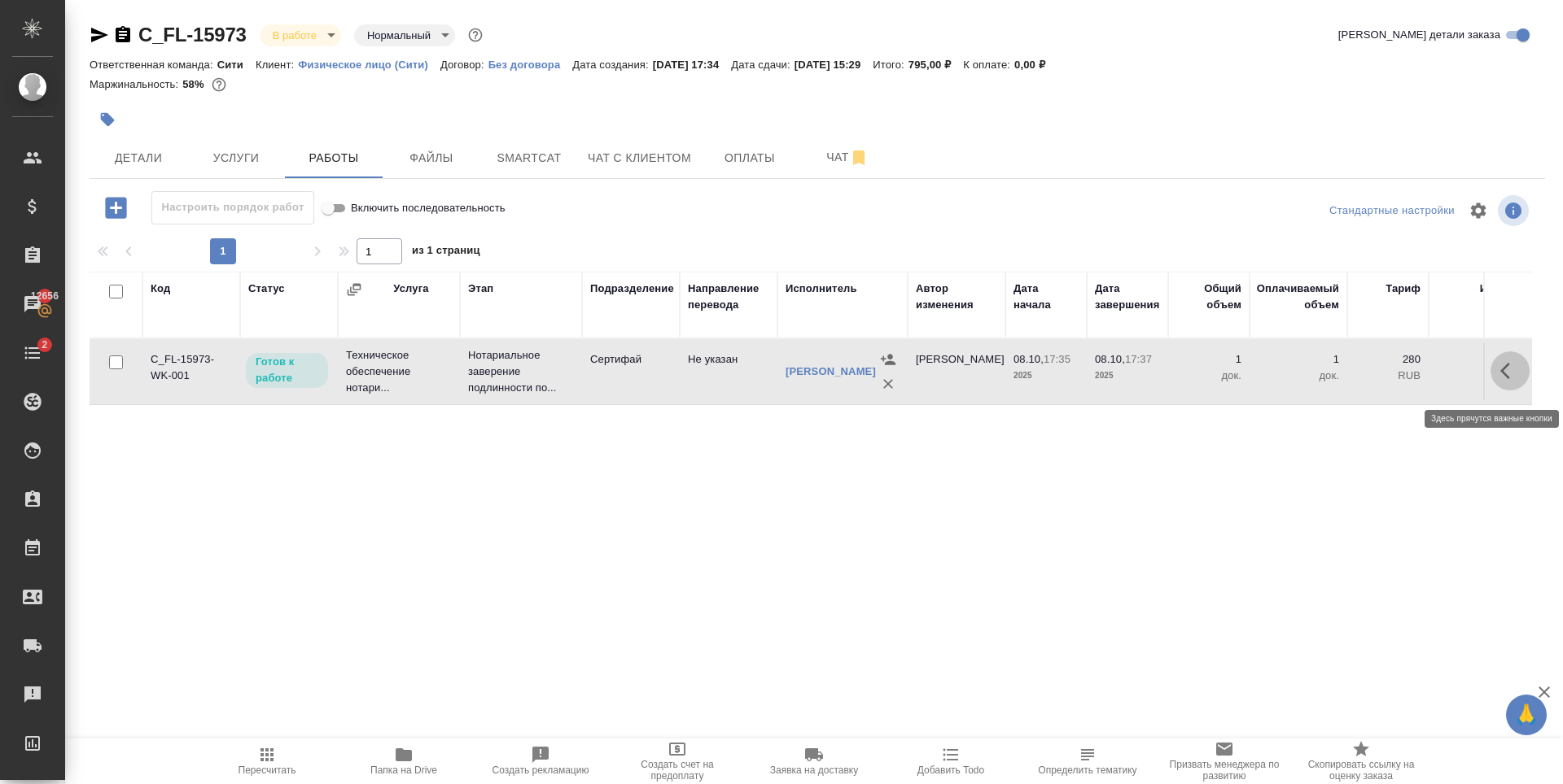
click at [1497, 376] on button "button" at bounding box center [1510, 371] width 39 height 39
click at [1397, 375] on icon "button" at bounding box center [1390, 371] width 15 height 15
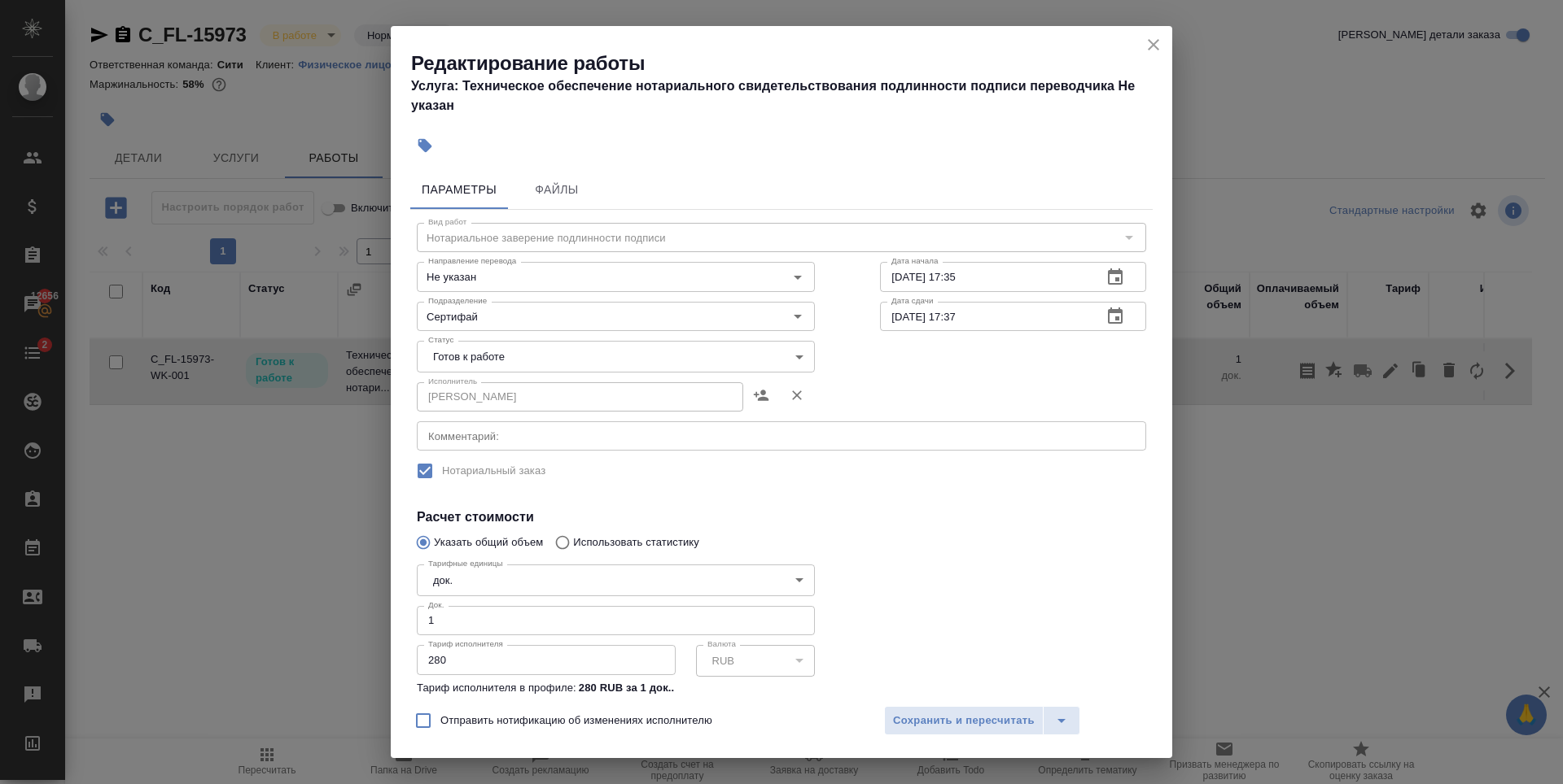
click at [556, 349] on body "🙏 .cls-1 fill:#fff; AWATERA Zaytseva Svetlana Клиенты Спецификации Заказы 12656…" at bounding box center [782, 392] width 1563 height 784
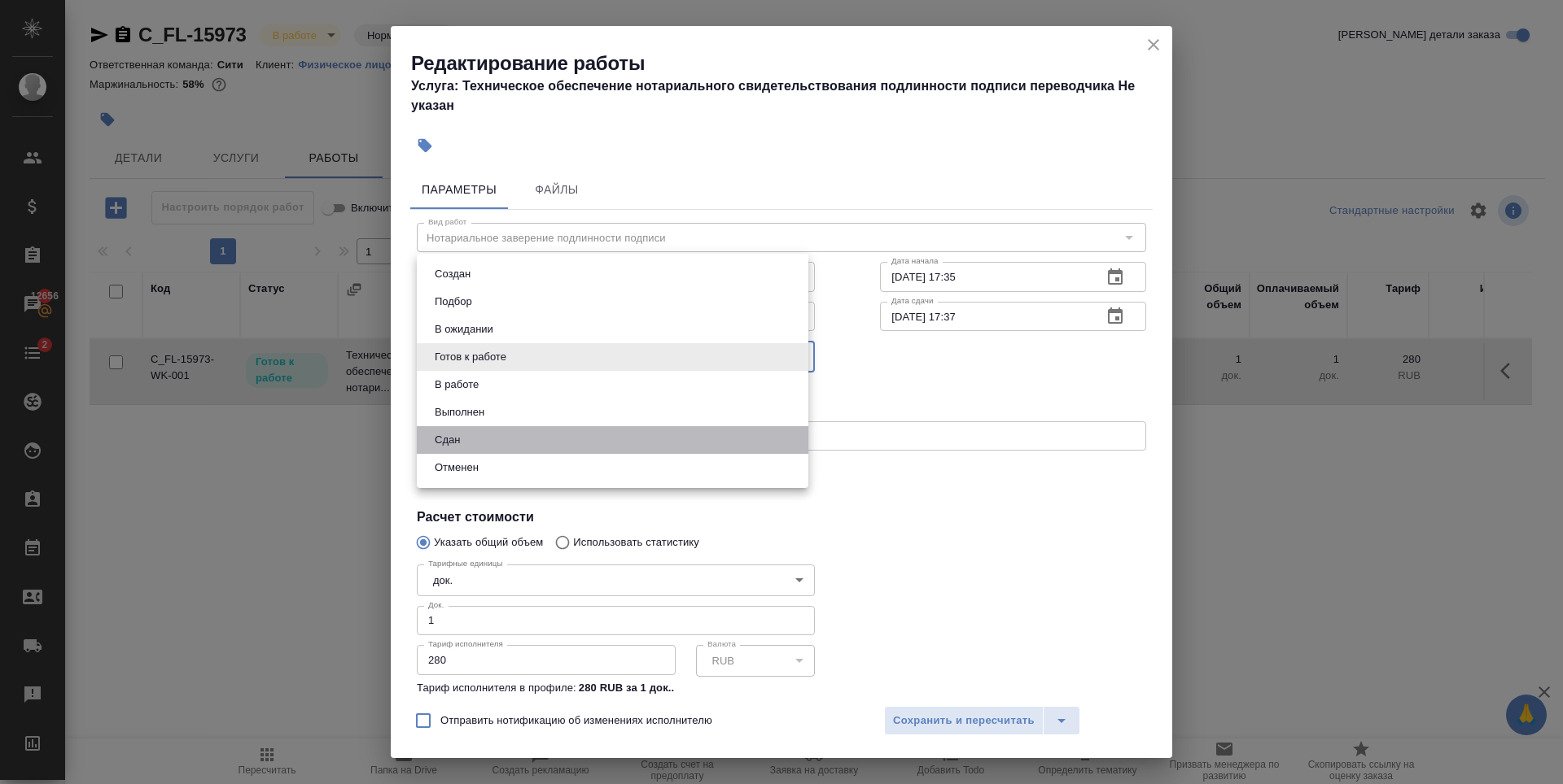
click at [510, 441] on li "Сдан" at bounding box center [612, 440] width 391 height 28
type input "closed"
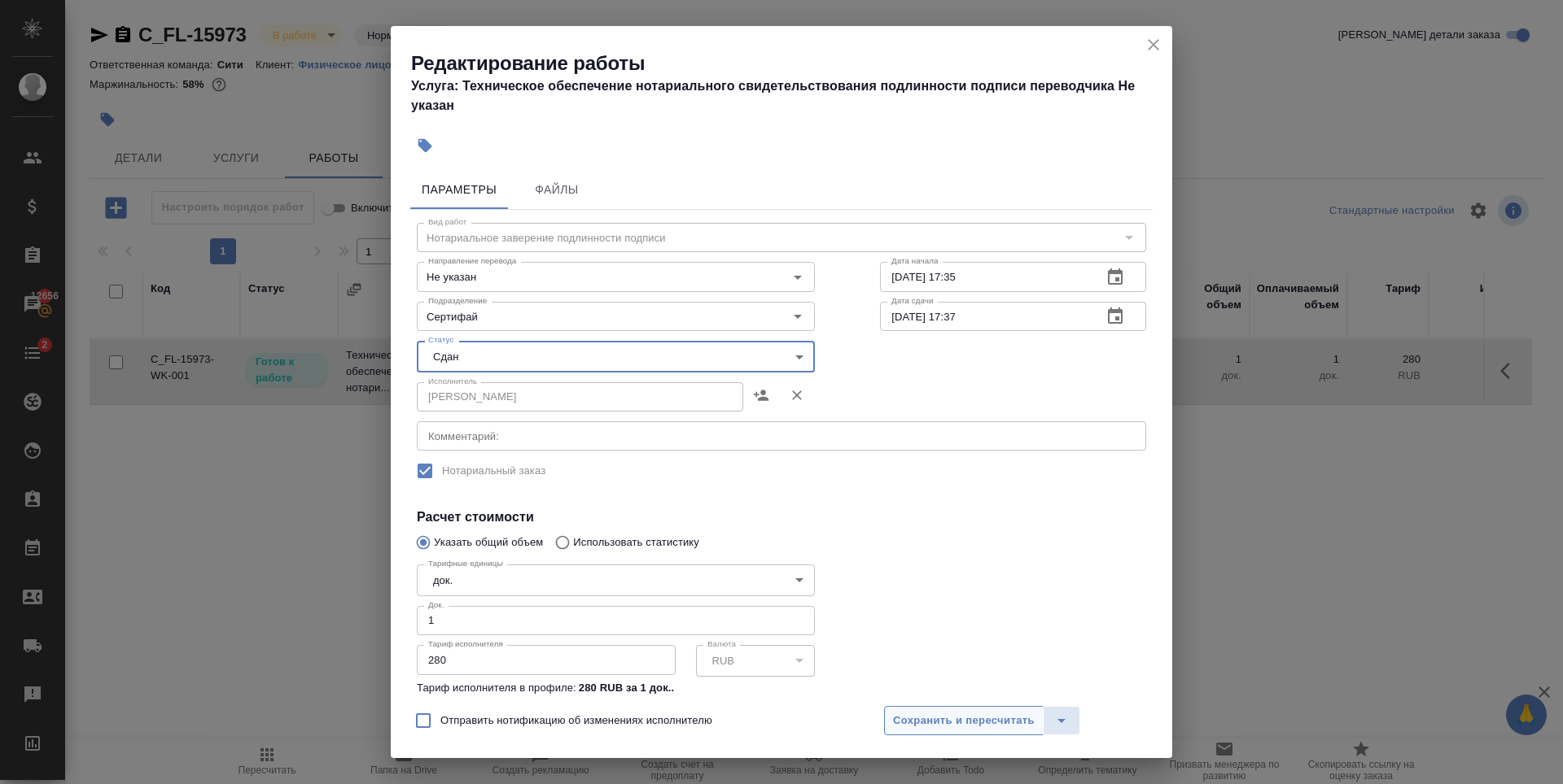
click at [982, 712] on span "Сохранить и пересчитать" at bounding box center [964, 721] width 142 height 18
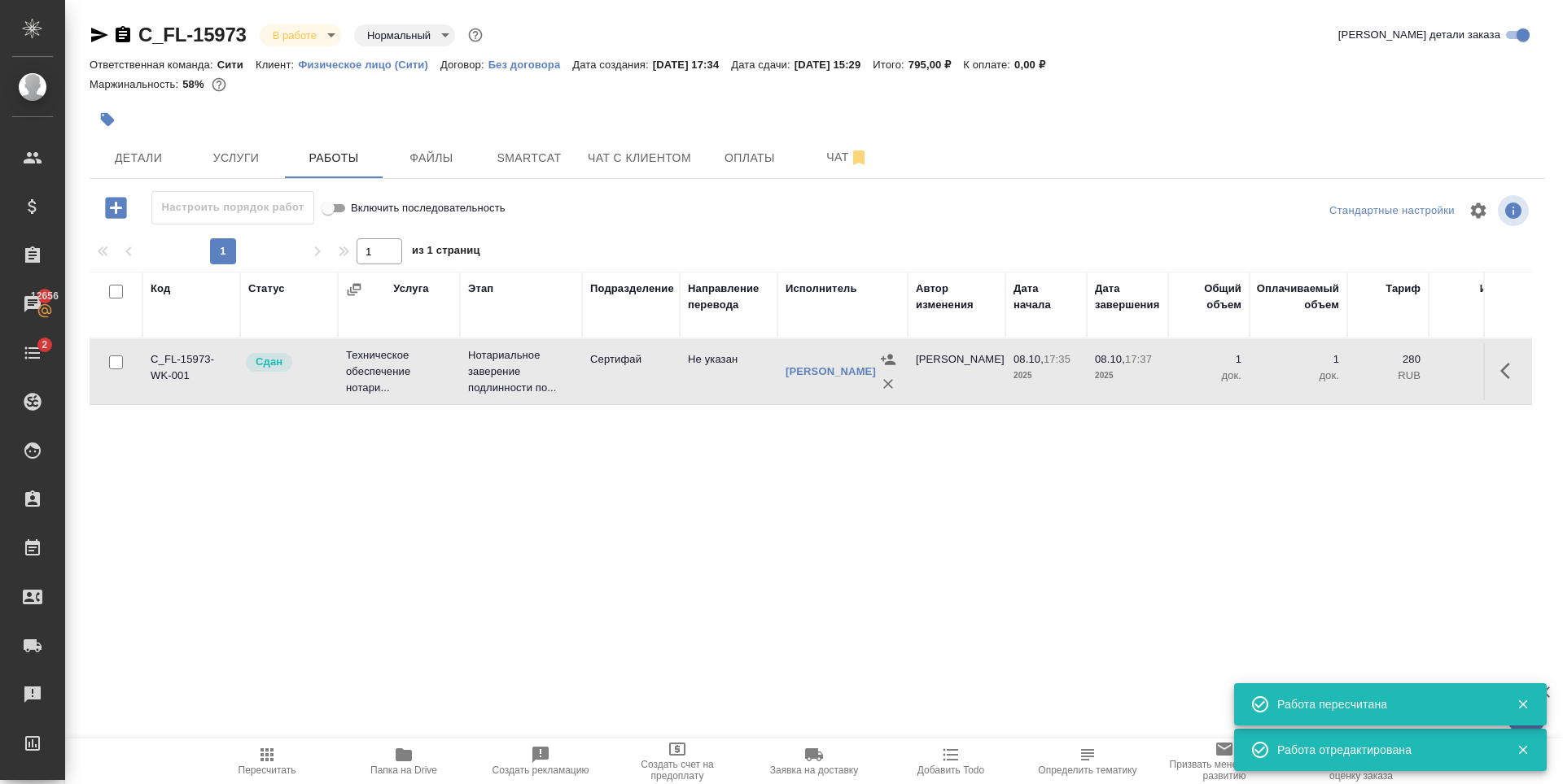
click at [282, 33] on body "🙏 .cls-1 fill:#fff; AWATERA Zaytseva Svetlana Клиенты Спецификации Заказы 12656…" at bounding box center [782, 392] width 1563 height 784
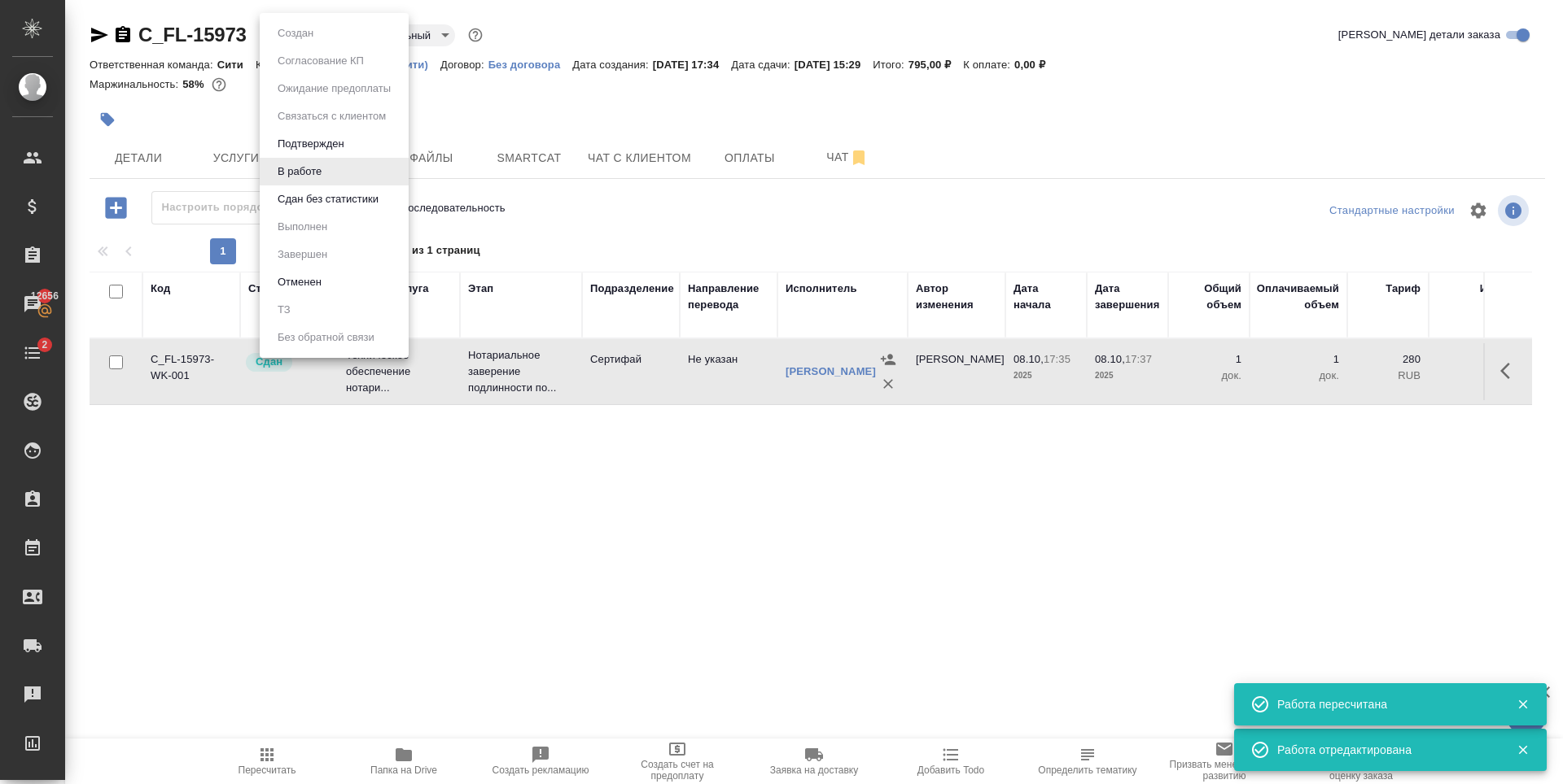
click at [319, 194] on button "Сдан без статистики" at bounding box center [328, 199] width 111 height 17
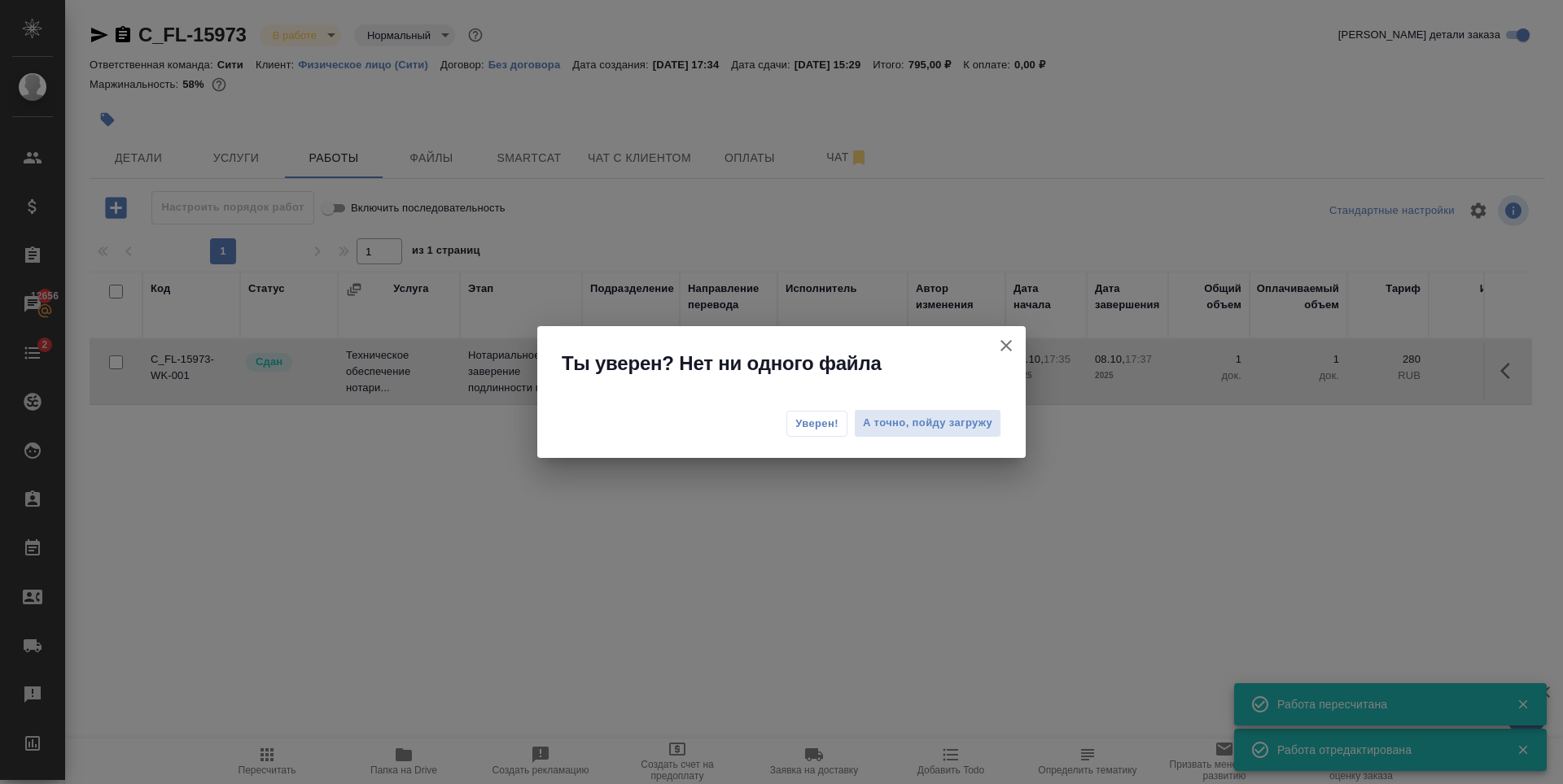
click at [824, 429] on span "Уверен!" at bounding box center [816, 423] width 43 height 16
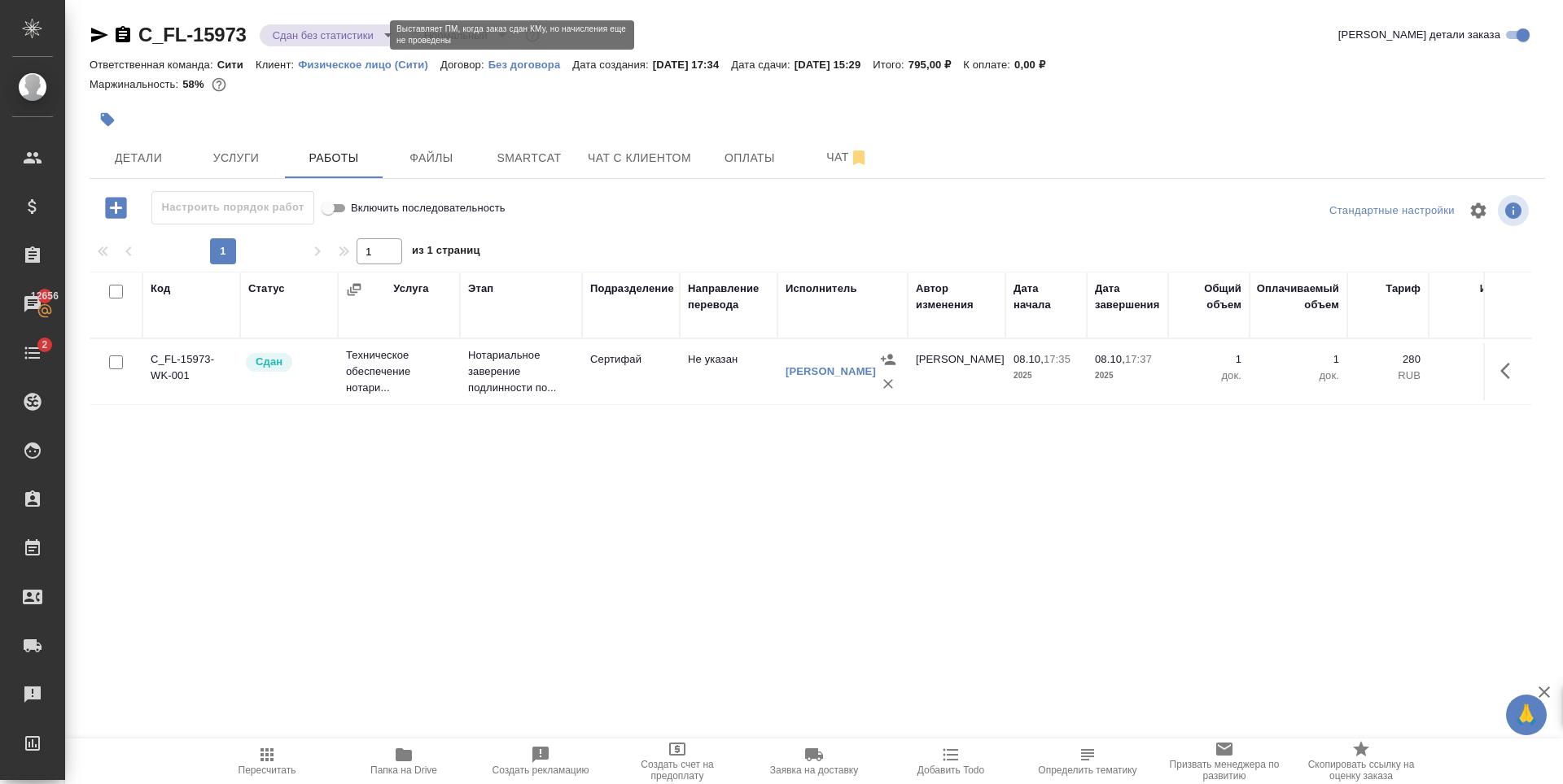
click at [299, 36] on body "🙏 .cls-1 fill:#fff; AWATERA Zaytseva Svetlana Клиенты Спецификации Заказы 12656…" at bounding box center [782, 392] width 1563 height 784
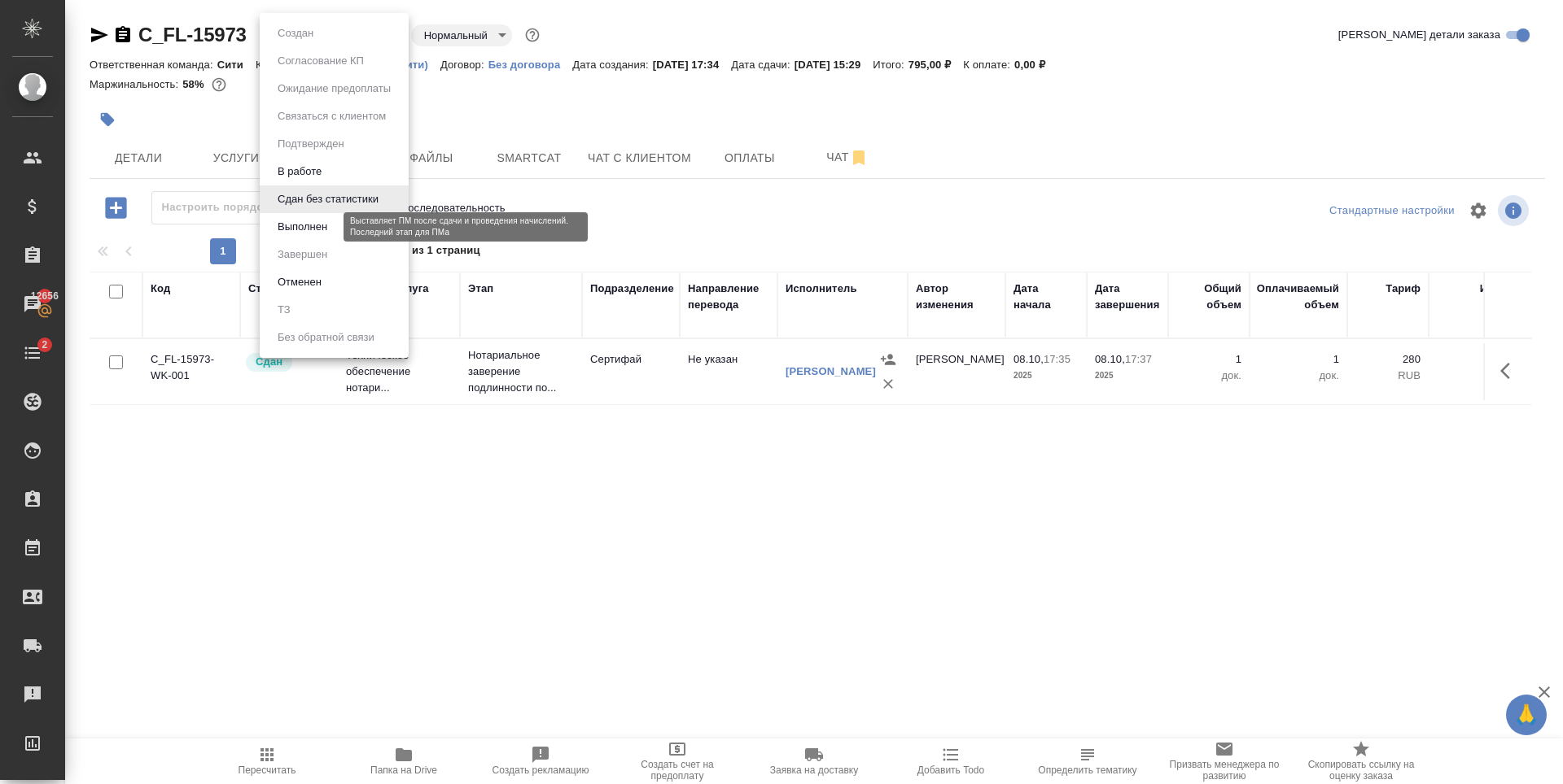
click at [301, 230] on button "Выполнен" at bounding box center [302, 227] width 59 height 17
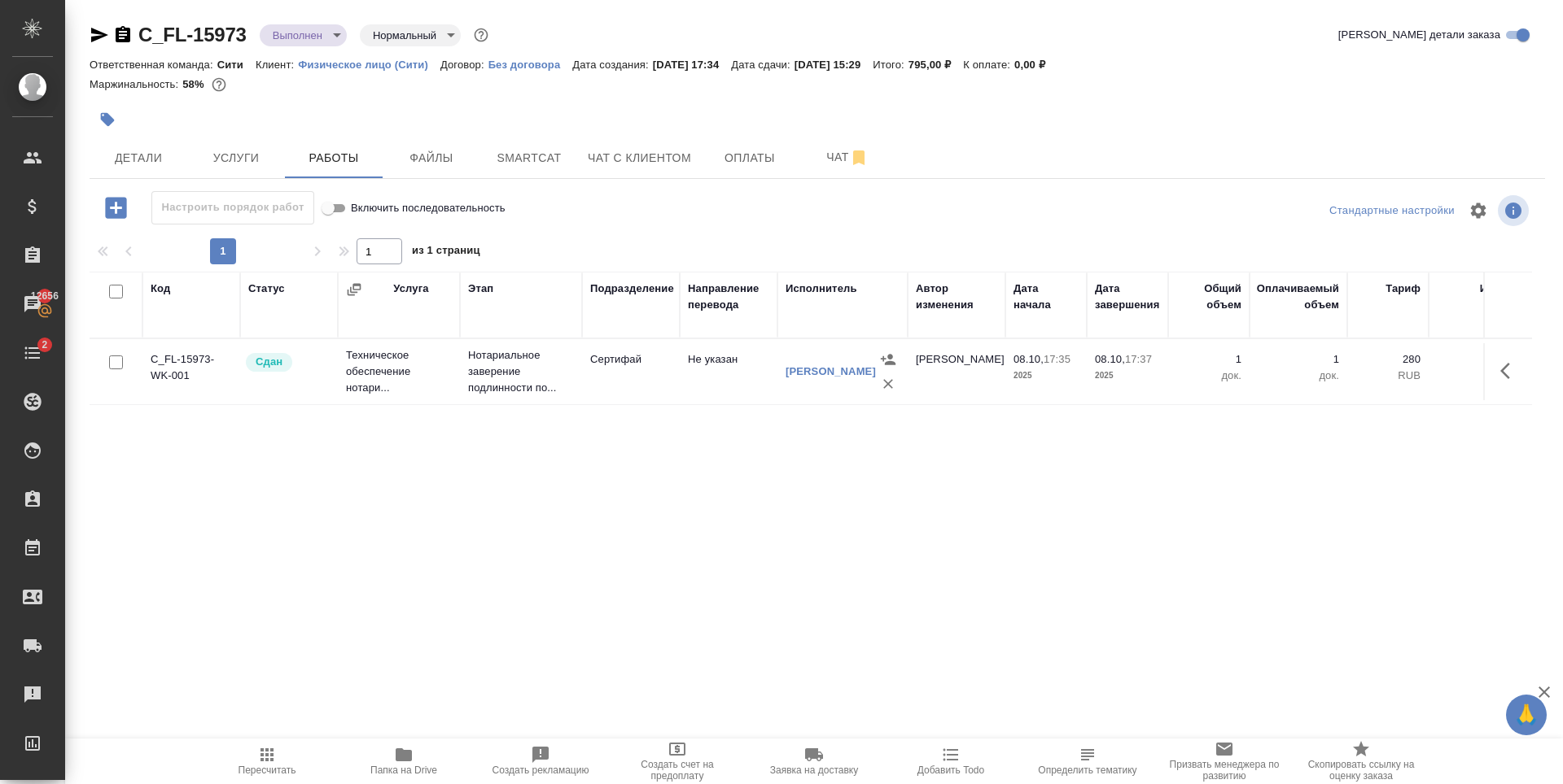
click at [325, 33] on body "🙏 .cls-1 fill:#fff; AWATERA Zaytseva Svetlana Клиенты Спецификации Заказы 12656…" at bounding box center [782, 392] width 1563 height 784
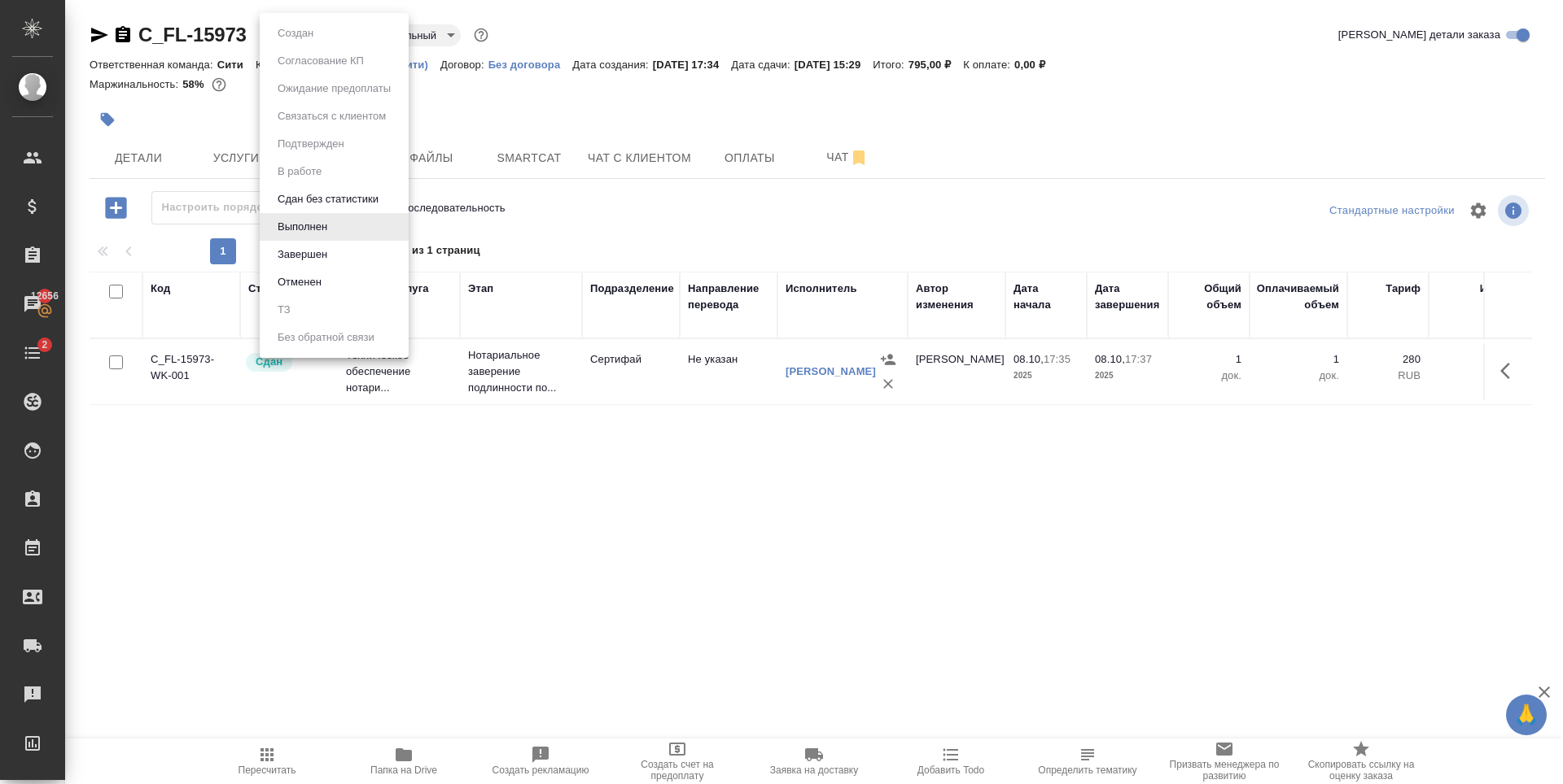
click at [324, 254] on button "Завершен" at bounding box center [302, 254] width 59 height 17
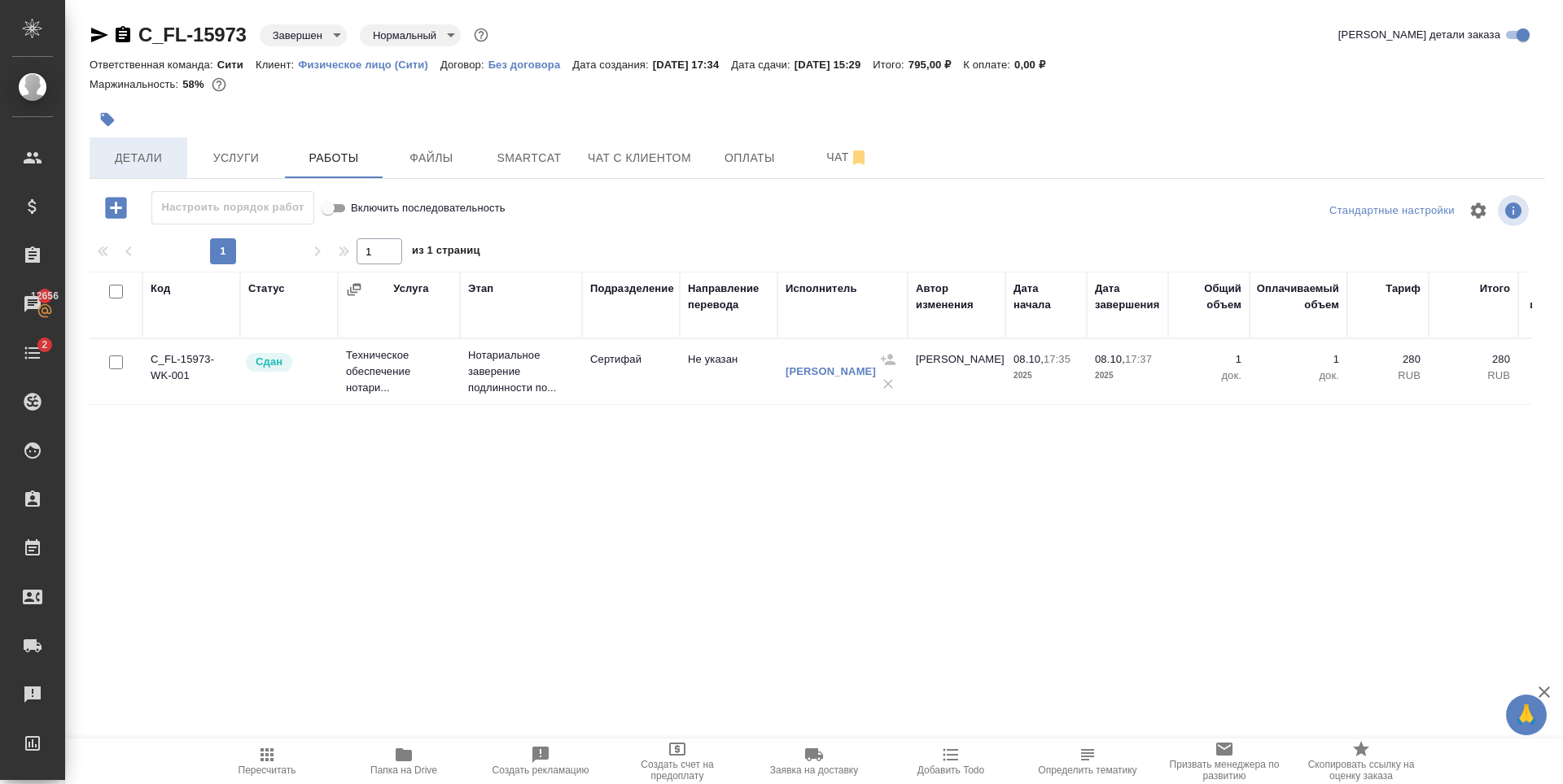
click at [121, 171] on button "Детали" at bounding box center [138, 158] width 98 height 41
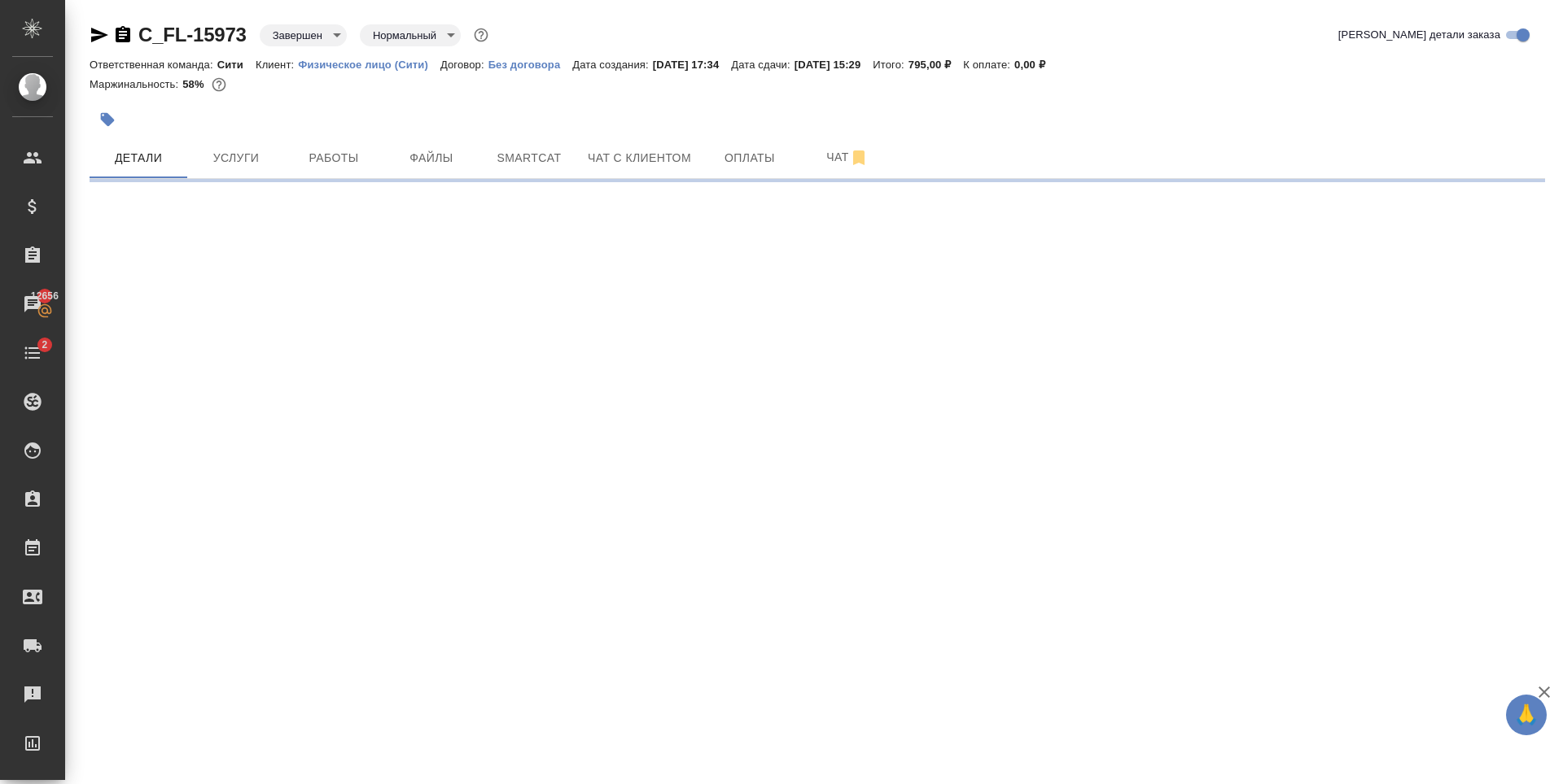
select select "RU"
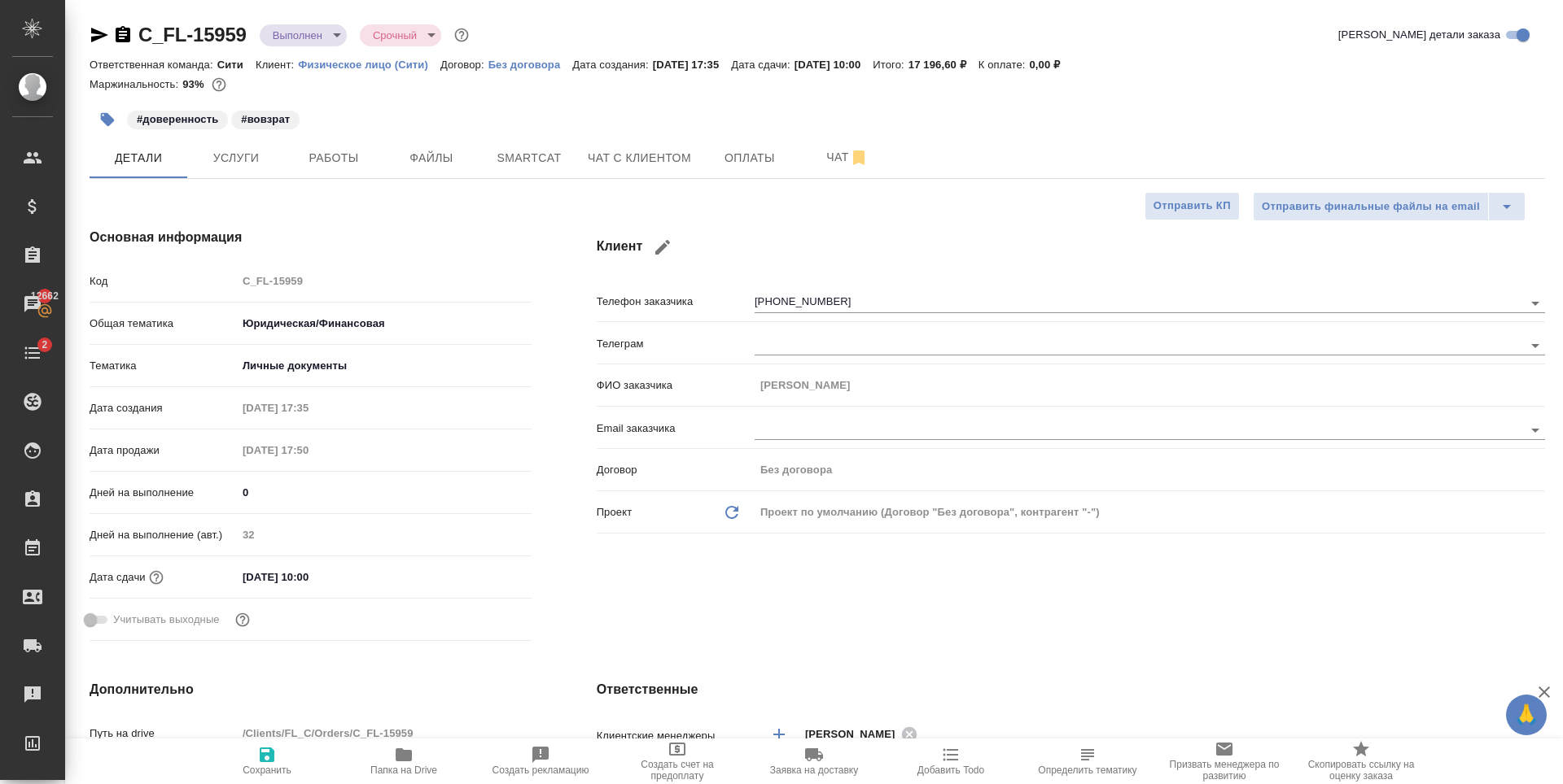
select select "RU"
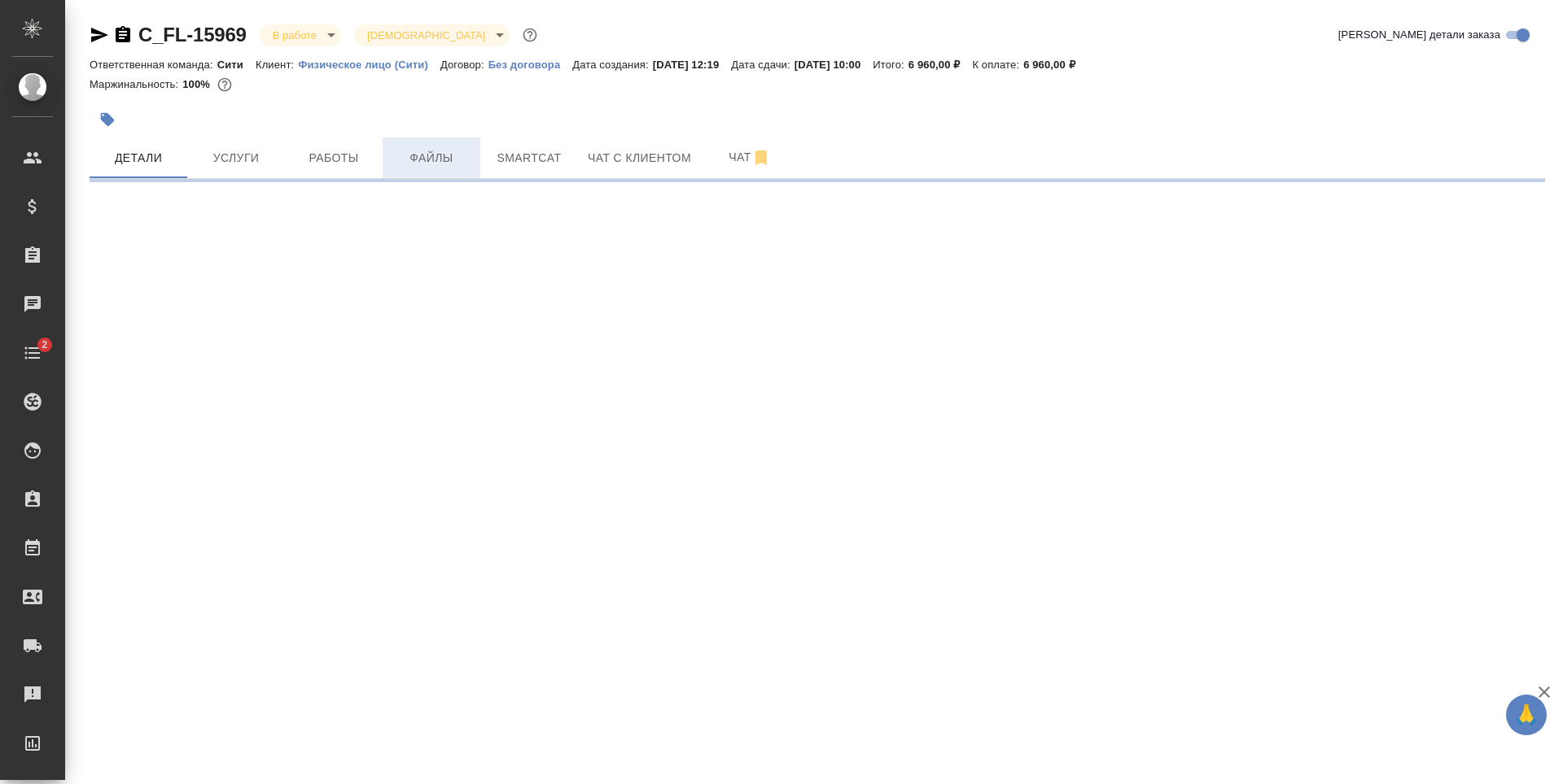
select select "RU"
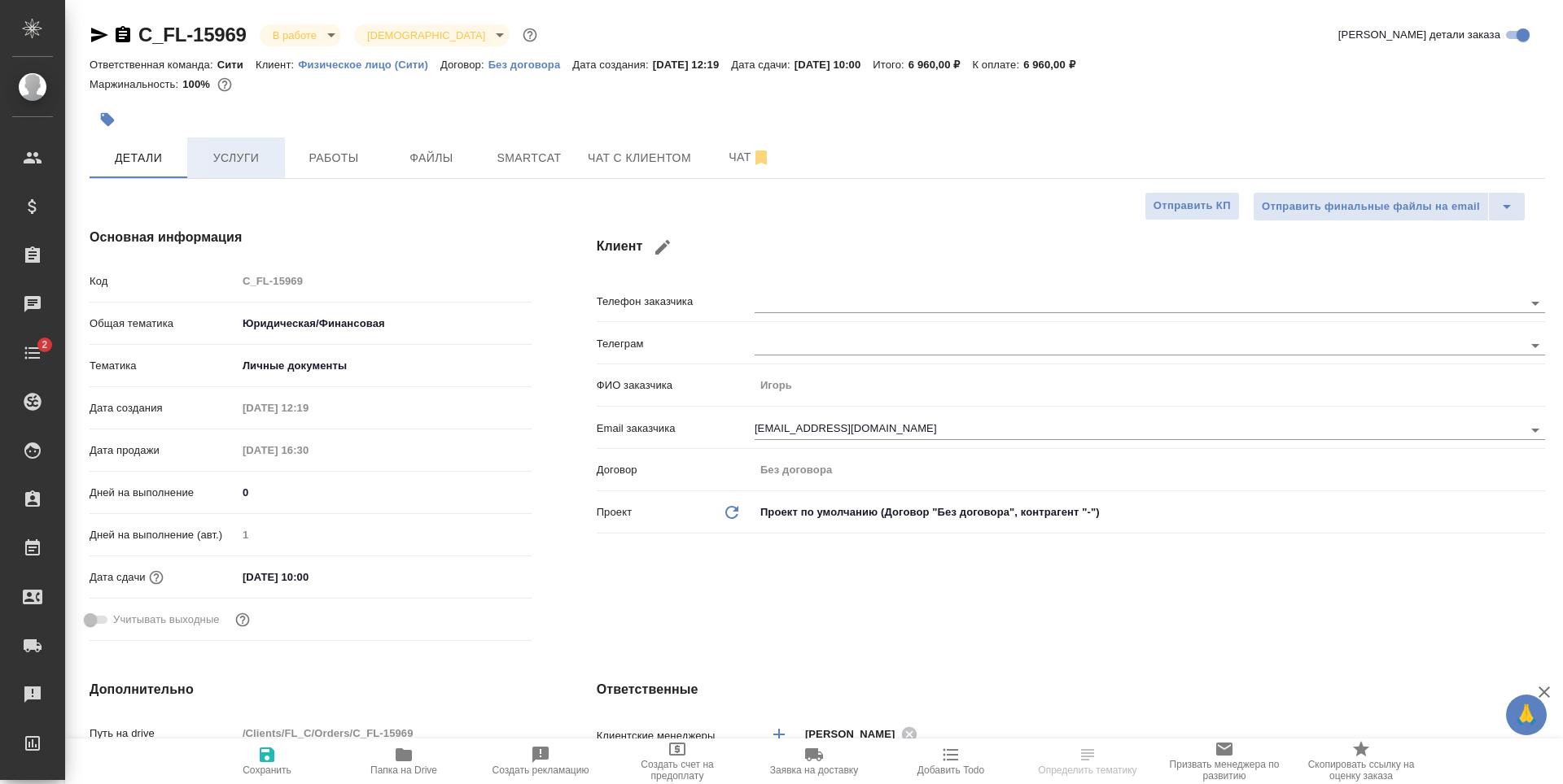
type textarea "x"
click at [245, 165] on span "Услуги" at bounding box center [236, 158] width 78 height 20
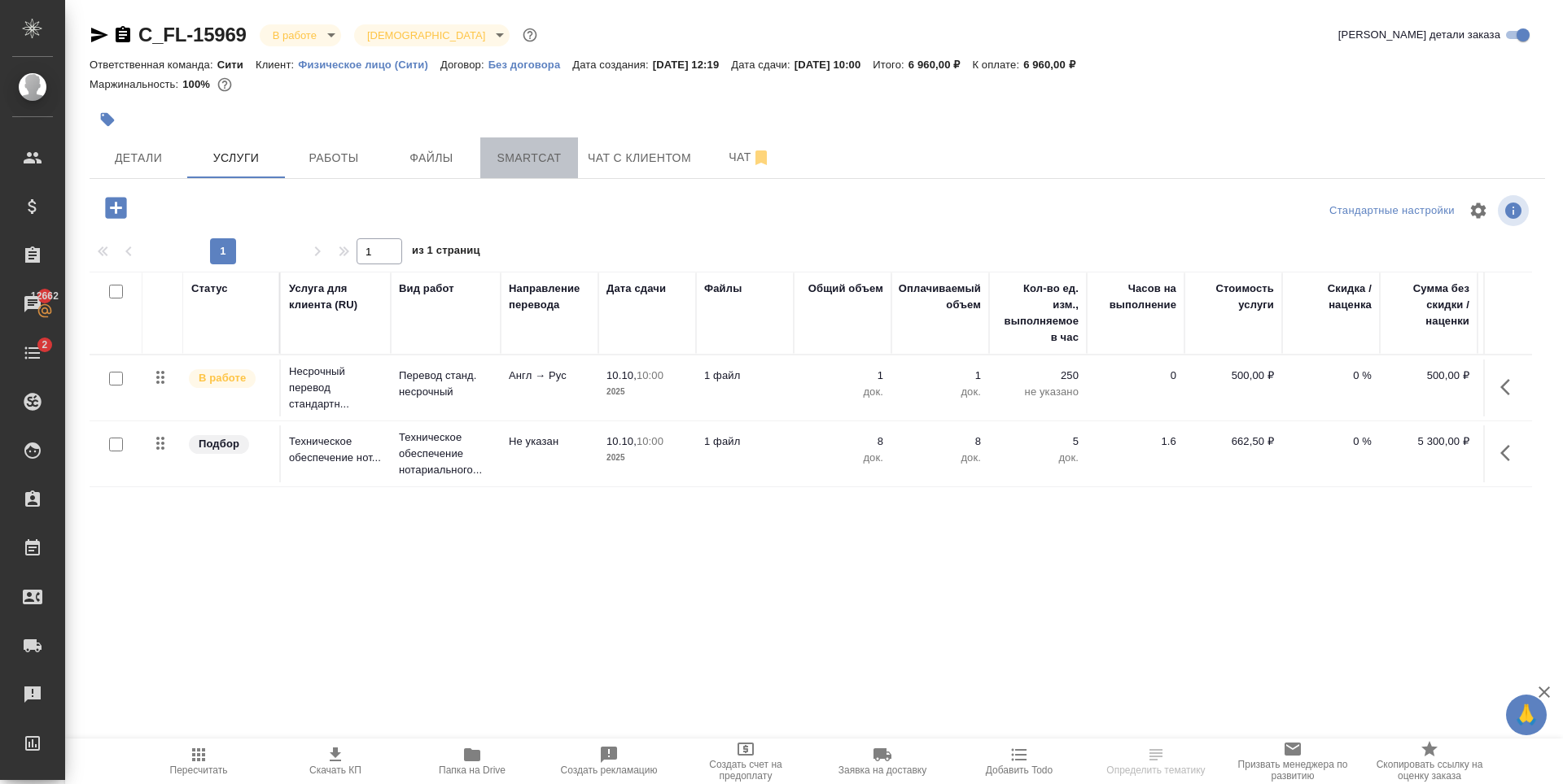
click at [534, 160] on span "Smartcat" at bounding box center [529, 158] width 78 height 20
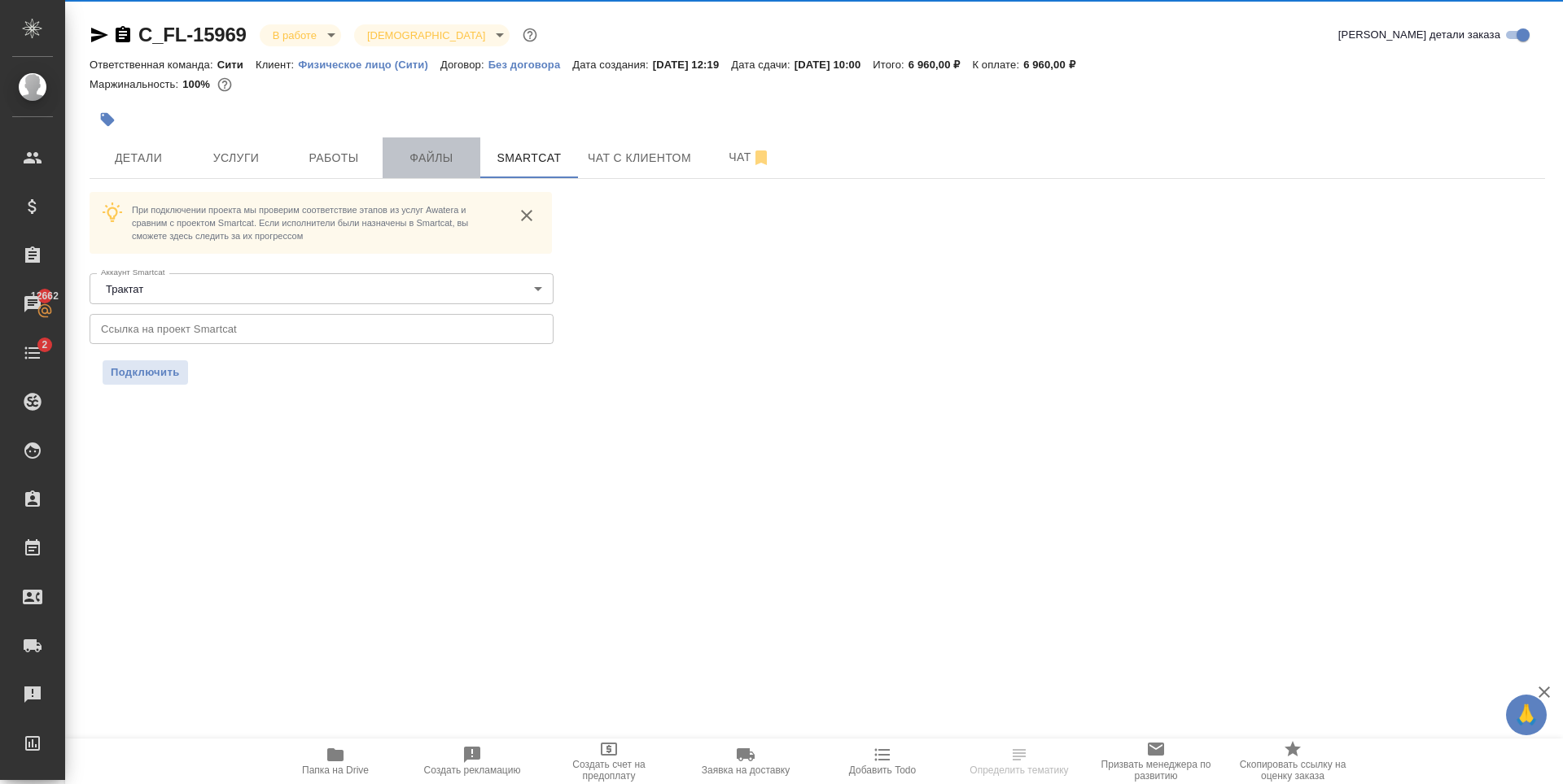
click at [431, 168] on span "Файлы" at bounding box center [431, 158] width 78 height 20
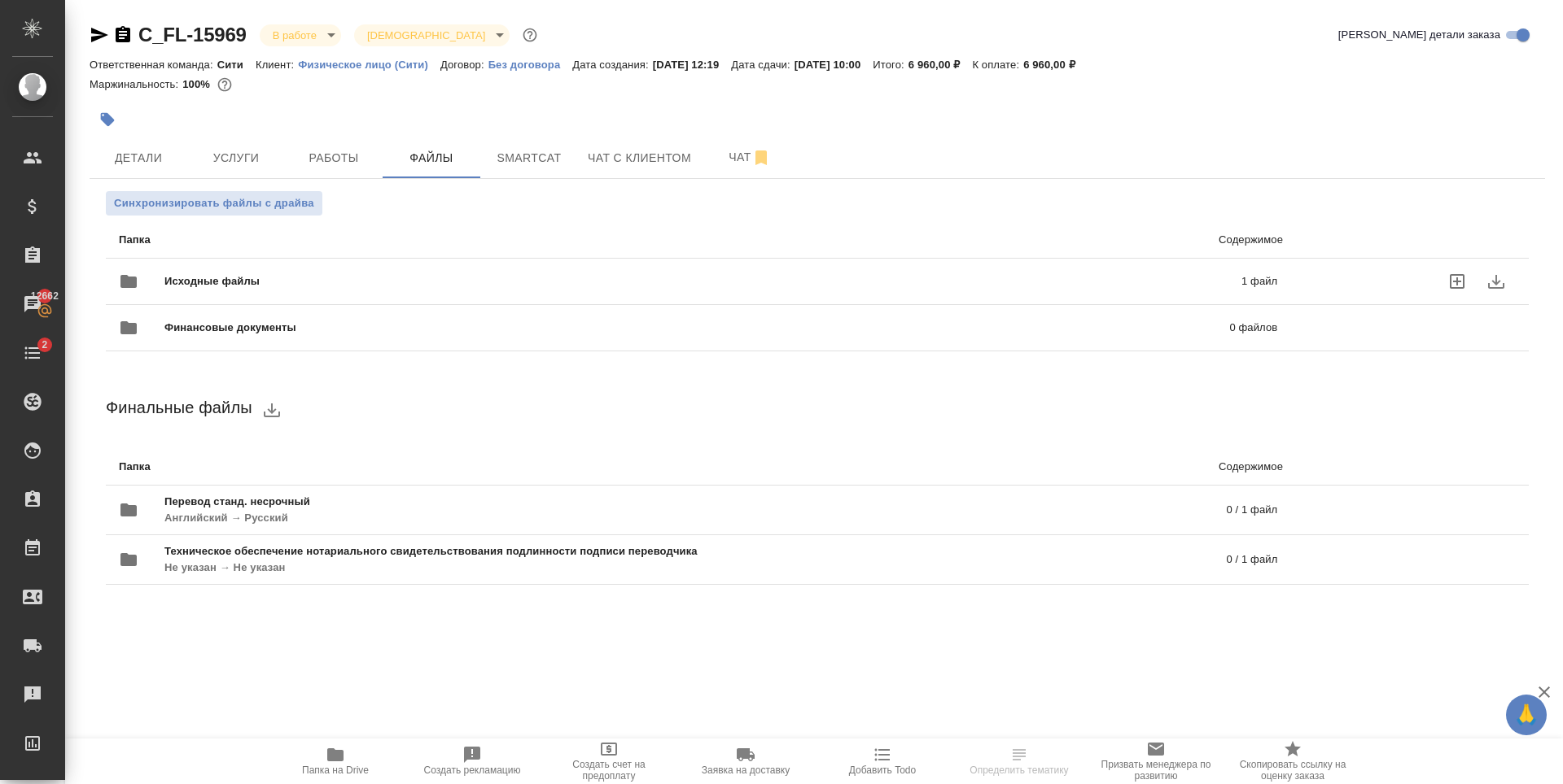
click at [901, 285] on p "1 файл" at bounding box center [1014, 281] width 526 height 16
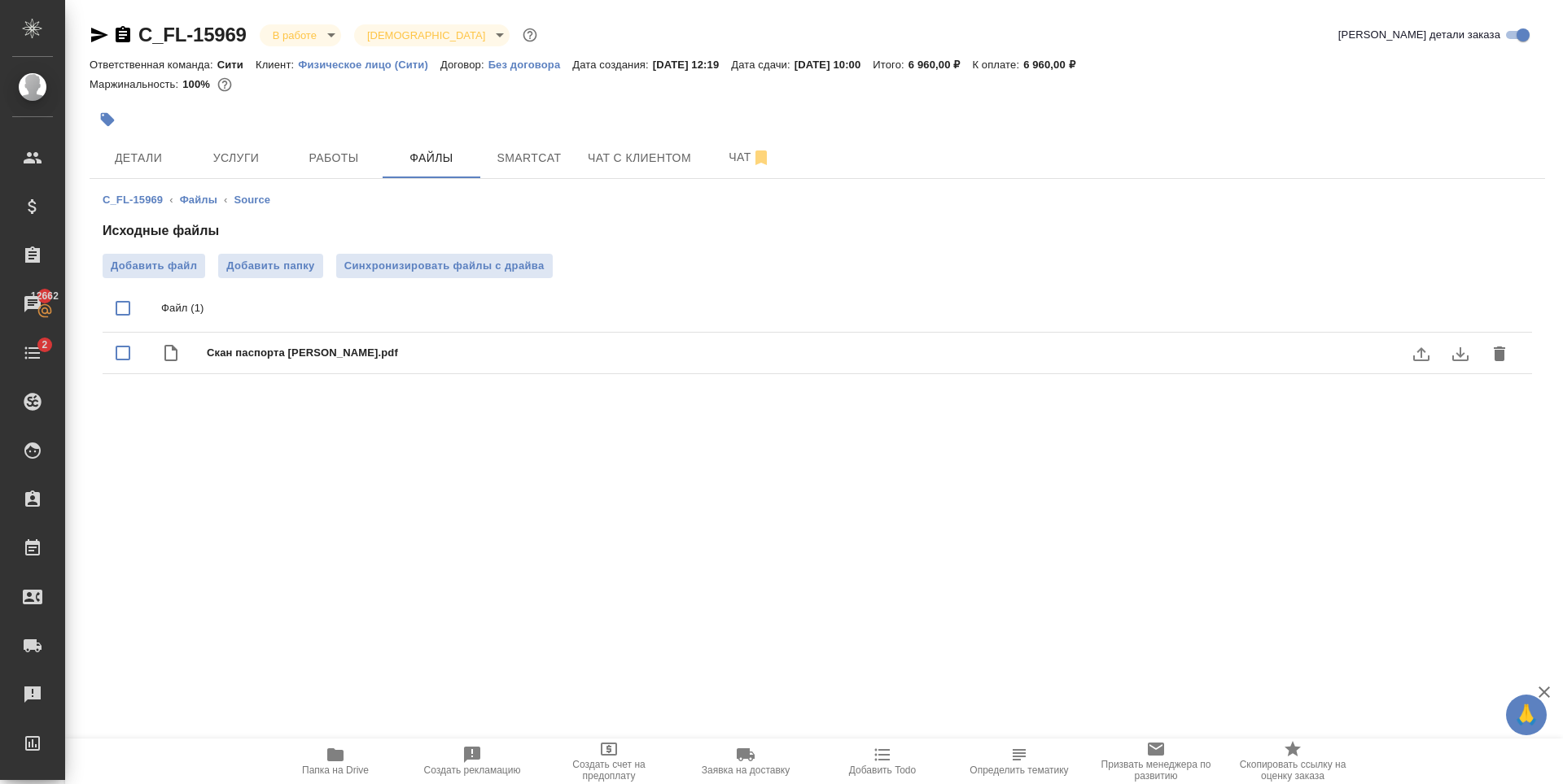
click at [1457, 354] on icon "download" at bounding box center [1460, 354] width 17 height 14
